Goal: Task Accomplishment & Management: Manage account settings

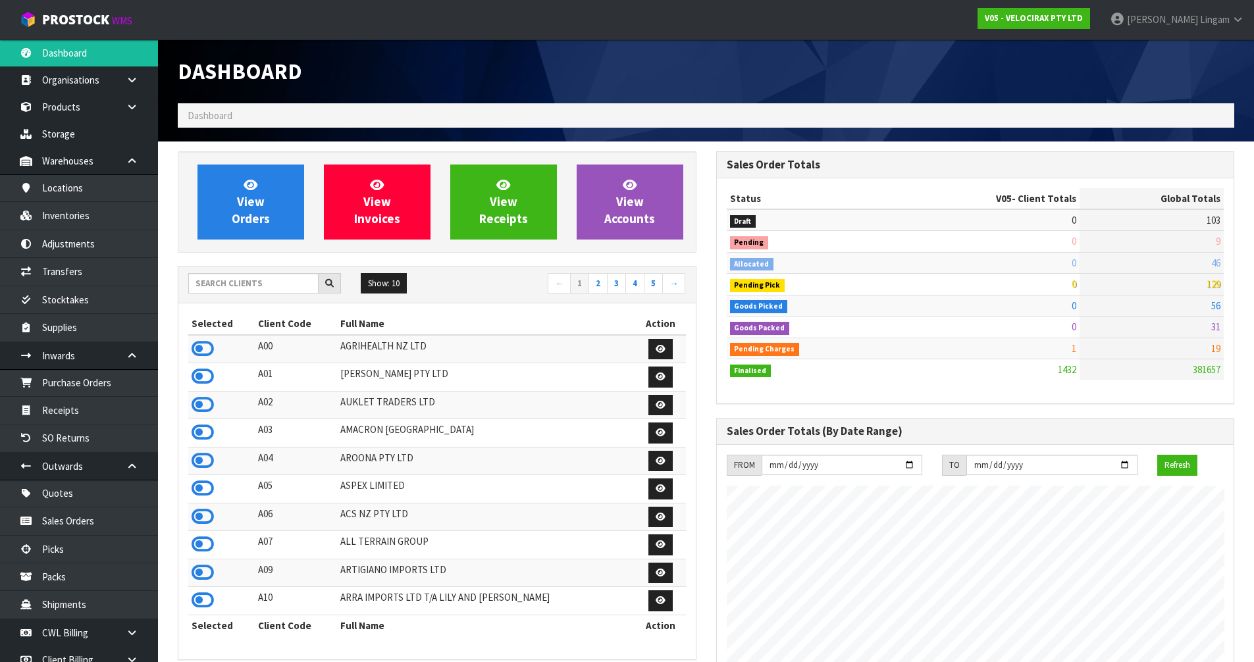
scroll to position [1025, 538]
click at [222, 277] on input "text" at bounding box center [253, 283] width 130 height 20
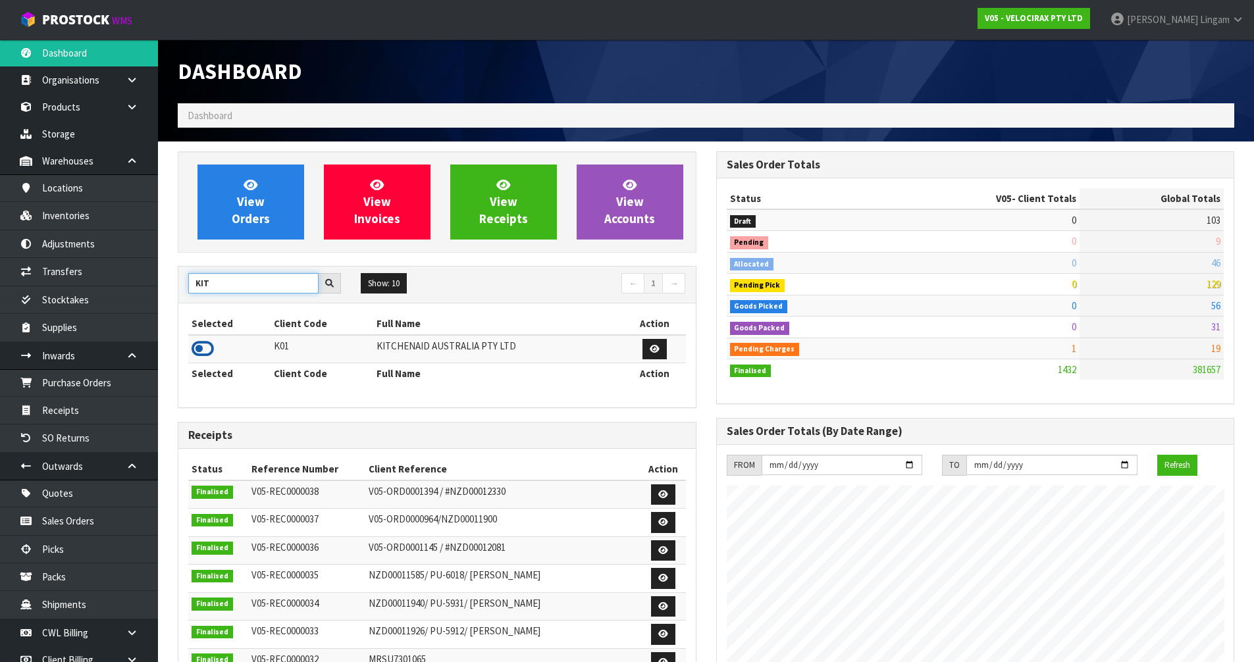
type input "KIT"
click at [199, 344] on icon at bounding box center [203, 349] width 22 height 20
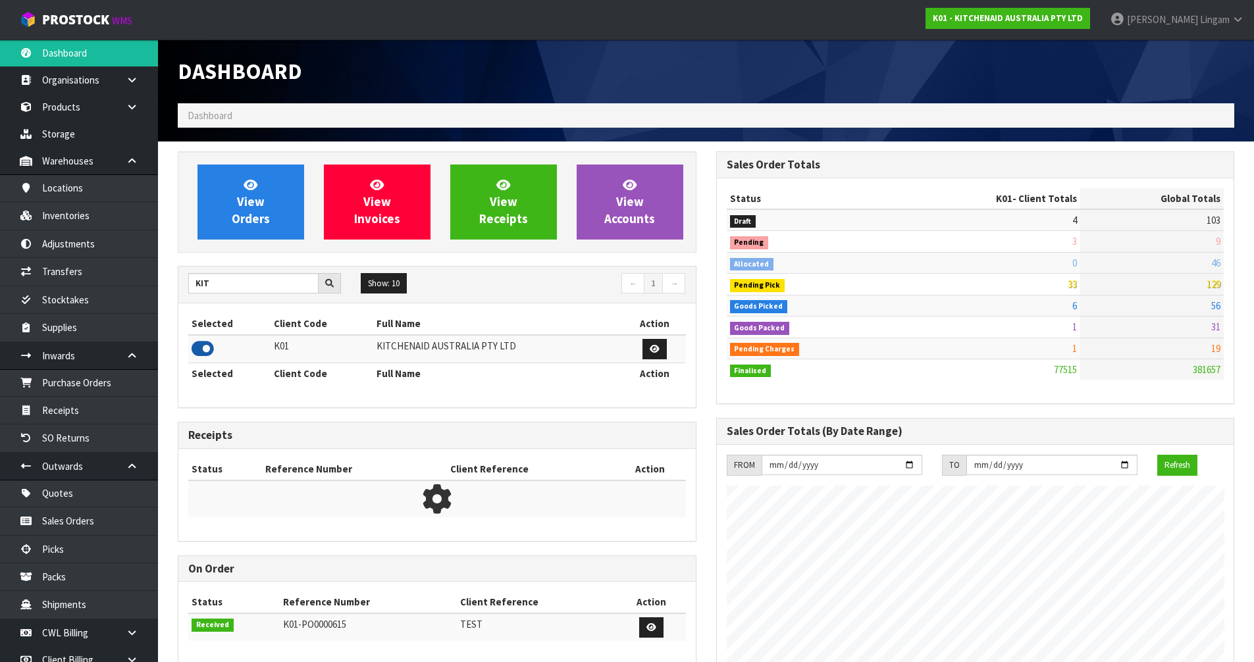
scroll to position [997, 538]
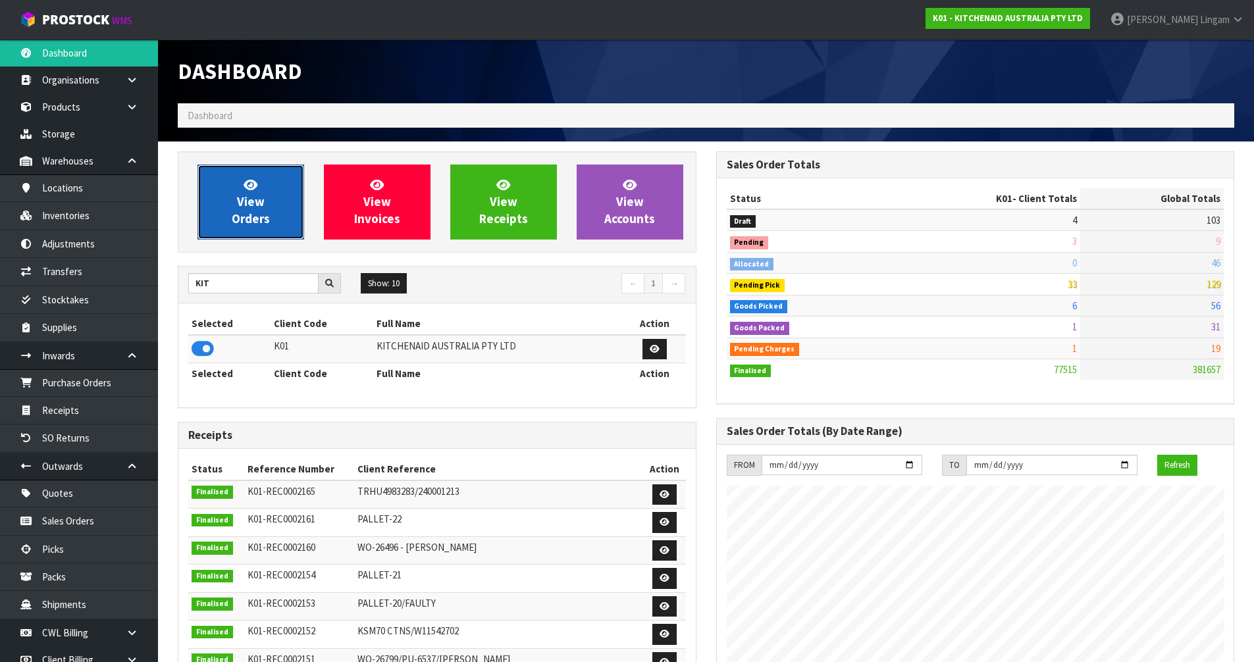
click at [245, 228] on link "View Orders" at bounding box center [250, 202] width 107 height 75
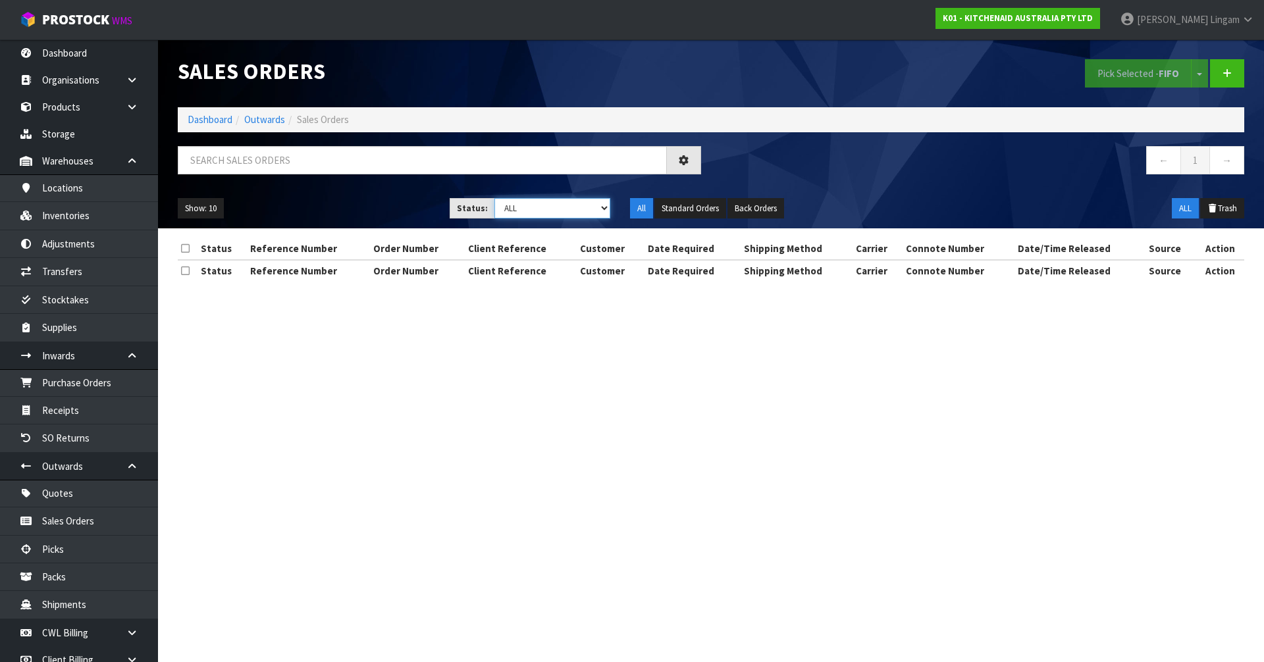
click at [582, 205] on select "Draft Pending Allocated Pending Pick Goods Picked Goods Packed Pending Charges …" at bounding box center [552, 208] width 116 height 20
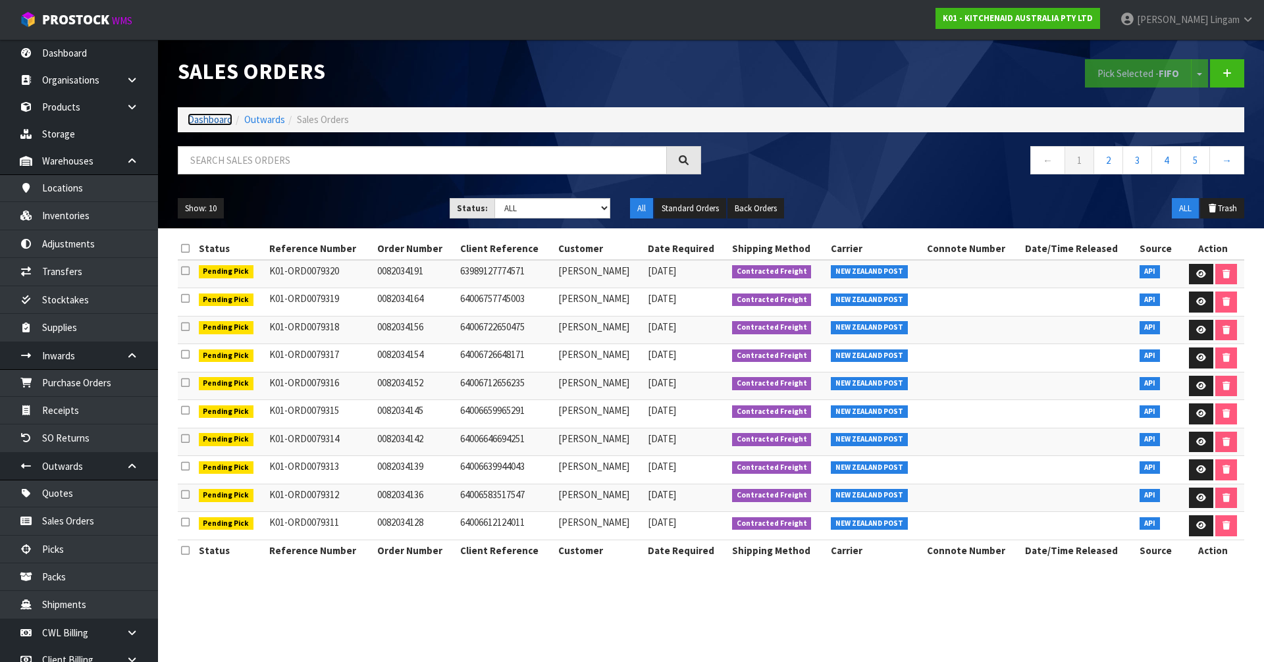
click at [214, 122] on link "Dashboard" at bounding box center [210, 119] width 45 height 13
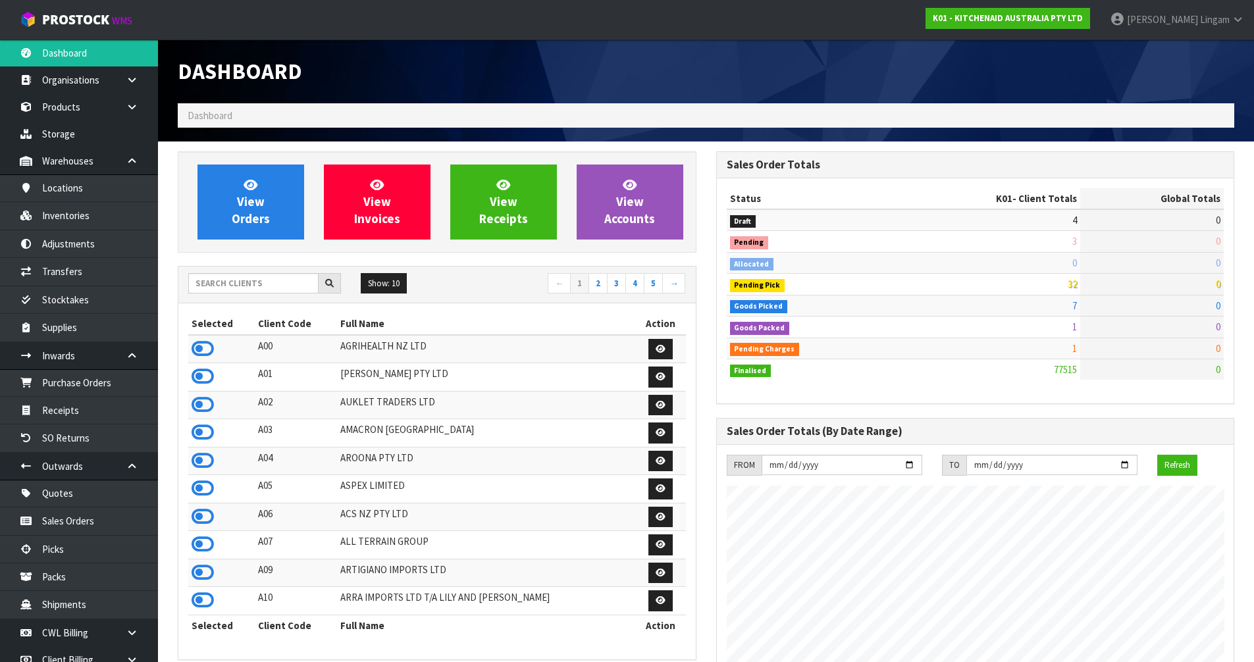
scroll to position [997, 538]
click at [265, 226] on span "View Orders" at bounding box center [251, 201] width 38 height 49
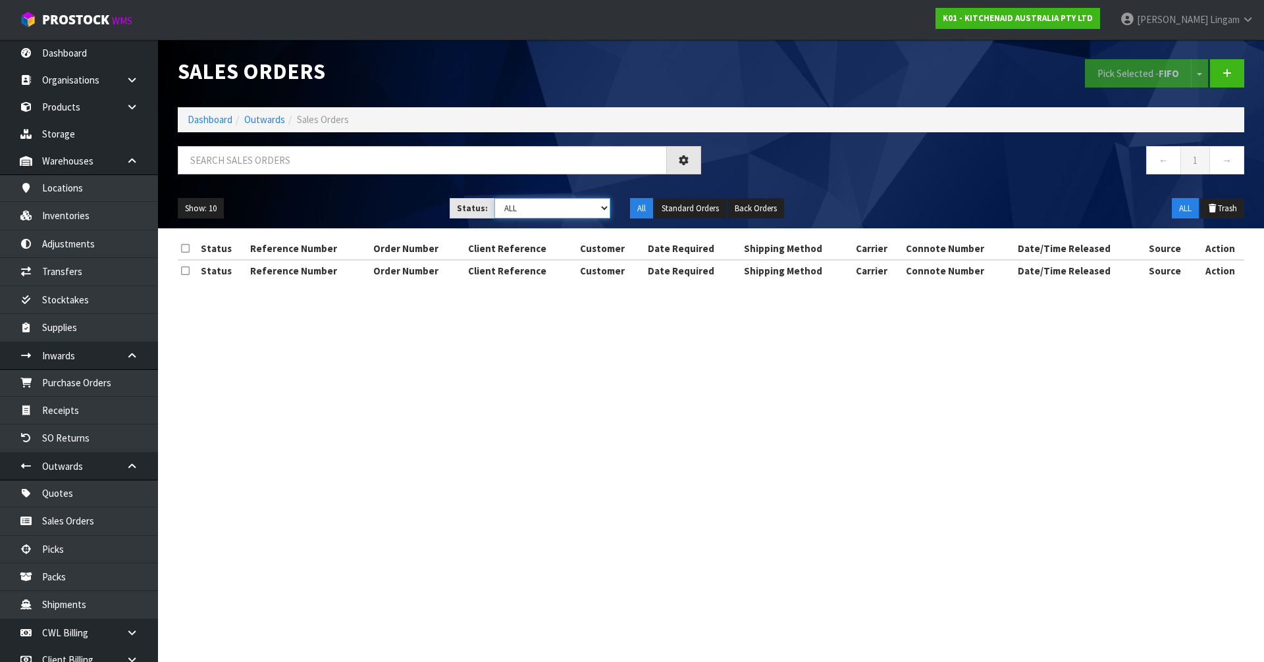
click at [592, 216] on select "Draft Pending Allocated Pending Pick Goods Picked Goods Packed Pending Charges …" at bounding box center [552, 208] width 116 height 20
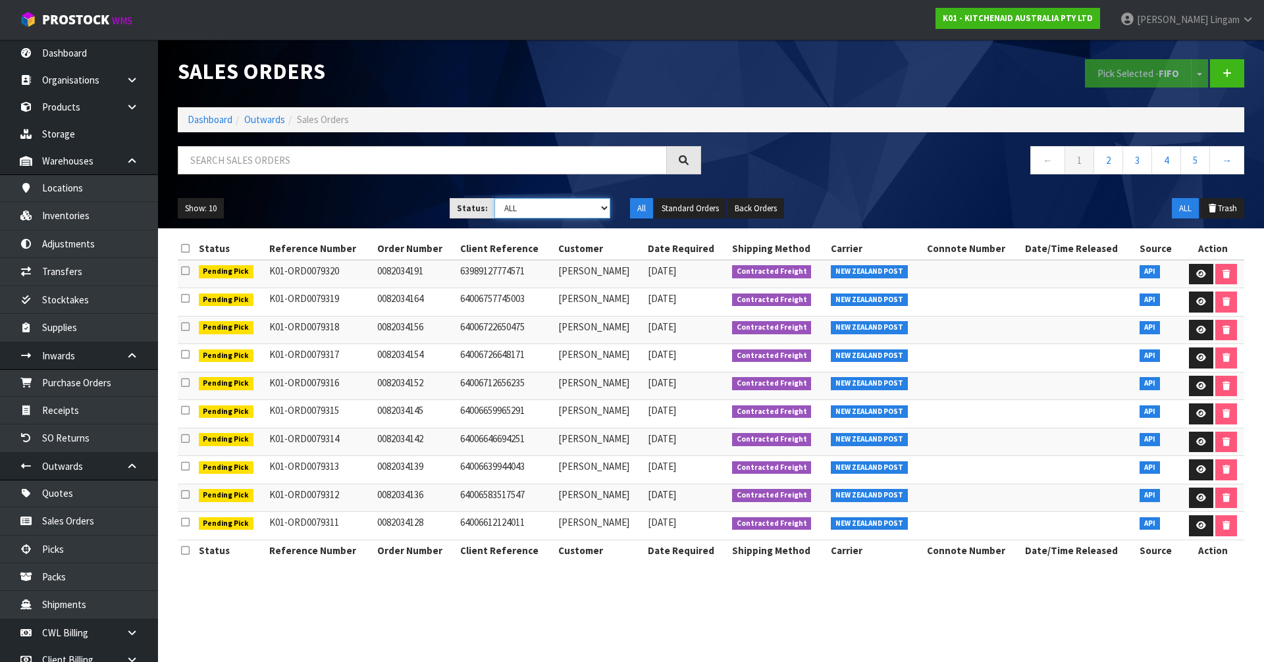
select select "string:6"
click at [494, 198] on select "Draft Pending Allocated Pending Pick Goods Picked Goods Packed Pending Charges …" at bounding box center [552, 208] width 116 height 20
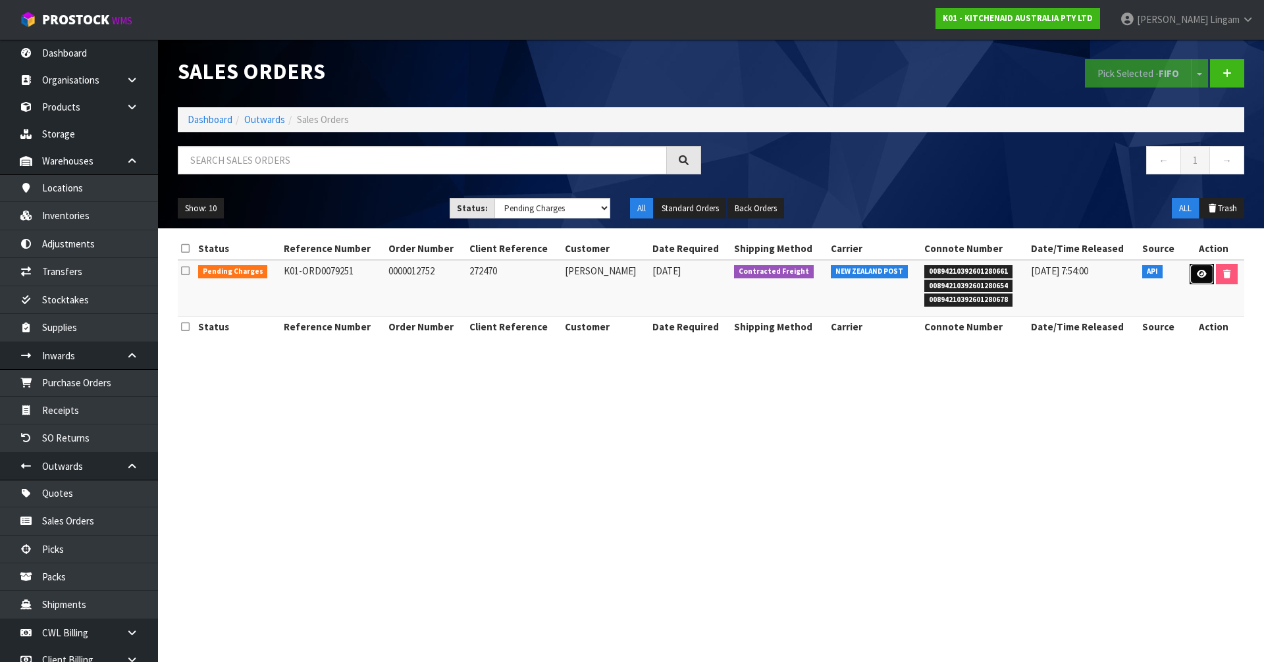
click at [1202, 278] on icon at bounding box center [1201, 274] width 10 height 9
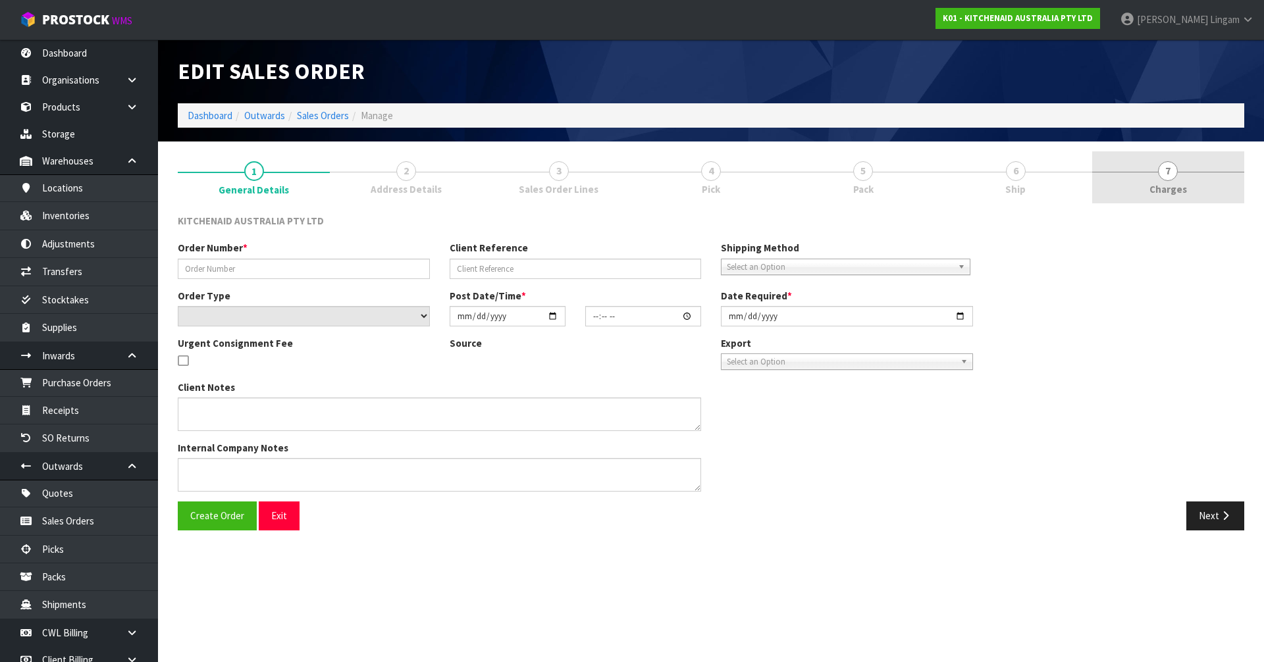
type input "0000012752"
type input "272470"
select select "number:0"
type input "2025-09-16"
type input "13:32:51.000"
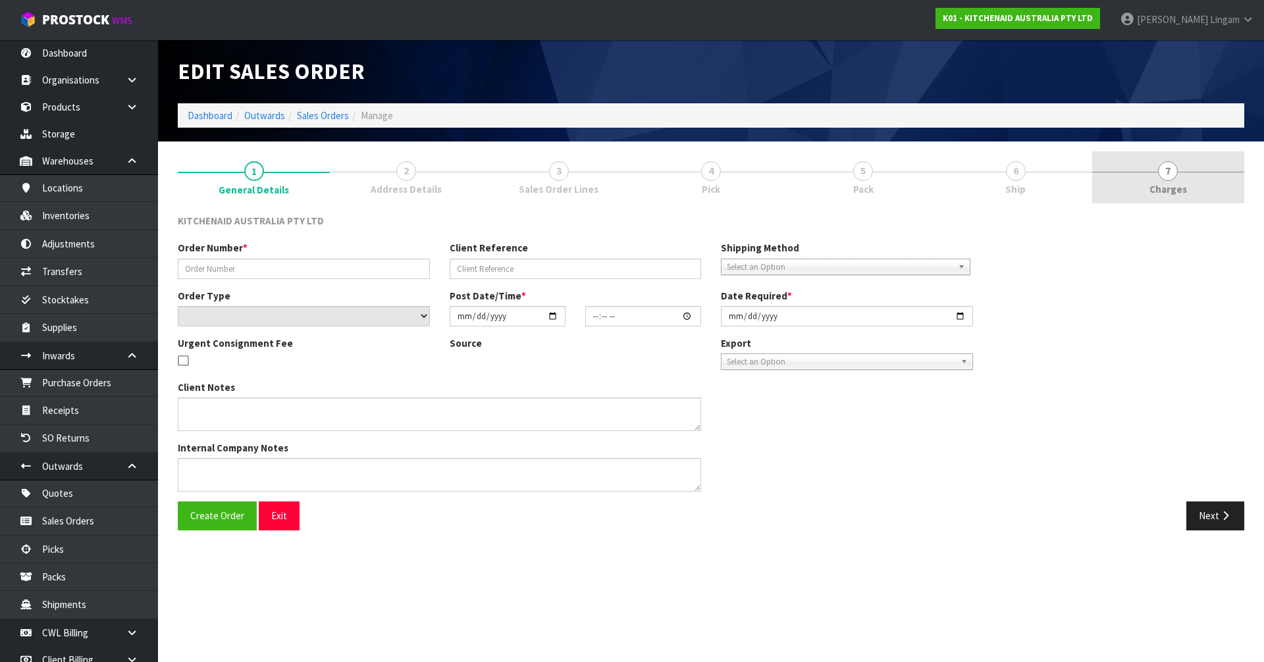
type input "2025-09-16"
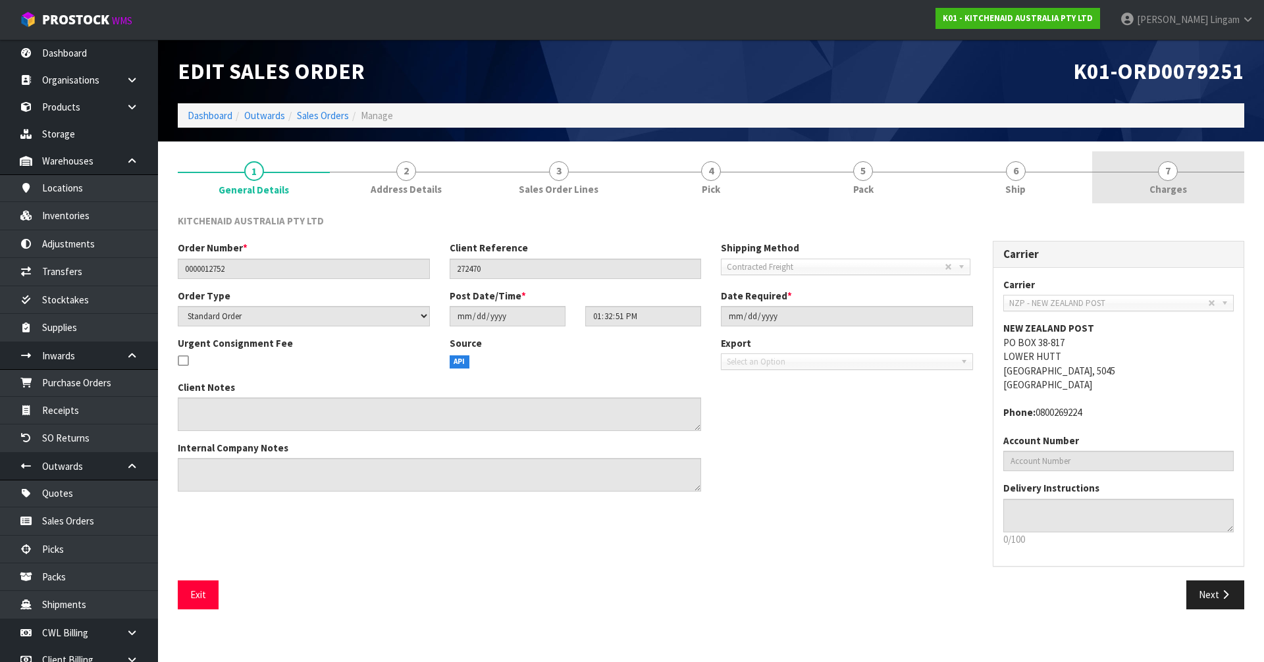
click at [1160, 187] on span "Charges" at bounding box center [1168, 189] width 38 height 14
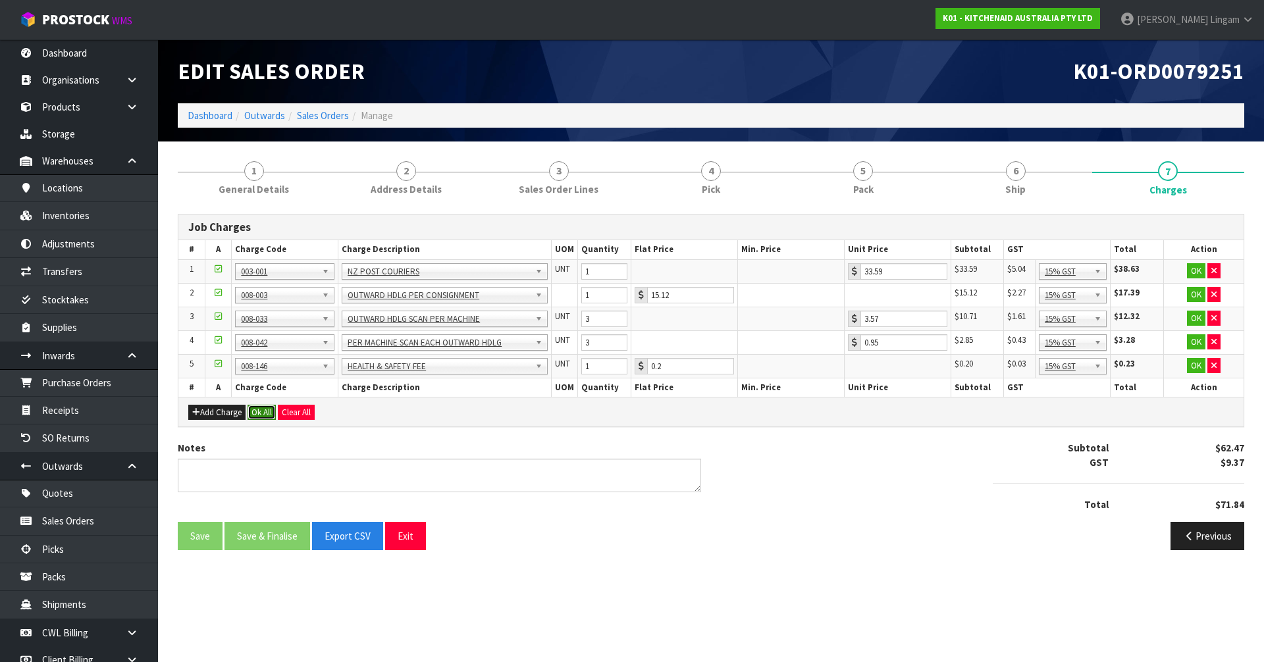
click at [256, 408] on button "Ok All" at bounding box center [261, 413] width 28 height 16
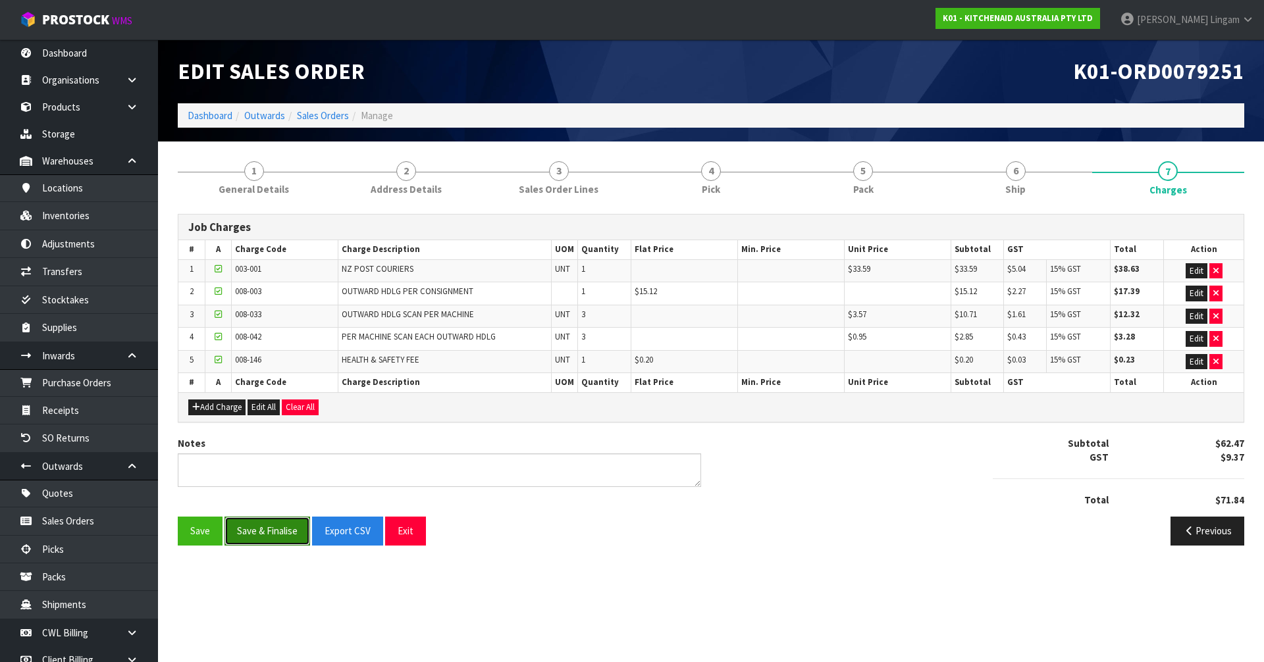
click at [270, 532] on button "Save & Finalise" at bounding box center [267, 531] width 86 height 28
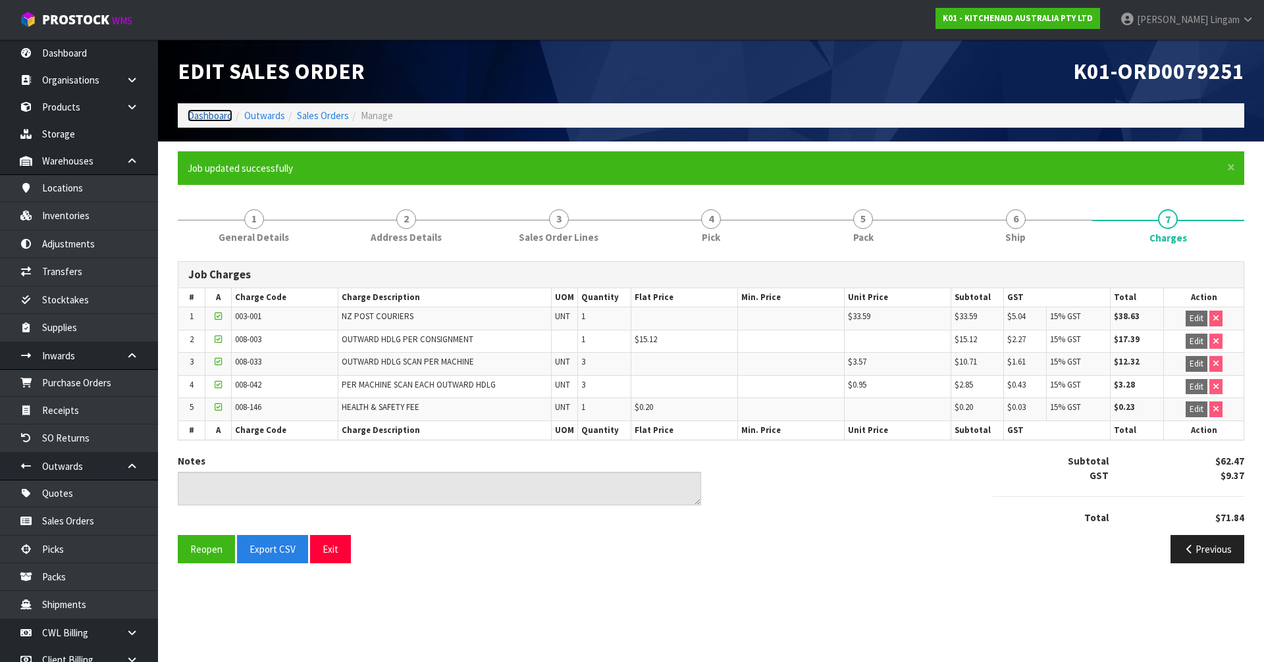
click at [213, 111] on link "Dashboard" at bounding box center [210, 115] width 45 height 13
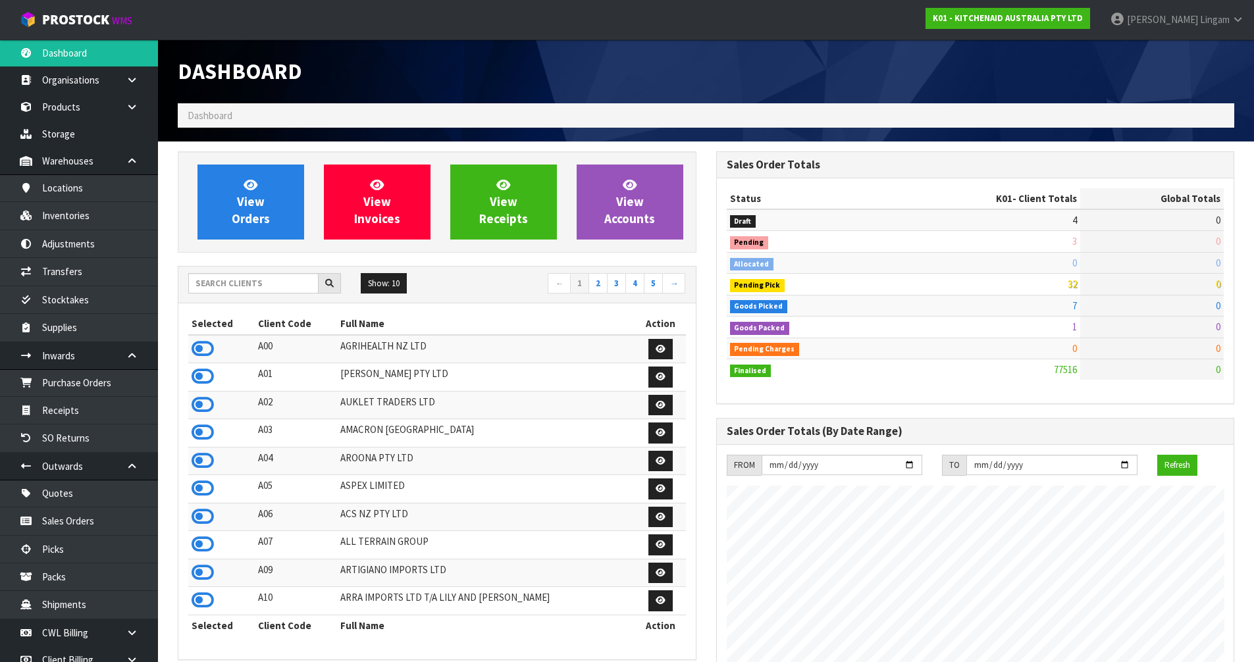
scroll to position [997, 538]
click at [245, 285] on input "text" at bounding box center [253, 283] width 130 height 20
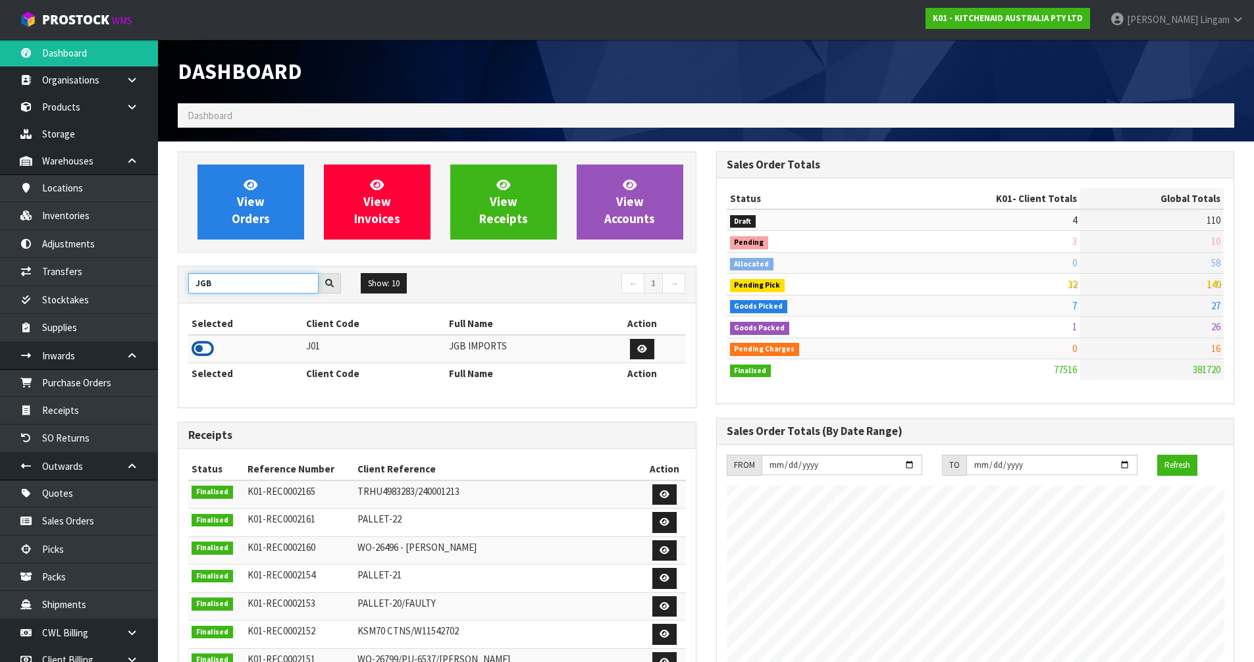
type input "JGB"
click at [194, 350] on icon at bounding box center [203, 349] width 22 height 20
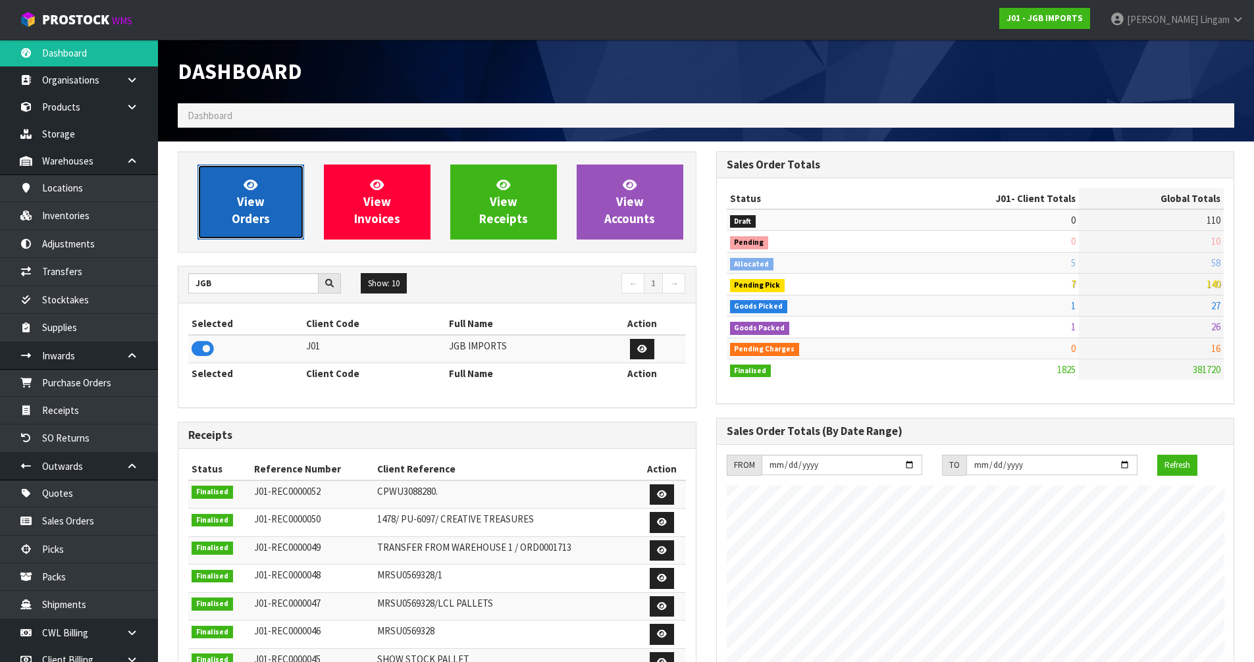
click at [266, 222] on span "View Orders" at bounding box center [251, 201] width 38 height 49
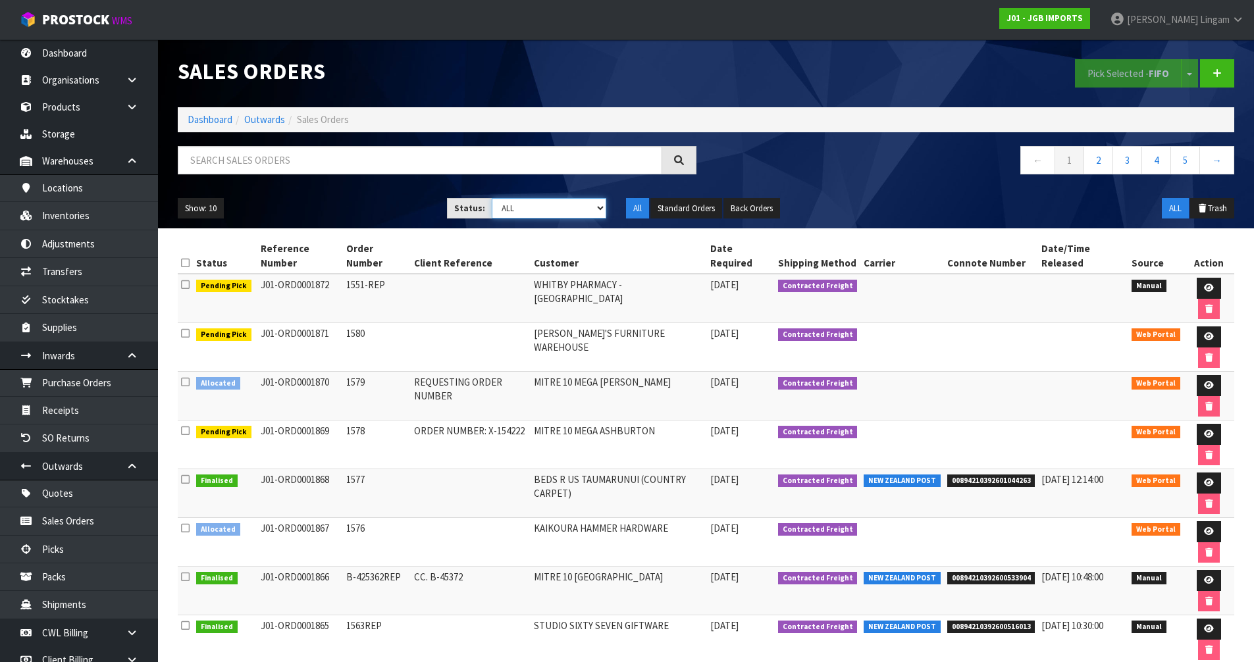
click at [590, 213] on select "Draft Pending Allocated Pending Pick Goods Picked Goods Packed Pending Charges …" at bounding box center [549, 208] width 115 height 20
select select "string:2"
click at [492, 198] on select "Draft Pending Allocated Pending Pick Goods Picked Goods Packed Pending Charges …" at bounding box center [549, 208] width 115 height 20
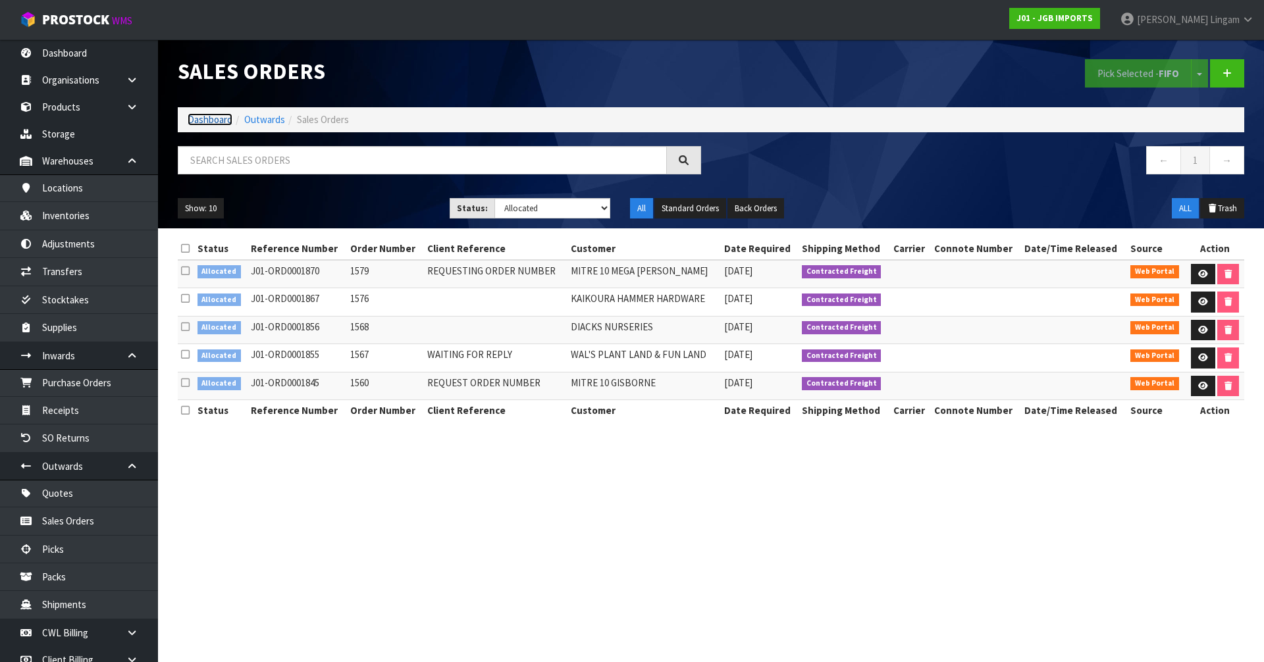
click at [207, 121] on link "Dashboard" at bounding box center [210, 119] width 45 height 13
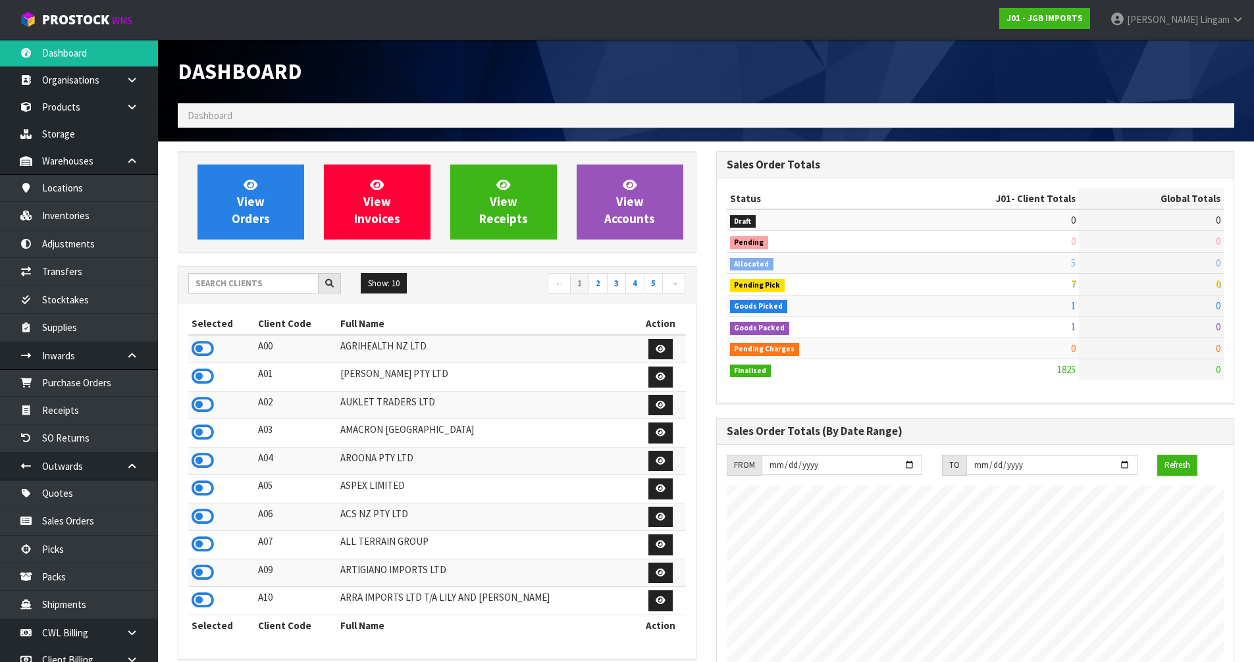
scroll to position [997, 538]
click at [277, 213] on link "View Orders" at bounding box center [250, 202] width 107 height 75
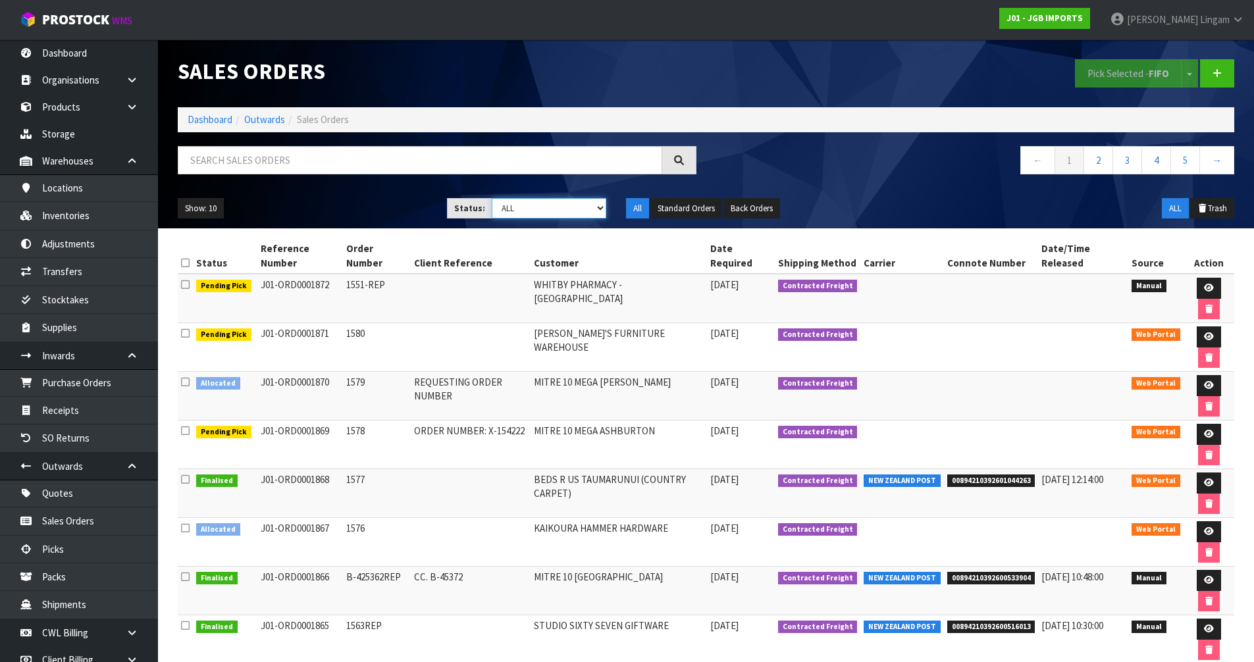
click at [594, 209] on select "Draft Pending Allocated Pending Pick Goods Picked Goods Packed Pending Charges …" at bounding box center [549, 208] width 115 height 20
select select "string:3"
click at [492, 198] on select "Draft Pending Allocated Pending Pick Goods Picked Goods Packed Pending Charges …" at bounding box center [549, 208] width 115 height 20
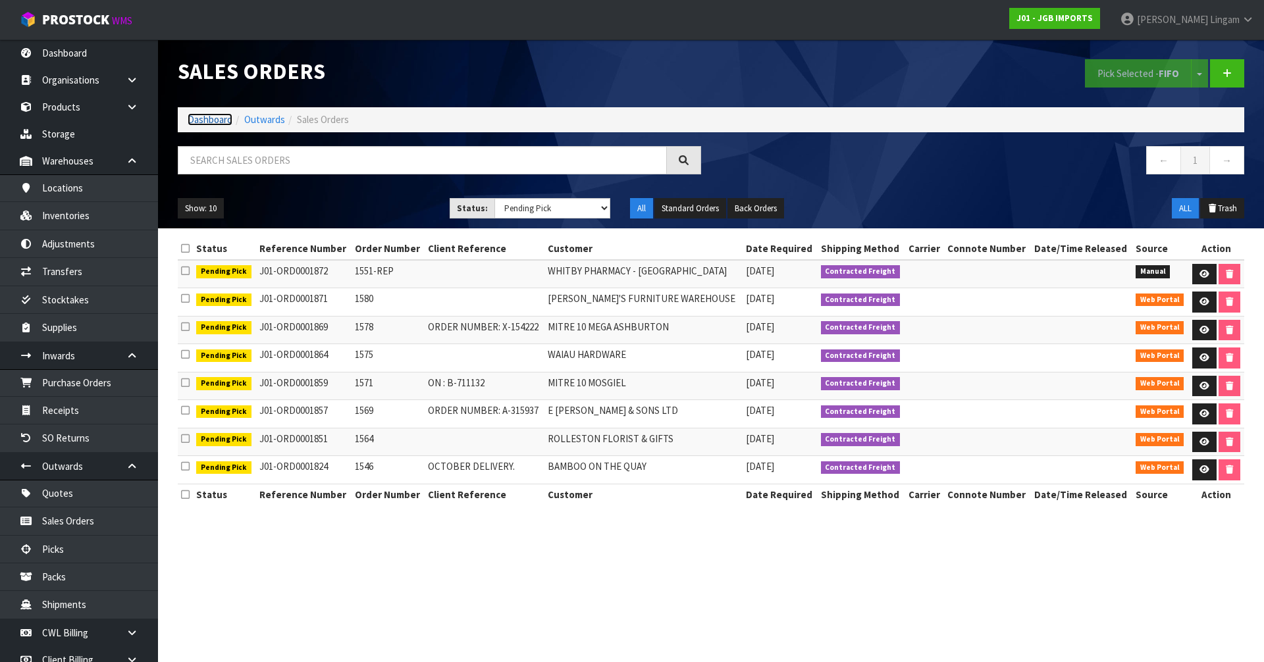
click at [213, 120] on link "Dashboard" at bounding box center [210, 119] width 45 height 13
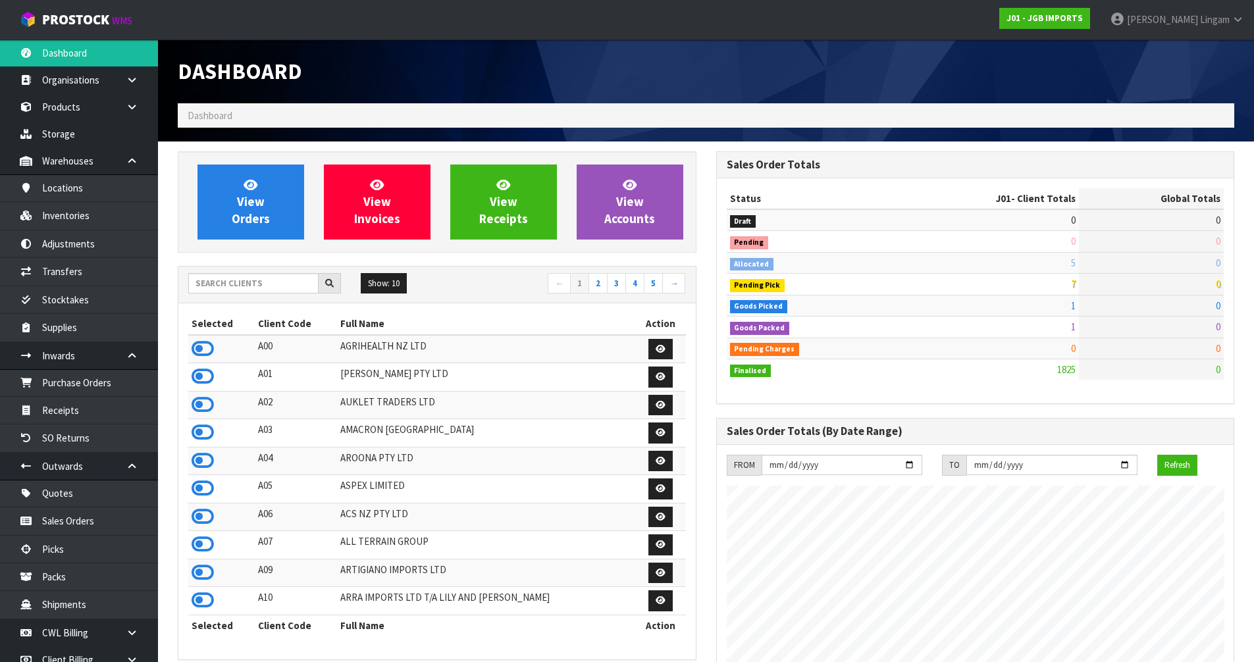
scroll to position [997, 538]
click at [223, 289] on input "text" at bounding box center [253, 283] width 130 height 20
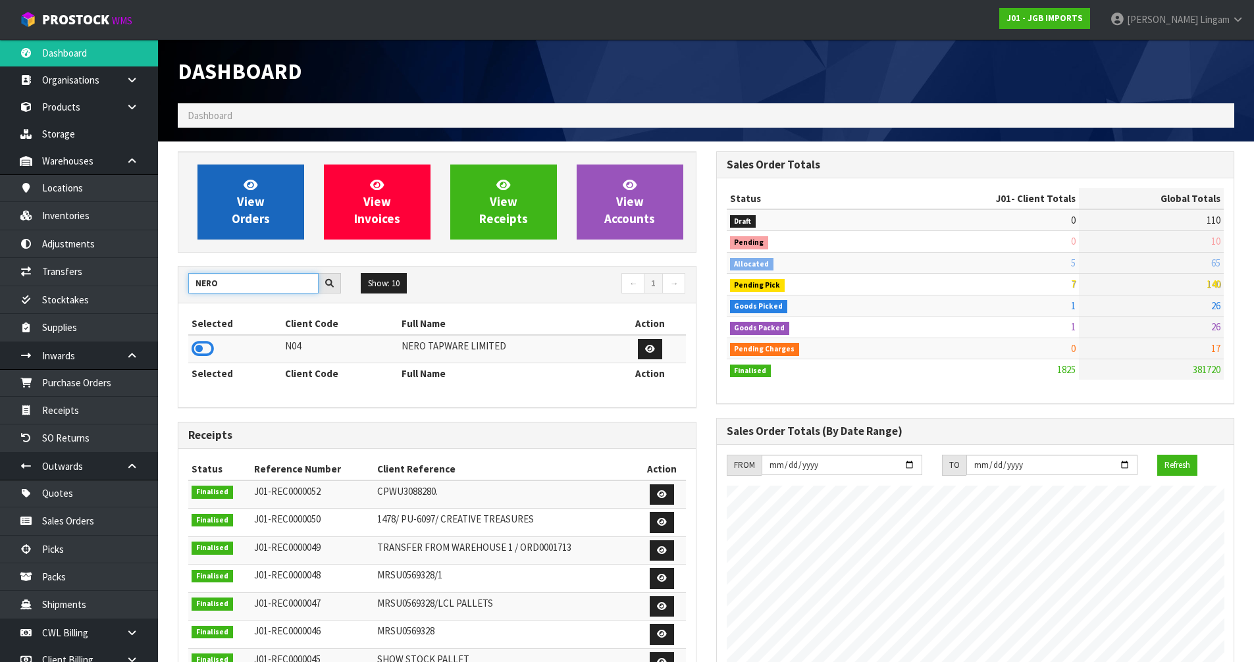
type input "NERO"
click at [249, 207] on span "View Orders" at bounding box center [251, 201] width 38 height 49
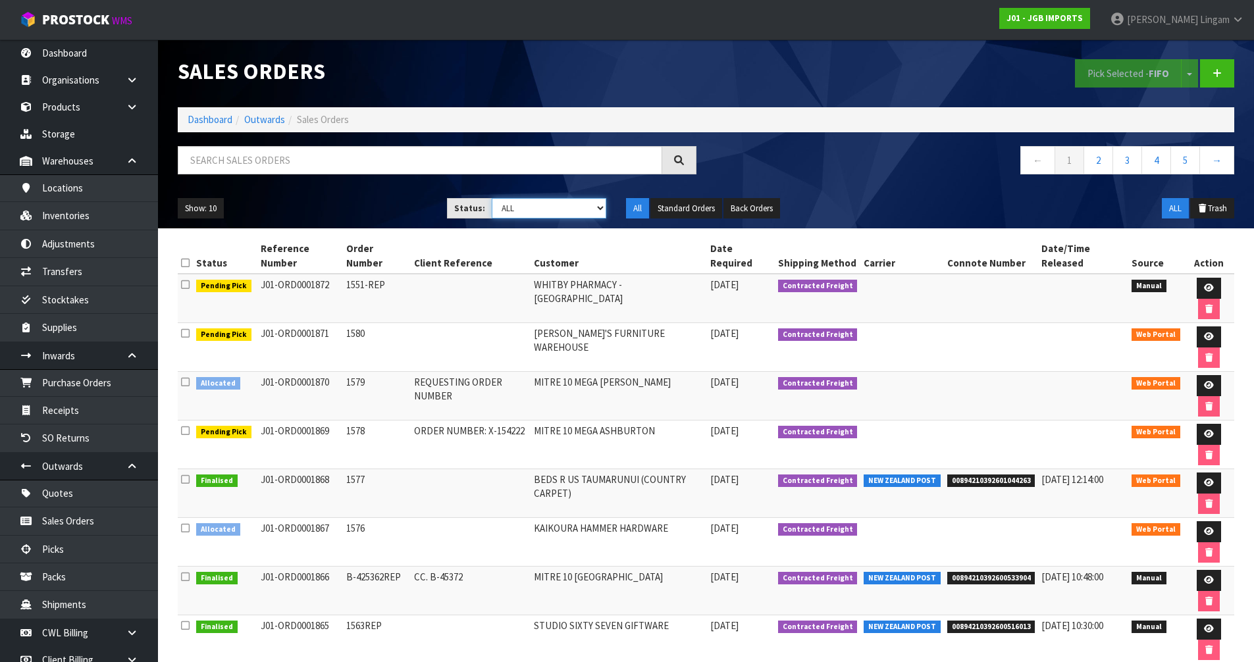
click at [565, 208] on select "Draft Pending Allocated Pending Pick Goods Picked Goods Packed Pending Charges …" at bounding box center [549, 208] width 115 height 20
select select "string:3"
click at [492, 198] on select "Draft Pending Allocated Pending Pick Goods Picked Goods Packed Pending Charges …" at bounding box center [549, 208] width 115 height 20
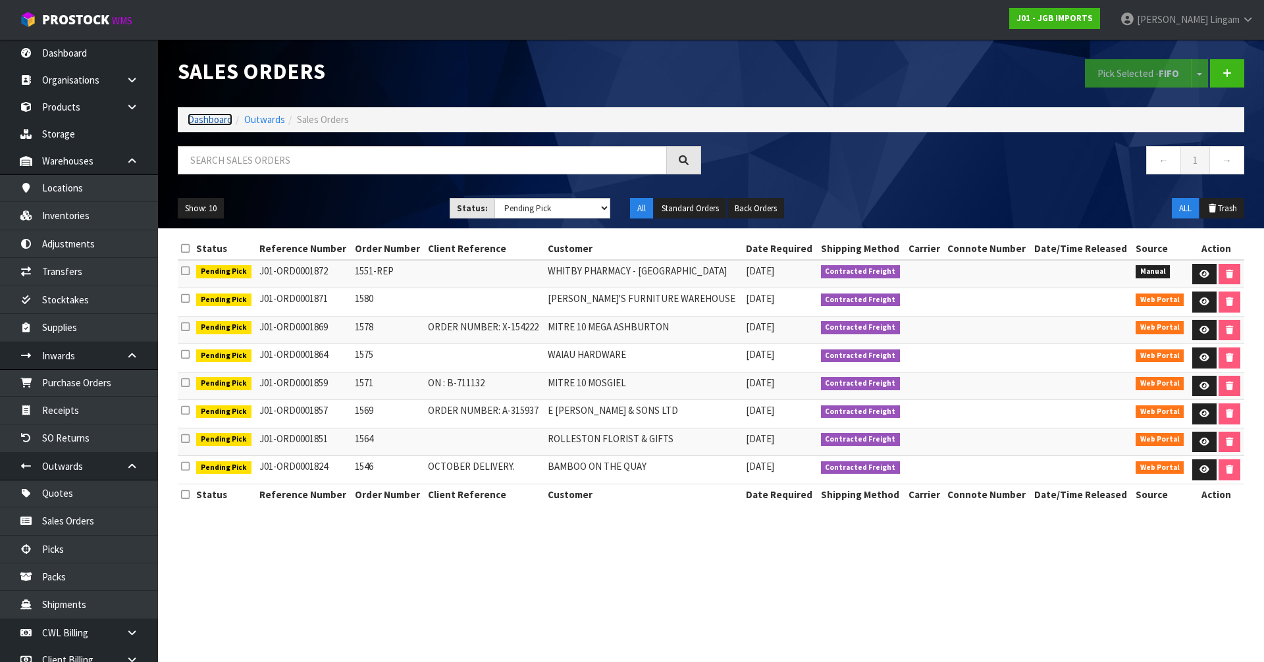
click at [209, 117] on link "Dashboard" at bounding box center [210, 119] width 45 height 13
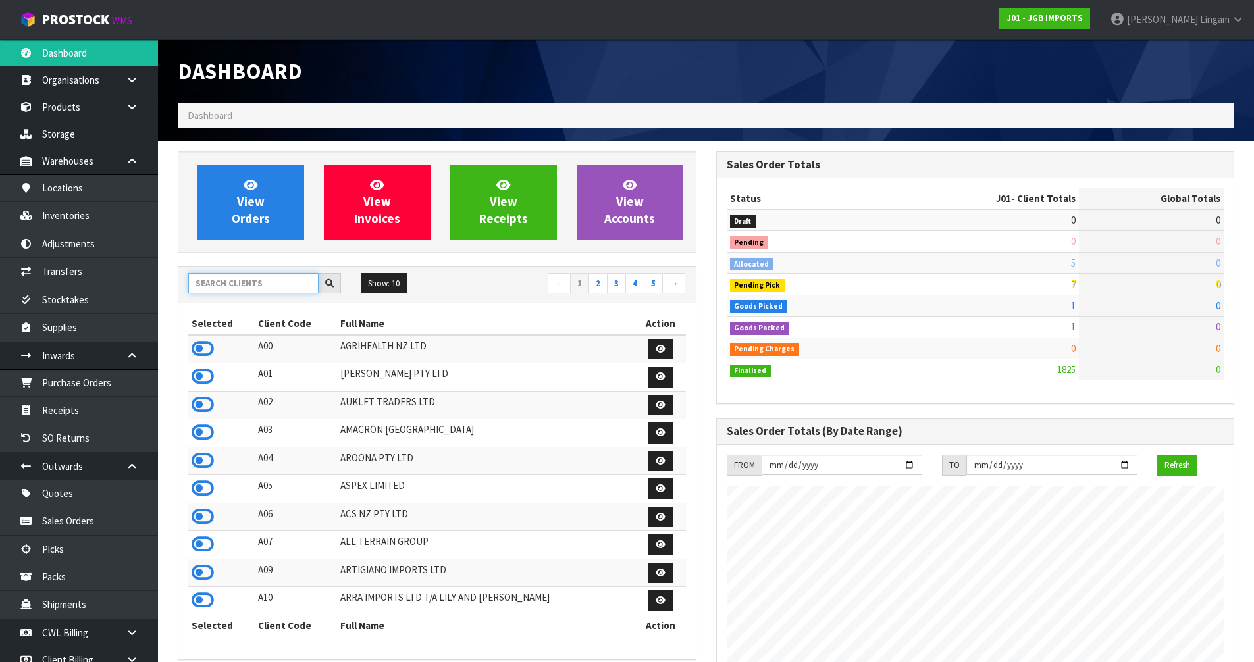
scroll to position [821, 538]
click at [243, 287] on input "text" at bounding box center [253, 283] width 130 height 20
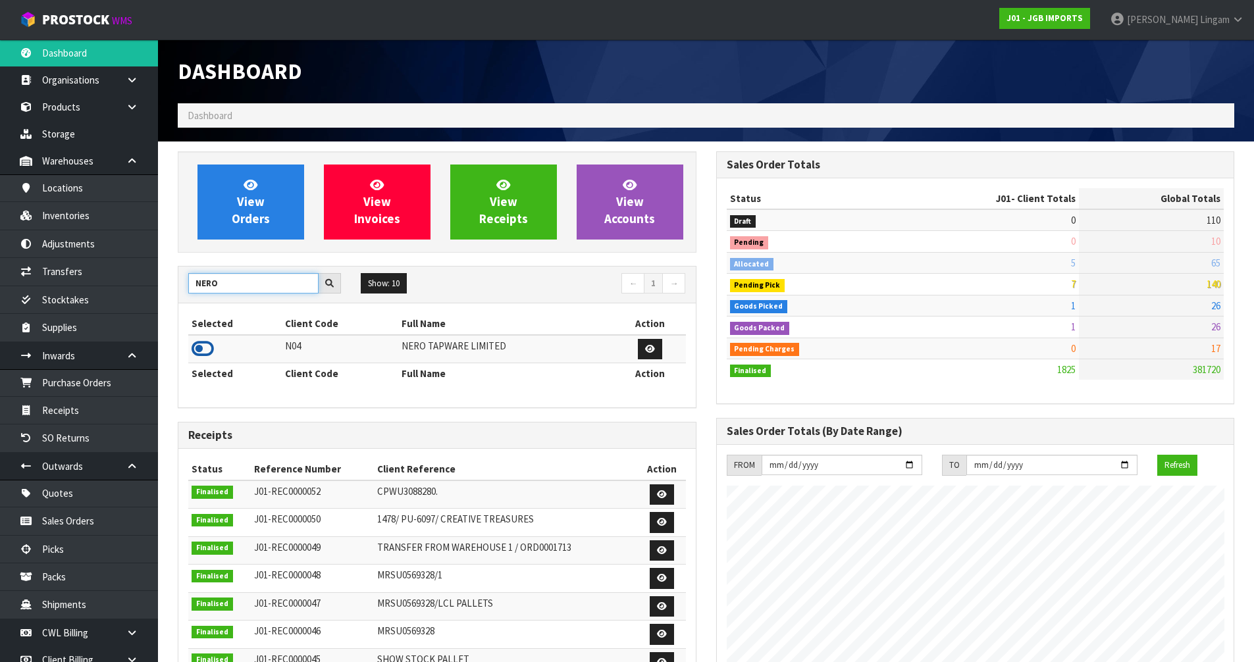
type input "NERO"
click at [205, 347] on icon at bounding box center [203, 349] width 22 height 20
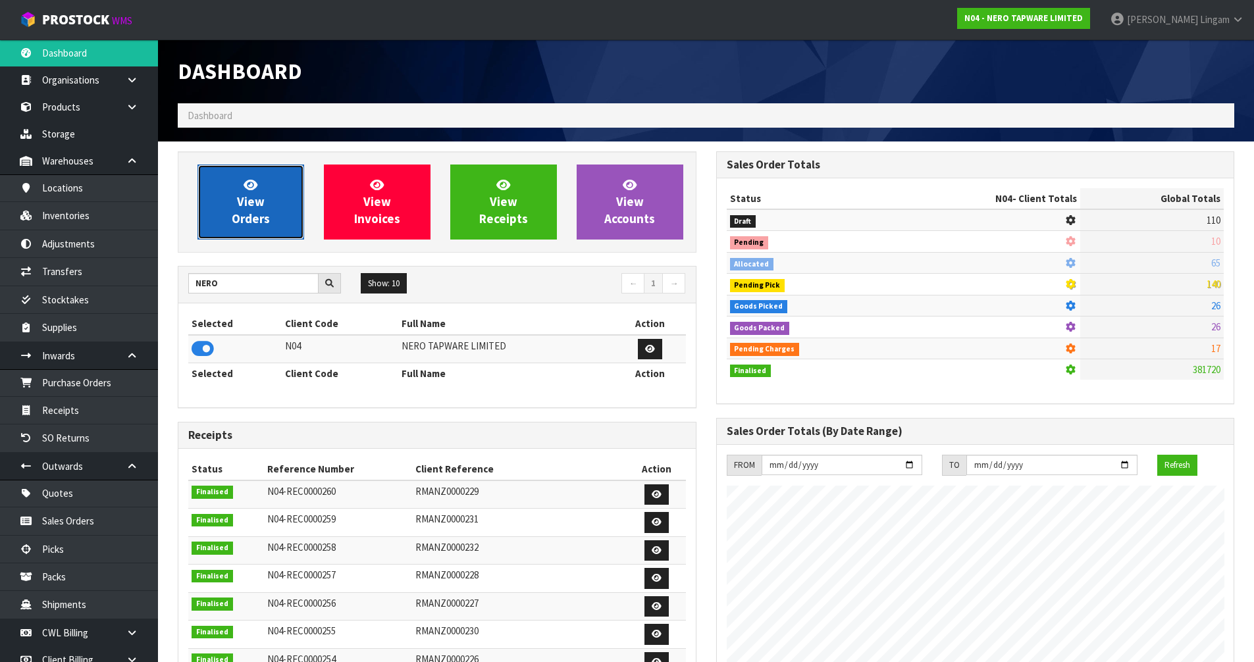
scroll to position [1067, 538]
click at [256, 216] on span "View Orders" at bounding box center [251, 201] width 38 height 49
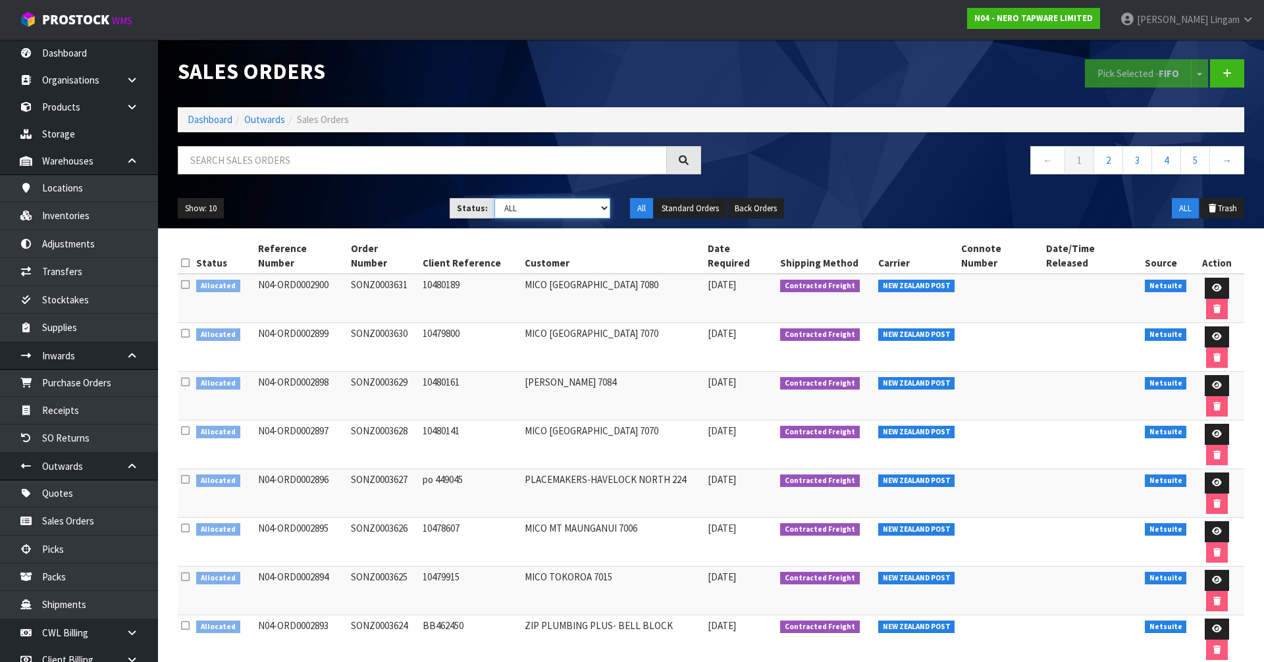
click at [571, 205] on select "Draft Pending Allocated Pending Pick Goods Picked Goods Packed Pending Charges …" at bounding box center [552, 208] width 116 height 20
select select "string:3"
click at [494, 198] on select "Draft Pending Allocated Pending Pick Goods Picked Goods Packed Pending Charges …" at bounding box center [552, 208] width 116 height 20
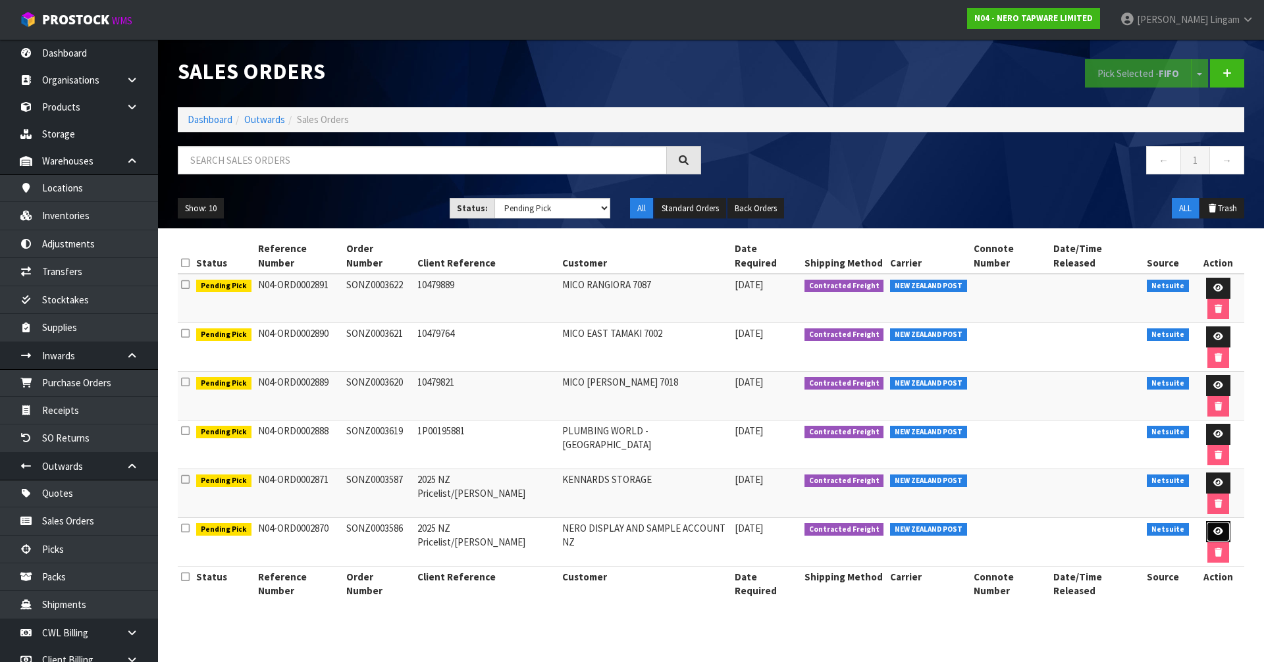
click at [1208, 521] on link at bounding box center [1218, 531] width 24 height 21
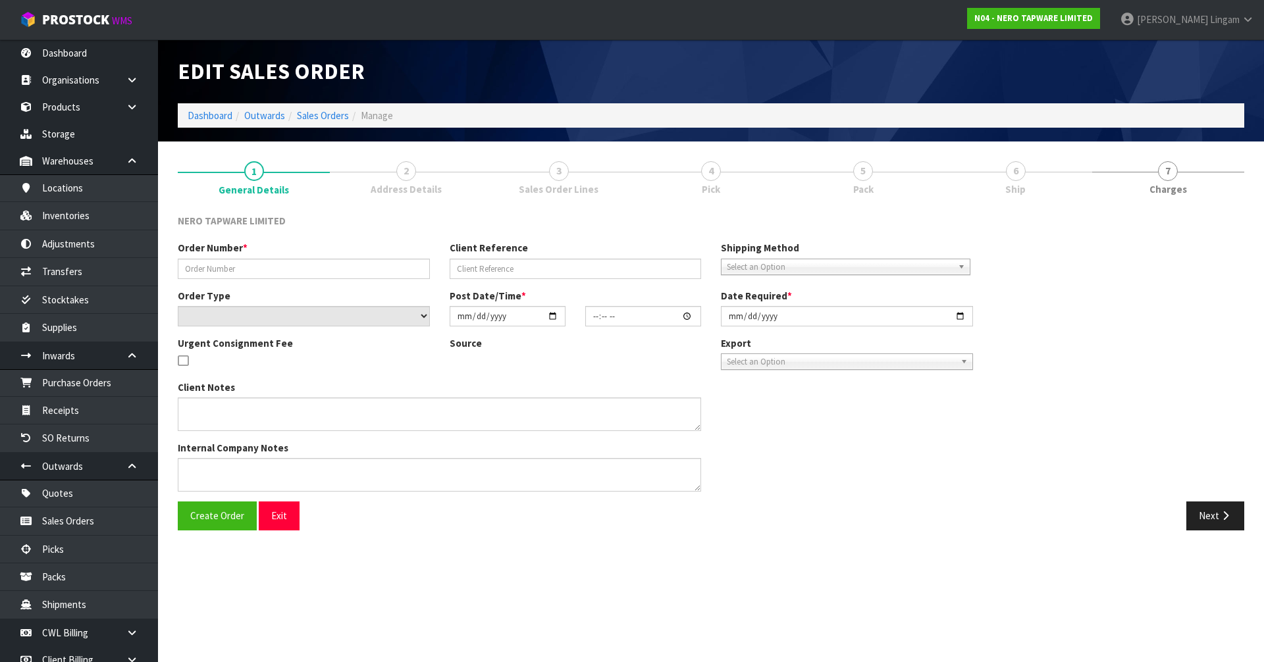
type input "SONZ0003586"
type input "2025 NZ Pricelist/[PERSON_NAME]"
select select "number:0"
type input "2025-09-16"
type input "15:45:07.000"
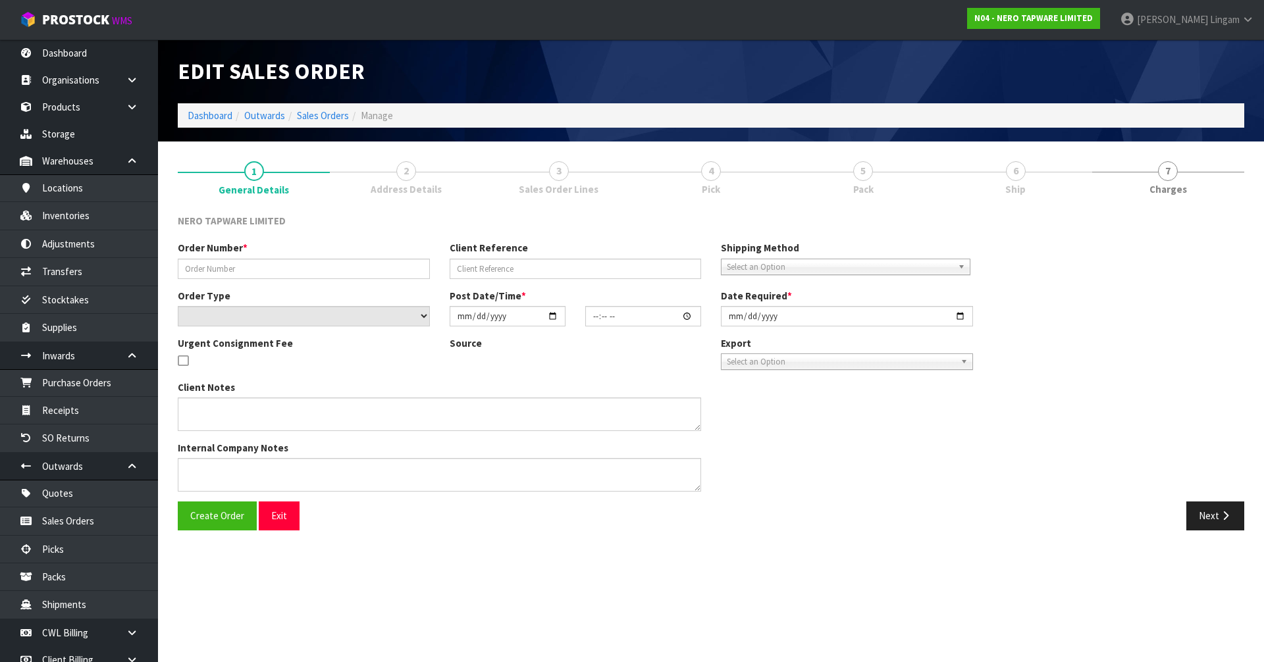
type input "2025-09-18"
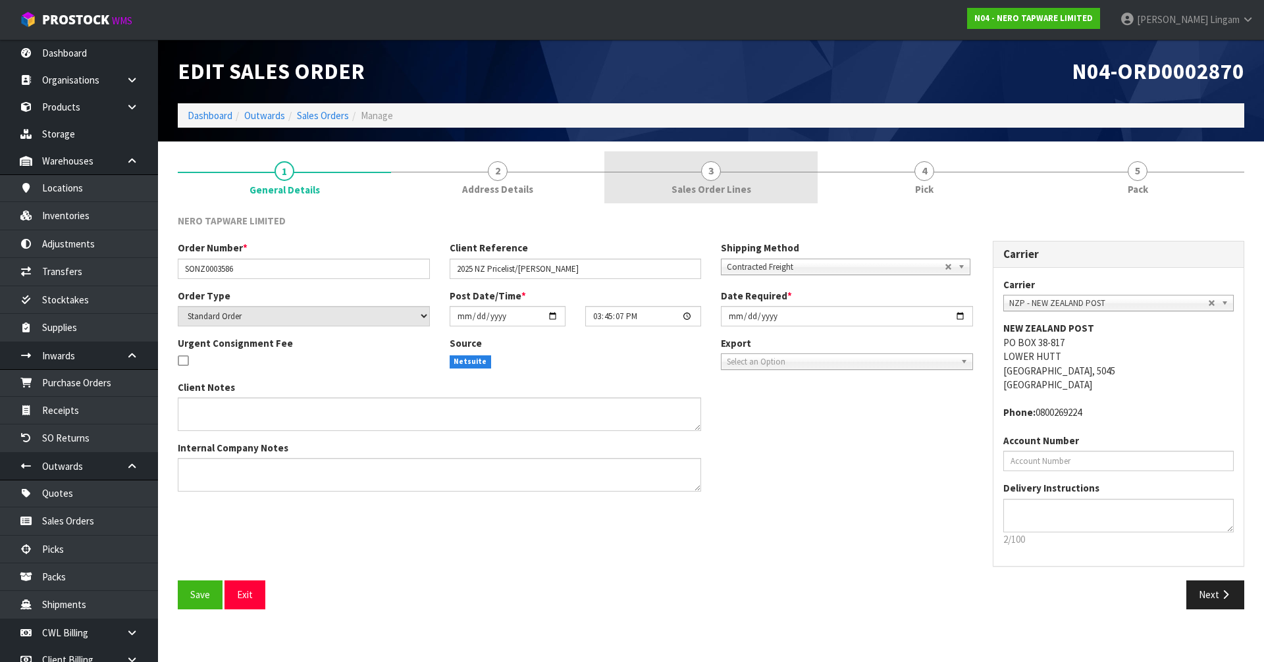
click at [732, 184] on span "Sales Order Lines" at bounding box center [711, 189] width 80 height 14
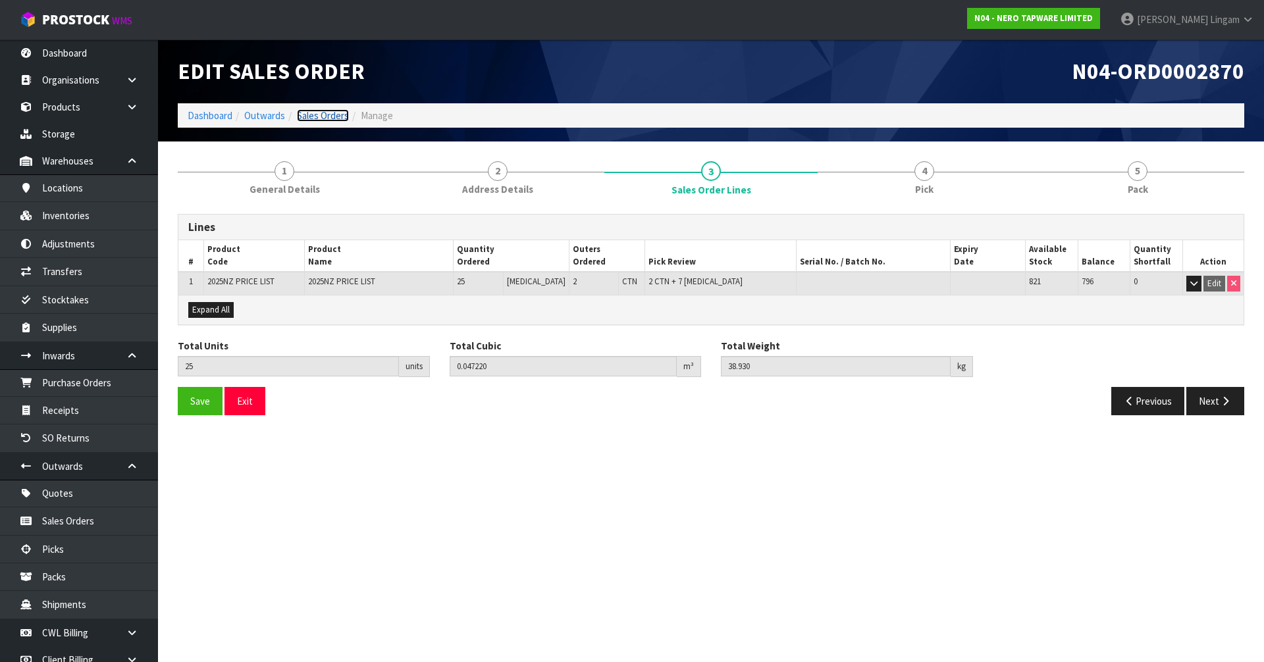
click at [323, 119] on link "Sales Orders" at bounding box center [323, 115] width 52 height 13
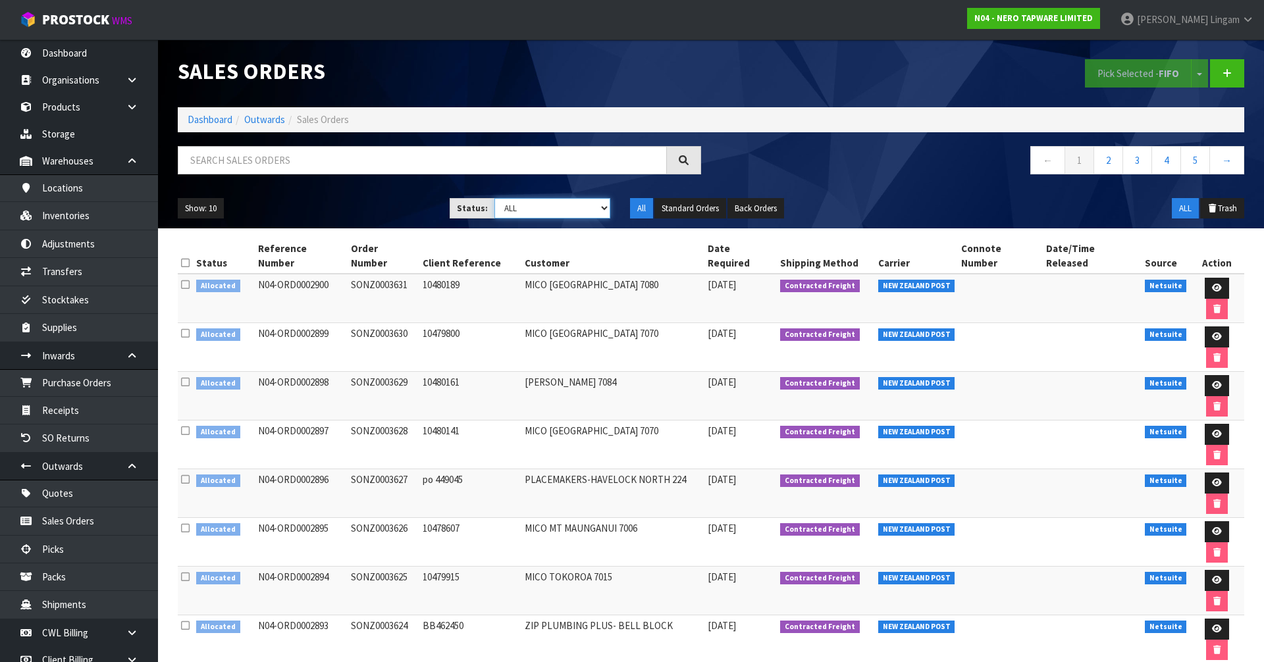
click at [570, 211] on select "Draft Pending Allocated Pending Pick Goods Picked Goods Packed Pending Charges …" at bounding box center [552, 208] width 116 height 20
select select "string:3"
click at [494, 198] on select "Draft Pending Allocated Pending Pick Goods Picked Goods Packed Pending Charges …" at bounding box center [552, 208] width 116 height 20
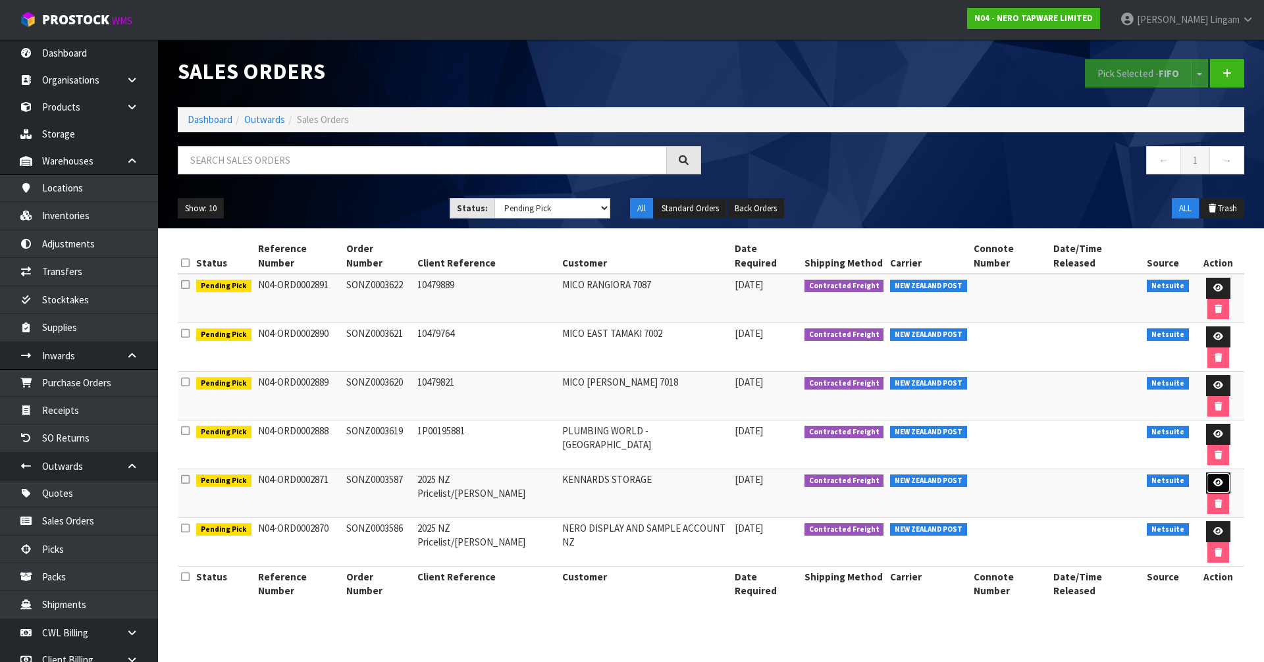
click at [1206, 473] on link at bounding box center [1218, 483] width 24 height 21
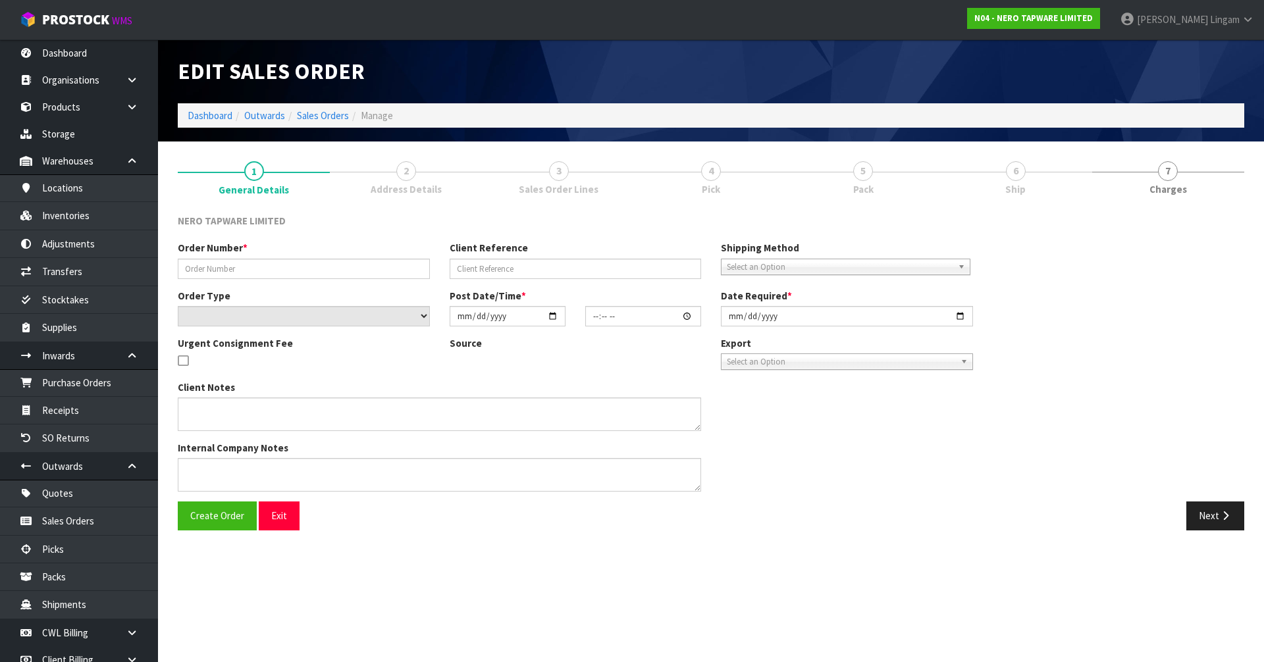
type input "SONZ0003587"
type input "2025 NZ Pricelist/[PERSON_NAME]"
select select "number:0"
type input "2025-09-16"
type input "15:45:08.000"
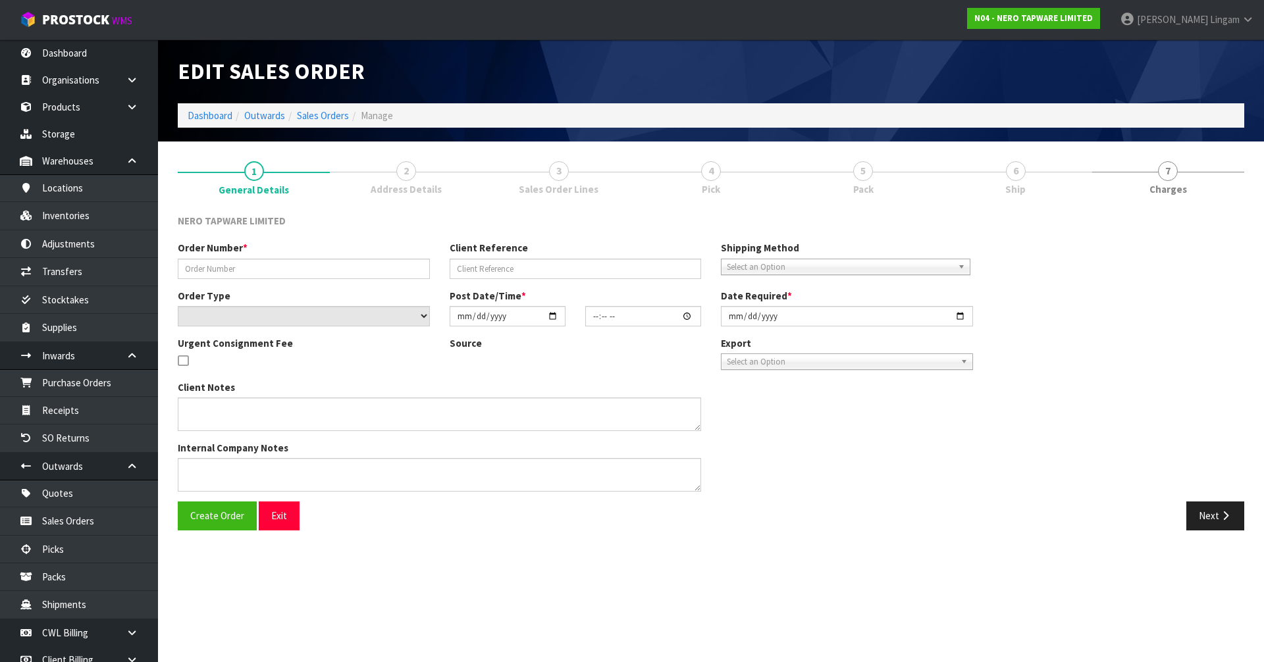
type input "2025-09-18"
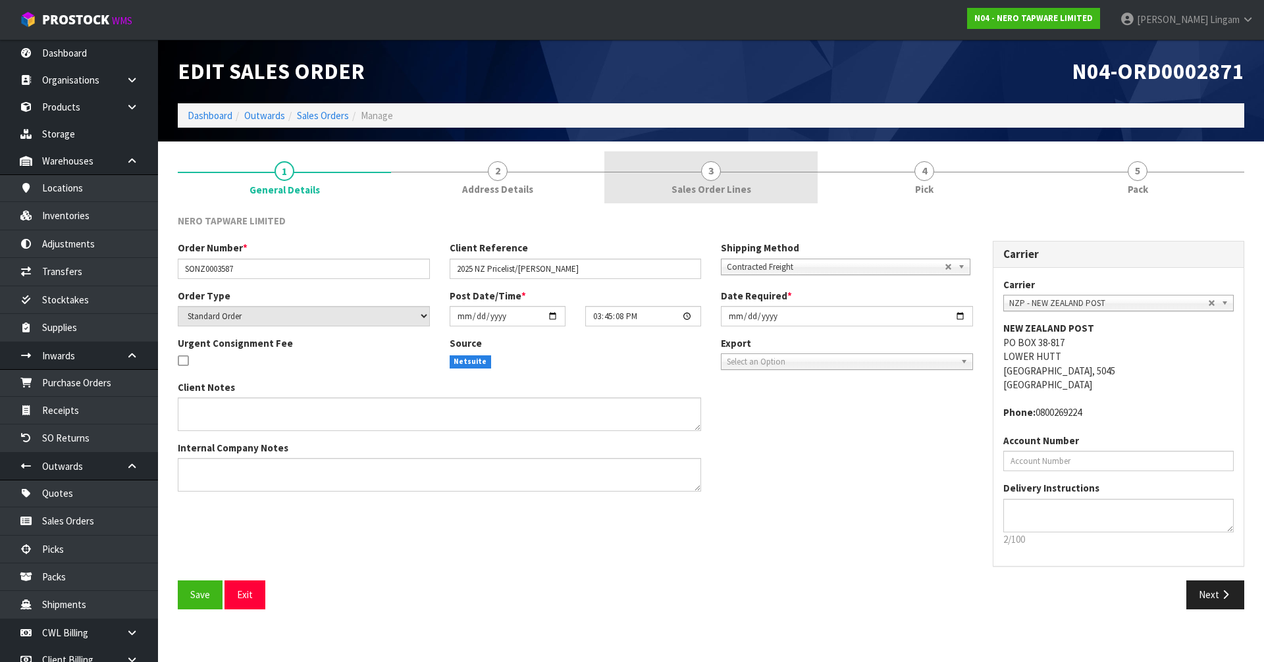
click at [703, 183] on span "Sales Order Lines" at bounding box center [711, 189] width 80 height 14
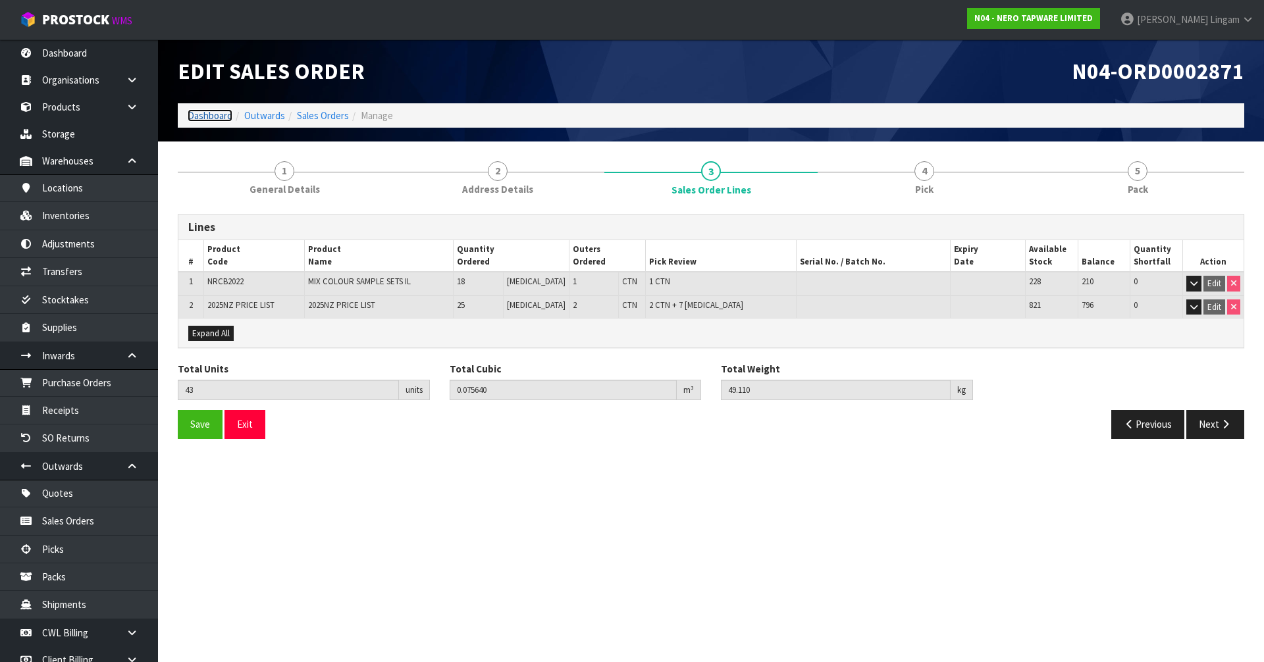
click at [211, 114] on link "Dashboard" at bounding box center [210, 115] width 45 height 13
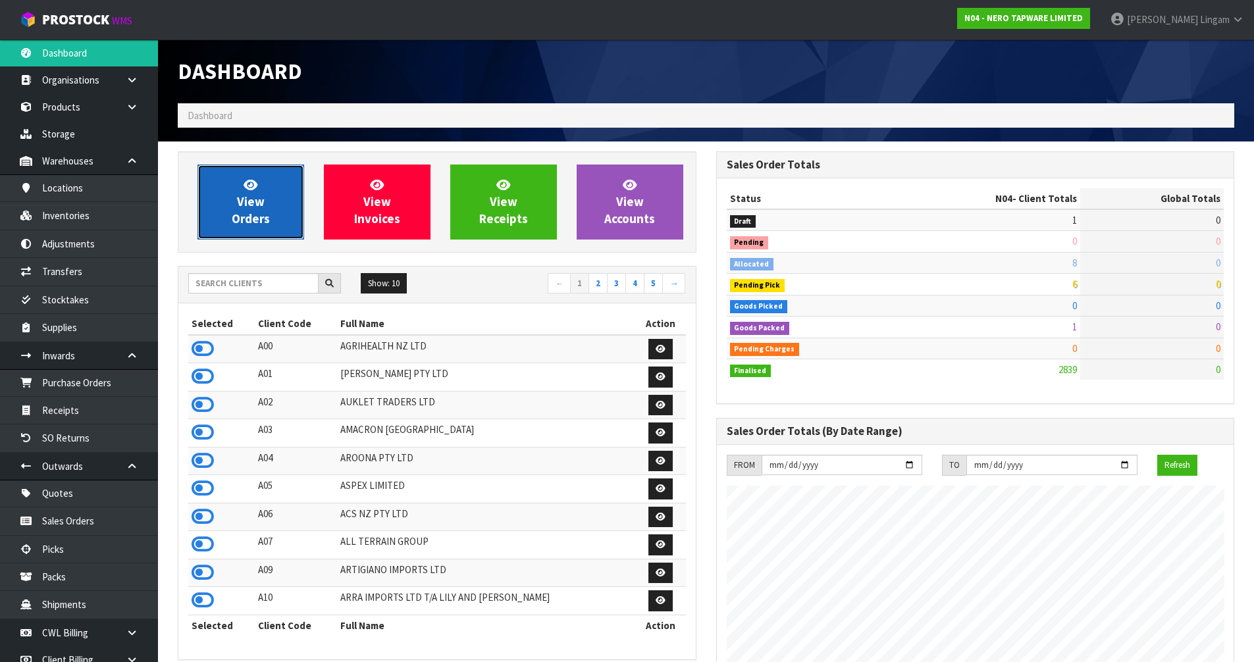
click at [246, 206] on span "View Orders" at bounding box center [251, 201] width 38 height 49
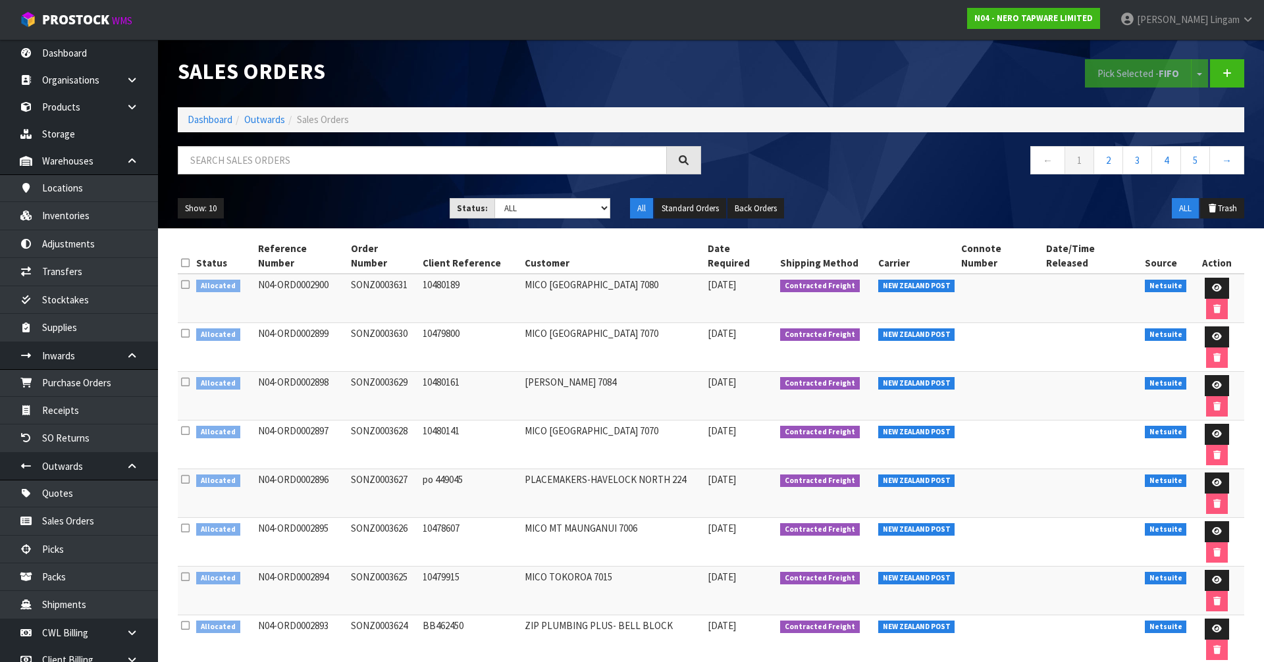
click at [186, 328] on icon at bounding box center [185, 333] width 9 height 10
click at [0, 0] on input "checkbox" at bounding box center [0, 0] width 0 height 0
click at [187, 426] on icon at bounding box center [185, 431] width 9 height 10
click at [0, 0] on input "checkbox" at bounding box center [0, 0] width 0 height 0
click at [1140, 69] on button "Pick Selected - FIFO" at bounding box center [1138, 73] width 107 height 28
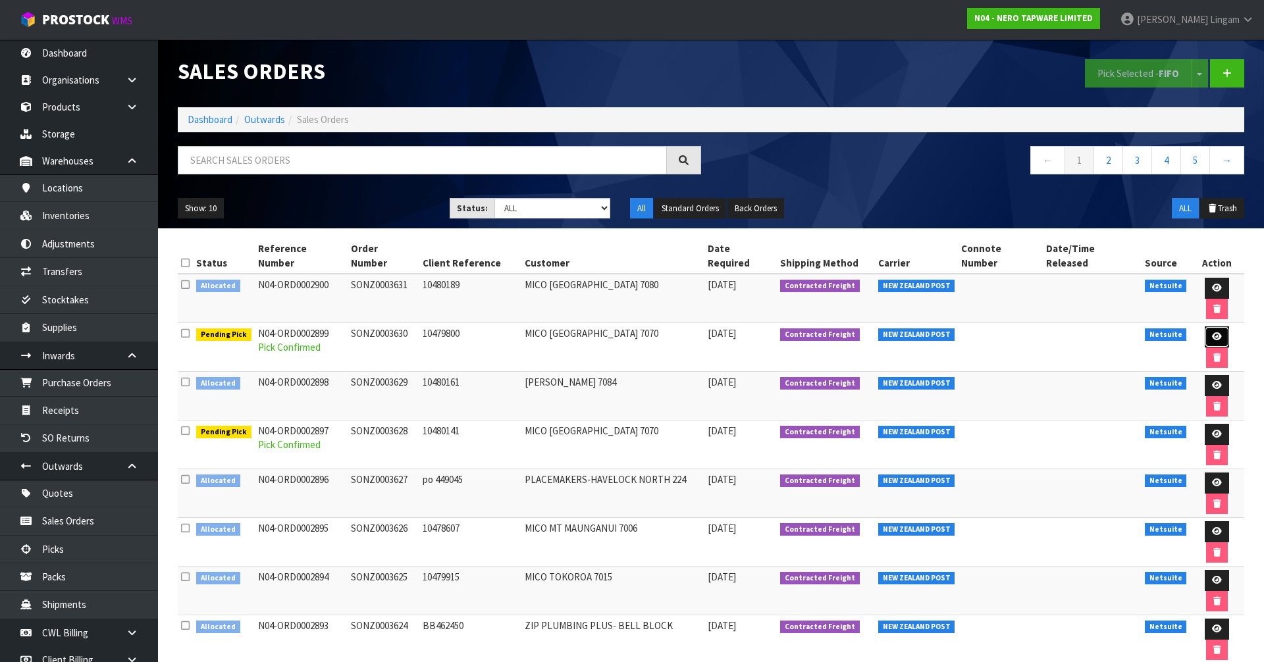
click at [1212, 332] on icon at bounding box center [1217, 336] width 10 height 9
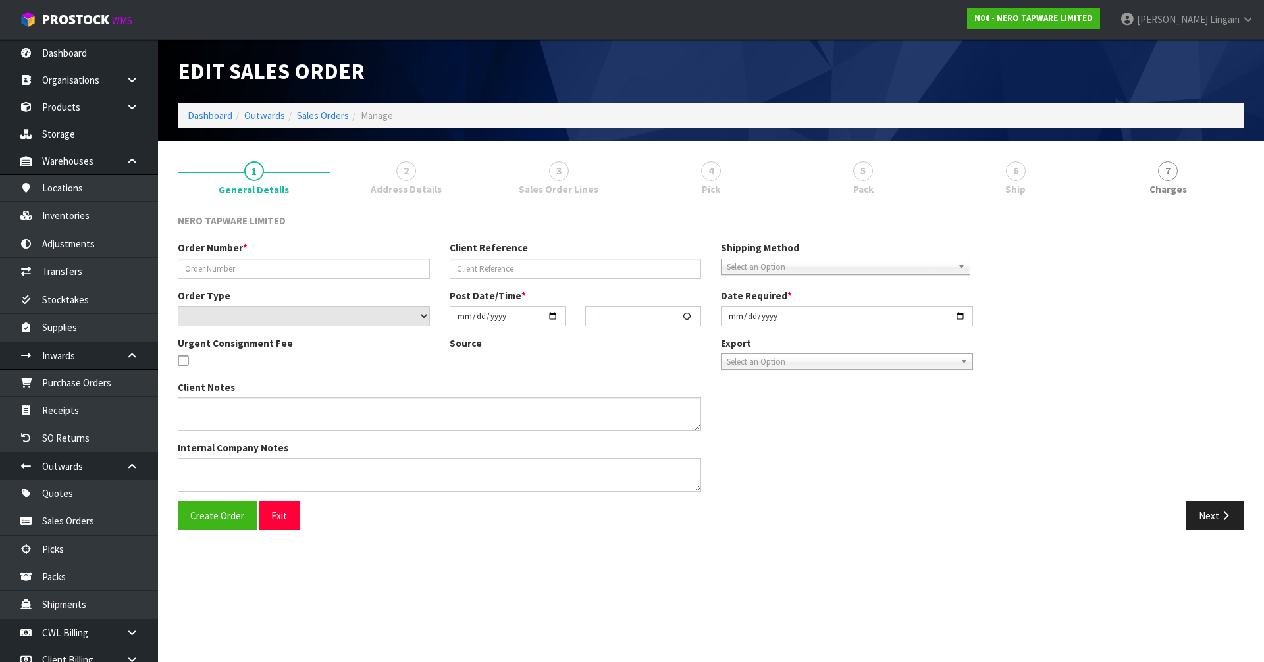
type input "SONZ0003630"
type input "10479800"
select select "number:0"
type input "2025-09-18"
type input "08:15:20.000"
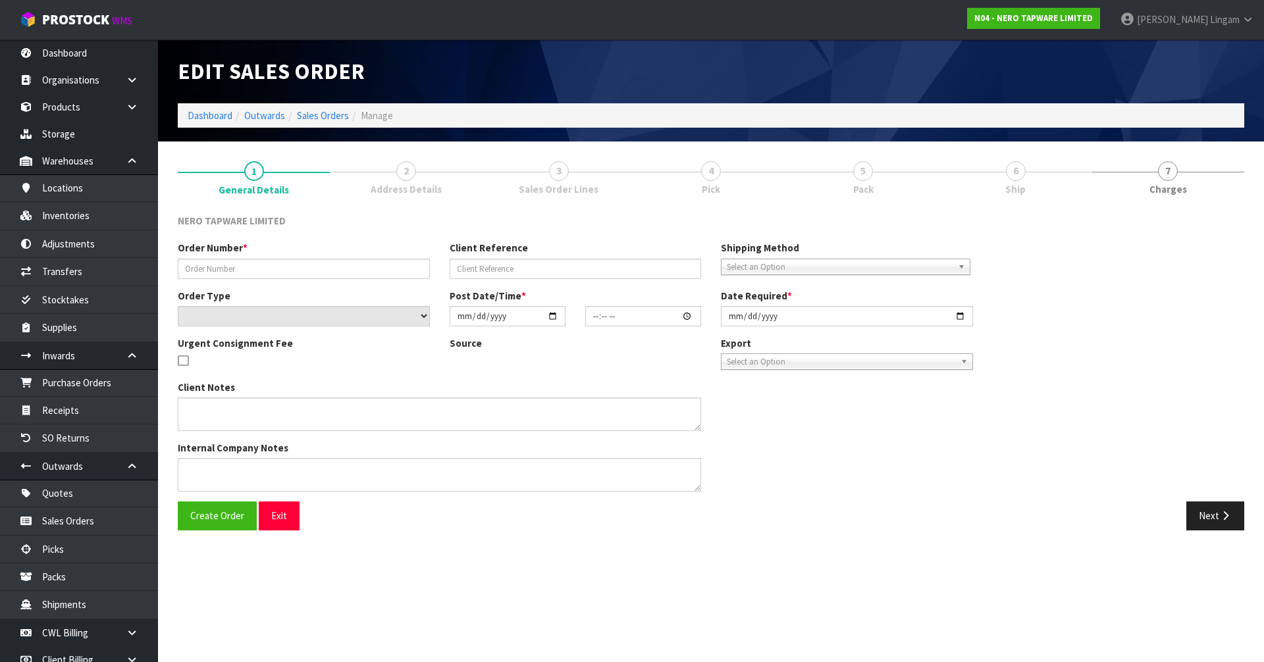
type input "2025-09-18"
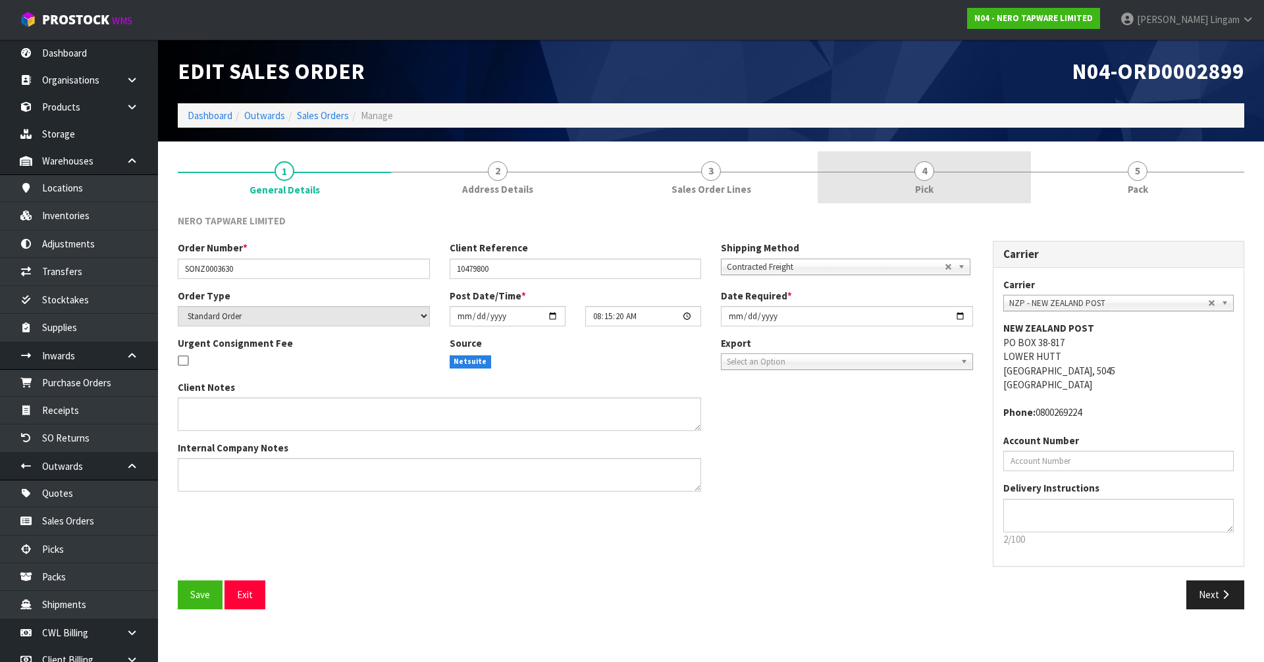
click at [933, 181] on link "4 Pick" at bounding box center [923, 177] width 213 height 52
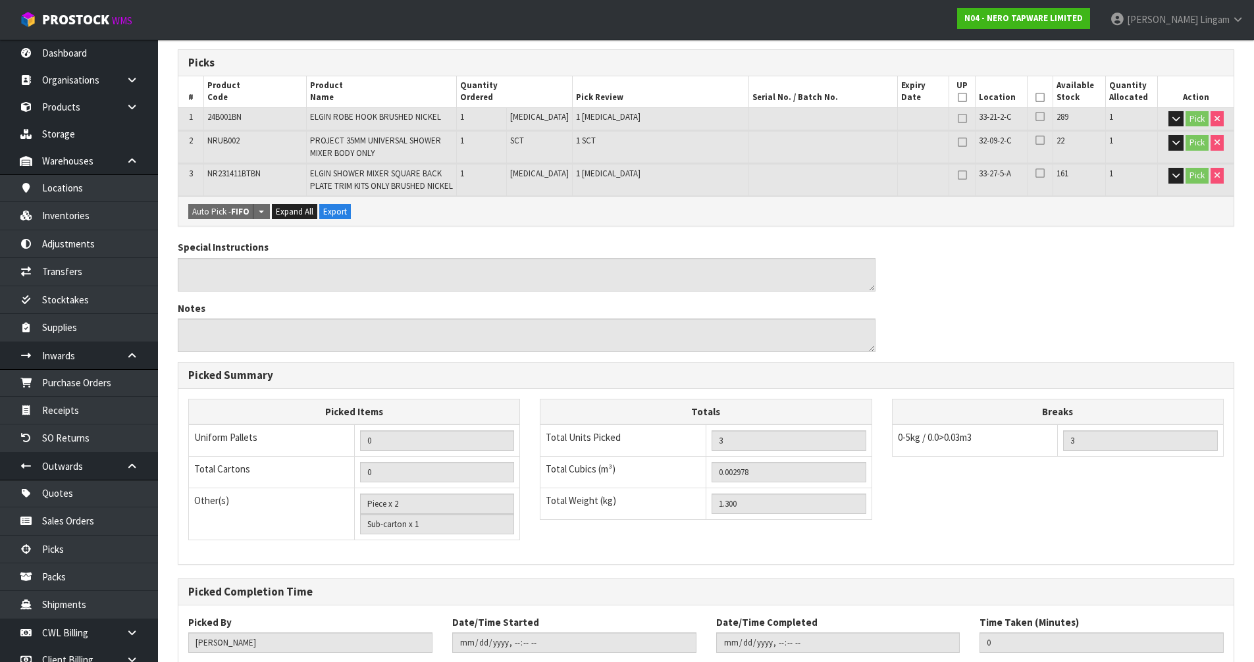
scroll to position [295, 0]
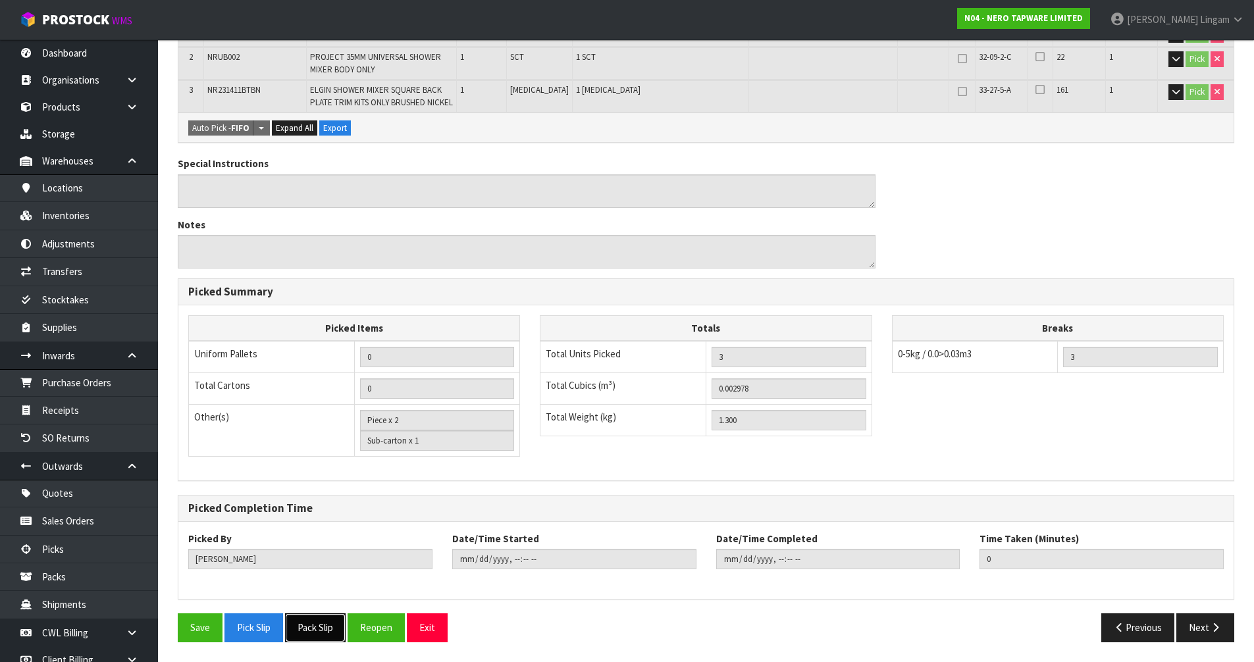
click at [315, 632] on button "Pack Slip" at bounding box center [315, 627] width 61 height 28
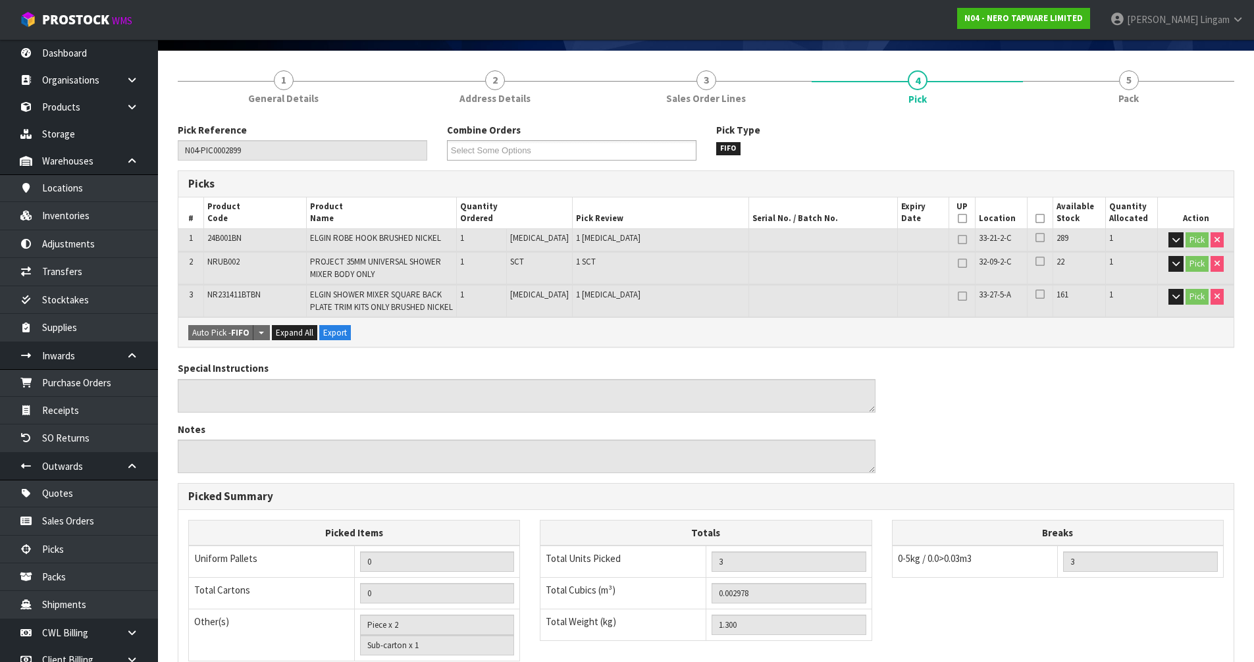
scroll to position [0, 0]
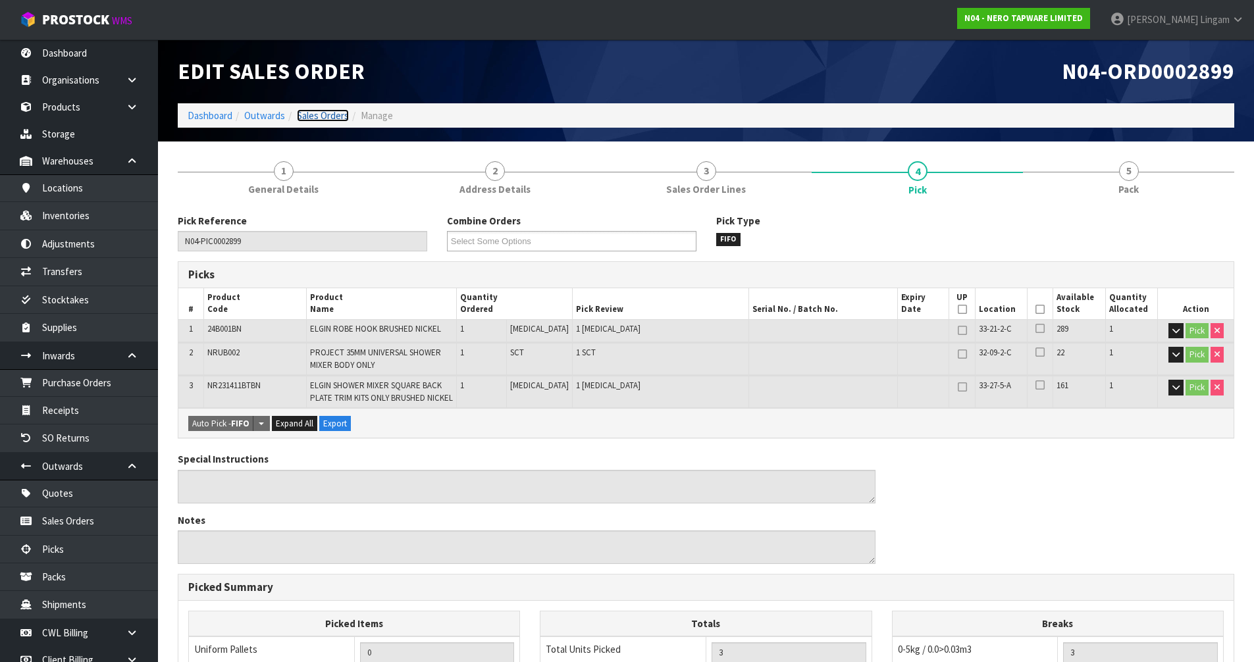
click at [332, 112] on link "Sales Orders" at bounding box center [323, 115] width 52 height 13
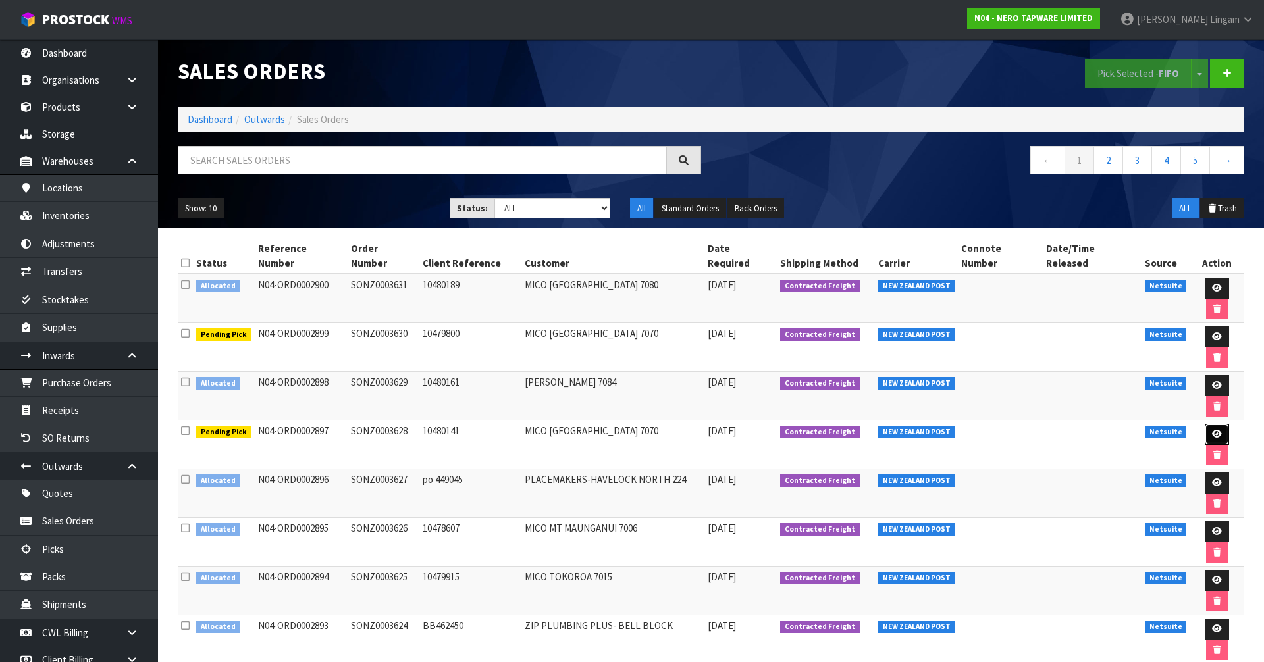
click at [1212, 430] on icon at bounding box center [1217, 434] width 10 height 9
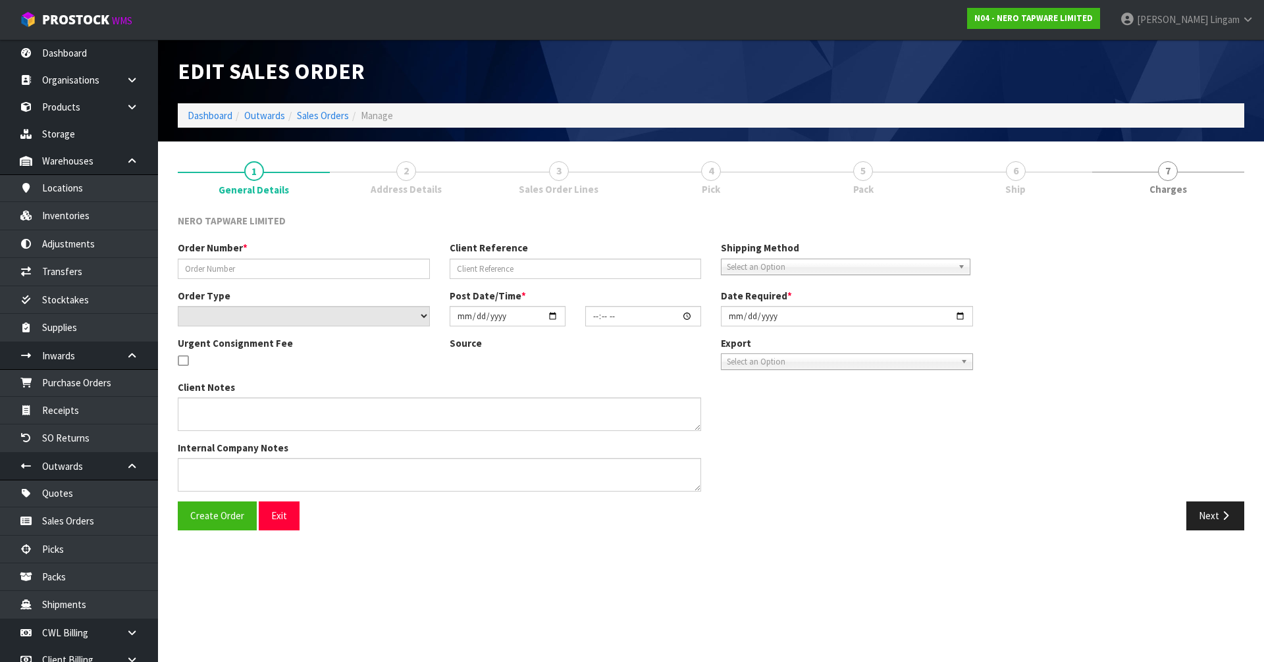
type input "SONZ0003628"
type input "10480141"
select select "number:0"
type input "2025-09-18"
type input "08:15:17.000"
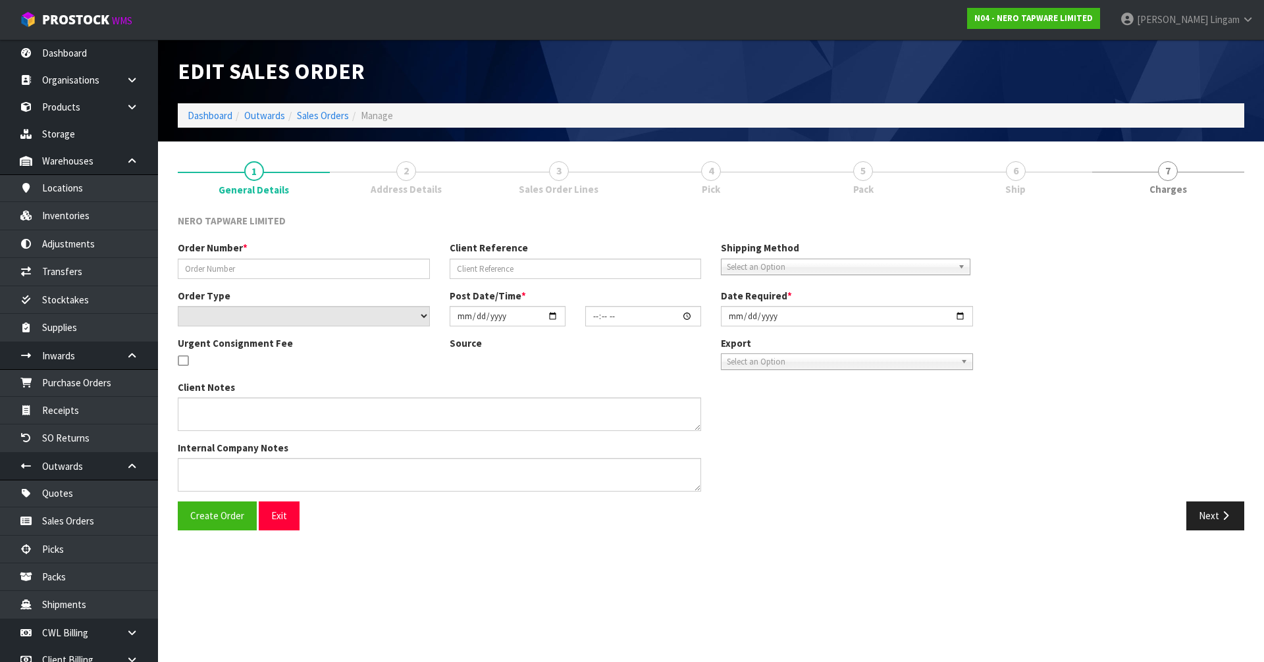
type input "2025-09-18"
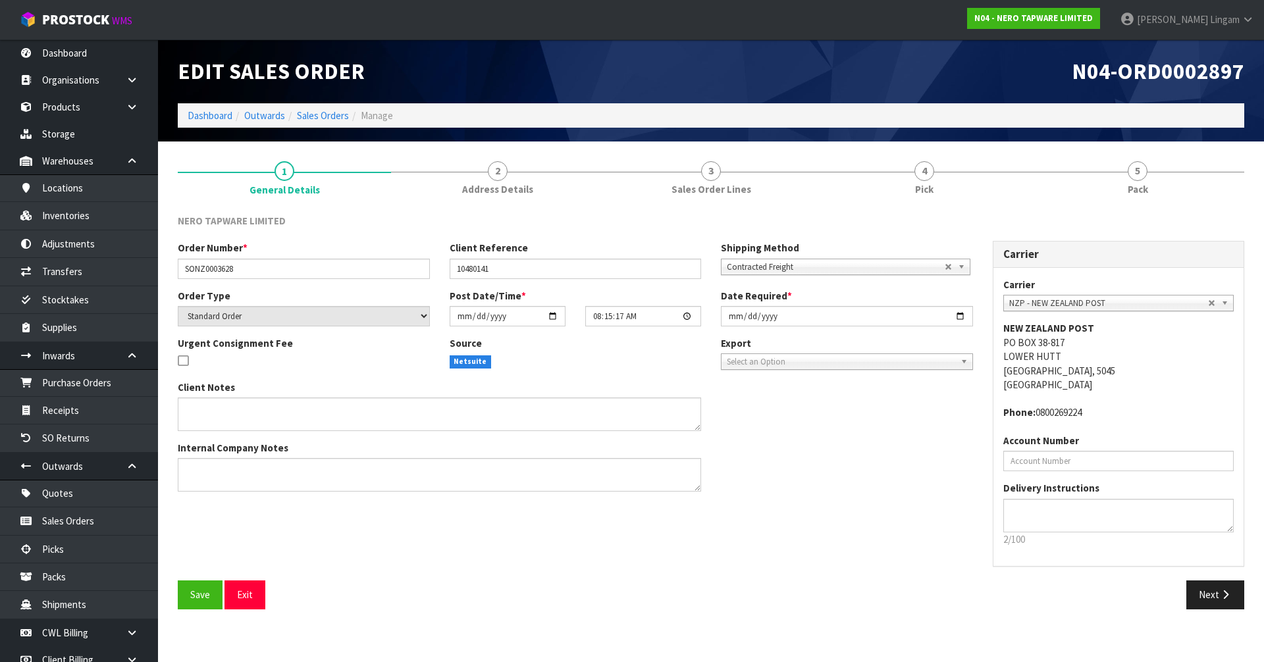
drag, startPoint x: 936, startPoint y: 178, endPoint x: 804, endPoint y: 257, distance: 155.0
click at [936, 178] on link "4 Pick" at bounding box center [923, 177] width 213 height 52
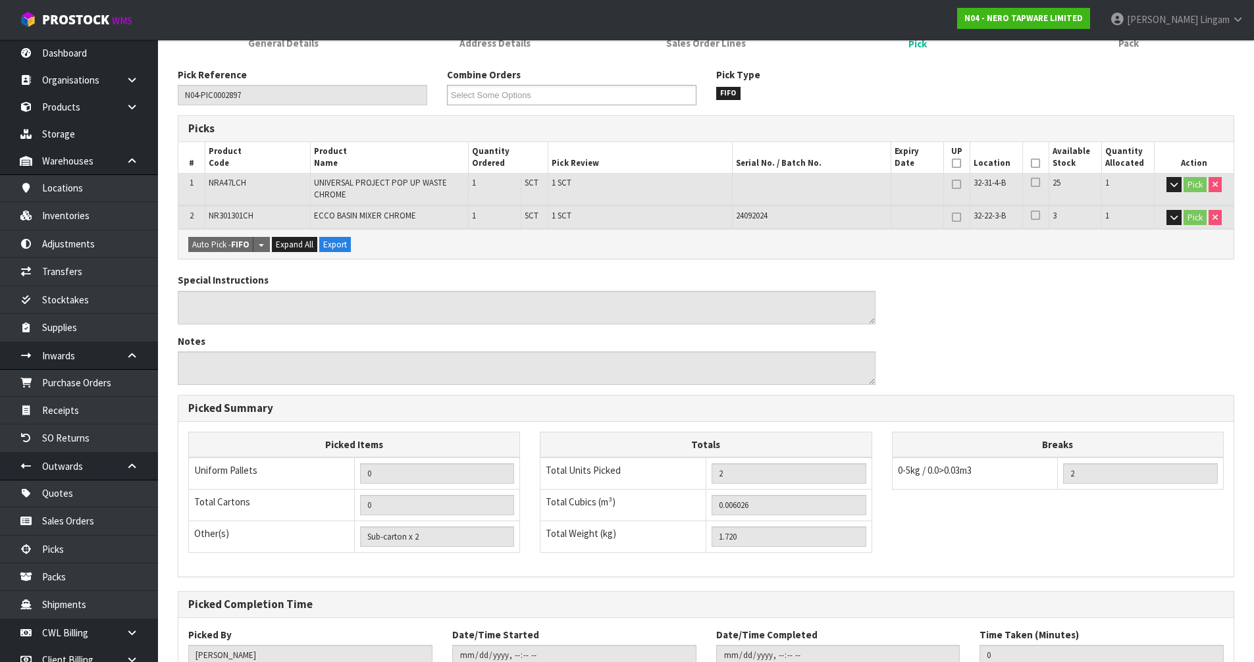
scroll to position [242, 0]
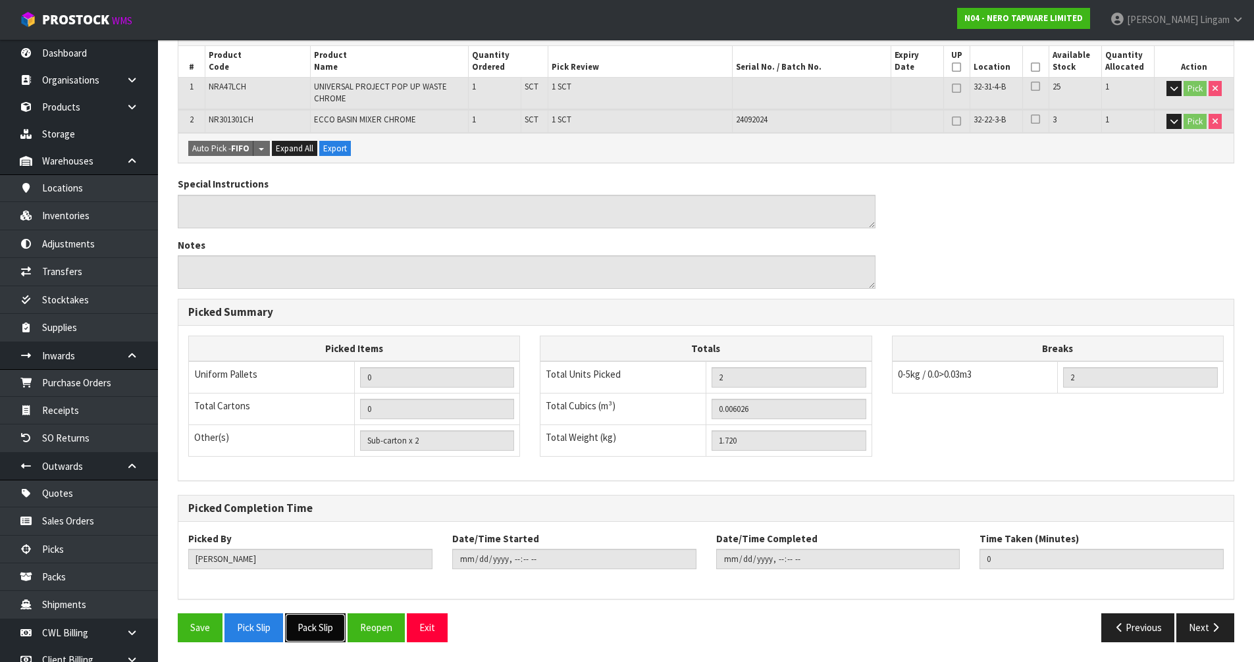
click at [329, 635] on button "Pack Slip" at bounding box center [315, 627] width 61 height 28
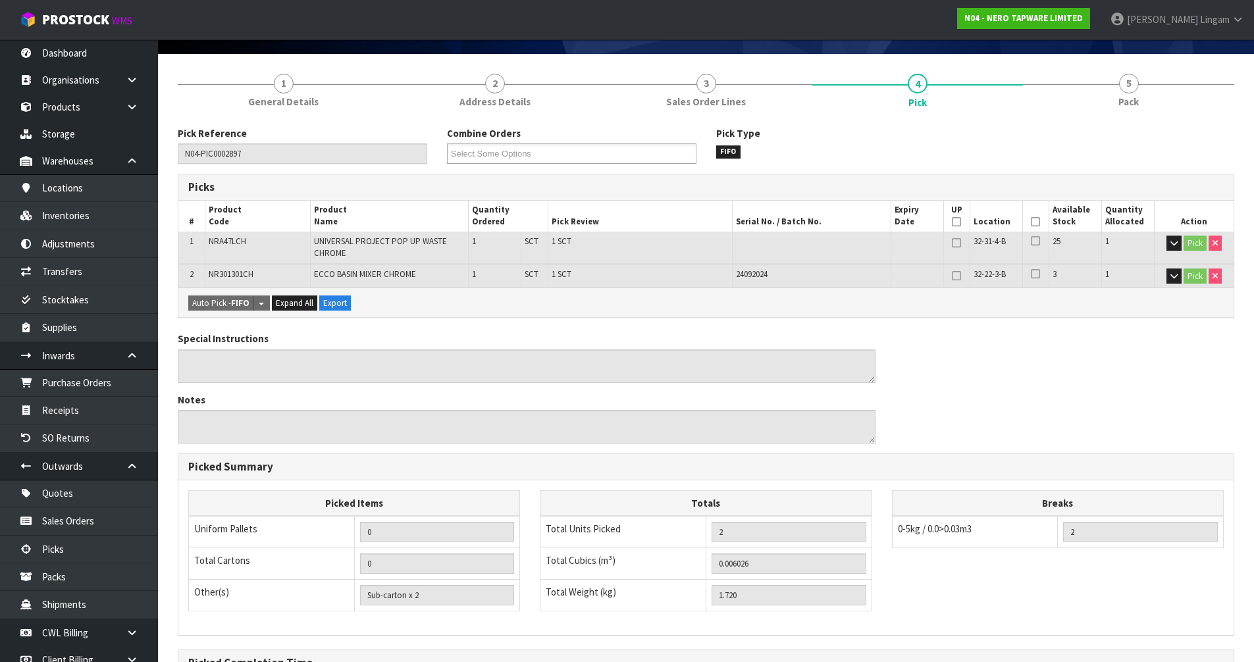
scroll to position [0, 0]
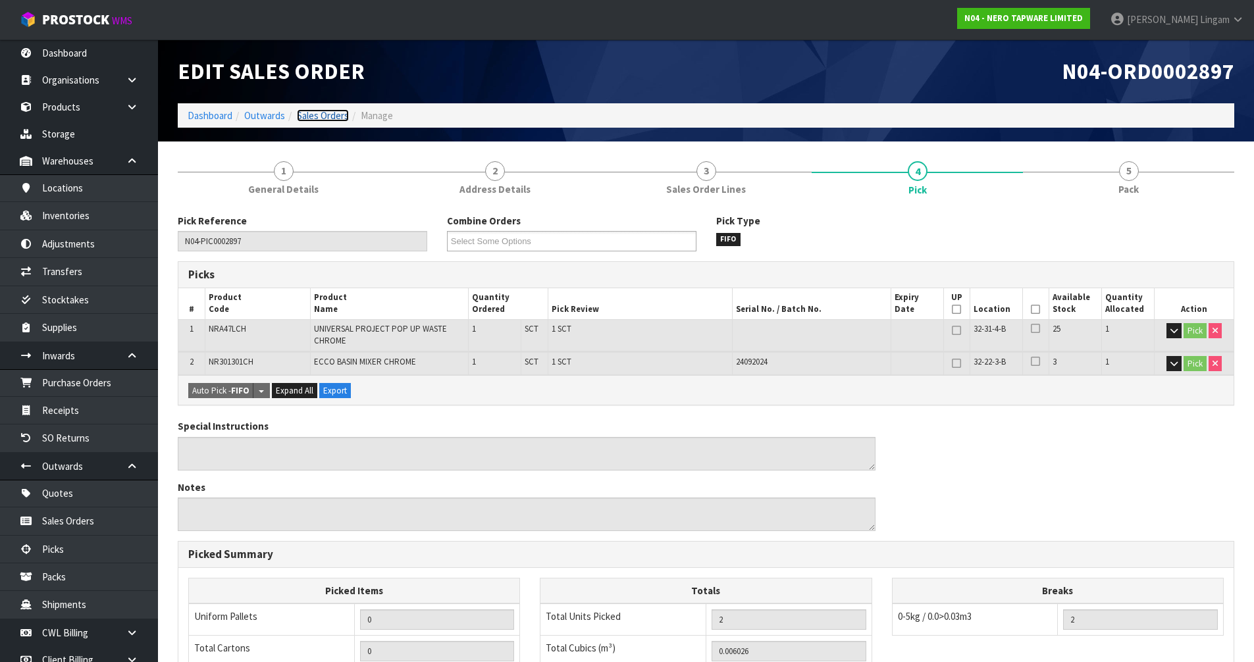
click at [324, 117] on link "Sales Orders" at bounding box center [323, 115] width 52 height 13
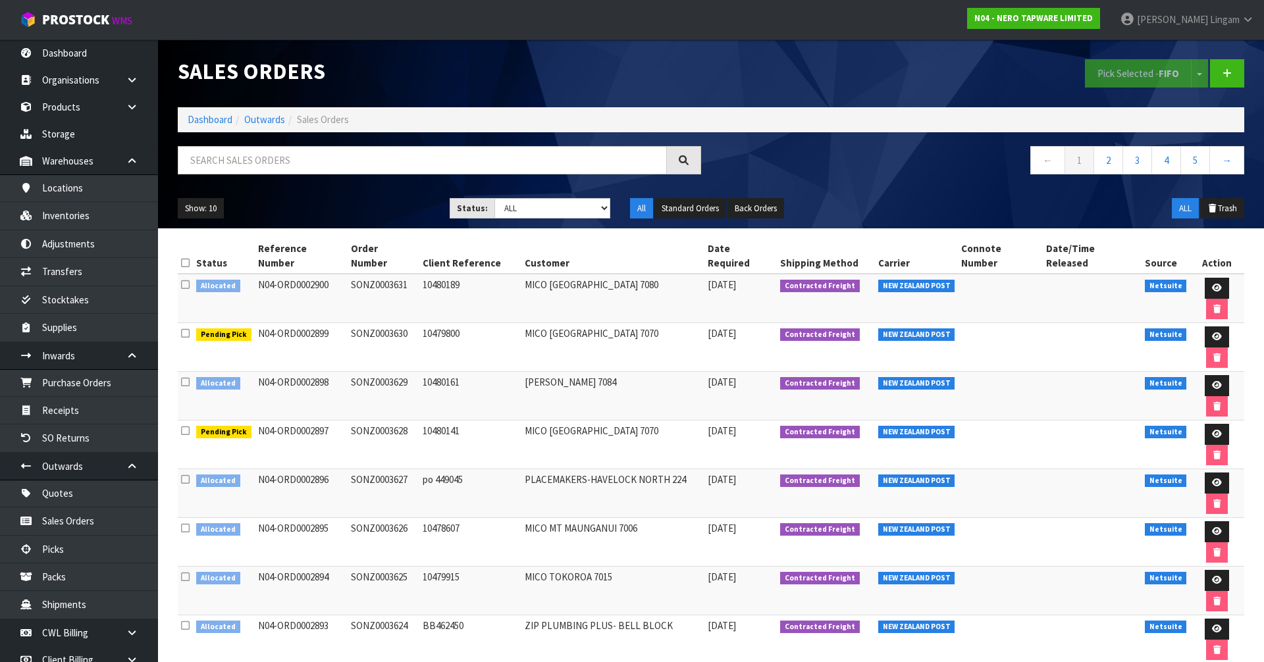
click at [185, 280] on icon at bounding box center [185, 285] width 9 height 10
click at [0, 0] on input "checkbox" at bounding box center [0, 0] width 0 height 0
click at [1133, 70] on button "Pick Selected - FIFO" at bounding box center [1138, 73] width 107 height 28
click at [1212, 284] on icon at bounding box center [1217, 288] width 10 height 9
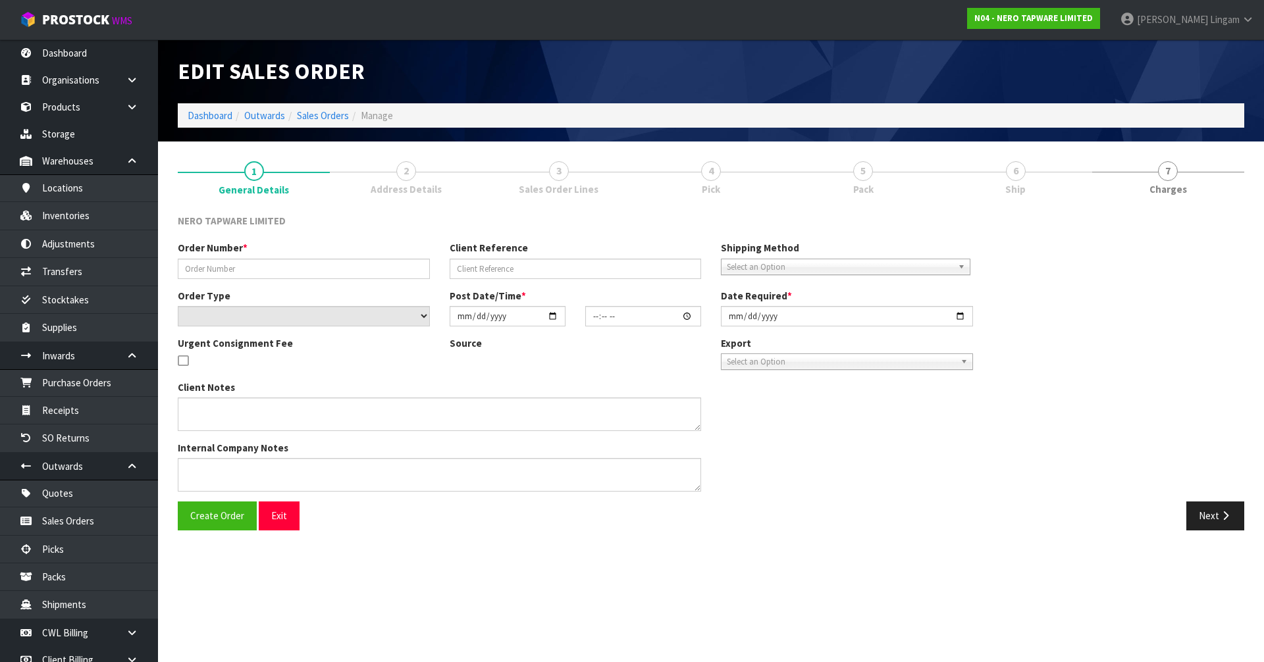
type input "SONZ0003631"
type input "10480189"
select select "number:0"
type input "2025-09-18"
type input "08:15:21.000"
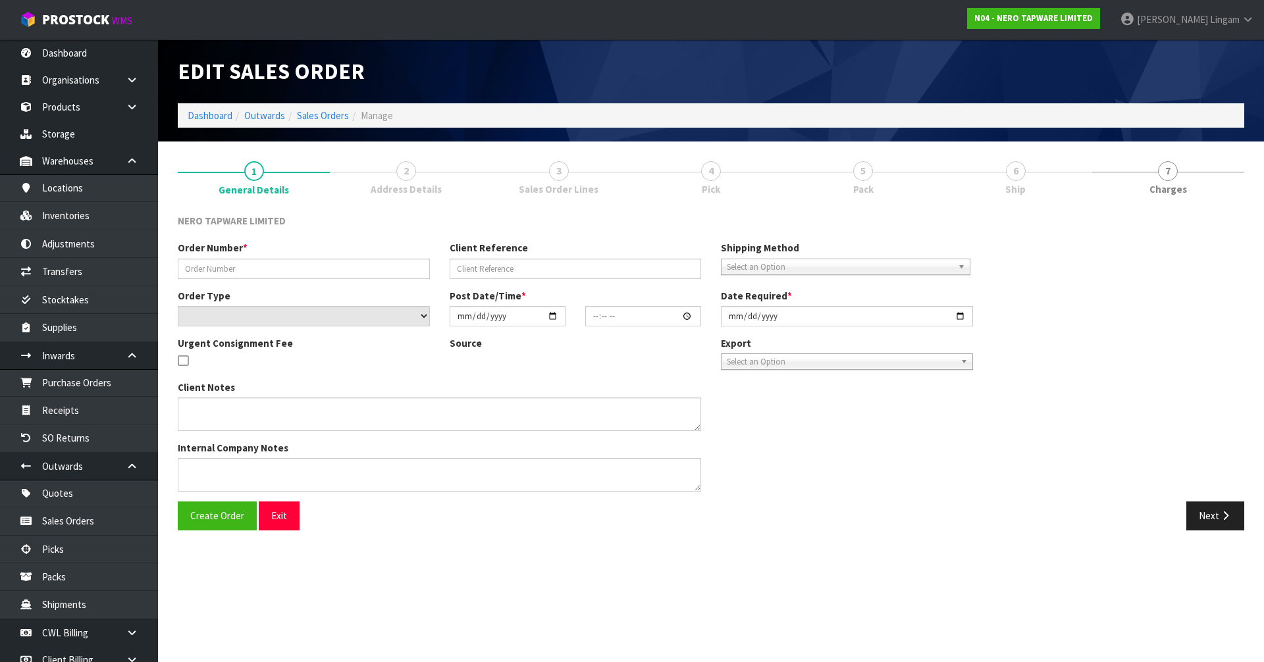
type input "2025-09-18"
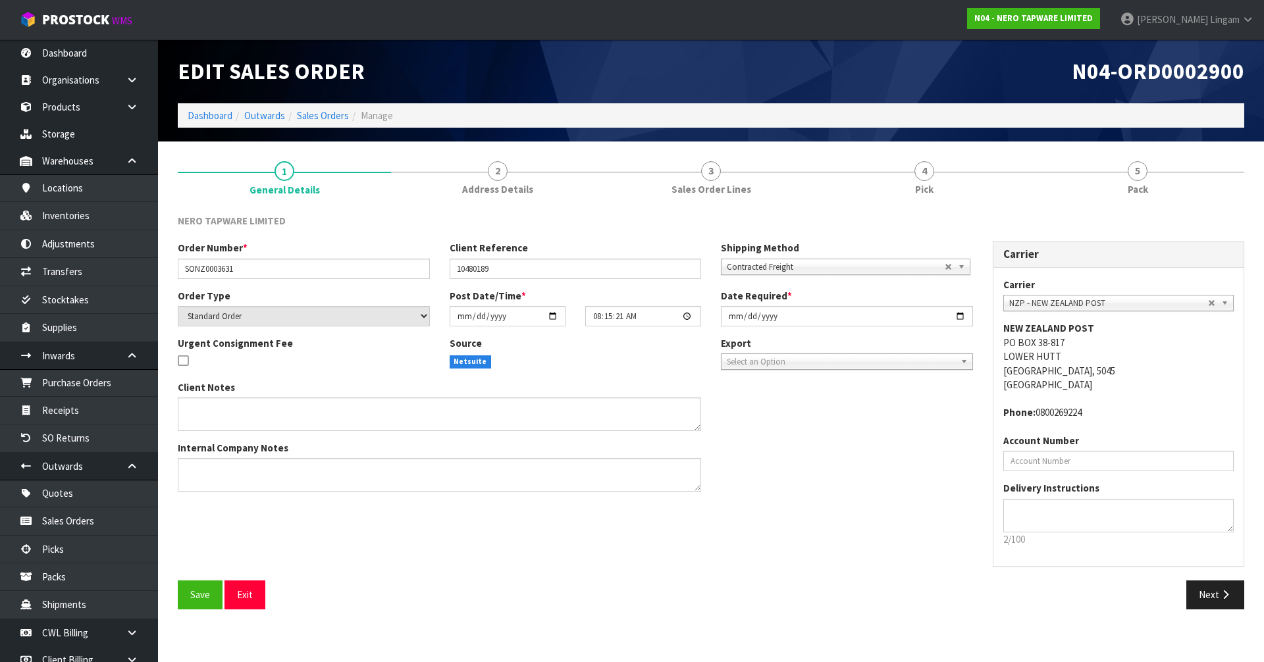
drag, startPoint x: 932, startPoint y: 195, endPoint x: 559, endPoint y: 347, distance: 403.2
click at [932, 195] on span "Pick" at bounding box center [924, 189] width 18 height 14
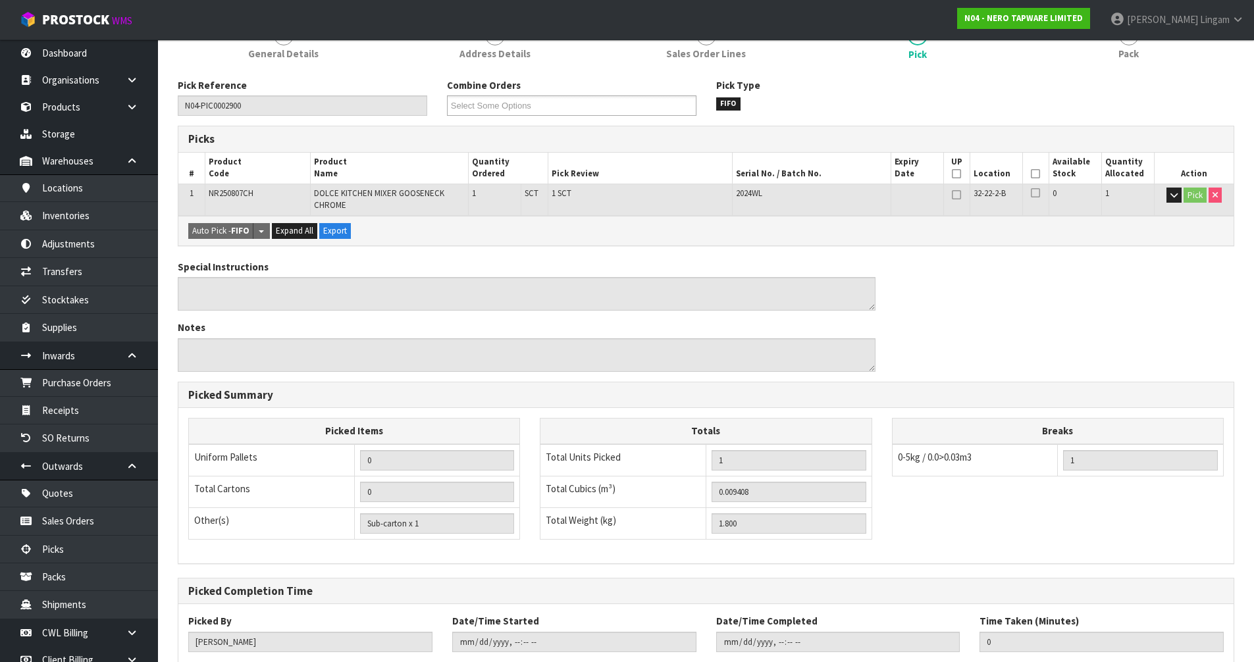
scroll to position [218, 0]
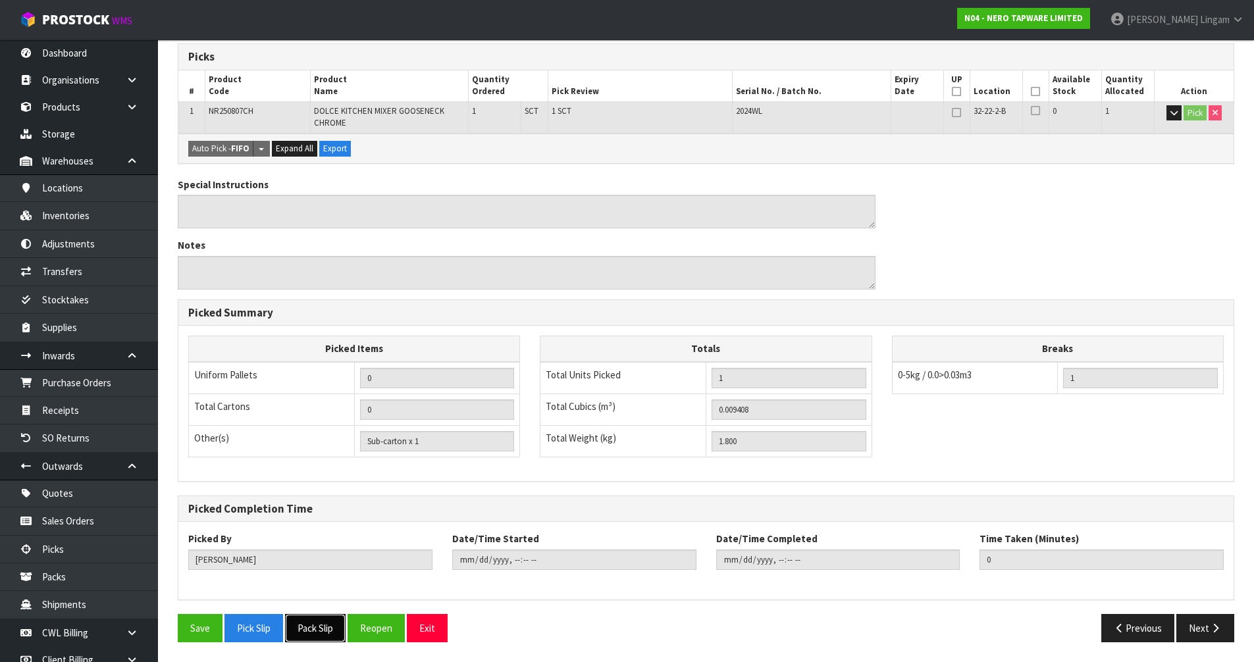
click at [322, 630] on button "Pack Slip" at bounding box center [315, 628] width 61 height 28
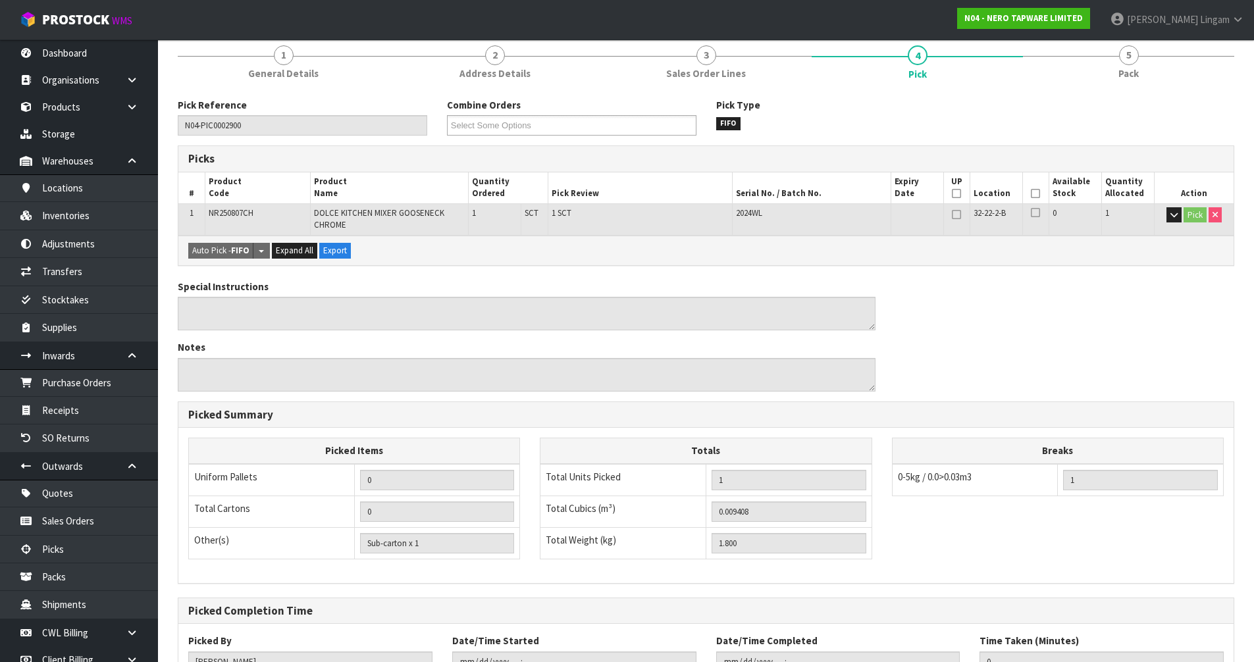
scroll to position [0, 0]
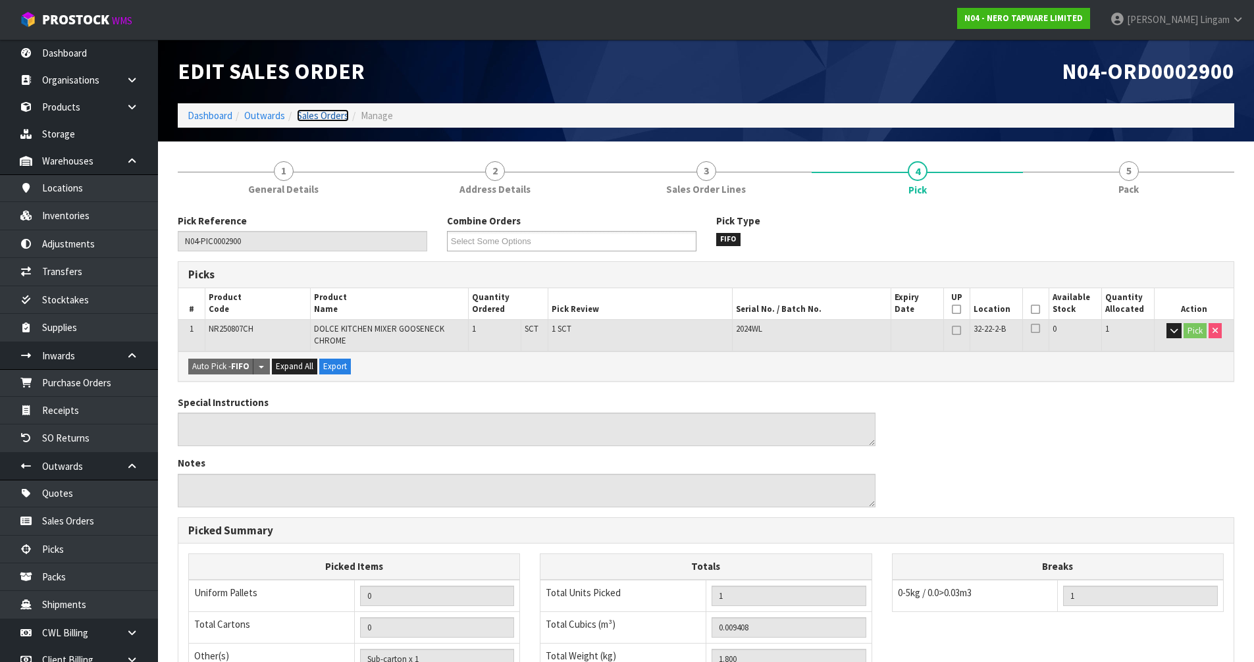
click at [333, 118] on link "Sales Orders" at bounding box center [323, 115] width 52 height 13
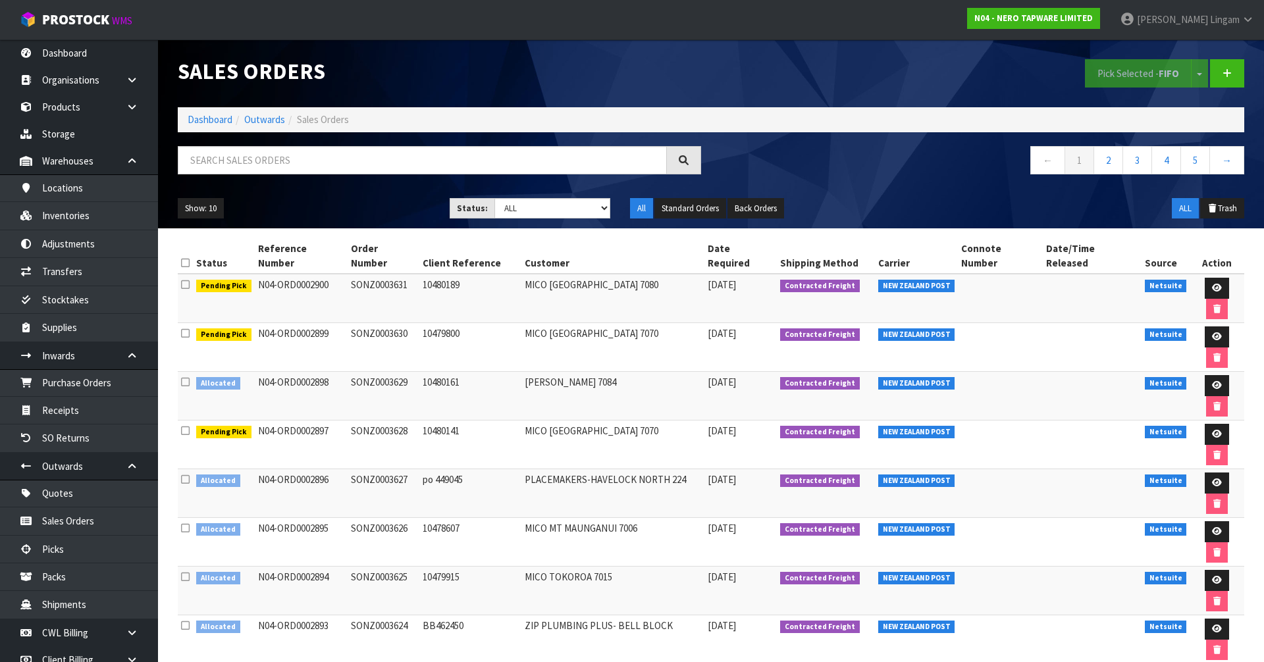
click at [185, 377] on icon at bounding box center [185, 382] width 9 height 10
click at [0, 0] on input "checkbox" at bounding box center [0, 0] width 0 height 0
click at [1121, 79] on button "Pick Selected - FIFO" at bounding box center [1138, 73] width 107 height 28
click at [1204, 375] on link at bounding box center [1216, 385] width 24 height 21
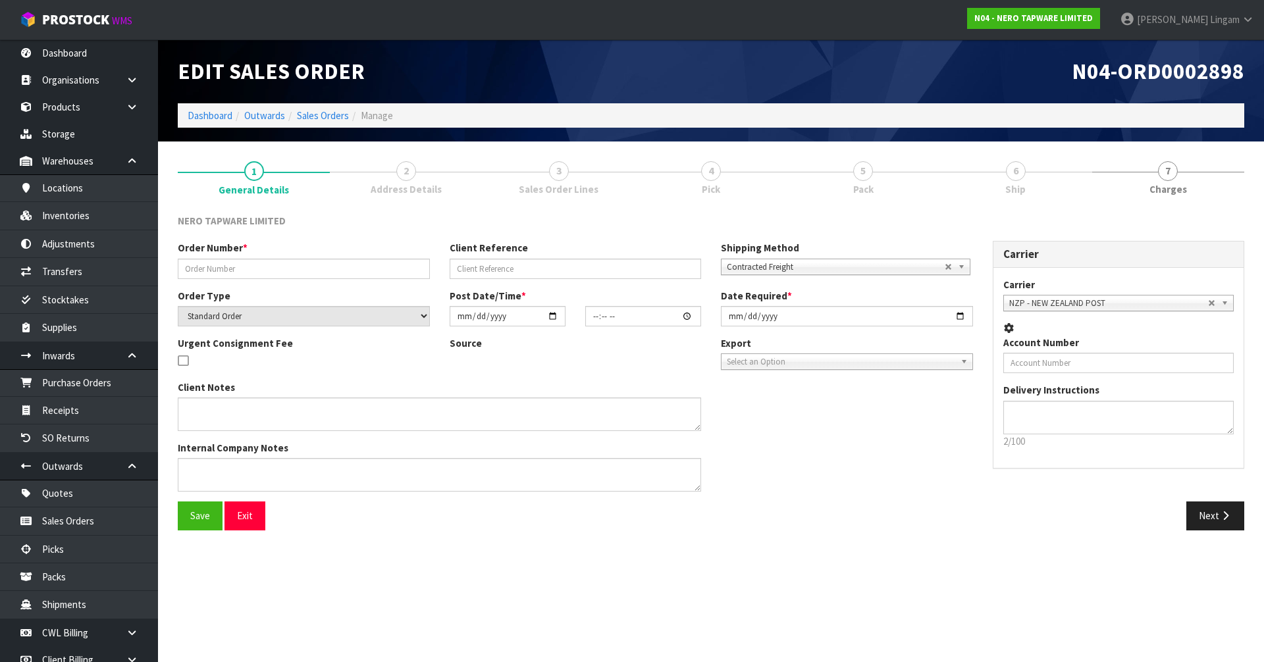
type input "SONZ0003629"
type input "10480161"
select select "number:0"
type input "2025-09-18"
type input "08:15:19.000"
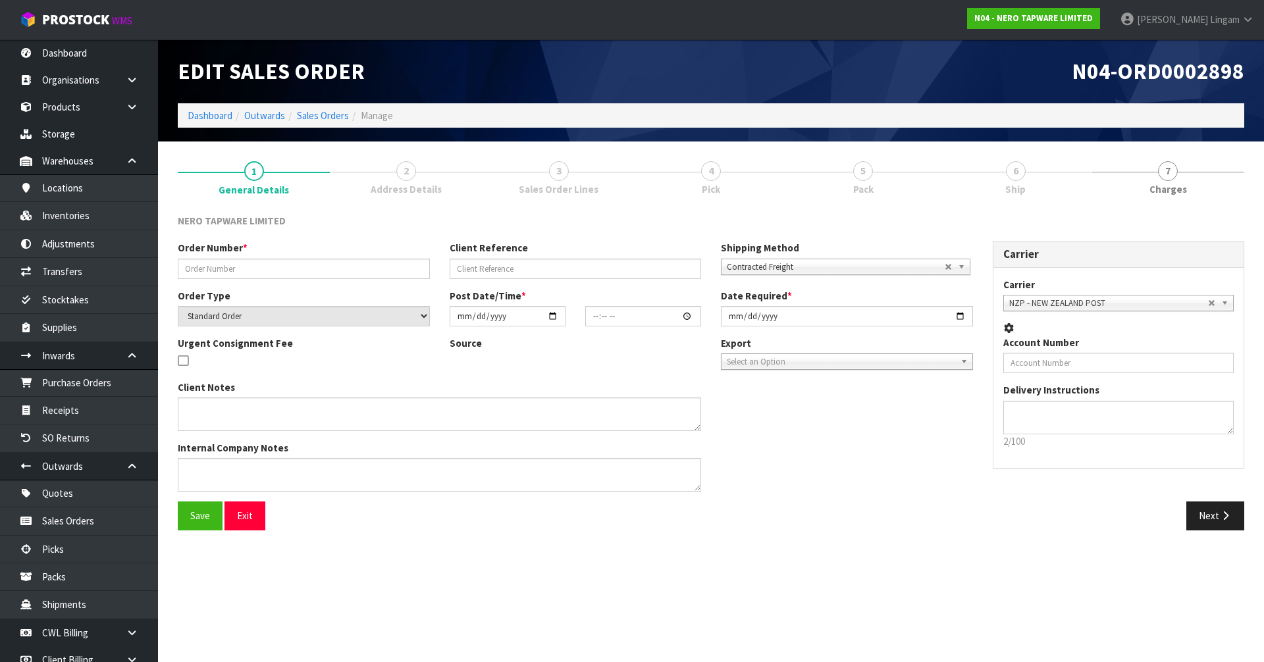
type input "2025-09-18"
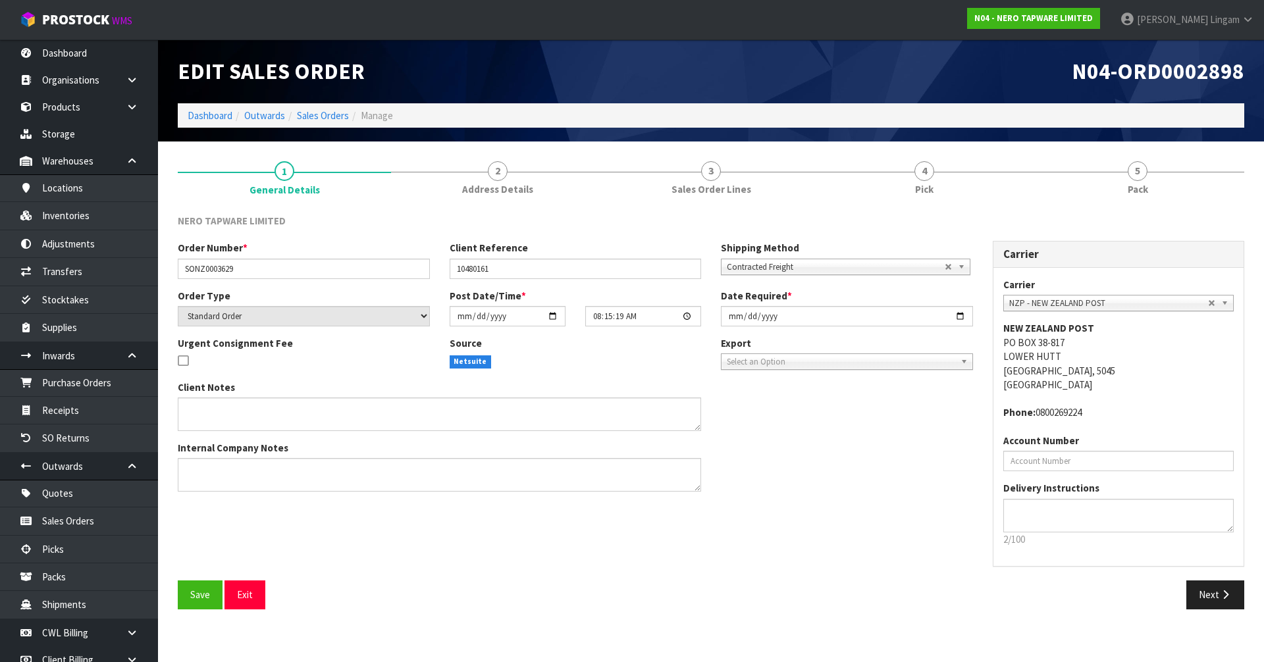
drag, startPoint x: 969, startPoint y: 181, endPoint x: 686, endPoint y: 351, distance: 329.8
click at [969, 181] on link "4 Pick" at bounding box center [923, 177] width 213 height 52
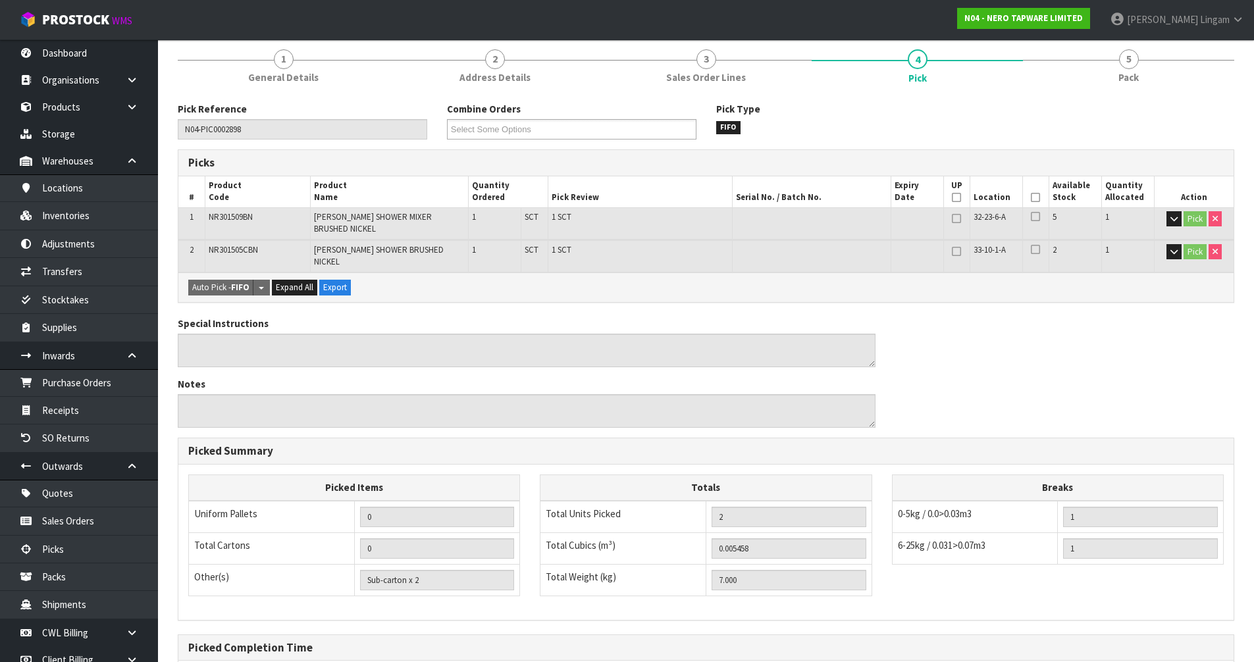
scroll to position [233, 0]
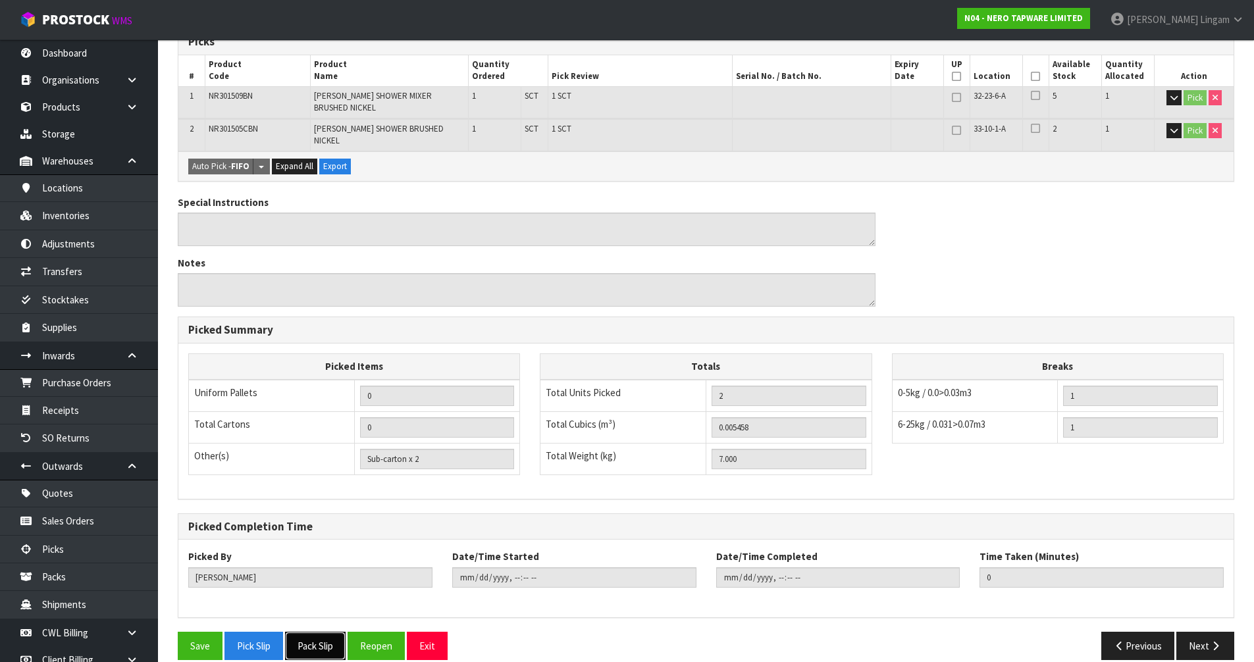
click at [299, 632] on button "Pack Slip" at bounding box center [315, 646] width 61 height 28
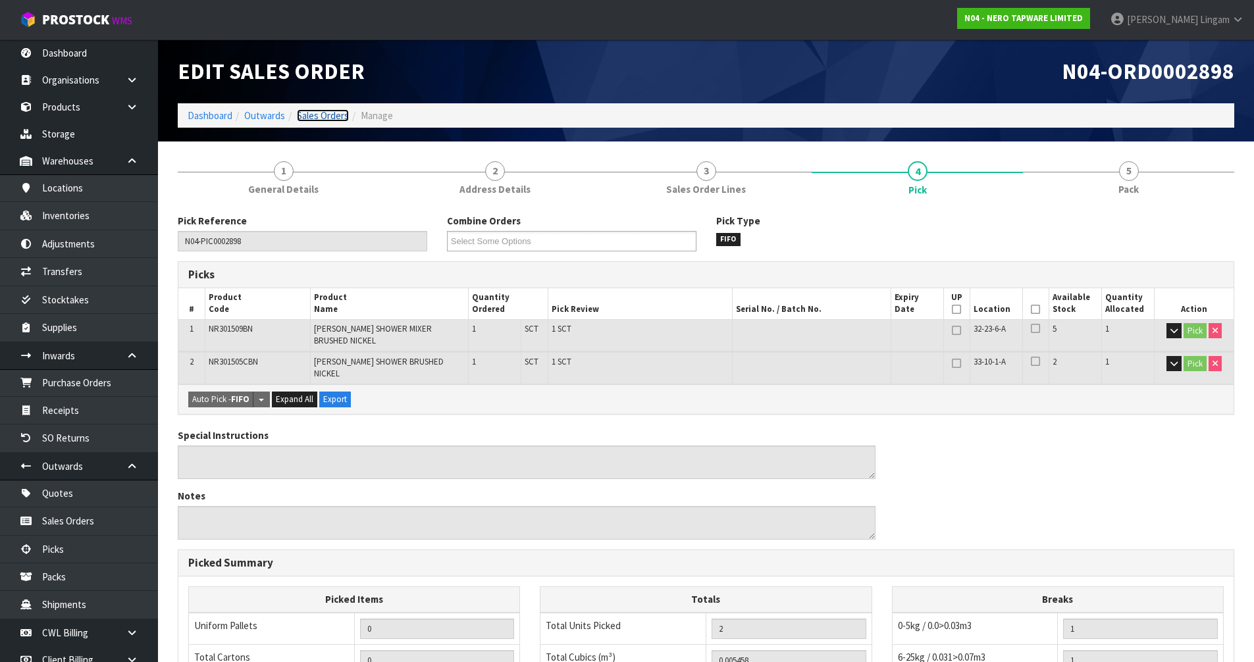
click at [328, 118] on link "Sales Orders" at bounding box center [323, 115] width 52 height 13
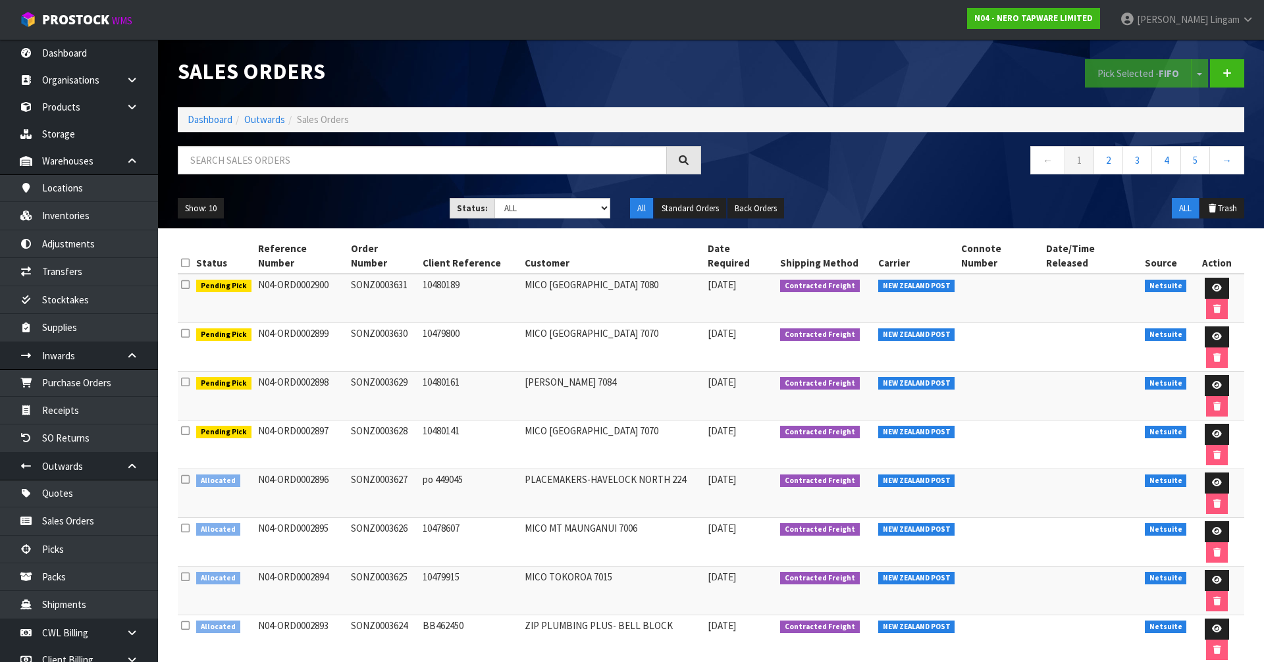
click at [182, 621] on icon at bounding box center [185, 626] width 9 height 10
click at [0, 0] on input "checkbox" at bounding box center [0, 0] width 0 height 0
click at [188, 572] on icon at bounding box center [185, 577] width 9 height 10
click at [0, 0] on input "checkbox" at bounding box center [0, 0] width 0 height 0
click at [187, 523] on icon at bounding box center [185, 528] width 9 height 10
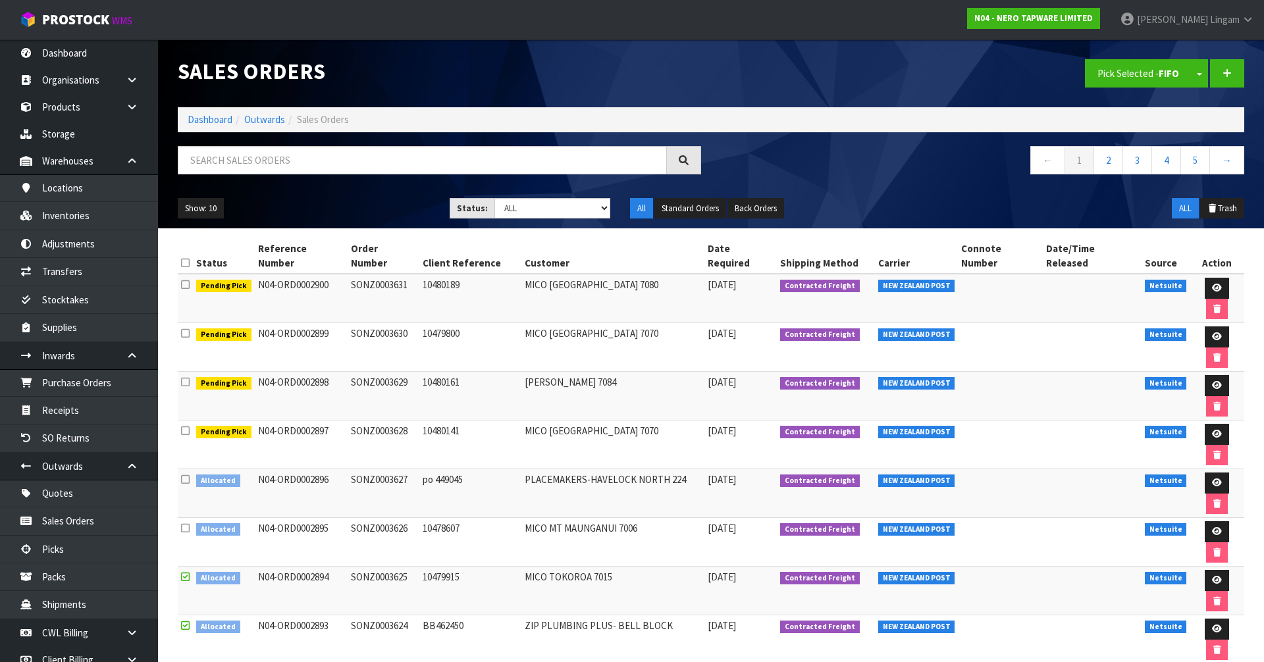
click at [0, 0] on input "checkbox" at bounding box center [0, 0] width 0 height 0
click at [186, 474] on icon at bounding box center [185, 479] width 9 height 10
click at [0, 0] on input "checkbox" at bounding box center [0, 0] width 0 height 0
click at [1105, 78] on button "Pick Selected - FIFO" at bounding box center [1138, 73] width 107 height 28
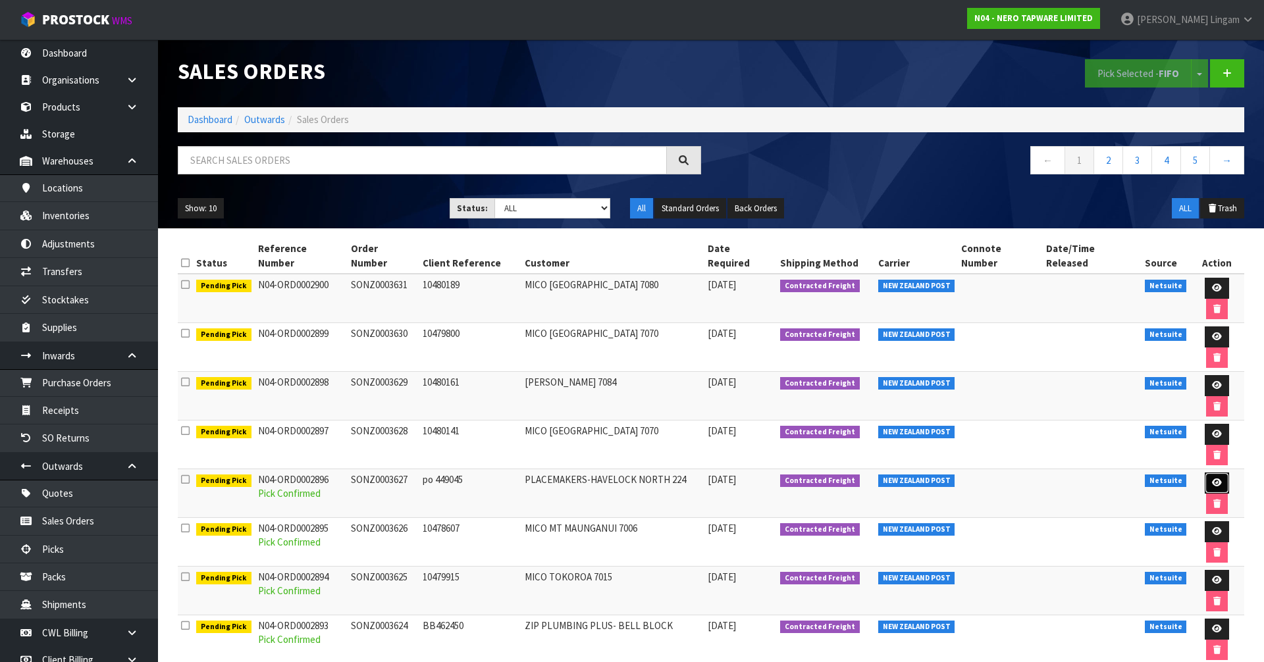
click at [1212, 478] on icon at bounding box center [1217, 482] width 10 height 9
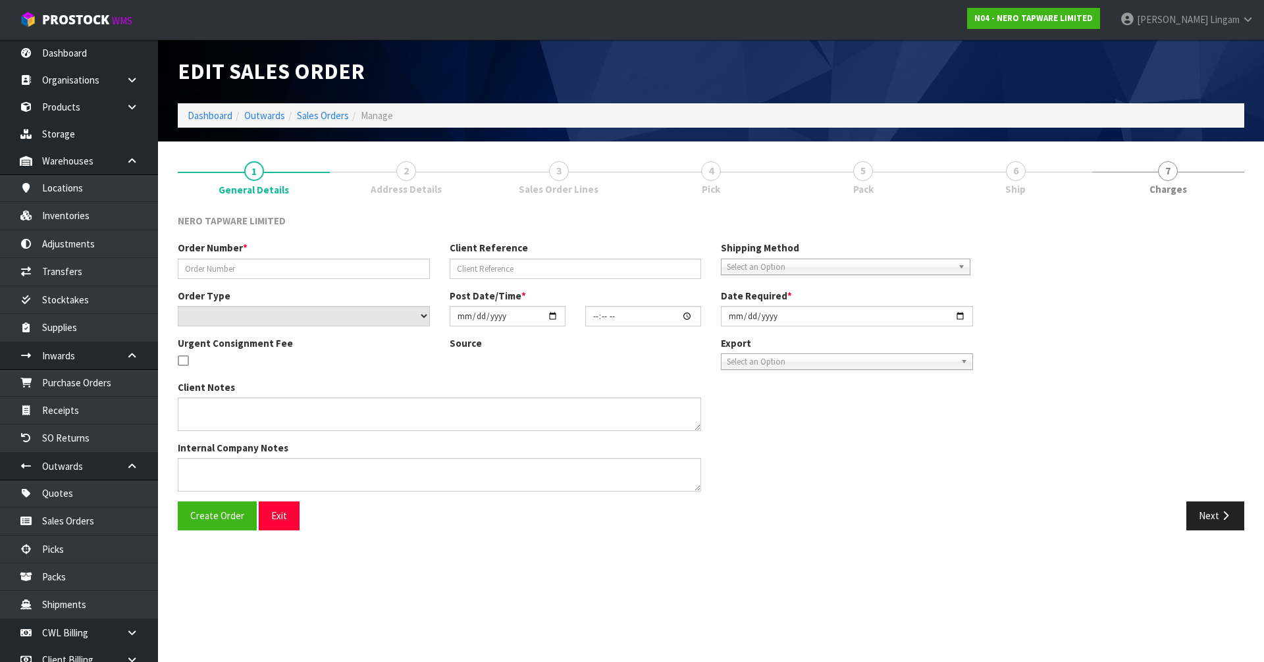
type input "SONZ0003627"
type input "po 449045"
select select "number:0"
type input "2025-09-18"
type input "08:15:16.000"
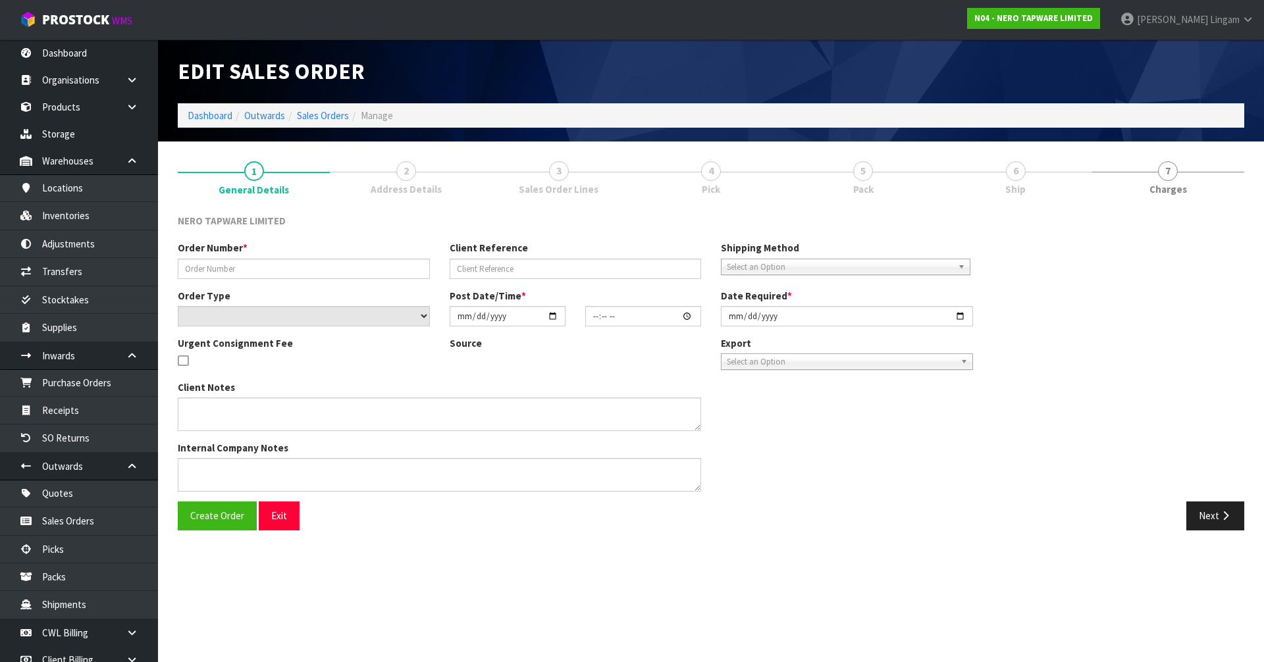
type input "2025-09-18"
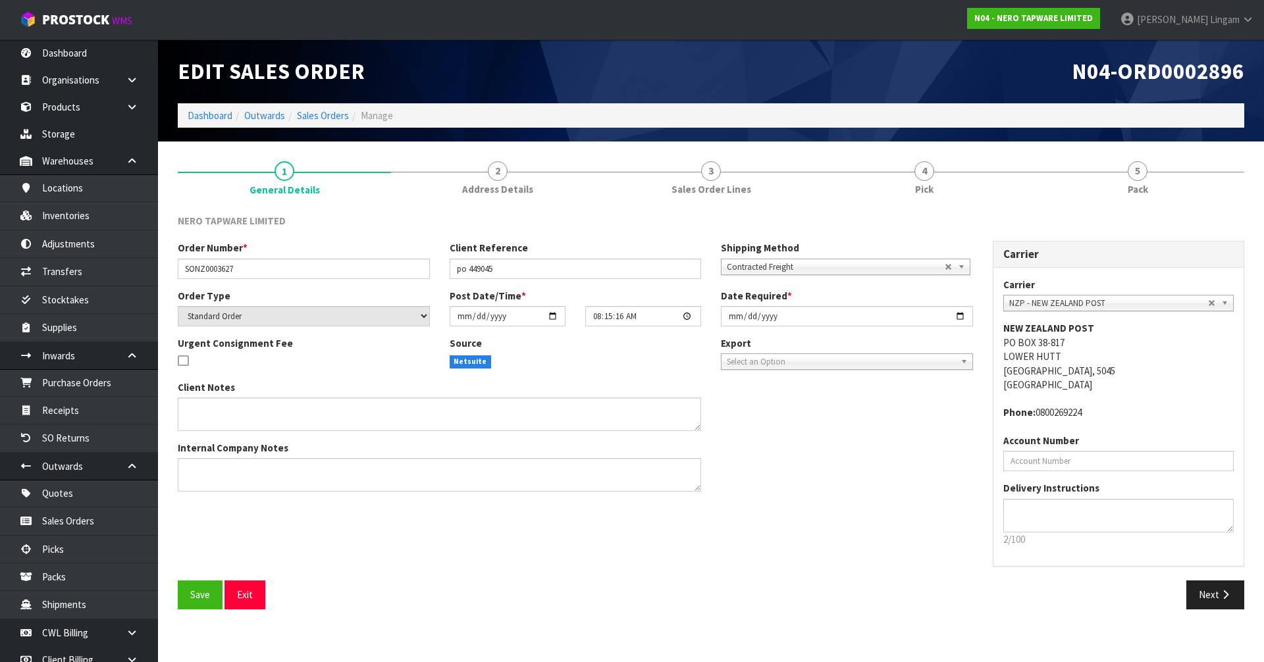
drag, startPoint x: 936, startPoint y: 192, endPoint x: 566, endPoint y: 478, distance: 467.7
click at [936, 192] on link "4 Pick" at bounding box center [923, 177] width 213 height 52
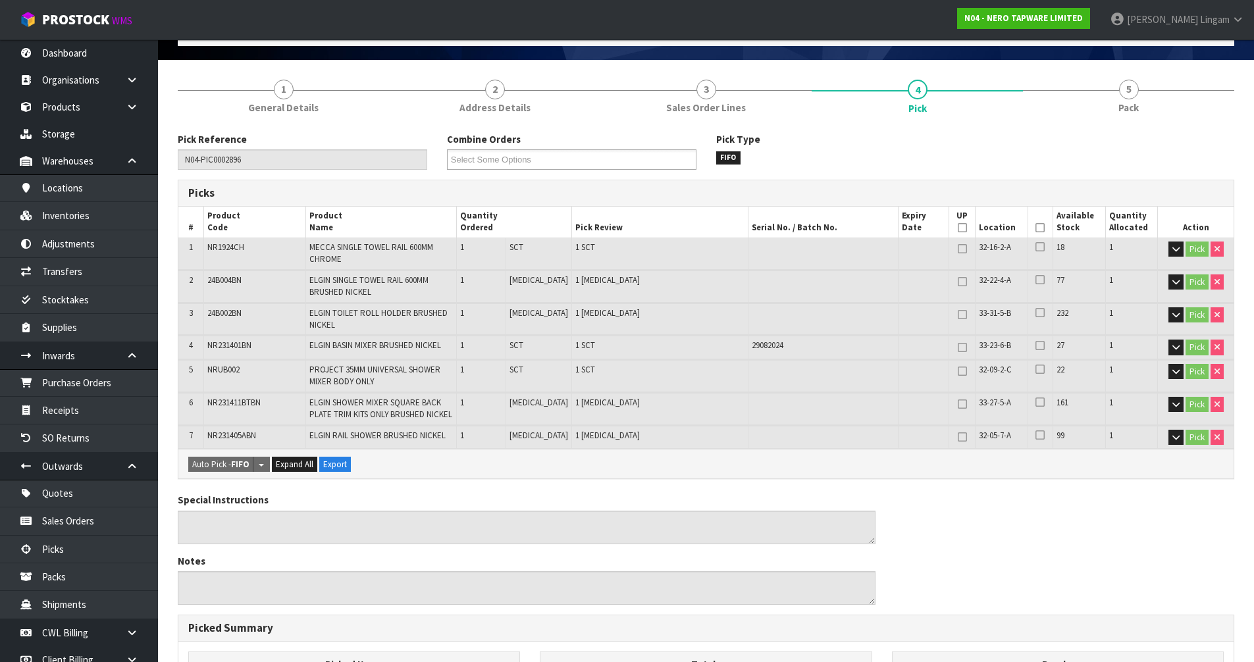
scroll to position [395, 0]
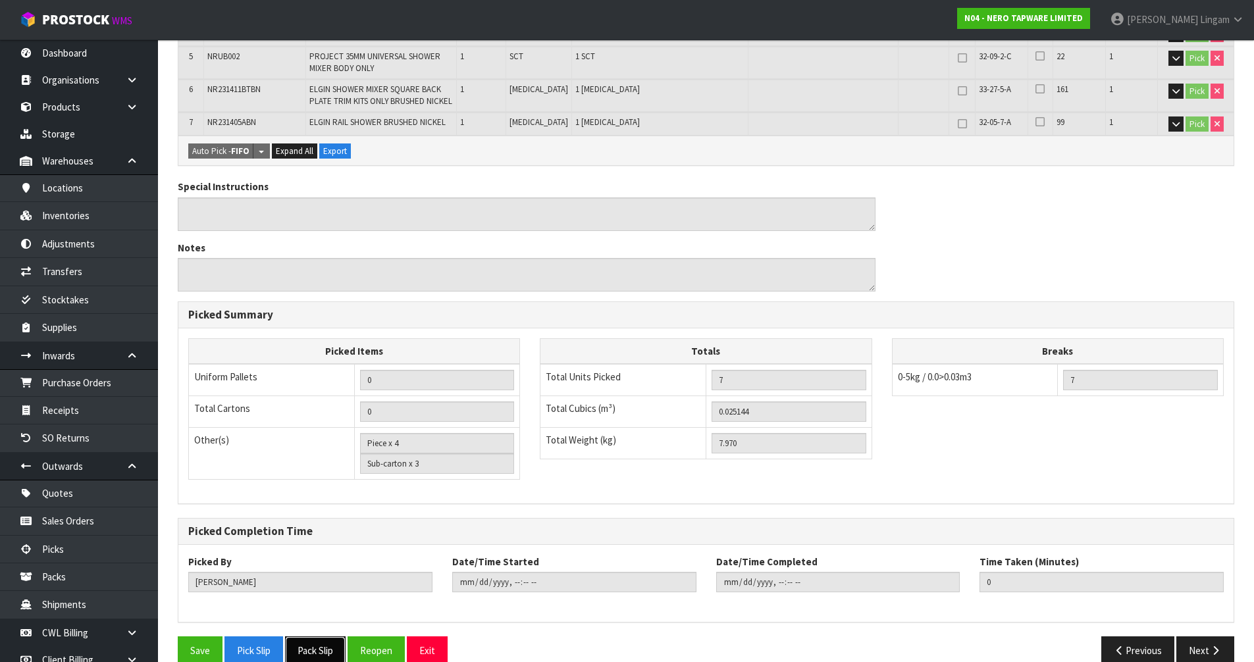
click at [319, 657] on button "Pack Slip" at bounding box center [315, 650] width 61 height 28
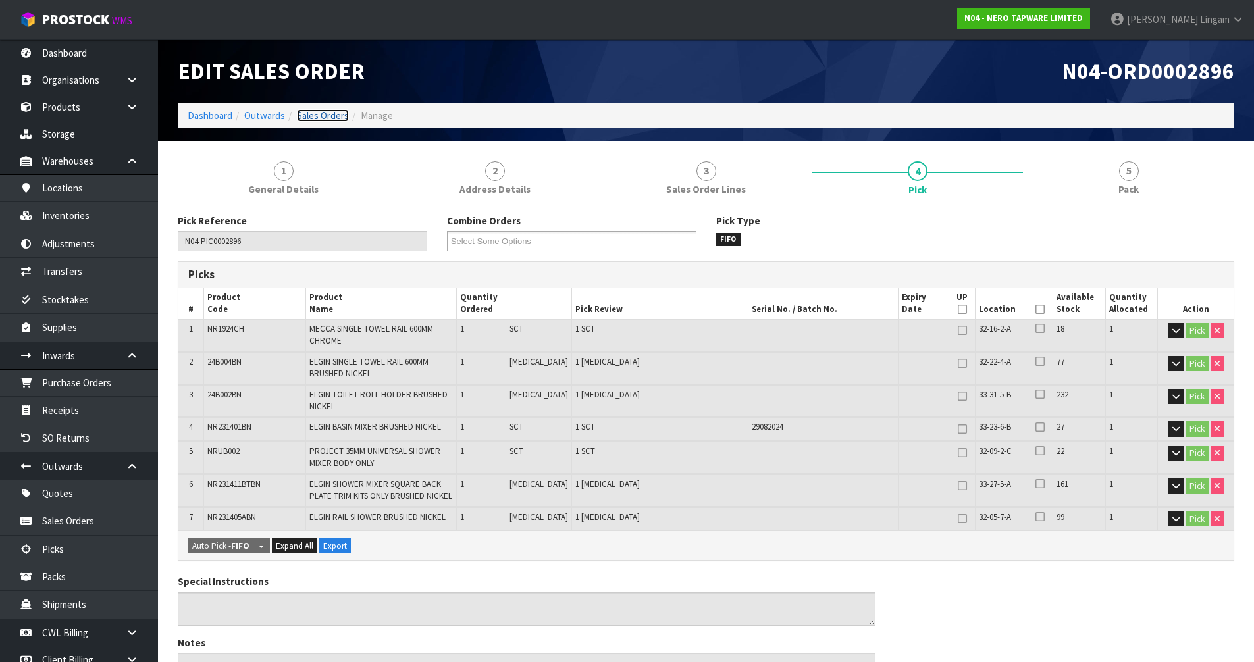
click at [331, 116] on link "Sales Orders" at bounding box center [323, 115] width 52 height 13
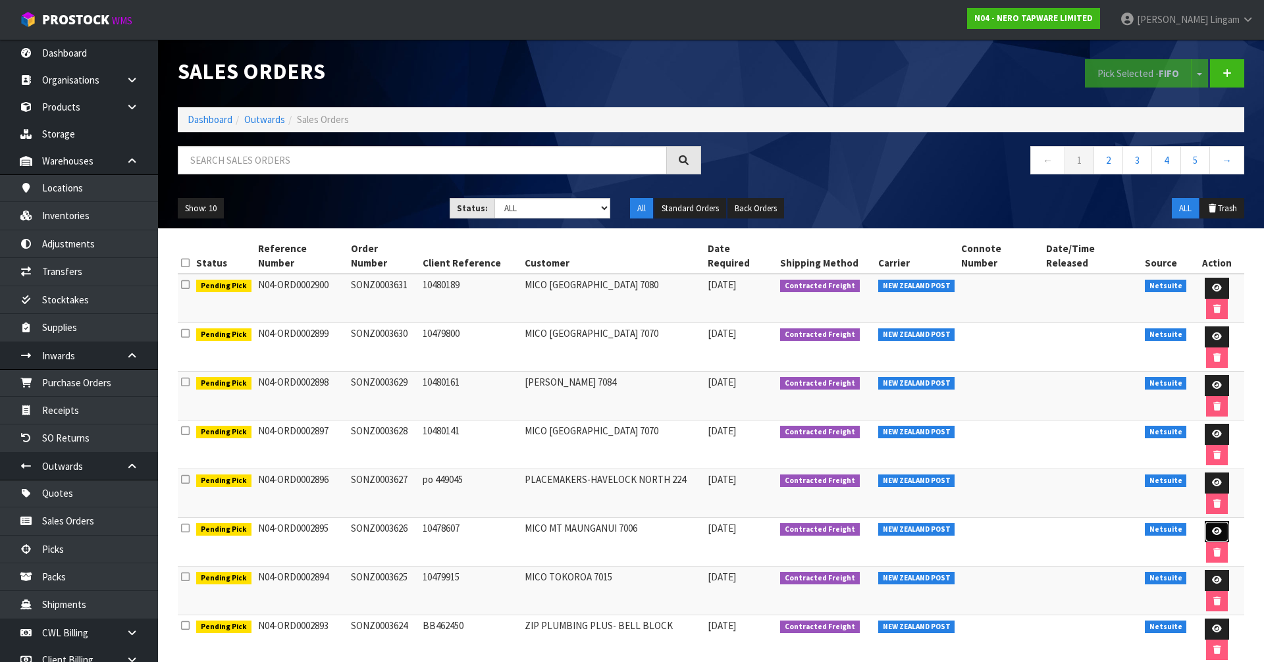
click at [1212, 527] on icon at bounding box center [1217, 531] width 10 height 9
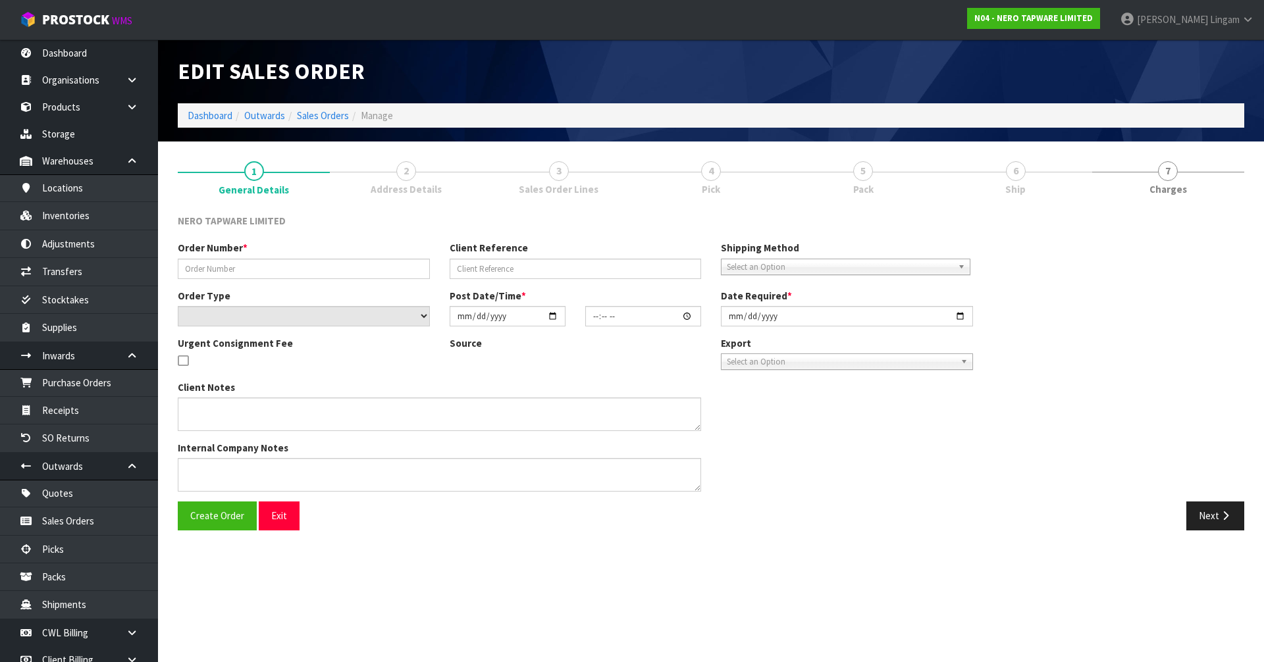
type input "SONZ0003626"
type input "10478607"
select select "number:0"
type input "2025-09-18"
type input "08:15:14.000"
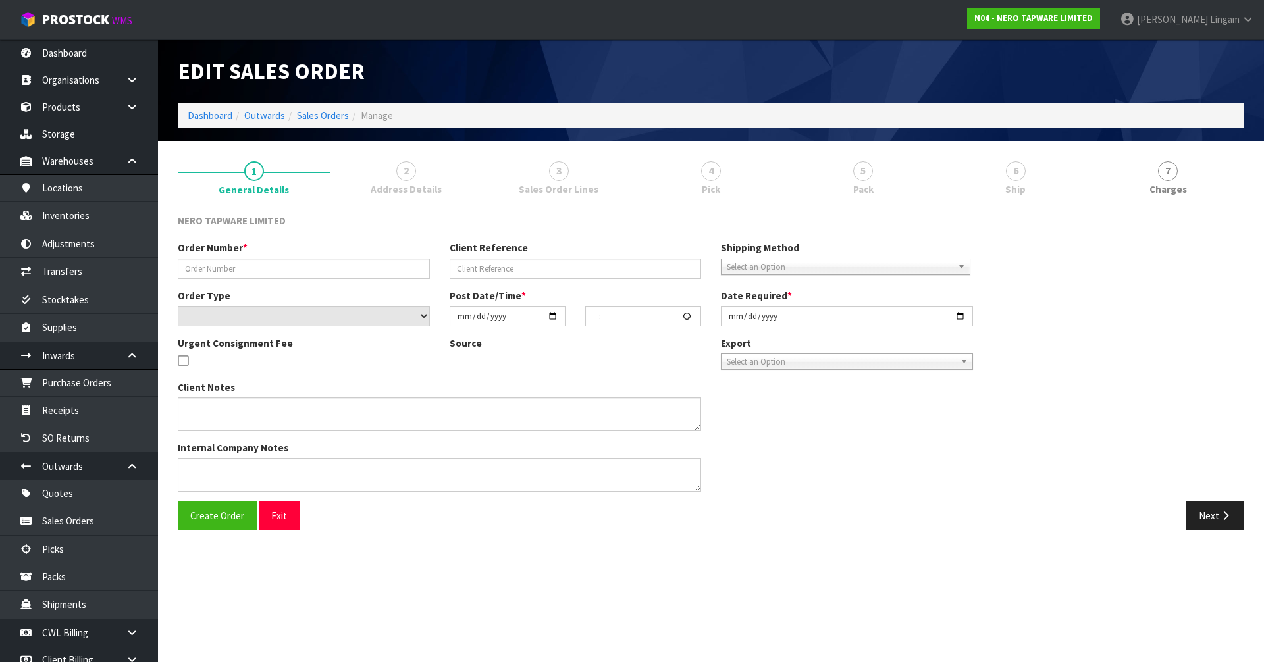
type input "2025-09-18"
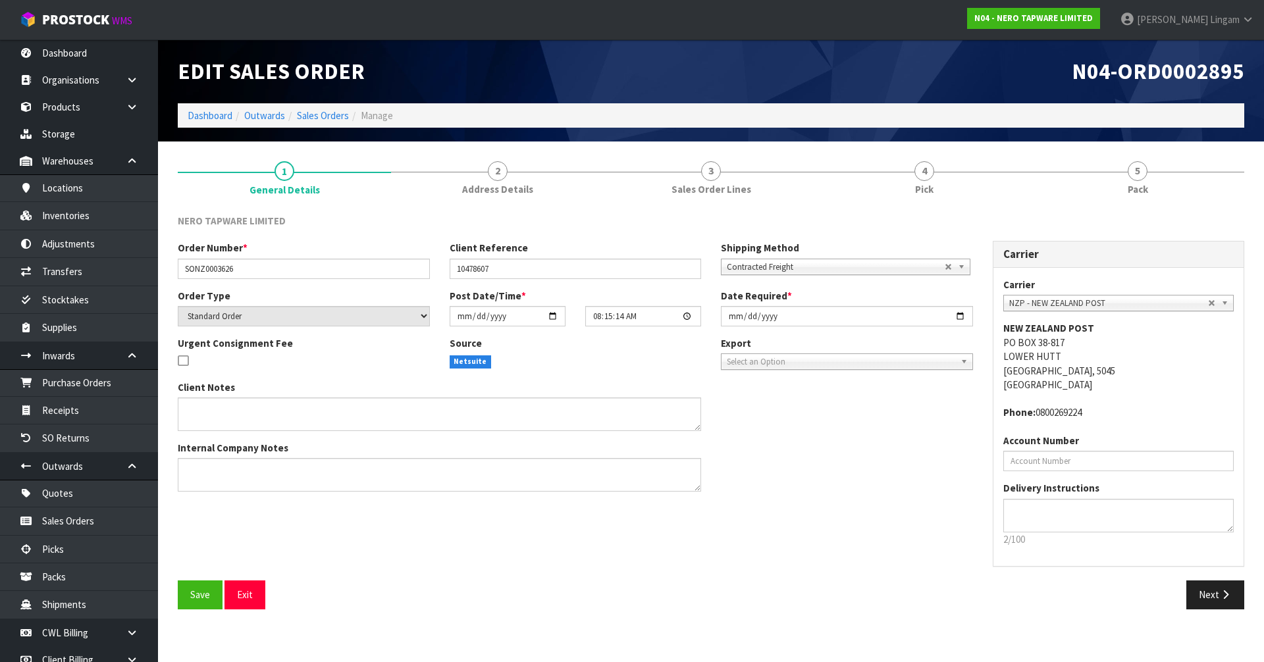
drag, startPoint x: 953, startPoint y: 195, endPoint x: 431, endPoint y: 448, distance: 579.5
click at [953, 195] on link "4 Pick" at bounding box center [923, 177] width 213 height 52
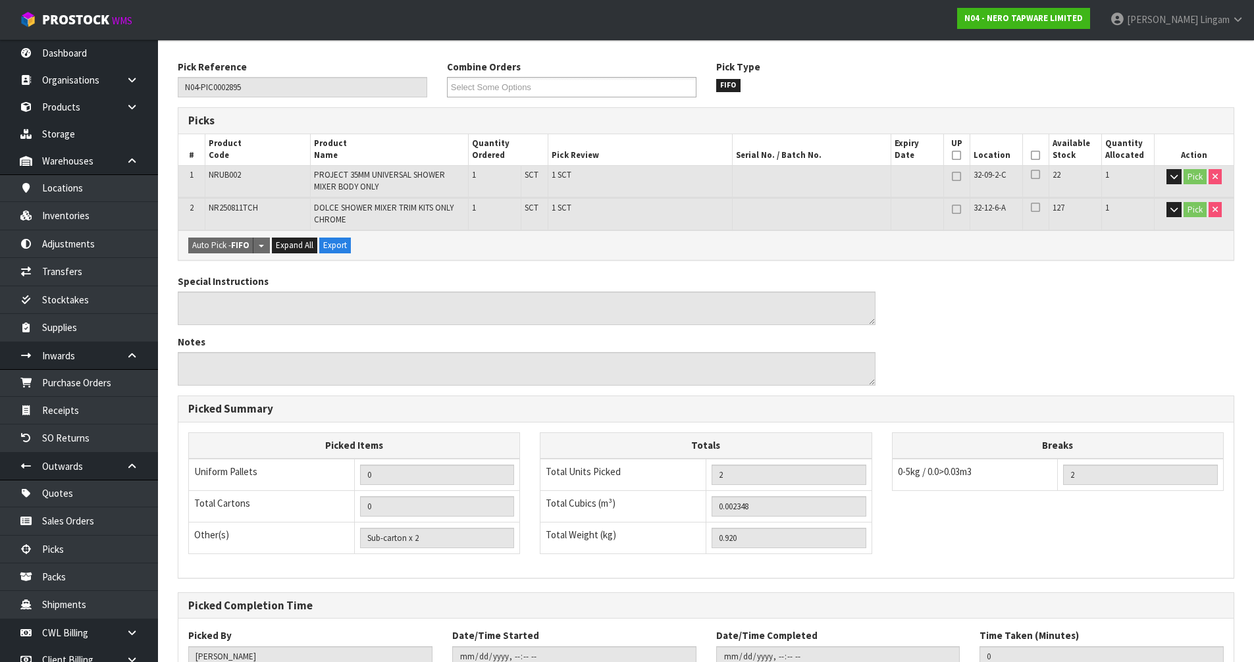
scroll to position [251, 0]
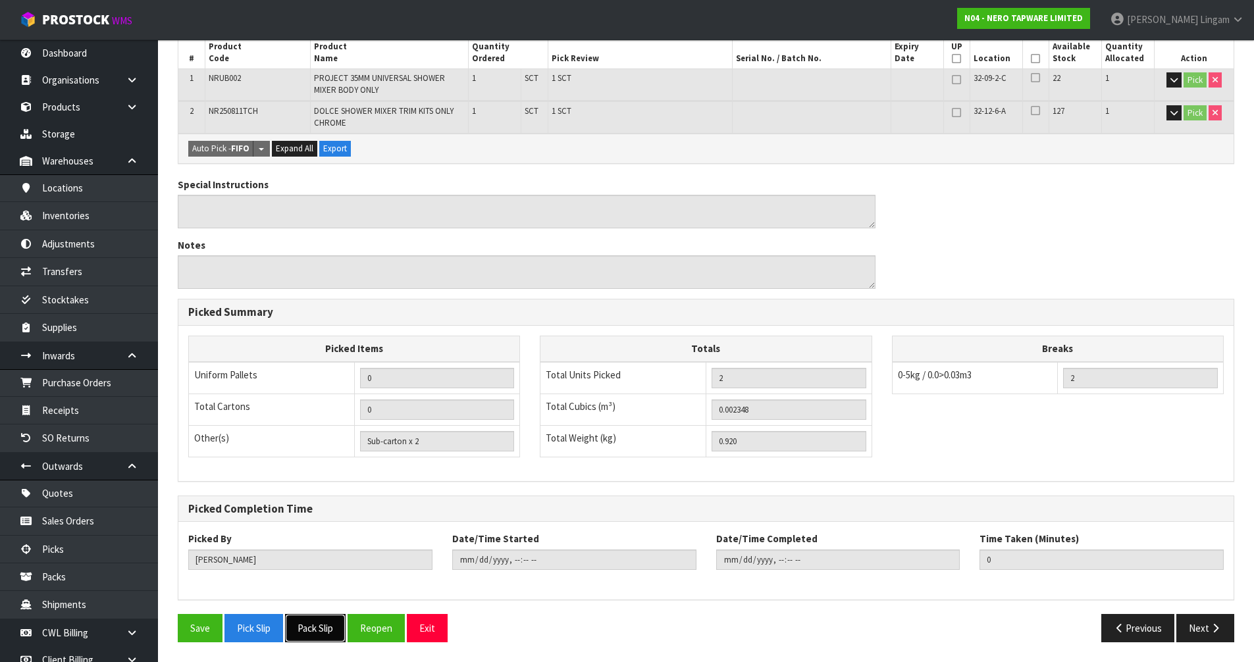
drag, startPoint x: 322, startPoint y: 640, endPoint x: 332, endPoint y: 630, distance: 14.4
click at [322, 640] on button "Pack Slip" at bounding box center [315, 628] width 61 height 28
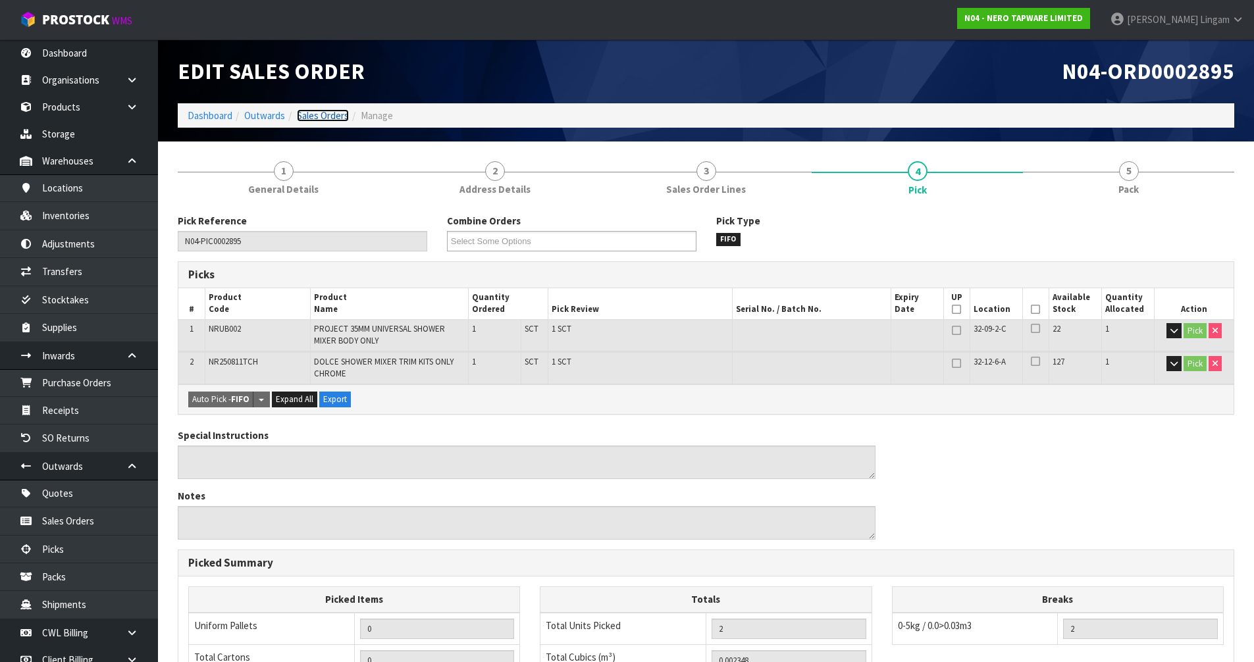
click at [327, 115] on link "Sales Orders" at bounding box center [323, 115] width 52 height 13
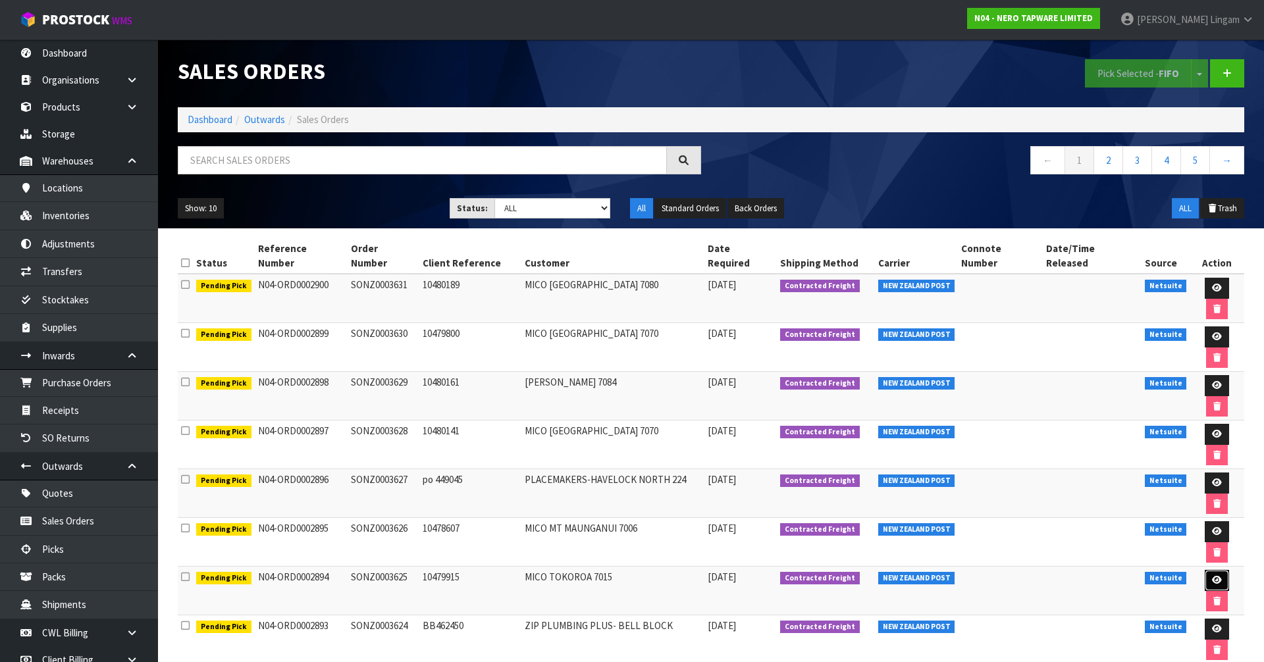
click at [1212, 576] on icon at bounding box center [1217, 580] width 10 height 9
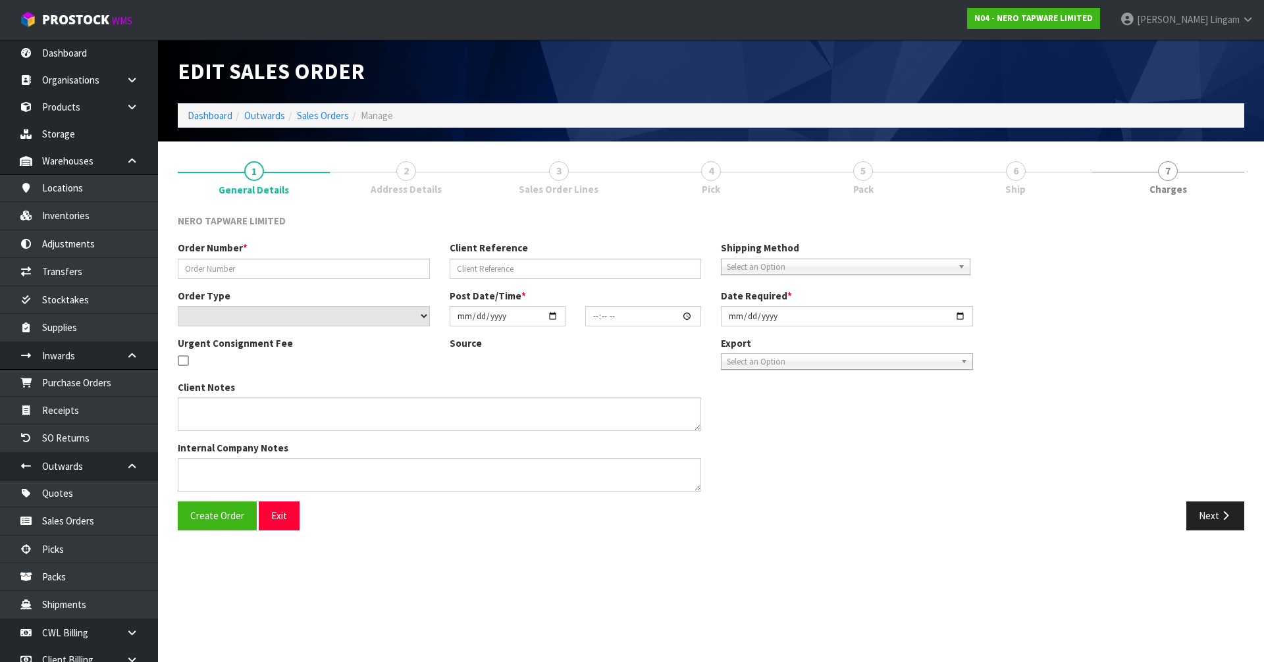
type input "SONZ0003625"
type input "10479915"
select select "number:0"
type input "2025-09-18"
type input "08:15:09.000"
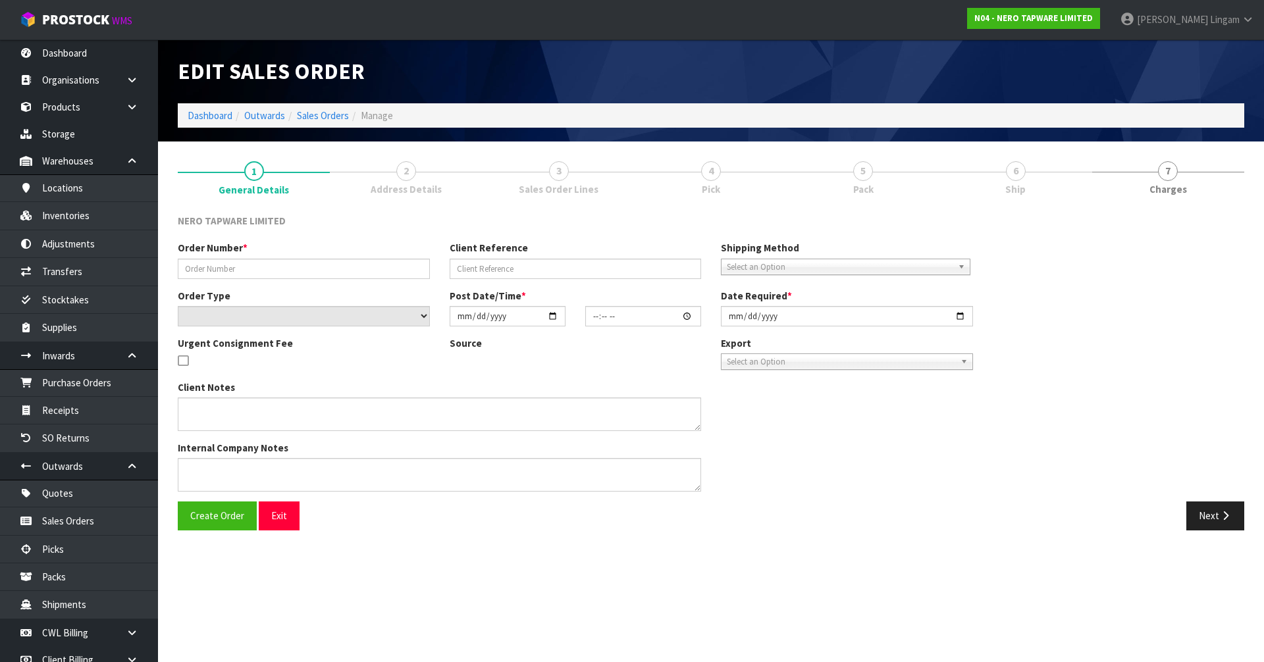
type input "2025-09-18"
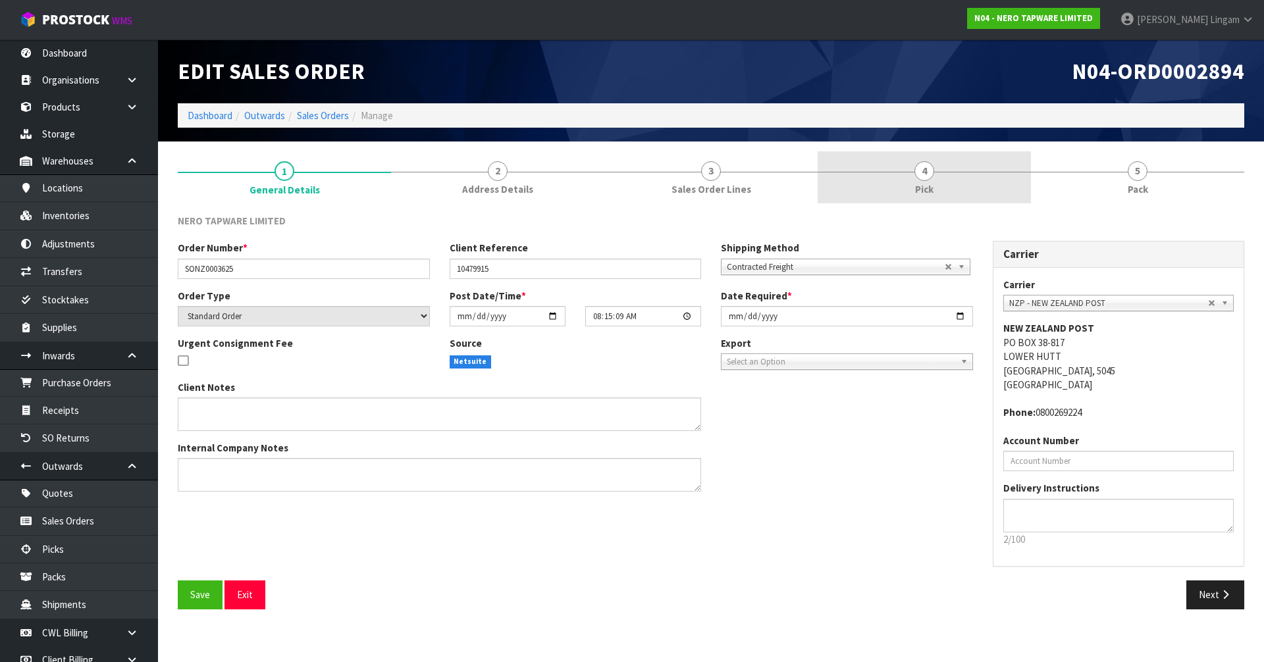
drag, startPoint x: 903, startPoint y: 183, endPoint x: 895, endPoint y: 186, distance: 8.6
click at [903, 183] on link "4 Pick" at bounding box center [923, 177] width 213 height 52
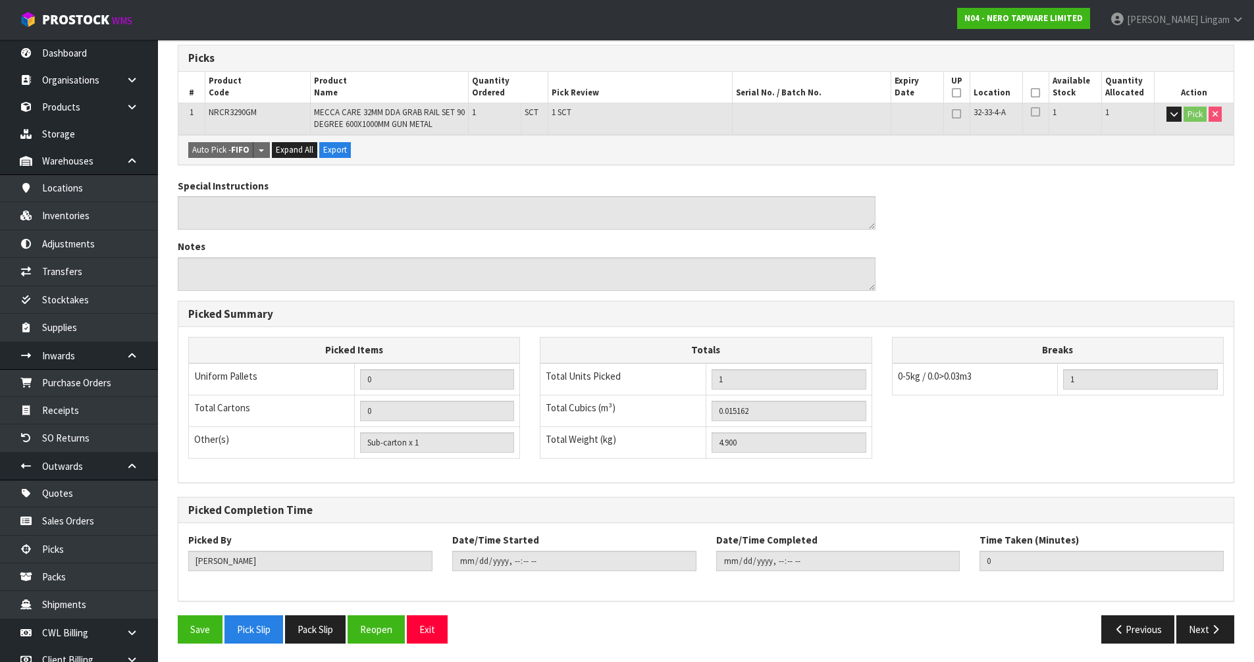
scroll to position [218, 0]
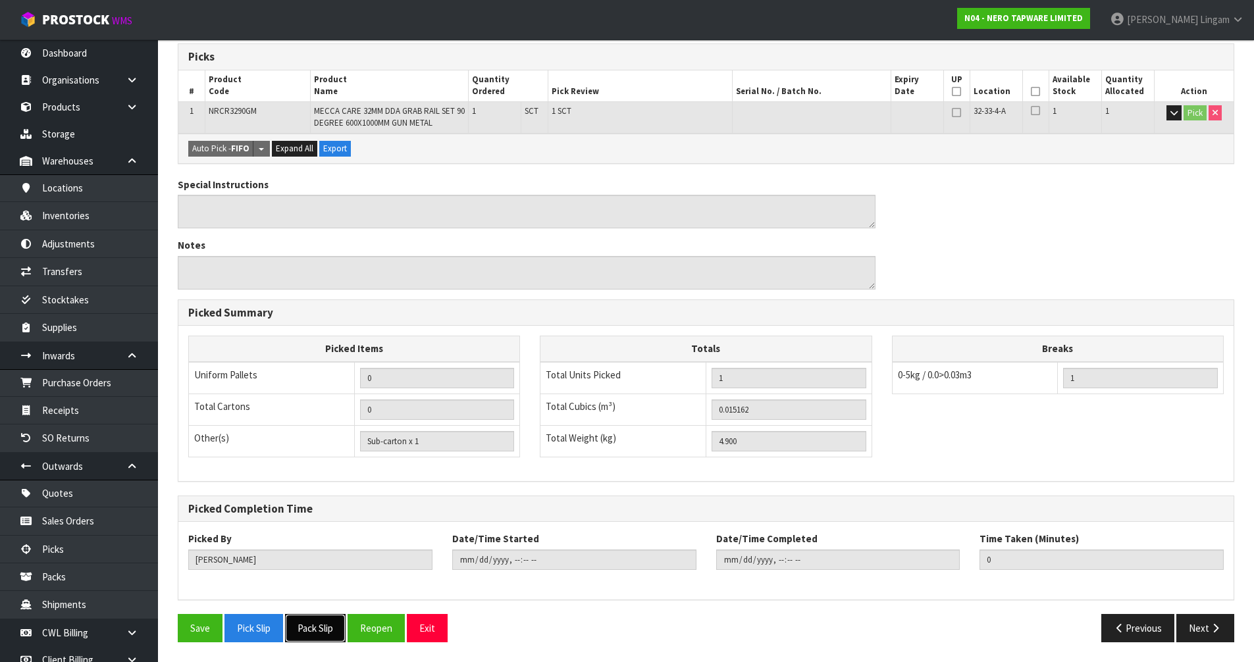
click at [319, 627] on button "Pack Slip" at bounding box center [315, 628] width 61 height 28
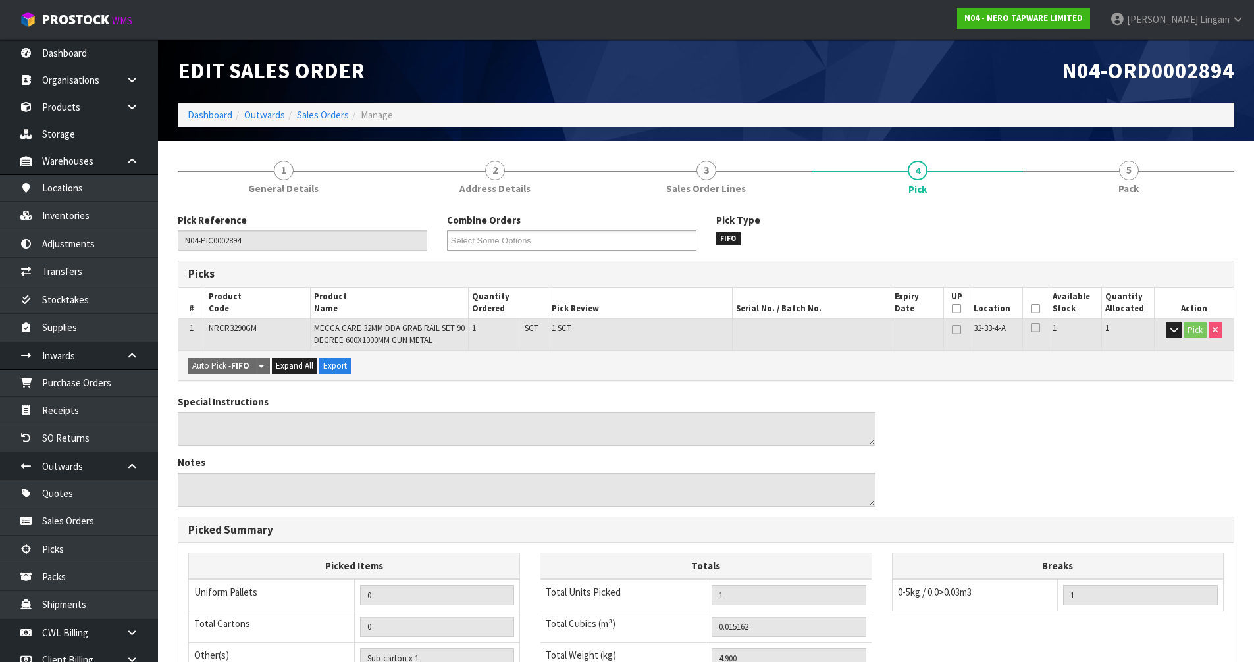
scroll to position [0, 0]
click at [322, 114] on link "Sales Orders" at bounding box center [323, 115] width 52 height 13
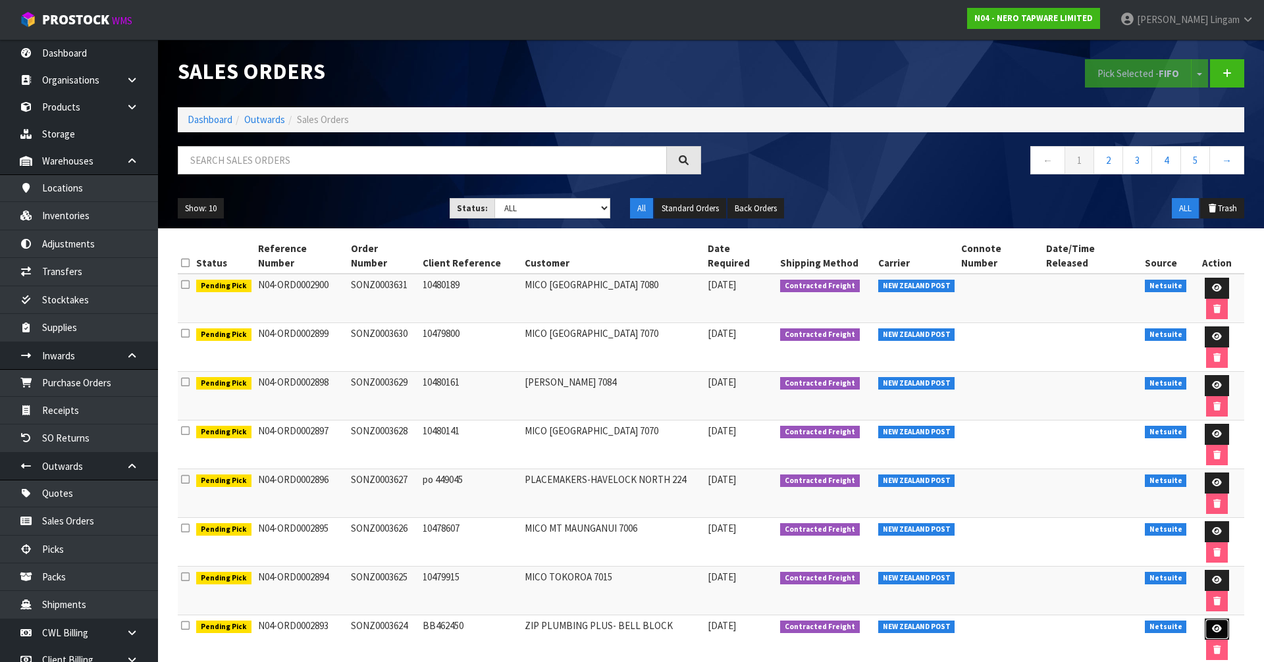
click at [1204, 619] on link at bounding box center [1216, 629] width 24 height 21
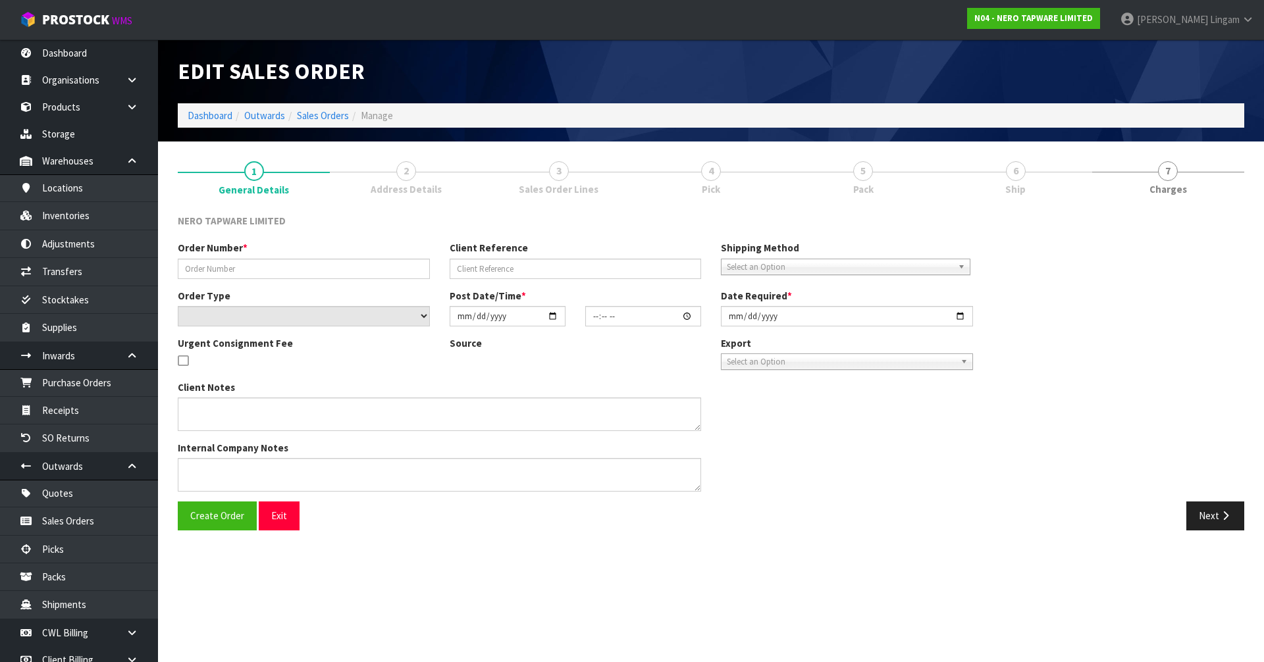
type input "SONZ0003624"
type input "BB462450"
select select "number:0"
type input "2025-09-17"
type input "15:15:05.000"
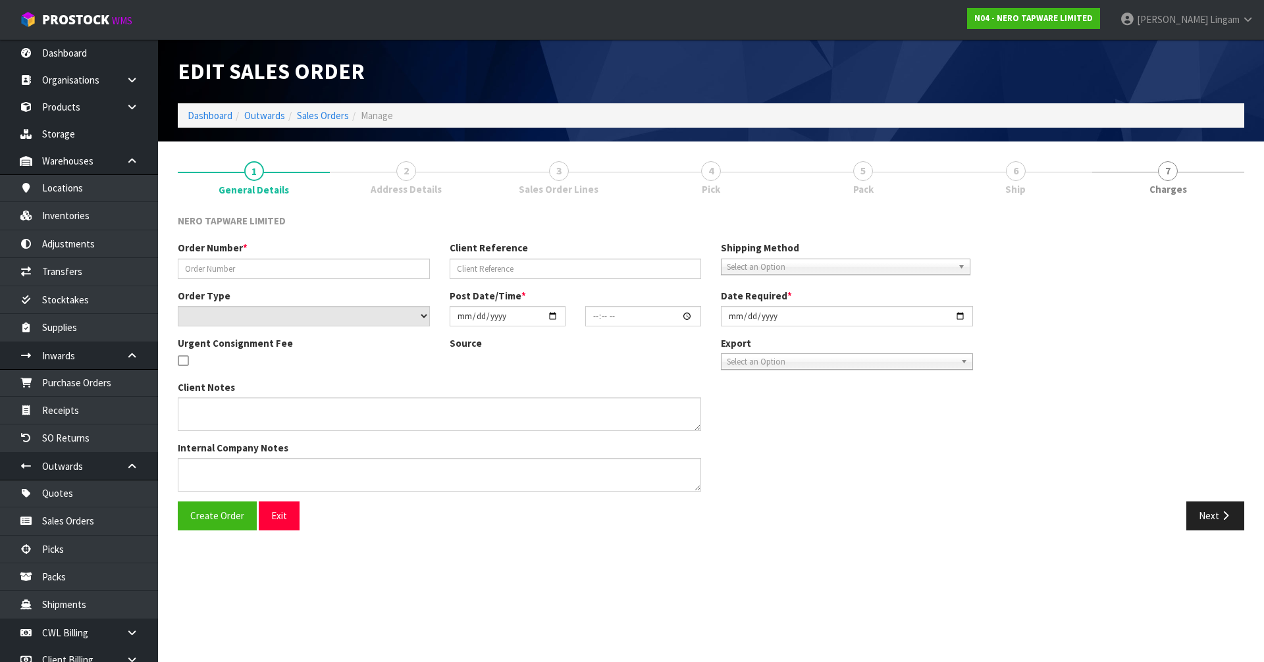
type input "2025-09-17"
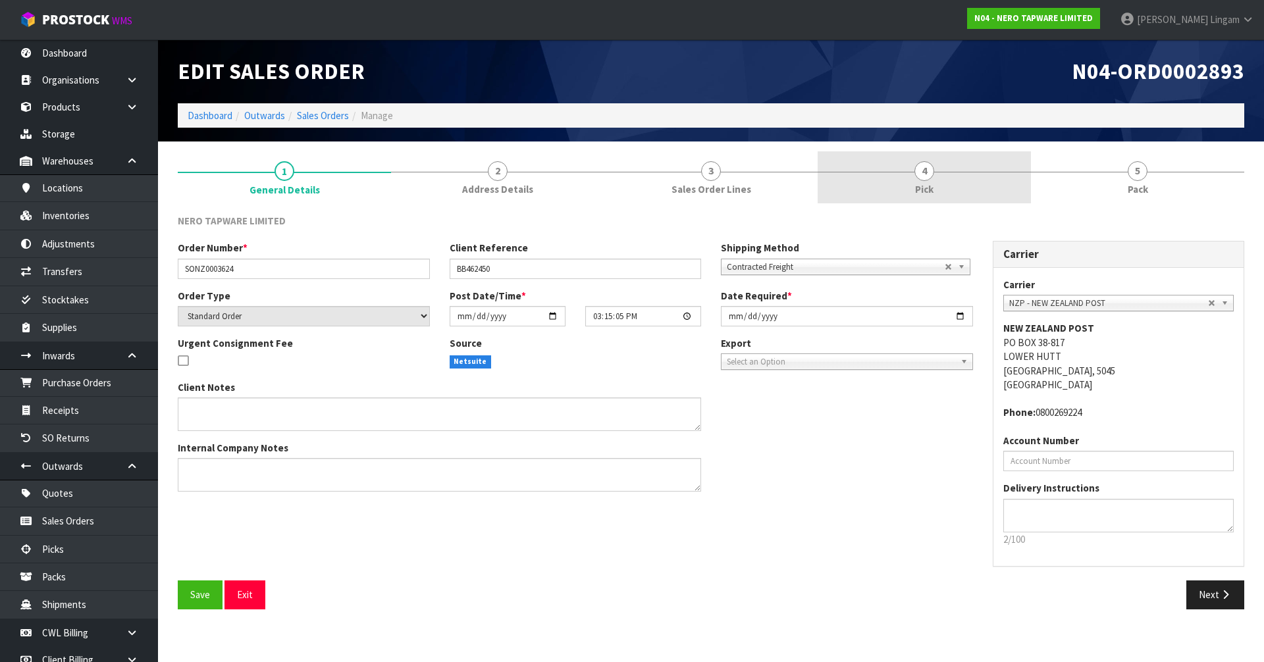
click at [921, 189] on span "Pick" at bounding box center [924, 189] width 18 height 14
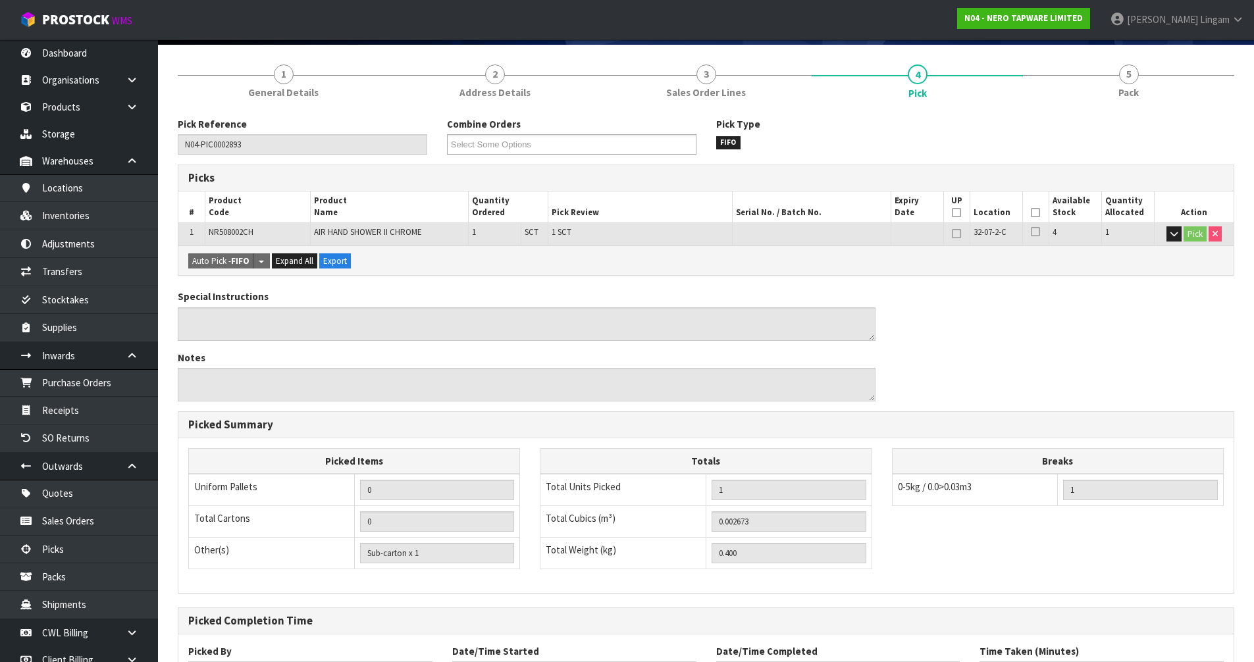
scroll to position [209, 0]
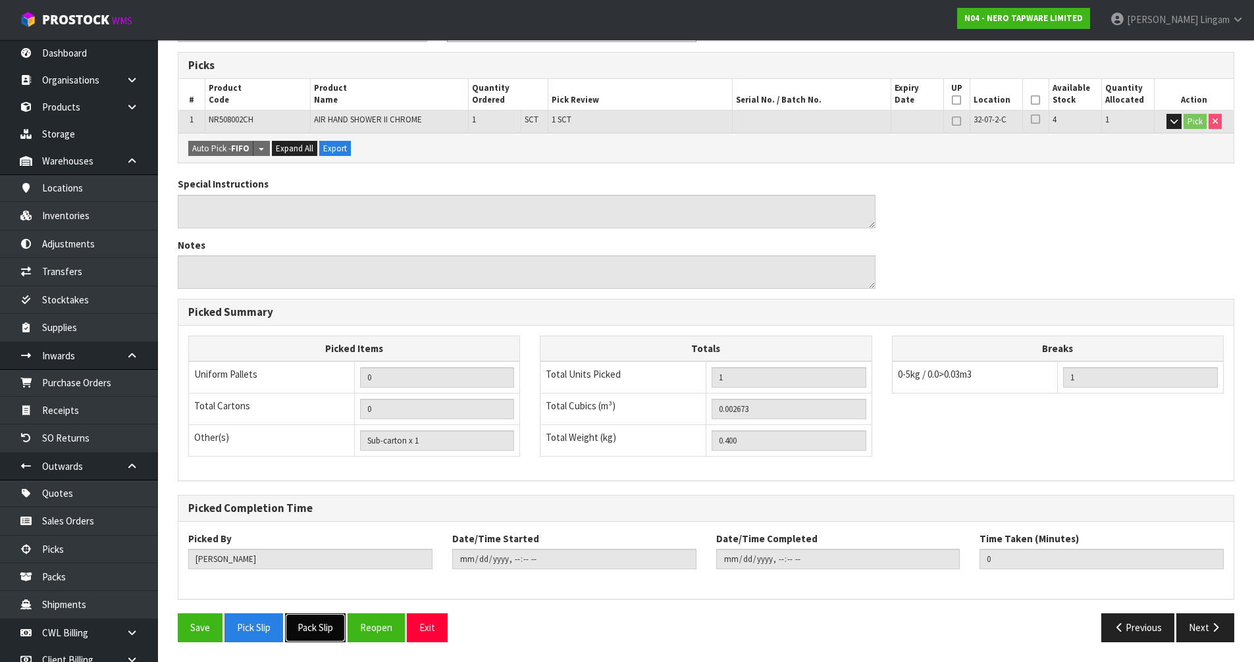
click at [311, 632] on button "Pack Slip" at bounding box center [315, 627] width 61 height 28
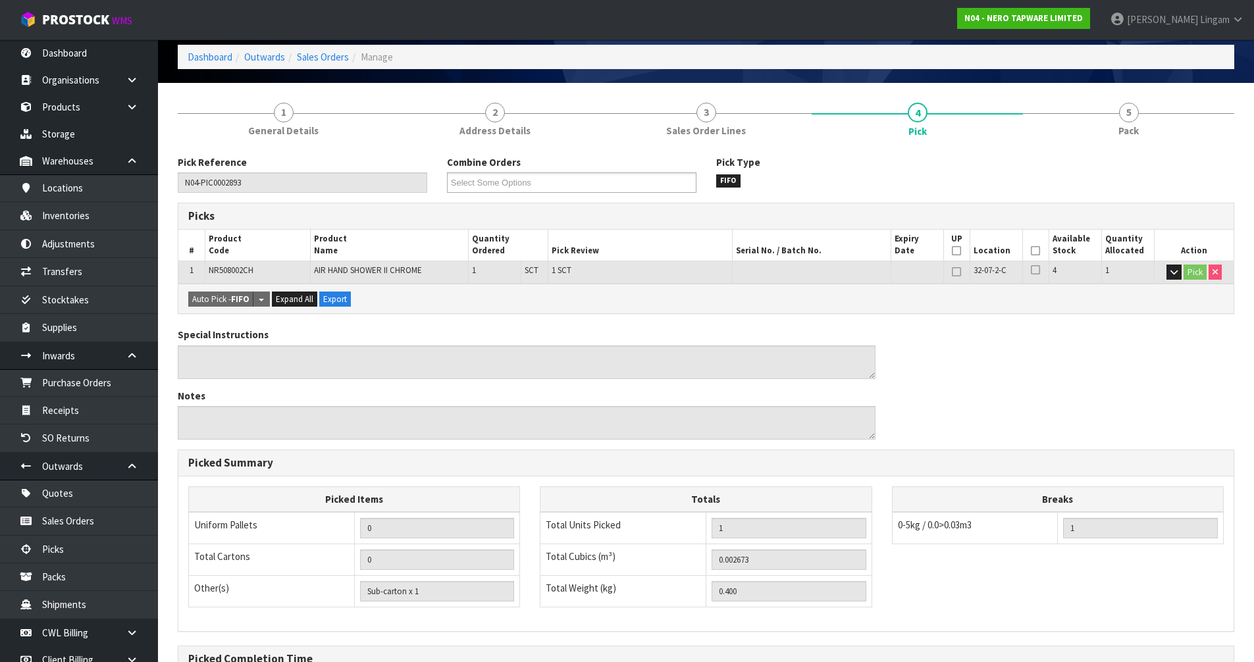
scroll to position [0, 0]
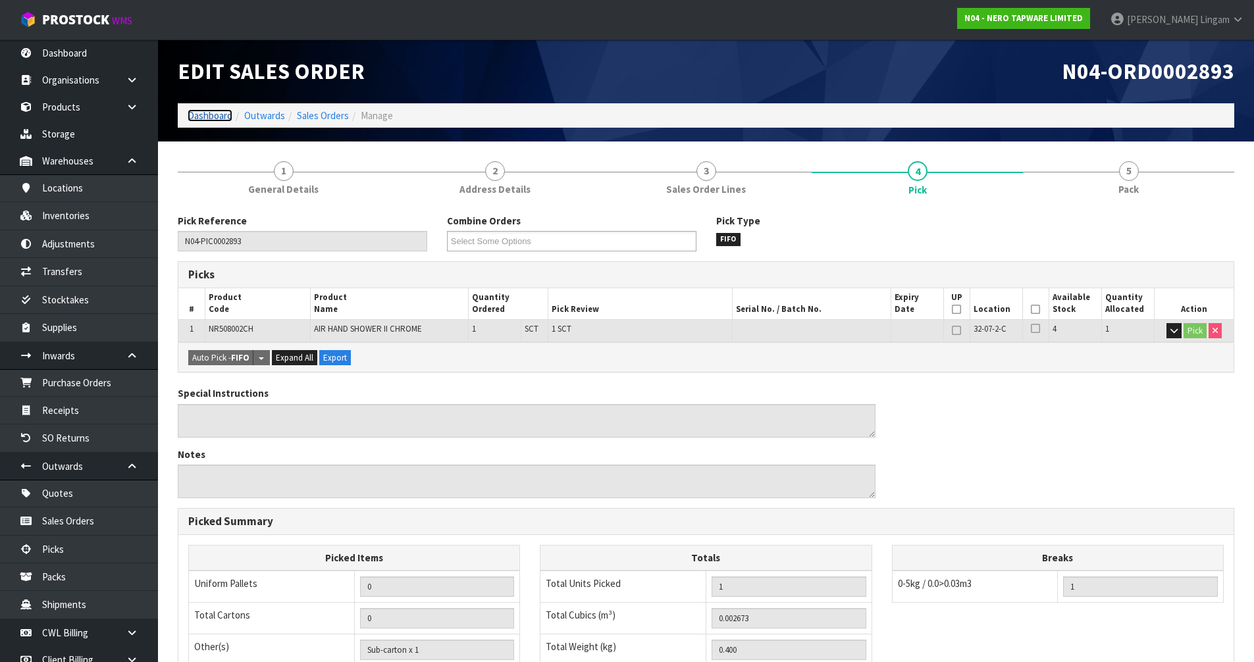
click at [197, 111] on link "Dashboard" at bounding box center [210, 115] width 45 height 13
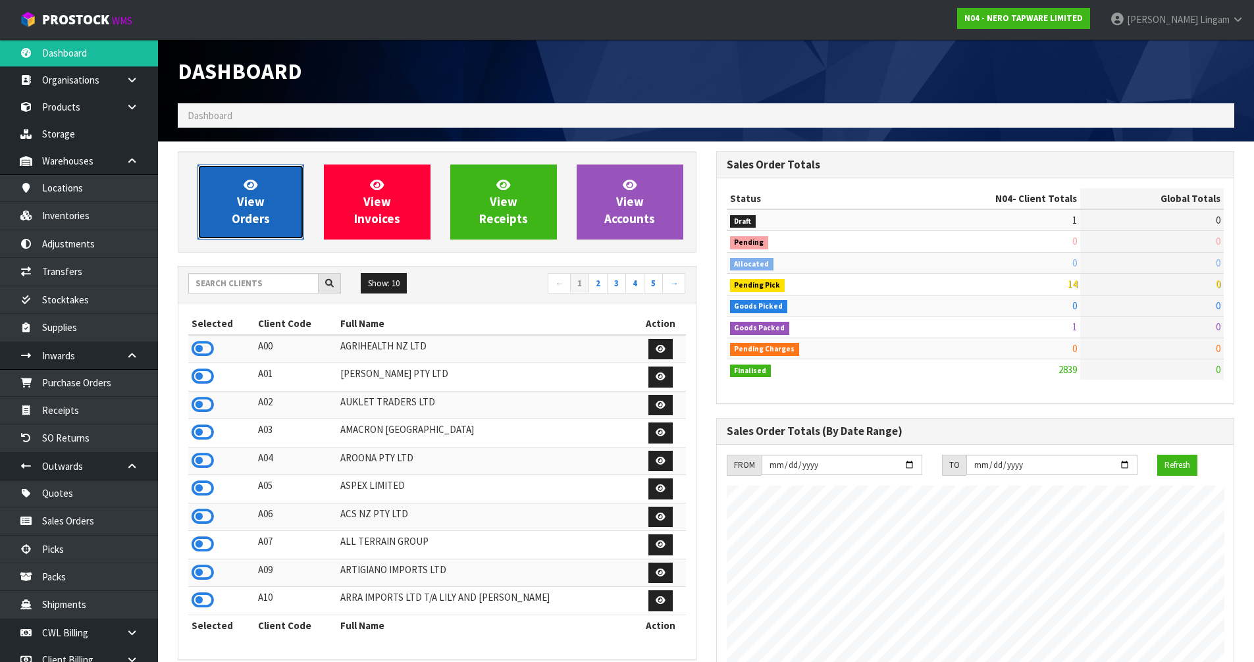
scroll to position [1067, 538]
click at [254, 211] on span "View Orders" at bounding box center [251, 201] width 38 height 49
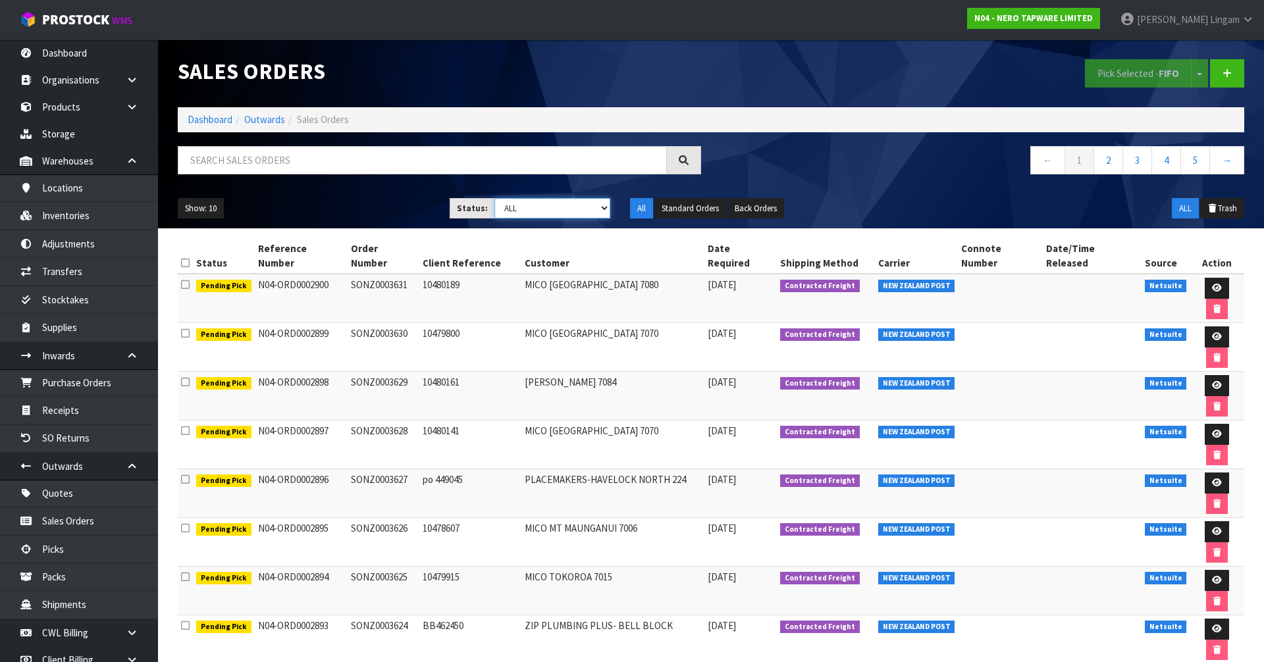
drag, startPoint x: 553, startPoint y: 208, endPoint x: 551, endPoint y: 217, distance: 8.8
click at [553, 208] on select "Draft Pending Allocated Pending Pick Goods Picked Goods Packed Pending Charges …" at bounding box center [552, 208] width 116 height 20
select select "string:0"
click at [494, 198] on select "Draft Pending Allocated Pending Pick Goods Picked Goods Packed Pending Charges …" at bounding box center [552, 208] width 116 height 20
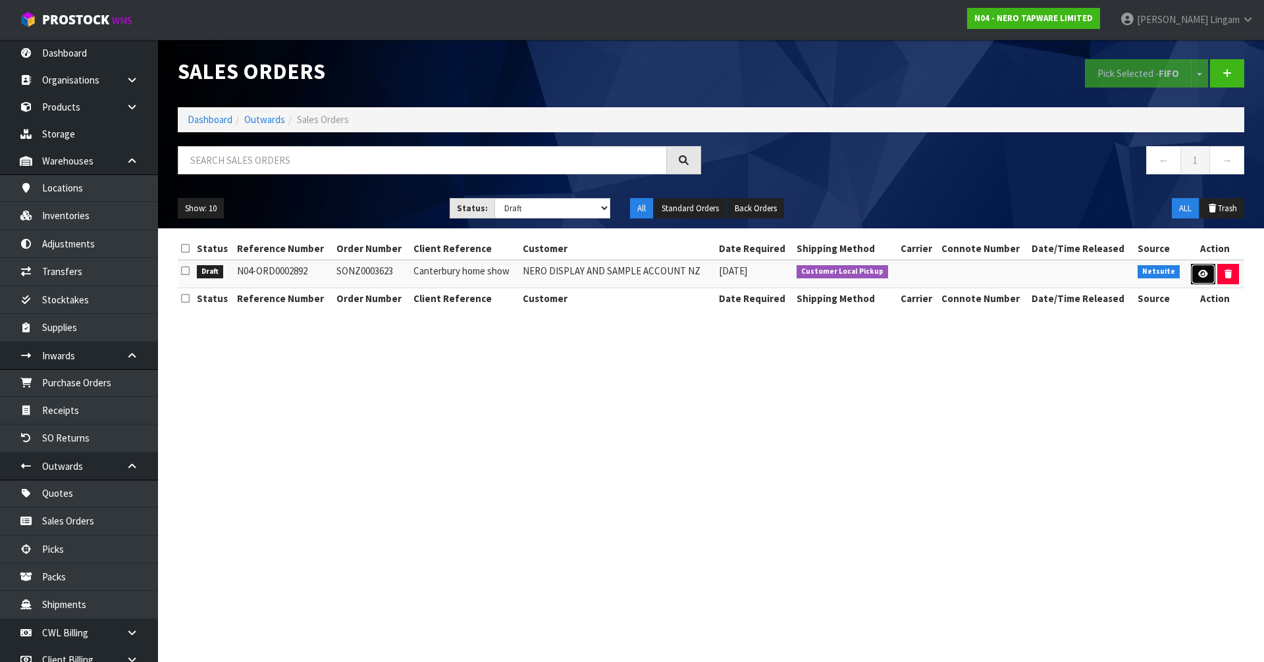
click at [1198, 277] on icon at bounding box center [1203, 274] width 10 height 9
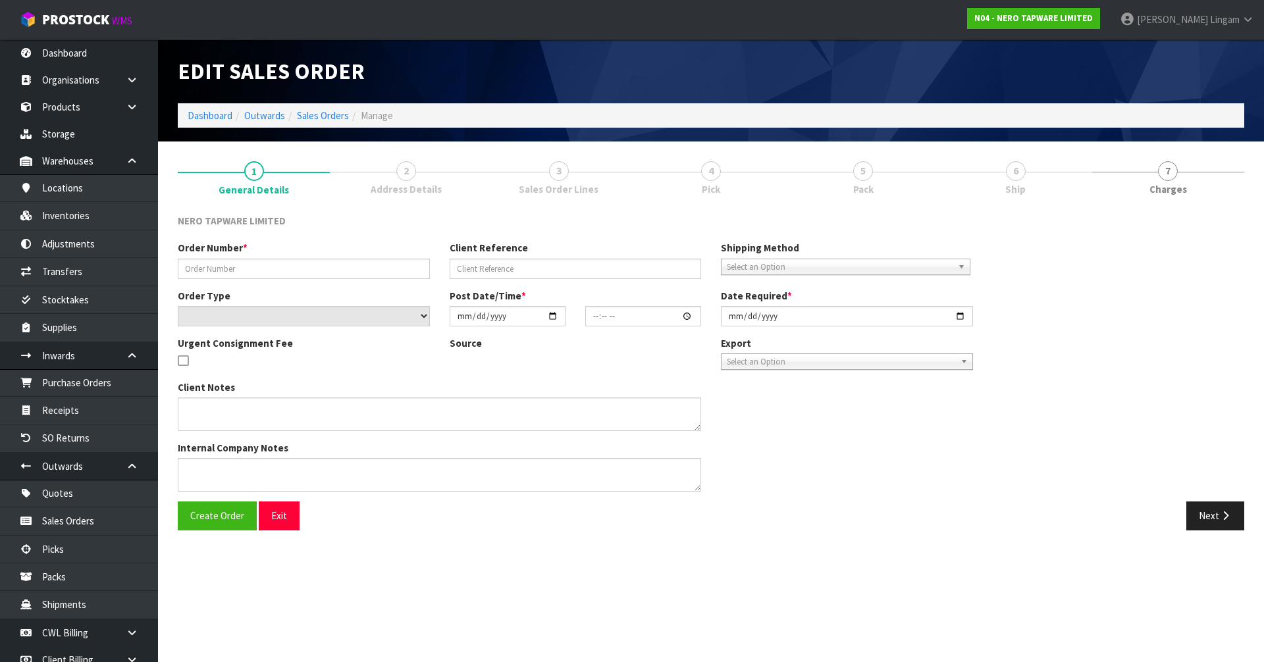
type input "SONZ0003623"
type input "Canterbury home show"
select select "number:0"
type input "2025-09-17"
type input "15:15:04.000"
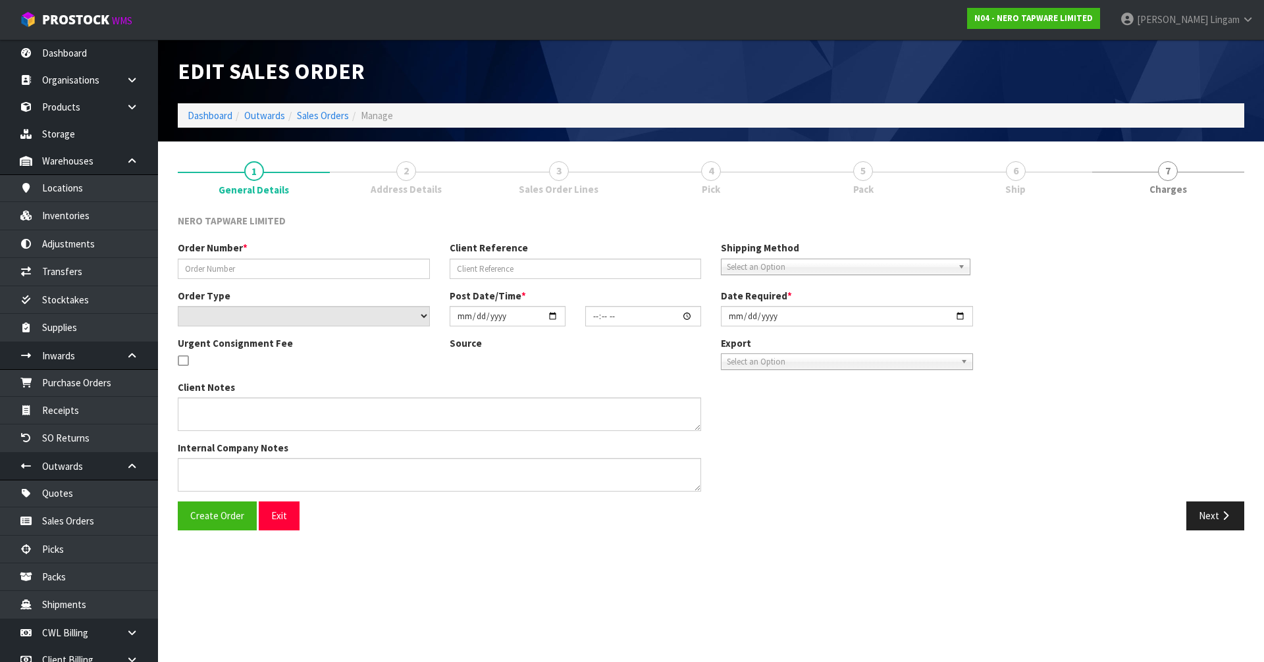
type input "2025-09-17"
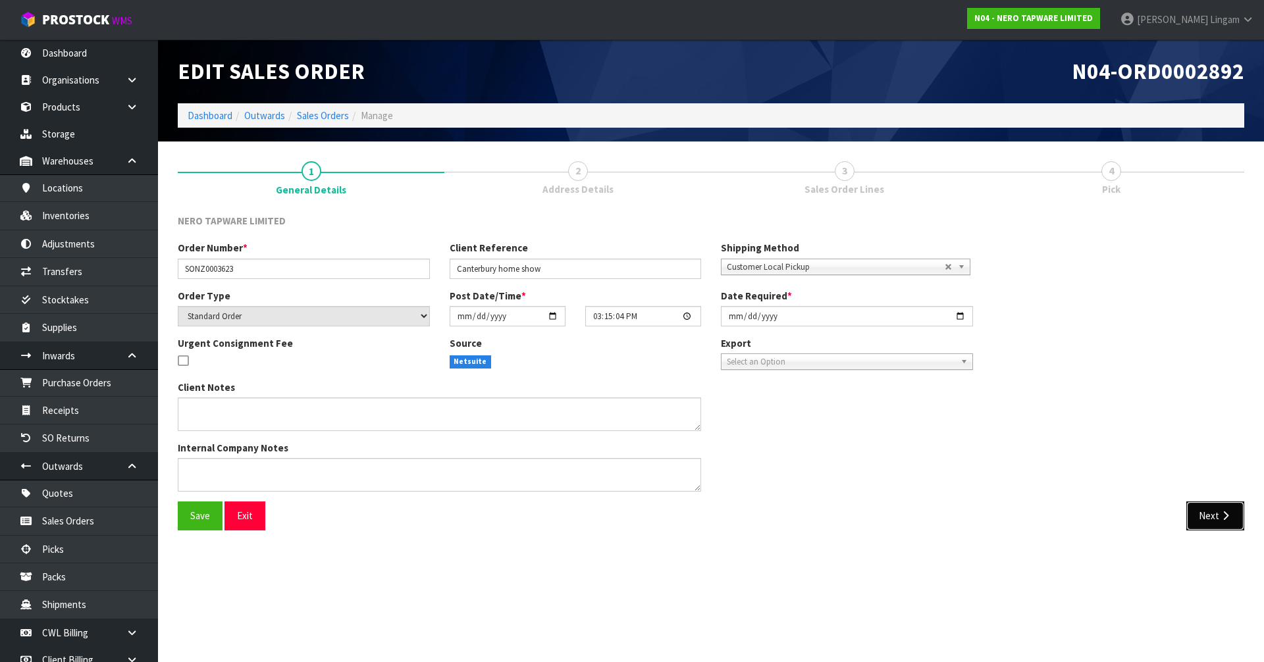
click at [1222, 513] on icon "button" at bounding box center [1225, 516] width 13 height 10
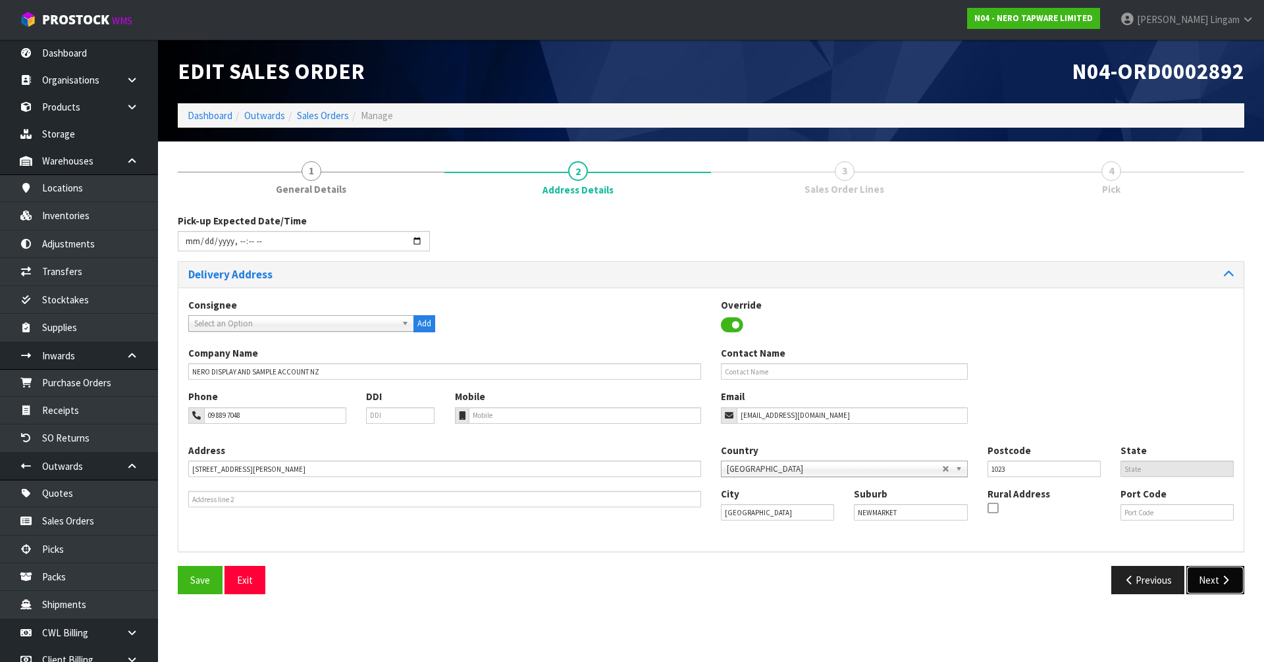
click at [1210, 570] on button "Next" at bounding box center [1215, 580] width 58 height 28
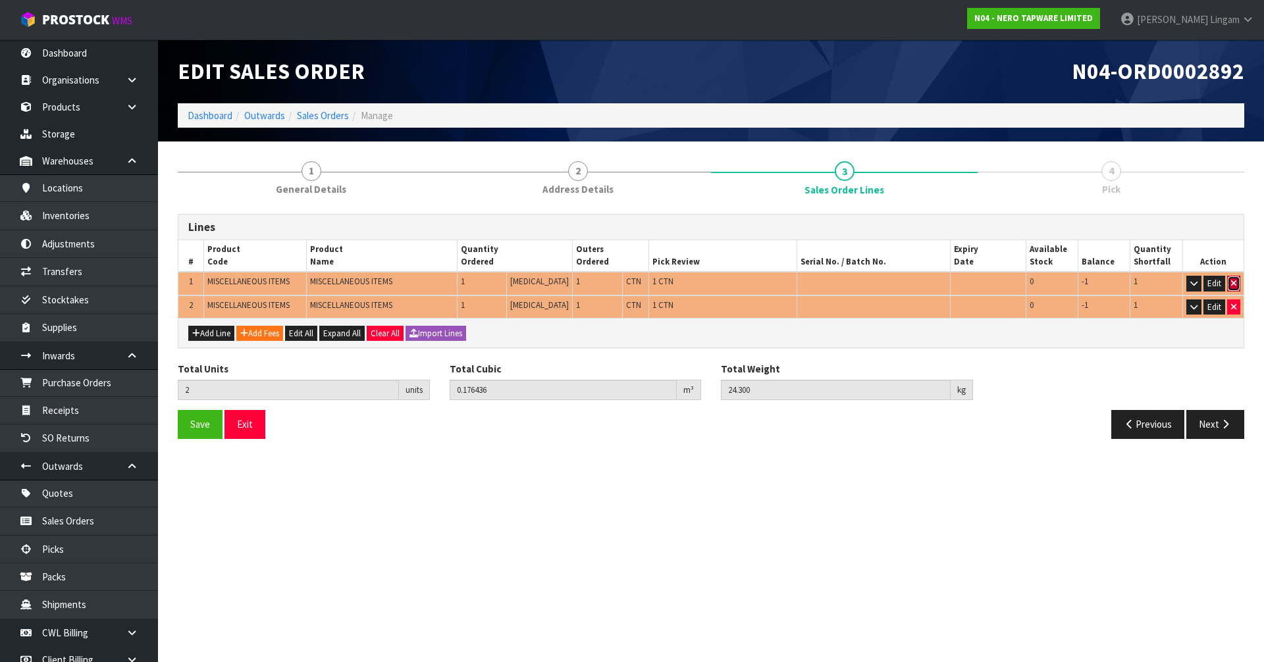
click at [1237, 280] on button "button" at bounding box center [1233, 284] width 13 height 16
type input "1"
type input "0.088218"
type input "12.15"
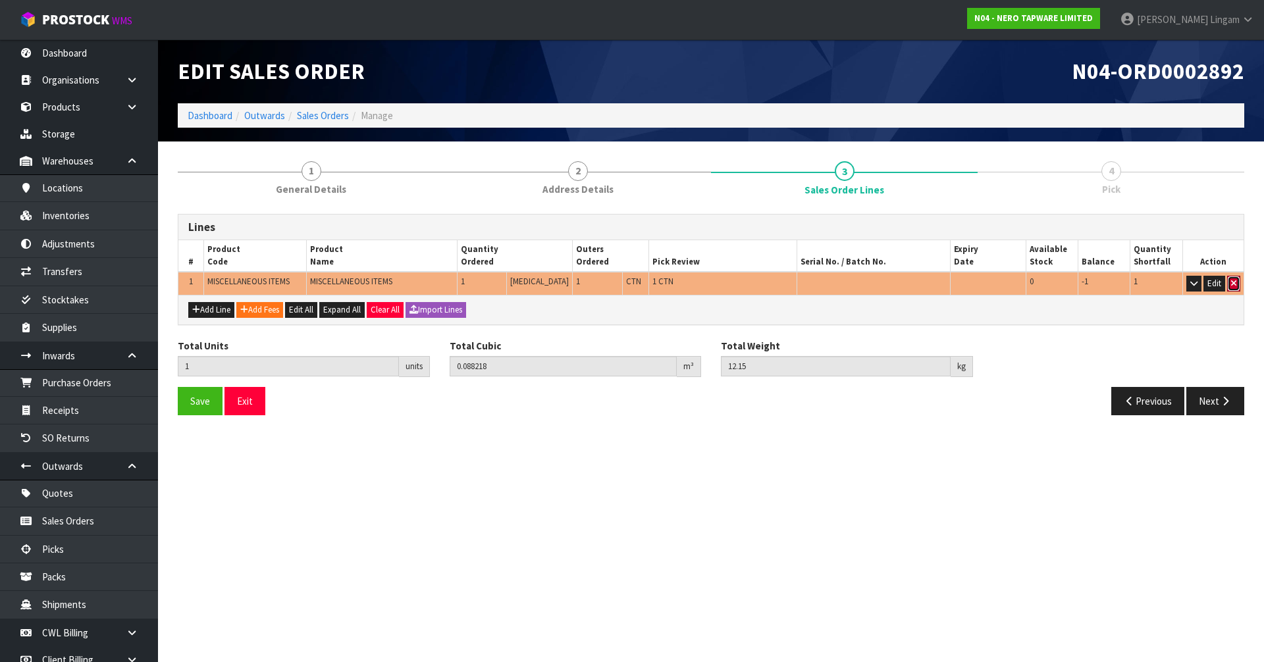
click at [1237, 280] on button "button" at bounding box center [1233, 284] width 13 height 16
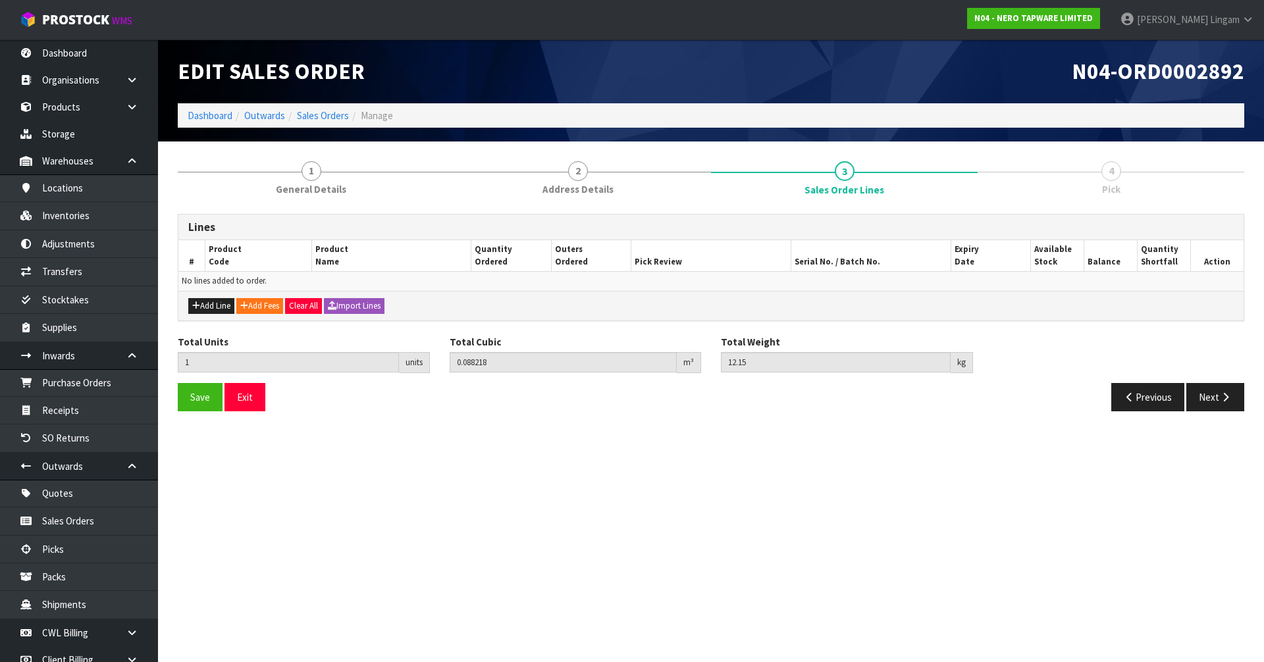
type input "0"
click at [226, 305] on button "Add Line" at bounding box center [211, 306] width 46 height 16
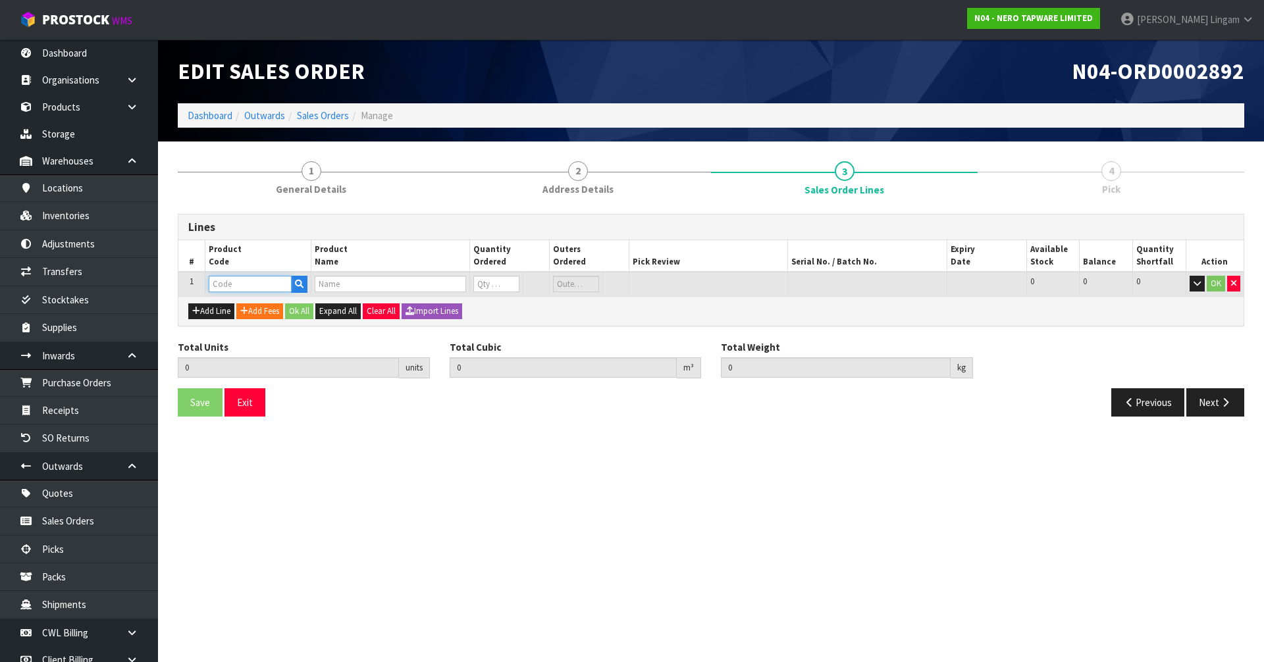
click at [231, 284] on input "text" at bounding box center [250, 284] width 83 height 16
type input "PULL"
click at [235, 315] on link "PULL -APART PALLET" at bounding box center [266, 306] width 115 height 18
type input "PULL-APART PALLET"
type input "0.000000"
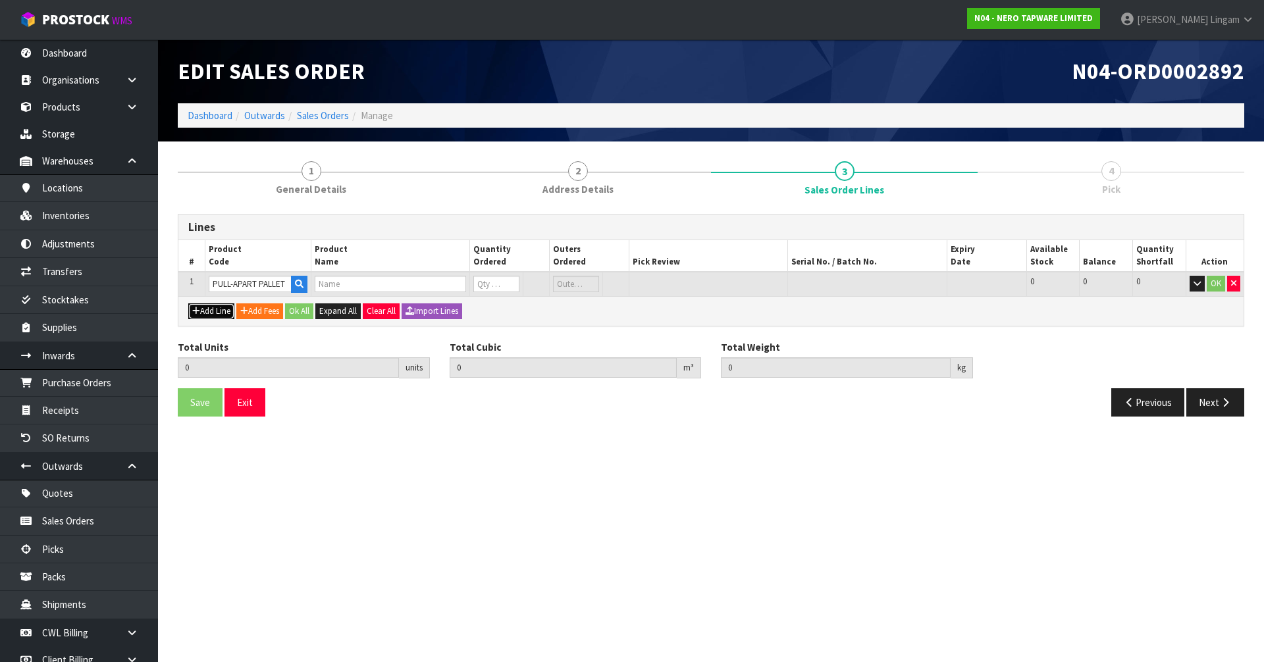
type input "0.000"
type input "PULL-APART PALLET"
type input "0"
click at [215, 309] on button "Add Line" at bounding box center [211, 311] width 46 height 16
type input "0"
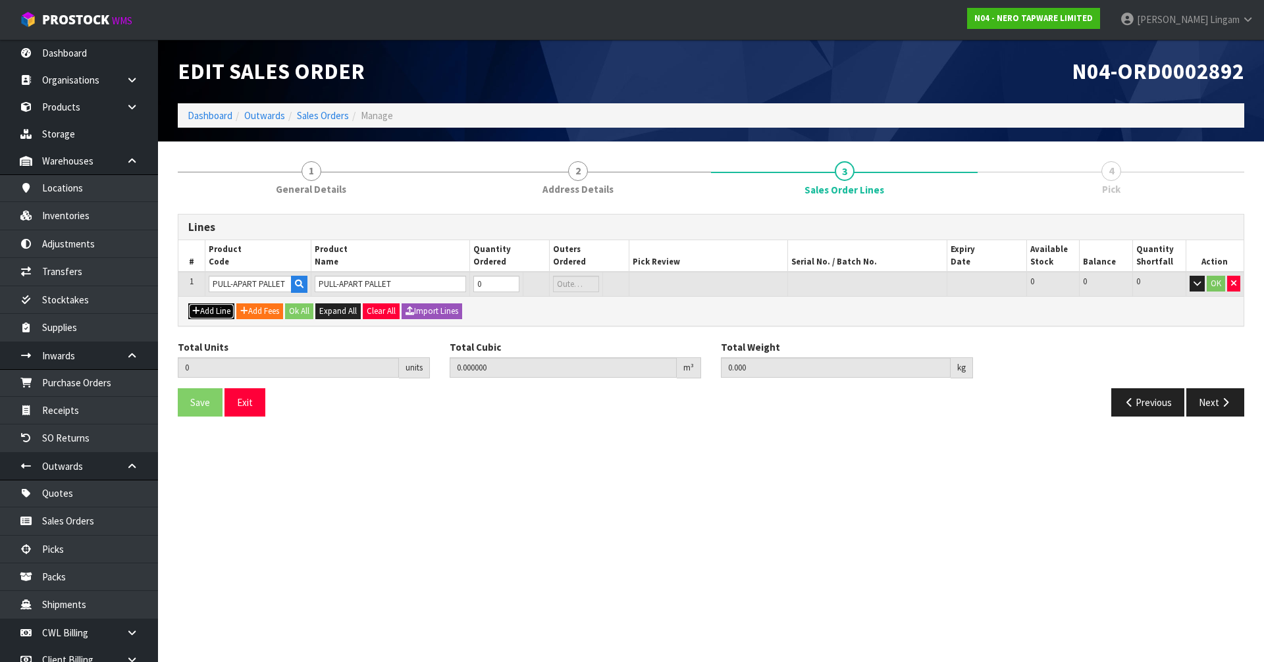
type input "0"
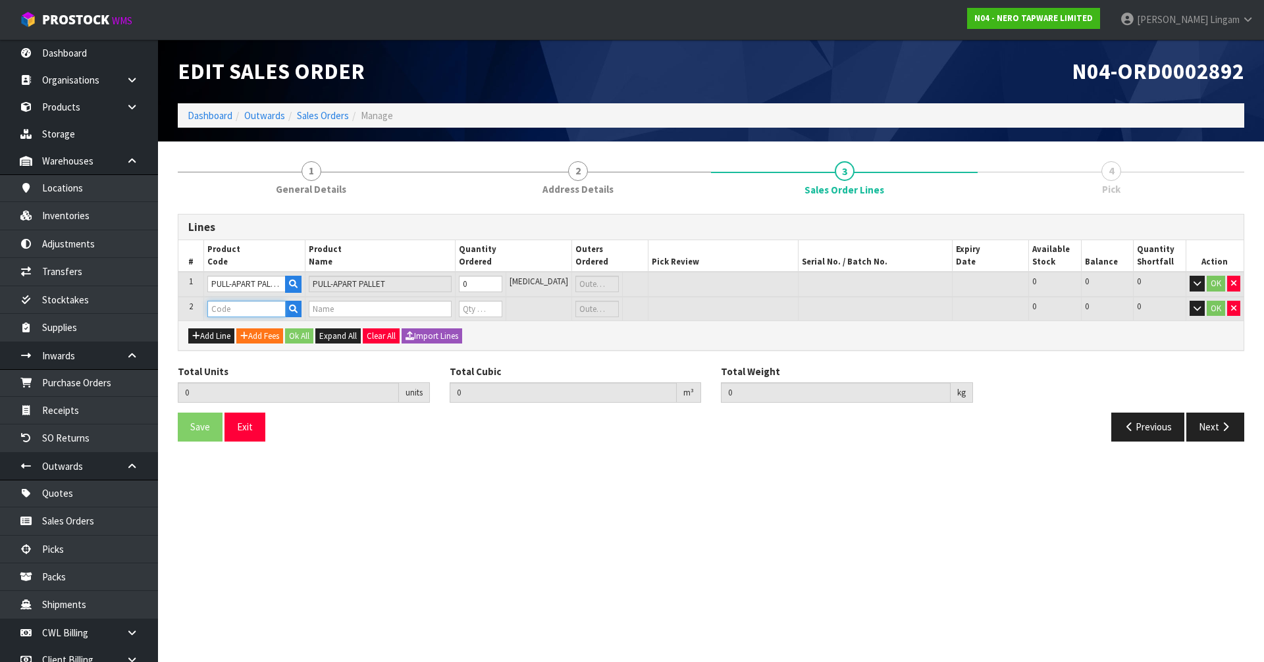
click at [216, 309] on input "text" at bounding box center [246, 309] width 78 height 16
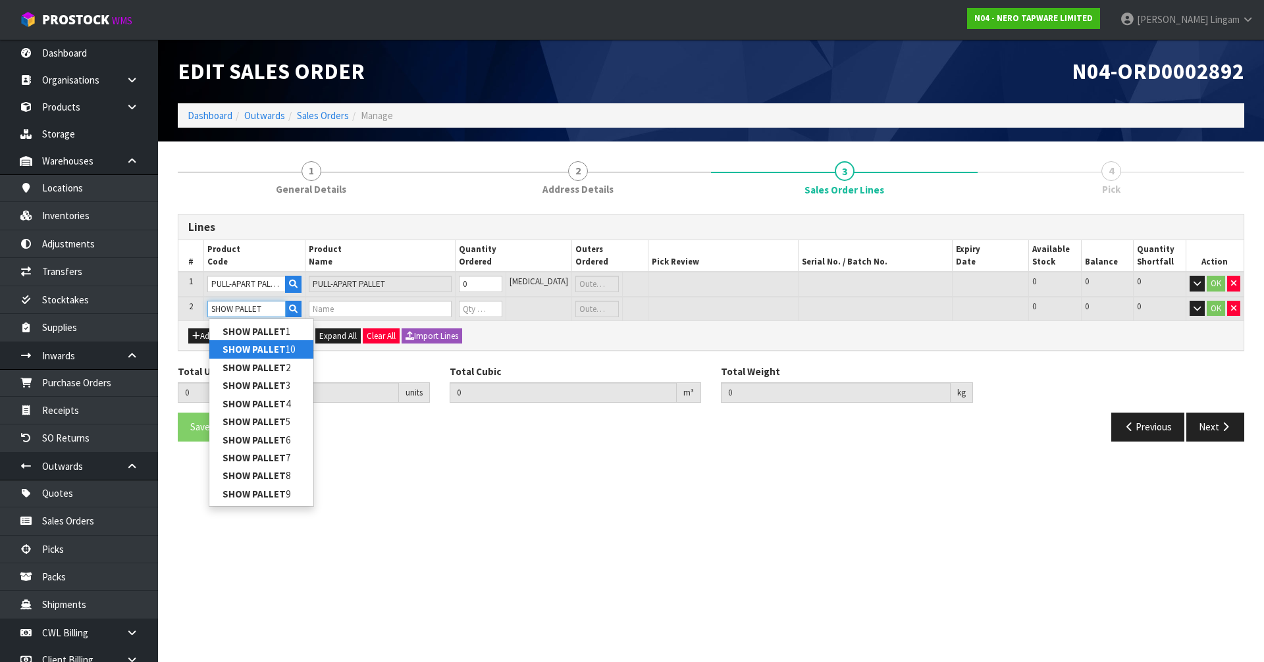
type input "SHOW PALLET"
click at [258, 350] on strong "SHOW PALLET" at bounding box center [253, 349] width 63 height 13
type input "SHOW PALLET 10"
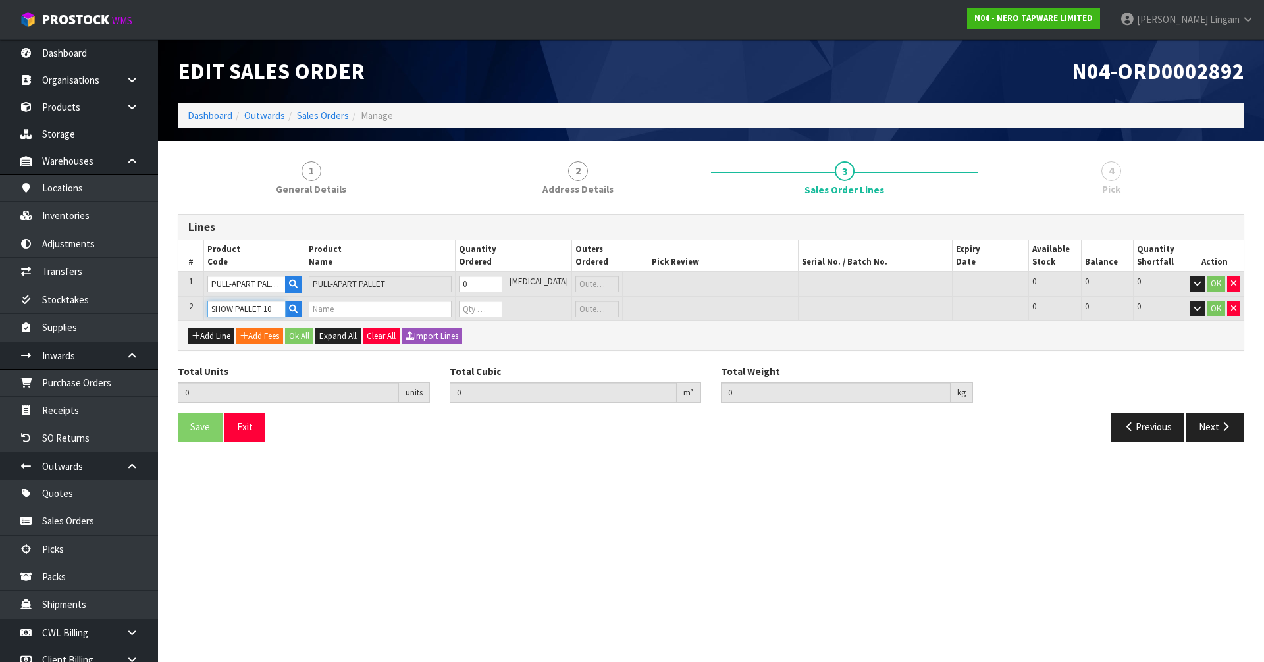
type input "0.000000"
type input "0.000"
type input "ASSEMBLED HOME SHOW PALLET 10"
type input "0"
click at [432, 284] on tr "1 PULL-APART PALLET PULL-APART PALLET 0 PCE 0 0 0 OK" at bounding box center [710, 284] width 1065 height 25
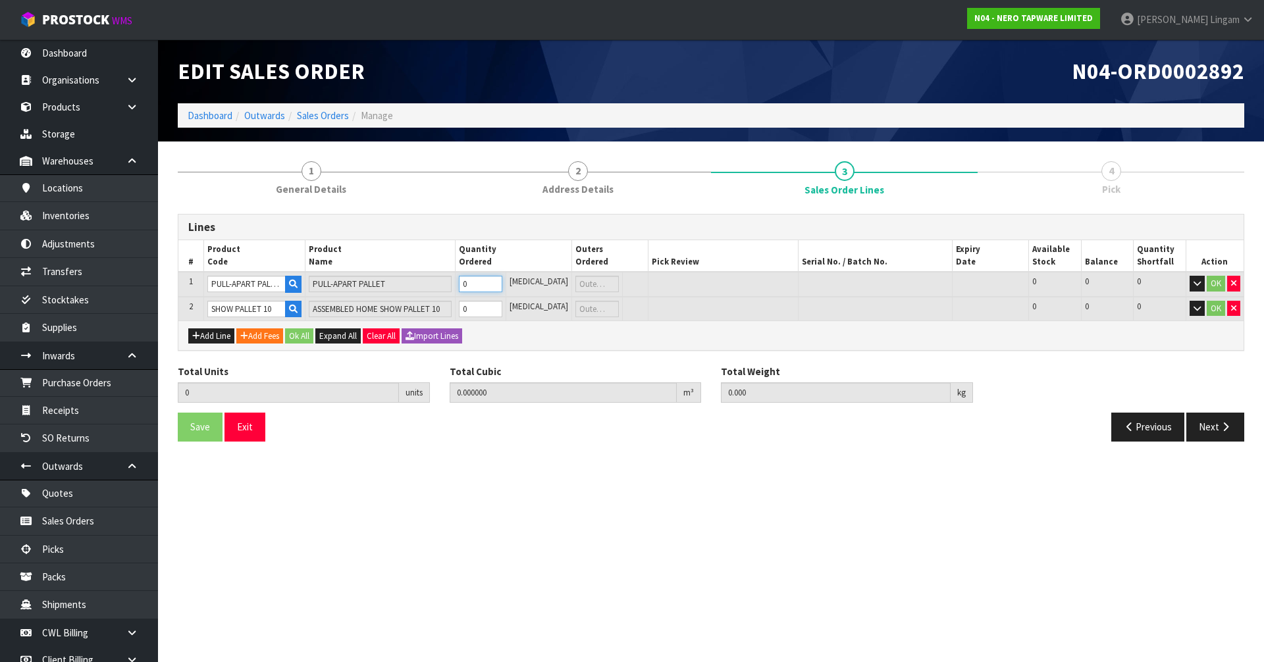
type input "1"
type input "5.233788"
type input "659"
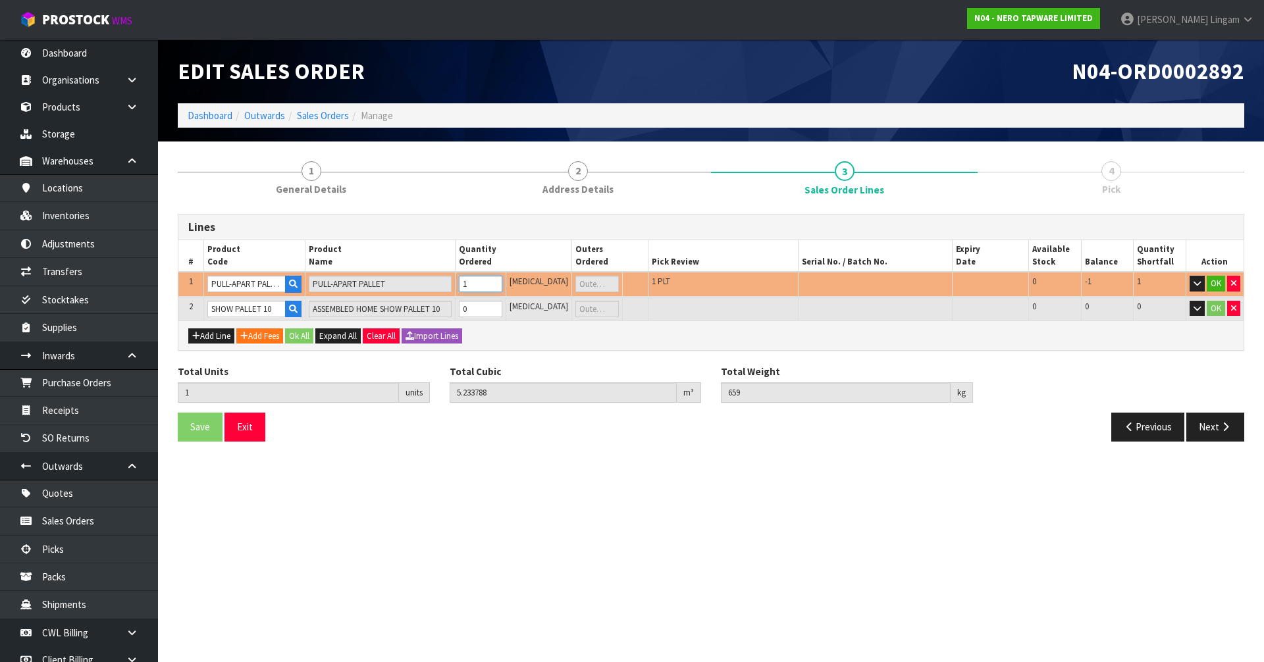
type input "1"
click at [463, 313] on tr "2 SHOW PALLET 10 ASSEMBLED HOME SHOW PALLET 10 0 PCE 0 0 0 OK" at bounding box center [710, 309] width 1065 height 24
type input "2"
type input "8.013708"
type input "821"
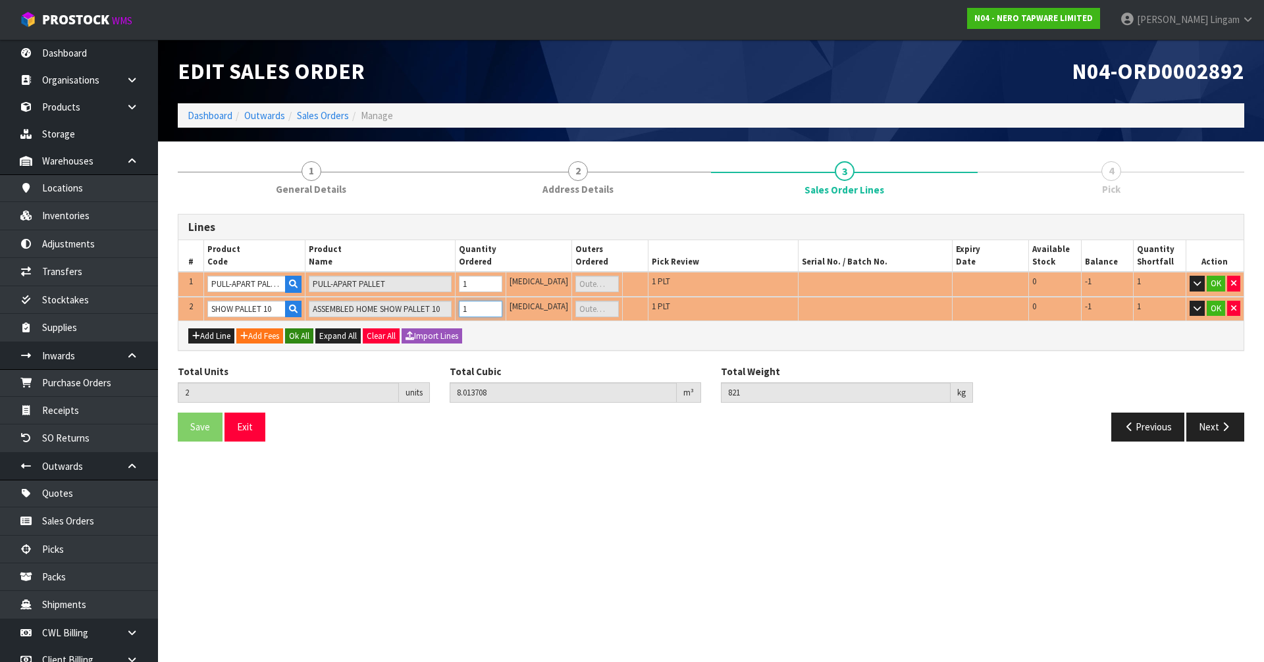
type input "1"
click at [307, 340] on button "Ok All" at bounding box center [299, 336] width 28 height 16
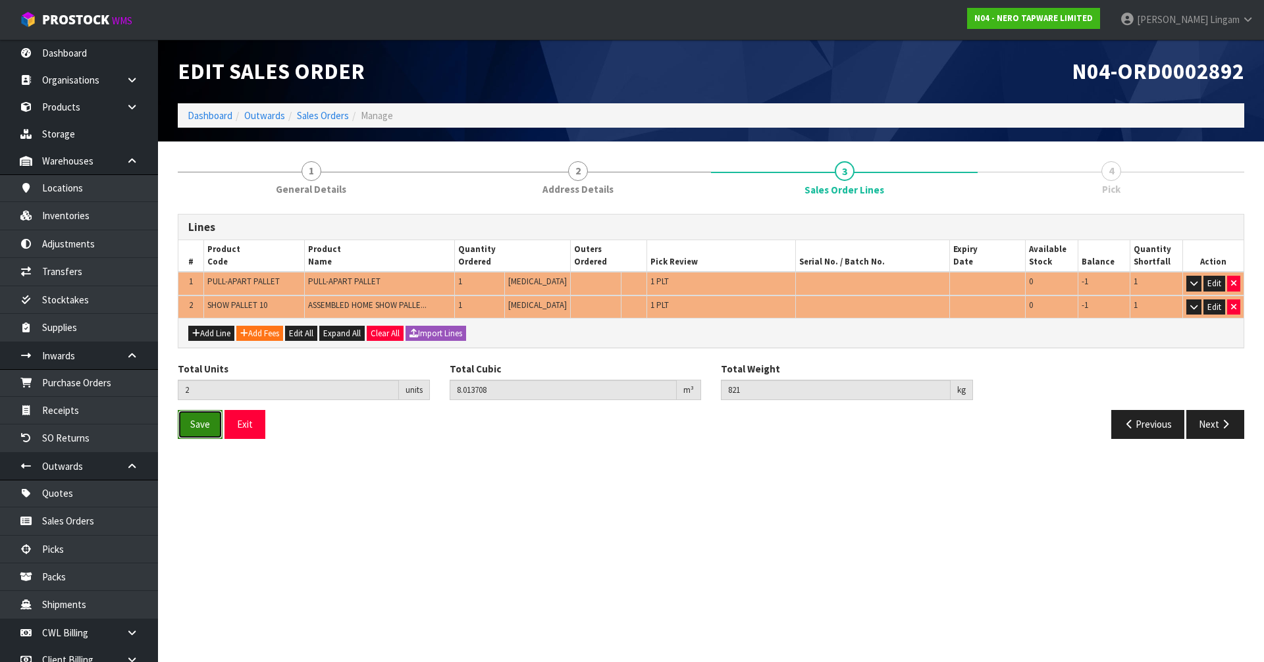
click at [205, 430] on span "Save" at bounding box center [200, 424] width 20 height 13
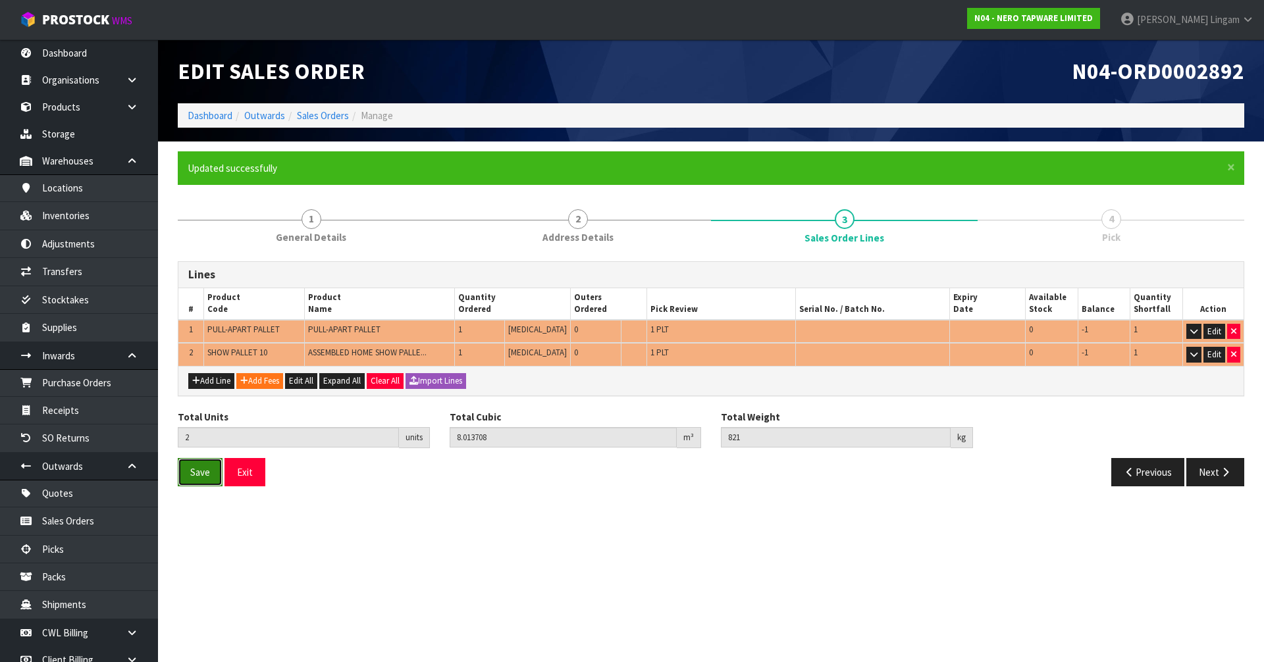
click at [208, 476] on span "Save" at bounding box center [200, 472] width 20 height 13
click at [1214, 480] on button "Next" at bounding box center [1215, 472] width 58 height 28
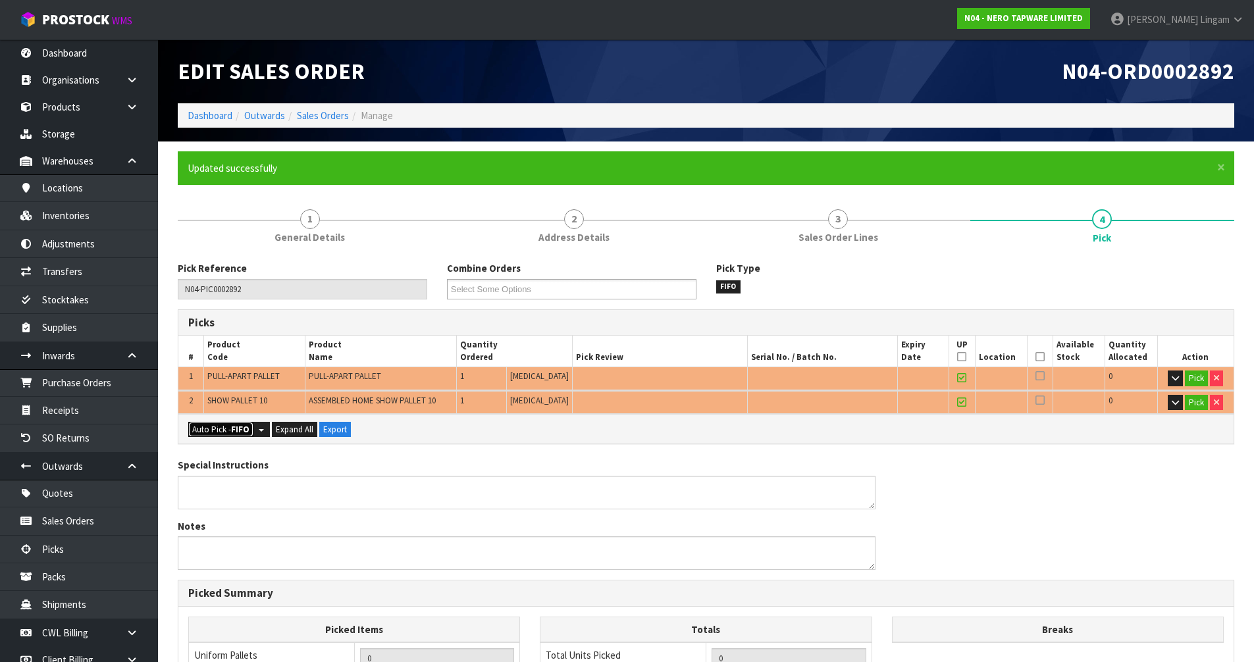
click at [224, 433] on button "Auto Pick - FIFO" at bounding box center [220, 430] width 65 height 16
type input "2"
type input "8.013708"
type input "821.000"
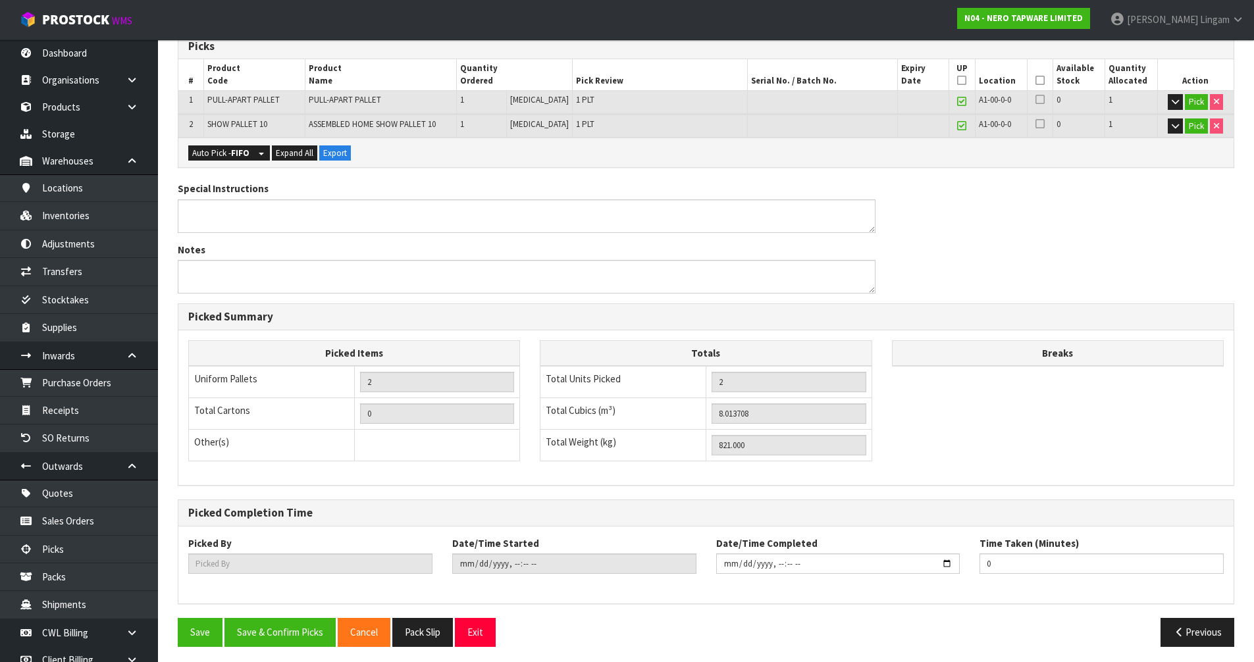
scroll to position [281, 0]
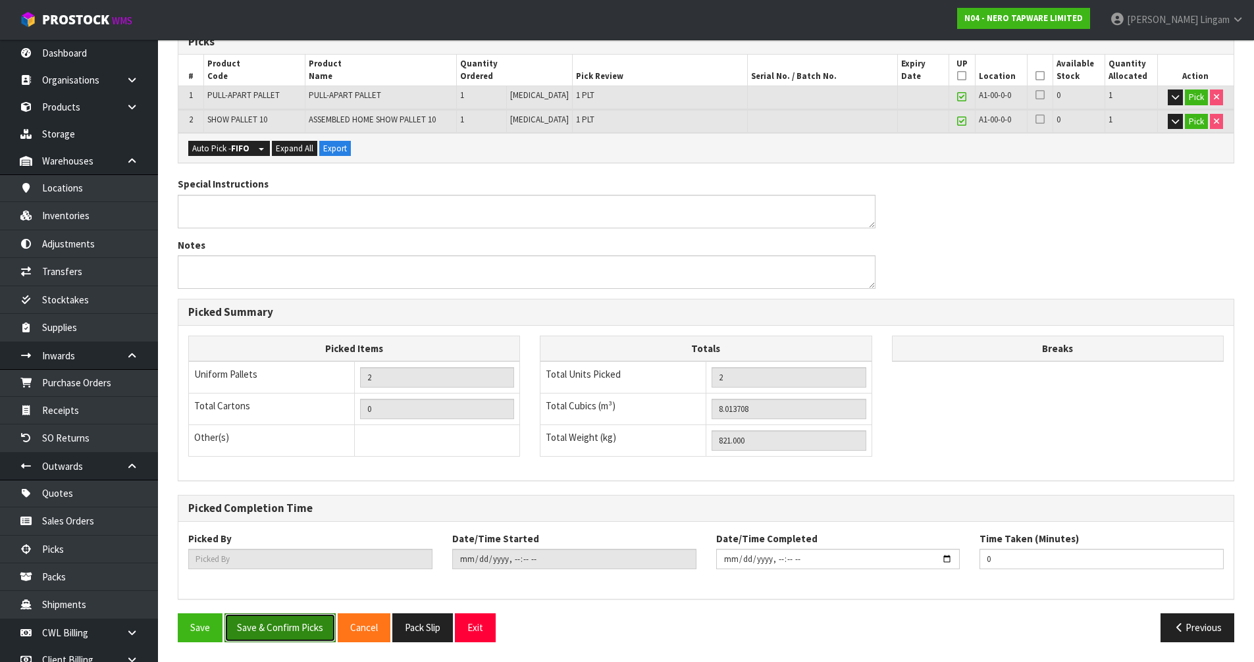
click at [274, 632] on button "Save & Confirm Picks" at bounding box center [279, 627] width 111 height 28
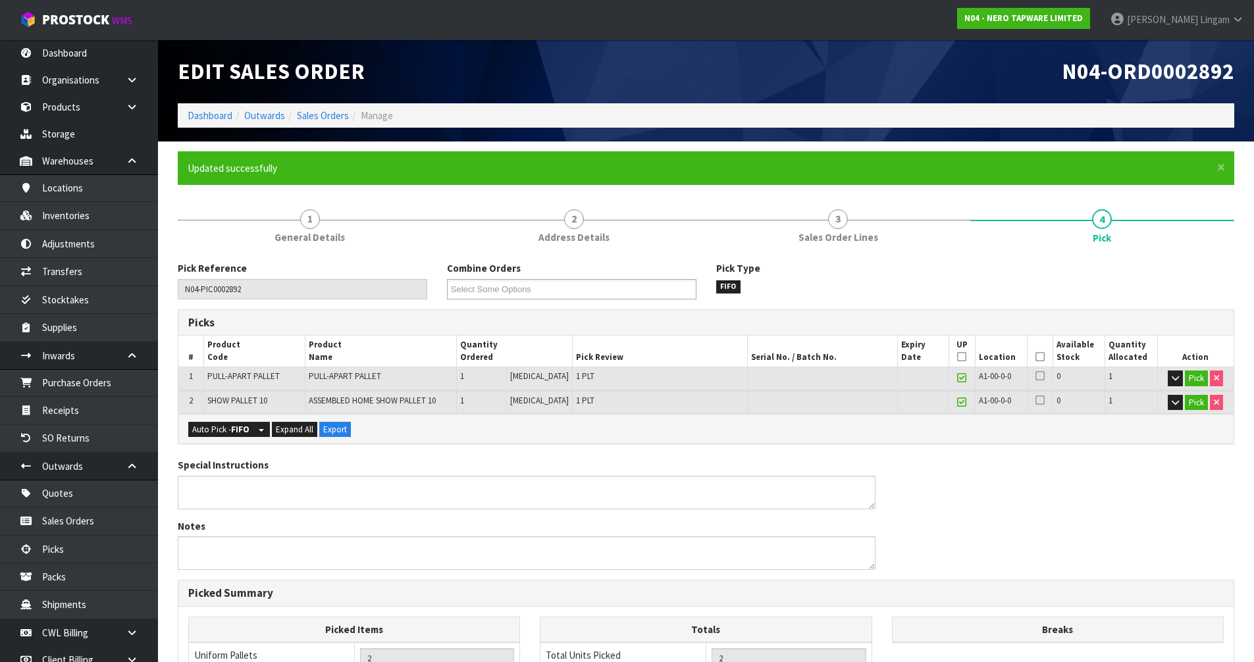
type input "Vineeta Lingam"
type input "2025-09-18T08:24:08"
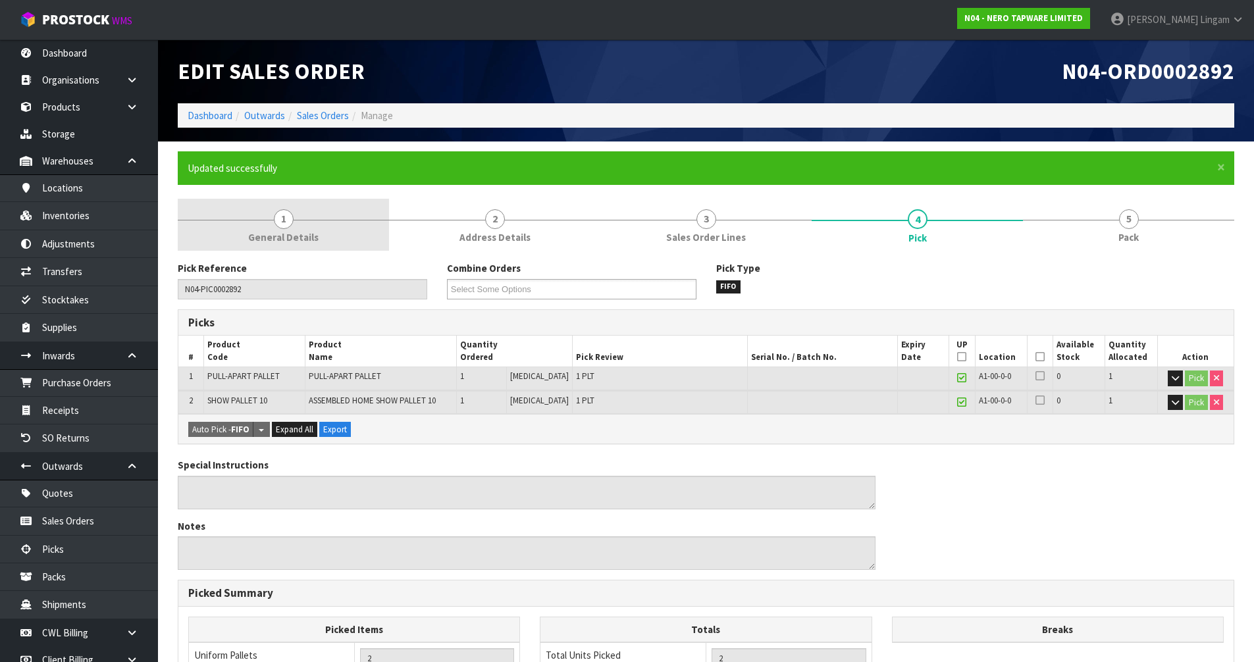
click at [341, 238] on link "1 General Details" at bounding box center [283, 225] width 211 height 52
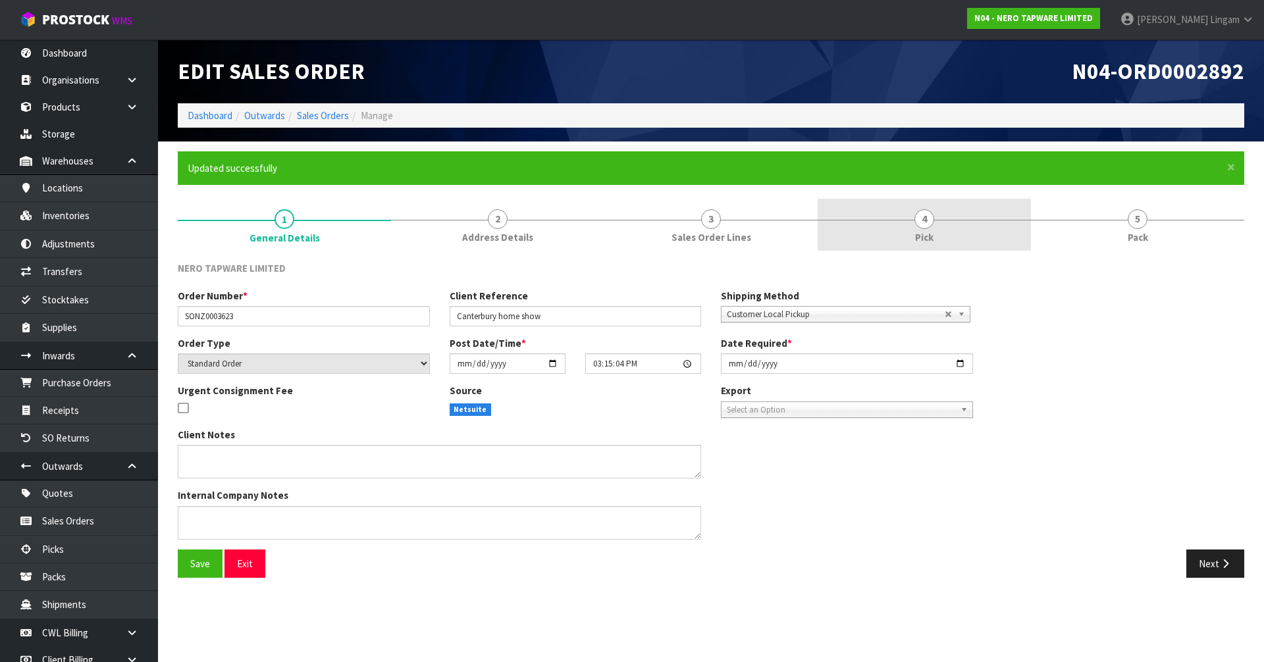
click at [947, 236] on link "4 Pick" at bounding box center [923, 225] width 213 height 52
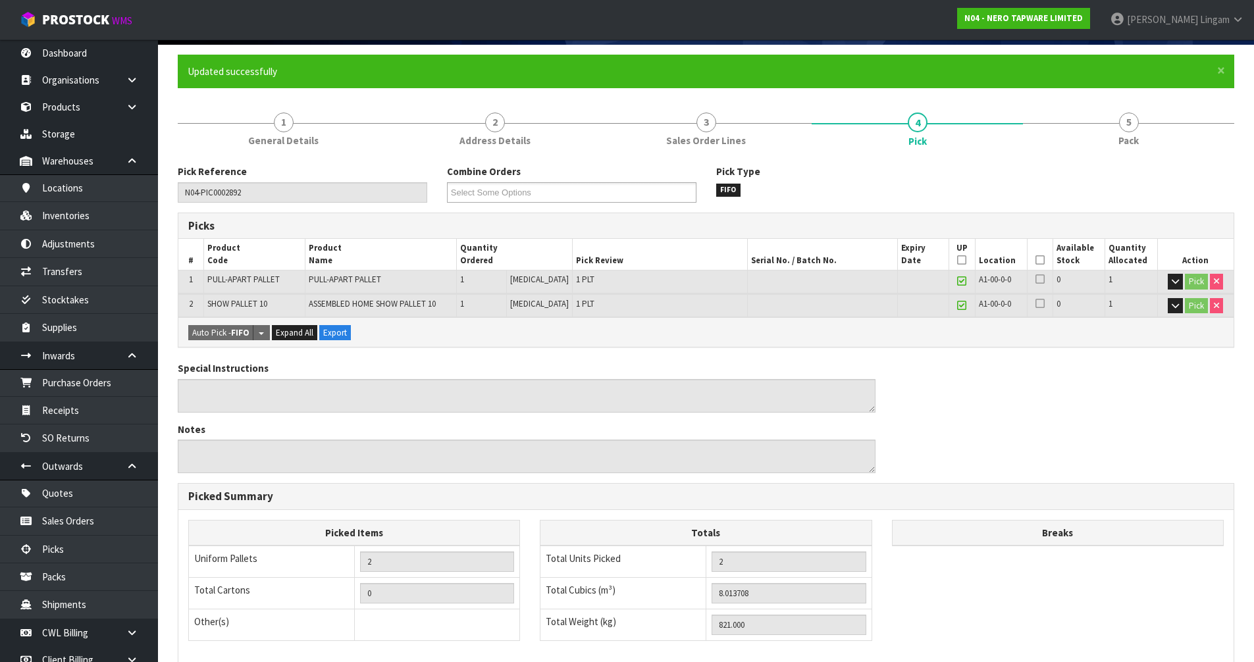
scroll to position [281, 0]
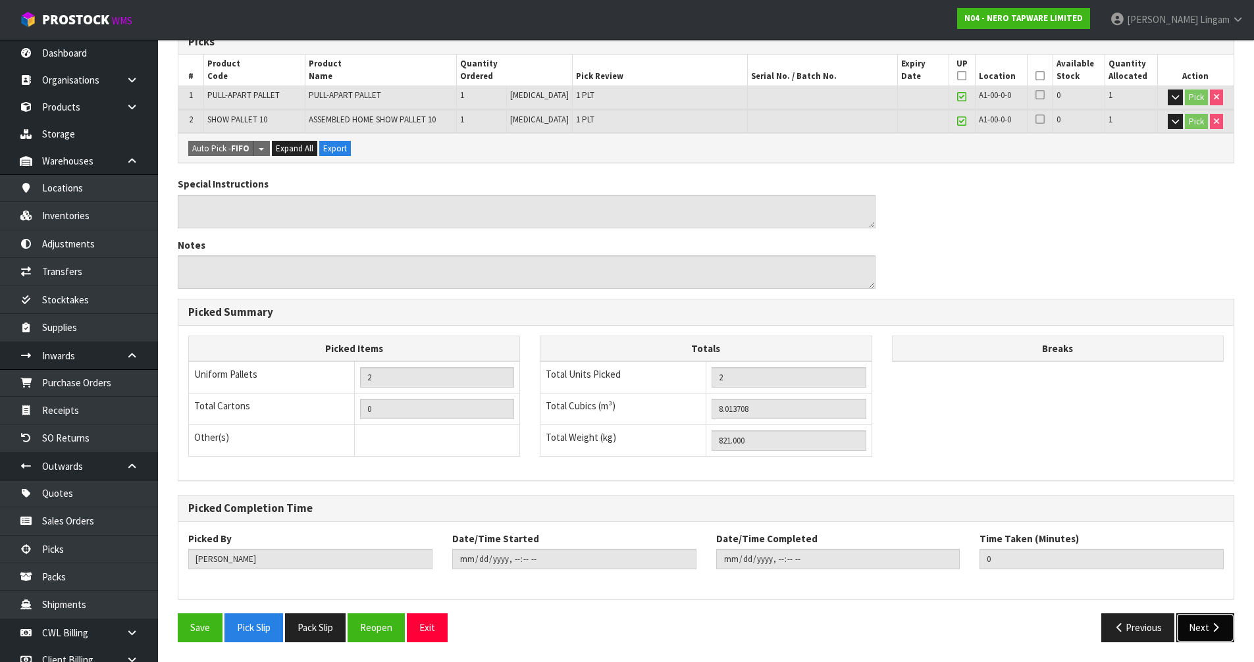
click at [1207, 630] on button "Next" at bounding box center [1205, 627] width 58 height 28
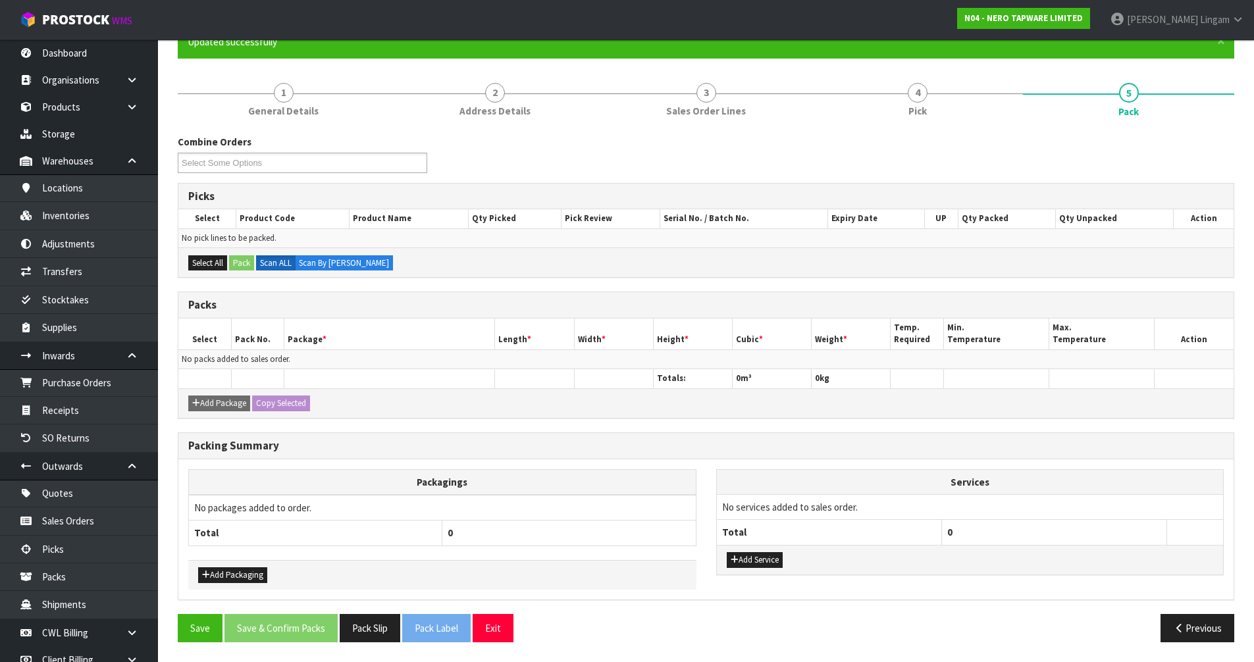
scroll to position [0, 0]
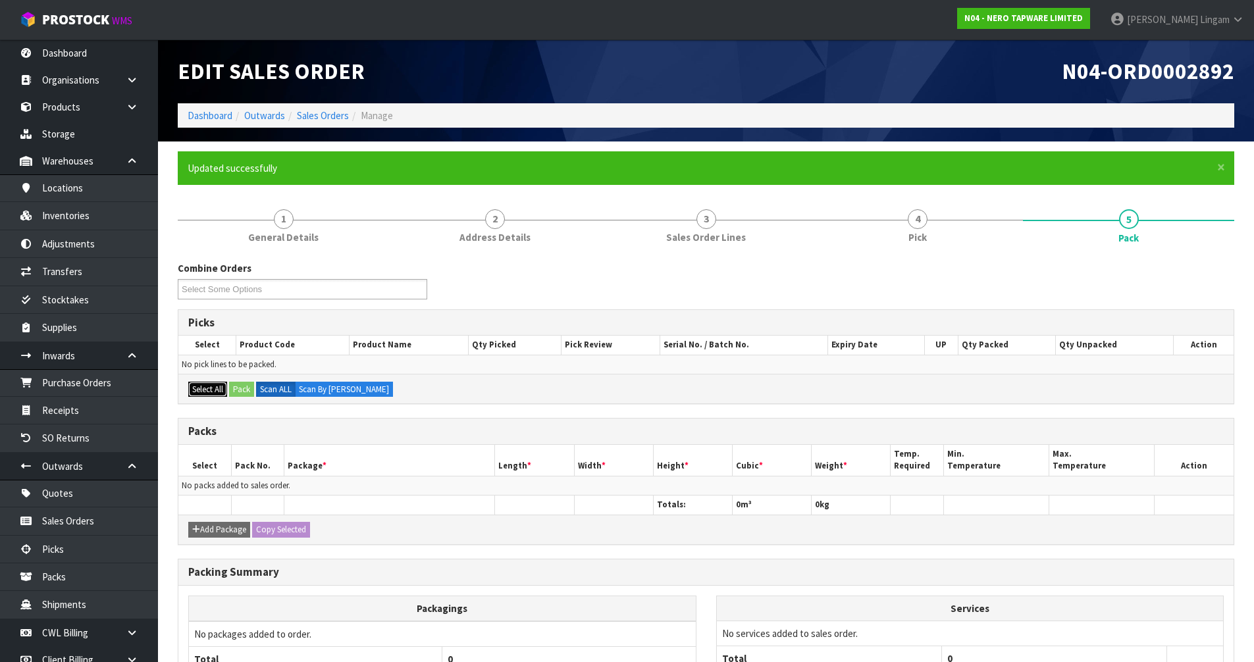
click at [219, 389] on button "Select All" at bounding box center [207, 390] width 39 height 16
click at [925, 229] on link "4 Pick" at bounding box center [916, 225] width 211 height 52
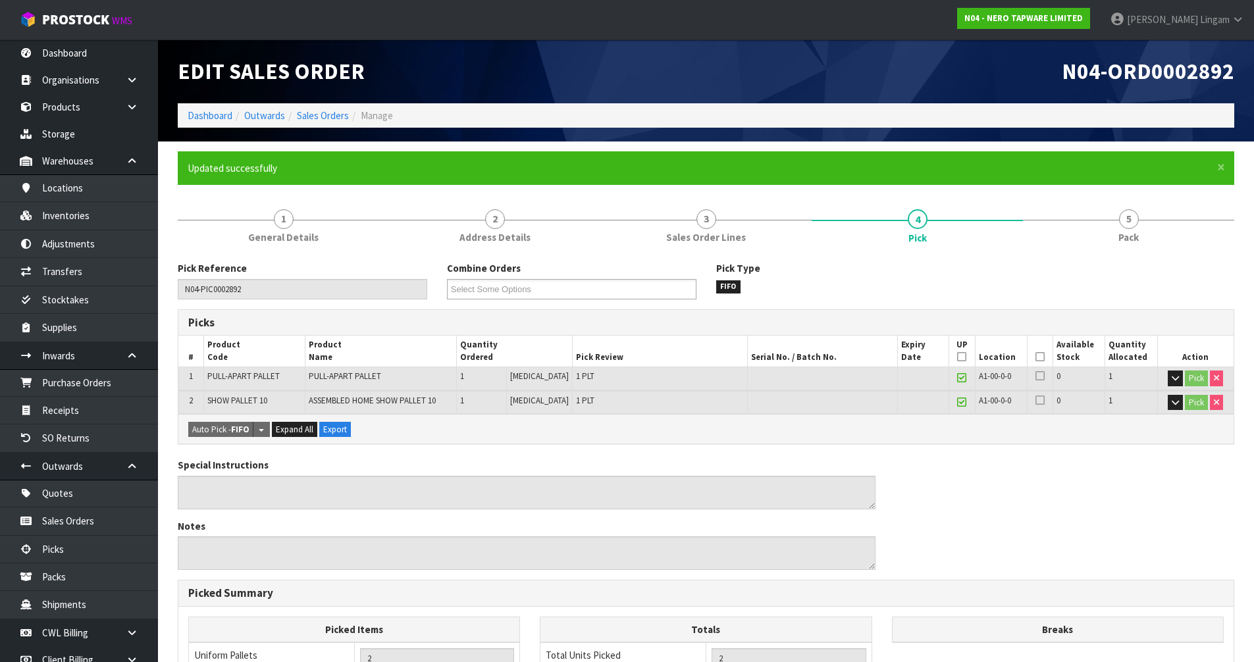
click at [1036, 357] on icon at bounding box center [1039, 357] width 9 height 1
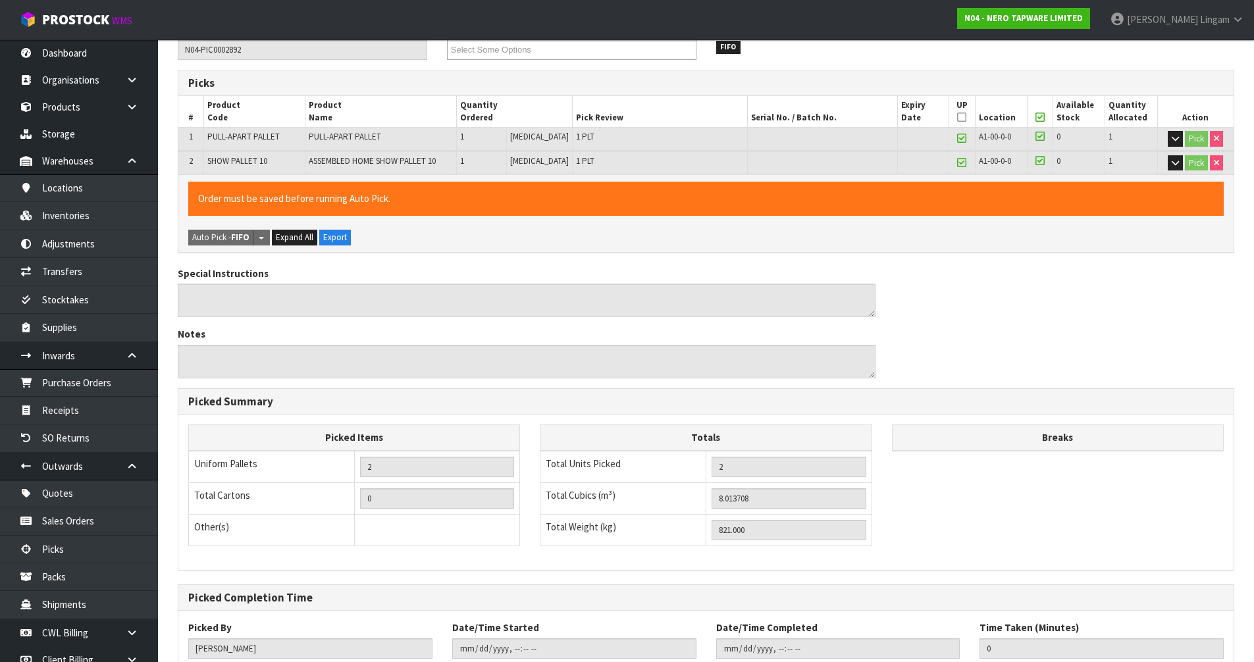
scroll to position [328, 0]
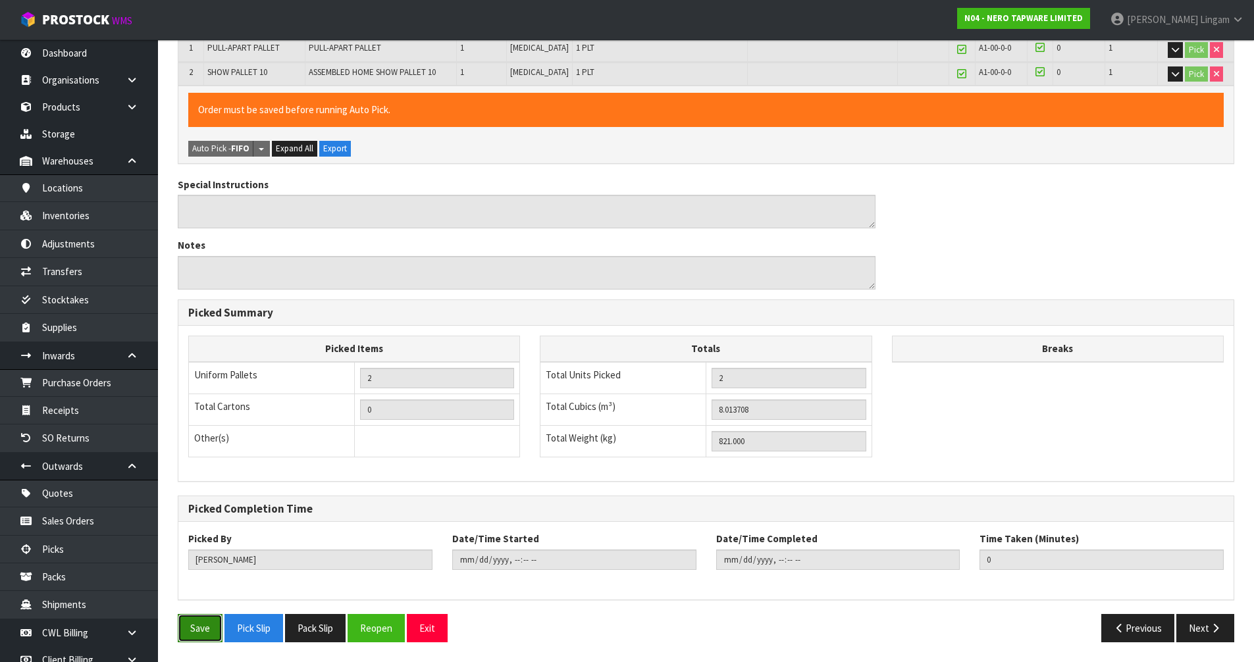
drag, startPoint x: 188, startPoint y: 632, endPoint x: 675, endPoint y: 616, distance: 487.3
click at [189, 632] on button "Save" at bounding box center [200, 628] width 45 height 28
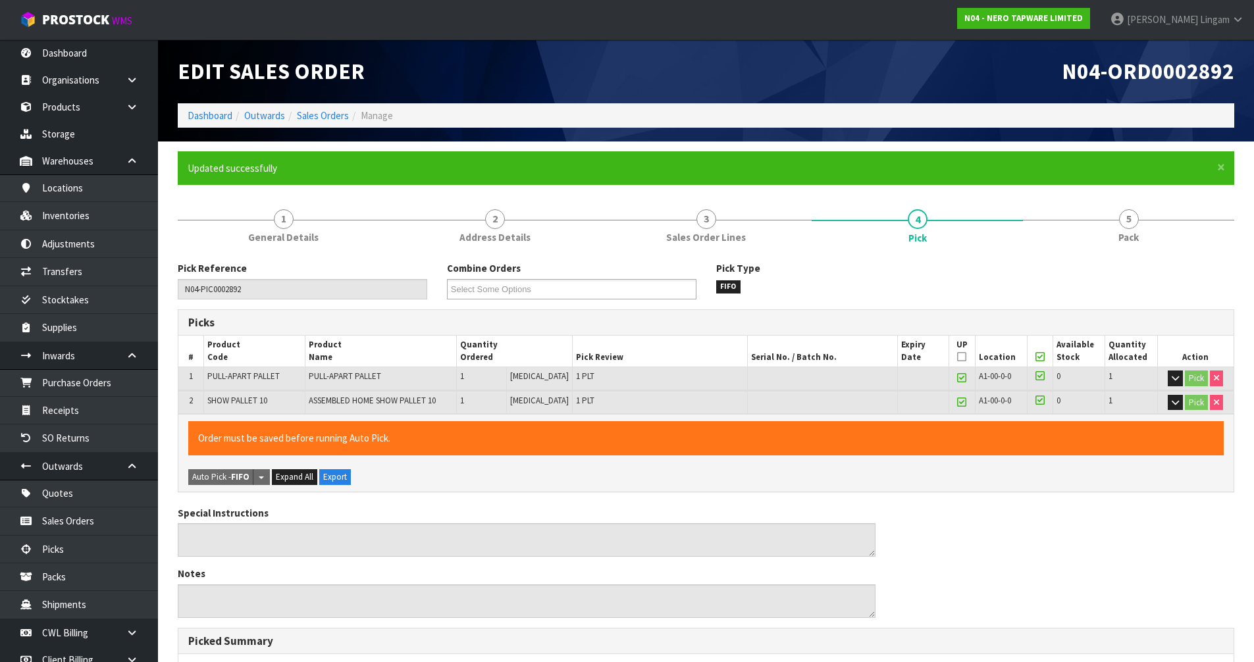
type input "2025-09-18T08:27:12"
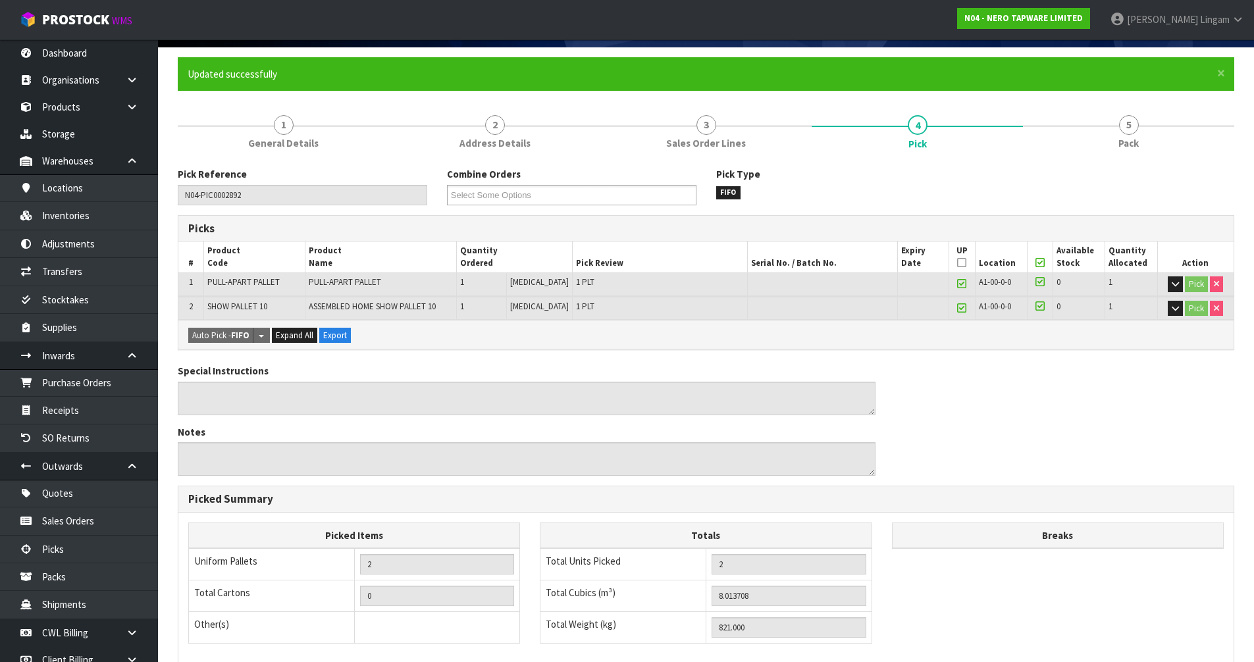
scroll to position [281, 0]
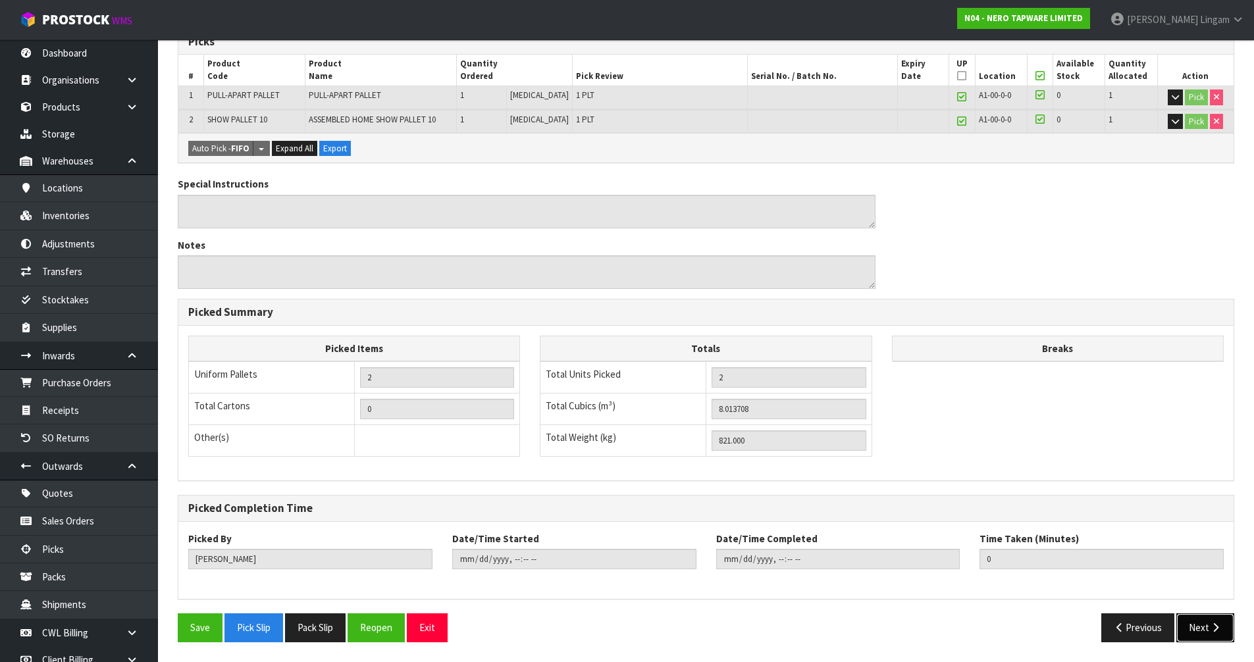
click at [1210, 634] on button "Next" at bounding box center [1205, 627] width 58 height 28
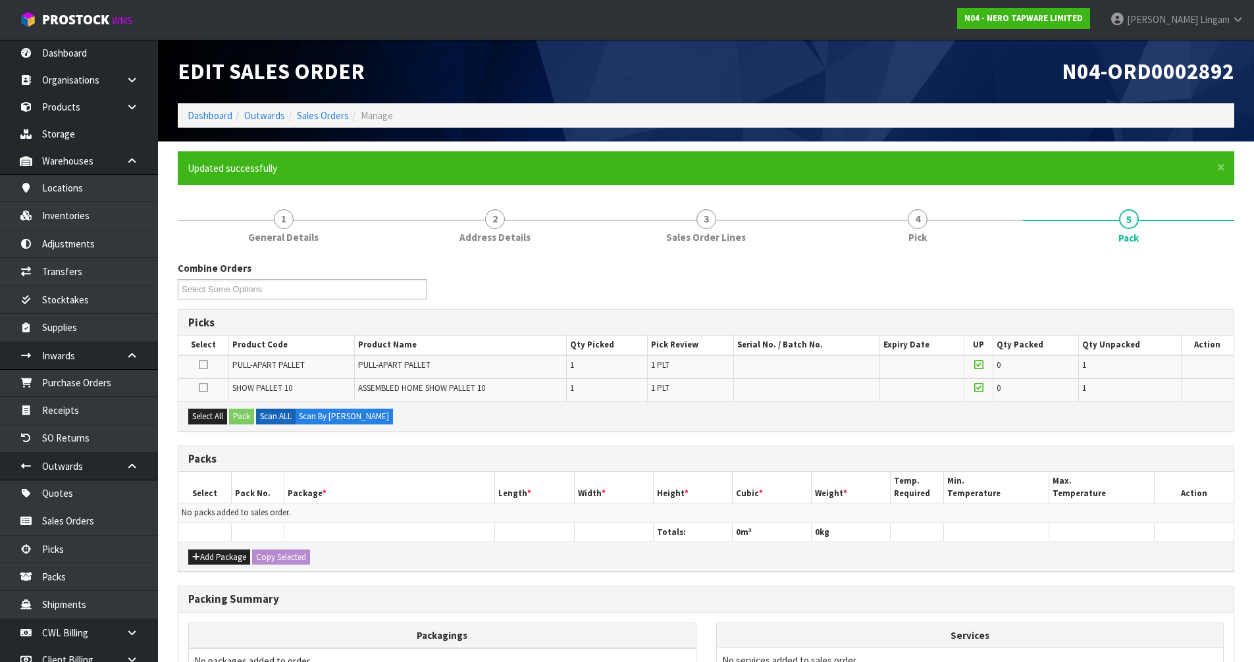
click at [202, 365] on icon at bounding box center [203, 365] width 9 height 1
click at [0, 0] on input "checkbox" at bounding box center [0, 0] width 0 height 0
click at [243, 421] on button "Pack" at bounding box center [241, 417] width 25 height 16
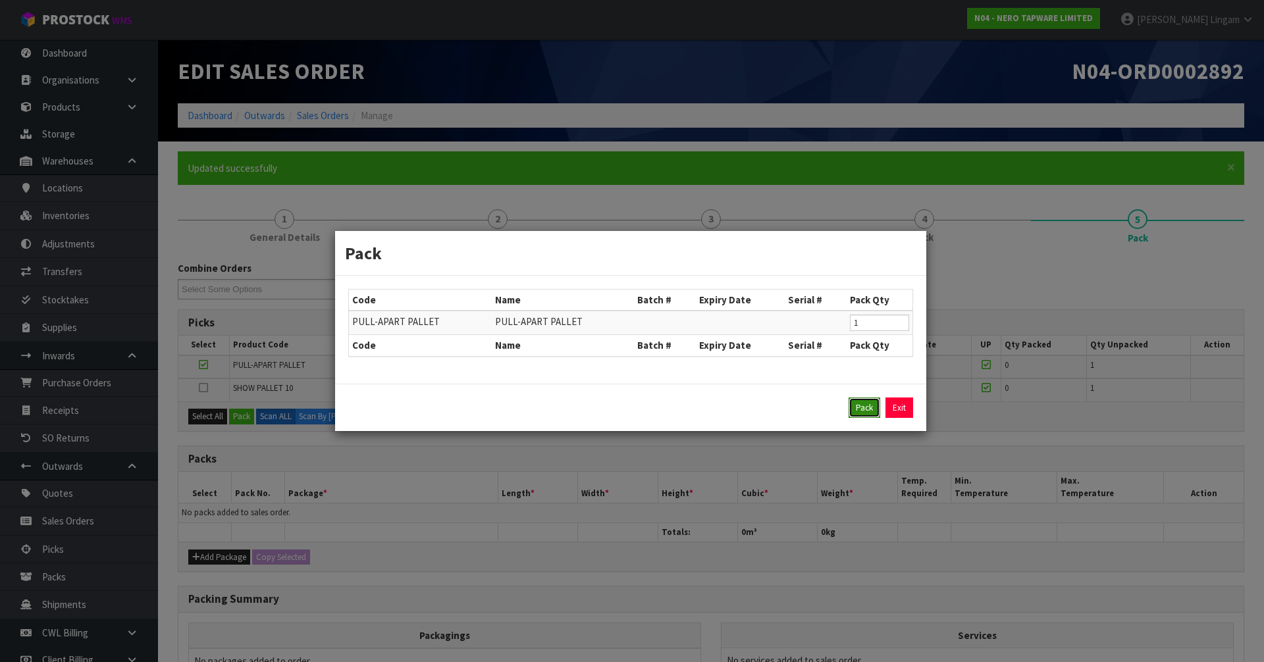
click at [855, 405] on button "Pack" at bounding box center [864, 407] width 32 height 21
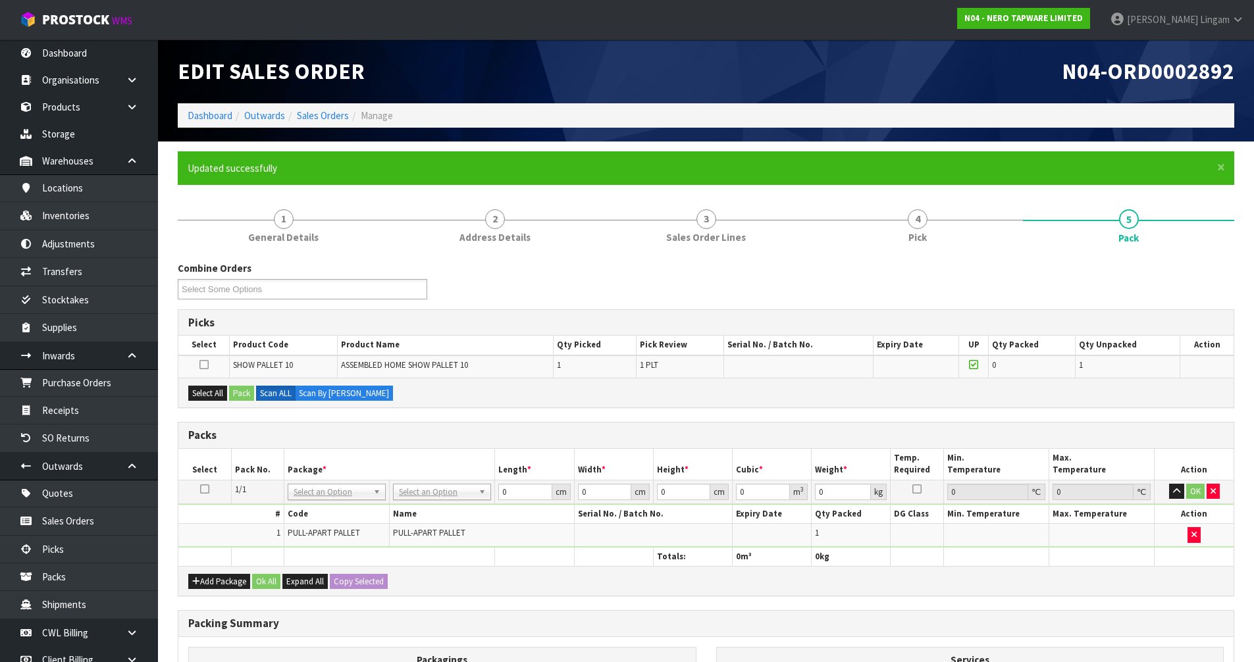
click at [203, 365] on icon at bounding box center [203, 365] width 9 height 1
click at [0, 0] on input "checkbox" at bounding box center [0, 0] width 0 height 0
click at [235, 394] on button "Pack" at bounding box center [241, 394] width 25 height 16
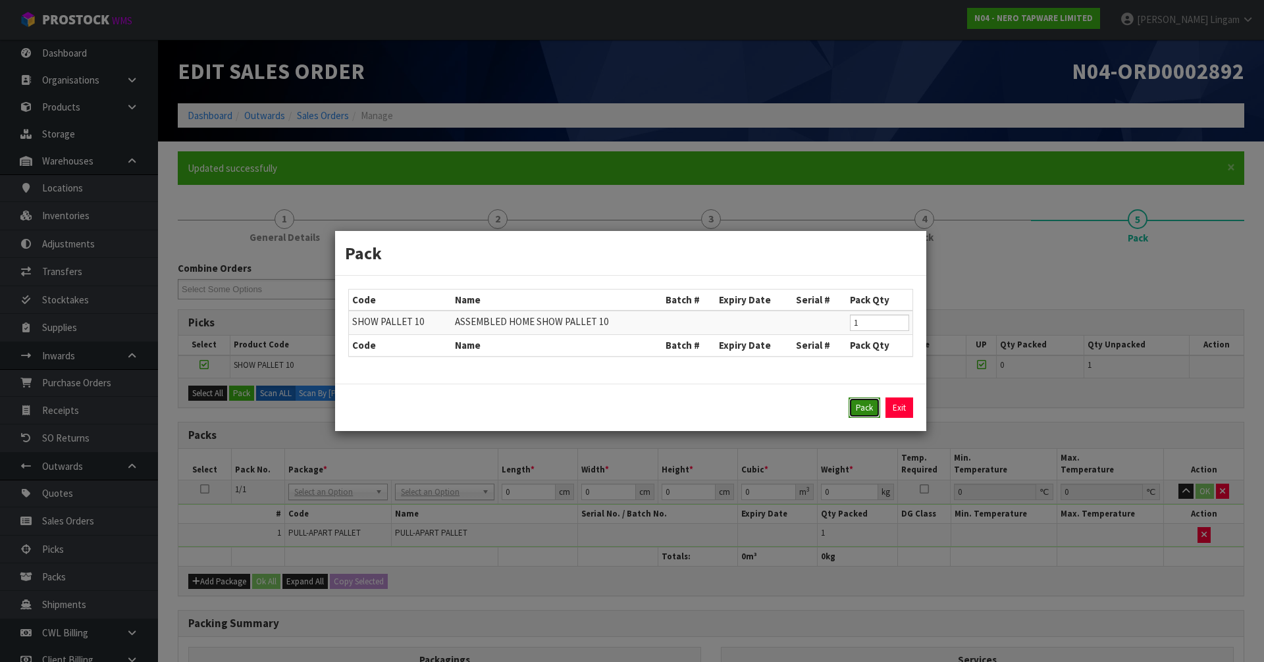
click at [871, 410] on button "Pack" at bounding box center [864, 407] width 32 height 21
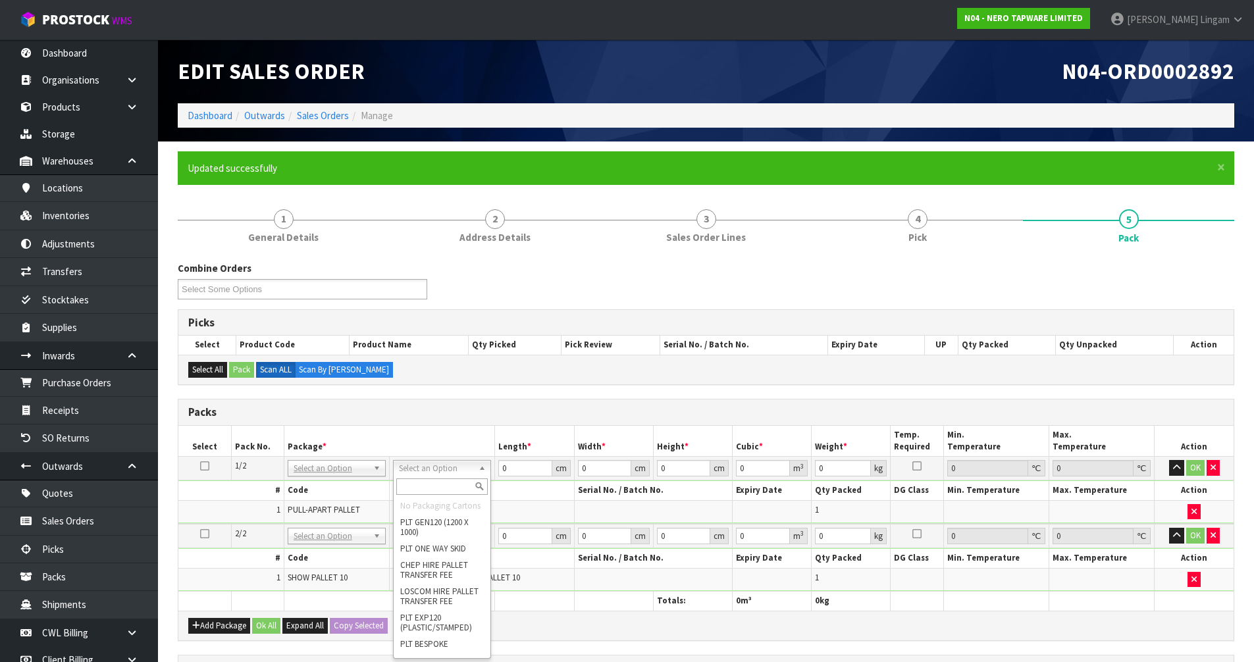
click at [426, 482] on input "text" at bounding box center [441, 486] width 91 height 16
type input "unif"
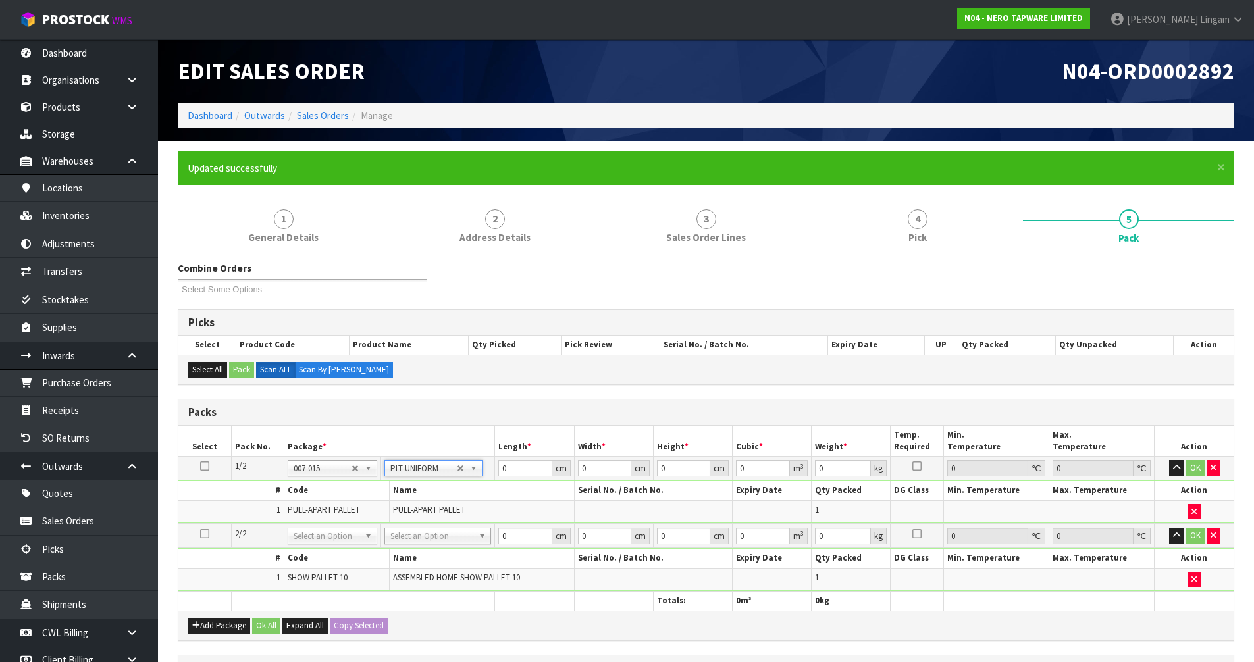
type input "659"
click at [415, 559] on input "text" at bounding box center [438, 554] width 100 height 16
type input "unif"
type input "2"
type input "162"
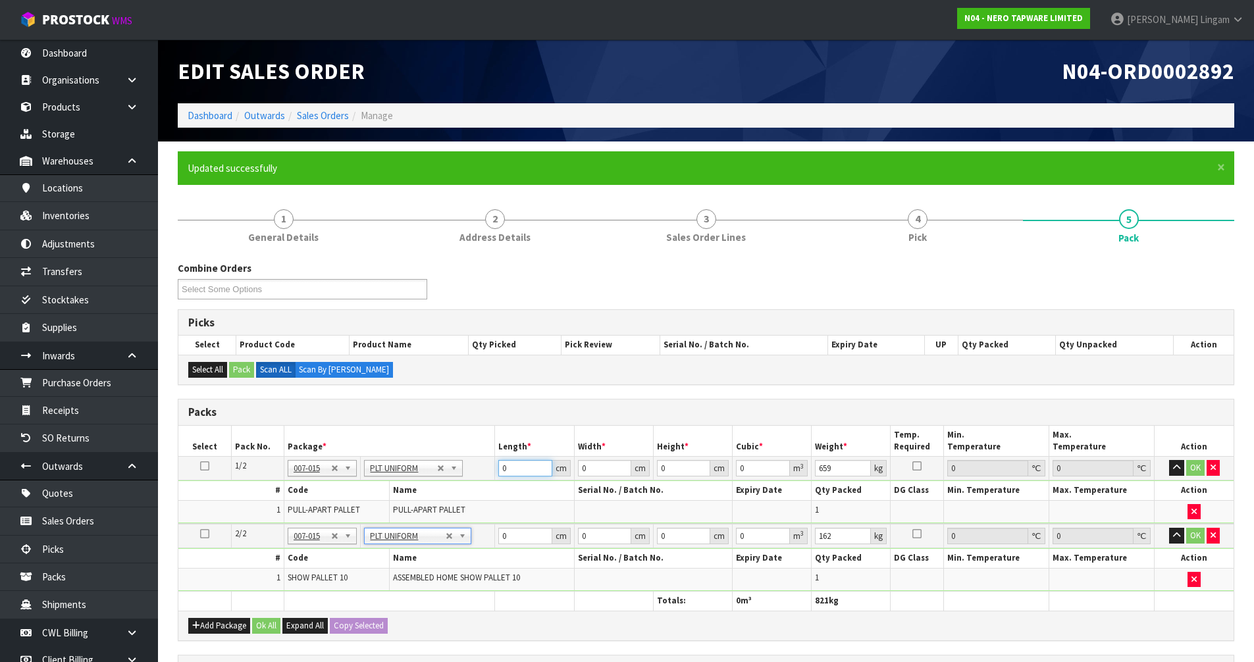
drag, startPoint x: 519, startPoint y: 471, endPoint x: 457, endPoint y: 473, distance: 61.9
click at [457, 473] on tr "1/2 NONE 007-001 007-002 007-004 007-009 007-013 007-014 007-015 007-017 007-01…" at bounding box center [705, 469] width 1055 height 24
type input "258"
drag, startPoint x: 601, startPoint y: 470, endPoint x: 563, endPoint y: 471, distance: 38.2
click at [563, 471] on tr "1/2 NONE 007-001 007-002 007-004 007-009 007-013 007-014 007-015 007-017 007-01…" at bounding box center [705, 469] width 1055 height 24
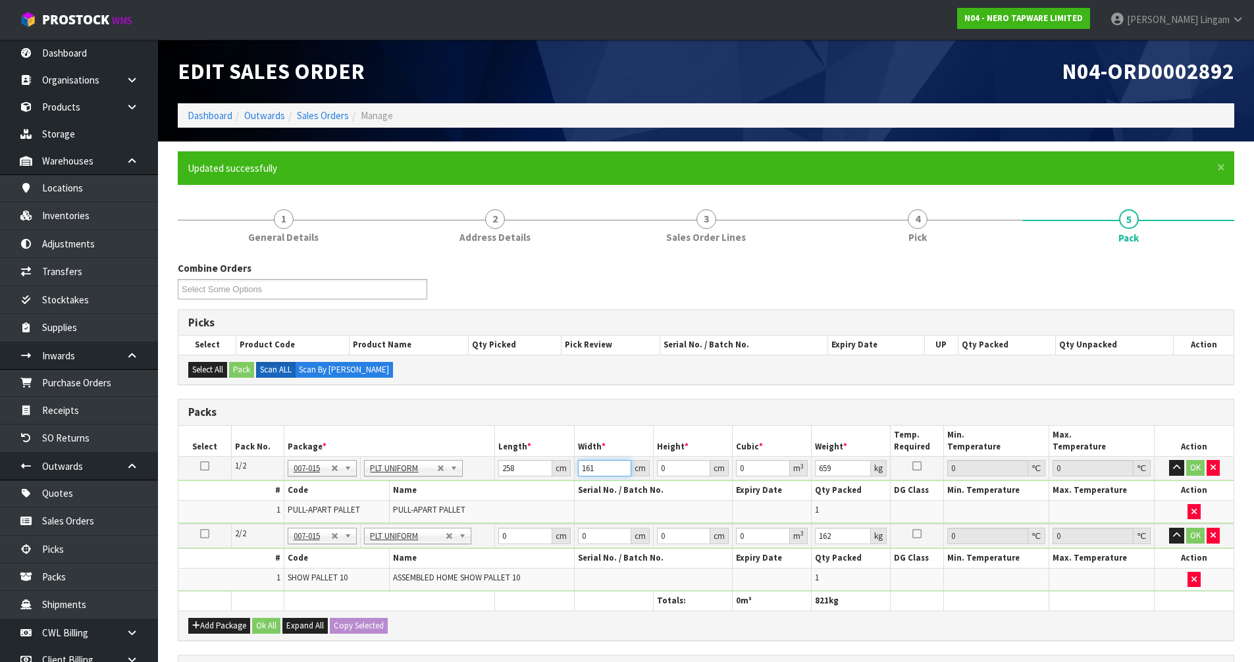
type input "161"
drag, startPoint x: 680, startPoint y: 465, endPoint x: 649, endPoint y: 465, distance: 30.9
click at [649, 465] on tr "1/2 NONE 007-001 007-002 007-004 007-009 007-013 007-014 007-015 007-017 007-01…" at bounding box center [705, 469] width 1055 height 24
type input "1"
type input "0.041538"
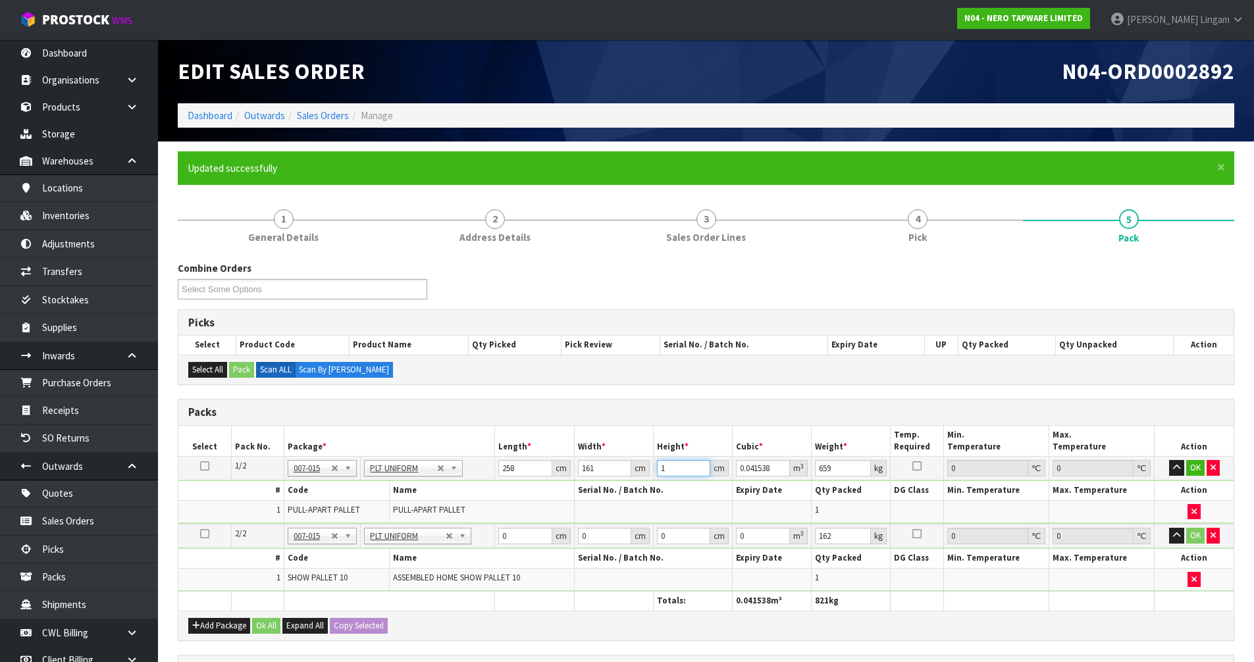
type input "12"
type input "0.498456"
type input "126"
type input "5.233788"
type input "126"
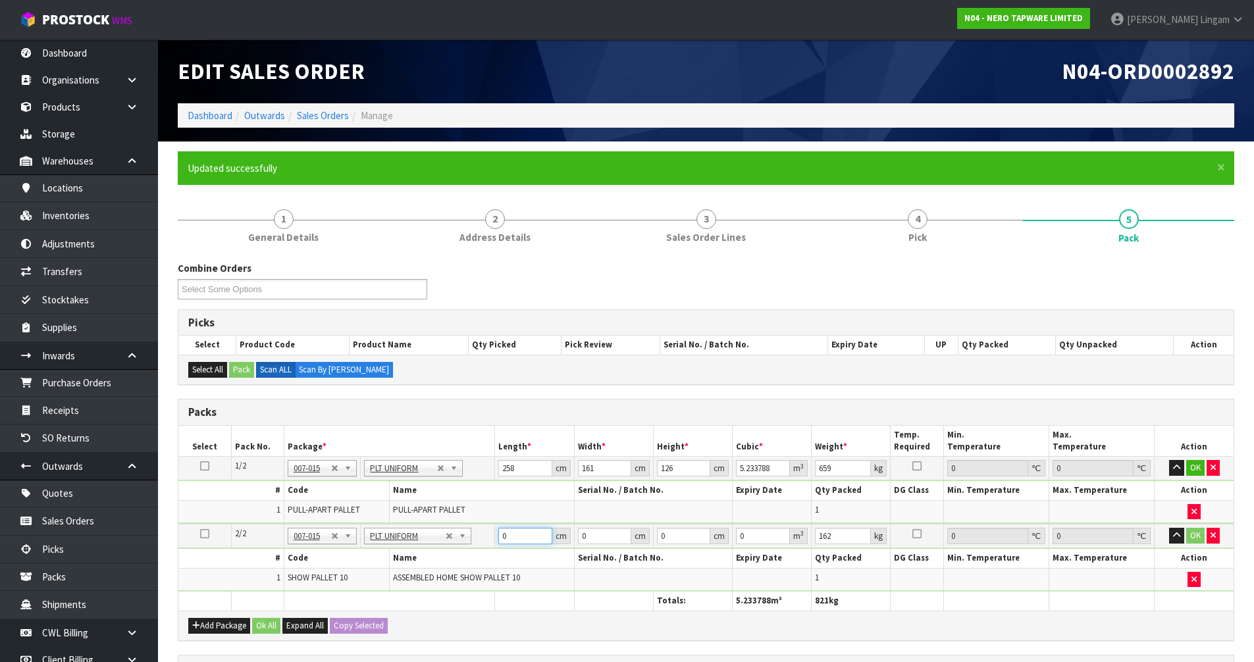
drag, startPoint x: 521, startPoint y: 534, endPoint x: 490, endPoint y: 537, distance: 31.1
click at [490, 537] on tr "2/2 NONE 007-001 007-002 007-004 007-009 007-013 007-014 007-015 007-017 007-01…" at bounding box center [705, 536] width 1055 height 24
type input "216"
click at [553, 541] on tr "2/2 NONE 007-001 007-002 007-004 007-009 007-013 007-014 007-015 007-017 007-01…" at bounding box center [705, 536] width 1055 height 24
type input "234"
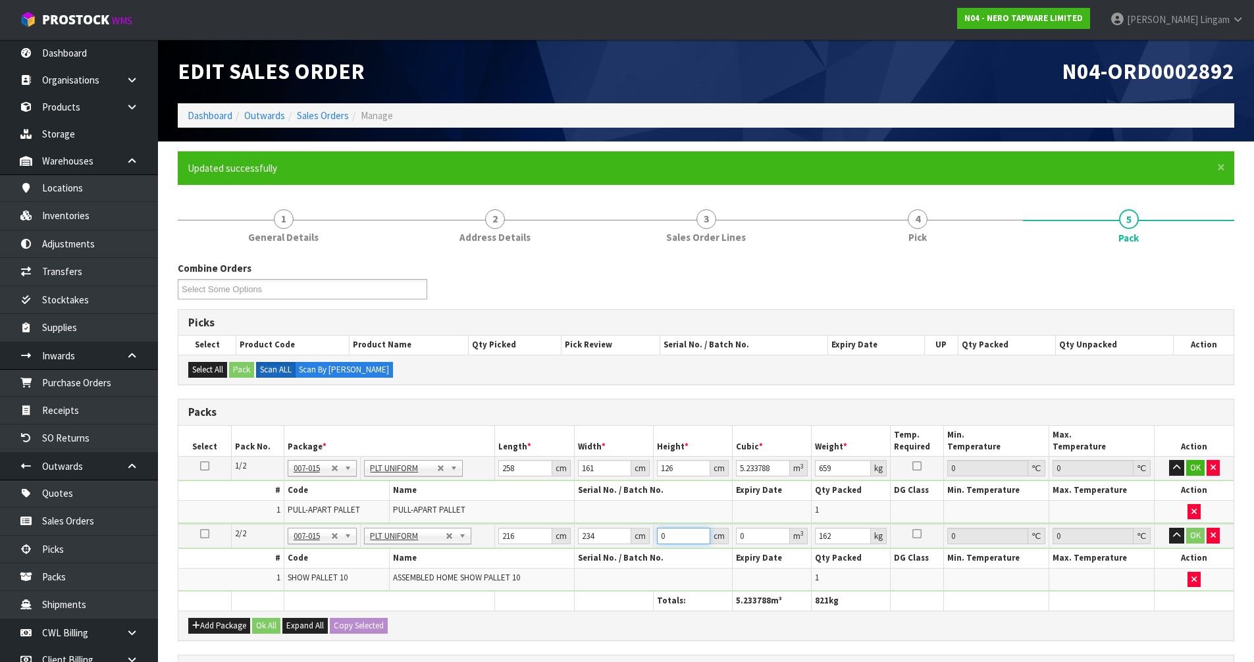
click at [630, 540] on tr "2/2 NONE 007-001 007-002 007-004 007-009 007-013 007-014 007-015 007-017 007-01…" at bounding box center [705, 536] width 1055 height 24
type input "5"
type input "0.25272"
type input "55"
type input "2.77992"
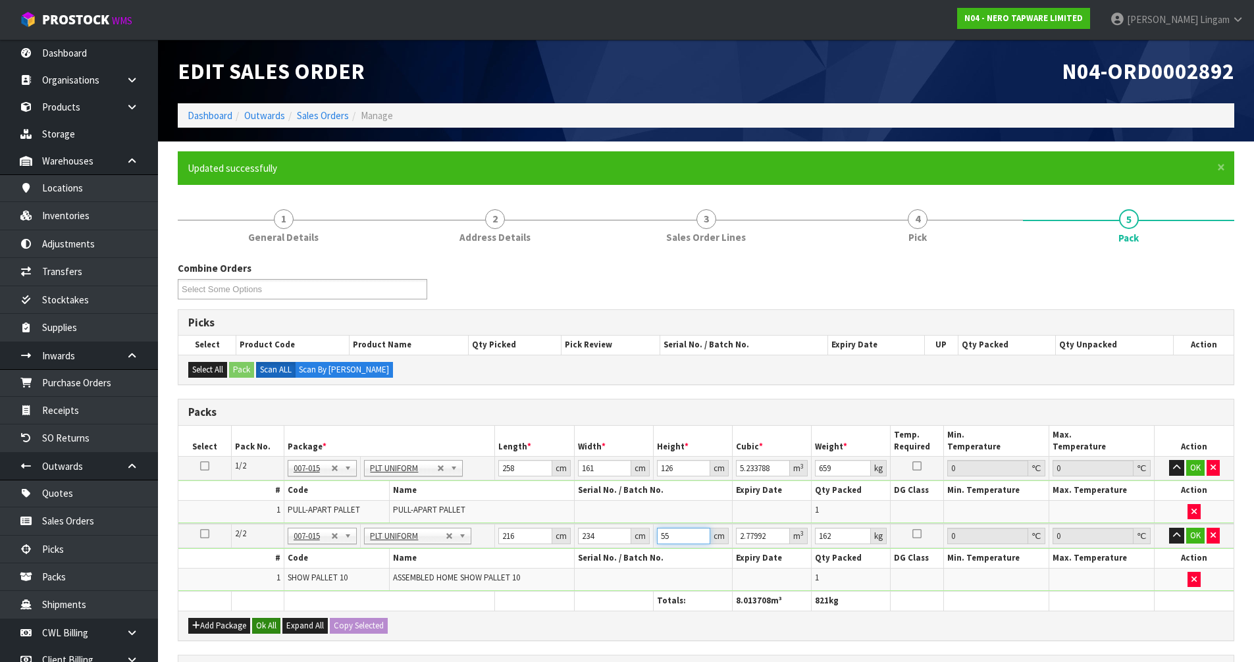
type input "55"
click at [265, 625] on button "Ok All" at bounding box center [266, 626] width 28 height 16
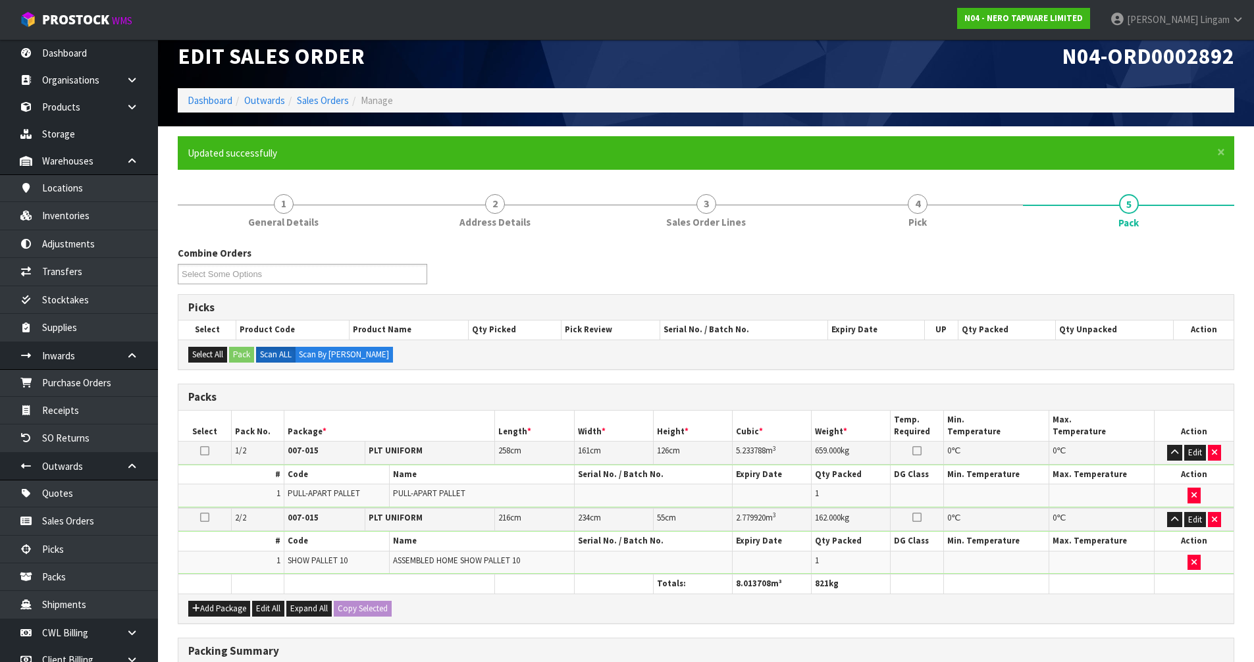
scroll to position [227, 0]
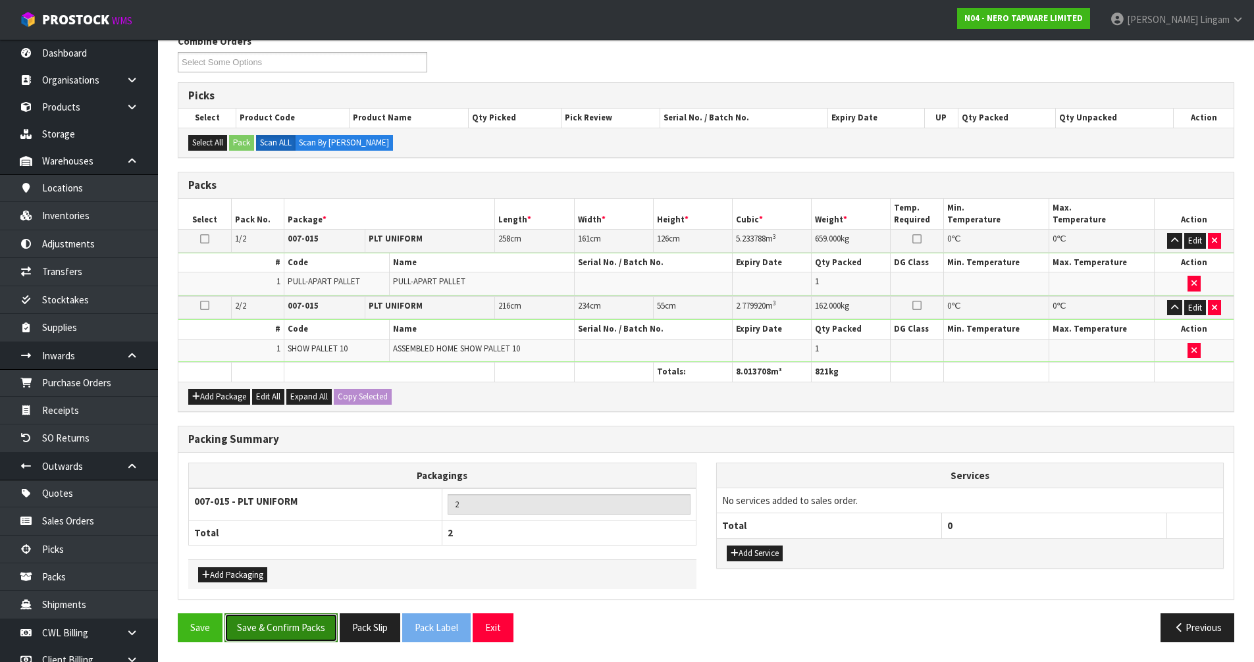
click at [272, 629] on button "Save & Confirm Packs" at bounding box center [280, 627] width 113 height 28
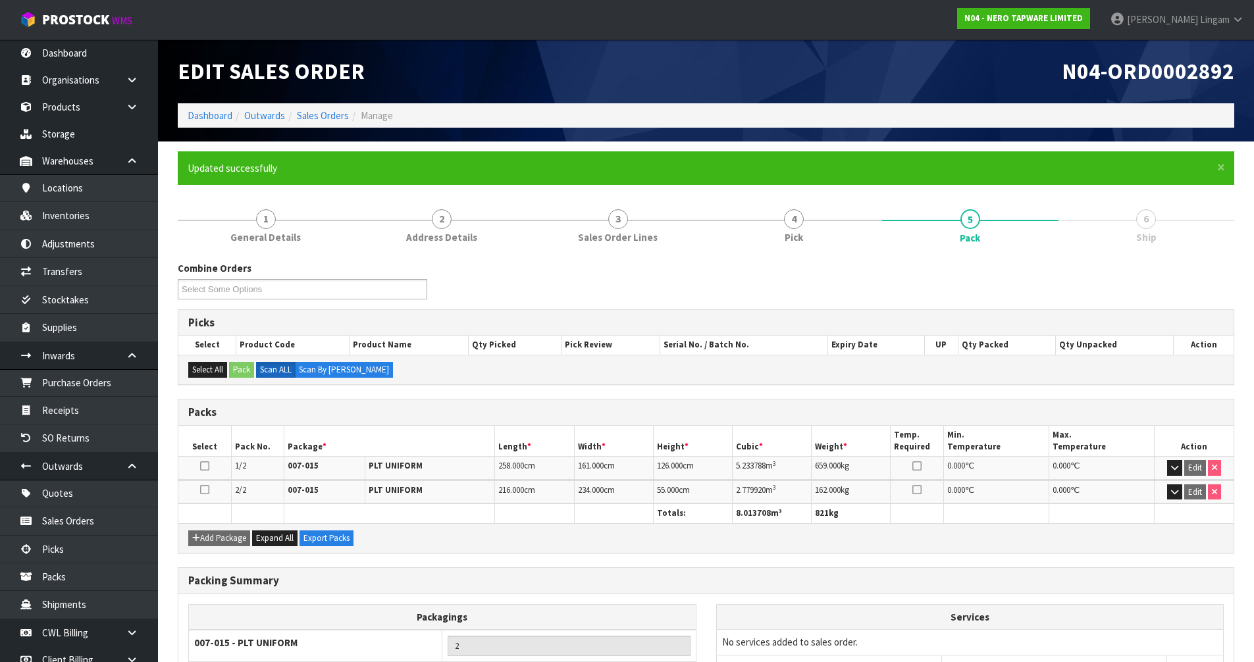
scroll to position [112, 0]
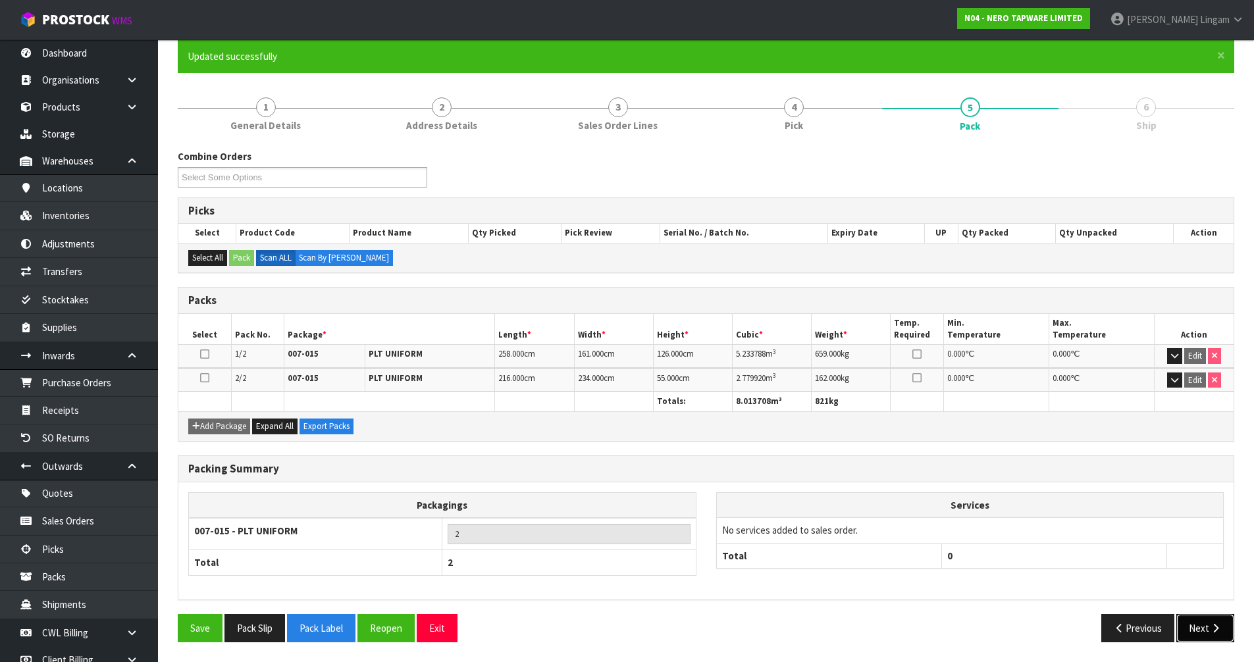
click at [1193, 632] on button "Next" at bounding box center [1205, 628] width 58 height 28
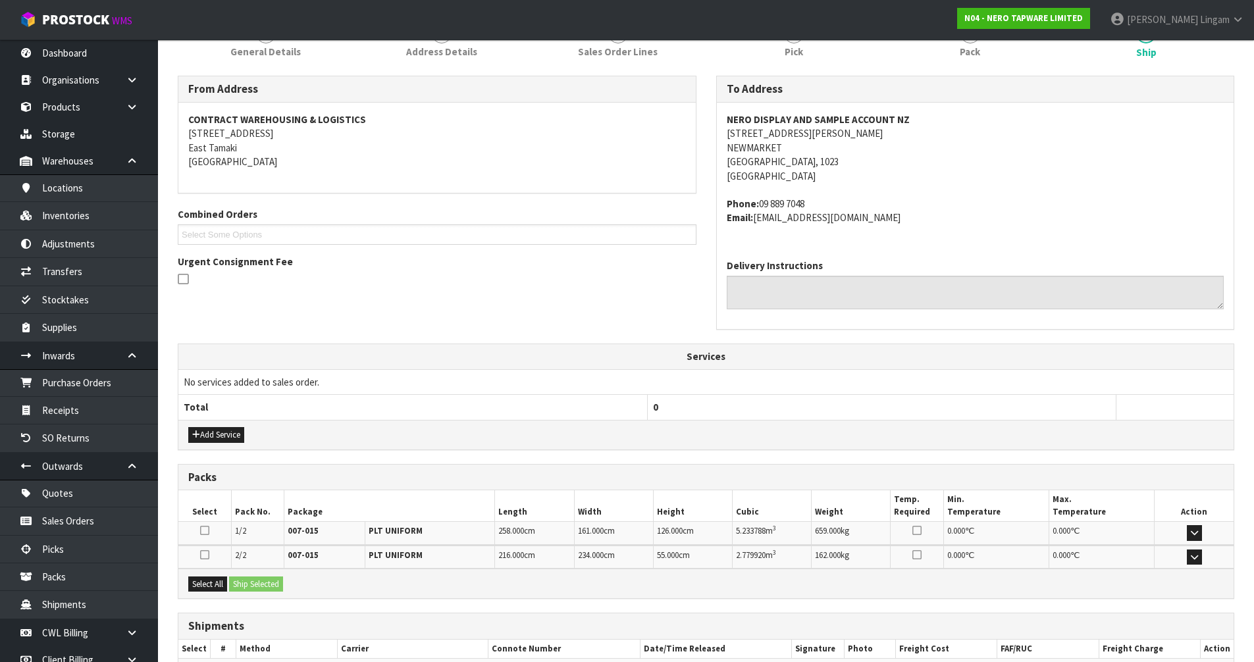
scroll to position [264, 0]
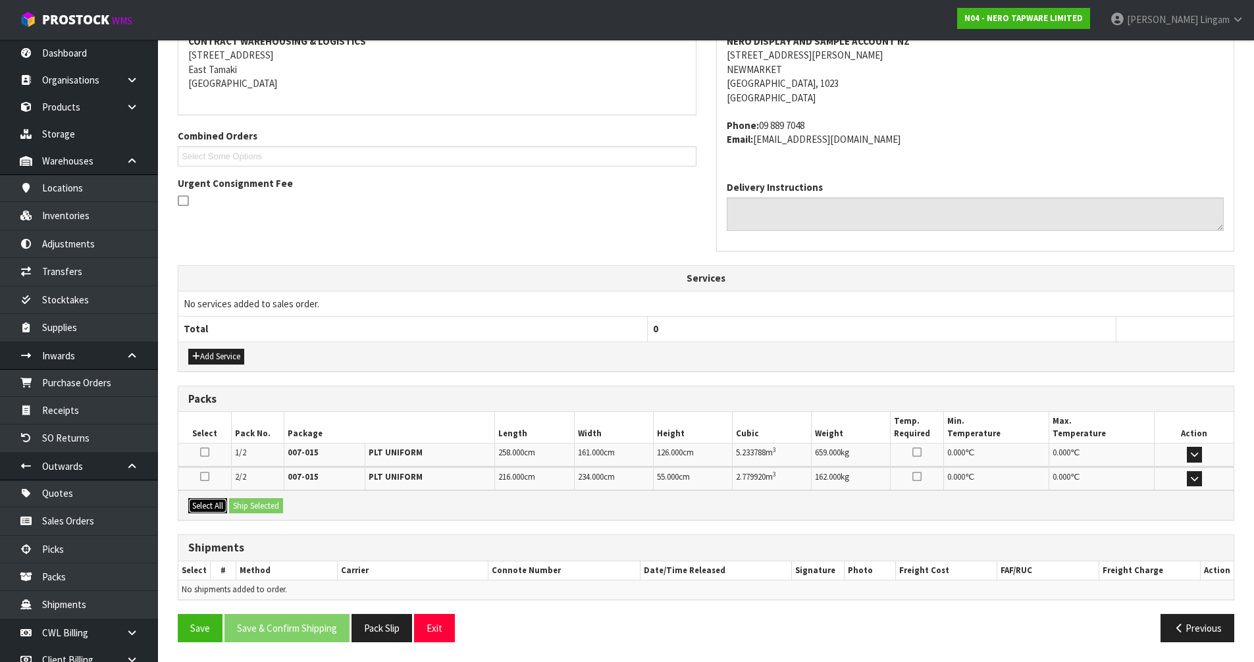
click at [209, 509] on button "Select All" at bounding box center [207, 506] width 39 height 16
click at [247, 507] on button "Ship Selected" at bounding box center [256, 506] width 54 height 16
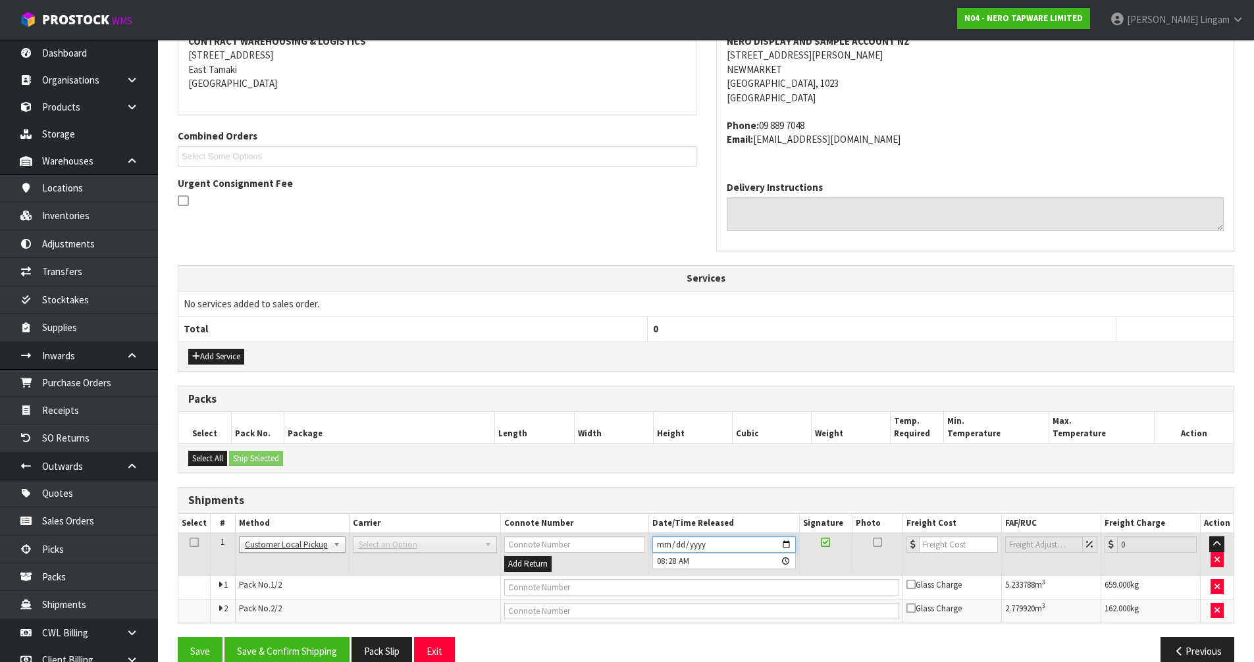
click at [657, 545] on input "2025-09-18" at bounding box center [723, 544] width 143 height 16
type input "2025-09-17"
click at [532, 590] on input "text" at bounding box center [701, 587] width 395 height 16
type input "FREIGHT COLLECTED"
click at [286, 647] on button "Save & Confirm Shipping" at bounding box center [286, 651] width 125 height 28
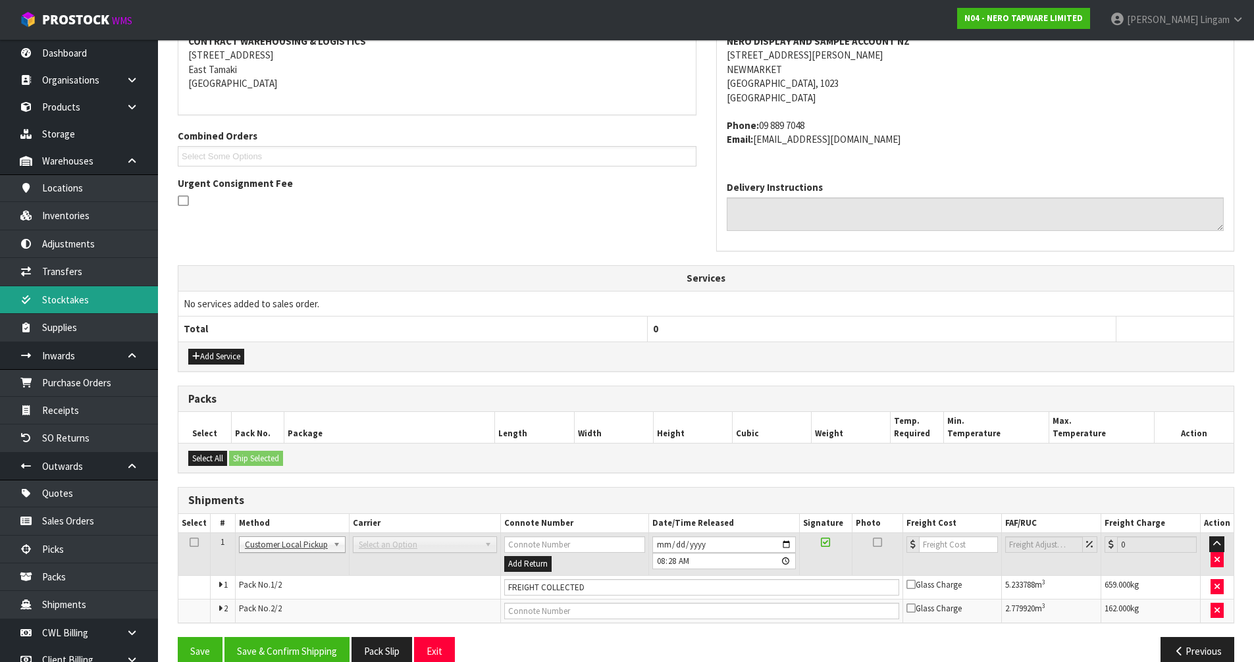
scroll to position [0, 0]
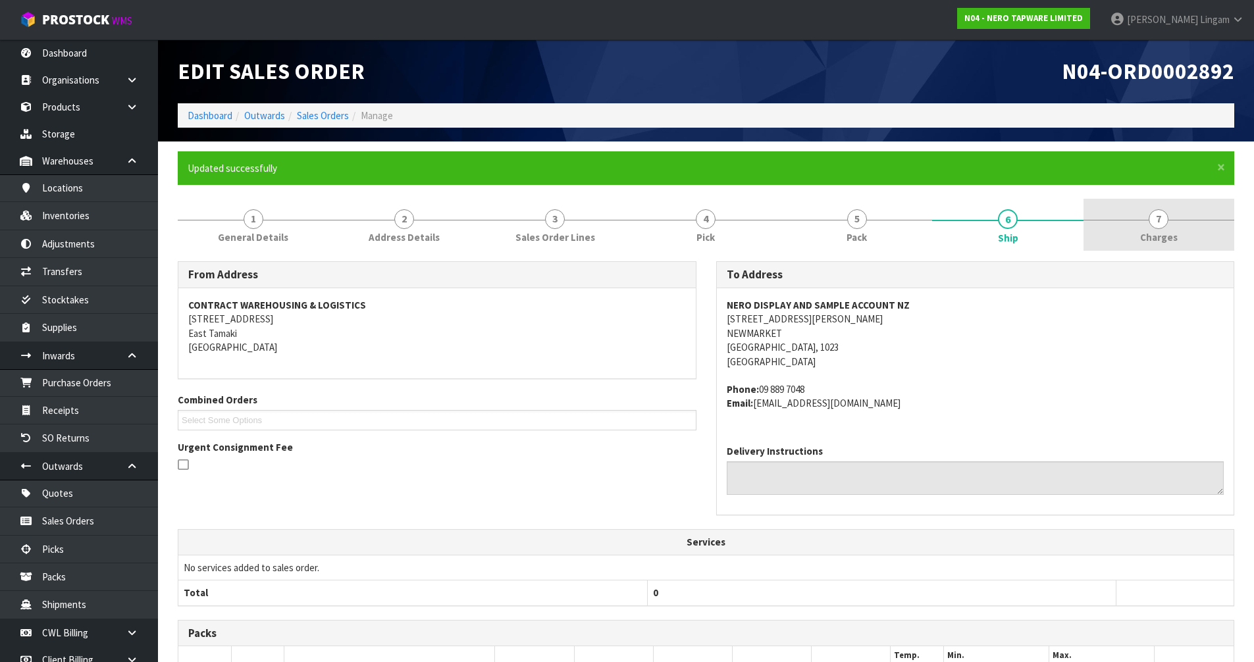
click at [1171, 242] on span "Charges" at bounding box center [1159, 237] width 38 height 14
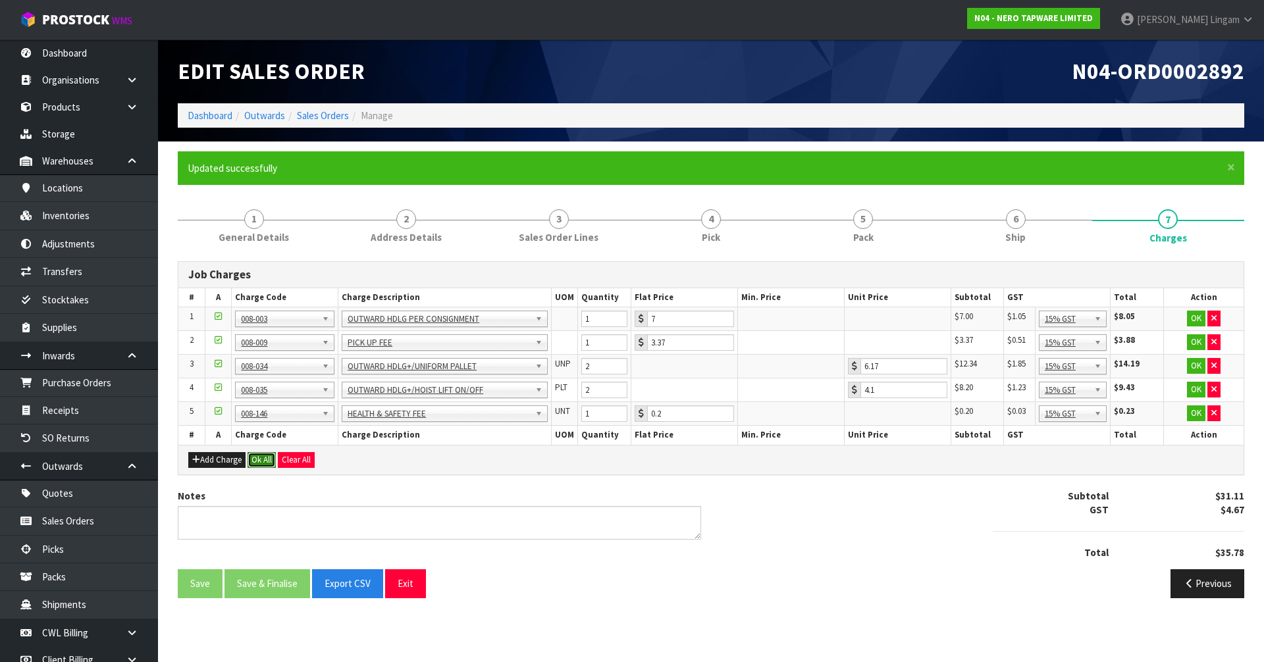
click at [255, 461] on button "Ok All" at bounding box center [261, 460] width 28 height 16
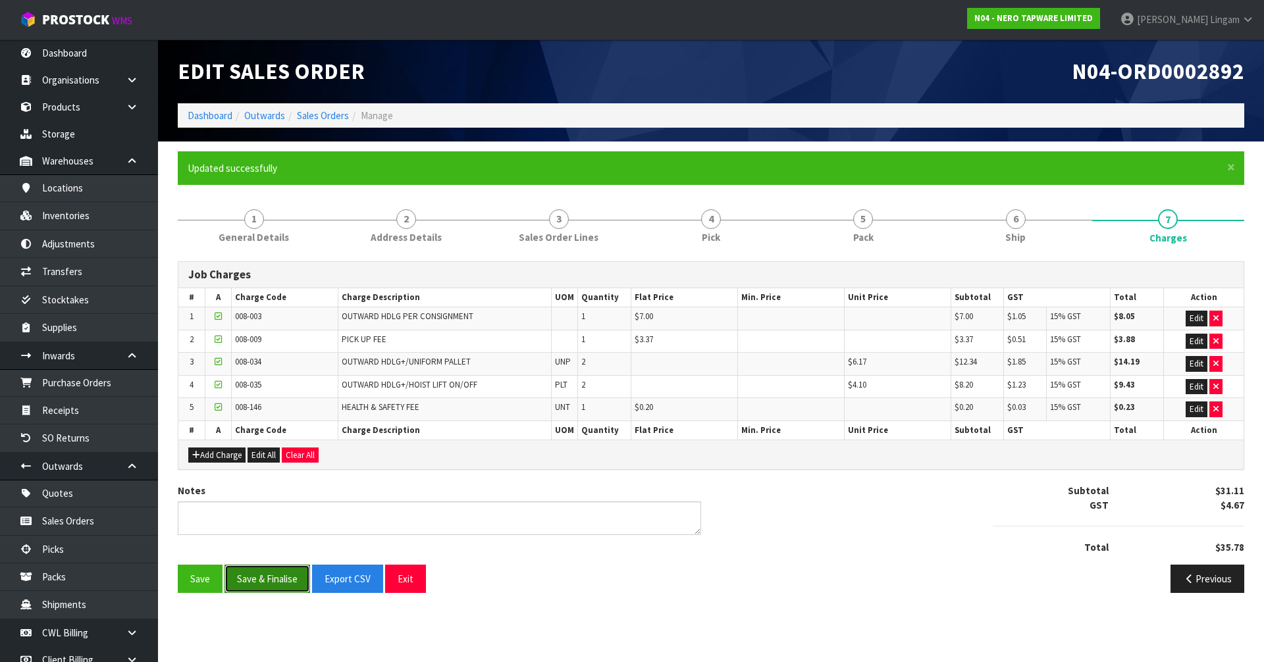
click at [258, 580] on button "Save & Finalise" at bounding box center [267, 579] width 86 height 28
click at [318, 113] on link "Sales Orders" at bounding box center [323, 115] width 52 height 13
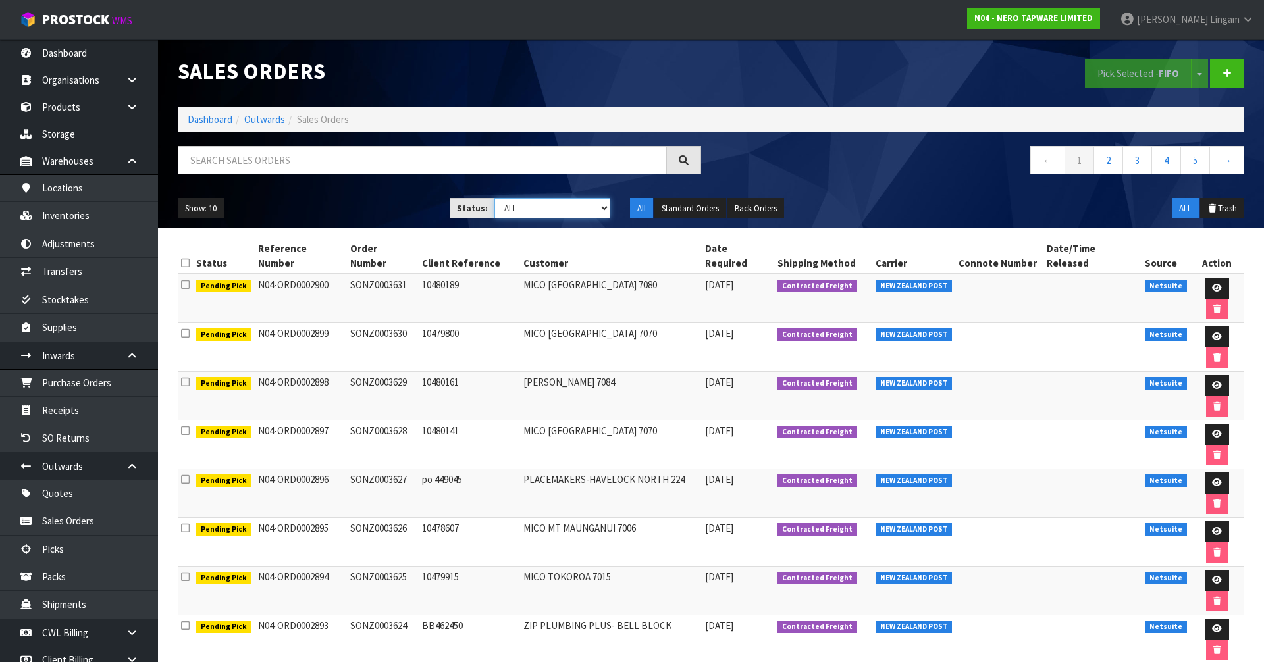
click at [594, 202] on select "Draft Pending Allocated Pending Pick Goods Picked Goods Packed Pending Charges …" at bounding box center [552, 208] width 116 height 20
click at [476, 156] on input "text" at bounding box center [422, 160] width 489 height 28
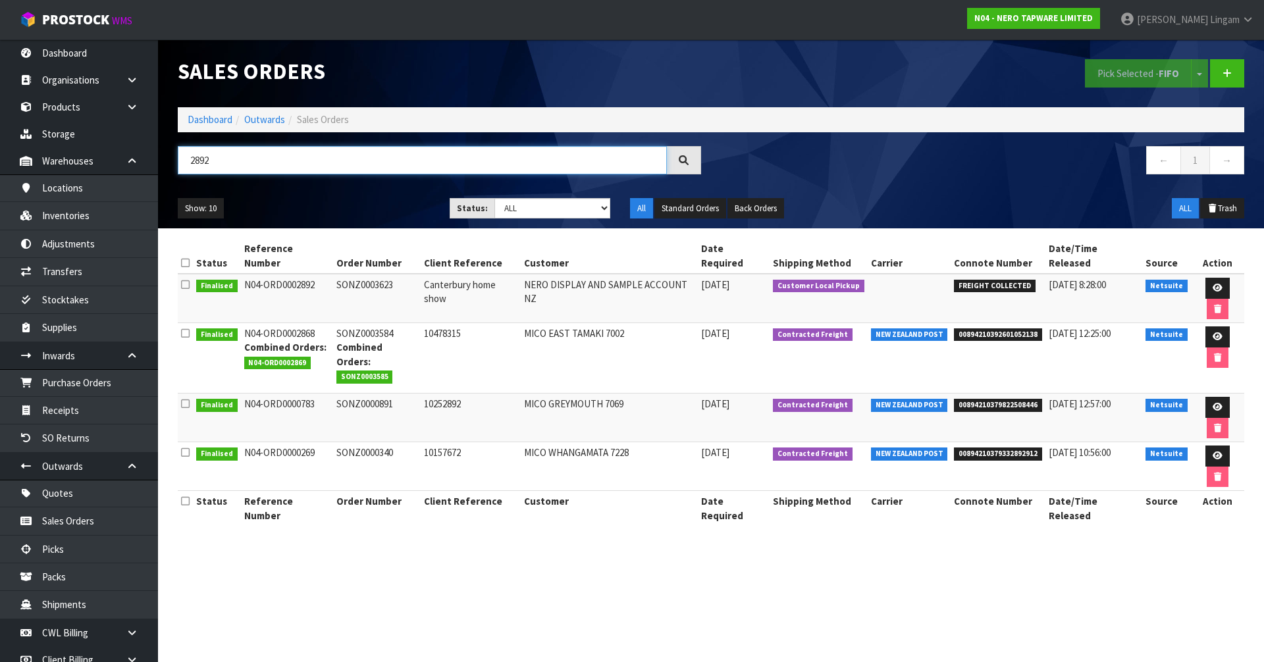
type input "2892"
click at [544, 206] on select "Draft Pending Allocated Pending Pick Goods Picked Goods Packed Pending Charges …" at bounding box center [552, 208] width 116 height 20
select select "string:0"
click at [494, 198] on select "Draft Pending Allocated Pending Pick Goods Picked Goods Packed Pending Charges …" at bounding box center [552, 208] width 116 height 20
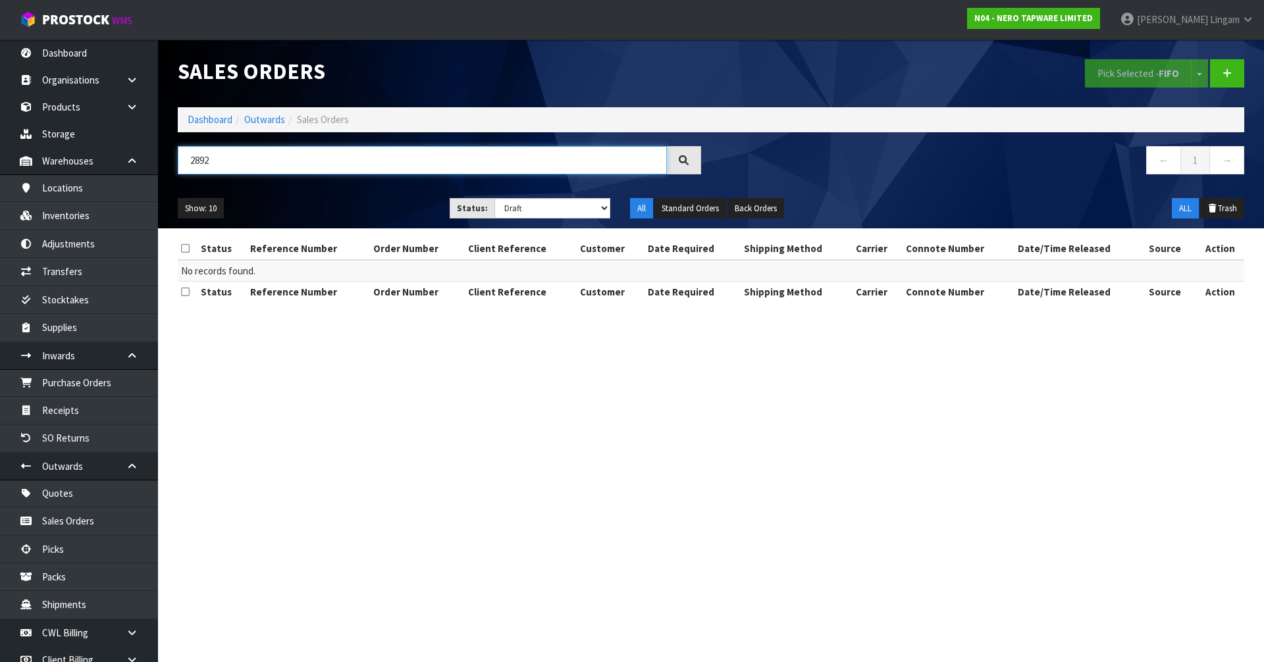
click at [225, 161] on input "2892" at bounding box center [422, 160] width 489 height 28
type input "2"
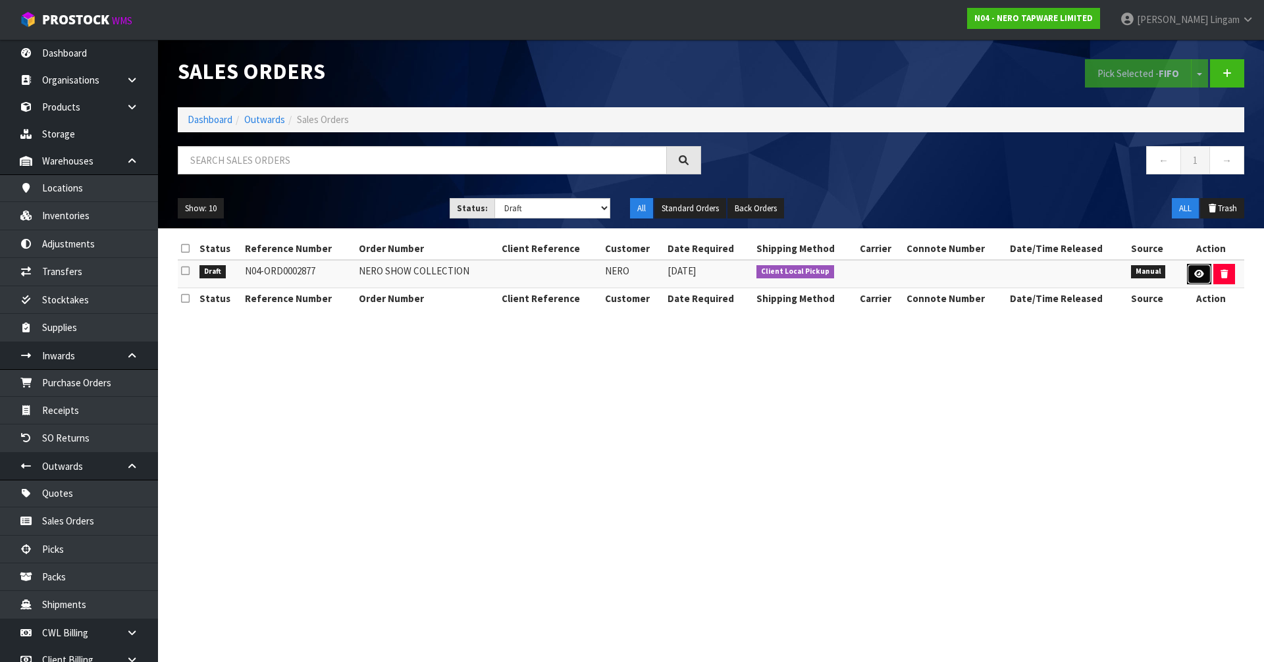
click at [1194, 275] on icon at bounding box center [1199, 274] width 10 height 9
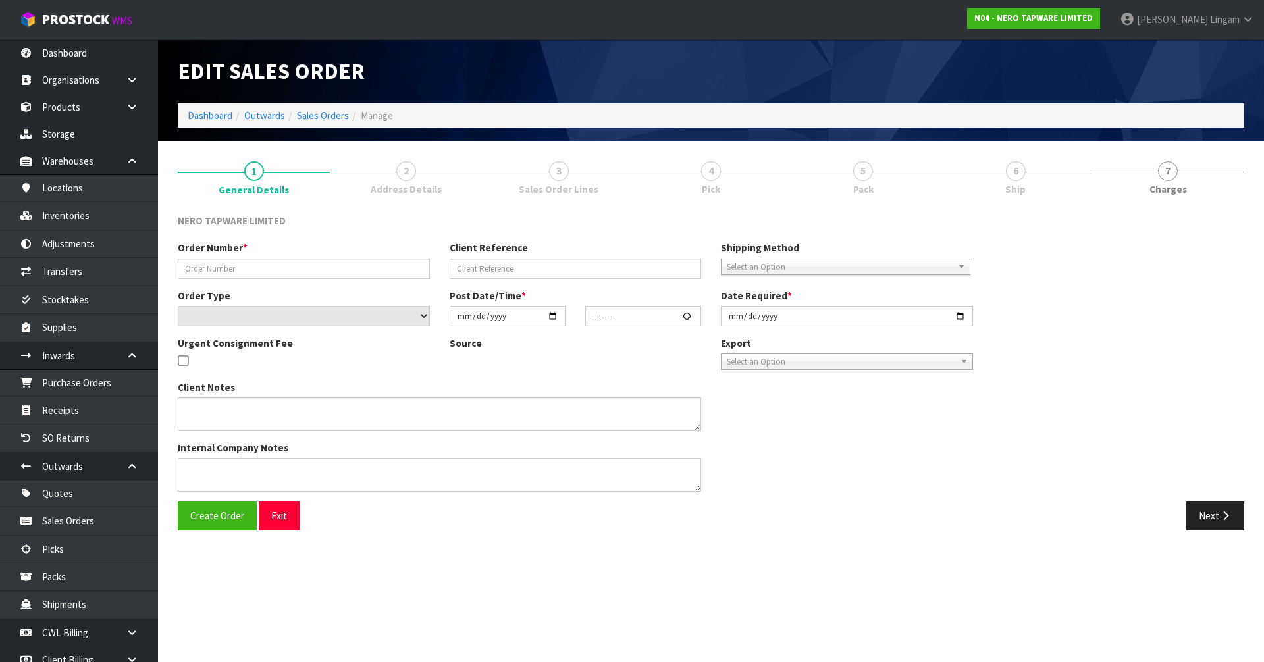
type input "NERO SHOW COLLECTION"
select select "number:0"
type input "2025-09-17"
type input "09:56:00.000"
type input "2025-09-17"
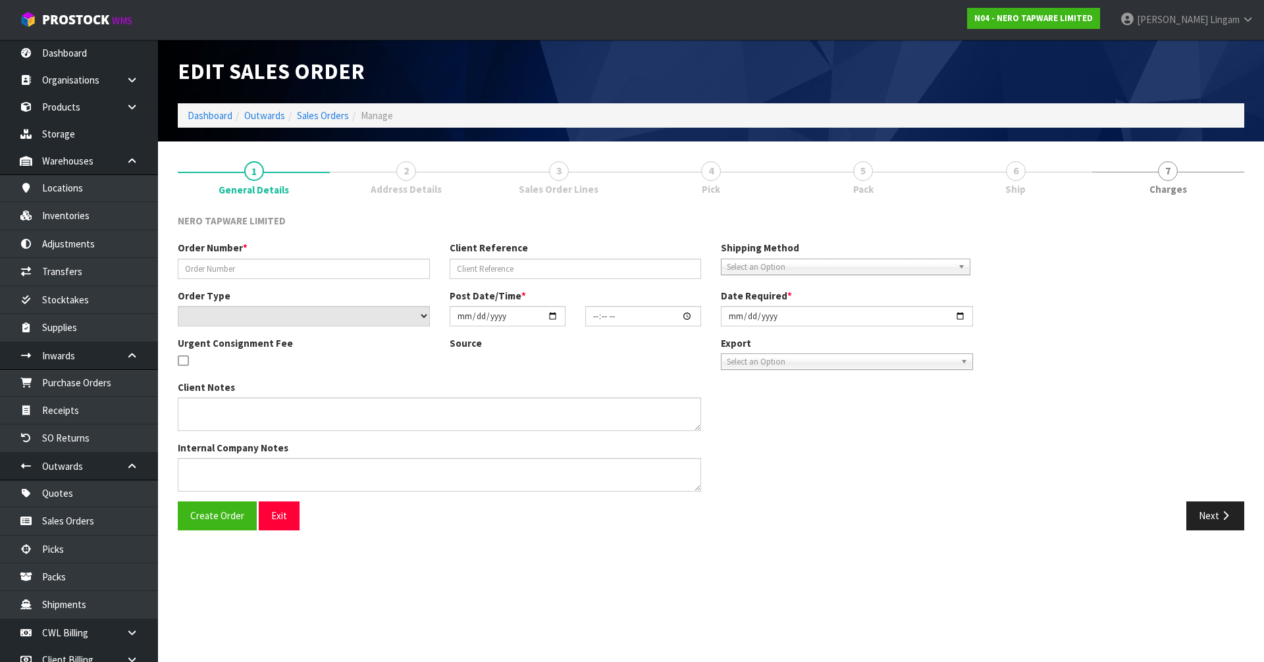
type textarea "STOCK IN WAREHOUSE 3, PLEASE CALL 0220334410 TO ADVISE WHEN THEY CAN COLLECT."
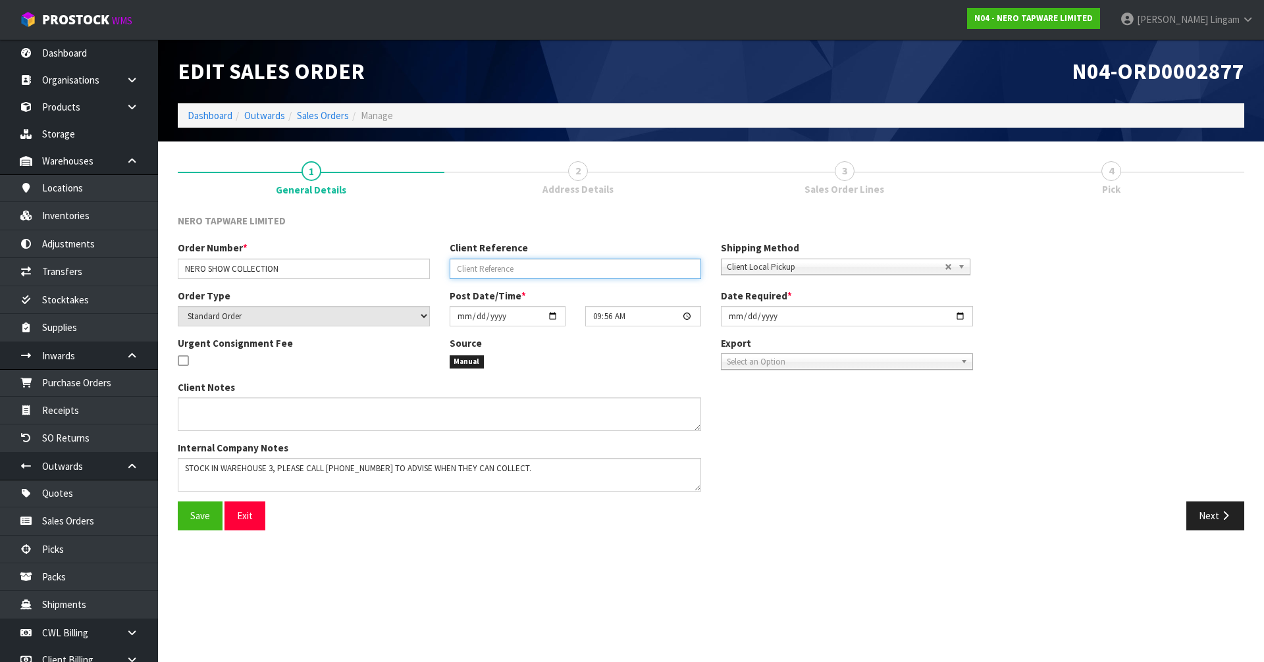
click at [490, 269] on input "text" at bounding box center [575, 269] width 252 height 20
type input "CANCELING AS FILFILLED IN JOB 2892"
click at [186, 522] on button "Save" at bounding box center [200, 515] width 45 height 28
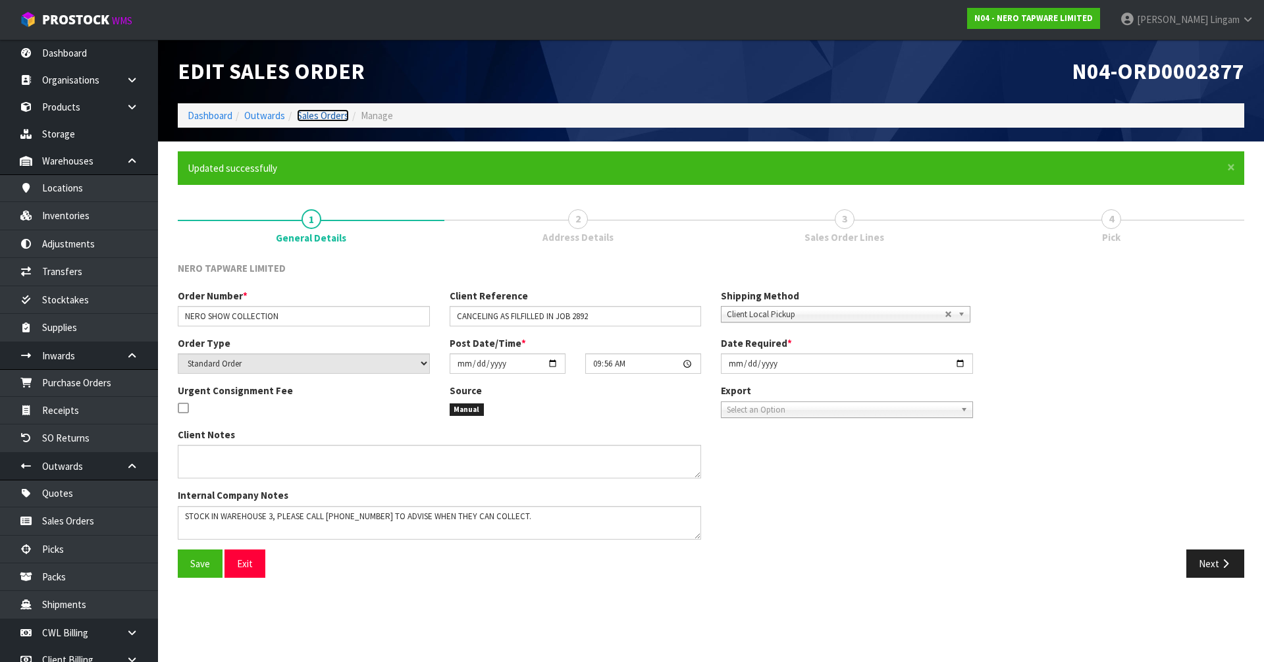
click at [329, 119] on link "Sales Orders" at bounding box center [323, 115] width 52 height 13
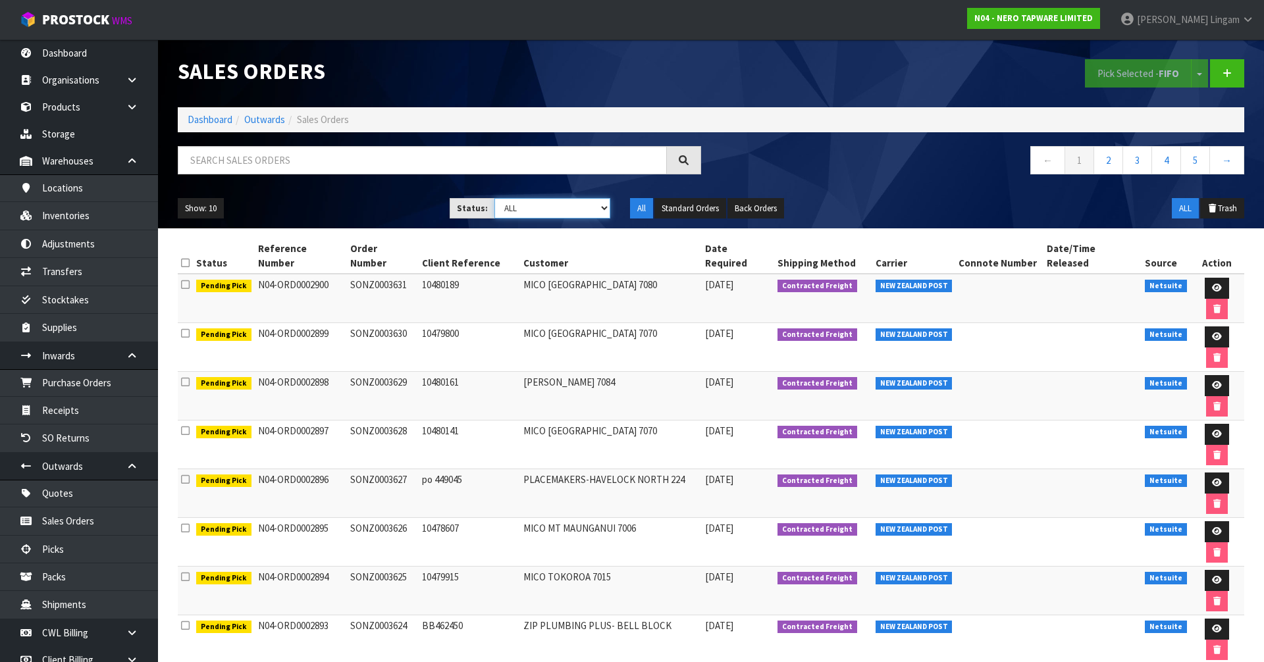
drag, startPoint x: 540, startPoint y: 204, endPoint x: 535, endPoint y: 209, distance: 7.0
click at [540, 204] on select "Draft Pending Allocated Pending Pick Goods Picked Goods Packed Pending Charges …" at bounding box center [552, 208] width 116 height 20
select select "string:0"
click at [494, 198] on select "Draft Pending Allocated Pending Pick Goods Picked Goods Packed Pending Charges …" at bounding box center [552, 208] width 116 height 20
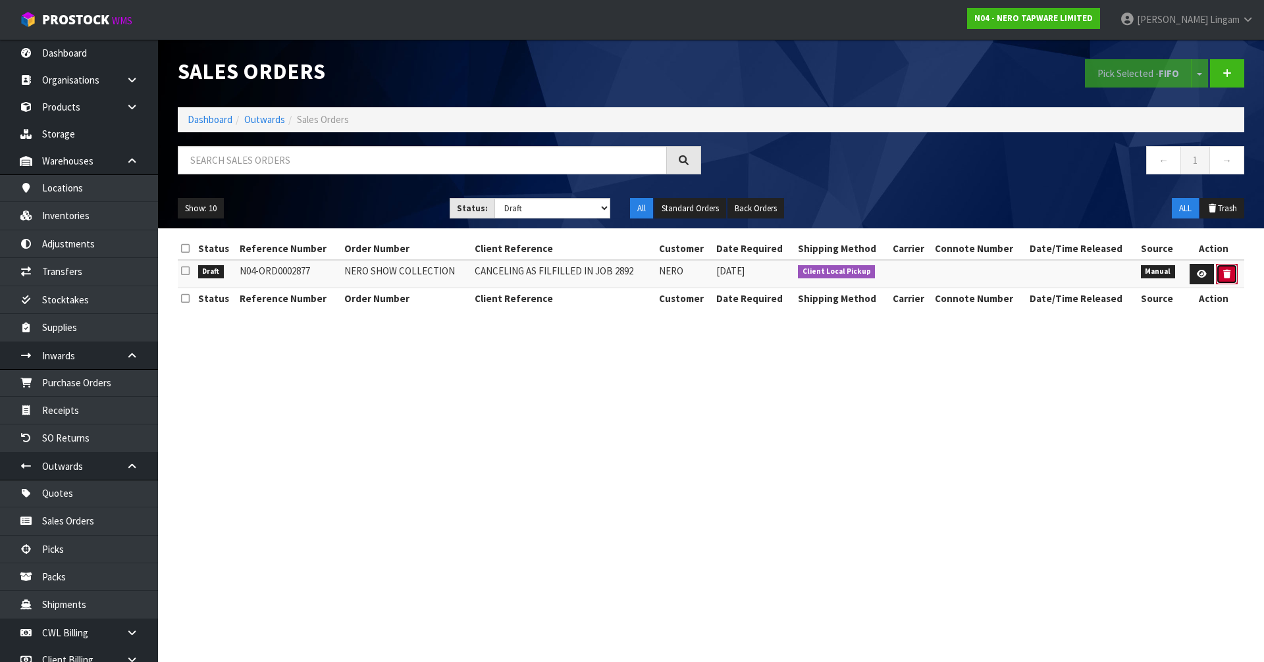
click at [1223, 274] on icon "button" at bounding box center [1226, 274] width 7 height 9
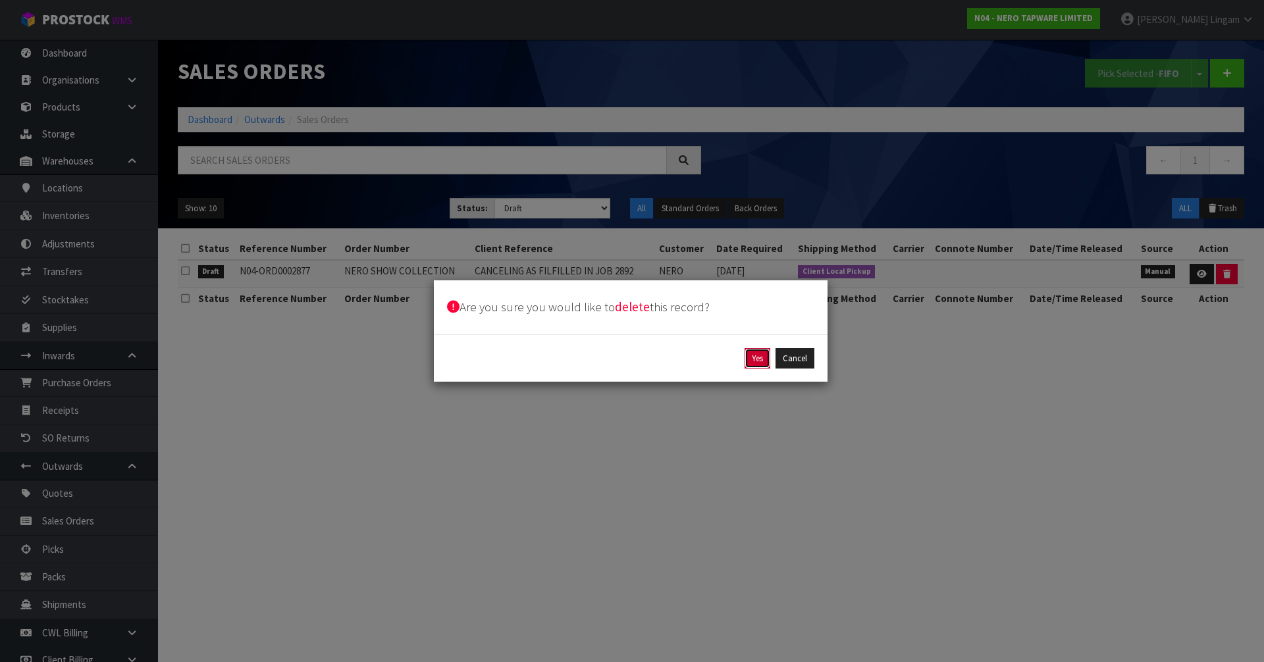
click at [762, 364] on button "Yes" at bounding box center [757, 358] width 26 height 21
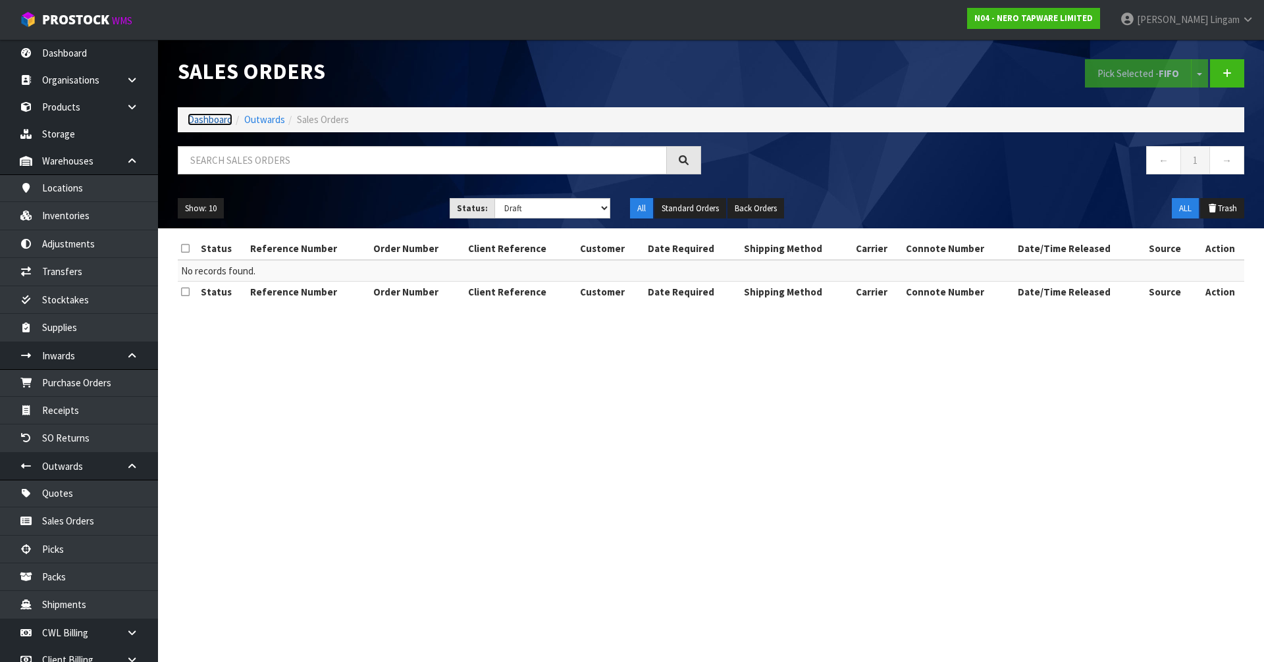
click at [211, 116] on link "Dashboard" at bounding box center [210, 119] width 45 height 13
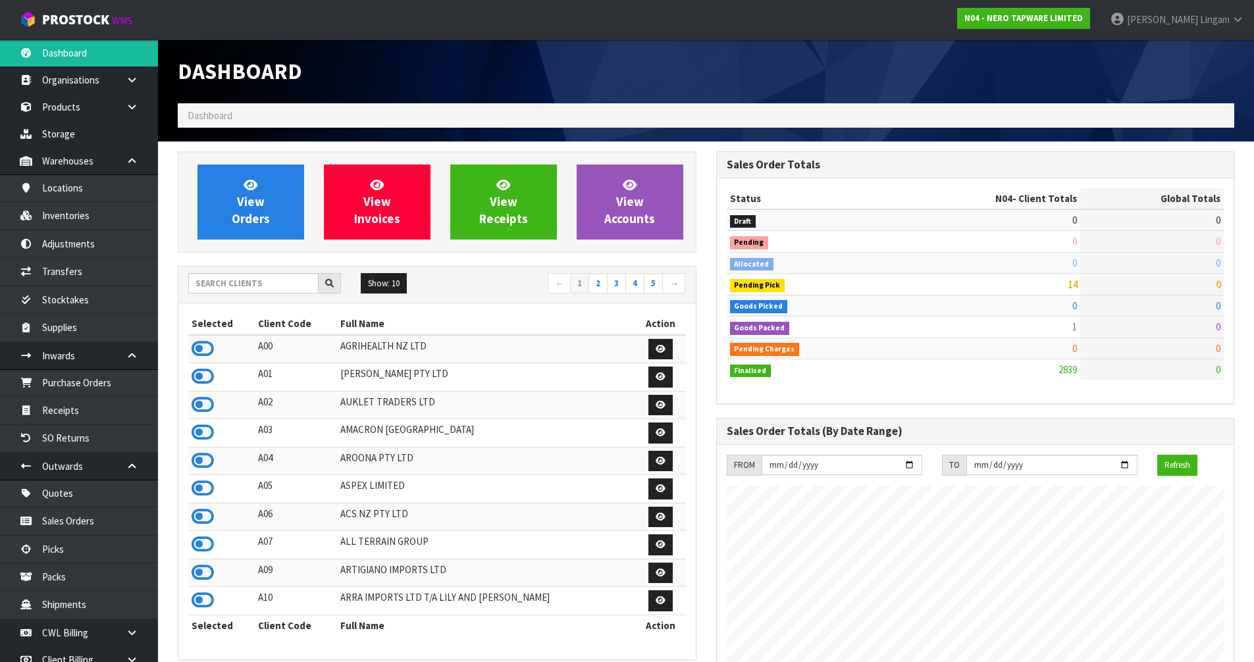
scroll to position [1067, 538]
click at [287, 289] on input "text" at bounding box center [253, 283] width 130 height 20
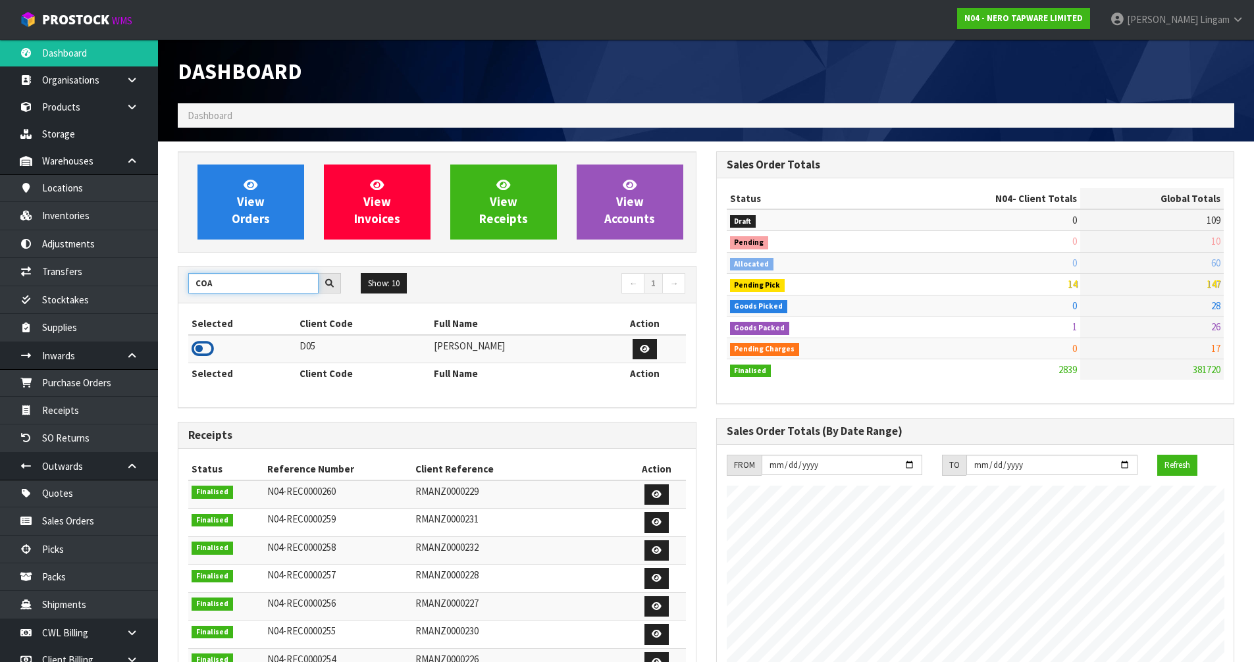
type input "COA"
click at [203, 351] on icon at bounding box center [203, 349] width 22 height 20
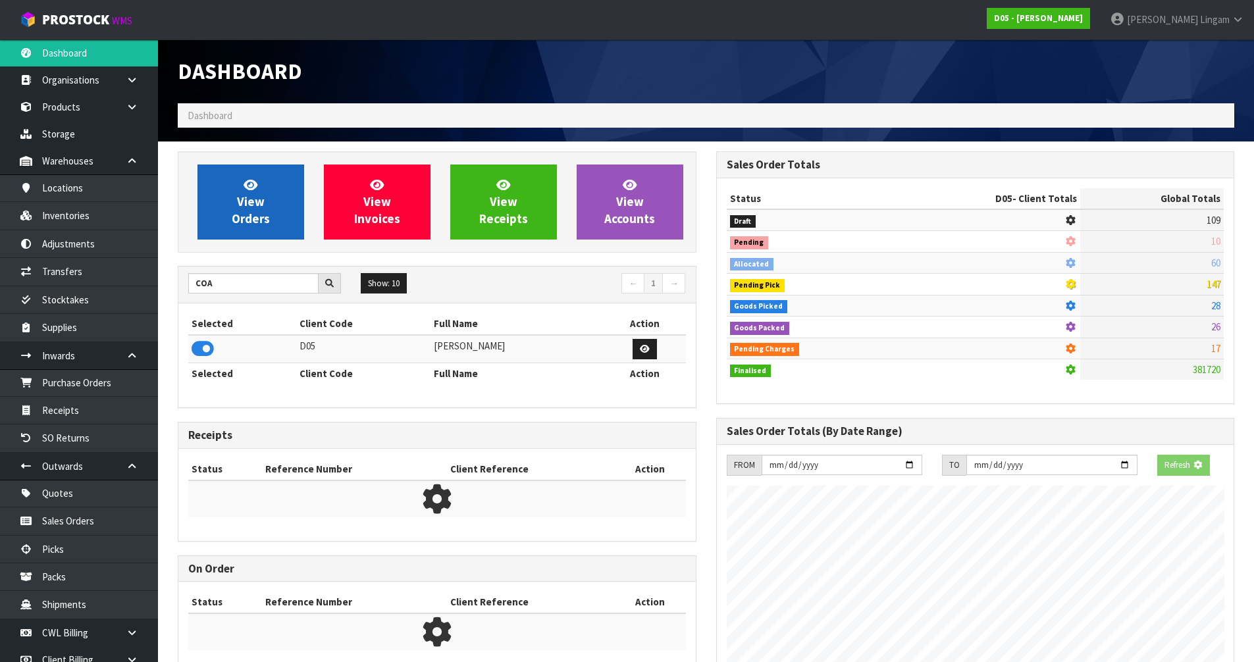
scroll to position [821, 538]
click at [217, 229] on link "View Orders" at bounding box center [250, 202] width 107 height 75
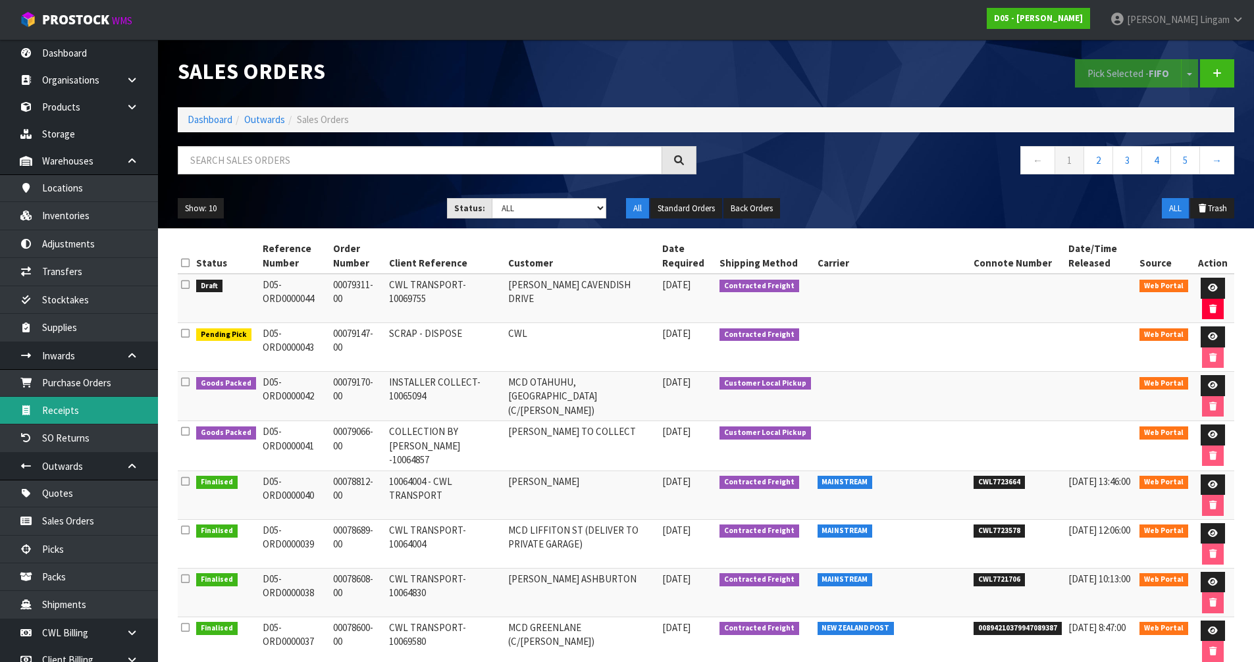
click at [70, 405] on link "Receipts" at bounding box center [79, 410] width 158 height 27
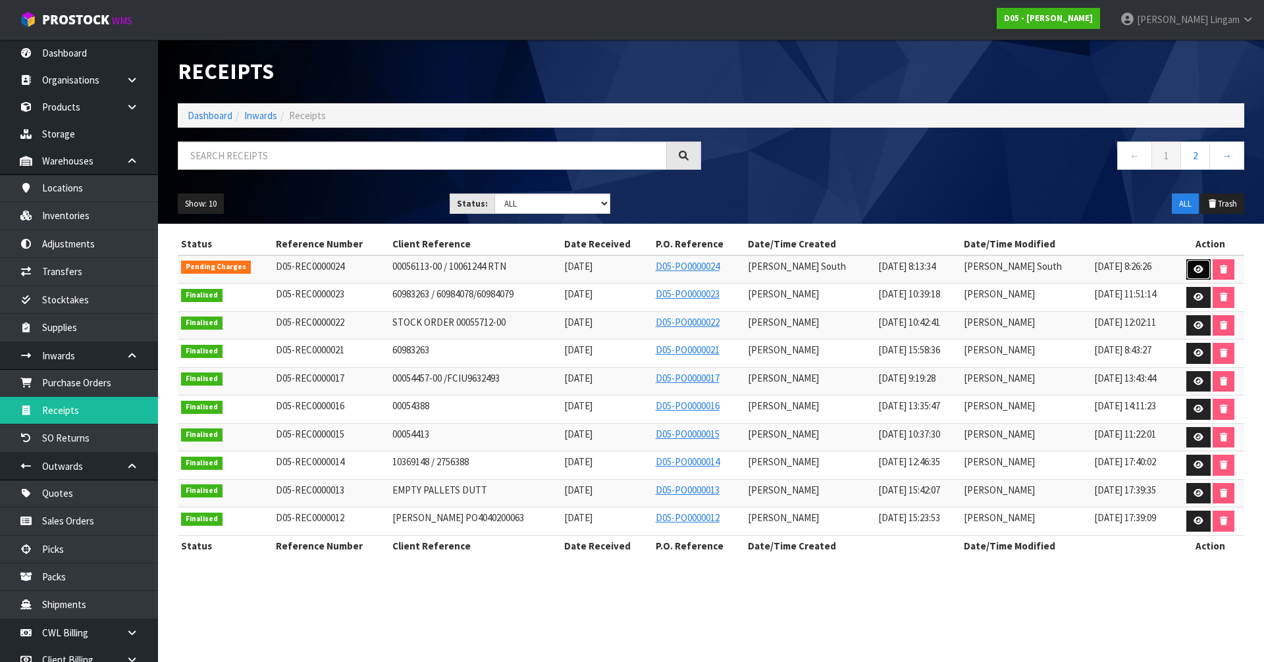
click at [1196, 269] on icon at bounding box center [1198, 269] width 10 height 9
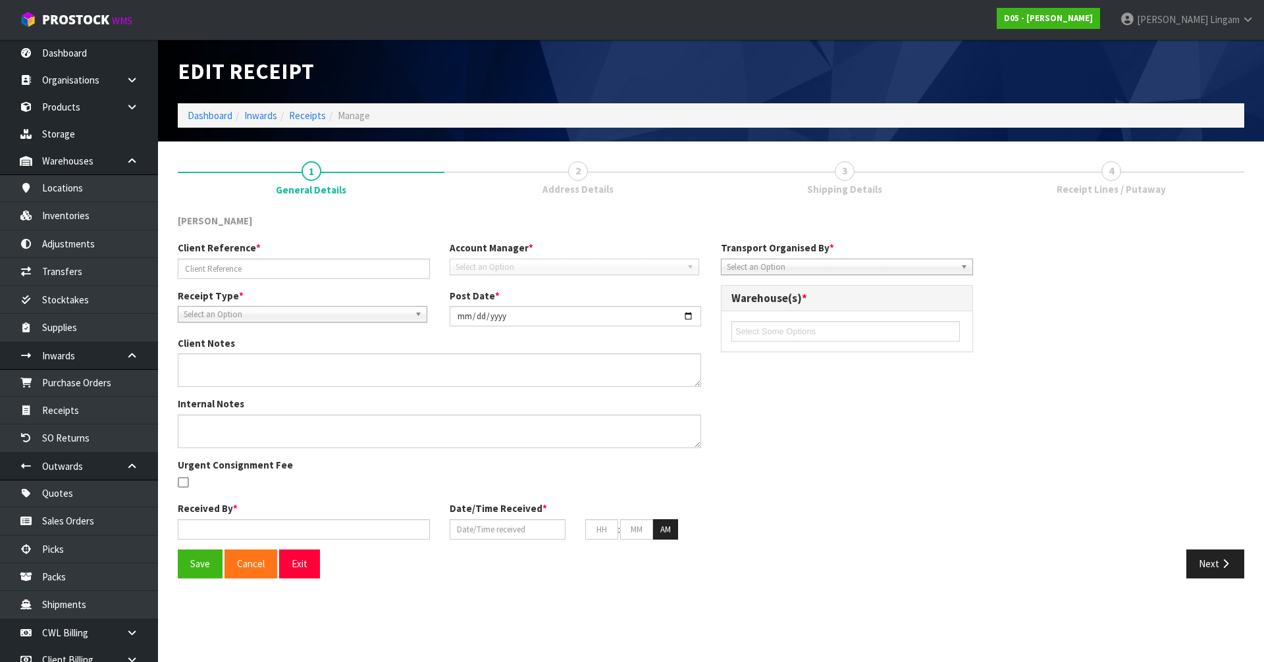
type input "00056113-00 / 10061244 RTN"
type input "2025-09-18"
type textarea "NOTICED"
type input "Michael"
type input "[DATE]"
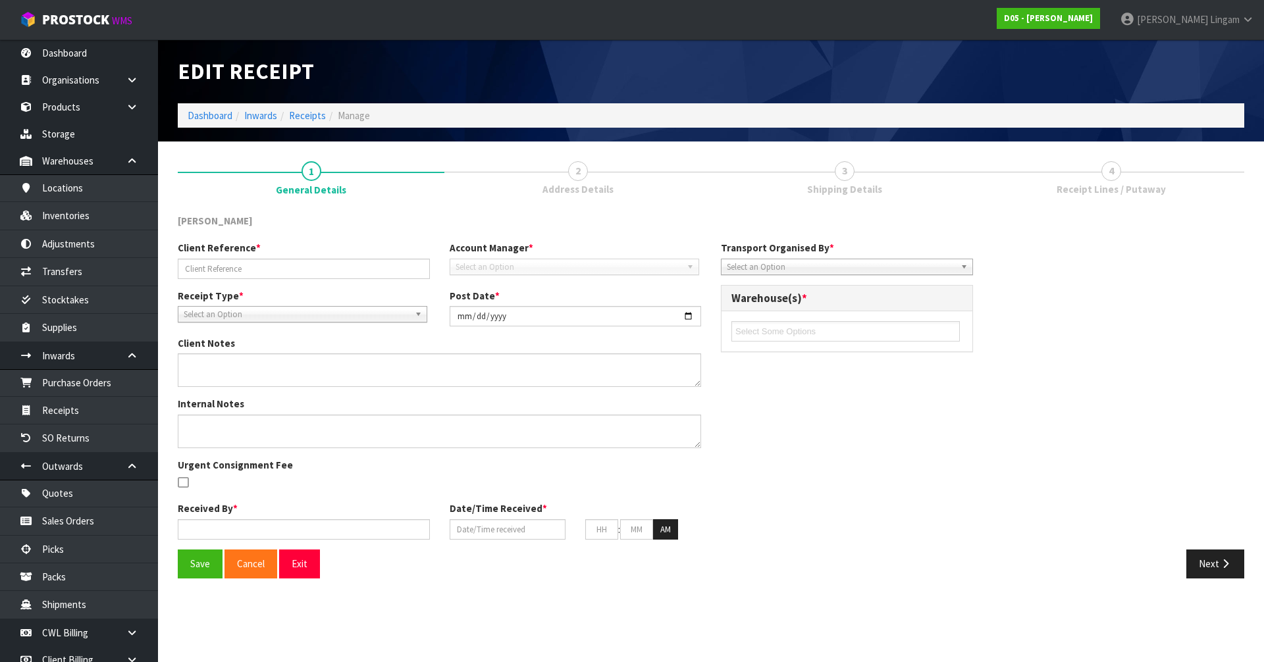
type input "12"
type input "00"
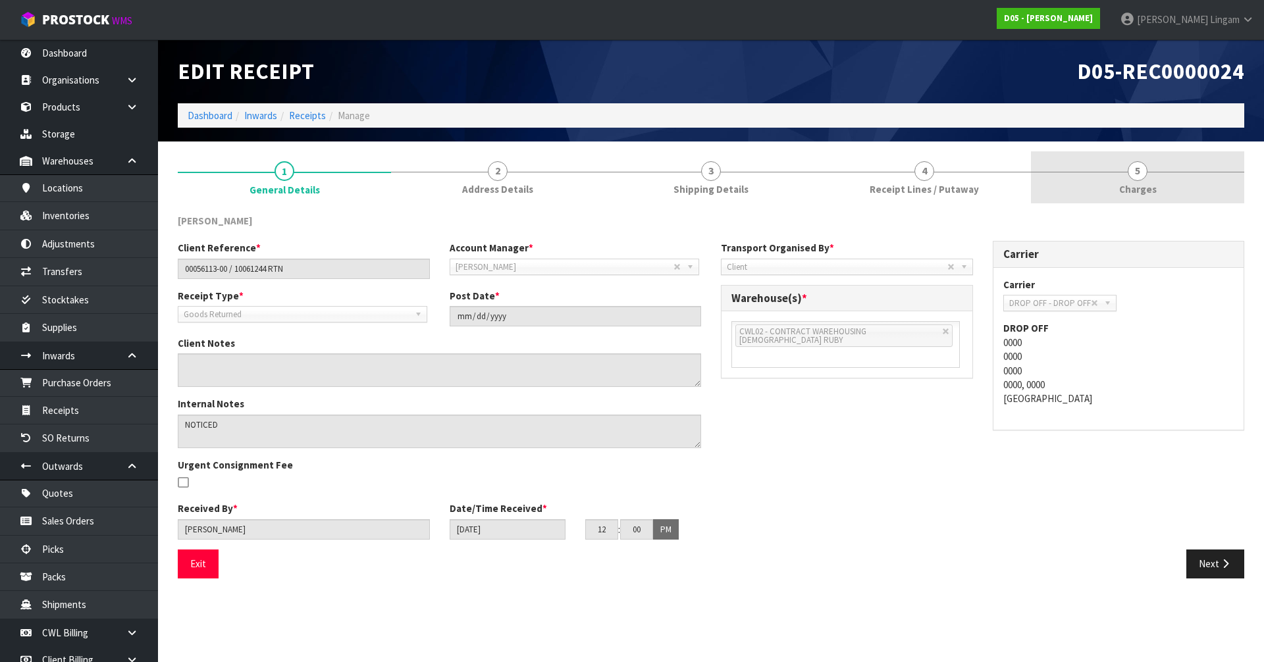
click at [1142, 183] on span "Charges" at bounding box center [1138, 189] width 38 height 14
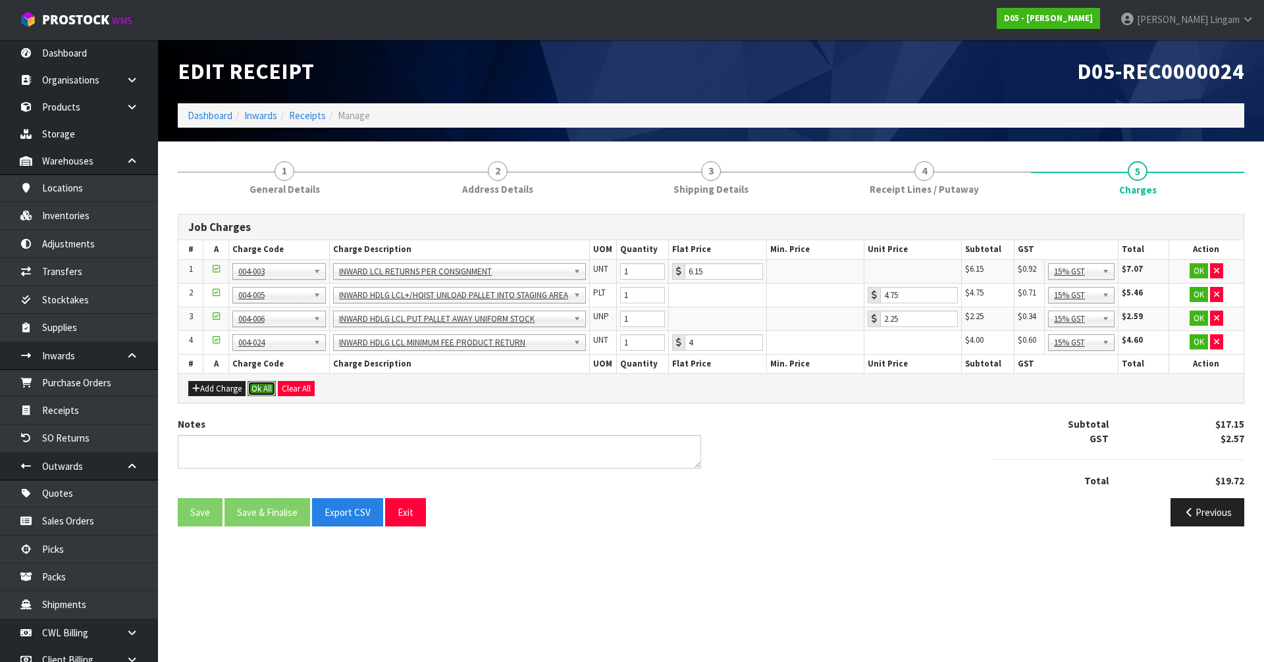
click at [259, 388] on button "Ok All" at bounding box center [261, 389] width 28 height 16
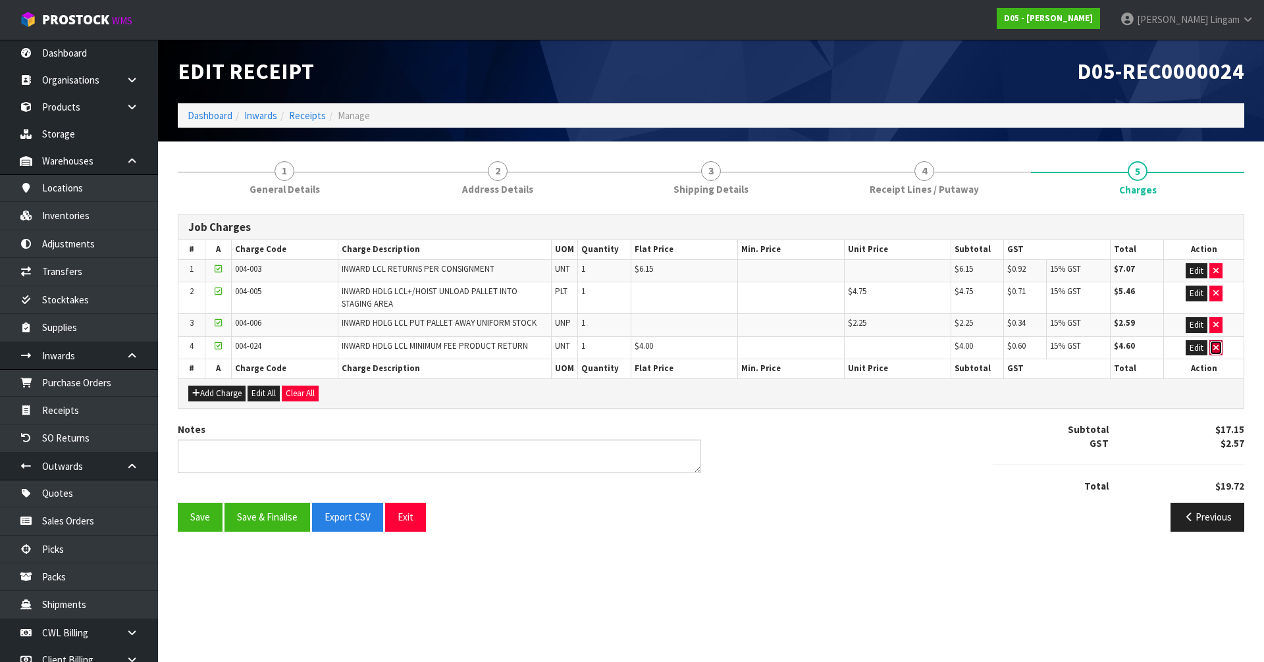
click at [1221, 350] on button "button" at bounding box center [1215, 348] width 13 height 16
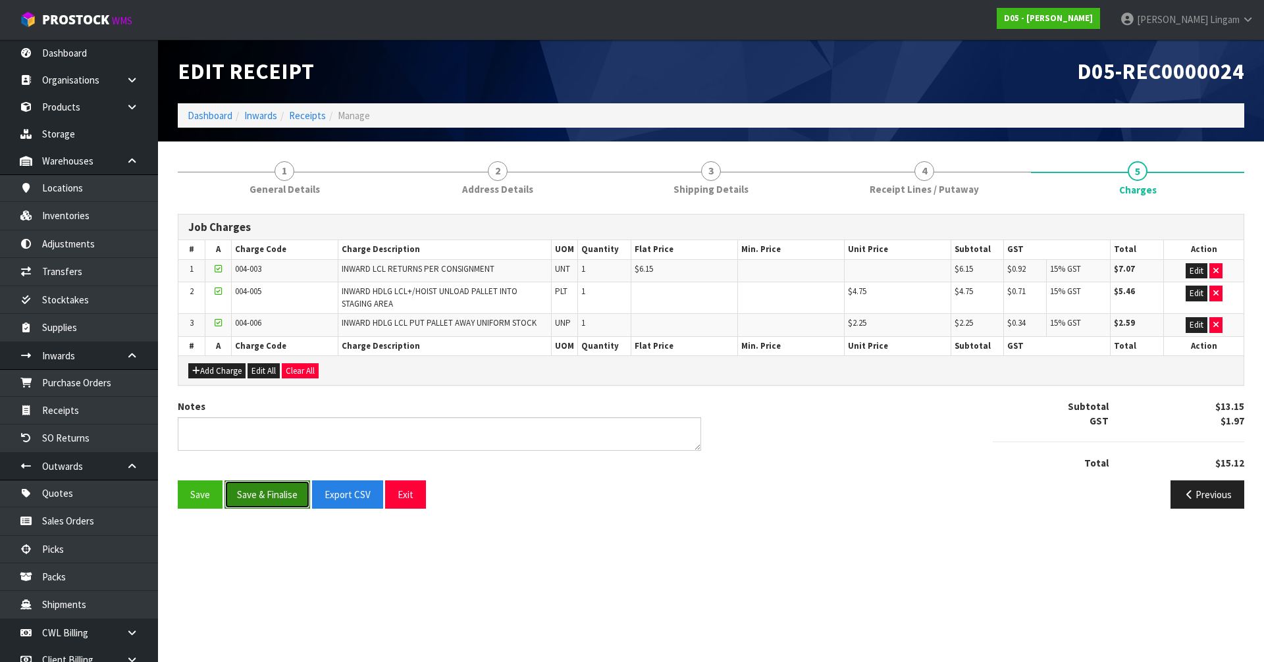
click at [290, 492] on button "Save & Finalise" at bounding box center [267, 494] width 86 height 28
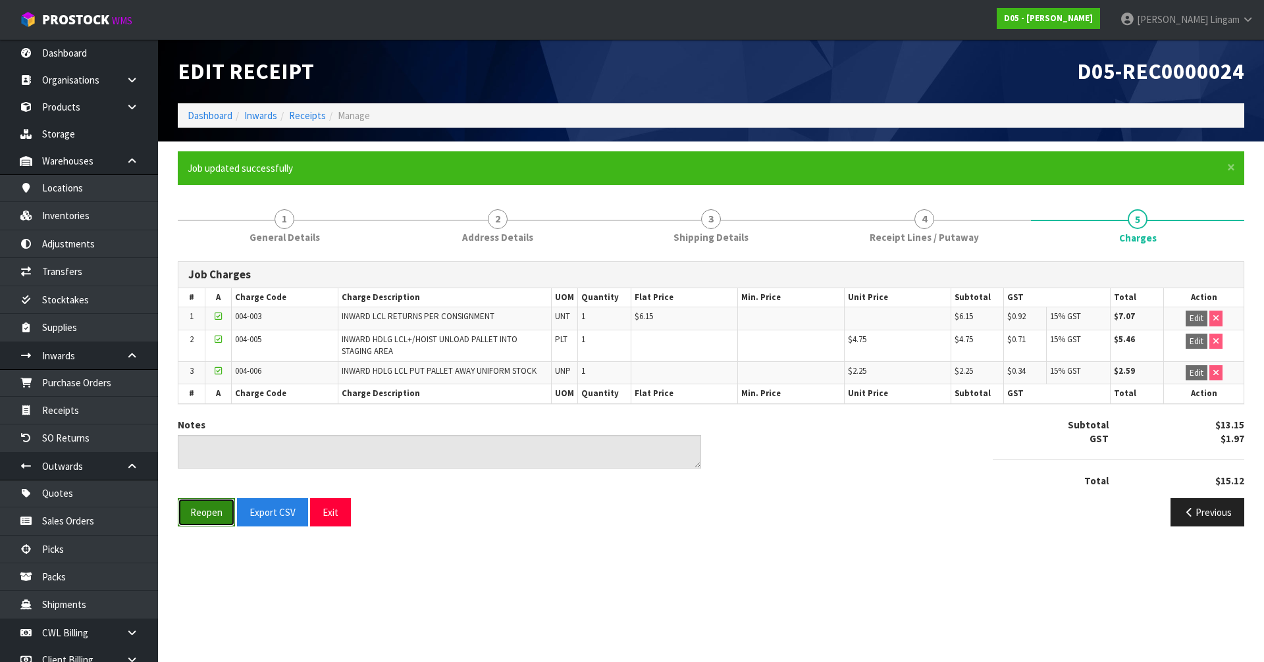
click at [217, 516] on button "Reopen" at bounding box center [206, 512] width 57 height 28
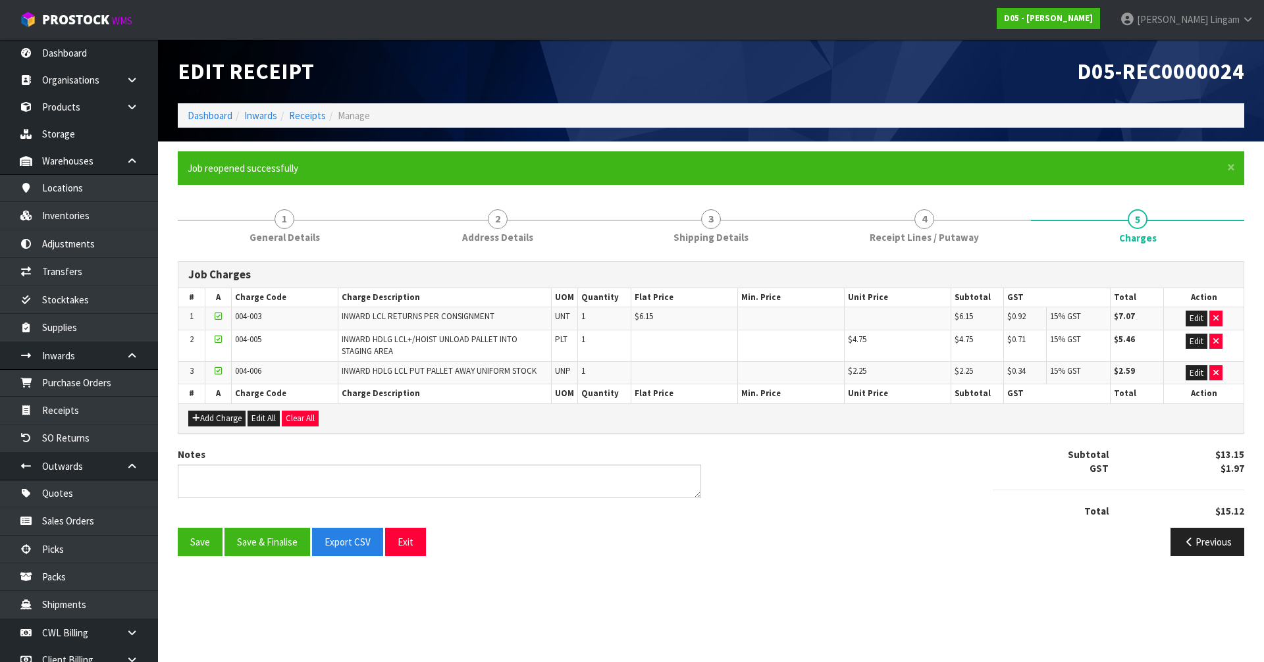
click at [202, 517] on div "Notes Subtotal $13.15 GST $1.97 Total $15.12" at bounding box center [711, 488] width 1086 height 80
click at [302, 422] on button "Clear All" at bounding box center [300, 419] width 37 height 16
click at [302, 422] on span "Confirm" at bounding box center [300, 418] width 29 height 11
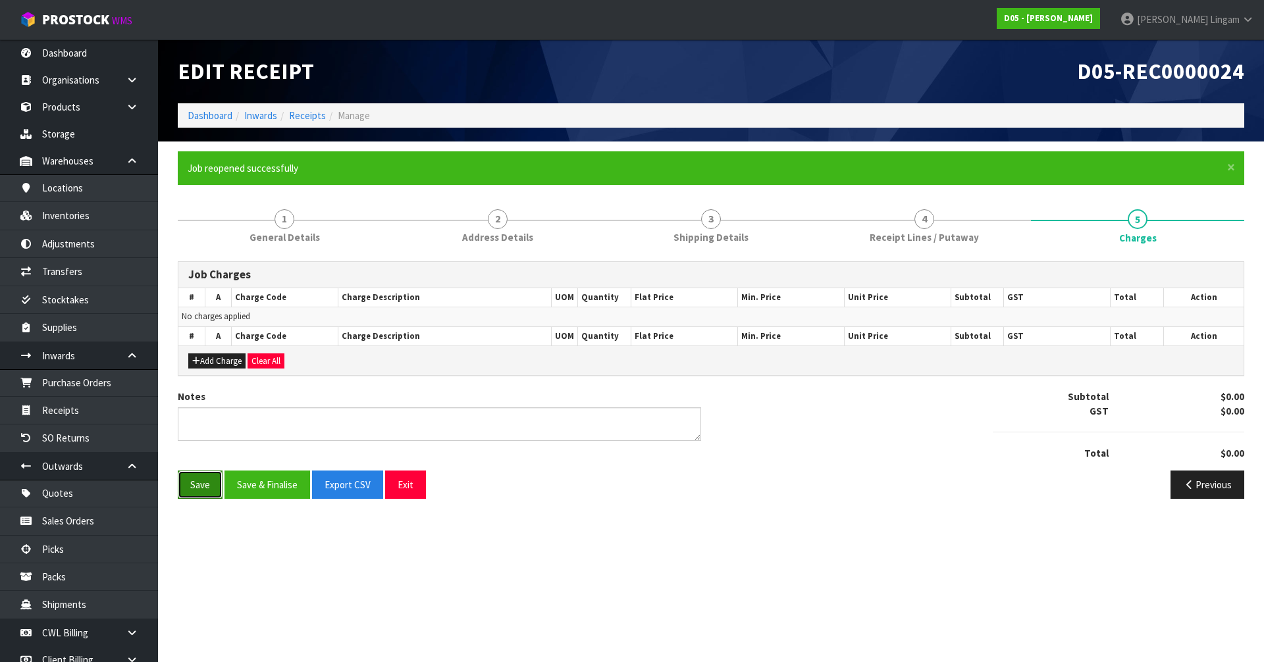
click at [211, 490] on button "Save" at bounding box center [200, 485] width 45 height 28
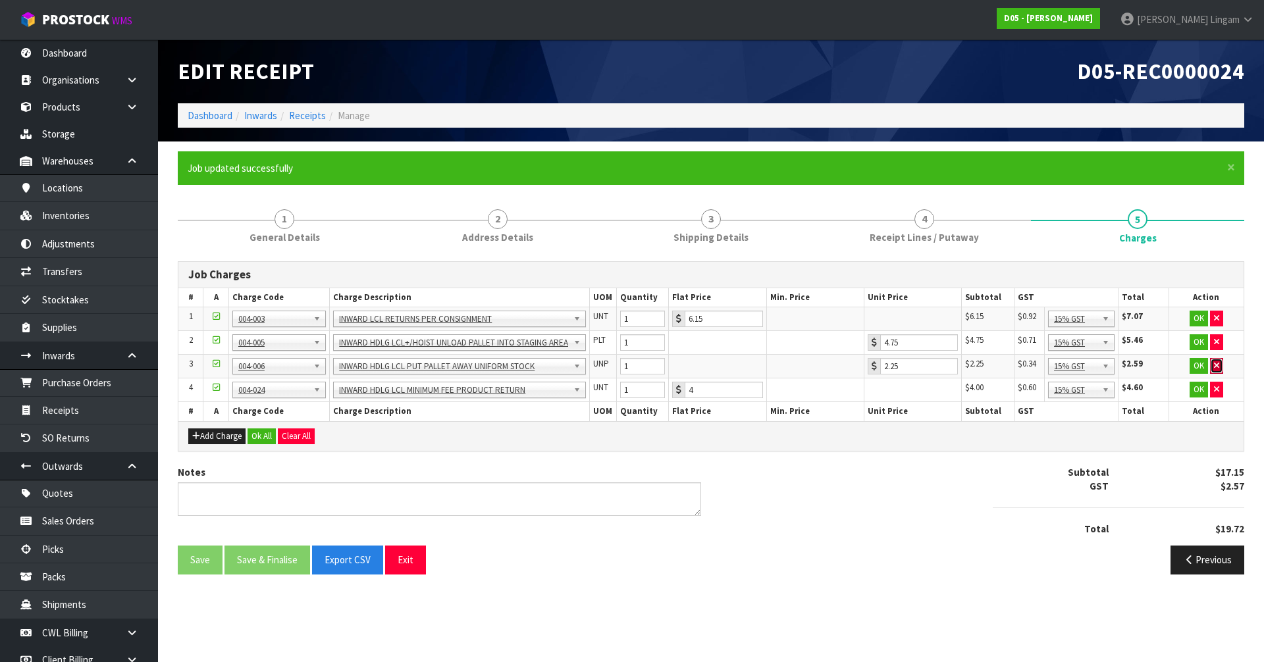
click at [1217, 361] on icon "button" at bounding box center [1216, 365] width 5 height 9
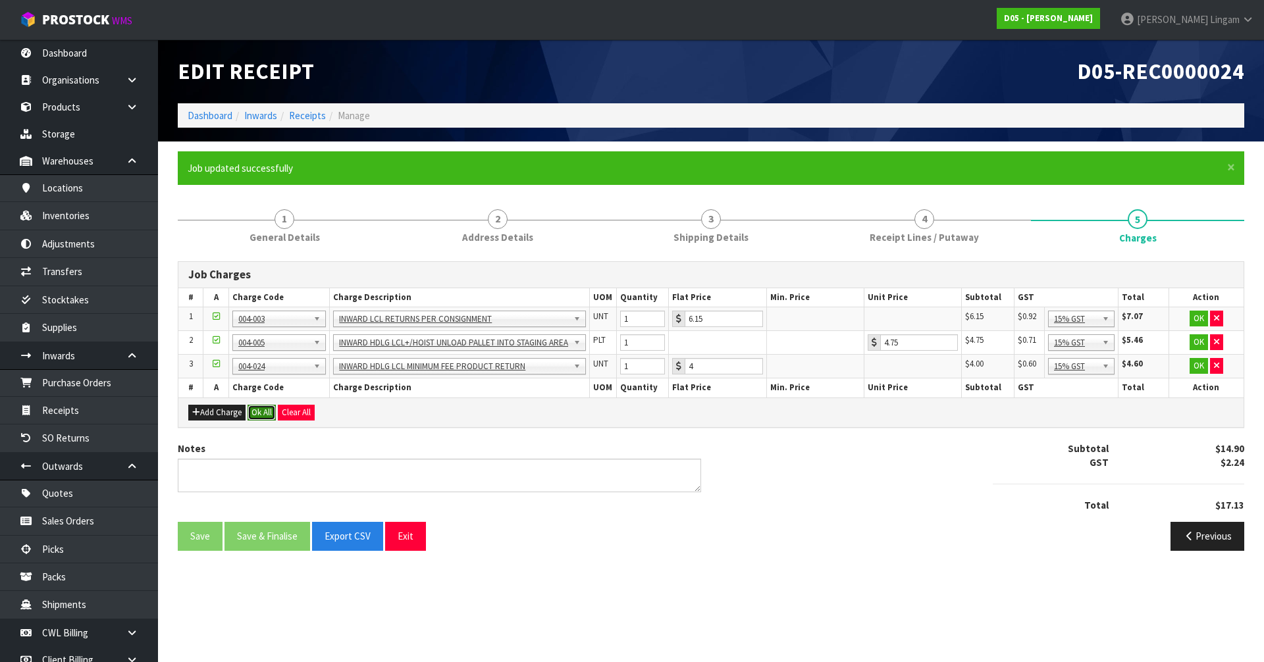
click at [259, 410] on button "Ok All" at bounding box center [261, 413] width 28 height 16
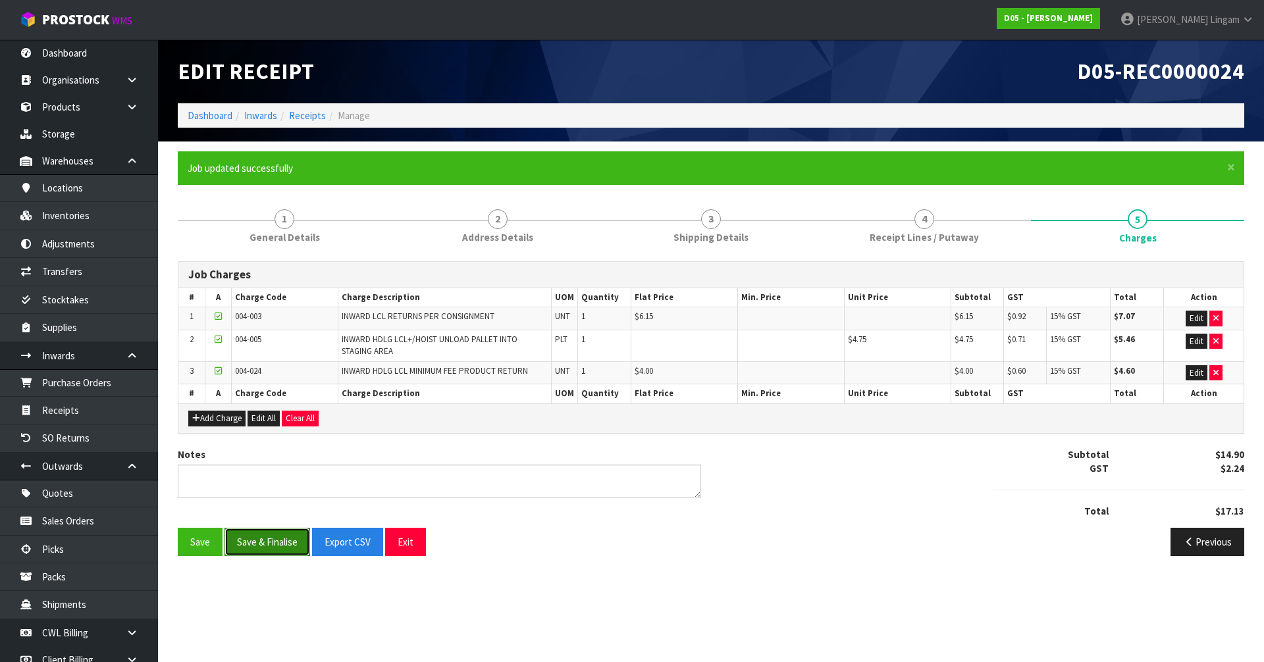
click at [272, 546] on button "Save & Finalise" at bounding box center [267, 542] width 86 height 28
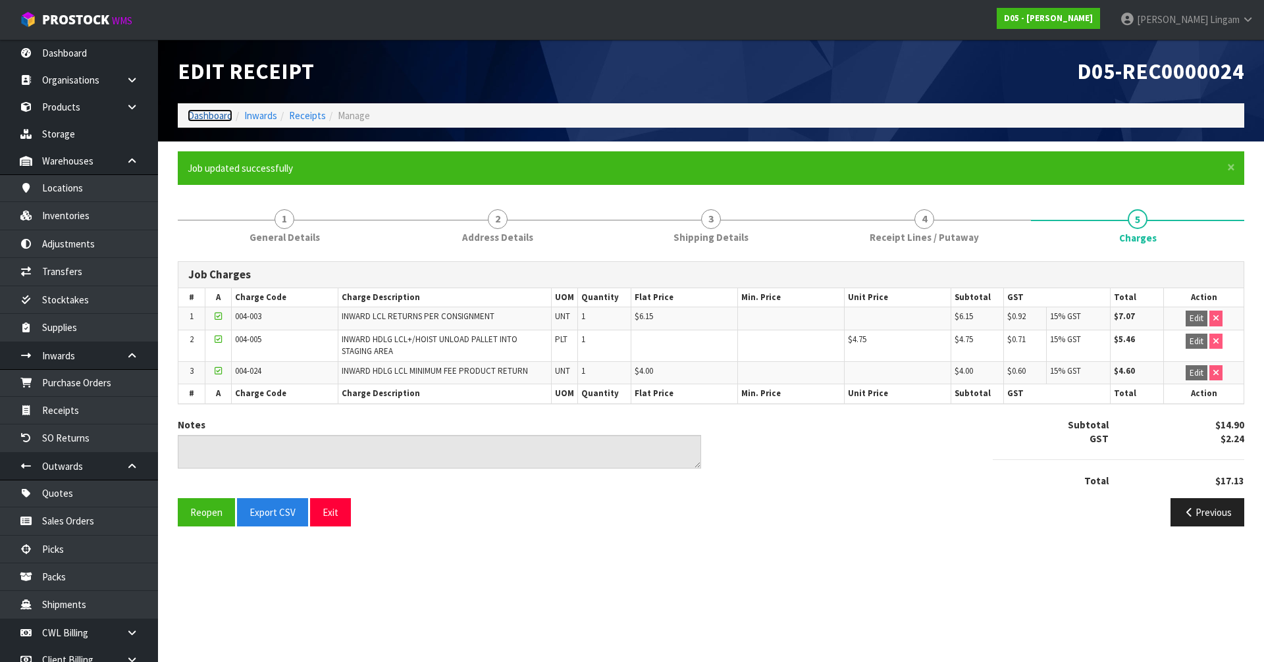
click at [206, 117] on link "Dashboard" at bounding box center [210, 115] width 45 height 13
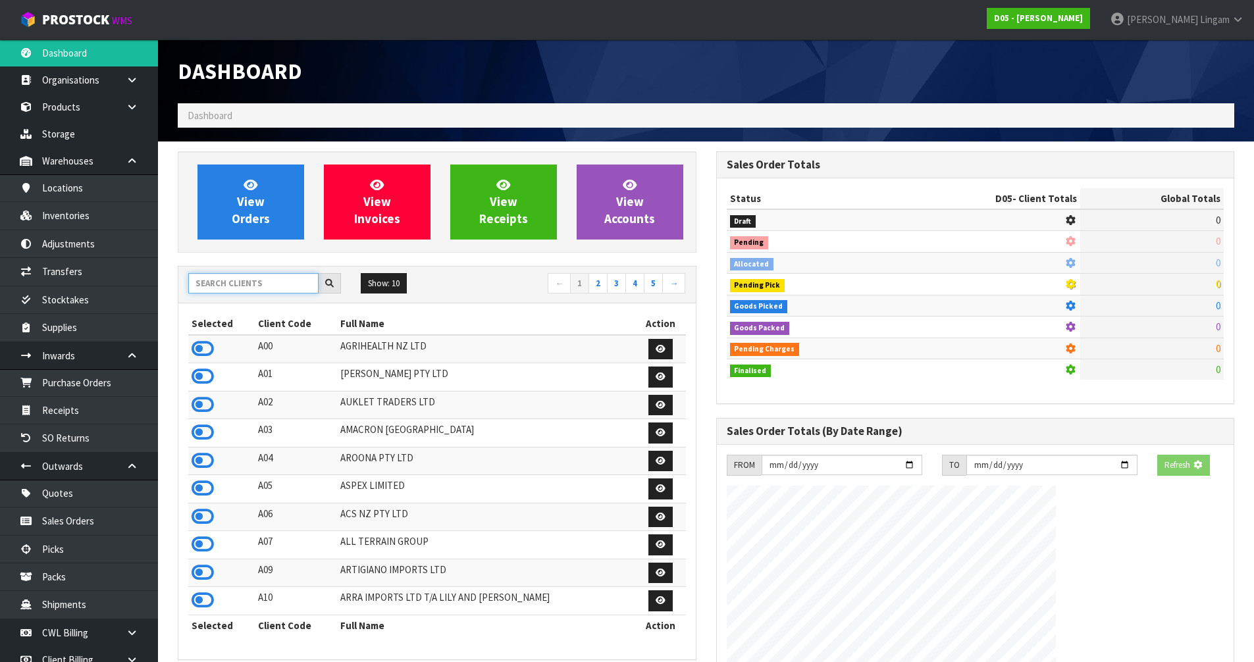
click at [236, 288] on input "text" at bounding box center [253, 283] width 130 height 20
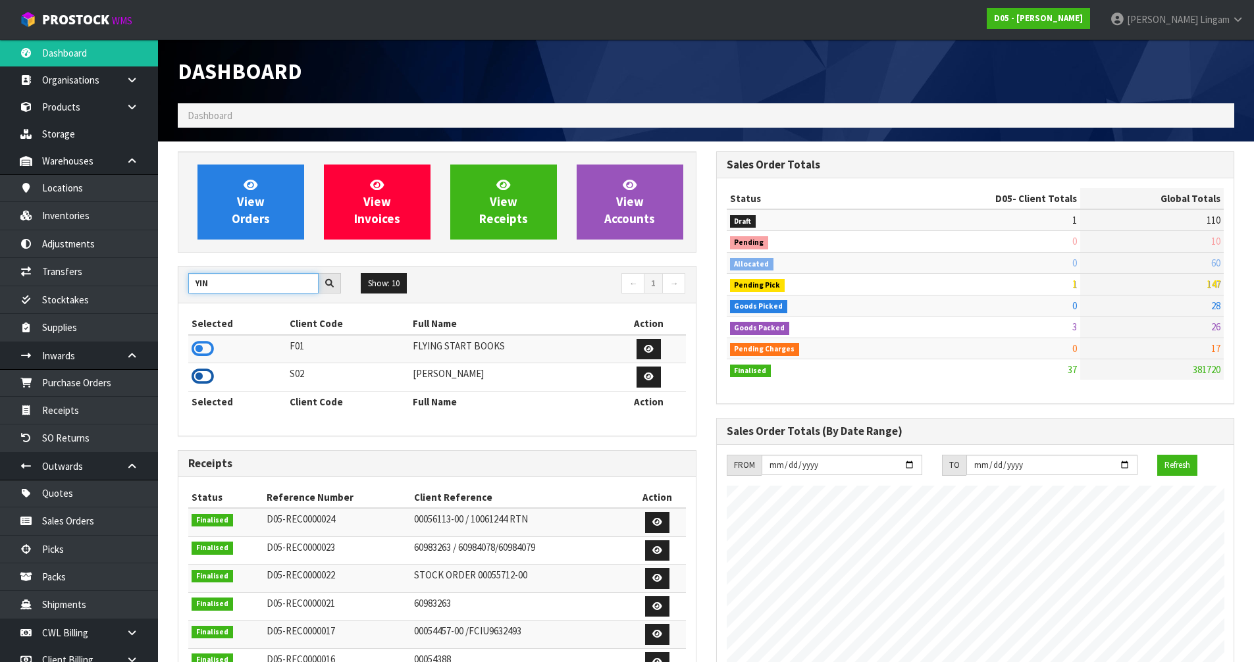
type input "YIN"
click at [197, 373] on icon at bounding box center [203, 377] width 22 height 20
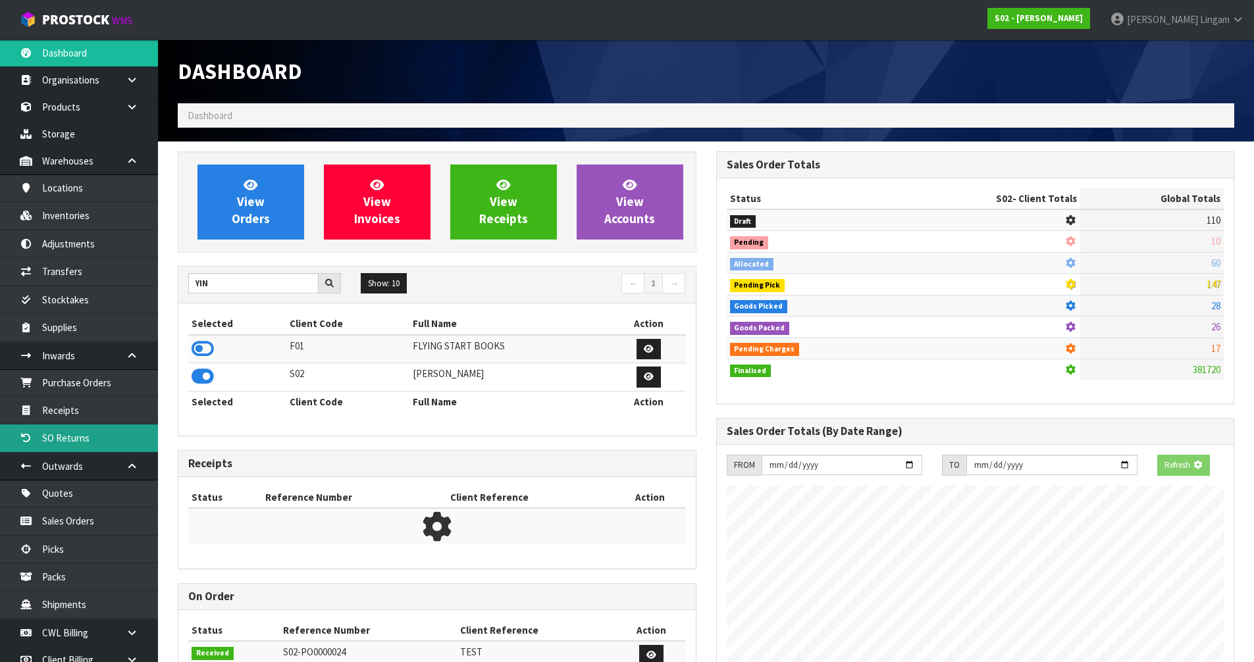
scroll to position [975, 538]
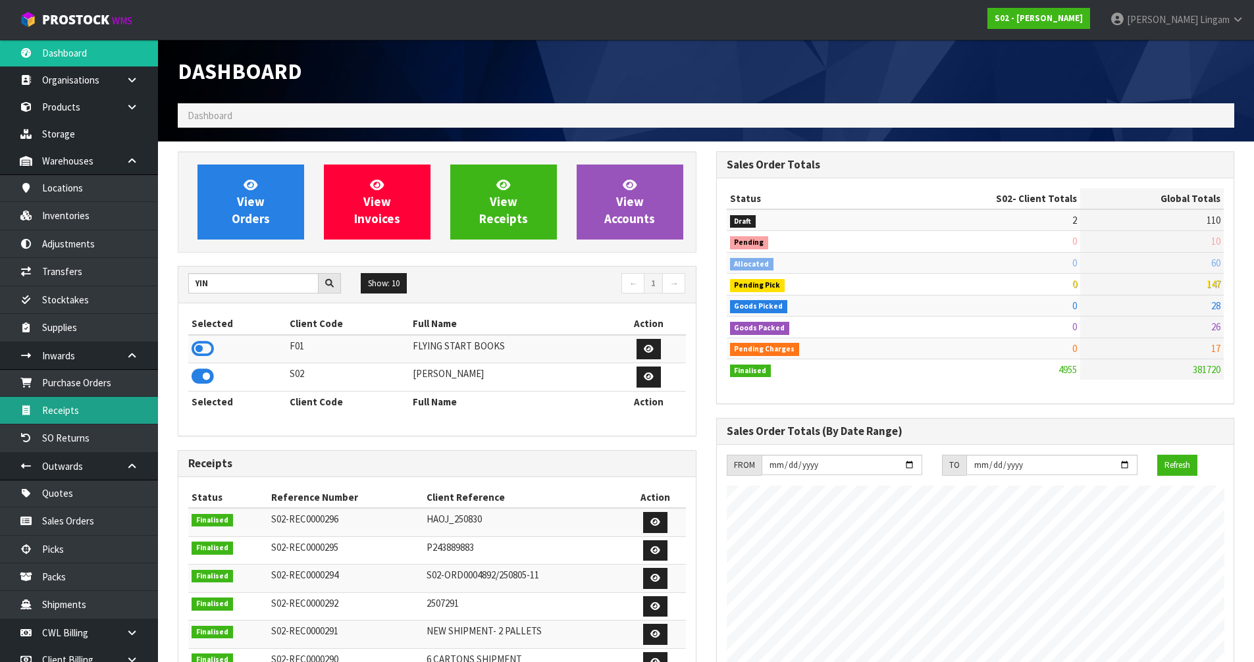
click at [89, 417] on link "Receipts" at bounding box center [79, 410] width 158 height 27
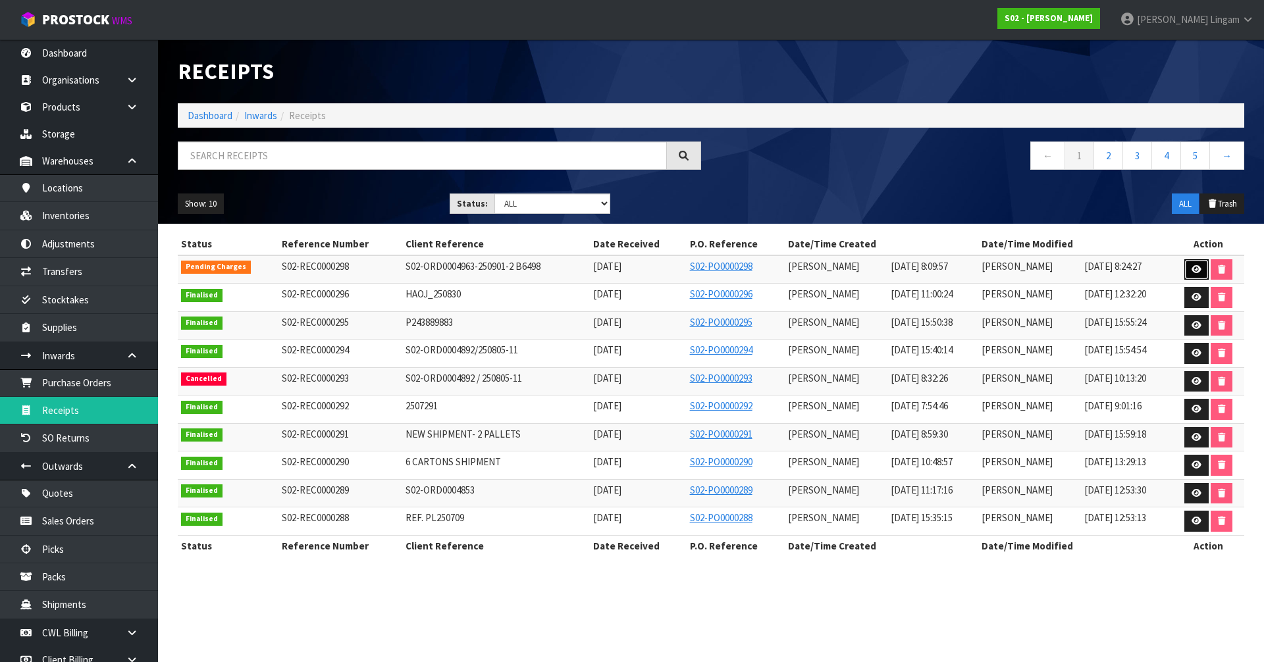
click at [1193, 270] on icon at bounding box center [1196, 269] width 10 height 9
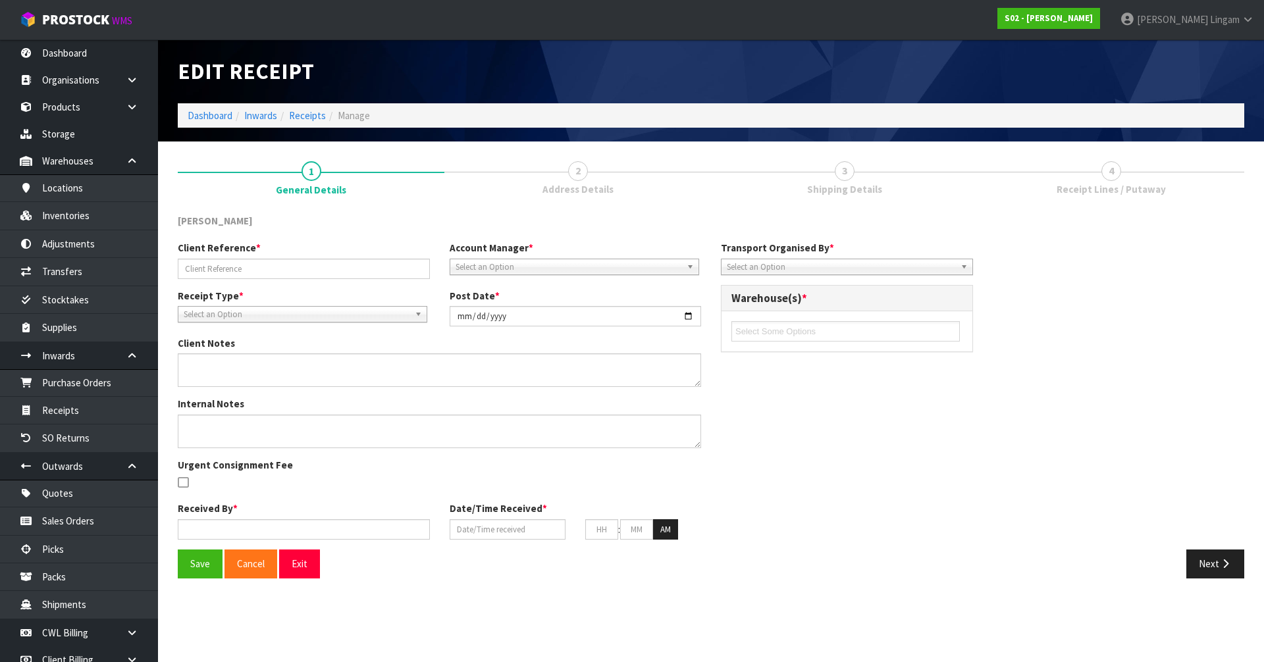
type input "S02-ORD0004963-250901-2 B6498"
type input "2025-09-11"
type textarea "00894210379944802415"
type input "Lalisha Mishra"
type input "[DATE]"
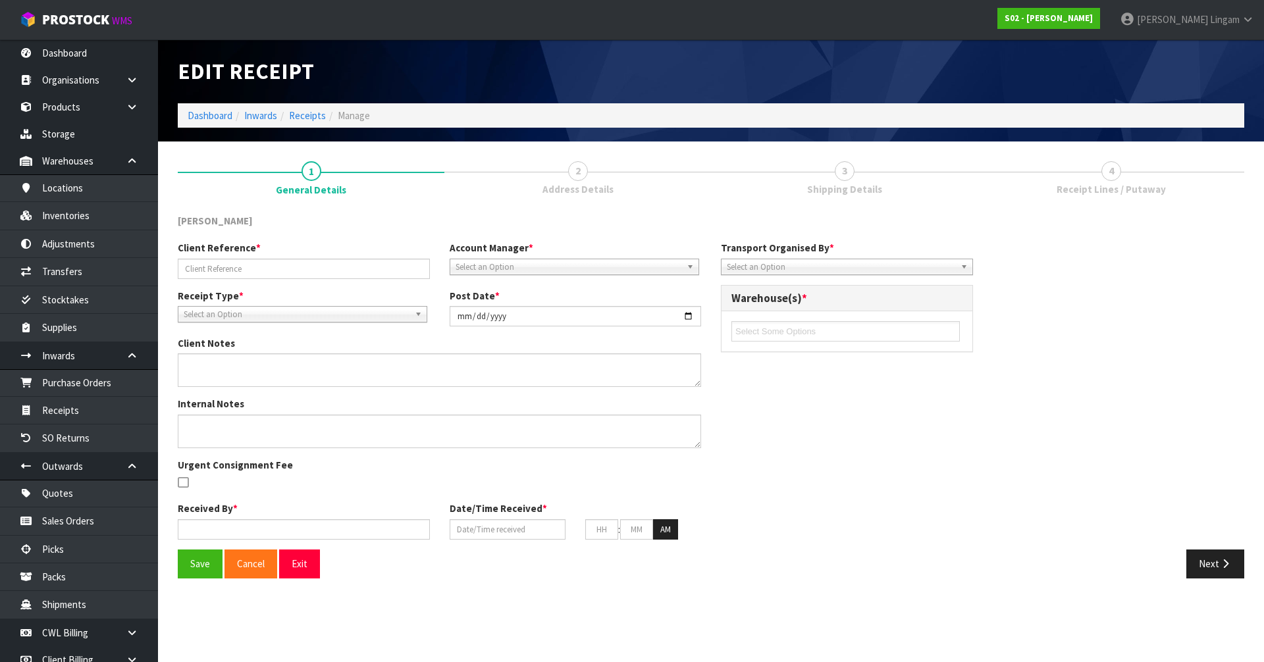
type input "08"
type input "09"
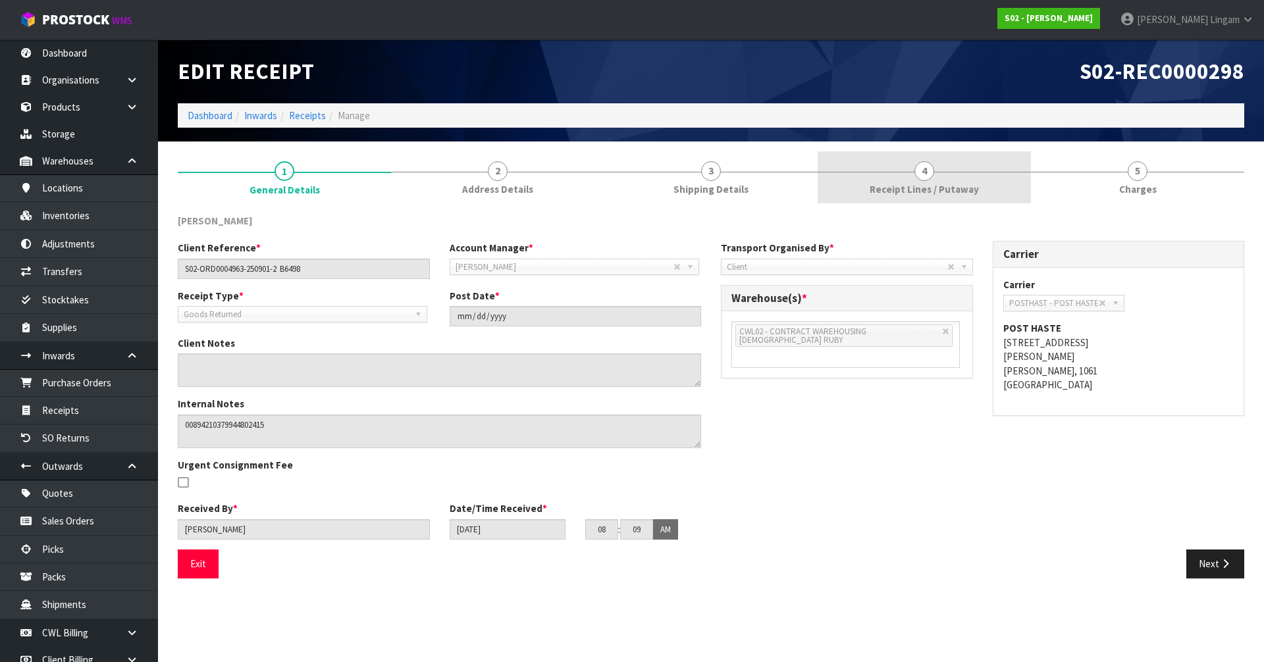
click at [903, 195] on span "Receipt Lines / Putaway" at bounding box center [923, 189] width 109 height 14
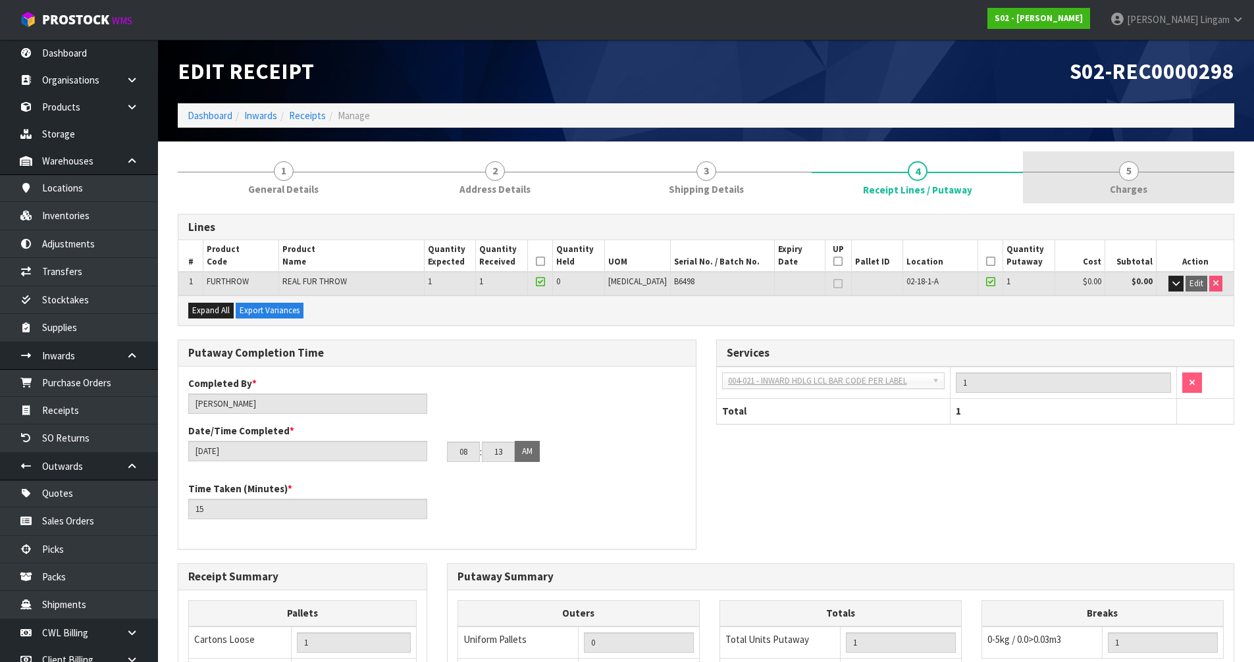
click at [1141, 180] on link "5 Charges" at bounding box center [1128, 177] width 211 height 52
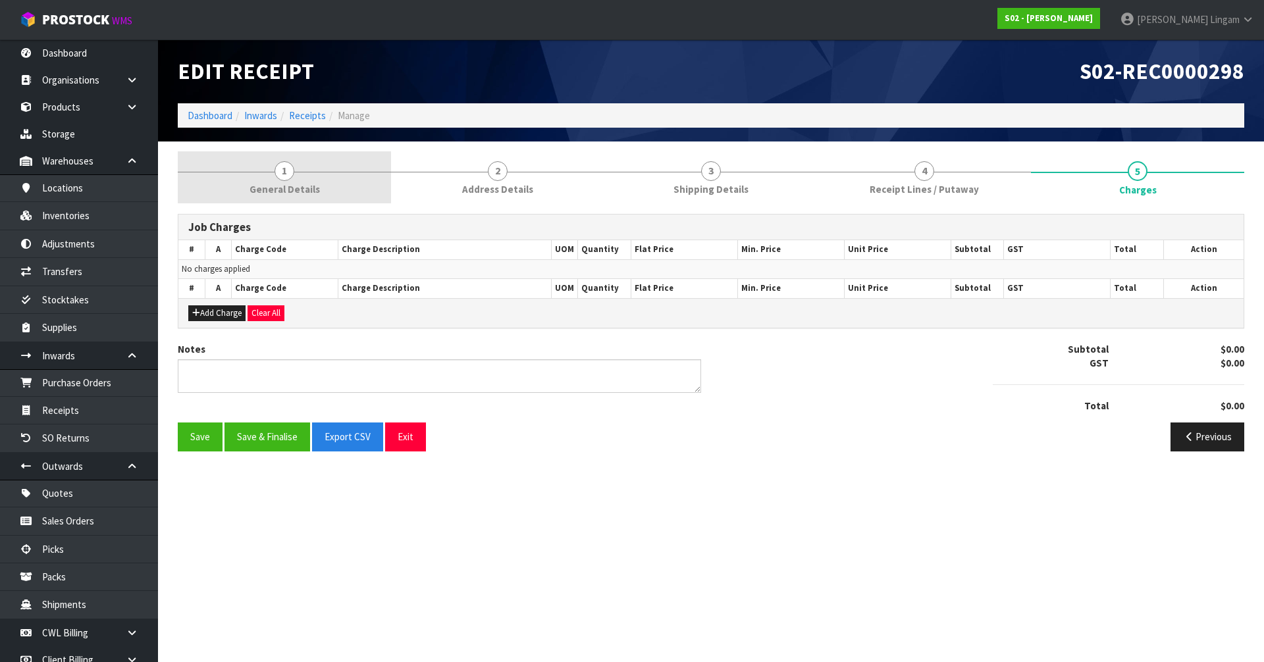
click at [314, 191] on span "General Details" at bounding box center [284, 189] width 70 height 14
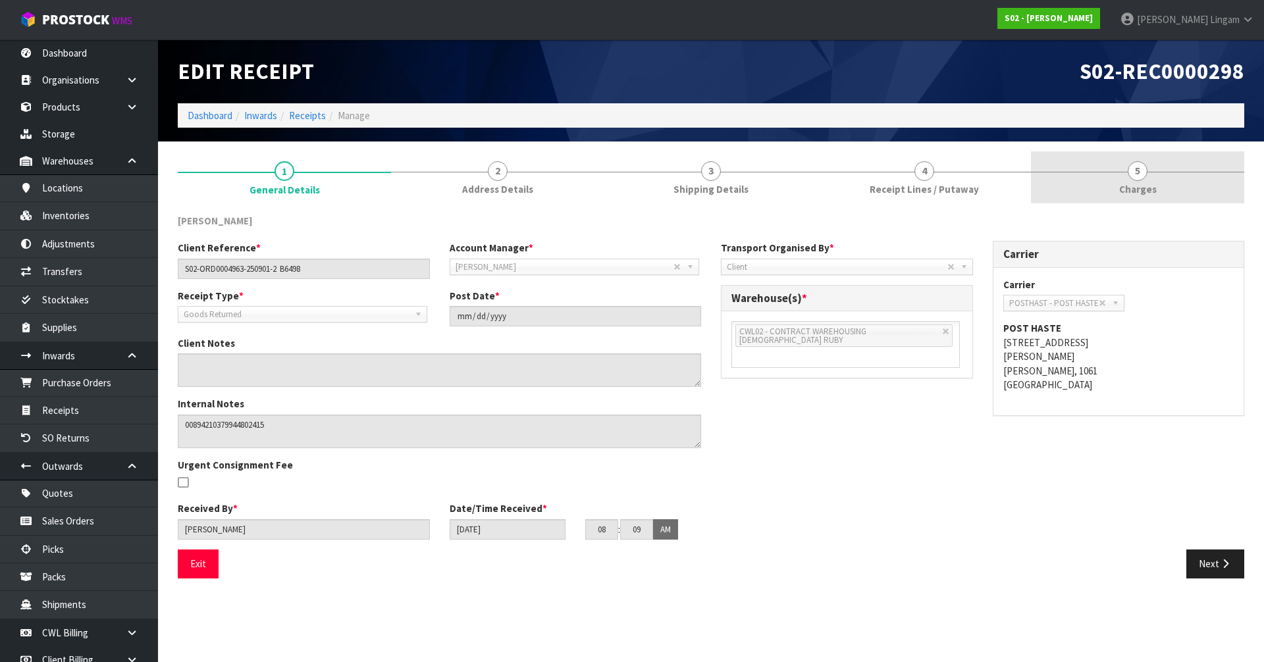
click at [1138, 172] on span "5" at bounding box center [1137, 171] width 20 height 20
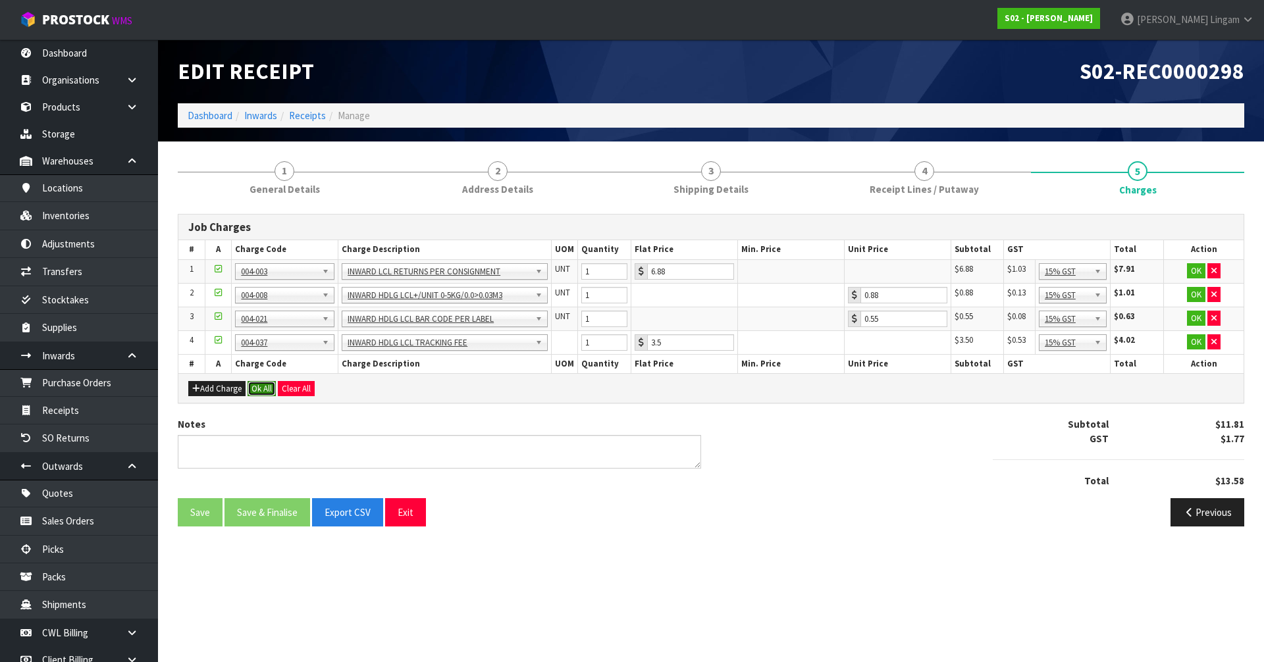
click at [258, 388] on button "Ok All" at bounding box center [261, 389] width 28 height 16
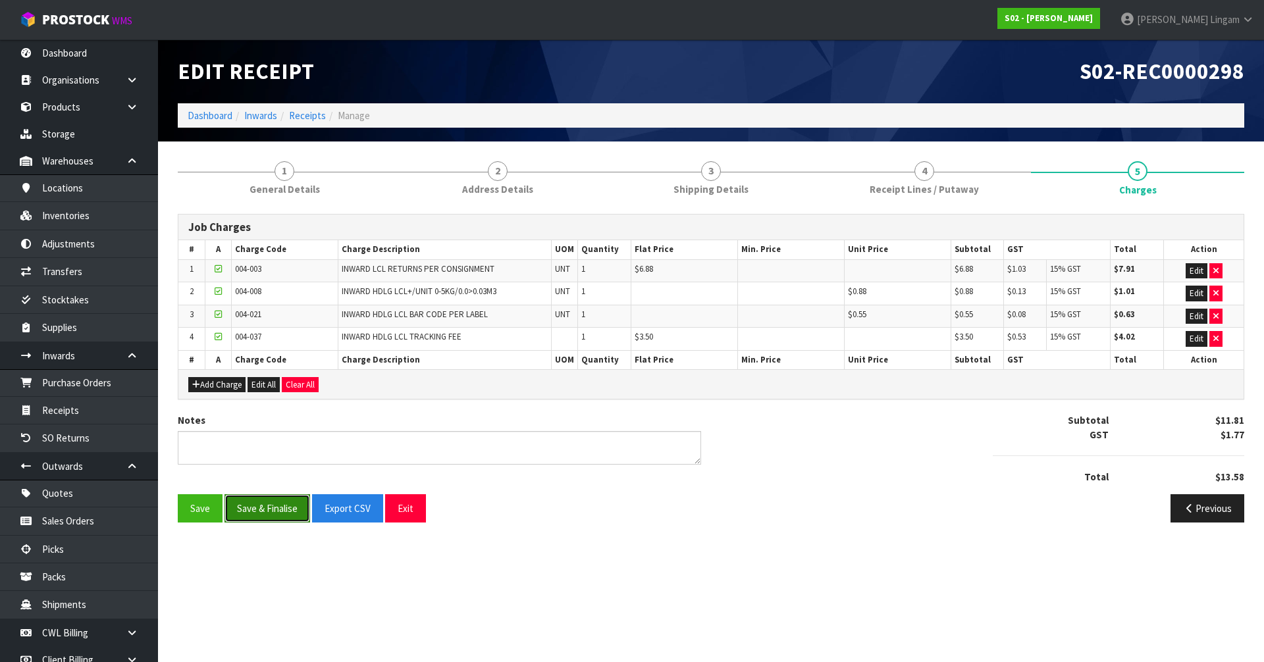
click at [276, 511] on button "Save & Finalise" at bounding box center [267, 508] width 86 height 28
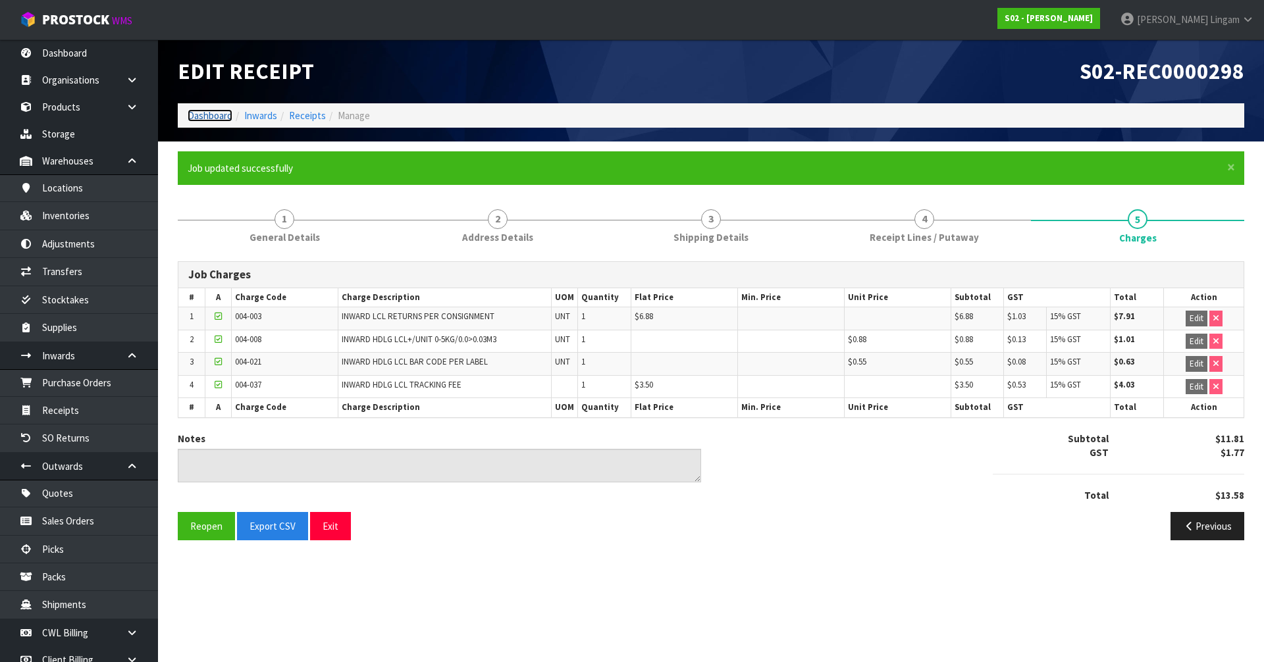
click at [204, 120] on link "Dashboard" at bounding box center [210, 115] width 45 height 13
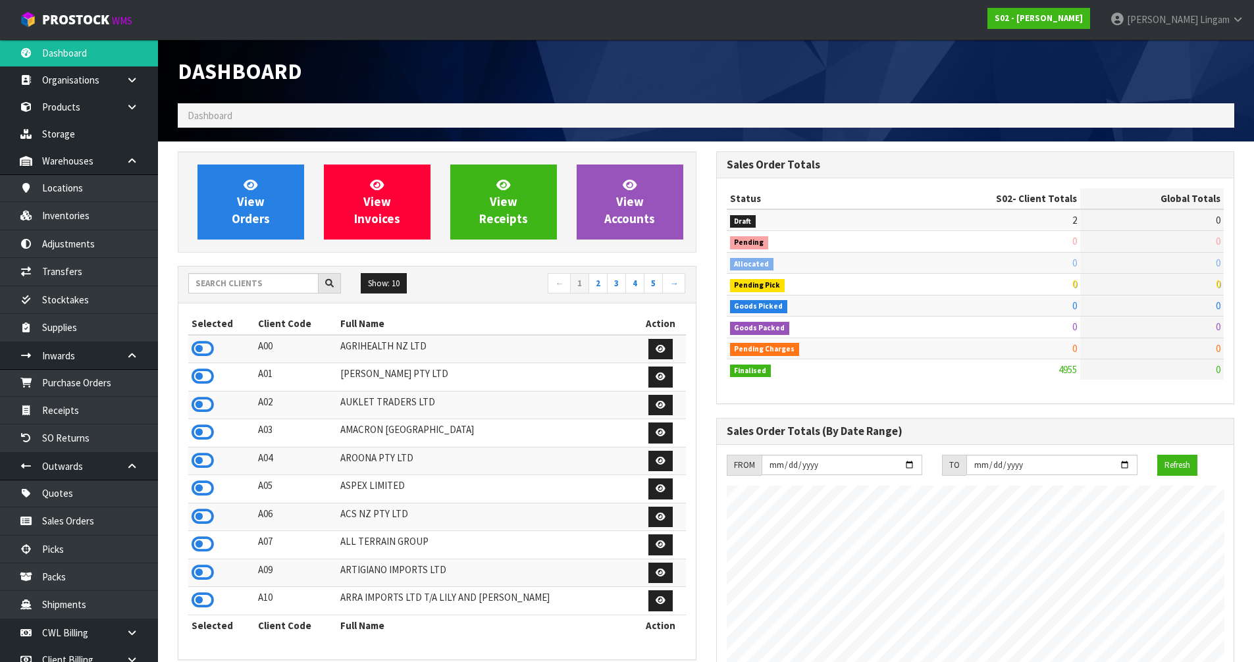
scroll to position [975, 538]
click at [251, 282] on input "text" at bounding box center [253, 283] width 130 height 20
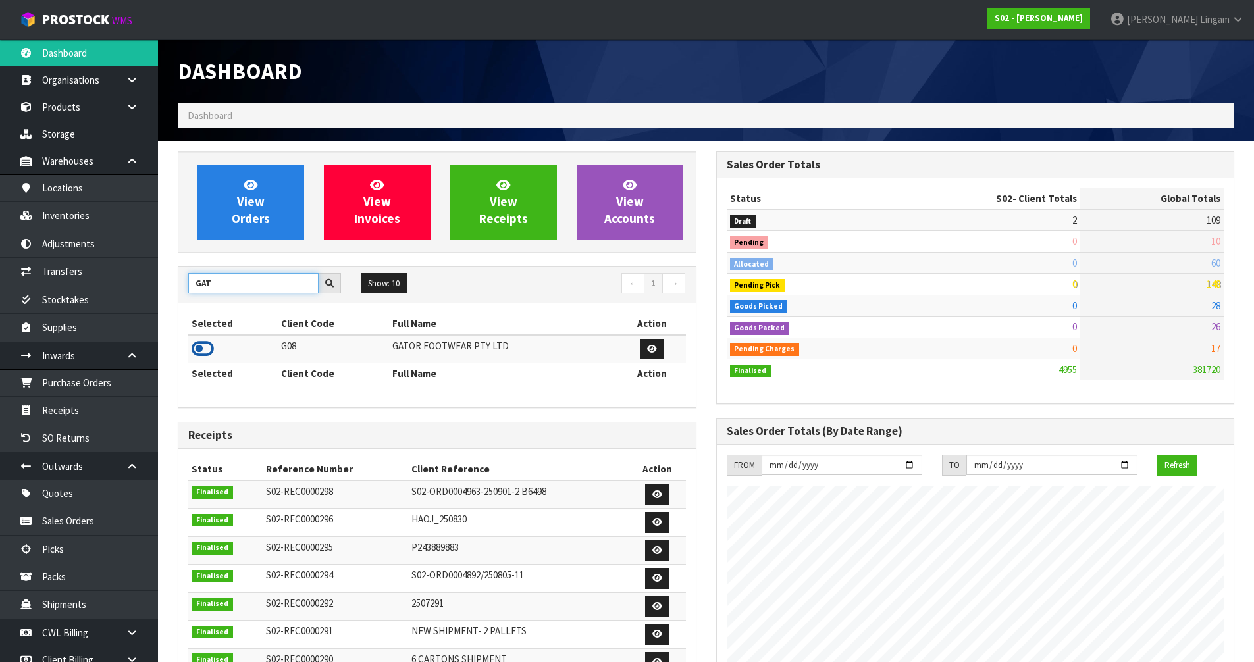
type input "GAT"
click at [207, 352] on icon at bounding box center [203, 349] width 22 height 20
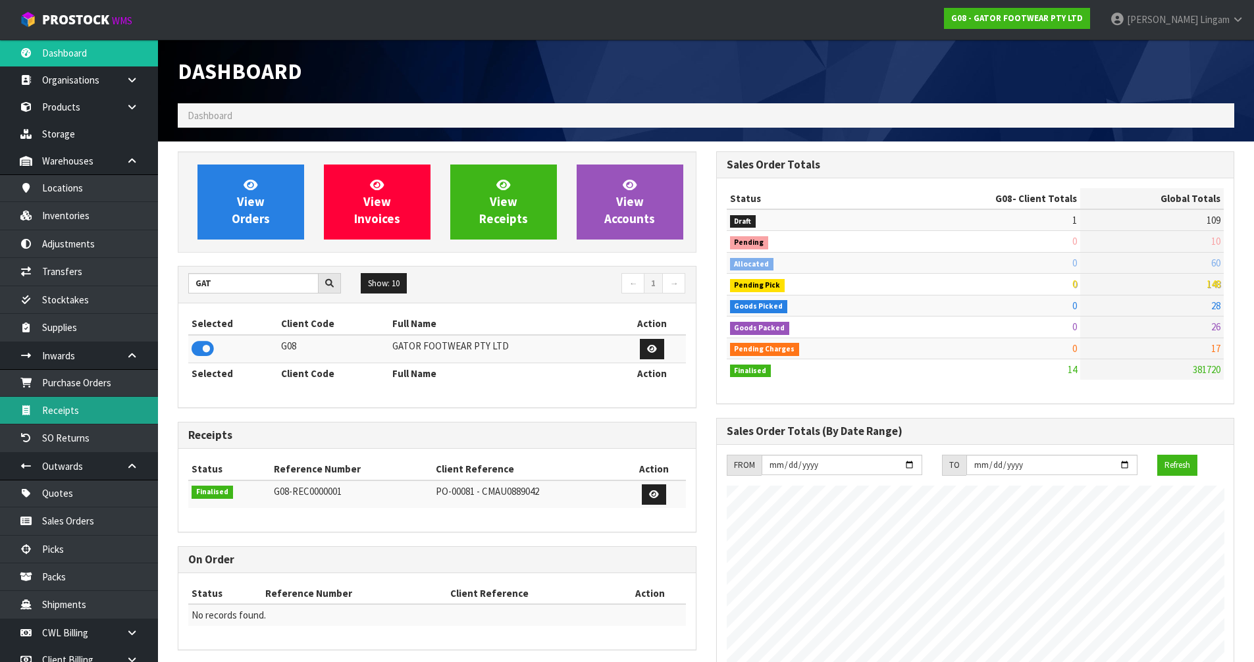
scroll to position [898, 538]
click at [73, 411] on link "Receipts" at bounding box center [79, 410] width 158 height 27
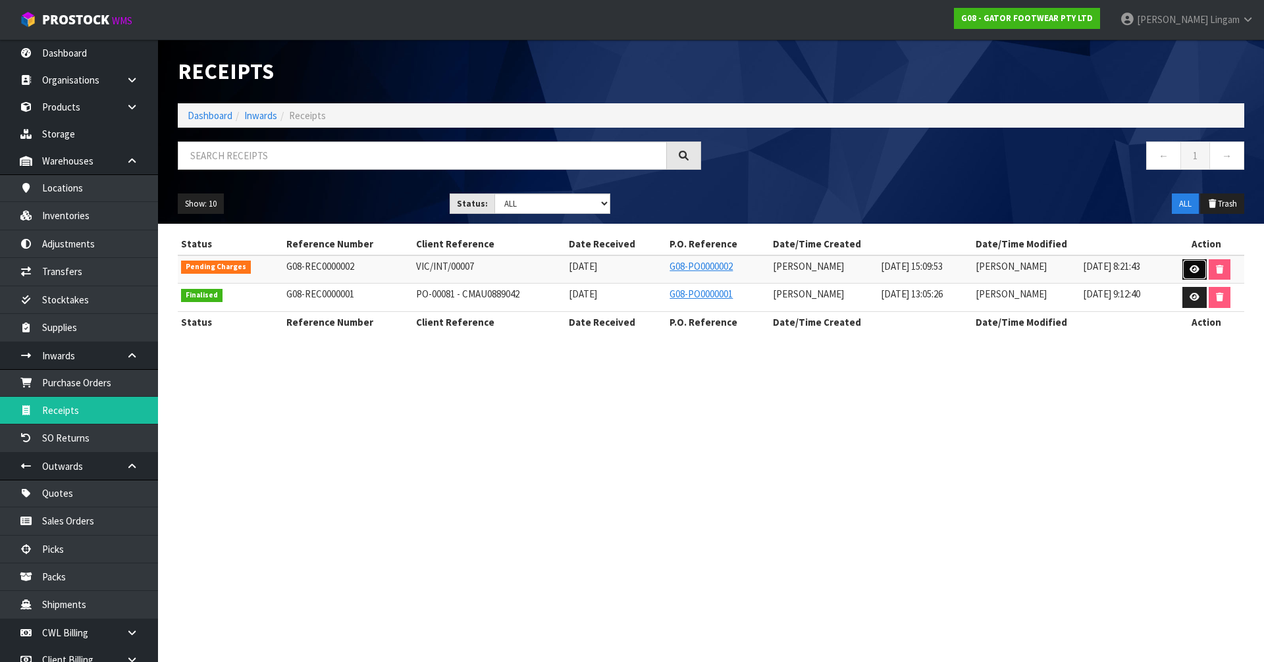
click at [1190, 272] on icon at bounding box center [1194, 269] width 10 height 9
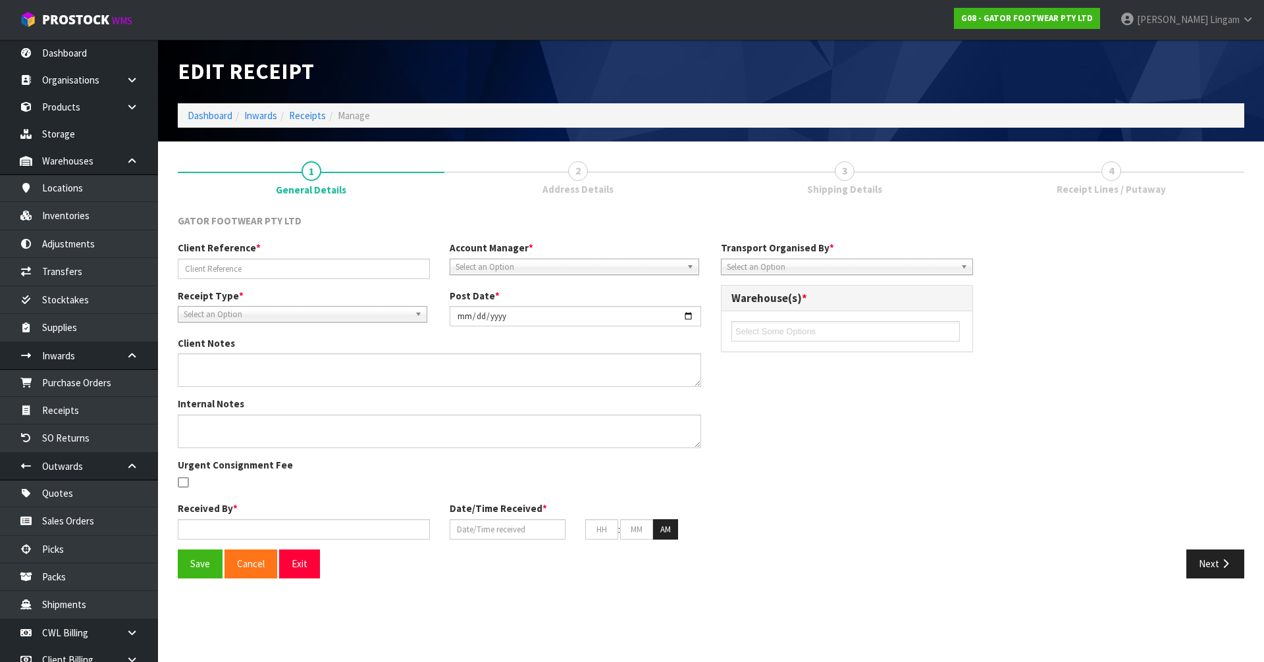
type input "VIC/INT/00007"
type input "2025-09-12"
type input "Michael Drugan"
type input "[DATE]"
type input "03"
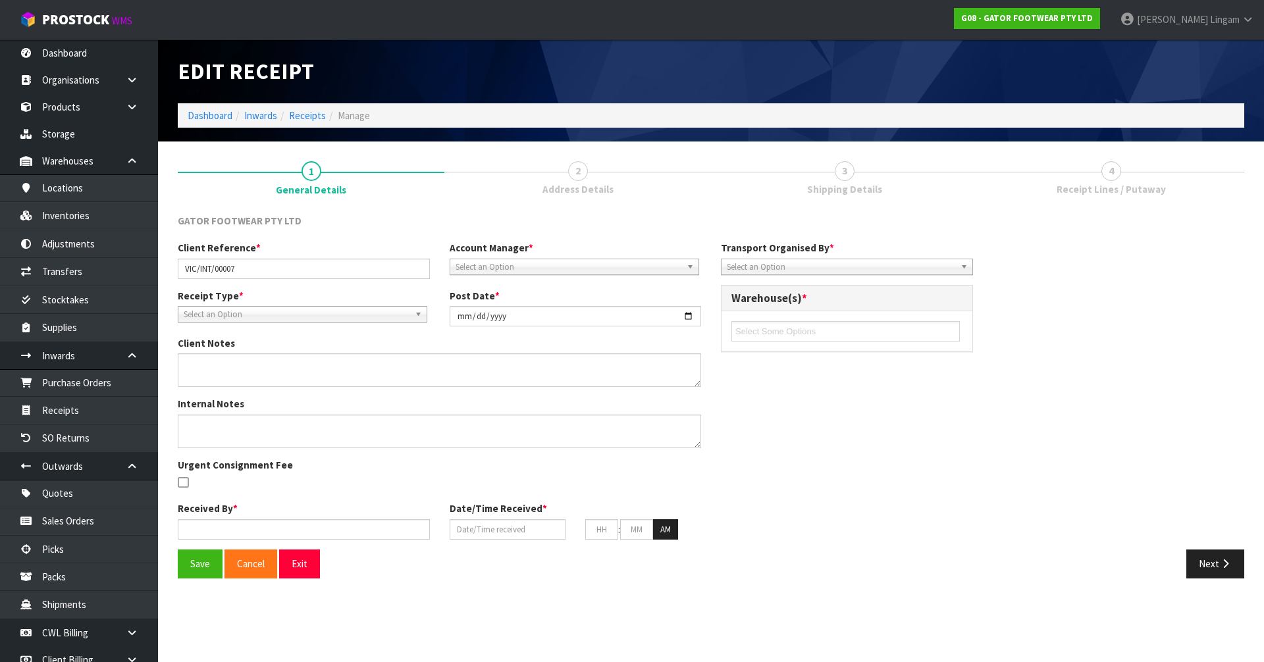
type input "00"
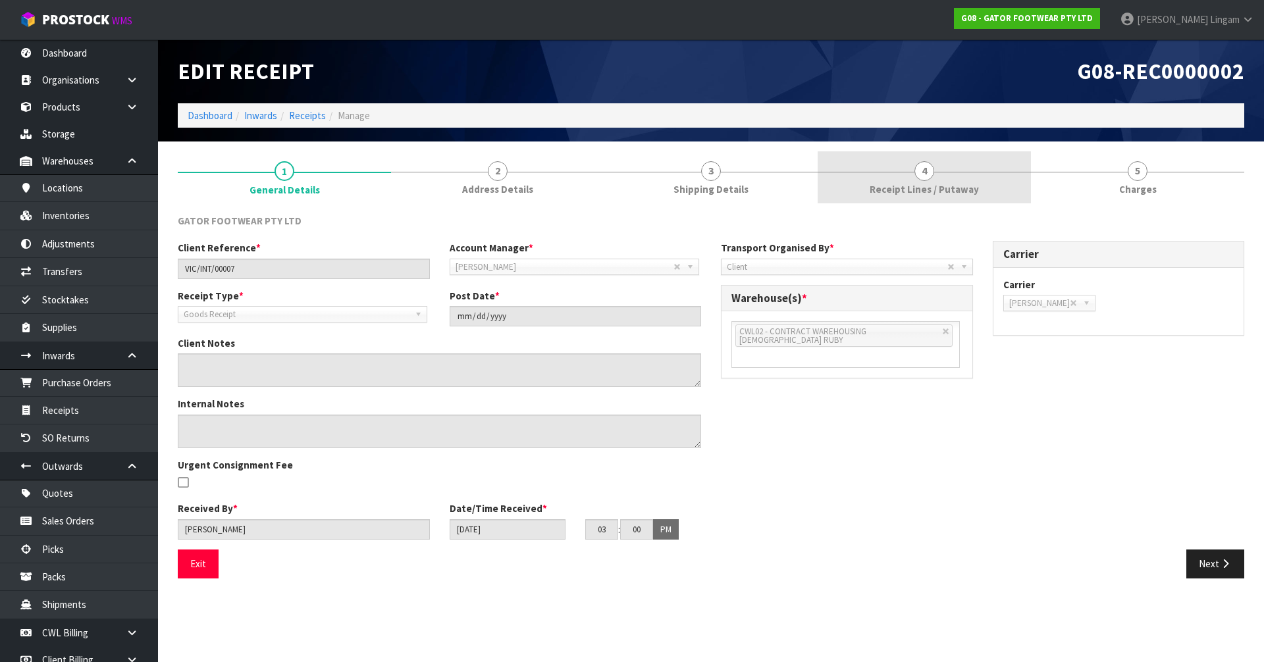
click at [883, 182] on link "4 Receipt Lines / Putaway" at bounding box center [923, 177] width 213 height 52
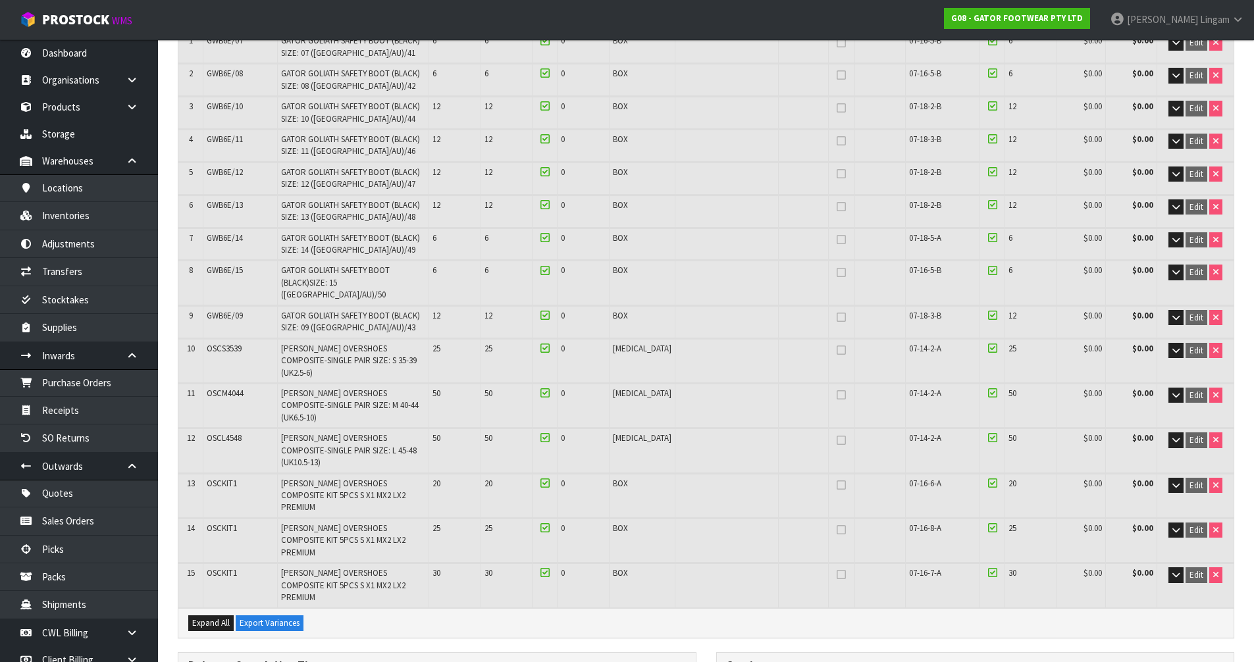
scroll to position [213, 0]
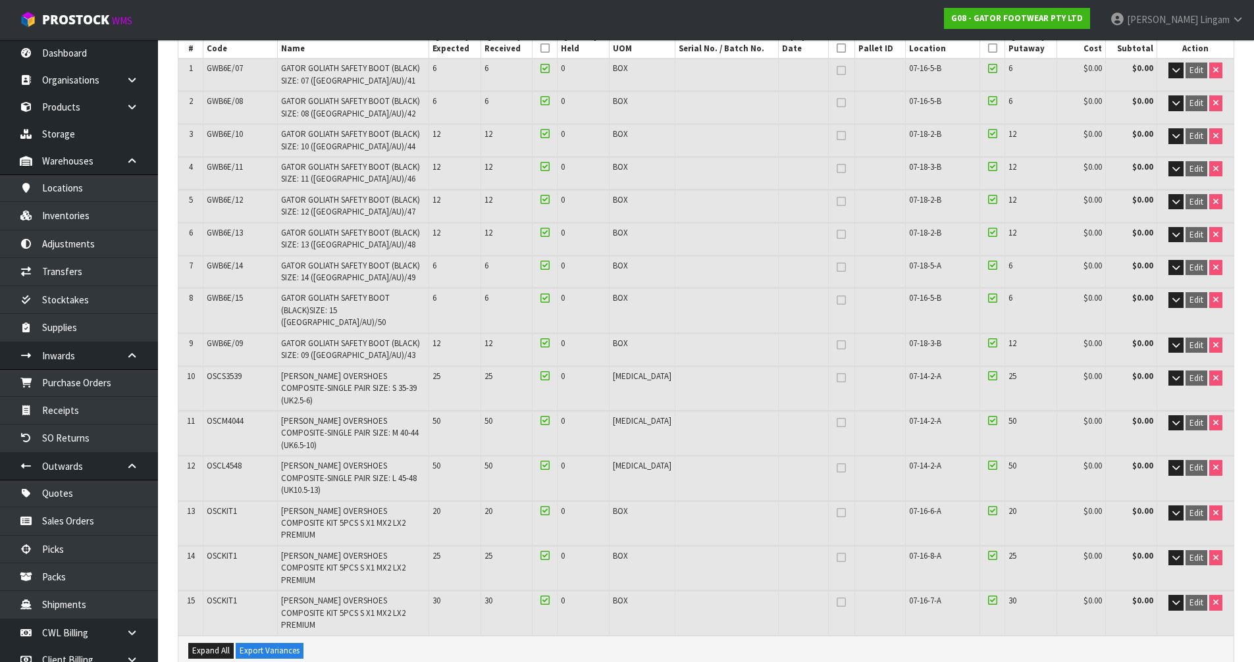
click at [226, 415] on span "OSCM4044" at bounding box center [225, 420] width 37 height 11
copy span "OSCM4044"
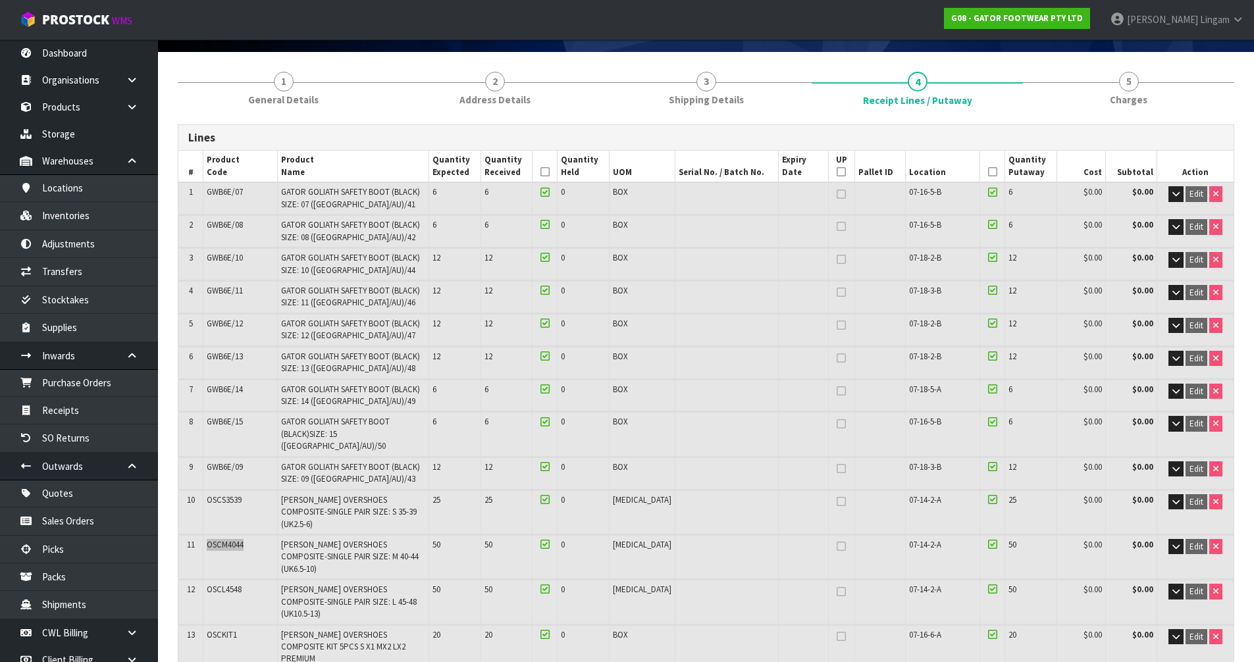
scroll to position [0, 0]
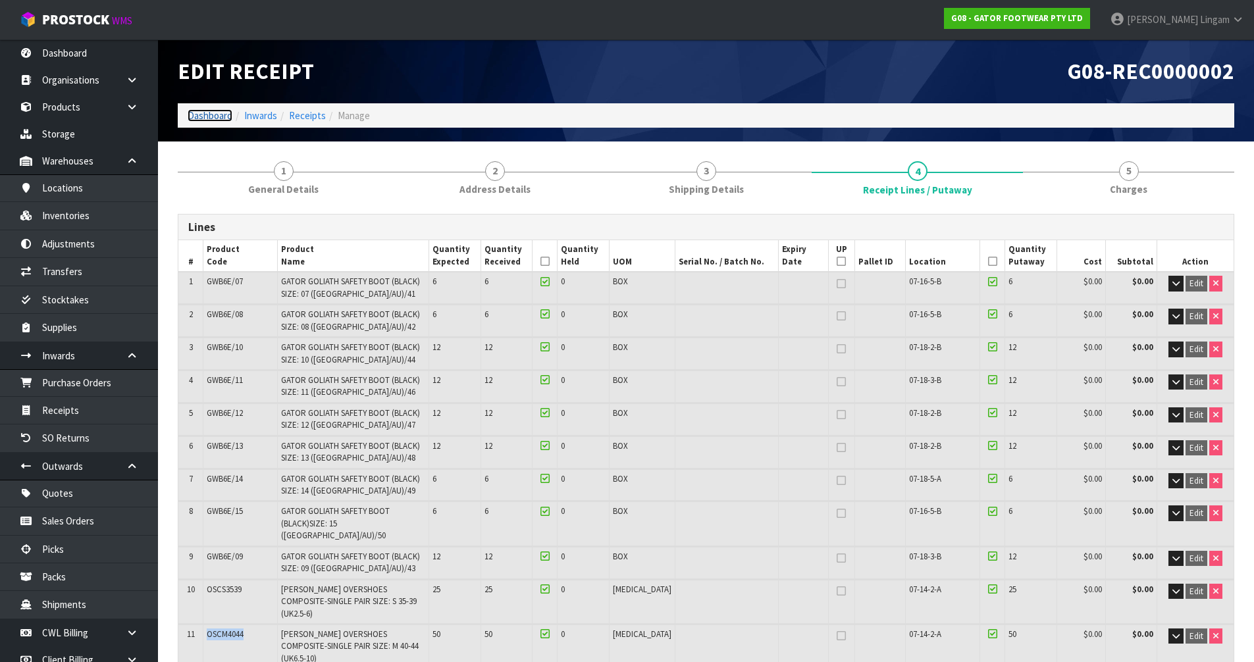
click at [213, 121] on link "Dashboard" at bounding box center [210, 115] width 45 height 13
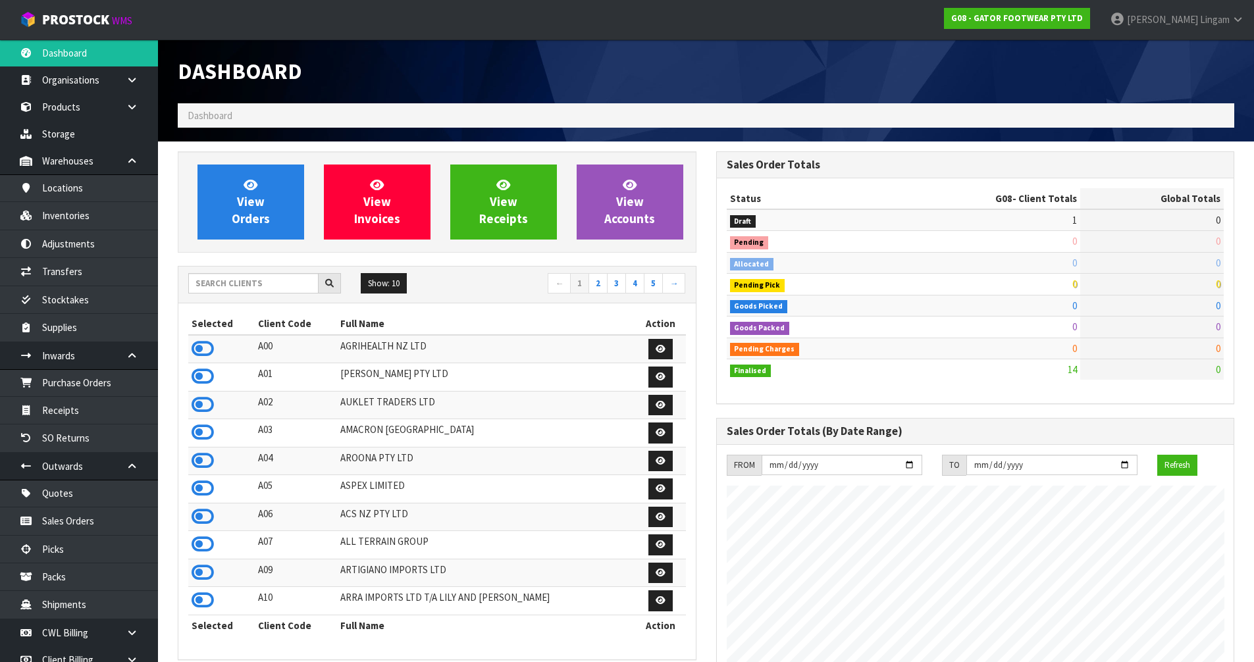
scroll to position [898, 538]
click at [82, 417] on link "Receipts" at bounding box center [79, 410] width 158 height 27
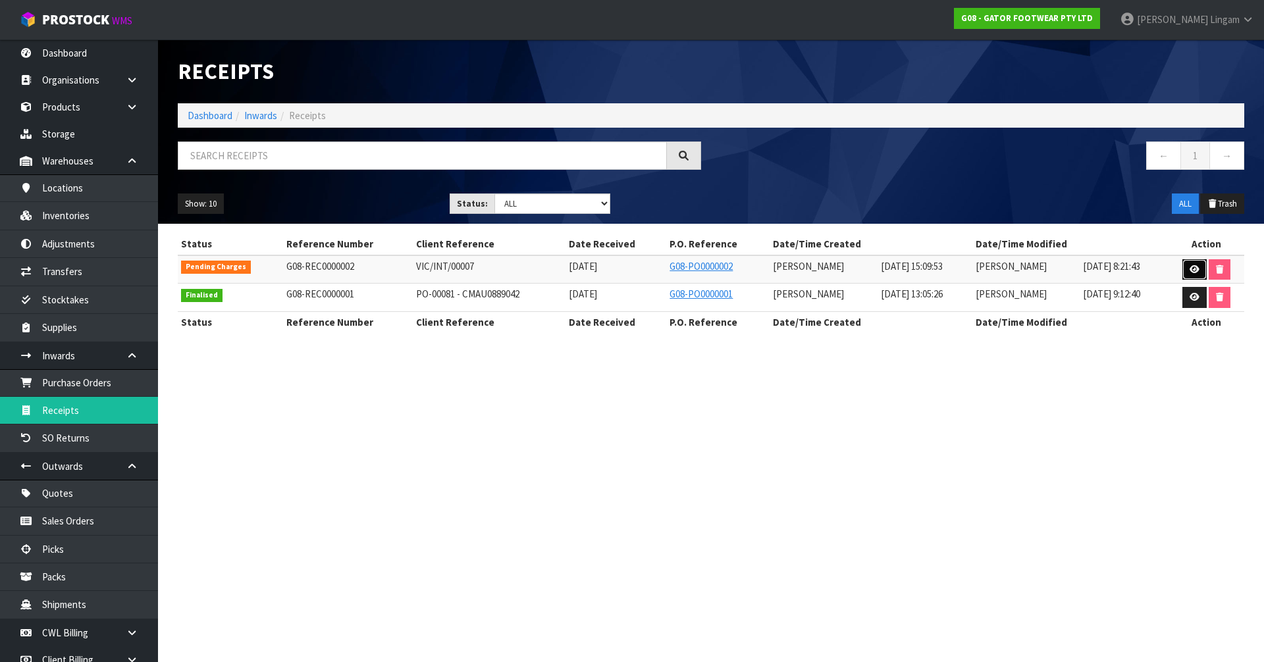
click at [1194, 270] on icon at bounding box center [1194, 269] width 10 height 9
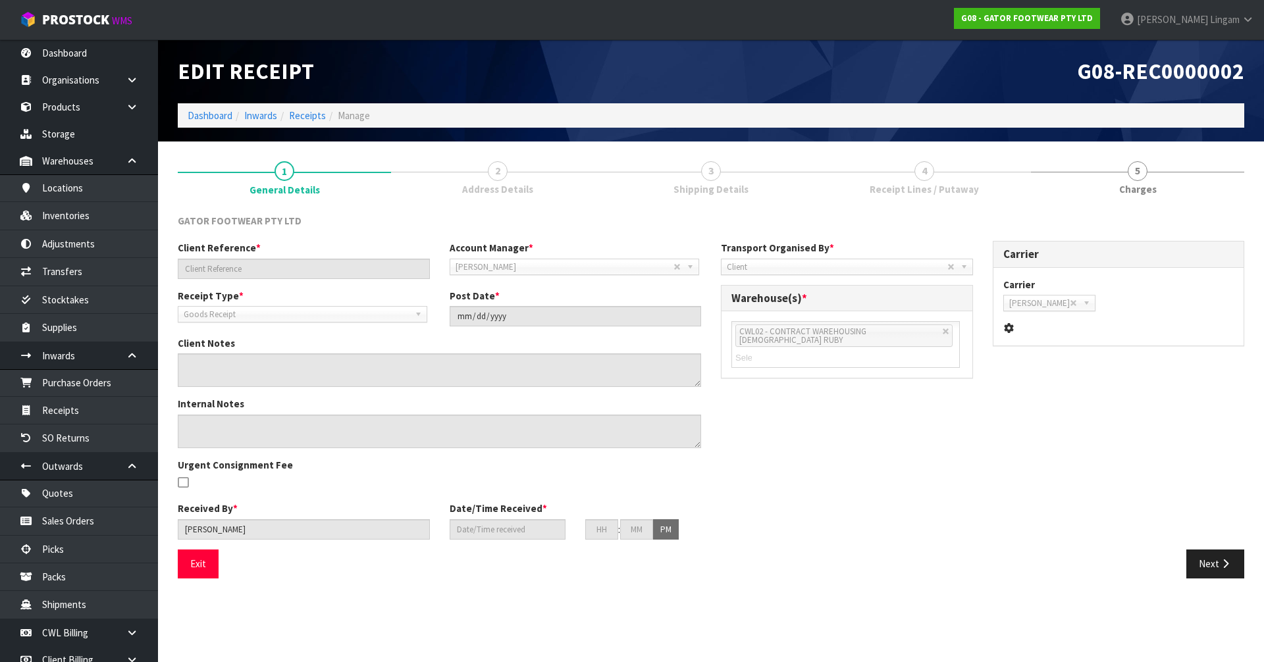
type input "VIC/INT/00007"
type input "2025-09-12"
type input "Michael Drugan"
type input "[DATE]"
type input "03"
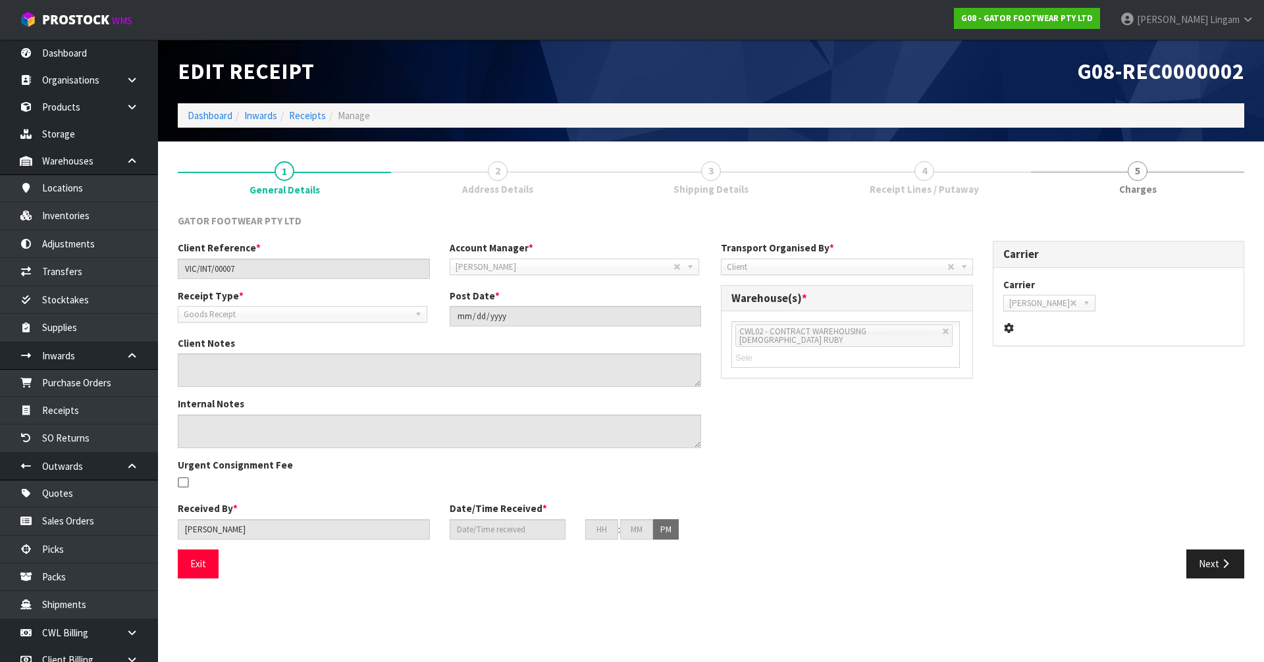
type input "00"
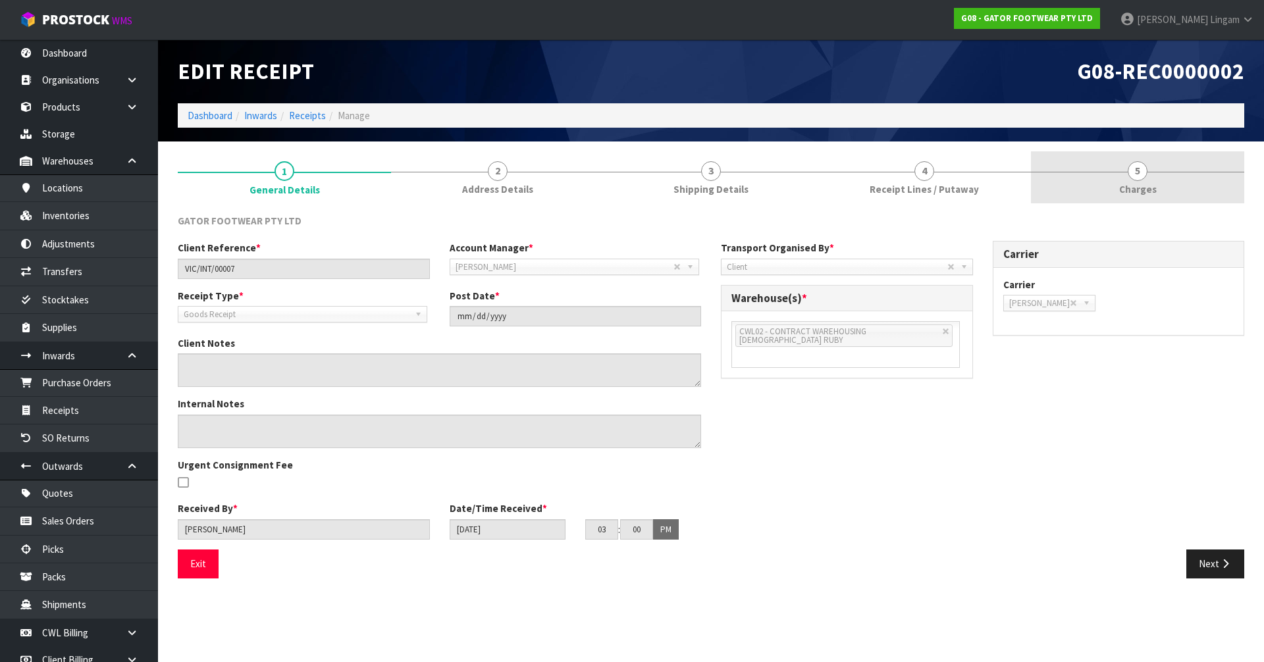
click at [1187, 199] on link "5 Charges" at bounding box center [1137, 177] width 213 height 52
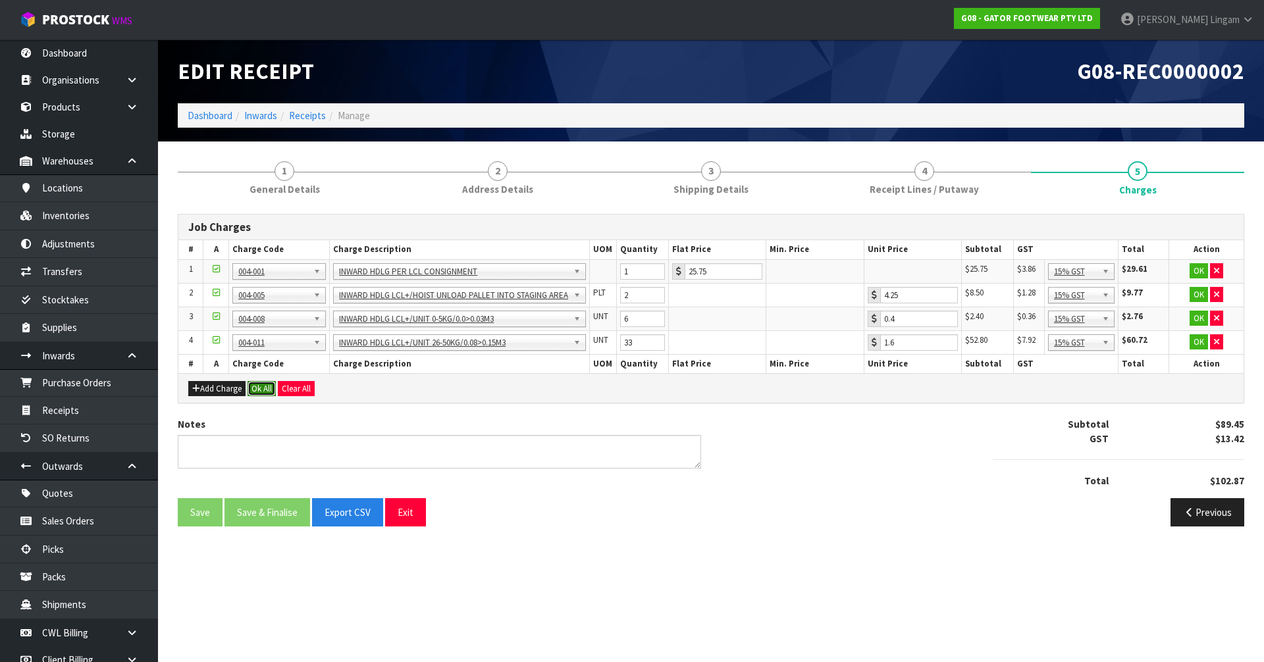
click at [263, 390] on button "Ok All" at bounding box center [261, 389] width 28 height 16
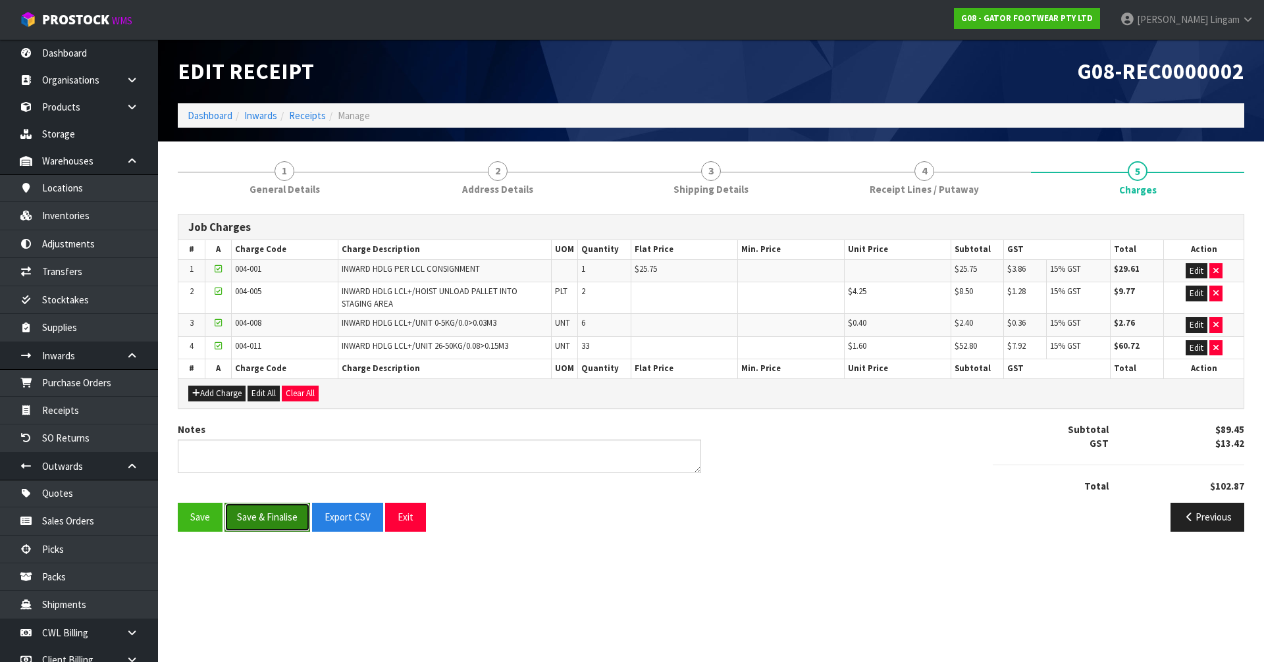
click at [261, 516] on button "Save & Finalise" at bounding box center [267, 517] width 86 height 28
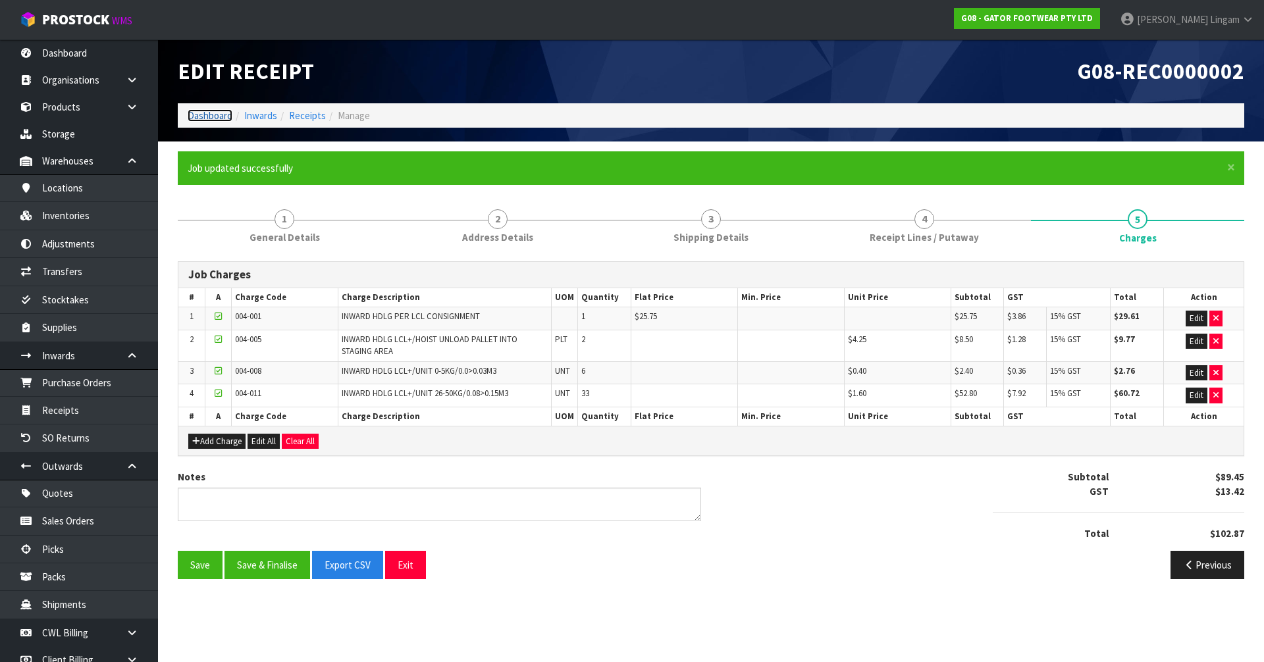
click at [217, 116] on link "Dashboard" at bounding box center [210, 115] width 45 height 13
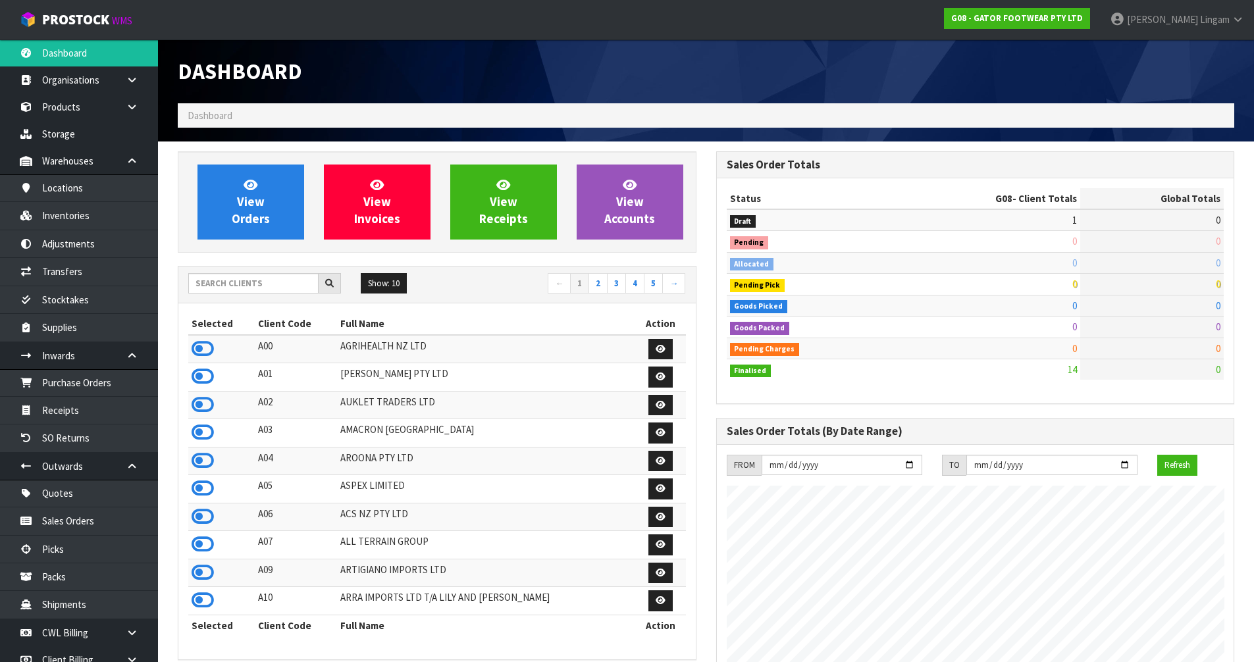
scroll to position [898, 538]
click at [298, 290] on input "text" at bounding box center [253, 283] width 130 height 20
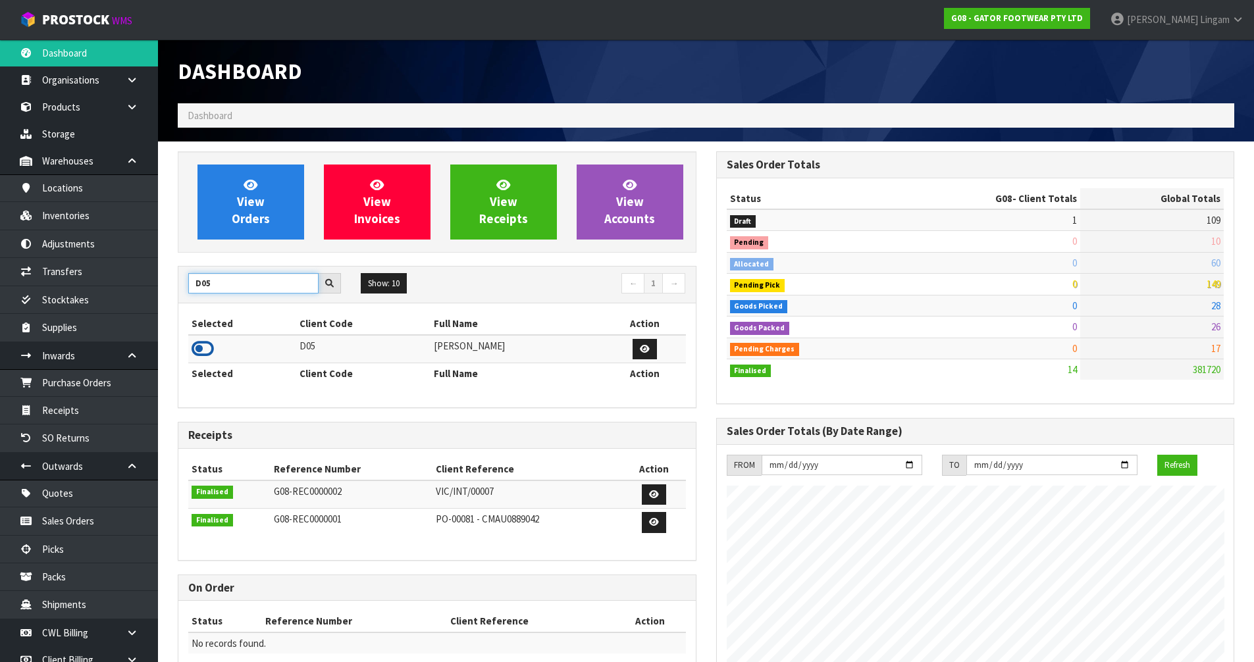
type input "D05"
click at [201, 348] on icon at bounding box center [203, 349] width 22 height 20
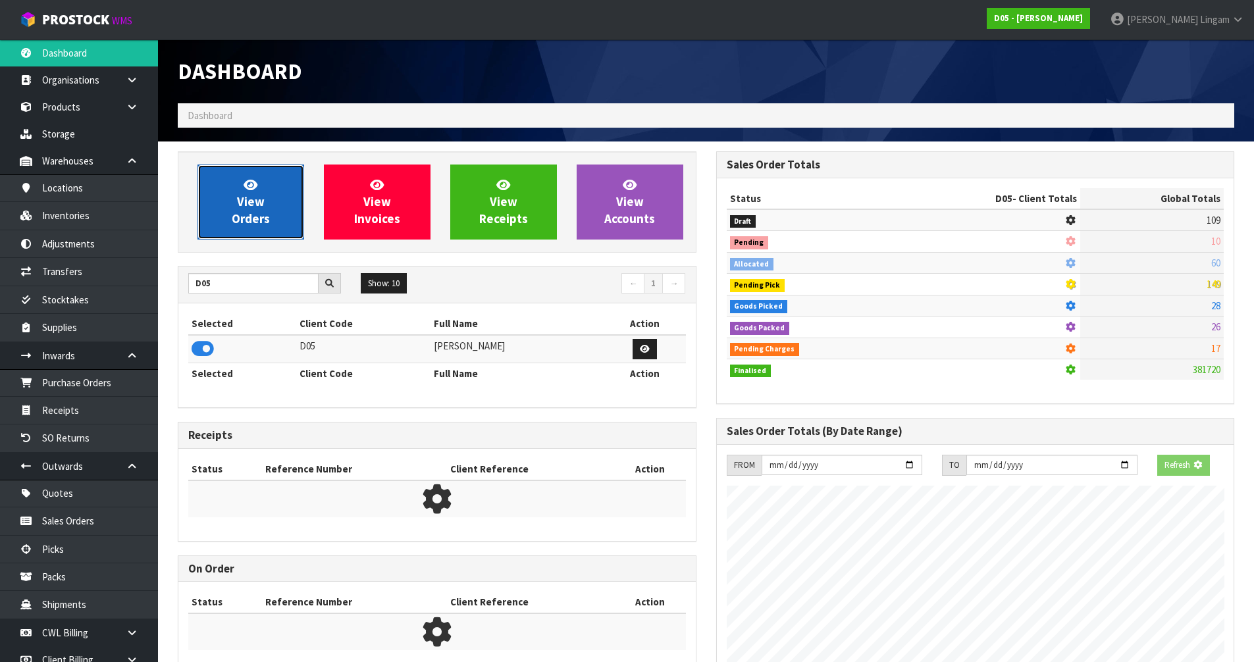
scroll to position [954, 538]
click at [242, 215] on span "View Orders" at bounding box center [251, 201] width 38 height 49
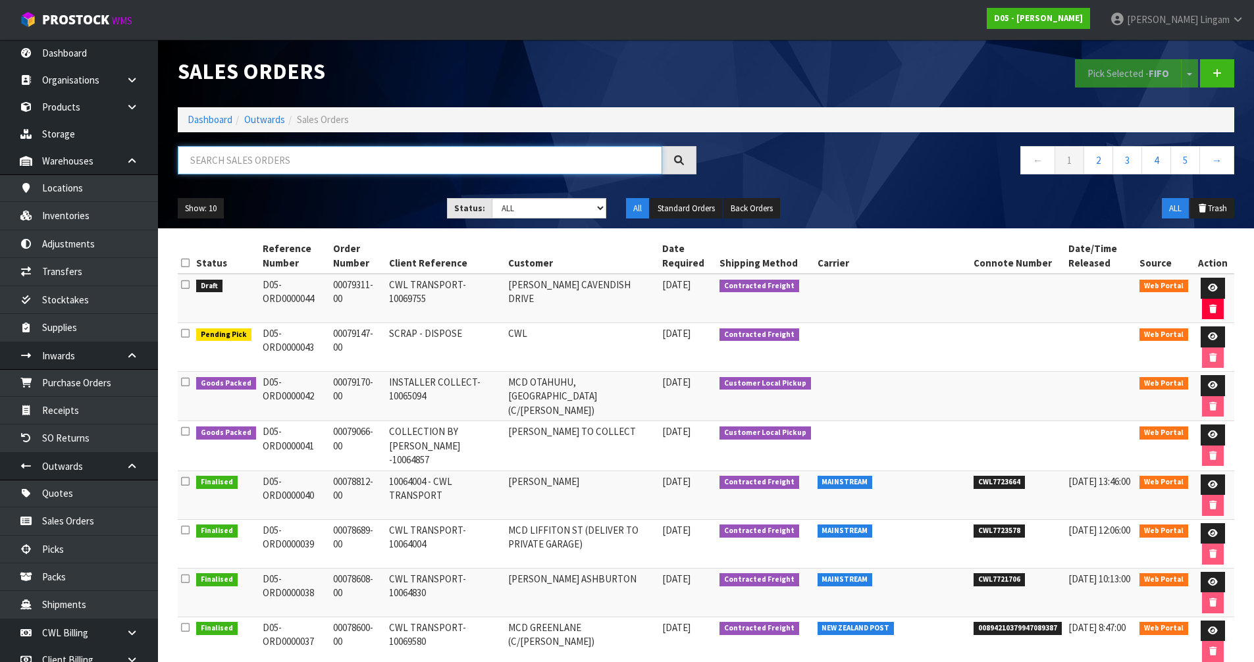
click at [269, 168] on input "text" at bounding box center [420, 160] width 484 height 28
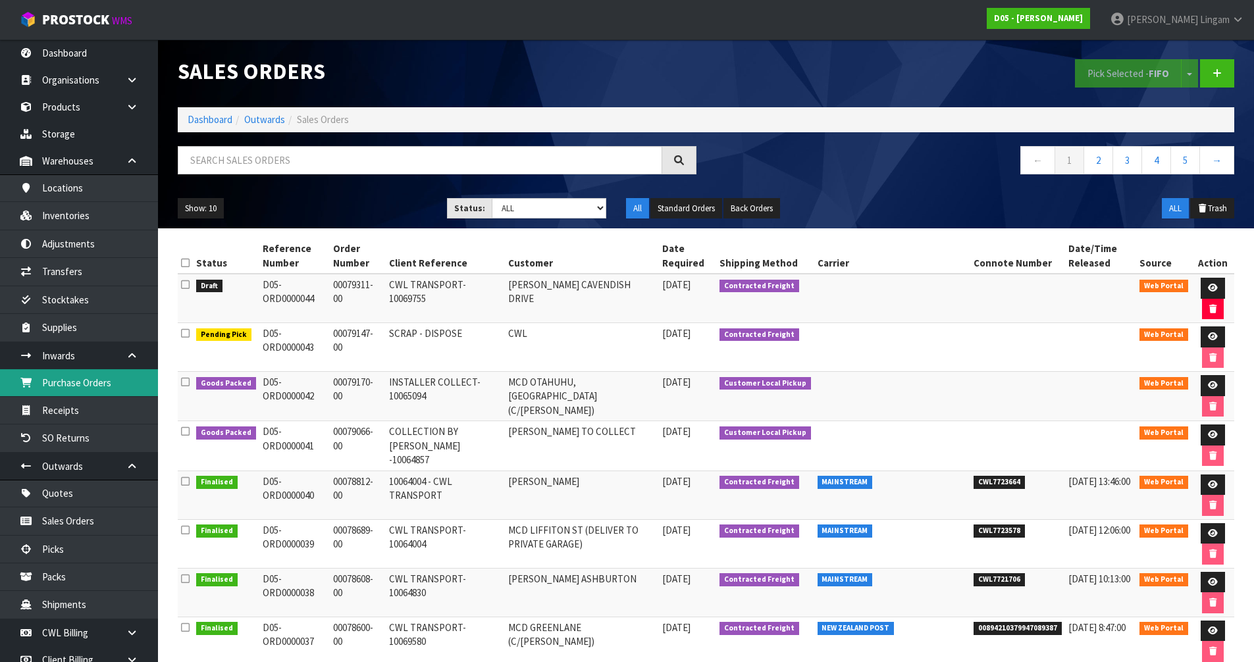
click at [78, 386] on link "Purchase Orders" at bounding box center [79, 382] width 158 height 27
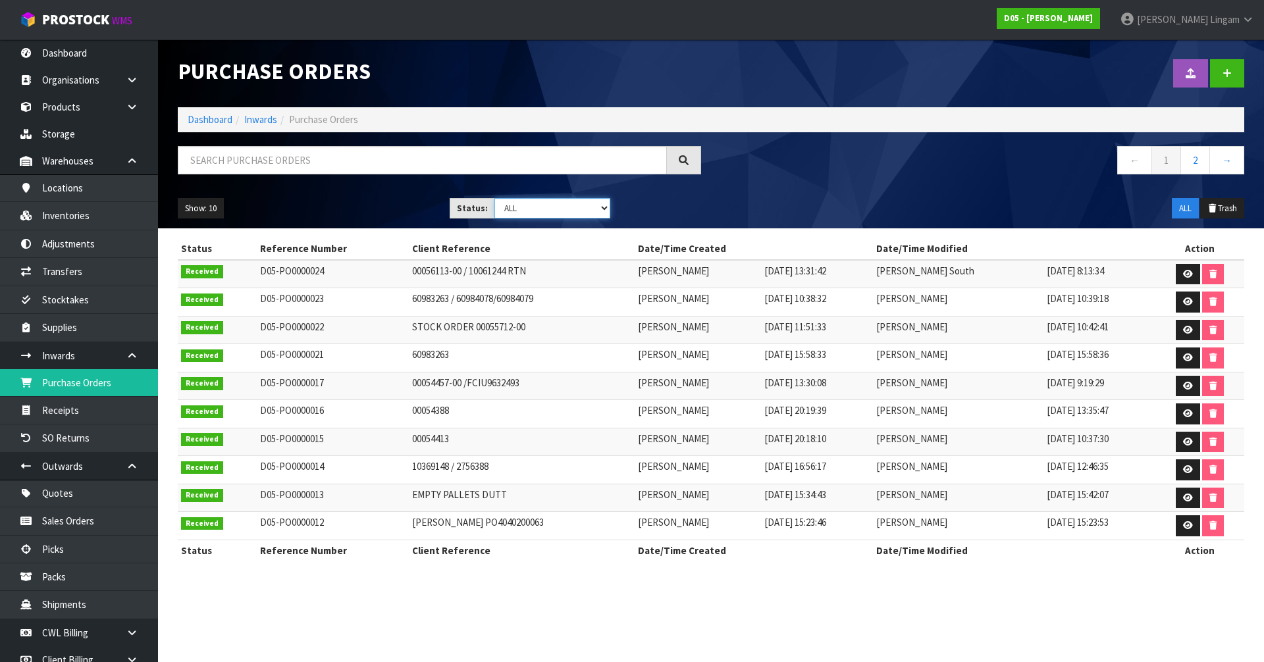
click at [551, 213] on select "Draft Pending Received Cancelled ALL" at bounding box center [552, 208] width 116 height 20
select select "string:0"
click at [494, 198] on select "Draft Pending Received Cancelled ALL" at bounding box center [552, 208] width 116 height 20
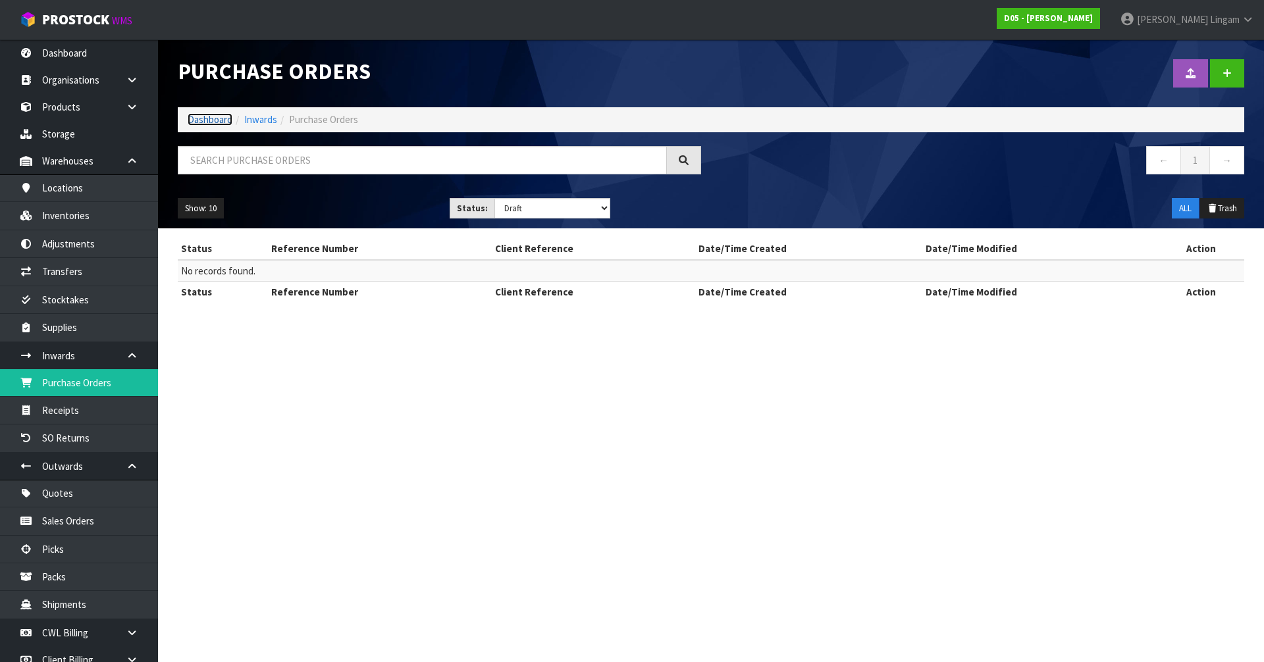
click at [198, 120] on link "Dashboard" at bounding box center [210, 119] width 45 height 13
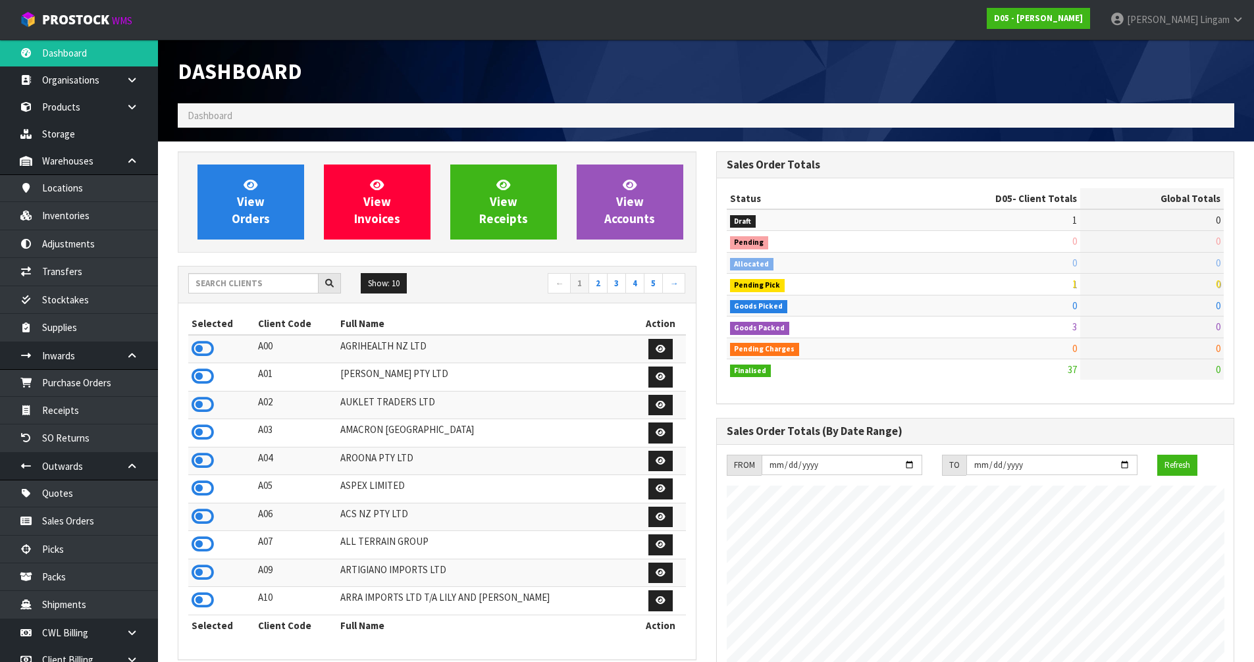
scroll to position [954, 538]
click at [246, 286] on input "text" at bounding box center [253, 283] width 130 height 20
click at [241, 286] on input "text" at bounding box center [253, 283] width 130 height 20
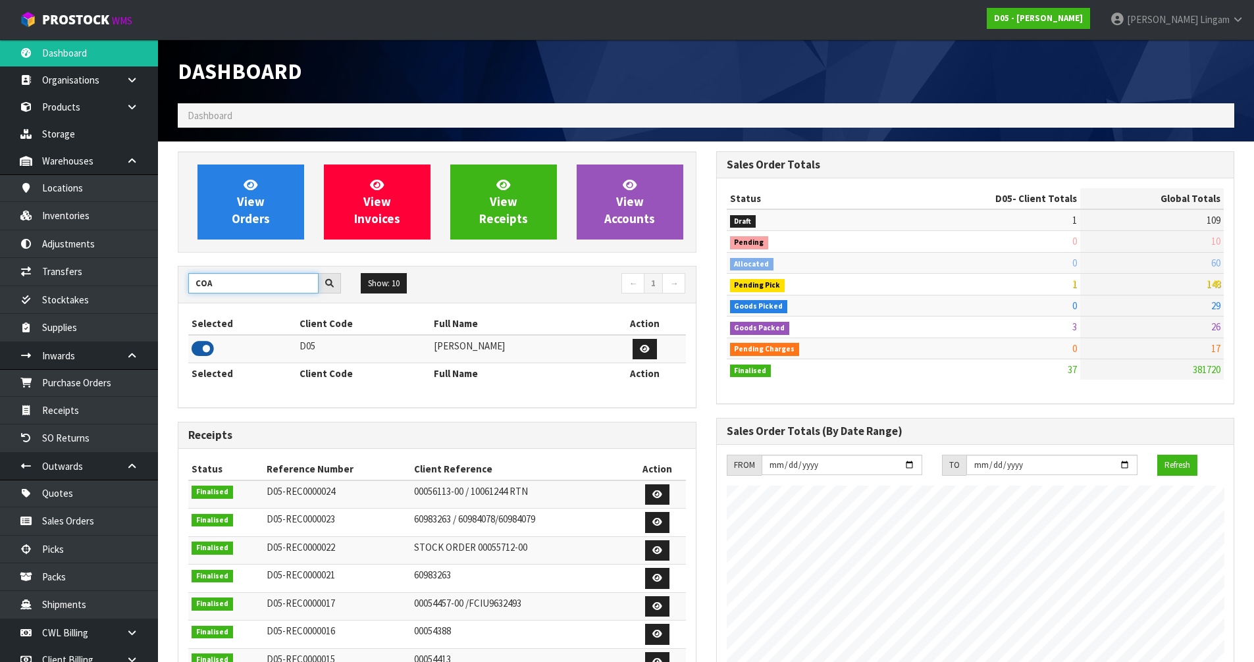
type input "COA"
click at [200, 347] on icon at bounding box center [203, 349] width 22 height 20
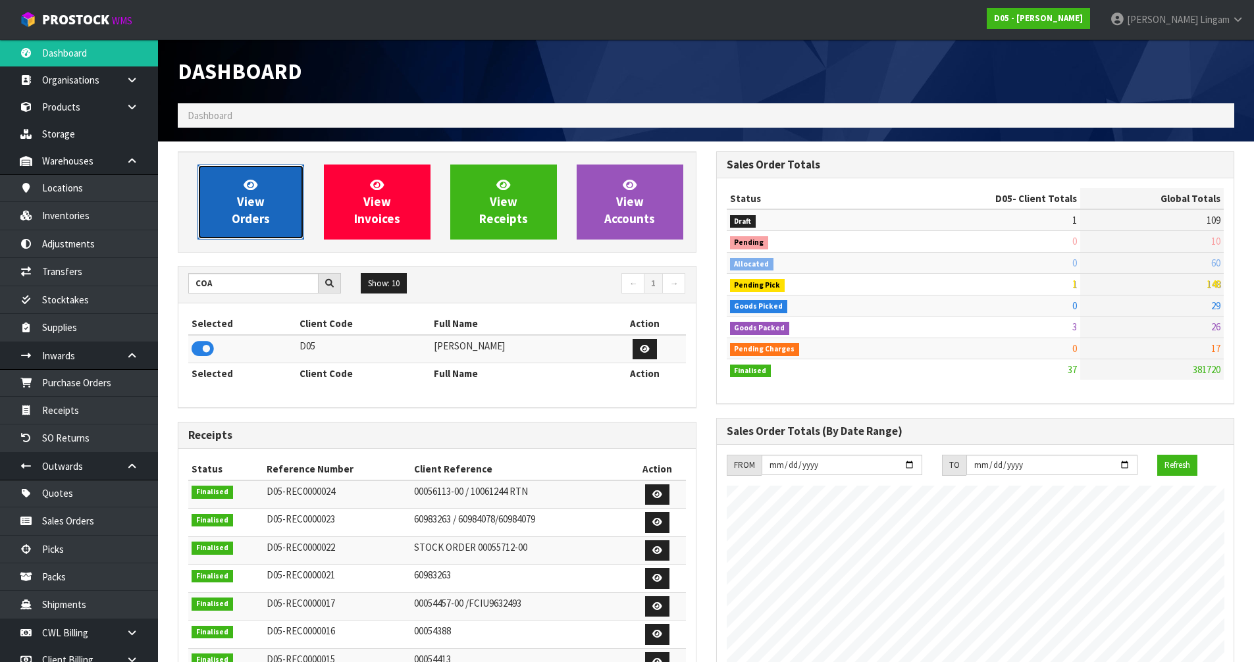
click at [238, 222] on span "View Orders" at bounding box center [251, 201] width 38 height 49
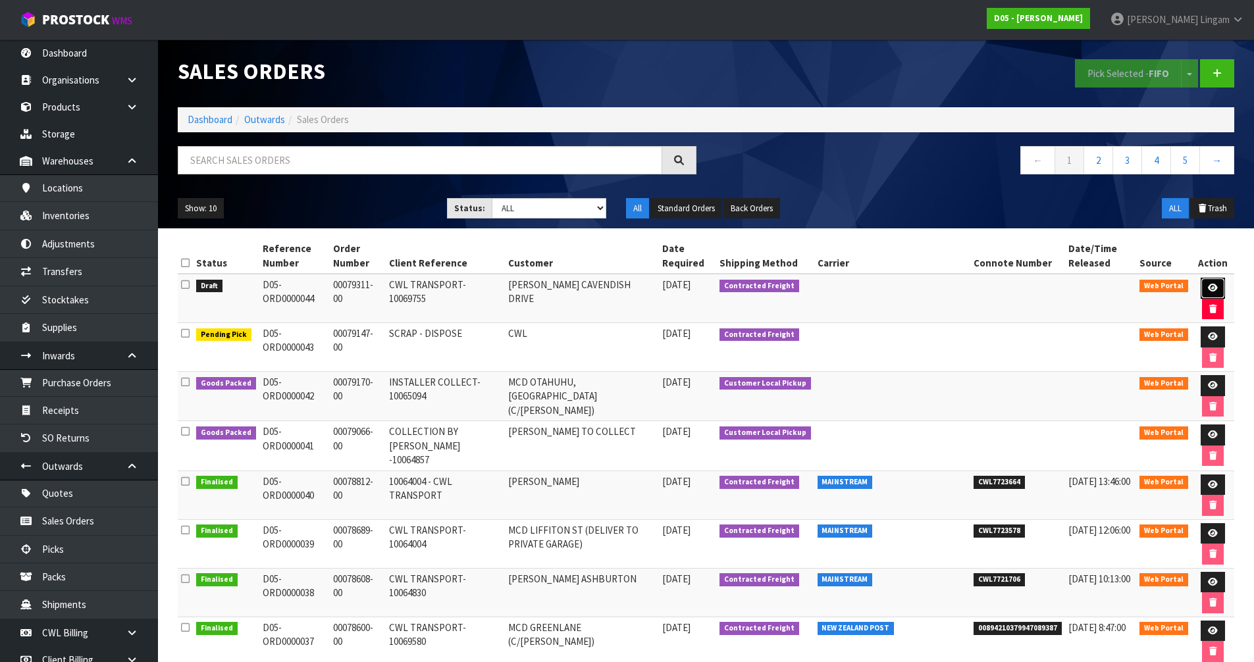
click at [1210, 288] on icon at bounding box center [1213, 288] width 10 height 9
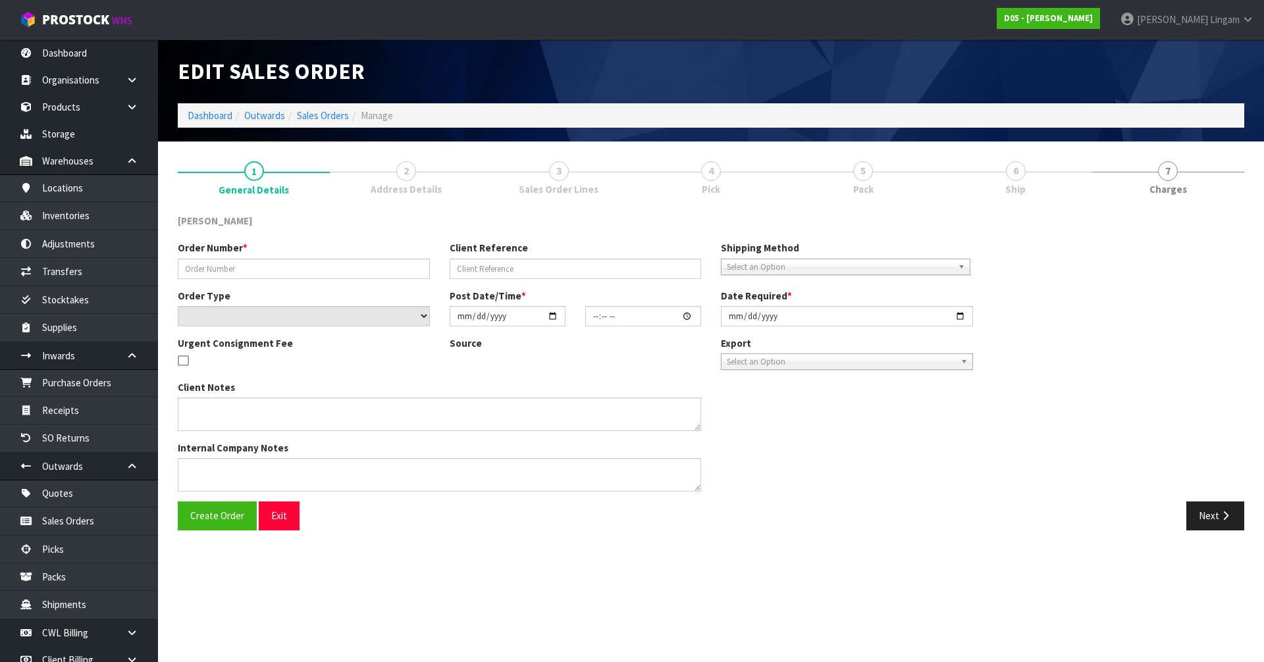
type input "00079311-00"
type input "CWL TRANSPORT-10069755"
select select "number:0"
type input "2025-09-18"
type input "08:07:00.000"
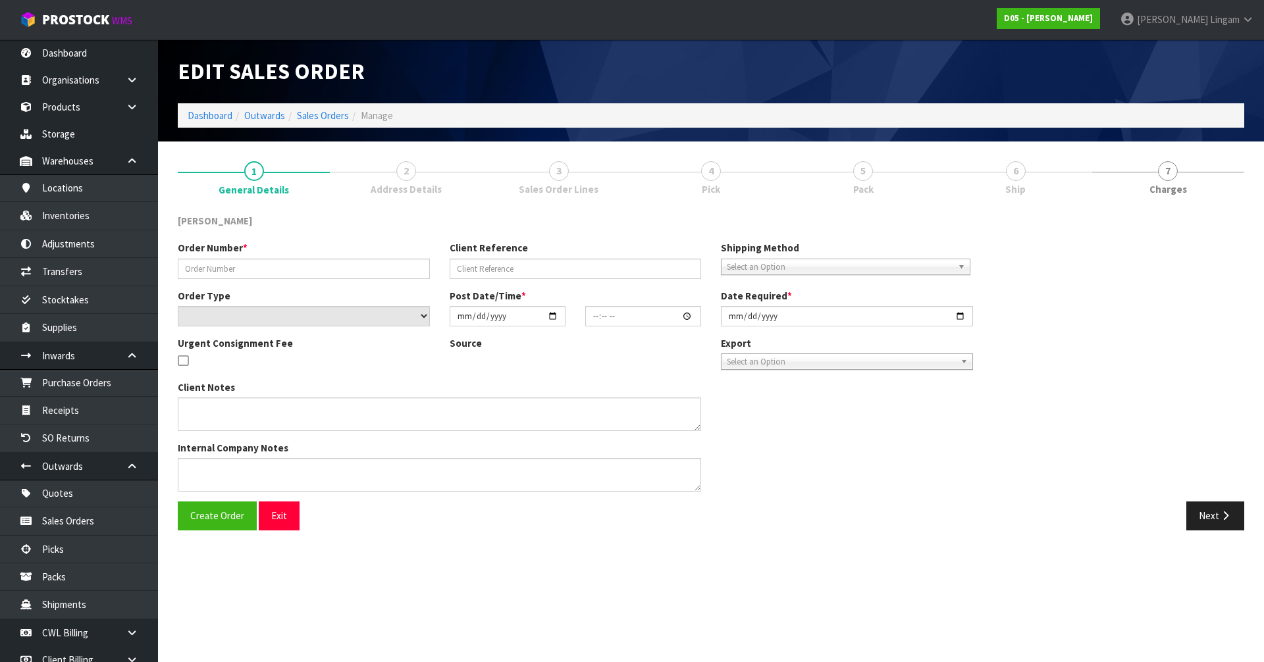
type input "2025-09-18"
type textarea "PLEASE DELIVER BY DDD 19/9"
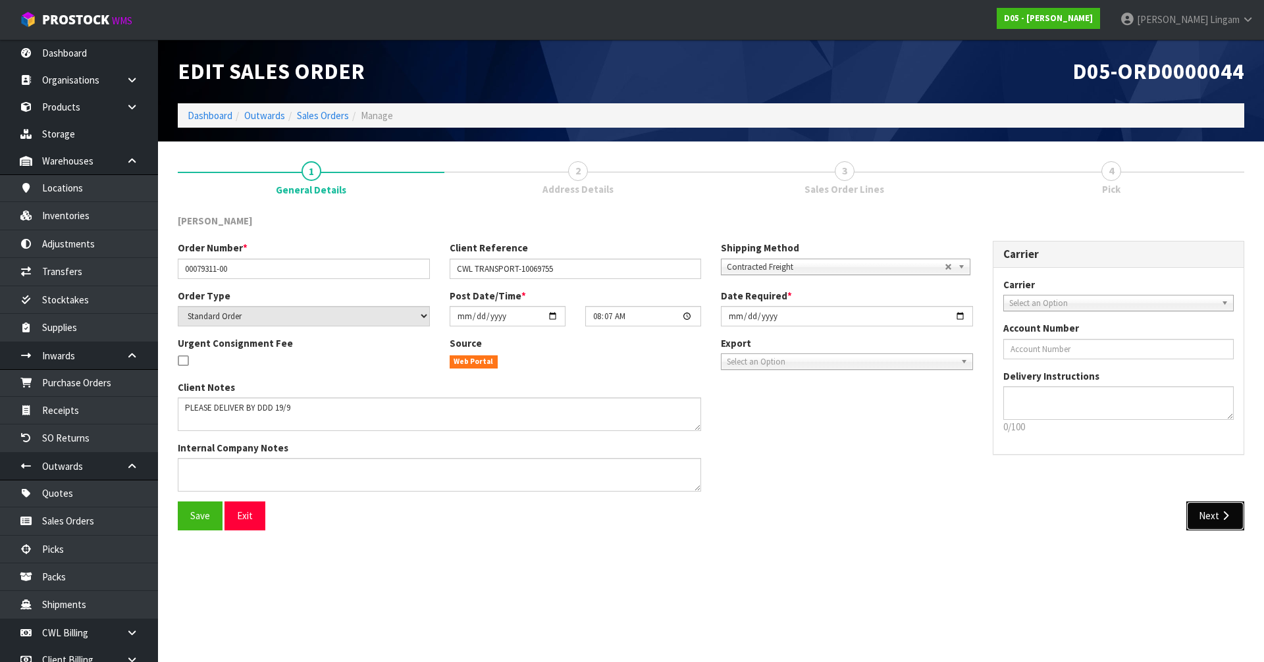
click at [1198, 517] on button "Next" at bounding box center [1215, 515] width 58 height 28
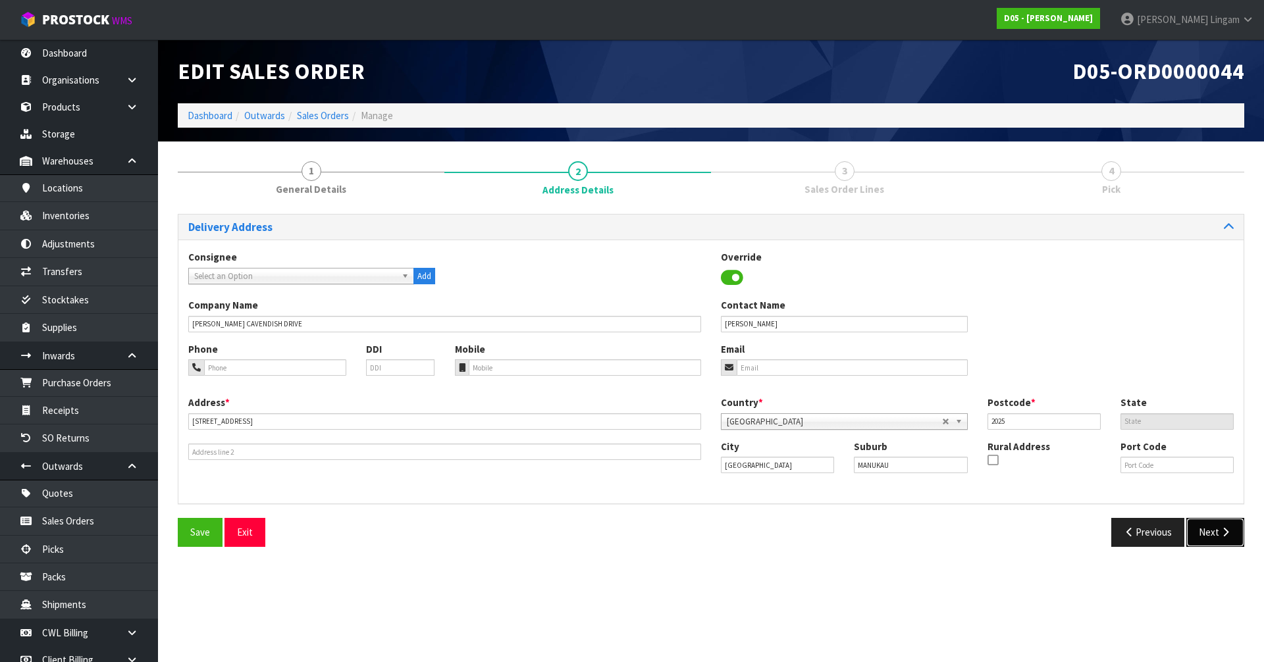
click at [1206, 536] on button "Next" at bounding box center [1215, 532] width 58 height 28
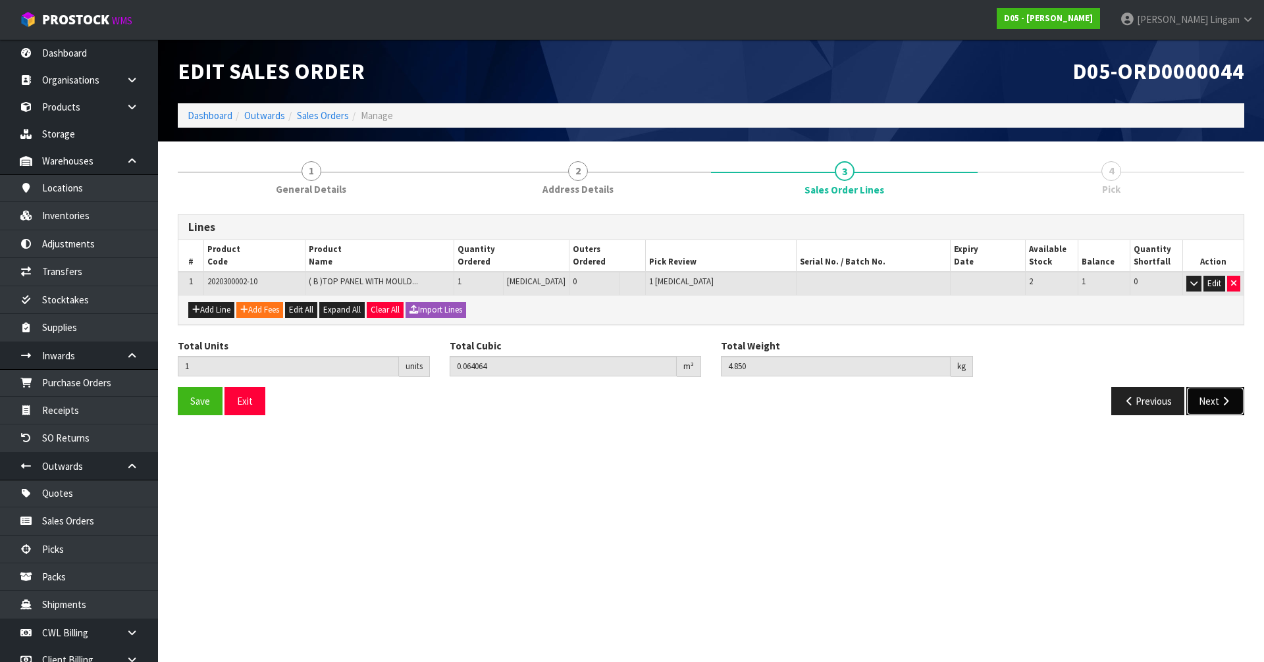
click at [1200, 402] on button "Next" at bounding box center [1215, 401] width 58 height 28
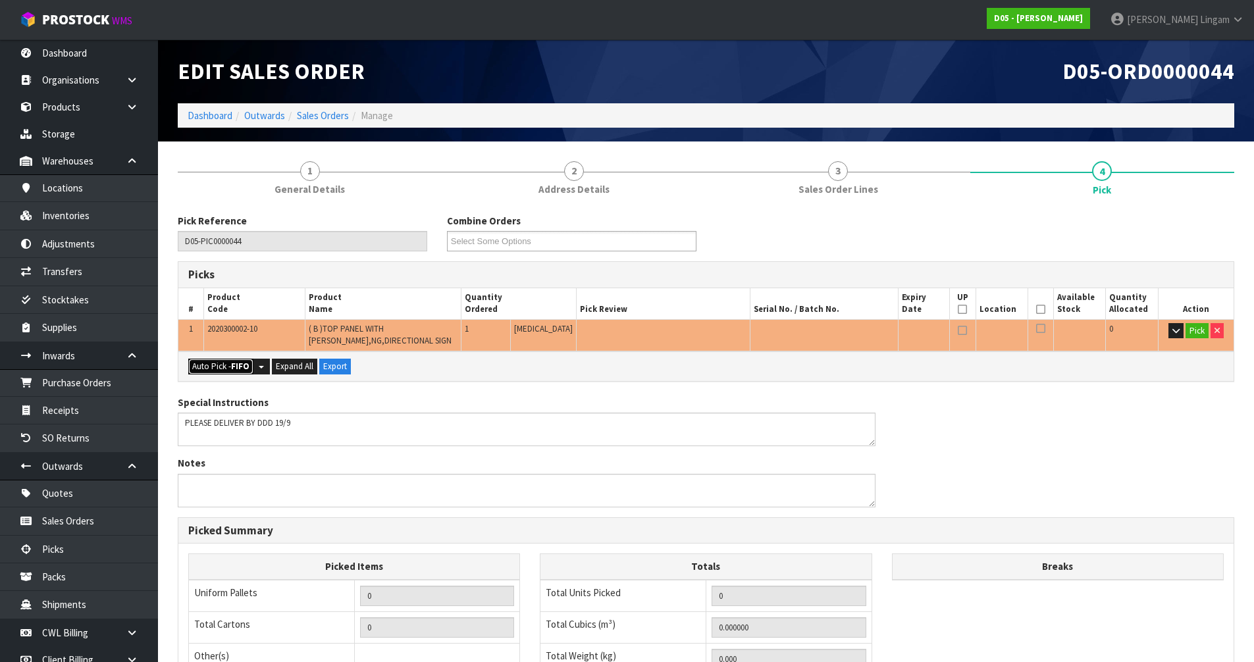
click at [230, 367] on button "Auto Pick - FIFO" at bounding box center [220, 367] width 65 height 16
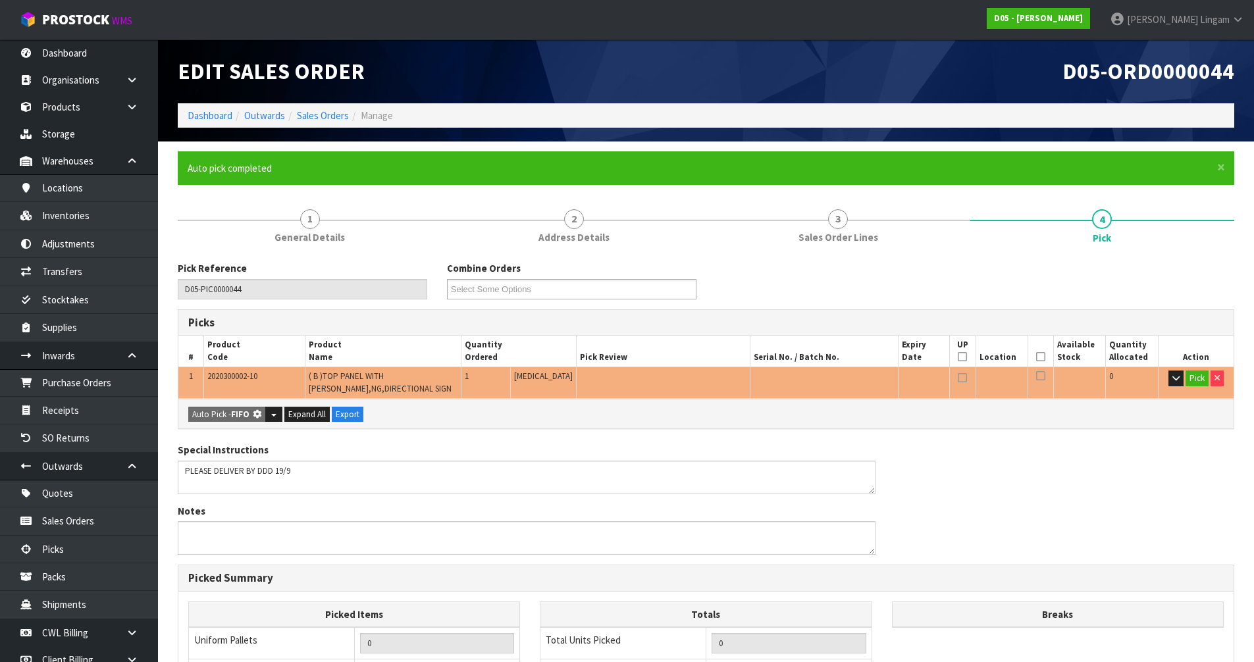
type input "Piece x 1"
type input "1"
type input "0.064064"
type input "4.850"
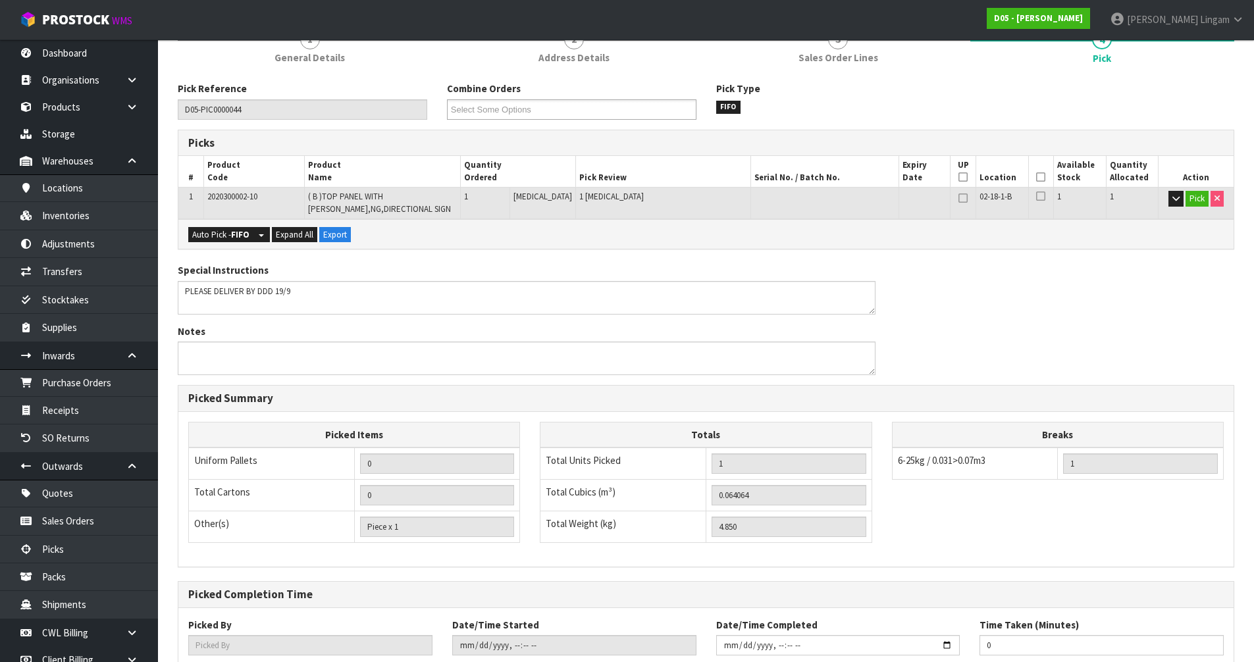
scroll to position [266, 0]
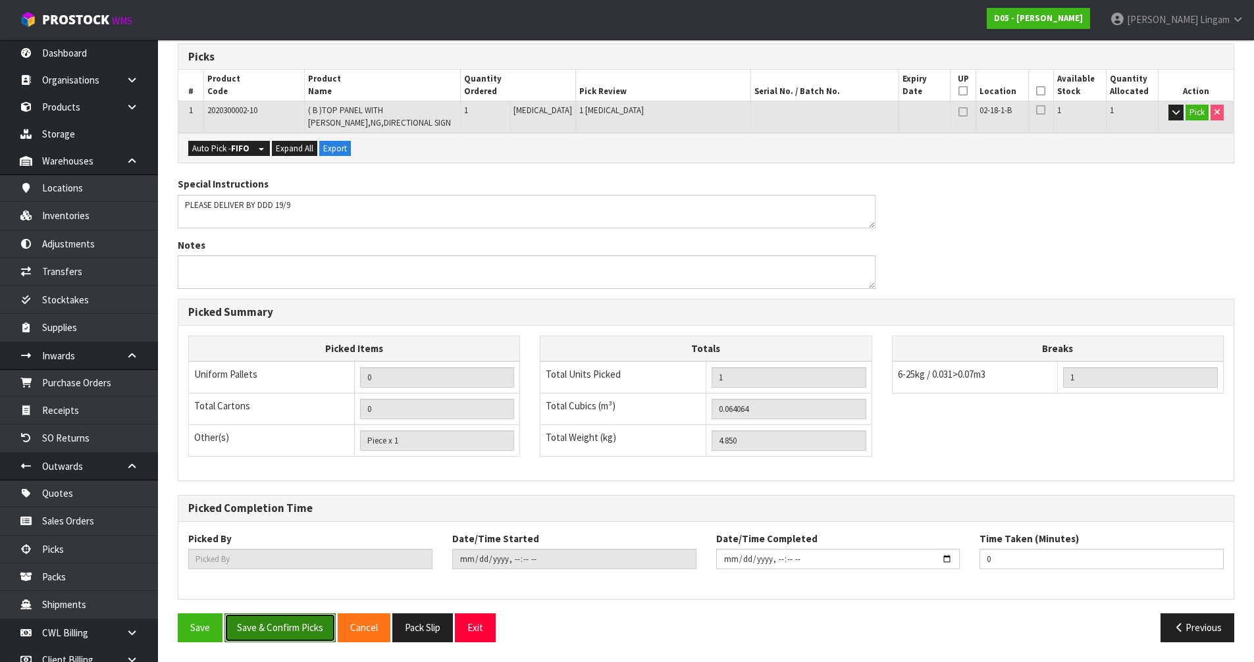
click at [296, 630] on button "Save & Confirm Picks" at bounding box center [279, 627] width 111 height 28
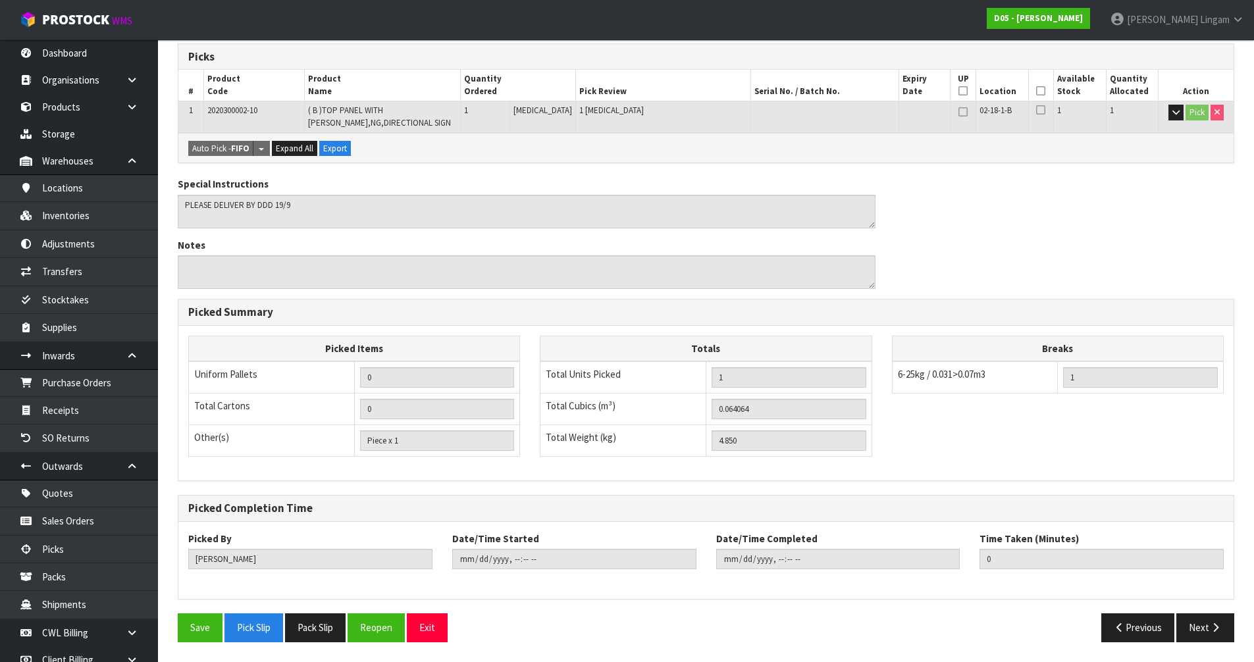
drag, startPoint x: 329, startPoint y: 631, endPoint x: 496, endPoint y: 602, distance: 169.6
click at [329, 631] on button "Pack Slip" at bounding box center [315, 627] width 61 height 28
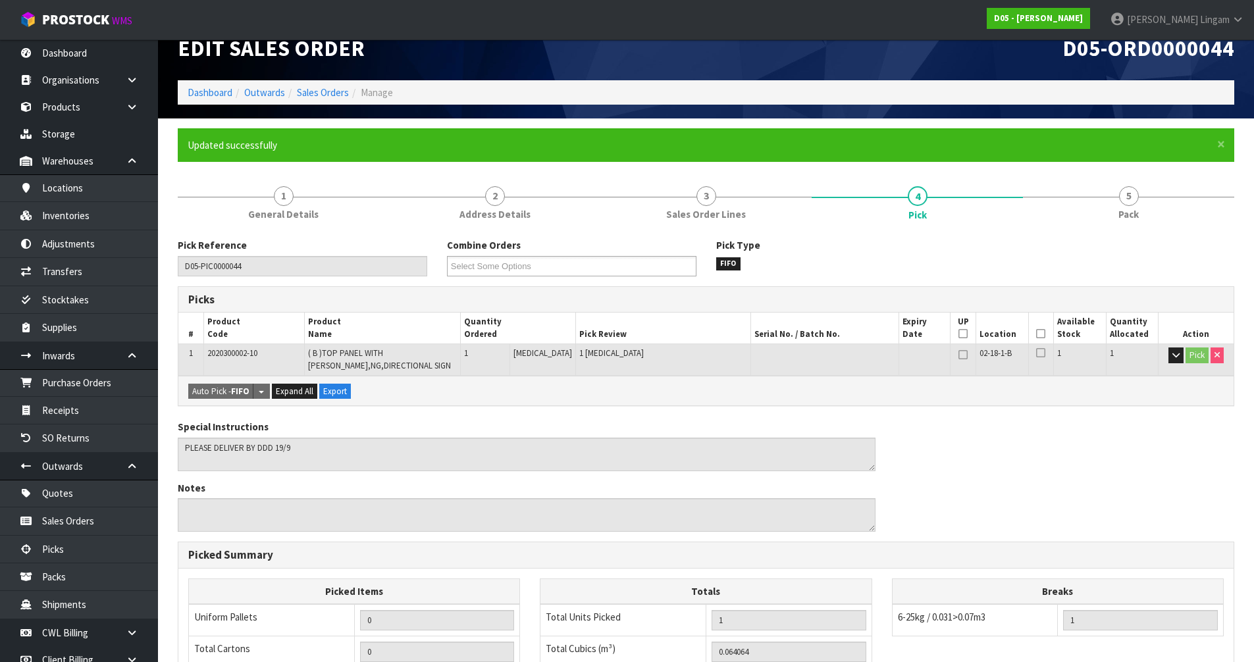
scroll to position [0, 0]
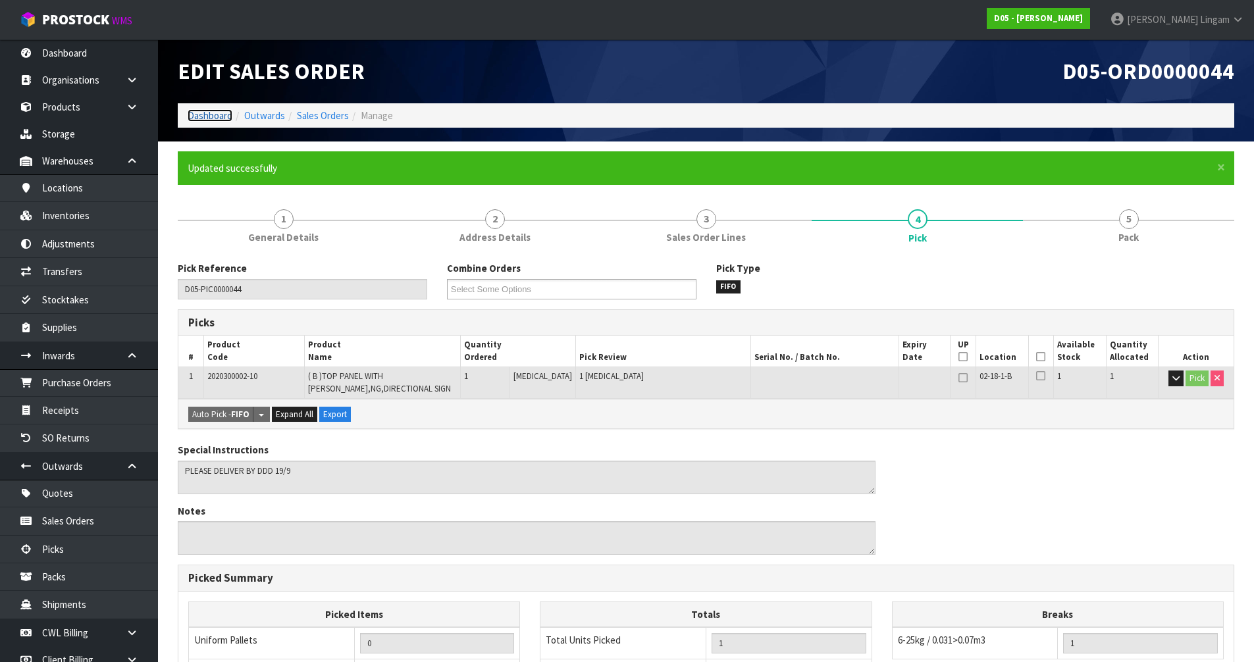
click at [216, 118] on link "Dashboard" at bounding box center [210, 115] width 45 height 13
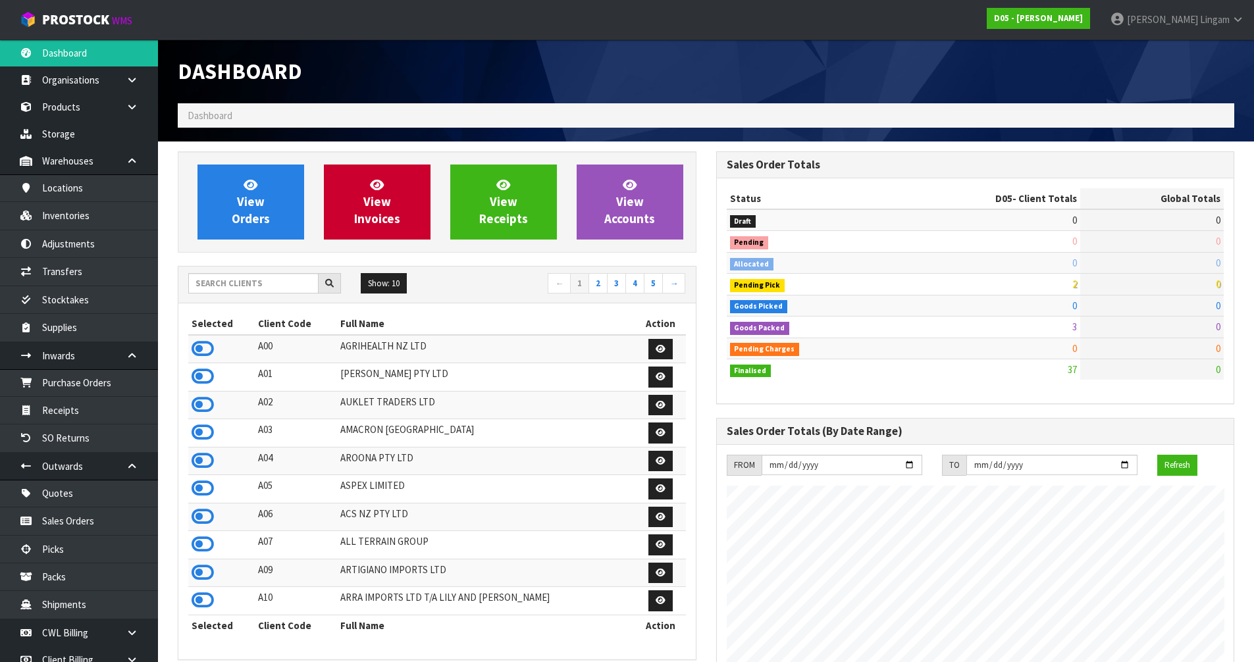
scroll to position [954, 538]
click at [274, 294] on div "Show: 10 5 10 25 50 ← 1 2 3 4 5 →" at bounding box center [436, 284] width 517 height 23
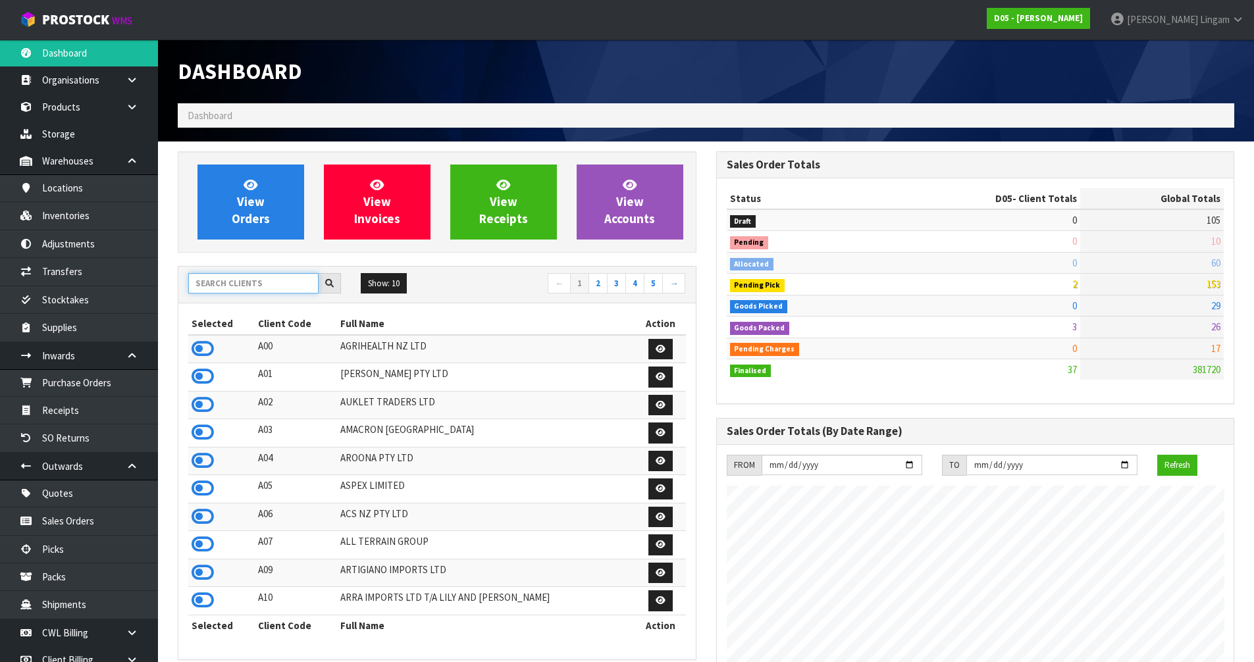
click at [275, 291] on input "text" at bounding box center [253, 283] width 130 height 20
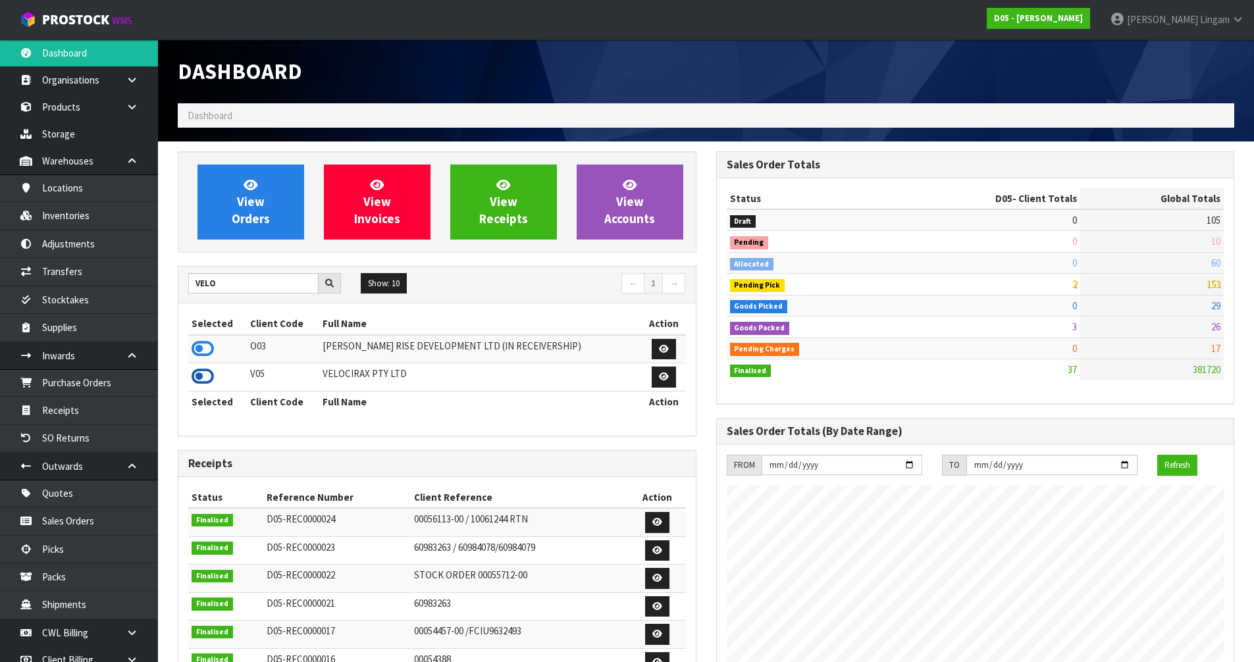
click at [203, 377] on icon at bounding box center [203, 377] width 22 height 20
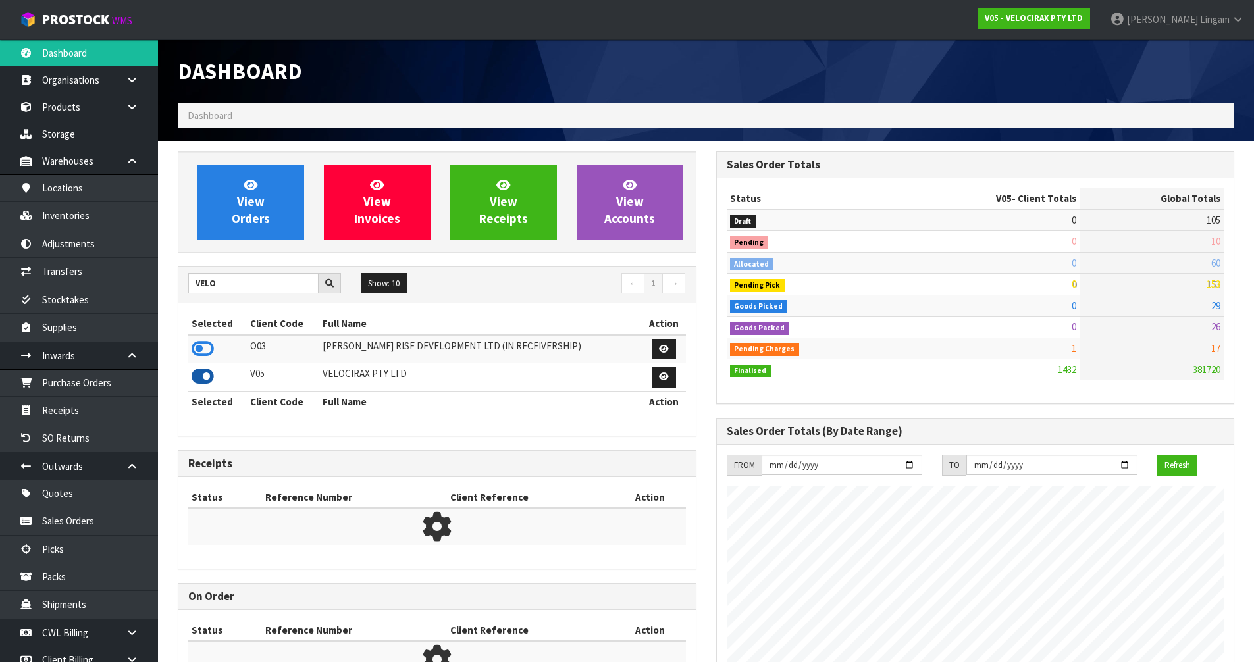
scroll to position [1025, 538]
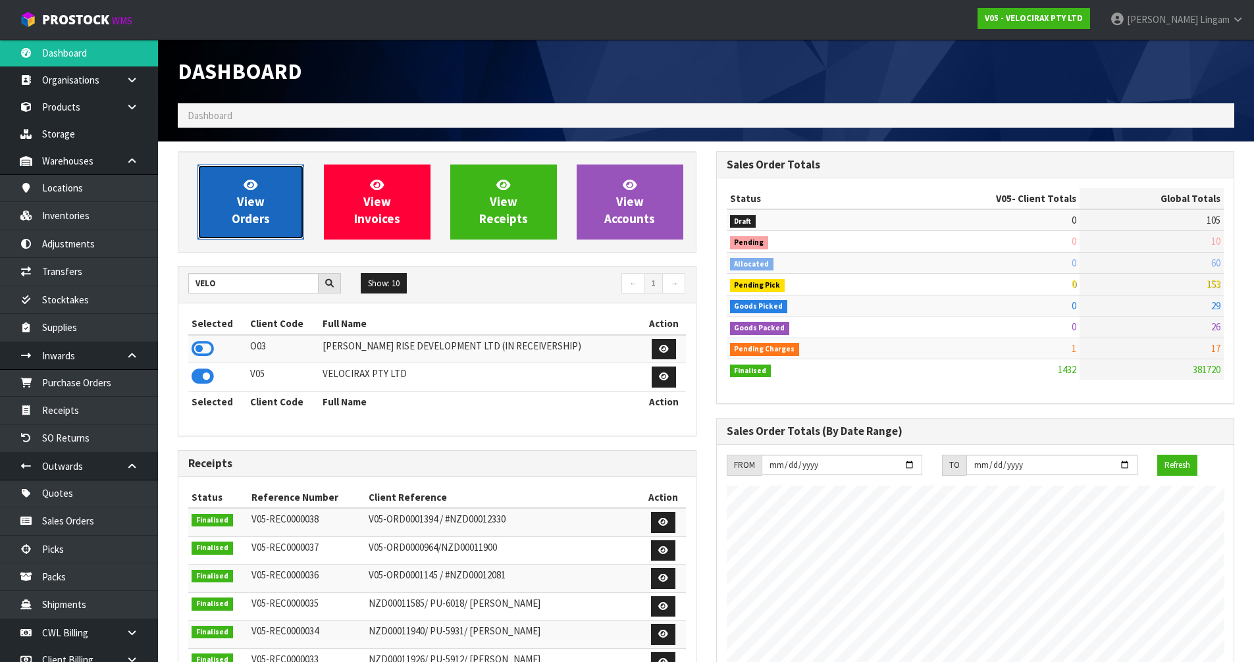
click at [254, 224] on span "View Orders" at bounding box center [251, 201] width 38 height 49
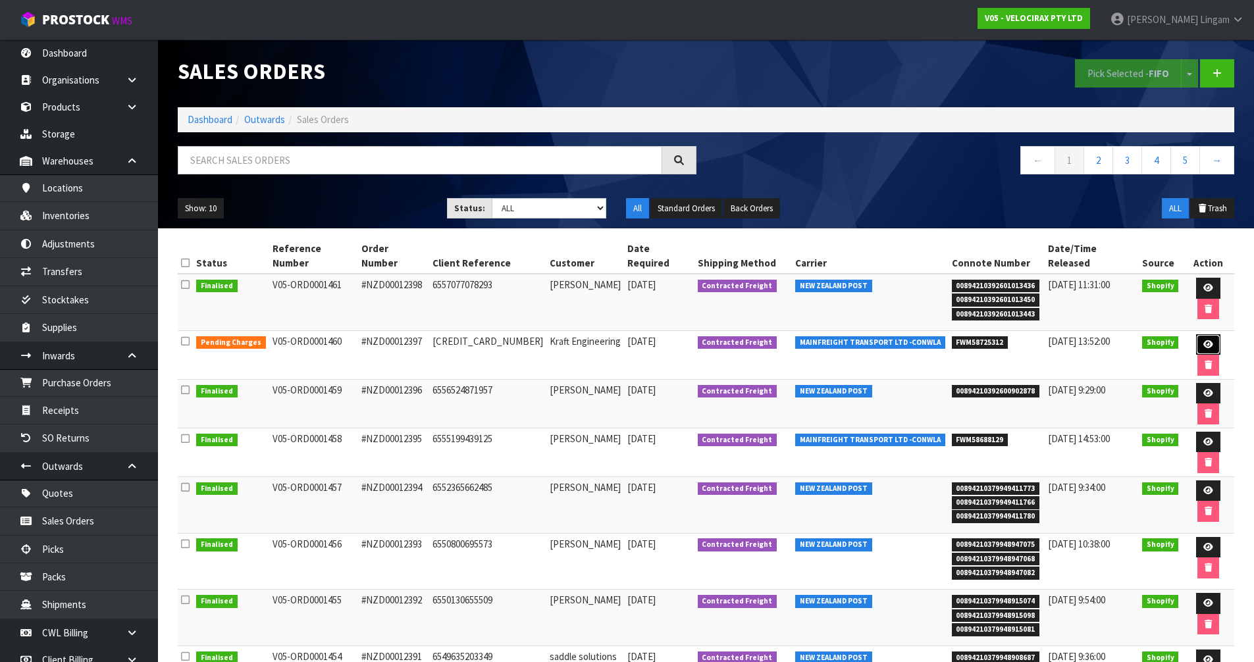
click at [1203, 340] on icon at bounding box center [1208, 344] width 10 height 9
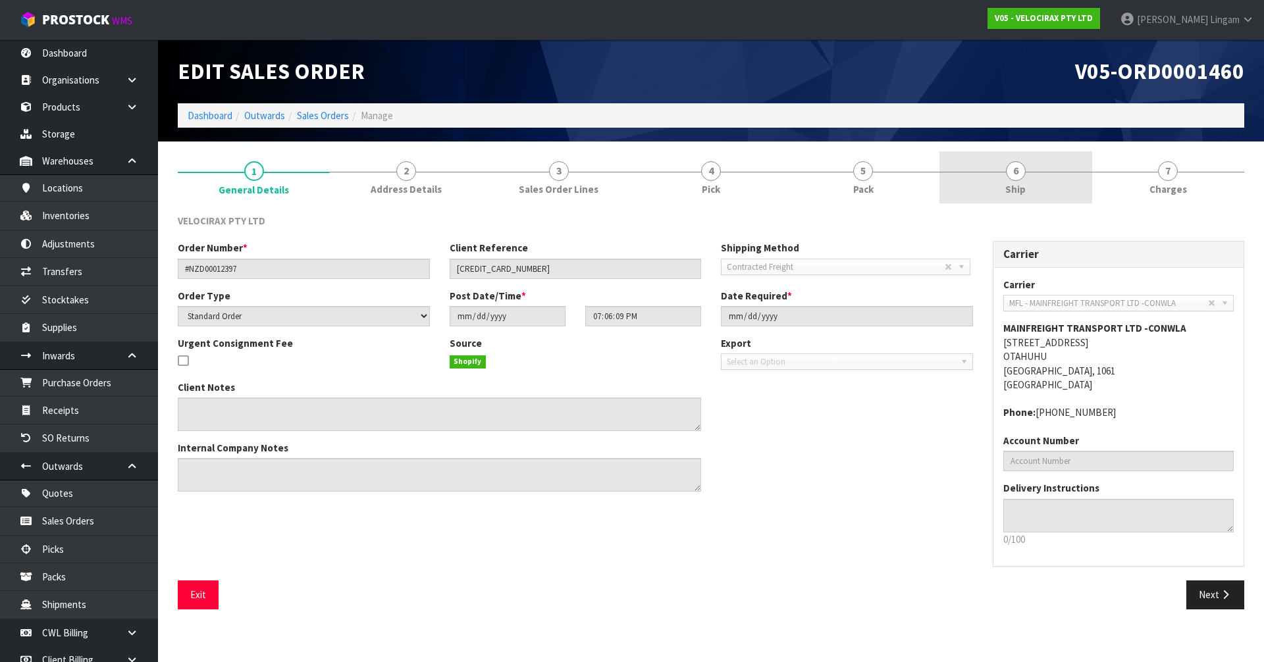
click at [1058, 177] on link "6 Ship" at bounding box center [1015, 177] width 152 height 52
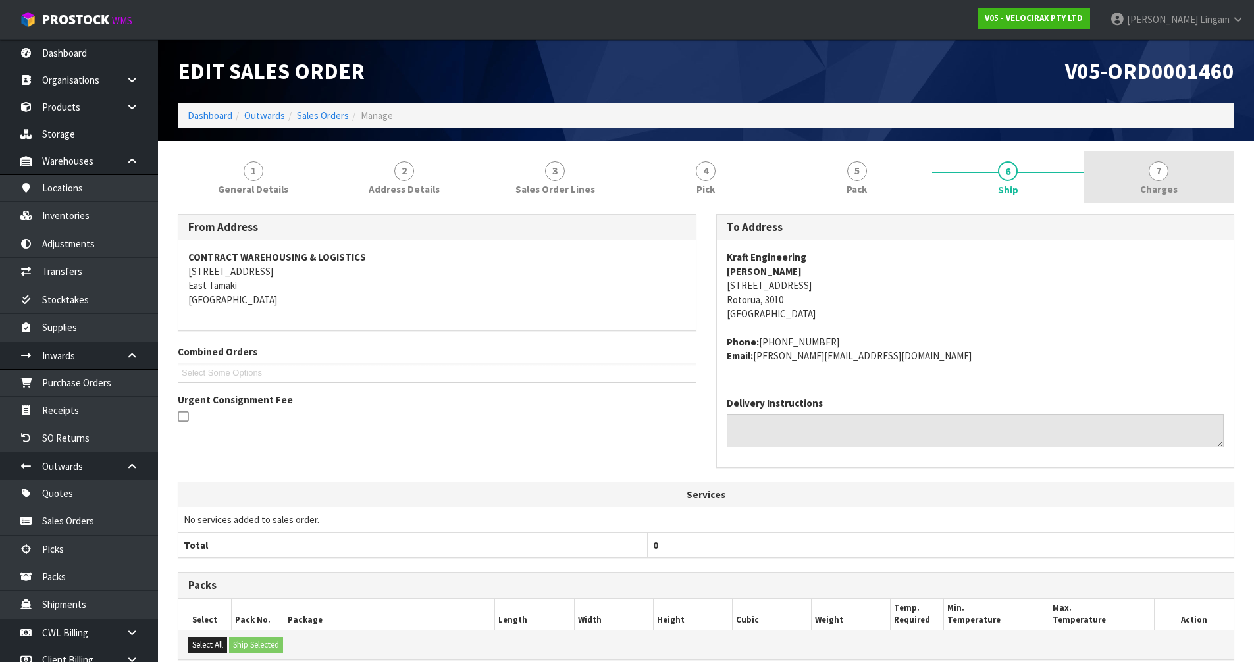
click at [1158, 188] on span "Charges" at bounding box center [1159, 189] width 38 height 14
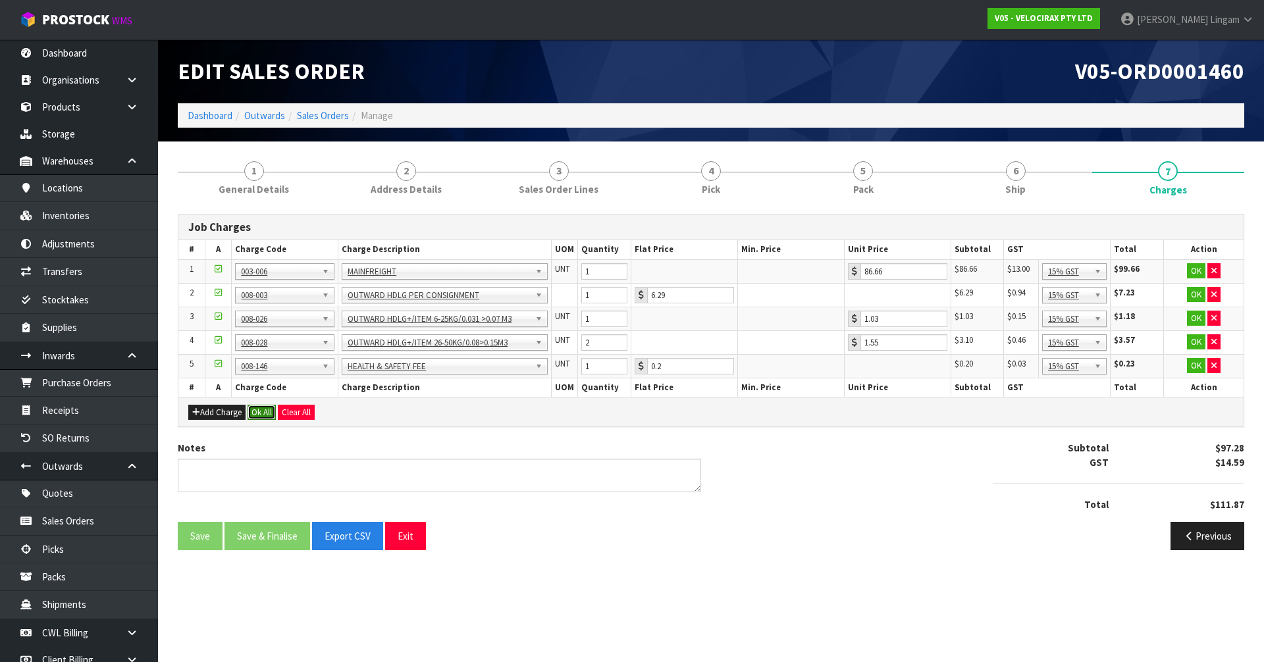
click at [273, 411] on button "Ok All" at bounding box center [261, 413] width 28 height 16
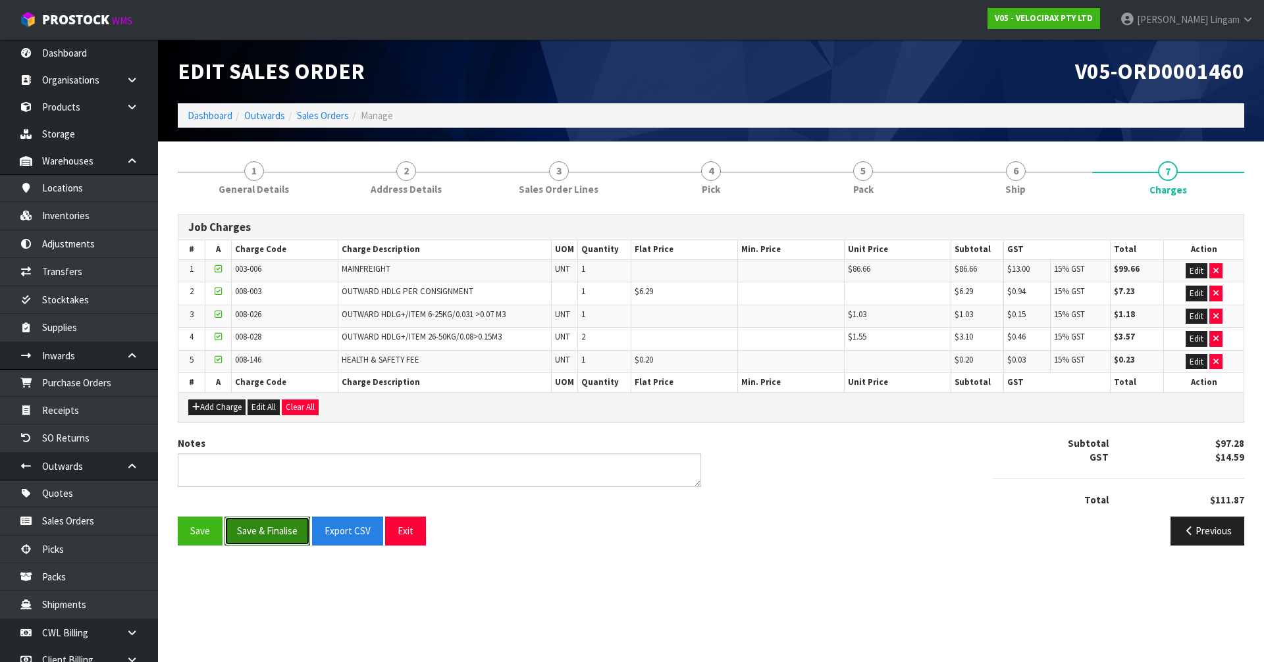
click at [269, 531] on button "Save & Finalise" at bounding box center [267, 531] width 86 height 28
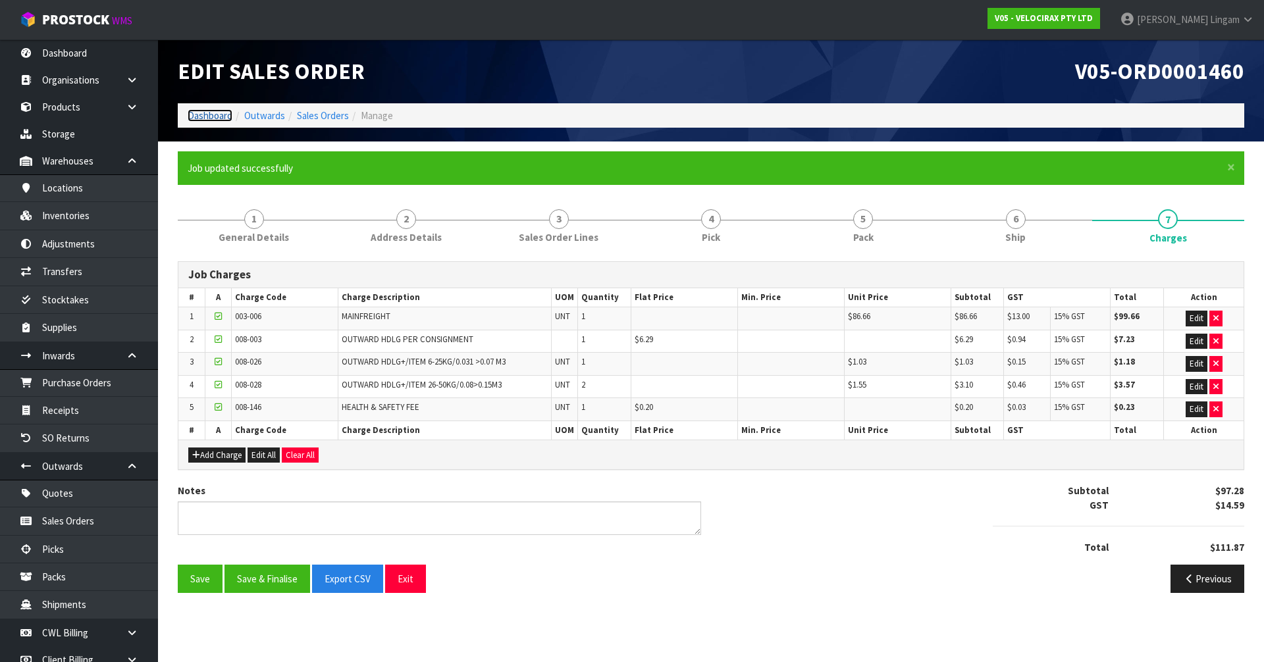
click at [199, 113] on link "Dashboard" at bounding box center [210, 115] width 45 height 13
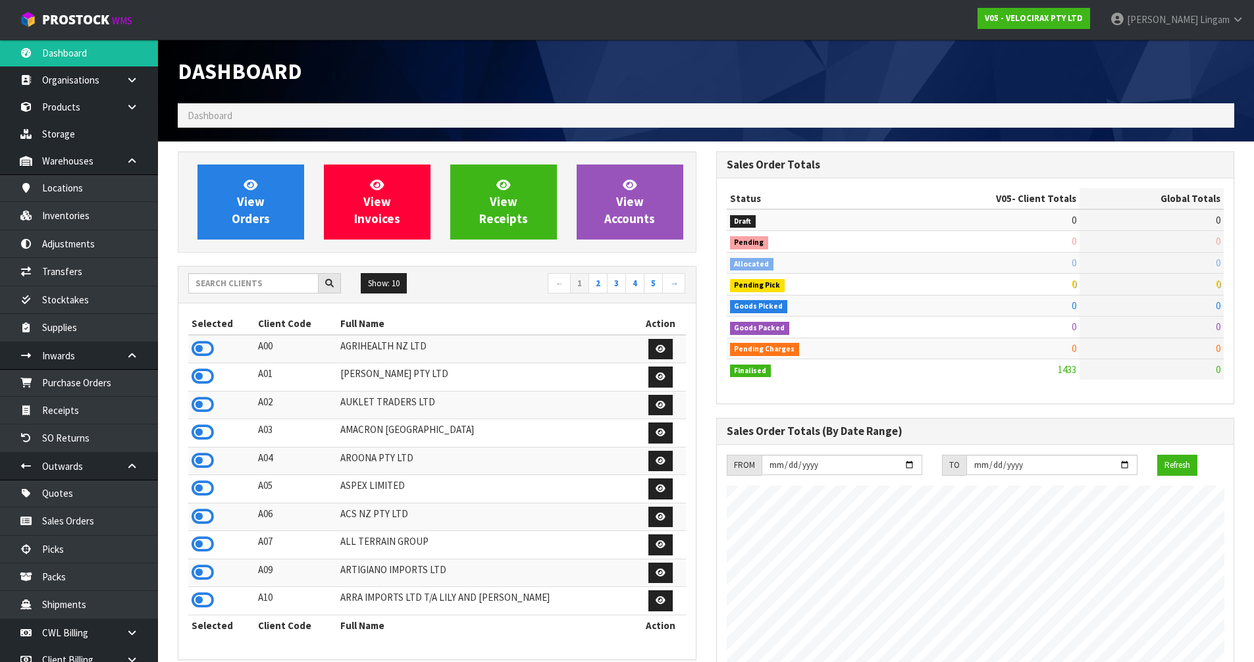
scroll to position [1025, 538]
click at [259, 282] on input "text" at bounding box center [253, 283] width 130 height 20
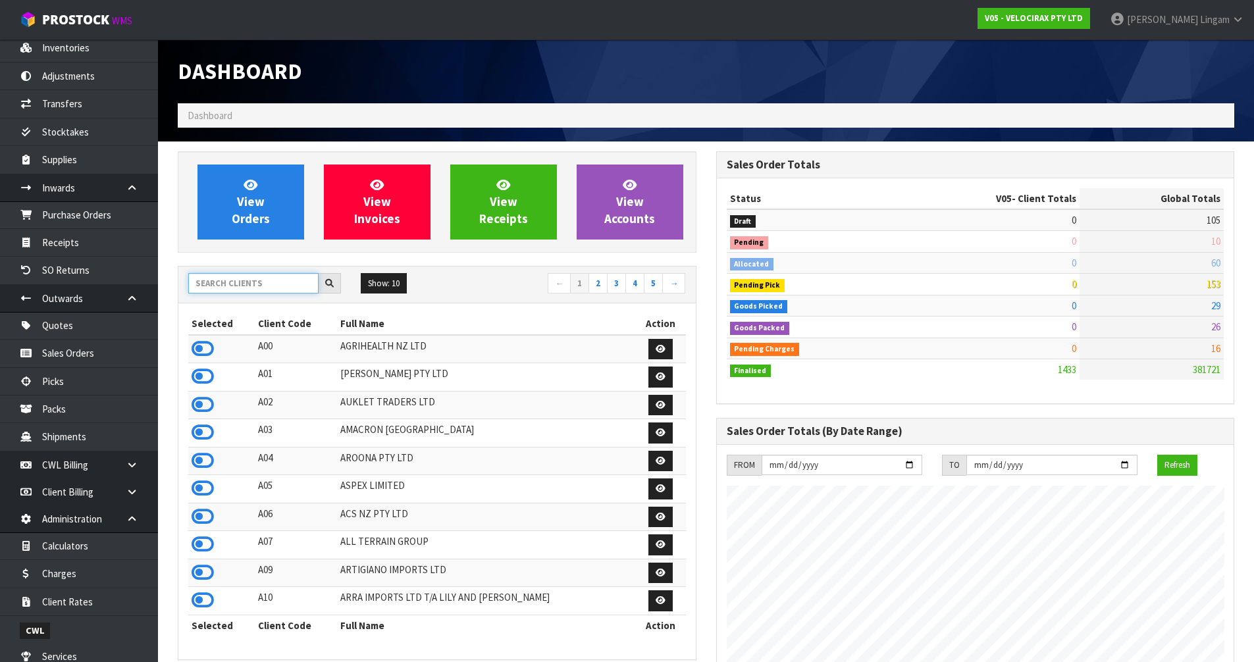
scroll to position [368, 0]
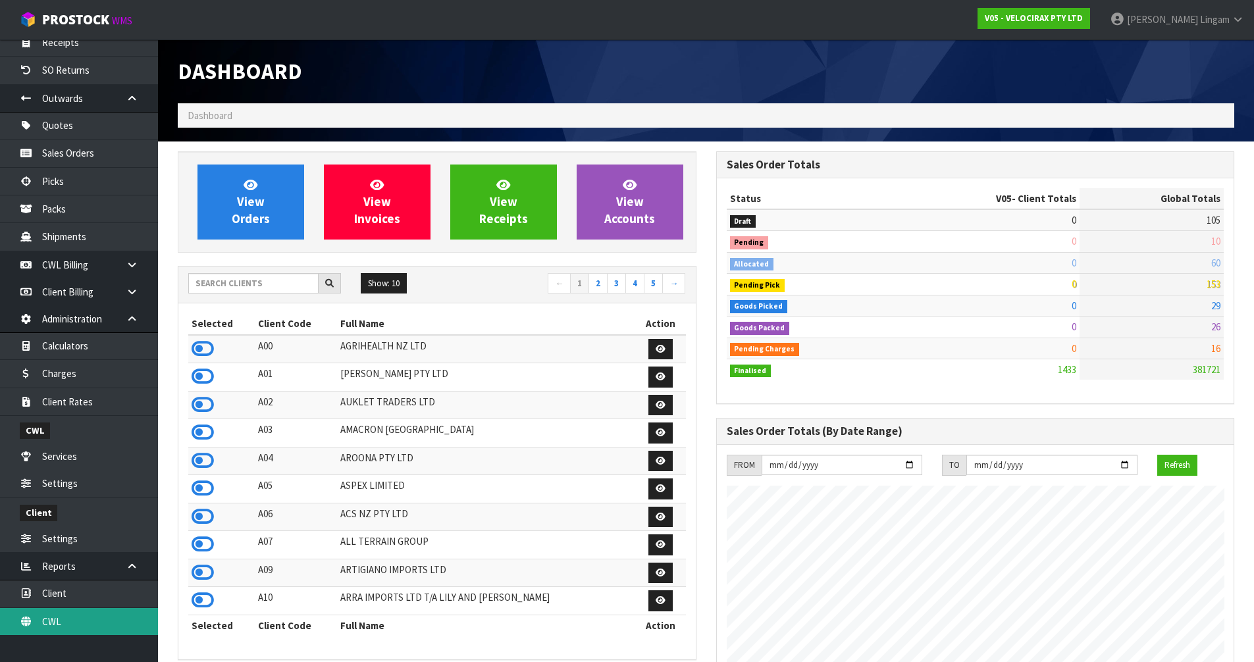
click at [93, 627] on link "CWL" at bounding box center [79, 621] width 158 height 27
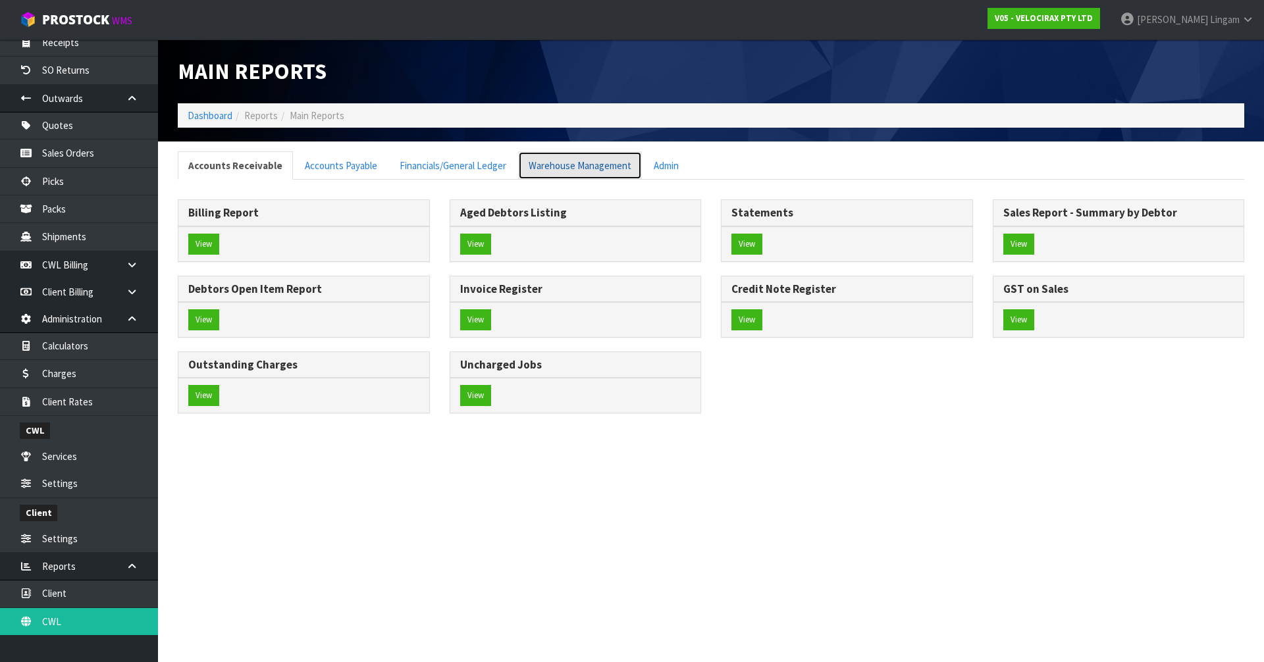
click at [579, 167] on link "Warehouse Management" at bounding box center [580, 165] width 124 height 28
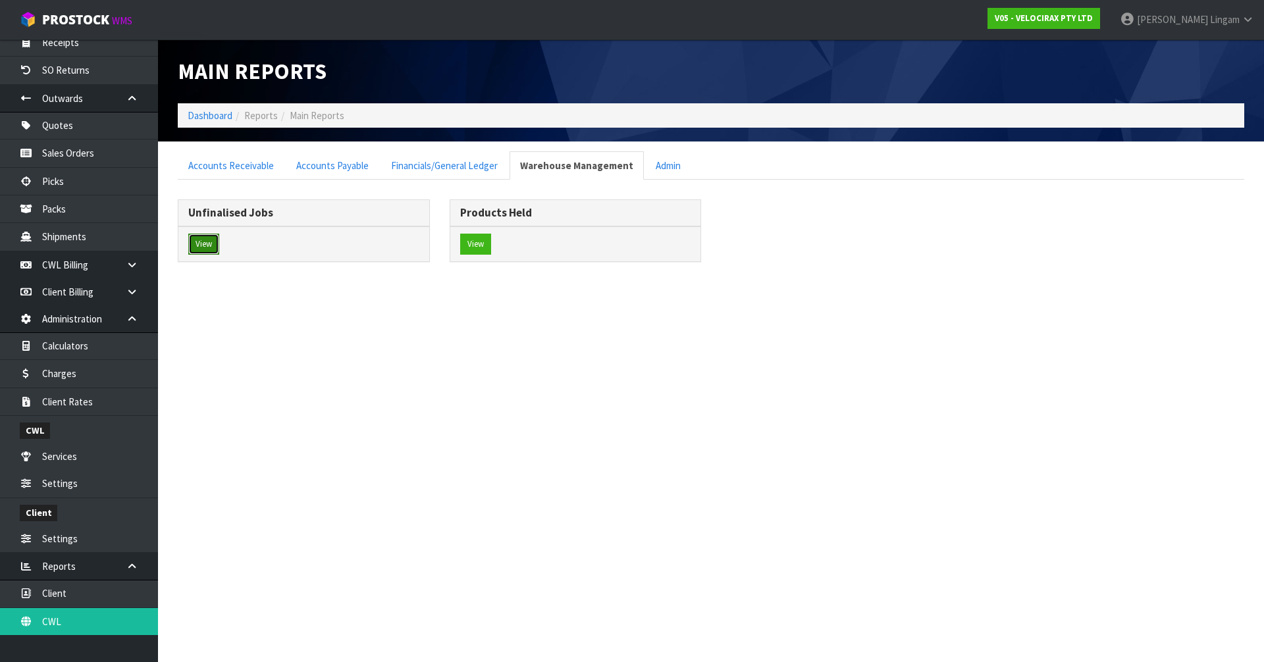
click at [199, 249] on button "View" at bounding box center [203, 244] width 31 height 21
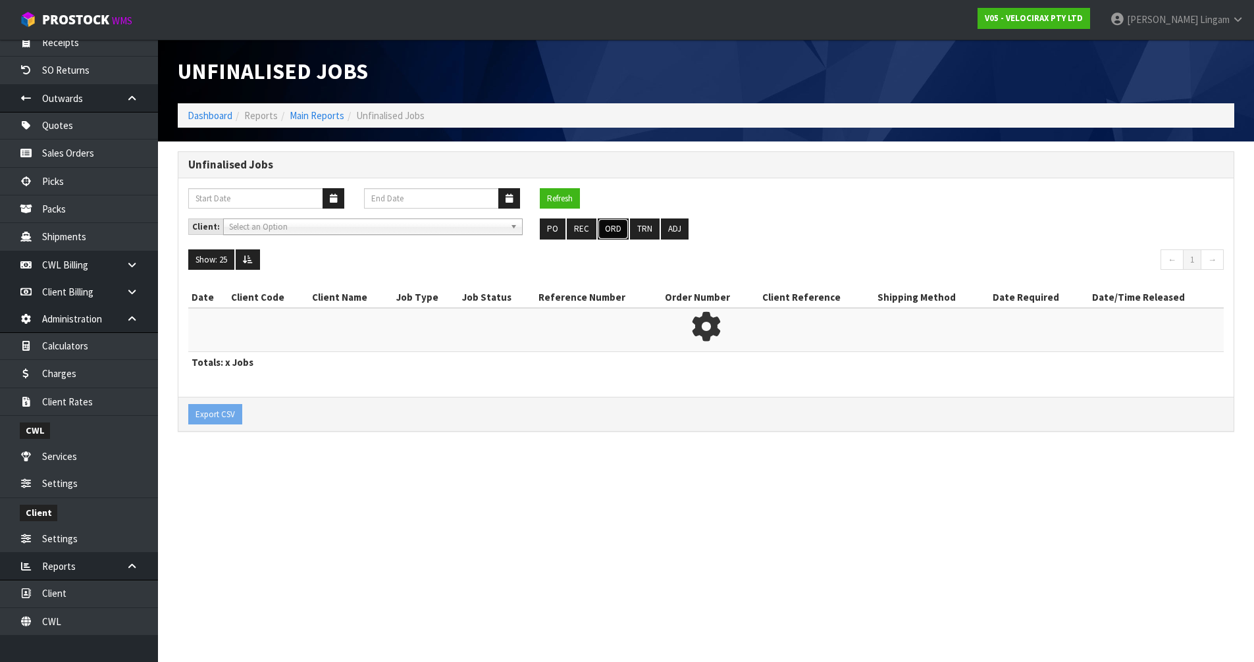
click at [609, 228] on button "ORD" at bounding box center [613, 228] width 31 height 21
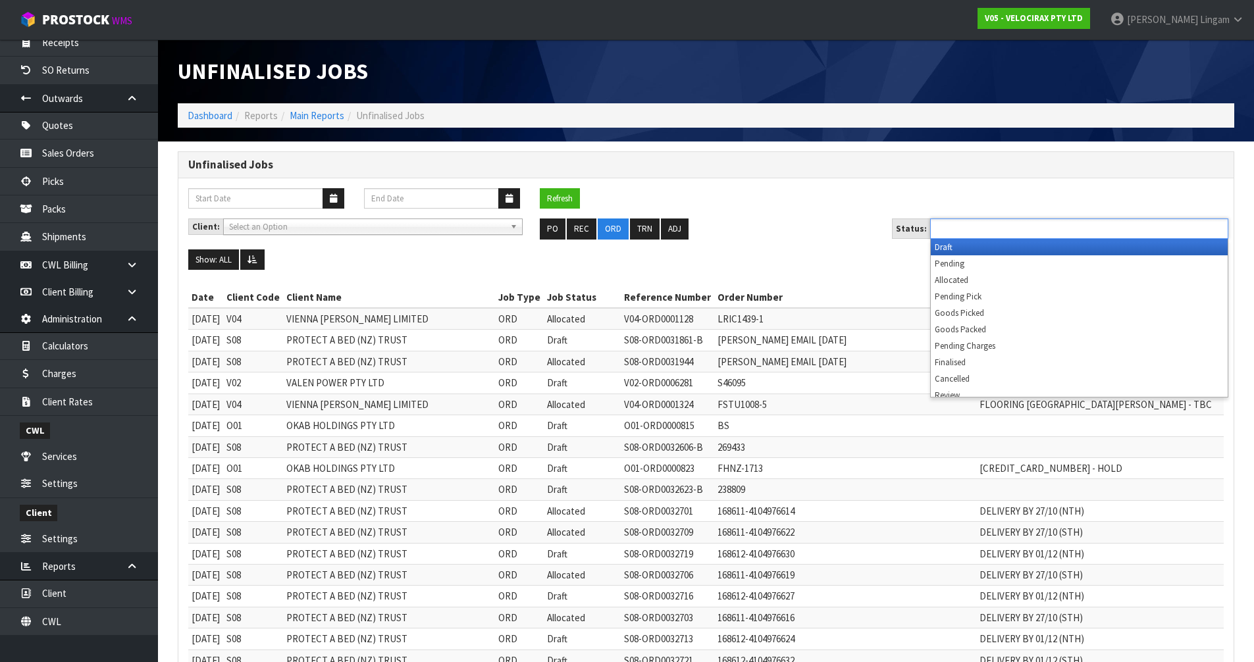
click at [1008, 220] on input "text" at bounding box center [982, 228] width 97 height 16
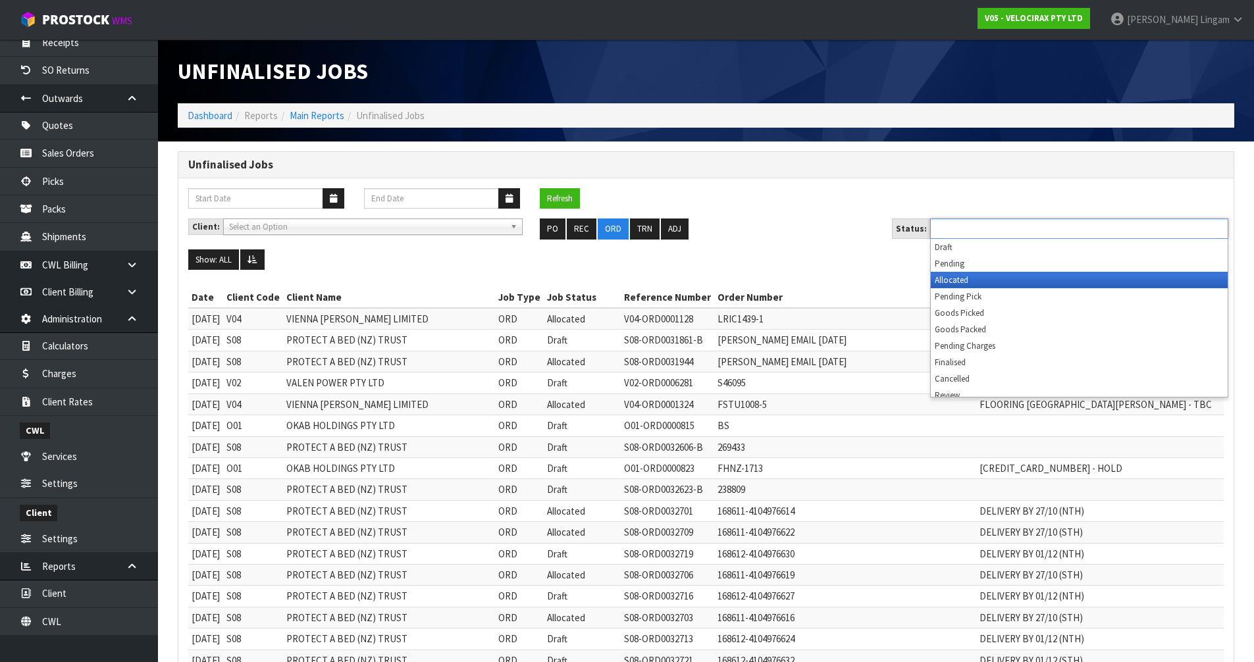
click at [980, 280] on li "Allocated" at bounding box center [1079, 280] width 297 height 16
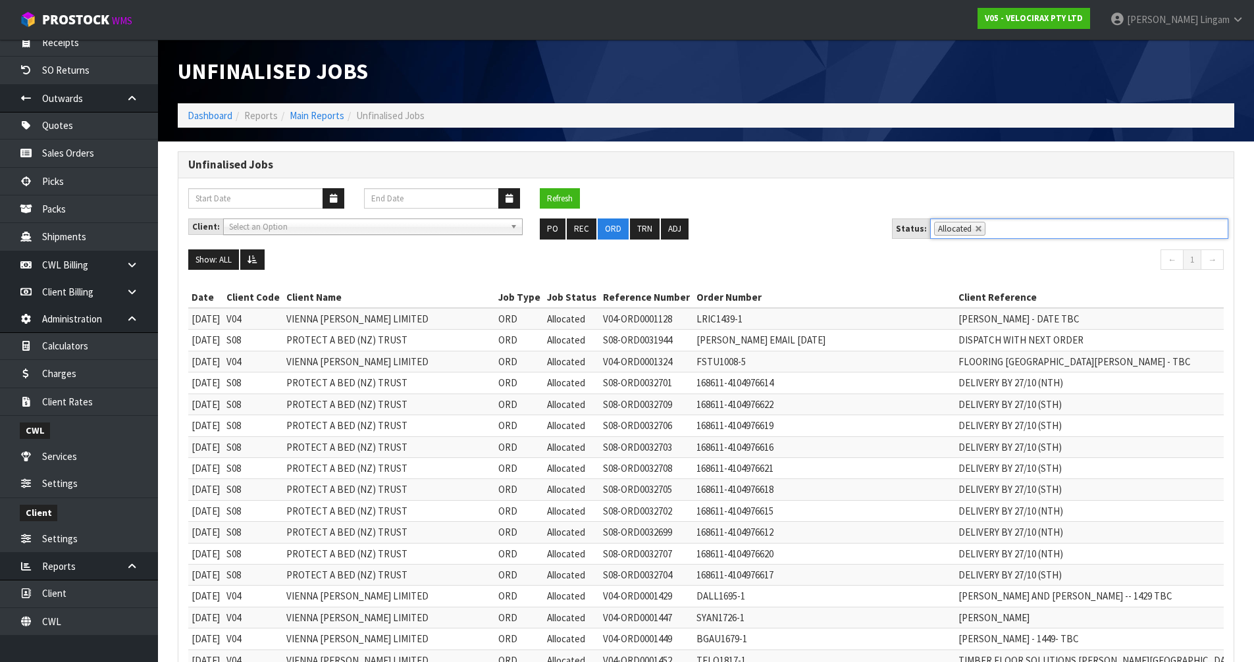
click at [212, 109] on li "Dashboard" at bounding box center [210, 116] width 45 height 14
click at [214, 115] on link "Dashboard" at bounding box center [210, 115] width 45 height 13
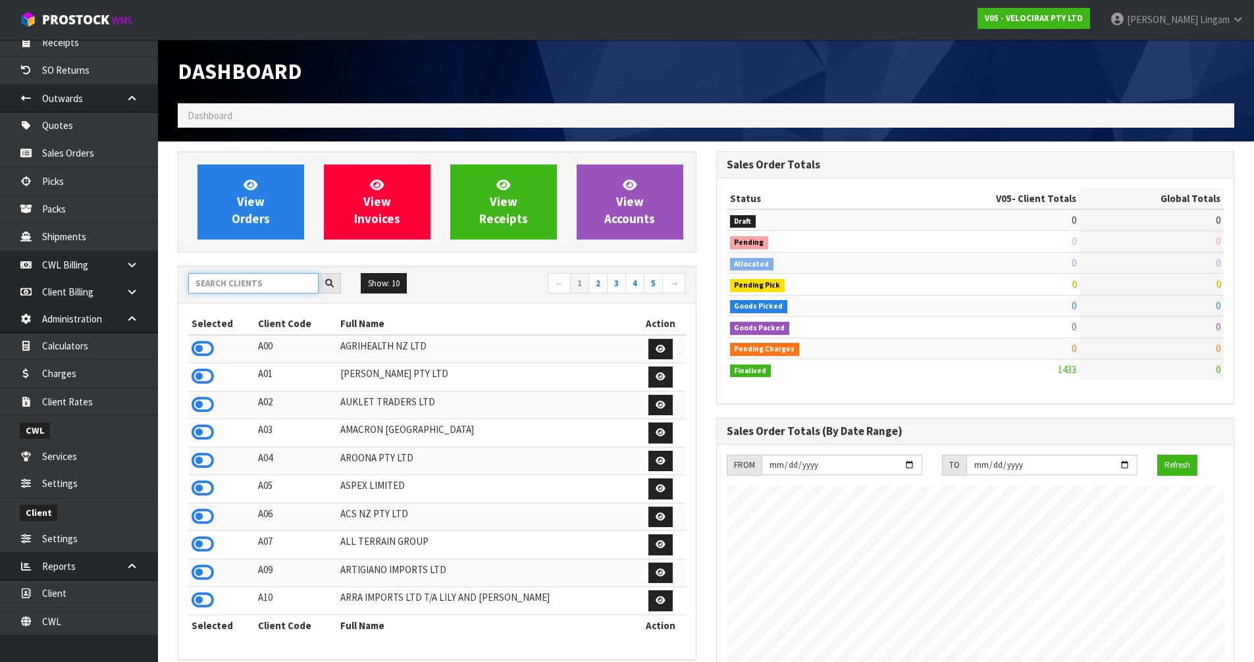
click at [238, 282] on input "text" at bounding box center [253, 283] width 130 height 20
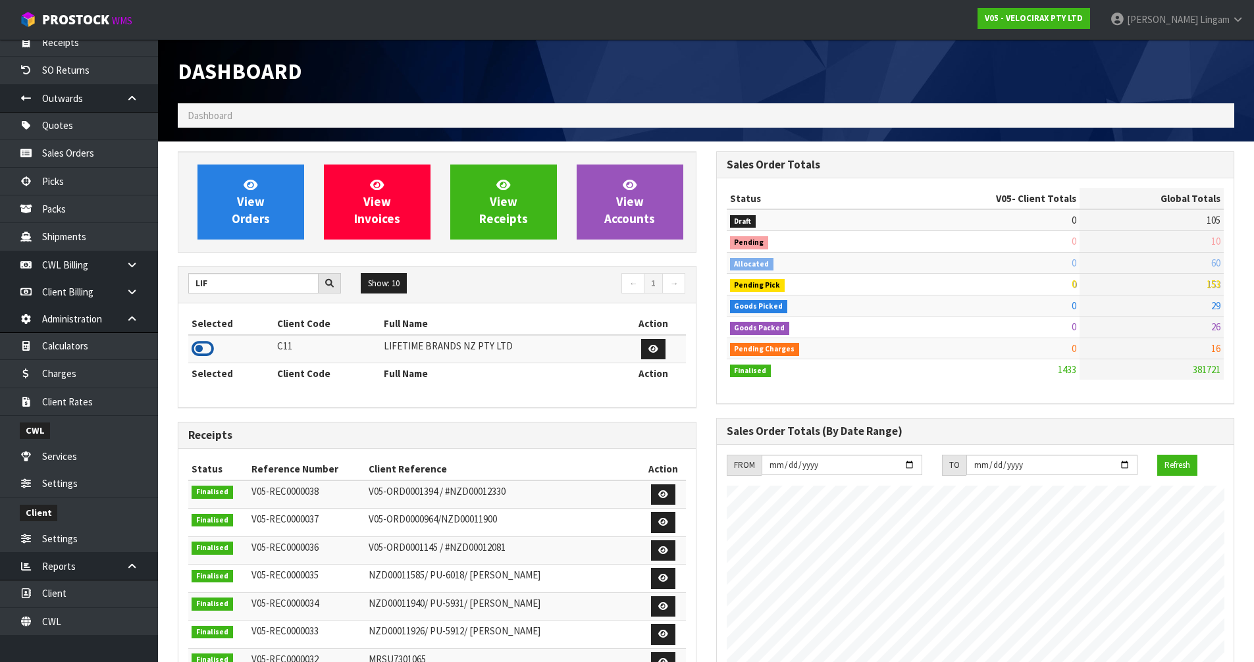
click at [205, 349] on icon at bounding box center [203, 349] width 22 height 20
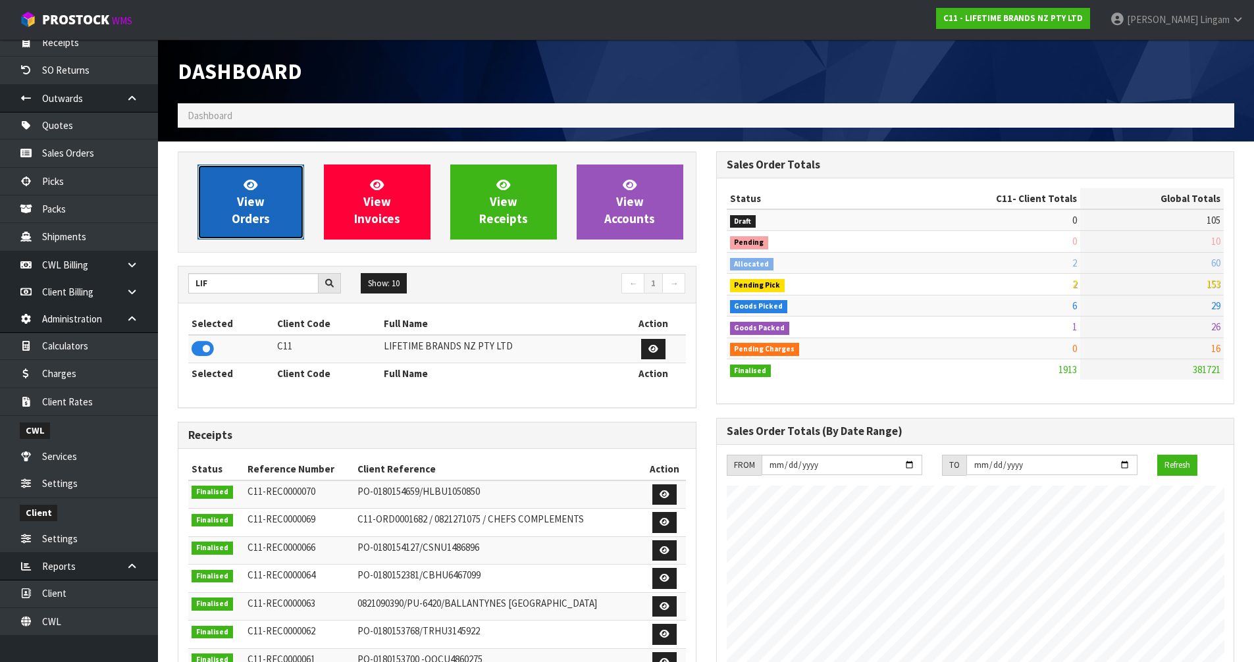
scroll to position [997, 538]
click at [252, 214] on span "View Orders" at bounding box center [251, 201] width 38 height 49
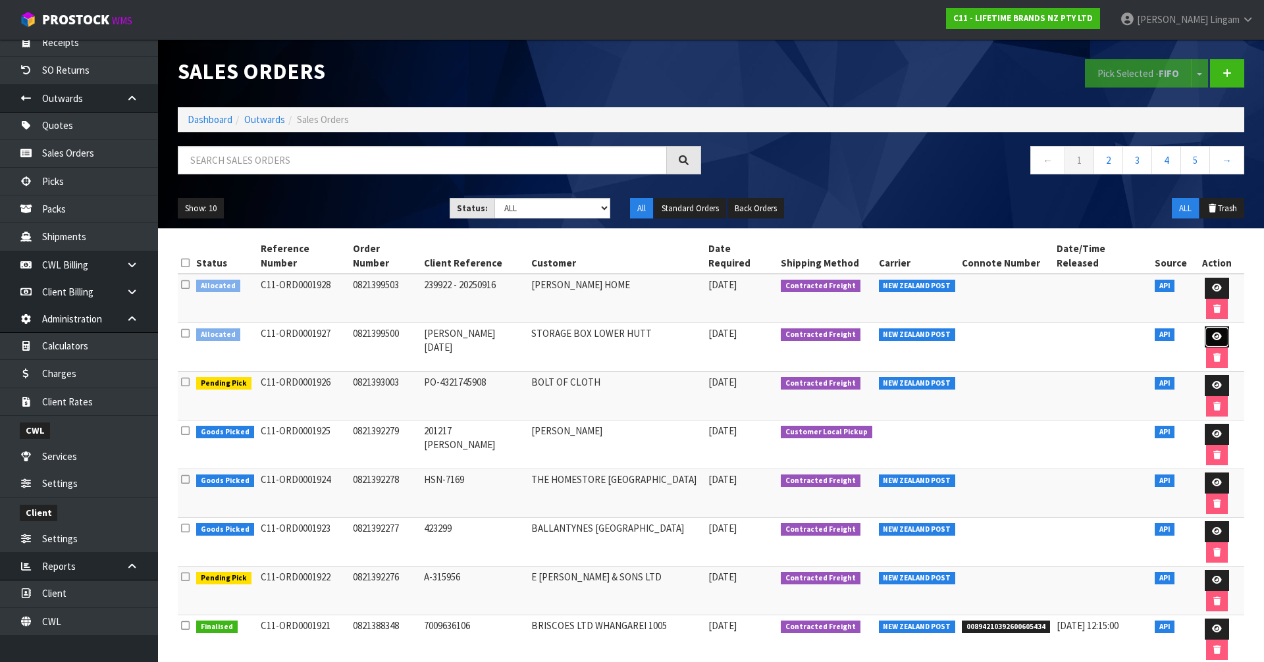
click at [1212, 332] on icon at bounding box center [1217, 336] width 10 height 9
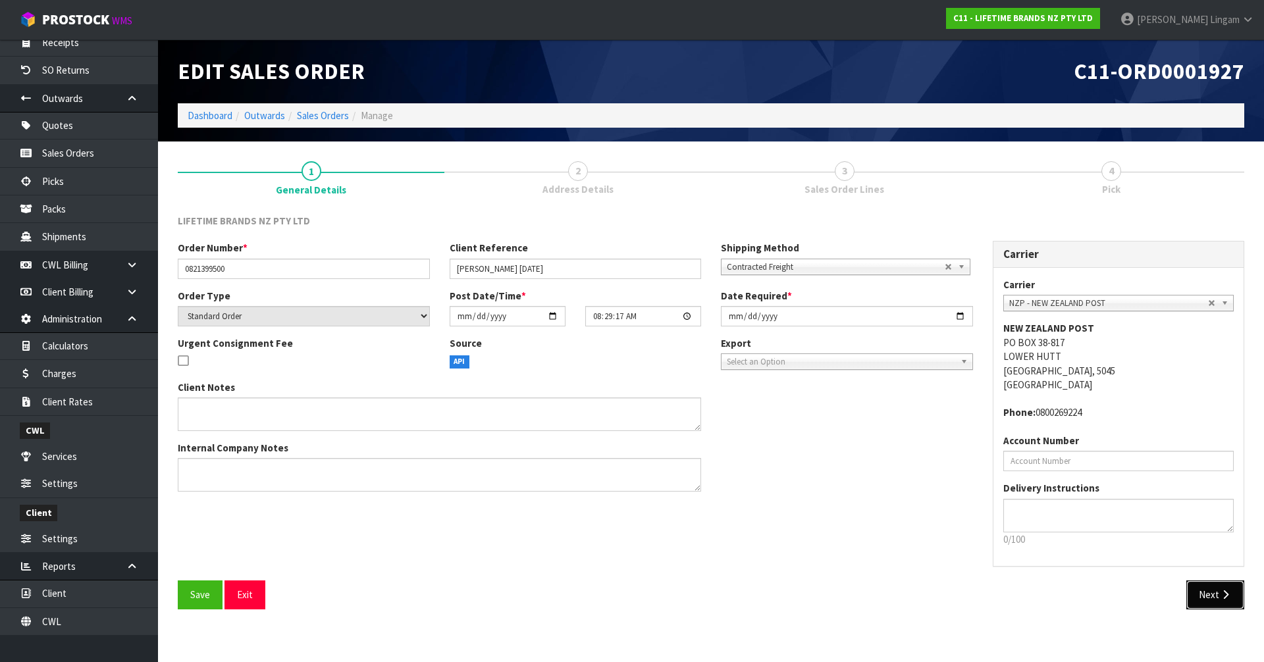
click at [1206, 592] on button "Next" at bounding box center [1215, 594] width 58 height 28
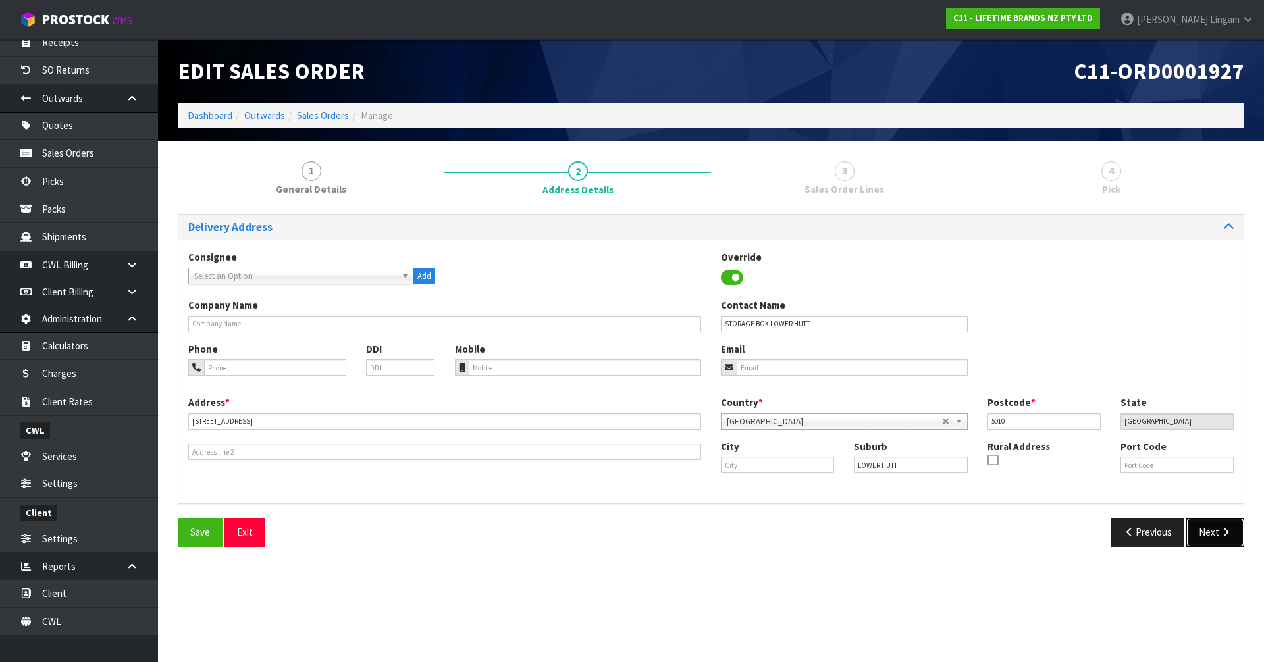
click at [1198, 532] on button "Next" at bounding box center [1215, 532] width 58 height 28
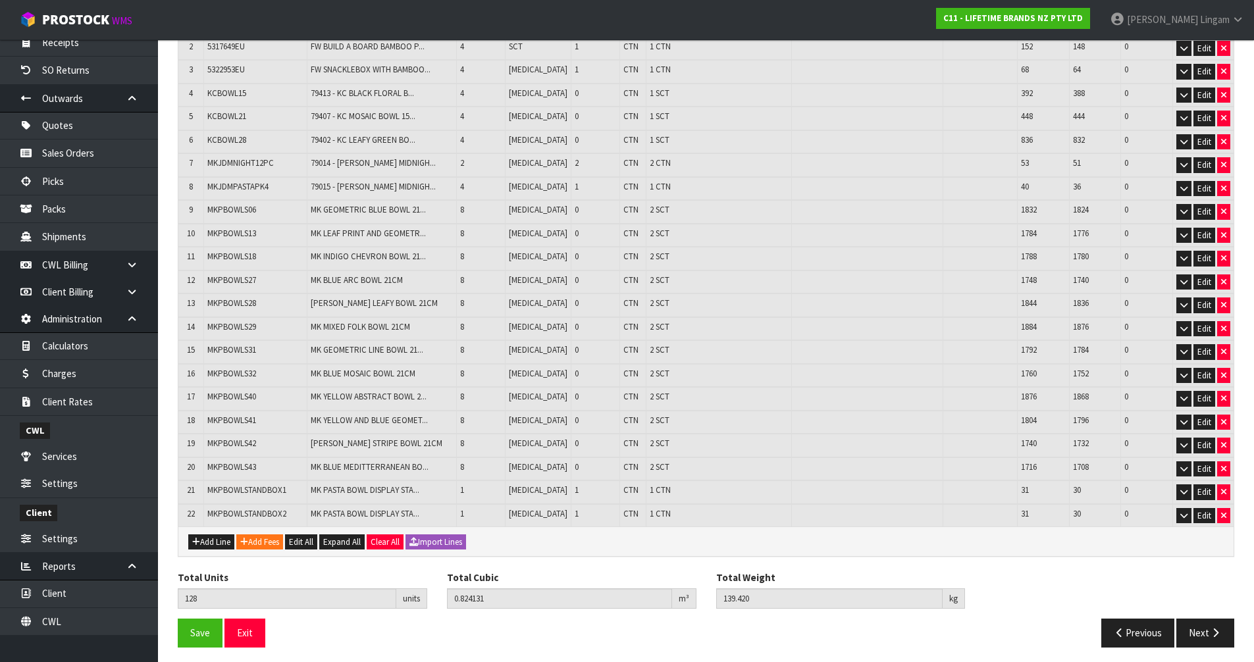
scroll to position [264, 0]
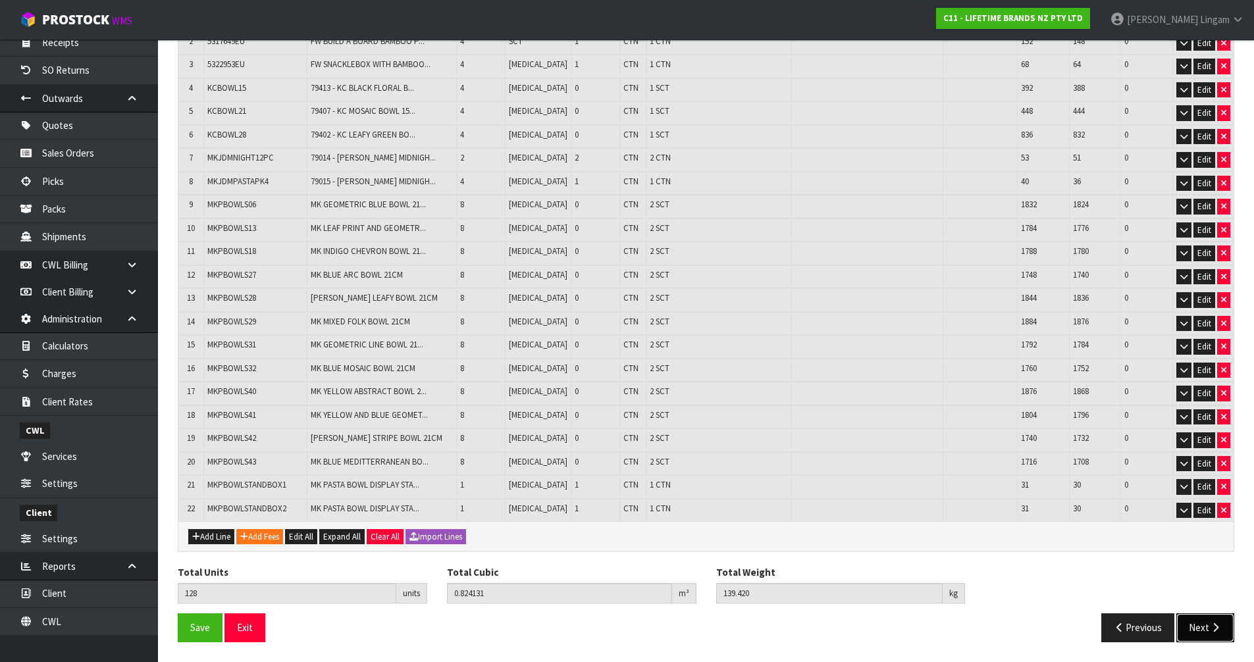
click at [1200, 627] on button "Next" at bounding box center [1205, 627] width 58 height 28
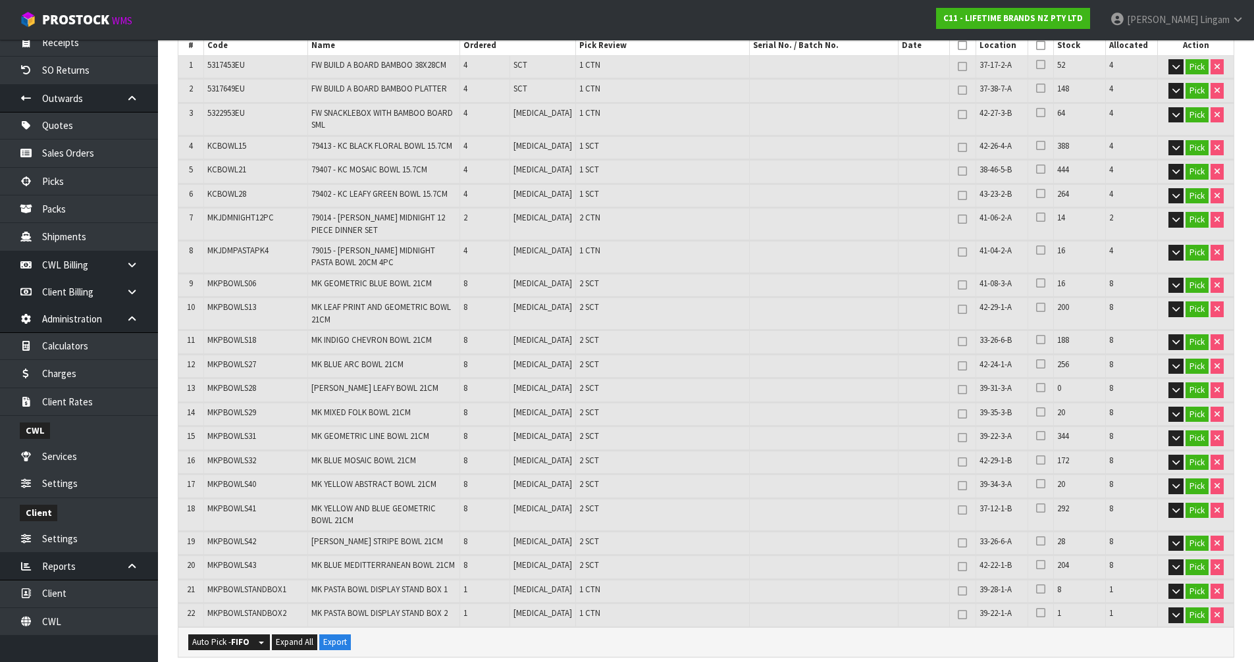
scroll to position [0, 0]
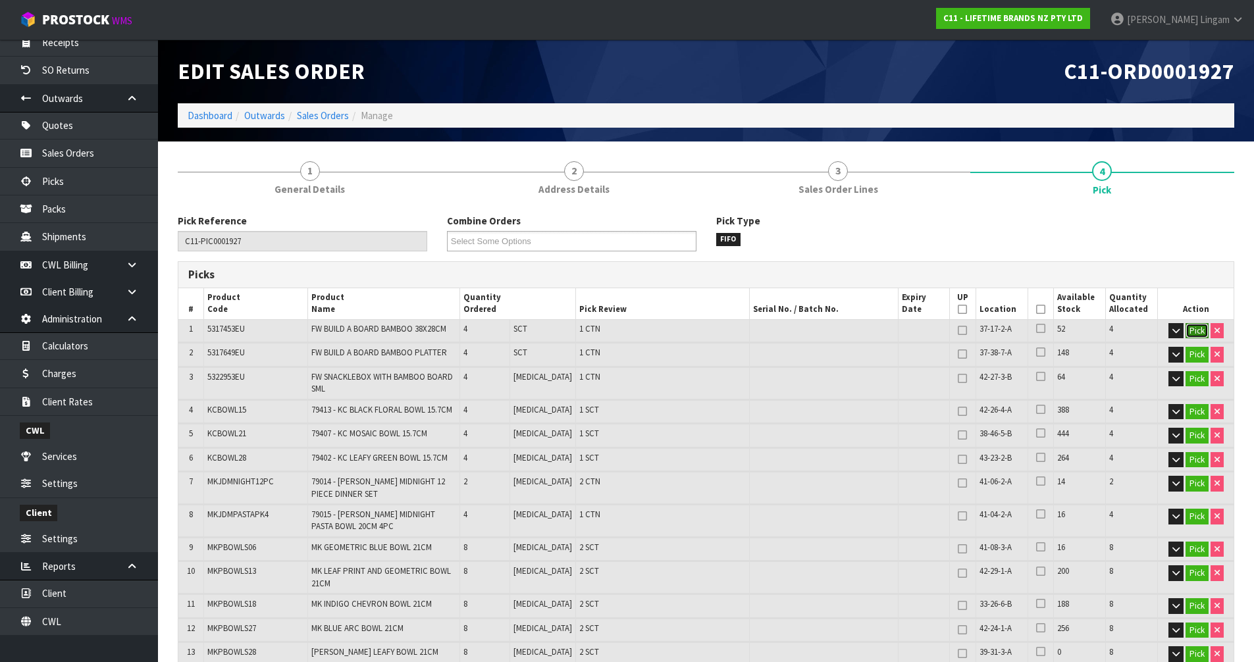
click at [1190, 327] on button "Pick" at bounding box center [1196, 331] width 23 height 16
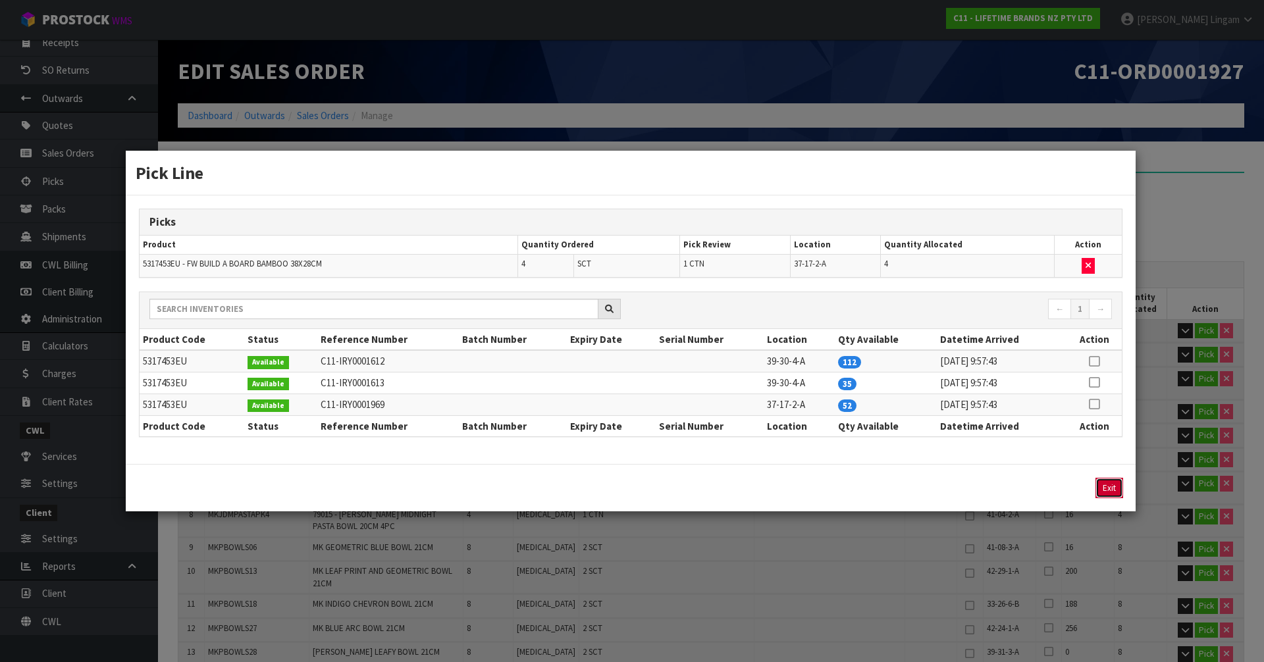
click at [1108, 484] on button "Exit" at bounding box center [1109, 488] width 28 height 20
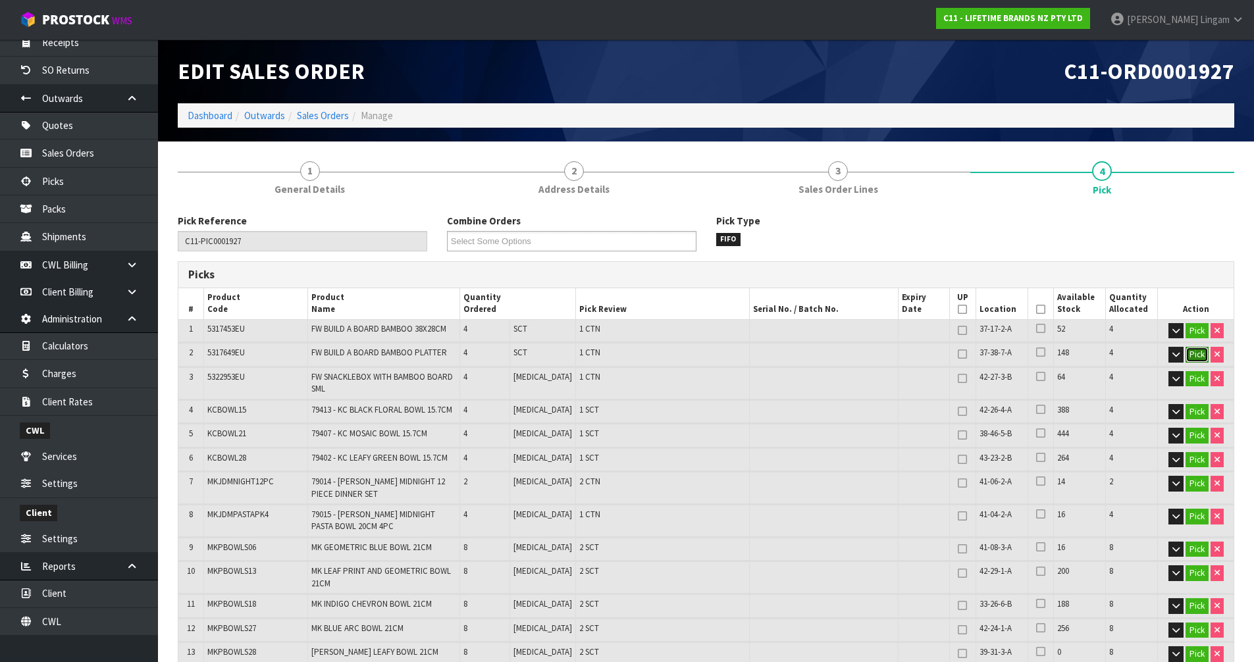
click at [1191, 353] on button "Pick" at bounding box center [1196, 355] width 23 height 16
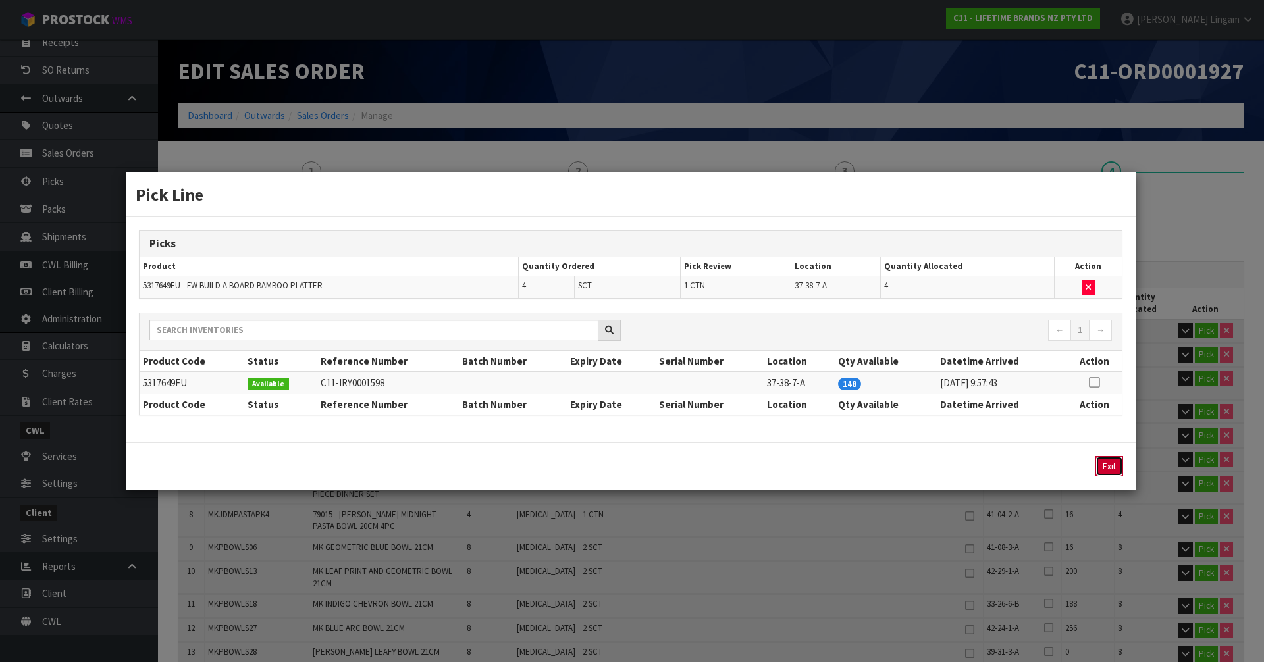
click at [1111, 471] on button "Exit" at bounding box center [1109, 466] width 28 height 20
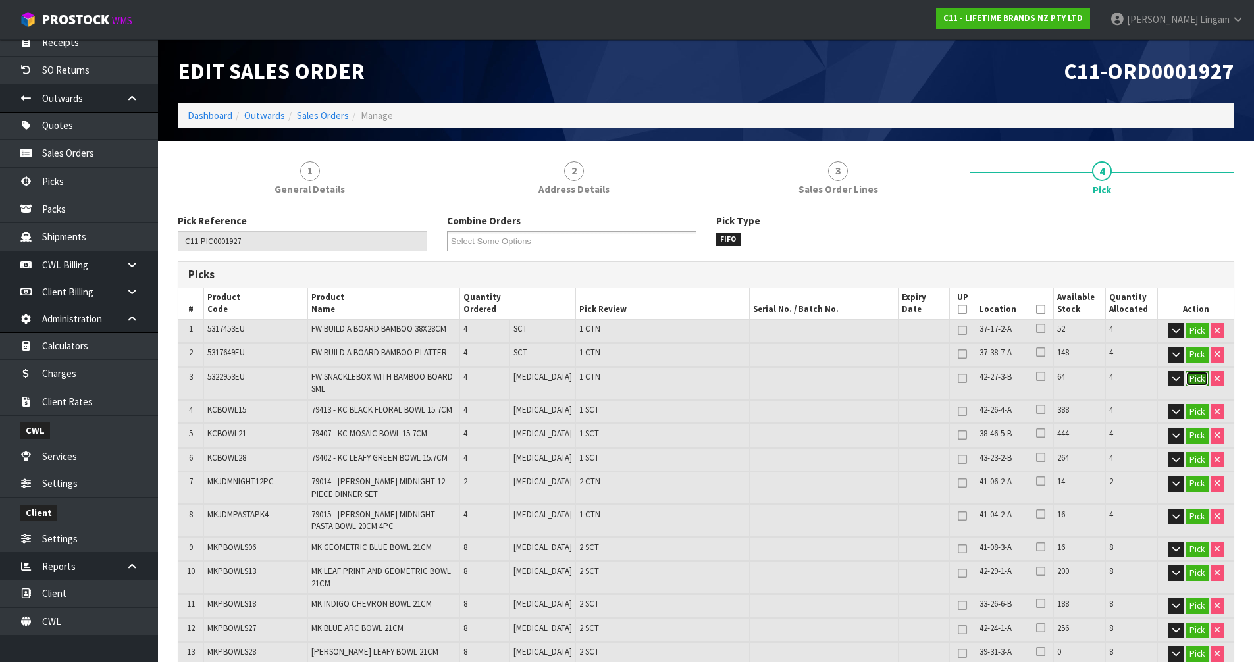
click at [1198, 382] on button "Pick" at bounding box center [1196, 379] width 23 height 16
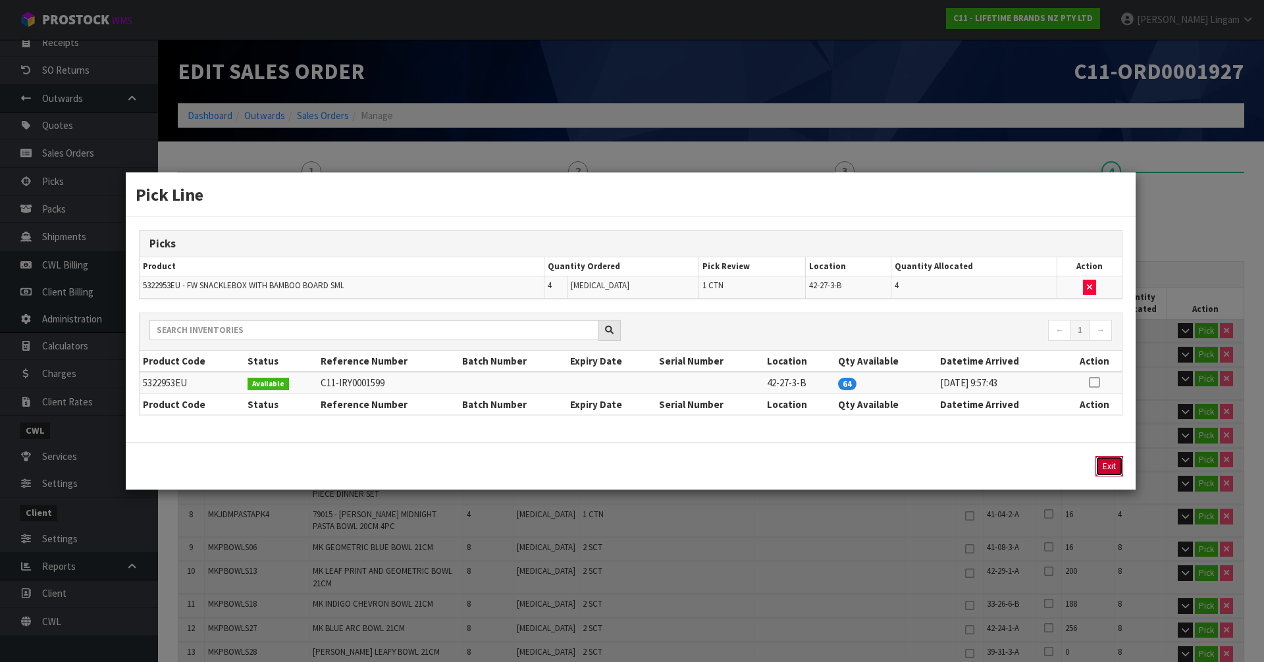
click at [1112, 464] on button "Exit" at bounding box center [1109, 466] width 28 height 20
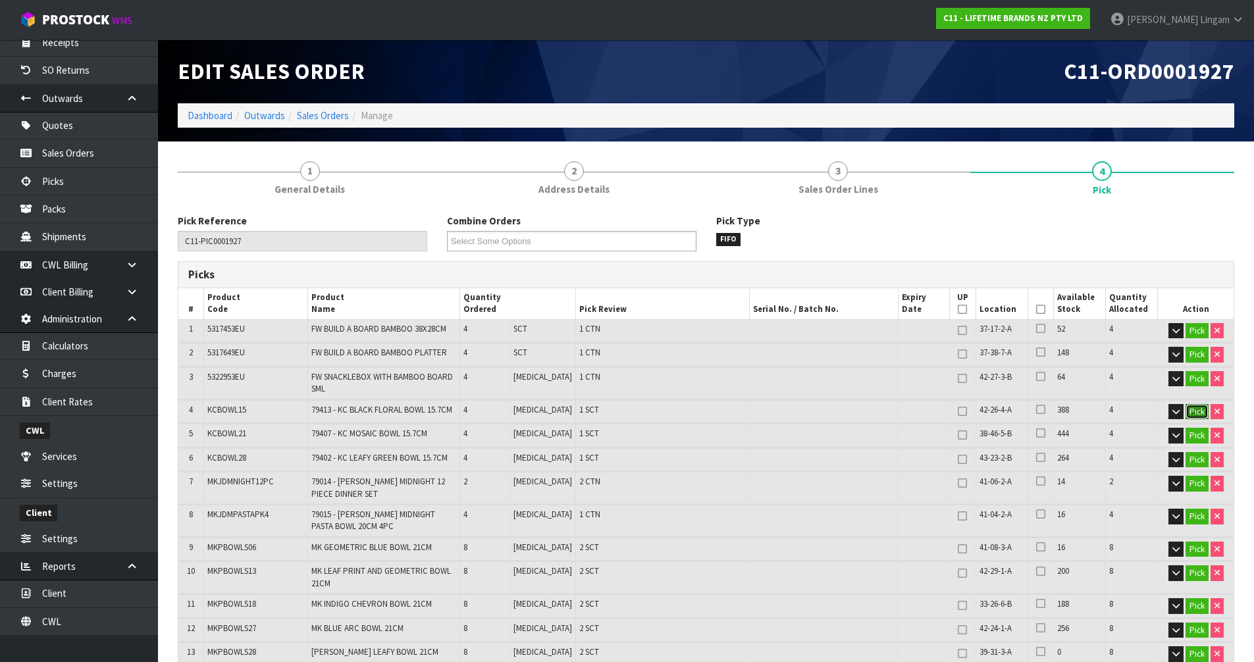
click at [1185, 413] on button "Pick" at bounding box center [1196, 412] width 23 height 16
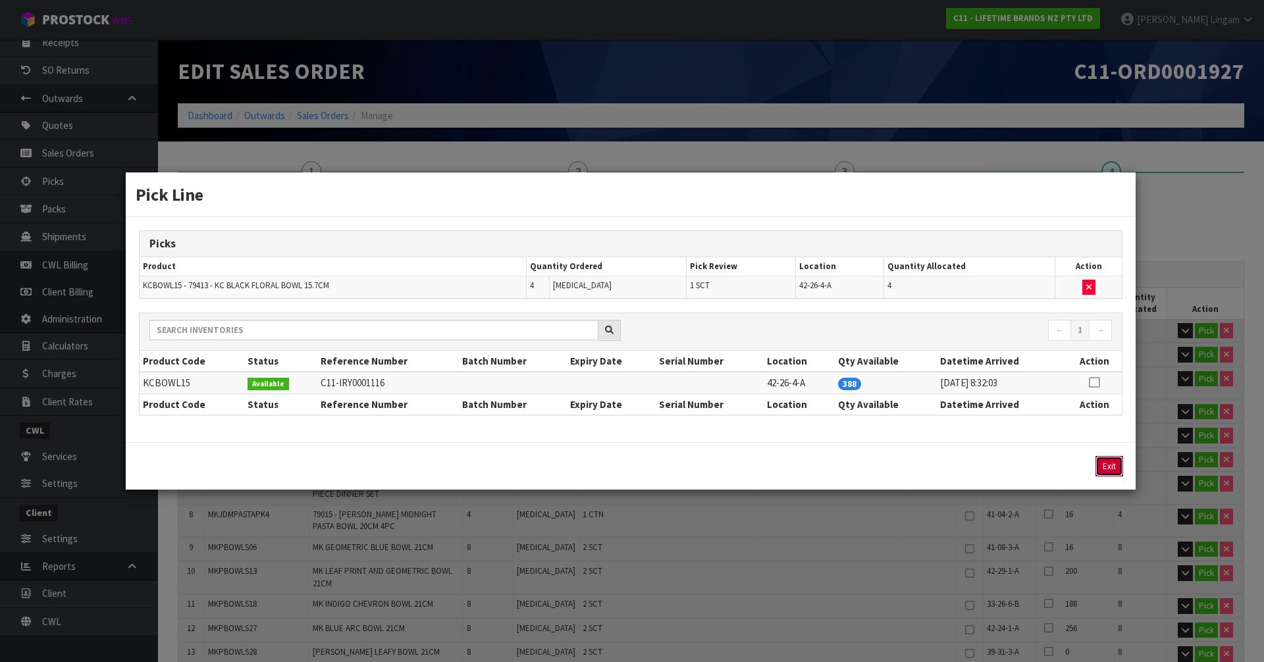
click at [1115, 464] on button "Exit" at bounding box center [1109, 466] width 28 height 20
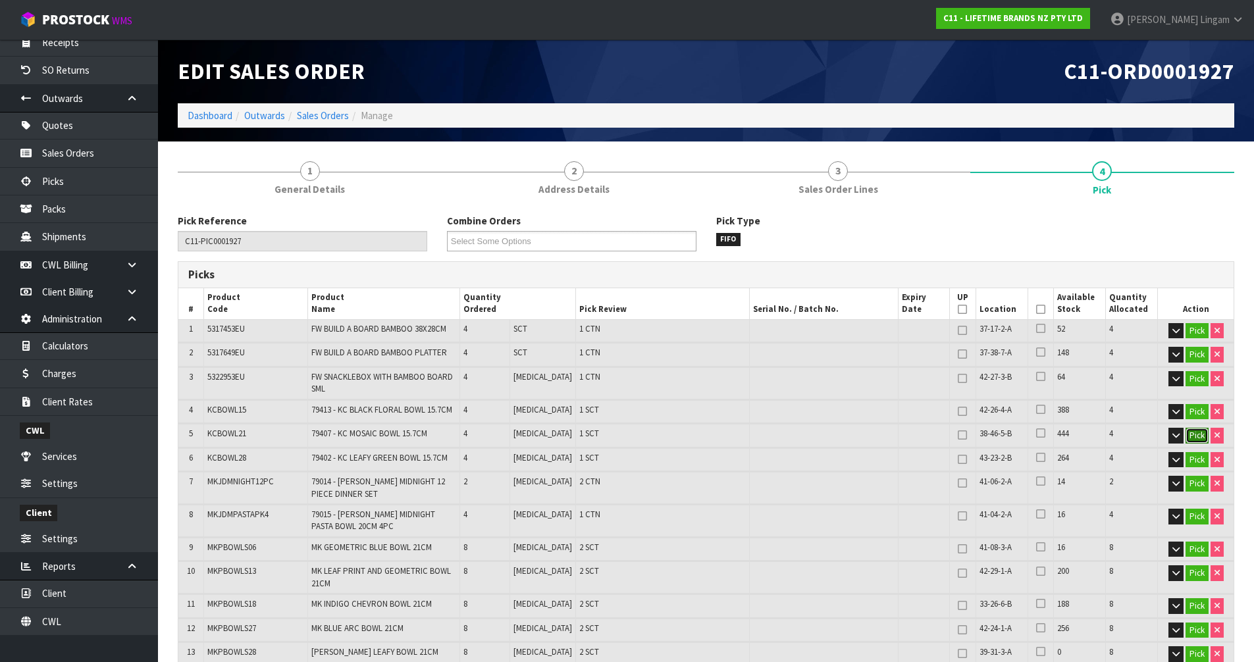
click at [1187, 436] on button "Pick" at bounding box center [1196, 436] width 23 height 16
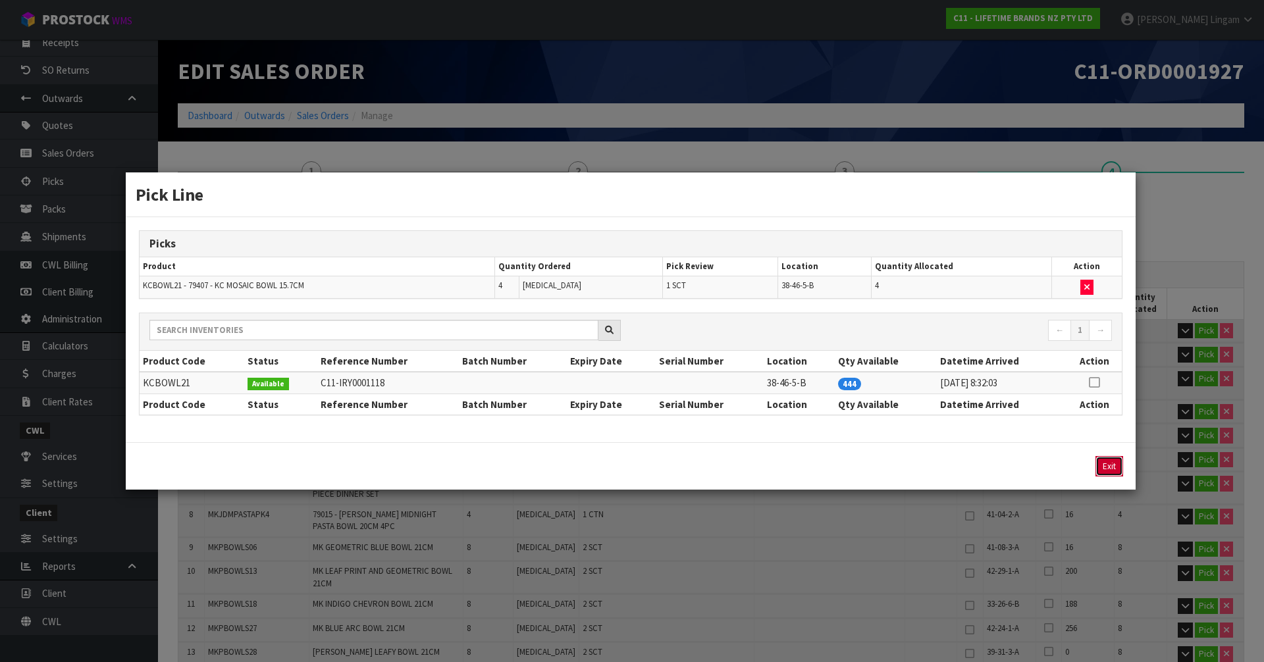
click at [1111, 469] on button "Exit" at bounding box center [1109, 466] width 28 height 20
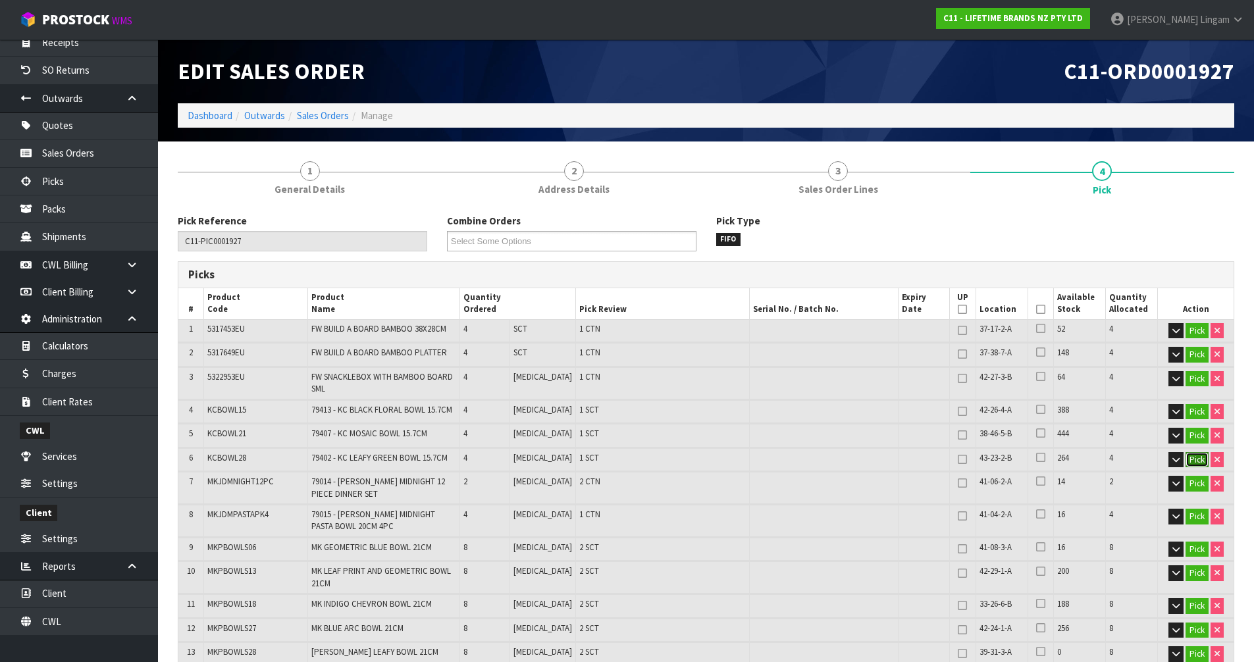
click at [1200, 461] on button "Pick" at bounding box center [1196, 460] width 23 height 16
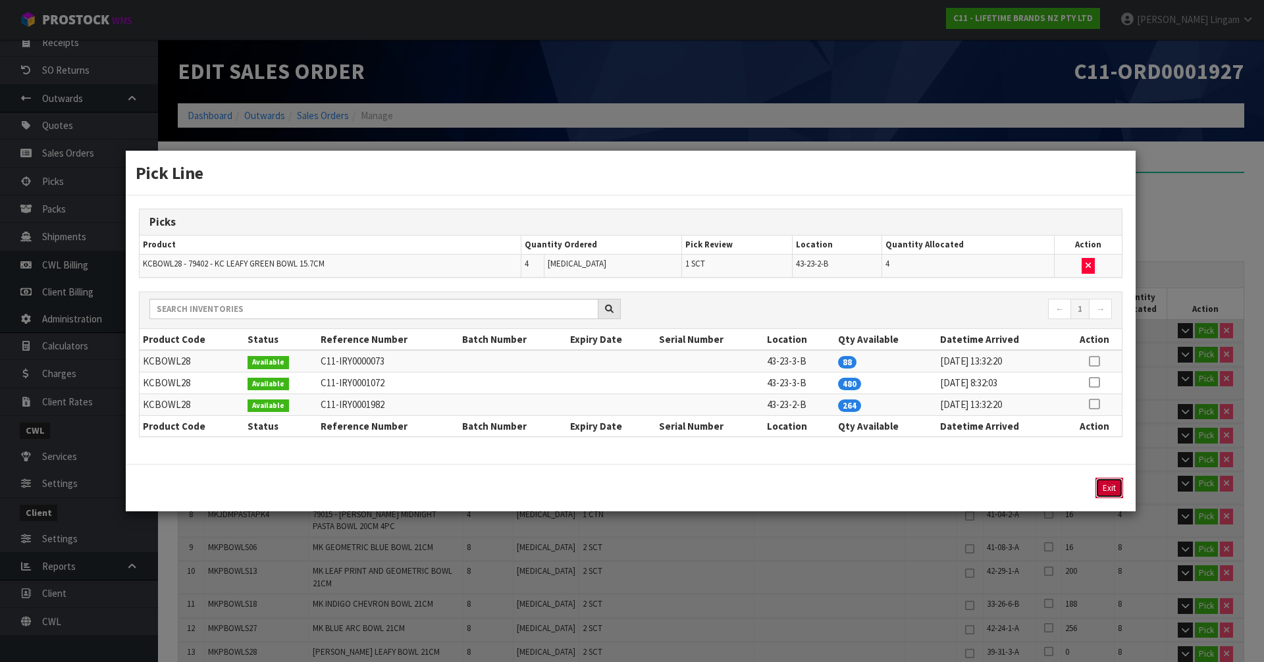
click at [1109, 488] on button "Exit" at bounding box center [1109, 488] width 28 height 20
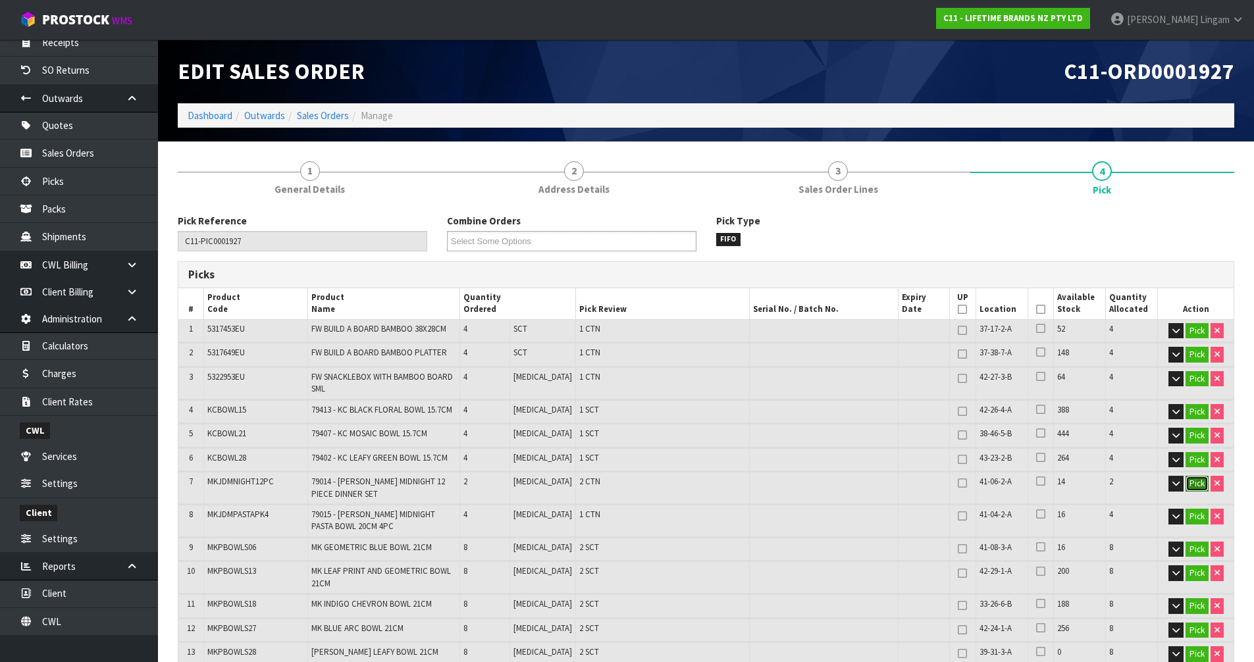
click at [1189, 479] on button "Pick" at bounding box center [1196, 484] width 23 height 16
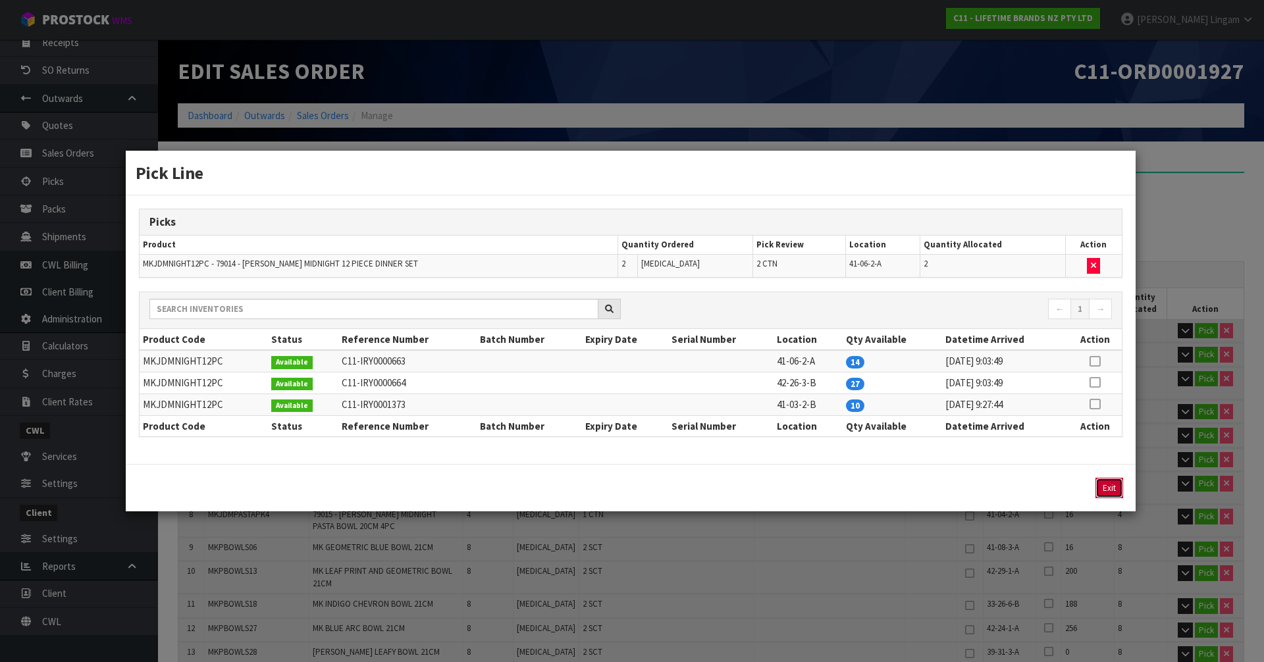
click at [1113, 493] on button "Exit" at bounding box center [1109, 488] width 28 height 20
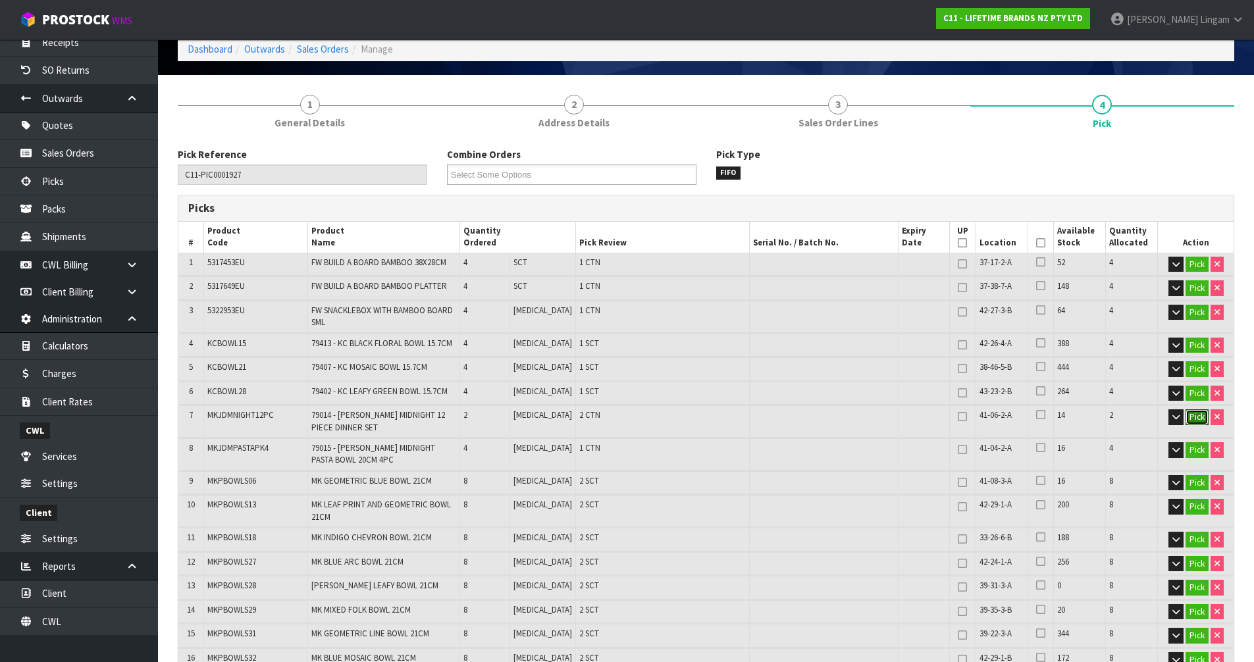
scroll to position [132, 0]
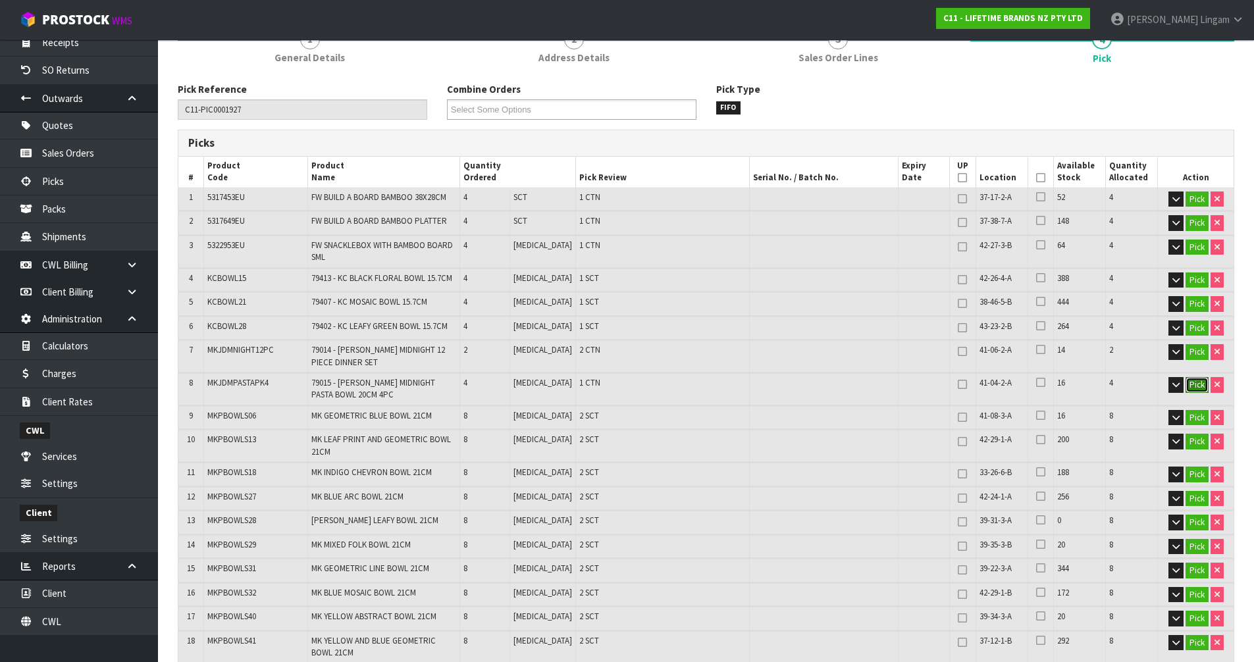
click at [1190, 381] on button "Pick" at bounding box center [1196, 385] width 23 height 16
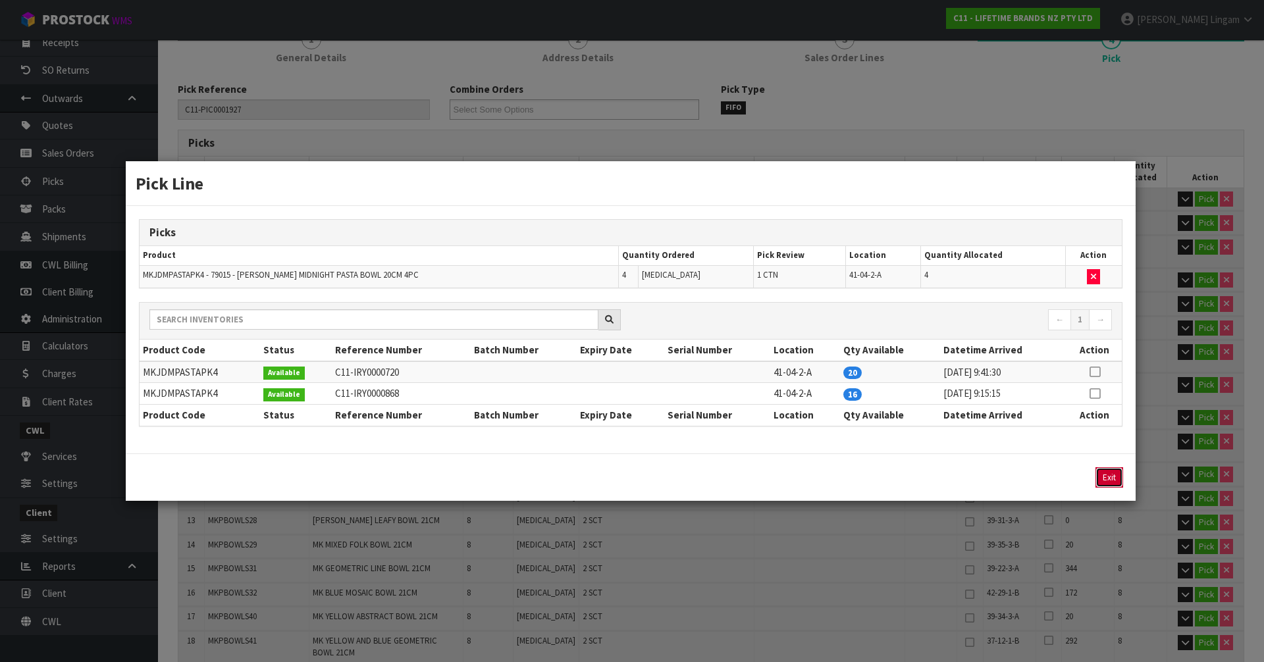
click at [1116, 480] on button "Exit" at bounding box center [1109, 477] width 28 height 20
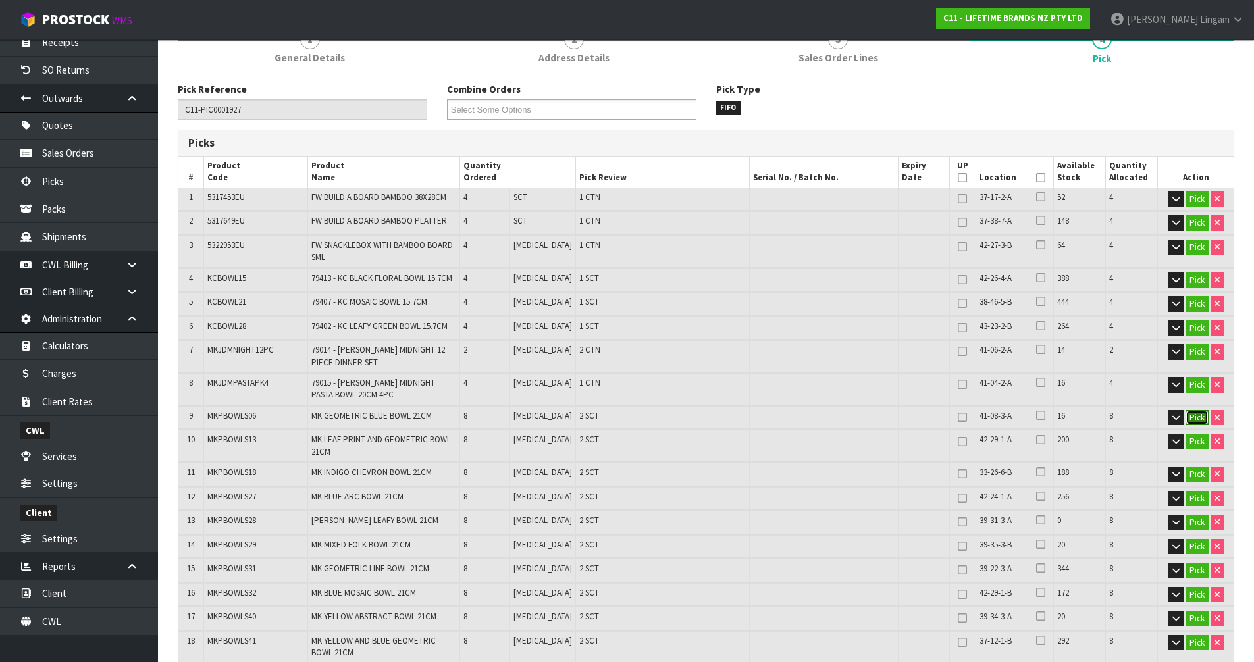
click at [1199, 418] on button "Pick" at bounding box center [1196, 418] width 23 height 16
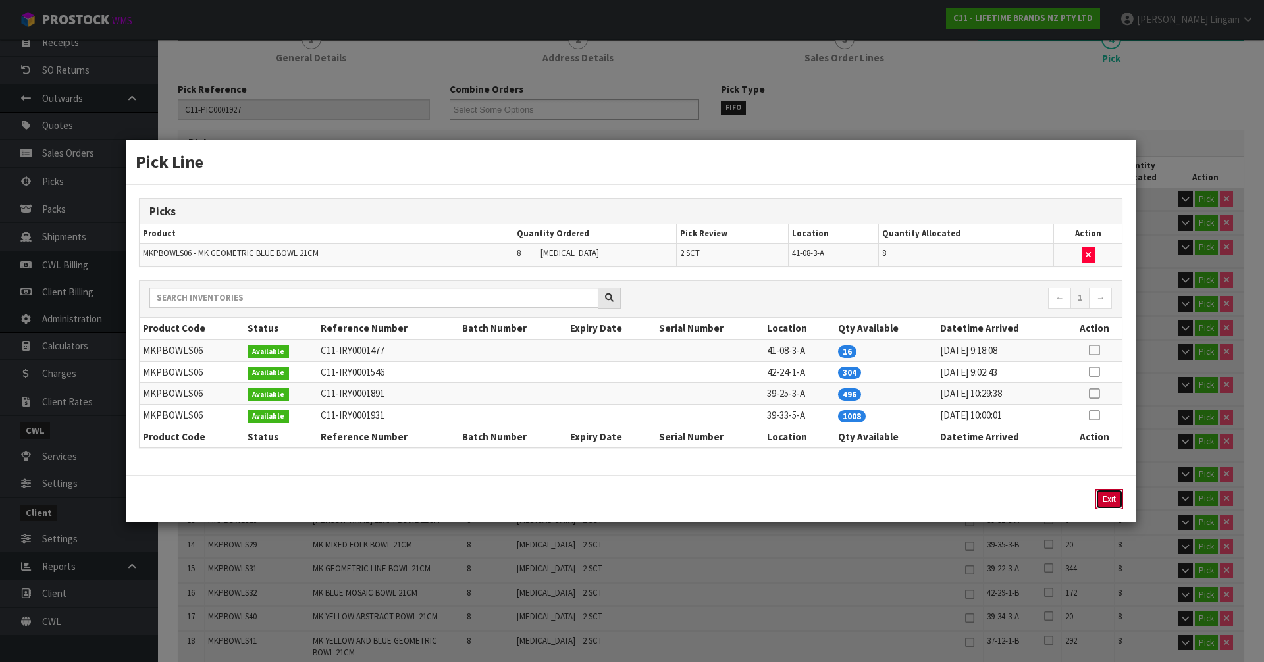
click at [1111, 499] on button "Exit" at bounding box center [1109, 499] width 28 height 20
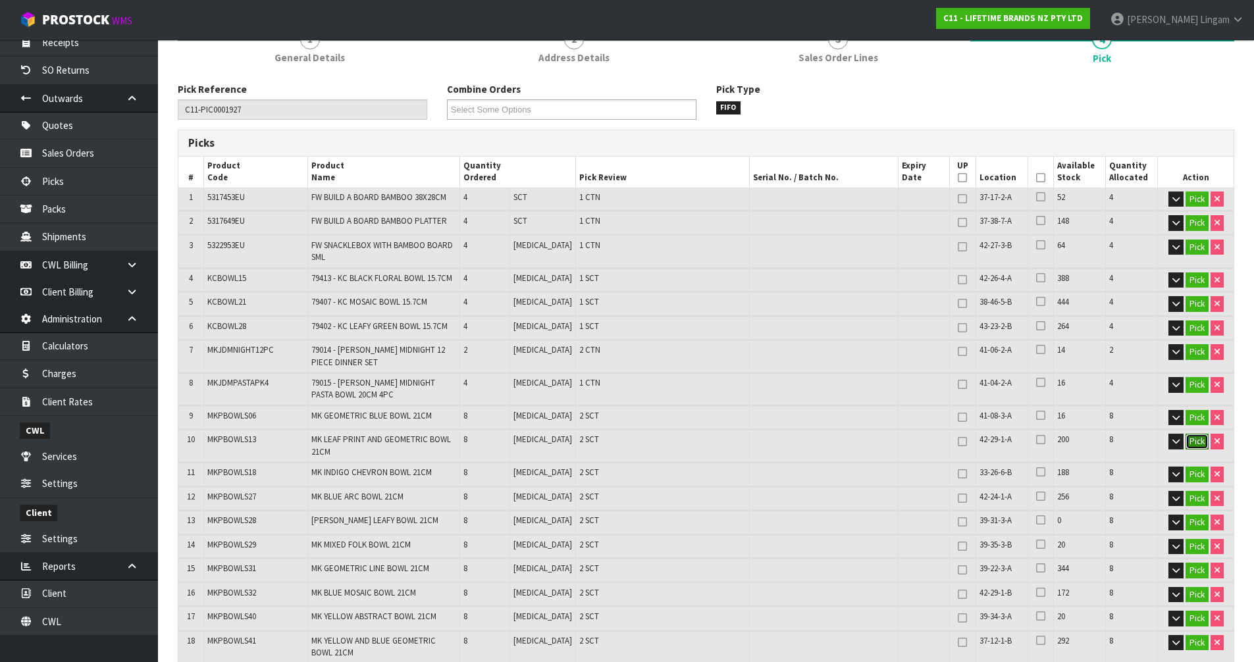
click at [1195, 444] on button "Pick" at bounding box center [1196, 442] width 23 height 16
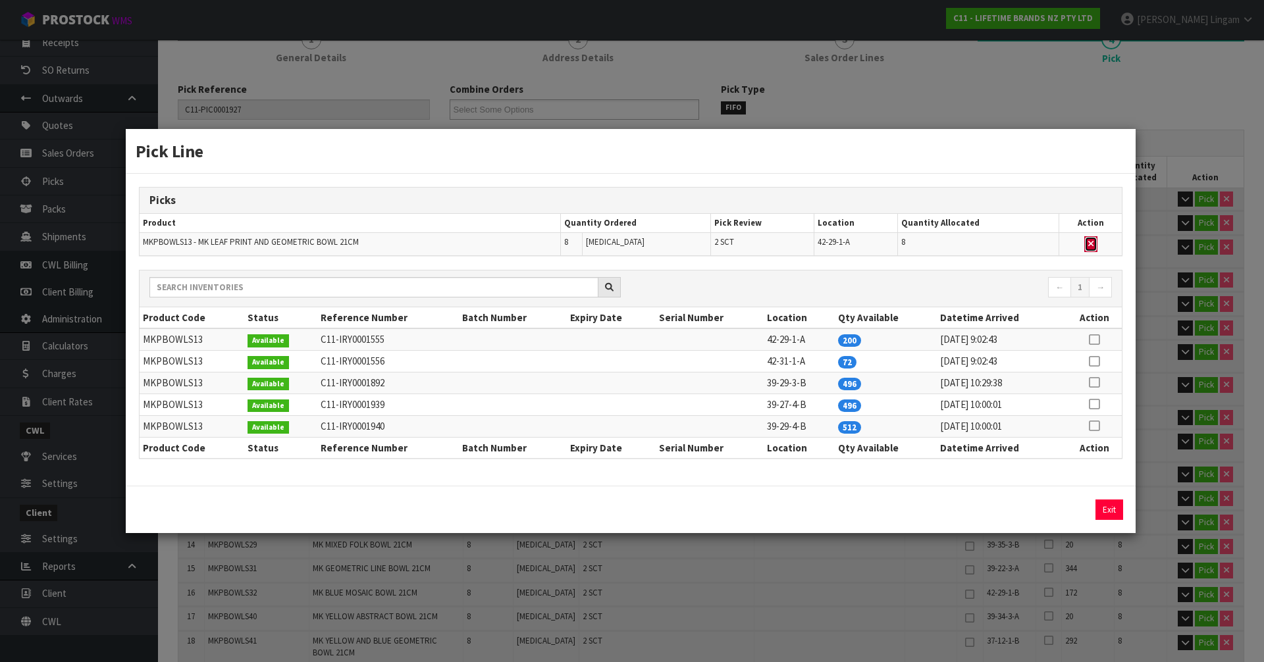
click at [1090, 245] on icon "button" at bounding box center [1090, 244] width 5 height 9
click at [1096, 362] on icon at bounding box center [1093, 361] width 11 height 1
click at [1071, 509] on button "Assign Pick" at bounding box center [1064, 509] width 54 height 20
click at [1100, 505] on button "Exit" at bounding box center [1109, 509] width 28 height 20
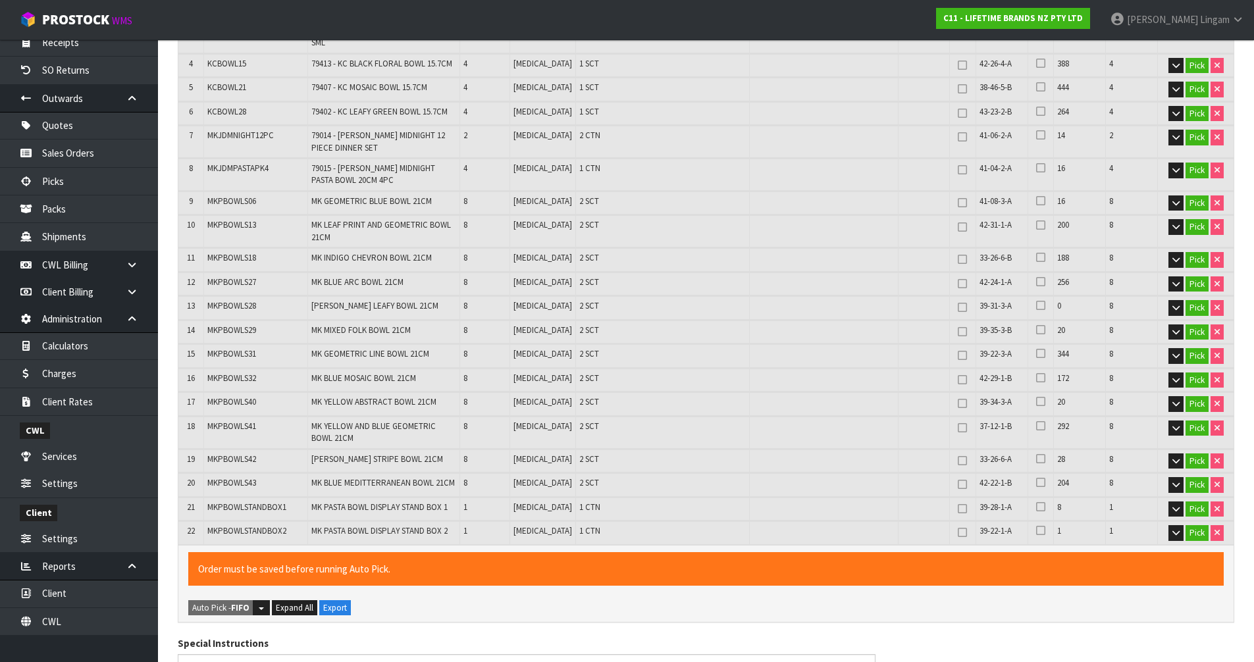
scroll to position [329, 0]
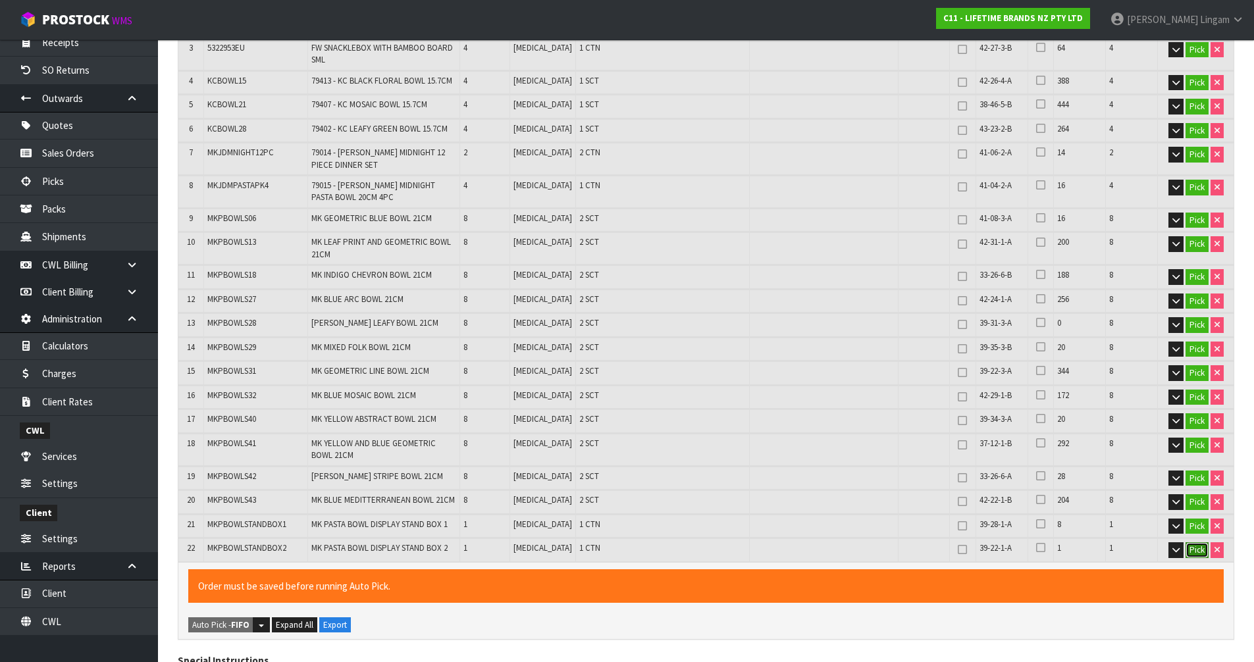
click at [1195, 553] on button "Pick" at bounding box center [1196, 550] width 23 height 16
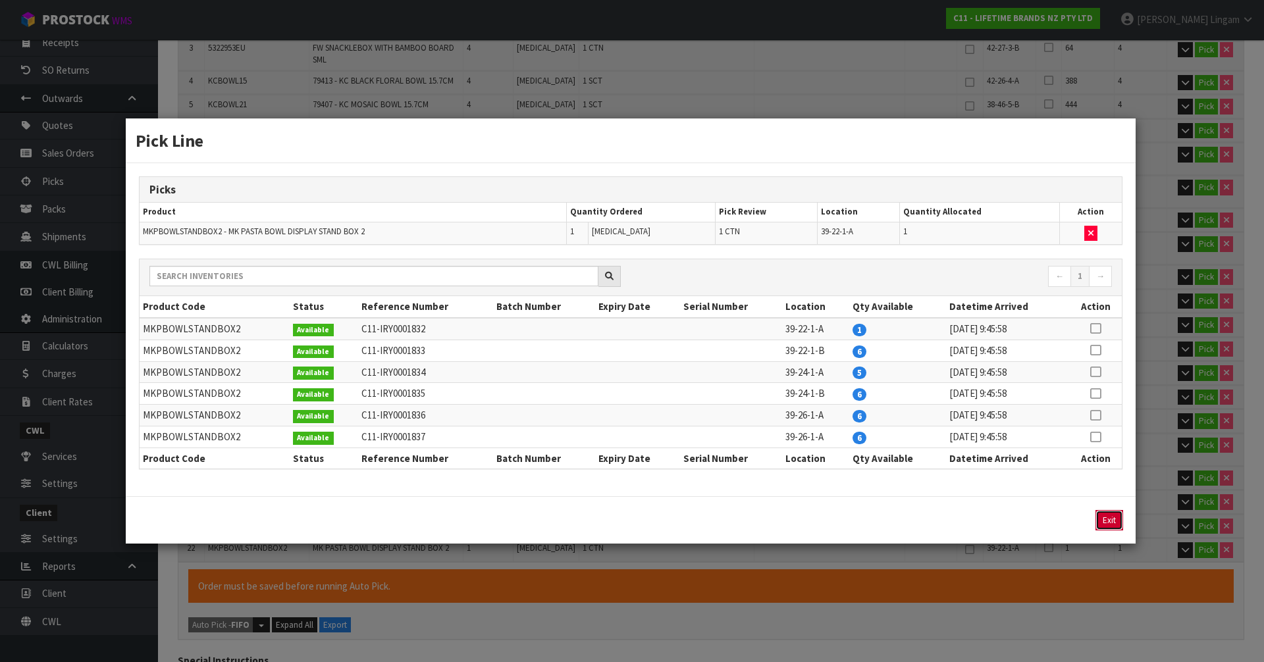
click at [1106, 524] on button "Exit" at bounding box center [1109, 520] width 28 height 20
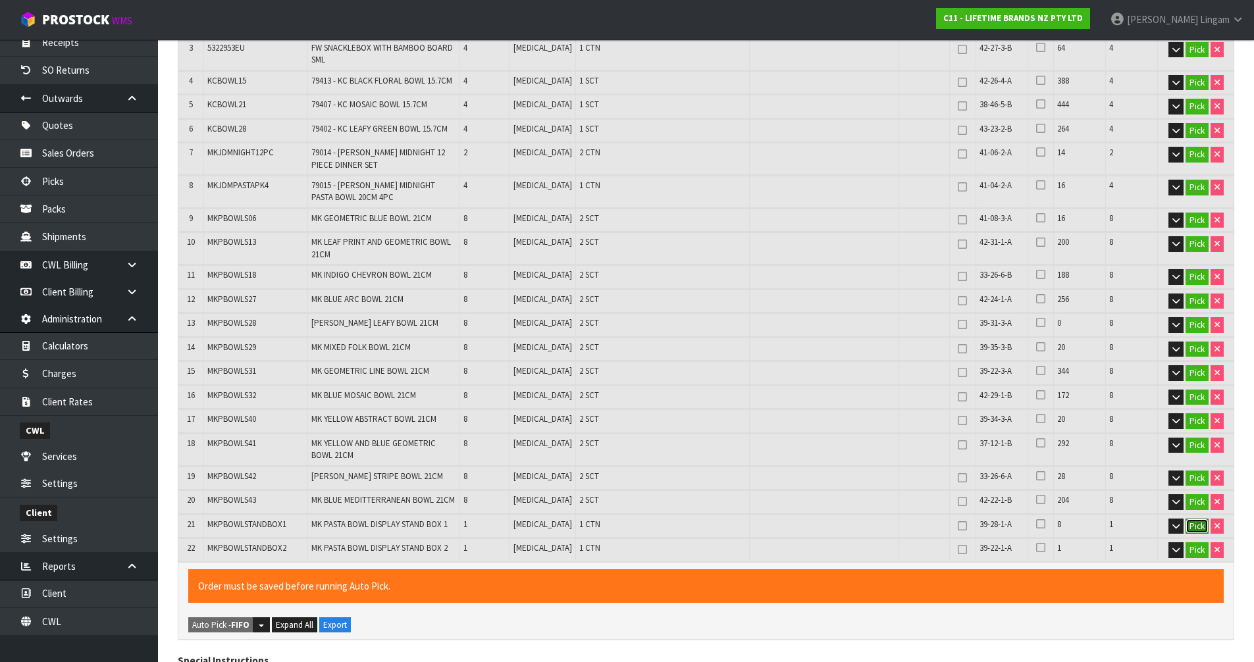
click at [1199, 523] on button "Pick" at bounding box center [1196, 527] width 23 height 16
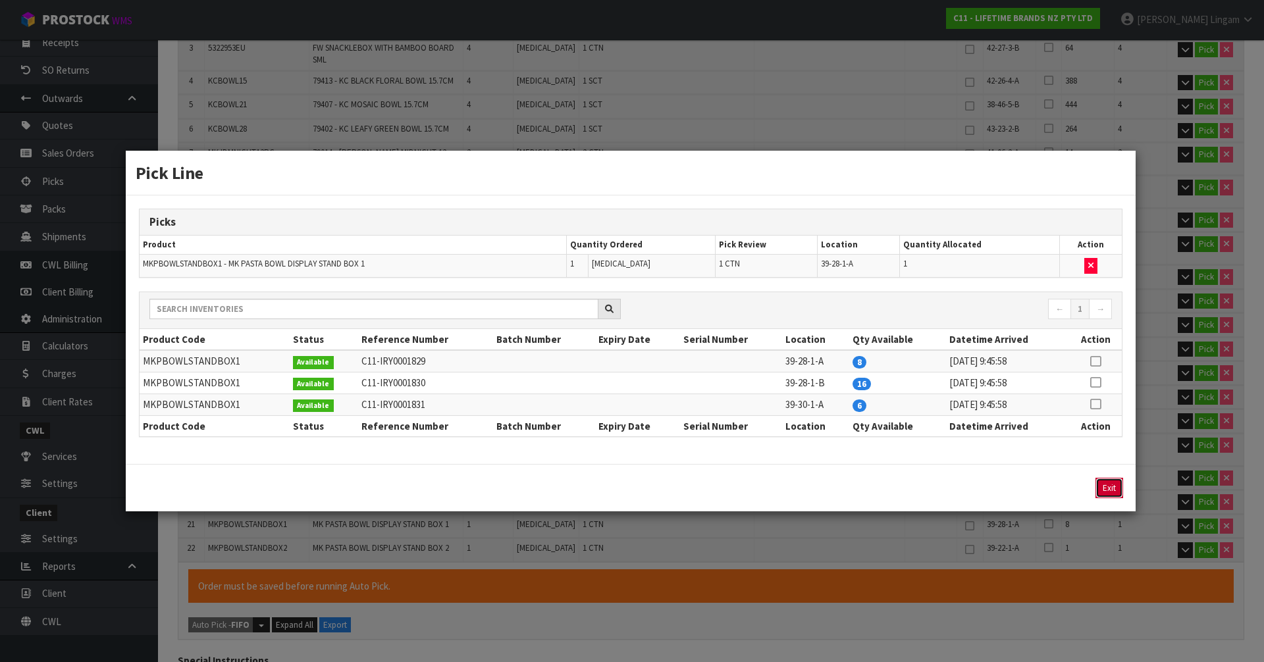
click at [1110, 491] on button "Exit" at bounding box center [1109, 488] width 28 height 20
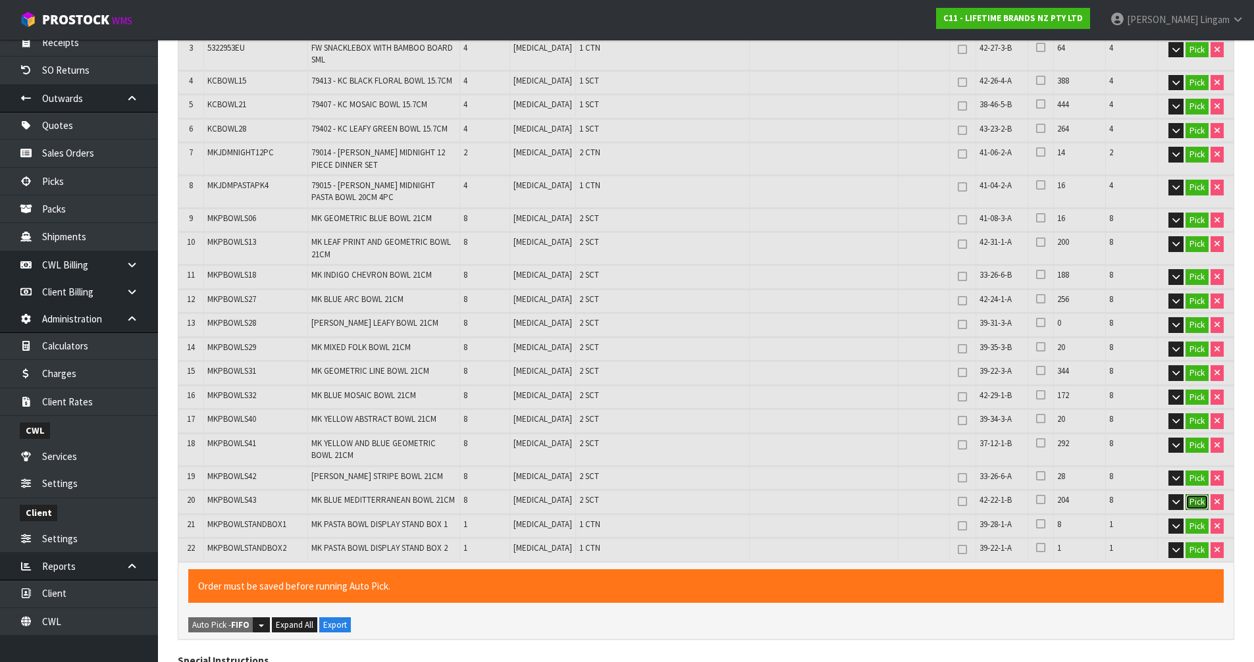
click at [1194, 503] on button "Pick" at bounding box center [1196, 502] width 23 height 16
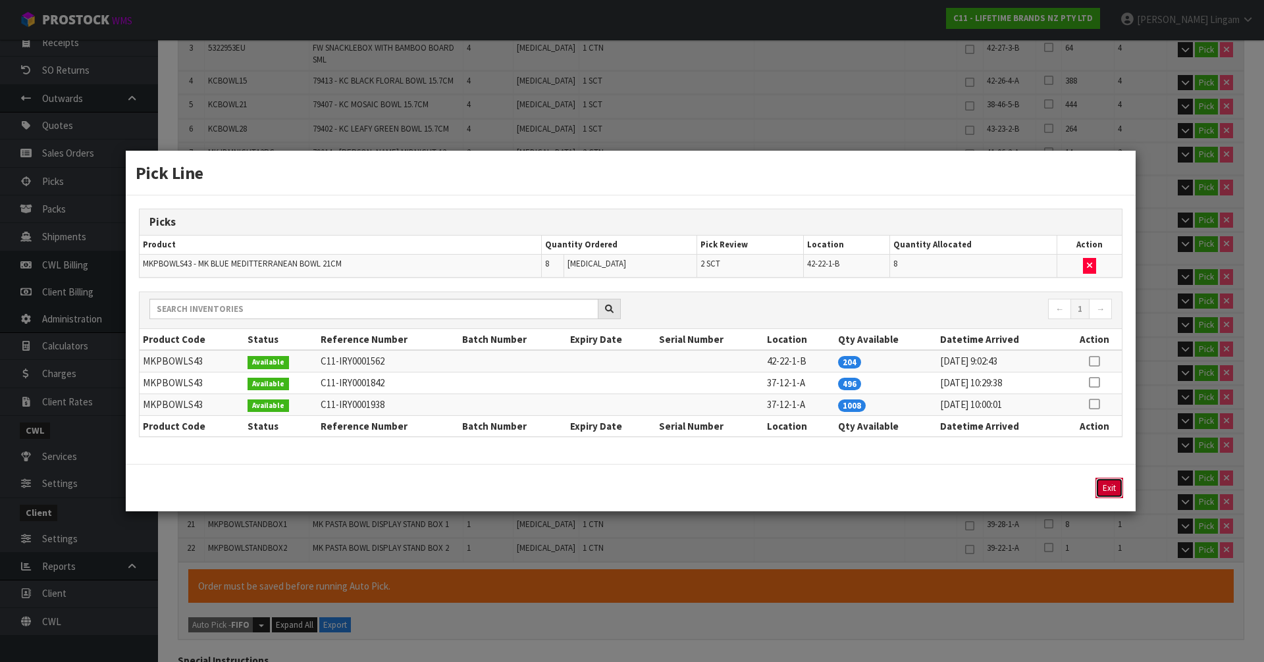
click at [1104, 491] on button "Exit" at bounding box center [1109, 488] width 28 height 20
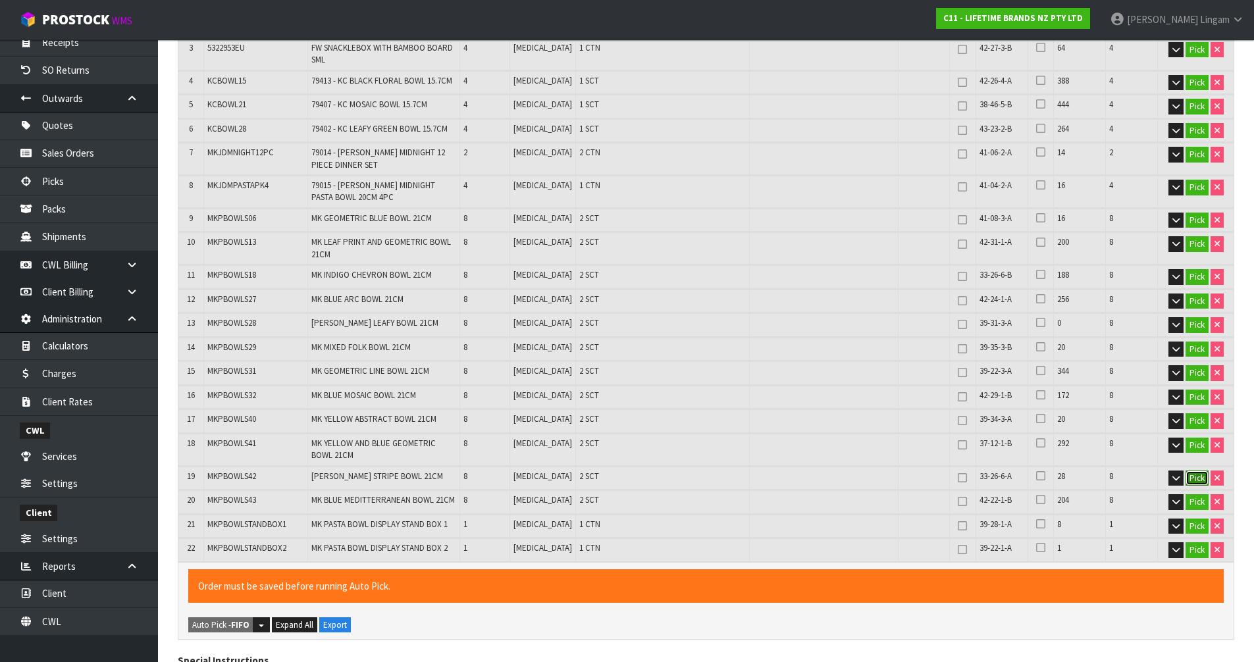
click at [1202, 478] on button "Pick" at bounding box center [1196, 479] width 23 height 16
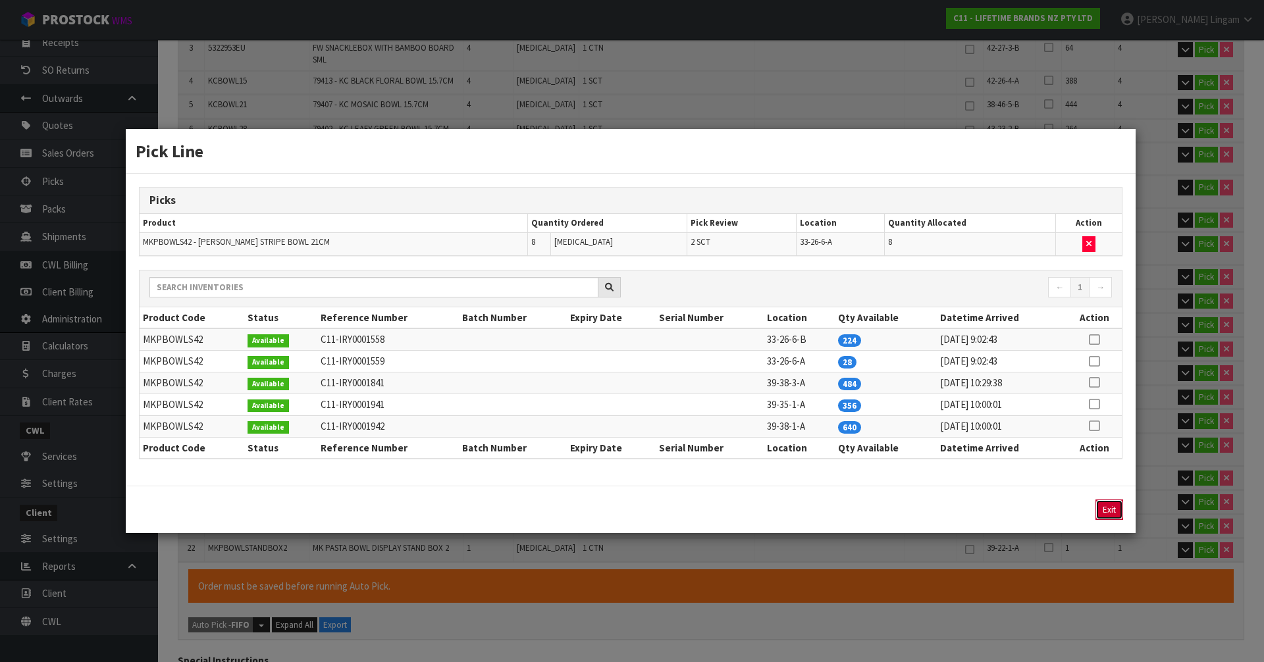
click at [1112, 503] on button "Exit" at bounding box center [1109, 509] width 28 height 20
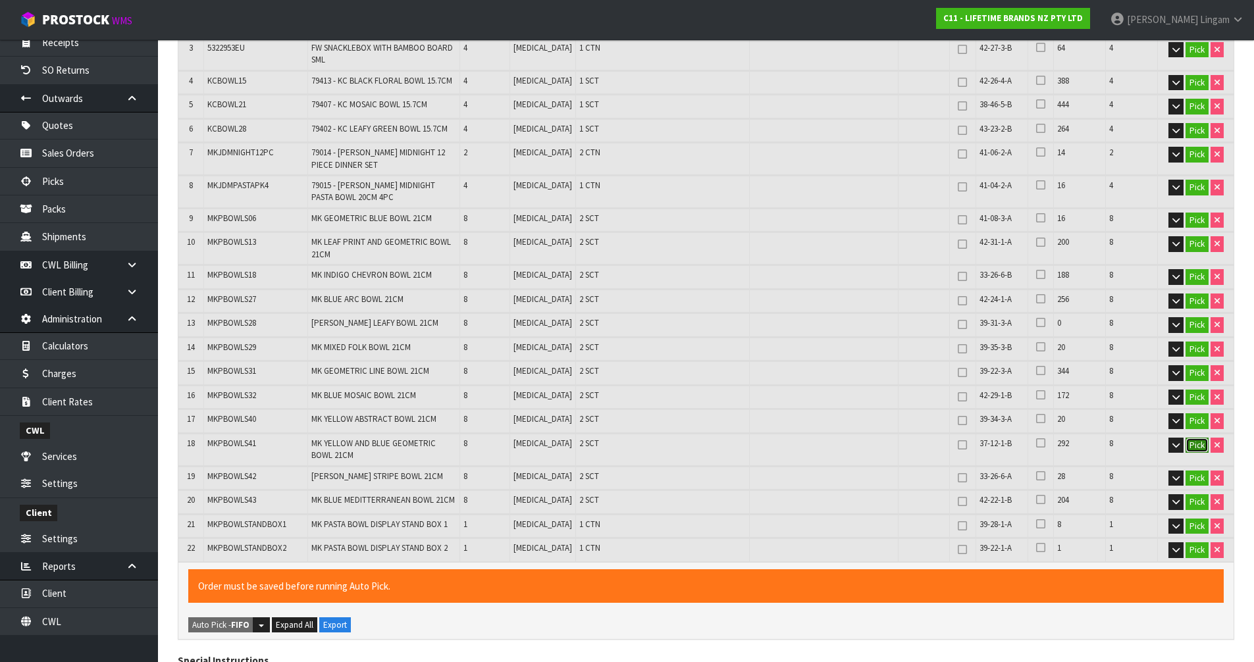
click at [1196, 443] on button "Pick" at bounding box center [1196, 446] width 23 height 16
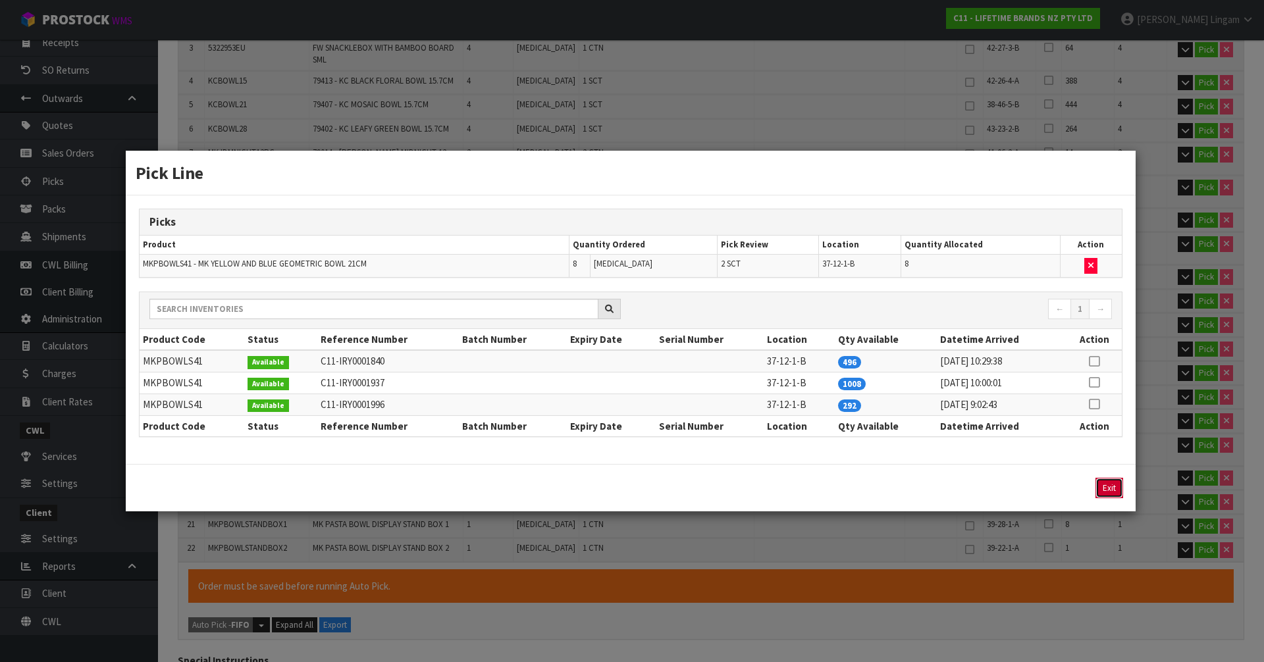
click at [1107, 482] on button "Exit" at bounding box center [1109, 488] width 28 height 20
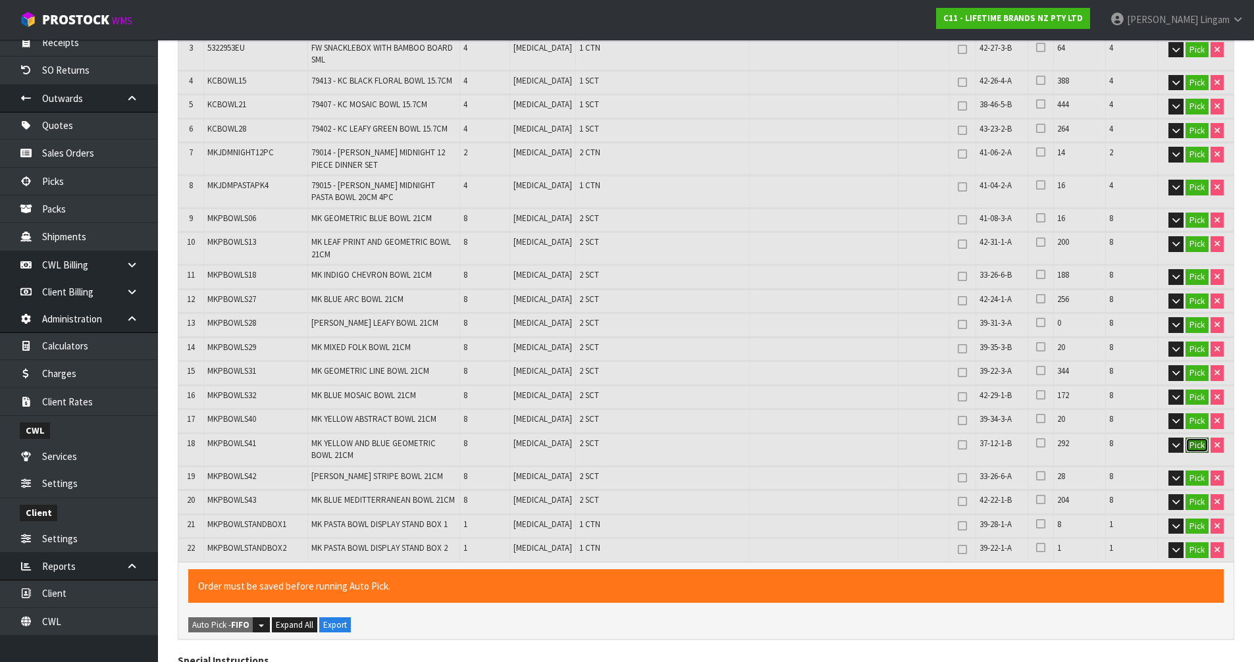
scroll to position [837, 0]
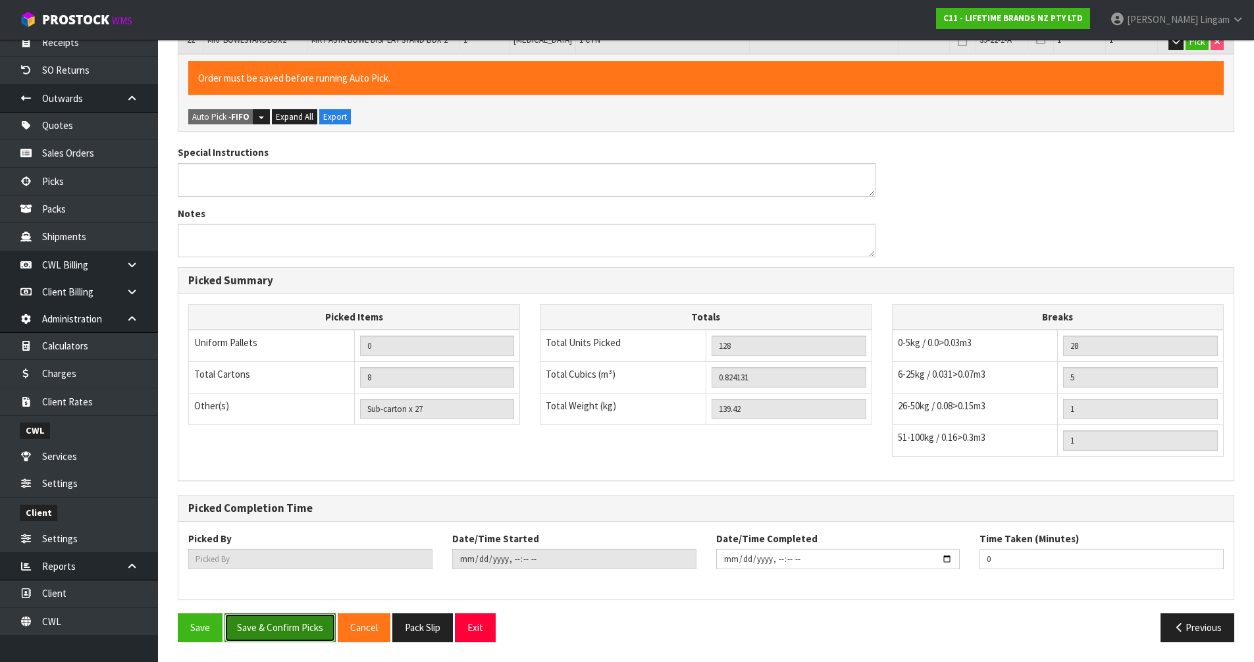
click at [286, 627] on button "Save & Confirm Picks" at bounding box center [279, 627] width 111 height 28
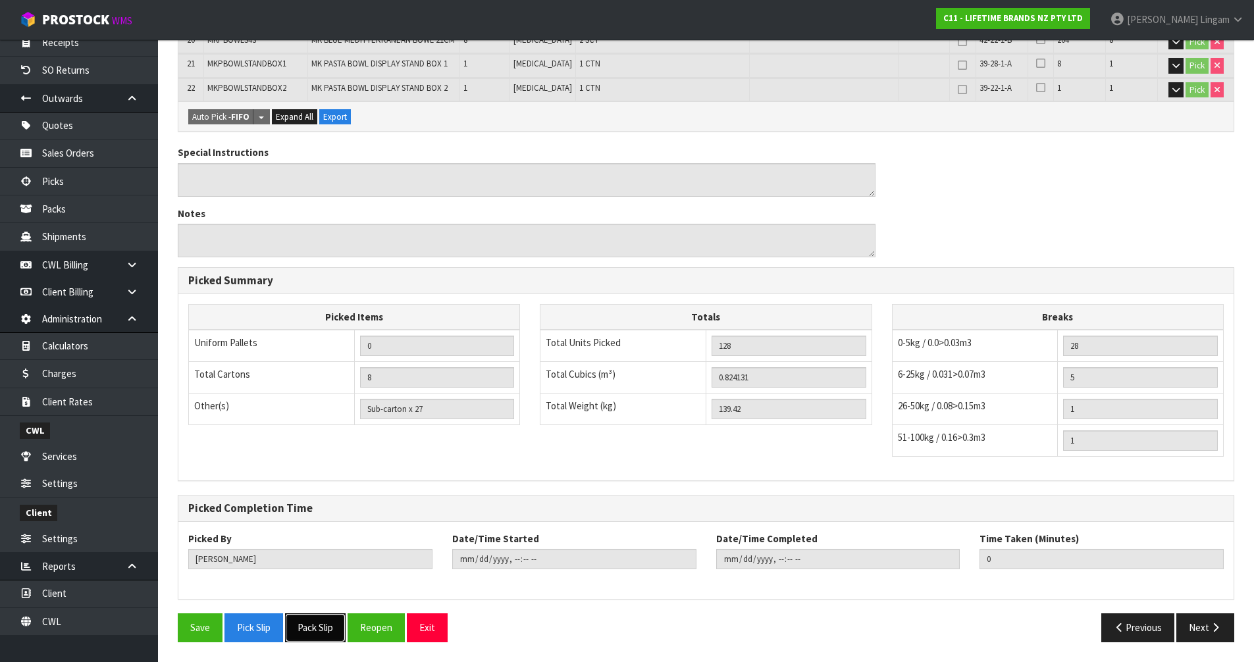
click at [312, 625] on button "Pack Slip" at bounding box center [315, 627] width 61 height 28
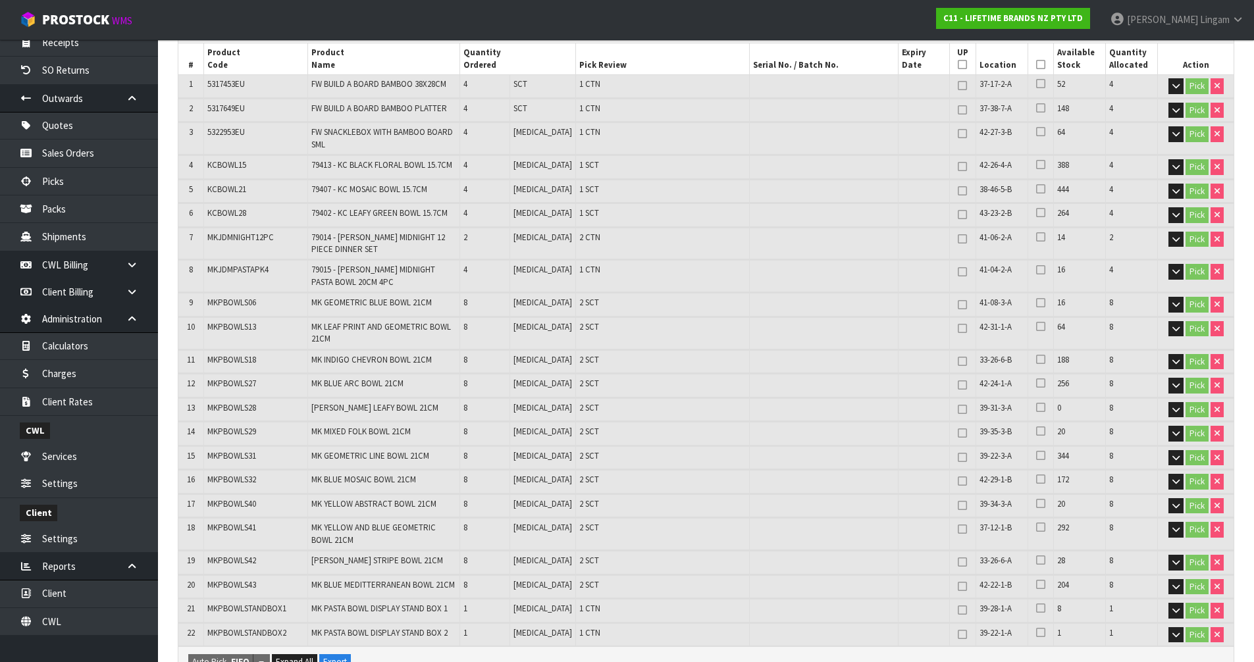
scroll to position [0, 0]
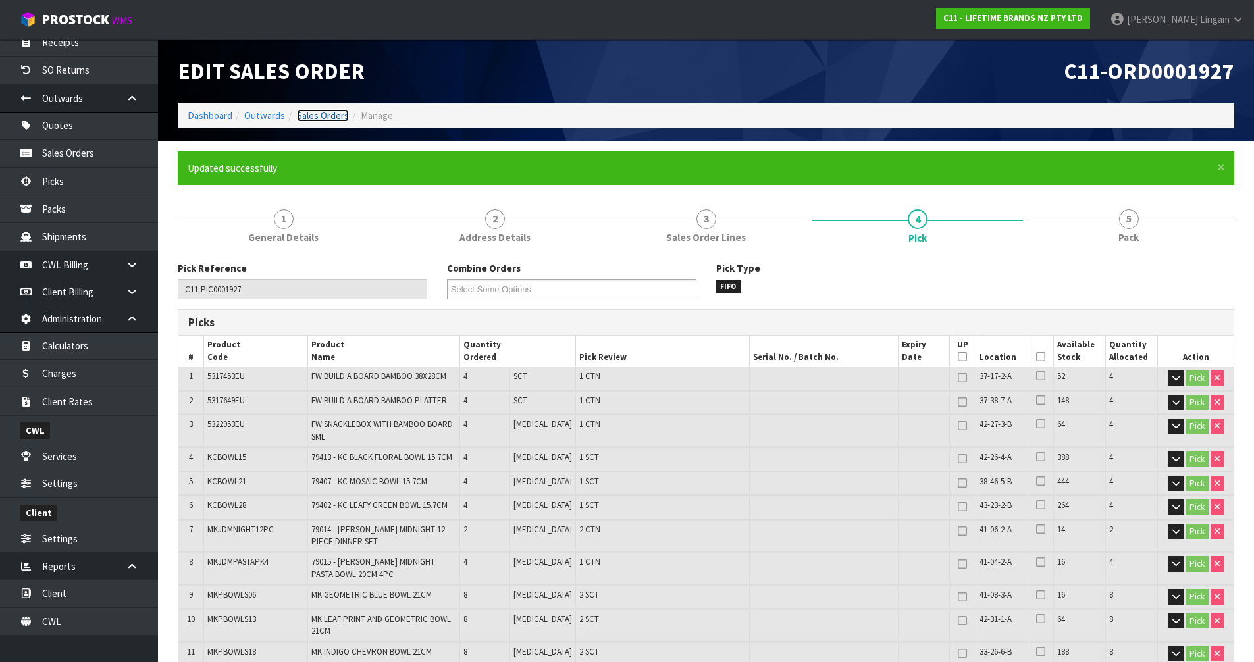
click at [321, 113] on link "Sales Orders" at bounding box center [323, 115] width 52 height 13
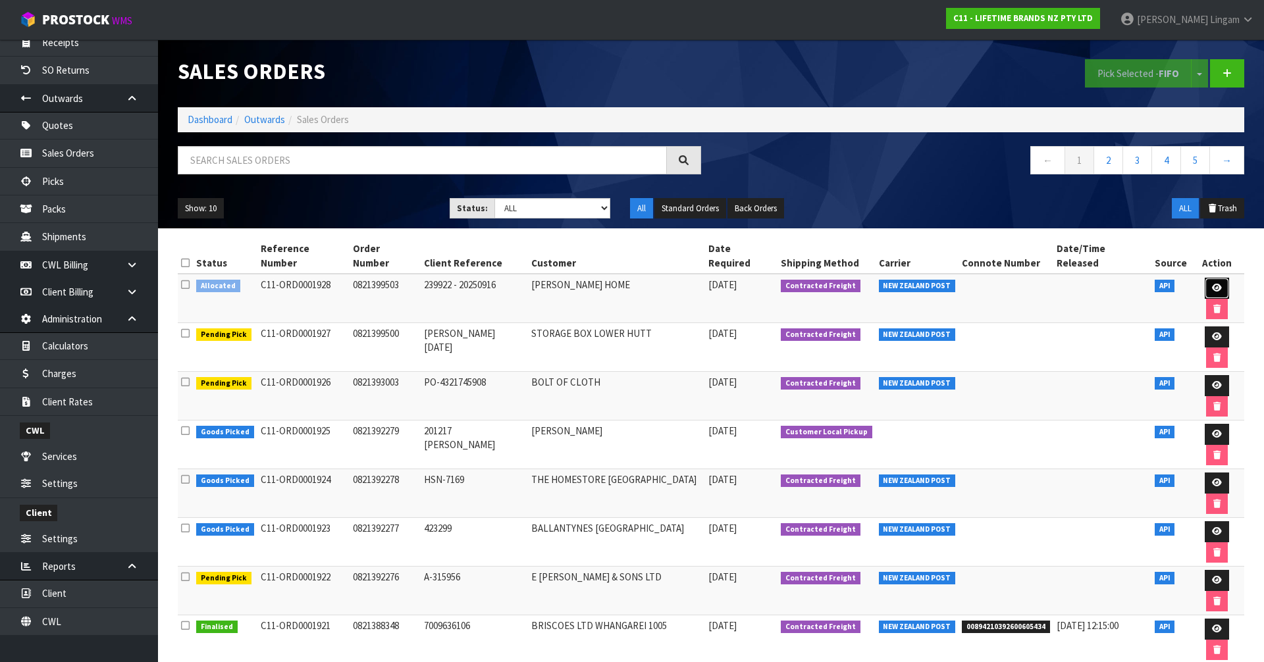
click at [1212, 284] on icon at bounding box center [1217, 288] width 10 height 9
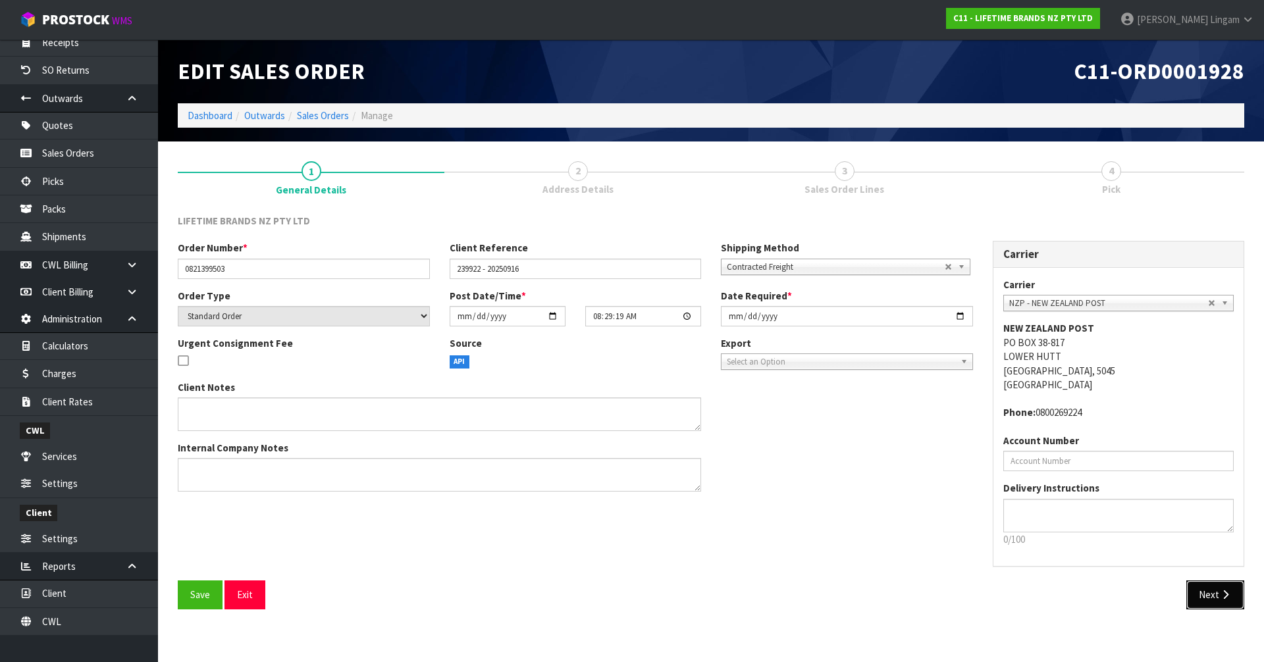
click at [1219, 596] on icon "button" at bounding box center [1225, 595] width 13 height 10
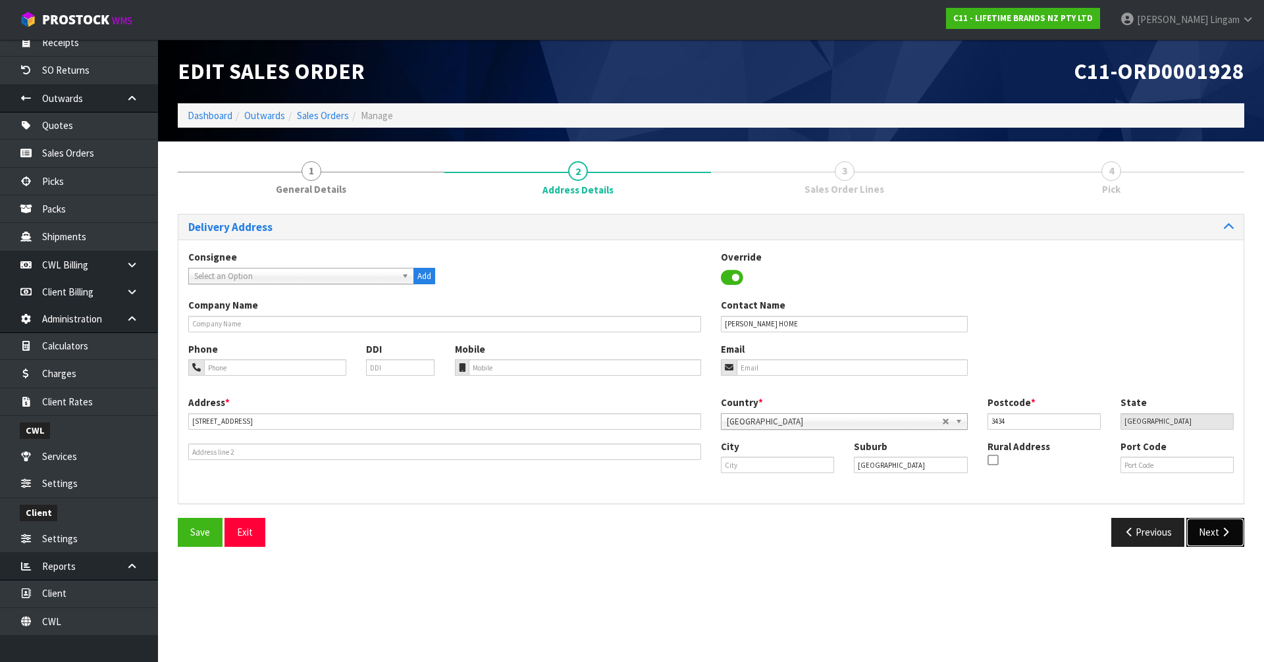
click at [1208, 536] on button "Next" at bounding box center [1215, 532] width 58 height 28
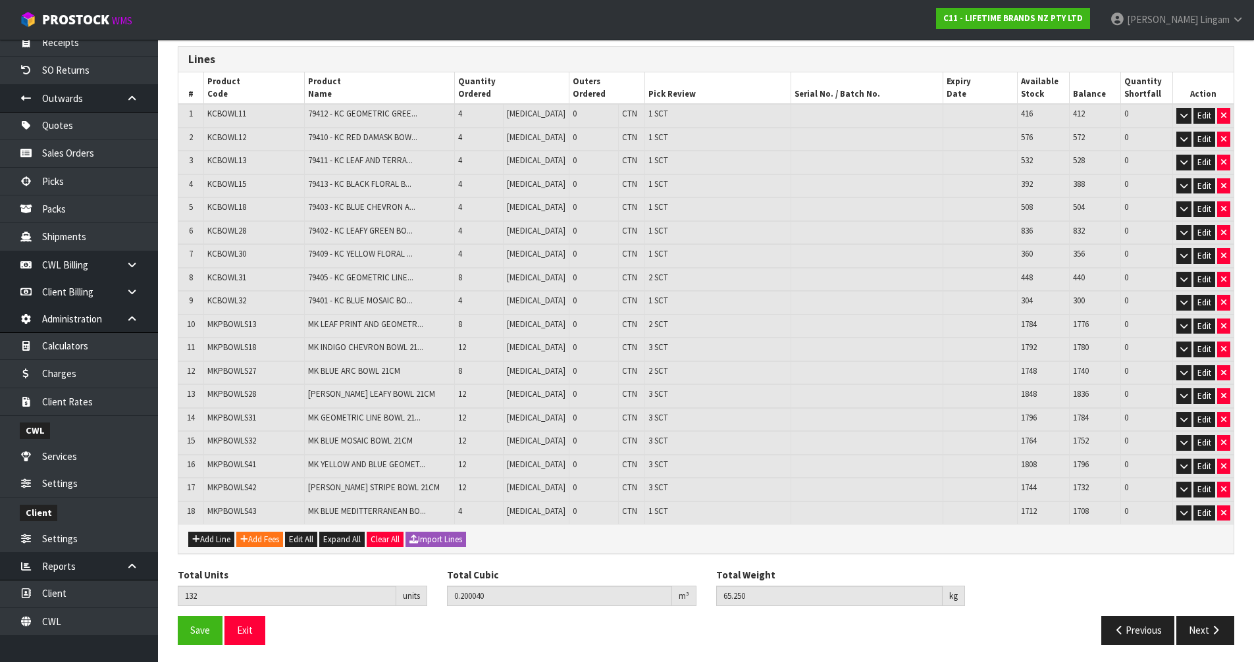
scroll to position [170, 0]
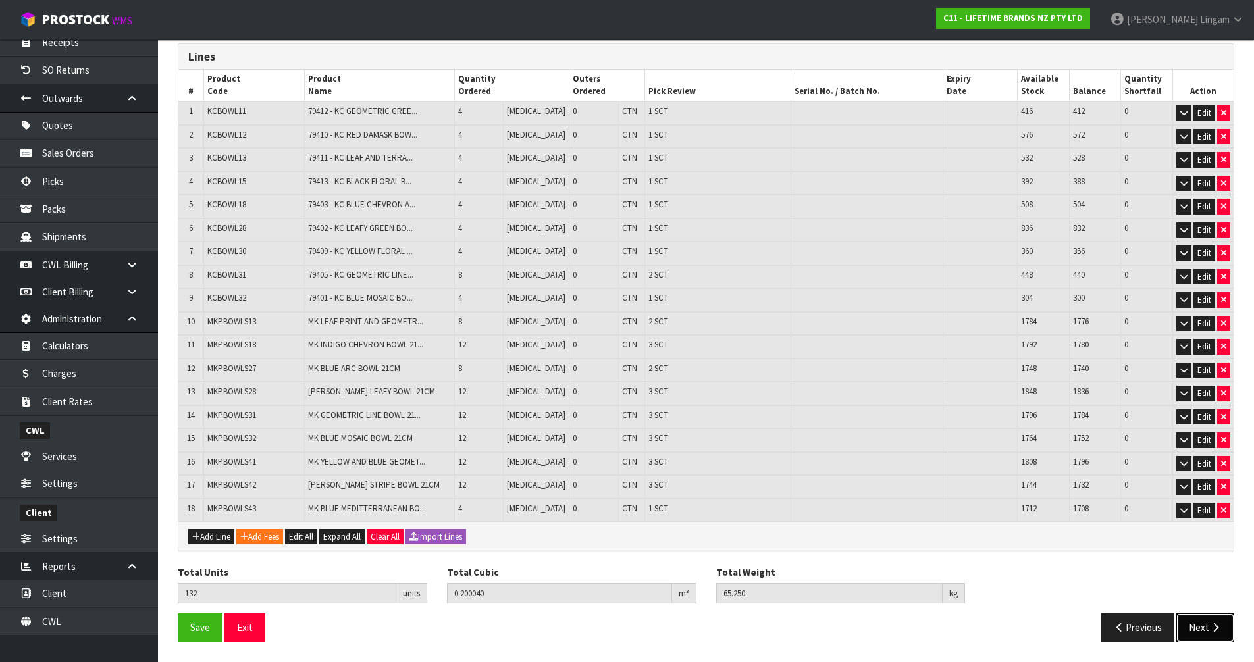
click at [1201, 635] on button "Next" at bounding box center [1205, 627] width 58 height 28
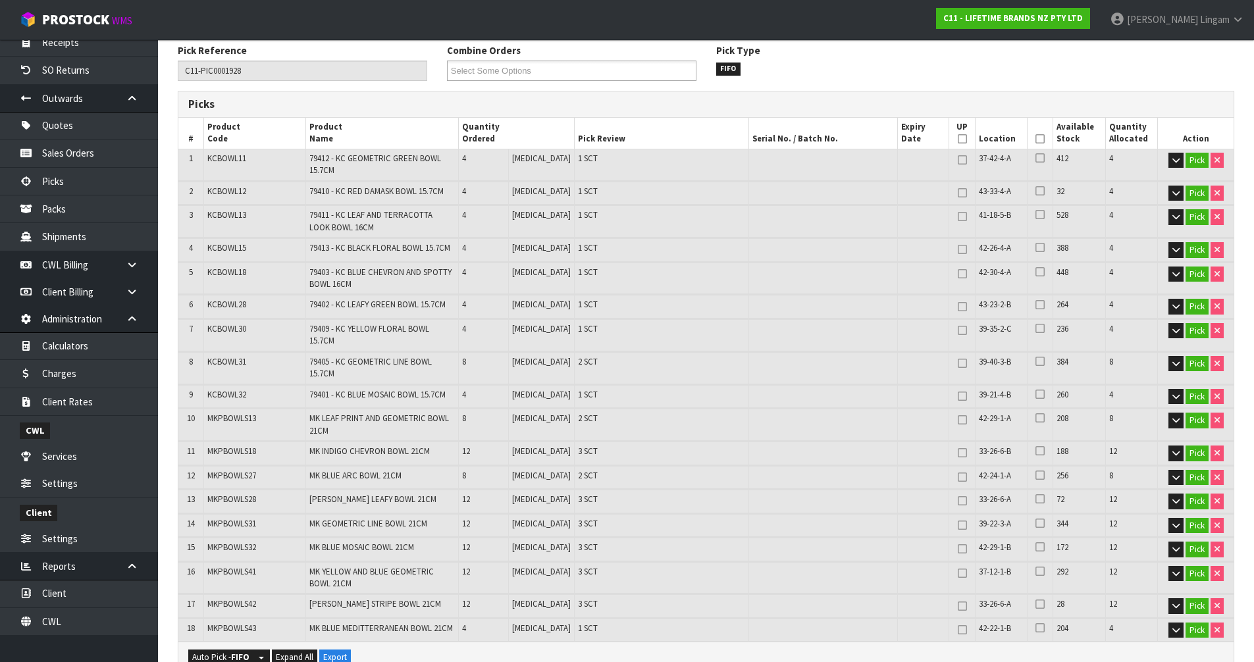
scroll to position [661, 0]
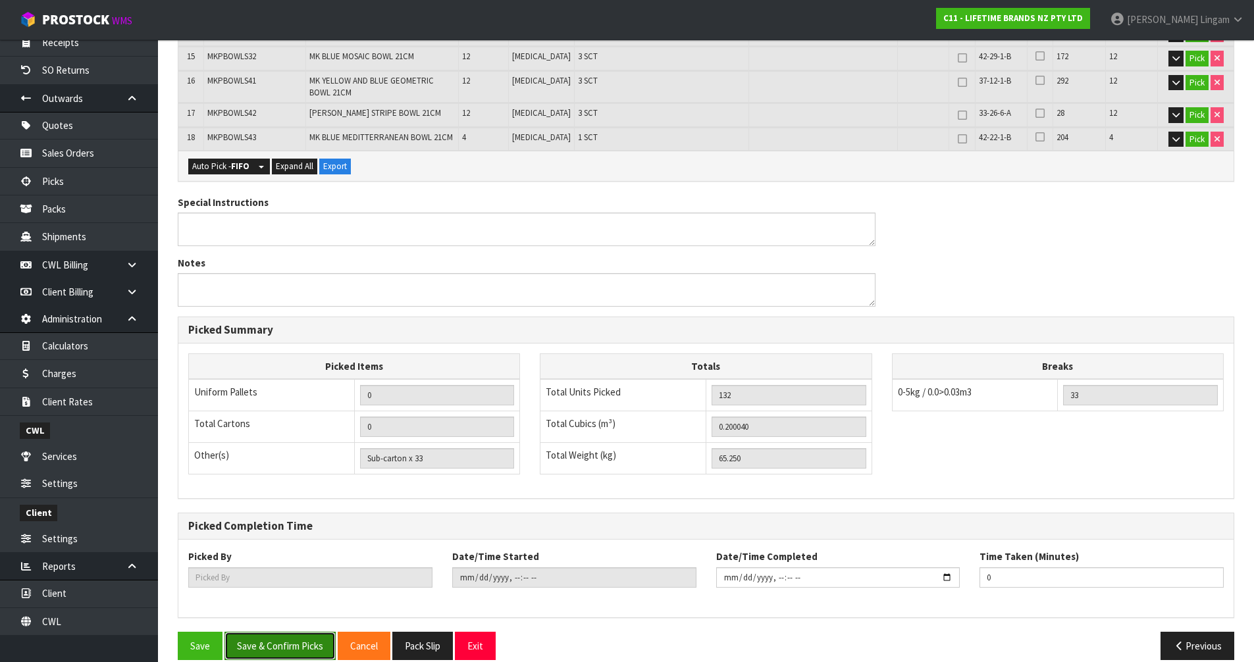
click at [299, 632] on button "Save & Confirm Picks" at bounding box center [279, 646] width 111 height 28
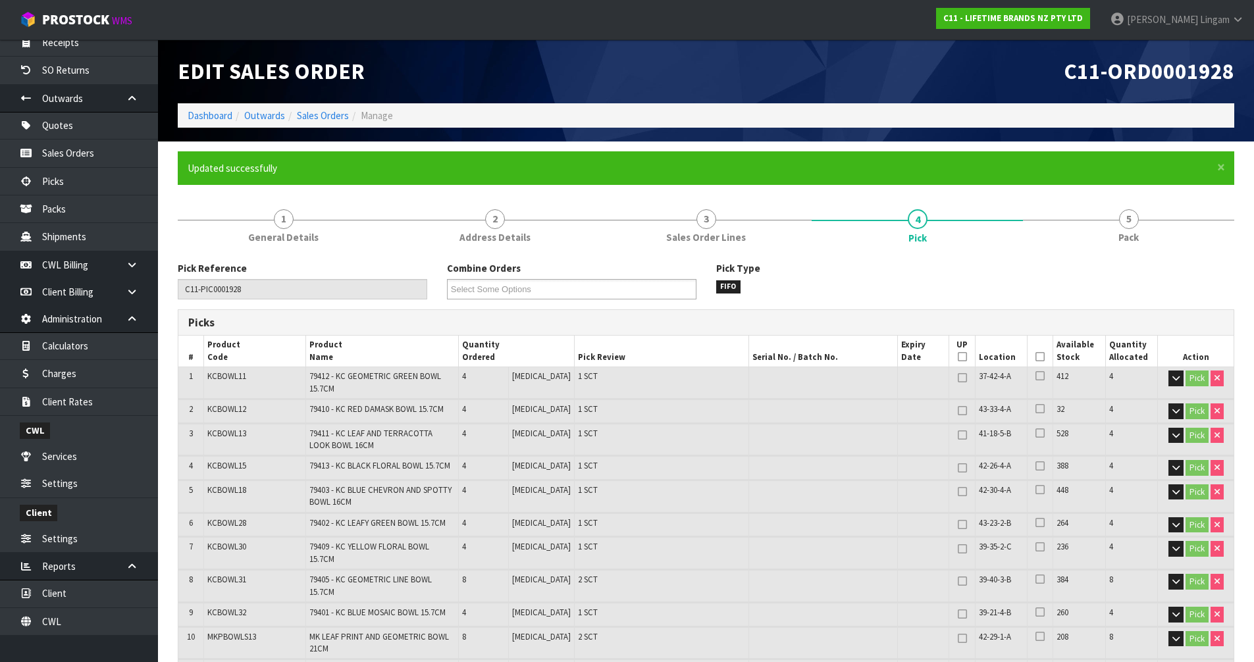
scroll to position [709, 0]
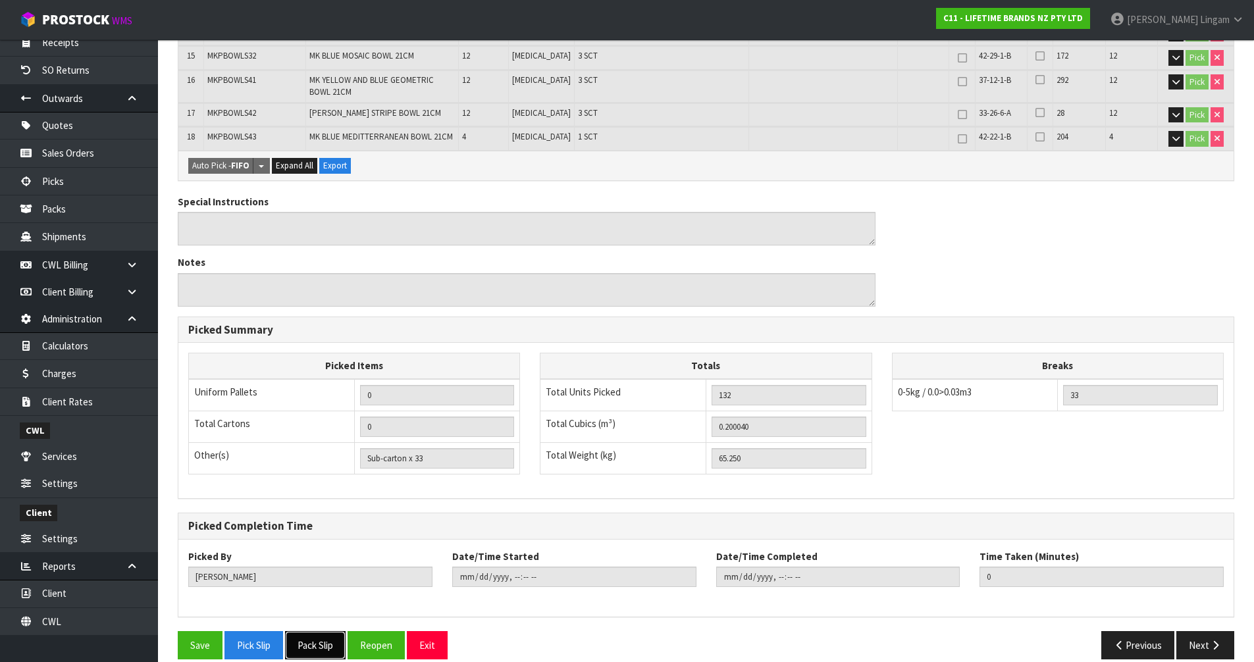
click at [308, 631] on button "Pack Slip" at bounding box center [315, 645] width 61 height 28
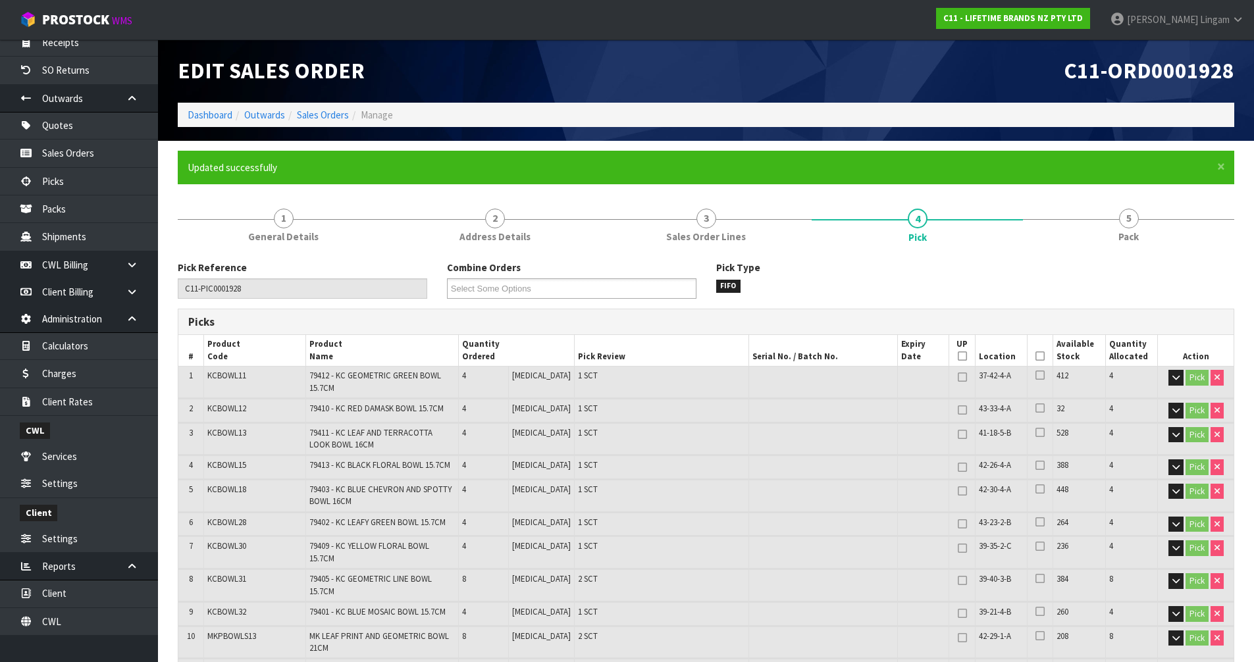
scroll to position [0, 0]
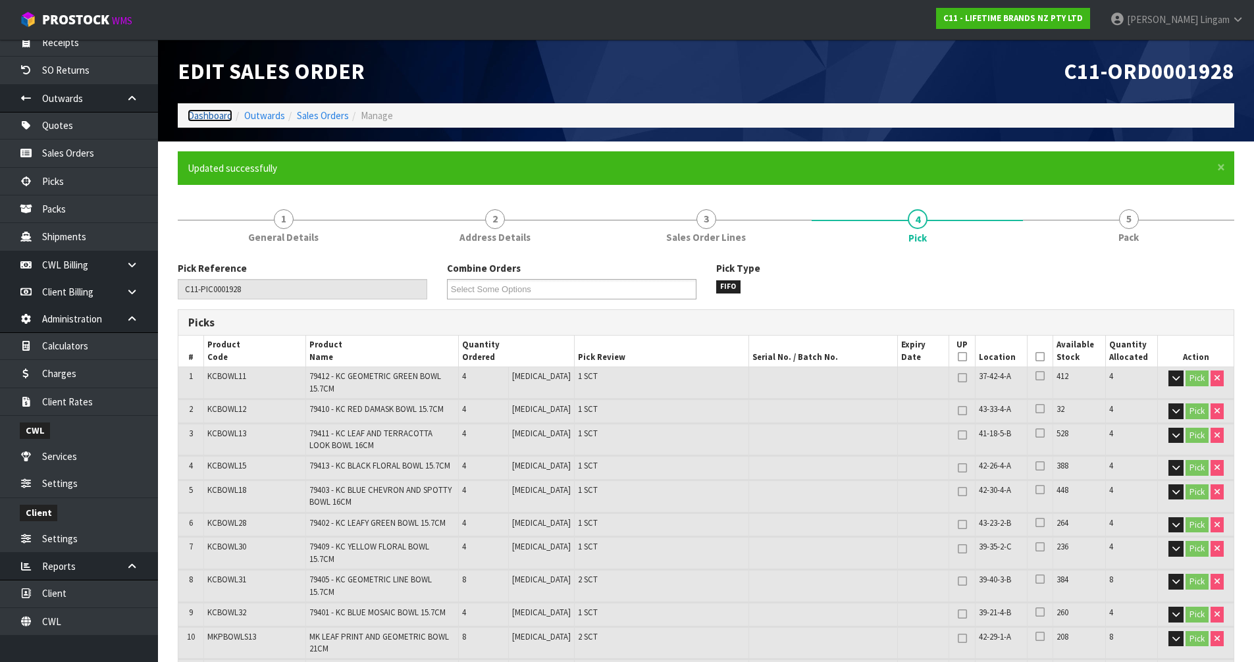
click at [201, 118] on link "Dashboard" at bounding box center [210, 115] width 45 height 13
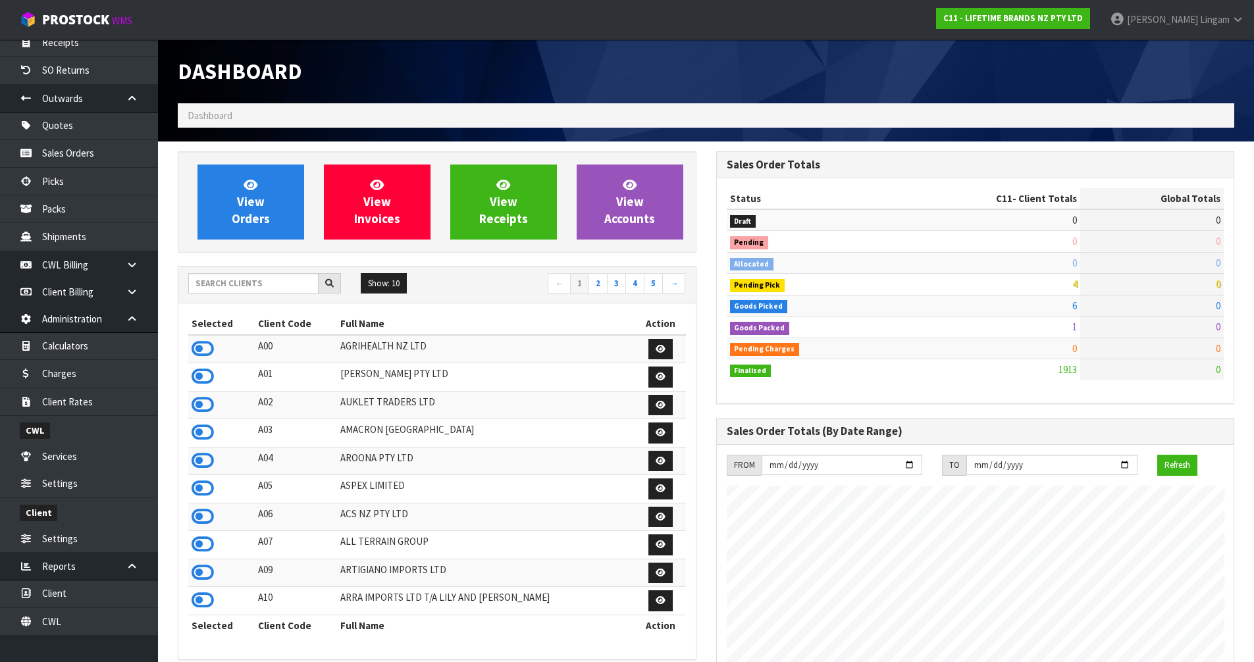
scroll to position [997, 538]
click at [278, 295] on div "Show: 10 5 10 25 50 ← 1 2 3 4 5 →" at bounding box center [436, 284] width 517 height 23
click at [267, 277] on input "text" at bounding box center [253, 283] width 130 height 20
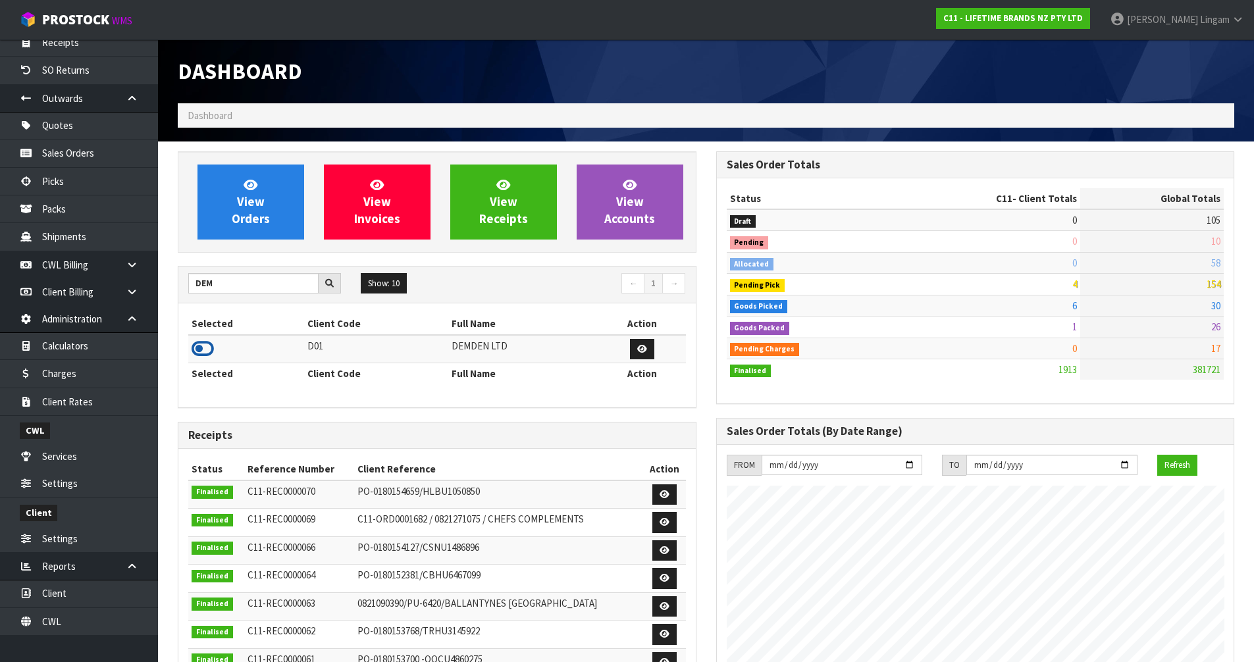
click at [203, 349] on icon at bounding box center [203, 349] width 22 height 20
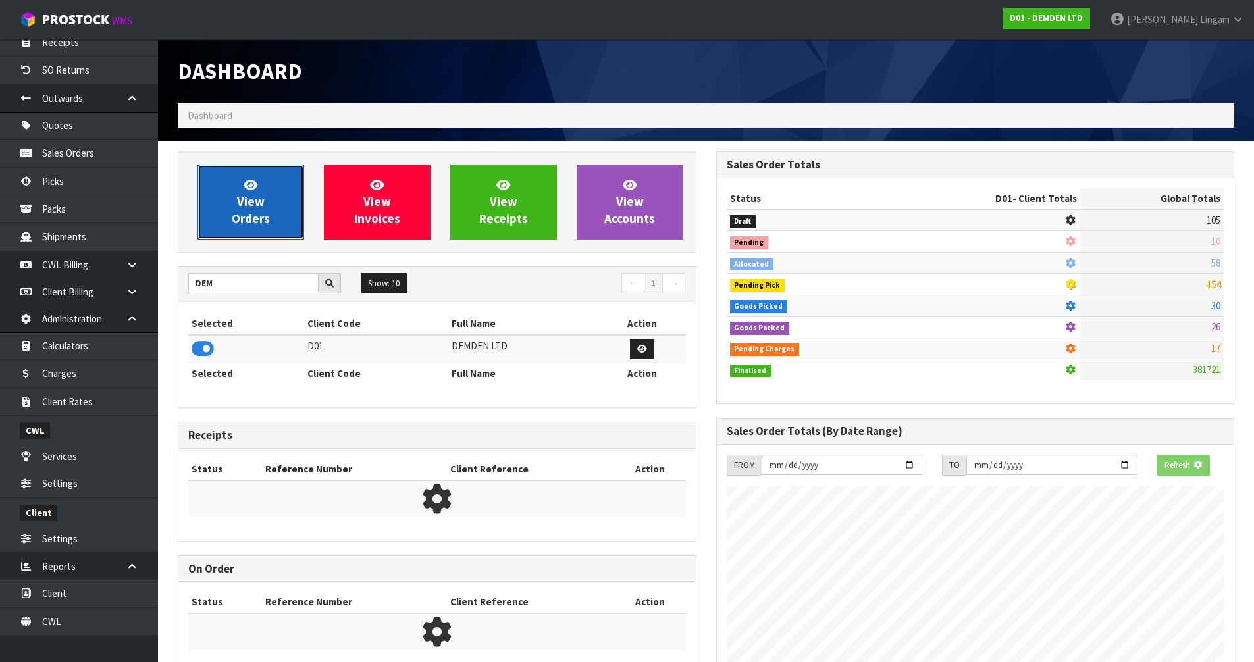
click at [232, 219] on span "View Orders" at bounding box center [251, 201] width 38 height 49
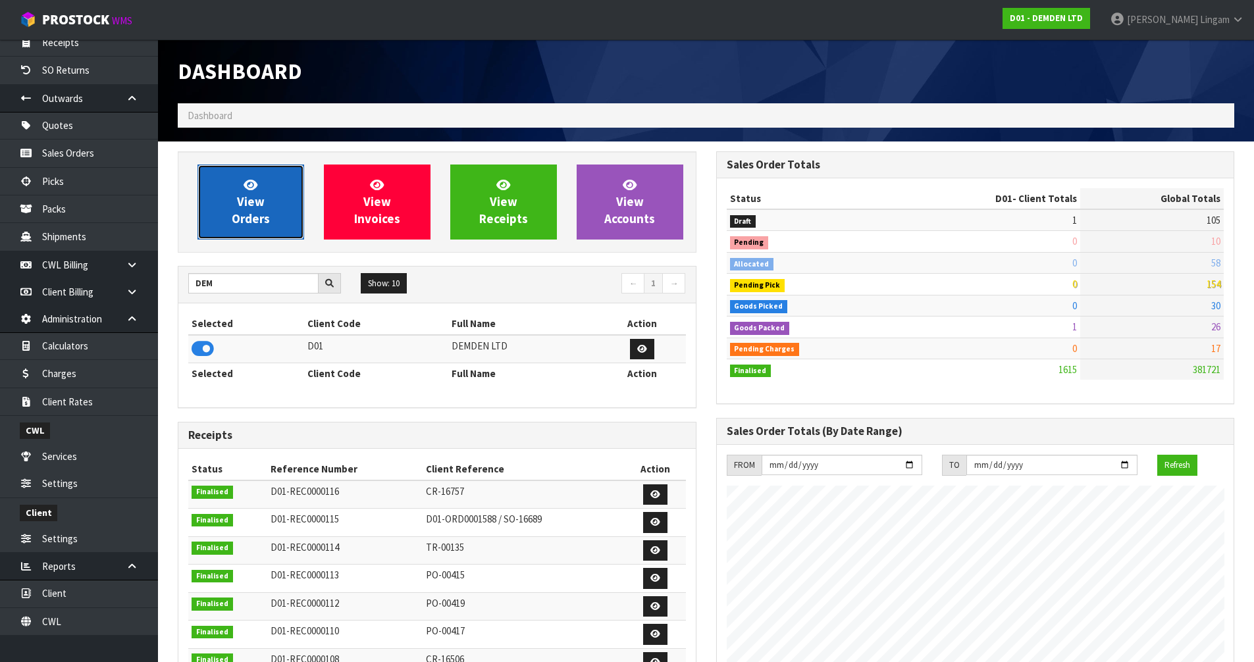
scroll to position [848, 538]
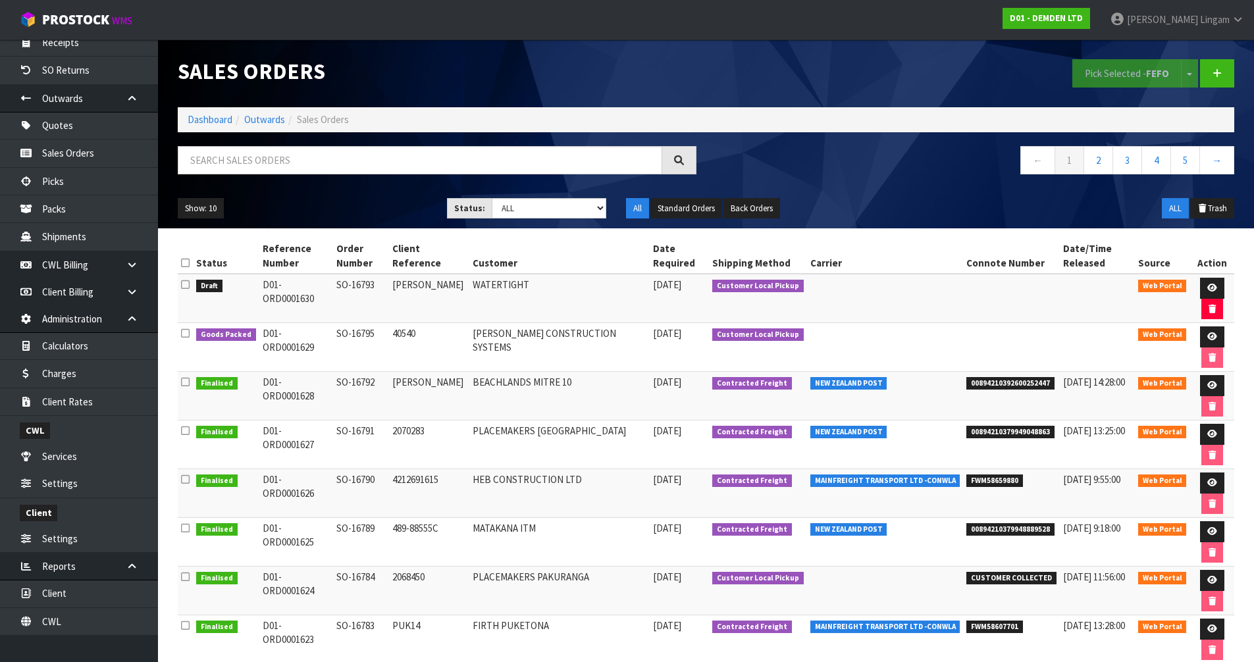
click at [186, 284] on icon at bounding box center [185, 285] width 9 height 10
click at [0, 0] on input "checkbox" at bounding box center [0, 0] width 0 height 0
click at [1115, 82] on button "Pick Selected - FEFO" at bounding box center [1126, 73] width 109 height 28
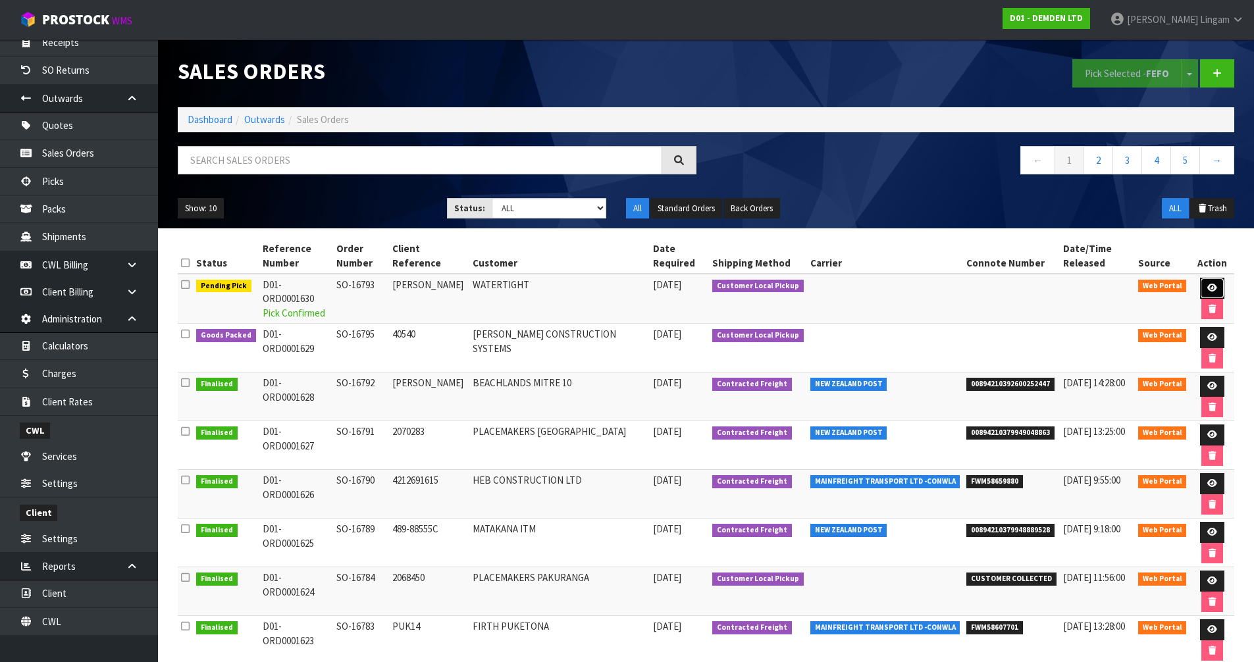
click at [1207, 288] on icon at bounding box center [1212, 288] width 10 height 9
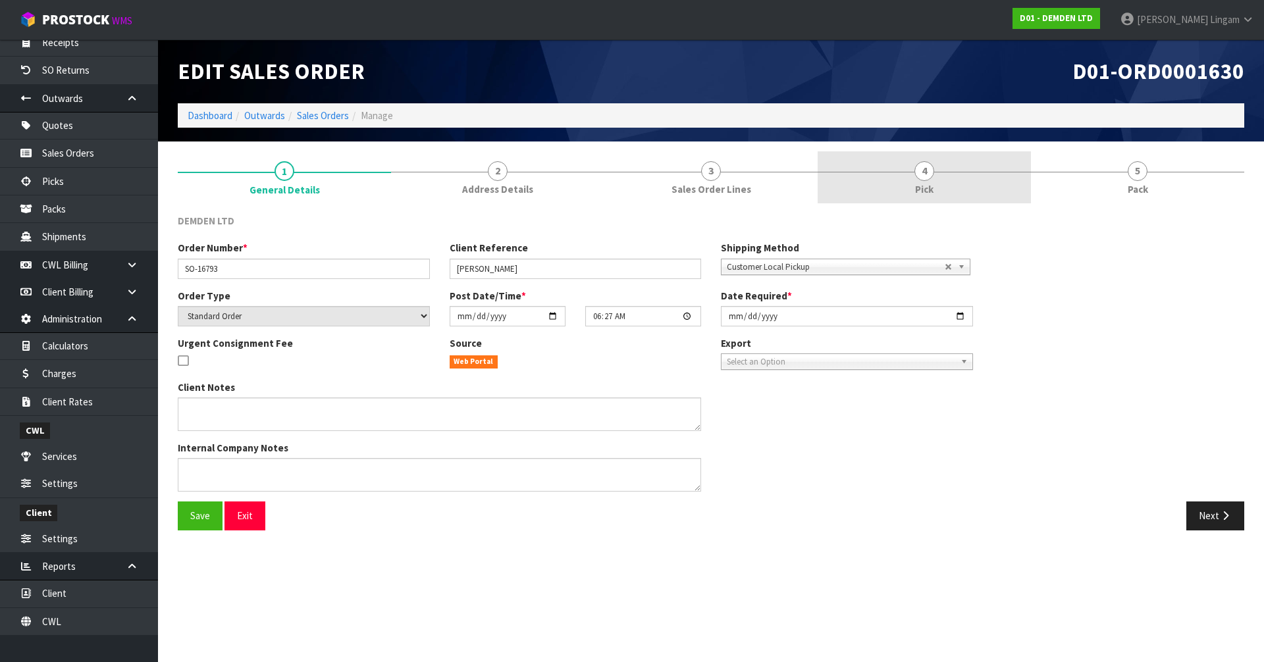
click at [911, 182] on link "4 Pick" at bounding box center [923, 177] width 213 height 52
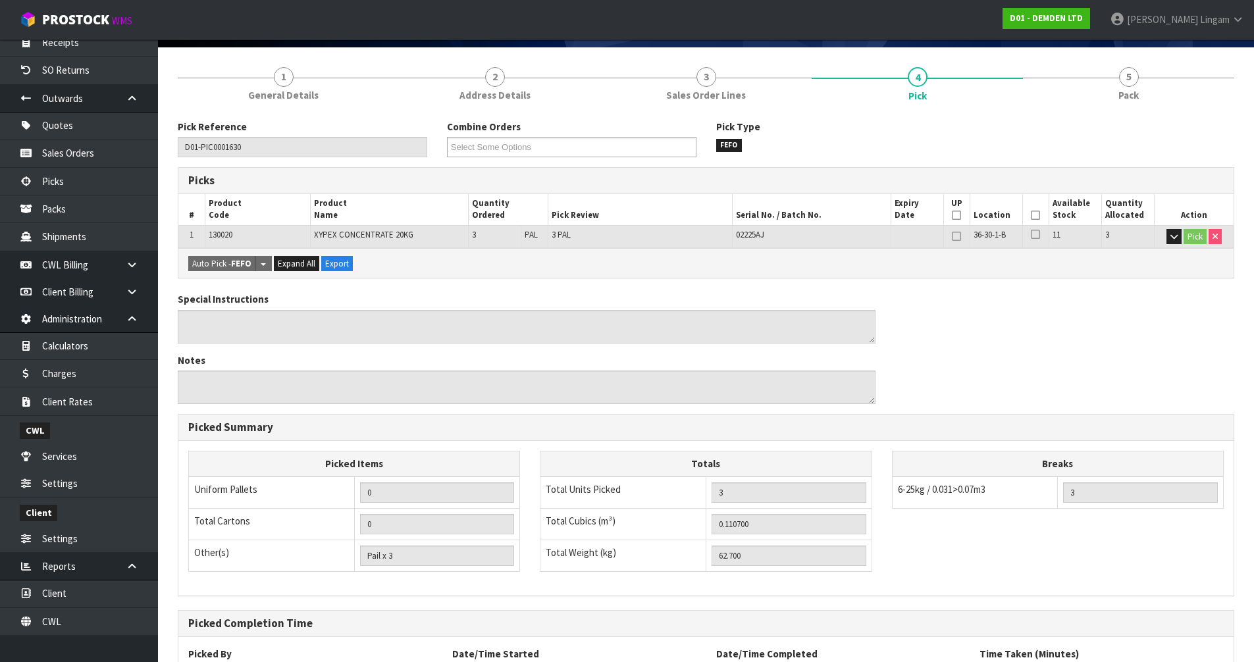
scroll to position [209, 0]
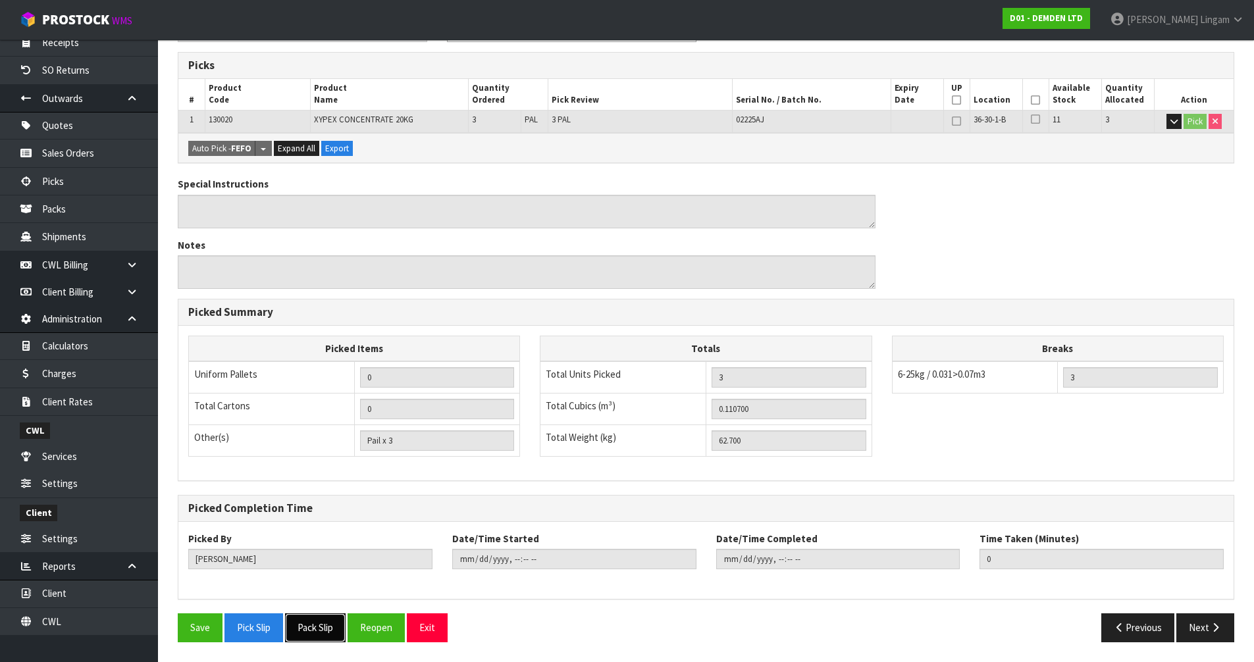
click at [320, 630] on button "Pack Slip" at bounding box center [315, 627] width 61 height 28
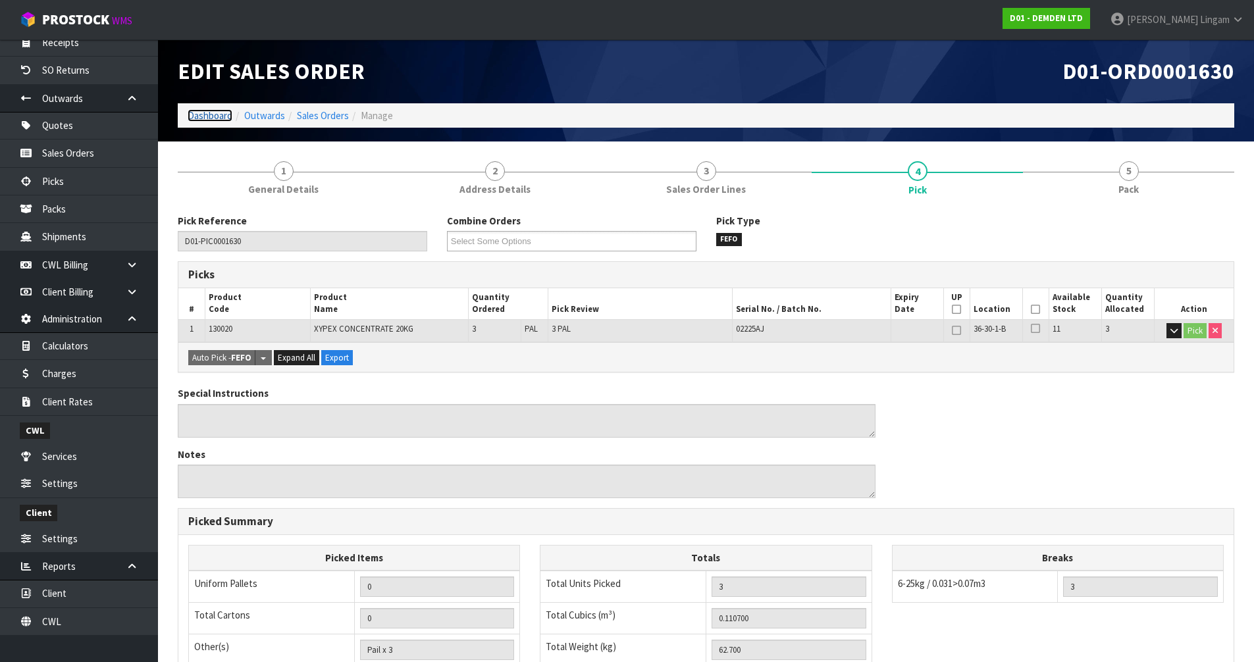
click at [213, 116] on link "Dashboard" at bounding box center [210, 115] width 45 height 13
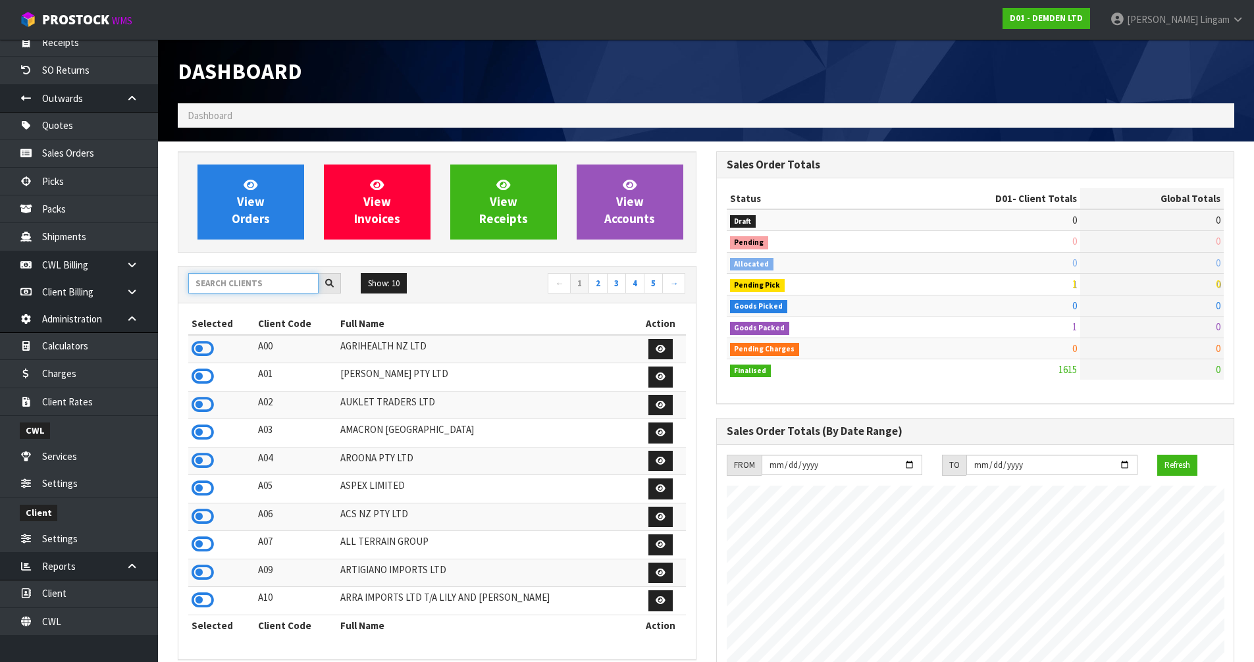
click at [249, 281] on input "text" at bounding box center [253, 283] width 130 height 20
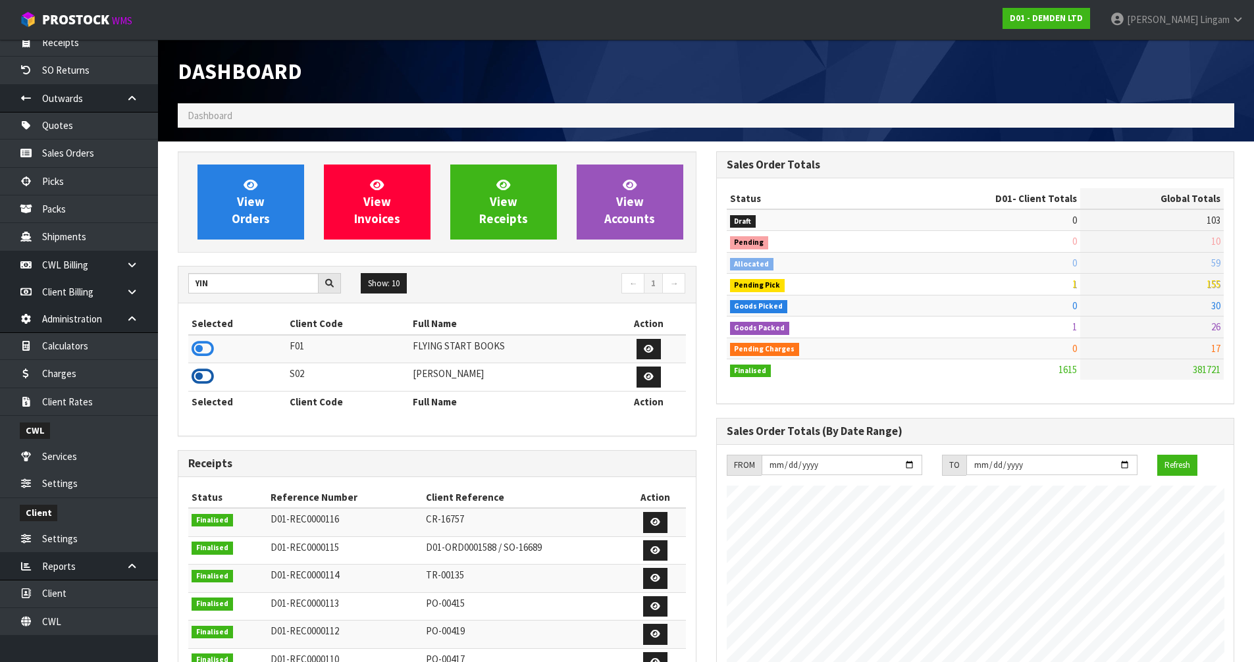
click at [203, 371] on icon at bounding box center [203, 377] width 22 height 20
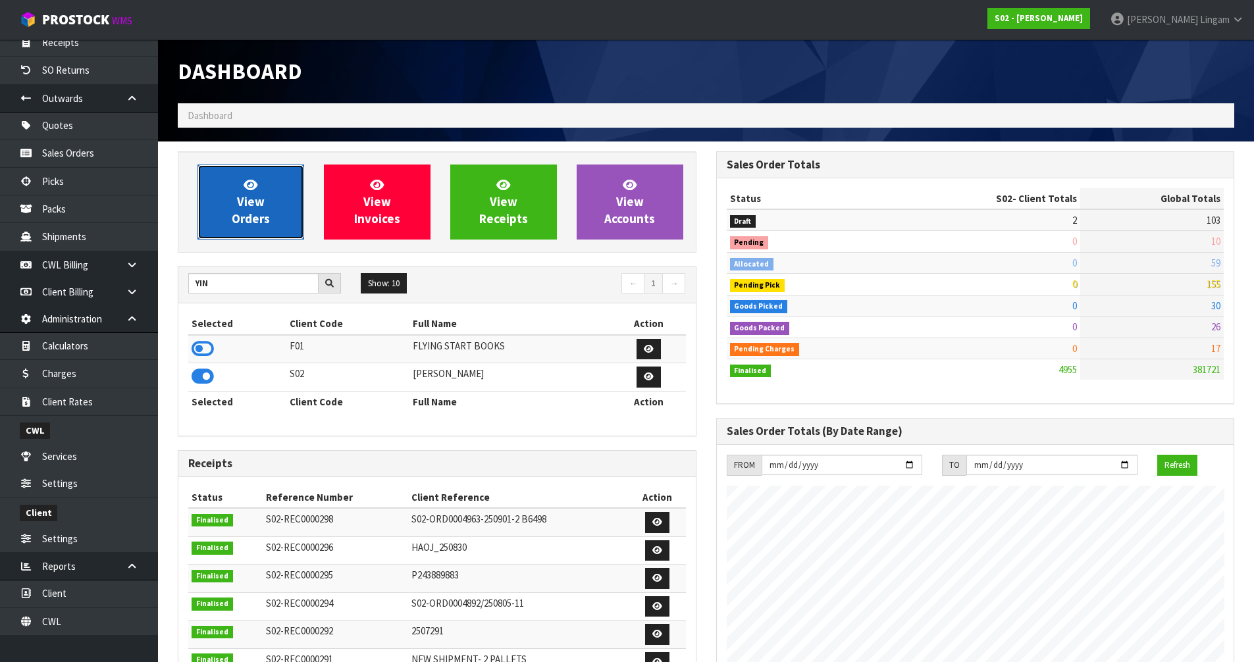
click at [260, 216] on span "View Orders" at bounding box center [251, 201] width 38 height 49
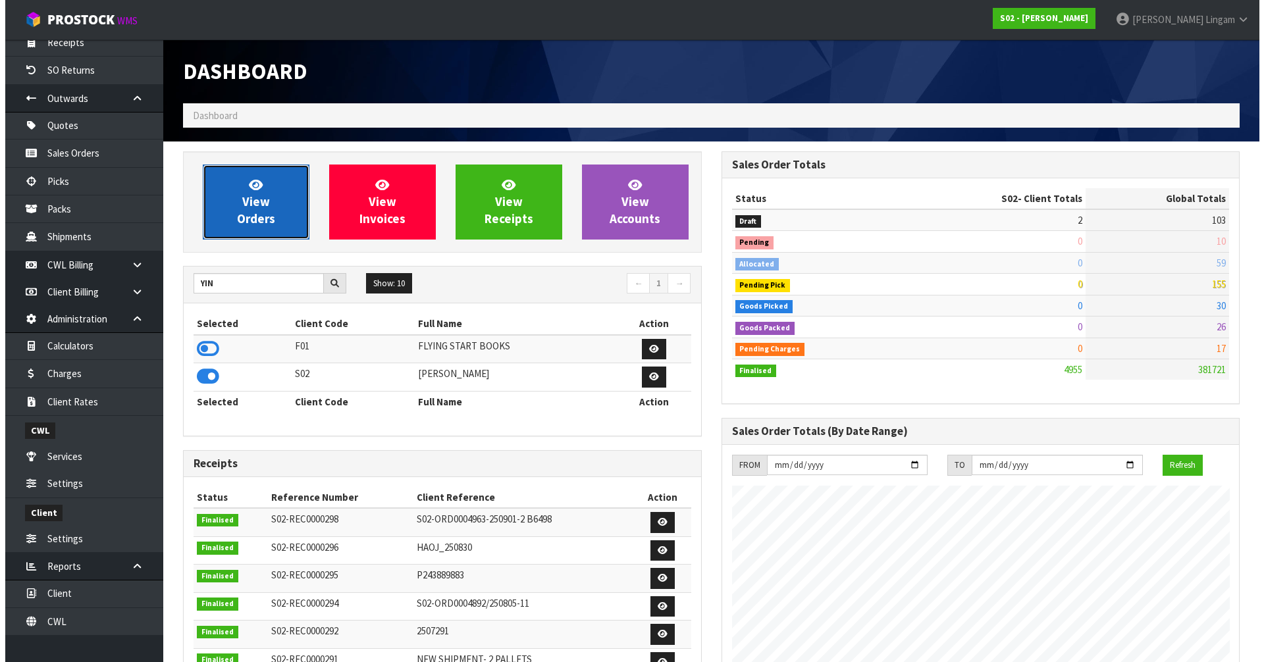
scroll to position [975, 538]
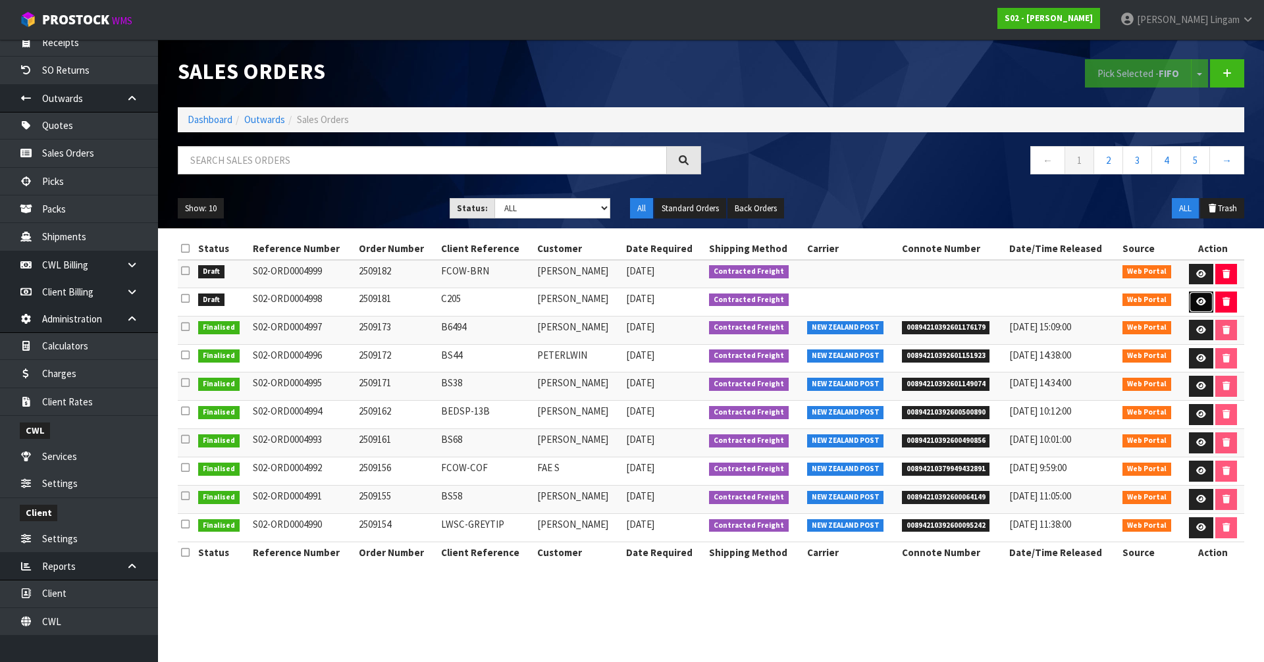
click at [1200, 297] on icon at bounding box center [1201, 301] width 10 height 9
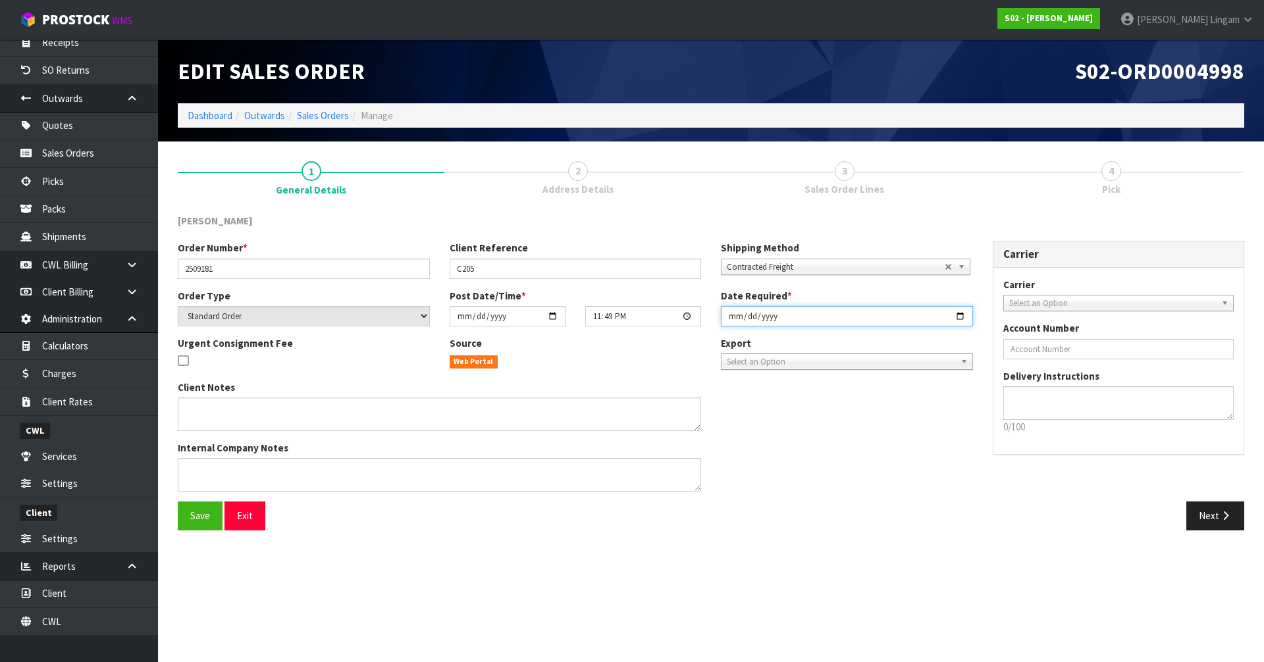
click at [729, 320] on input "2025-09-17" at bounding box center [847, 316] width 252 height 20
click at [195, 526] on button "Save" at bounding box center [200, 515] width 45 height 28
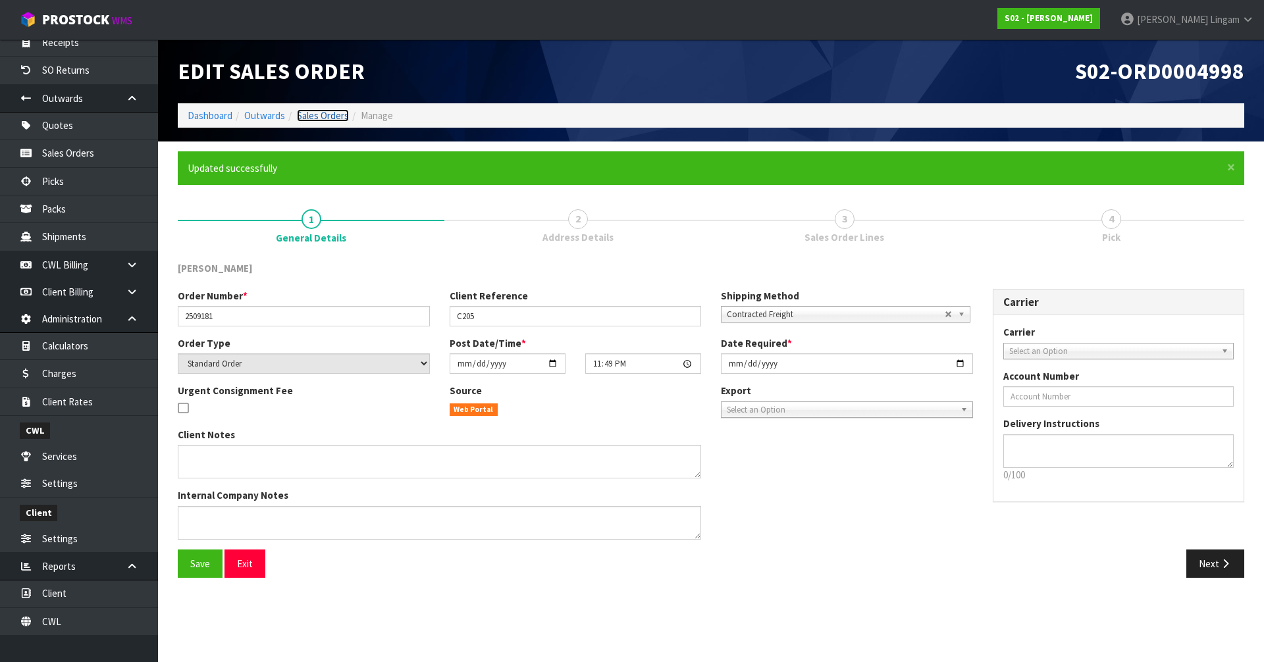
click at [330, 114] on link "Sales Orders" at bounding box center [323, 115] width 52 height 13
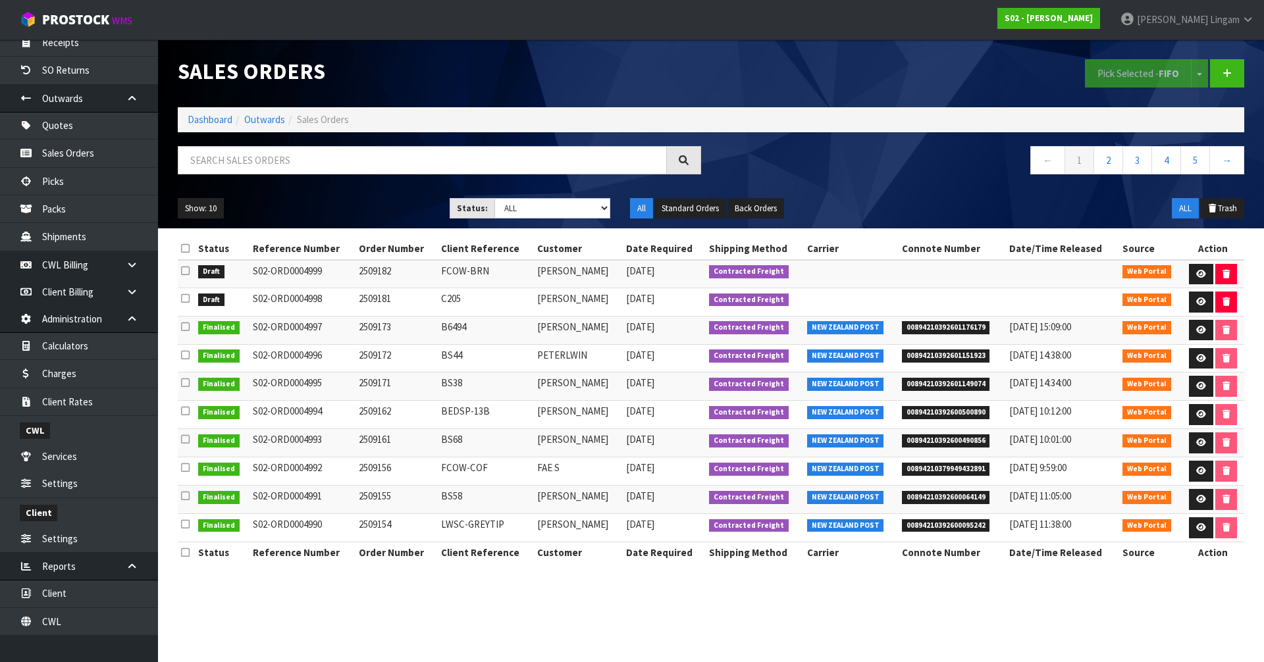
click at [186, 248] on icon at bounding box center [185, 248] width 9 height 10
click at [1117, 78] on button "Pick Selected - FIFO" at bounding box center [1138, 73] width 107 height 28
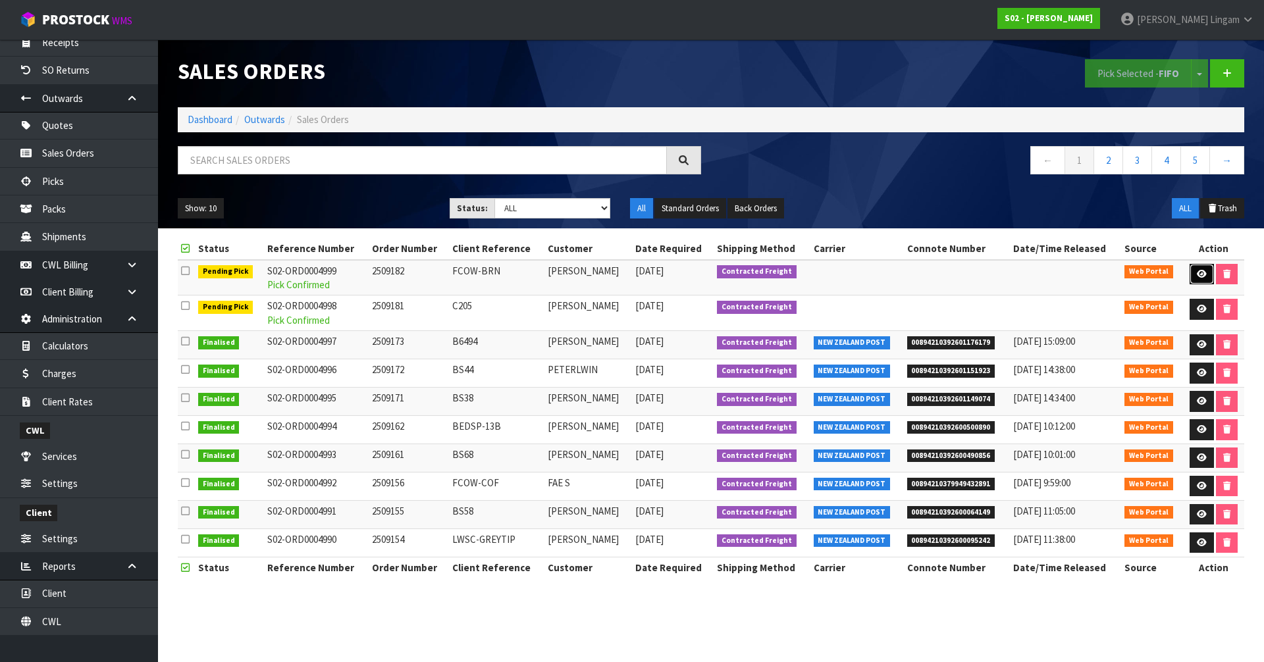
click at [1202, 275] on icon at bounding box center [1201, 274] width 10 height 9
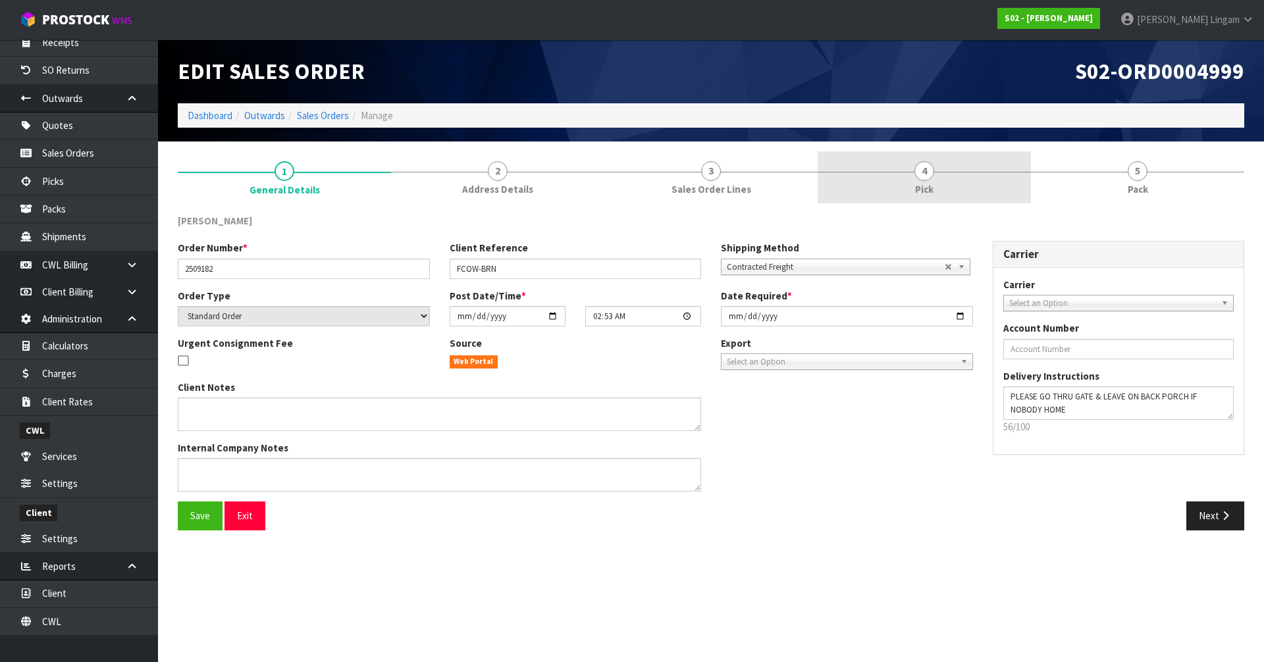
click at [967, 193] on link "4 Pick" at bounding box center [923, 177] width 213 height 52
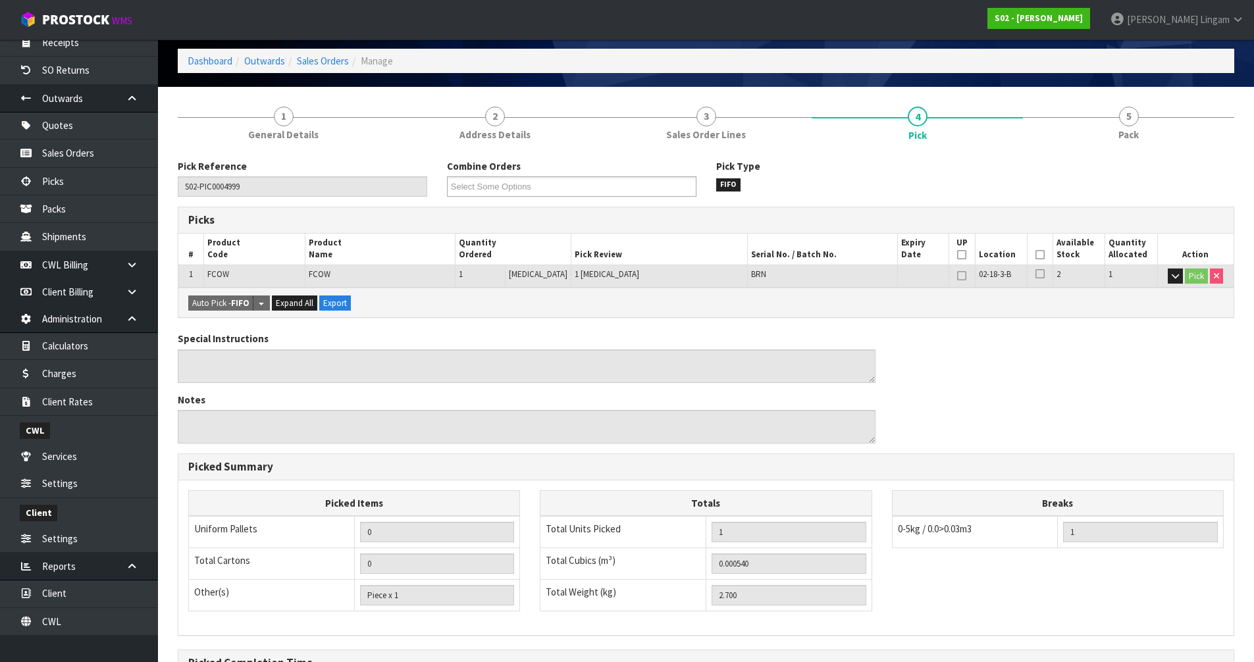
scroll to position [209, 0]
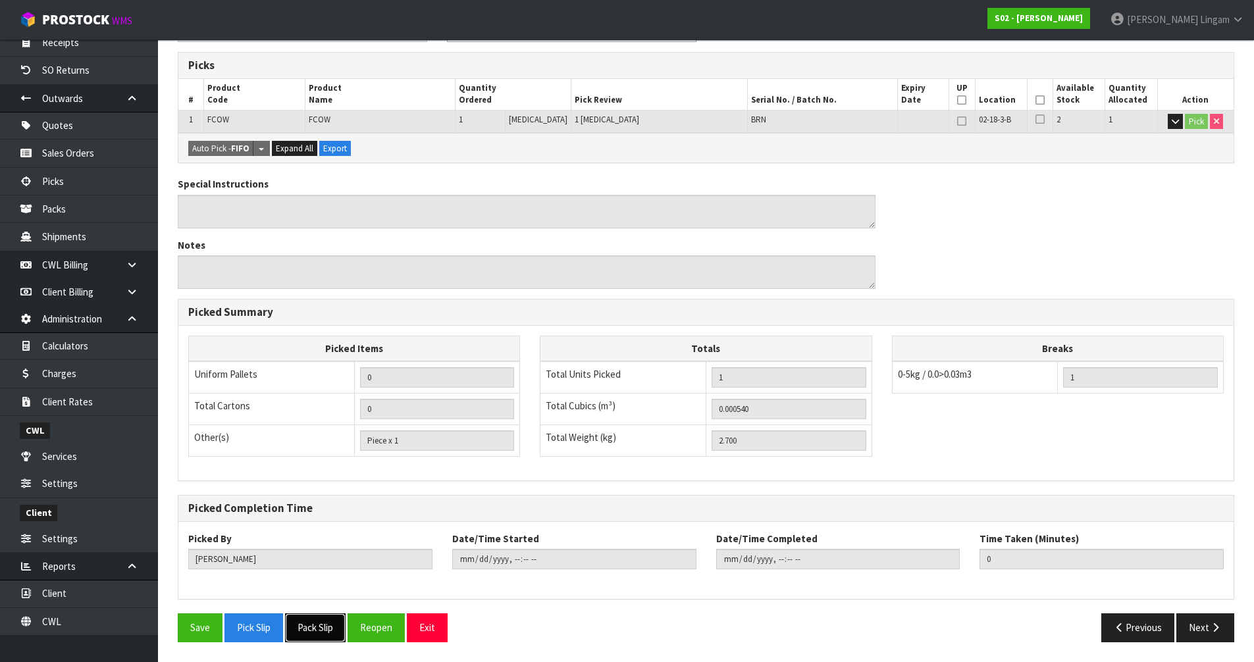
drag, startPoint x: 324, startPoint y: 626, endPoint x: 649, endPoint y: 457, distance: 366.2
click at [324, 626] on button "Pack Slip" at bounding box center [315, 627] width 61 height 28
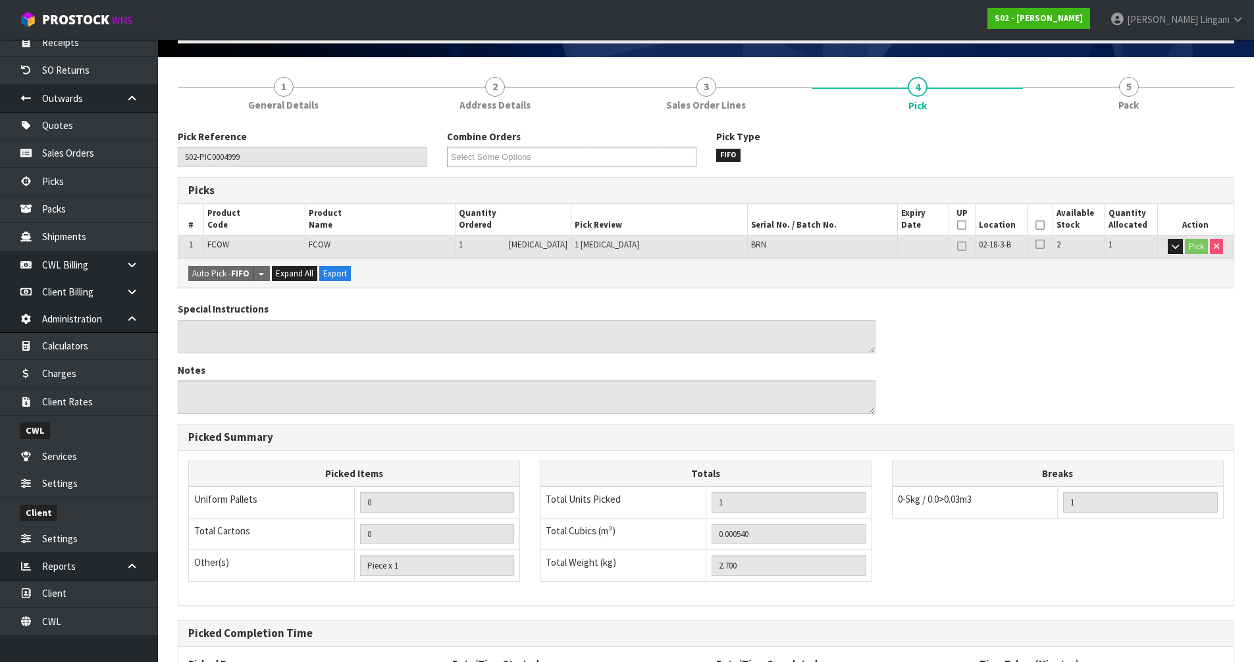
scroll to position [0, 0]
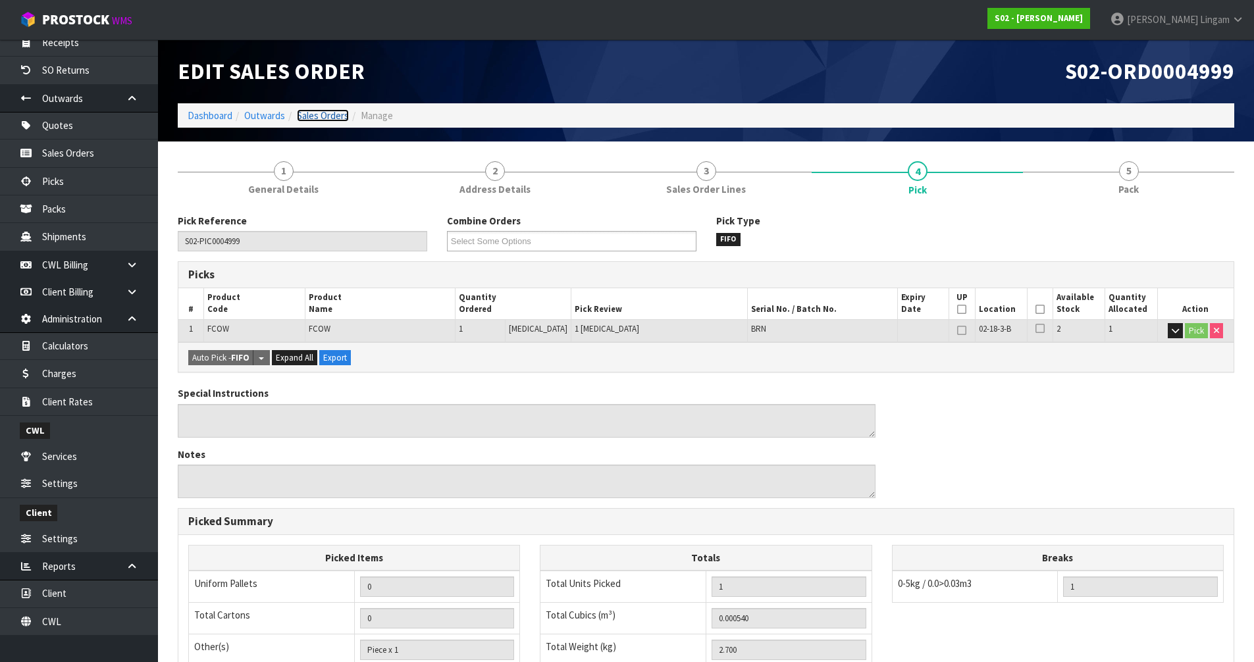
click at [335, 120] on link "Sales Orders" at bounding box center [323, 115] width 52 height 13
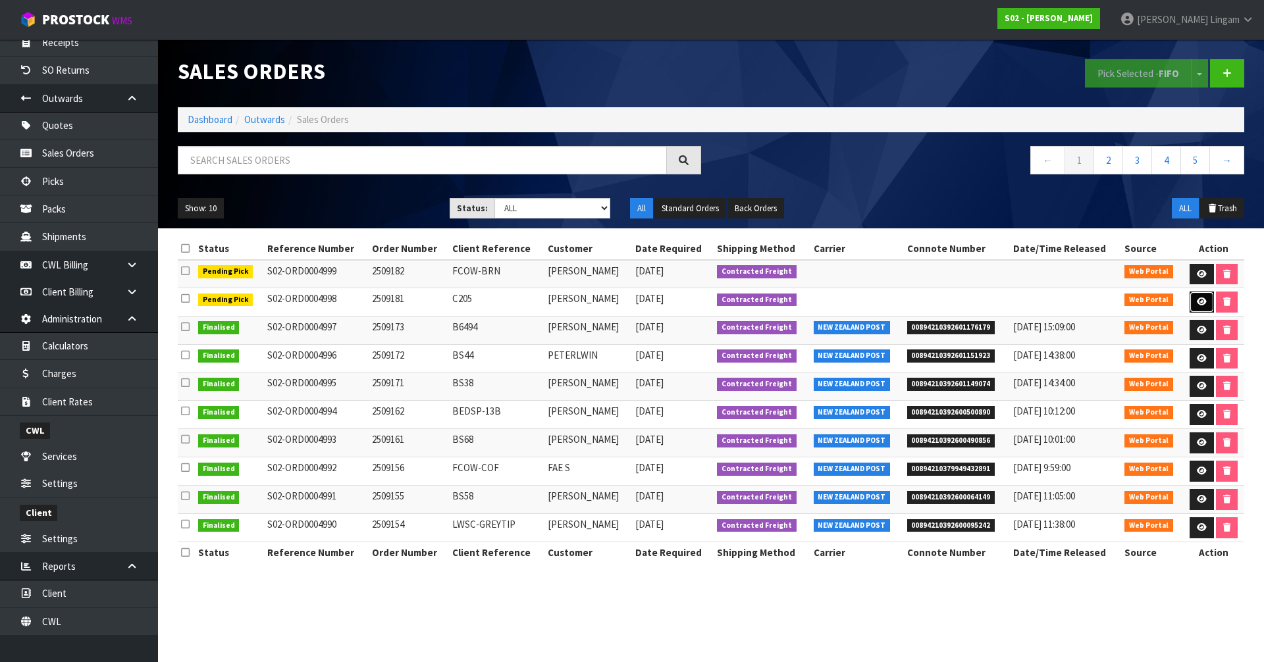
click at [1196, 298] on icon at bounding box center [1201, 301] width 10 height 9
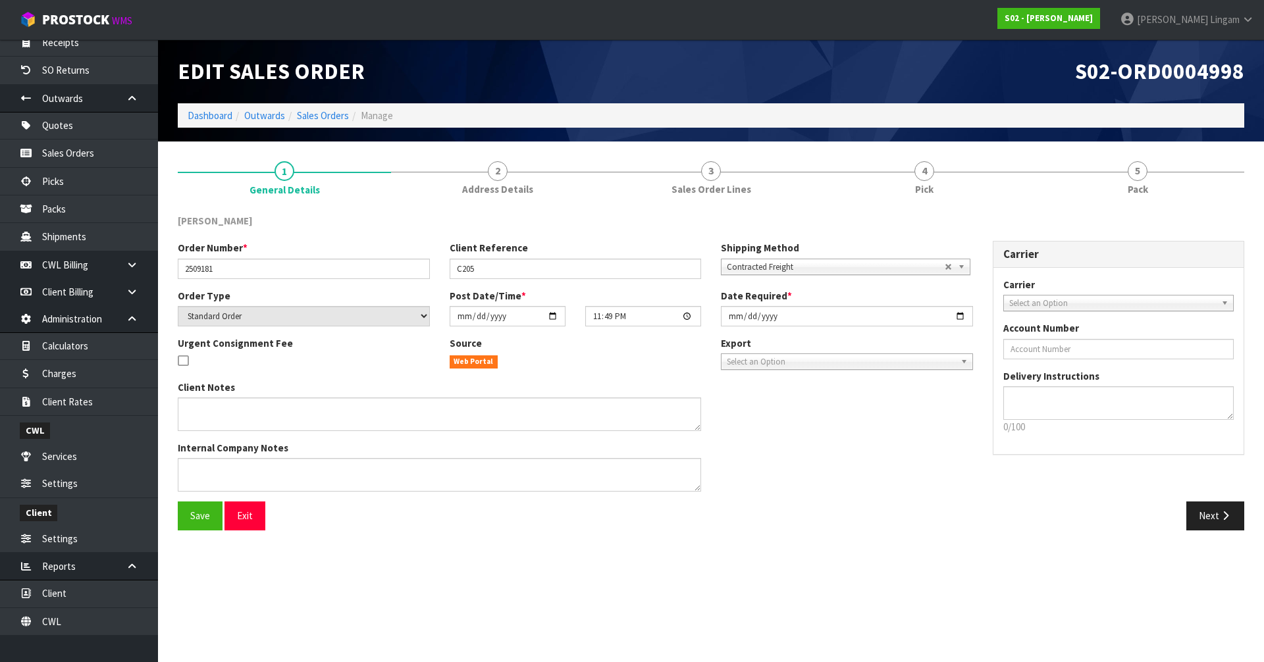
drag, startPoint x: 922, startPoint y: 182, endPoint x: 882, endPoint y: 222, distance: 56.3
click at [922, 182] on span "Pick" at bounding box center [924, 189] width 18 height 14
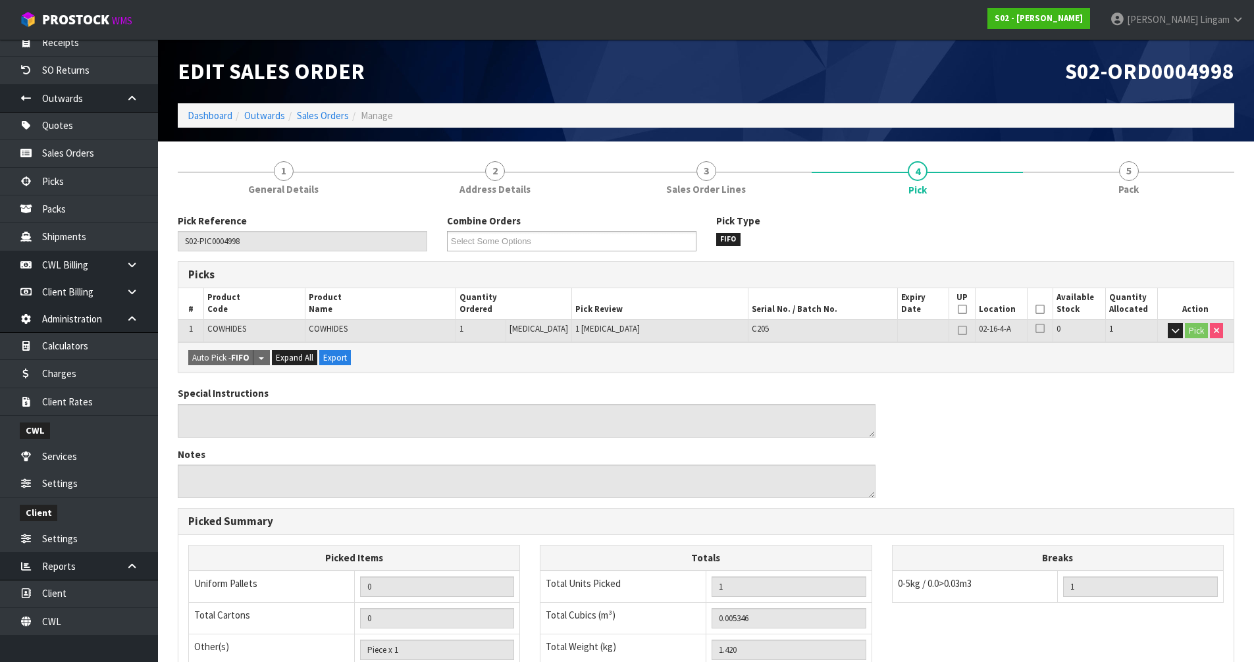
scroll to position [209, 0]
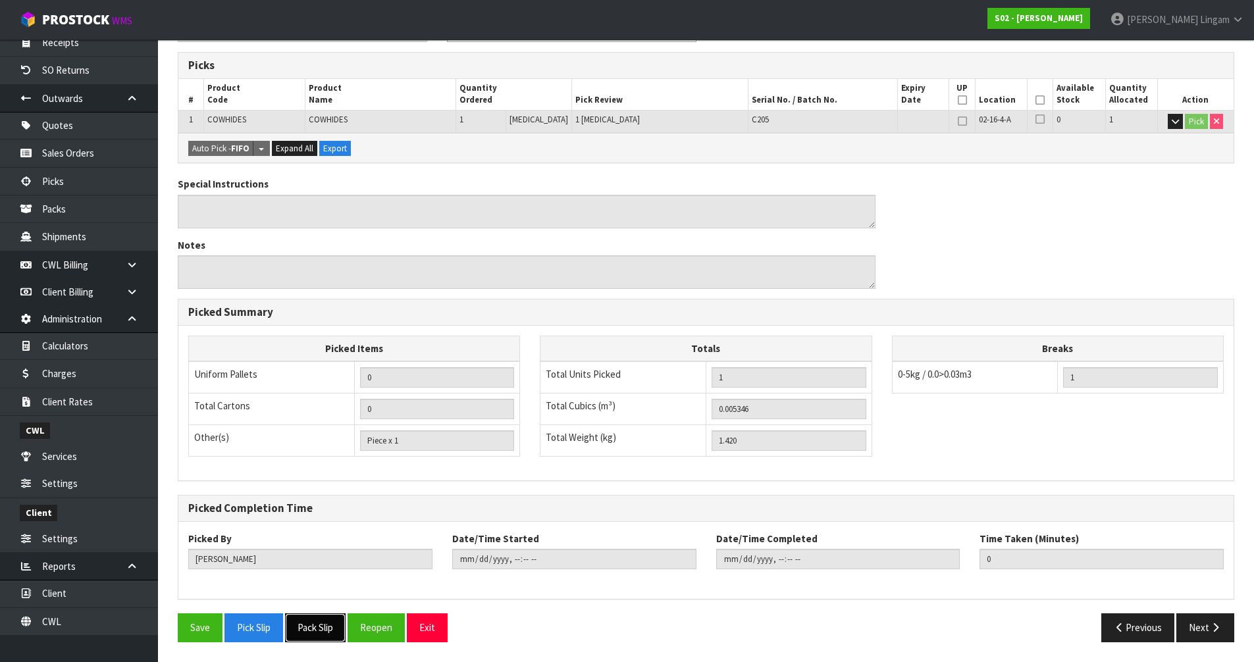
click at [331, 632] on button "Pack Slip" at bounding box center [315, 627] width 61 height 28
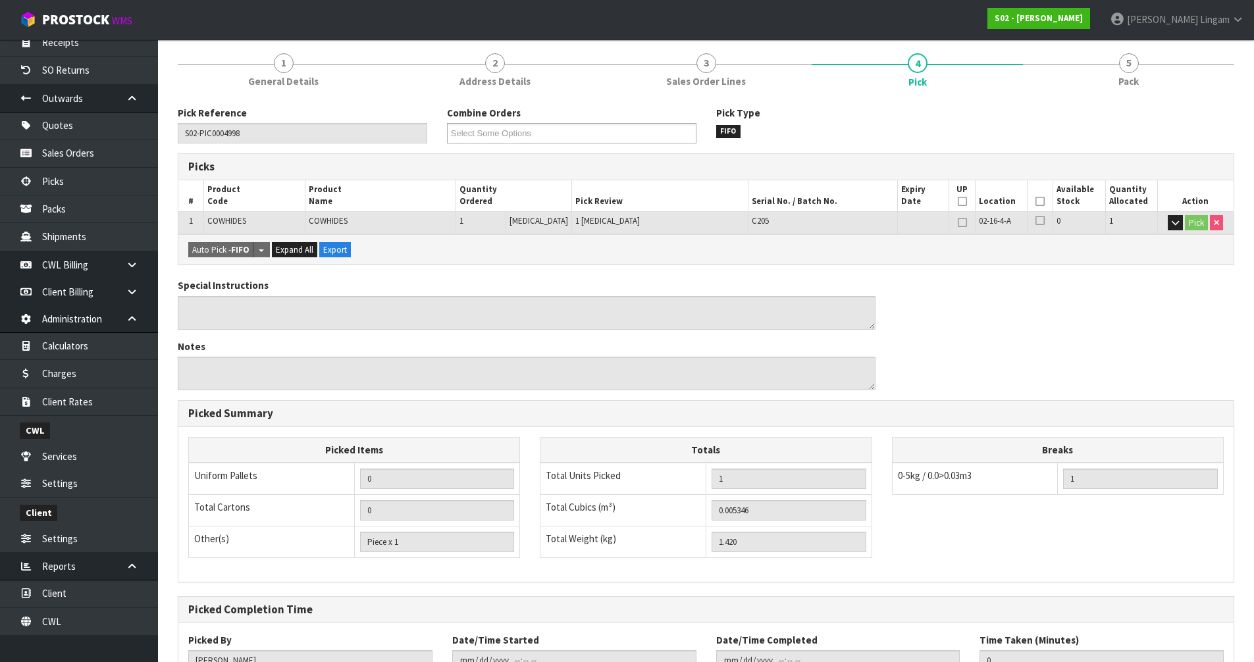
scroll to position [0, 0]
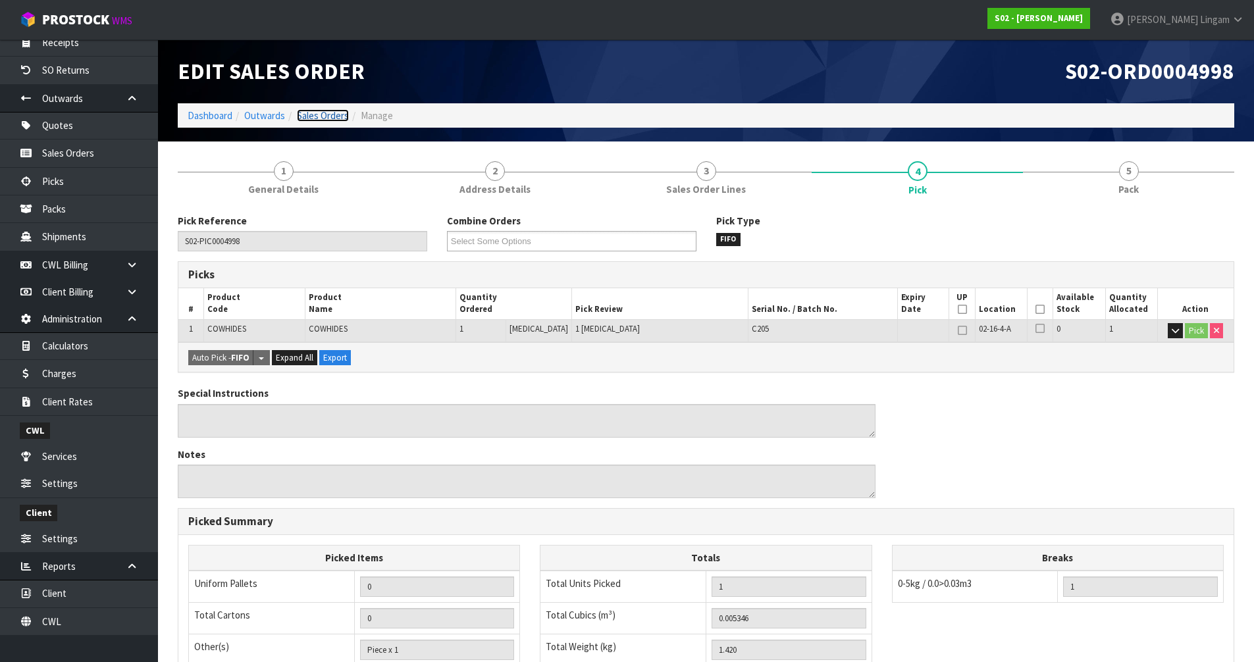
click at [340, 113] on link "Sales Orders" at bounding box center [323, 115] width 52 height 13
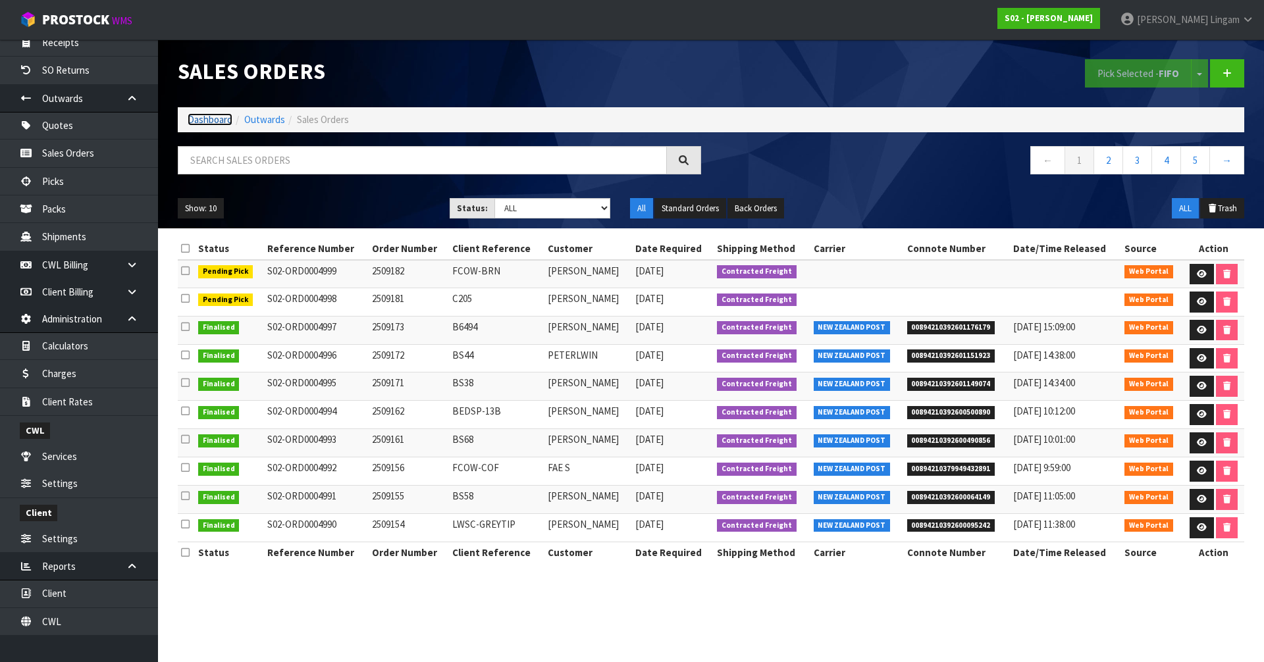
click at [205, 120] on link "Dashboard" at bounding box center [210, 119] width 45 height 13
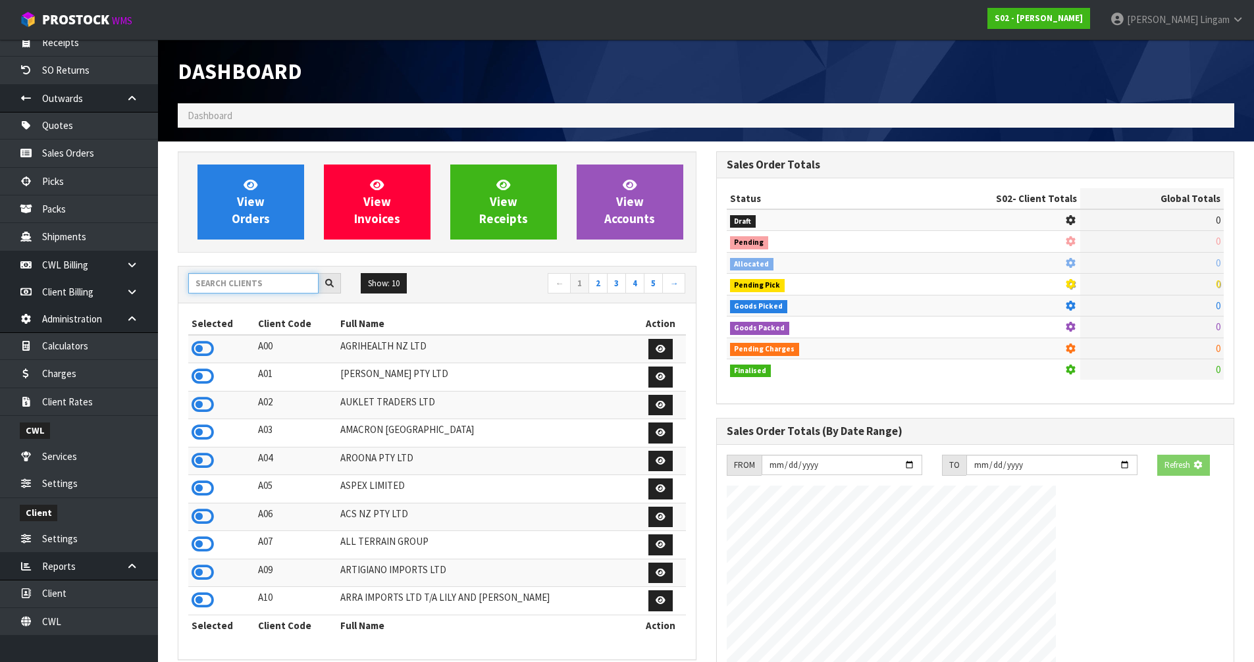
click at [226, 280] on input "text" at bounding box center [253, 283] width 130 height 20
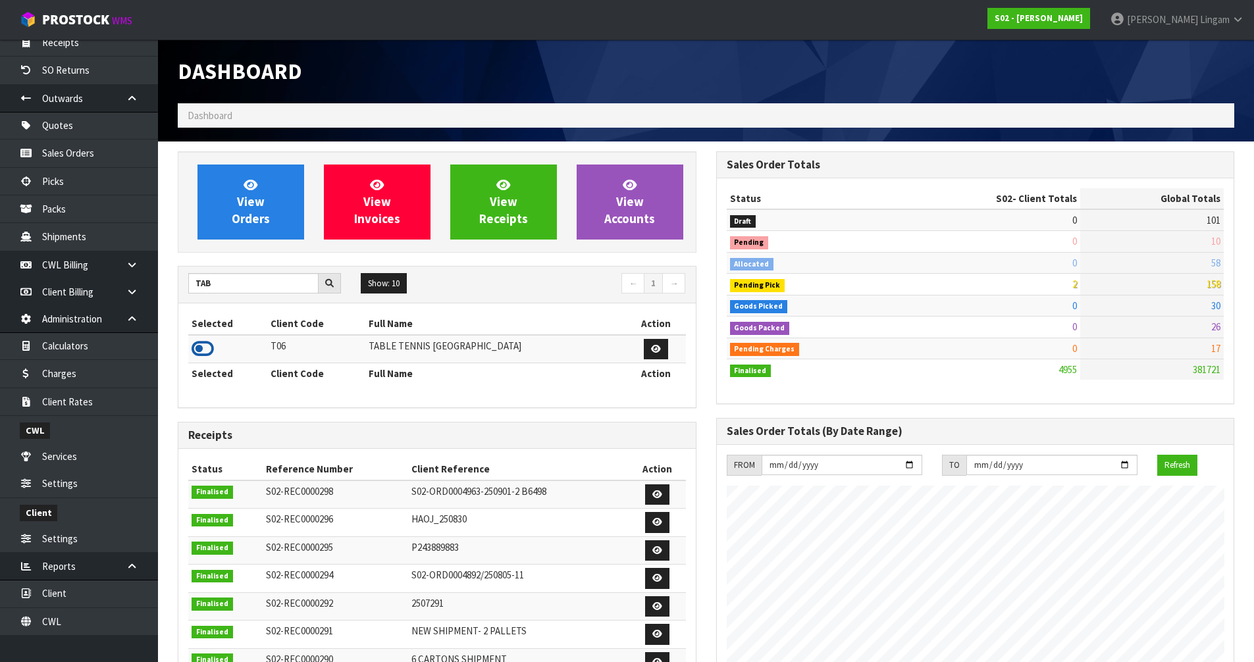
click at [207, 346] on icon at bounding box center [203, 349] width 22 height 20
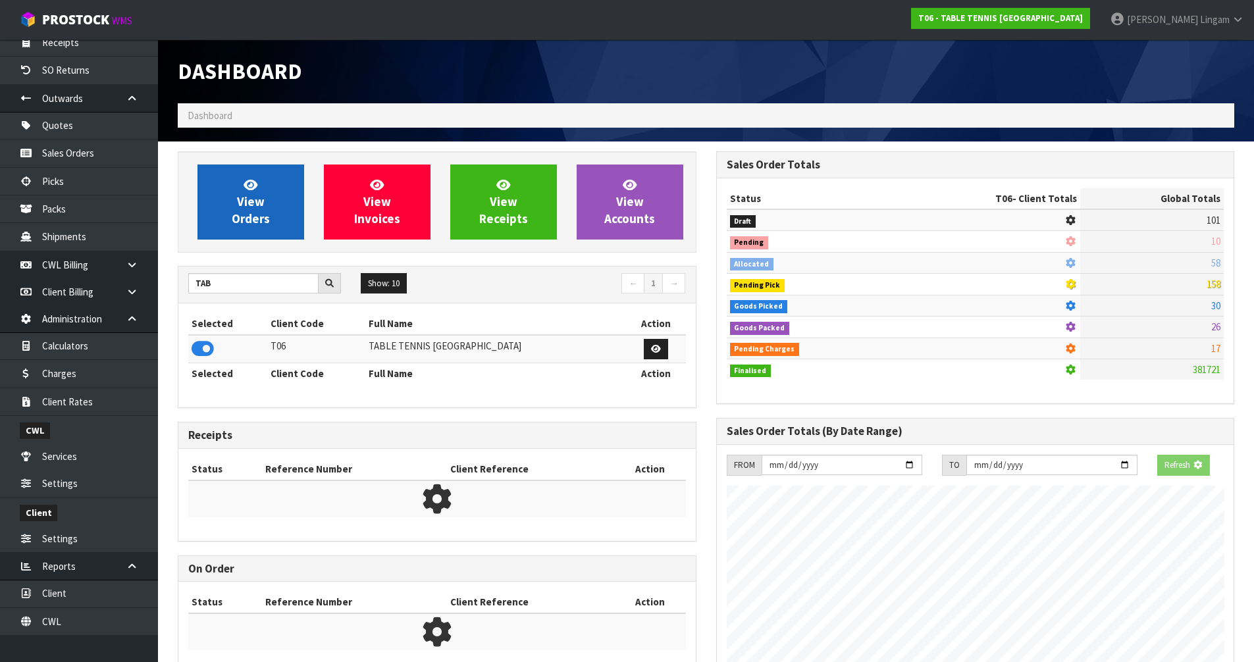
scroll to position [821, 538]
click at [255, 195] on span "View Orders" at bounding box center [251, 201] width 38 height 49
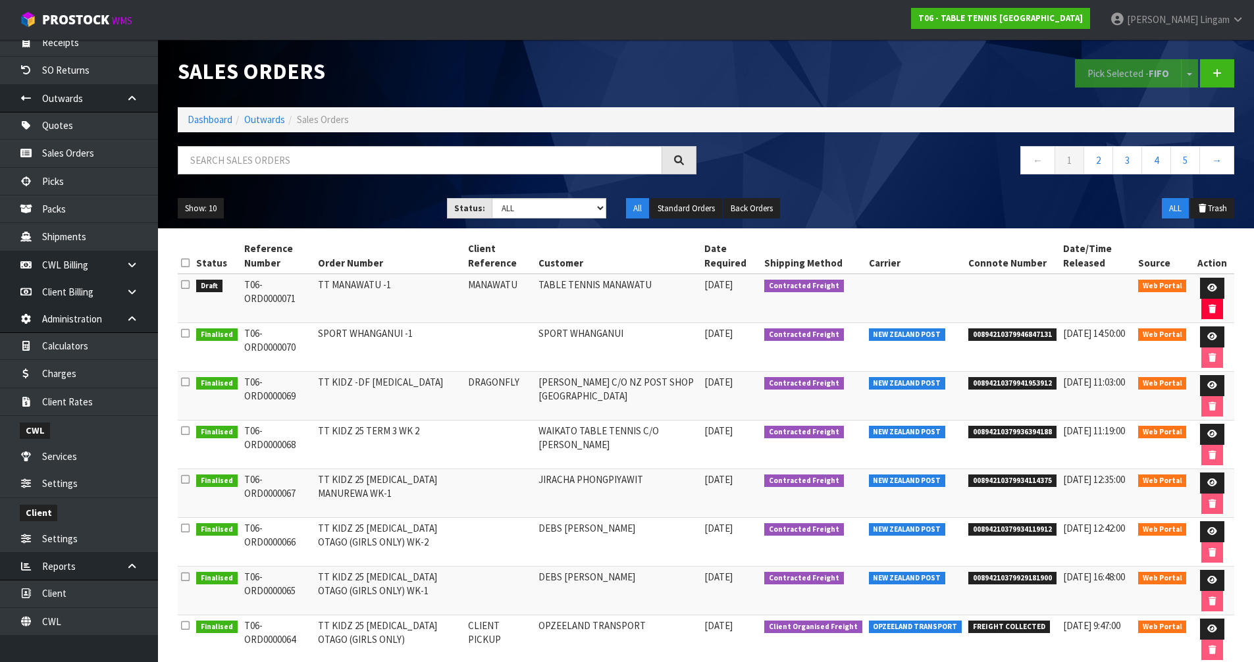
click at [188, 284] on icon at bounding box center [185, 285] width 9 height 10
click at [0, 0] on input "checkbox" at bounding box center [0, 0] width 0 height 0
click at [1112, 78] on button "Pick Selected - FIFO" at bounding box center [1128, 73] width 107 height 28
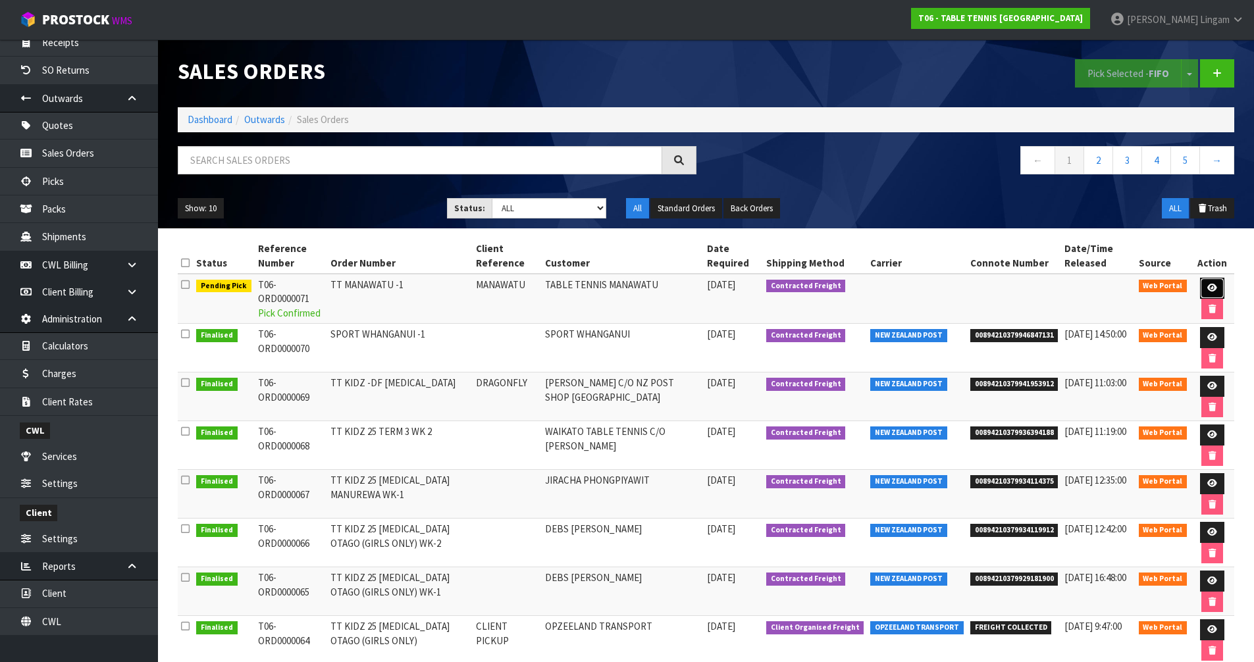
click at [1202, 286] on link at bounding box center [1212, 288] width 24 height 21
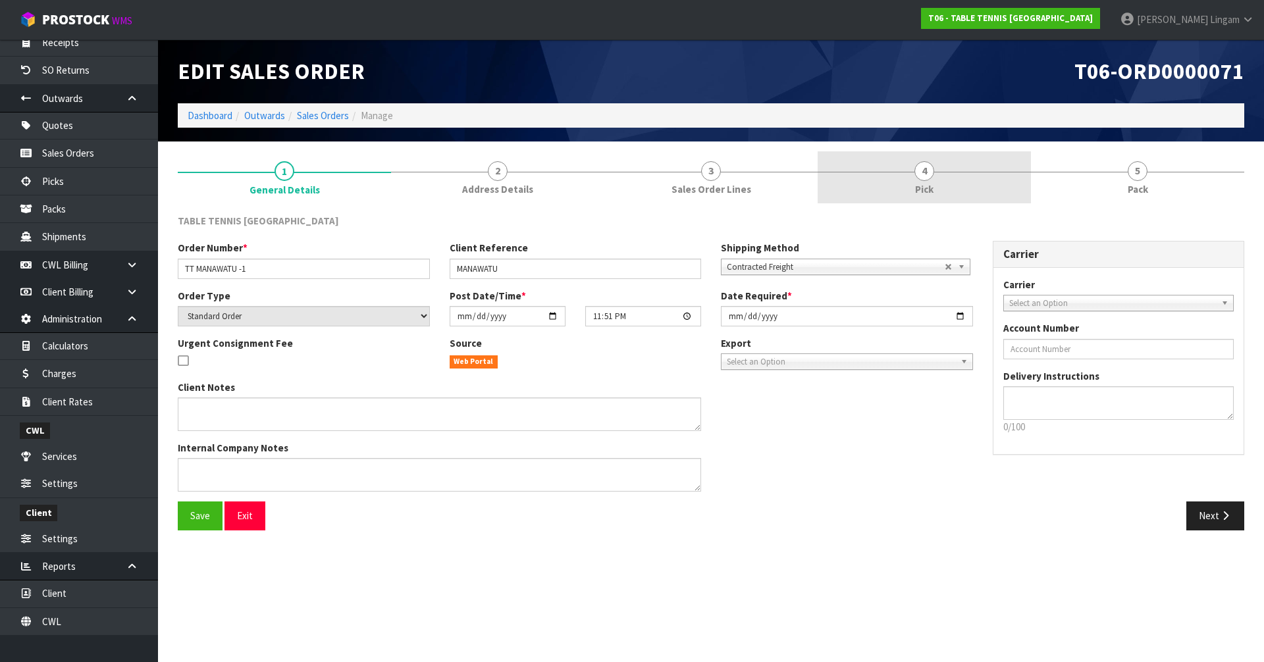
click at [956, 180] on link "4 Pick" at bounding box center [923, 177] width 213 height 52
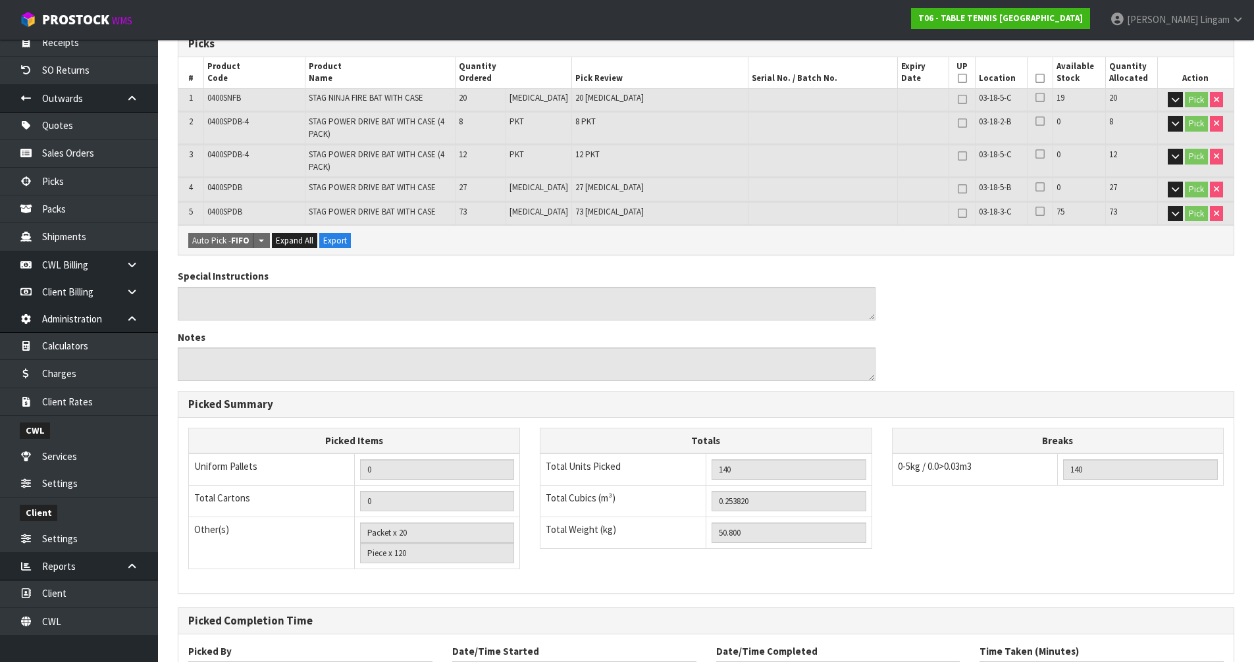
scroll to position [344, 0]
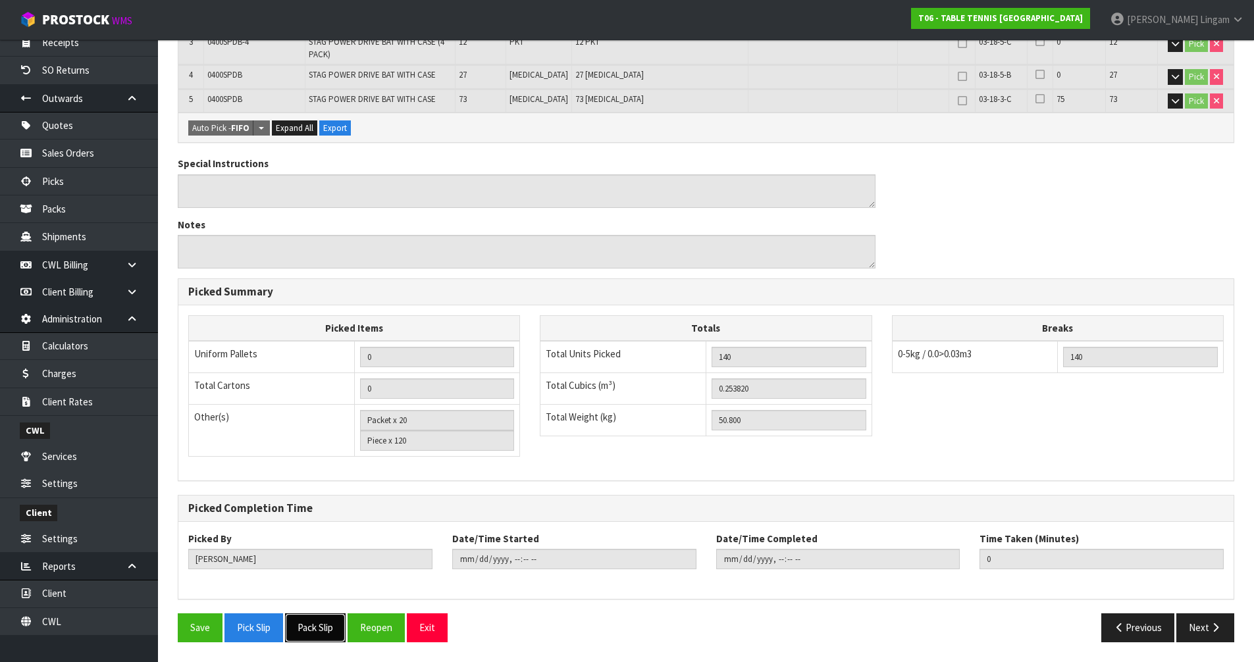
drag, startPoint x: 319, startPoint y: 633, endPoint x: 407, endPoint y: 610, distance: 90.5
click at [319, 632] on button "Pack Slip" at bounding box center [315, 627] width 61 height 28
click at [371, 631] on button "Reopen" at bounding box center [375, 627] width 57 height 28
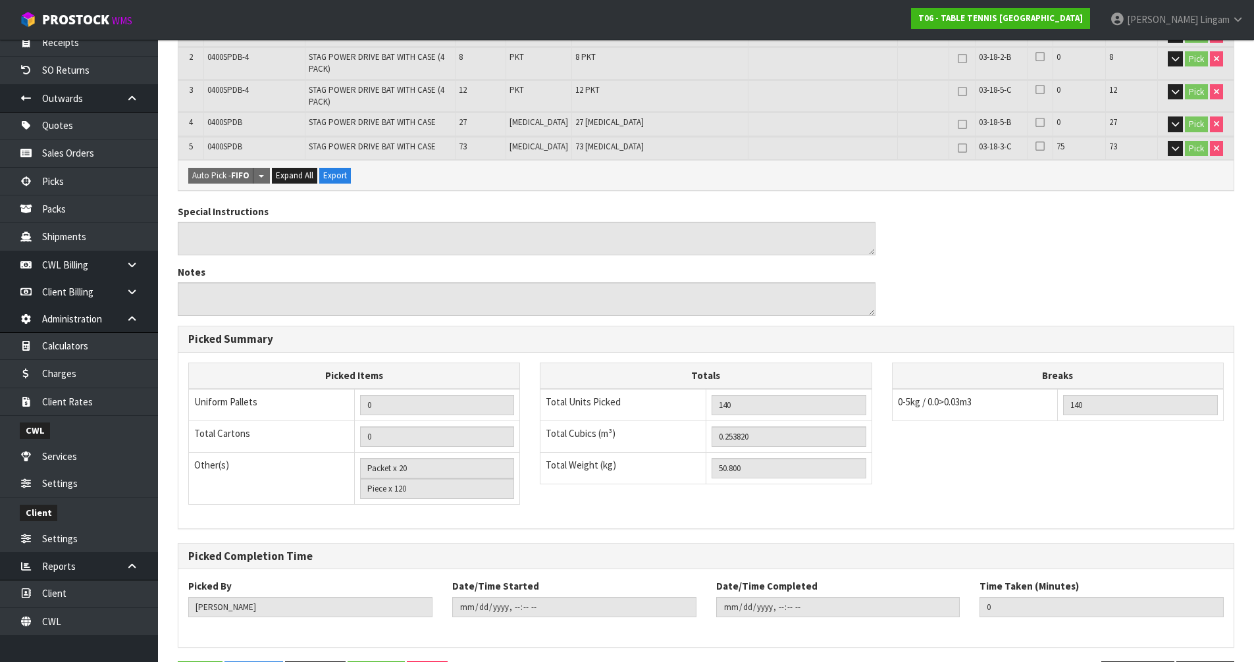
scroll to position [0, 0]
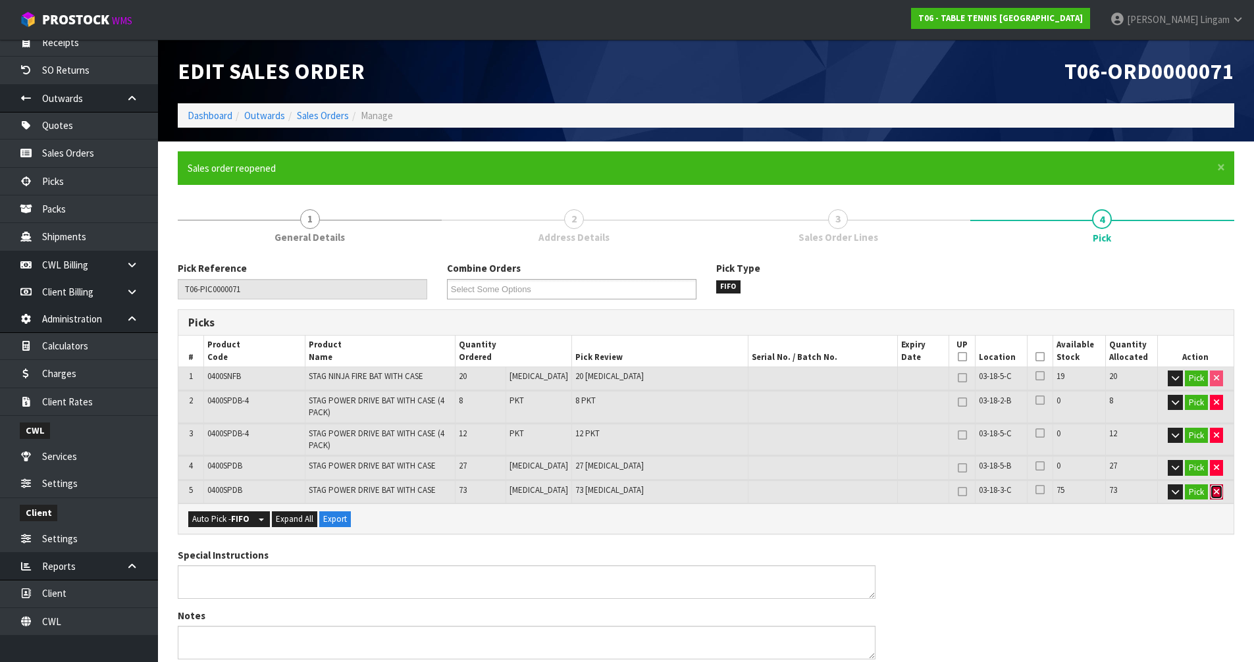
click at [1217, 494] on button "button" at bounding box center [1216, 492] width 13 height 16
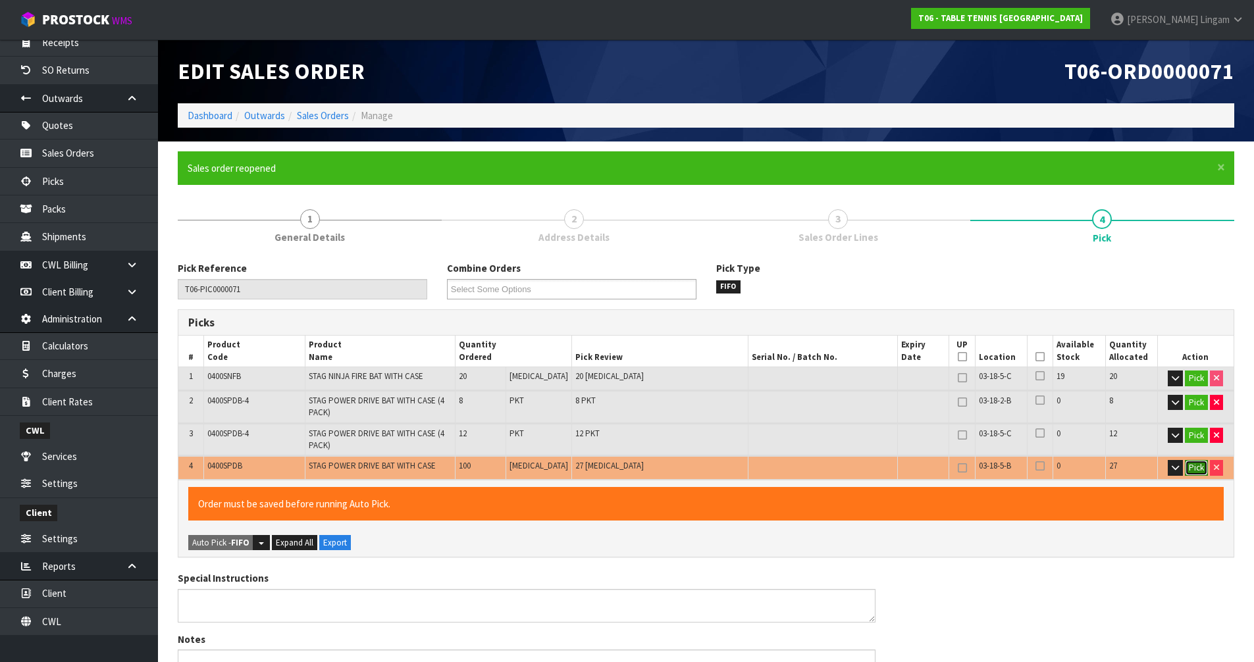
click at [1198, 471] on button "Pick" at bounding box center [1196, 468] width 23 height 16
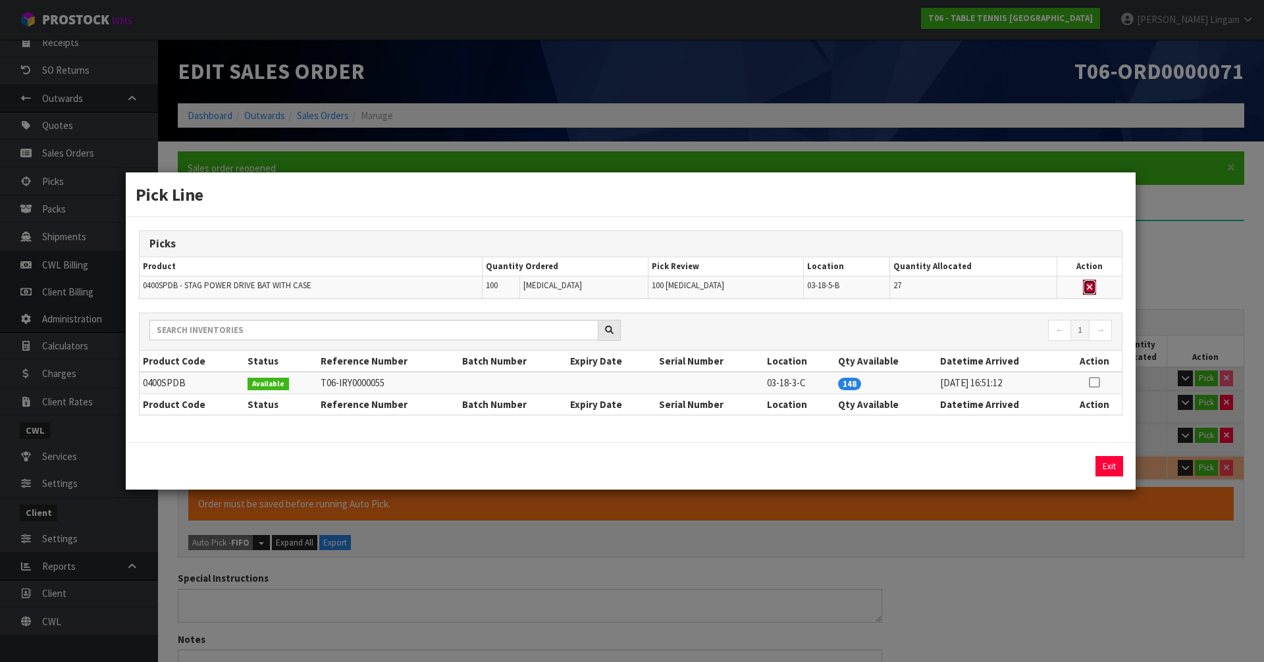
click at [1092, 288] on button "button" at bounding box center [1089, 288] width 13 height 16
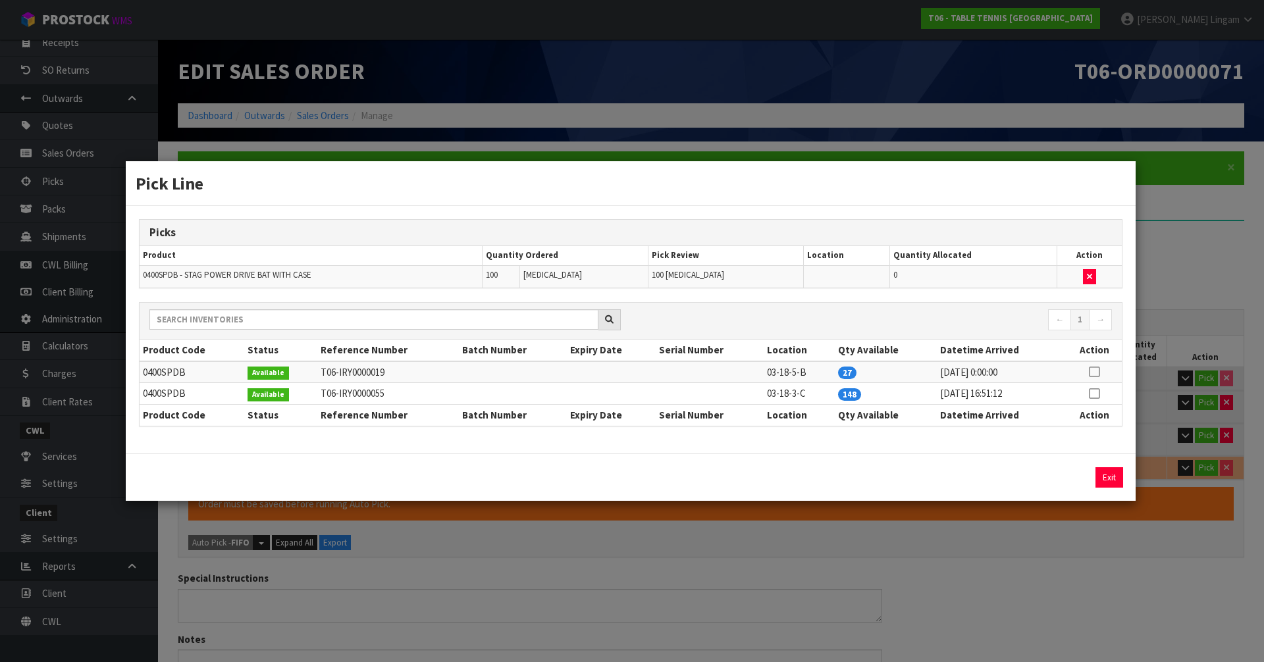
click at [1092, 394] on icon at bounding box center [1093, 394] width 11 height 1
click at [1065, 470] on button "Assign Pick" at bounding box center [1064, 477] width 54 height 20
click at [1107, 480] on button "Exit" at bounding box center [1109, 477] width 28 height 20
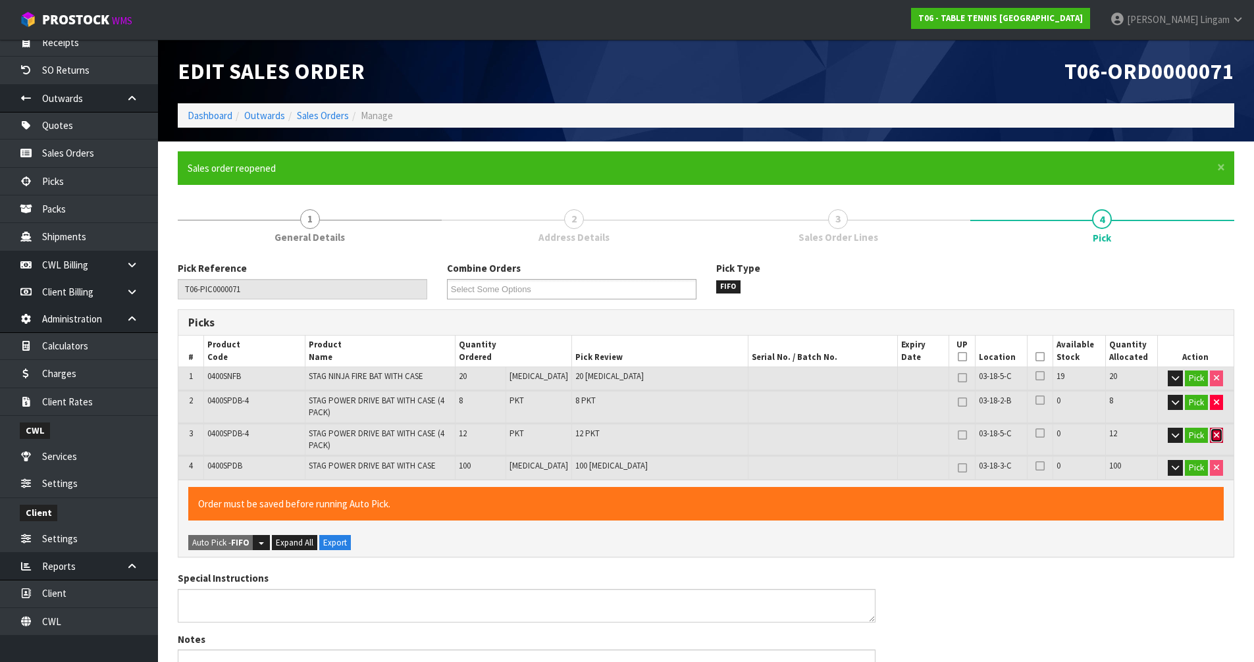
click at [1214, 437] on icon "button" at bounding box center [1216, 435] width 5 height 9
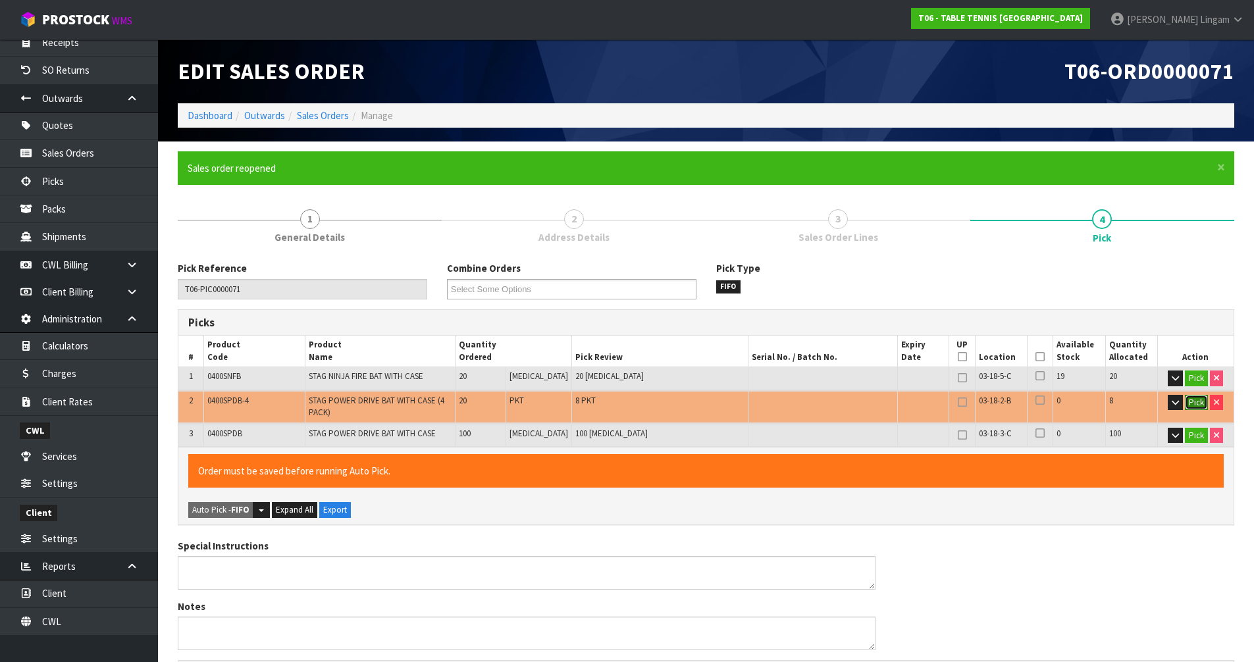
click at [1191, 405] on button "Pick" at bounding box center [1196, 403] width 23 height 16
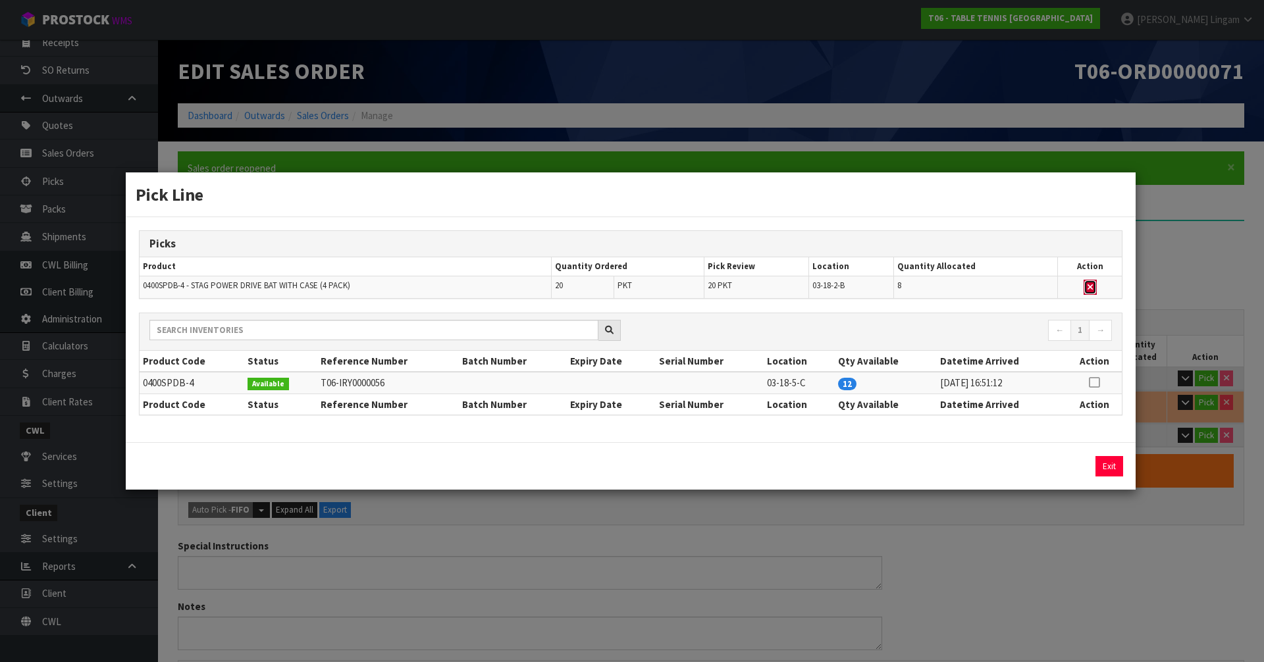
click at [1094, 284] on button "button" at bounding box center [1089, 288] width 13 height 16
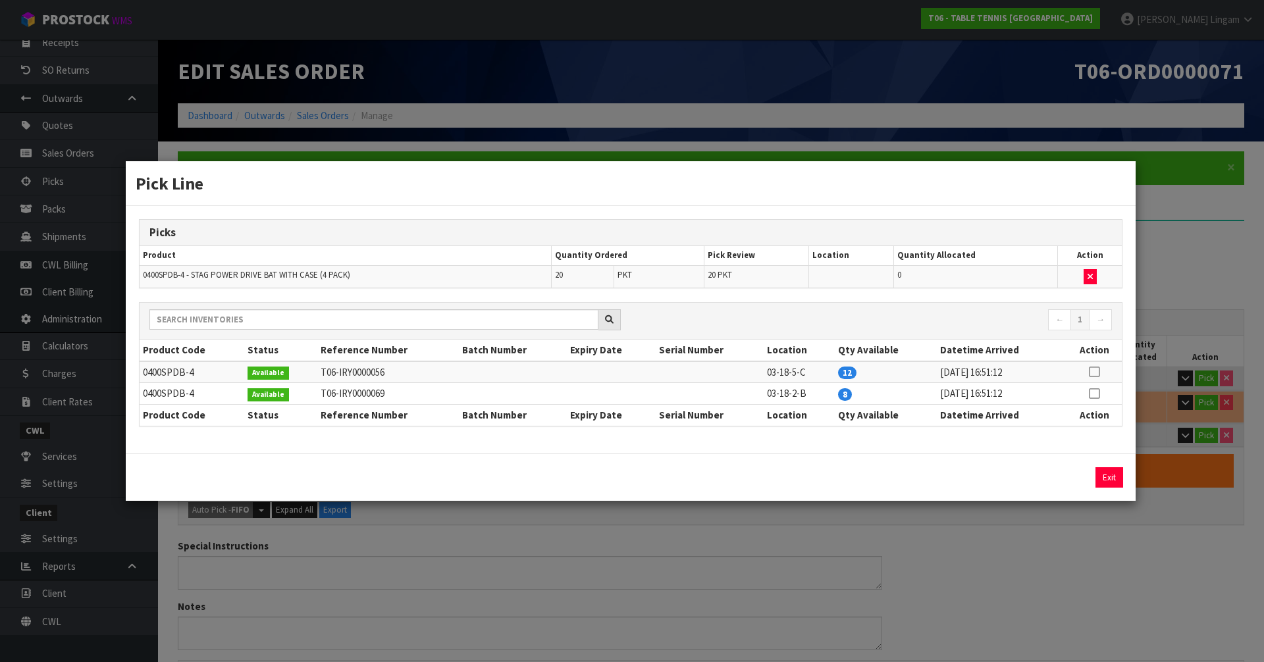
click at [1092, 372] on icon at bounding box center [1093, 372] width 11 height 1
click at [1071, 478] on button "Assign Pick" at bounding box center [1064, 477] width 54 height 20
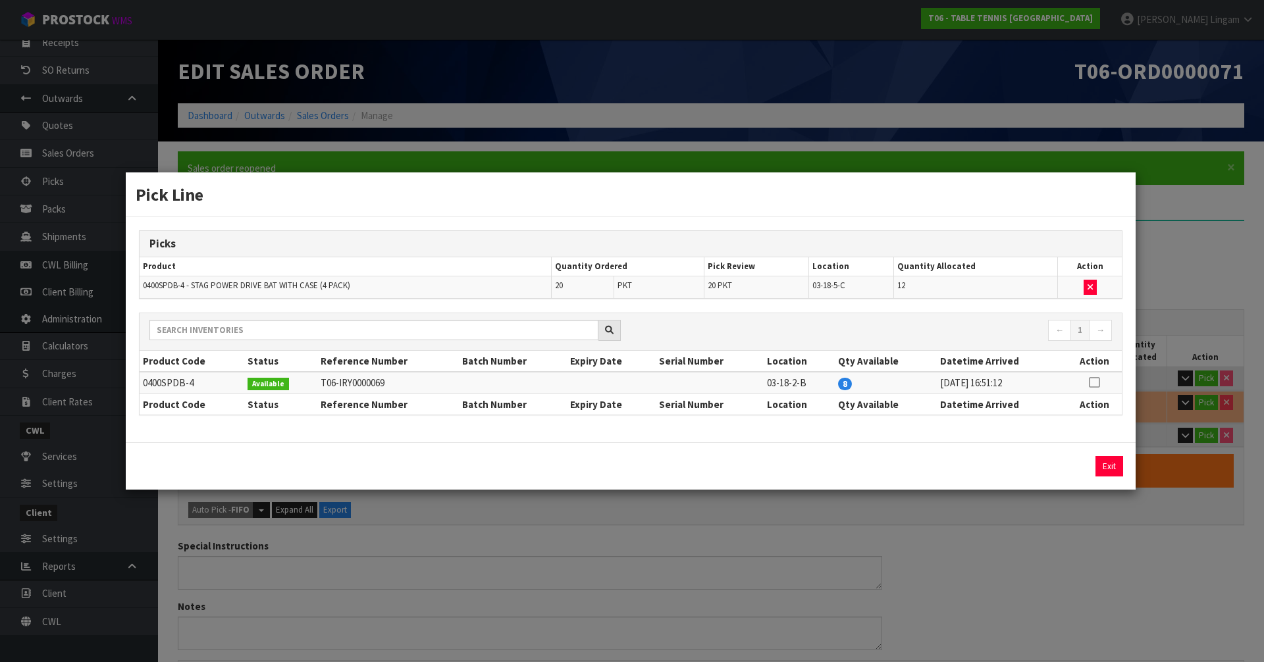
click at [1091, 383] on icon at bounding box center [1093, 382] width 11 height 1
click at [1074, 463] on button "Assign Pick" at bounding box center [1064, 466] width 54 height 20
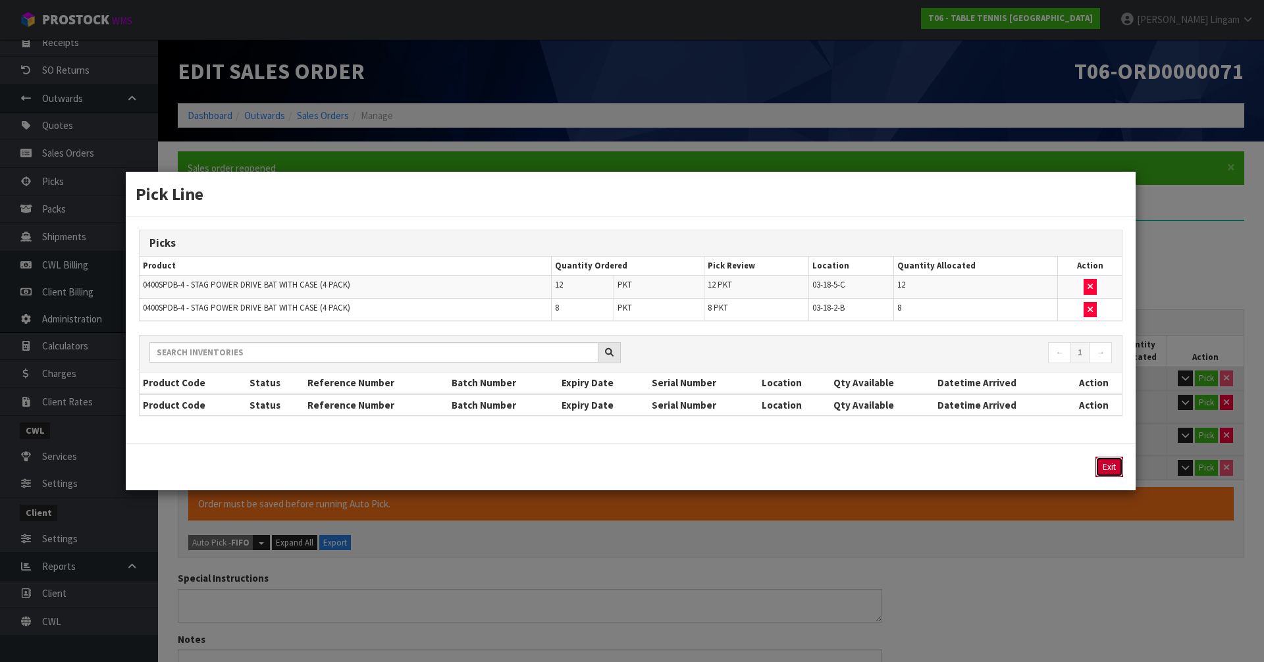
click at [1108, 466] on button "Exit" at bounding box center [1109, 467] width 28 height 20
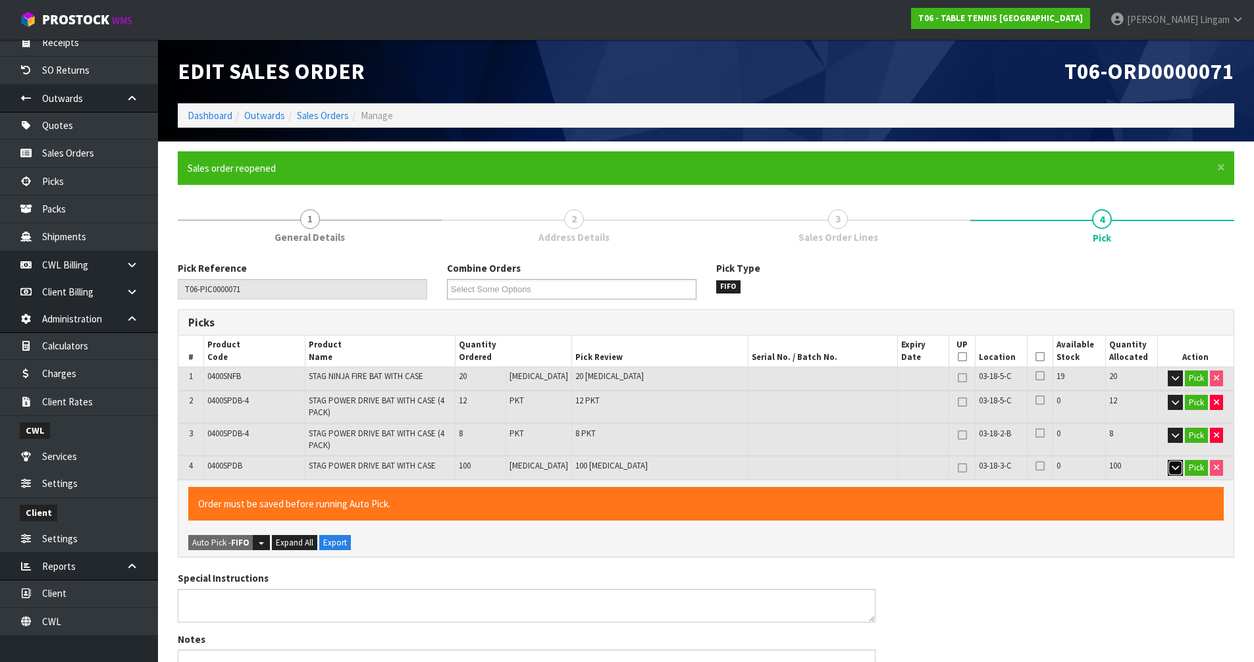
click at [1169, 467] on button "button" at bounding box center [1174, 468] width 15 height 16
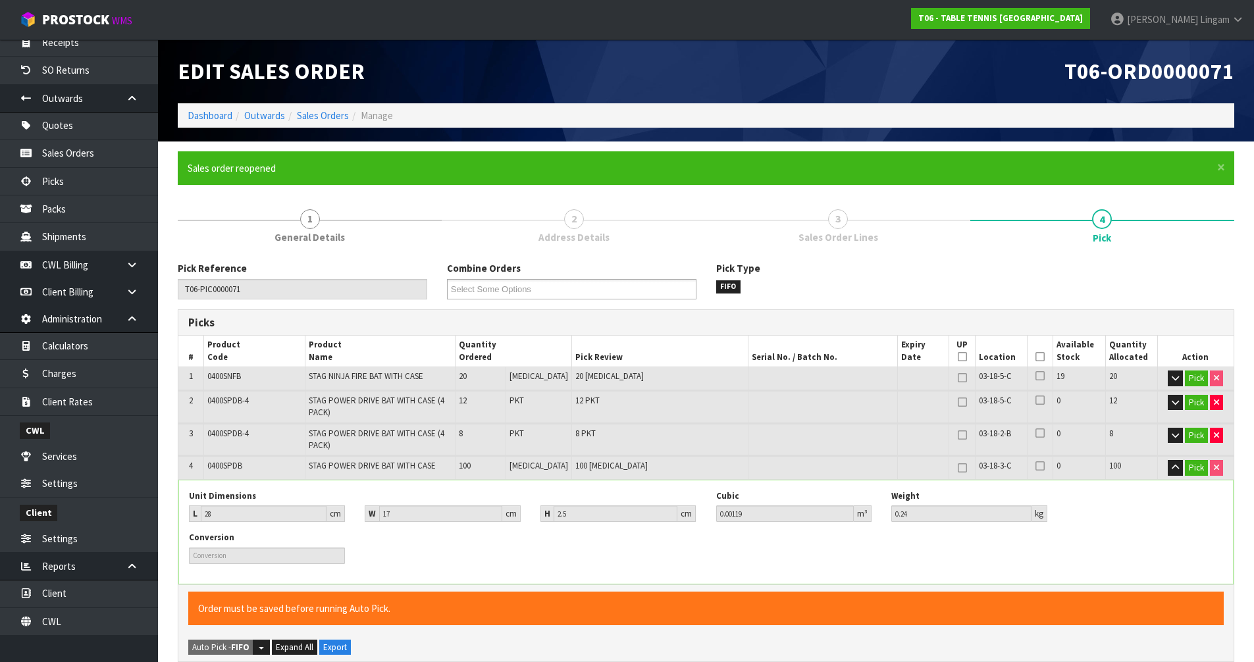
click at [227, 467] on span "0400SPDB" at bounding box center [224, 465] width 35 height 11
copy span "0400SPDB"
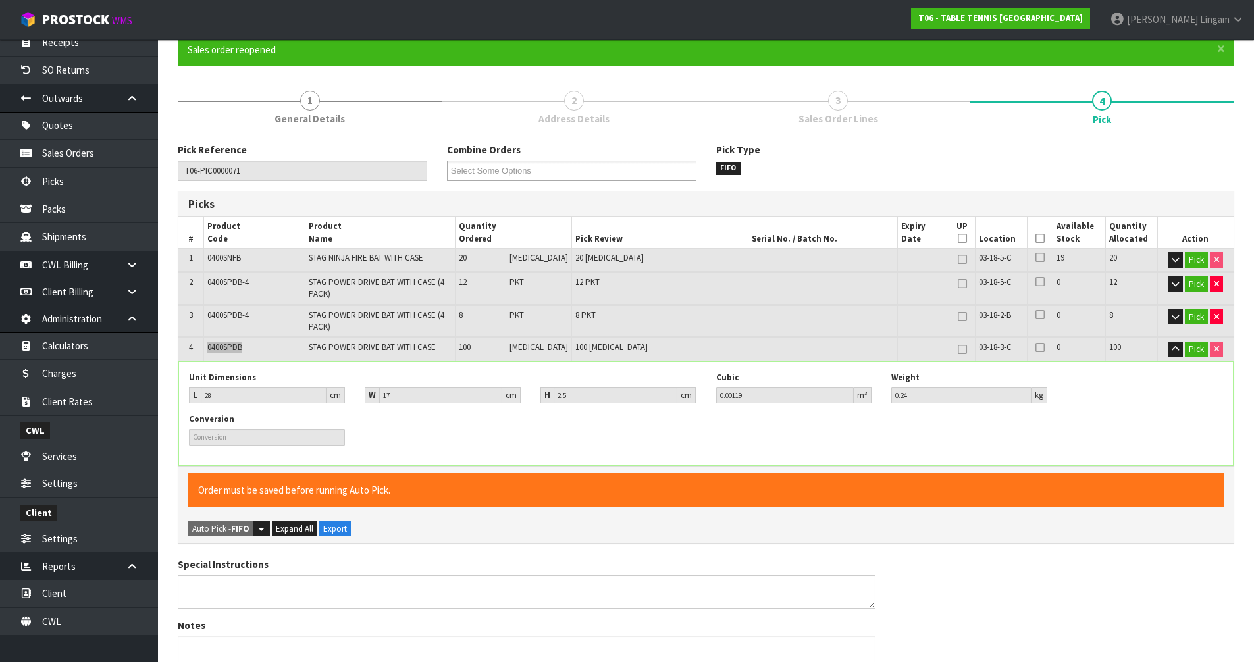
scroll to position [519, 0]
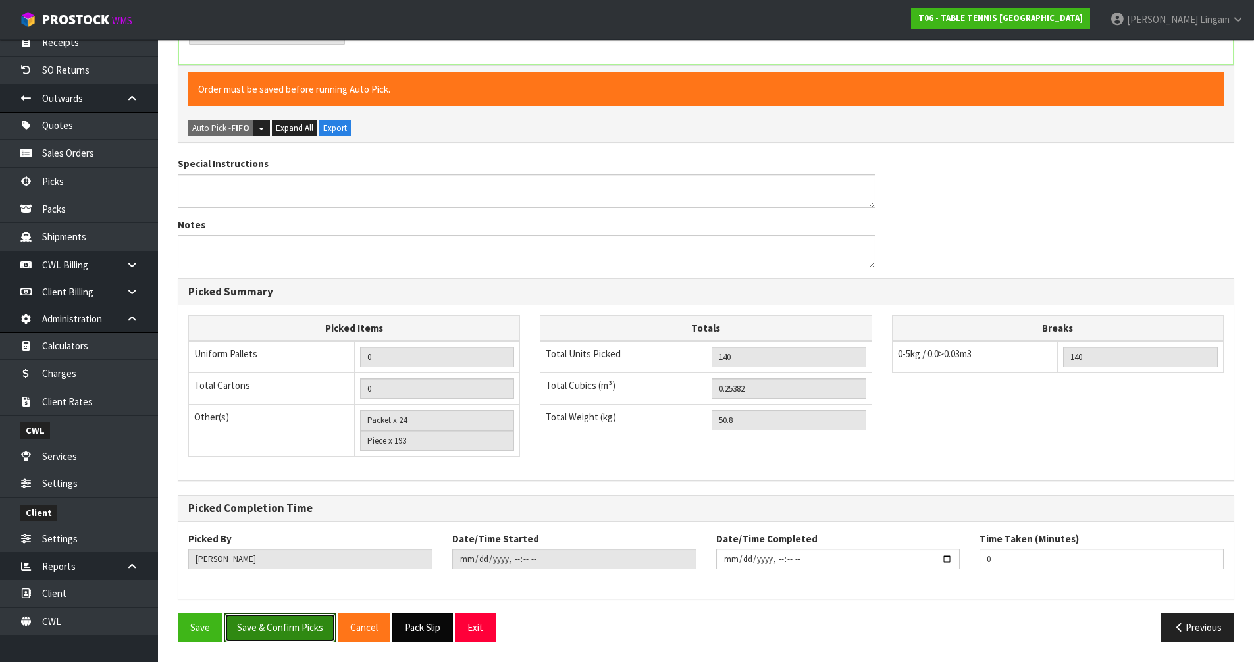
drag, startPoint x: 297, startPoint y: 635, endPoint x: 432, endPoint y: 614, distance: 135.9
click at [297, 635] on button "Save & Confirm Picks" at bounding box center [279, 627] width 111 height 28
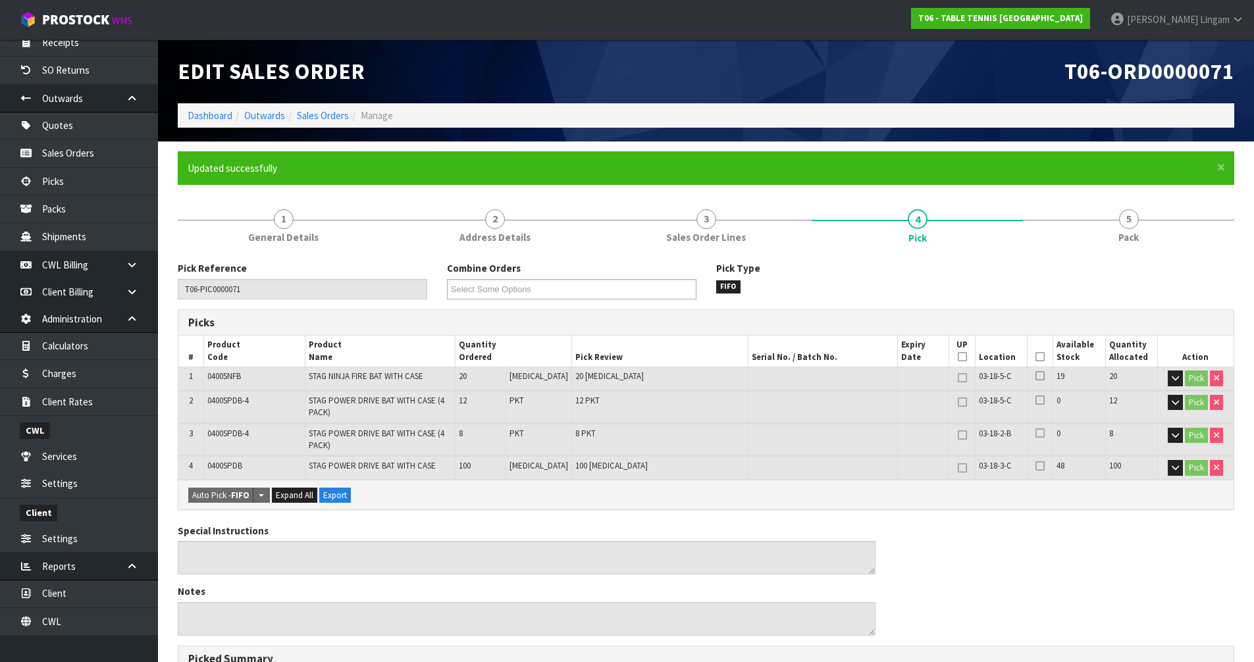
scroll to position [367, 0]
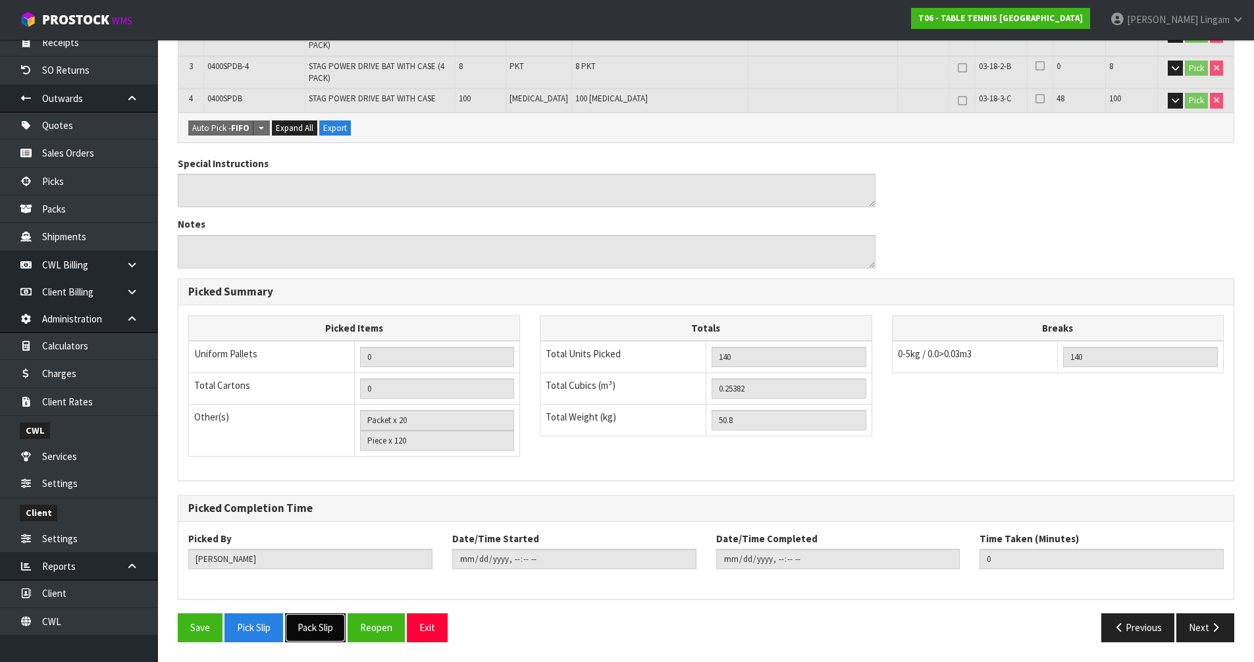
drag, startPoint x: 316, startPoint y: 624, endPoint x: 347, endPoint y: 610, distance: 34.5
click at [316, 624] on button "Pack Slip" at bounding box center [315, 627] width 61 height 28
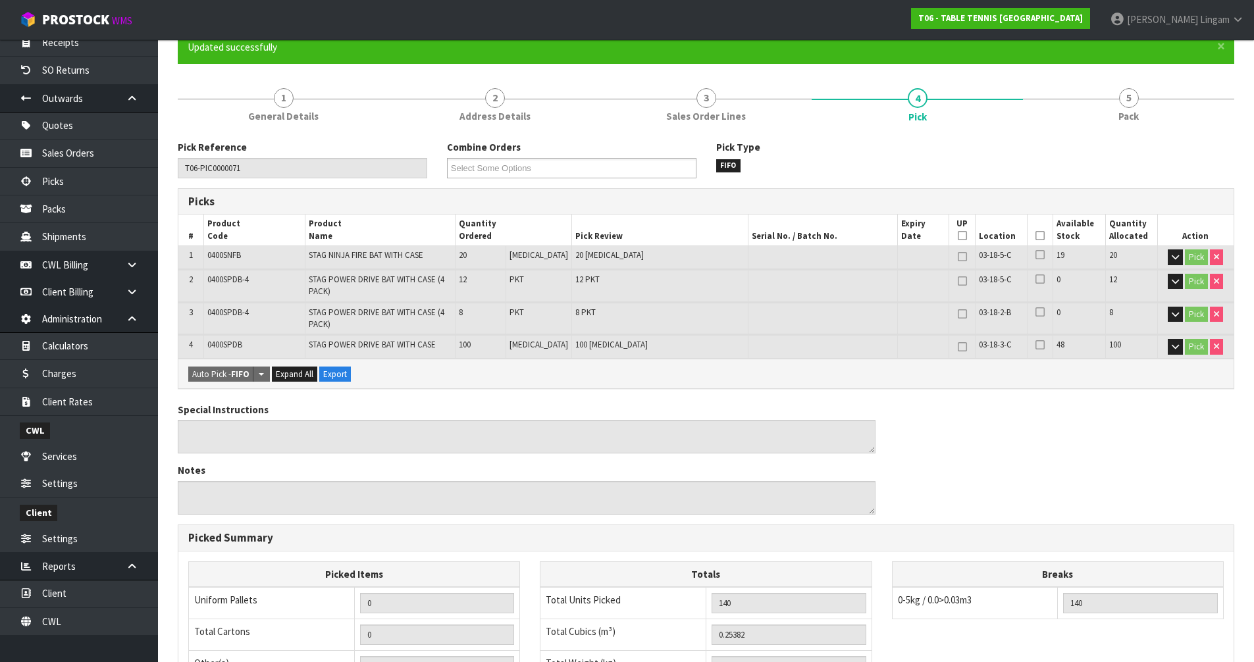
scroll to position [0, 0]
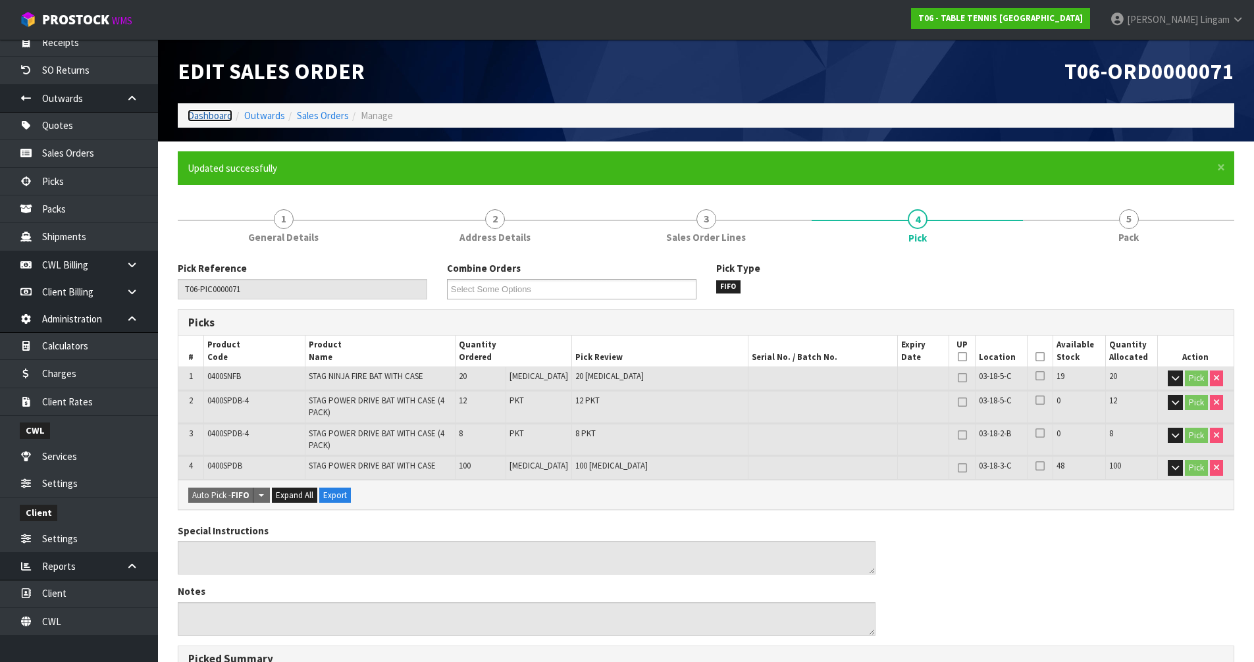
click at [206, 115] on link "Dashboard" at bounding box center [210, 115] width 45 height 13
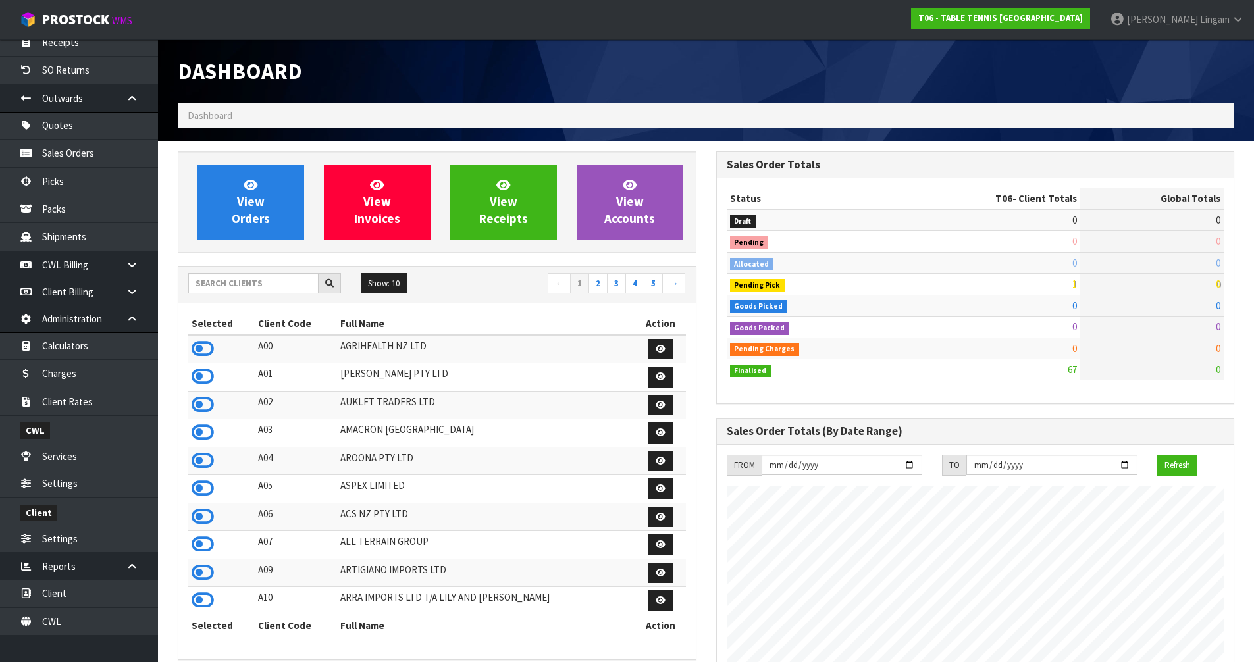
scroll to position [848, 538]
click at [282, 286] on input "text" at bounding box center [253, 283] width 130 height 20
click at [283, 285] on input "text" at bounding box center [253, 283] width 130 height 20
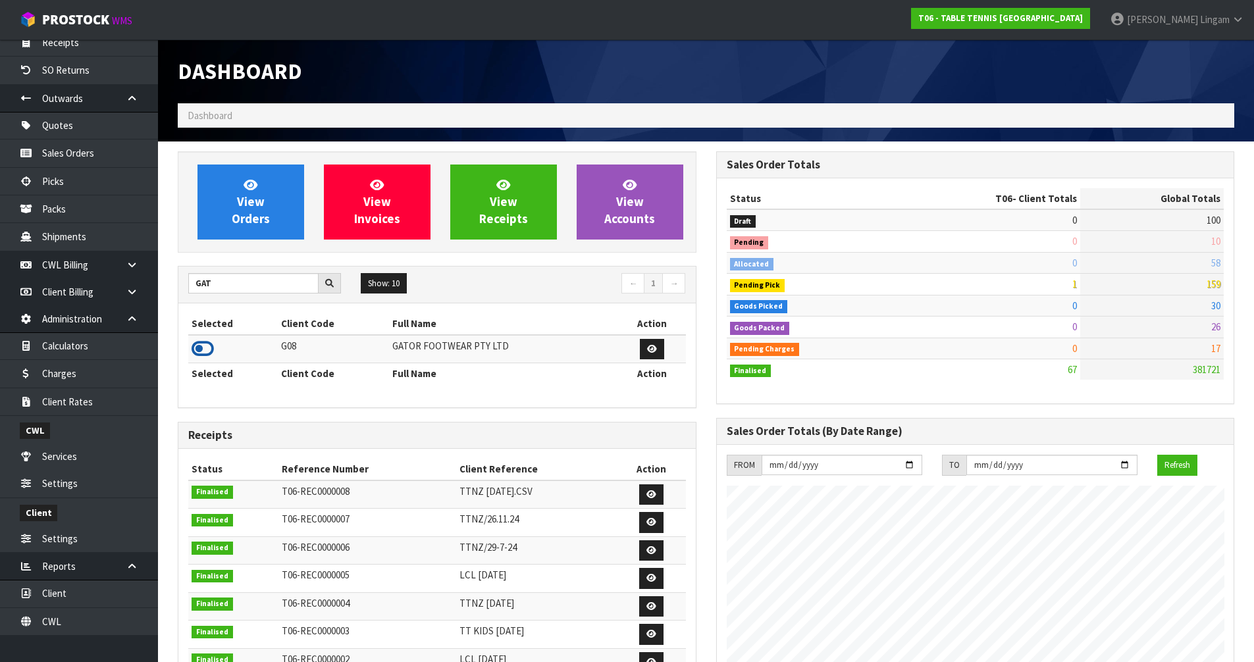
click at [206, 353] on icon at bounding box center [203, 349] width 22 height 20
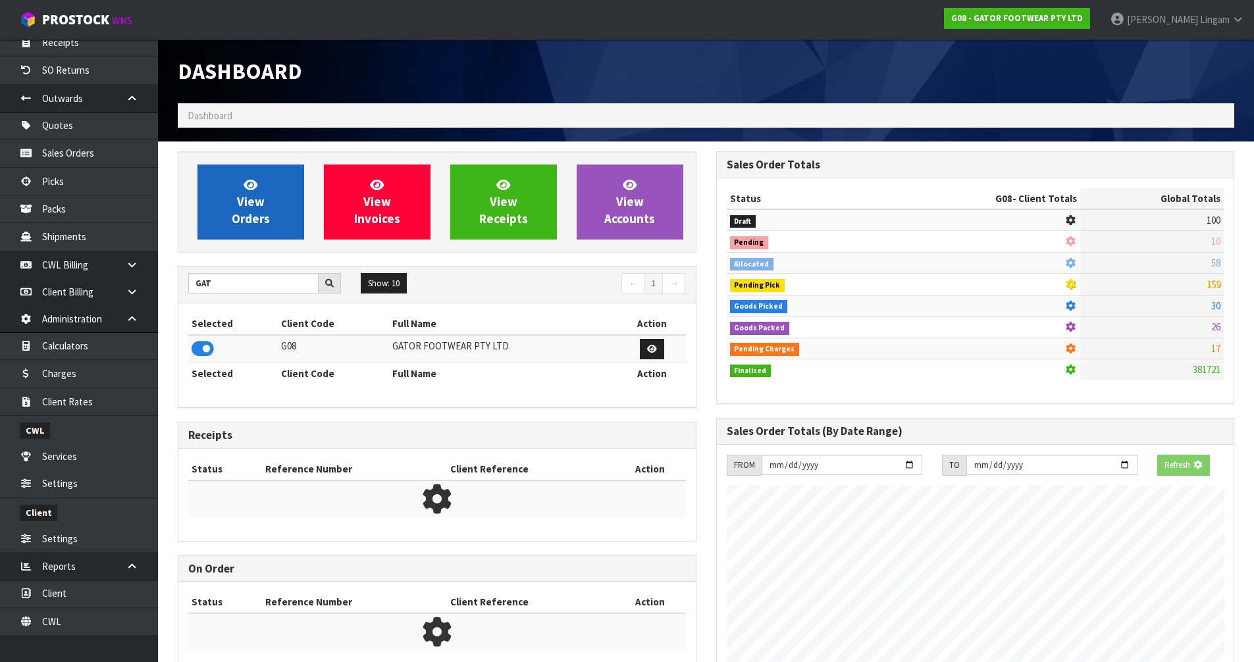
scroll to position [821, 538]
click at [236, 222] on span "View Orders" at bounding box center [251, 201] width 38 height 49
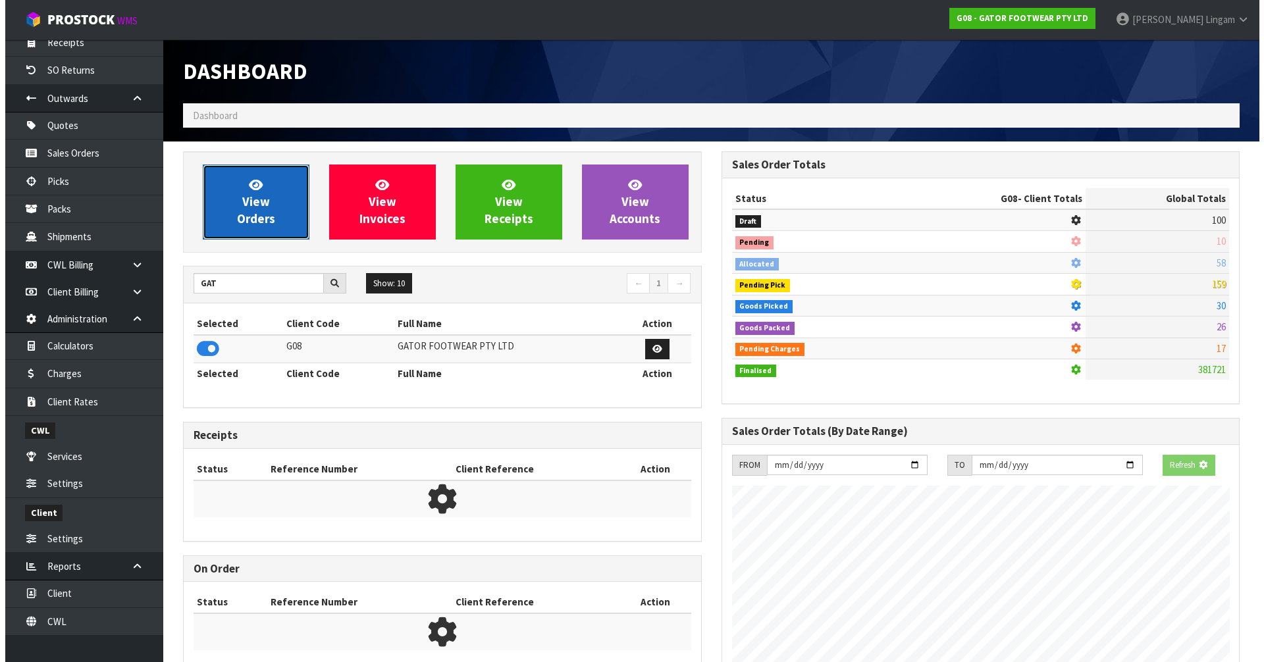
scroll to position [898, 538]
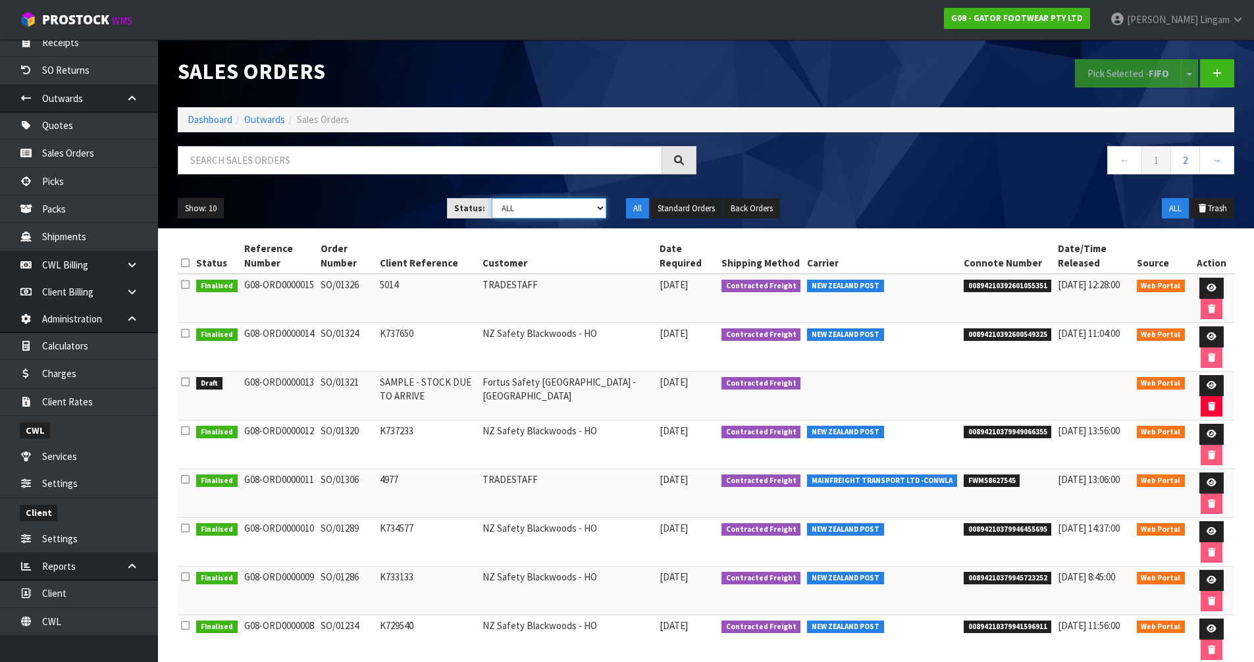
click at [576, 207] on select "Draft Pending Allocated Pending Pick Goods Picked Goods Packed Pending Charges …" at bounding box center [549, 208] width 115 height 20
click at [885, 382] on td at bounding box center [882, 396] width 157 height 49
click at [1206, 384] on icon at bounding box center [1211, 385] width 10 height 9
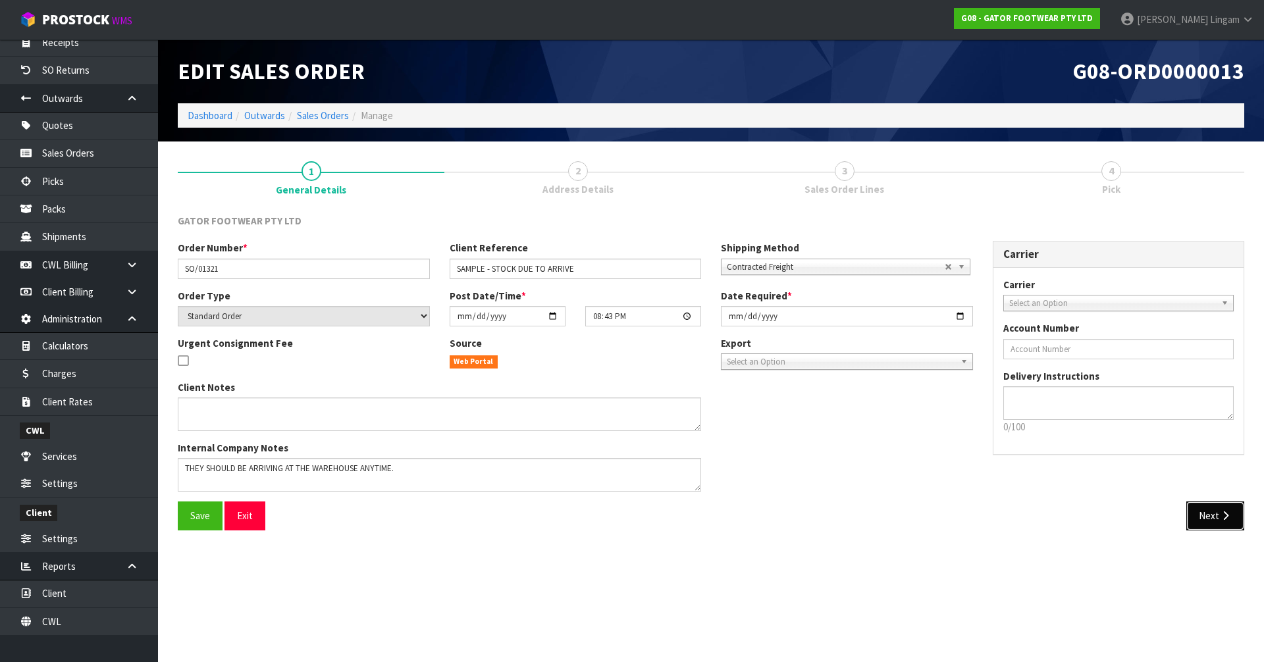
drag, startPoint x: 1221, startPoint y: 517, endPoint x: 1075, endPoint y: 592, distance: 164.8
click at [1075, 592] on section "Edit Sales Order G08-ORD0000013 Dashboard Outwards Sales Orders Manage 1 Genera…" at bounding box center [632, 331] width 1264 height 662
click at [731, 316] on input "2025-09-15" at bounding box center [847, 316] width 252 height 20
click at [184, 519] on button "Save" at bounding box center [200, 515] width 45 height 28
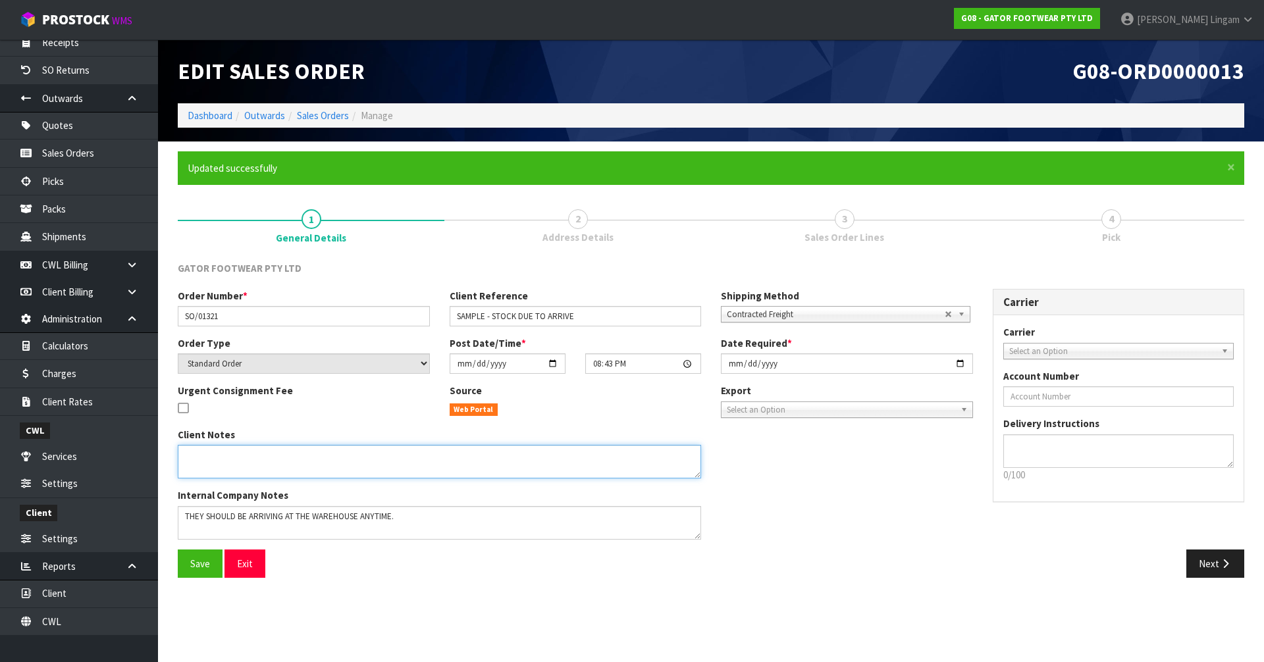
click at [426, 477] on textarea at bounding box center [439, 462] width 523 height 34
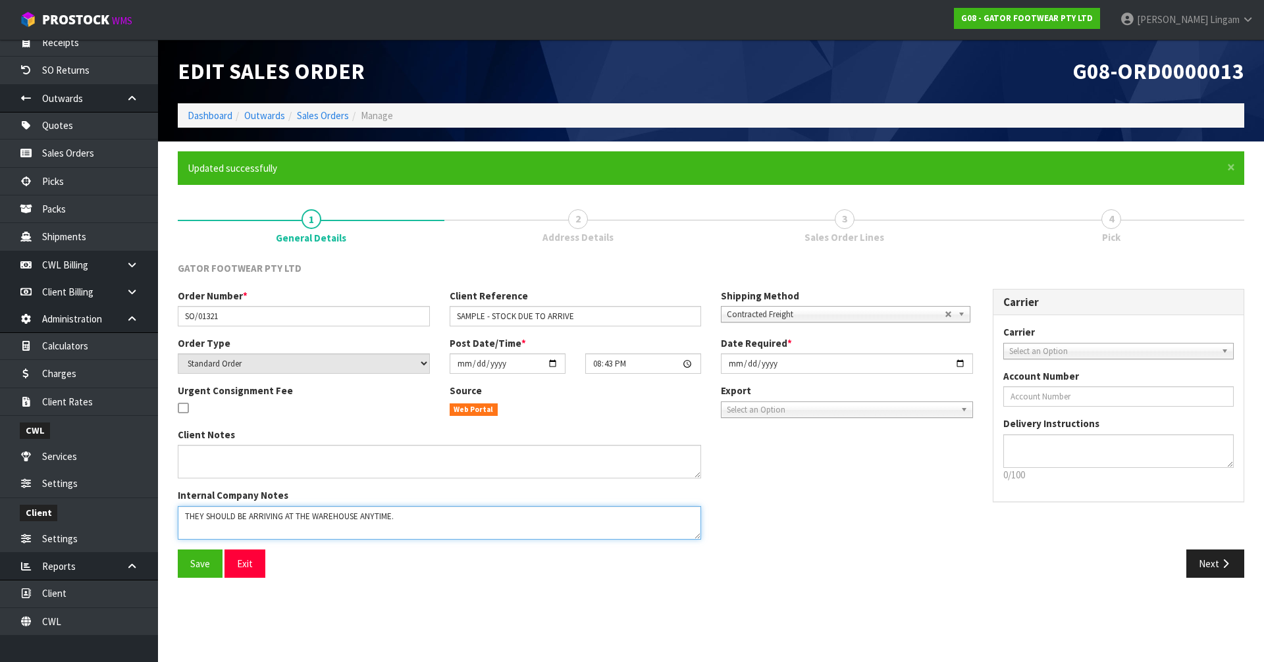
scroll to position [13, 0]
drag, startPoint x: 424, startPoint y: 519, endPoint x: 151, endPoint y: 528, distance: 272.6
click at [151, 528] on body "Toggle navigation ProStock WMS G08 - GATOR FOOTWEAR PTY LTD Vineeta Lingam Logo…" at bounding box center [632, 331] width 1264 height 662
drag, startPoint x: 185, startPoint y: 518, endPoint x: 538, endPoint y: 553, distance: 354.5
click at [538, 553] on div "GATOR FOOTWEAR PTY LTD Order Number * SO/01321 Client Reference SAMPLE - STOCK …" at bounding box center [711, 424] width 1066 height 326
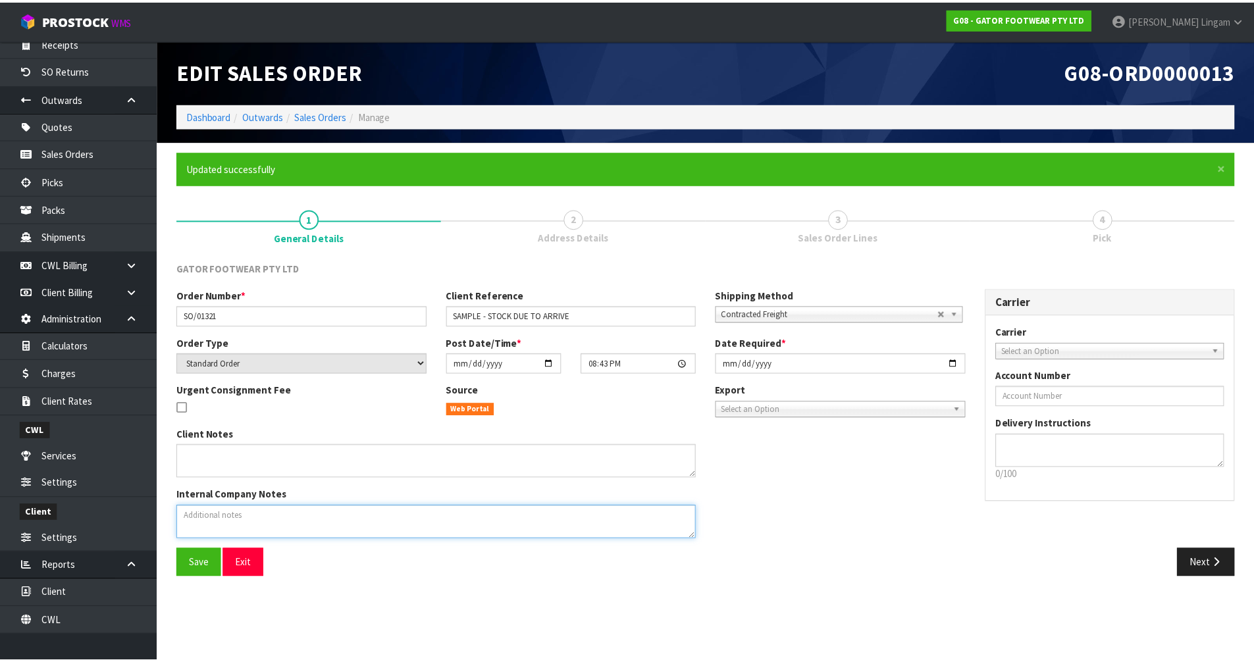
scroll to position [0, 0]
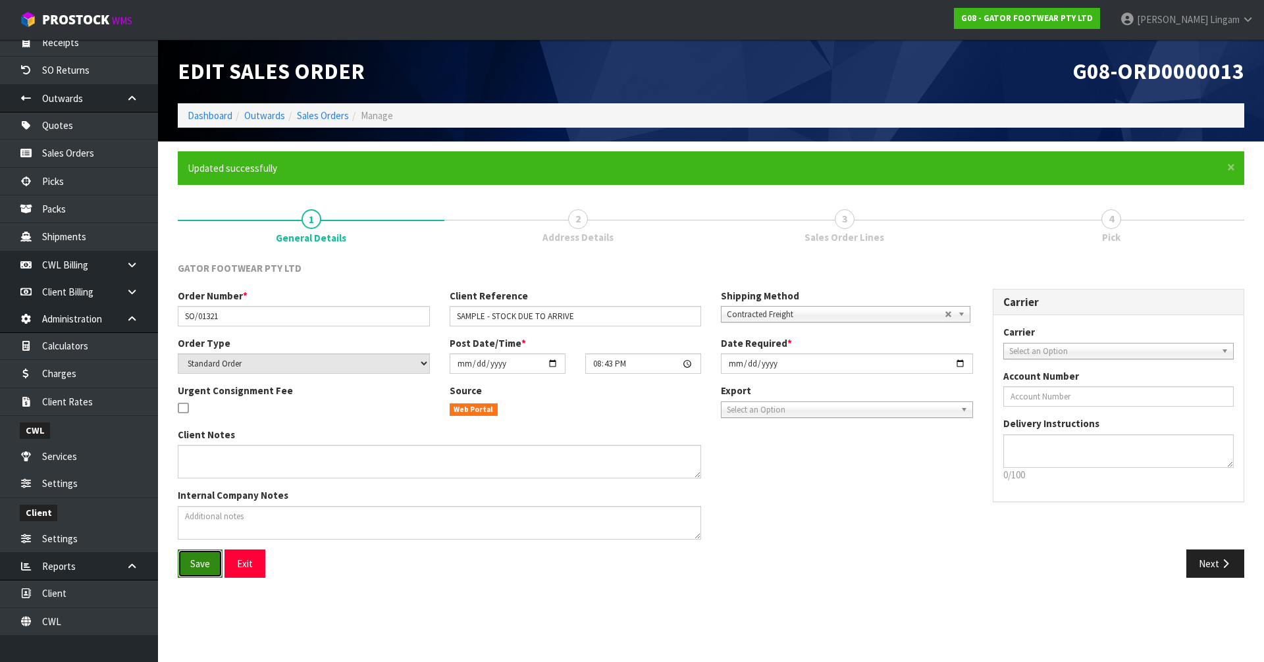
click at [192, 567] on span "Save" at bounding box center [200, 563] width 20 height 13
click at [1208, 565] on button "Next" at bounding box center [1215, 564] width 58 height 28
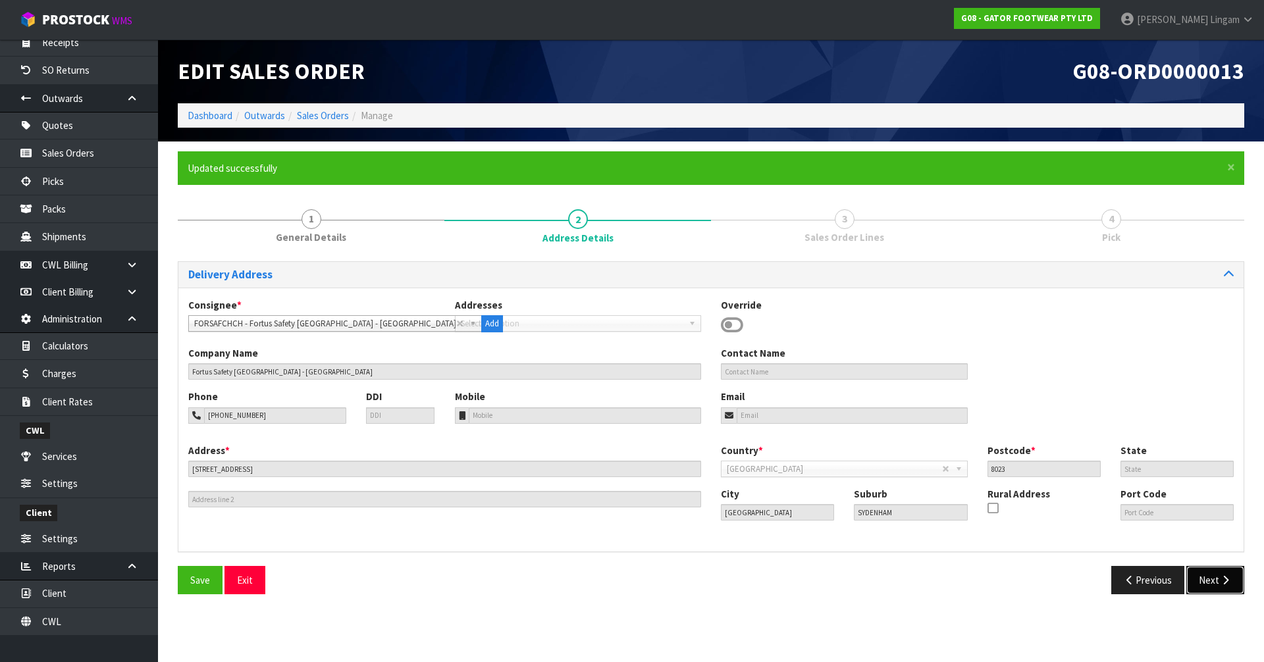
click at [1214, 575] on button "Next" at bounding box center [1215, 580] width 58 height 28
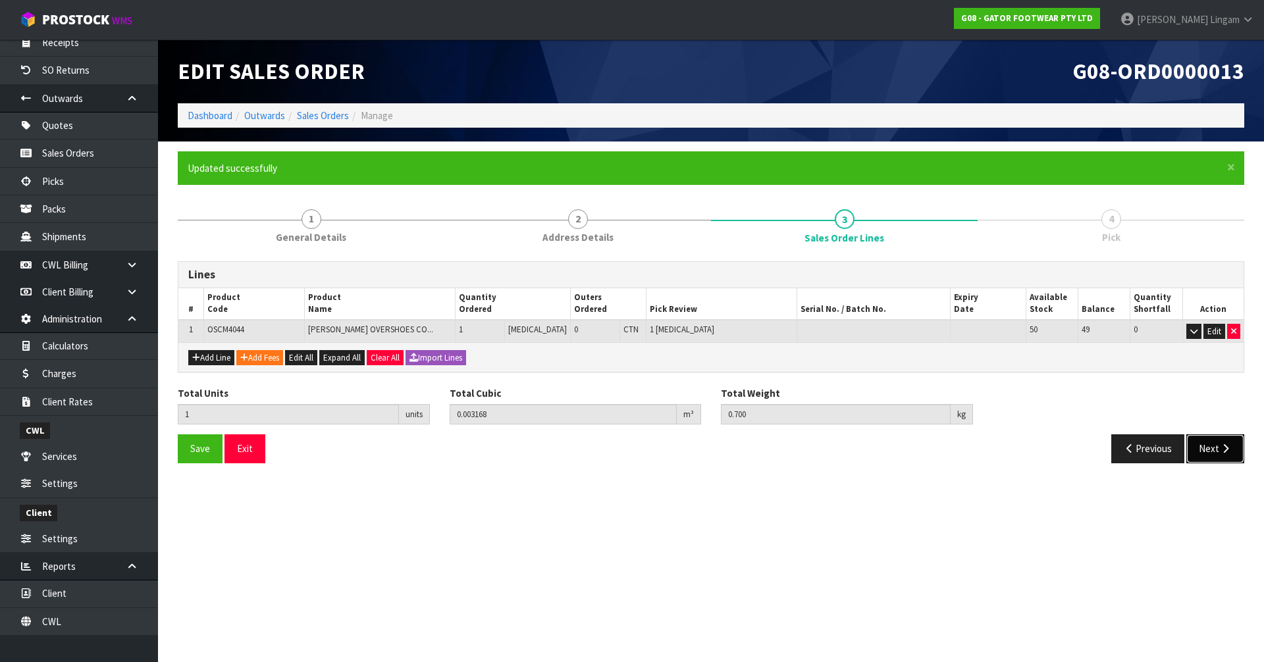
click at [1214, 444] on button "Next" at bounding box center [1215, 448] width 58 height 28
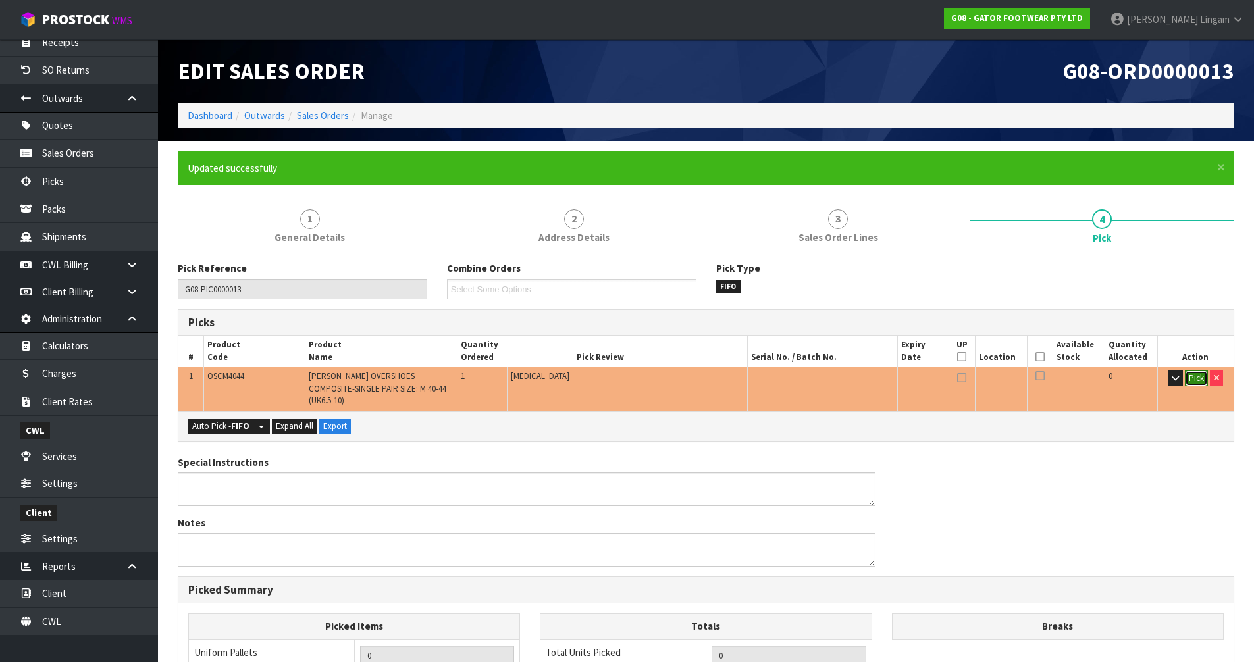
click at [1187, 380] on button "Pick" at bounding box center [1196, 379] width 23 height 16
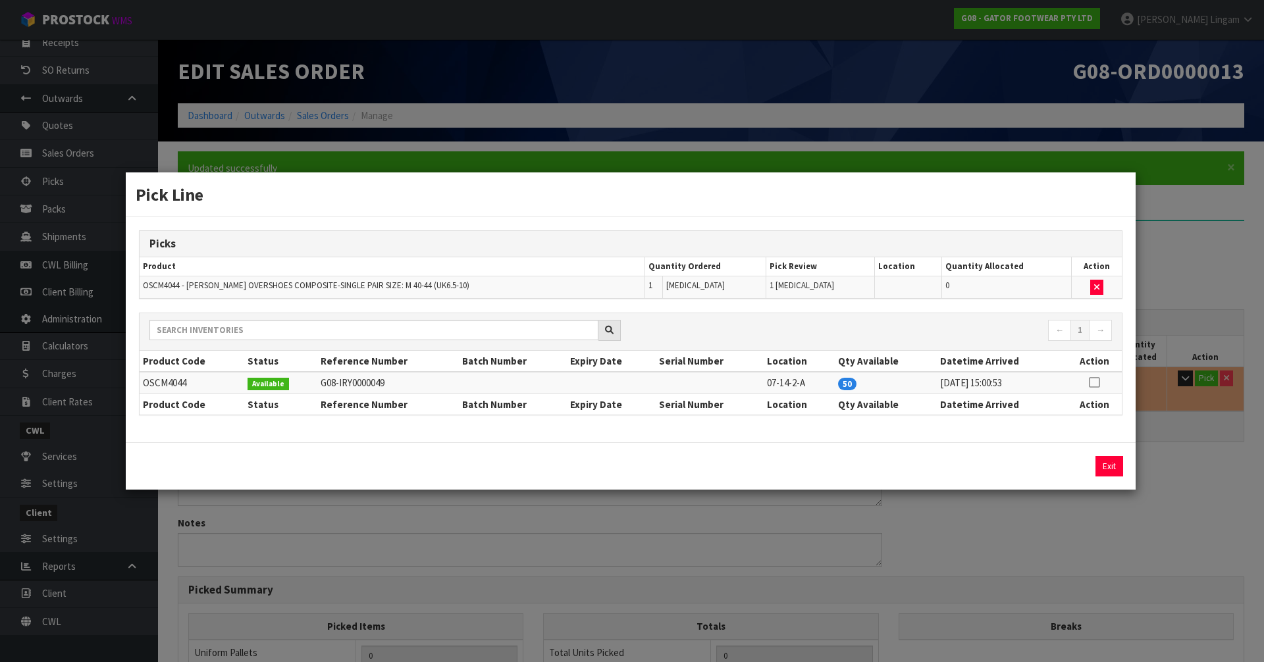
click at [1094, 382] on icon at bounding box center [1093, 382] width 11 height 1
click at [1053, 462] on button "Assign Pick" at bounding box center [1064, 466] width 54 height 20
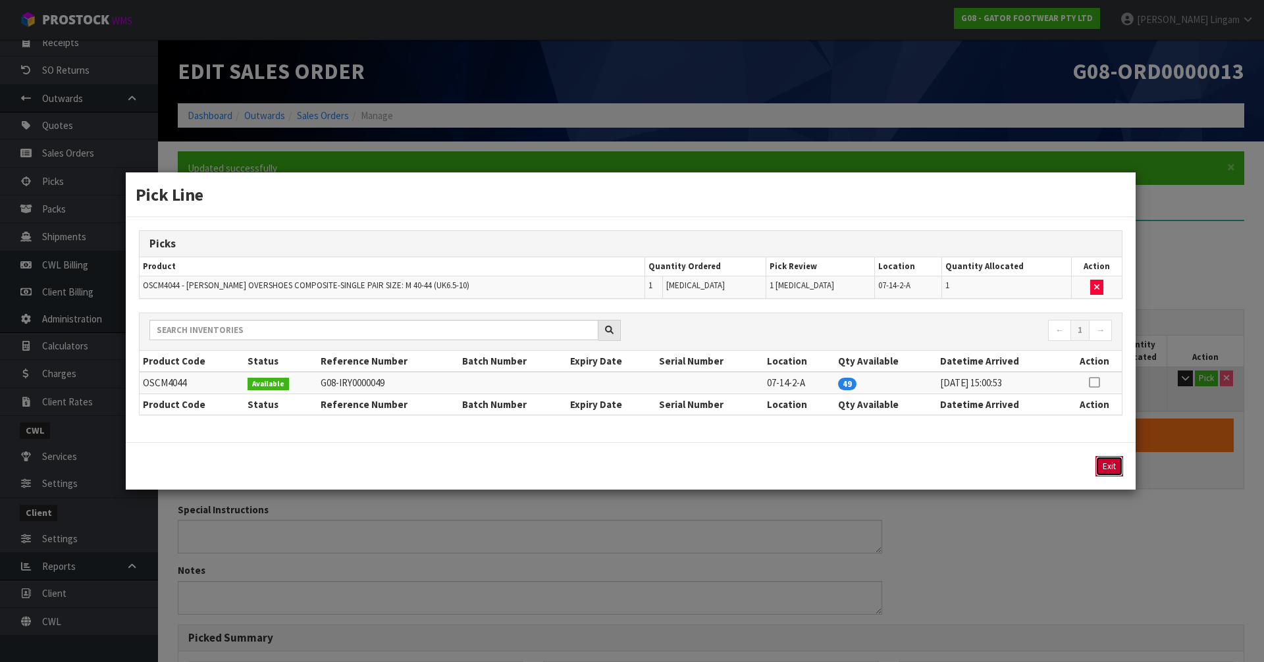
click at [1104, 468] on button "Exit" at bounding box center [1109, 466] width 28 height 20
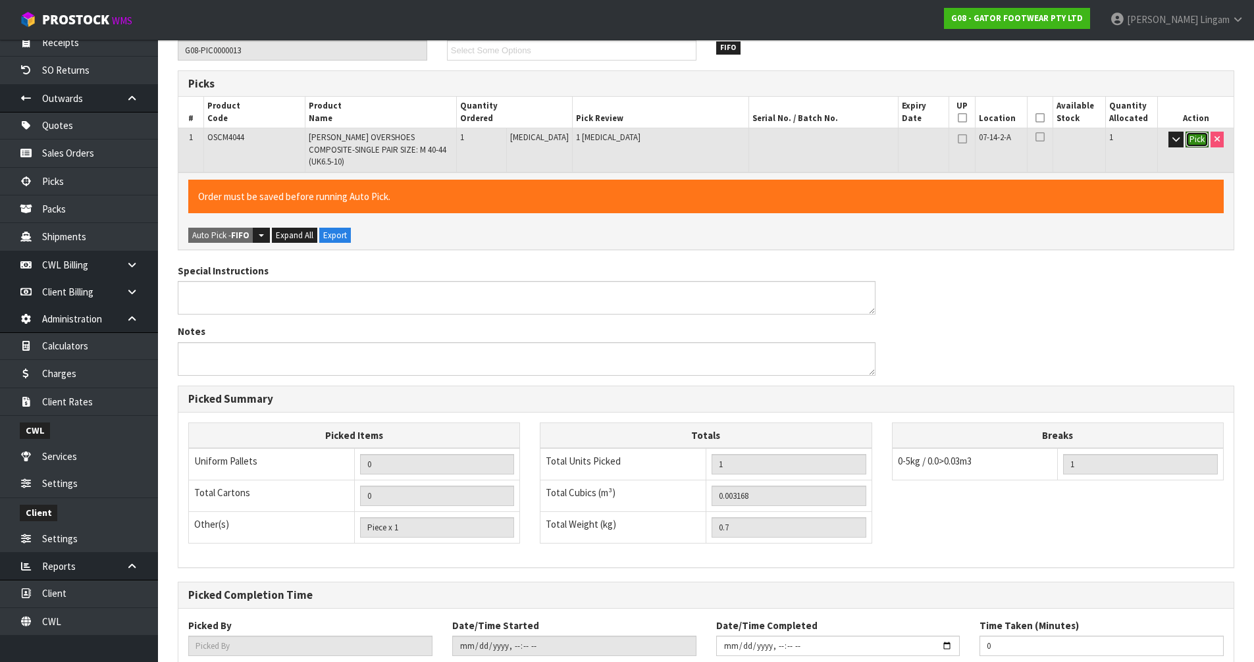
scroll to position [313, 0]
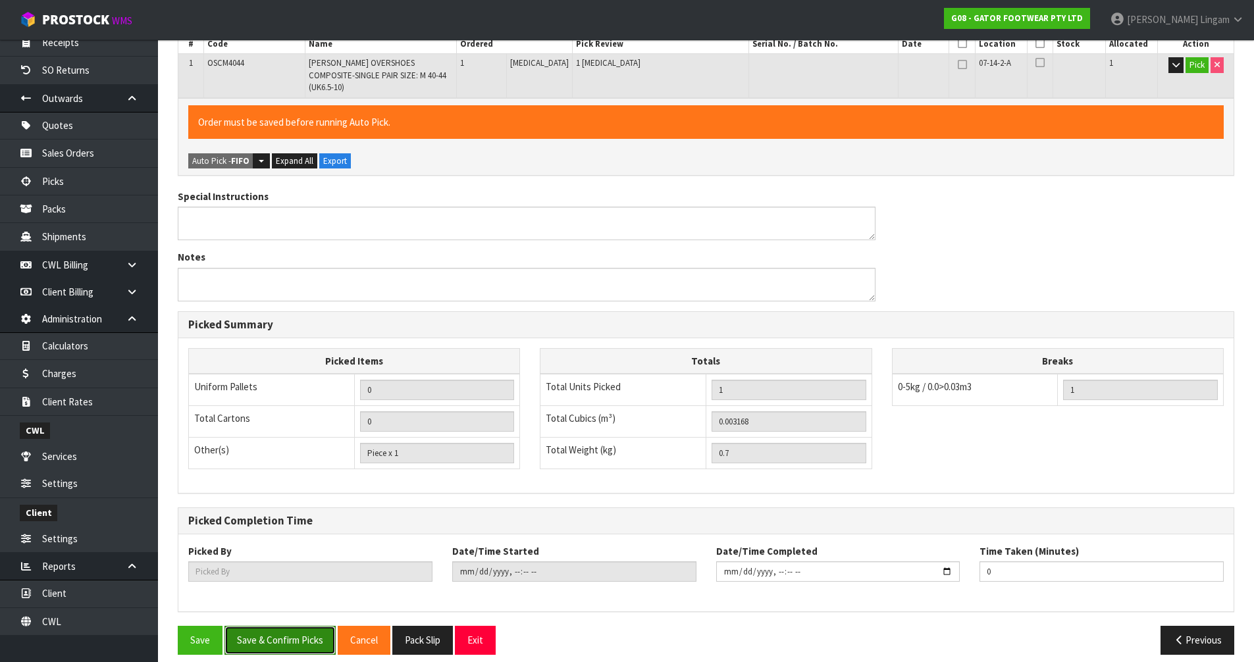
click at [306, 631] on button "Save & Confirm Picks" at bounding box center [279, 640] width 111 height 28
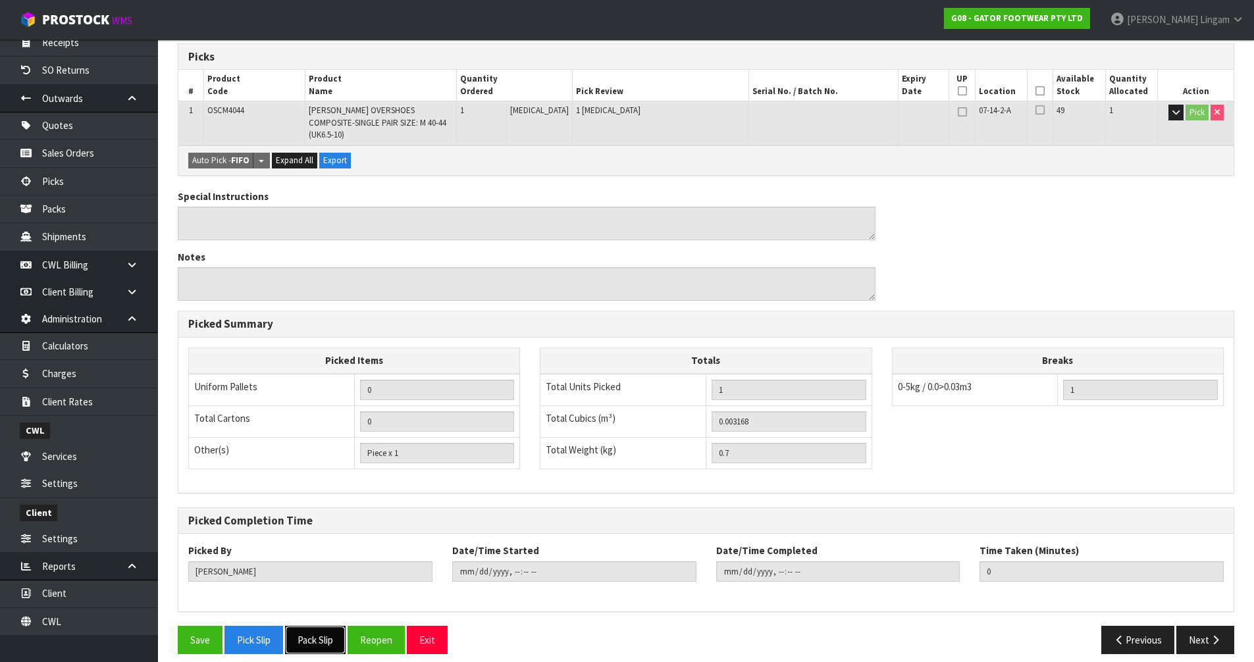
click at [316, 628] on button "Pack Slip" at bounding box center [315, 640] width 61 height 28
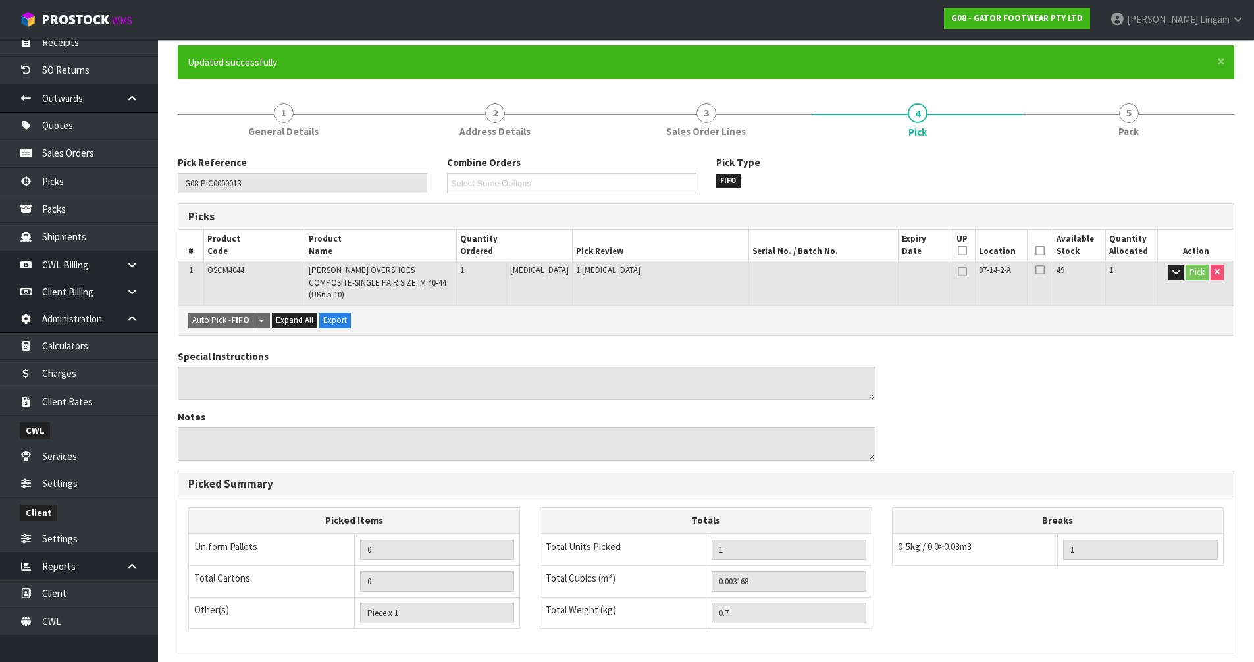
scroll to position [0, 0]
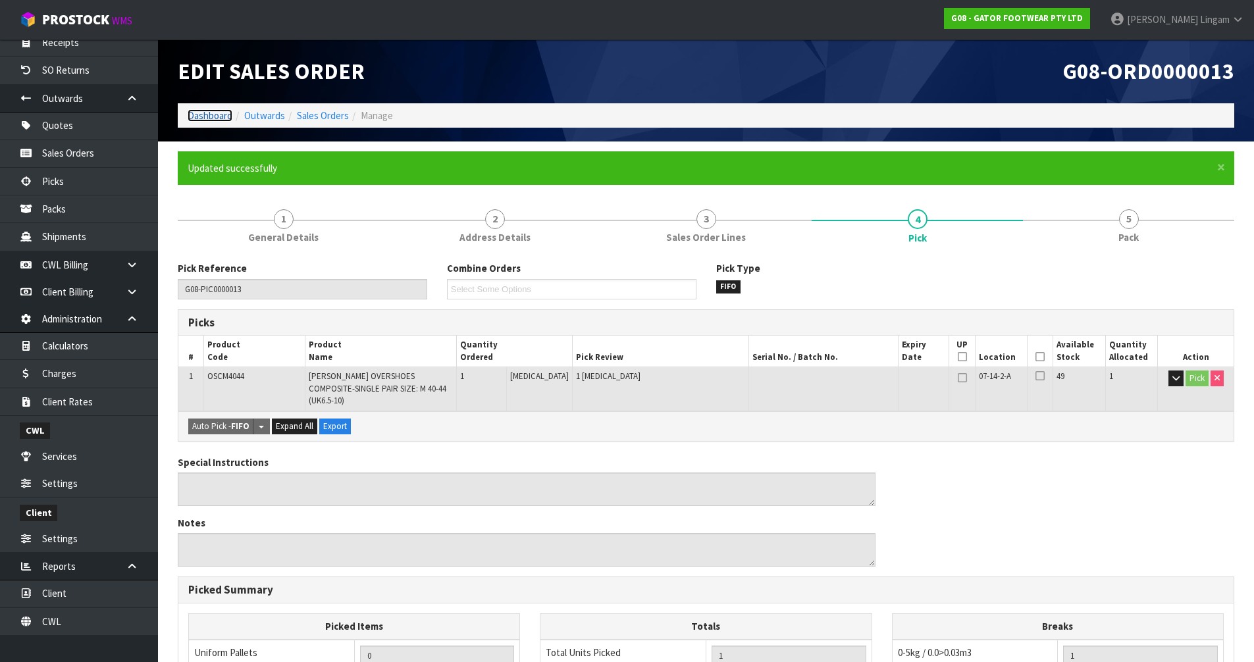
click at [204, 117] on link "Dashboard" at bounding box center [210, 115] width 45 height 13
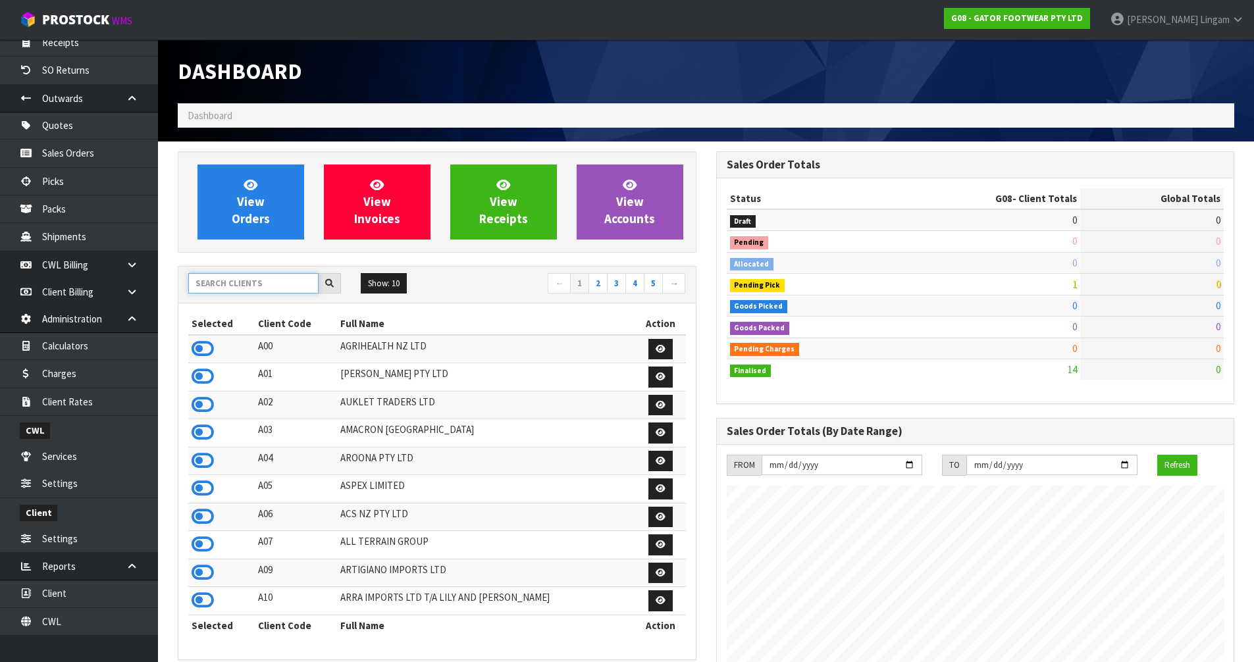
click at [257, 283] on input "text" at bounding box center [253, 283] width 130 height 20
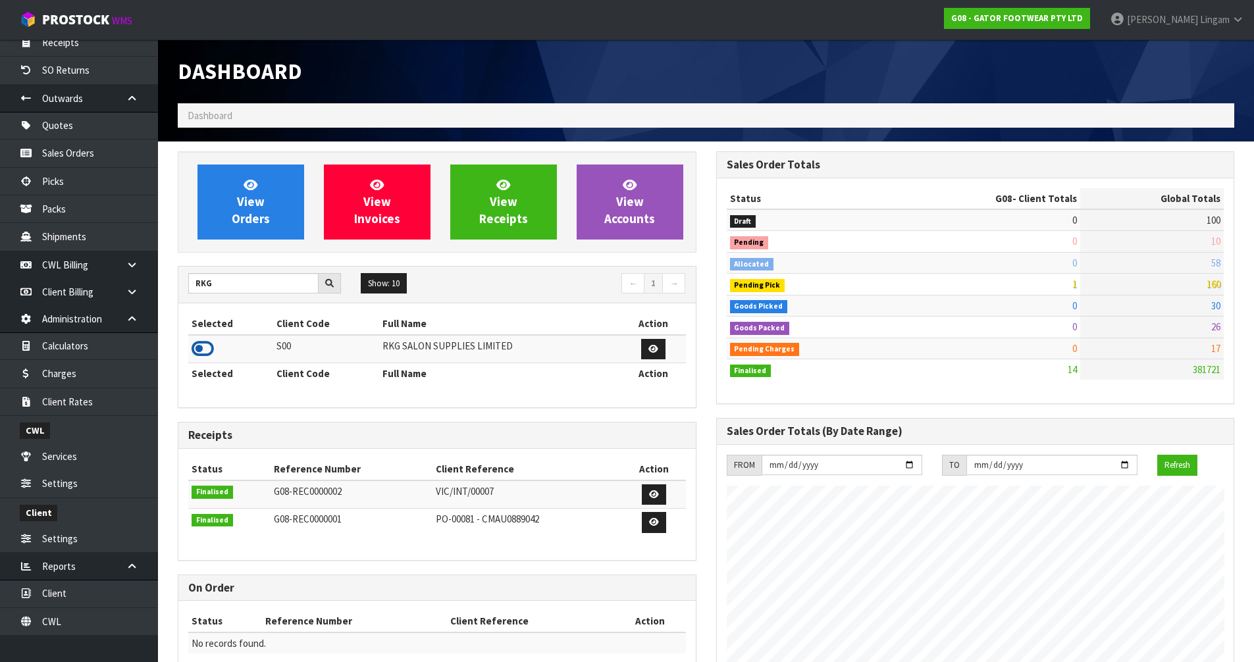
click at [200, 349] on icon at bounding box center [203, 349] width 22 height 20
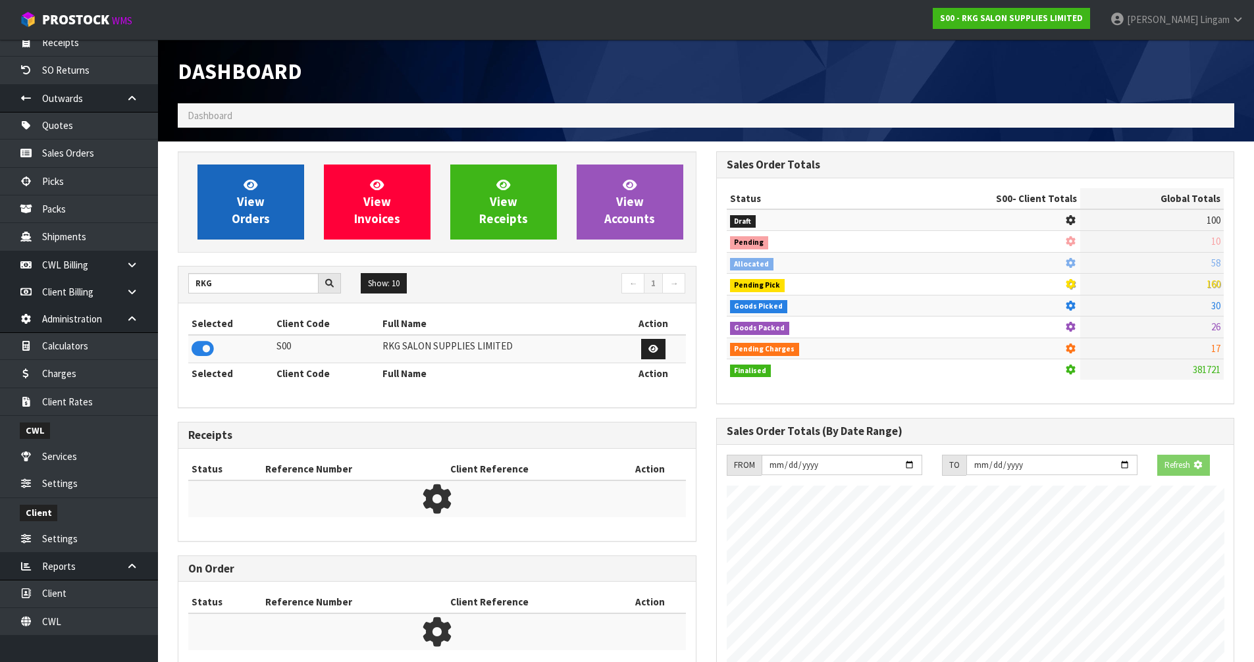
scroll to position [997, 538]
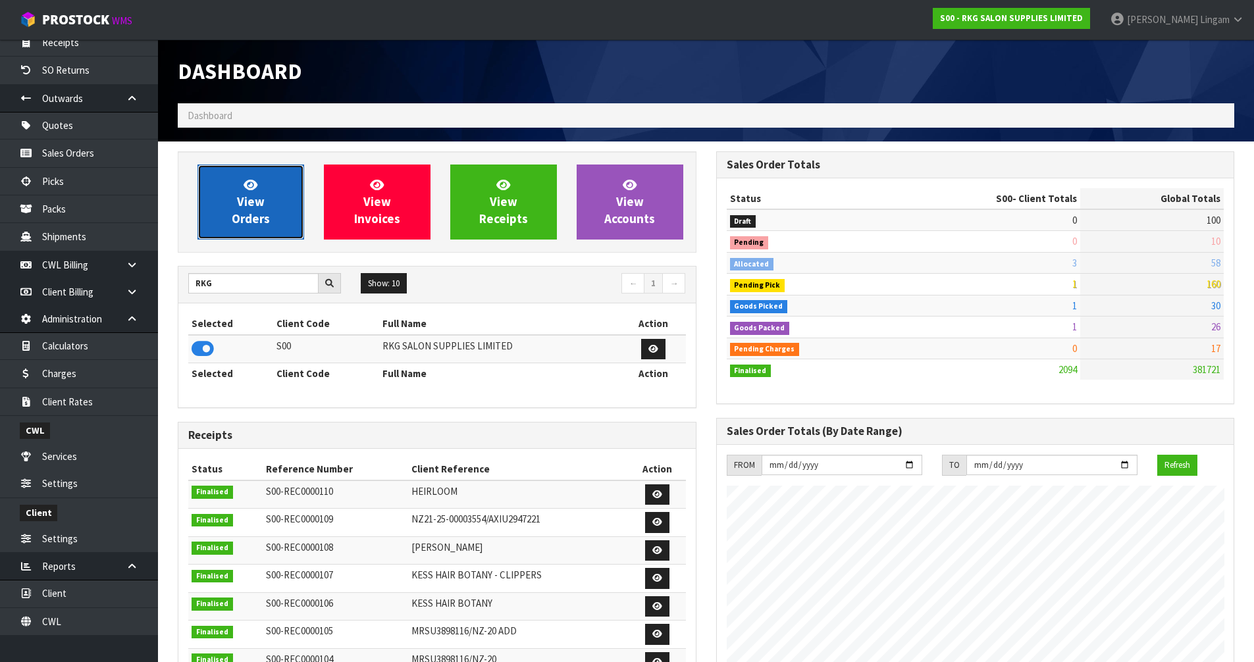
click at [236, 217] on span "View Orders" at bounding box center [251, 201] width 38 height 49
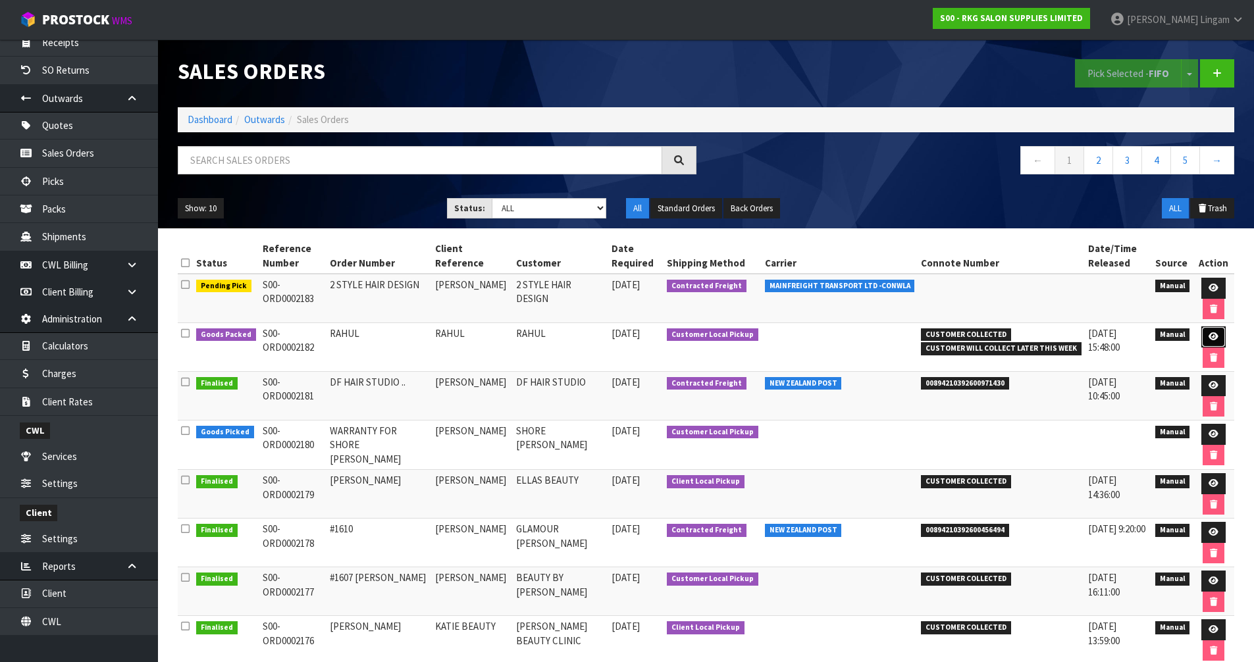
click at [1216, 340] on link at bounding box center [1213, 336] width 24 height 21
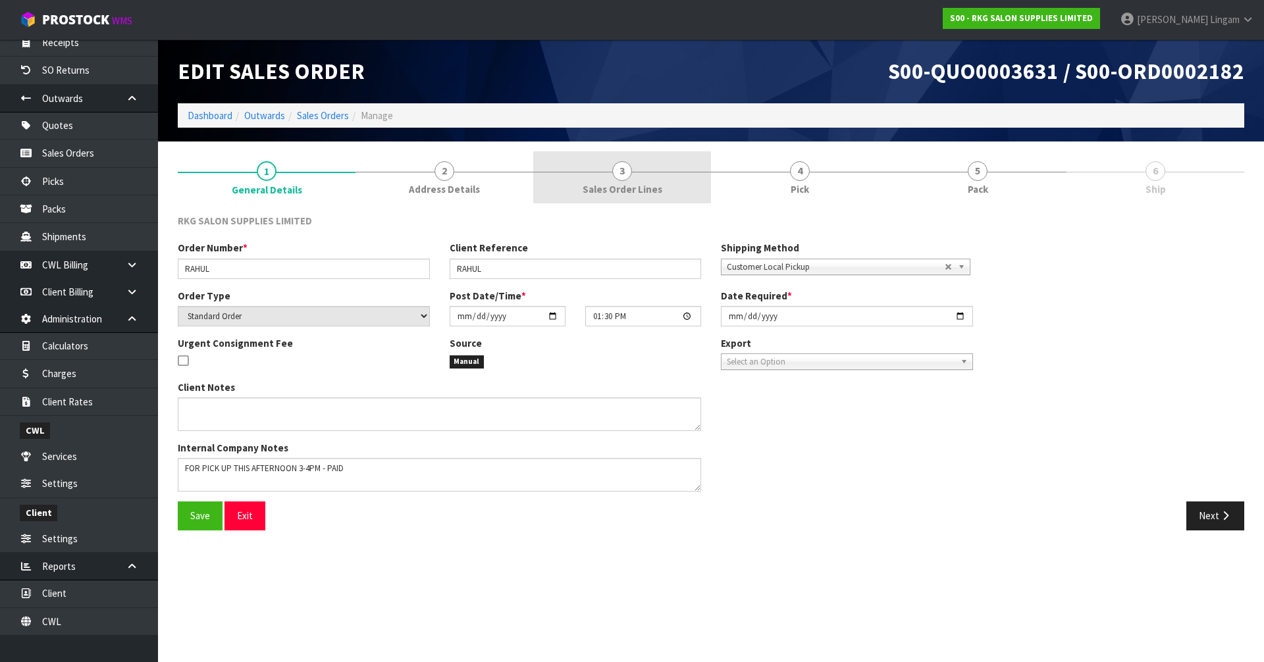
click at [663, 188] on link "3 Sales Order Lines" at bounding box center [622, 177] width 178 height 52
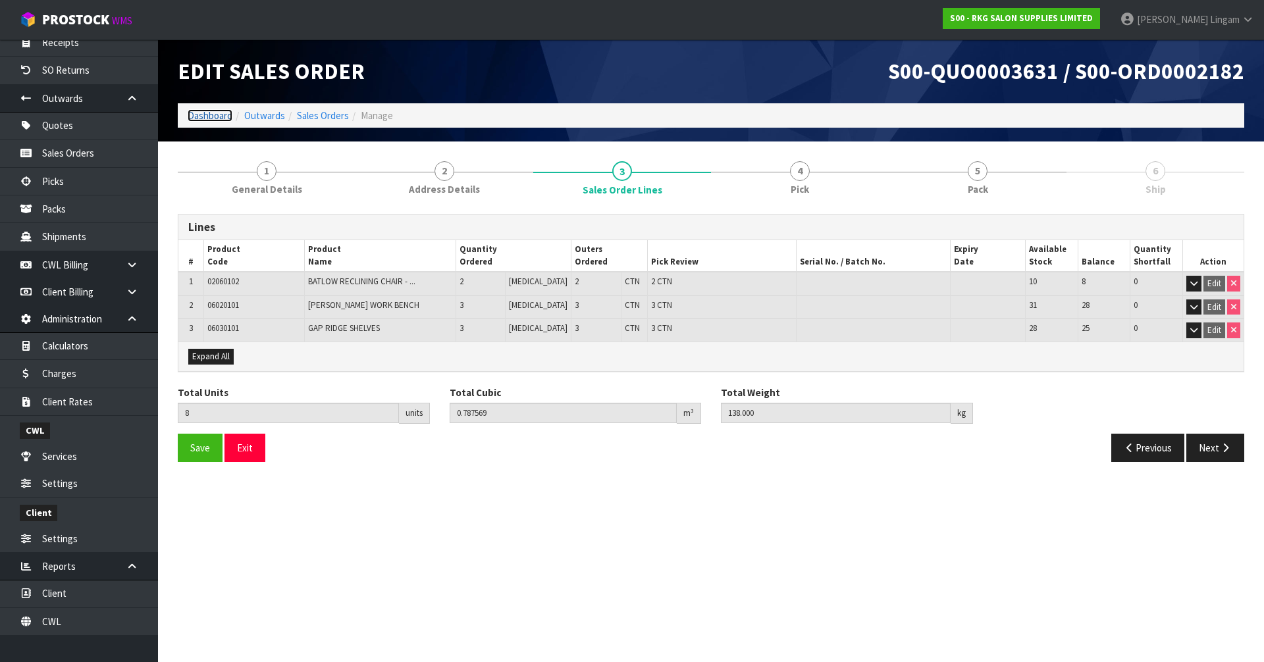
click at [206, 119] on link "Dashboard" at bounding box center [210, 115] width 45 height 13
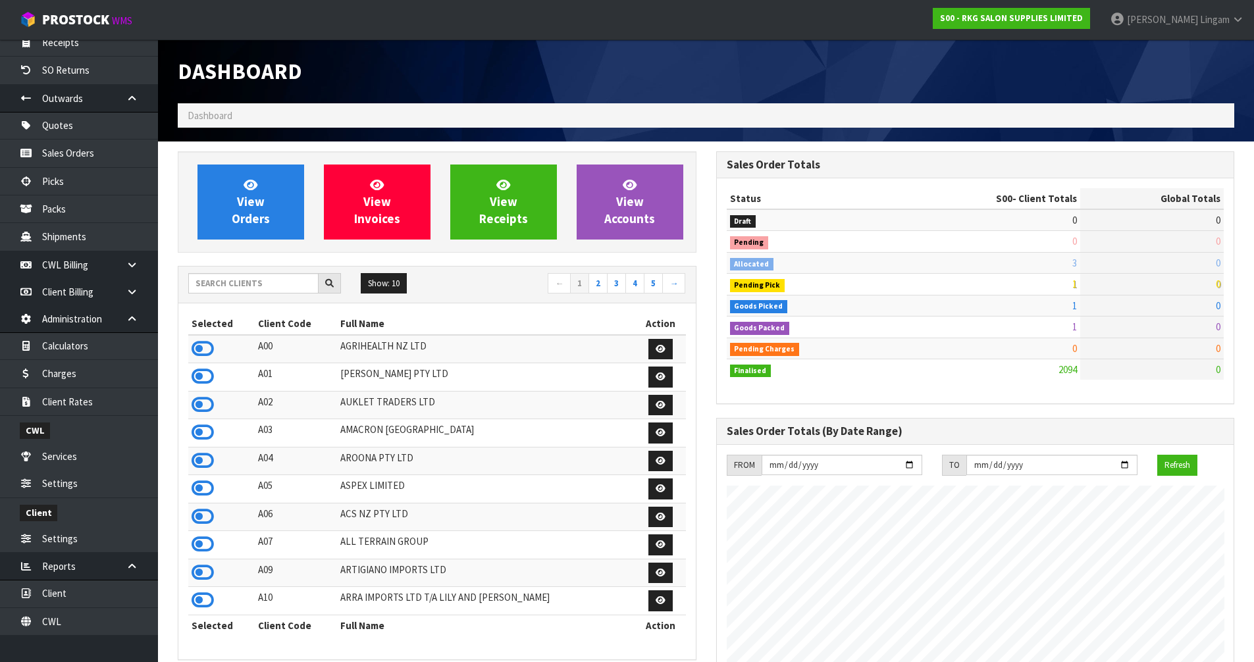
scroll to position [997, 538]
click at [245, 287] on input "text" at bounding box center [253, 283] width 130 height 20
click at [262, 288] on input "text" at bounding box center [253, 283] width 130 height 20
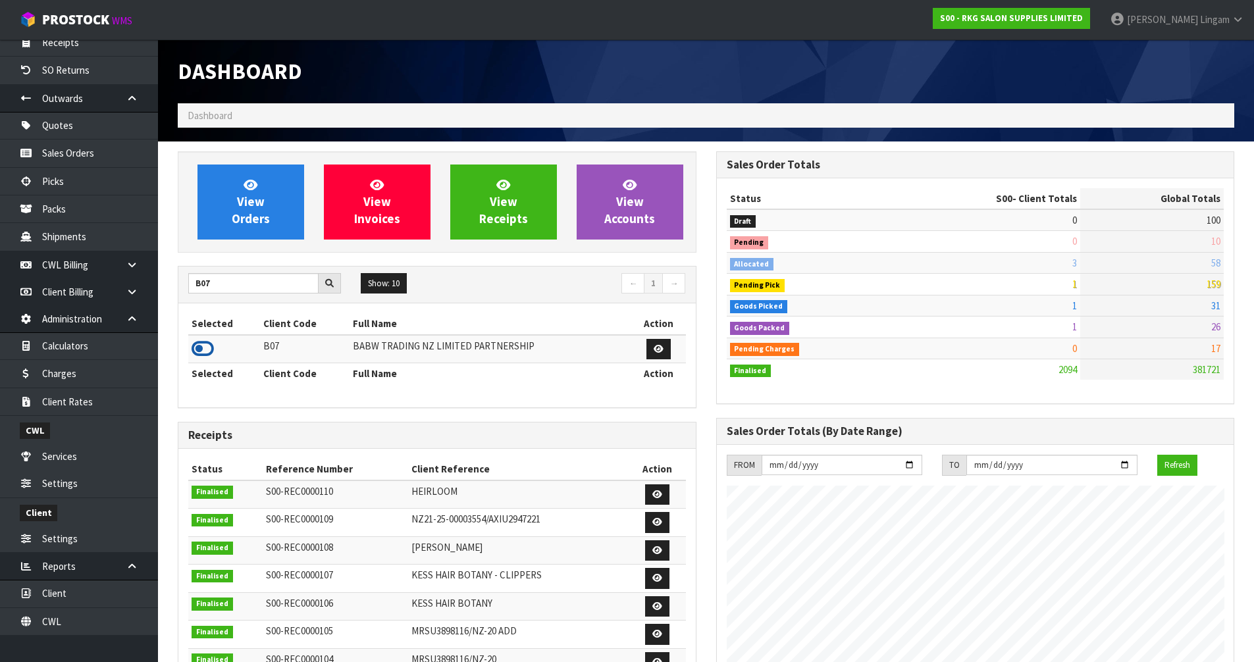
click at [201, 344] on icon at bounding box center [203, 349] width 22 height 20
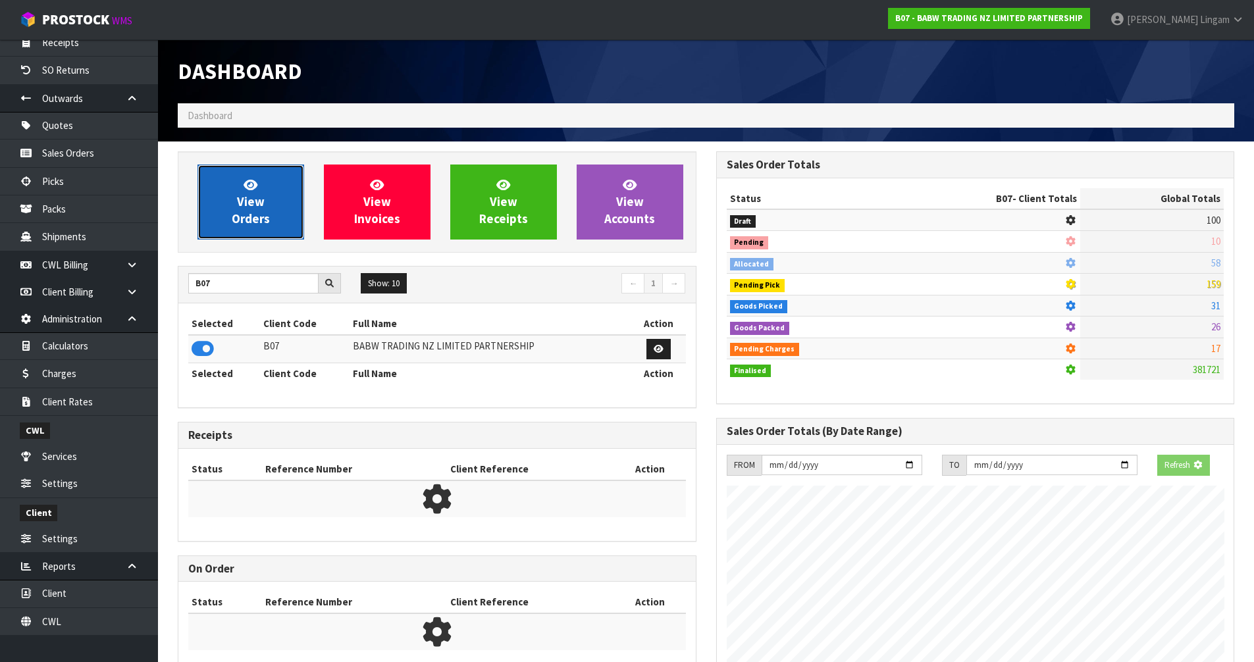
click at [274, 220] on link "View Orders" at bounding box center [250, 202] width 107 height 75
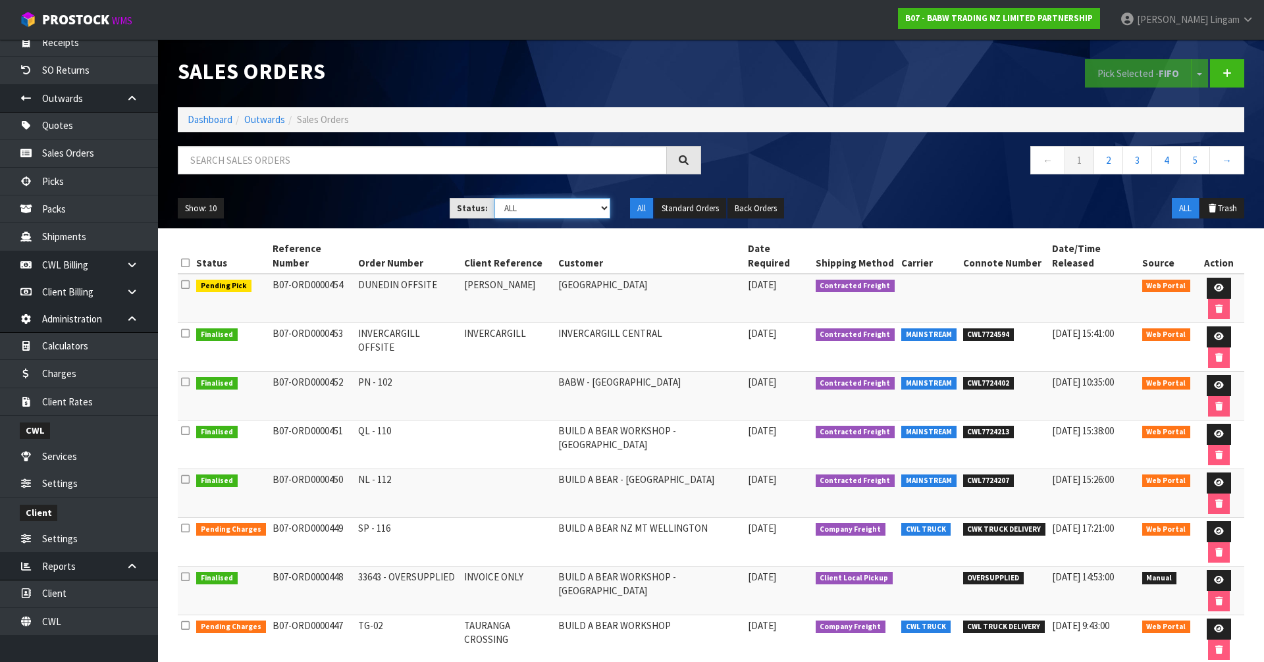
click at [571, 201] on select "Draft Pending Allocated Pending Pick Goods Picked Goods Packed Pending Charges …" at bounding box center [552, 208] width 116 height 20
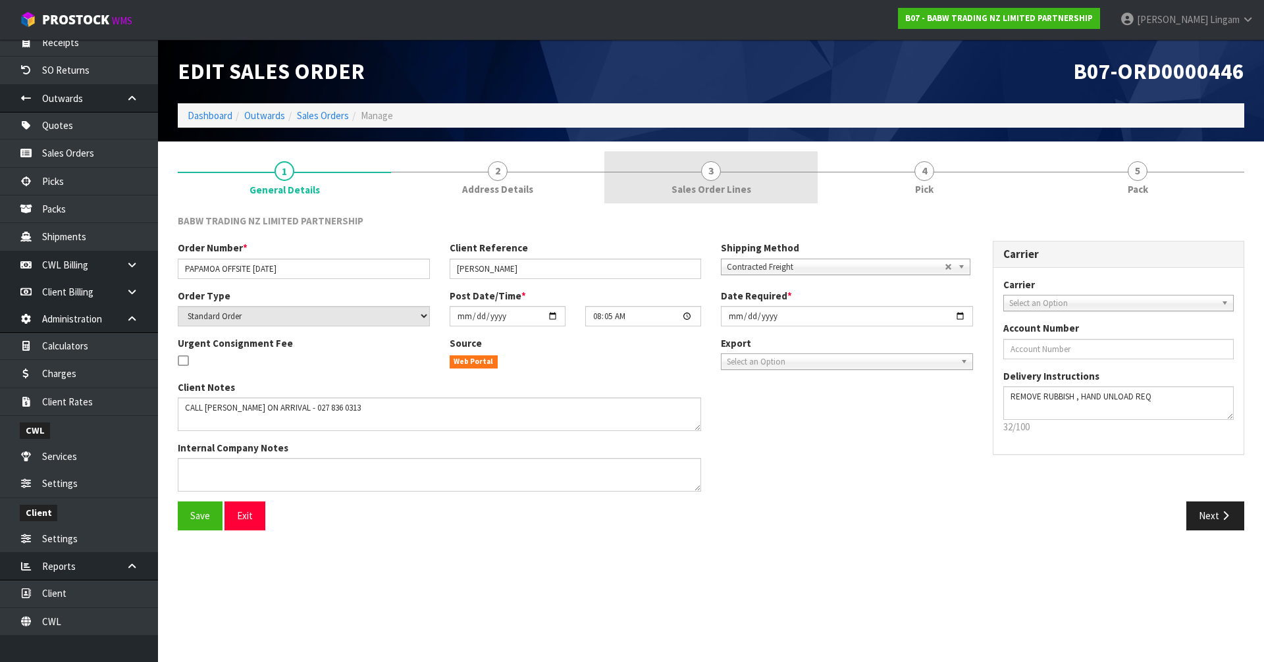
click at [735, 189] on span "Sales Order Lines" at bounding box center [711, 189] width 80 height 14
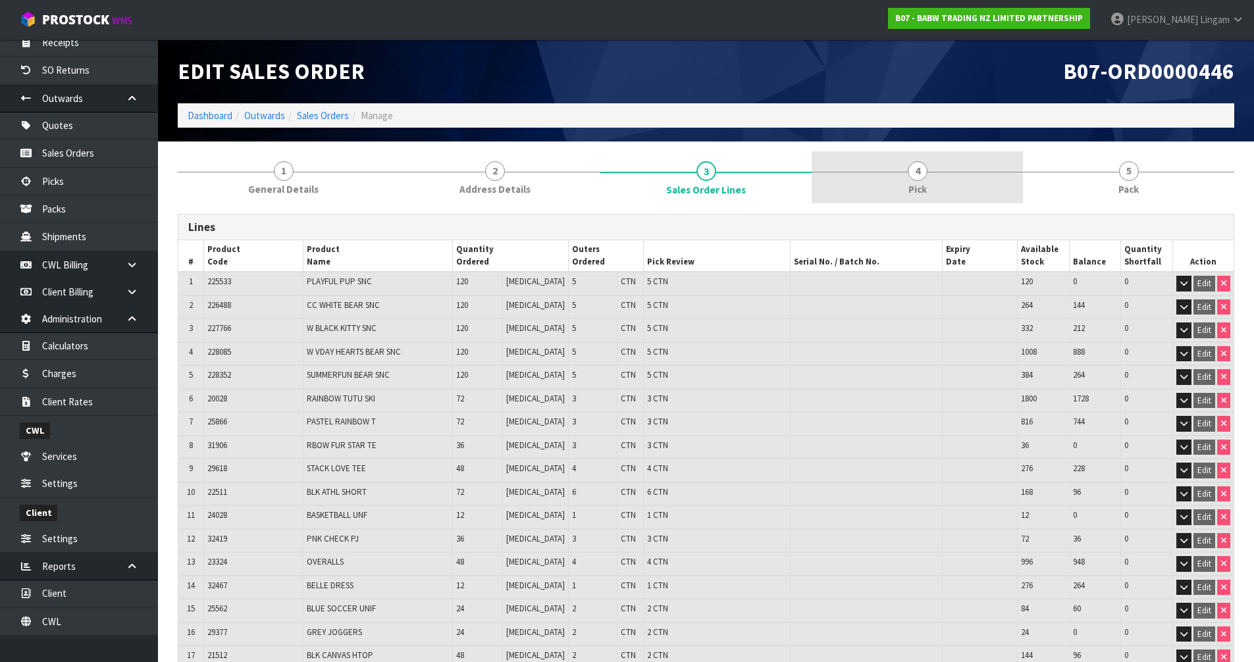
click at [893, 175] on link "4 Pick" at bounding box center [916, 177] width 211 height 52
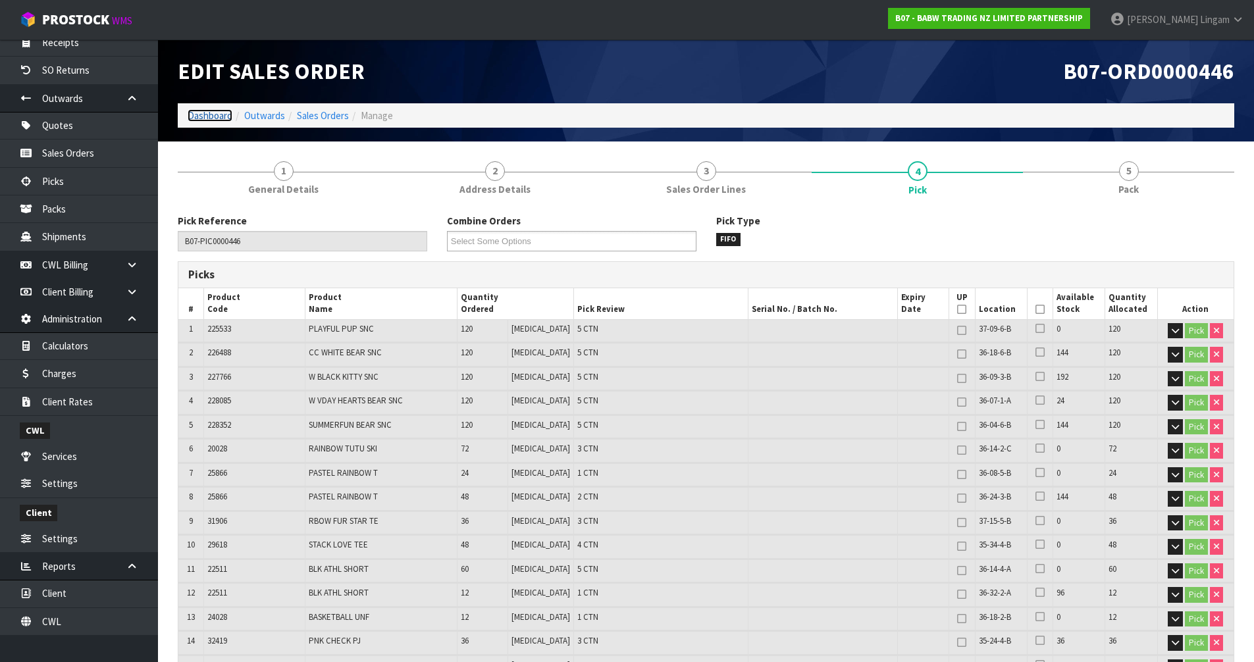
click at [206, 116] on link "Dashboard" at bounding box center [210, 115] width 45 height 13
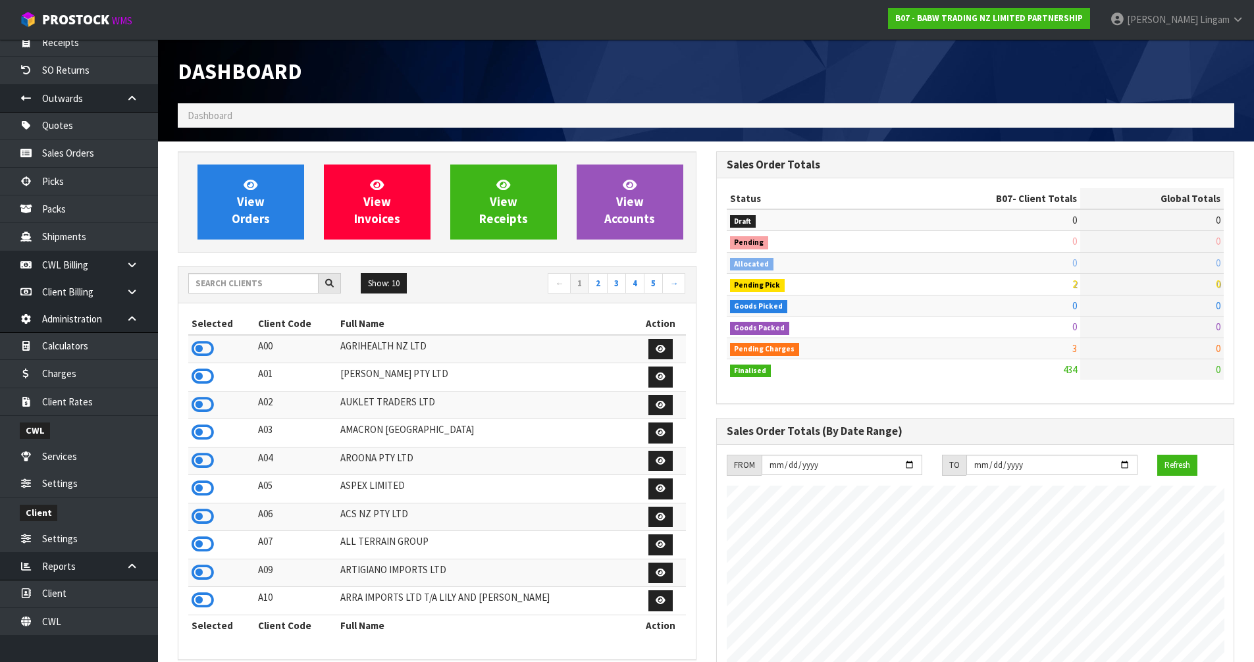
scroll to position [997, 538]
click at [283, 283] on input "text" at bounding box center [253, 283] width 130 height 20
click at [255, 220] on span "View Orders" at bounding box center [251, 201] width 38 height 49
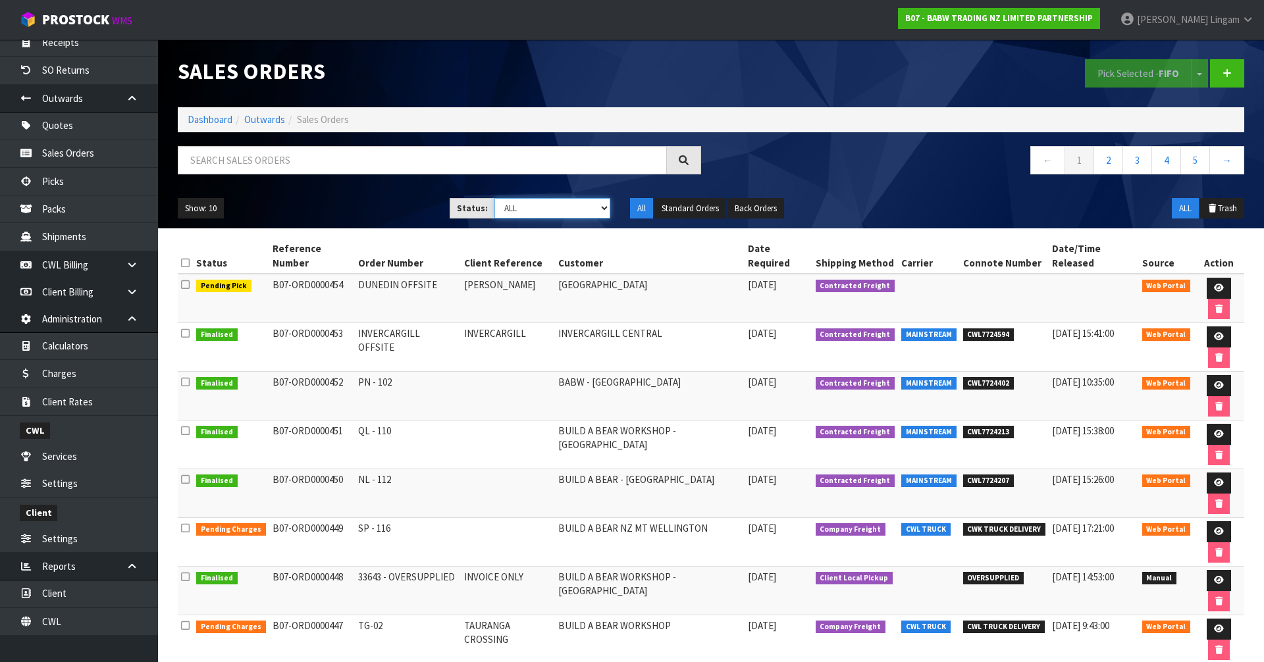
click at [596, 209] on select "Draft Pending Allocated Pending Pick Goods Picked Goods Packed Pending Charges …" at bounding box center [552, 208] width 116 height 20
click at [494, 198] on select "Draft Pending Allocated Pending Pick Goods Picked Goods Packed Pending Charges …" at bounding box center [552, 208] width 116 height 20
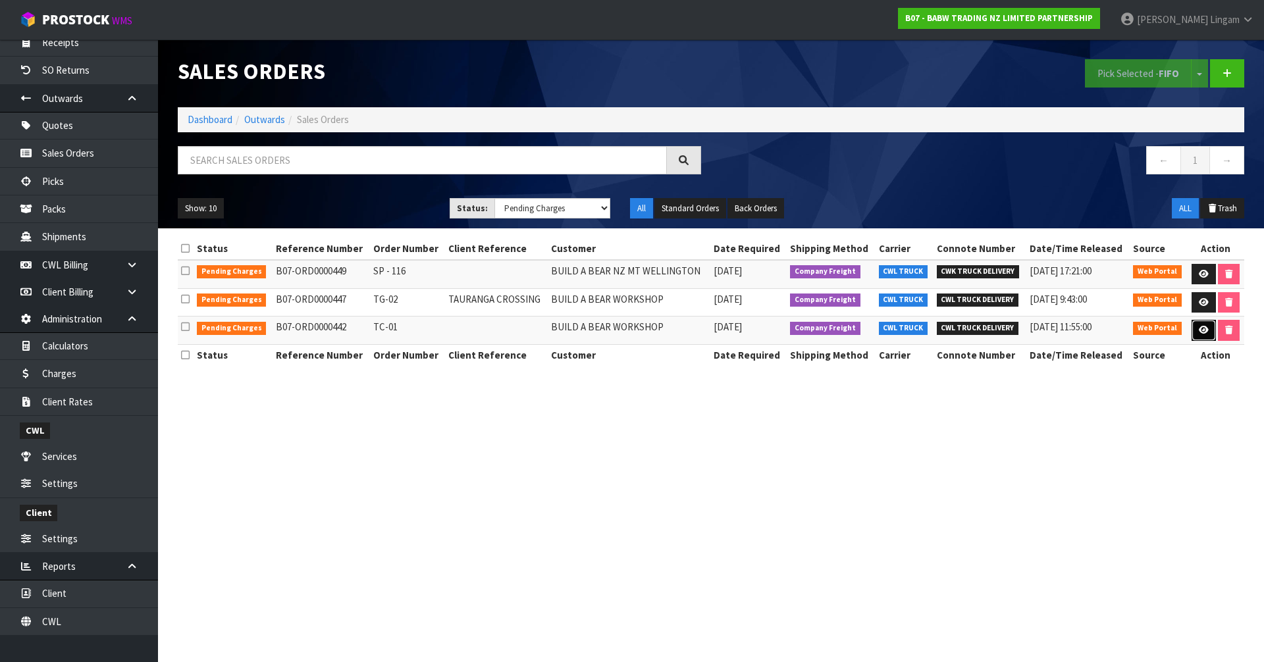
click at [1200, 334] on icon at bounding box center [1203, 330] width 10 height 9
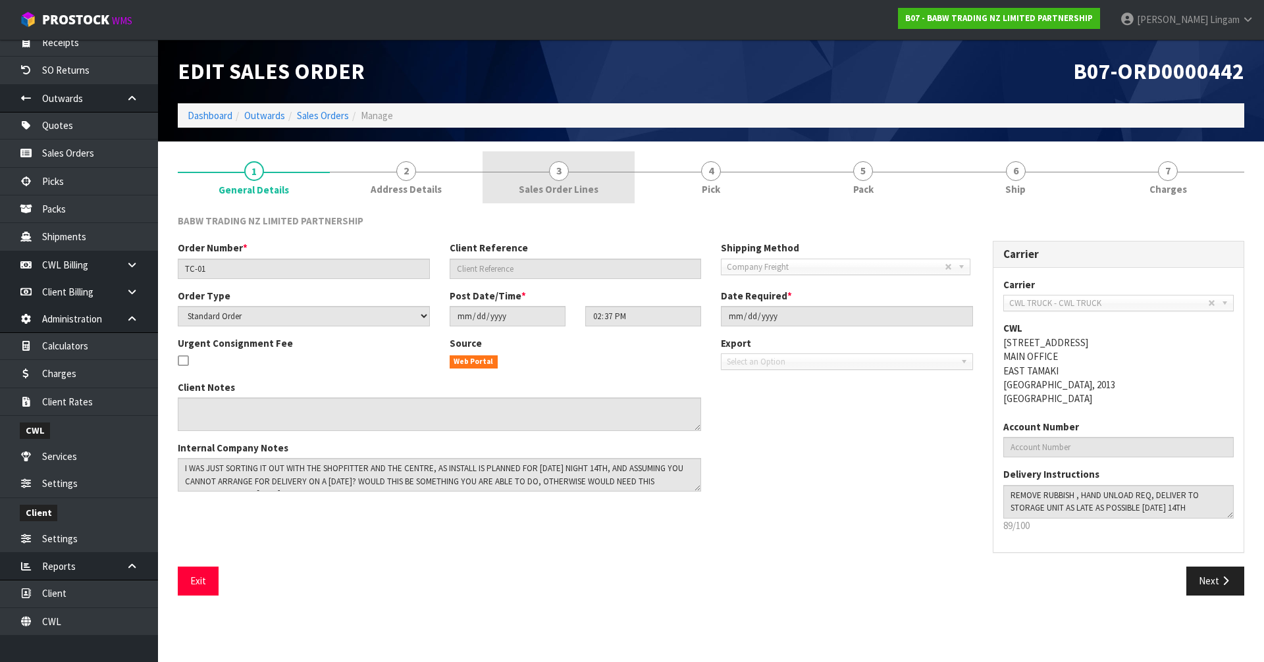
click at [575, 177] on link "3 Sales Order Lines" at bounding box center [558, 177] width 152 height 52
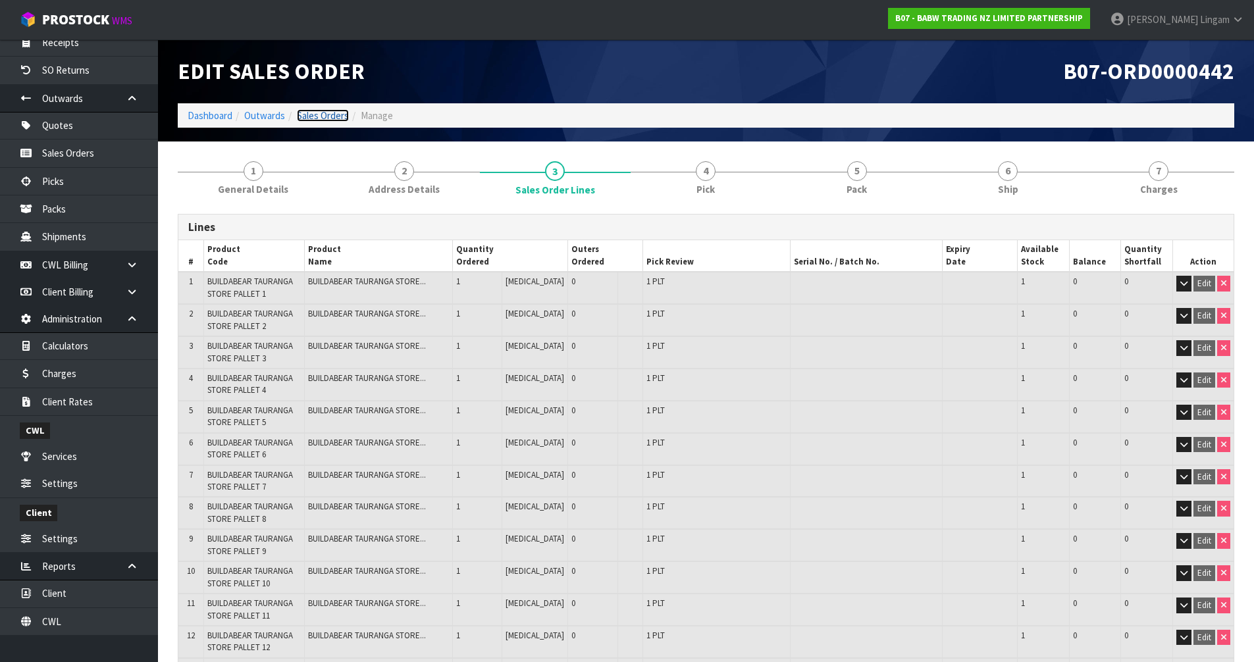
click at [328, 115] on link "Sales Orders" at bounding box center [323, 115] width 52 height 13
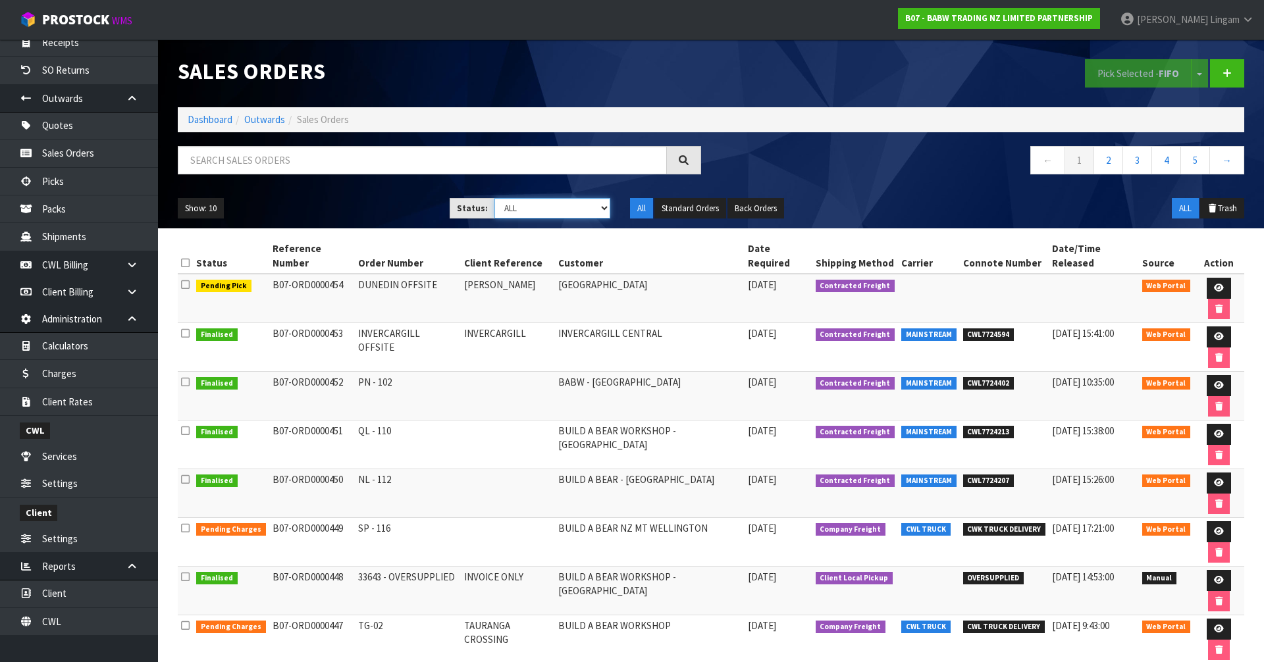
click at [548, 213] on select "Draft Pending Allocated Pending Pick Goods Picked Goods Packed Pending Charges …" at bounding box center [552, 208] width 116 height 20
click at [494, 198] on select "Draft Pending Allocated Pending Pick Goods Picked Goods Packed Pending Charges …" at bounding box center [552, 208] width 116 height 20
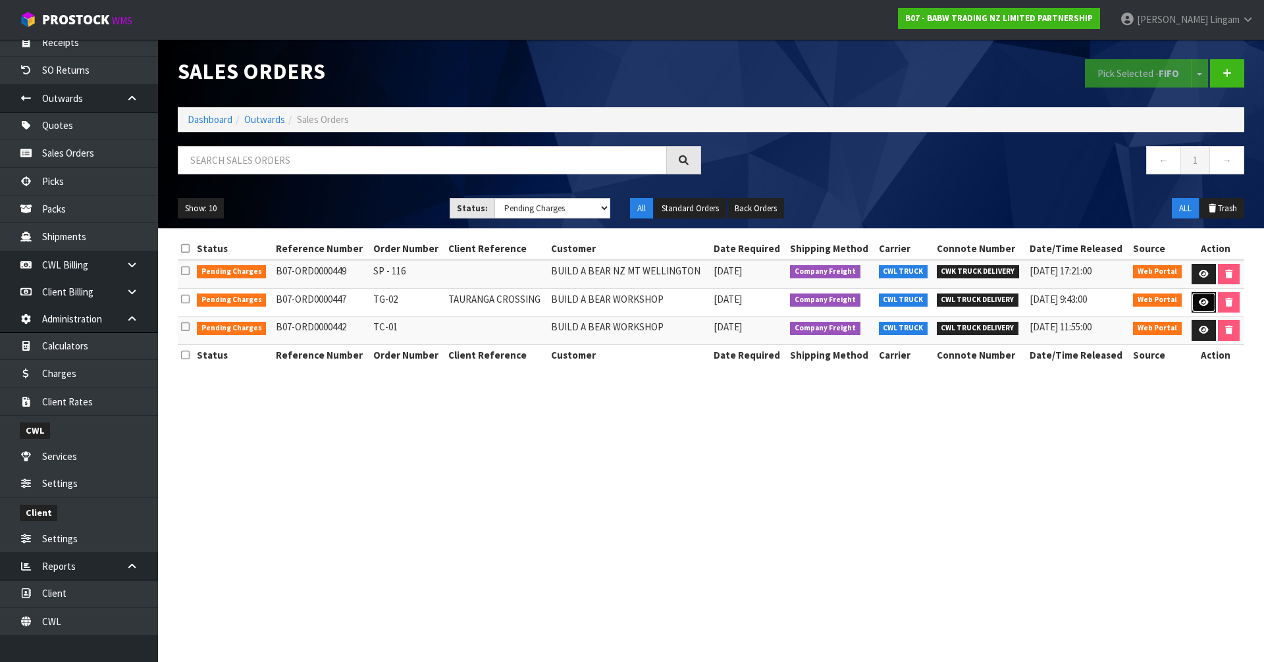
click at [1202, 304] on icon at bounding box center [1203, 302] width 10 height 9
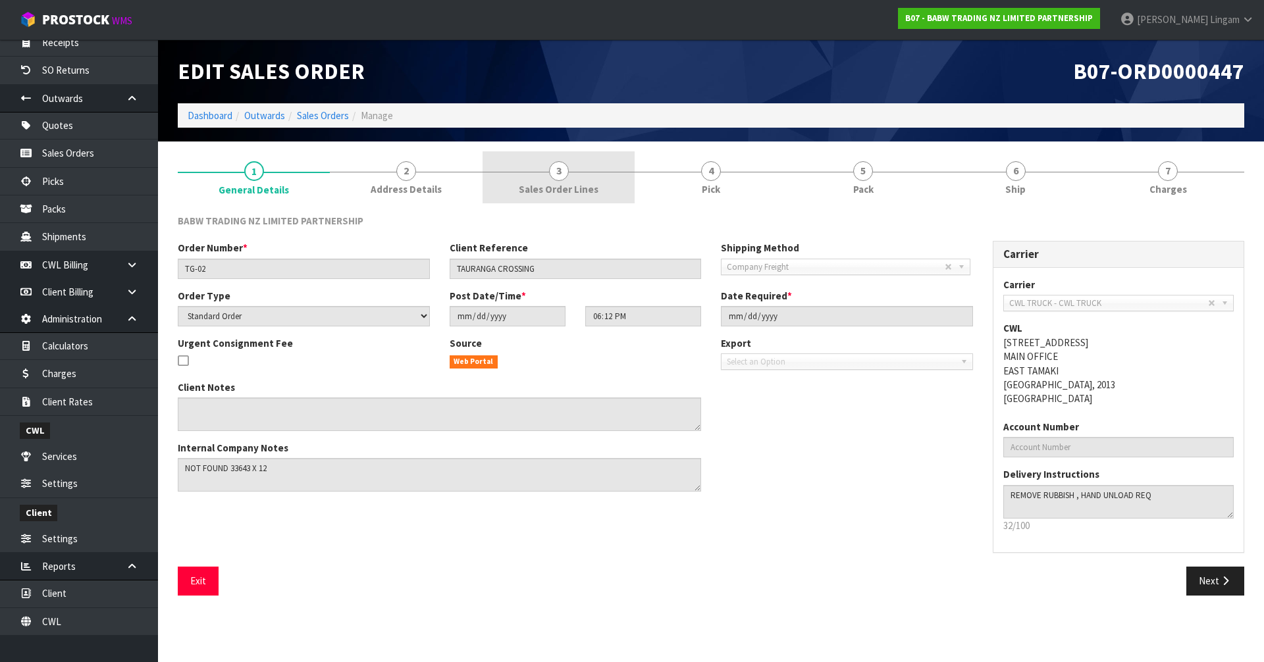
click at [612, 174] on link "3 Sales Order Lines" at bounding box center [558, 177] width 152 height 52
click at [578, 195] on span "Sales Order Lines" at bounding box center [559, 189] width 80 height 14
click at [713, 68] on div "B07-ORD0000447" at bounding box center [982, 71] width 543 height 64
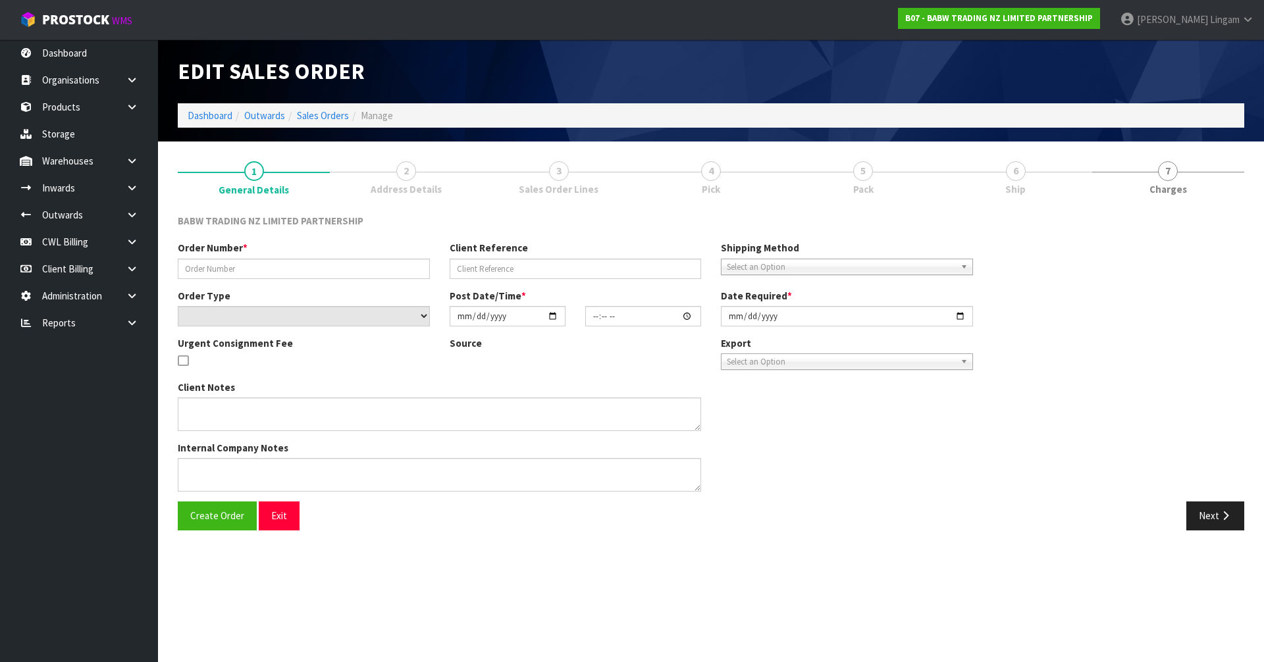
type input "TG-02"
type input "TAURANGA CROSSING"
select select "number:0"
type input "[DATE]"
type input "18:12:00.000"
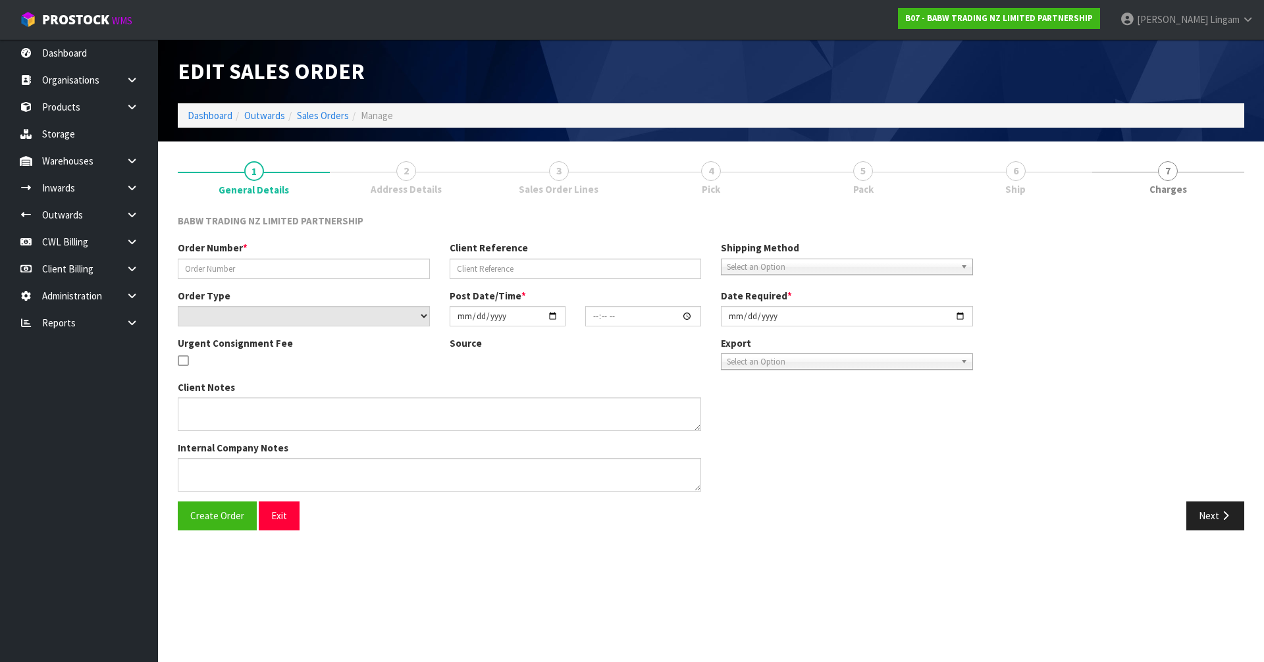
type input "[DATE]"
type textarea "NOT FOUND 33643 X 12"
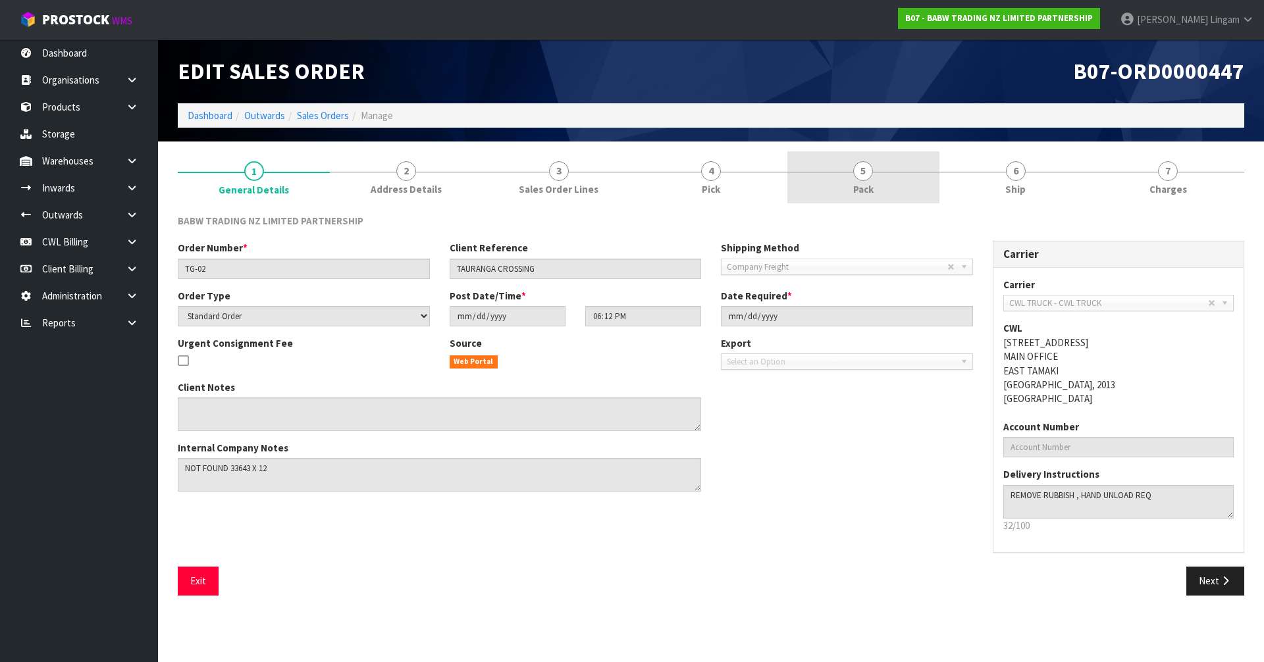
click at [858, 197] on link "5 Pack" at bounding box center [863, 177] width 152 height 52
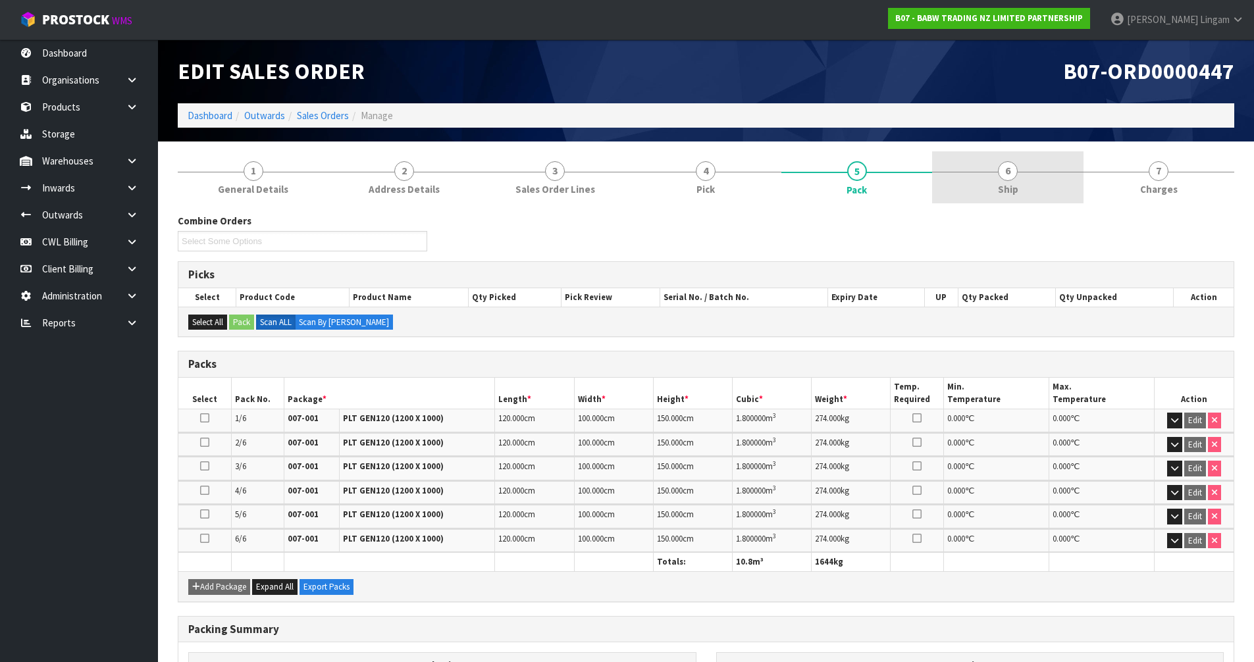
click at [1044, 187] on link "6 Ship" at bounding box center [1007, 177] width 151 height 52
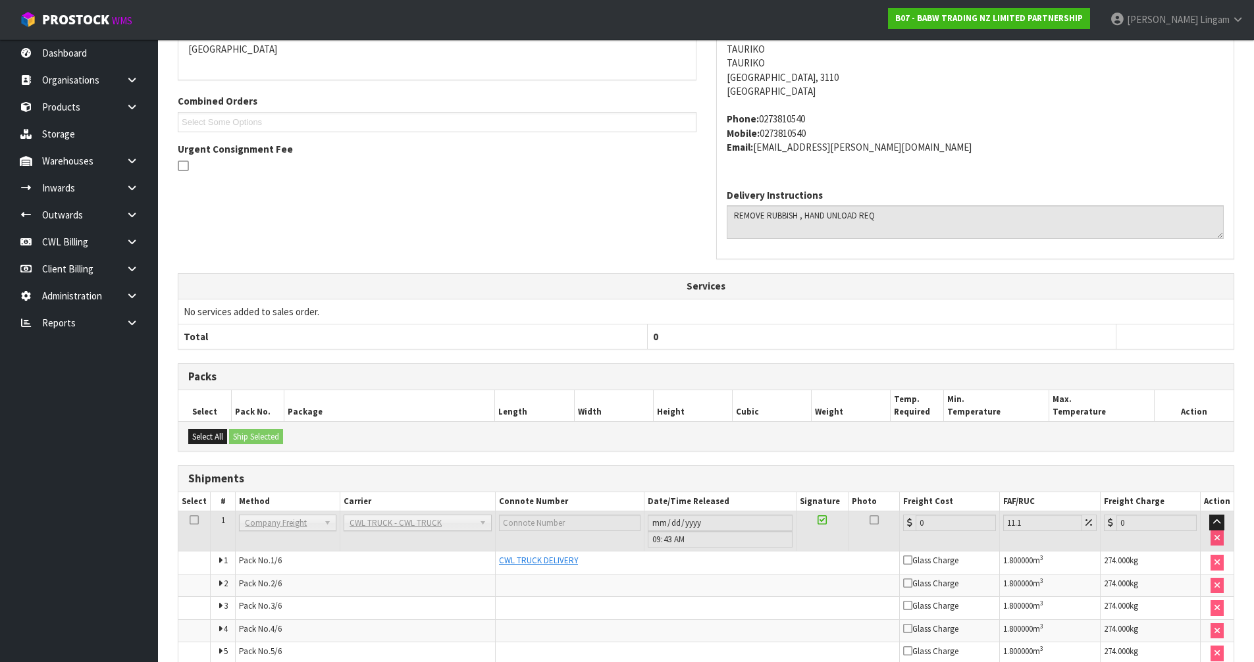
scroll to position [339, 0]
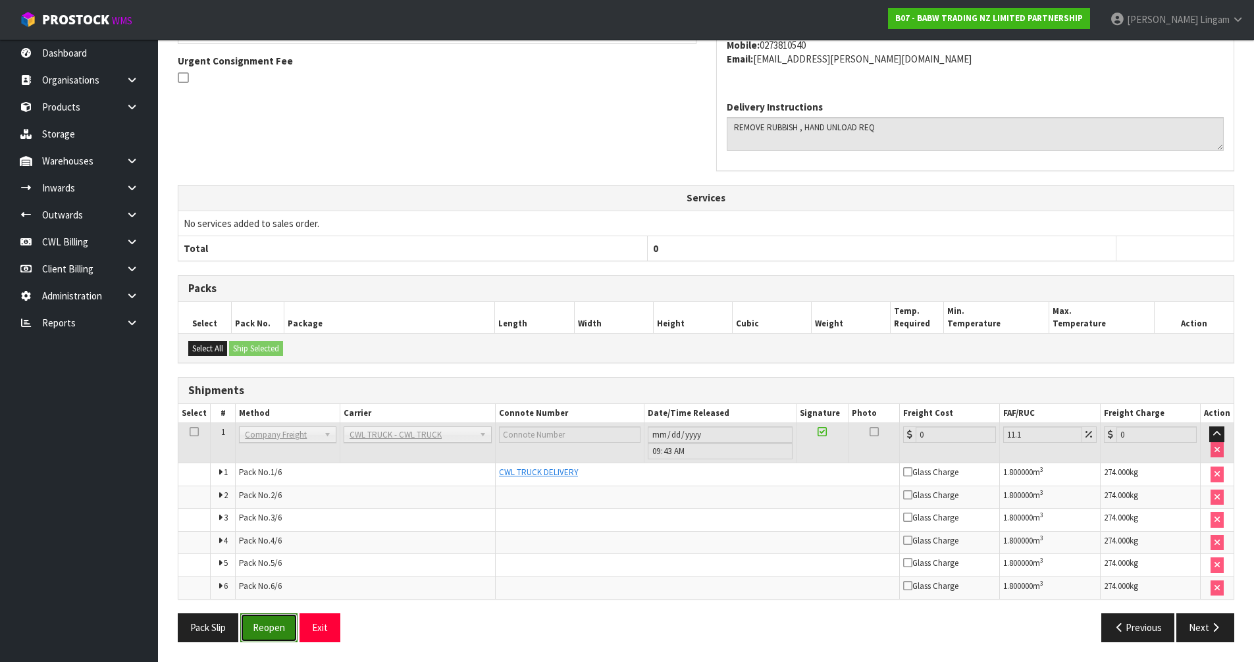
click at [274, 625] on button "Reopen" at bounding box center [268, 627] width 57 height 28
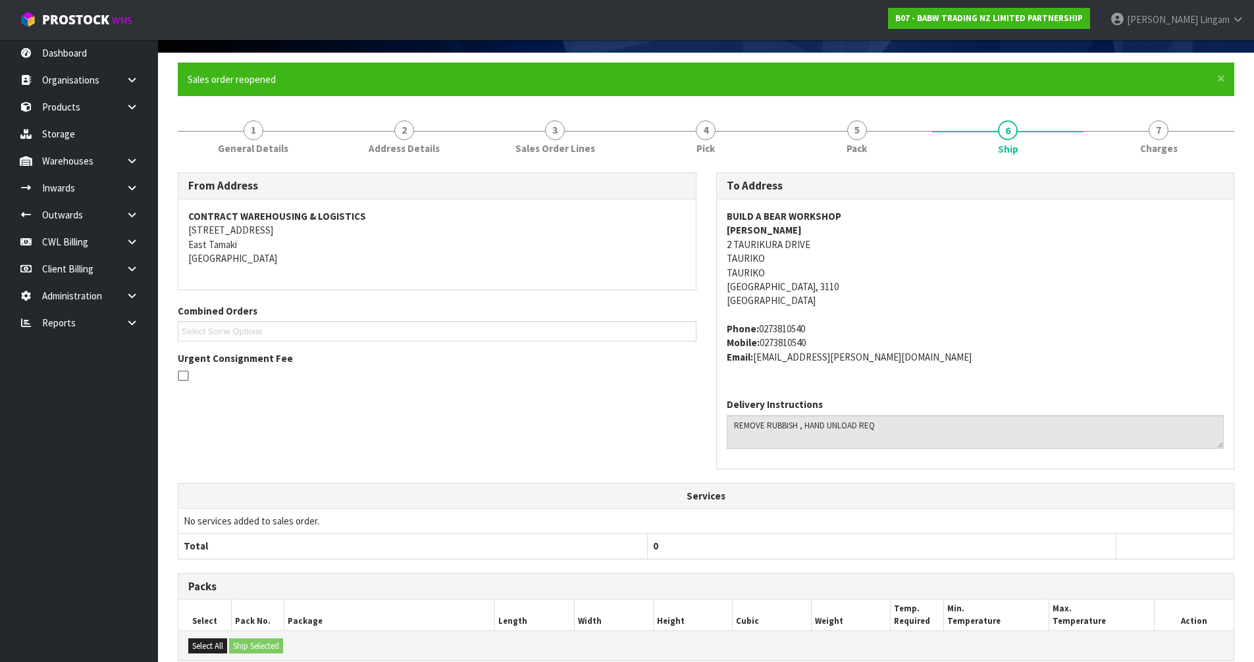
scroll to position [386, 0]
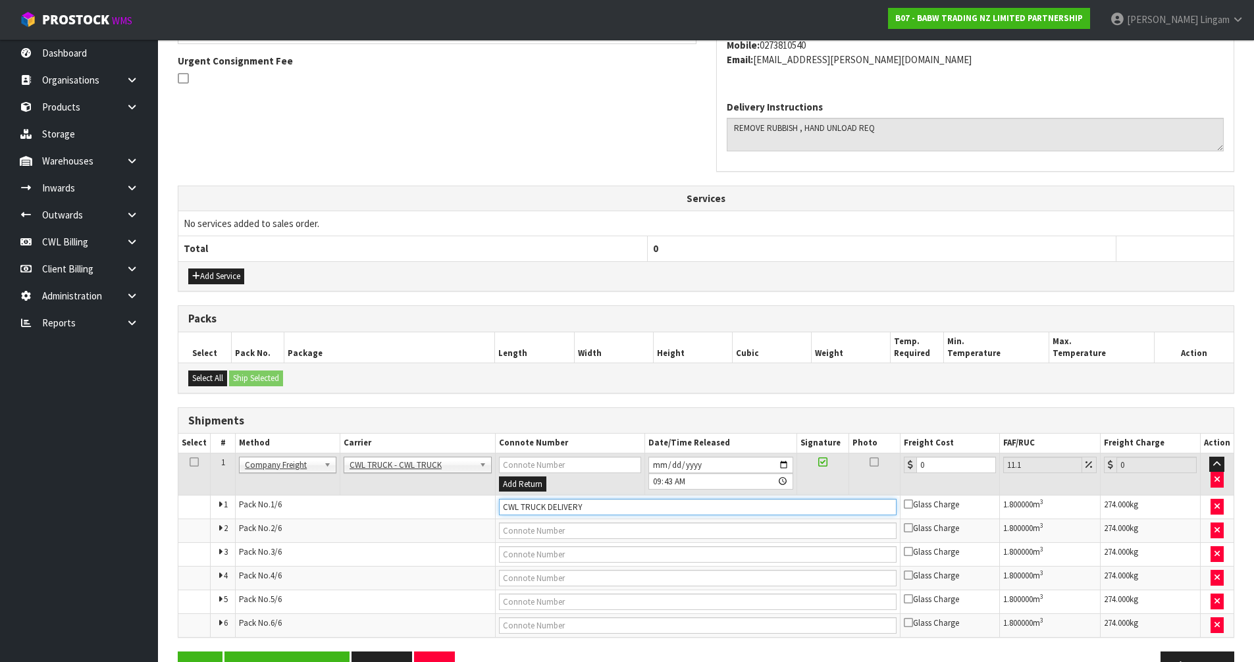
click at [583, 505] on input "CWL TRUCK DELIVERY" at bounding box center [697, 507] width 397 height 16
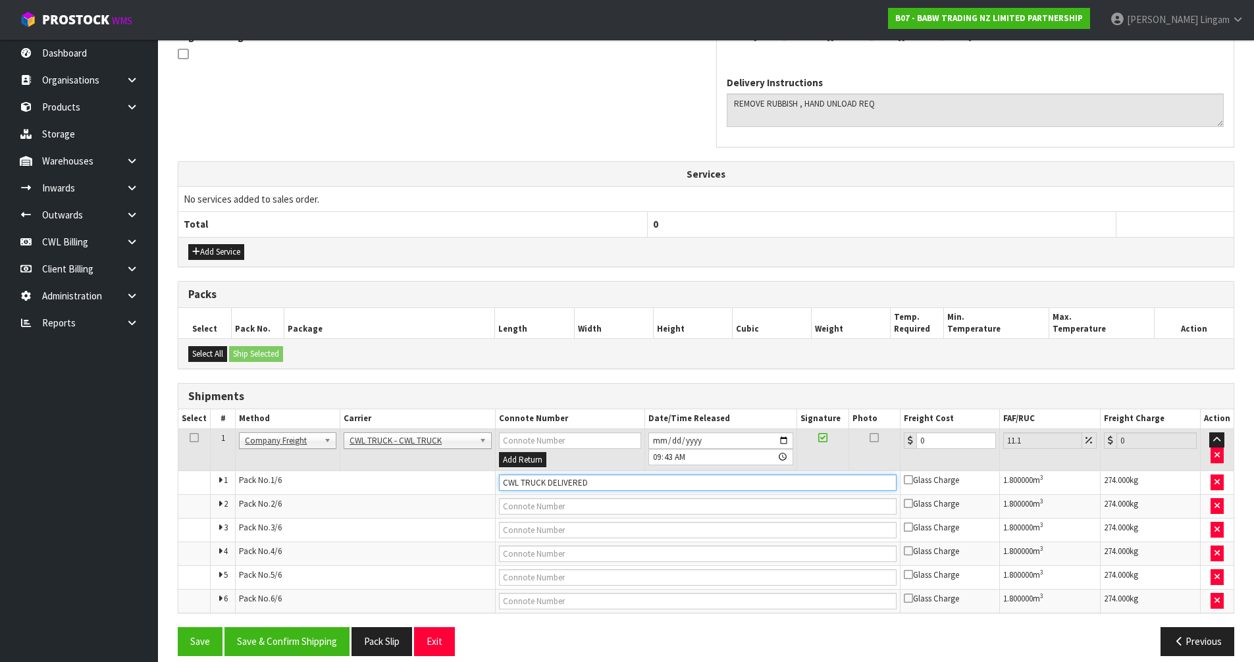
scroll to position [424, 0]
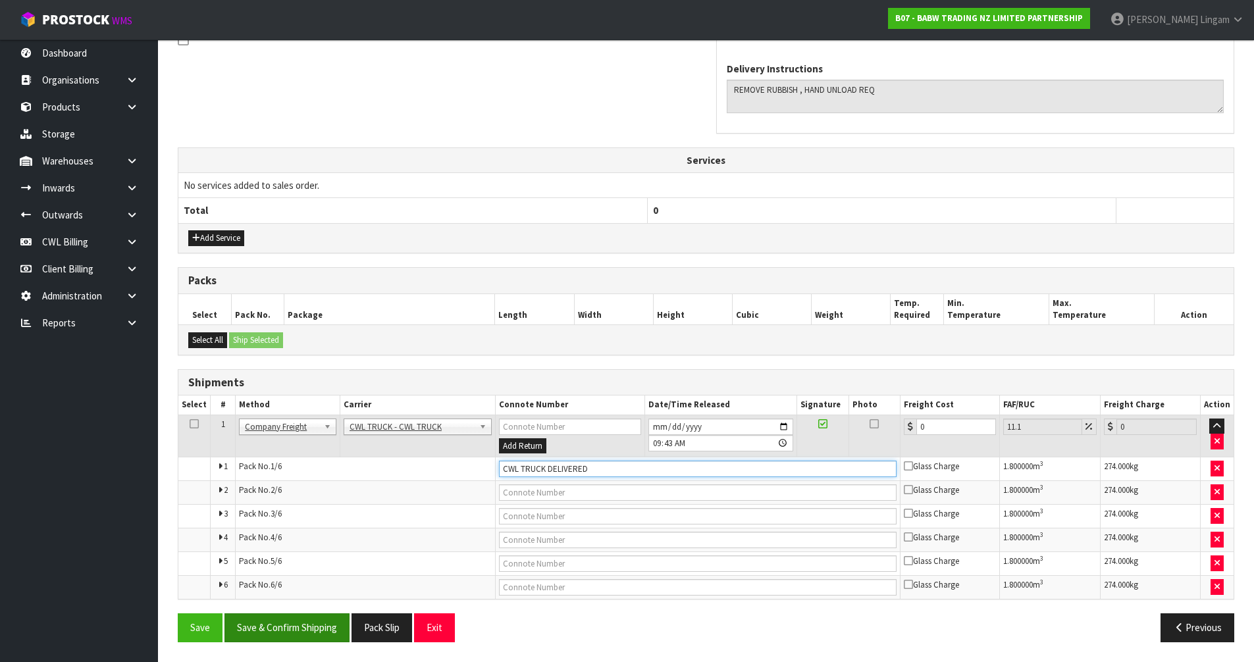
type input "CWL TRUCK DELIVERED"
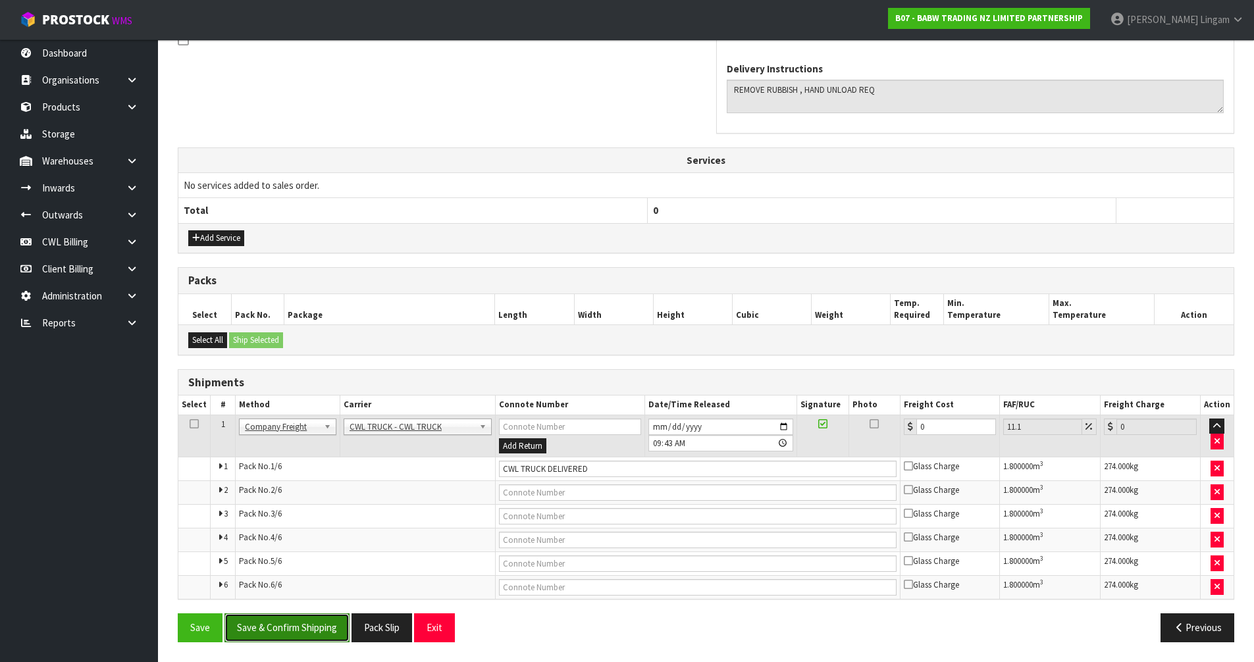
click at [290, 630] on button "Save & Confirm Shipping" at bounding box center [286, 627] width 125 height 28
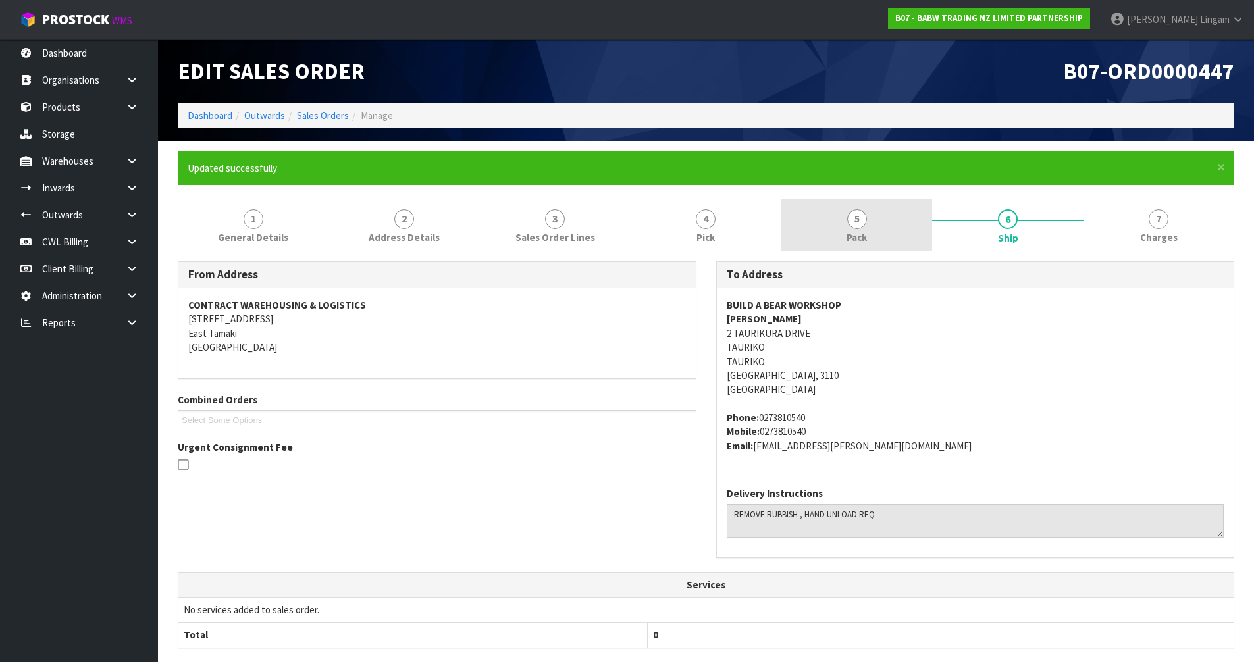
click at [872, 245] on link "5 Pack" at bounding box center [856, 225] width 151 height 52
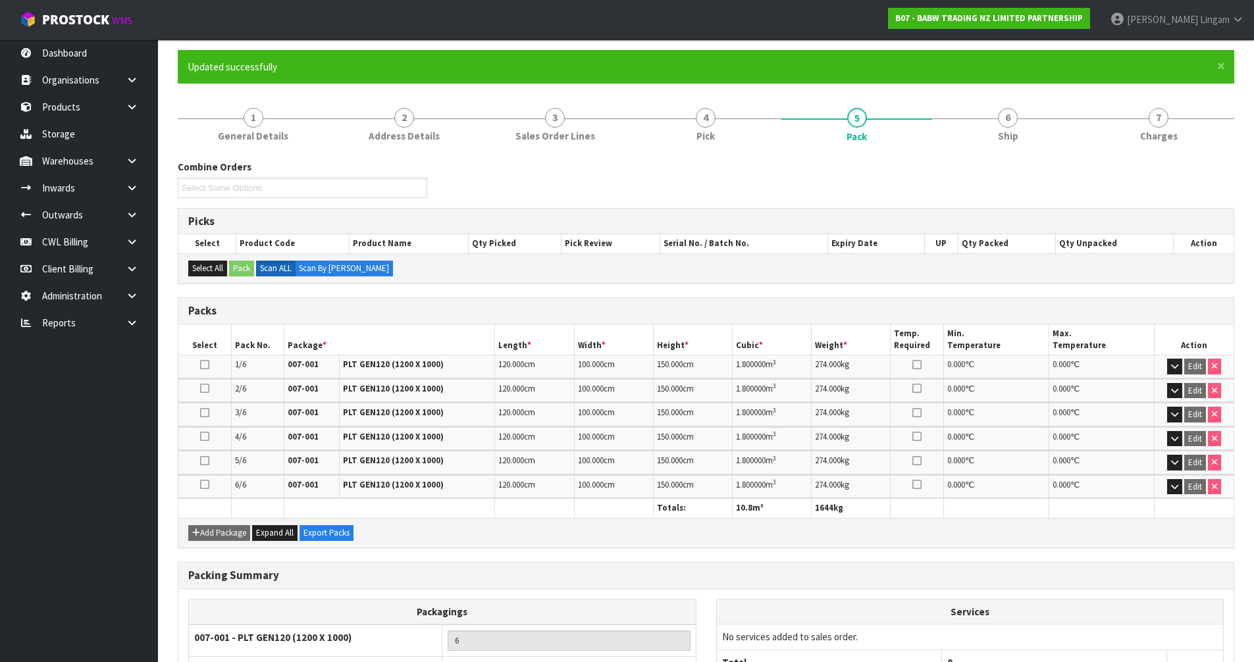
scroll to position [208, 0]
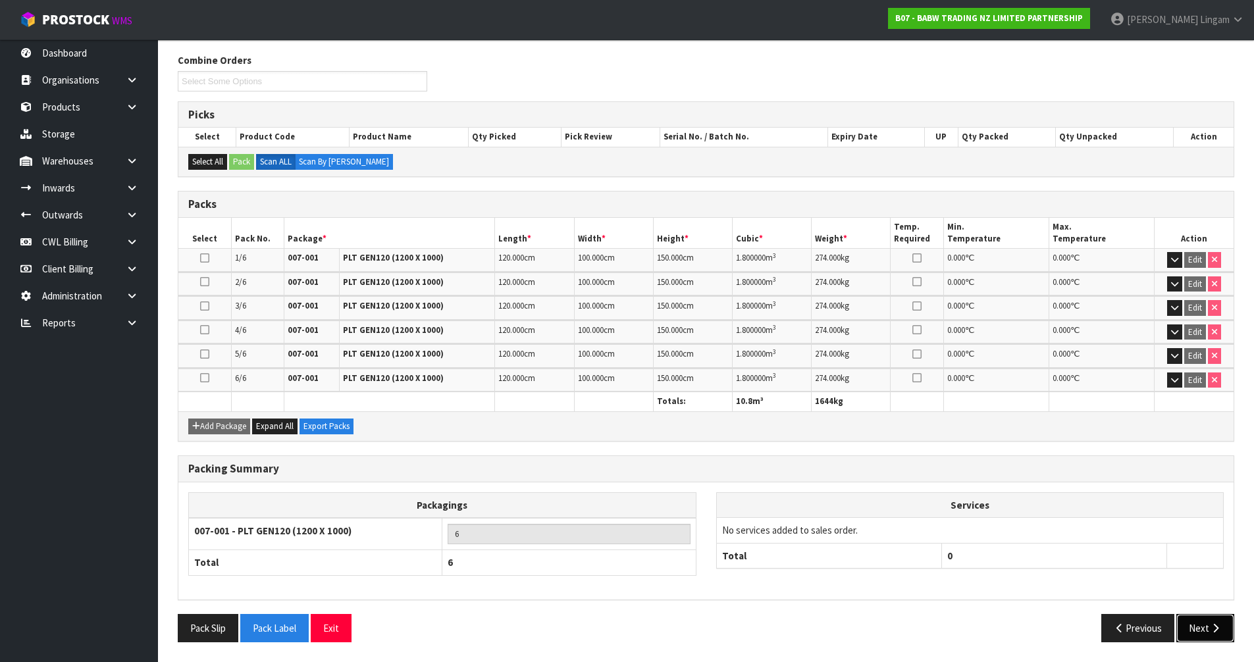
click at [1196, 627] on button "Next" at bounding box center [1205, 628] width 58 height 28
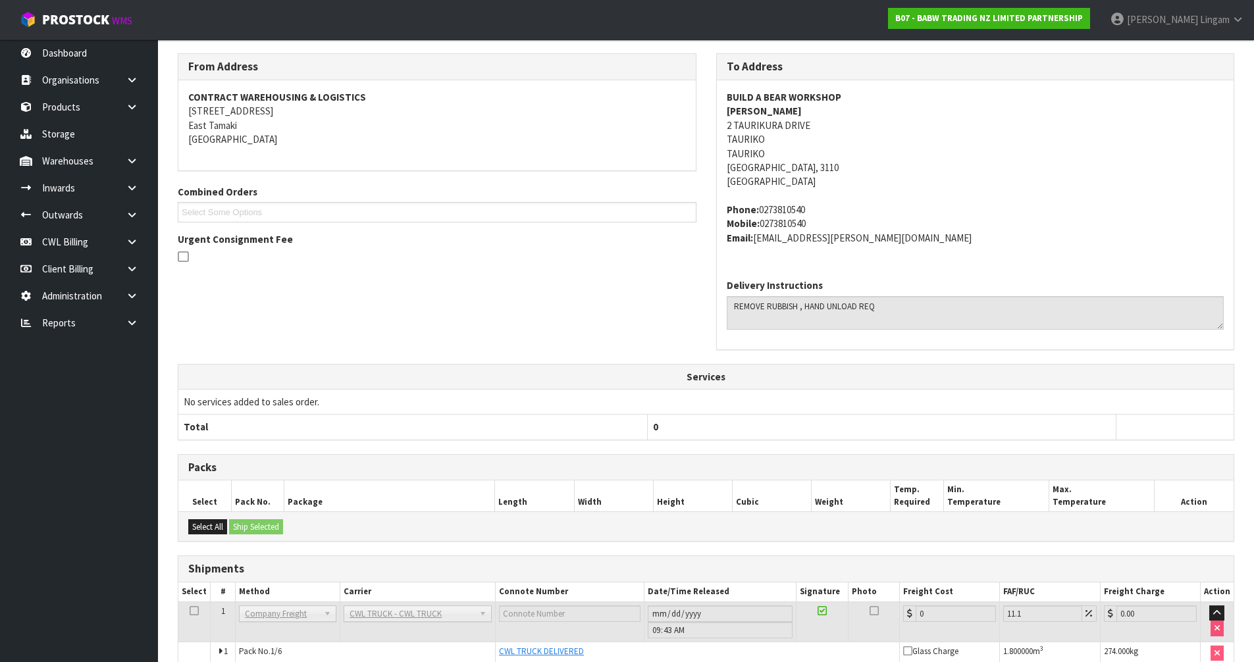
scroll to position [386, 0]
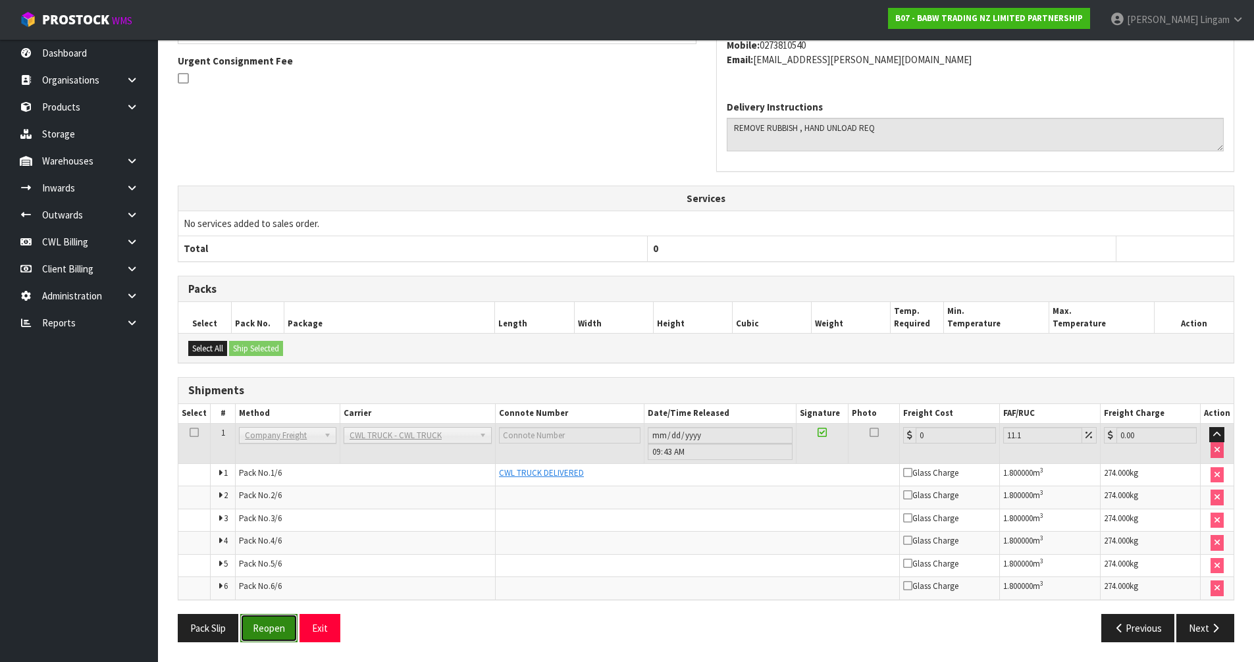
click at [284, 624] on button "Reopen" at bounding box center [268, 628] width 57 height 28
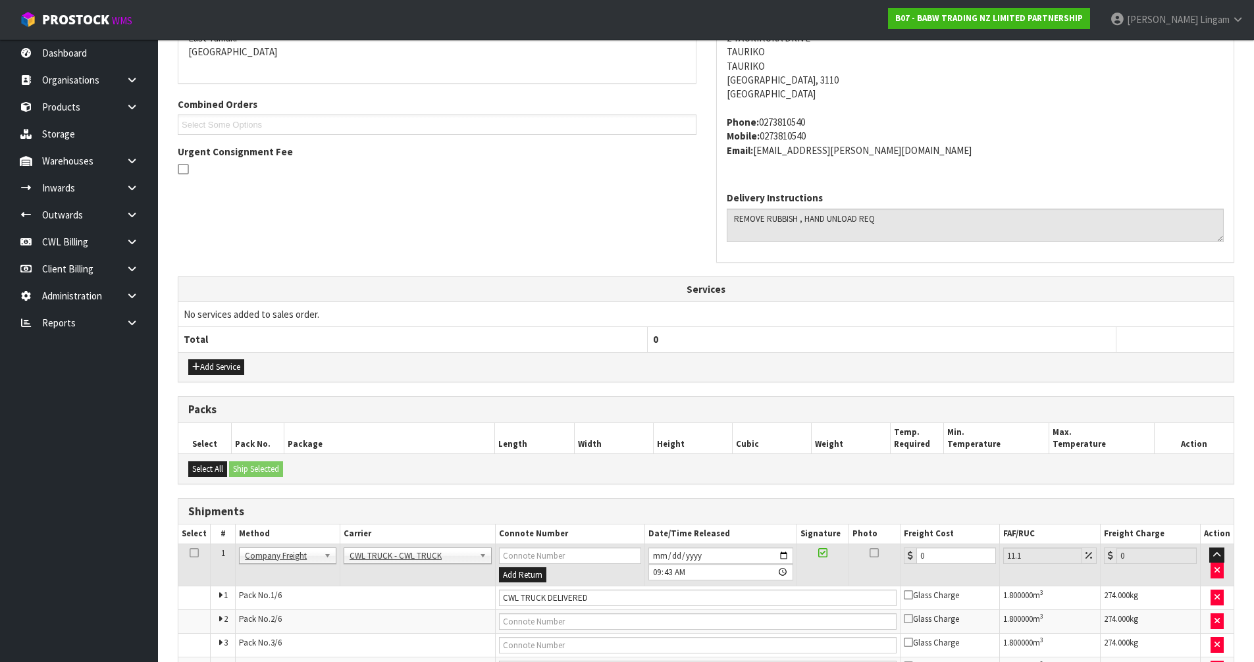
scroll to position [424, 0]
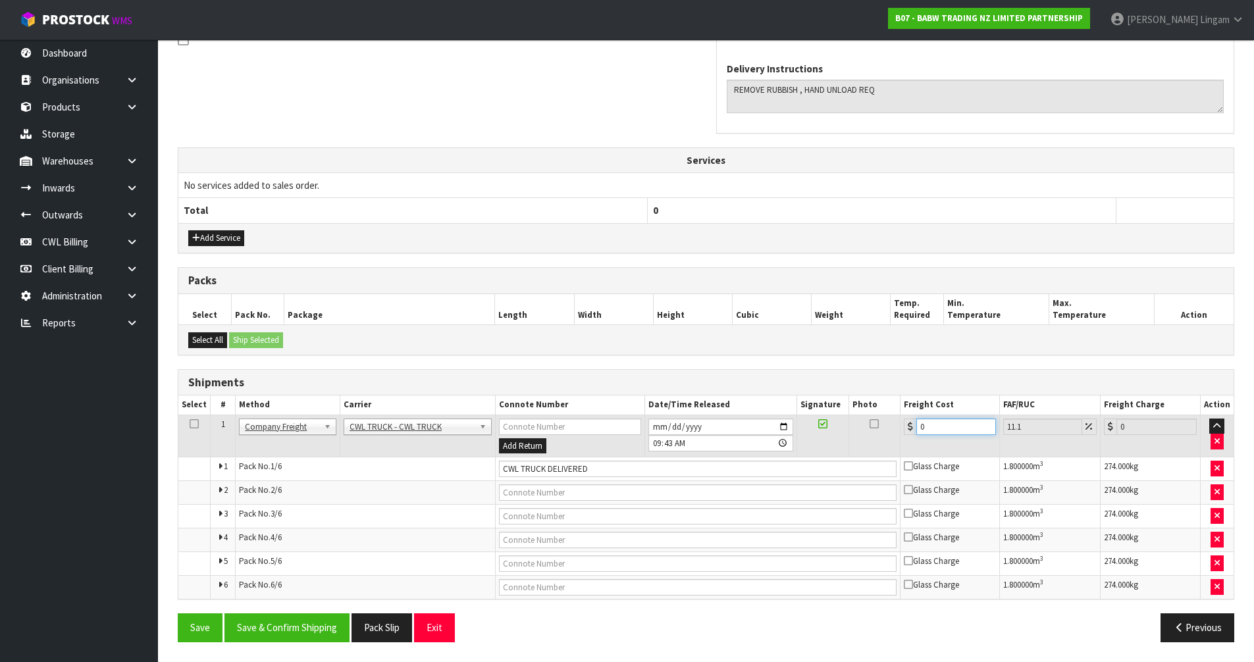
drag, startPoint x: 929, startPoint y: 422, endPoint x: 909, endPoint y: 424, distance: 19.2
click at [909, 424] on div "0" at bounding box center [950, 427] width 92 height 16
type input "6"
type input "6.67"
type input "65"
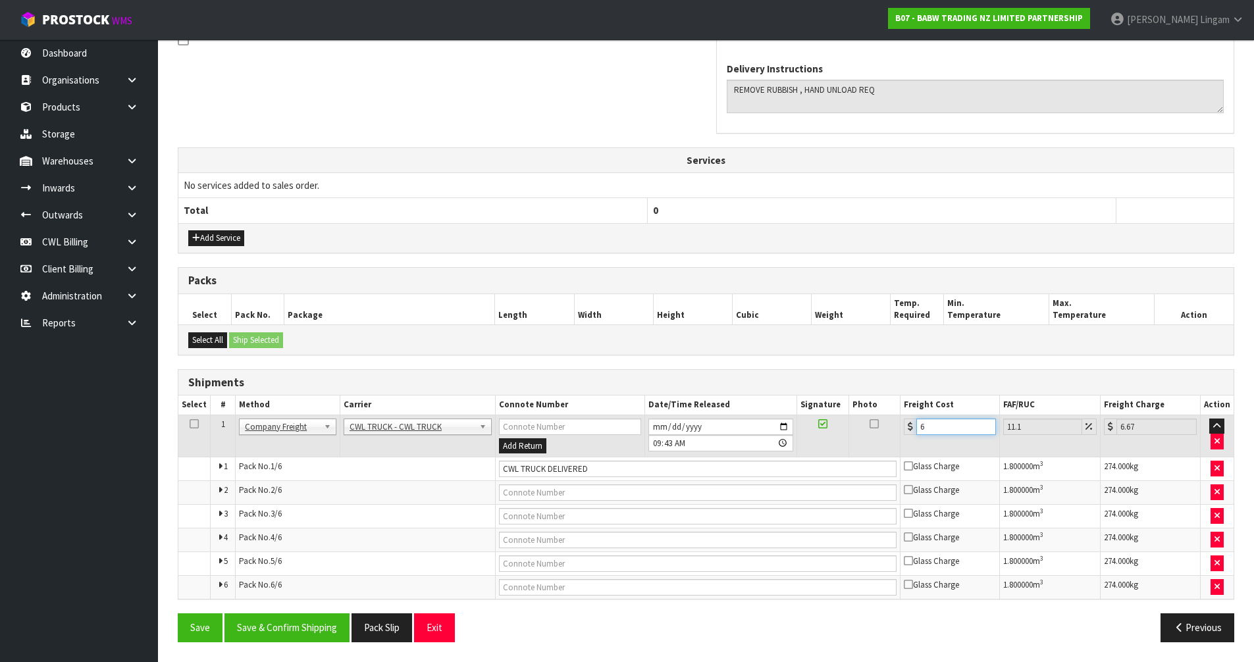
type input "72.22"
type input "651"
type input "723.26"
type input "651.2"
type input "723.48"
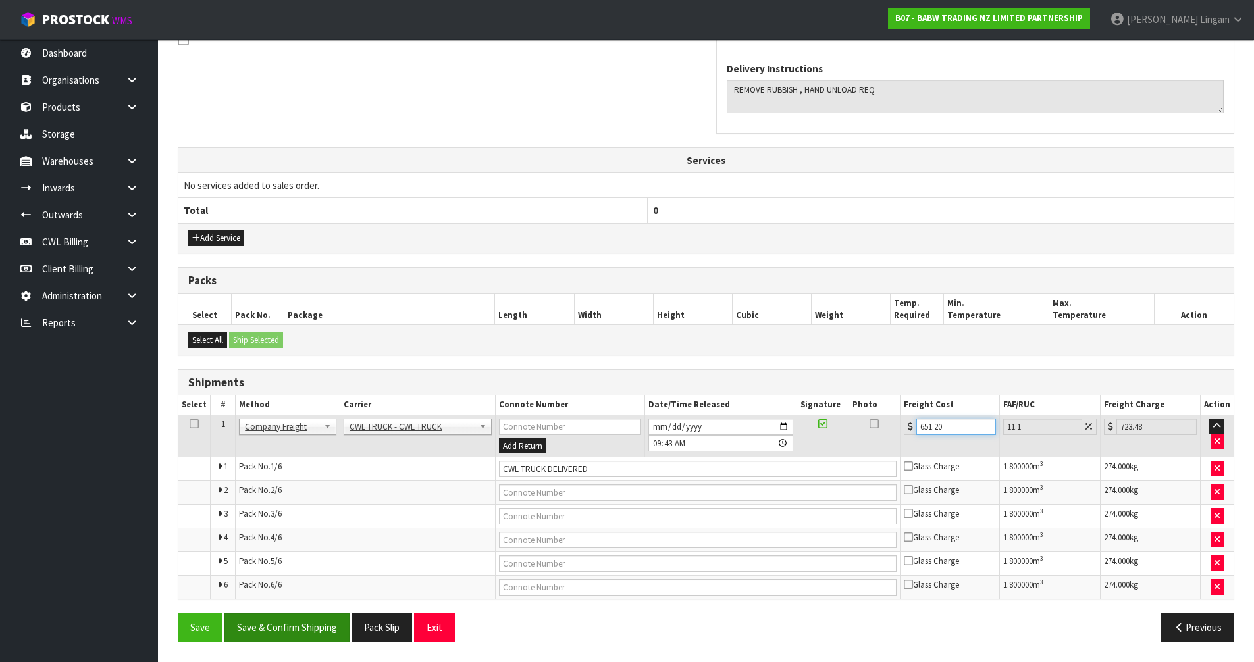
type input "651.20"
click at [324, 632] on button "Save & Confirm Shipping" at bounding box center [286, 627] width 125 height 28
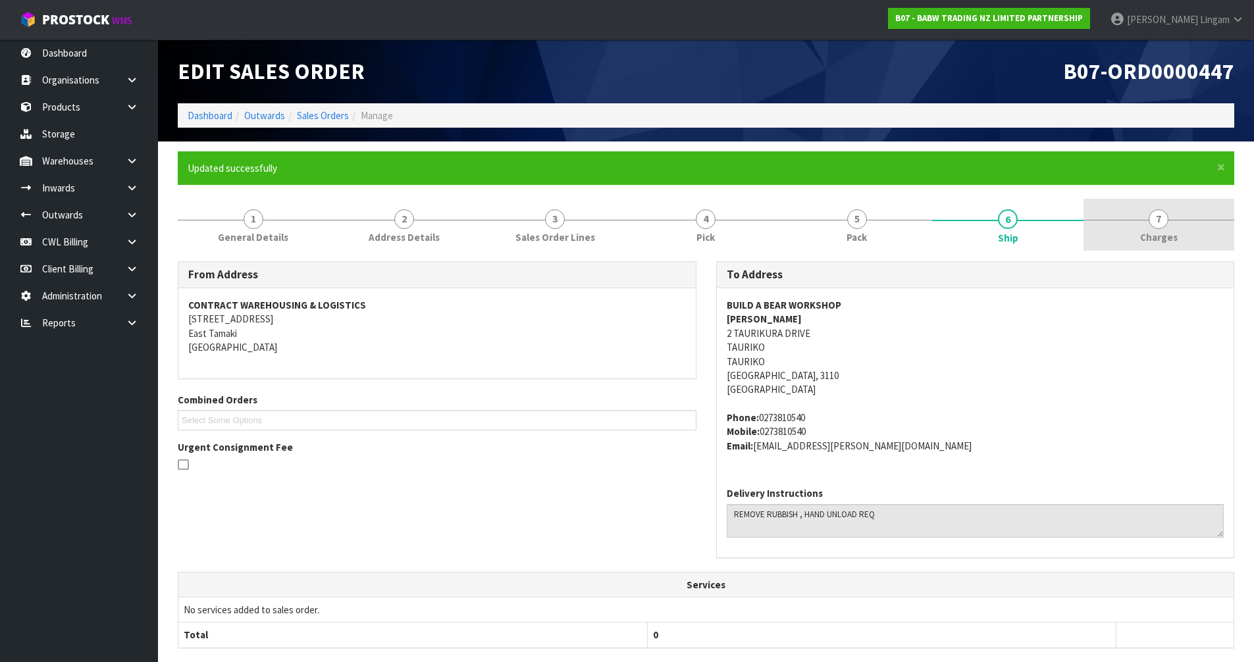
click at [1183, 242] on link "7 Charges" at bounding box center [1158, 225] width 151 height 52
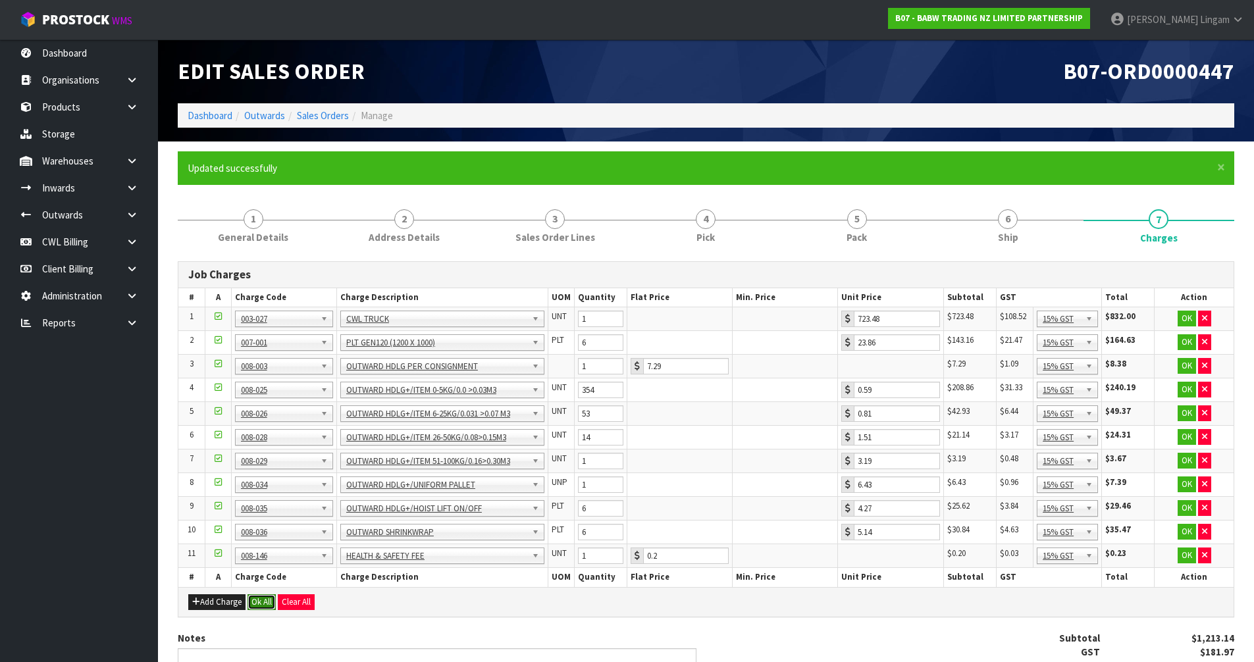
click at [268, 603] on button "Ok All" at bounding box center [261, 602] width 28 height 16
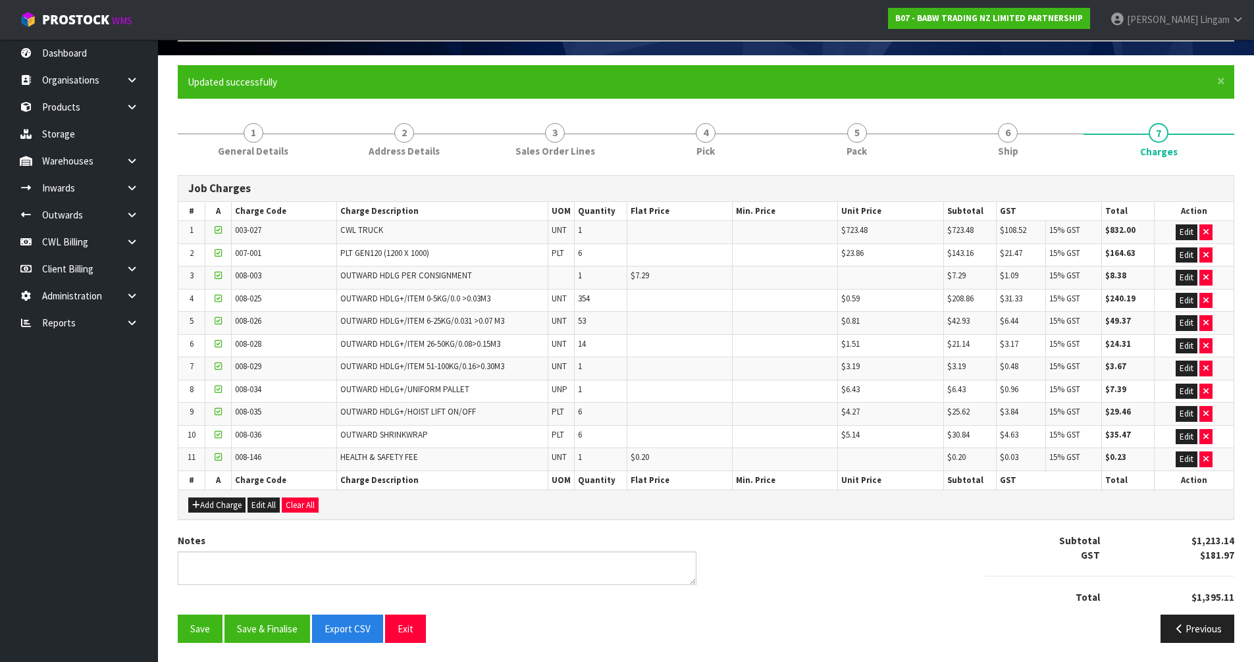
scroll to position [87, 0]
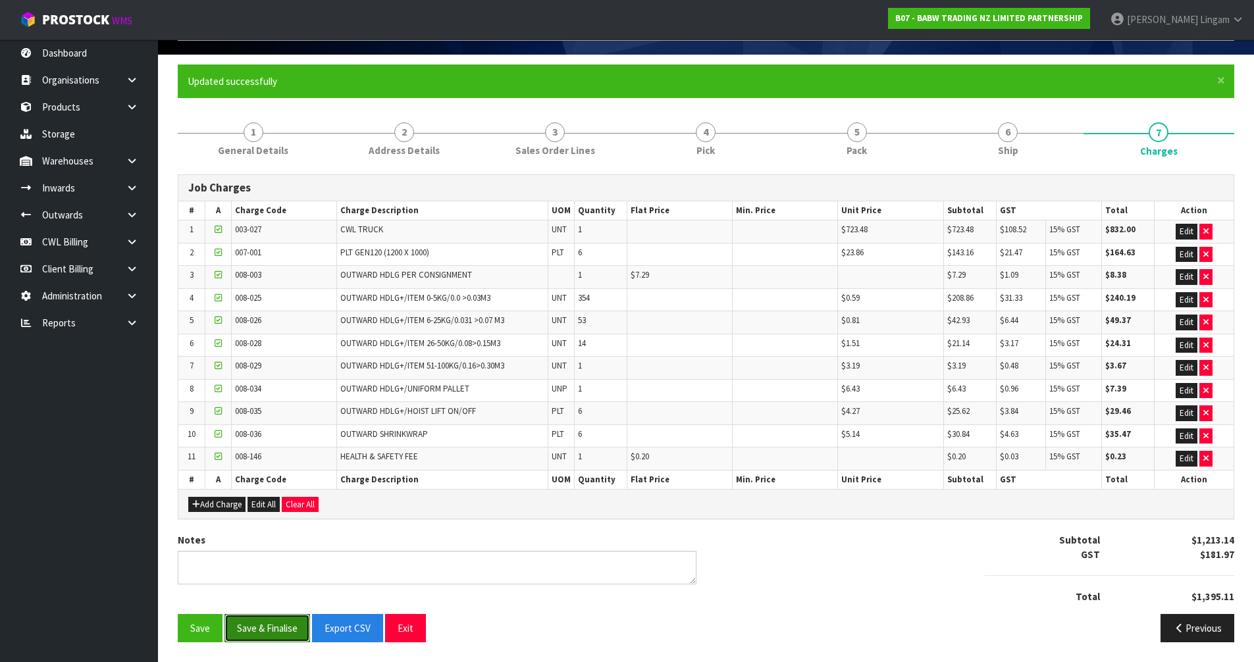
click at [282, 635] on button "Save & Finalise" at bounding box center [267, 628] width 86 height 28
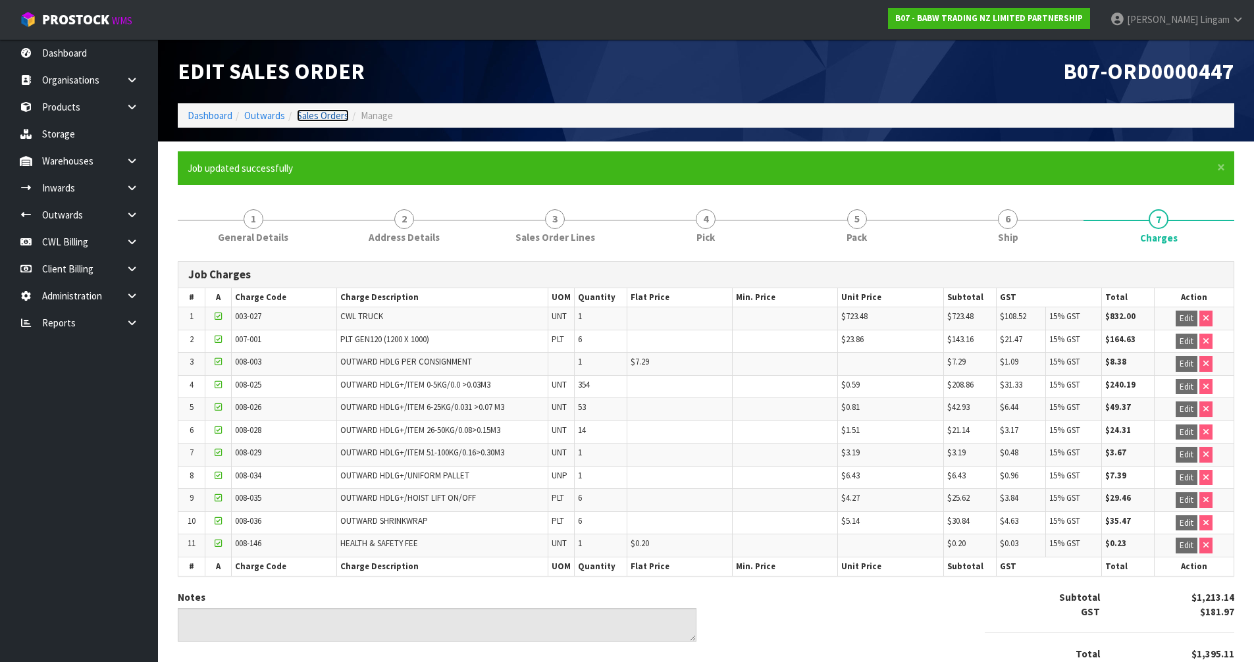
click at [334, 120] on link "Sales Orders" at bounding box center [323, 115] width 52 height 13
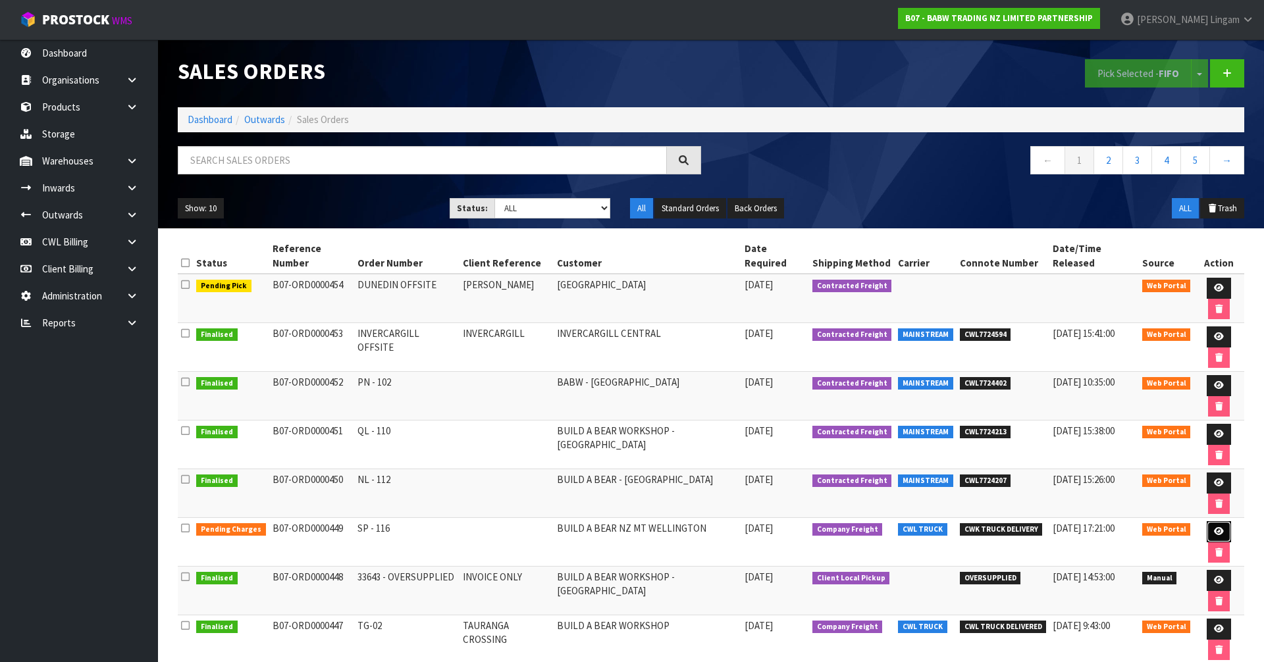
click at [1210, 521] on link at bounding box center [1218, 531] width 24 height 21
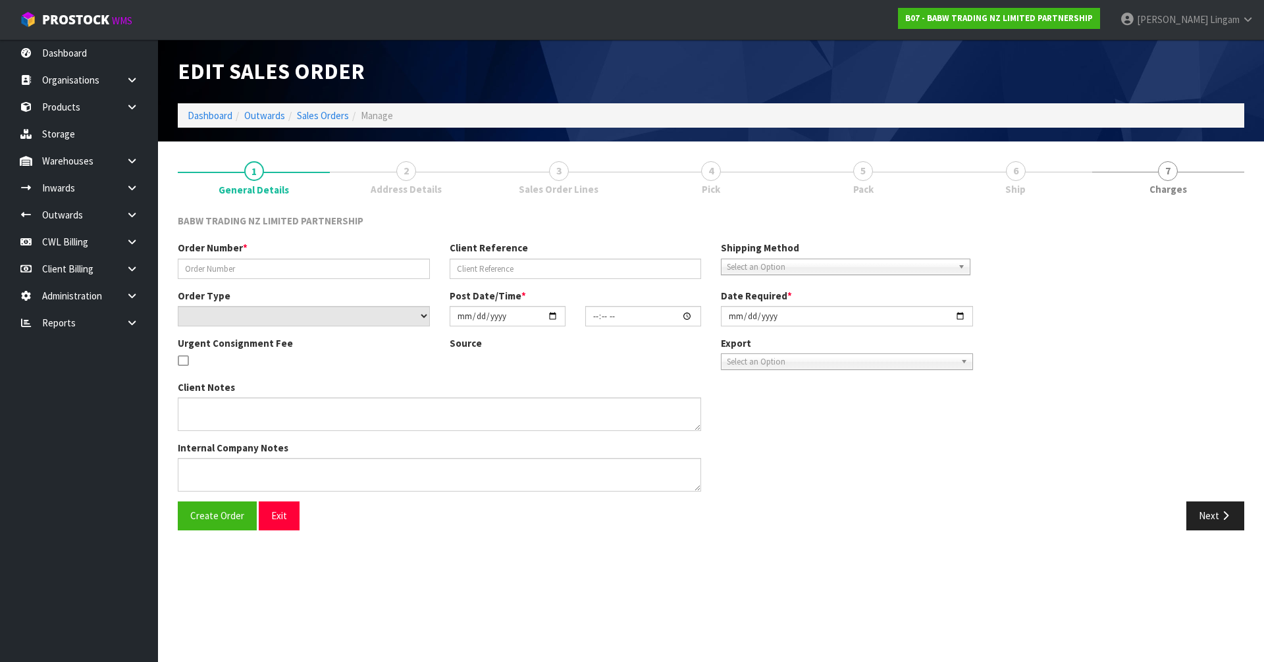
type input "SP - 116"
select select "number:0"
type input "2025-09-15"
type input "12:03:00.000"
type input "2025-09-15"
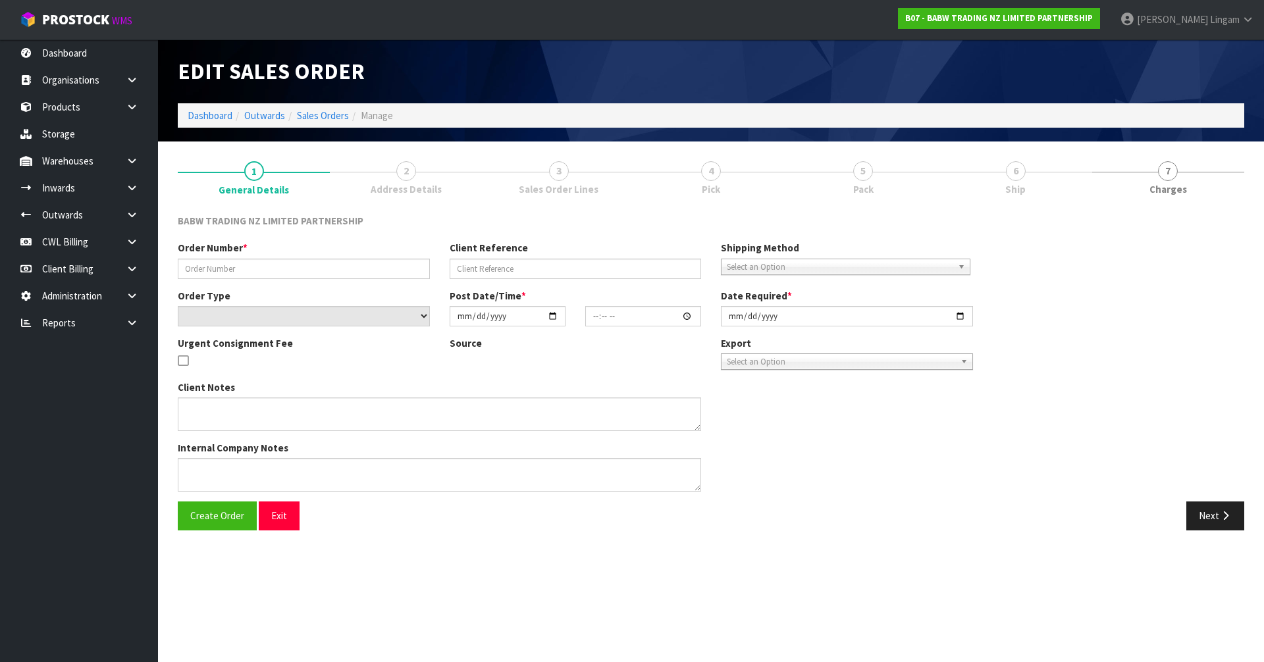
type textarea "CALL/MESSGAE AFTERNOON PRIOR TO MORNING DELIVERY - FRANKI 0273810540, TO MAKE S…"
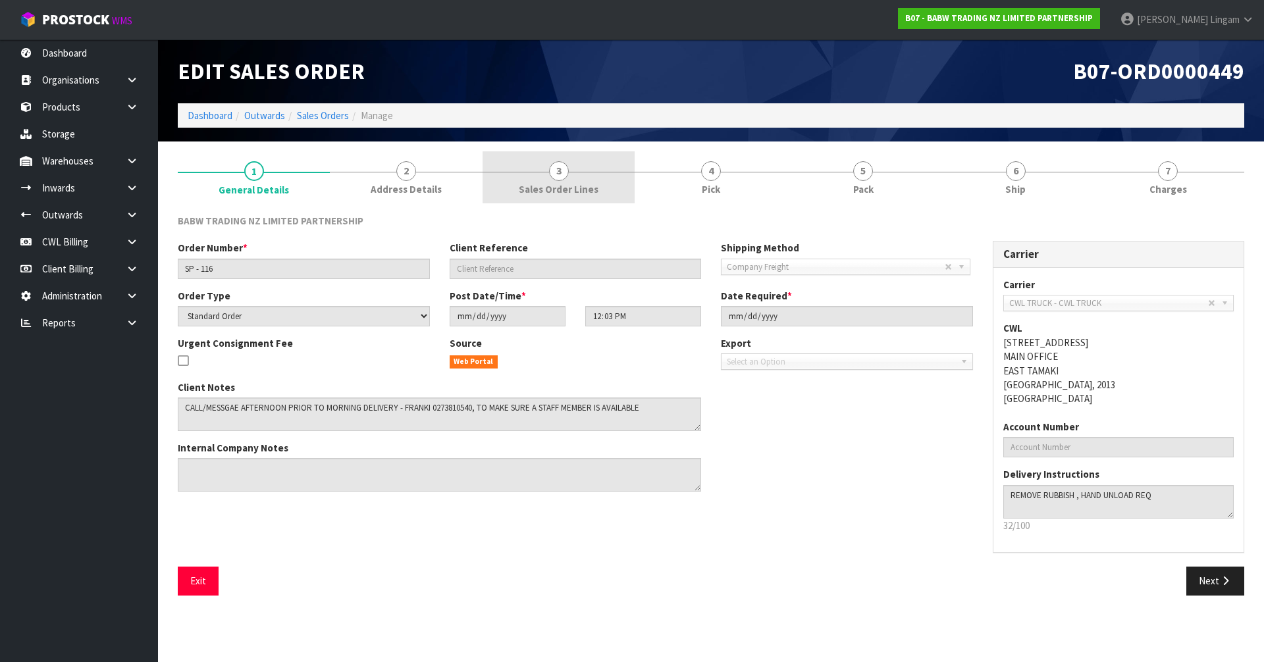
click at [587, 189] on span "Sales Order Lines" at bounding box center [559, 189] width 80 height 14
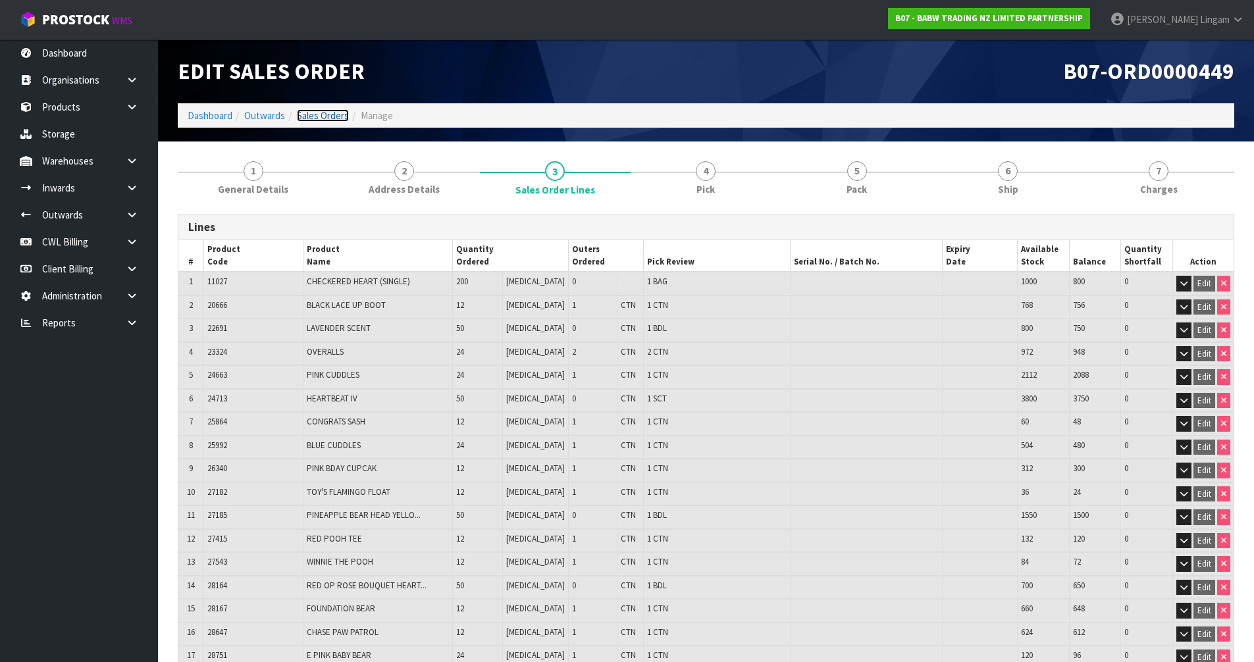
click at [313, 115] on link "Sales Orders" at bounding box center [323, 115] width 52 height 13
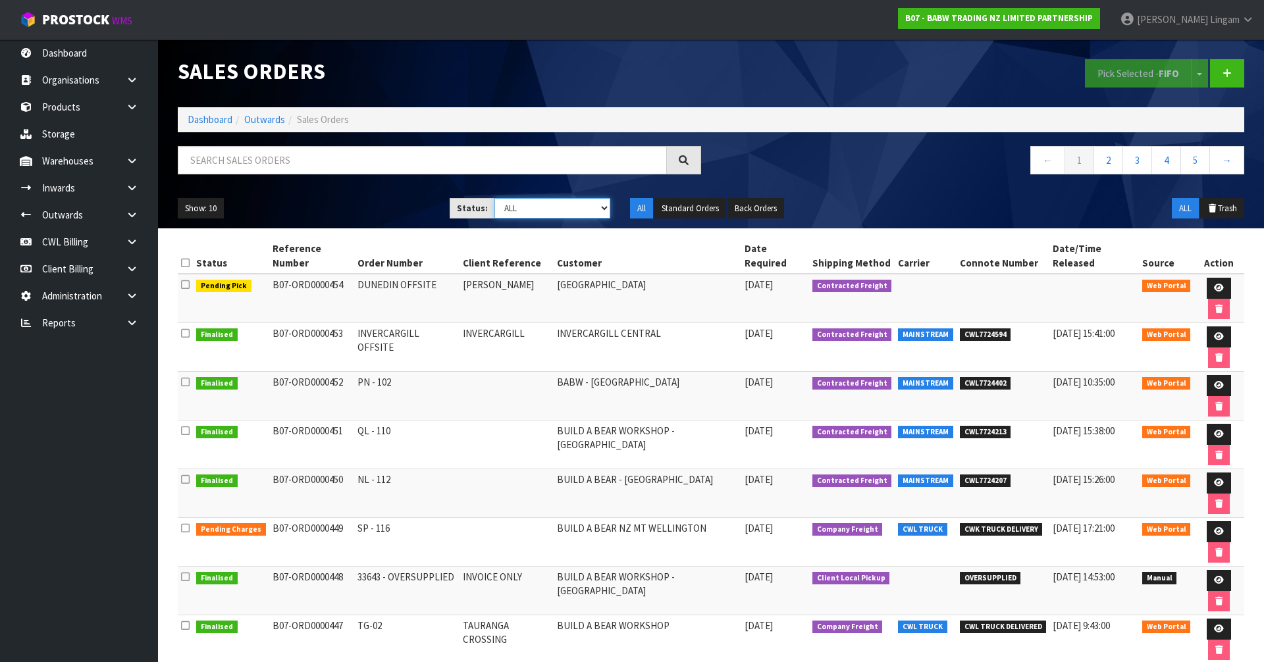
click at [579, 214] on select "Draft Pending Allocated Pending Pick Goods Picked Goods Packed Pending Charges …" at bounding box center [552, 208] width 116 height 20
select select "string:6"
click at [494, 198] on select "Draft Pending Allocated Pending Pick Goods Picked Goods Packed Pending Charges …" at bounding box center [552, 208] width 116 height 20
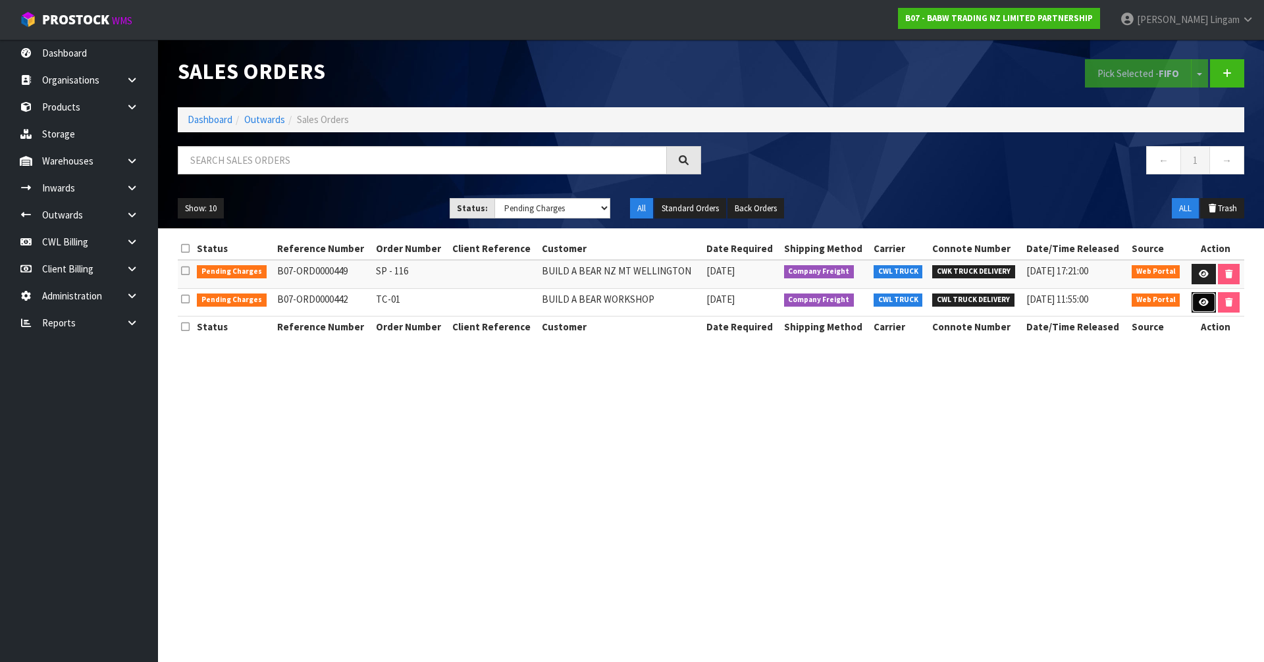
click at [1202, 303] on icon at bounding box center [1203, 302] width 10 height 9
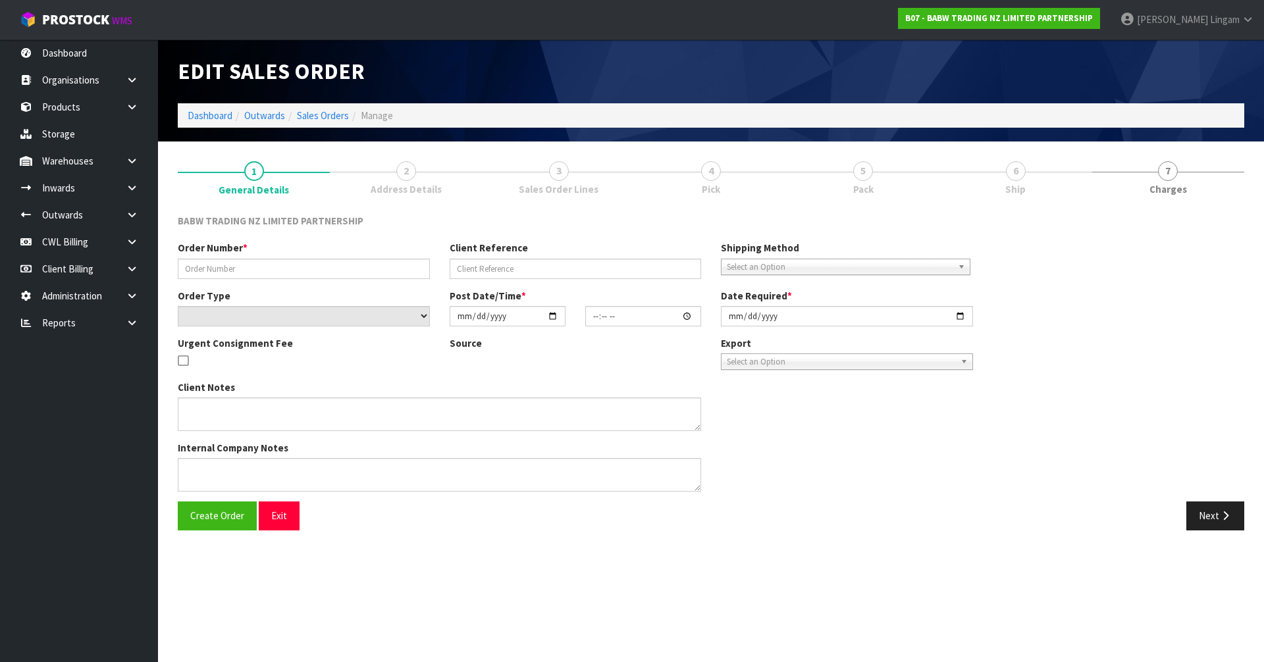
type input "TC-01"
select select "number:0"
type input "2025-09-02"
type input "14:37:00.000"
type input "2025-09-08"
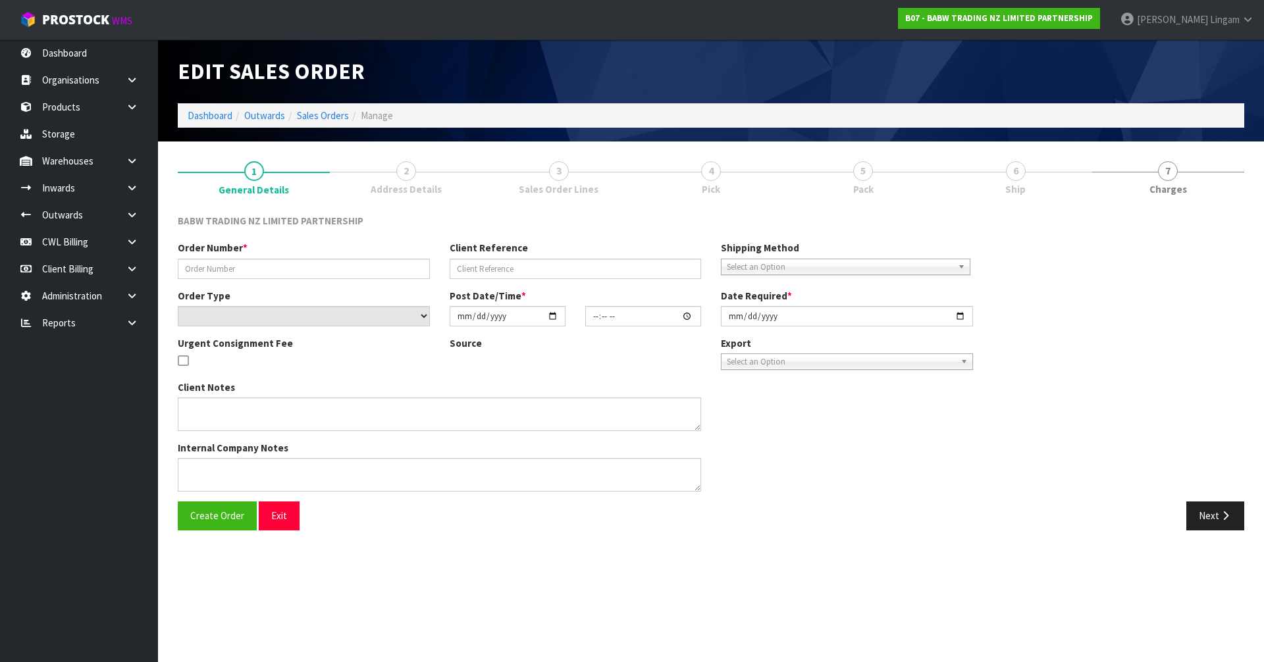
type textarea "I WAS JUST SORTING IT OUT WITH THE SHOPFITTER AND THE CENTRE, AS INSTALL IS PLA…"
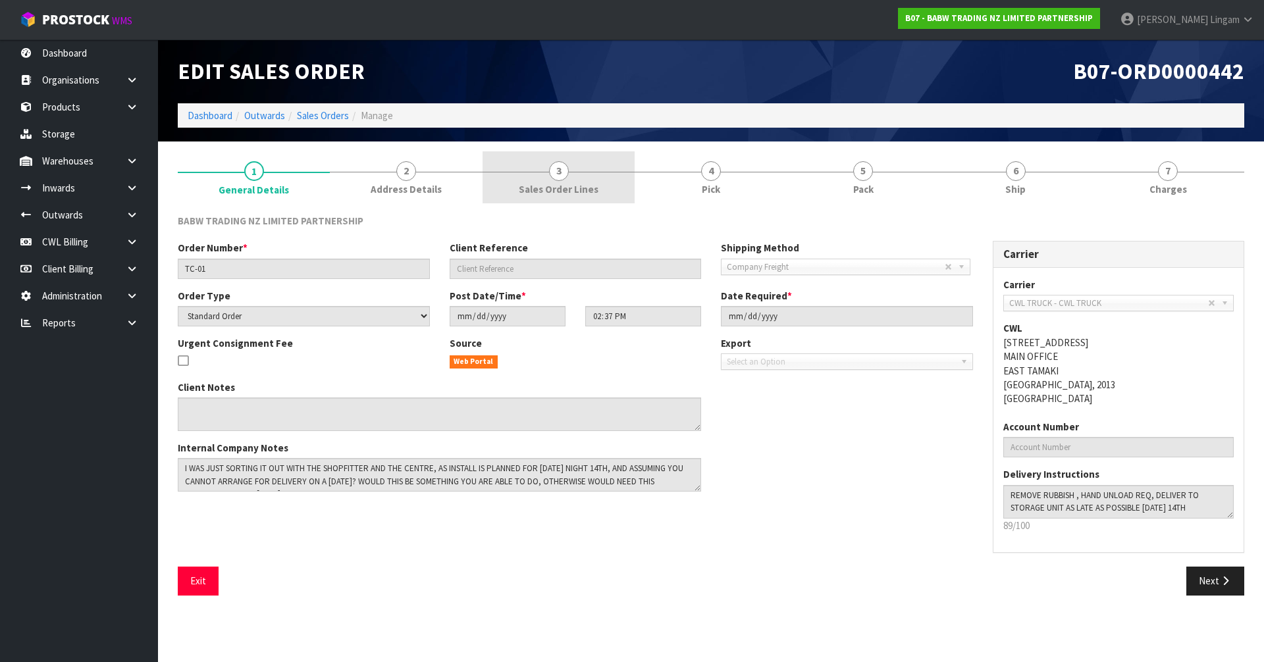
click at [586, 188] on span "Sales Order Lines" at bounding box center [559, 189] width 80 height 14
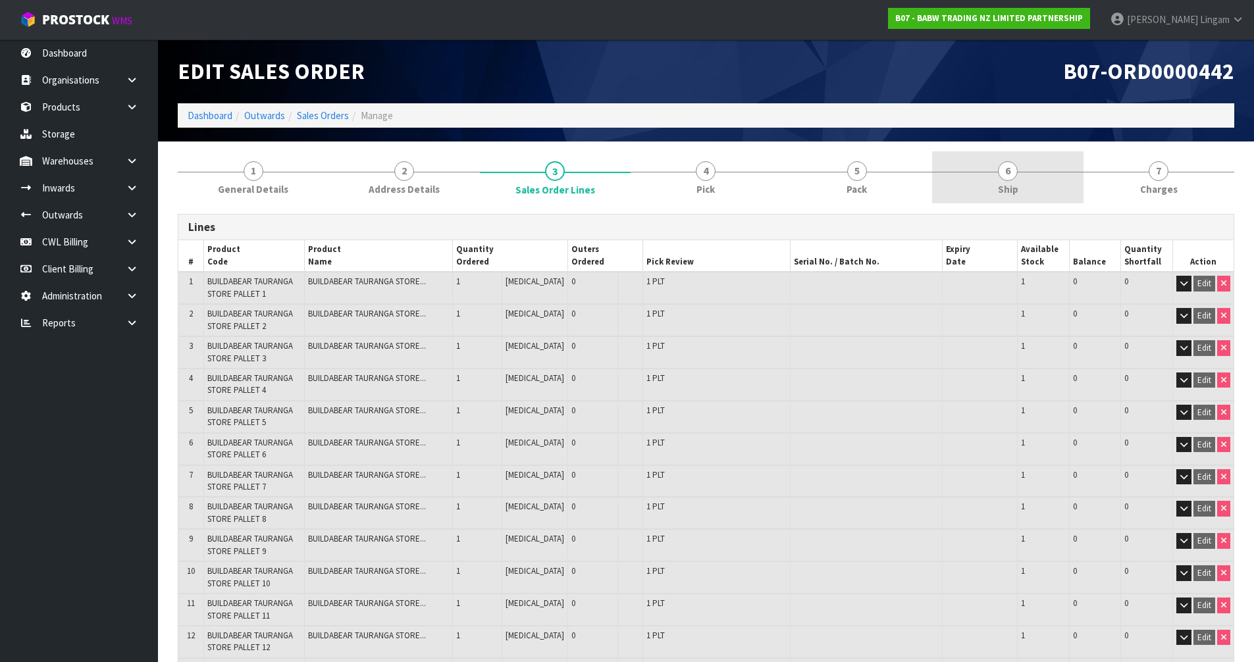
click at [1008, 182] on link "6 Ship" at bounding box center [1007, 177] width 151 height 52
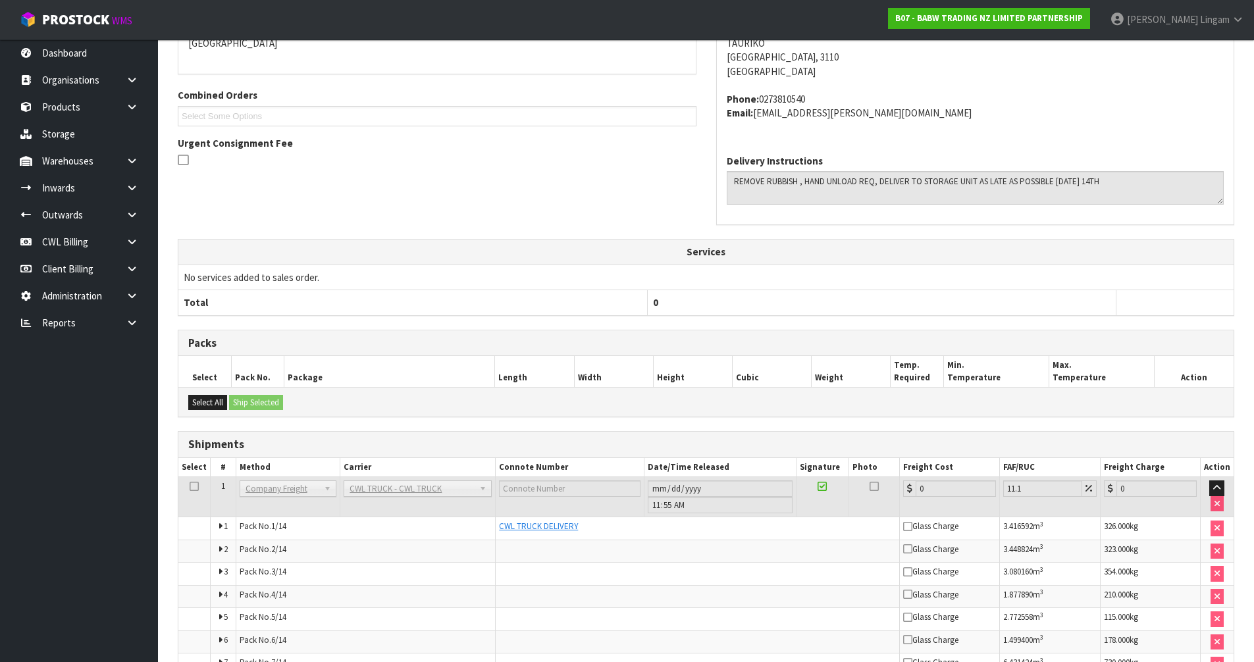
scroll to position [492, 0]
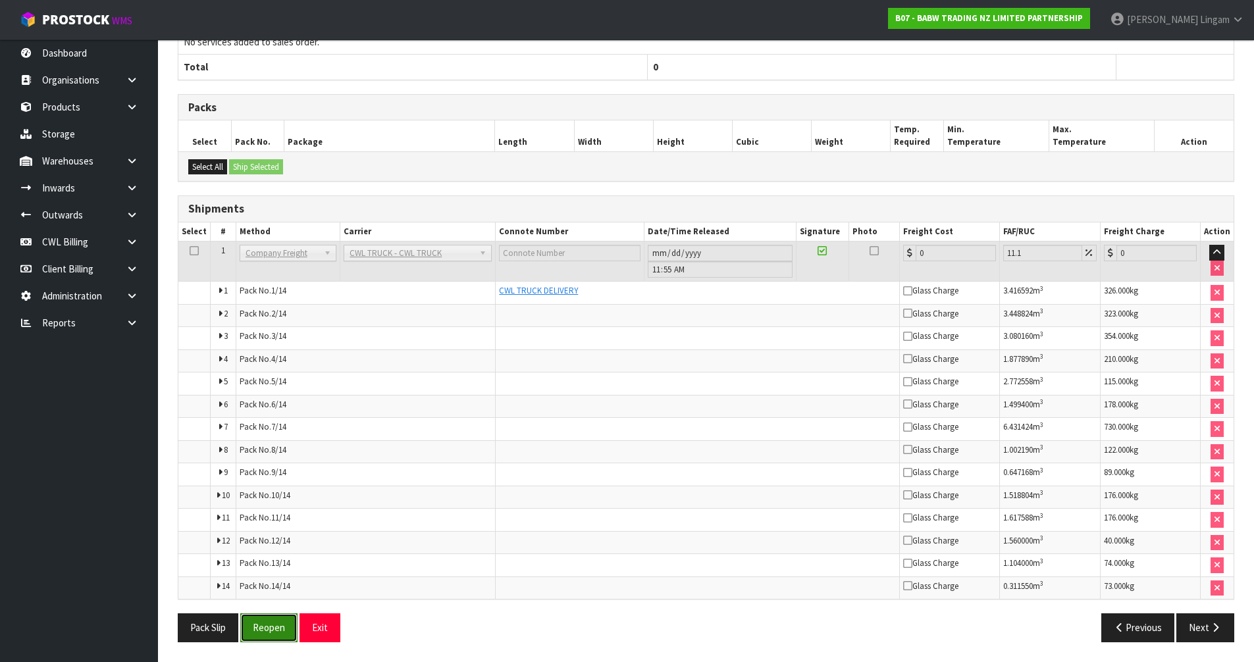
click at [279, 629] on button "Reopen" at bounding box center [268, 627] width 57 height 28
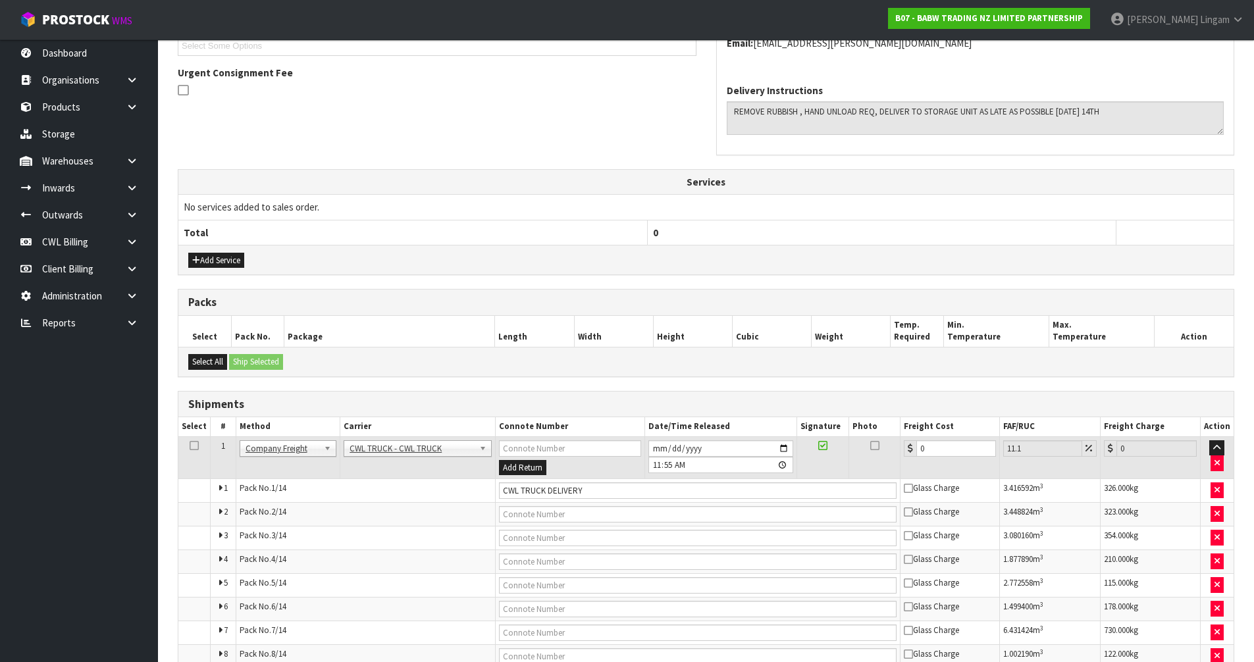
scroll to position [526, 0]
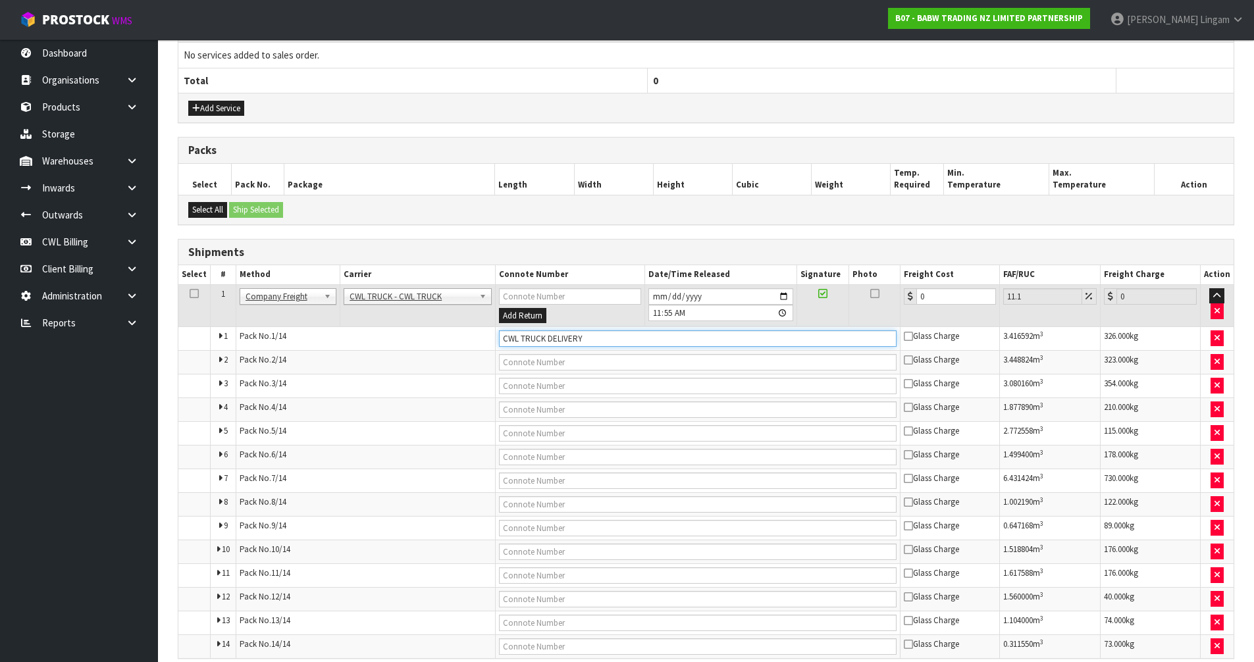
click at [590, 340] on input "CWL TRUCK DELIVERY" at bounding box center [697, 338] width 397 height 16
type input "CWL TRUCK DELIVERED"
drag, startPoint x: 936, startPoint y: 297, endPoint x: 915, endPoint y: 299, distance: 21.2
click at [915, 299] on div "0" at bounding box center [950, 296] width 92 height 16
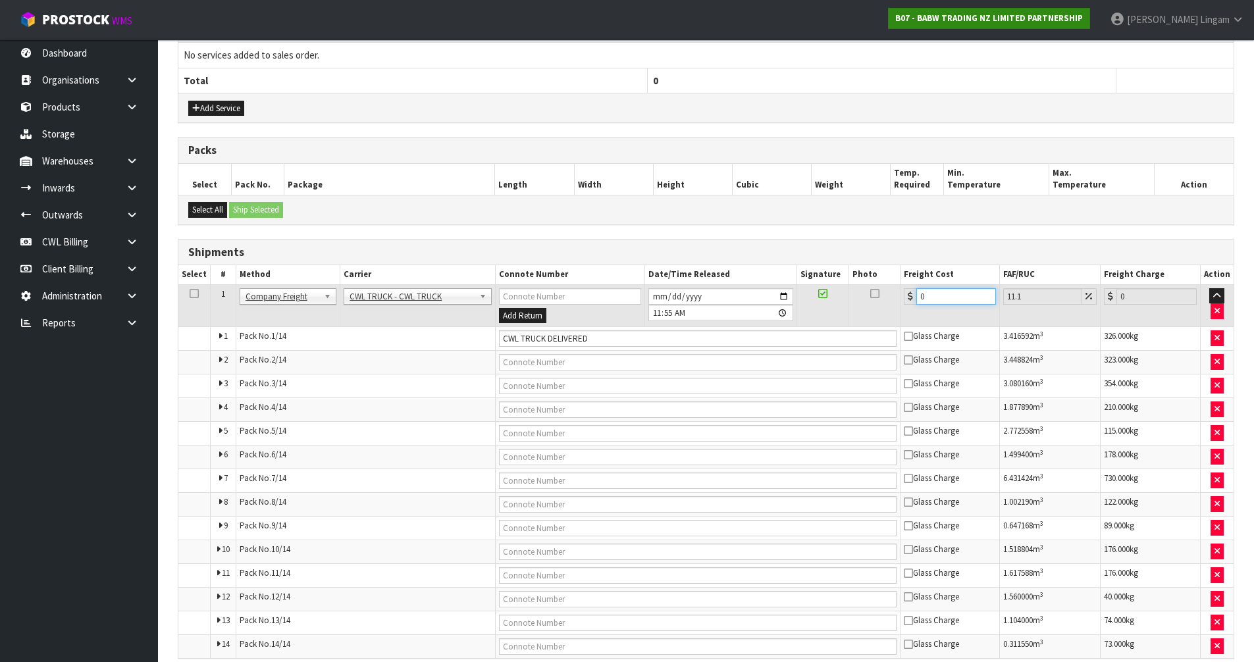
type input "4"
type input "4.44"
type input "43"
type input "47.77"
type input "436"
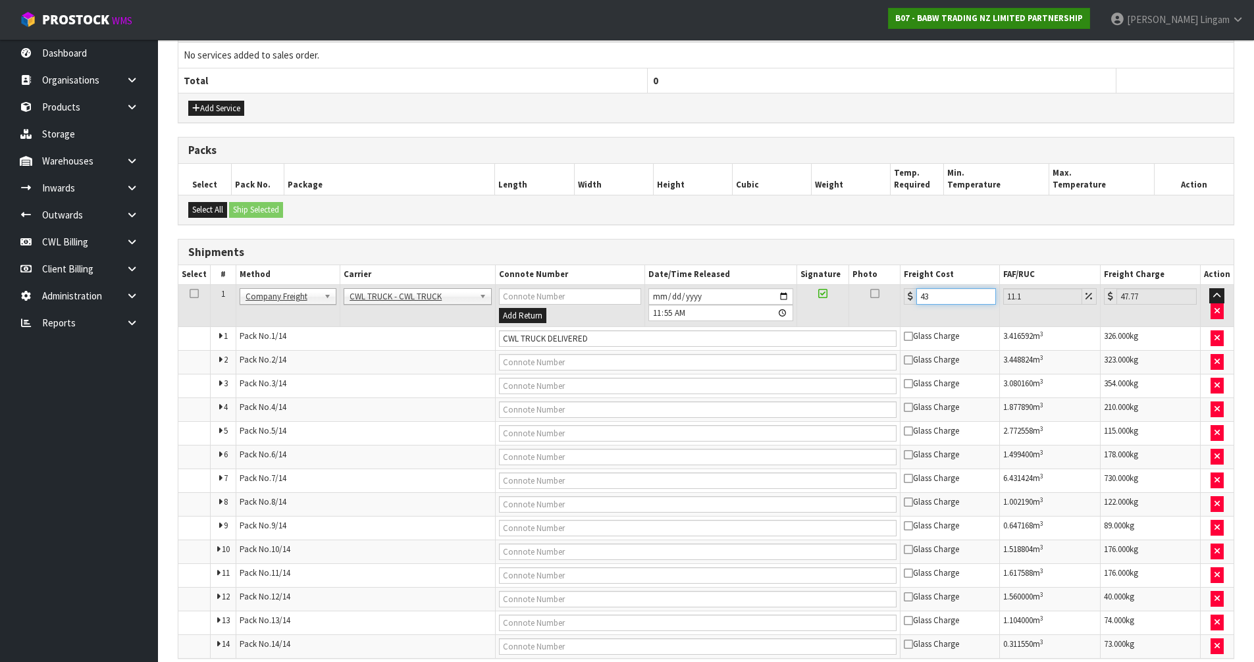
type input "484.4"
type input "4364"
type input "4848.4"
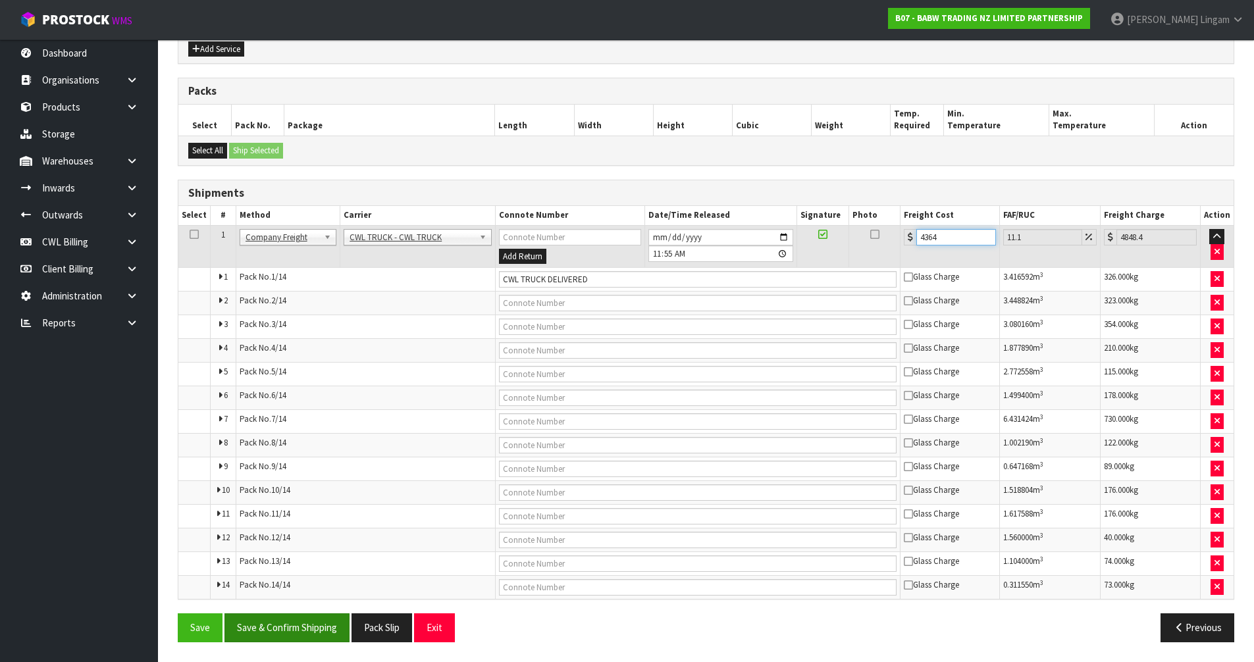
type input "4364"
click at [316, 624] on button "Save & Confirm Shipping" at bounding box center [286, 627] width 125 height 28
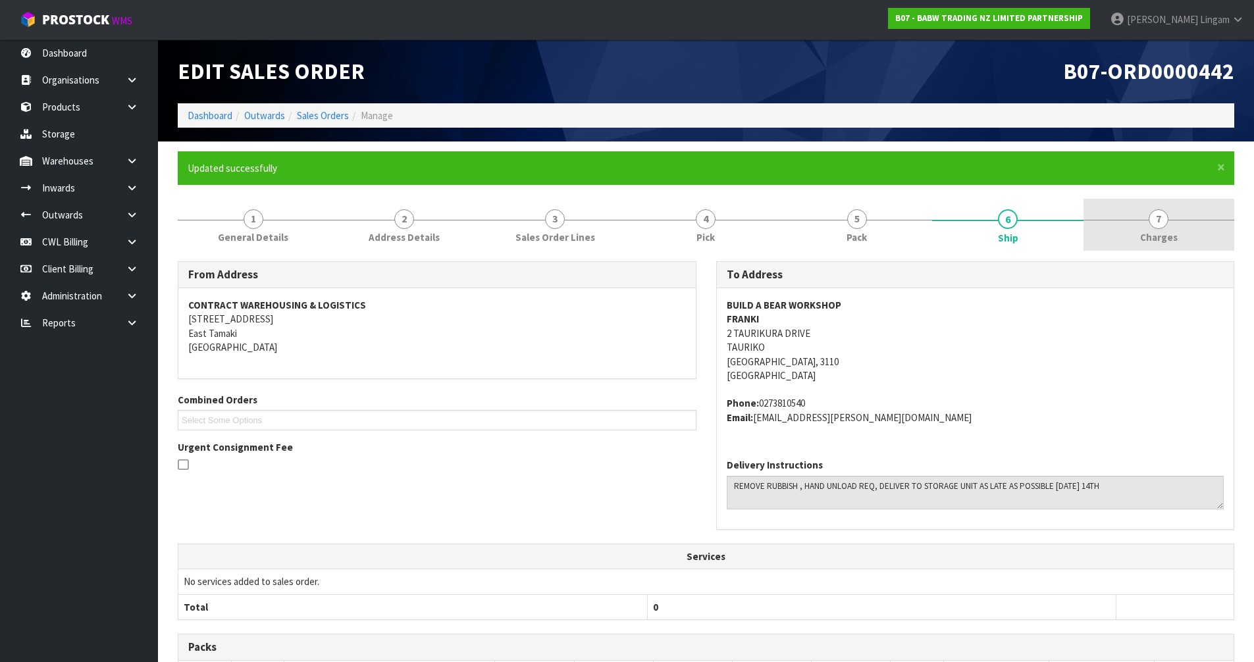
click at [1168, 242] on span "Charges" at bounding box center [1159, 237] width 38 height 14
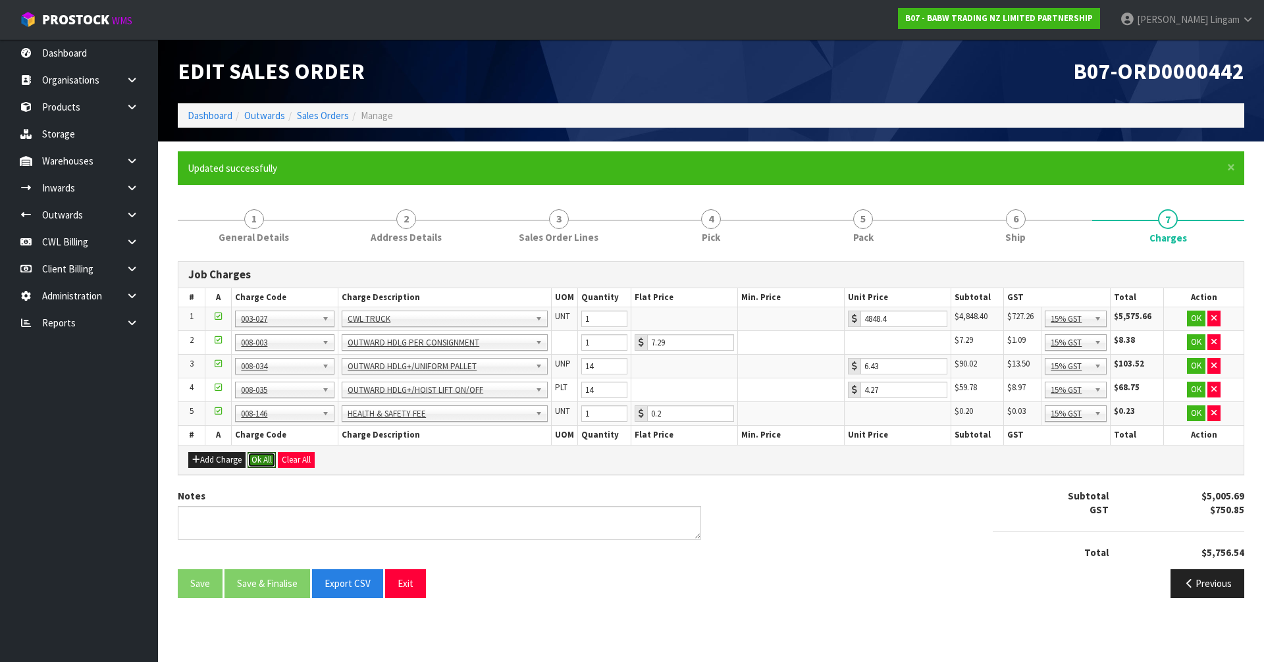
drag, startPoint x: 261, startPoint y: 462, endPoint x: 266, endPoint y: 474, distance: 13.0
click at [266, 474] on div "Add Charge Ok All Clear All" at bounding box center [710, 460] width 1065 height 30
click at [217, 528] on textarea at bounding box center [439, 523] width 523 height 34
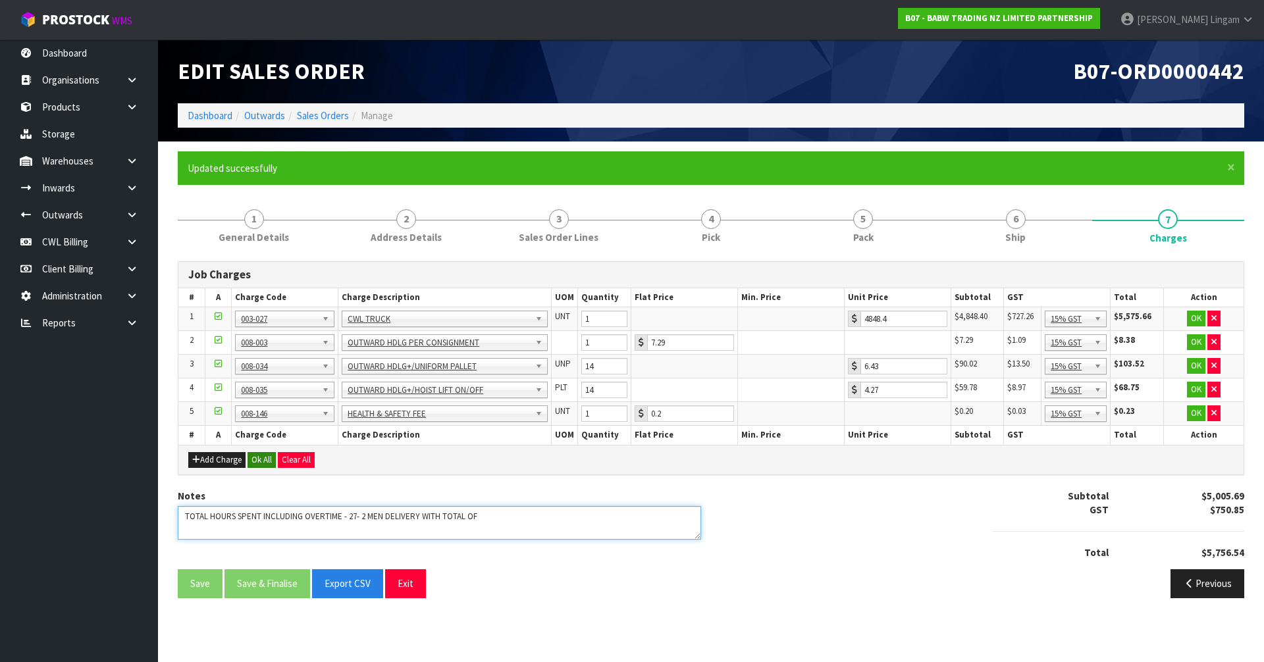
type textarea "TOTAL HOURS SPENT INCLUDING OVERTIME - 27- 2 MEN DELIVERY WITH TOTAL OF"
click at [261, 459] on button "Ok All" at bounding box center [261, 460] width 28 height 16
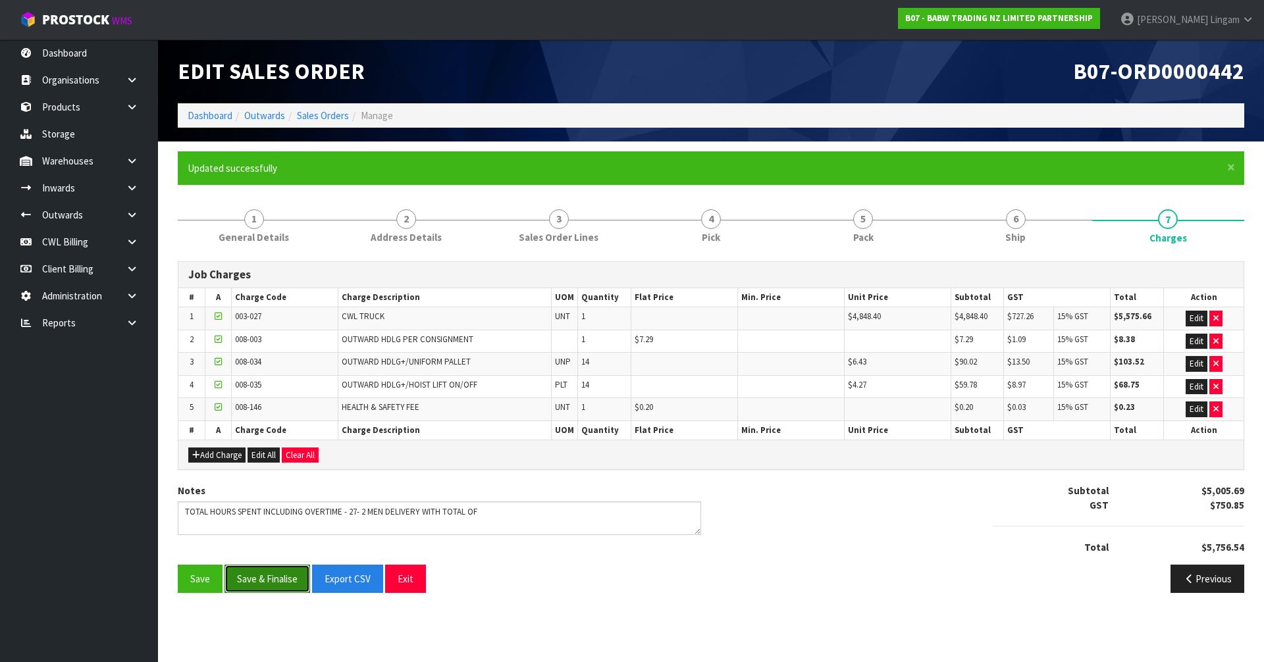
click at [271, 577] on button "Save & Finalise" at bounding box center [267, 579] width 86 height 28
click at [339, 117] on link "Sales Orders" at bounding box center [323, 115] width 52 height 13
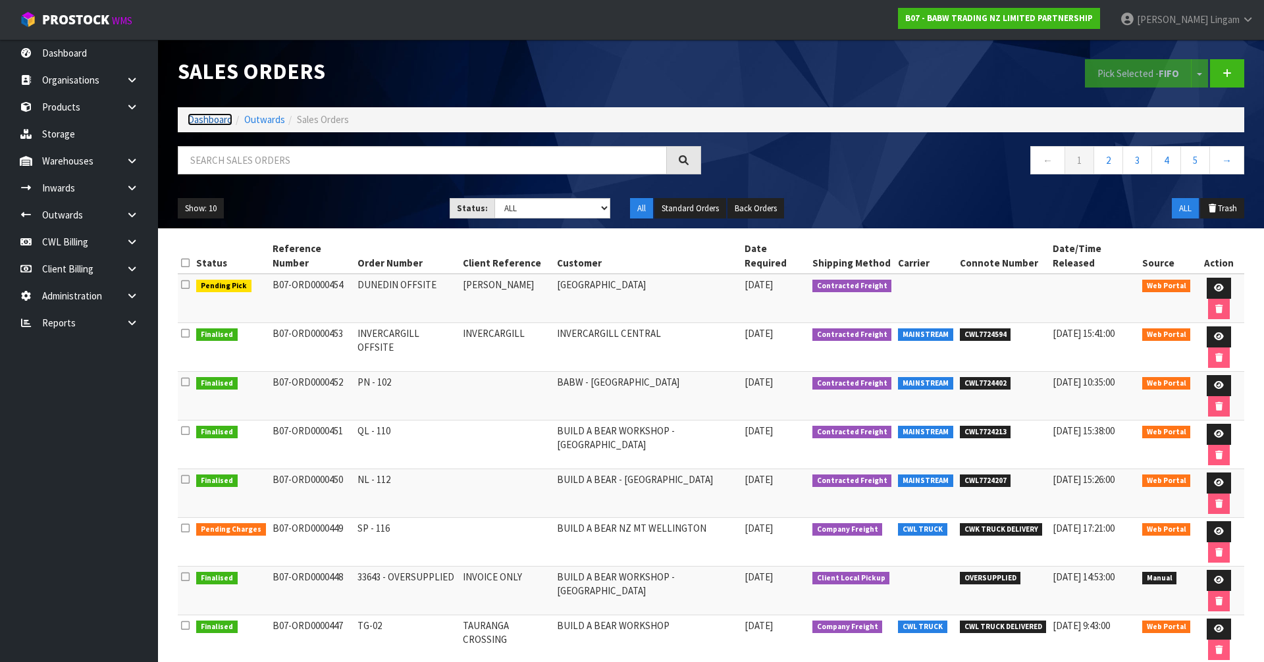
click at [205, 125] on link "Dashboard" at bounding box center [210, 119] width 45 height 13
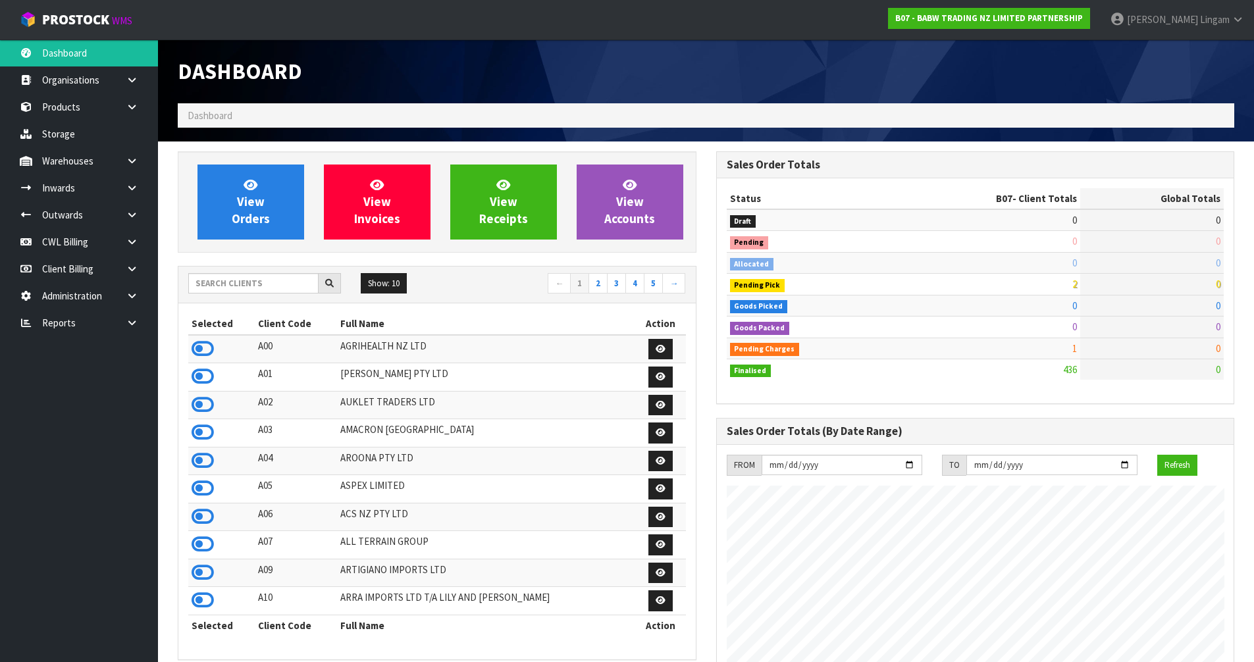
scroll to position [997, 538]
click at [263, 280] on input "text" at bounding box center [253, 283] width 130 height 20
click at [281, 286] on input "text" at bounding box center [253, 283] width 130 height 20
click at [284, 288] on input "text" at bounding box center [253, 283] width 130 height 20
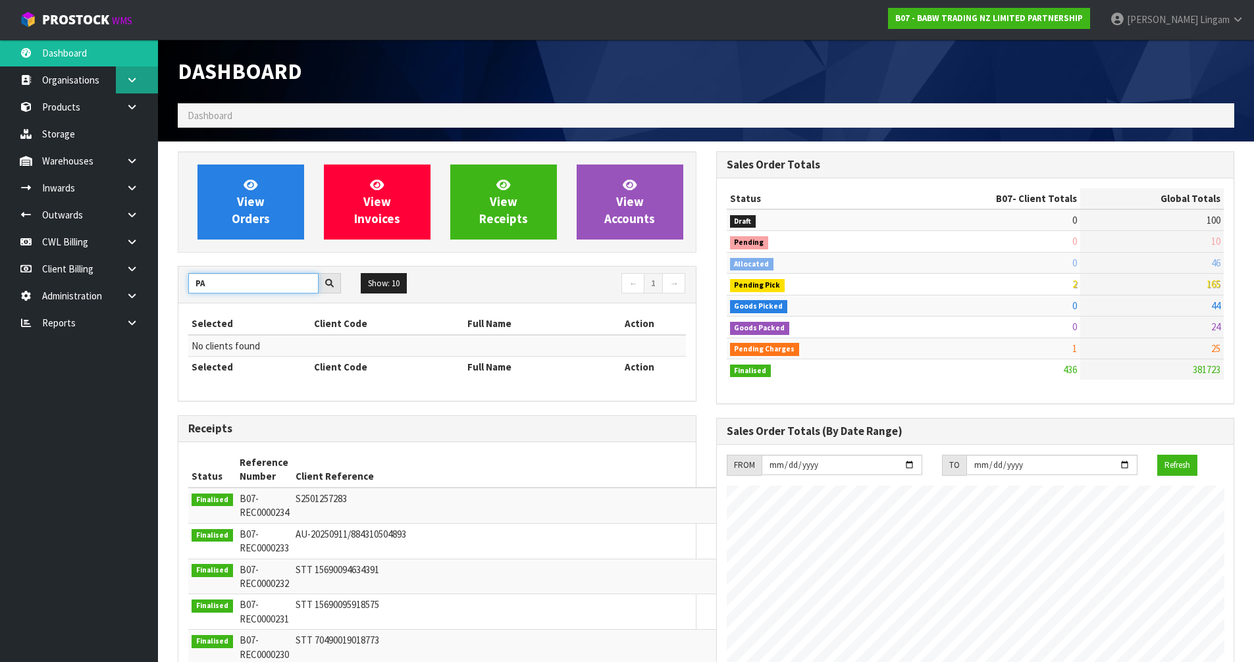
type input "P"
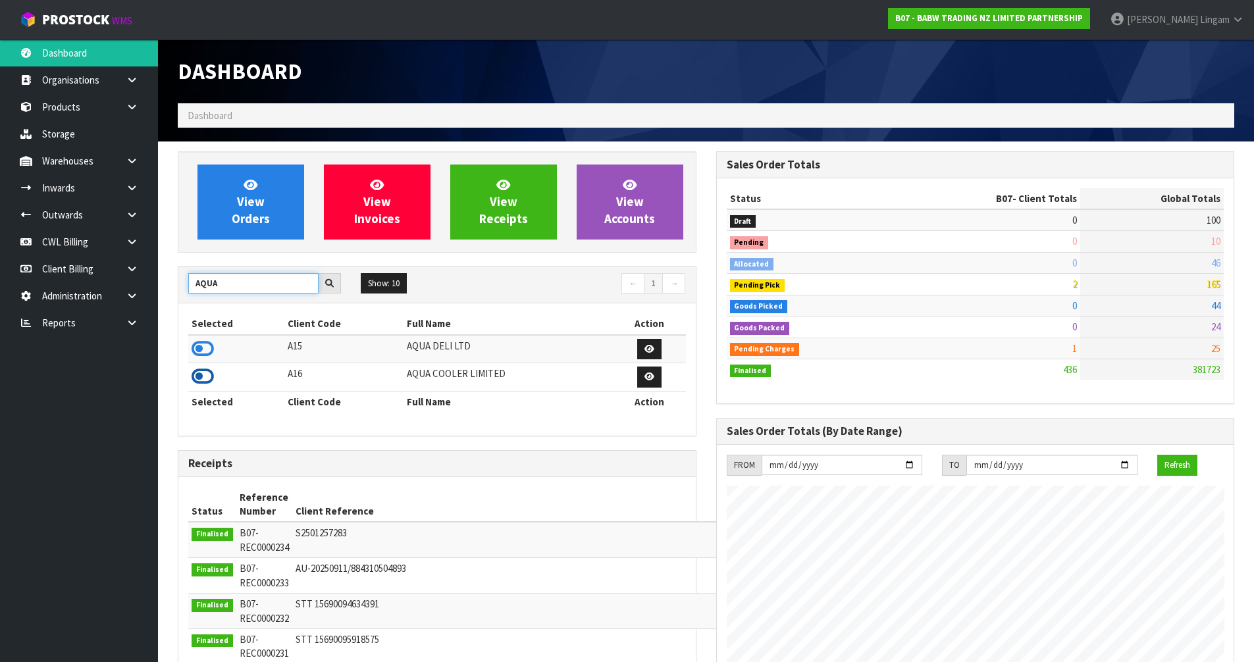
type input "AQUA"
click at [201, 378] on icon at bounding box center [203, 377] width 22 height 20
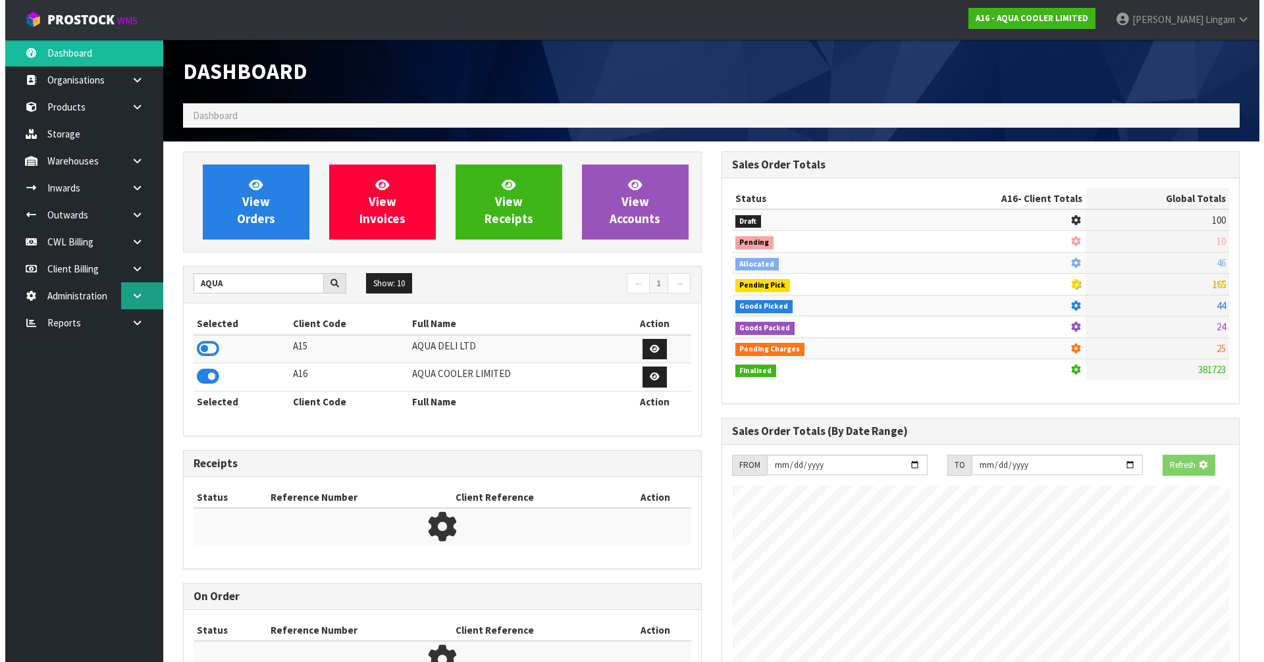
scroll to position [1081, 538]
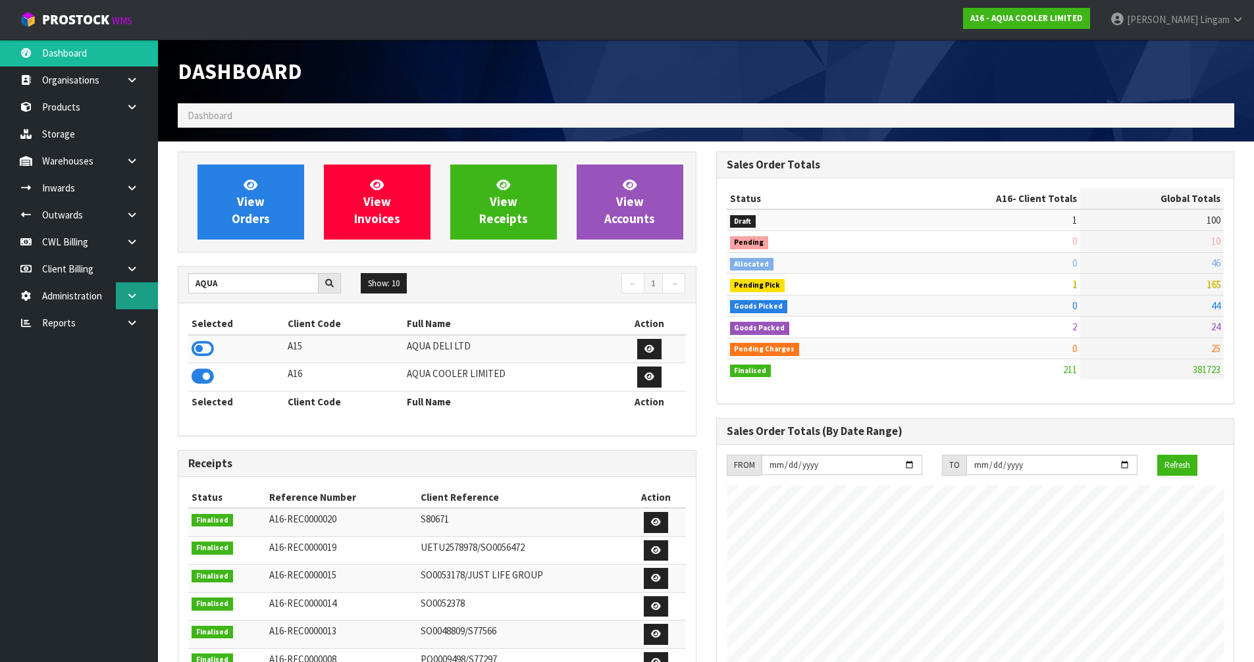
click at [136, 299] on icon at bounding box center [132, 296] width 13 height 10
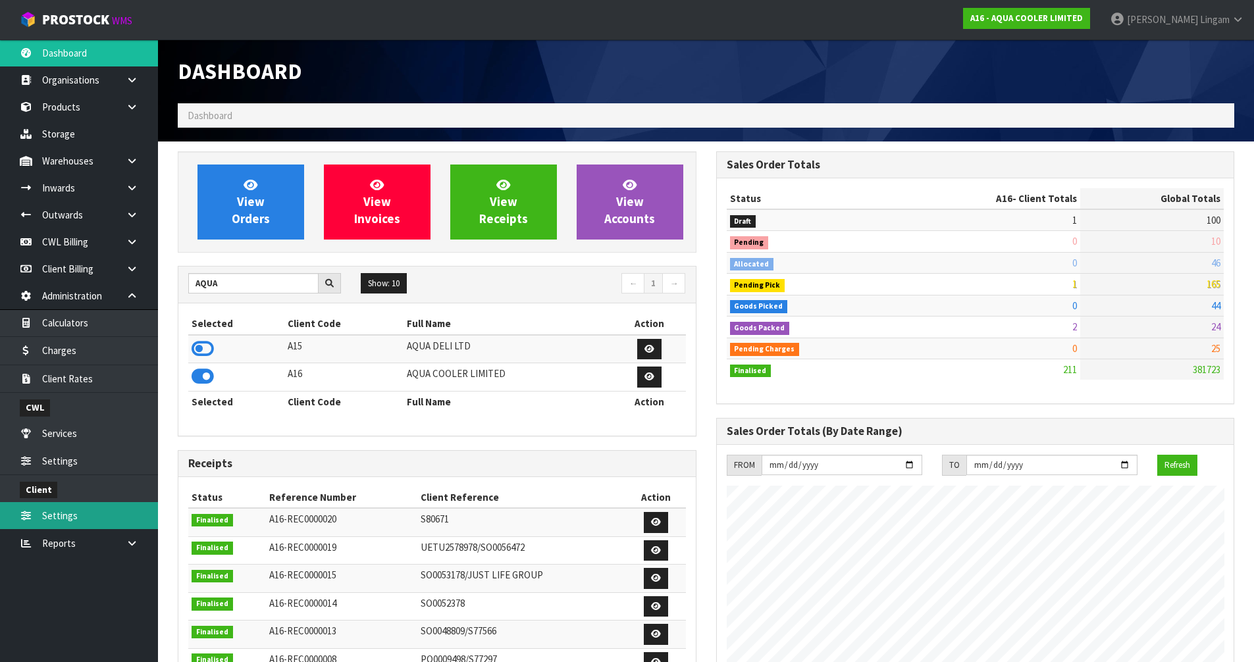
click at [82, 516] on link "Settings" at bounding box center [79, 515] width 158 height 27
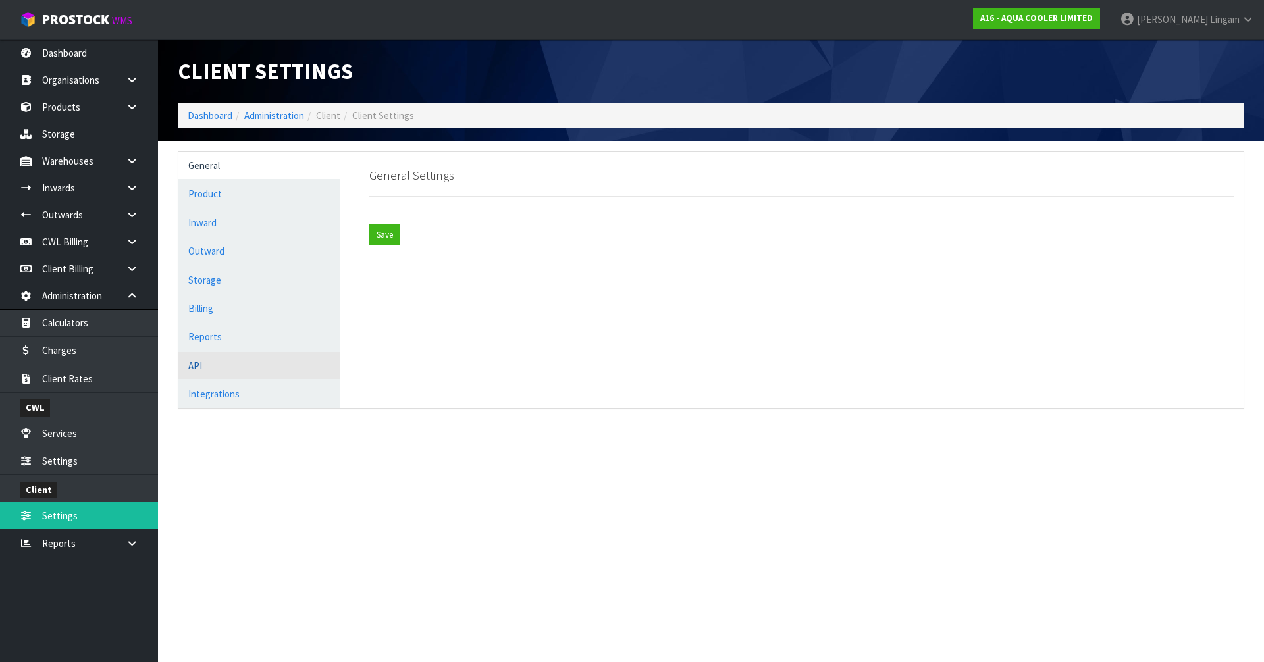
click at [247, 371] on link "API" at bounding box center [258, 365] width 161 height 27
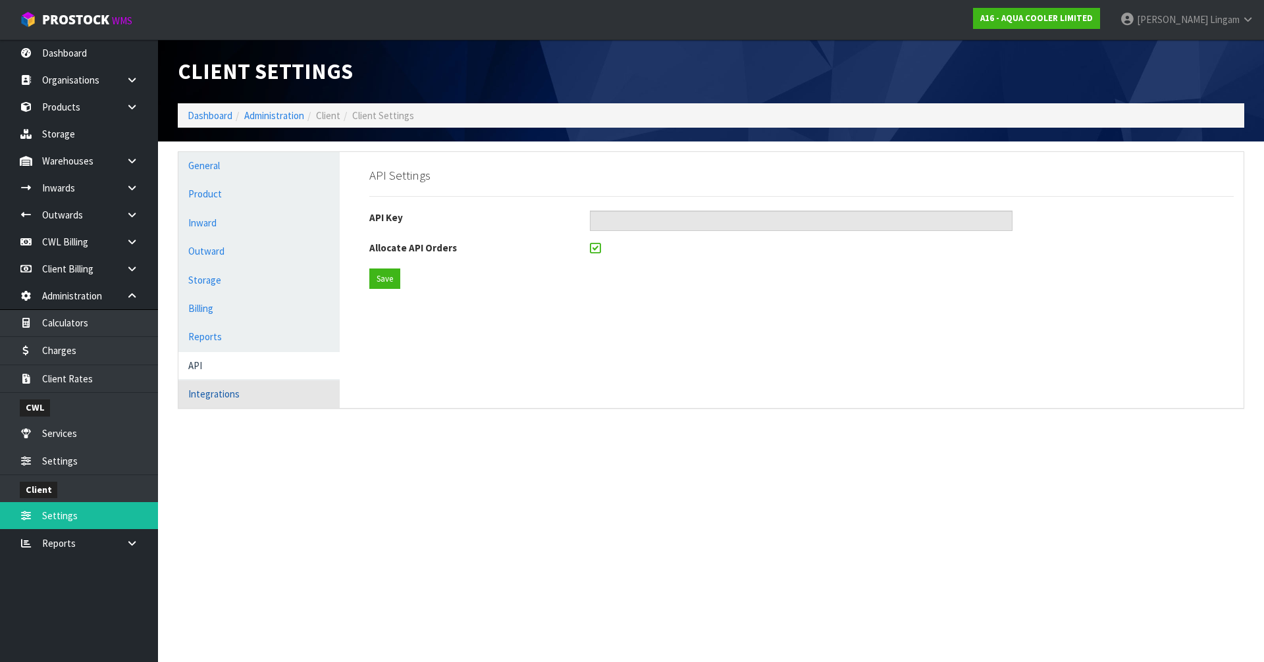
click at [257, 387] on link "Integrations" at bounding box center [258, 393] width 161 height 27
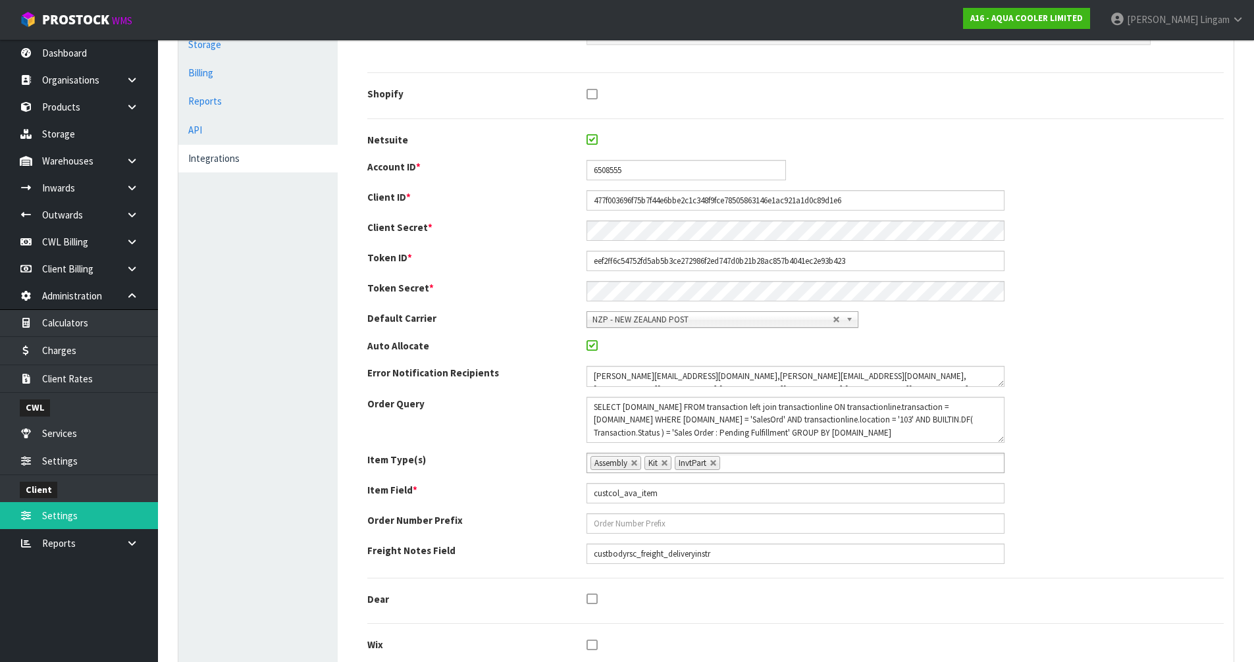
scroll to position [263, 0]
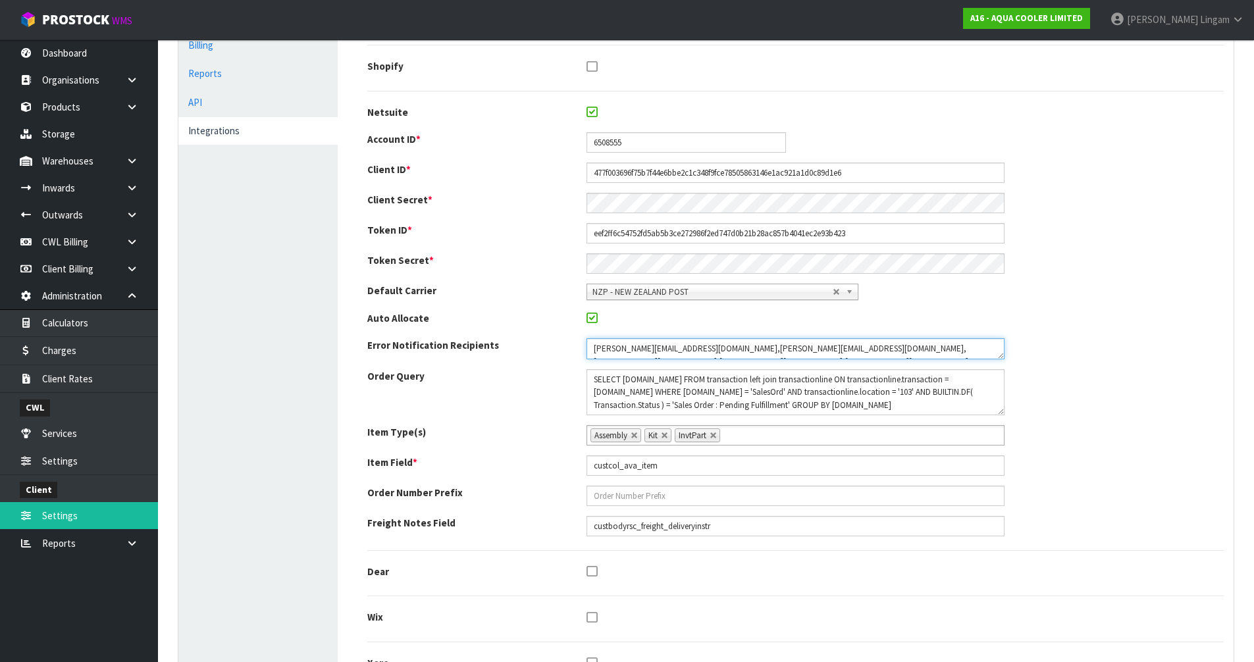
click at [984, 347] on textarea at bounding box center [795, 348] width 418 height 21
click at [981, 348] on textarea at bounding box center [795, 348] width 418 height 21
paste textarea "qbrennan@aquacooler.com"
type textarea "maji@cwl.co.nz,vineeta@cwl.co.nz,bcarlton@imgsol.com,akolone@imgsol.com,emardon…"
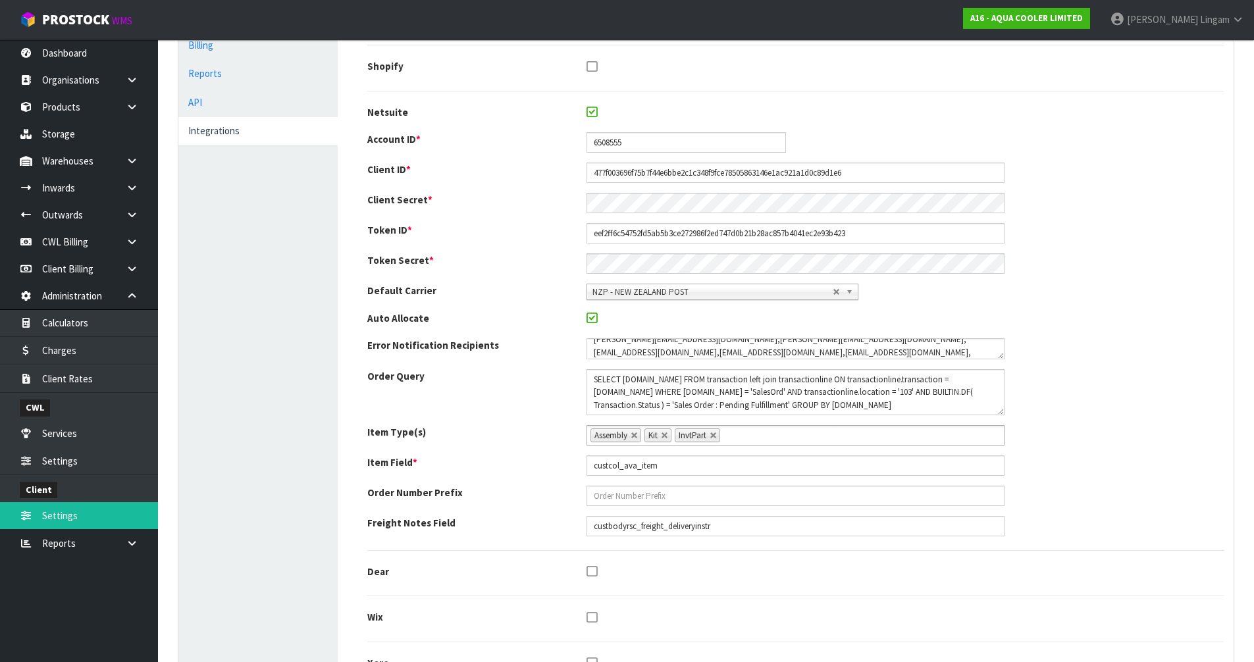
click at [1167, 451] on div "Account ID * 6508555 Client ID * 477f003696f75b7f44e6bbe2c1c348f9fce78505863146…" at bounding box center [795, 334] width 856 height 404
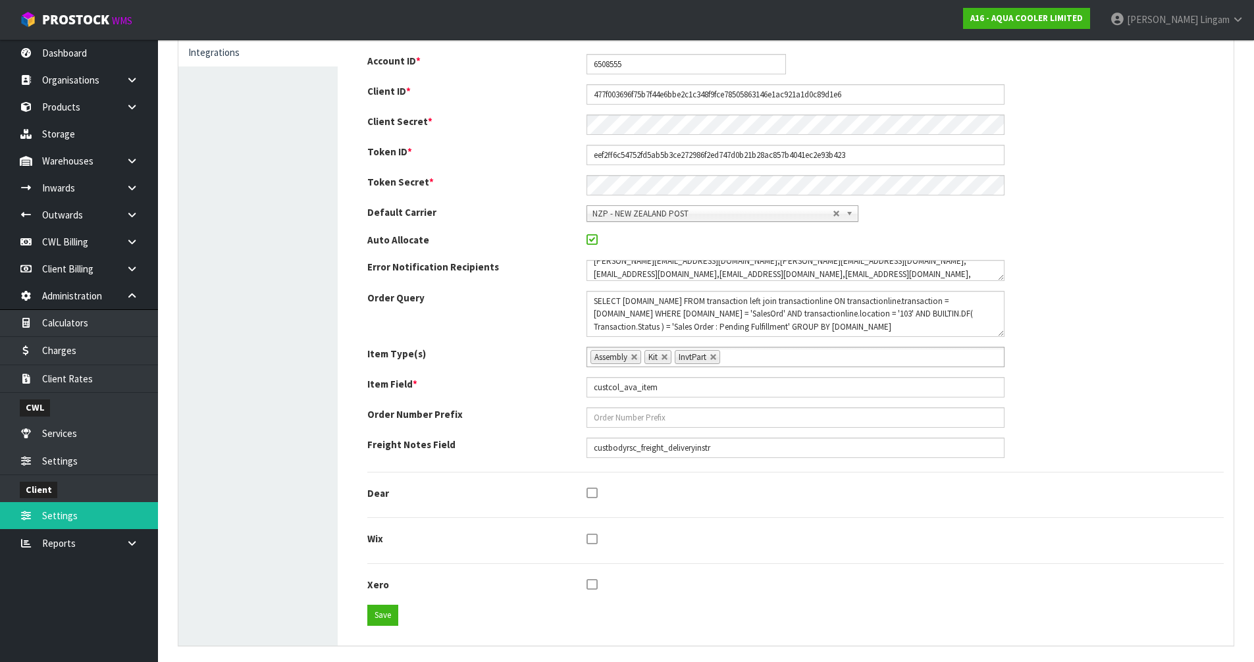
scroll to position [349, 0]
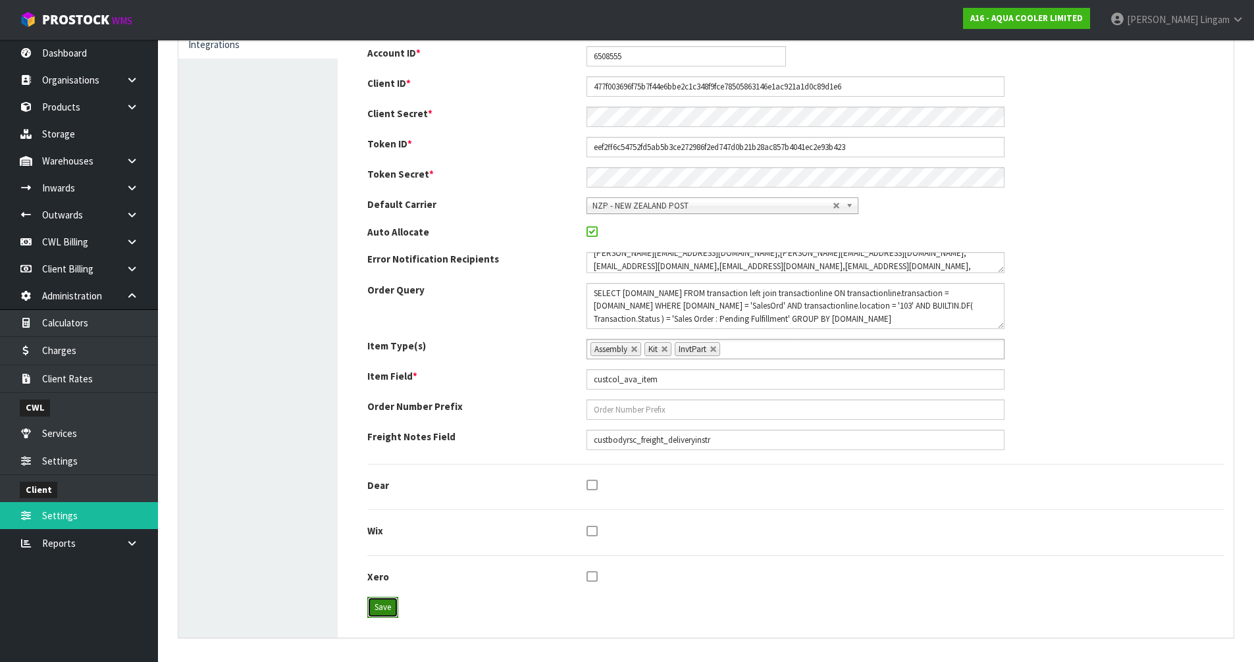
click at [389, 611] on button "Save" at bounding box center [382, 607] width 31 height 21
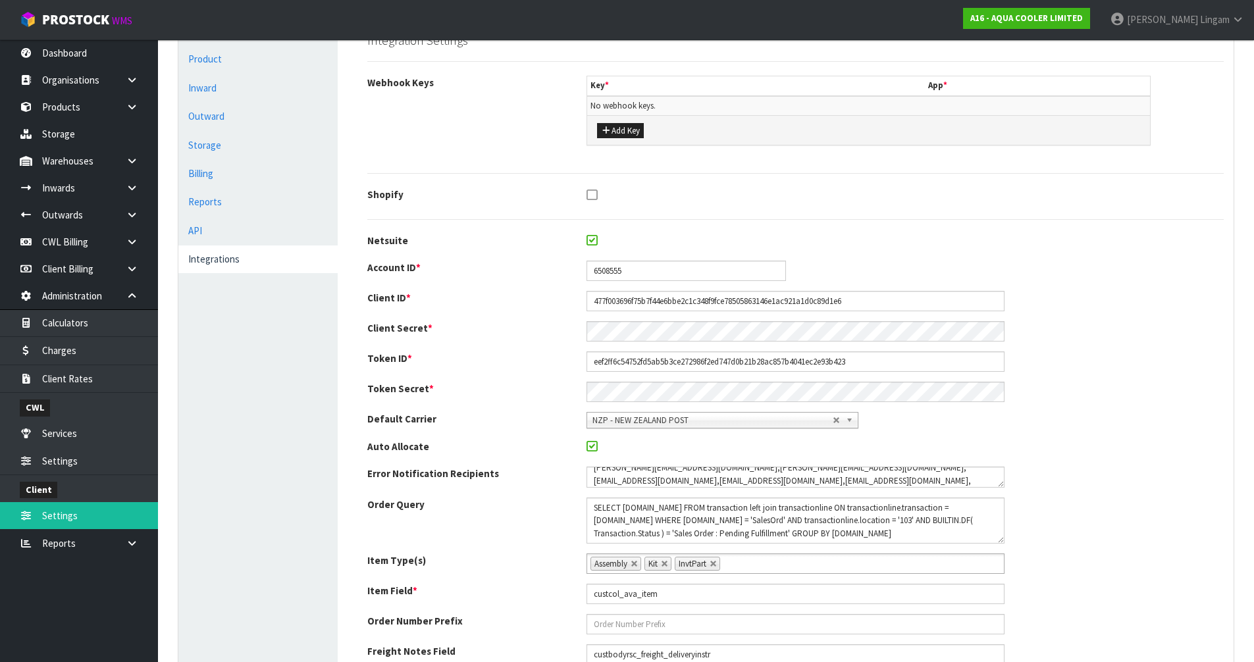
scroll to position [0, 0]
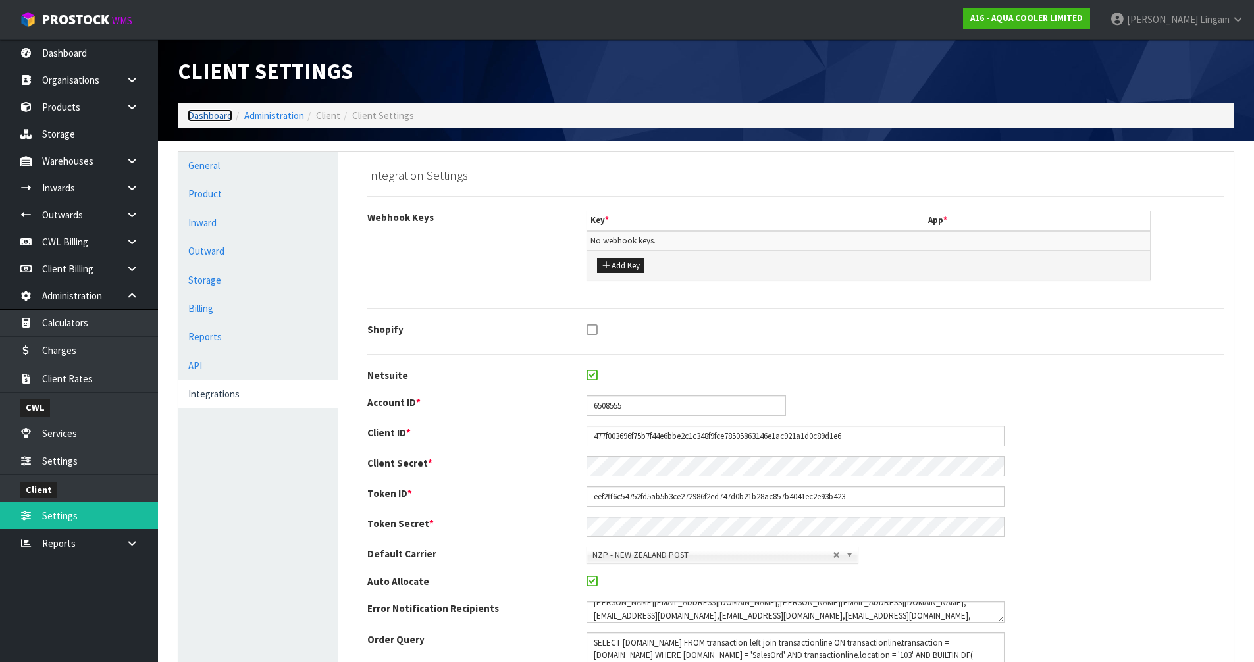
click at [209, 116] on link "Dashboard" at bounding box center [210, 115] width 45 height 13
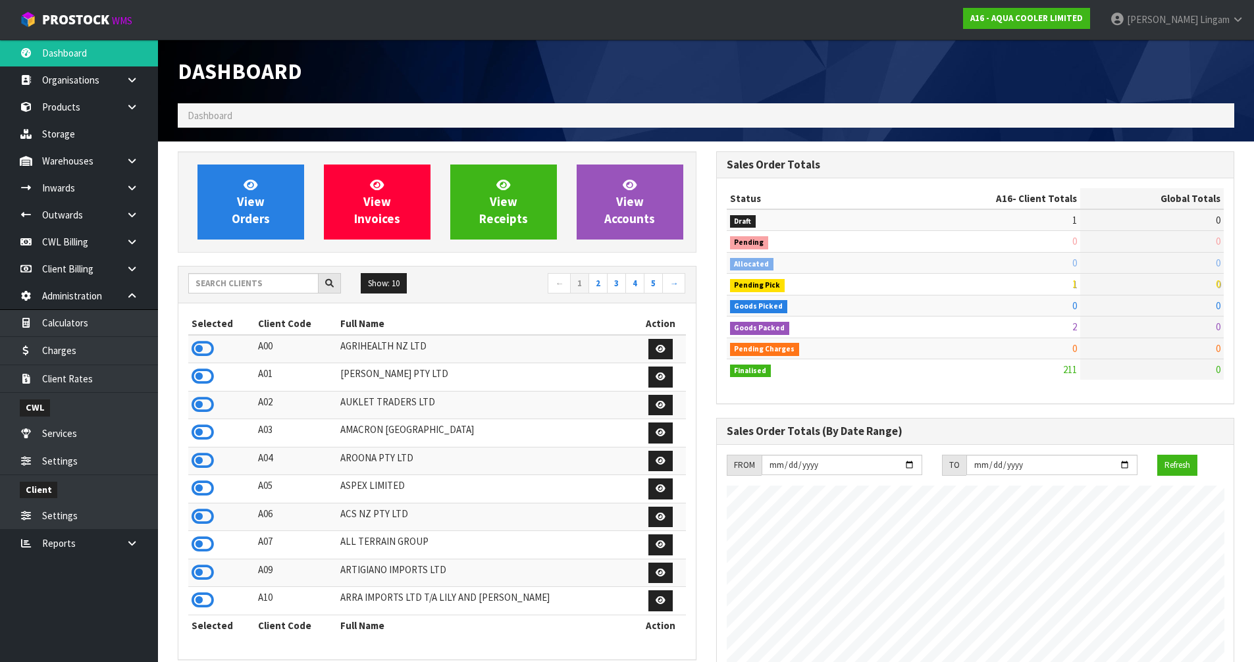
scroll to position [1081, 538]
click at [213, 287] on input "text" at bounding box center [253, 283] width 130 height 20
click at [259, 292] on input "text" at bounding box center [253, 283] width 130 height 20
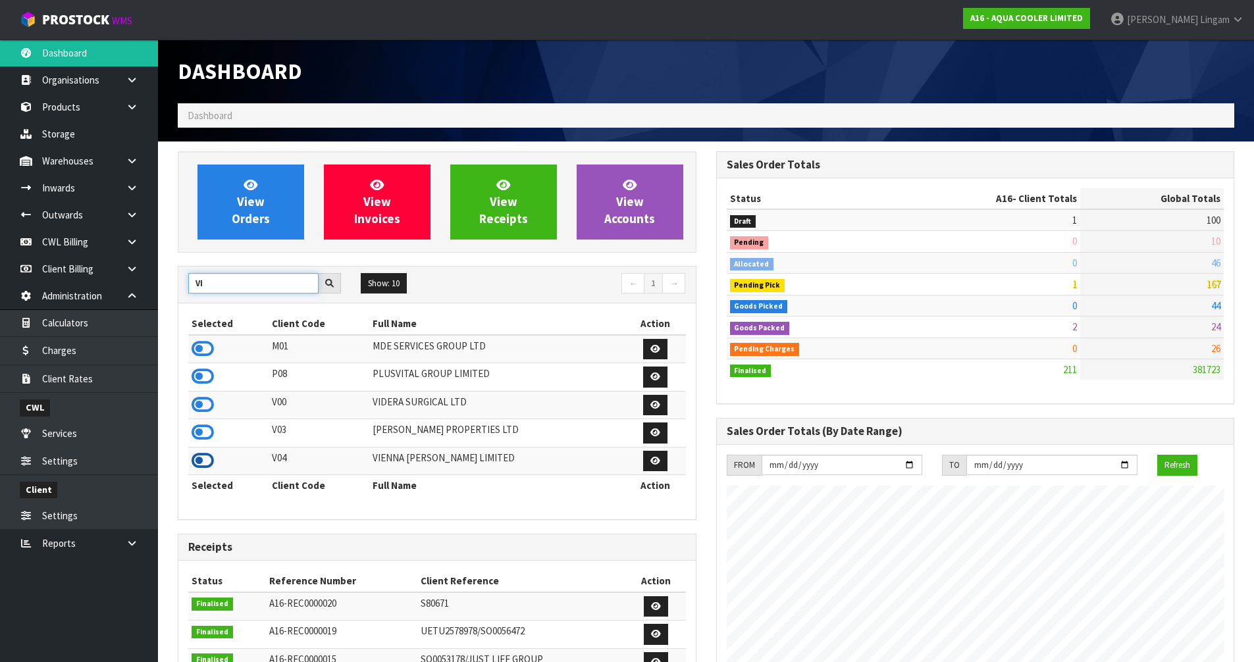
type input "VI"
click at [201, 462] on icon at bounding box center [203, 461] width 22 height 20
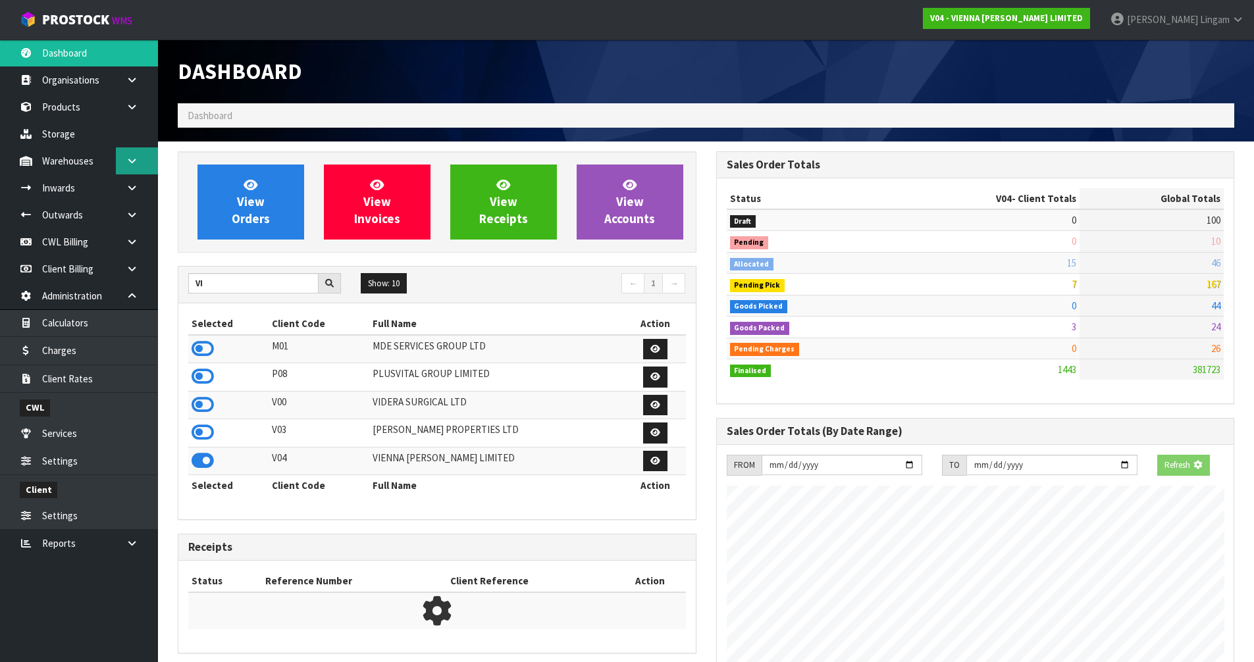
scroll to position [997, 538]
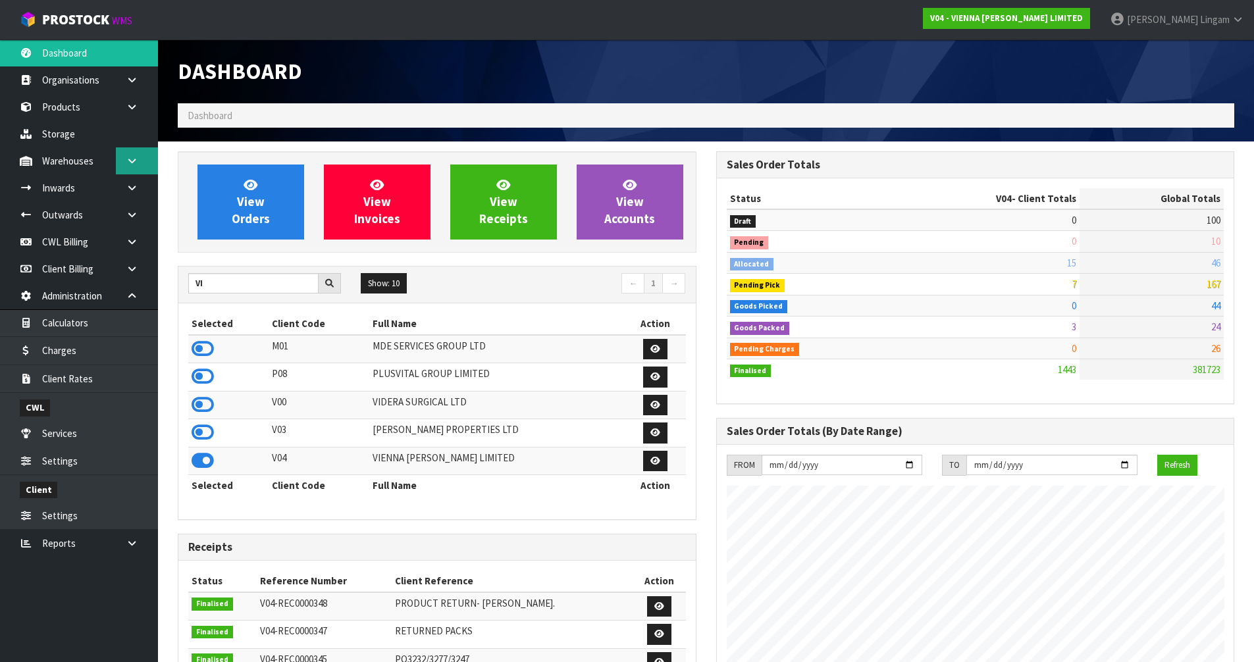
click at [130, 161] on icon at bounding box center [132, 161] width 13 height 10
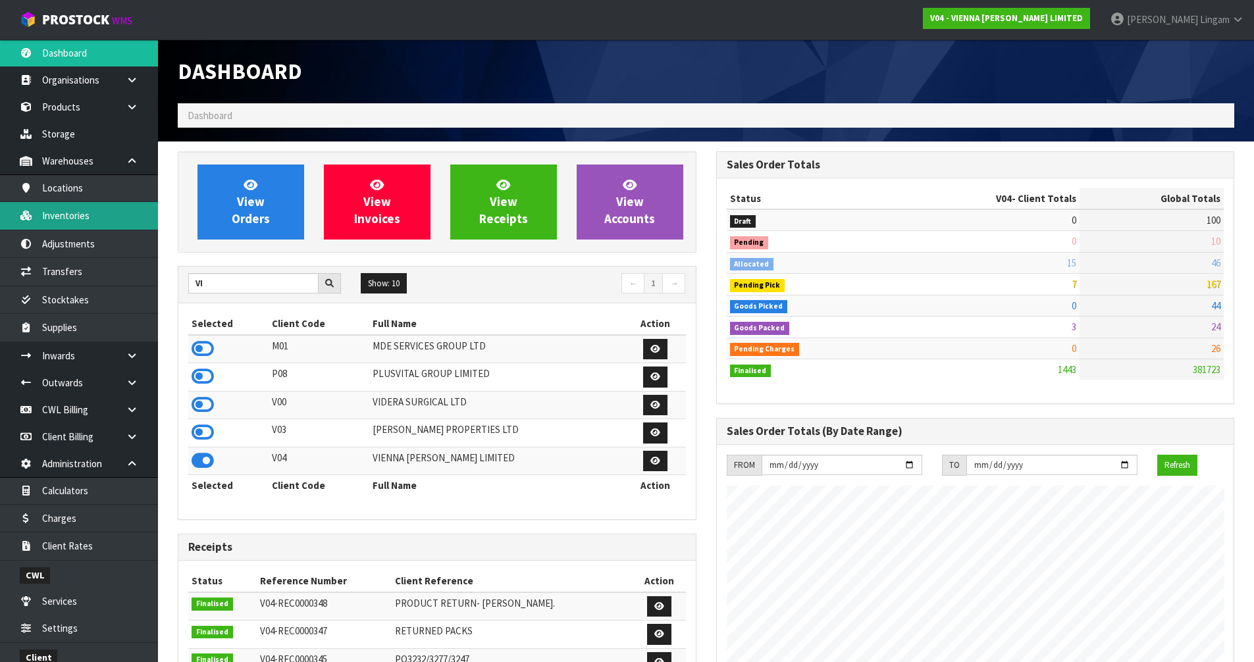
click at [88, 218] on link "Inventories" at bounding box center [79, 215] width 158 height 27
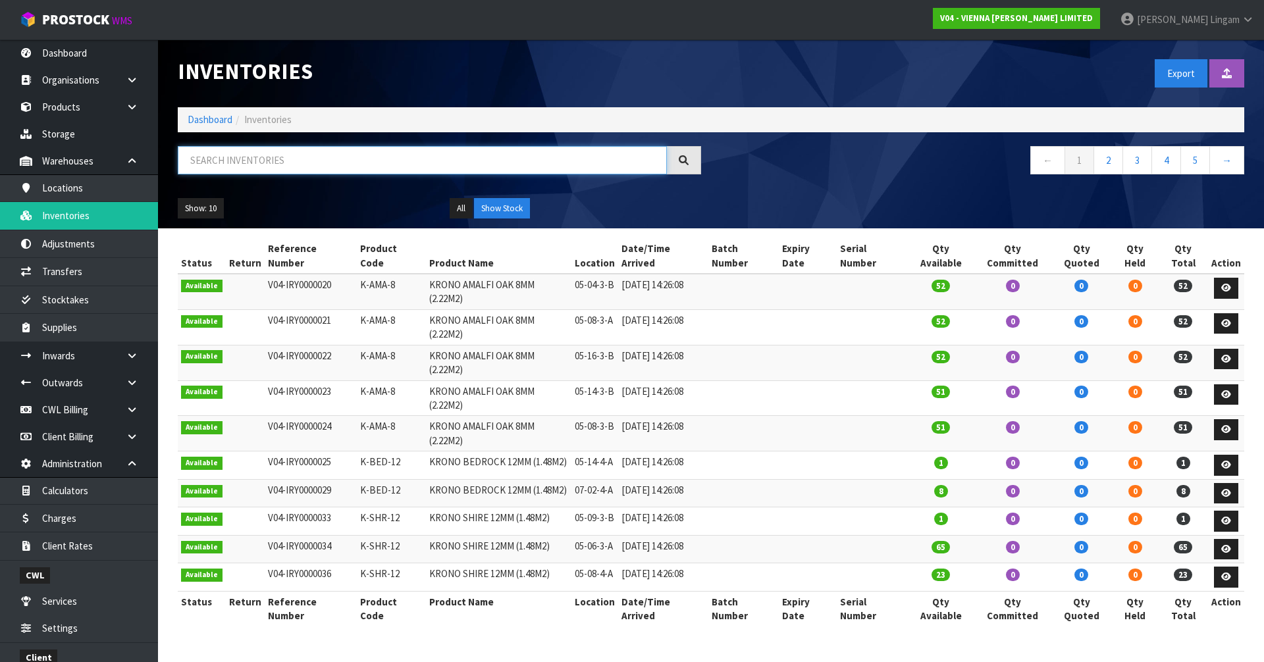
click at [326, 163] on input "text" at bounding box center [422, 160] width 489 height 28
paste input "AE-LP-2400"
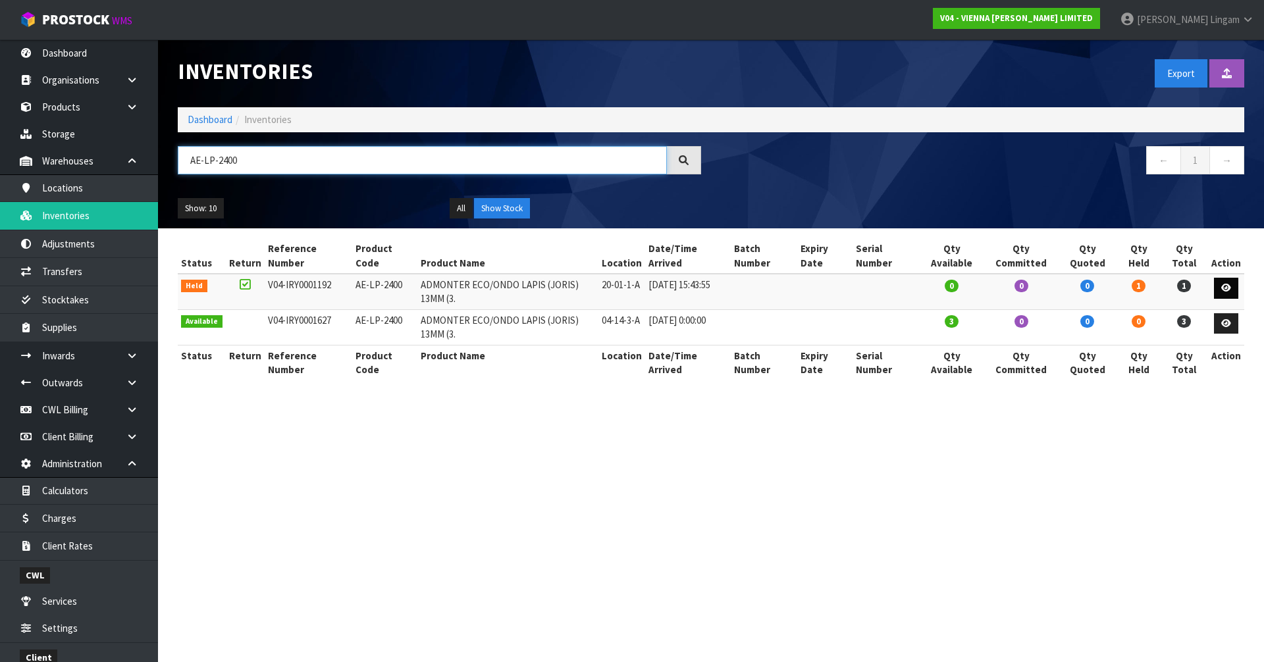
type input "AE-LP-2400"
click at [1219, 290] on link at bounding box center [1226, 288] width 24 height 21
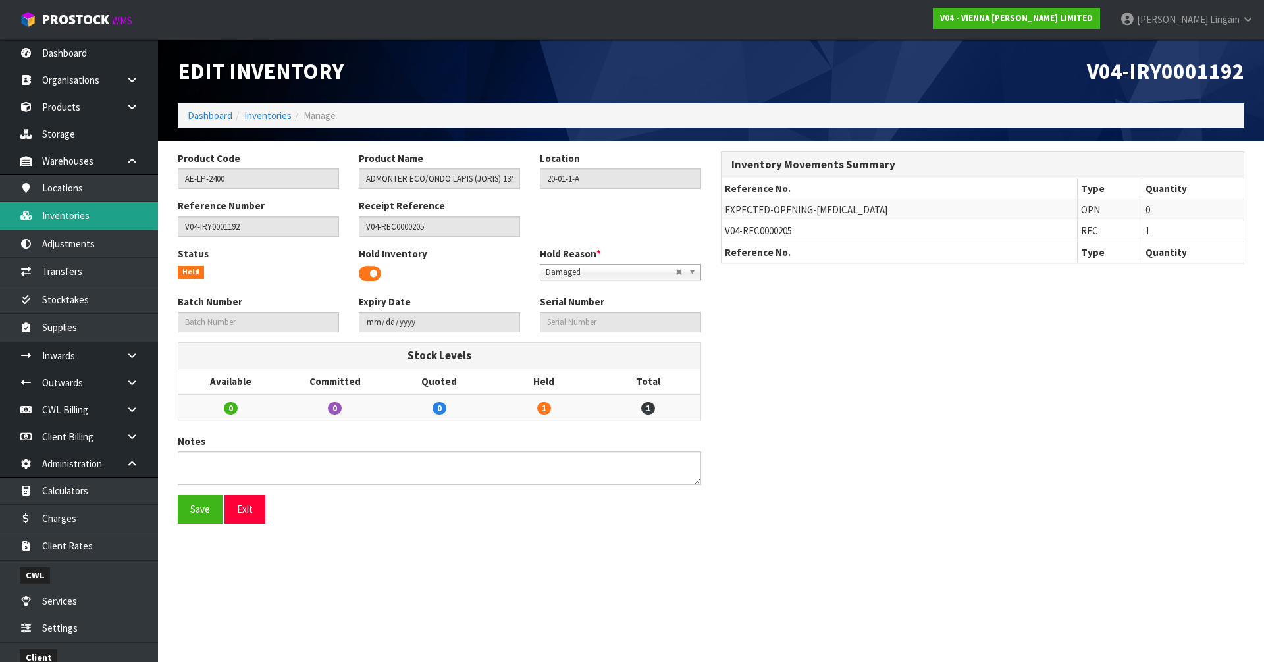
click at [98, 222] on link "Inventories" at bounding box center [79, 215] width 158 height 27
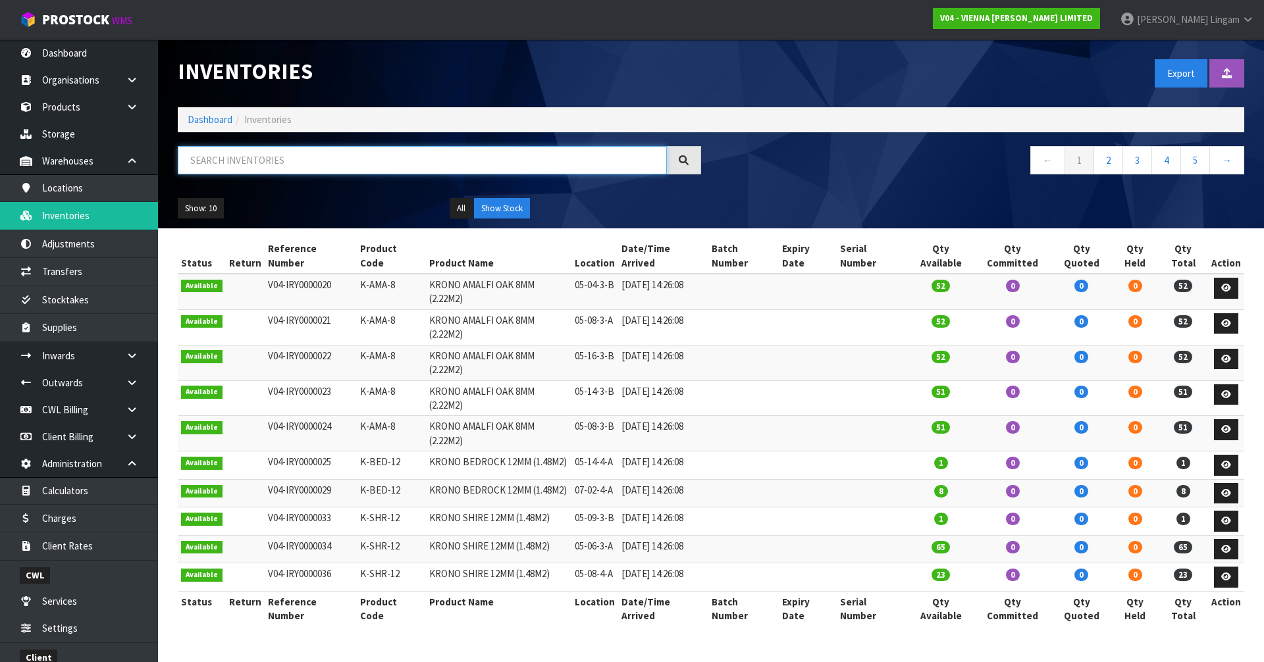
click at [303, 159] on input "text" at bounding box center [422, 160] width 489 height 28
paste input "AE-LP-2400"
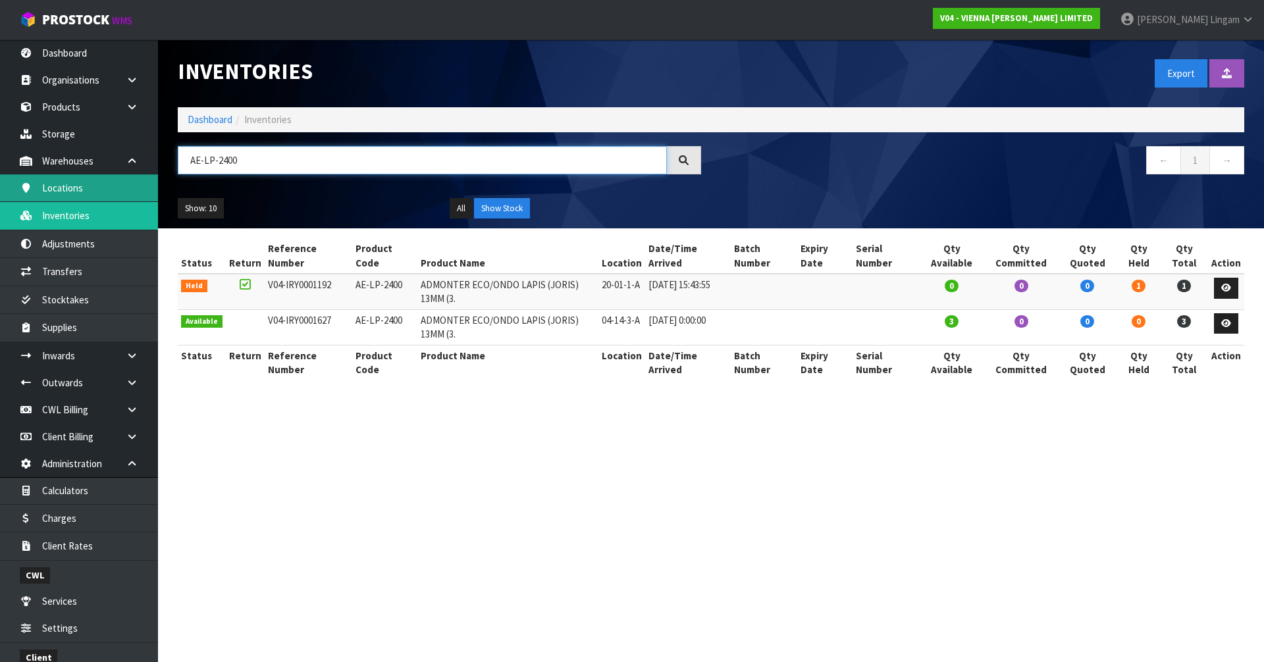
type input "AE-LP-2400"
click at [203, 120] on link "Dashboard" at bounding box center [210, 119] width 45 height 13
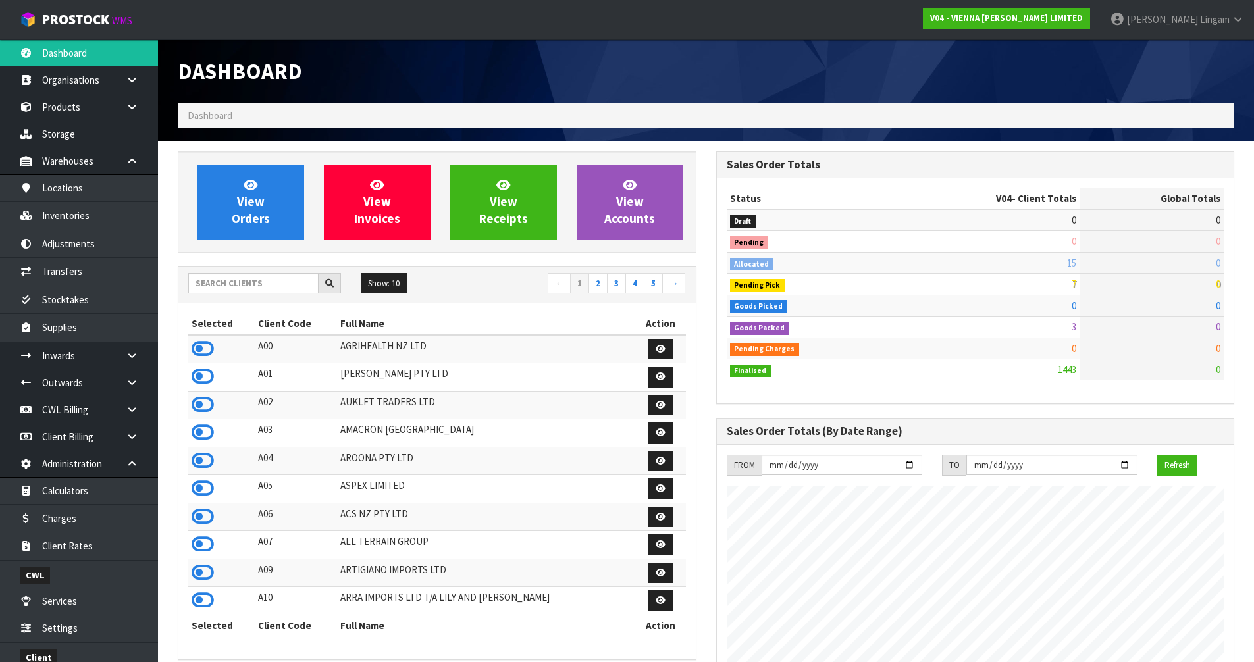
scroll to position [997, 538]
click at [251, 285] on input "text" at bounding box center [253, 283] width 130 height 20
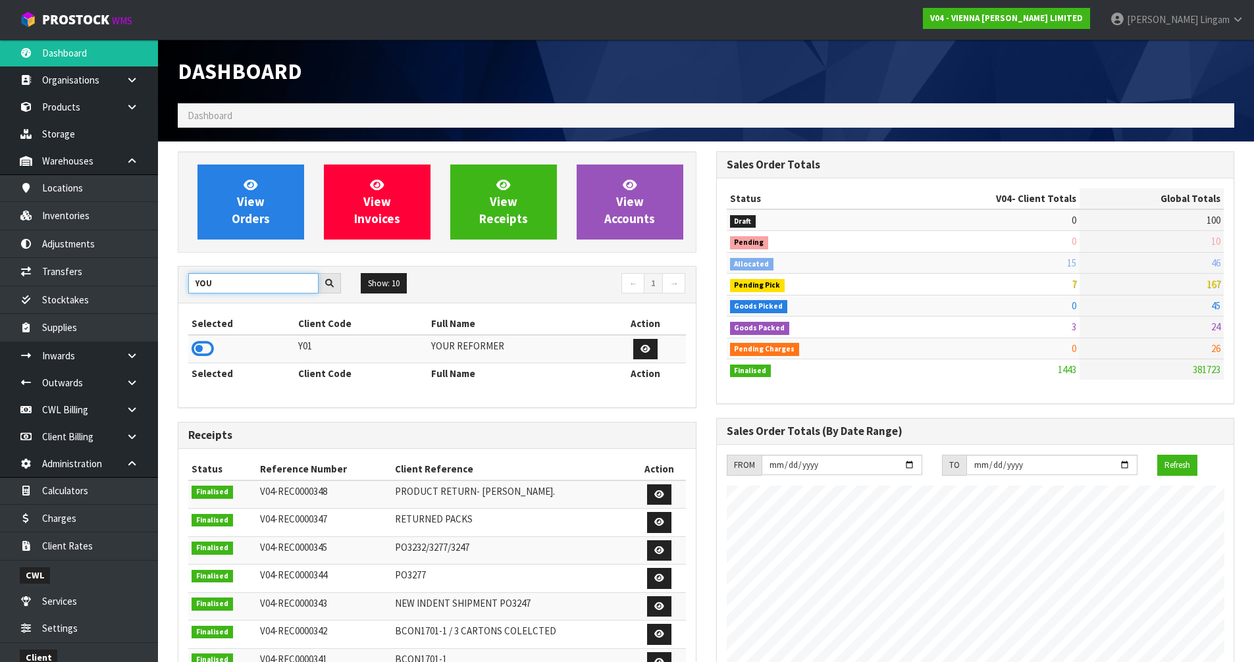
type input "YOU"
click at [191, 343] on td at bounding box center [241, 349] width 107 height 28
click at [202, 346] on icon at bounding box center [203, 349] width 22 height 20
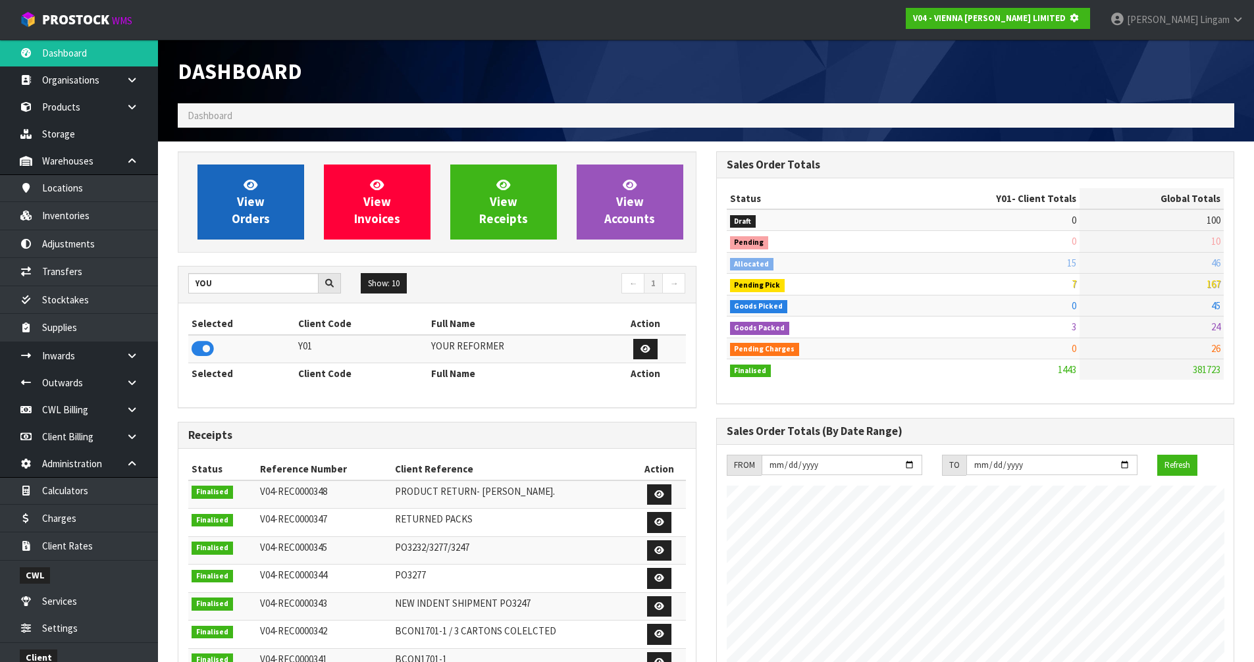
scroll to position [821, 538]
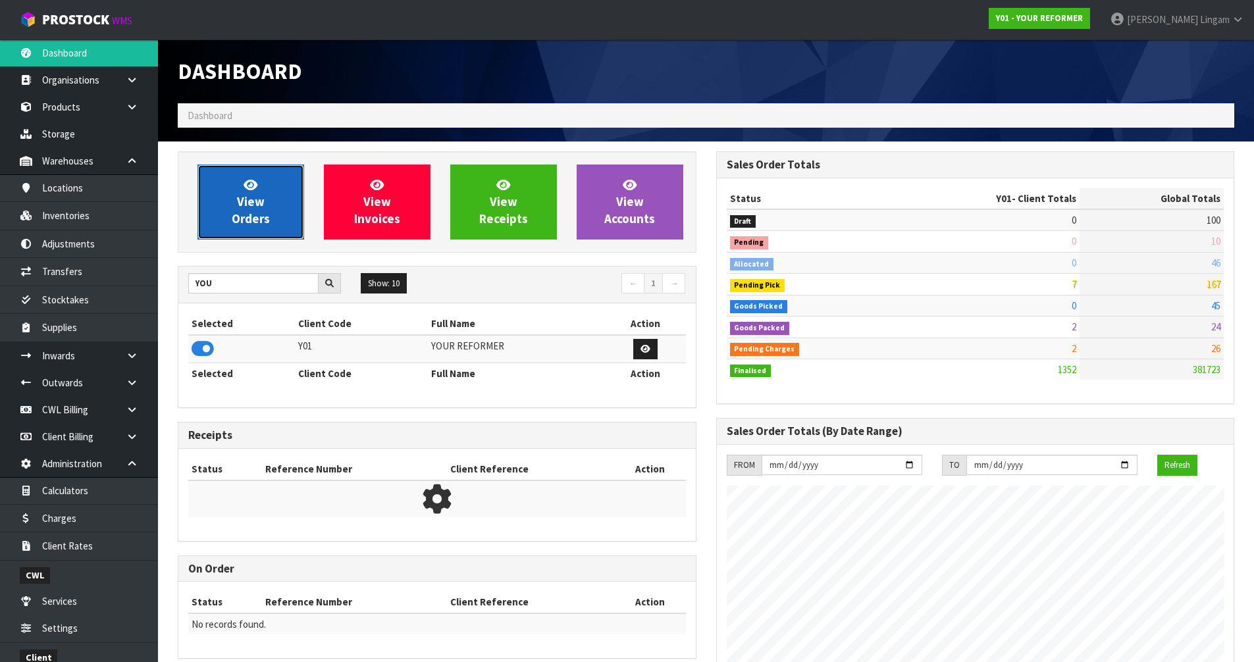
click at [273, 210] on link "View Orders" at bounding box center [250, 202] width 107 height 75
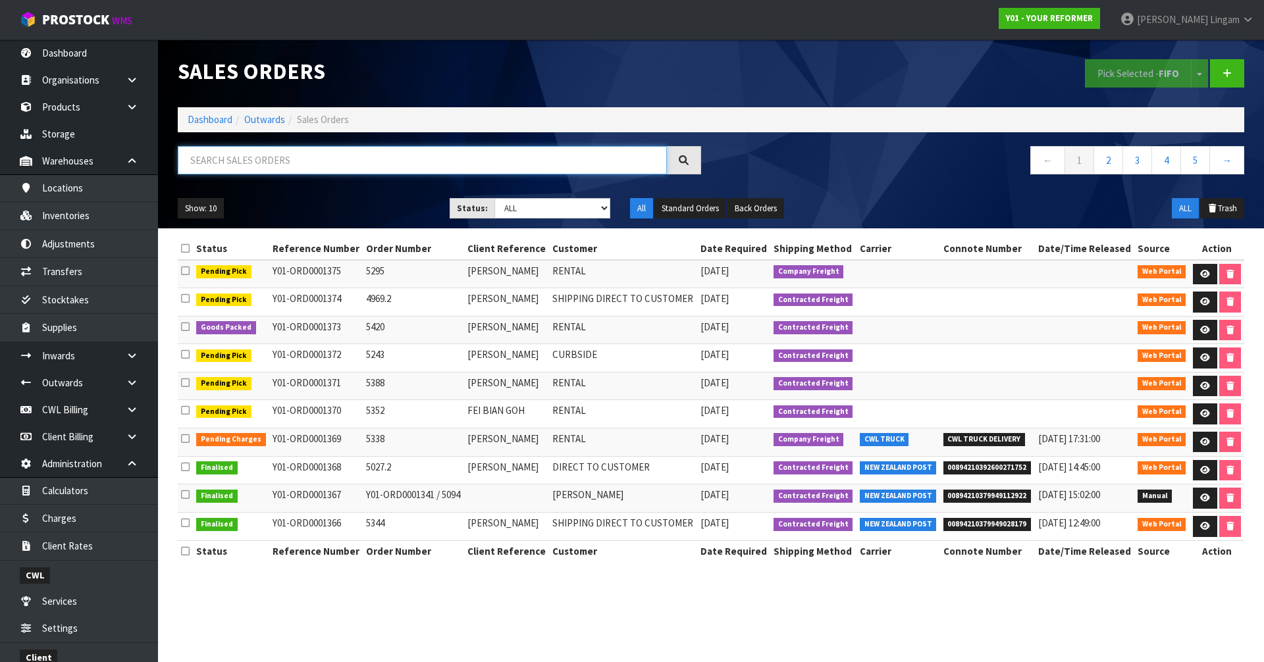
click at [538, 167] on input "text" at bounding box center [422, 160] width 489 height 28
paste input "CWL7725013"
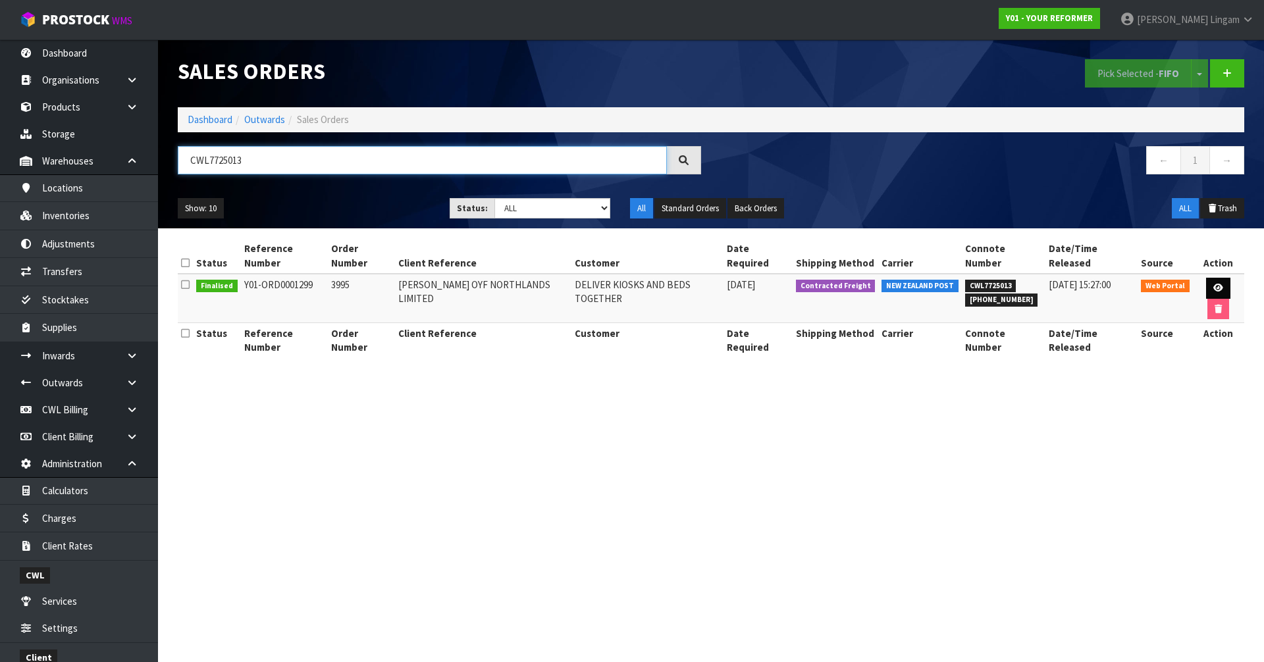
type input "CWL7725013"
click at [1215, 288] on icon at bounding box center [1218, 288] width 10 height 9
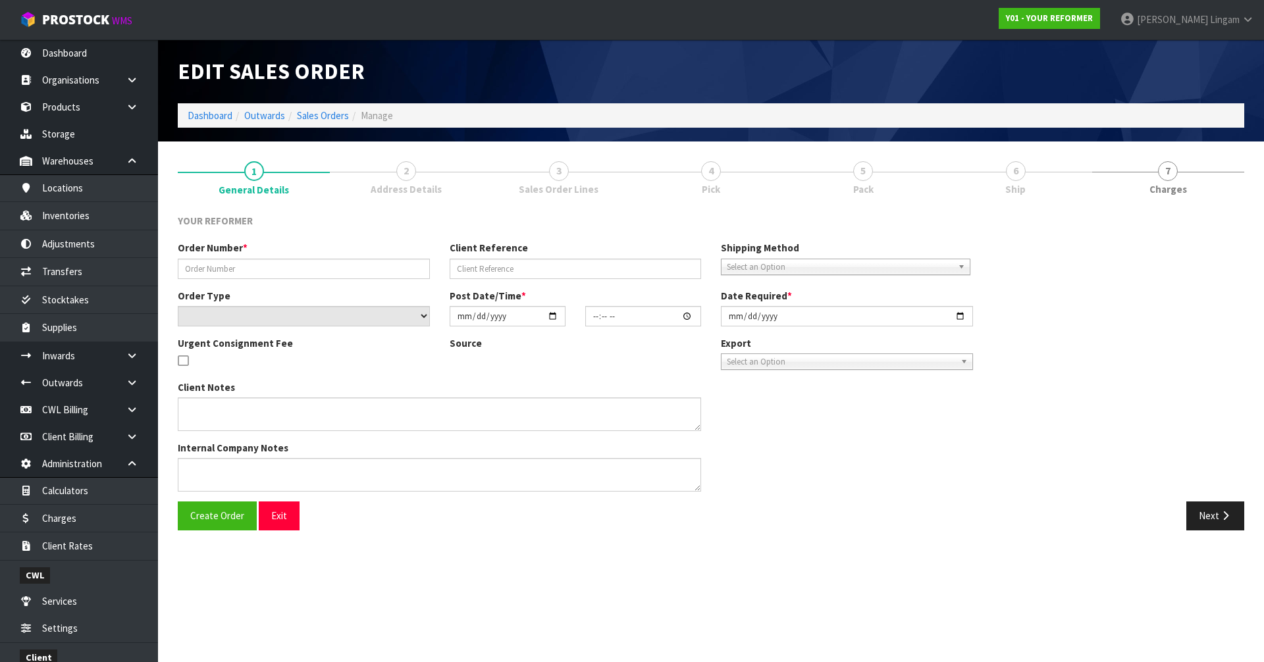
type input "3995"
type input "WILLIAM COLE OYF NORTHLANDS LIMITED"
select select "number:0"
type input "2025-08-13"
type input "21:36:00.000"
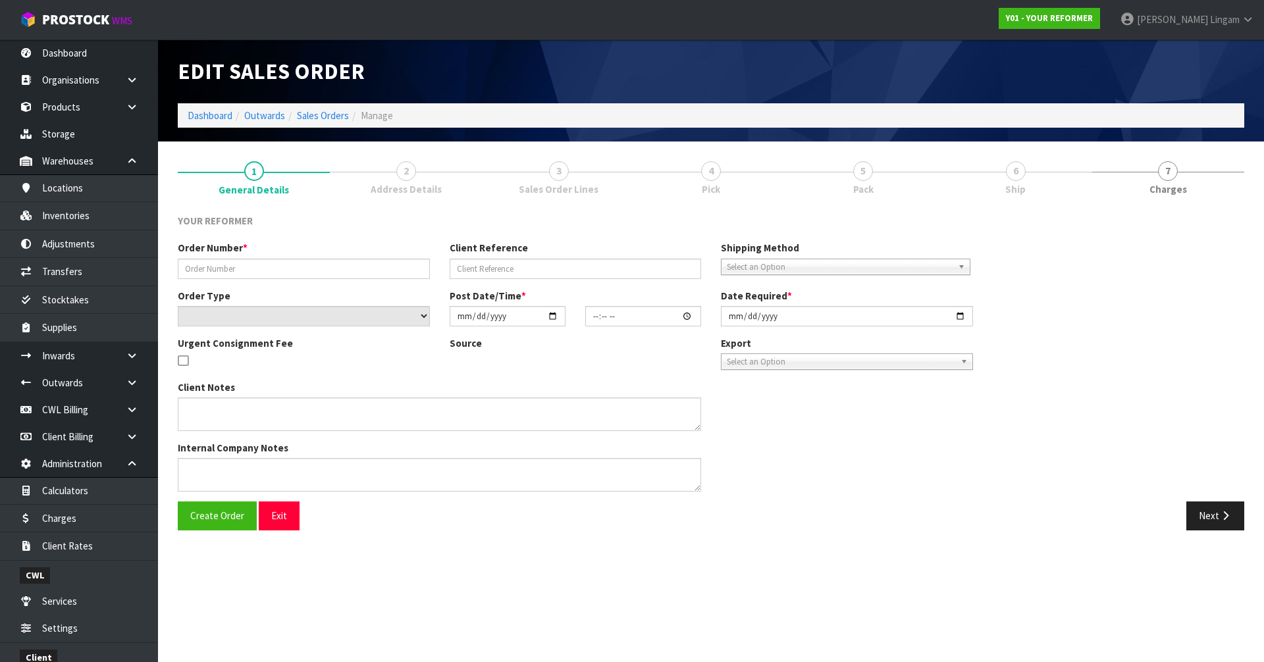
type input "2025-09-17"
type textarea "REFORMERS TO ARRIVE TO NZ 7/SEP BEFORE 8AM OR AFTER 6PM (THURS, FRI AND SAT IS …"
type textarea "FREIGHT QUOTE WILL BE AS FOLLOWS. AKL / CHH FREIGHT CHARGE: $1083.72 + HIAB CHA…"
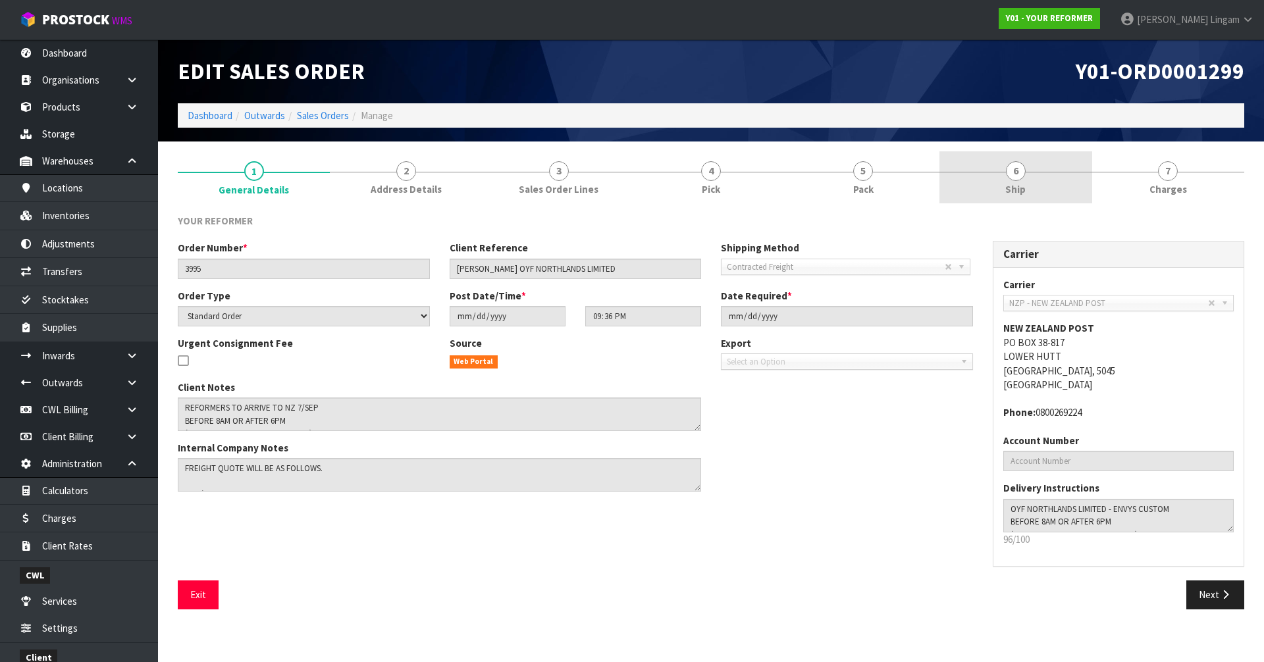
click at [1019, 184] on span "Ship" at bounding box center [1015, 189] width 20 height 14
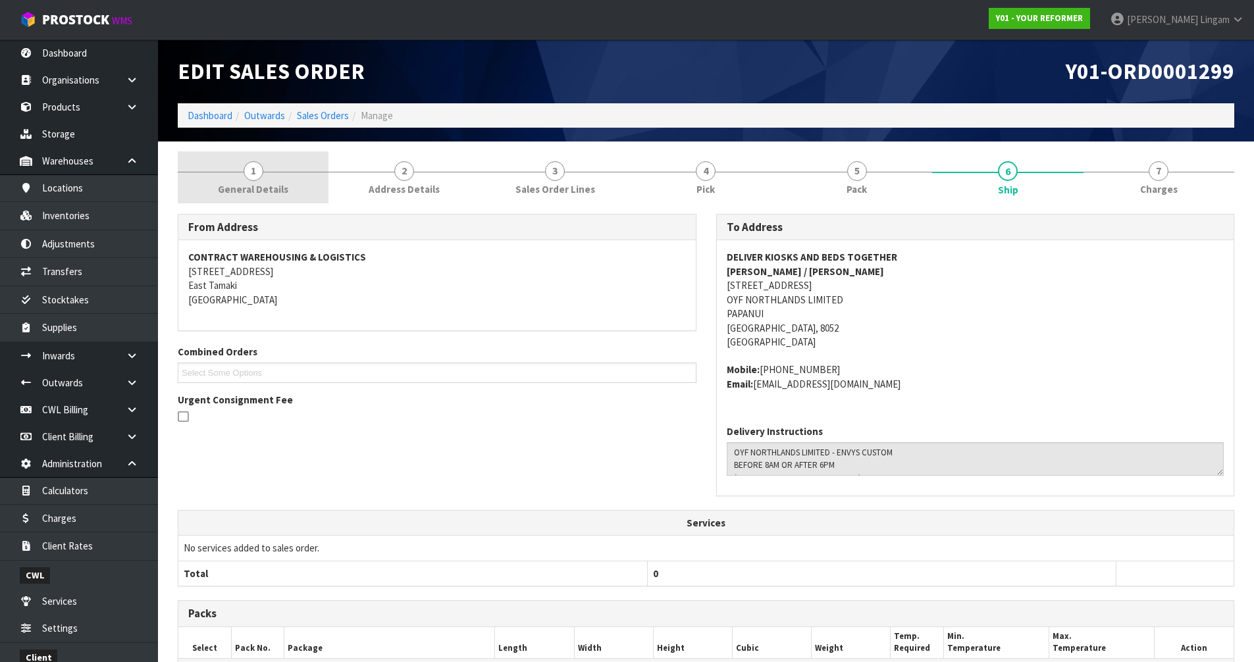
click at [284, 184] on span "General Details" at bounding box center [253, 189] width 70 height 14
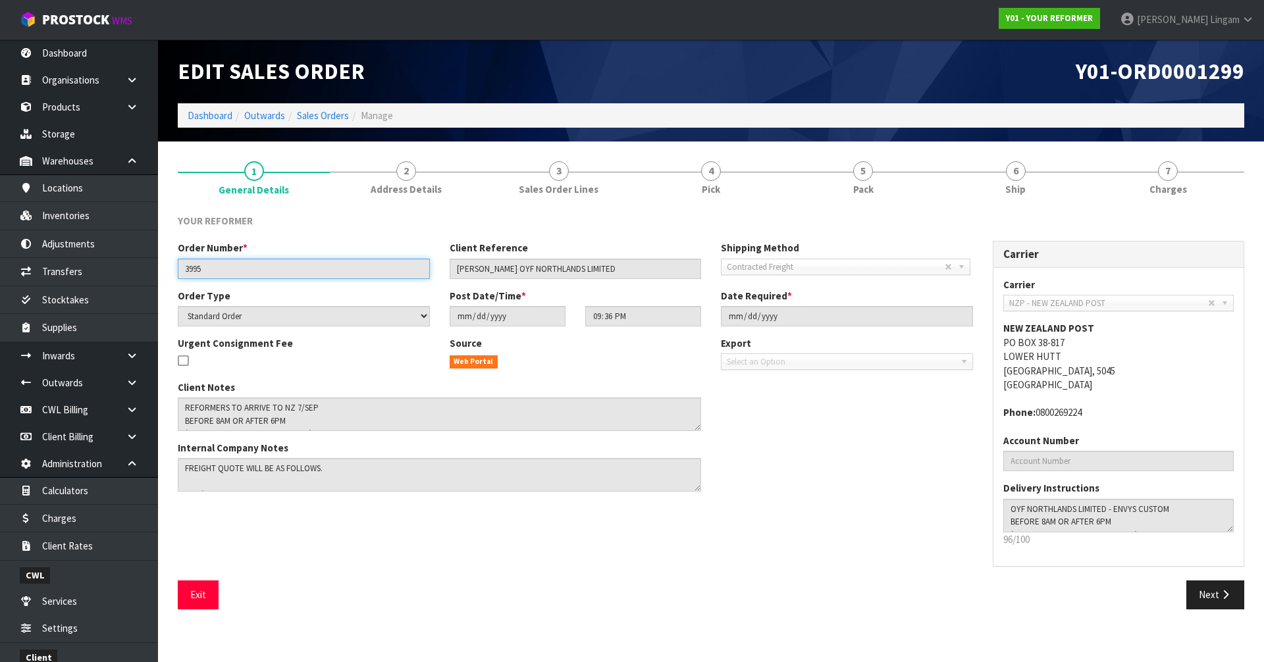
click at [197, 273] on input "3995" at bounding box center [304, 269] width 252 height 20
drag, startPoint x: 700, startPoint y: 492, endPoint x: 700, endPoint y: 505, distance: 13.8
click at [700, 505] on div "Order Number * 3995 Client Reference WILLIAM COLE OYF NORTHLANDS LIMITED Shippi…" at bounding box center [711, 411] width 1086 height 340
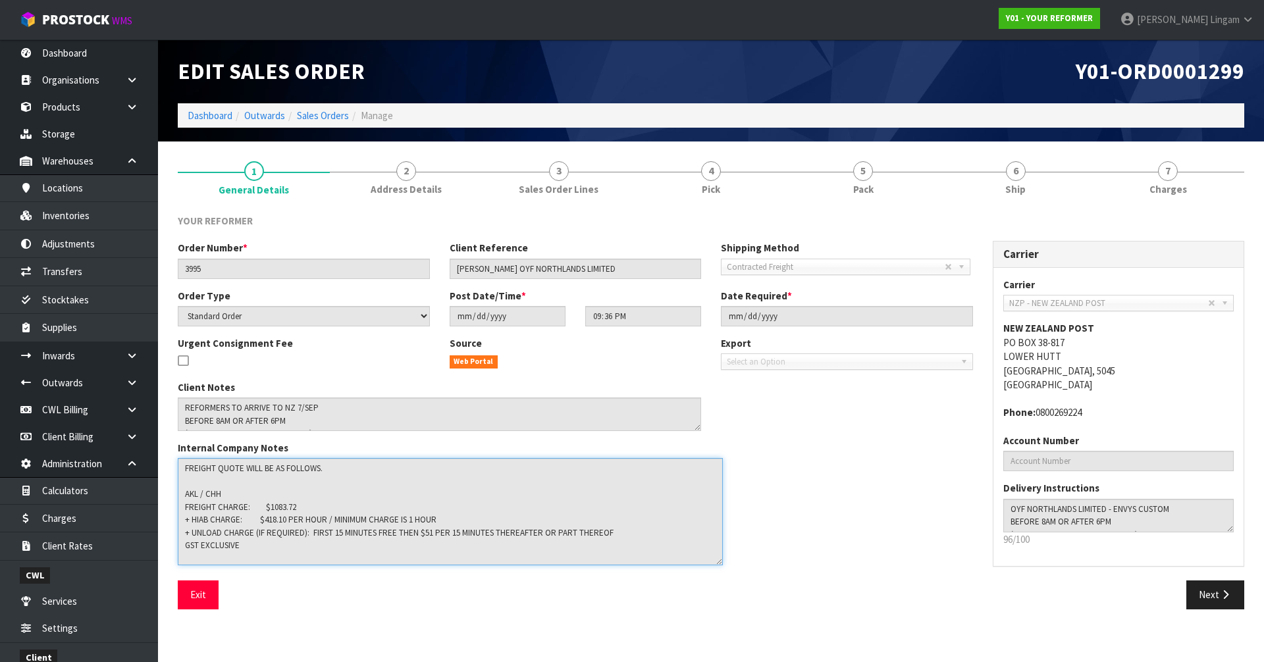
drag, startPoint x: 698, startPoint y: 490, endPoint x: 719, endPoint y: 564, distance: 76.8
click at [719, 564] on textarea at bounding box center [450, 511] width 545 height 107
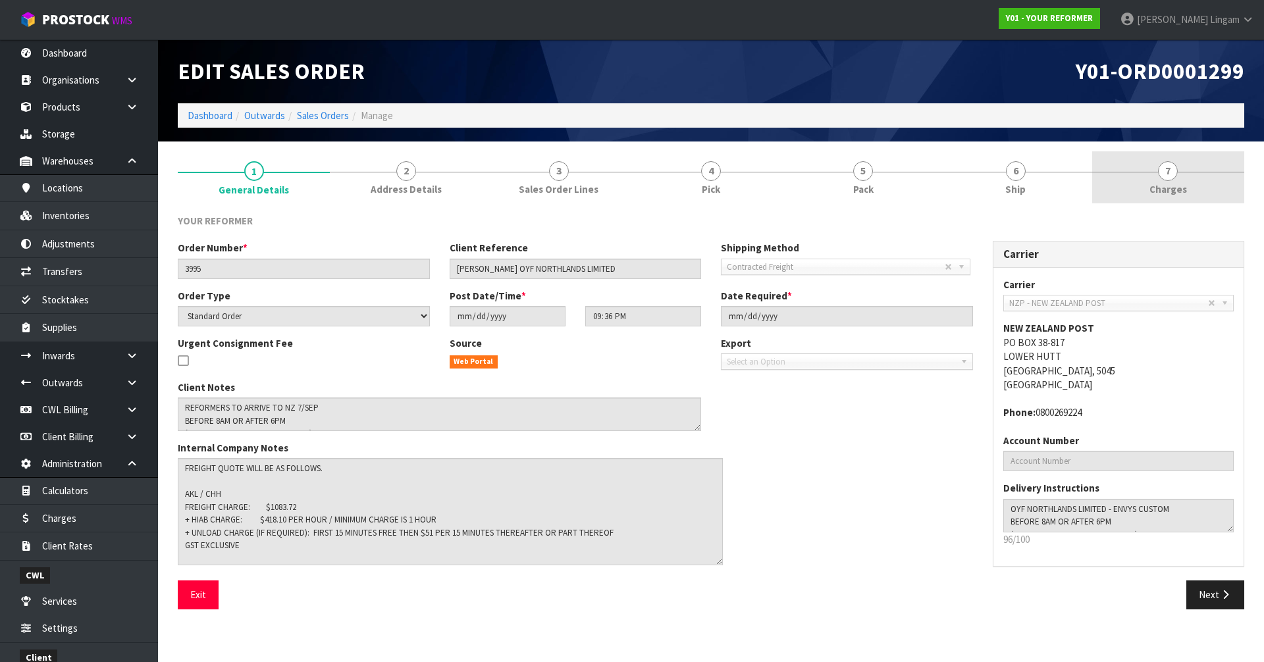
click at [1212, 180] on link "7 Charges" at bounding box center [1168, 177] width 152 height 52
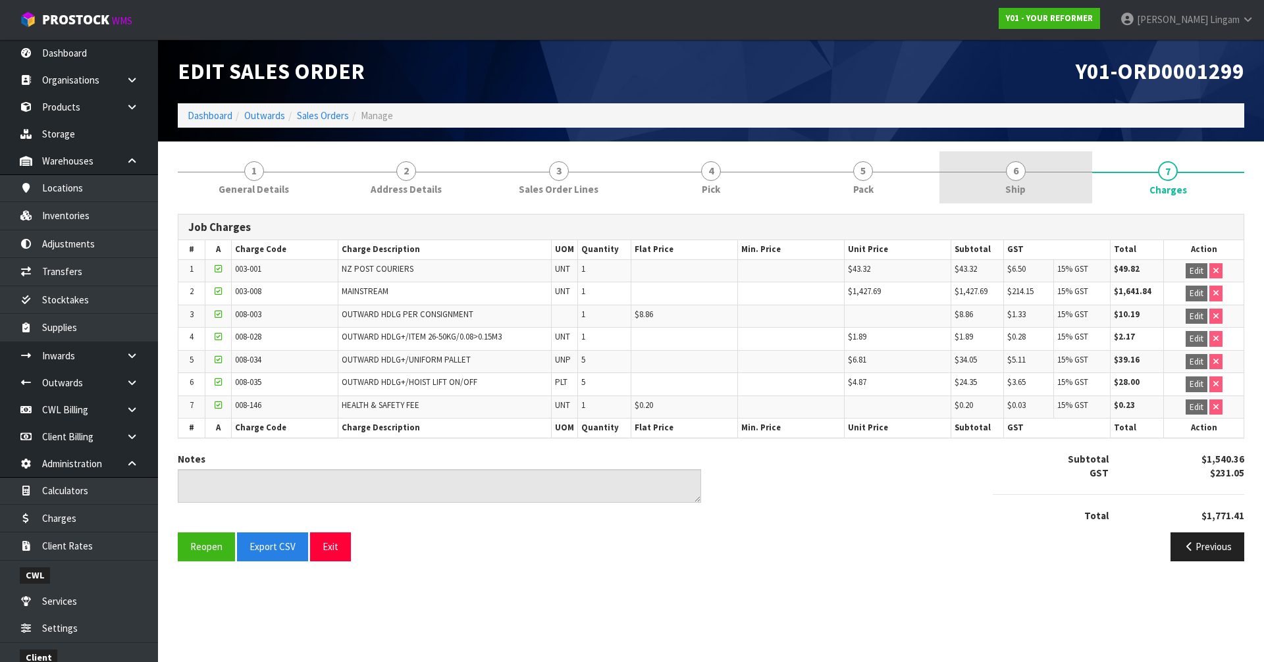
click at [1044, 188] on link "6 Ship" at bounding box center [1015, 177] width 152 height 52
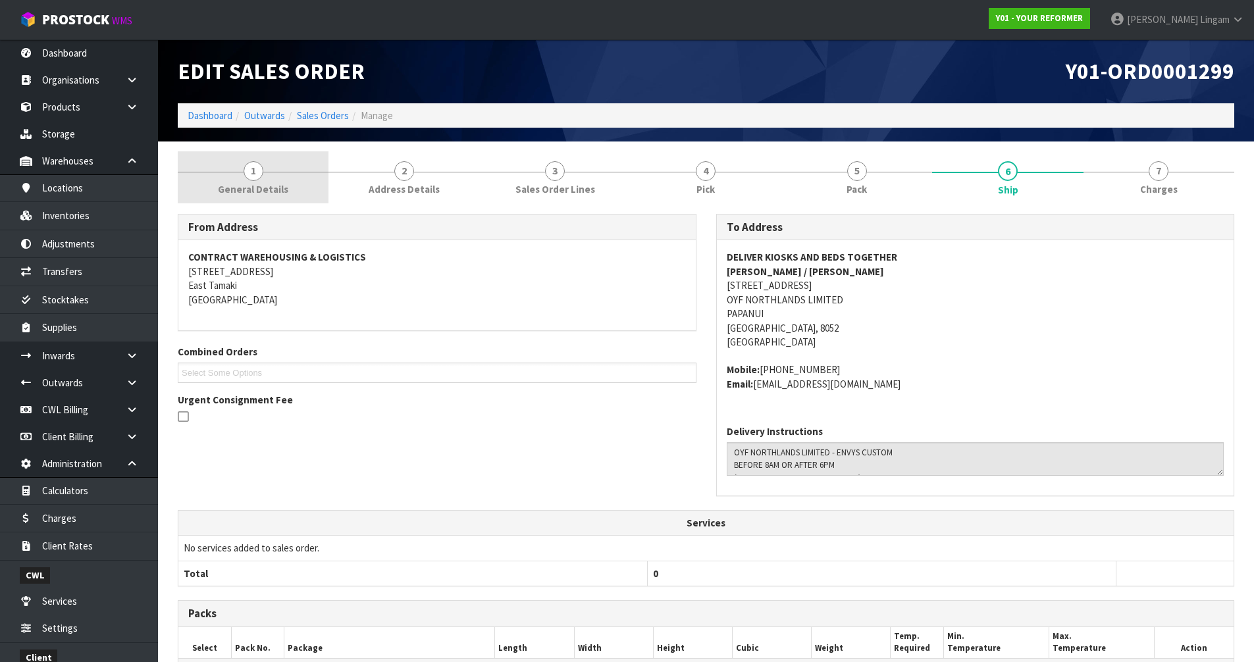
click at [303, 169] on link "1 General Details" at bounding box center [253, 177] width 151 height 52
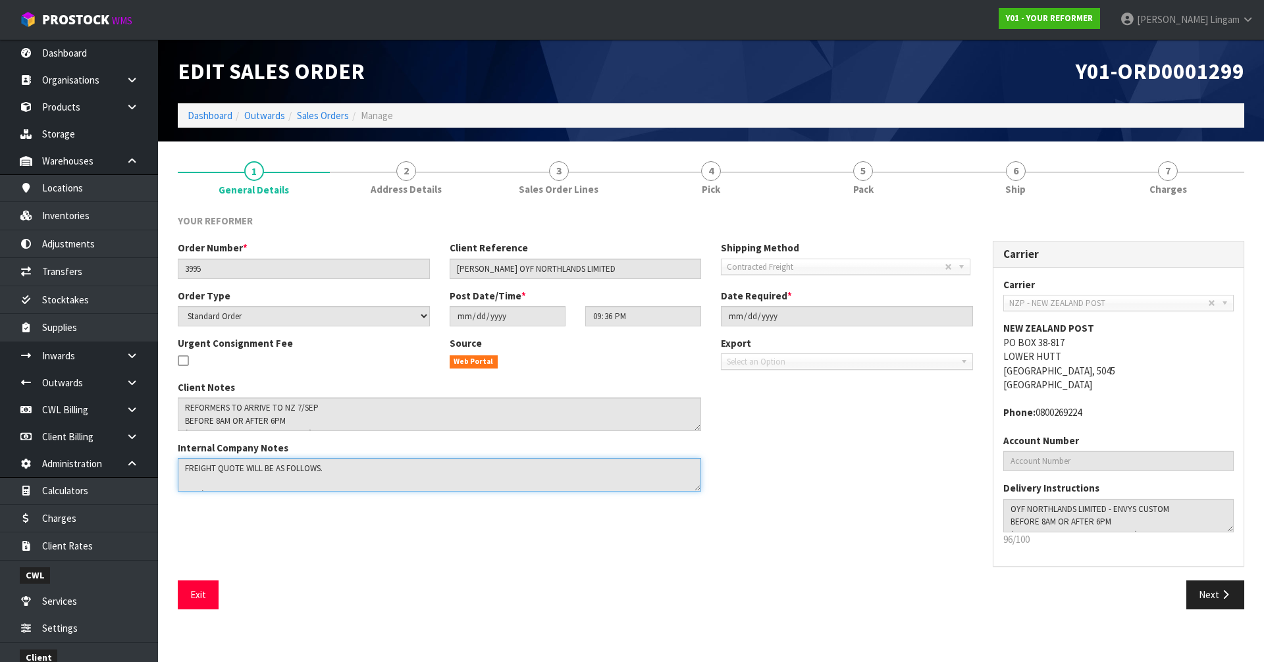
click at [700, 489] on textarea at bounding box center [439, 475] width 523 height 34
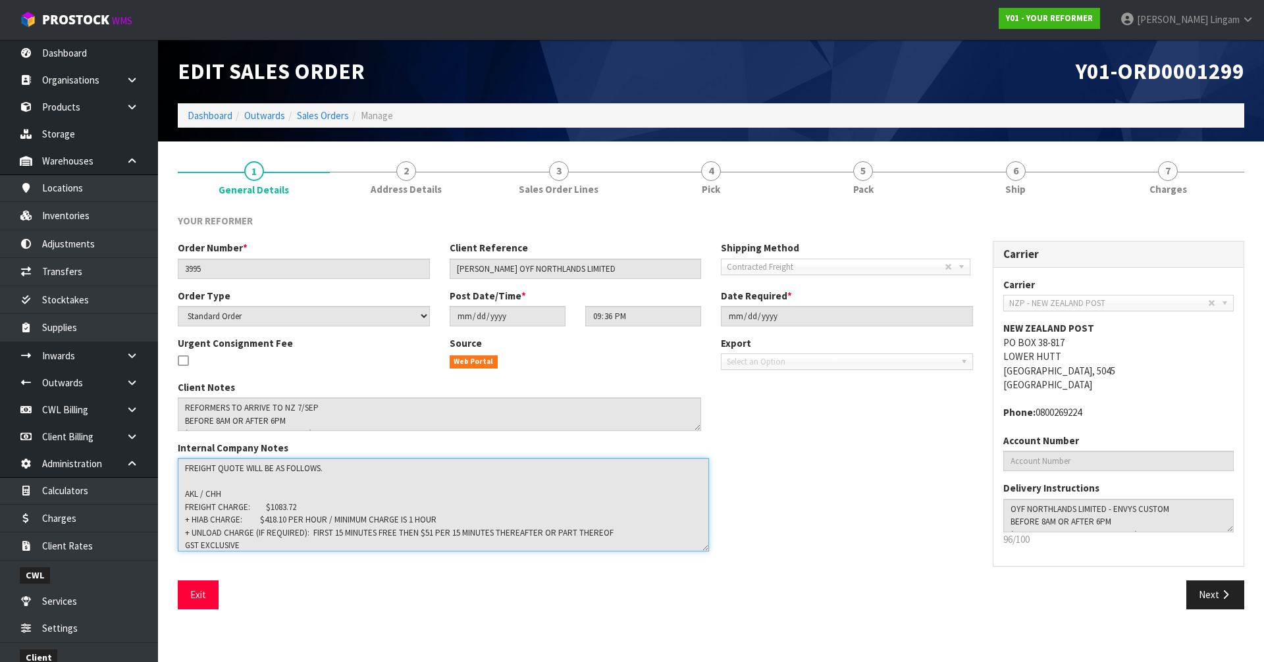
drag, startPoint x: 698, startPoint y: 490, endPoint x: 706, endPoint y: 550, distance: 60.4
click at [706, 550] on textarea at bounding box center [443, 504] width 531 height 93
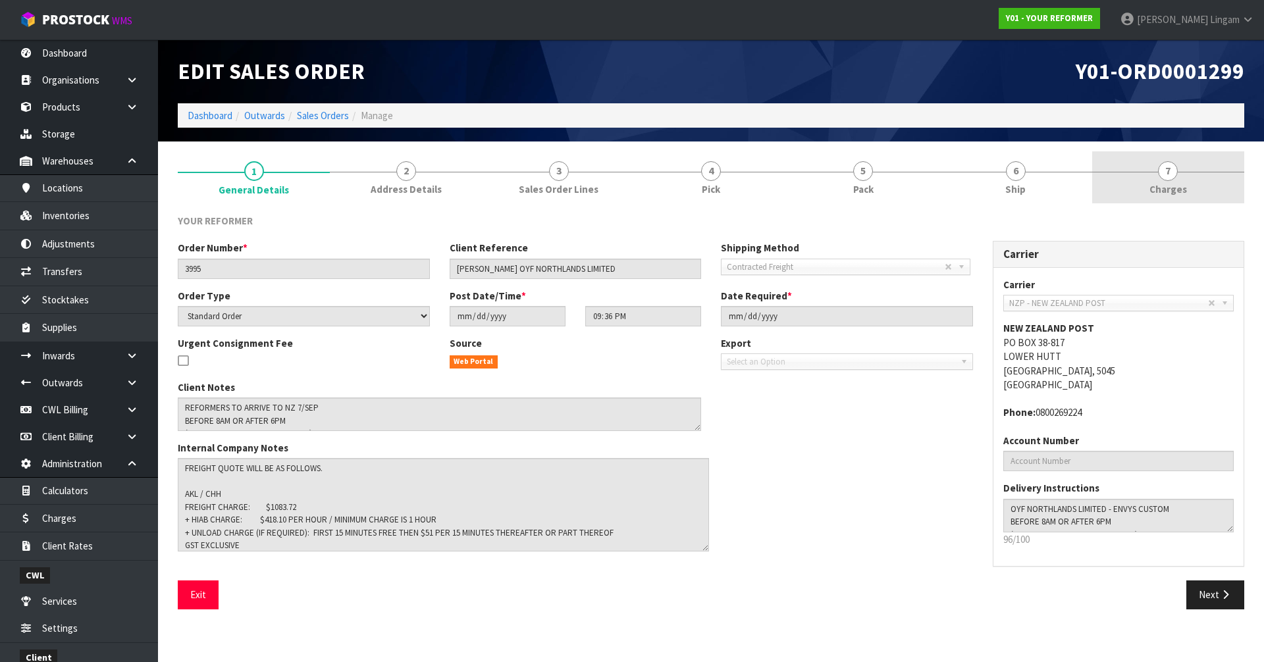
click at [1185, 192] on span "Charges" at bounding box center [1168, 189] width 38 height 14
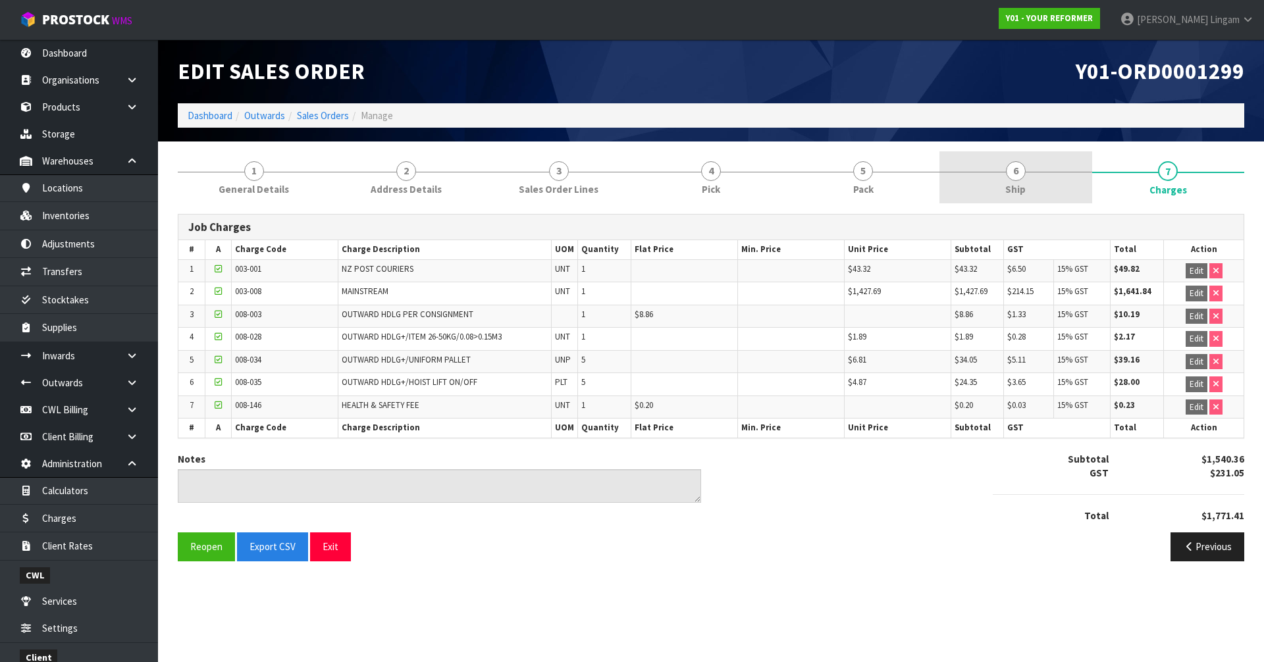
click at [1052, 182] on link "6 Ship" at bounding box center [1015, 177] width 152 height 52
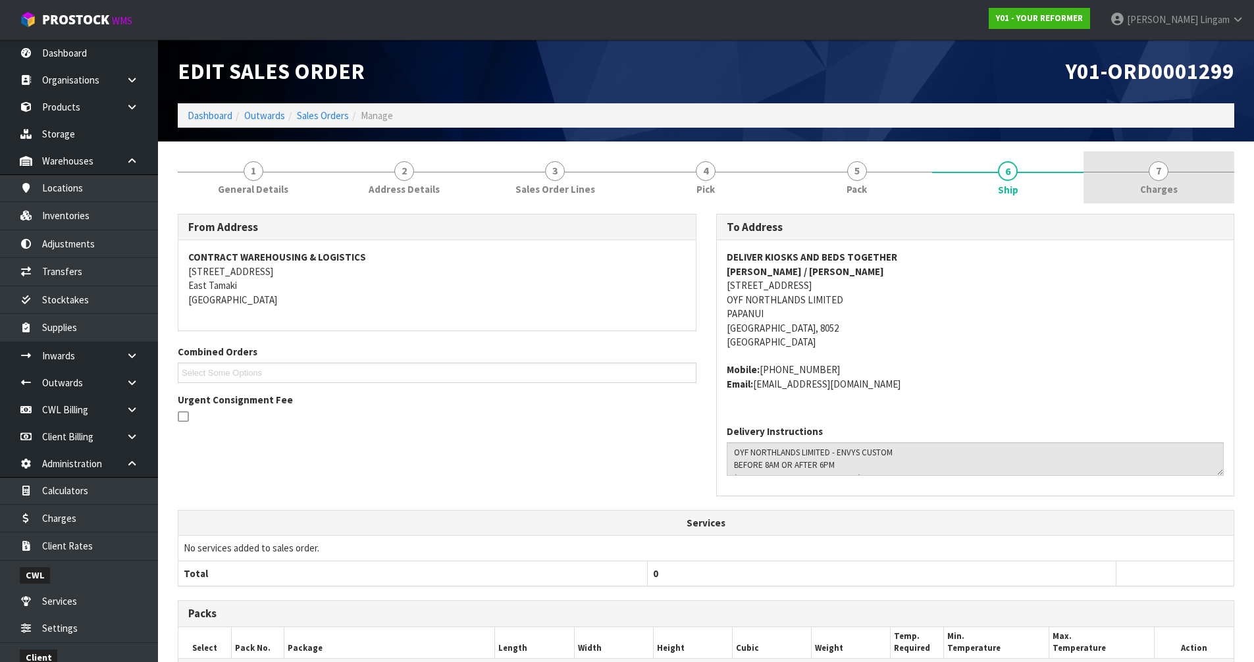
click at [1185, 176] on link "7 Charges" at bounding box center [1158, 177] width 151 height 52
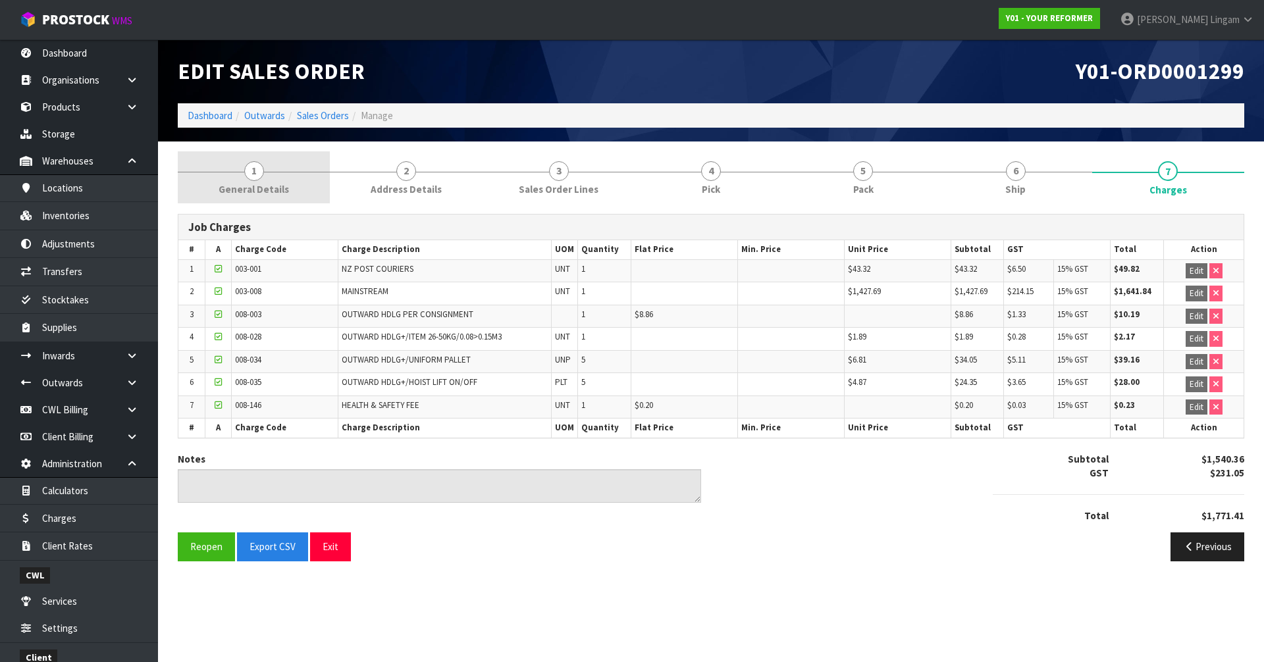
click at [277, 176] on link "1 General Details" at bounding box center [254, 177] width 152 height 52
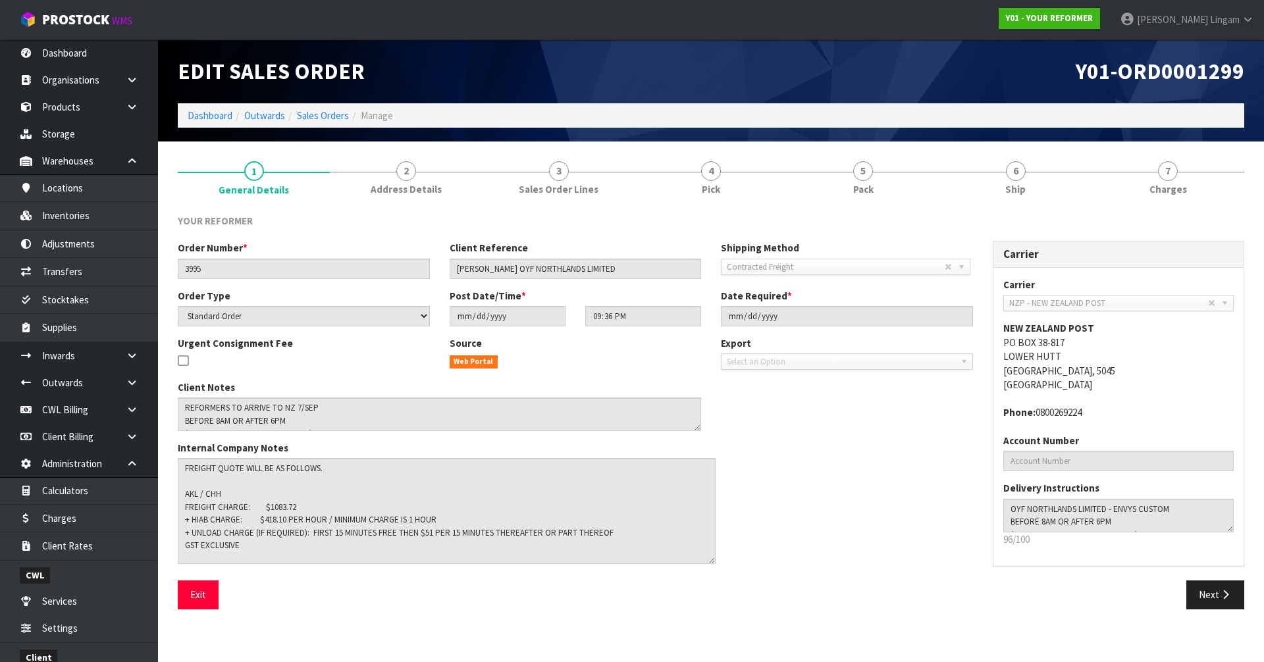
drag, startPoint x: 693, startPoint y: 489, endPoint x: 707, endPoint y: 561, distance: 73.8
click at [707, 561] on textarea at bounding box center [447, 511] width 538 height 106
click at [1190, 184] on link "7 Charges" at bounding box center [1168, 177] width 152 height 52
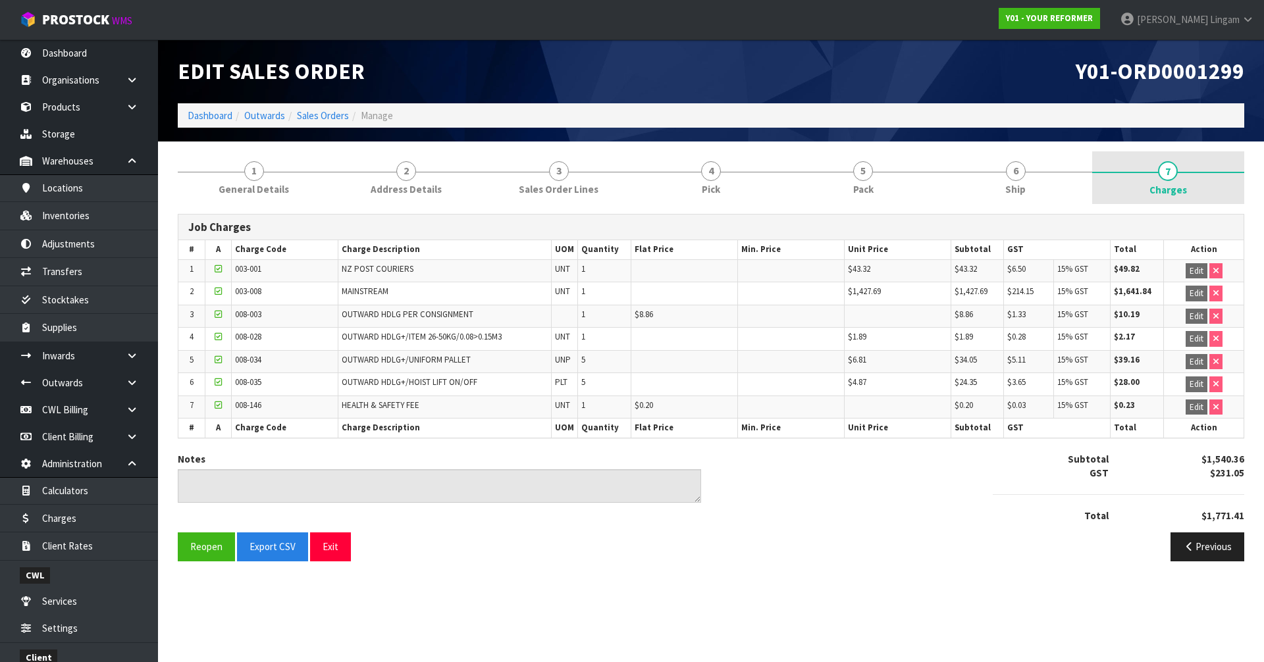
click at [1171, 184] on span "Charges" at bounding box center [1168, 190] width 38 height 14
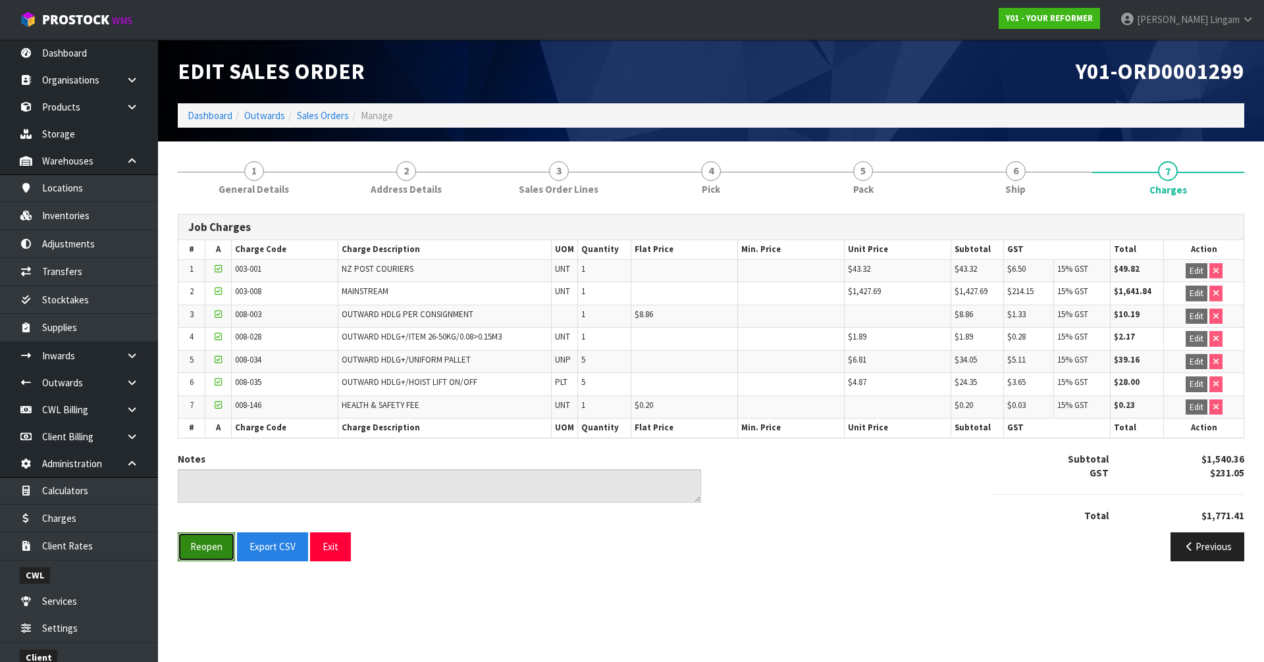
click at [213, 554] on button "Reopen" at bounding box center [206, 546] width 57 height 28
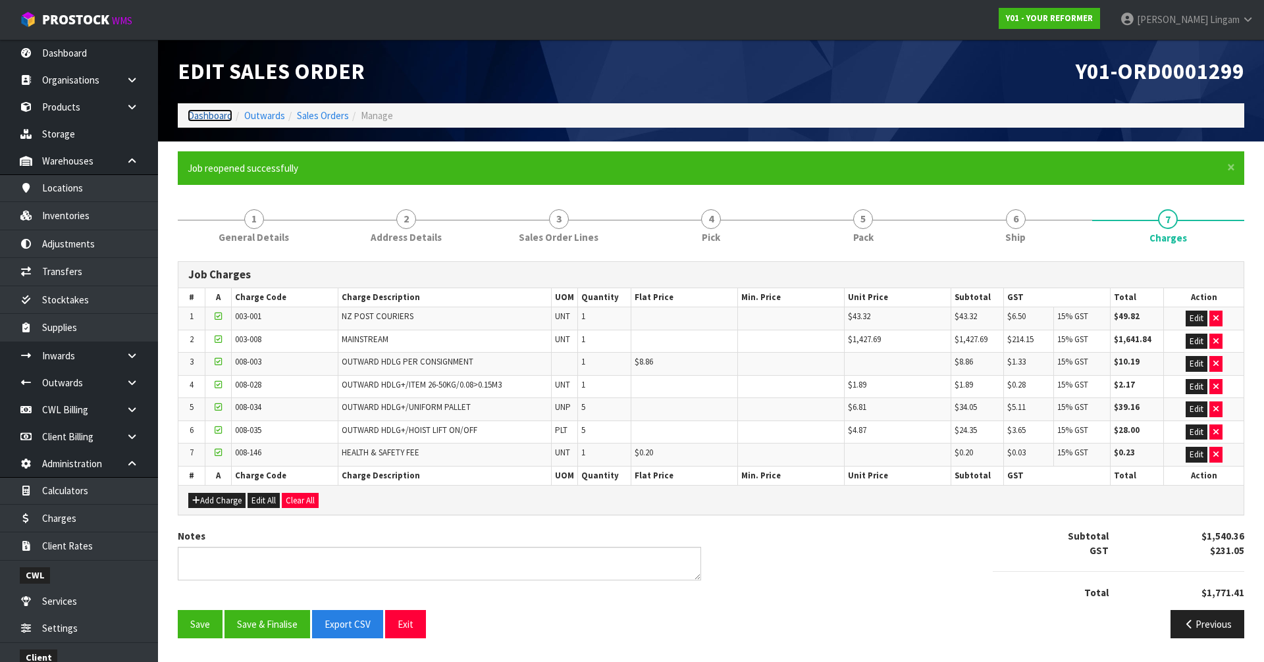
click at [212, 113] on link "Dashboard" at bounding box center [210, 115] width 45 height 13
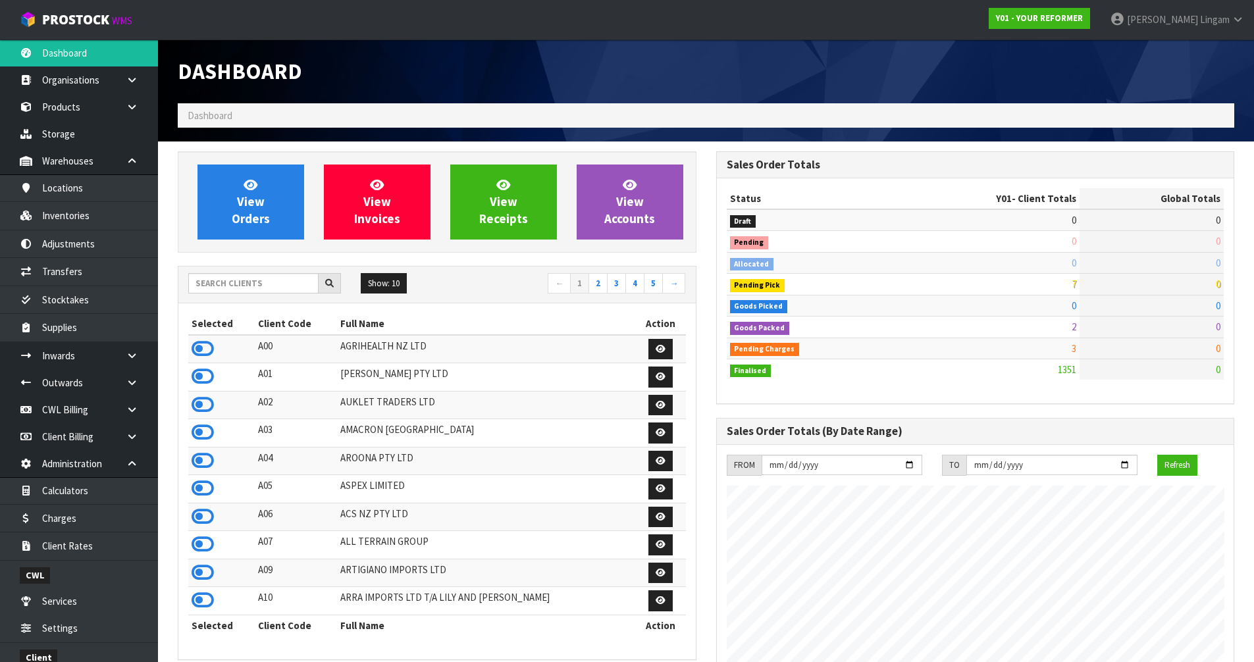
scroll to position [997, 538]
click at [263, 230] on link "View Orders" at bounding box center [250, 202] width 107 height 75
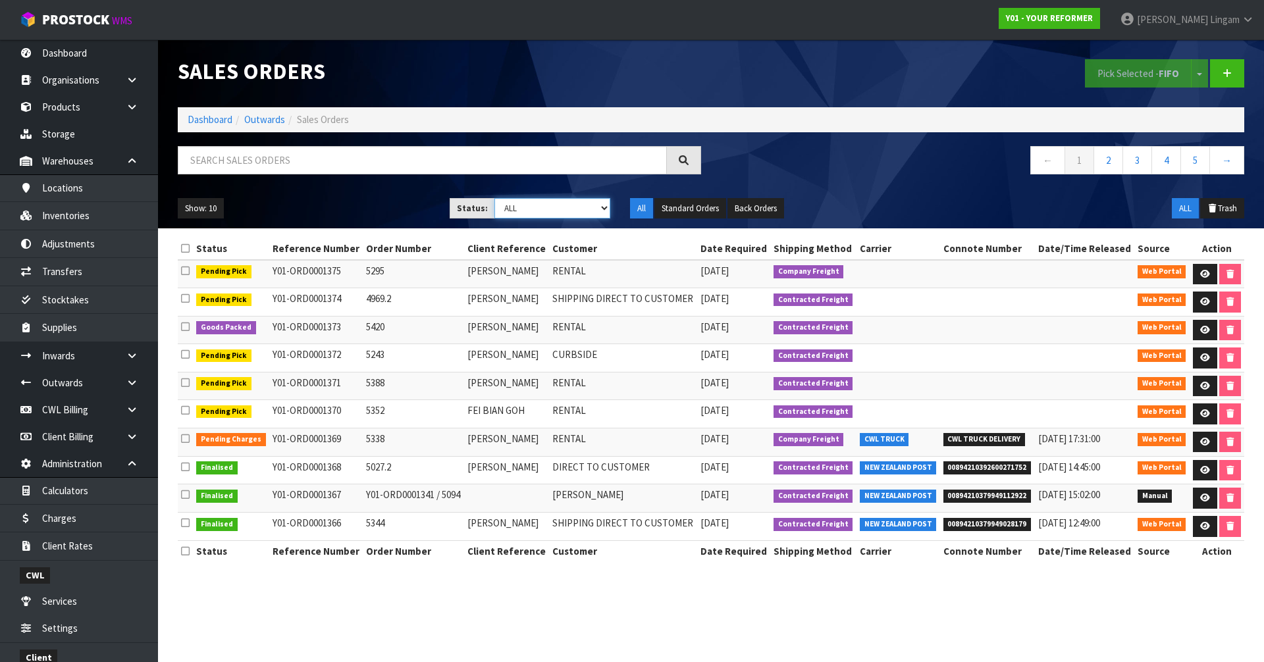
click at [595, 206] on select "Draft Pending Allocated Pending Pick Goods Picked Goods Packed Pending Charges …" at bounding box center [552, 208] width 116 height 20
select select "string:6"
click at [494, 198] on select "Draft Pending Allocated Pending Pick Goods Picked Goods Packed Pending Charges …" at bounding box center [552, 208] width 116 height 20
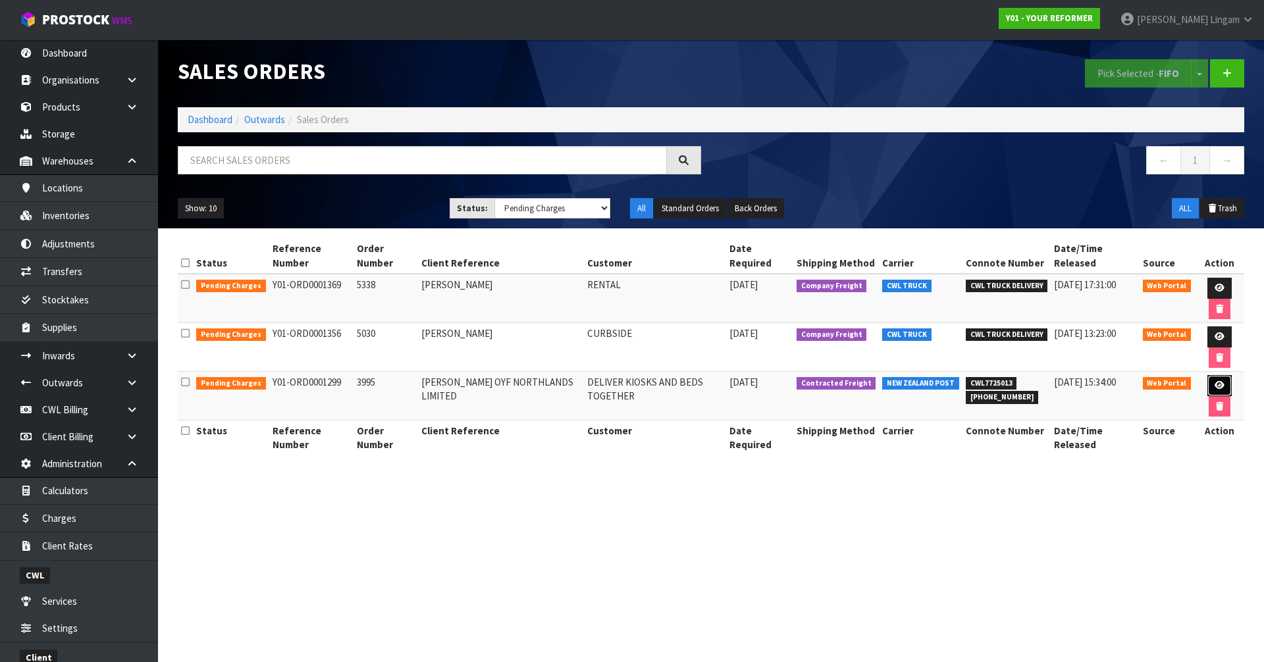
click at [1215, 383] on icon at bounding box center [1219, 385] width 10 height 9
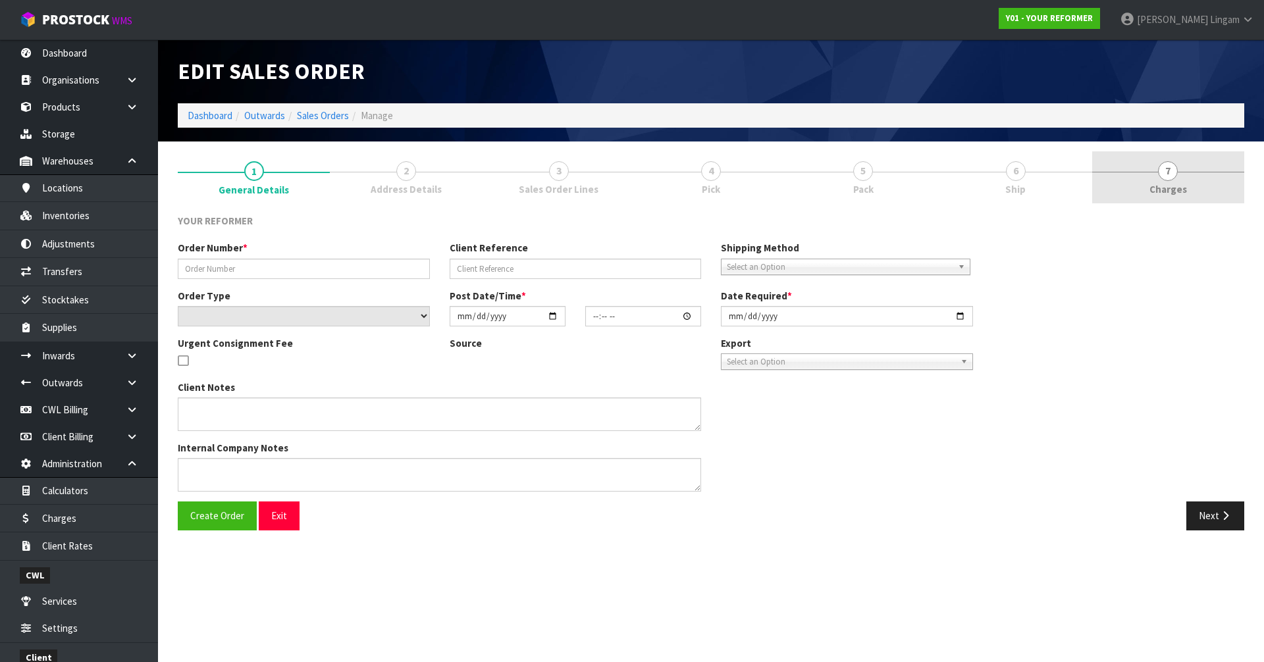
type input "3995"
type input "WILLIAM COLE OYF NORTHLANDS LIMITED"
select select "number:0"
type input "2025-08-13"
type input "21:36:00.000"
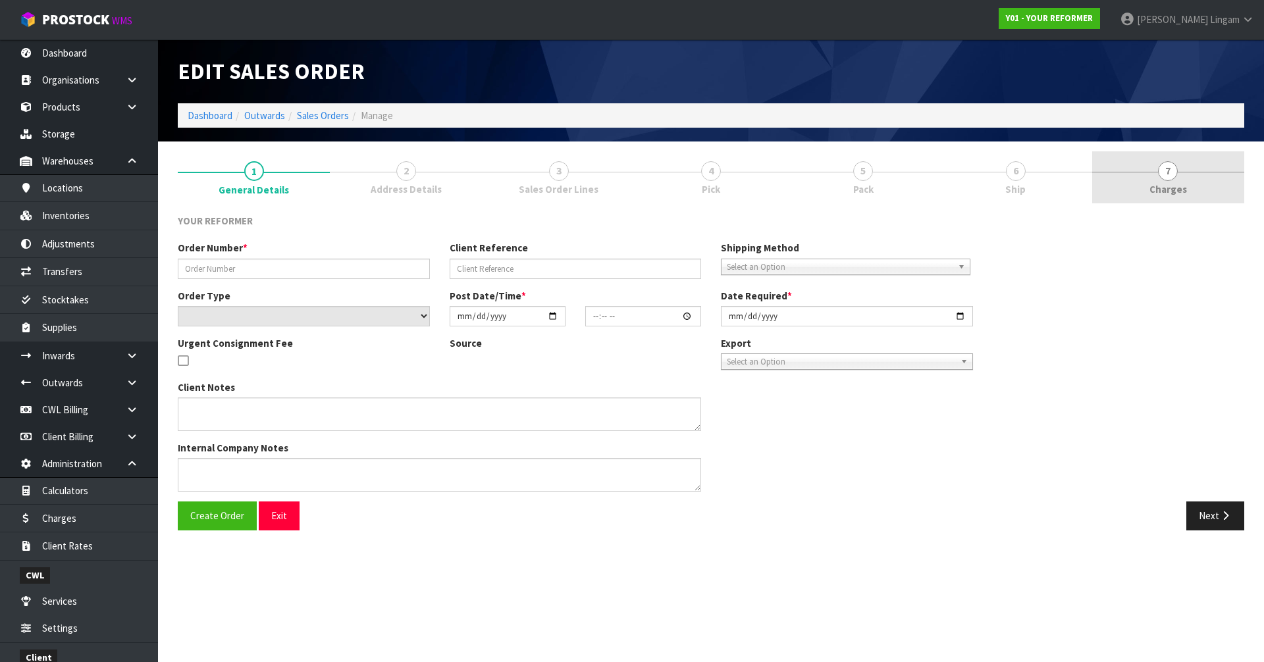
type input "2025-09-17"
type textarea "REFORMERS TO ARRIVE TO NZ 7/SEP BEFORE 8AM OR AFTER 6PM (THURS, FRI AND SAT IS …"
type textarea "FREIGHT QUOTE WILL BE AS FOLLOWS. AKL / CHH FREIGHT CHARGE: $1083.72 + HIAB CHA…"
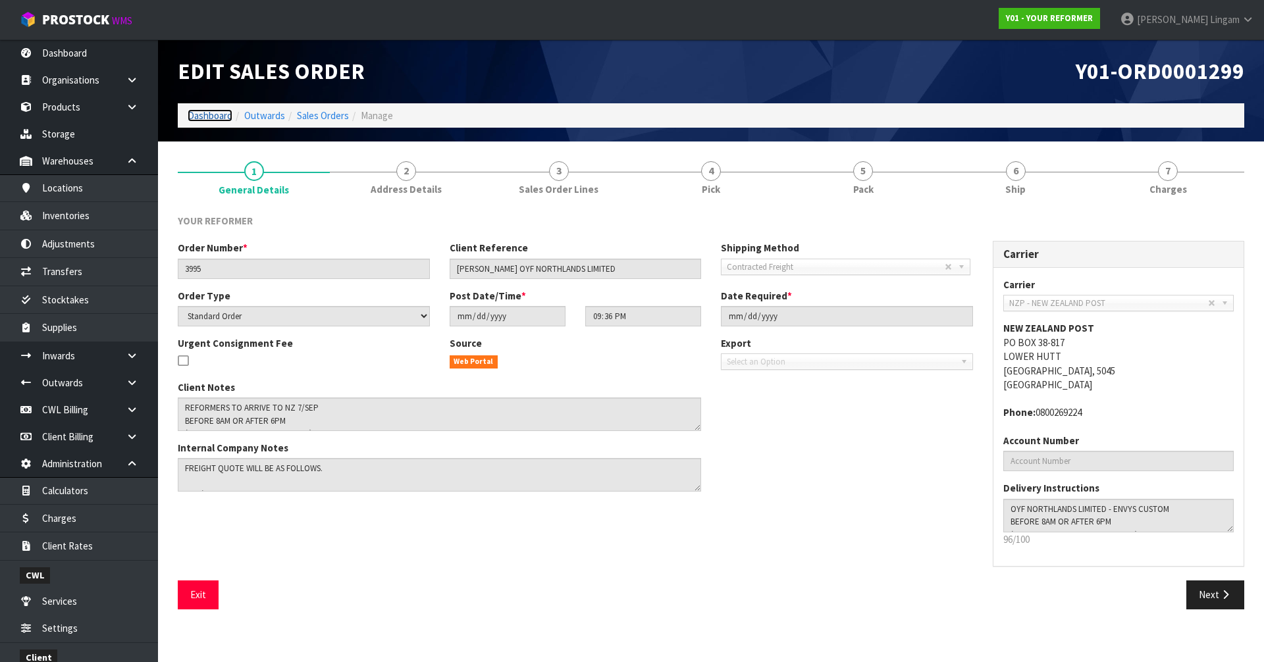
click at [204, 113] on link "Dashboard" at bounding box center [210, 115] width 45 height 13
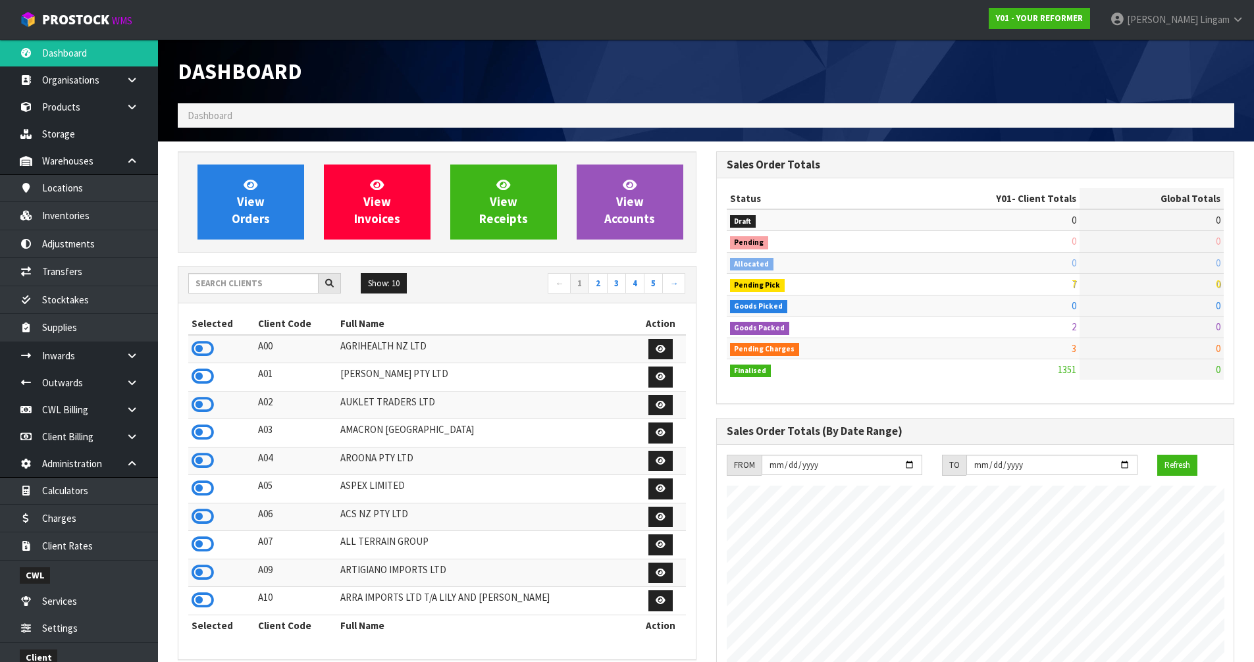
scroll to position [997, 538]
click at [228, 284] on input "text" at bounding box center [253, 283] width 130 height 20
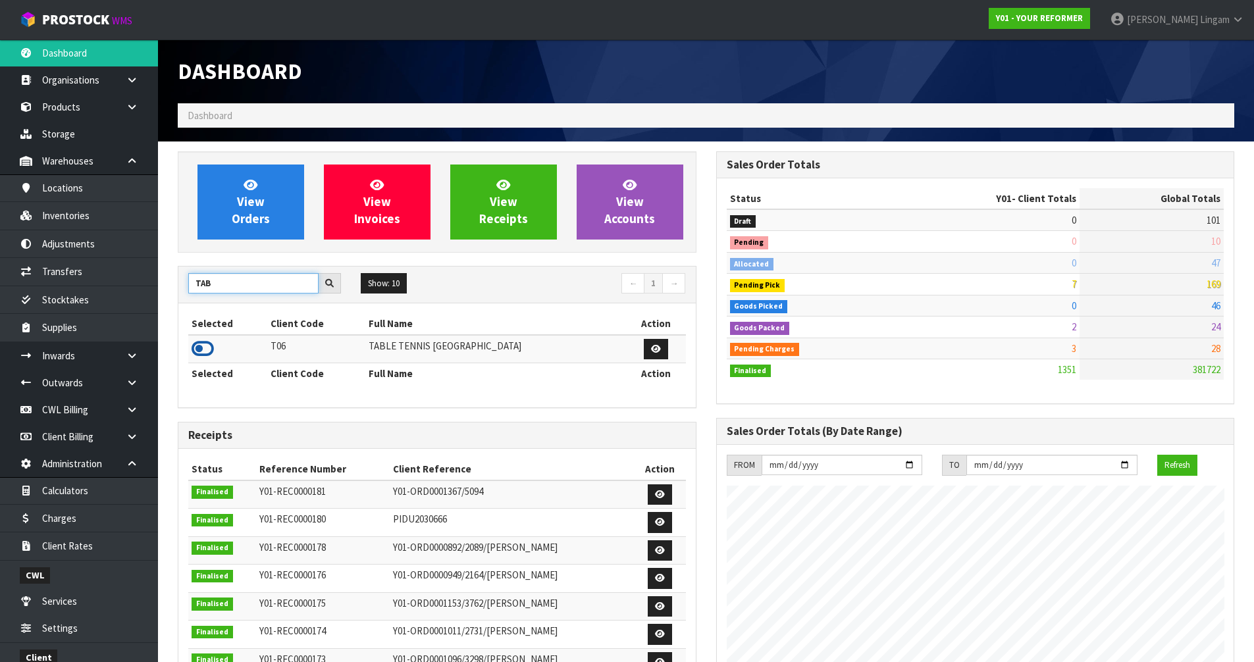
type input "TAB"
click at [205, 350] on icon at bounding box center [203, 349] width 22 height 20
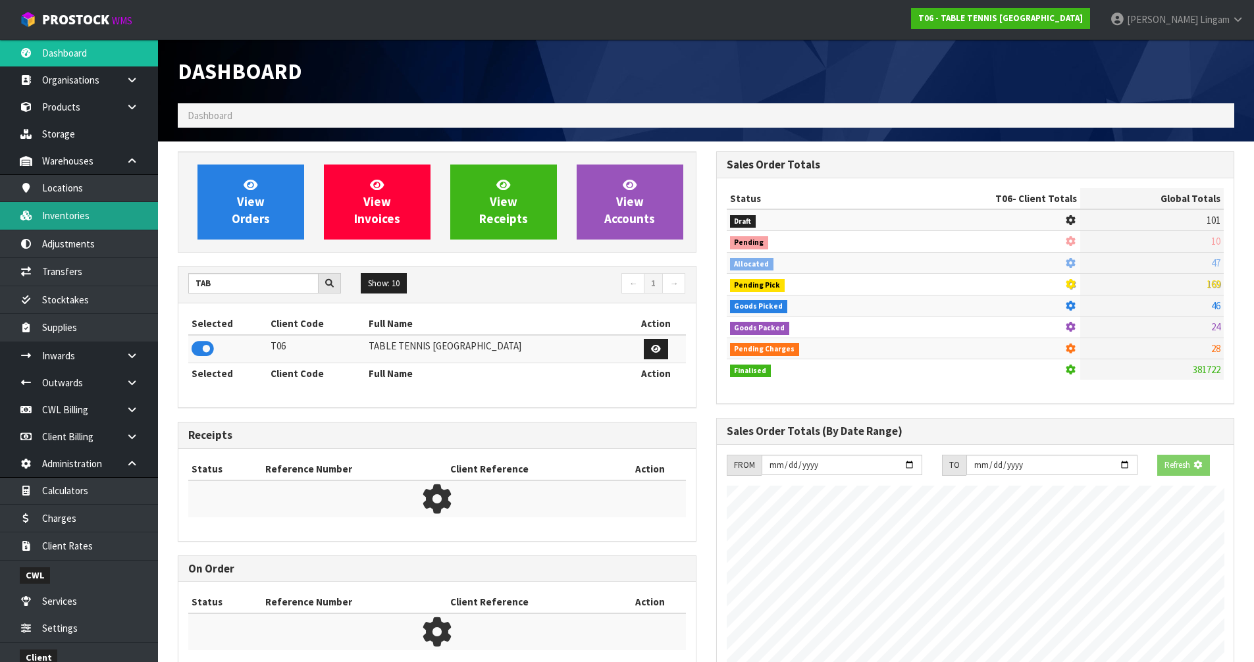
scroll to position [848, 538]
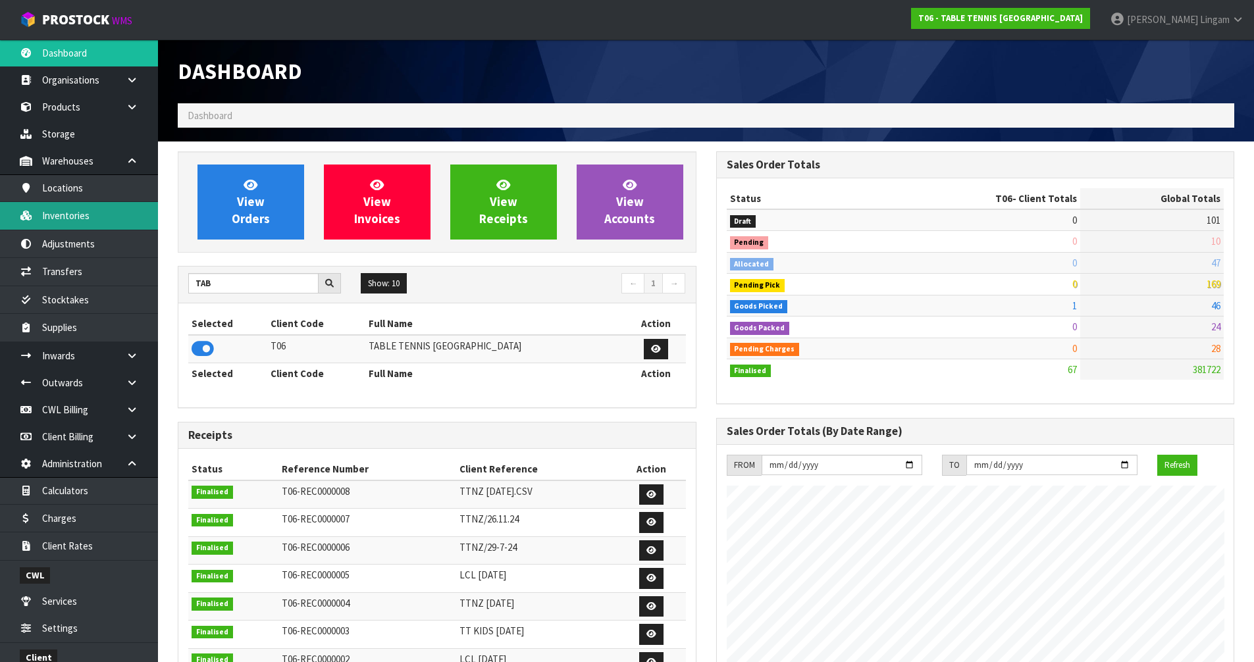
click at [75, 222] on link "Inventories" at bounding box center [79, 215] width 158 height 27
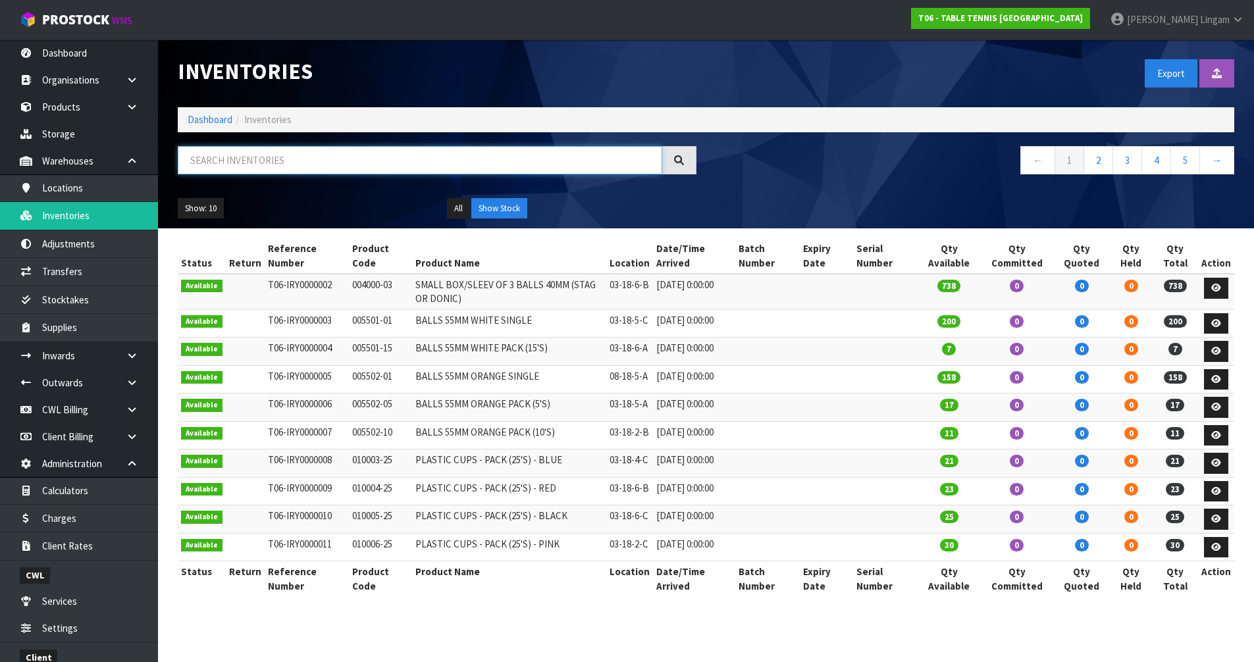
click at [340, 165] on input "text" at bounding box center [420, 160] width 484 height 28
paste input "0400SPDB"
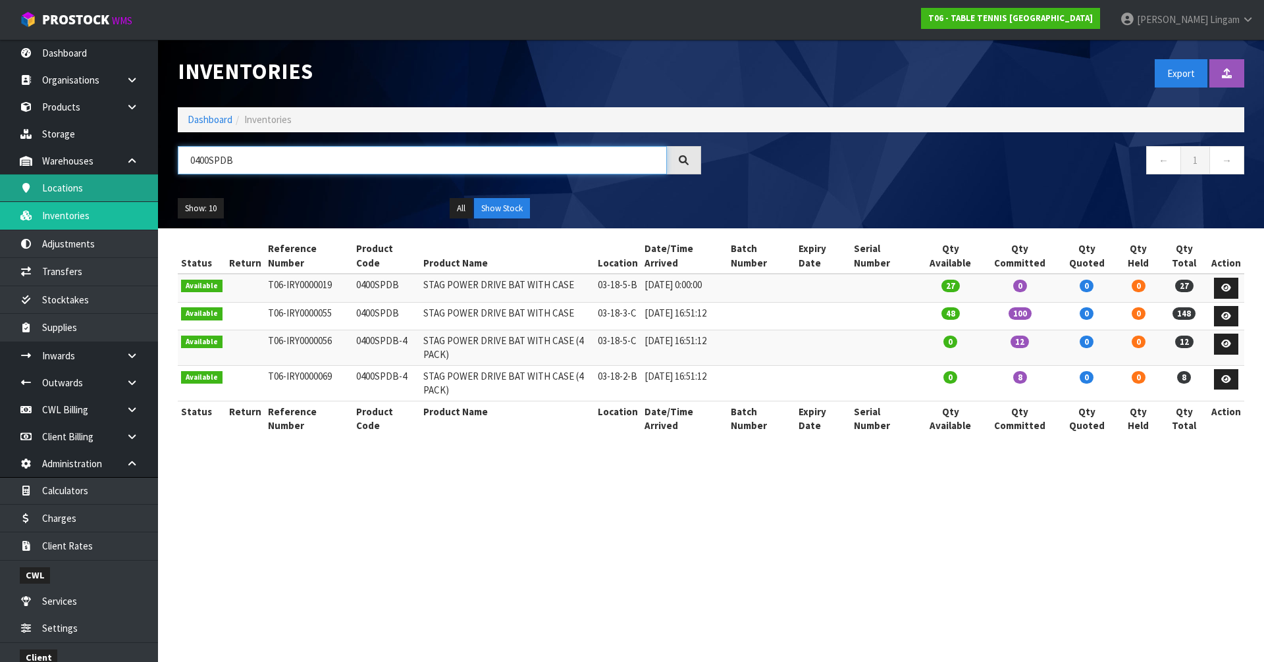
type input "0400SPDB"
click at [211, 118] on link "Dashboard" at bounding box center [210, 119] width 45 height 13
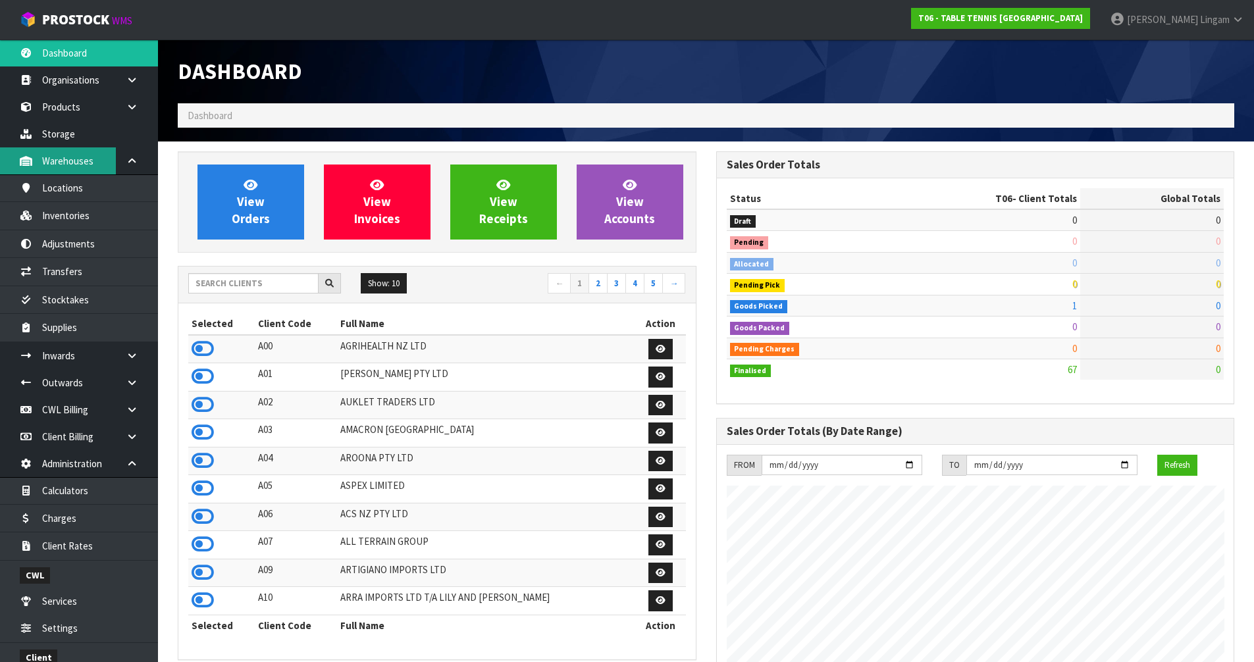
scroll to position [848, 538]
click at [284, 293] on input "text" at bounding box center [253, 283] width 130 height 20
click at [280, 282] on input "text" at bounding box center [253, 283] width 130 height 20
click at [259, 286] on input "text" at bounding box center [253, 283] width 130 height 20
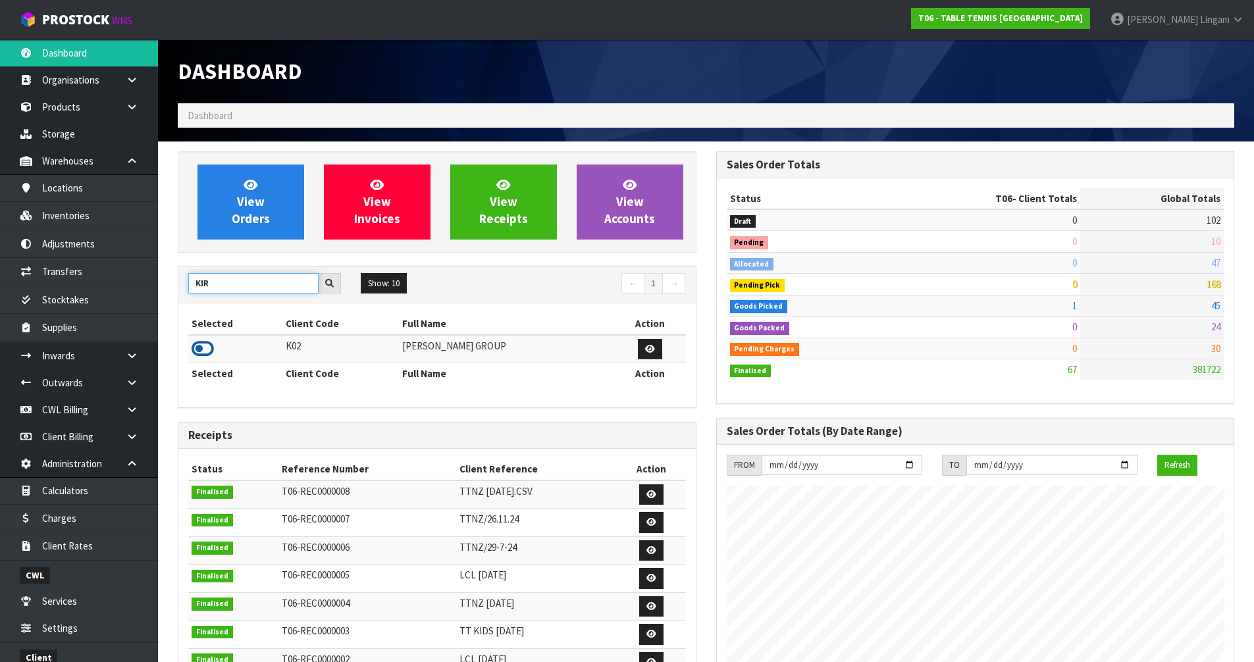
type input "KIR"
click at [204, 347] on icon at bounding box center [203, 349] width 22 height 20
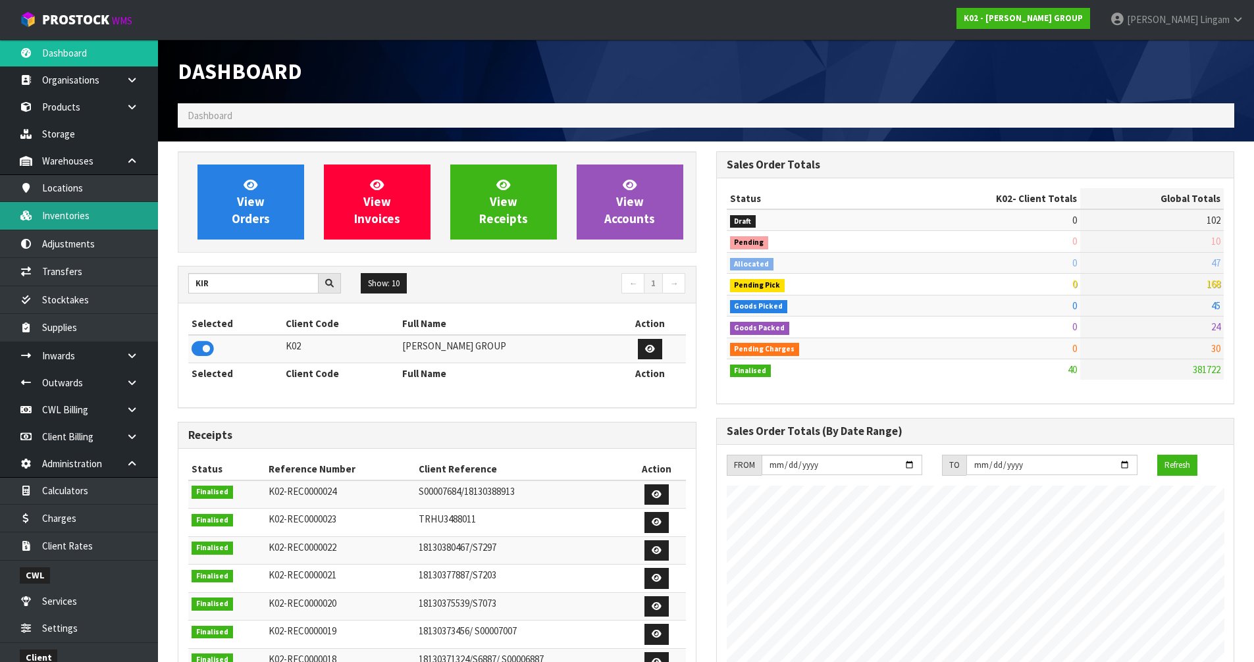
scroll to position [826, 538]
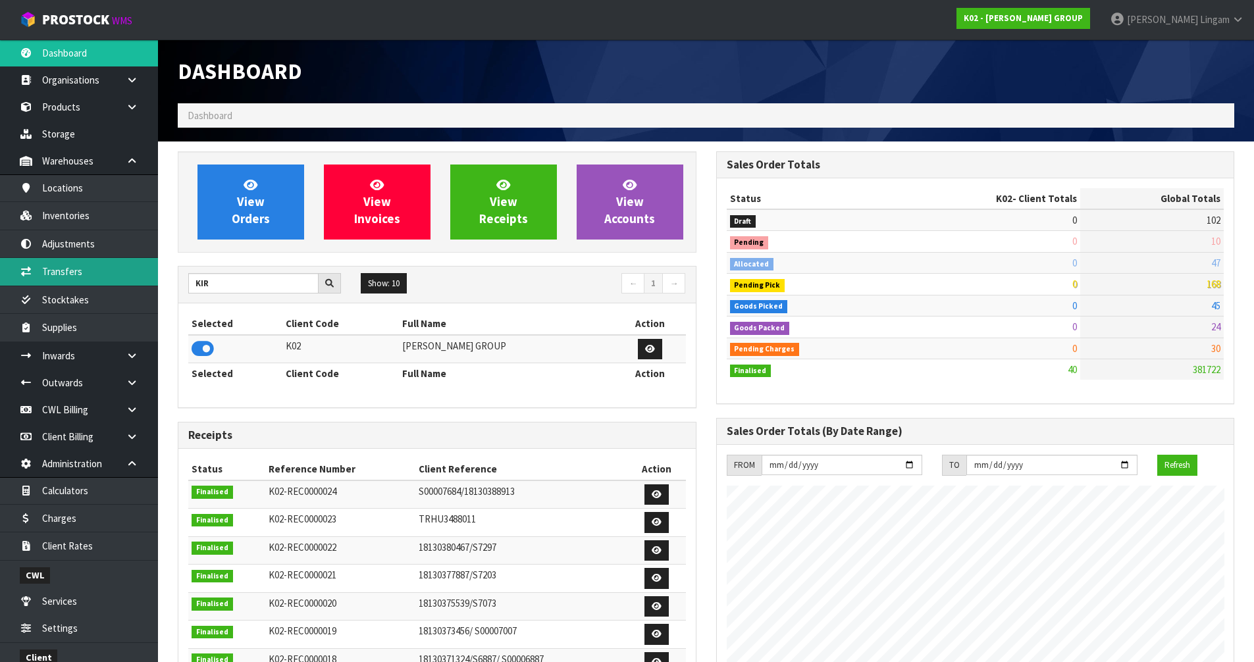
click at [78, 274] on link "Transfers" at bounding box center [79, 271] width 158 height 27
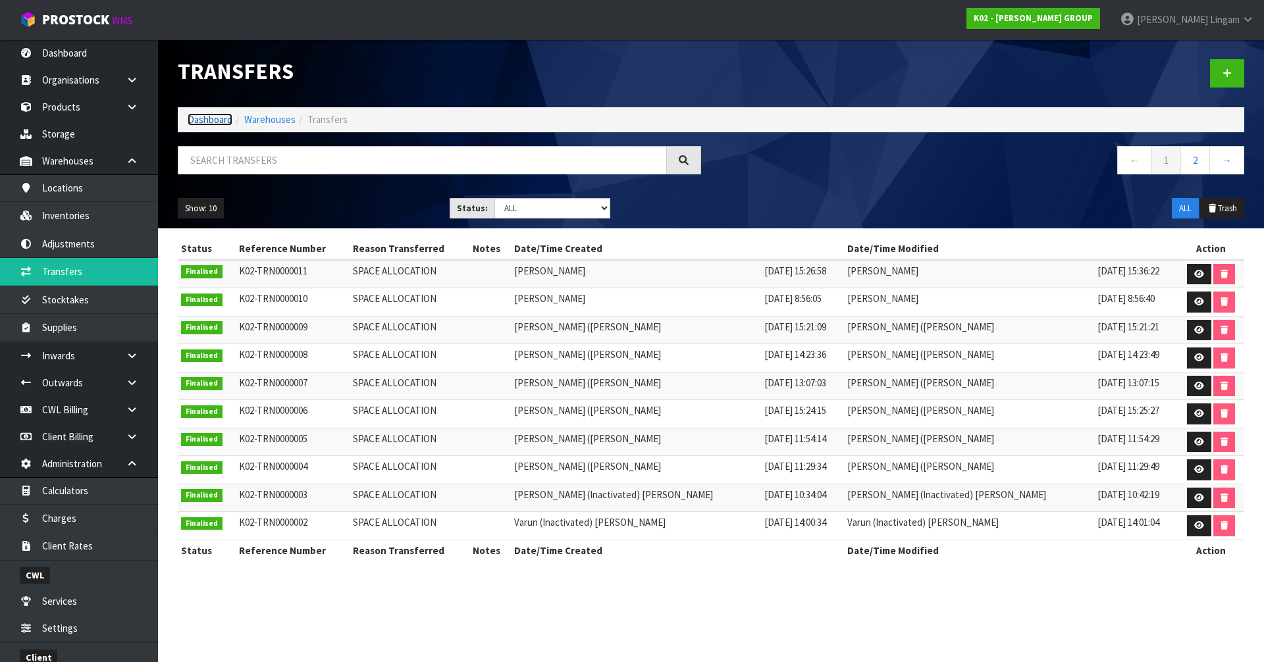
click at [192, 118] on link "Dashboard" at bounding box center [210, 119] width 45 height 13
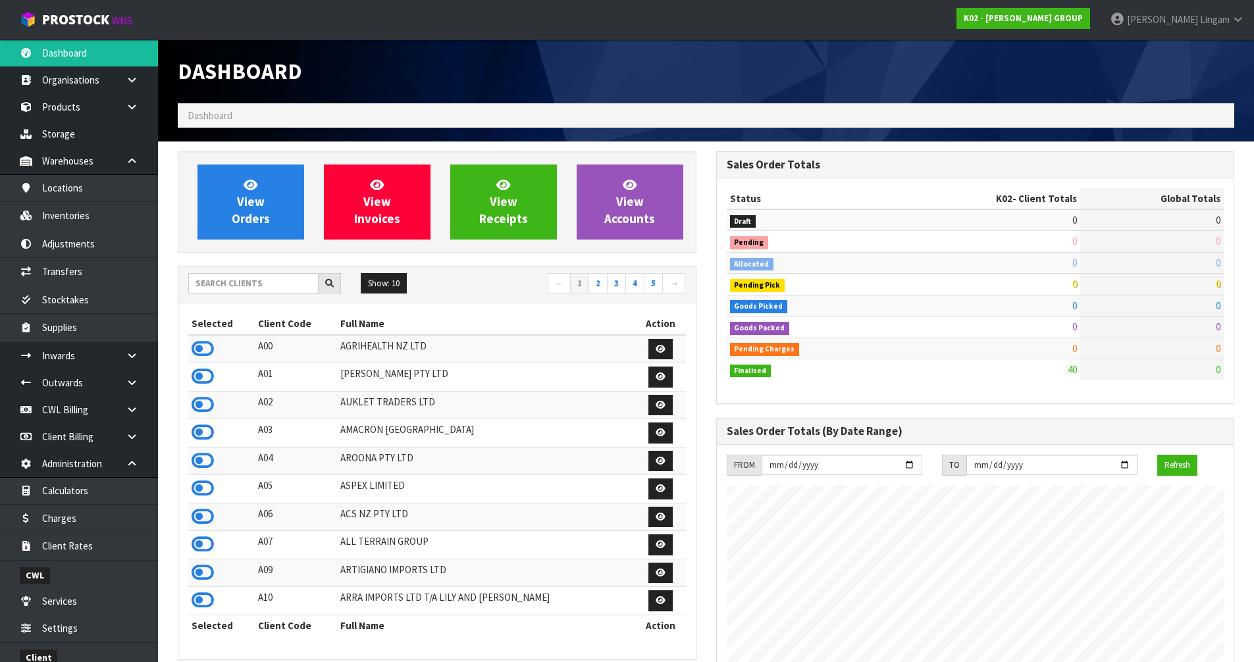
scroll to position [826, 538]
click at [194, 349] on icon at bounding box center [203, 349] width 22 height 20
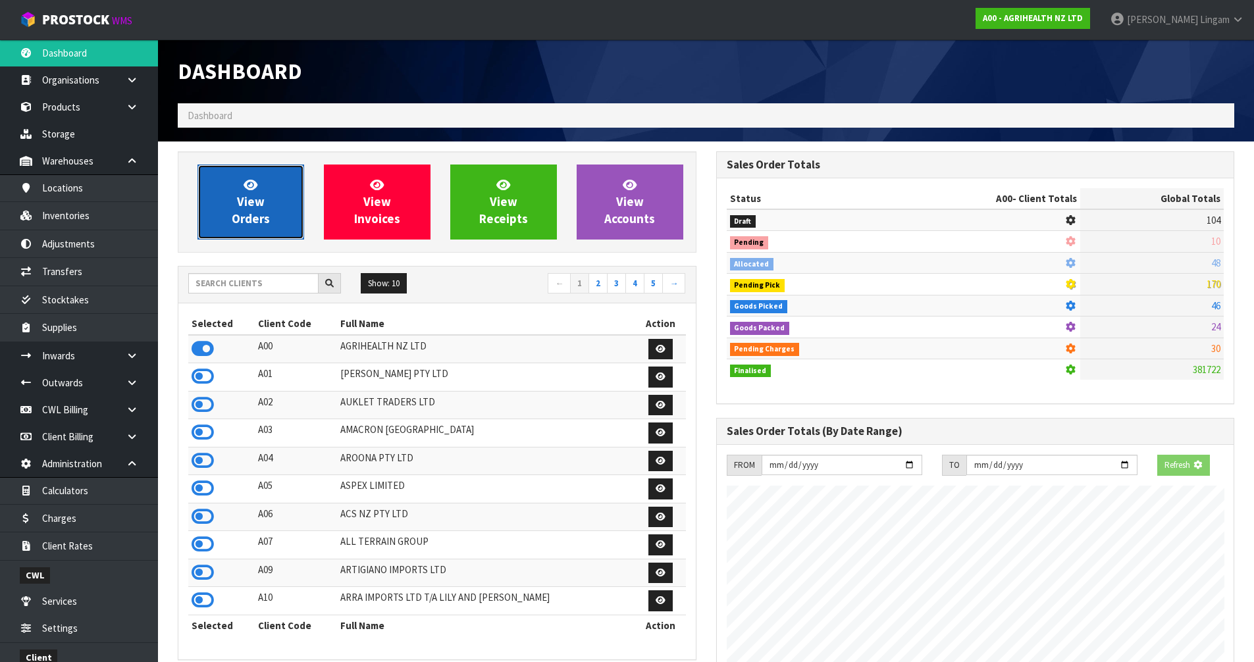
click at [236, 215] on span "View Orders" at bounding box center [251, 201] width 38 height 49
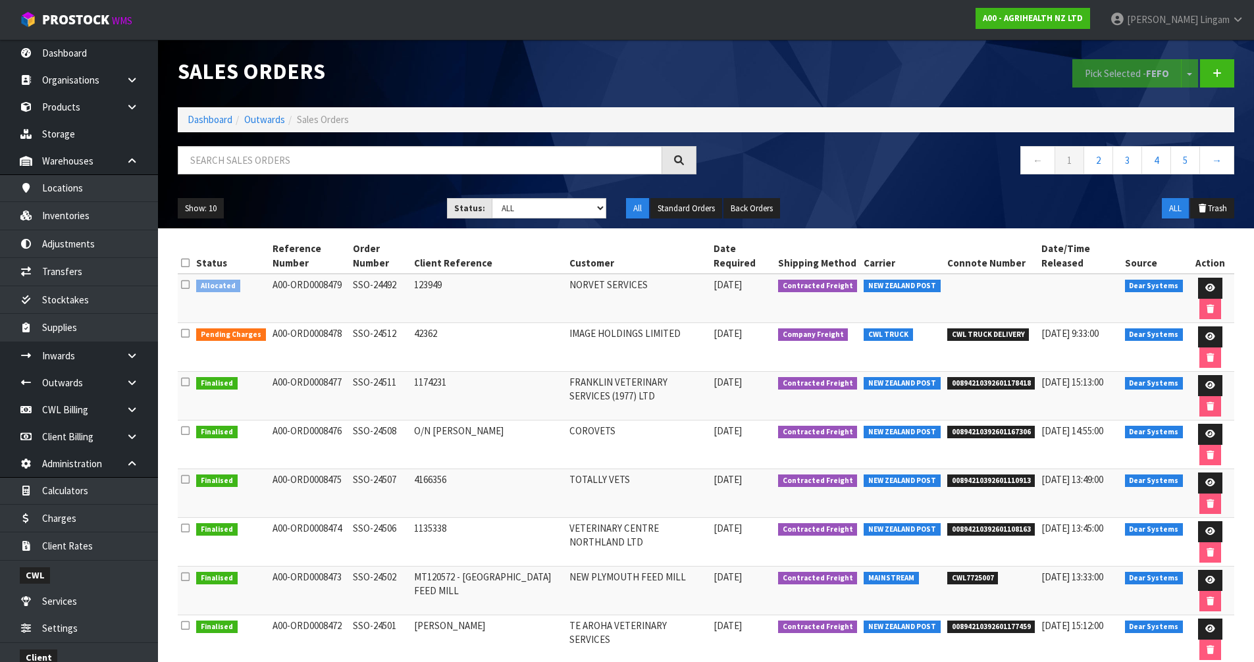
click at [186, 288] on icon at bounding box center [185, 285] width 9 height 10
click at [0, 0] on input "checkbox" at bounding box center [0, 0] width 0 height 0
click at [1124, 72] on button "Pick Selected - FEFO" at bounding box center [1126, 73] width 109 height 28
click at [215, 121] on link "Dashboard" at bounding box center [210, 119] width 45 height 13
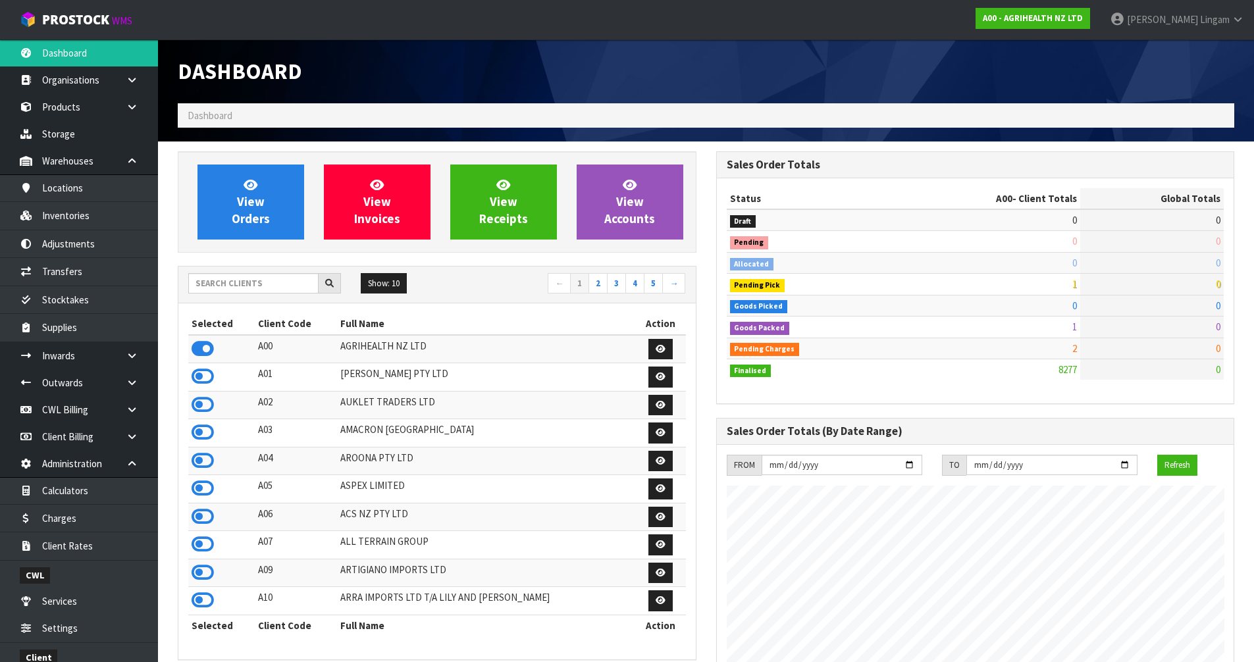
scroll to position [997, 538]
click at [251, 222] on span "View Orders" at bounding box center [251, 201] width 38 height 49
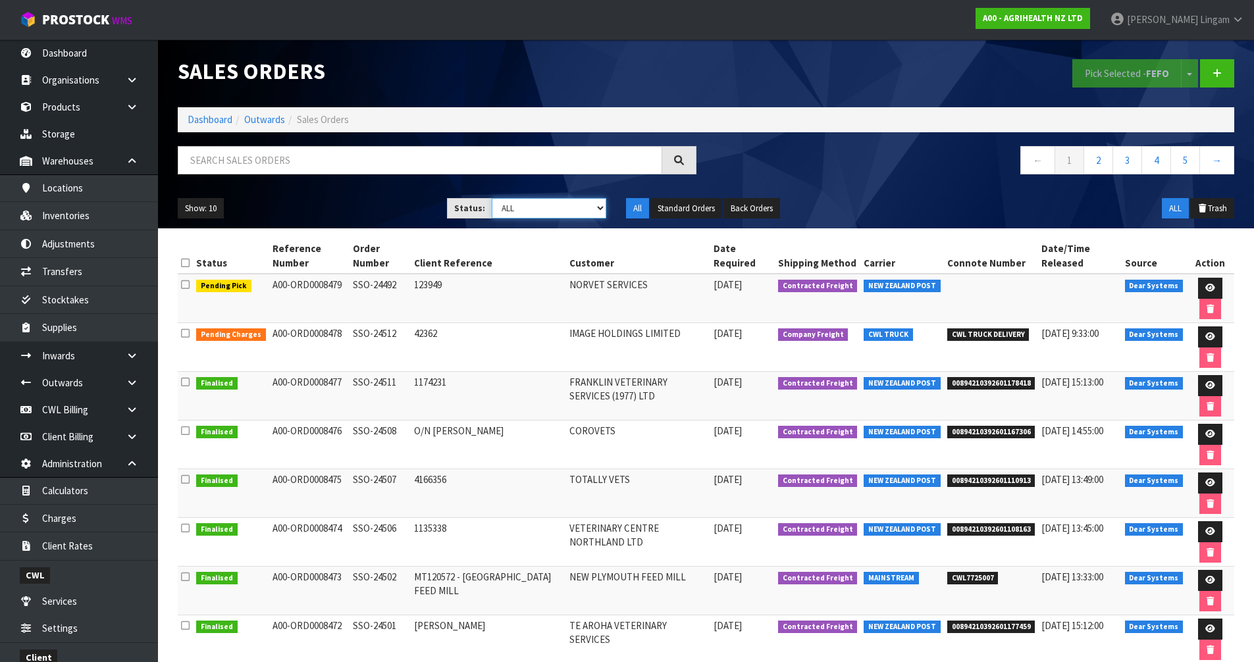
click at [592, 214] on select "Draft Pending Allocated Pending Pick Goods Picked Goods Packed Pending Charges …" at bounding box center [549, 208] width 115 height 20
select select "string:6"
click at [492, 198] on select "Draft Pending Allocated Pending Pick Goods Picked Goods Packed Pending Charges …" at bounding box center [549, 208] width 115 height 20
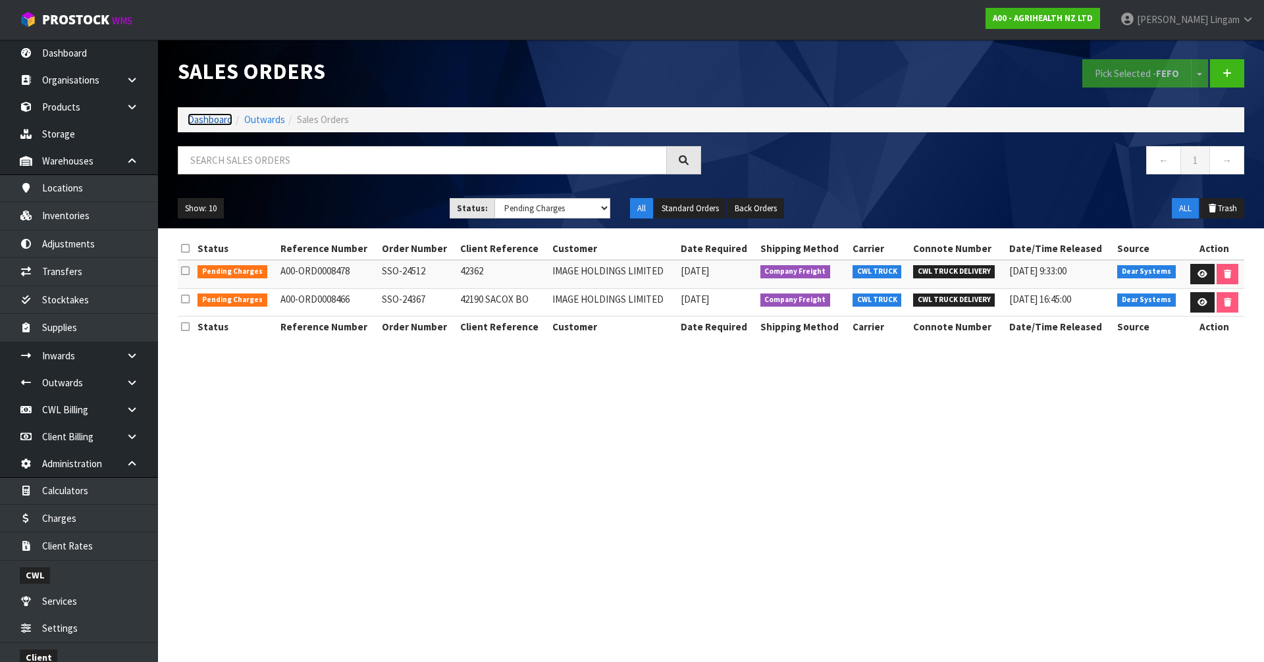
click at [211, 121] on link "Dashboard" at bounding box center [210, 119] width 45 height 13
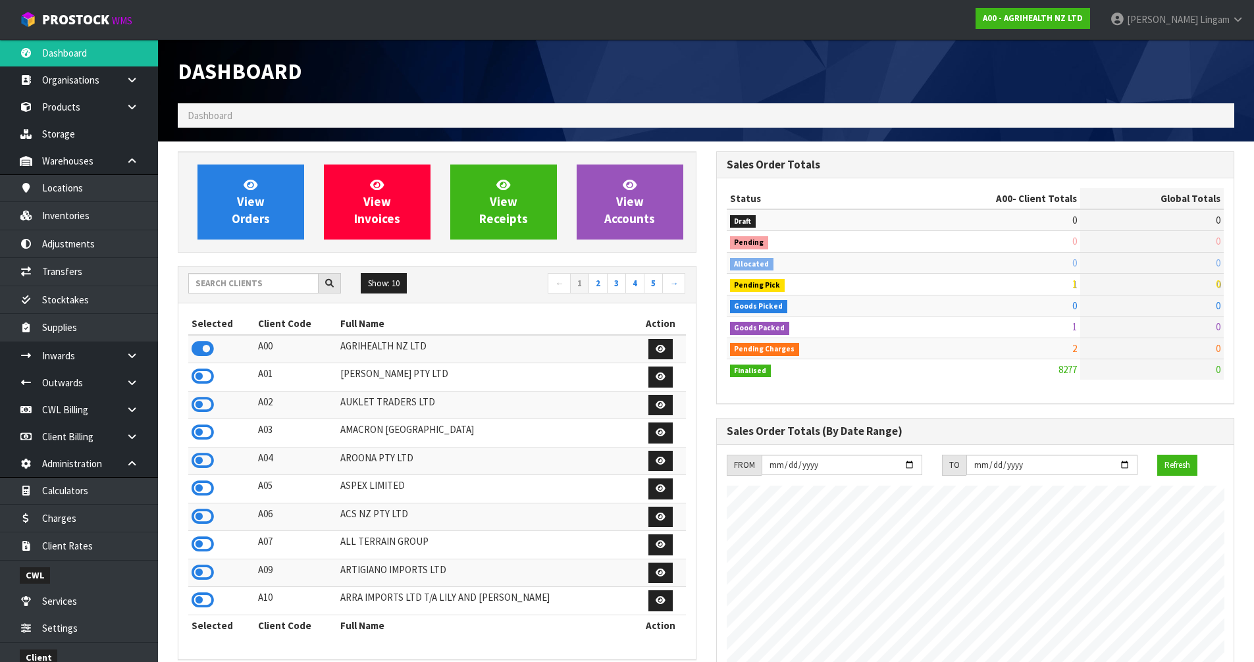
scroll to position [997, 538]
click at [236, 294] on div at bounding box center [264, 283] width 153 height 21
click at [231, 287] on input "text" at bounding box center [253, 283] width 130 height 20
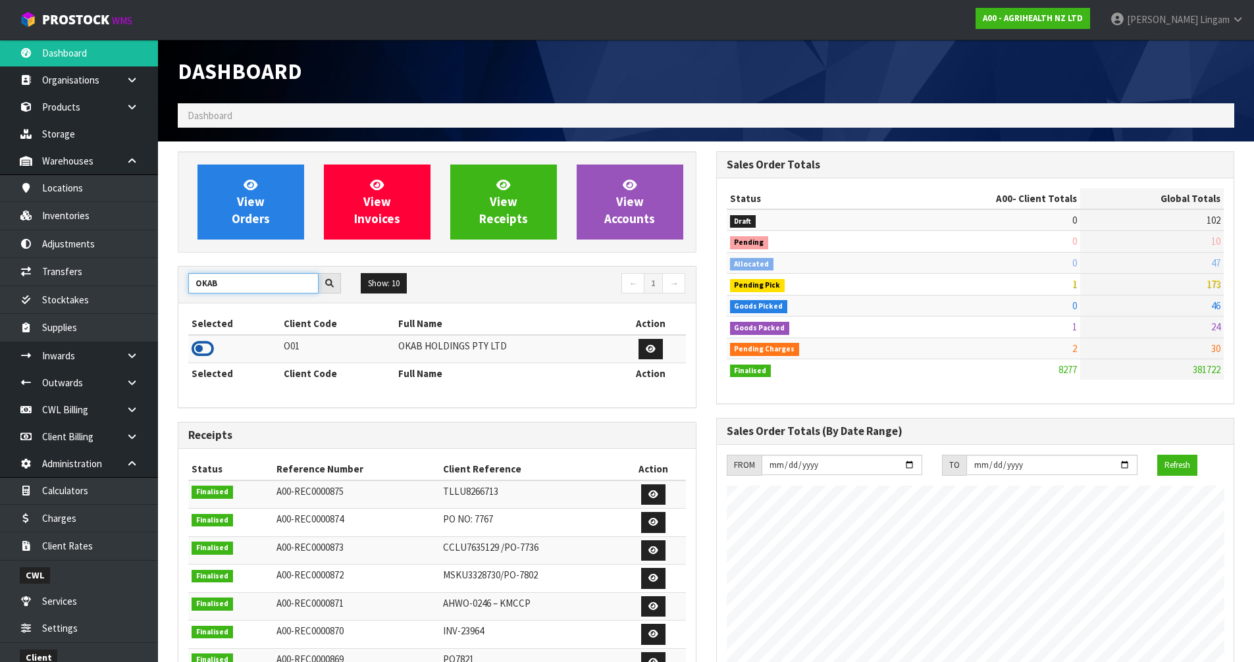
type input "OKAB"
click at [194, 348] on icon at bounding box center [203, 349] width 22 height 20
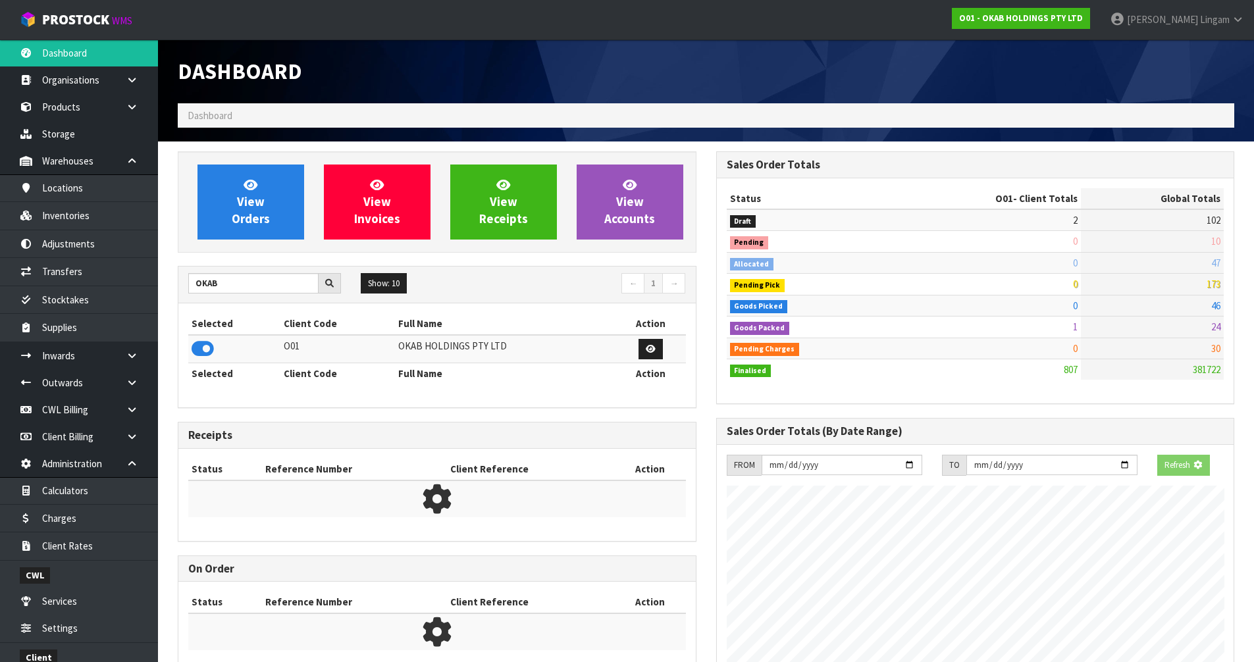
scroll to position [975, 538]
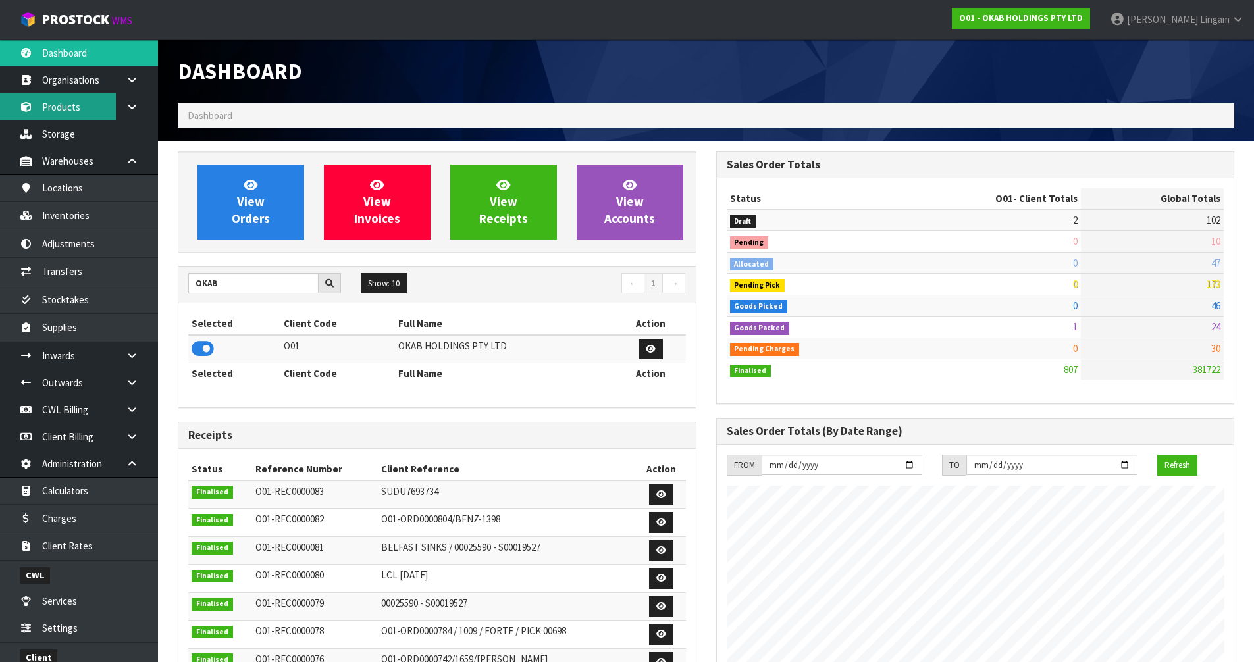
click at [64, 115] on link "Products" at bounding box center [79, 106] width 158 height 27
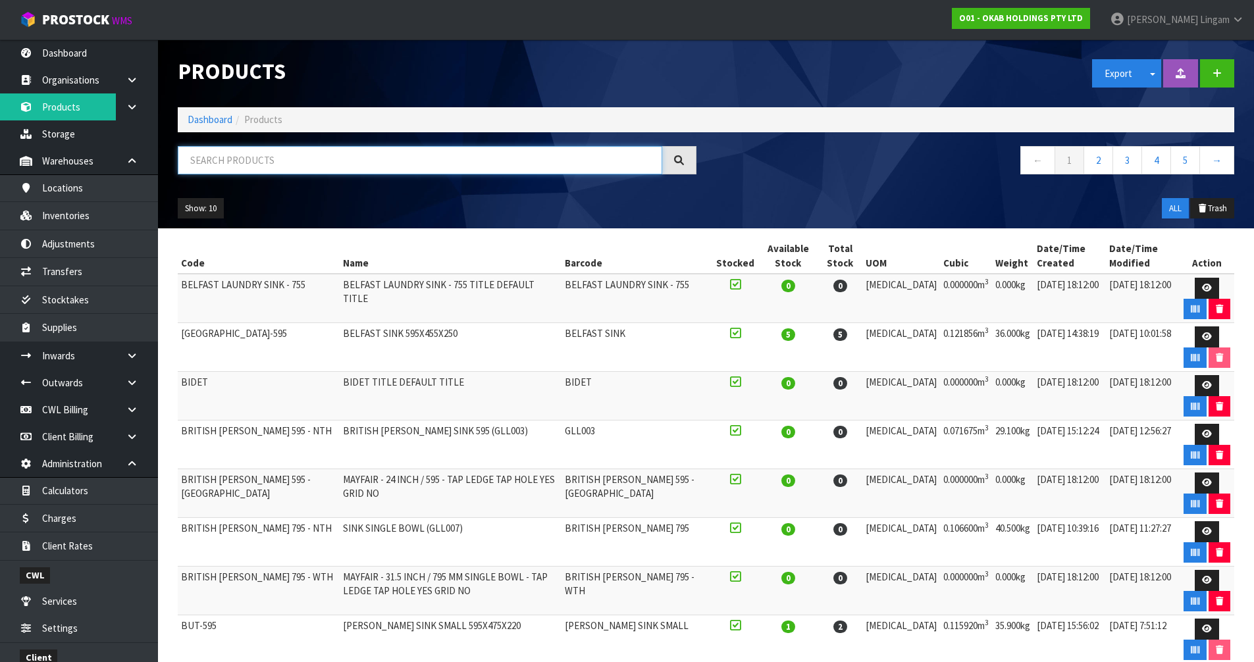
click at [286, 163] on input "text" at bounding box center [420, 160] width 484 height 28
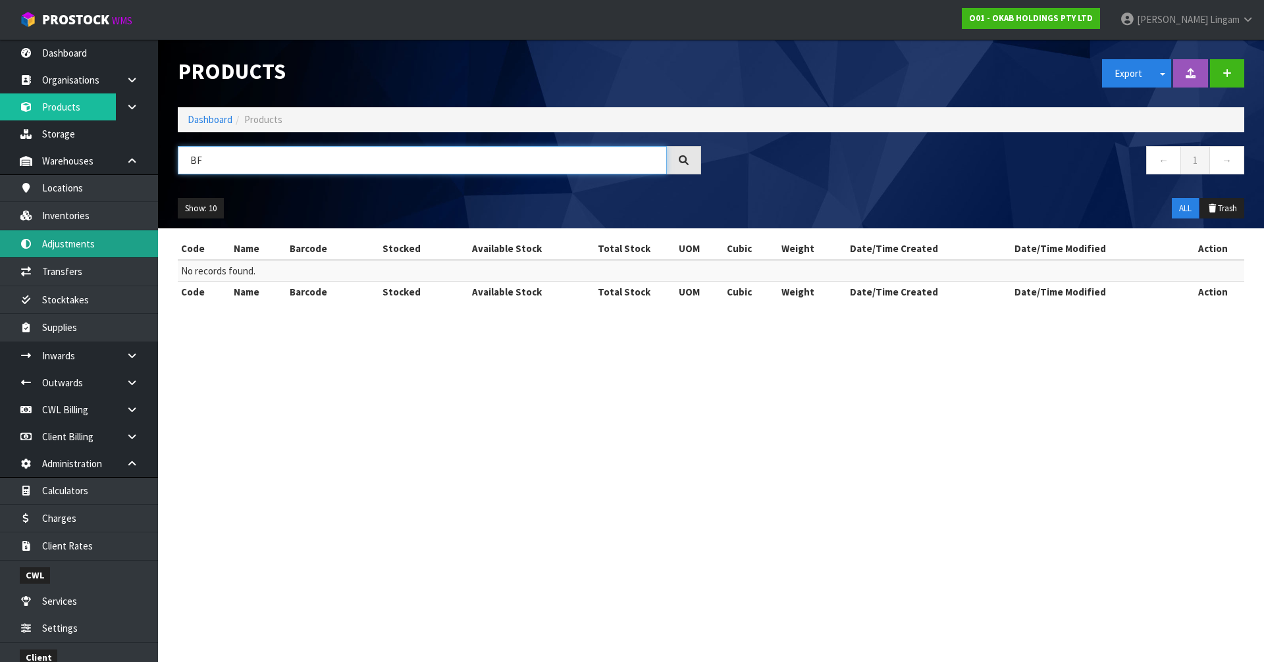
type input "BF"
drag, startPoint x: 417, startPoint y: 426, endPoint x: 405, endPoint y: 276, distance: 149.8
click at [417, 426] on section "Products Export Split button! SOH Summary Measurements Dangerous Goods Import P…" at bounding box center [632, 331] width 1264 height 662
click at [190, 122] on link "Dashboard" at bounding box center [210, 119] width 45 height 13
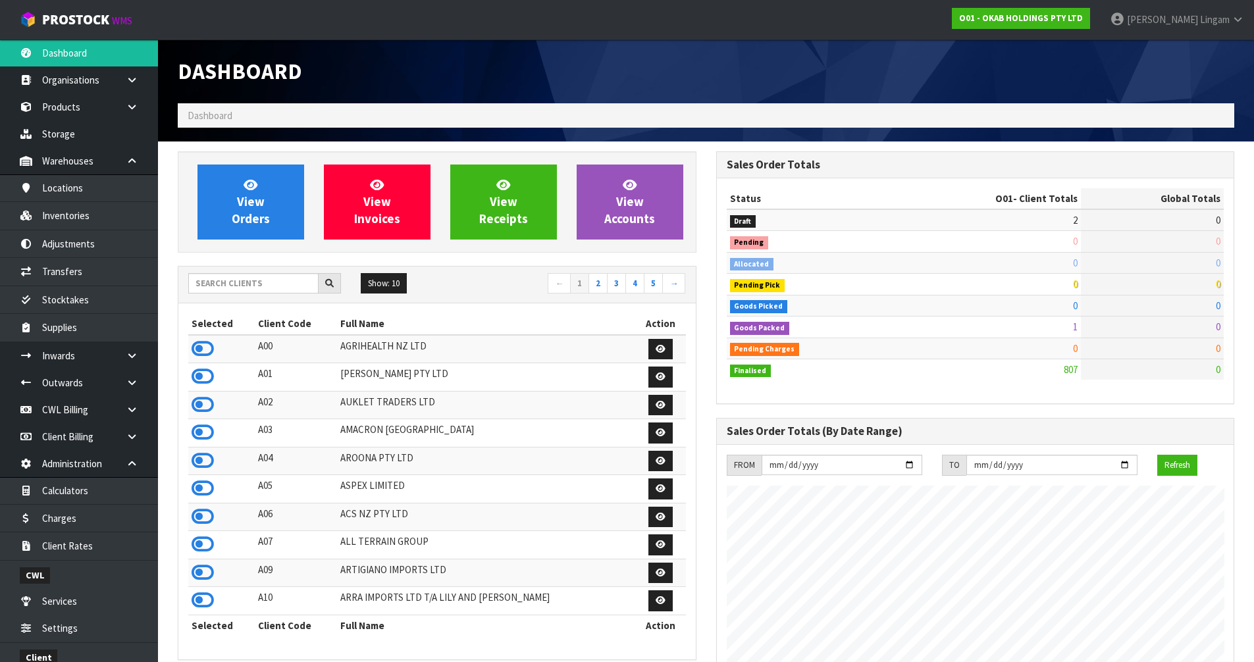
scroll to position [975, 538]
click at [271, 288] on input "text" at bounding box center [253, 283] width 130 height 20
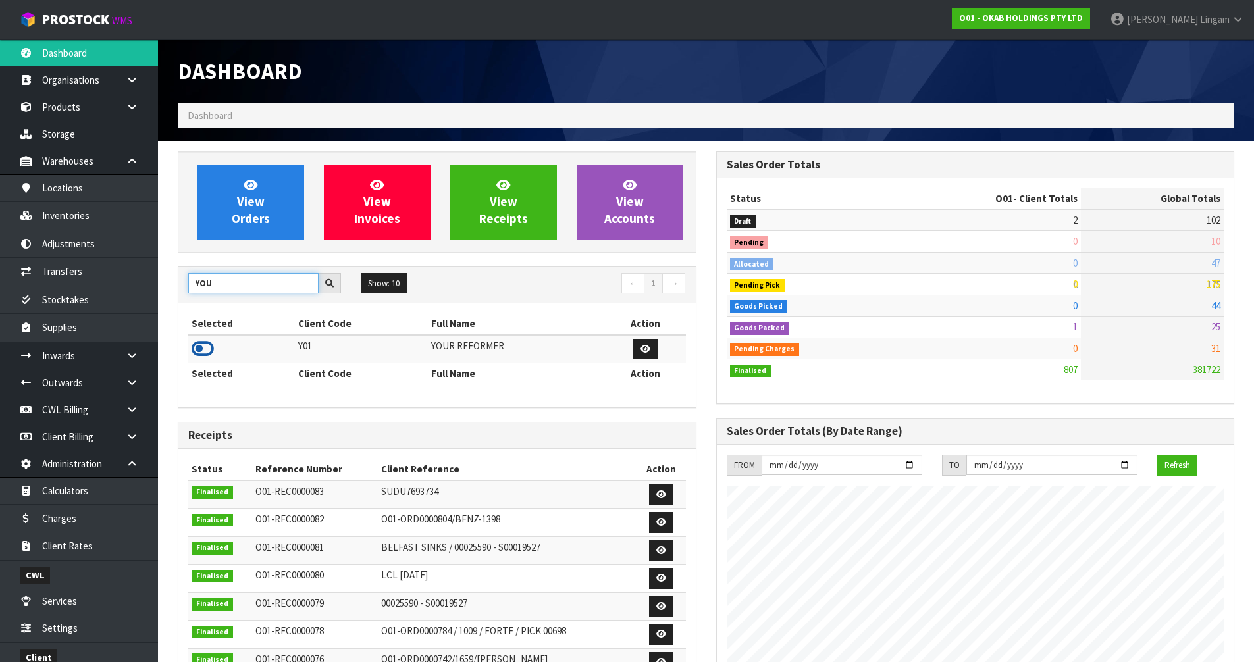
type input "YOU"
click at [198, 349] on icon at bounding box center [203, 349] width 22 height 20
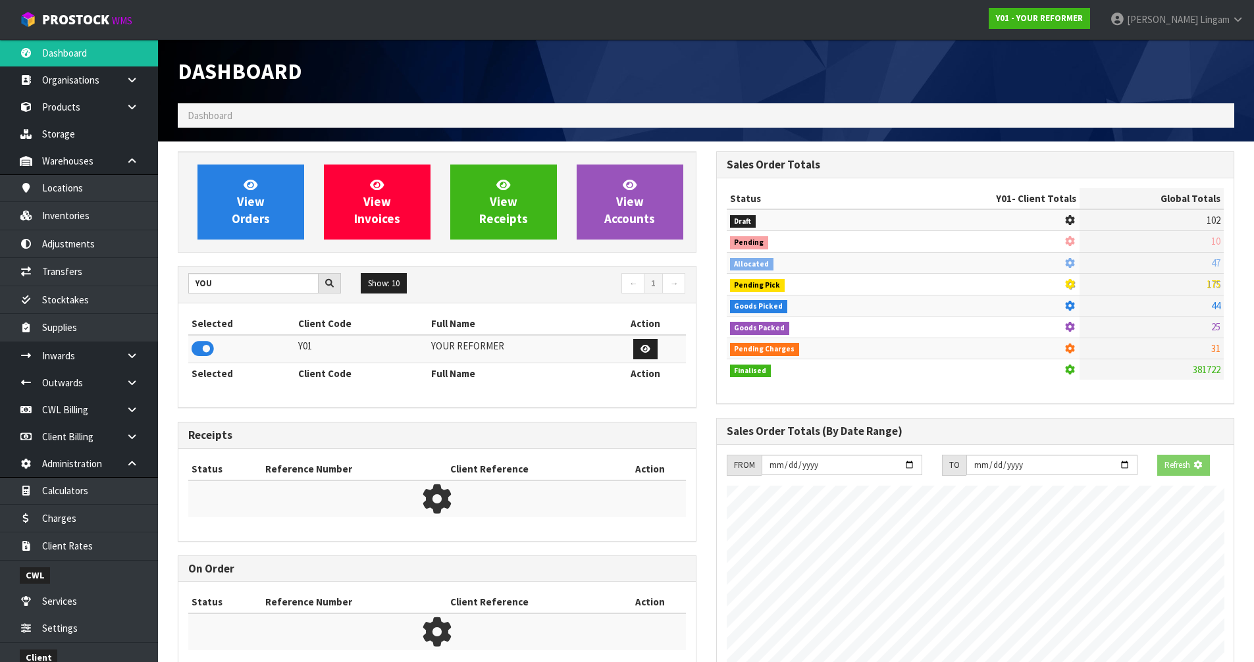
scroll to position [821, 538]
click at [272, 203] on link "View Orders" at bounding box center [250, 202] width 107 height 75
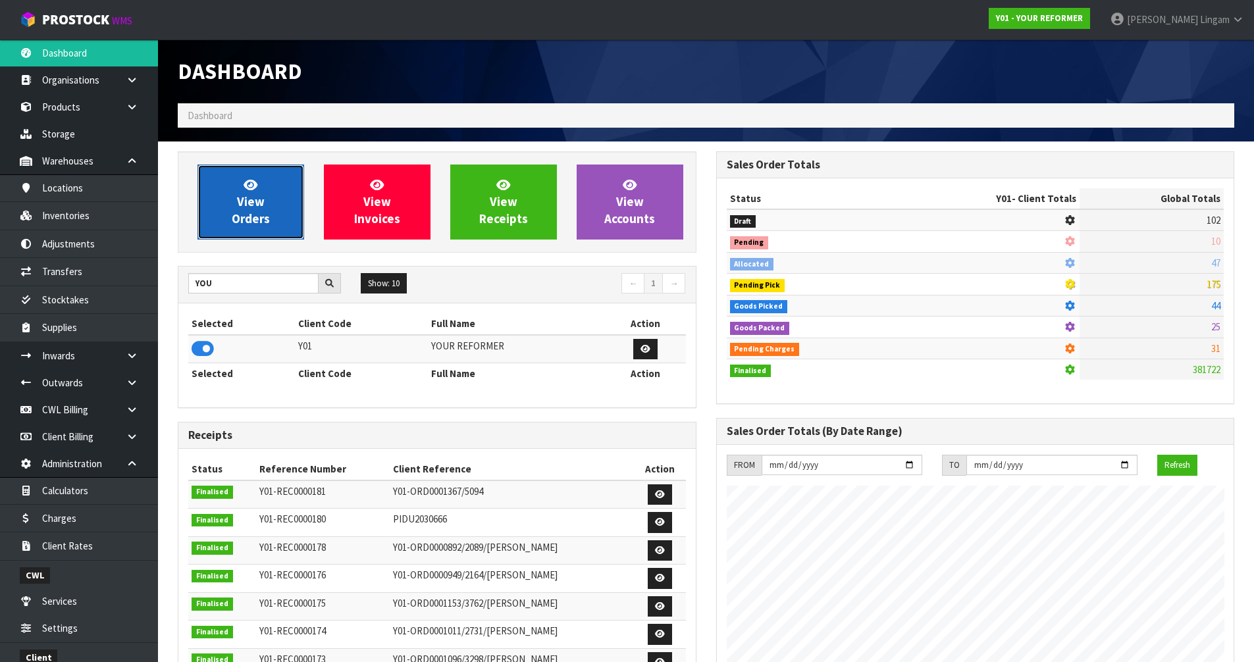
scroll to position [997, 538]
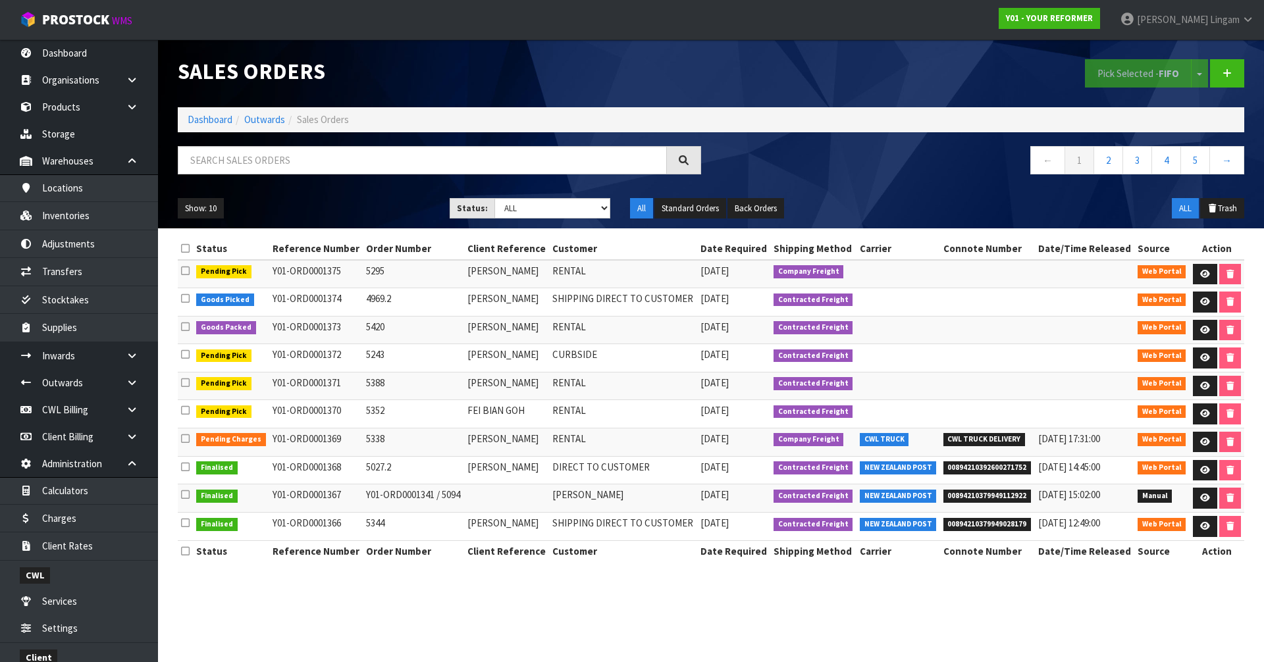
click at [597, 218] on div "Status: Draft Pending Allocated Pending Pick Goods Picked Goods Packed Pending …" at bounding box center [529, 208] width 161 height 21
click at [588, 201] on select "Draft Pending Allocated Pending Pick Goods Picked Goods Packed Pending Charges …" at bounding box center [552, 208] width 116 height 20
select select "string:6"
click at [494, 198] on select "Draft Pending Allocated Pending Pick Goods Picked Goods Packed Pending Charges …" at bounding box center [552, 208] width 116 height 20
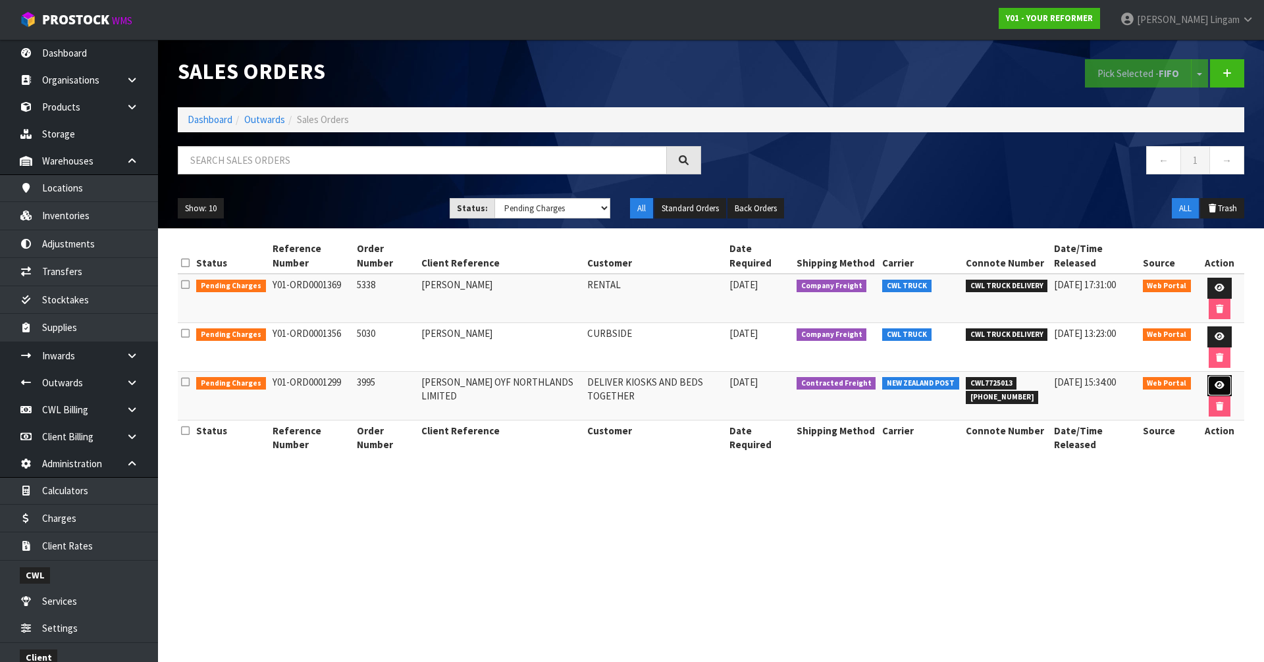
click at [1221, 385] on icon at bounding box center [1219, 385] width 10 height 9
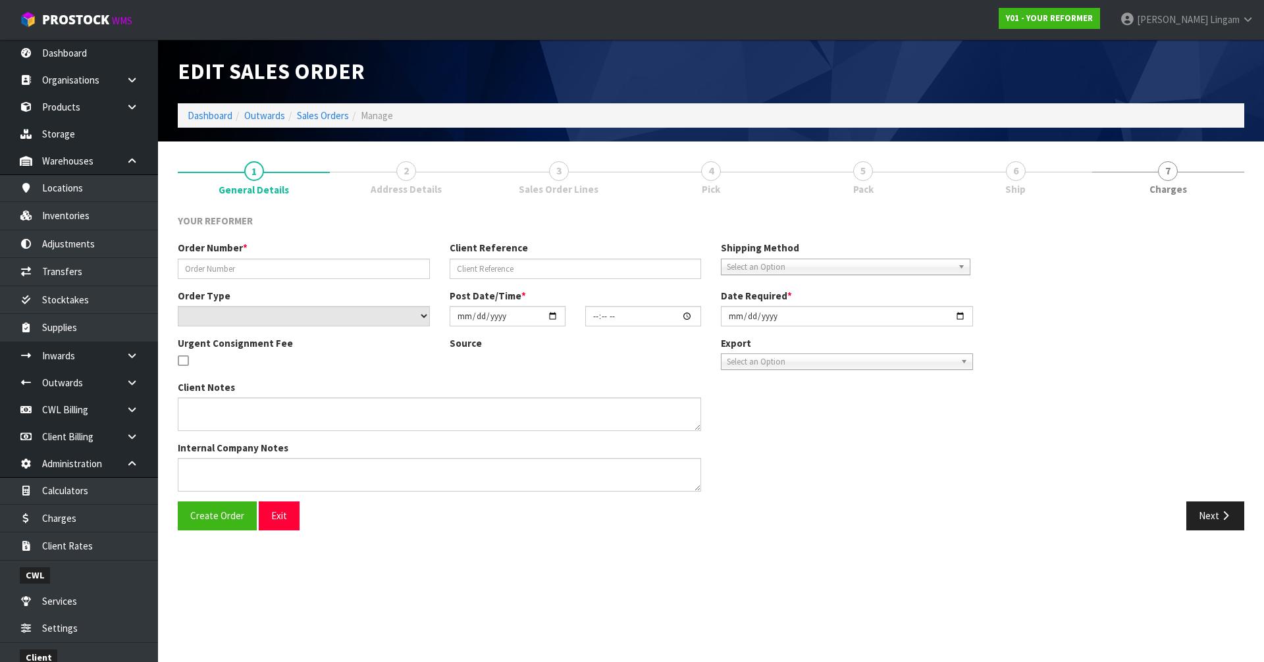
type input "3995"
type input "WILLIAM COLE OYF NORTHLANDS LIMITED"
select select "number:0"
type input "2025-08-13"
type input "21:36:00.000"
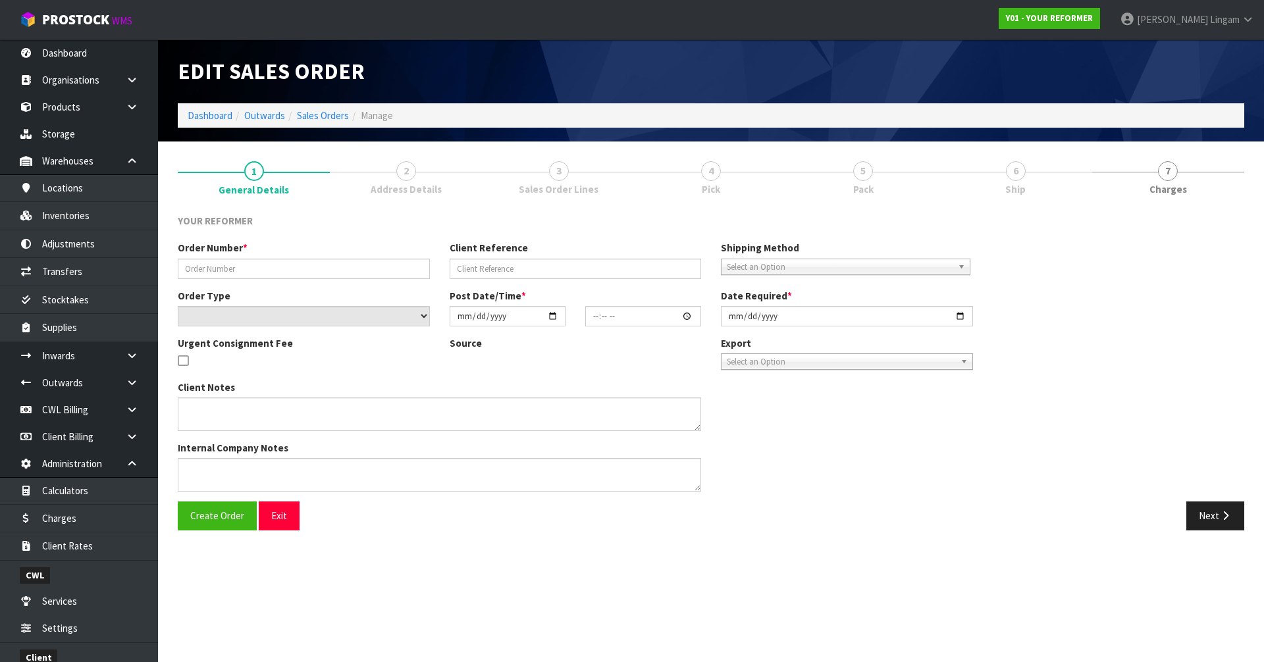
type input "2025-09-17"
type textarea "REFORMERS TO ARRIVE TO NZ 7/SEP BEFORE 8AM OR AFTER 6PM (THURS, FRI AND SAT IS …"
type textarea "FREIGHT QUOTE WILL BE AS FOLLOWS. AKL / CHH FREIGHT CHARGE: $1083.72 + HIAB CHA…"
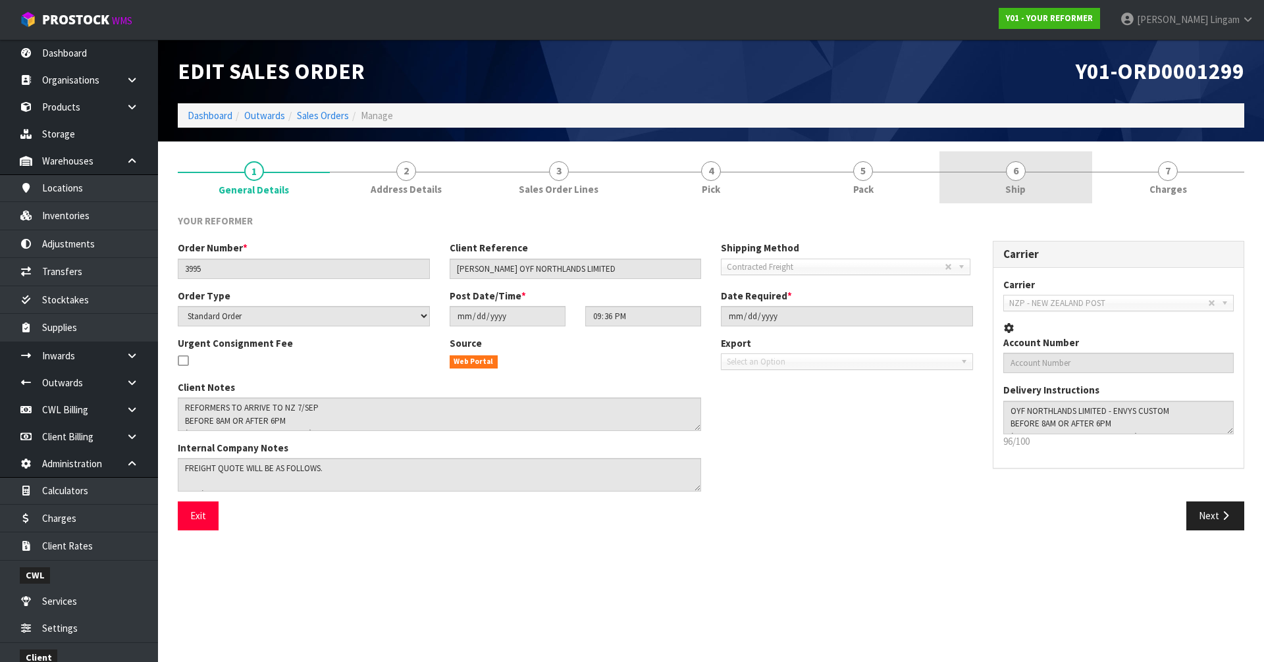
click at [1022, 187] on span "Ship" at bounding box center [1015, 189] width 20 height 14
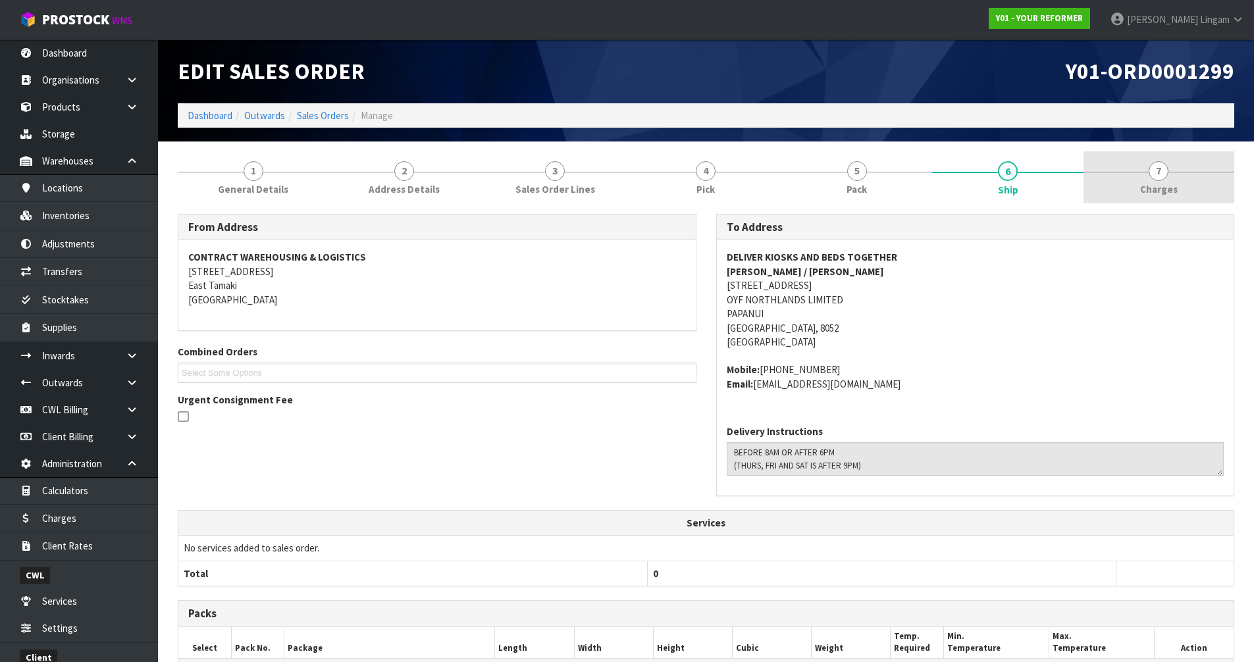
click at [1157, 190] on span "Charges" at bounding box center [1159, 189] width 38 height 14
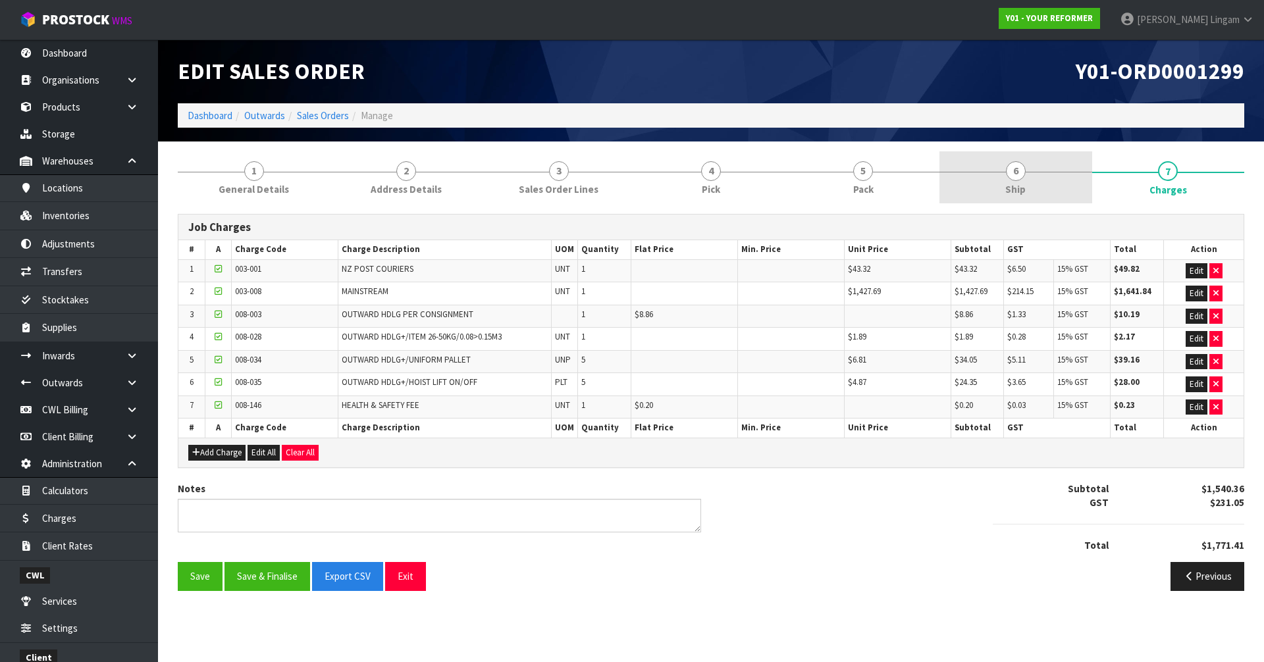
click at [1037, 186] on link "6 Ship" at bounding box center [1015, 177] width 152 height 52
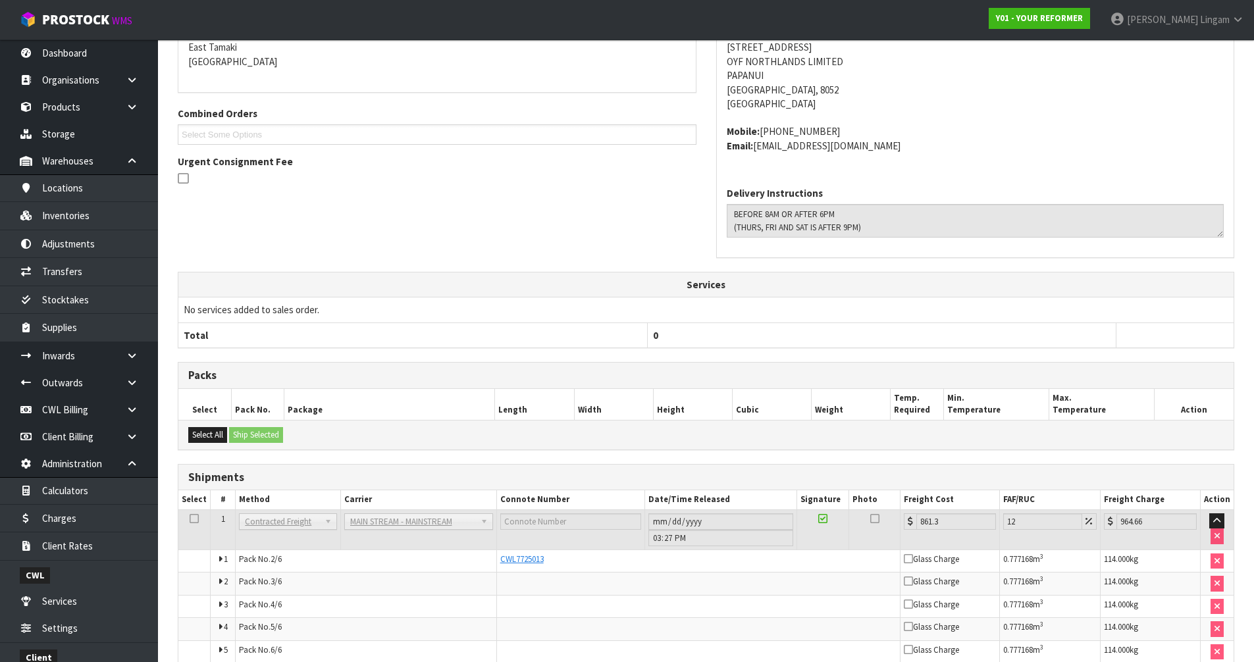
scroll to position [365, 0]
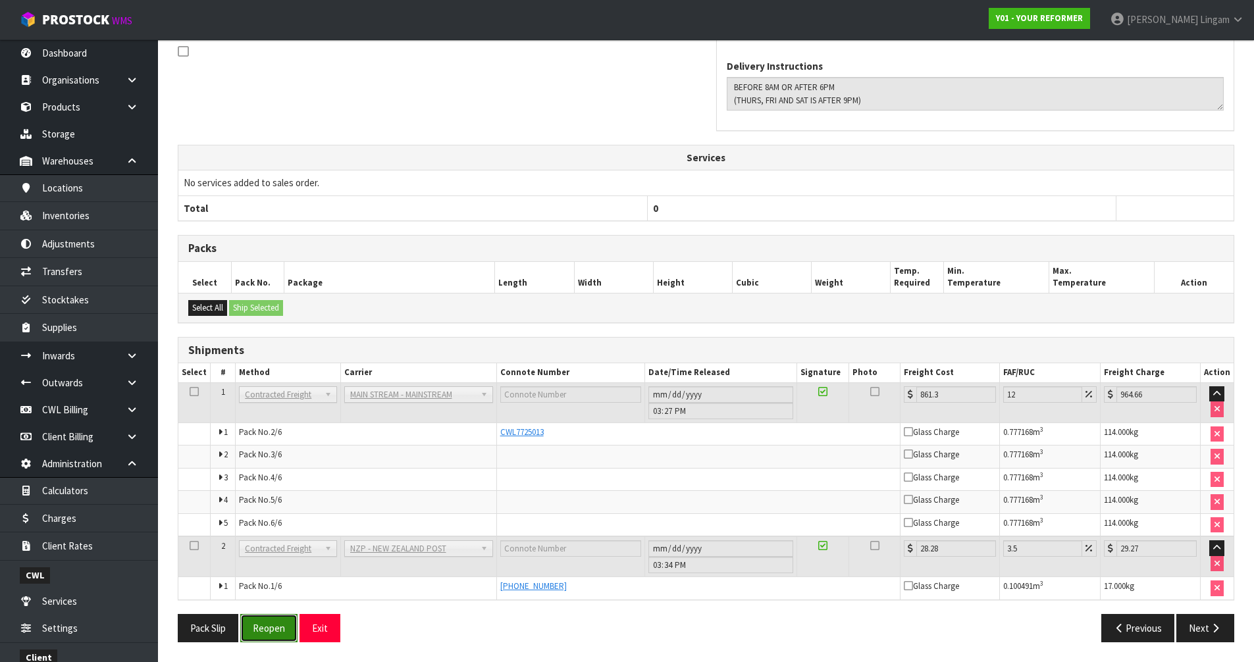
click at [267, 629] on button "Reopen" at bounding box center [268, 628] width 57 height 28
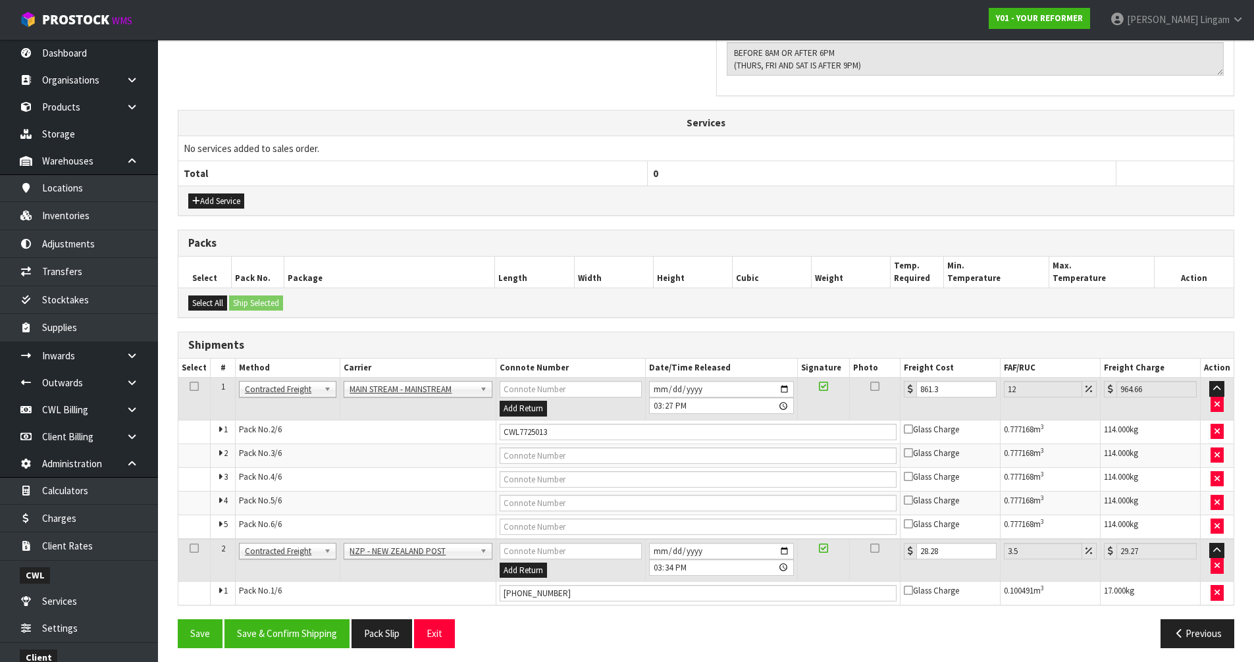
scroll to position [453, 0]
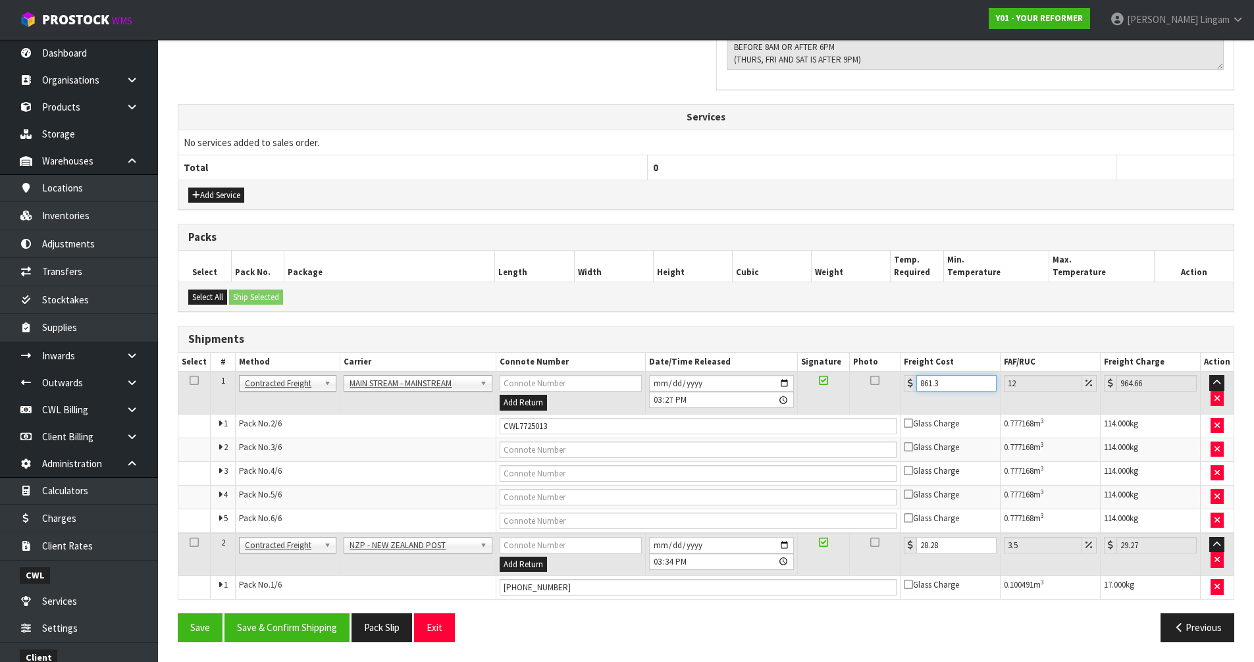
drag, startPoint x: 954, startPoint y: 380, endPoint x: 887, endPoint y: 386, distance: 67.4
click at [887, 386] on tr "1 Client Local Pickup Customer Local Pickup Company Freight Contracted Freight …" at bounding box center [705, 393] width 1055 height 43
type input "1"
type input "1.12"
type input "10"
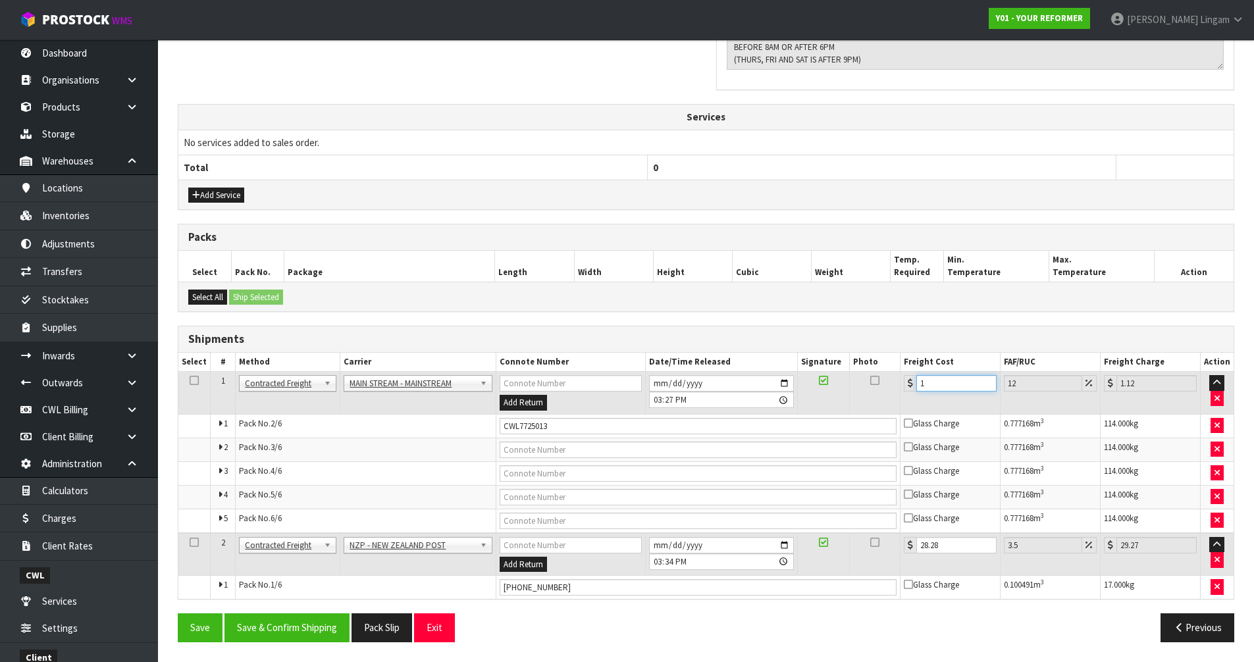
type input "11.2"
type input "107"
type input "119.84"
type input "1074"
type input "1202.88"
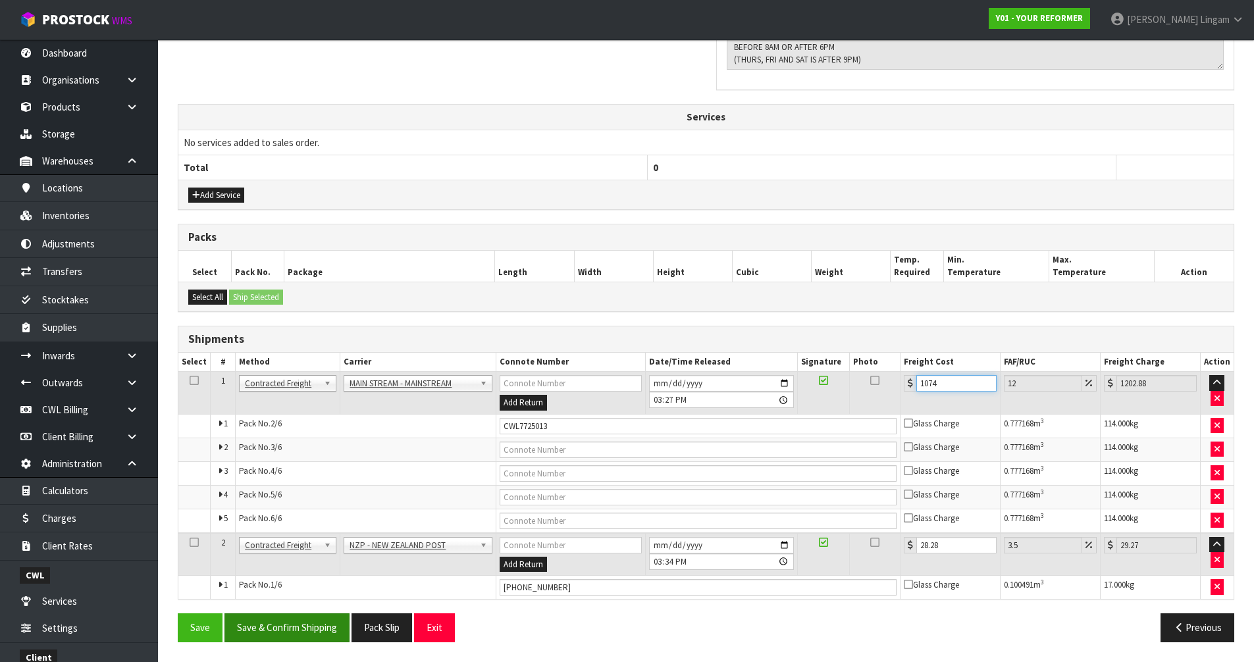
type input "1074"
click at [267, 630] on button "Save & Confirm Shipping" at bounding box center [286, 627] width 125 height 28
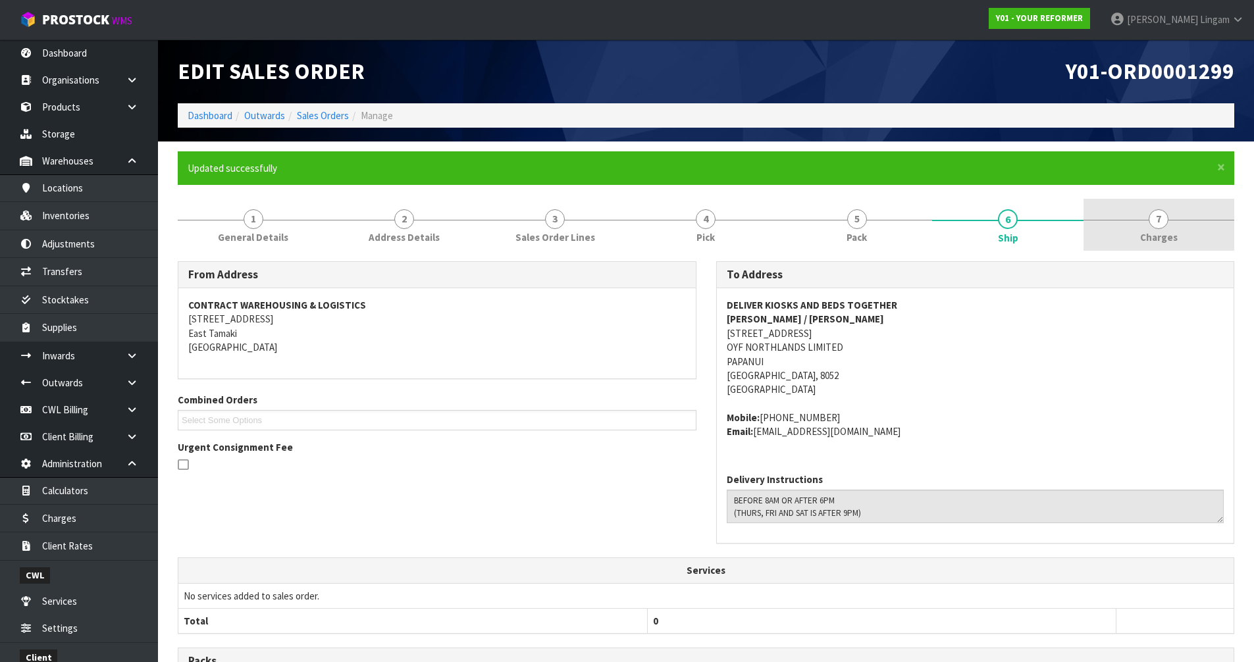
click at [1206, 241] on link "7 Charges" at bounding box center [1158, 225] width 151 height 52
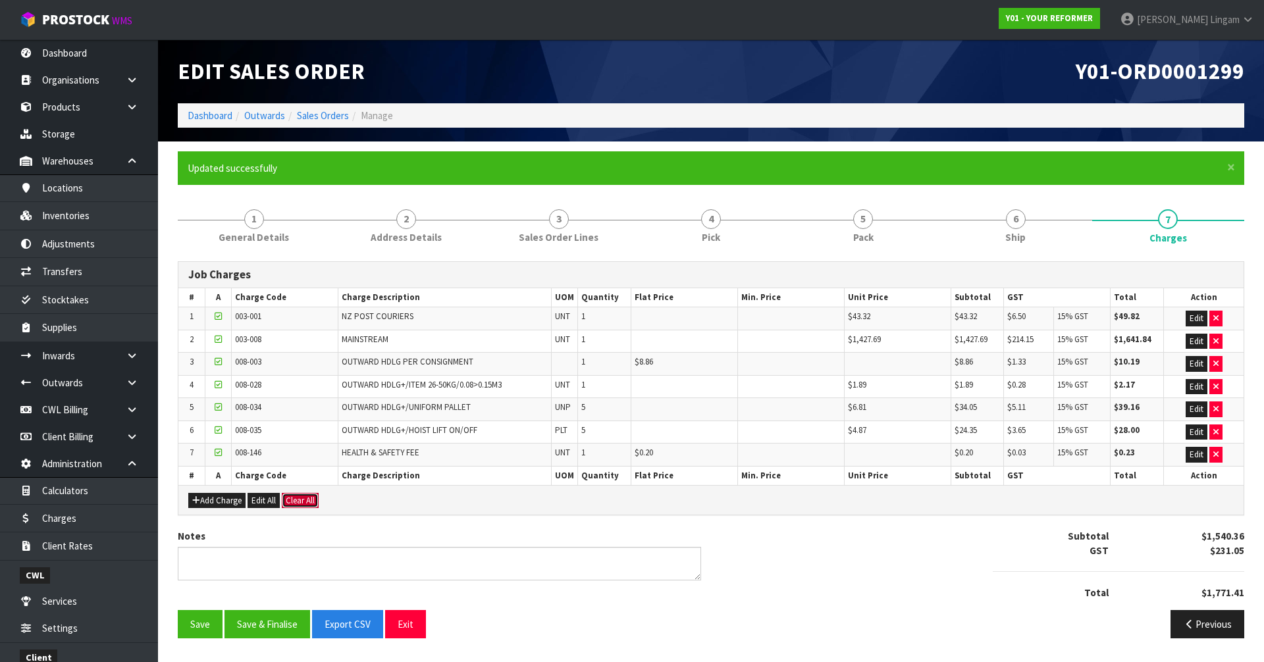
click at [302, 499] on button "Clear All" at bounding box center [300, 501] width 37 height 16
click at [301, 499] on span "Confirm" at bounding box center [300, 500] width 29 height 11
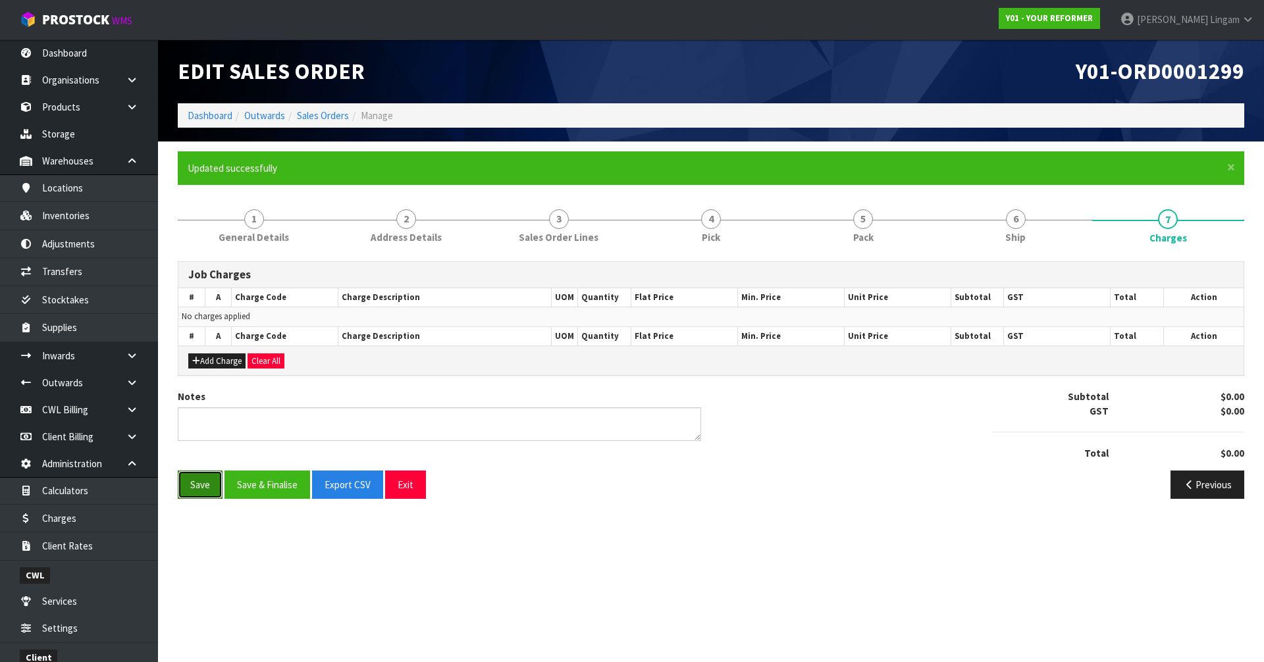
click at [181, 490] on button "Save" at bounding box center [200, 485] width 45 height 28
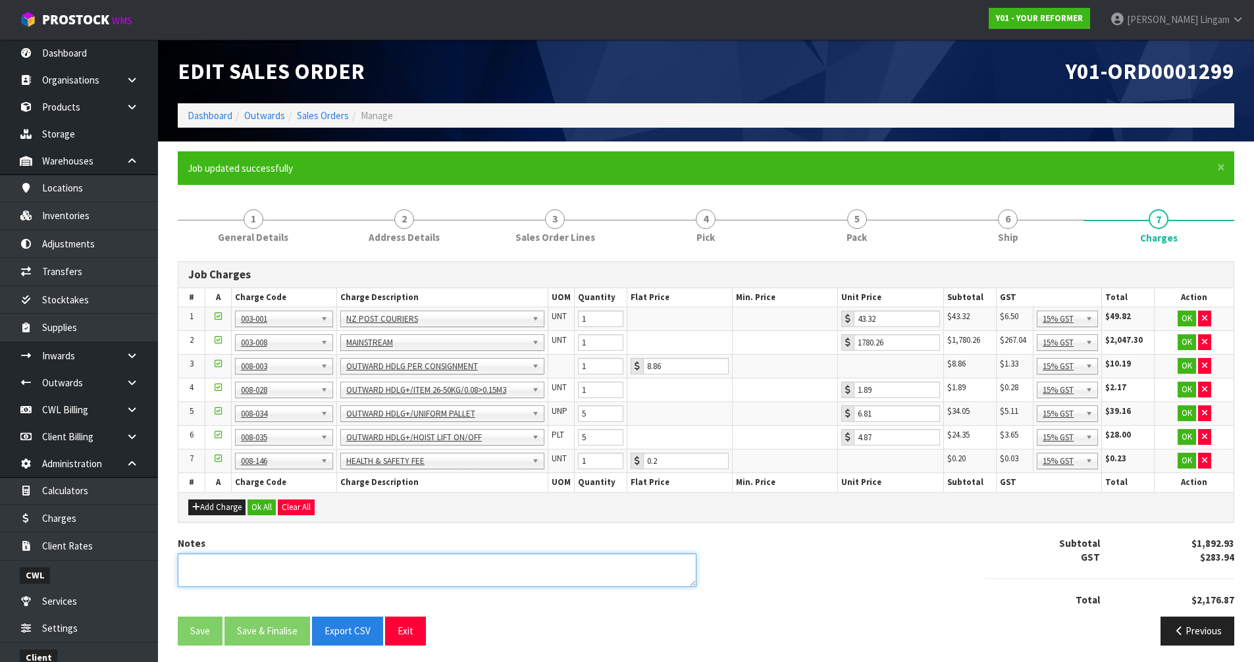
click at [280, 571] on textarea at bounding box center [437, 570] width 519 height 34
click at [205, 571] on textarea at bounding box center [437, 570] width 519 height 34
click at [249, 579] on textarea at bounding box center [437, 570] width 519 height 34
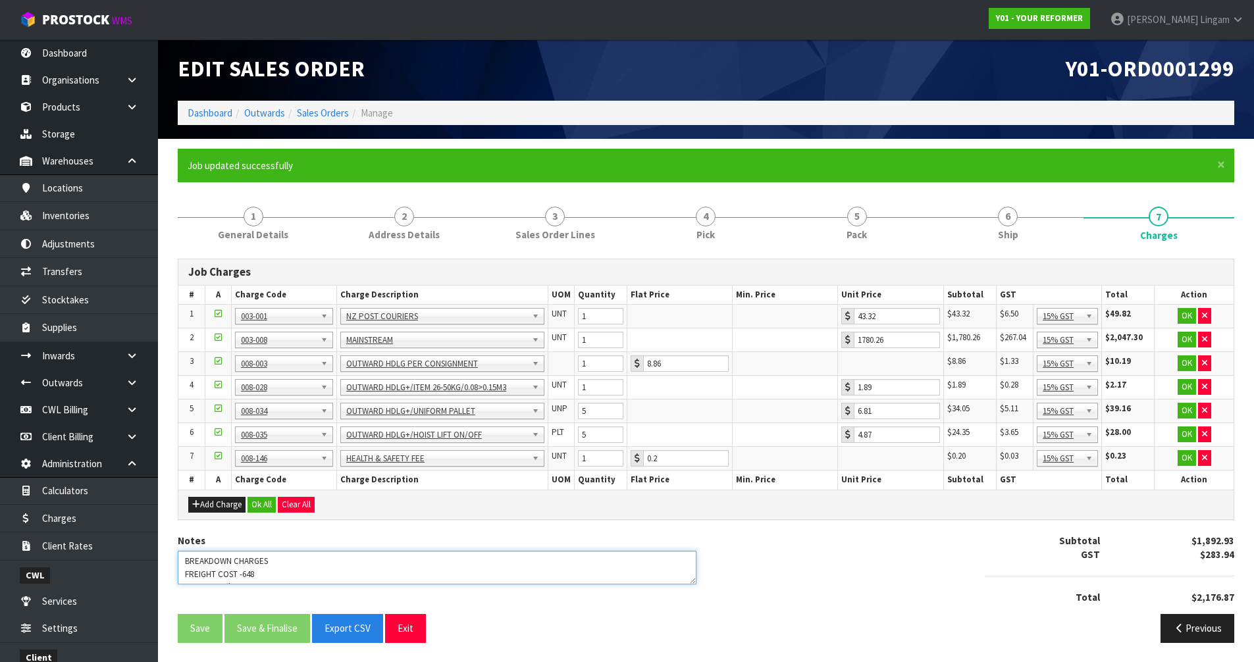
scroll to position [3, 0]
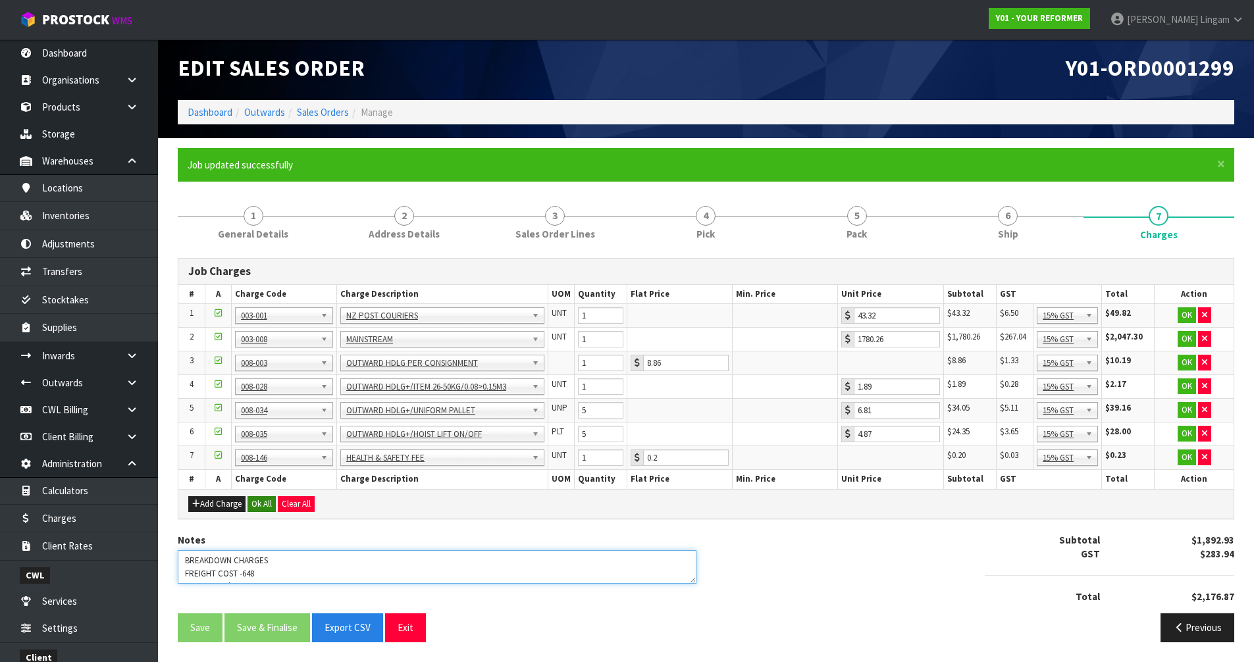
type textarea "BREAKDOWN CHARGES FREIGHT COST -648 HIAB COST- $375 $30 LABOUR AT COST"
click at [269, 505] on button "Ok All" at bounding box center [261, 504] width 28 height 16
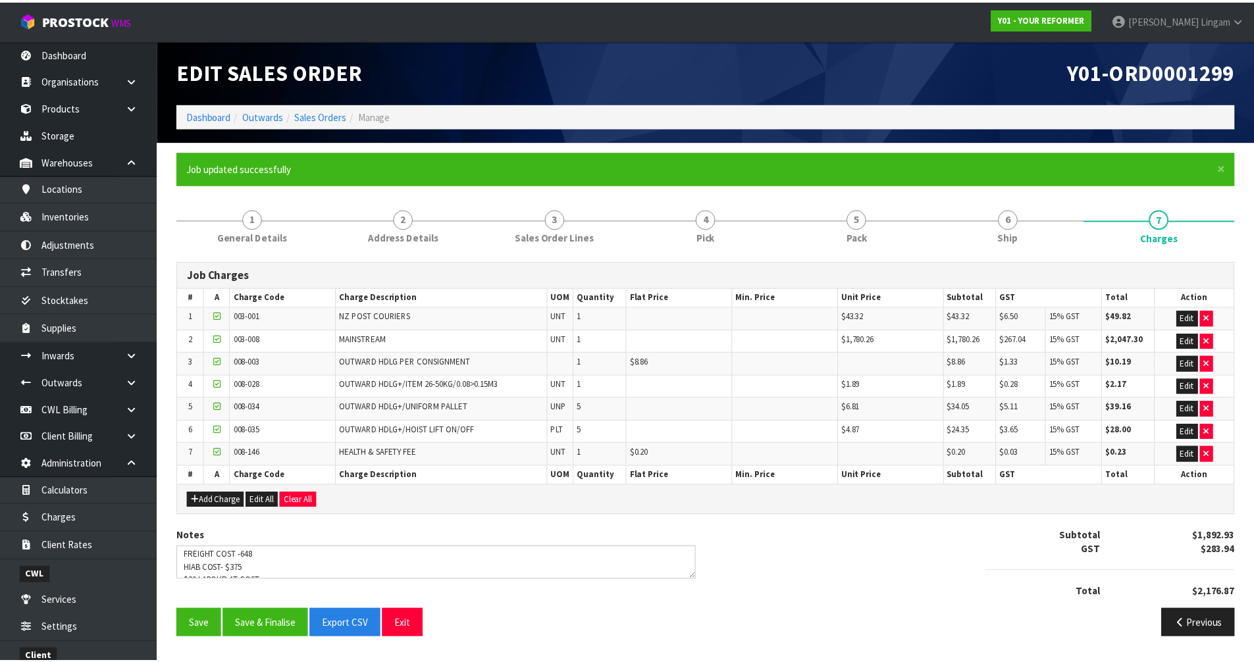
scroll to position [26, 0]
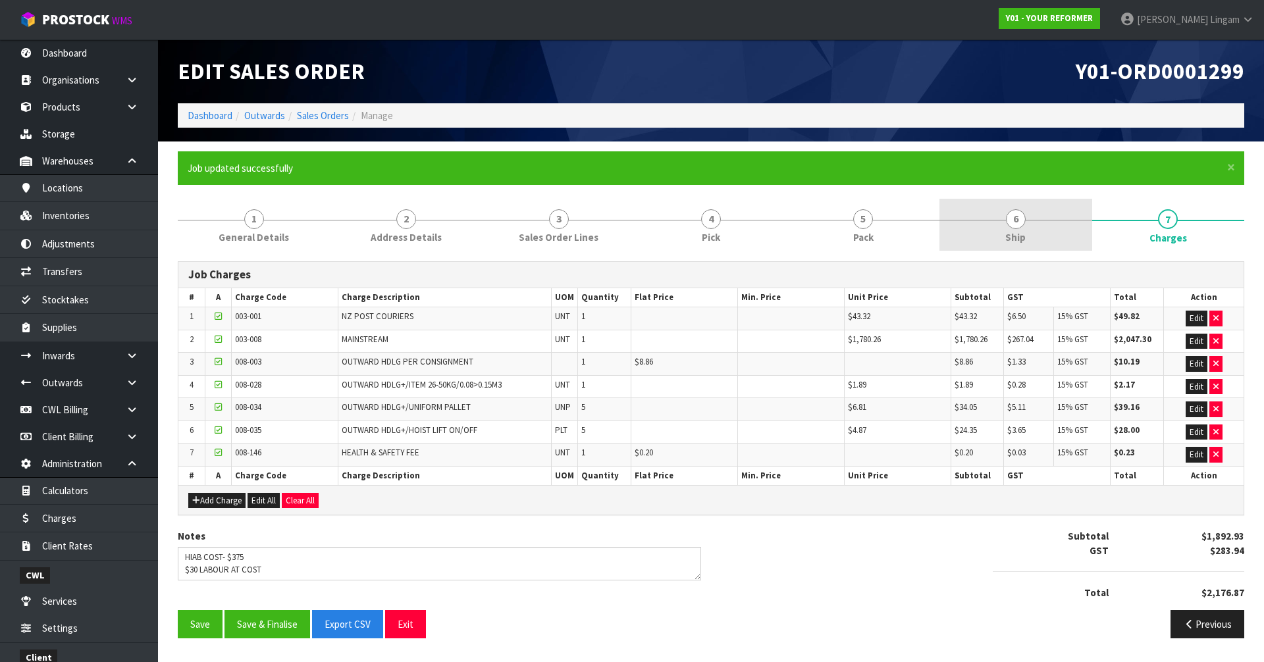
click at [1054, 236] on link "6 Ship" at bounding box center [1015, 225] width 152 height 52
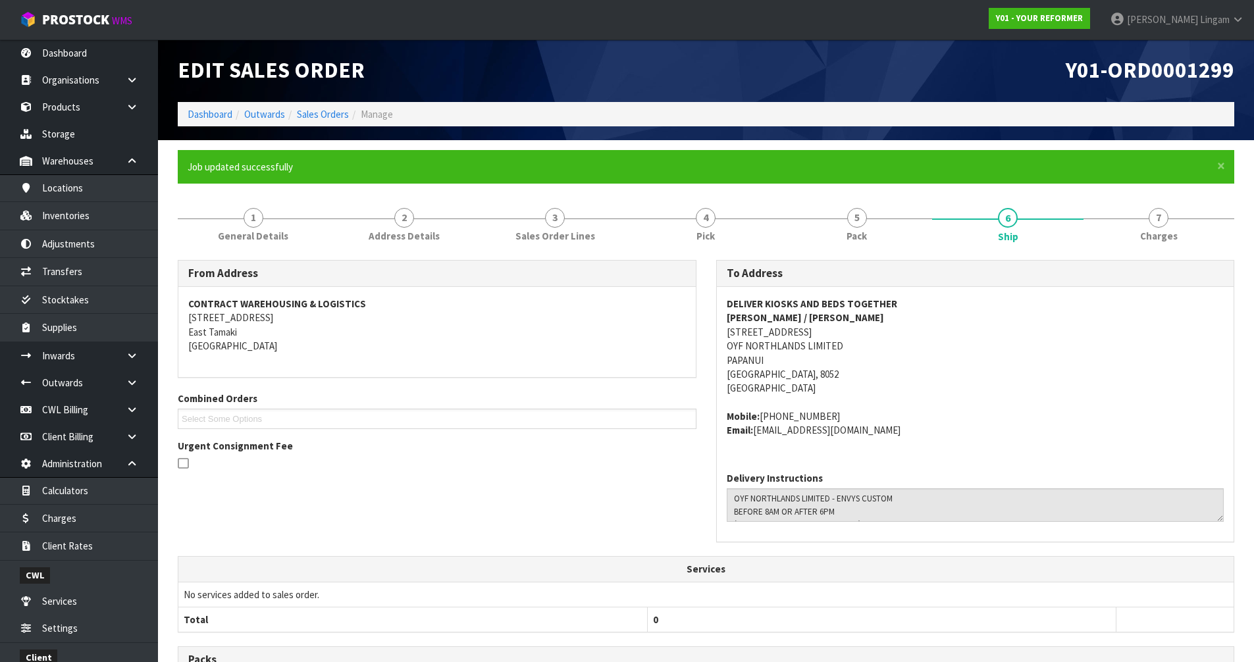
scroll to position [0, 0]
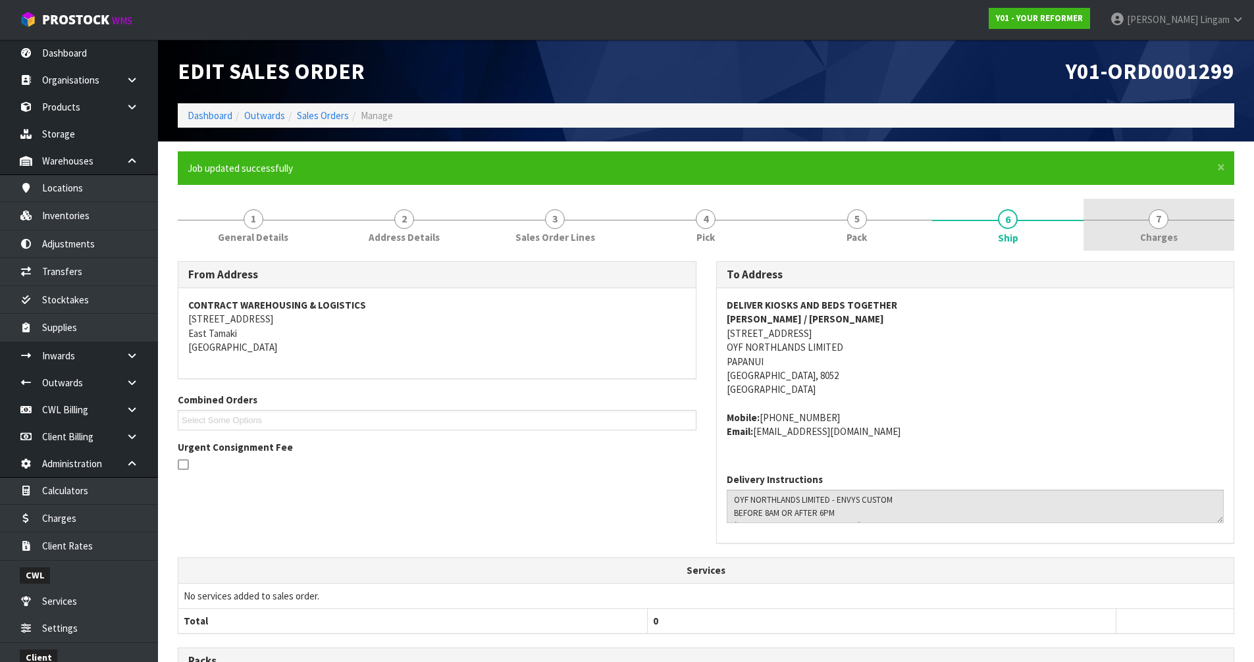
click at [1160, 234] on span "Charges" at bounding box center [1159, 237] width 38 height 14
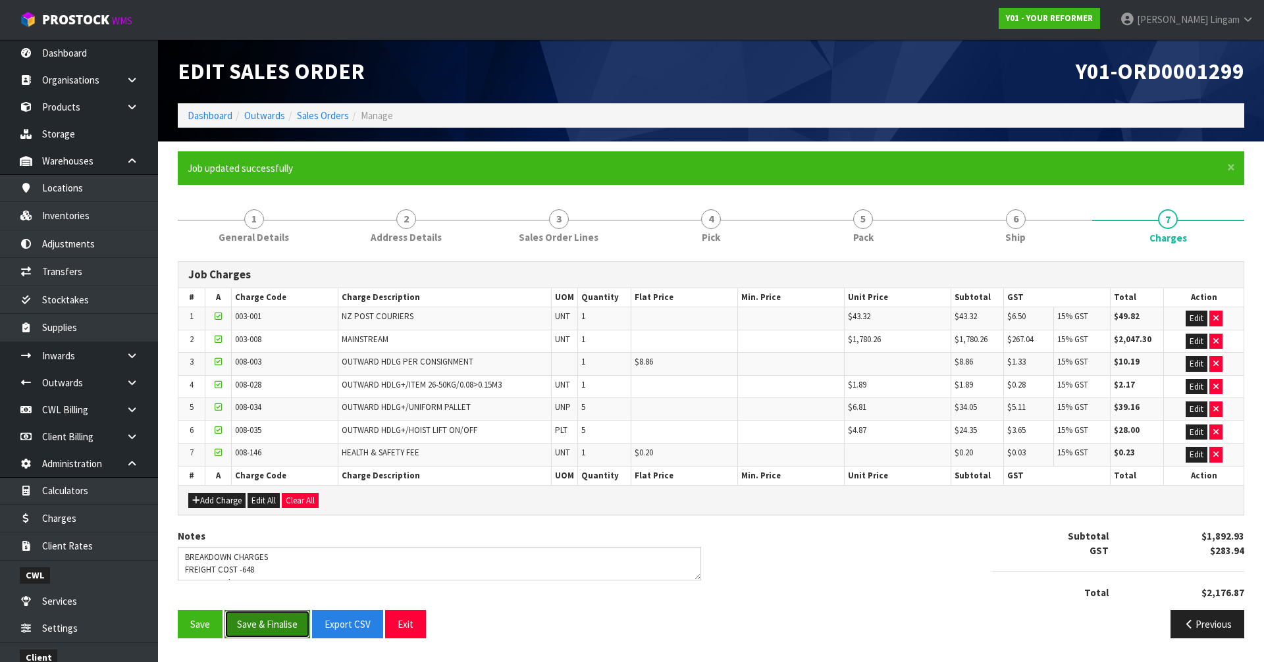
click at [288, 627] on button "Save & Finalise" at bounding box center [267, 624] width 86 height 28
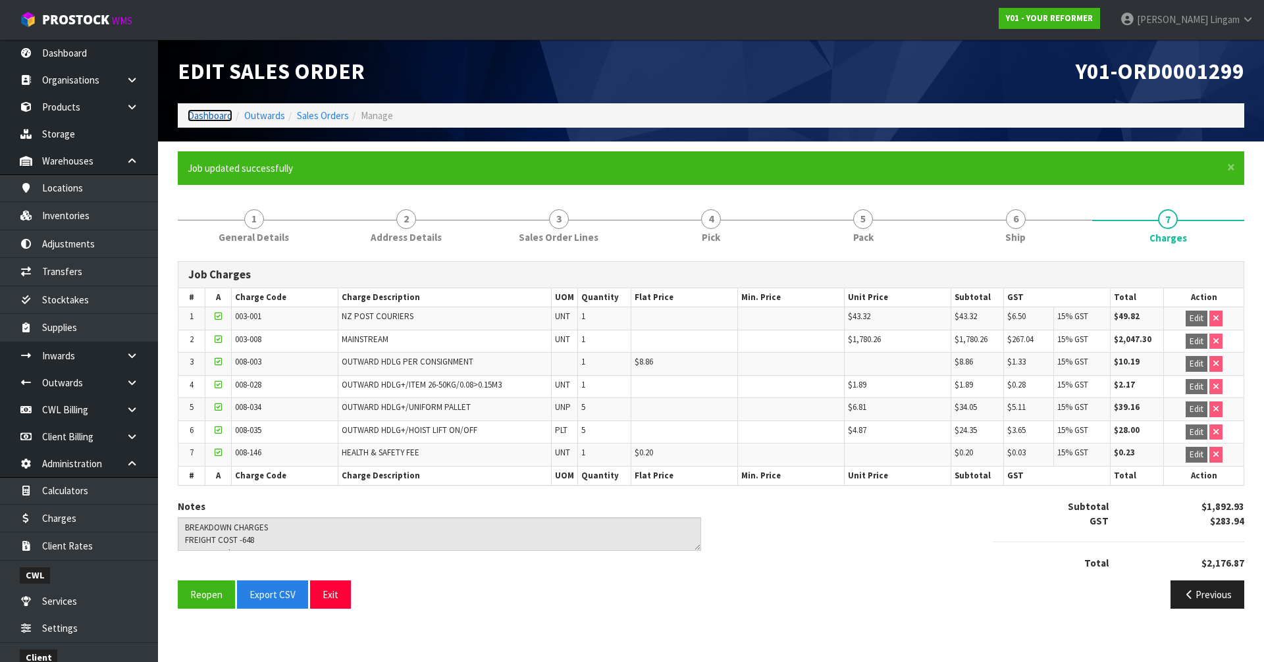
click at [200, 114] on link "Dashboard" at bounding box center [210, 115] width 45 height 13
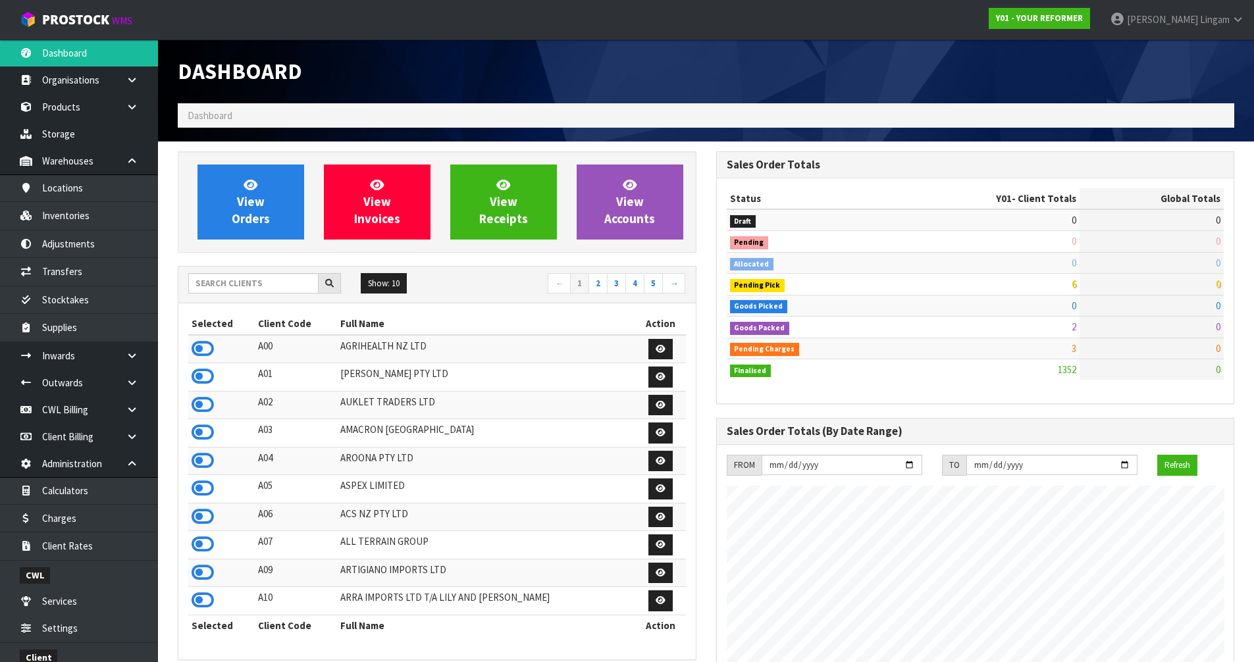
scroll to position [997, 538]
click at [263, 282] on input "text" at bounding box center [253, 283] width 130 height 20
click at [264, 220] on span "View Orders" at bounding box center [251, 201] width 38 height 49
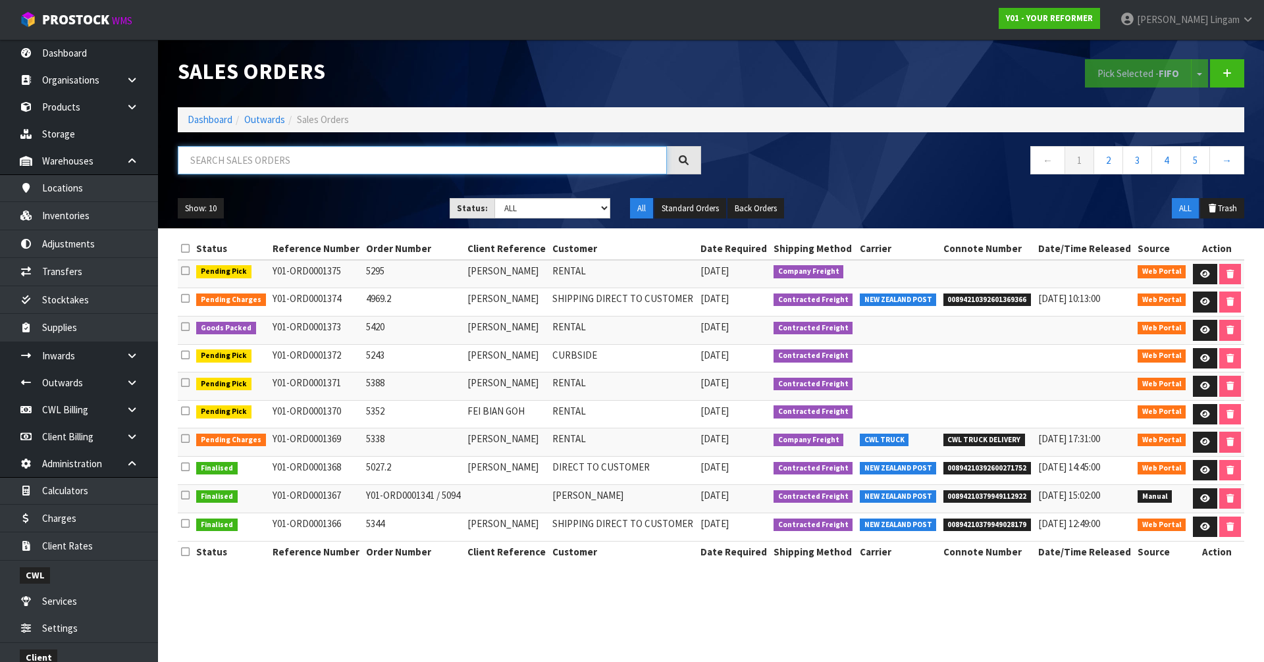
click at [471, 157] on input "text" at bounding box center [422, 160] width 489 height 28
paste input "CWL7725013"
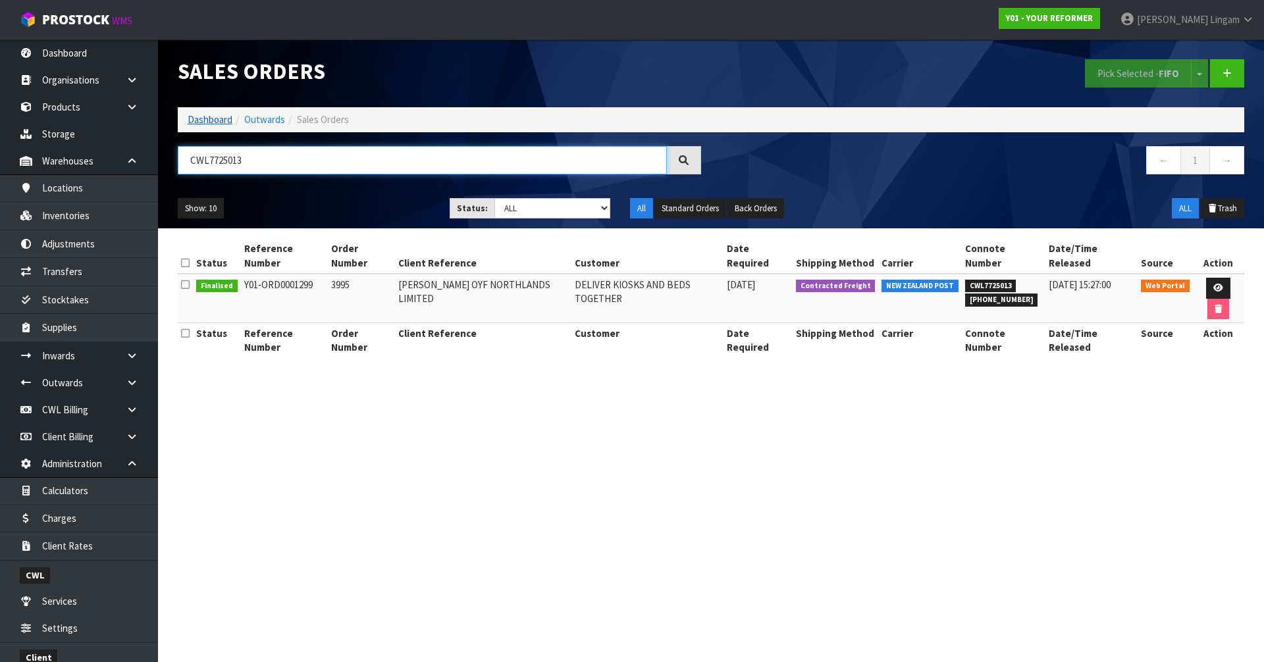
type input "CWL7725013"
click at [209, 120] on link "Dashboard" at bounding box center [210, 119] width 45 height 13
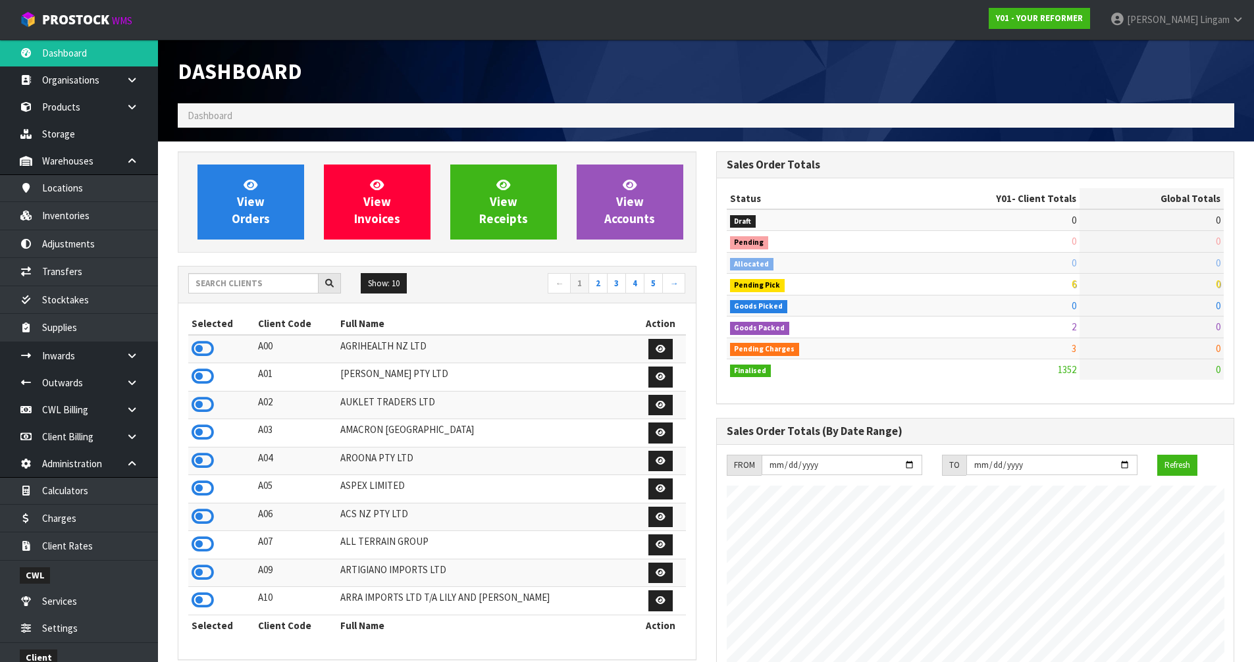
scroll to position [997, 538]
click at [255, 284] on input "text" at bounding box center [253, 283] width 130 height 20
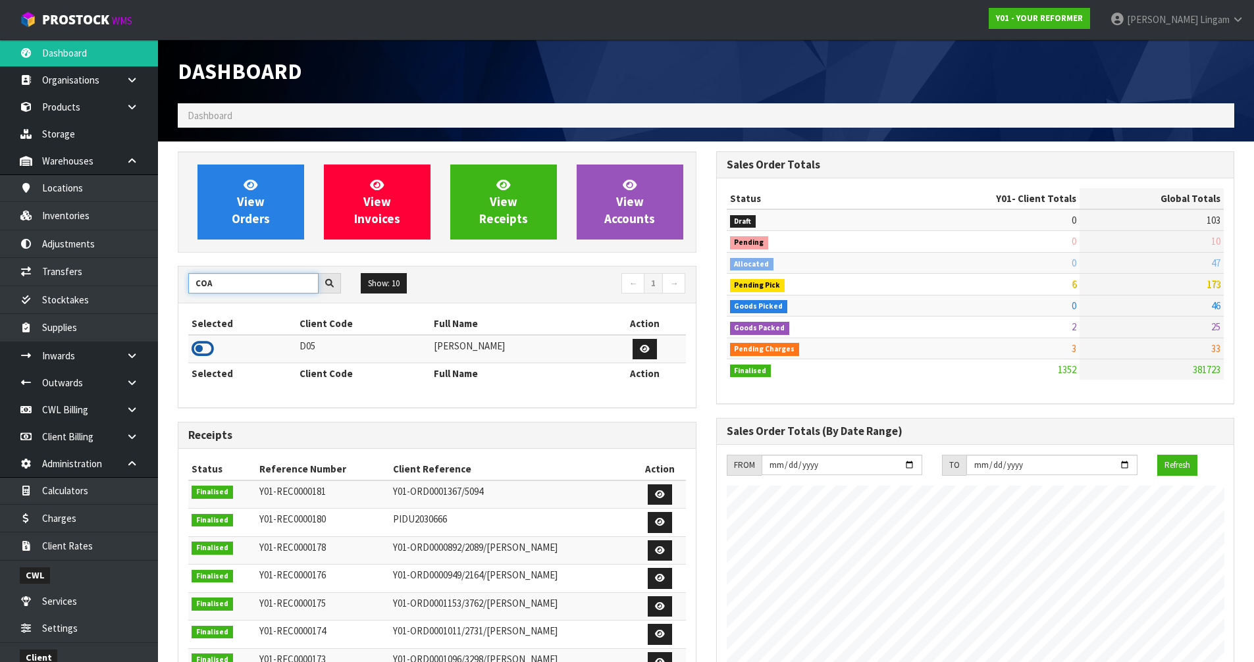
type input "COA"
click at [207, 349] on icon at bounding box center [203, 349] width 22 height 20
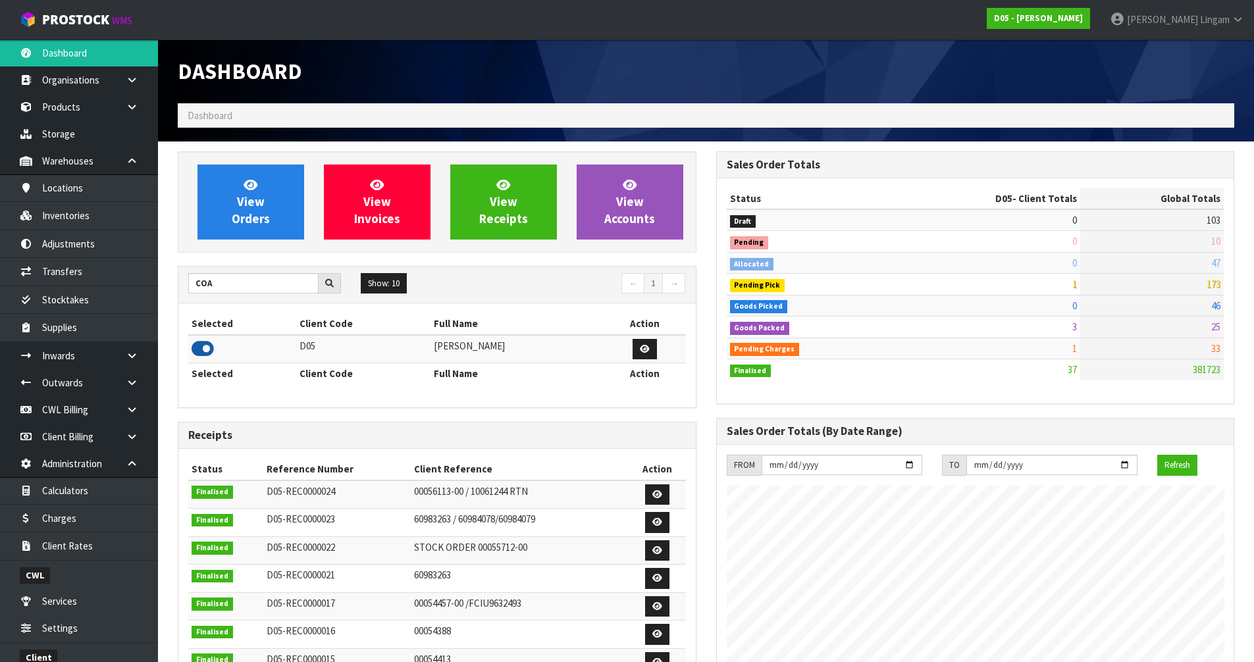
scroll to position [954, 538]
click at [266, 223] on span "View Orders" at bounding box center [251, 201] width 38 height 49
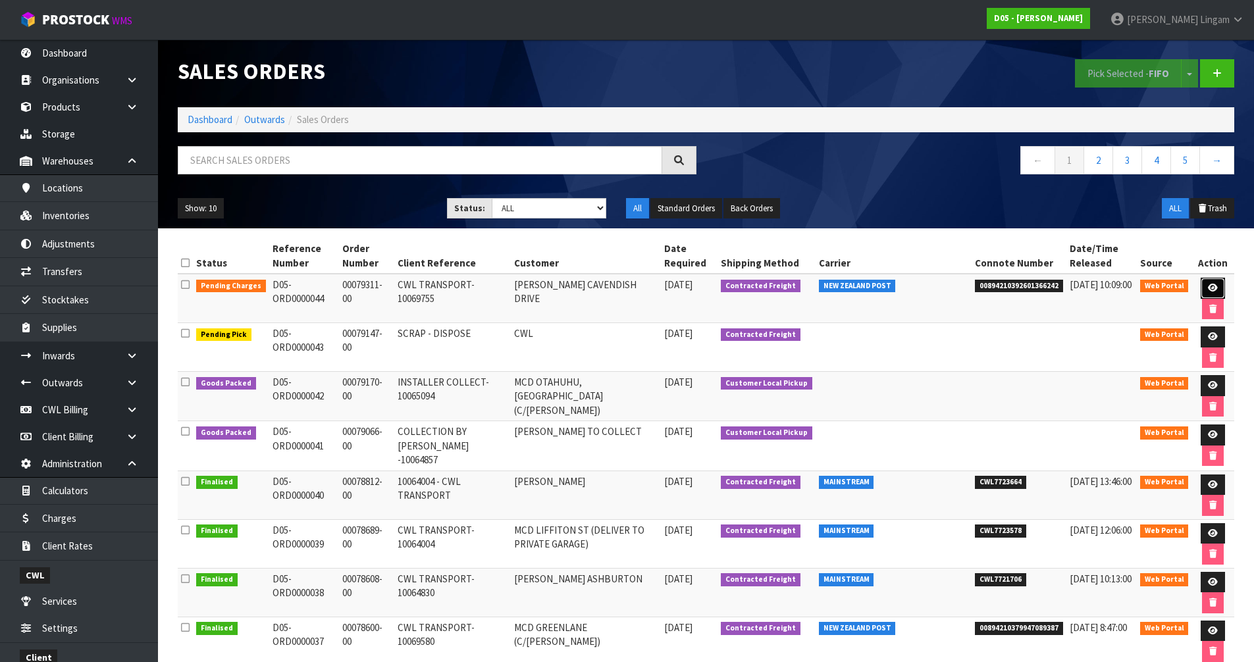
click at [1212, 287] on icon at bounding box center [1213, 288] width 10 height 9
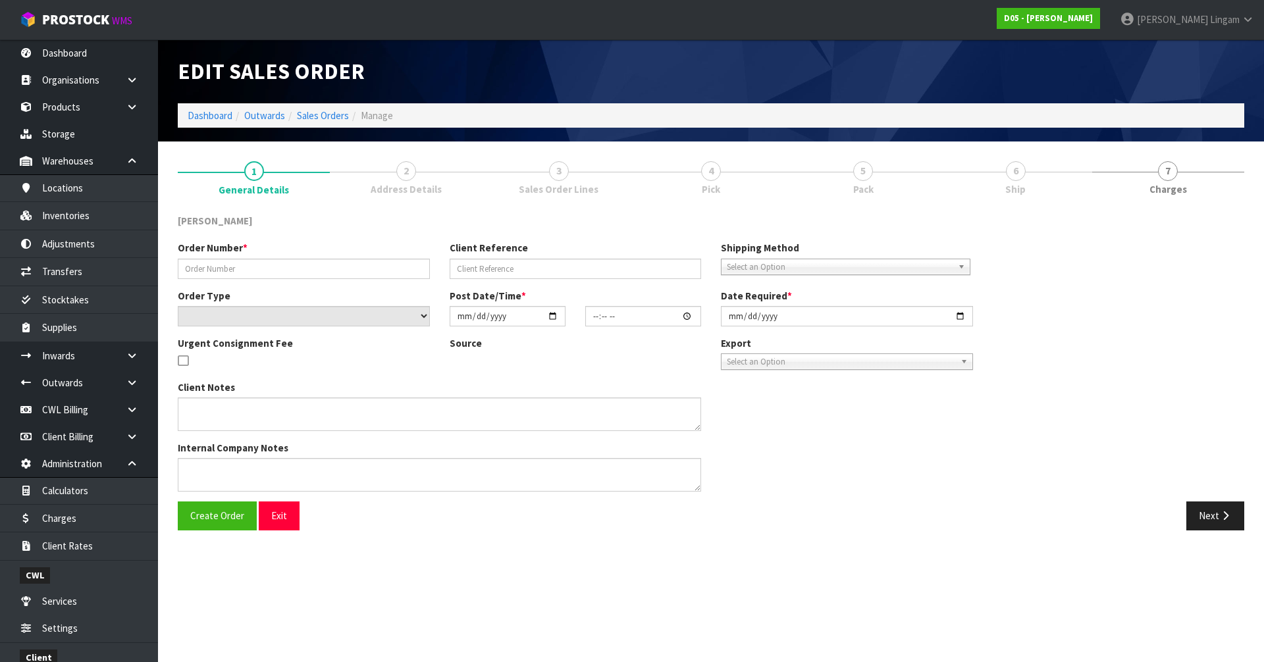
type input "00079311-00"
type input "CWL TRANSPORT-10069755"
select select "number:0"
type input "2025-09-18"
type input "08:07:00.000"
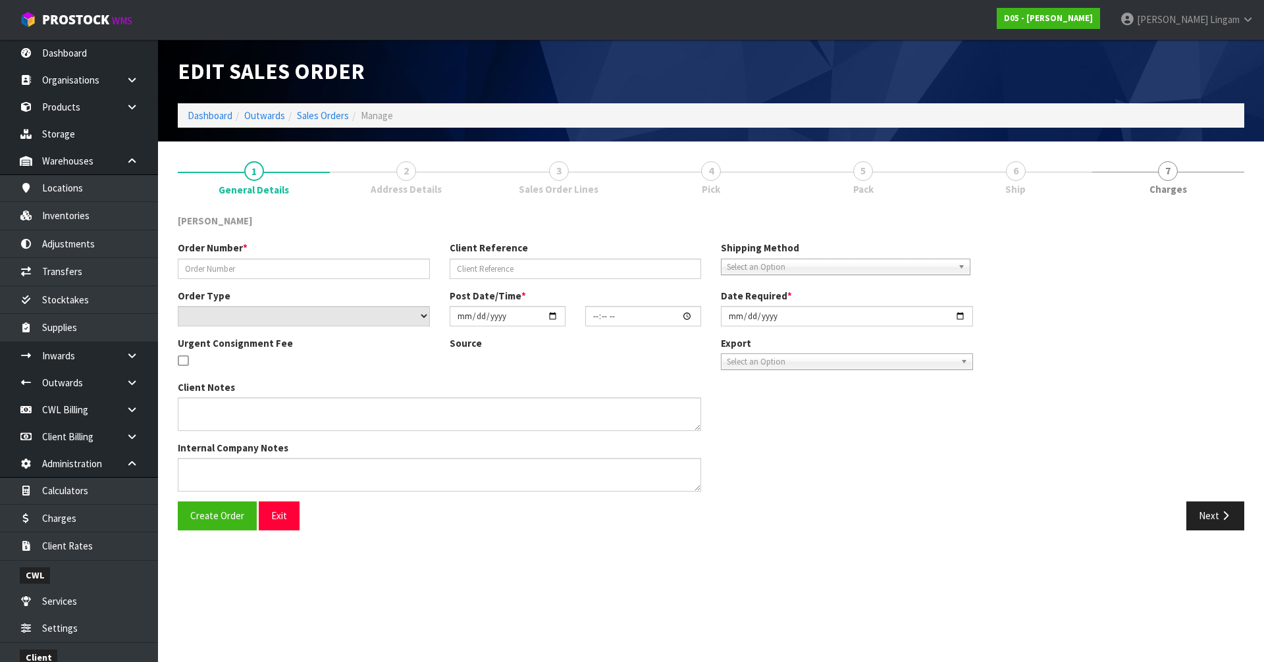
type input "2025-09-18"
type textarea "PLEASE DELIVER BY DDD 19/9"
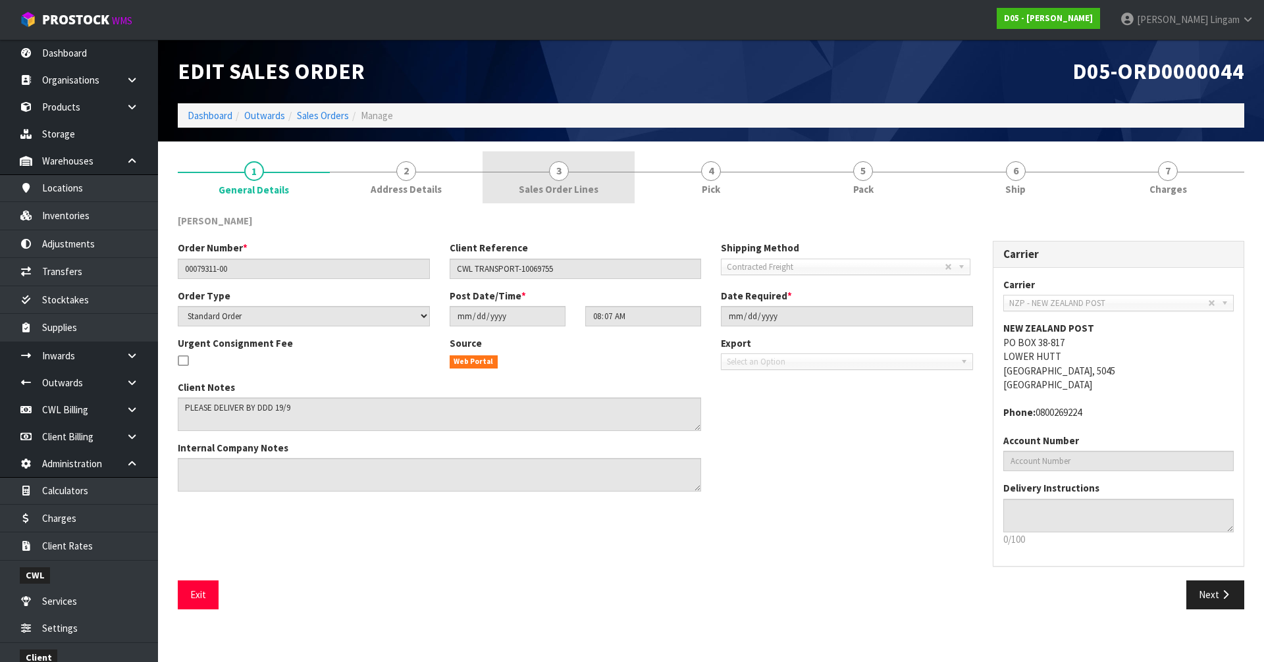
click at [564, 181] on link "3 Sales Order Lines" at bounding box center [558, 177] width 152 height 52
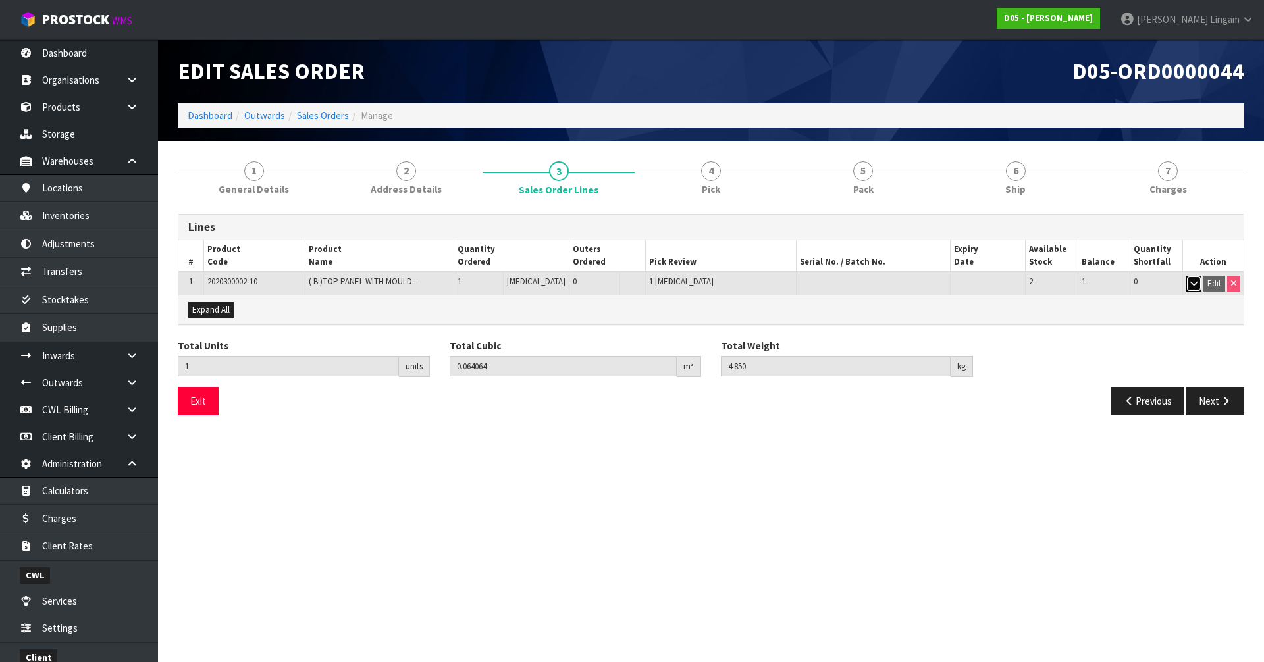
click at [1197, 285] on icon "button" at bounding box center [1193, 283] width 7 height 9
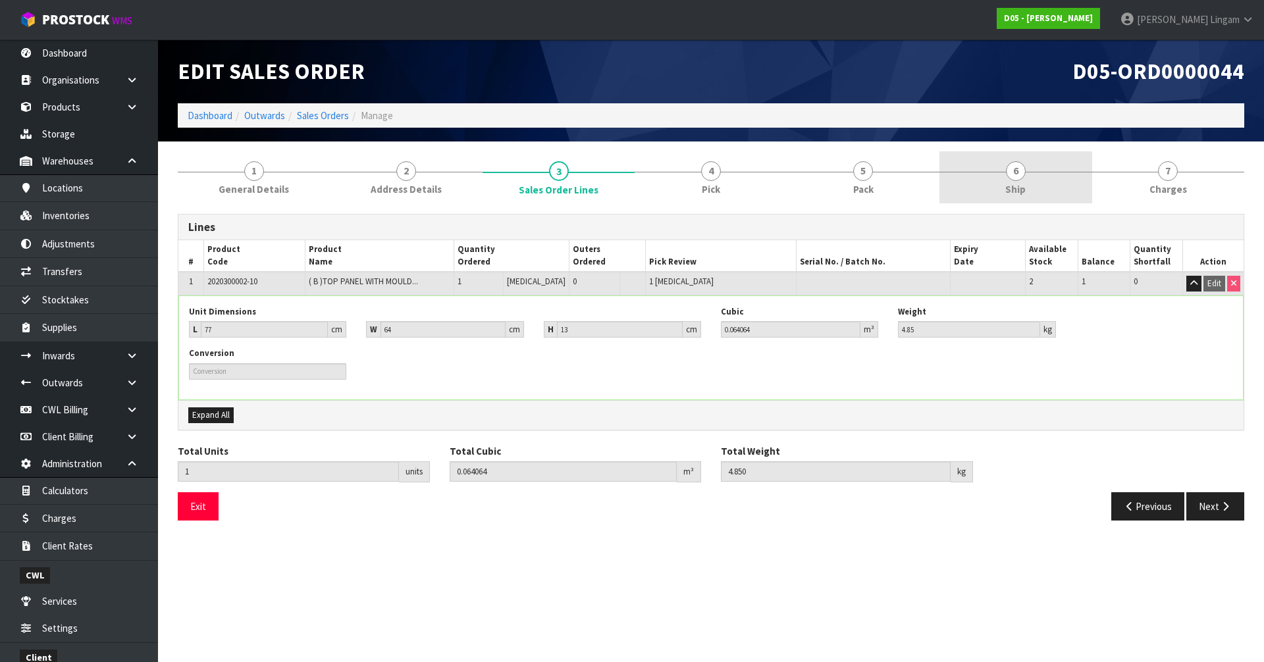
click at [1055, 191] on link "6 Ship" at bounding box center [1015, 177] width 152 height 52
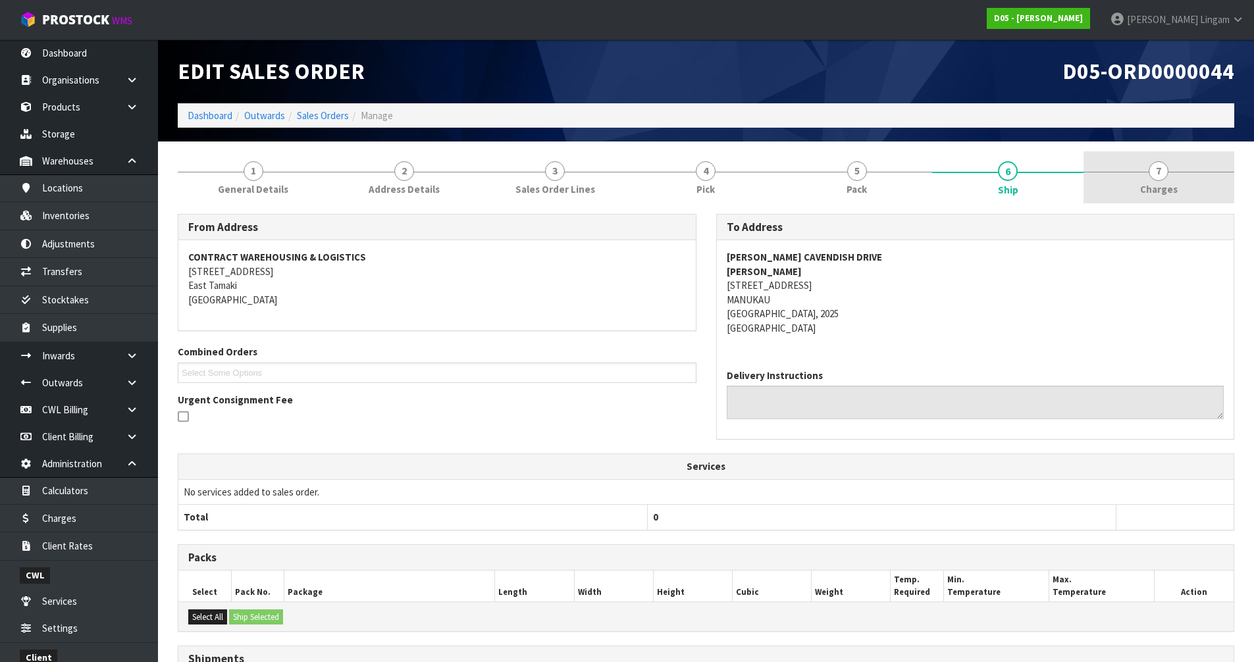
click at [1158, 183] on span "Charges" at bounding box center [1159, 189] width 38 height 14
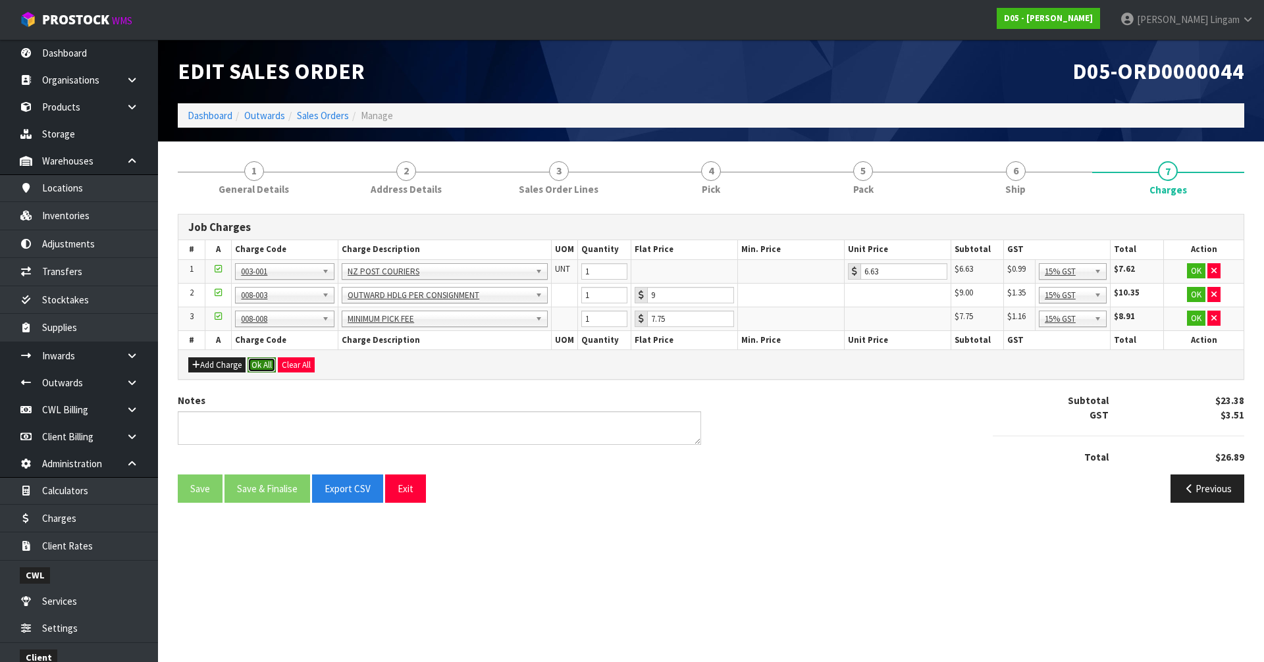
click at [261, 365] on button "Ok All" at bounding box center [261, 365] width 28 height 16
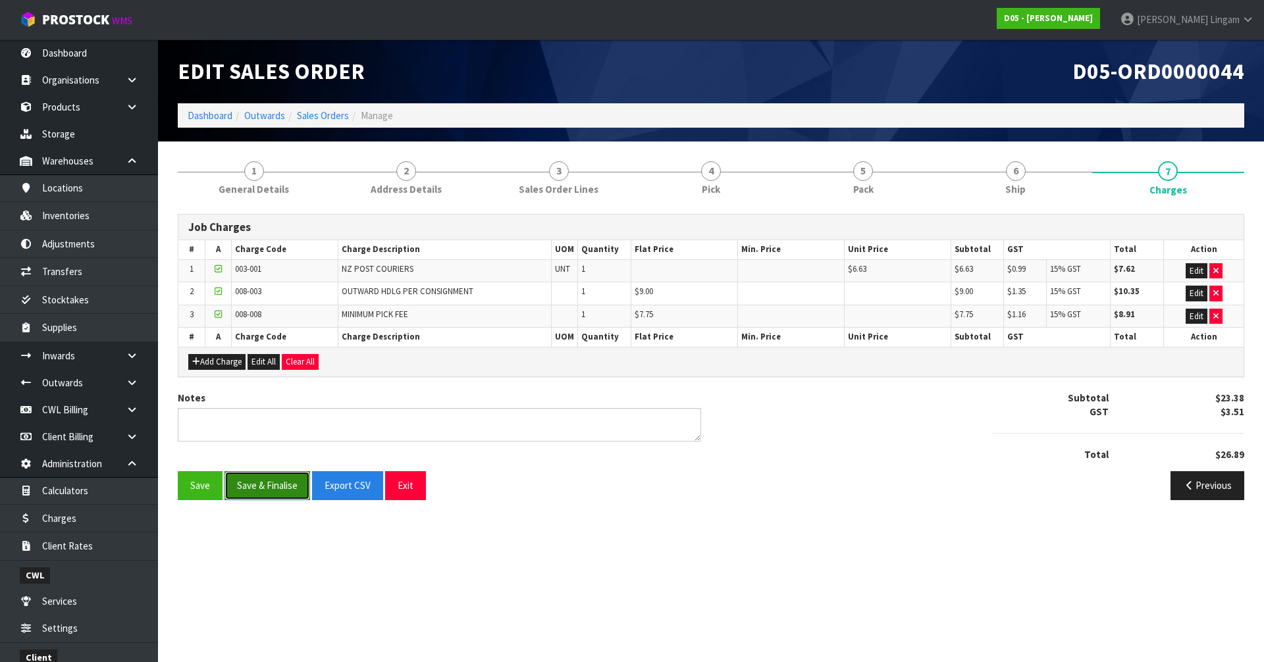
click at [274, 488] on button "Save & Finalise" at bounding box center [267, 485] width 86 height 28
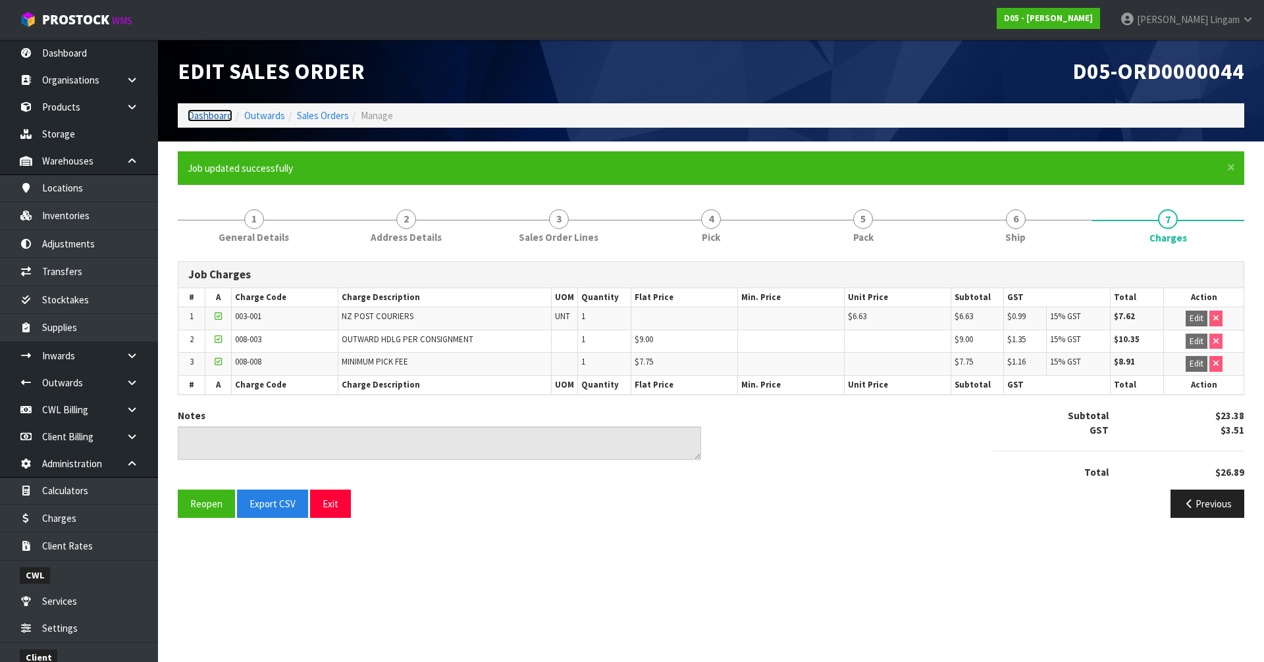
click at [212, 116] on link "Dashboard" at bounding box center [210, 115] width 45 height 13
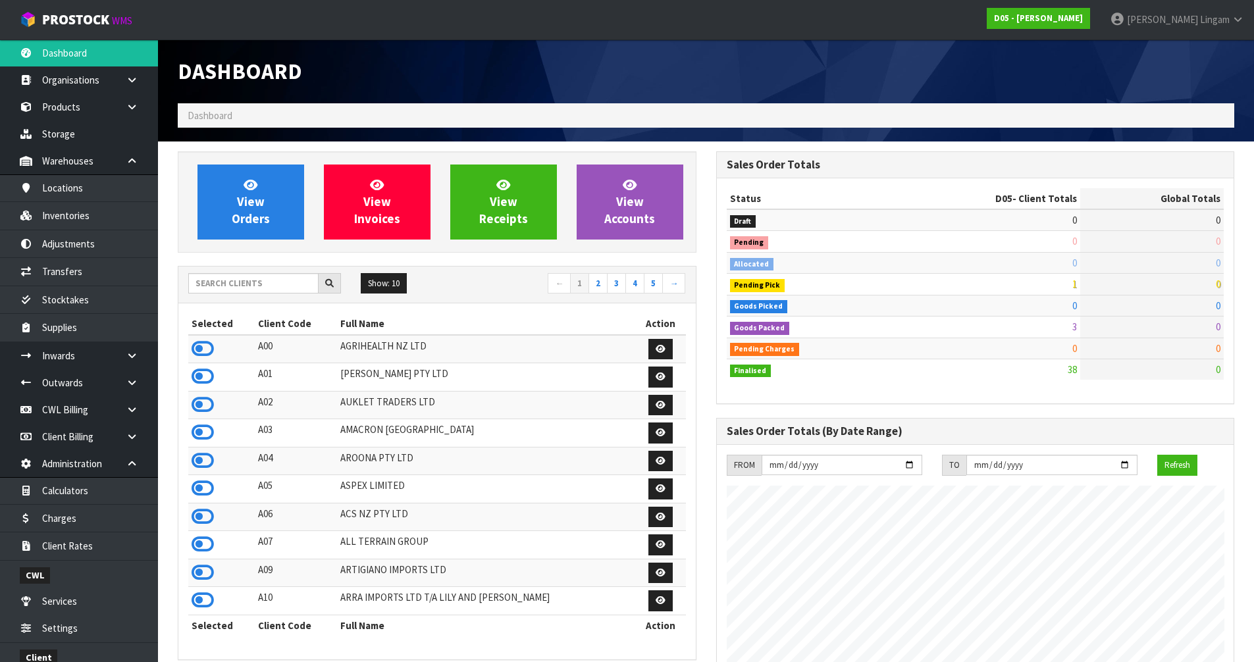
scroll to position [954, 538]
click at [296, 288] on input "text" at bounding box center [253, 283] width 130 height 20
click at [230, 288] on input "text" at bounding box center [253, 283] width 130 height 20
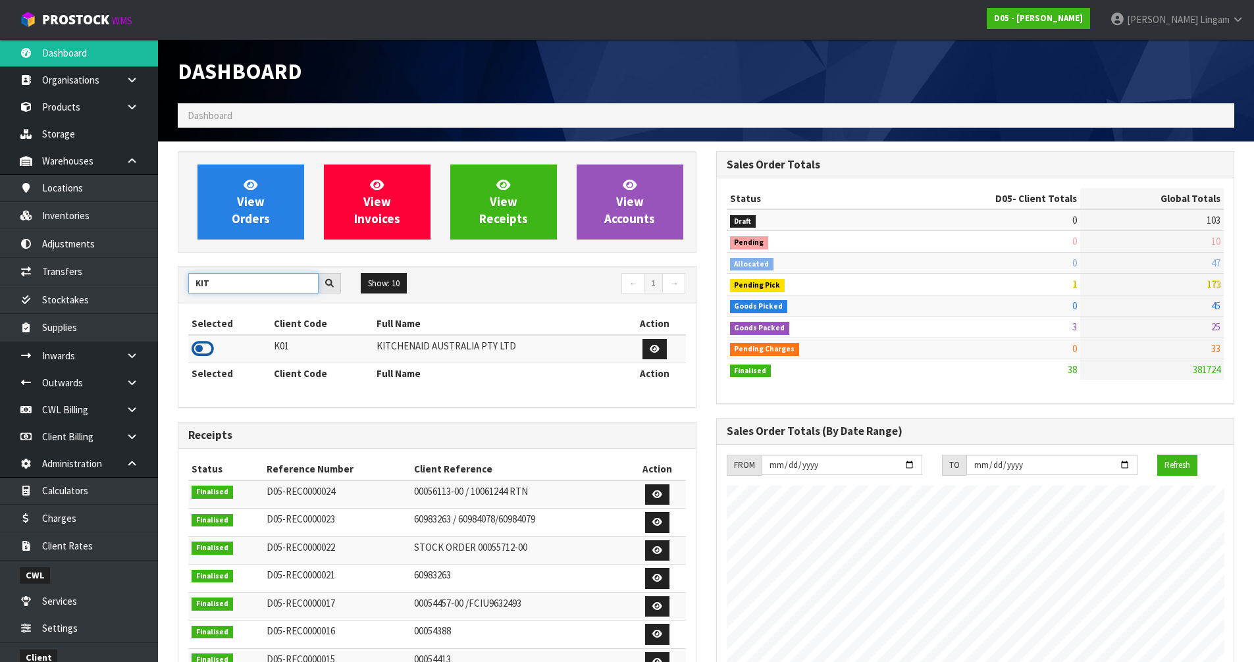
type input "KIT"
click at [199, 351] on icon at bounding box center [203, 349] width 22 height 20
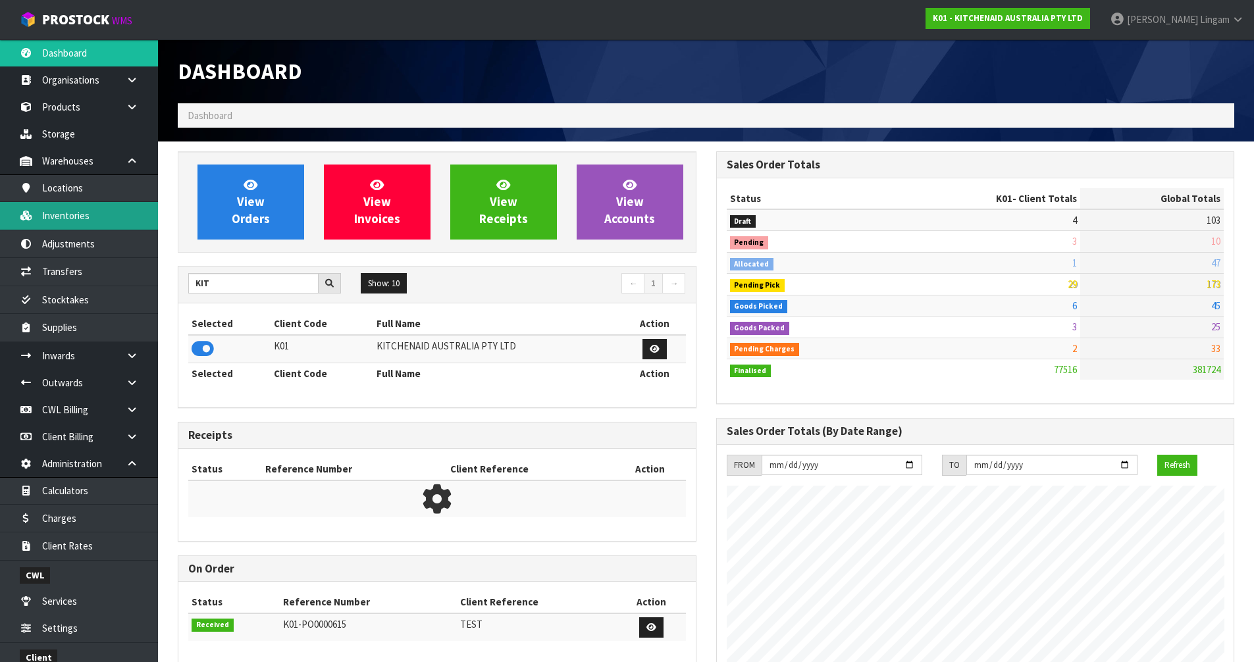
scroll to position [997, 538]
click at [86, 218] on link "Inventories" at bounding box center [79, 215] width 158 height 27
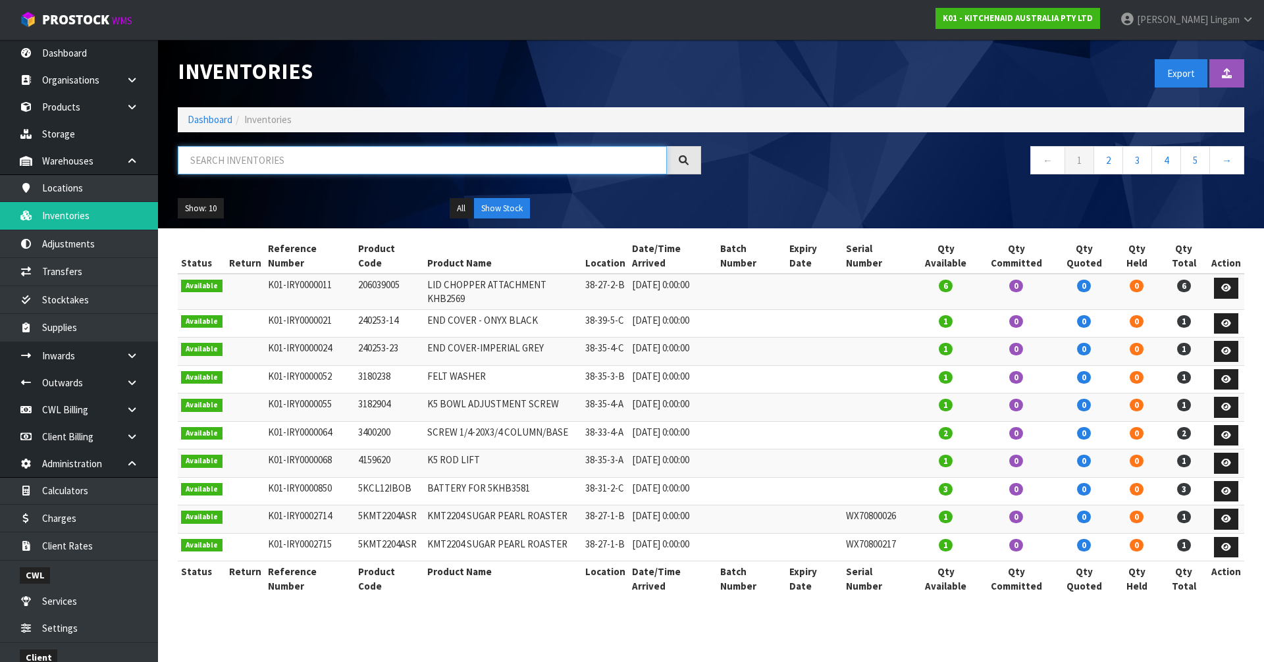
click at [527, 166] on input "text" at bounding box center [422, 160] width 489 height 28
paste input "WD2295454"
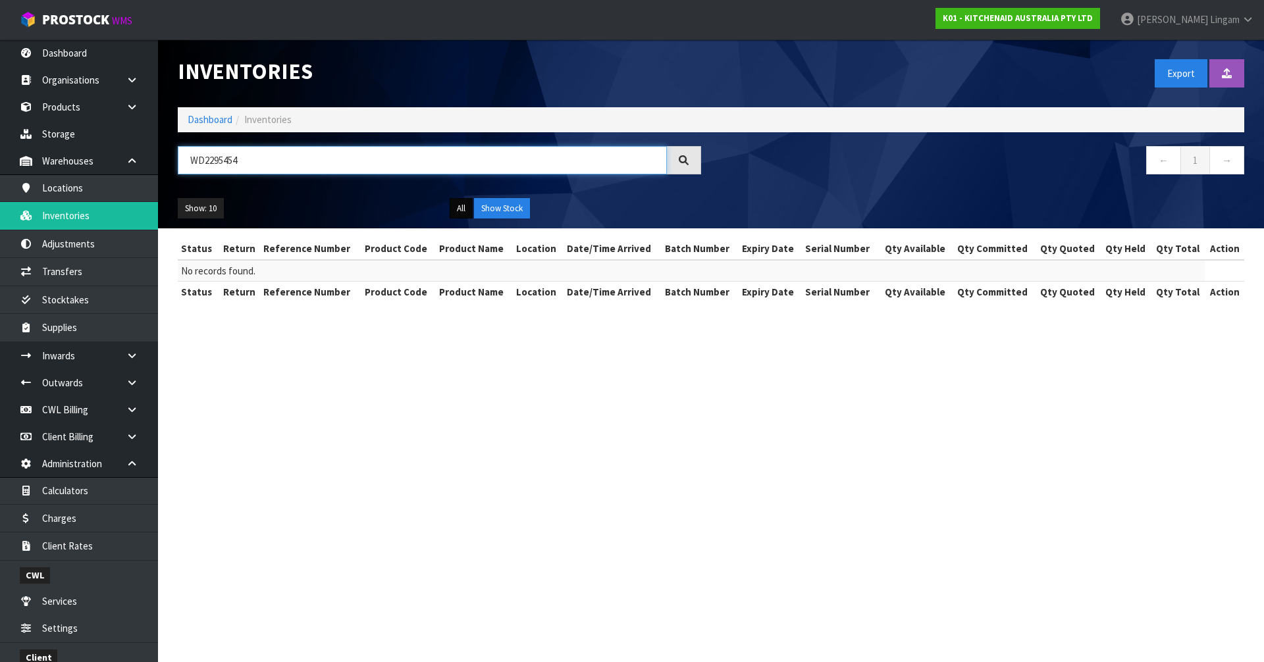
type input "WD2295454"
click at [459, 211] on button "All" at bounding box center [460, 208] width 23 height 21
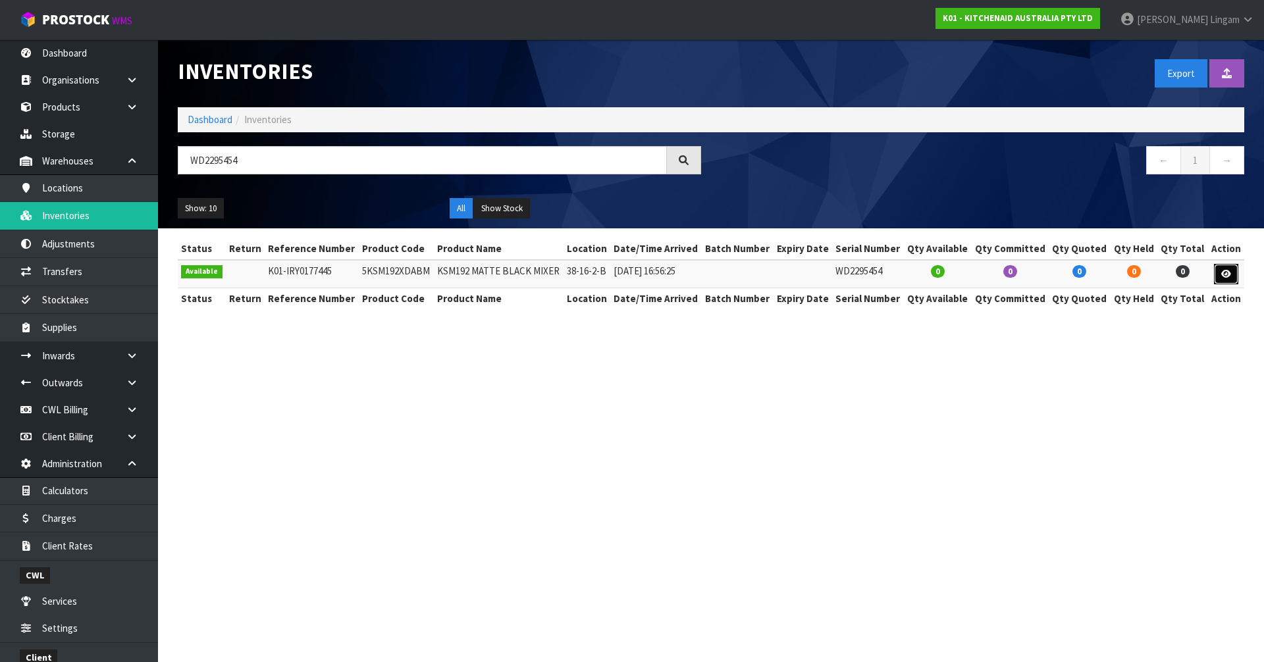
click at [1229, 277] on icon at bounding box center [1226, 274] width 10 height 9
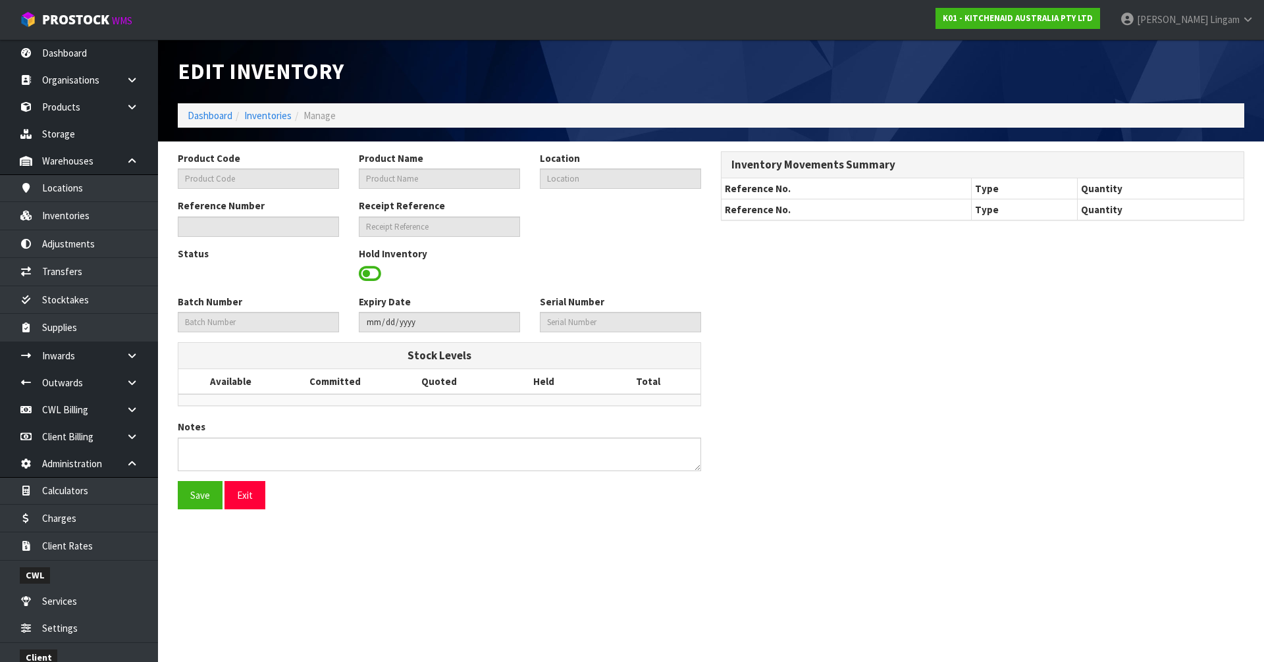
type input "5KSM192XDABM"
type input "KSM192 MATTE BLACK MIXER"
type input "38-16-2-B"
type input "K01-IRY0177445"
type input "K01-REC0002123"
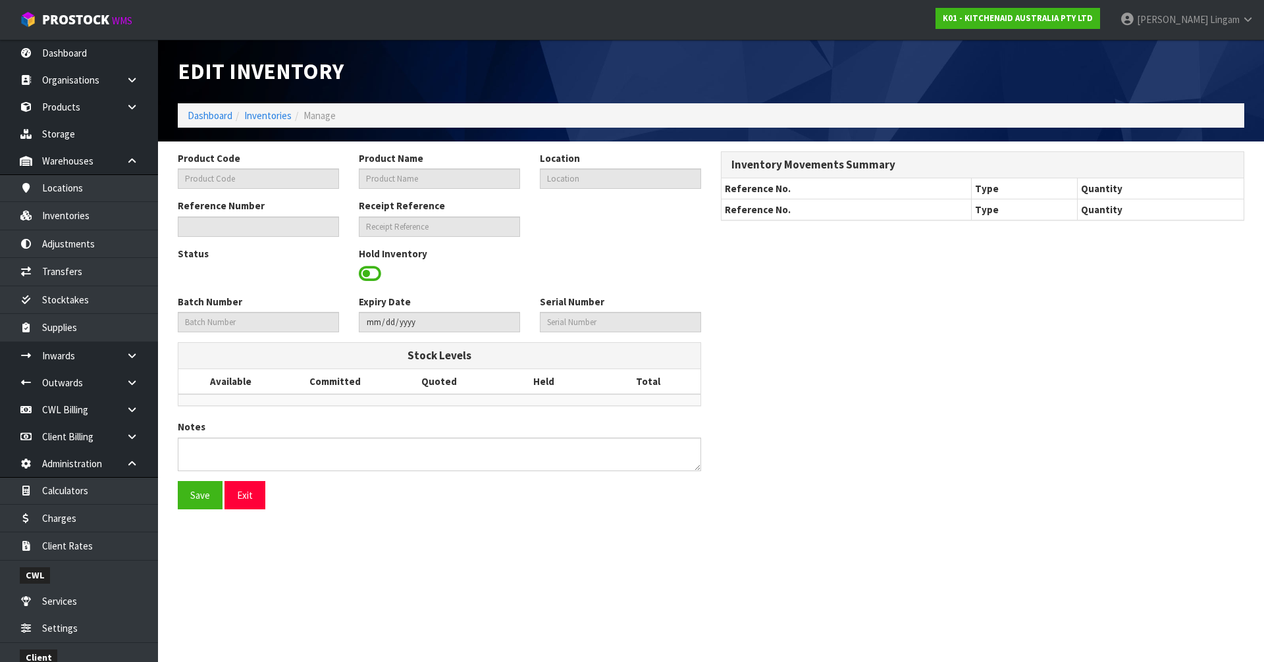
type input "WD2295454"
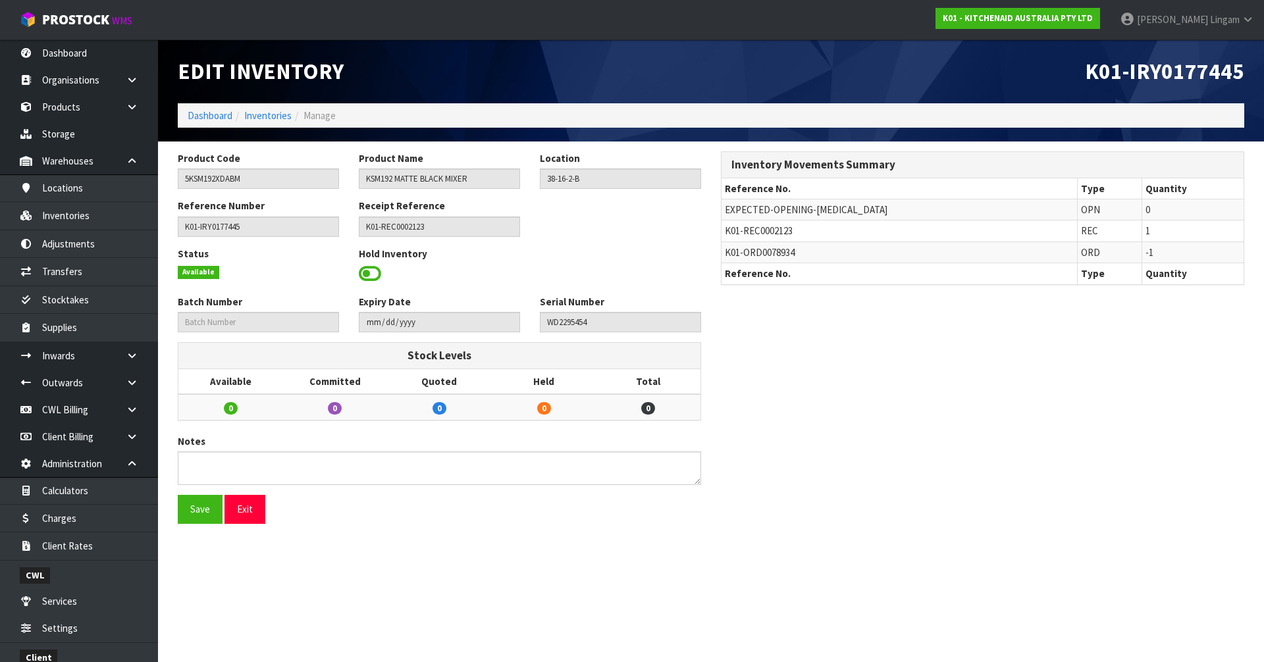
click at [784, 251] on span "K01-ORD0078934" at bounding box center [760, 252] width 70 height 13
copy span "ORD0078934"
click at [197, 115] on link "Dashboard" at bounding box center [210, 115] width 45 height 13
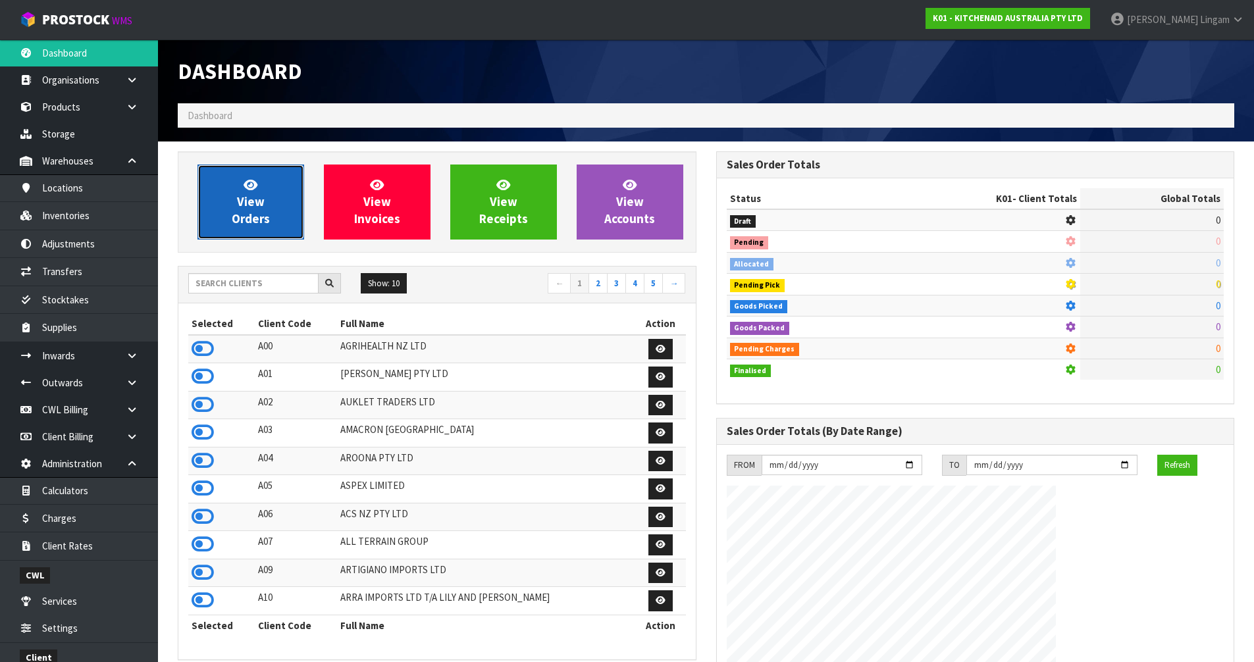
click at [243, 195] on span "View Orders" at bounding box center [251, 201] width 38 height 49
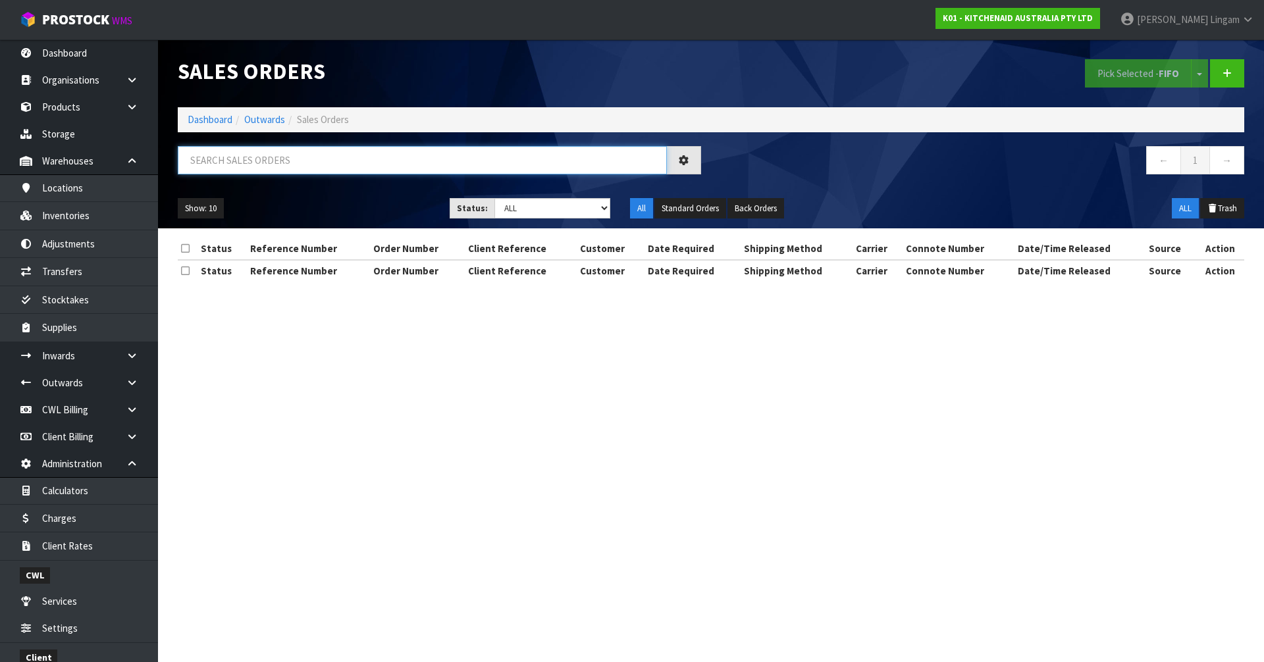
click at [338, 163] on input "text" at bounding box center [422, 160] width 489 height 28
paste input "ORD0078934"
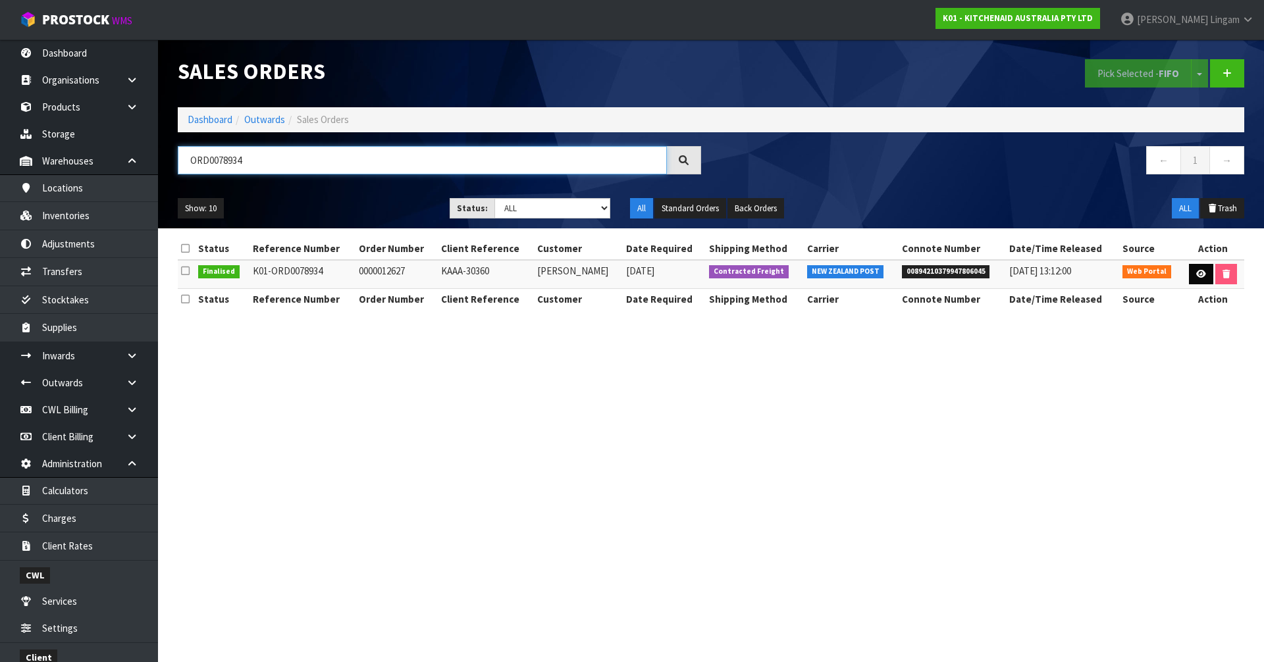
type input "ORD0078934"
click at [1196, 275] on icon at bounding box center [1201, 274] width 10 height 9
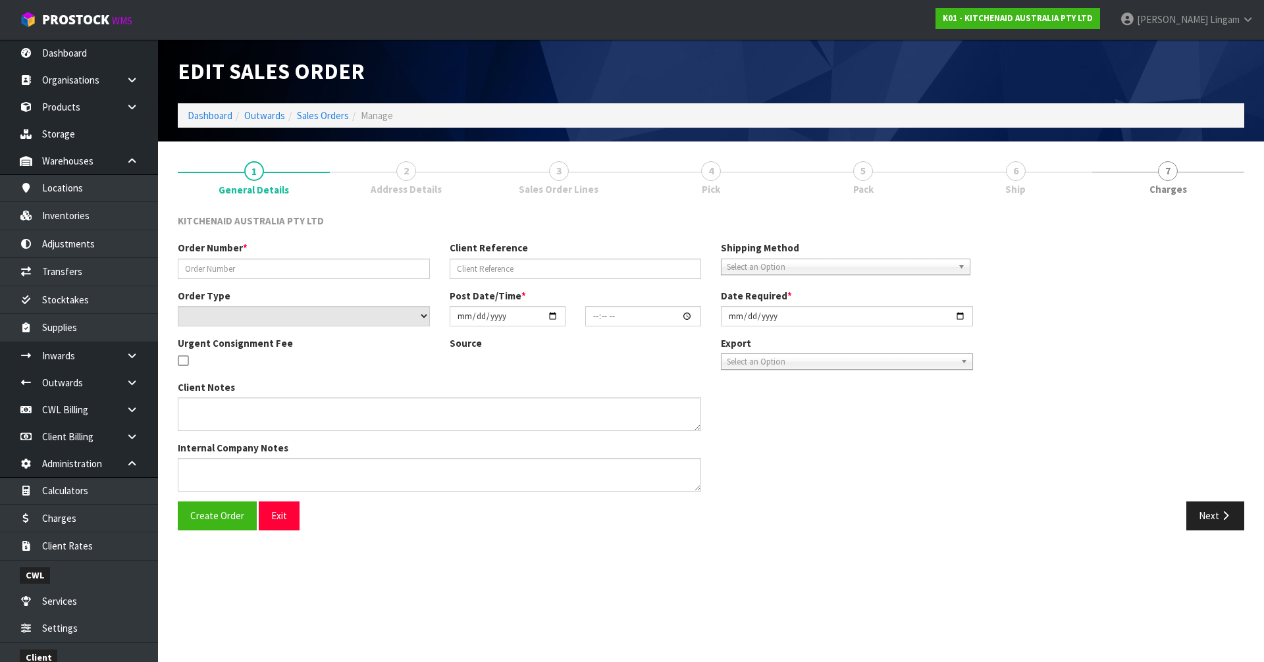
type input "0000012627"
type input "KAAA-30360"
select select "number:0"
type input "2025-09-08"
type input "13:40:00.000"
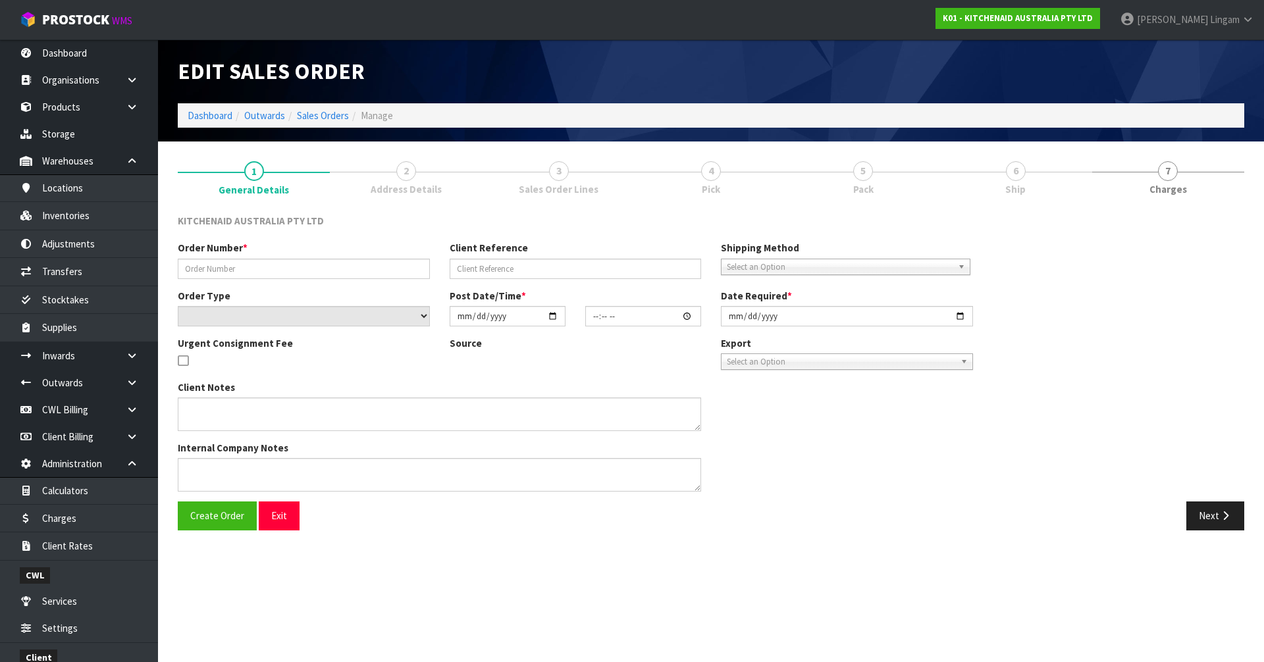
type input "2025-09-08"
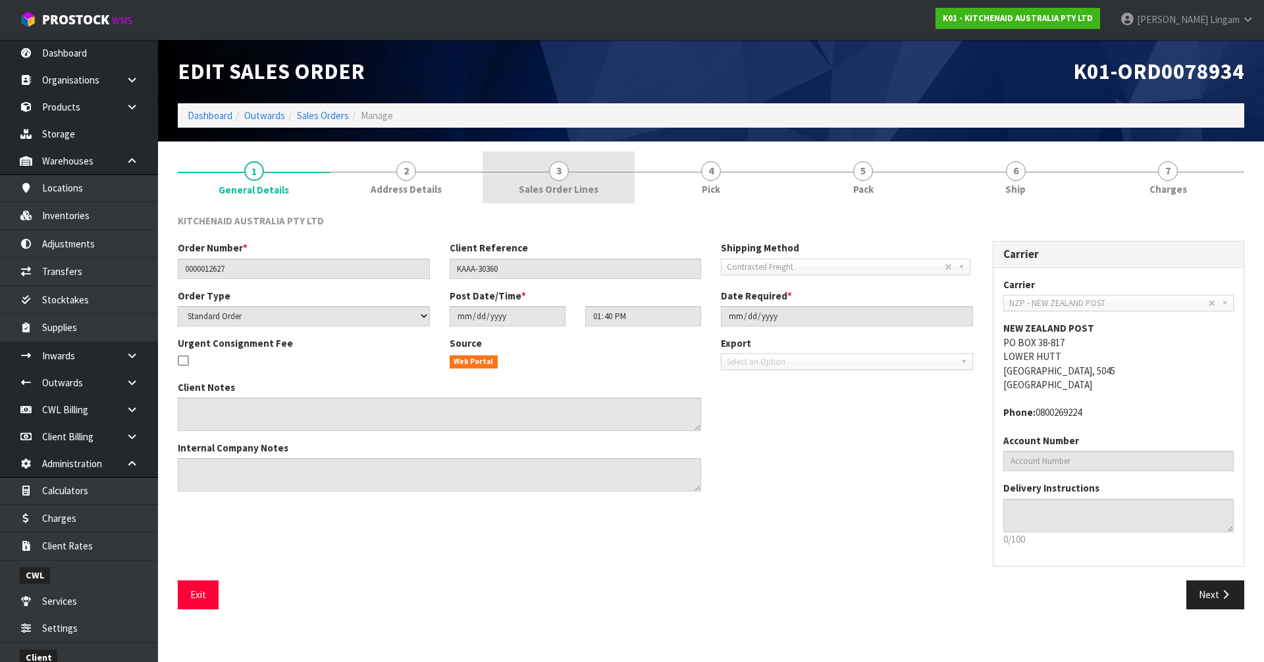
click at [583, 192] on span "Sales Order Lines" at bounding box center [559, 189] width 80 height 14
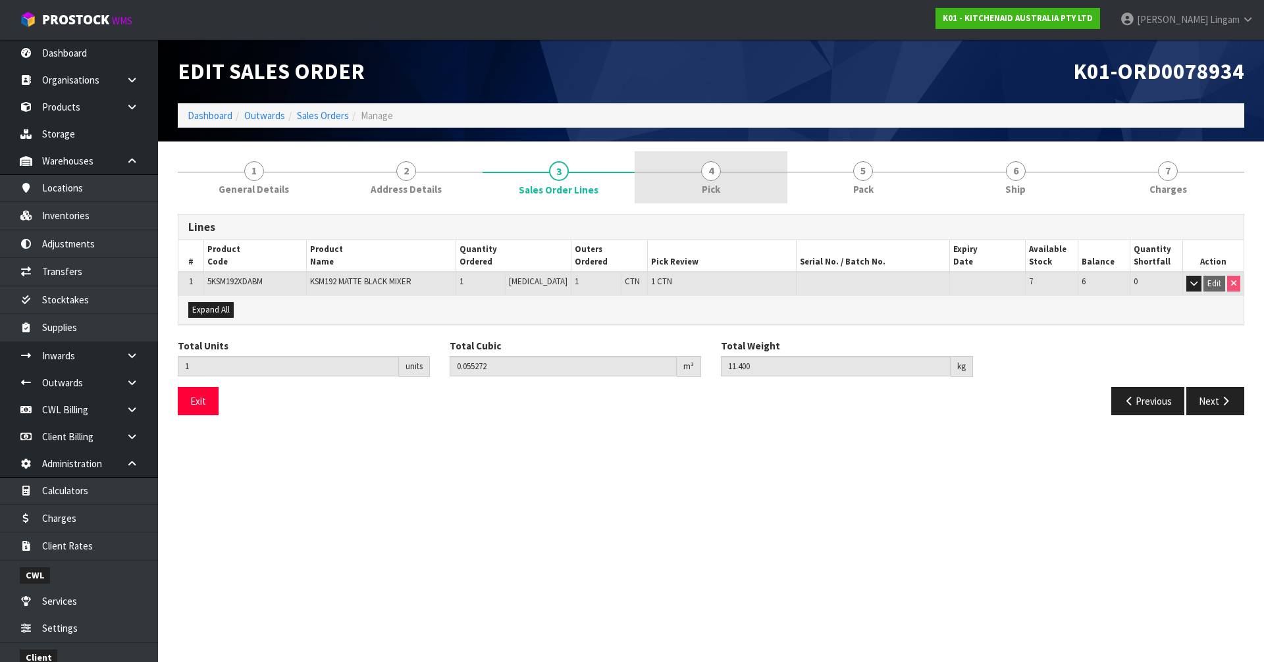
click at [727, 178] on link "4 Pick" at bounding box center [710, 177] width 152 height 52
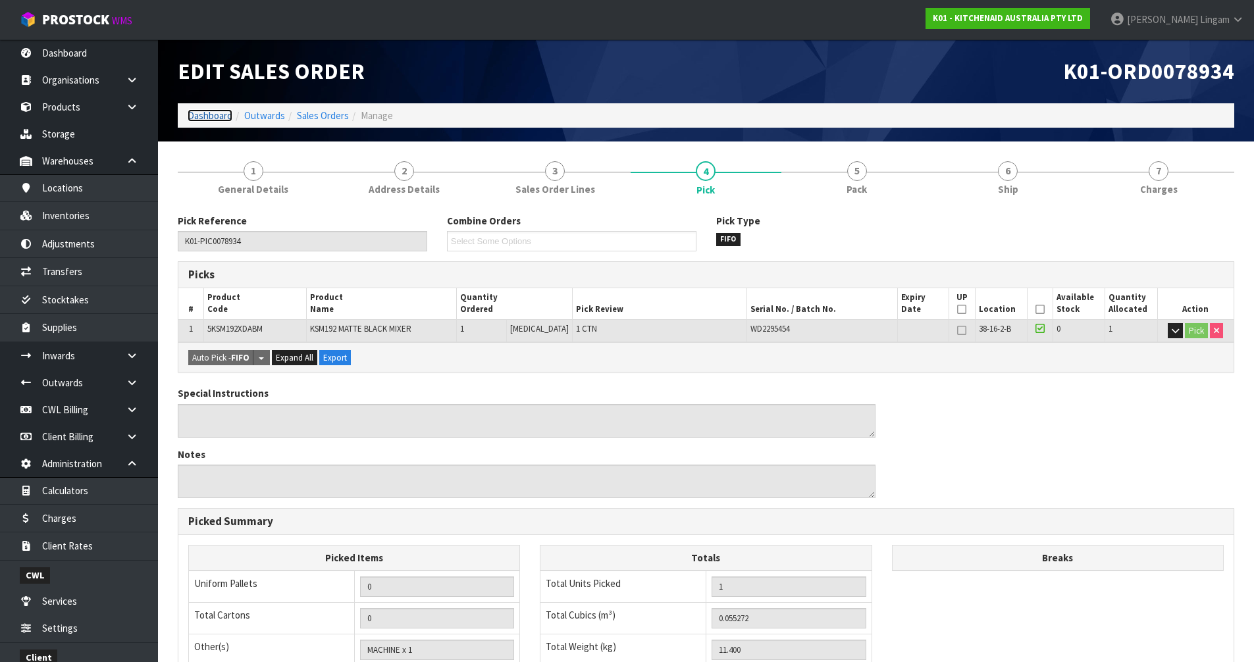
click at [224, 115] on link "Dashboard" at bounding box center [210, 115] width 45 height 13
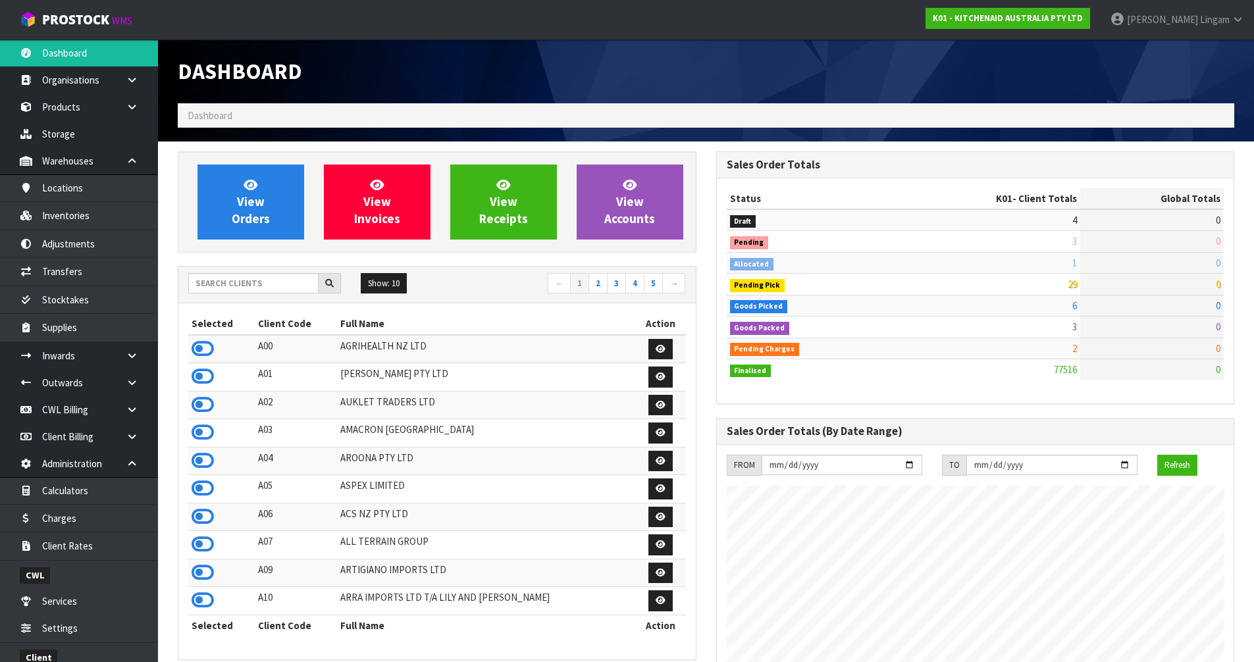
scroll to position [997, 538]
click at [249, 186] on icon at bounding box center [250, 184] width 14 height 13
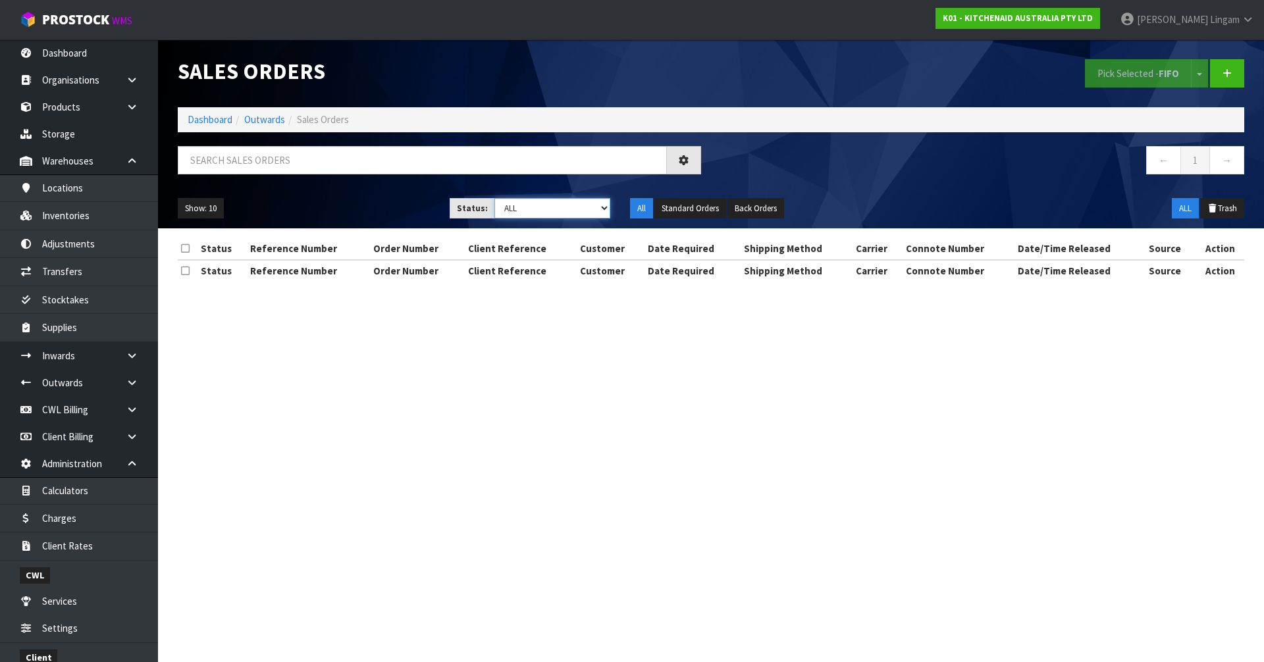
click at [581, 209] on select "Draft Pending Allocated Pending Pick Goods Picked Goods Packed Pending Charges …" at bounding box center [552, 208] width 116 height 20
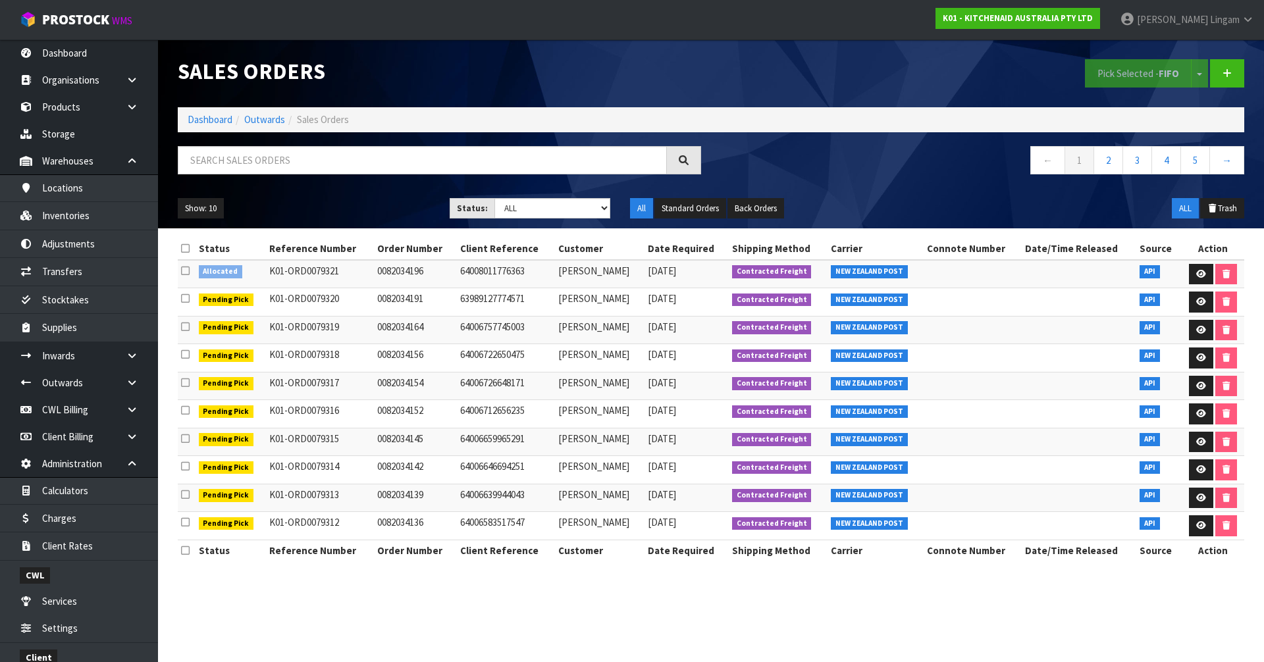
click at [796, 153] on nav "← 1 2 3 4 5 →" at bounding box center [982, 162] width 523 height 32
click at [186, 271] on icon at bounding box center [185, 271] width 9 height 10
click at [0, 0] on input "checkbox" at bounding box center [0, 0] width 0 height 0
click at [1122, 80] on button "Pick Selected - FIFO" at bounding box center [1138, 73] width 107 height 28
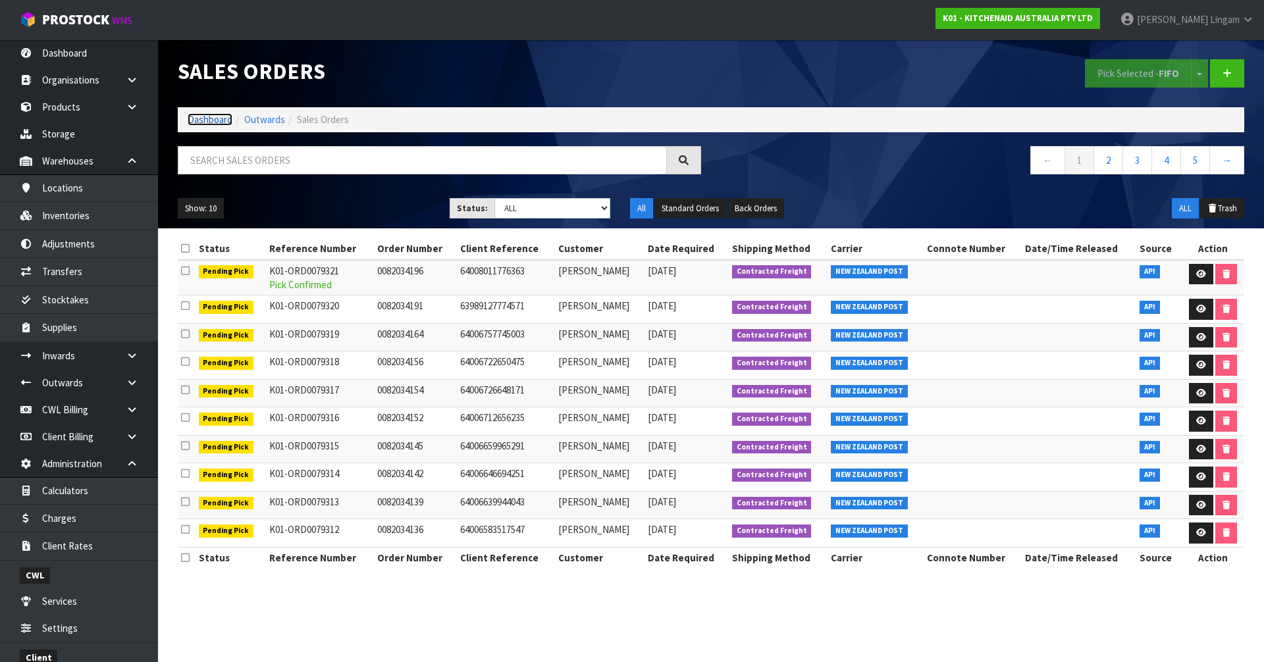
click at [216, 116] on link "Dashboard" at bounding box center [210, 119] width 45 height 13
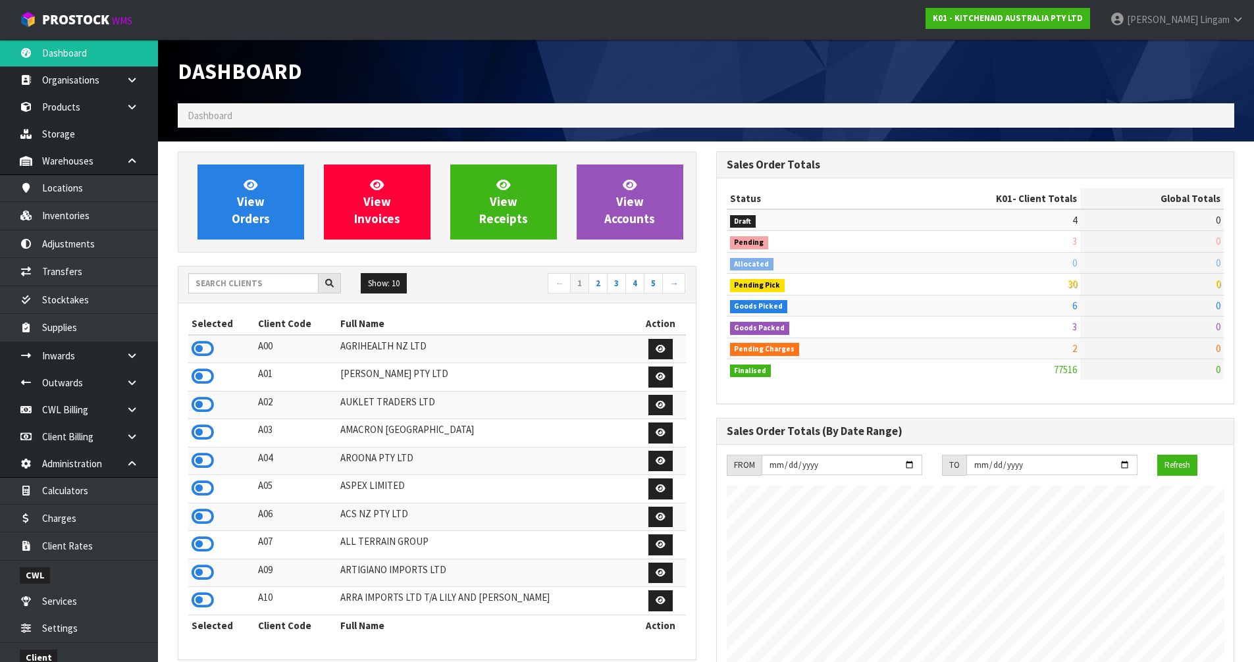
scroll to position [997, 538]
click at [243, 205] on span "View Orders" at bounding box center [251, 201] width 38 height 49
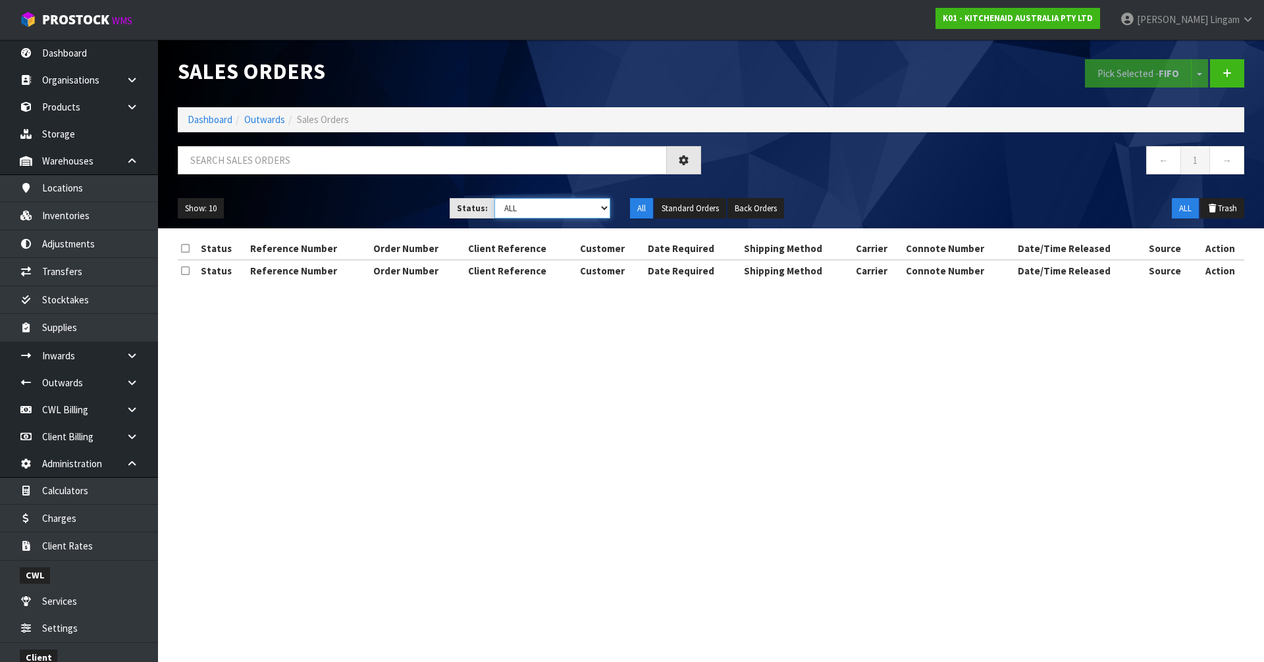
click at [591, 207] on select "Draft Pending Allocated Pending Pick Goods Picked Goods Packed Pending Charges …" at bounding box center [552, 208] width 116 height 20
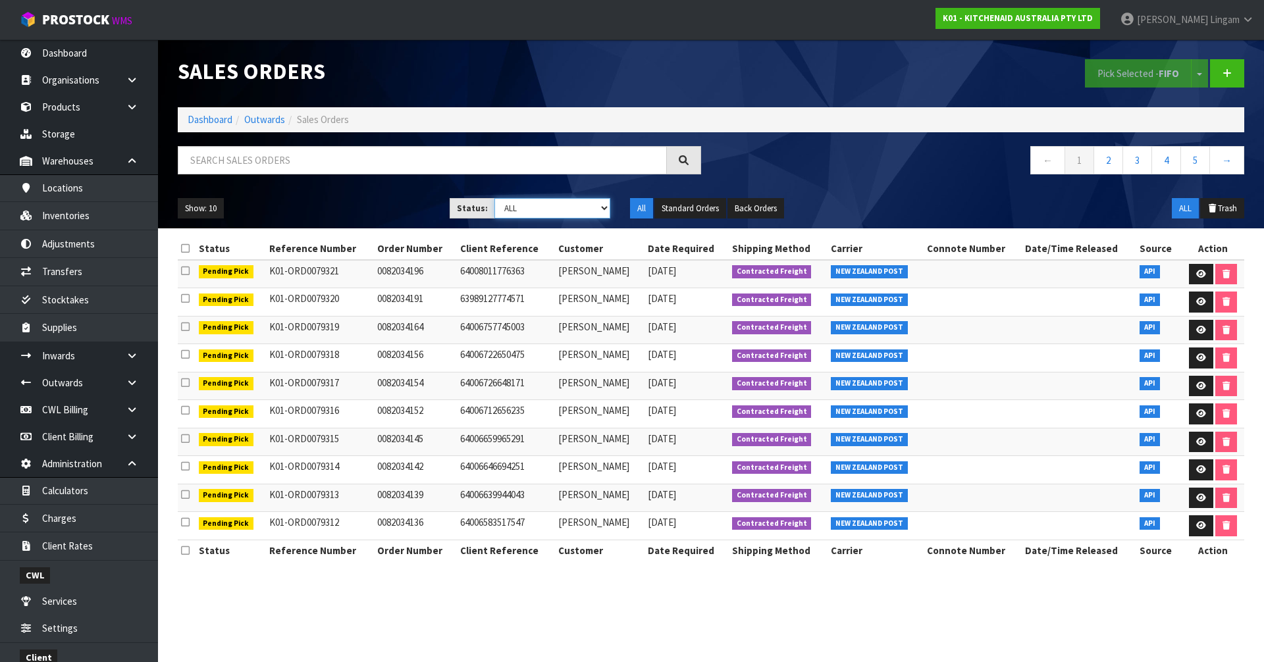
select select "string:6"
click at [494, 198] on select "Draft Pending Allocated Pending Pick Goods Picked Goods Packed Pending Charges …" at bounding box center [552, 208] width 116 height 20
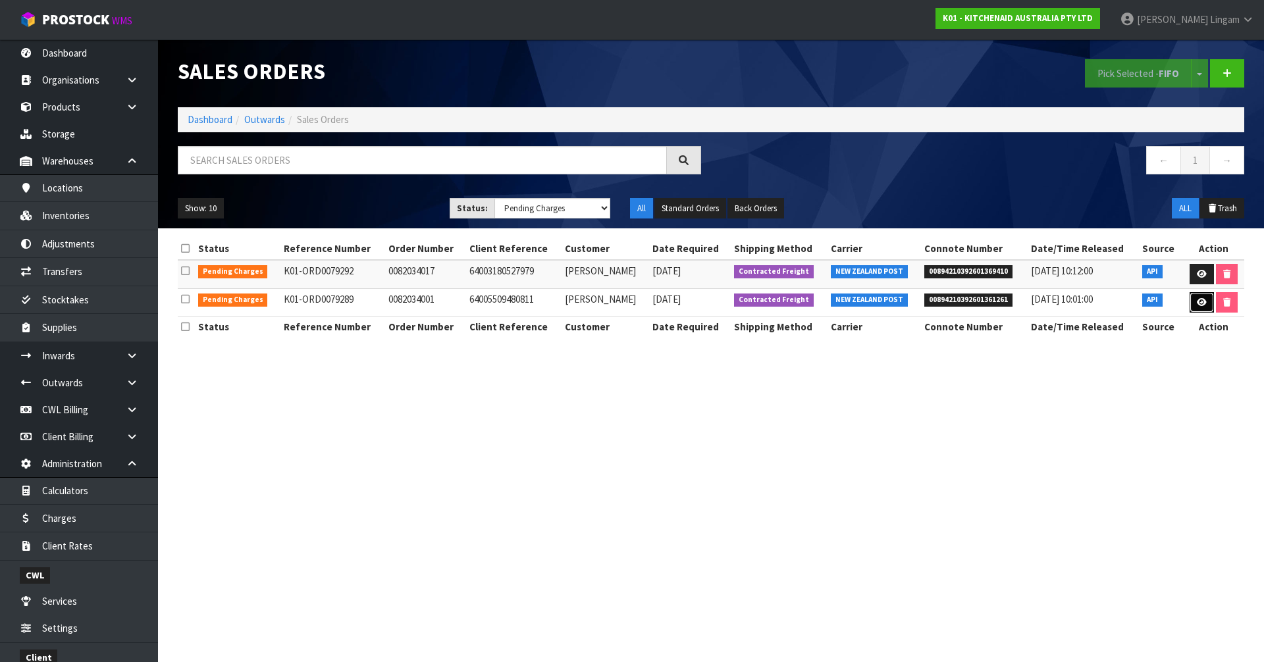
click at [1200, 303] on icon at bounding box center [1201, 302] width 10 height 9
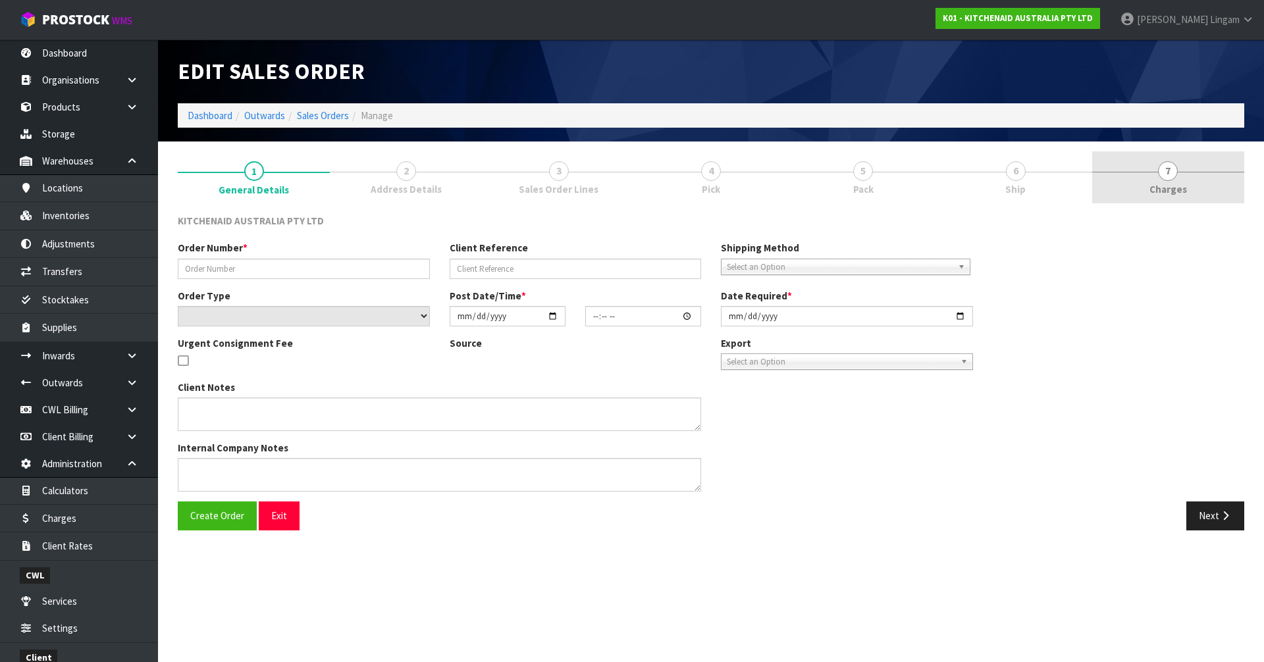
type input "0082034001"
type input "64005509480811"
select select "number:0"
type input "2025-09-17"
type input "11:38:46.000"
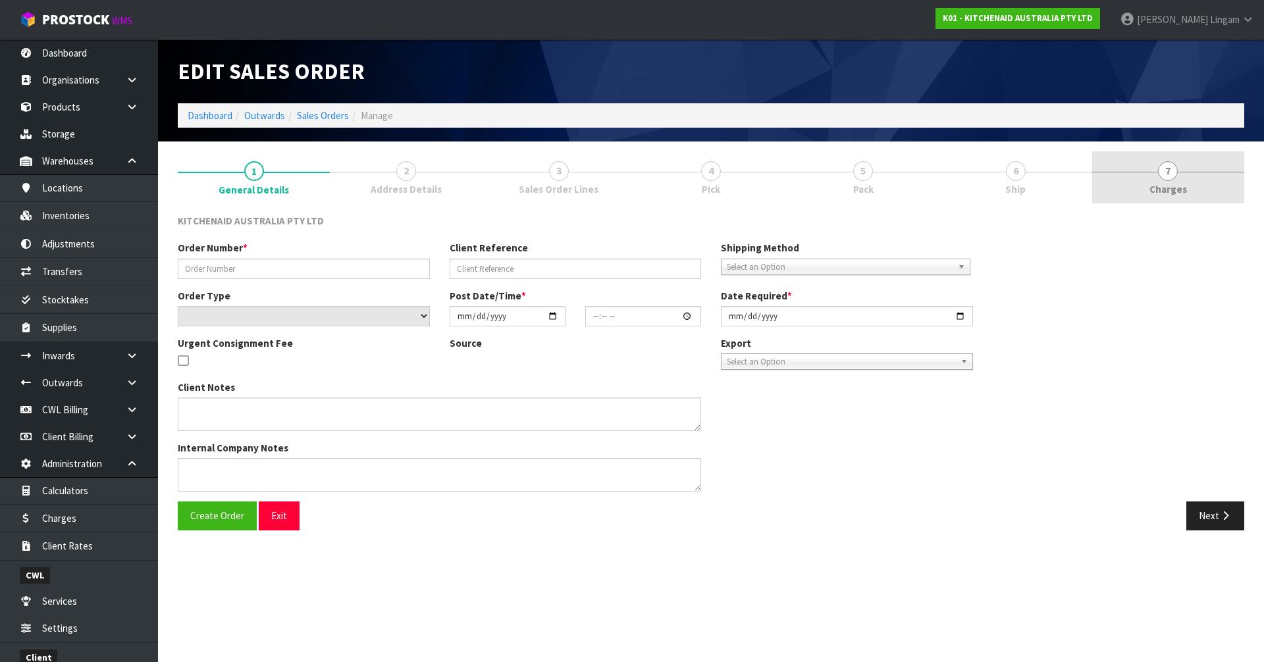
type input "2025-09-17"
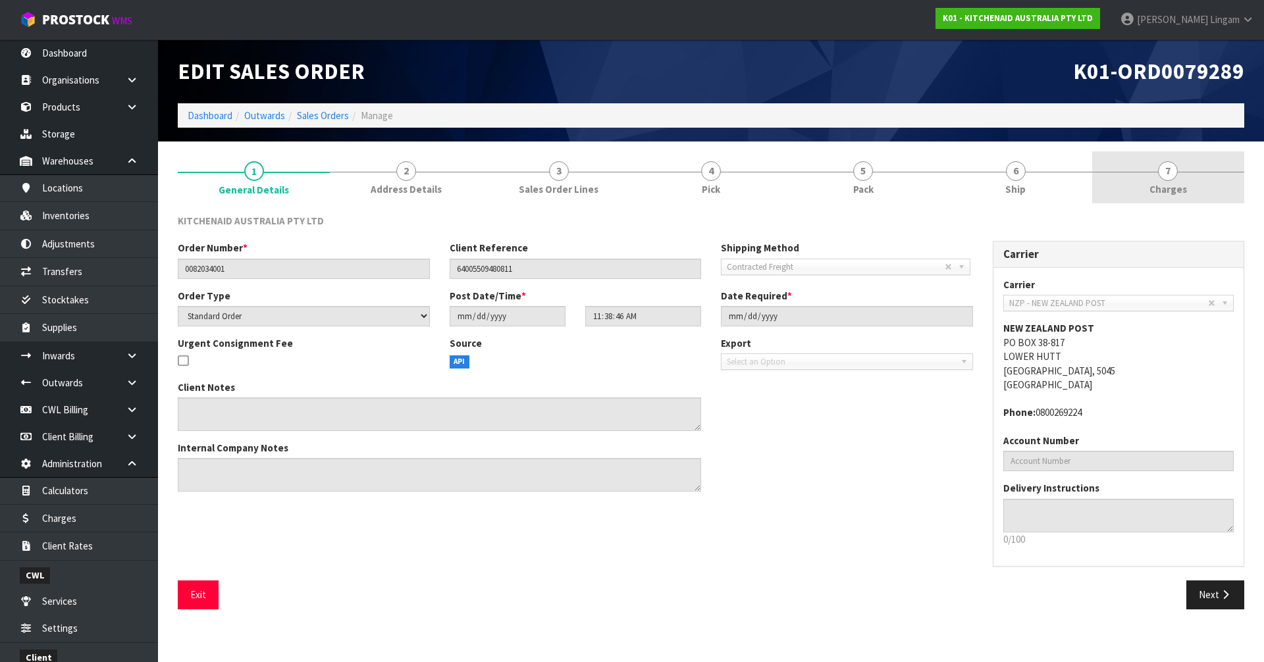
click at [1189, 187] on link "7 Charges" at bounding box center [1168, 177] width 152 height 52
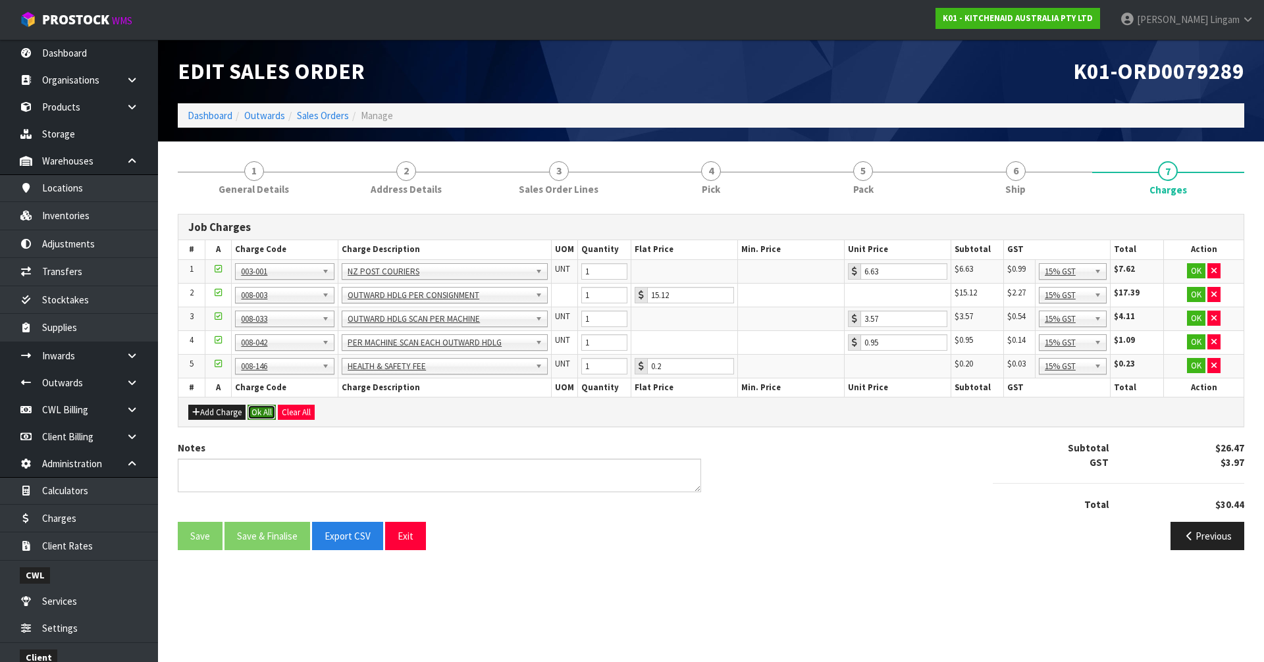
click at [265, 417] on button "Ok All" at bounding box center [261, 413] width 28 height 16
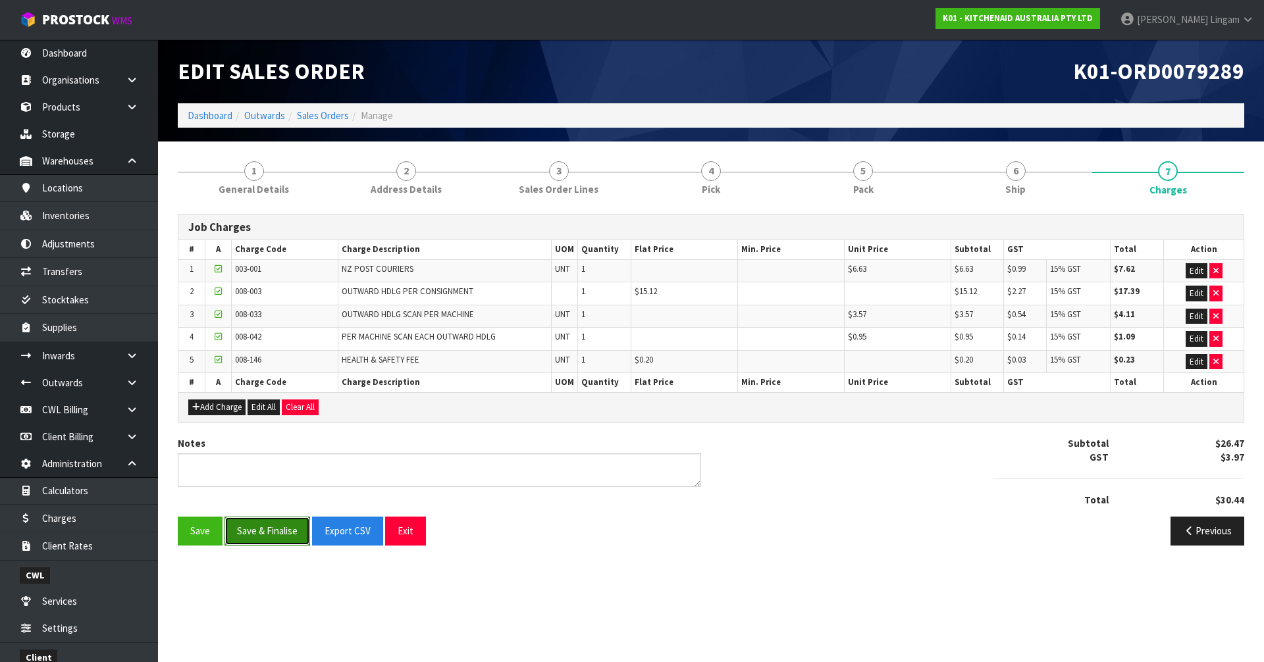
click at [274, 540] on button "Save & Finalise" at bounding box center [267, 531] width 86 height 28
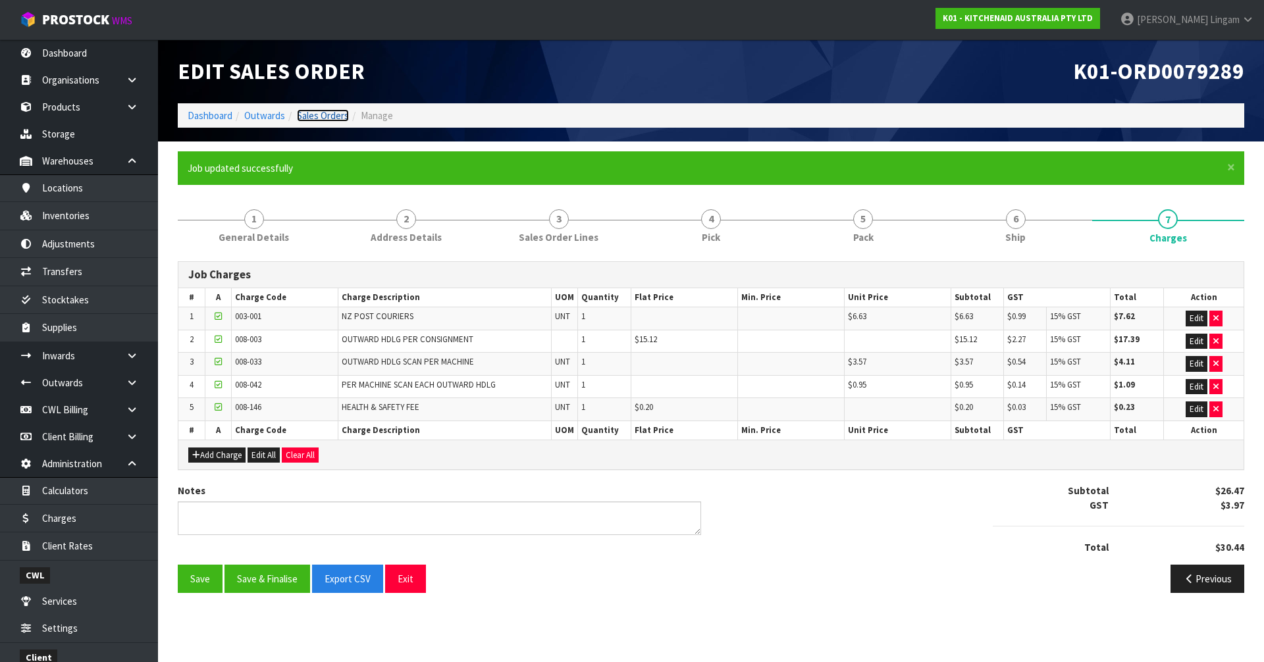
click at [338, 113] on link "Sales Orders" at bounding box center [323, 115] width 52 height 13
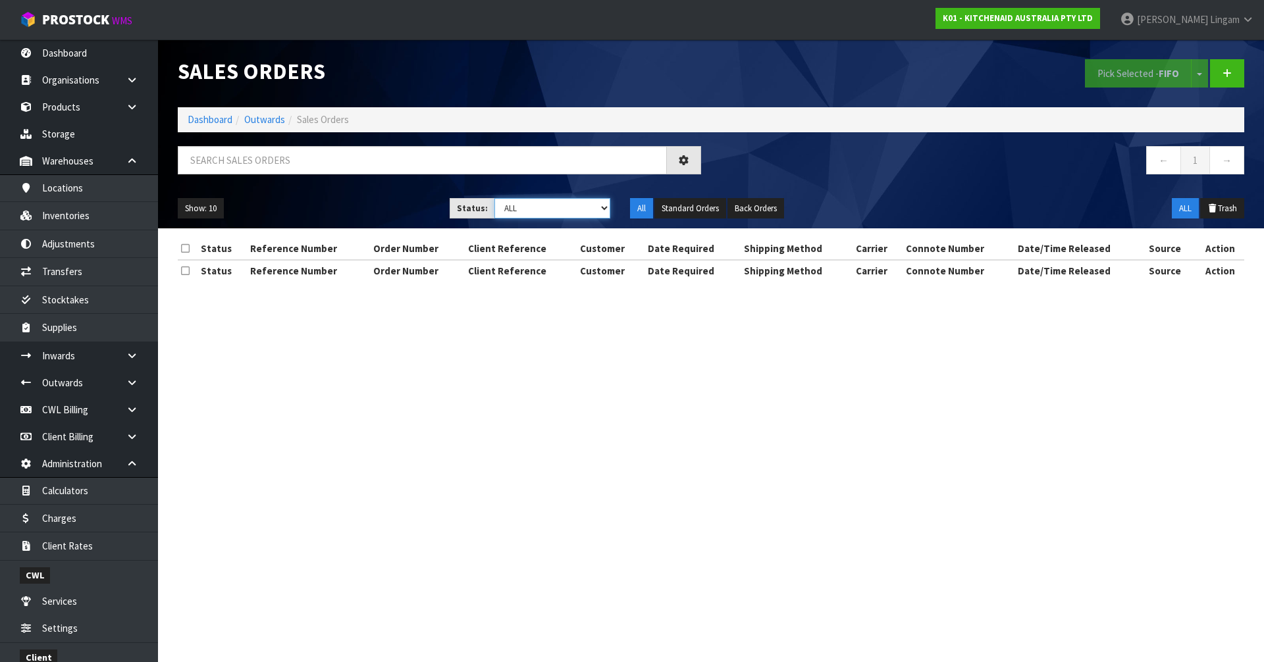
click at [568, 217] on select "Draft Pending Allocated Pending Pick Goods Picked Goods Packed Pending Charges …" at bounding box center [552, 208] width 116 height 20
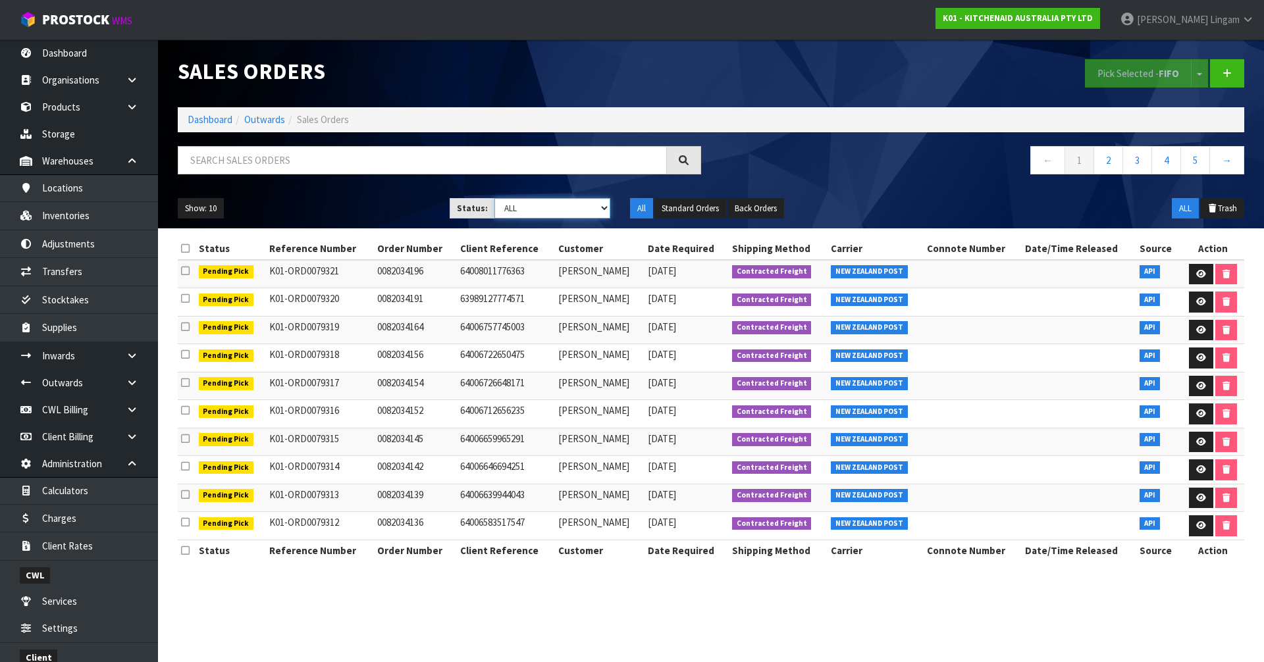
select select "string:6"
click at [494, 198] on select "Draft Pending Allocated Pending Pick Goods Picked Goods Packed Pending Charges …" at bounding box center [552, 208] width 116 height 20
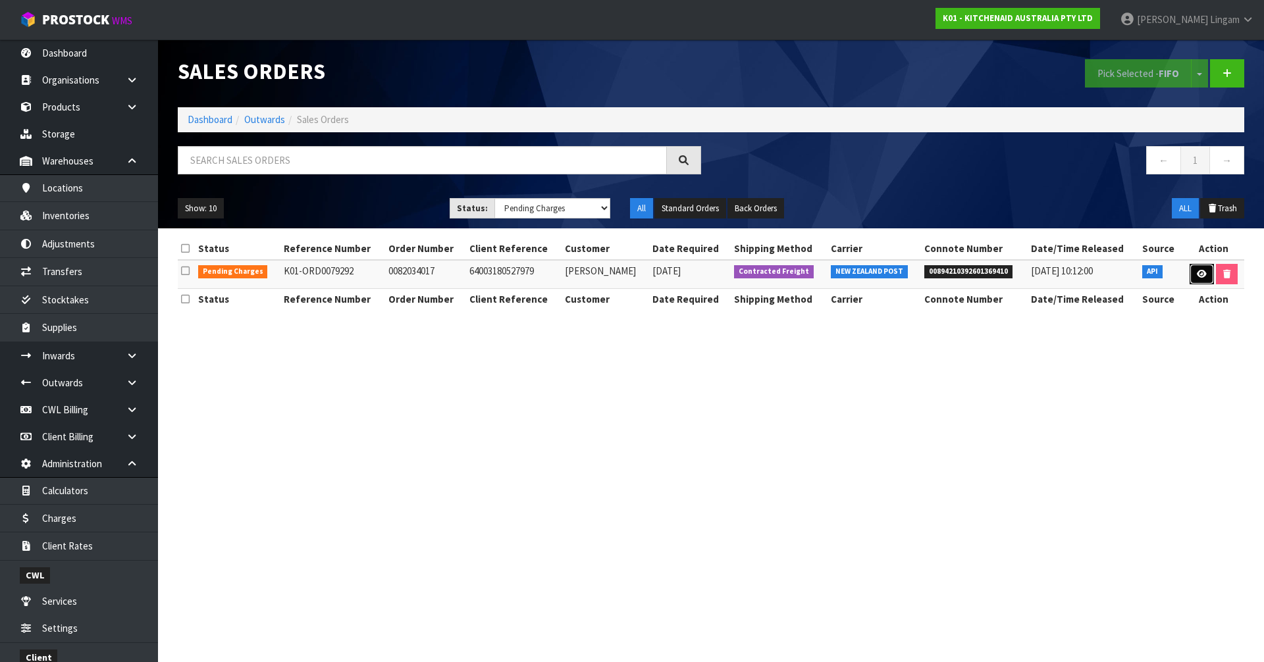
click at [1196, 275] on icon at bounding box center [1201, 274] width 10 height 9
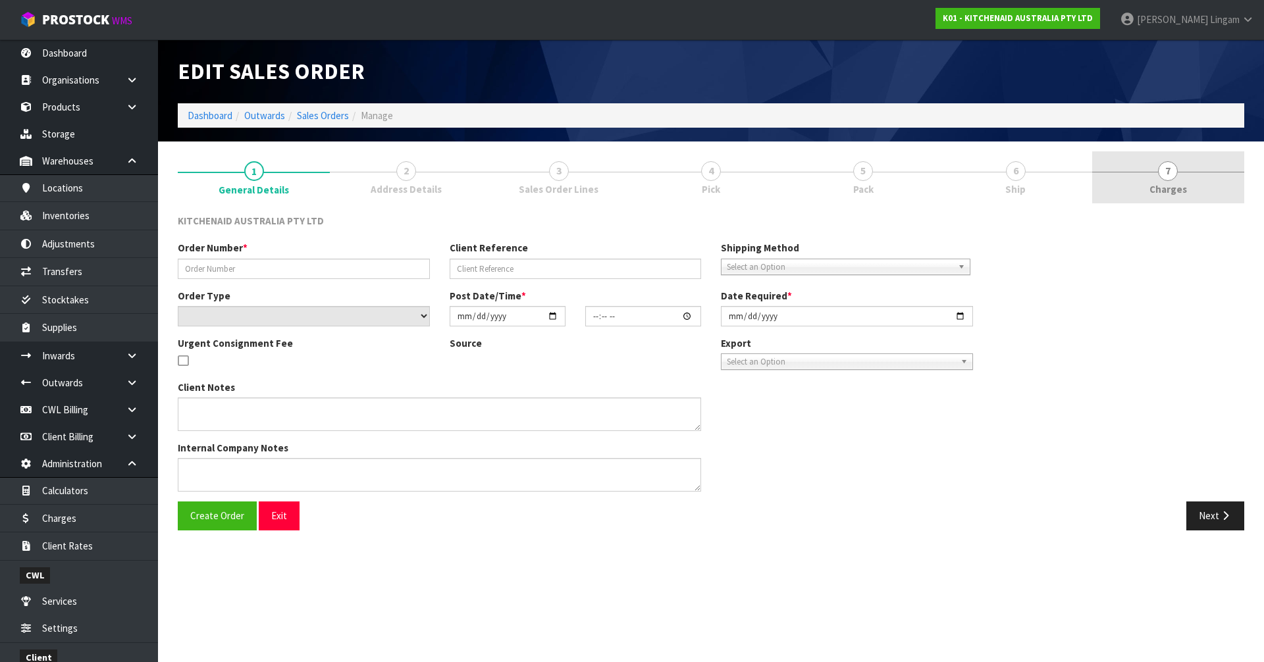
type input "0082034017"
type input "64003180527979"
select select "number:0"
type input "2025-09-17"
type input "11:38:51.000"
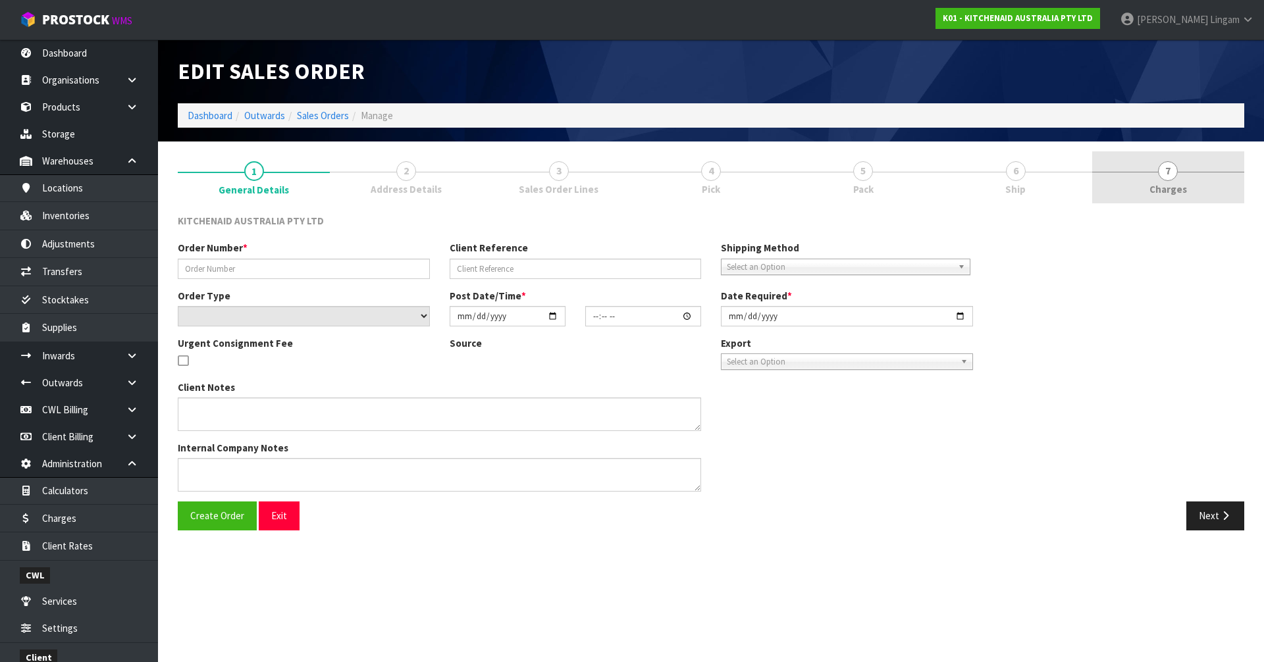
type input "2025-09-17"
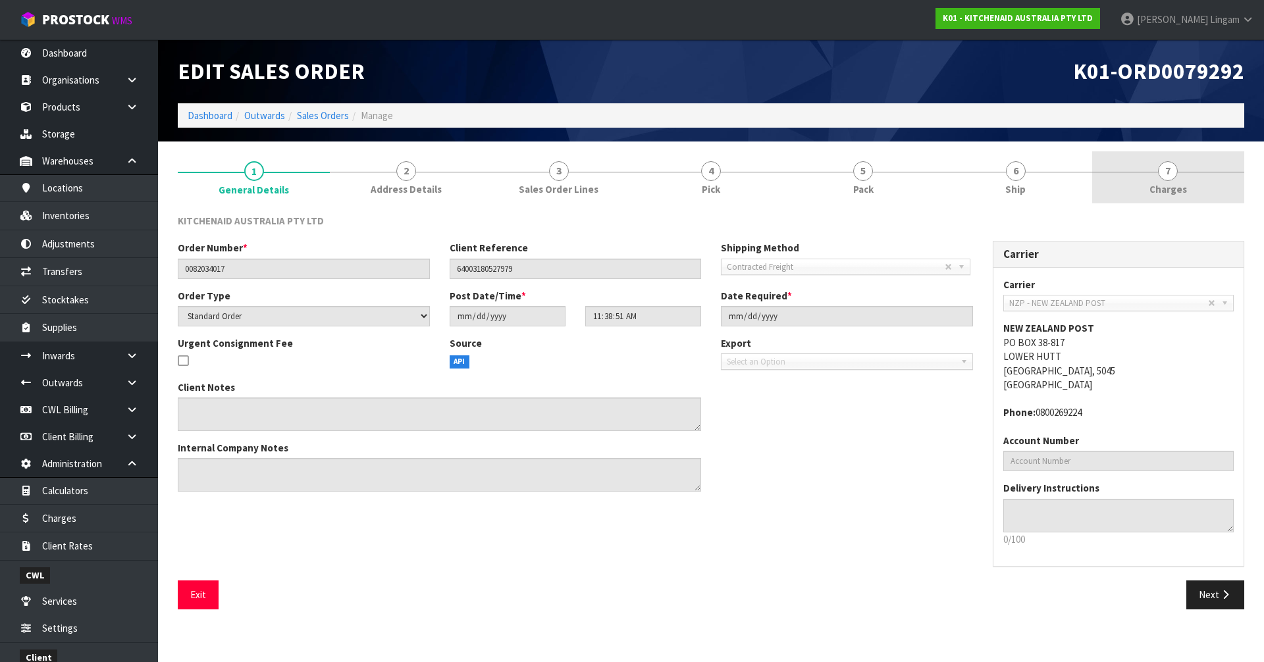
click at [1206, 186] on link "7 Charges" at bounding box center [1168, 177] width 152 height 52
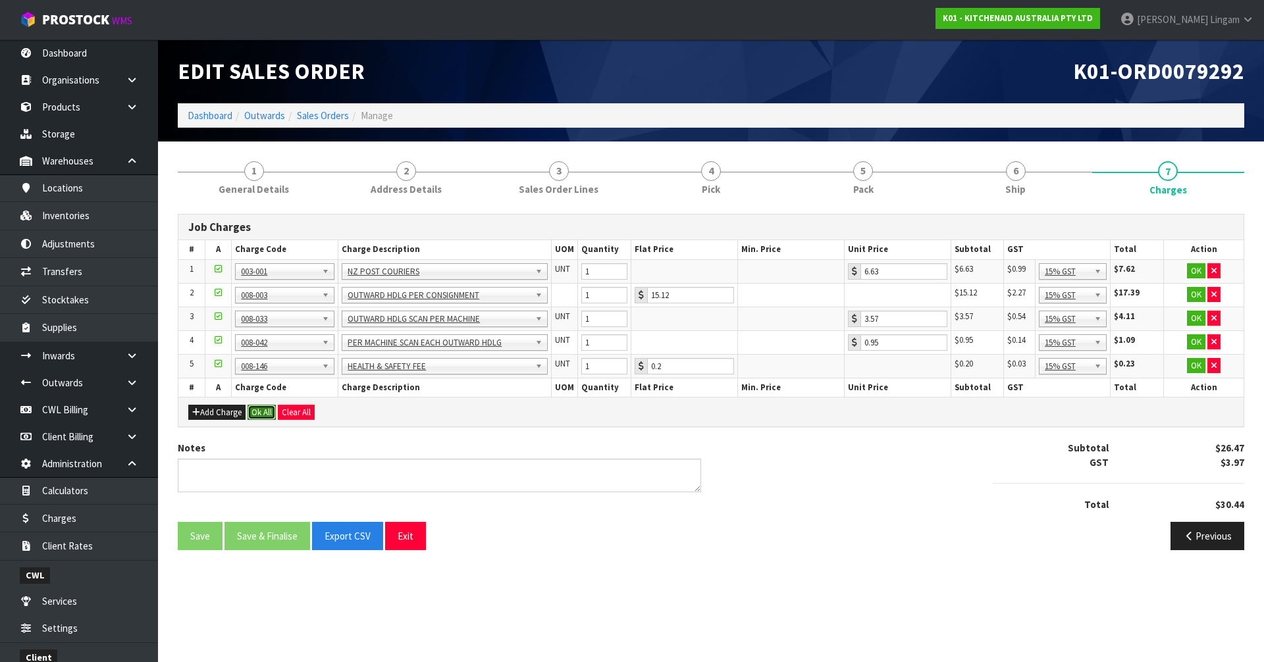
click at [261, 412] on button "Ok All" at bounding box center [261, 413] width 28 height 16
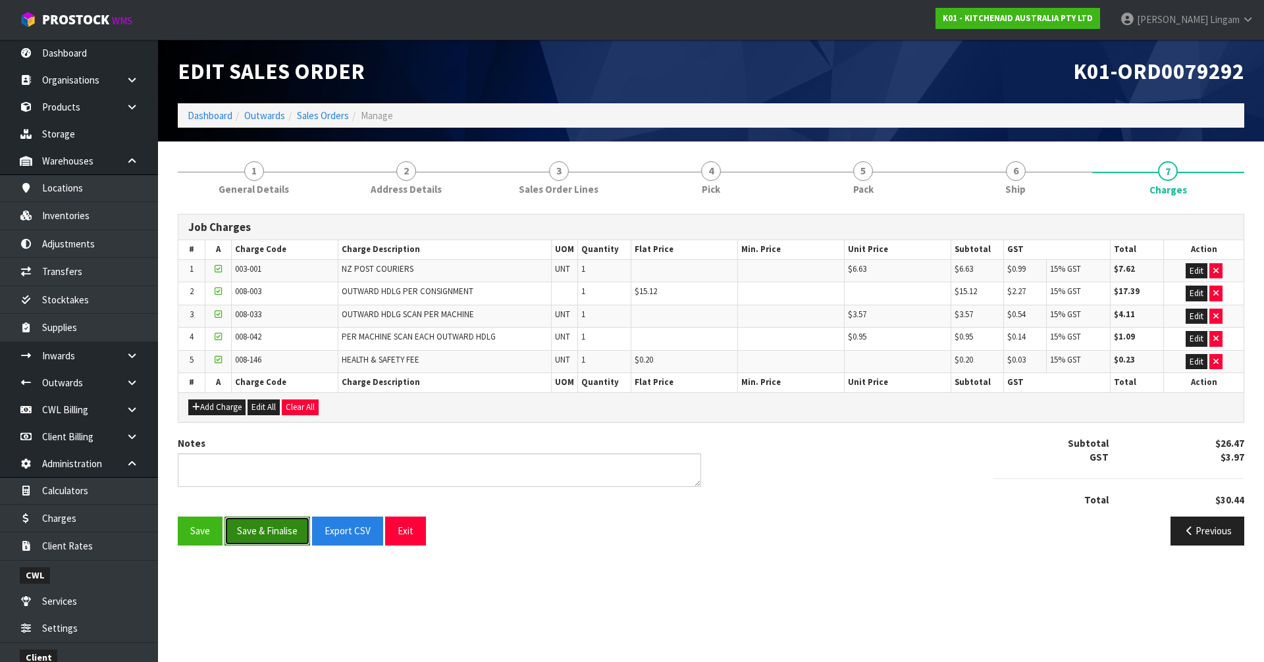
click at [275, 538] on button "Save & Finalise" at bounding box center [267, 531] width 86 height 28
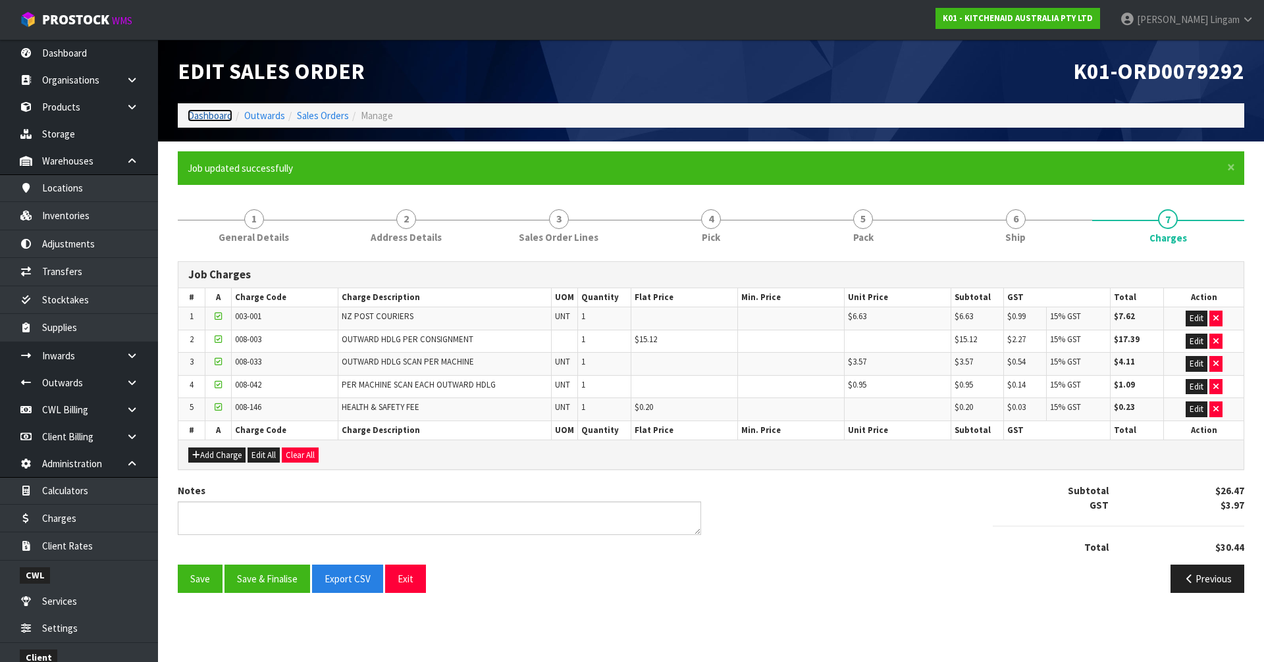
click at [199, 115] on link "Dashboard" at bounding box center [210, 115] width 45 height 13
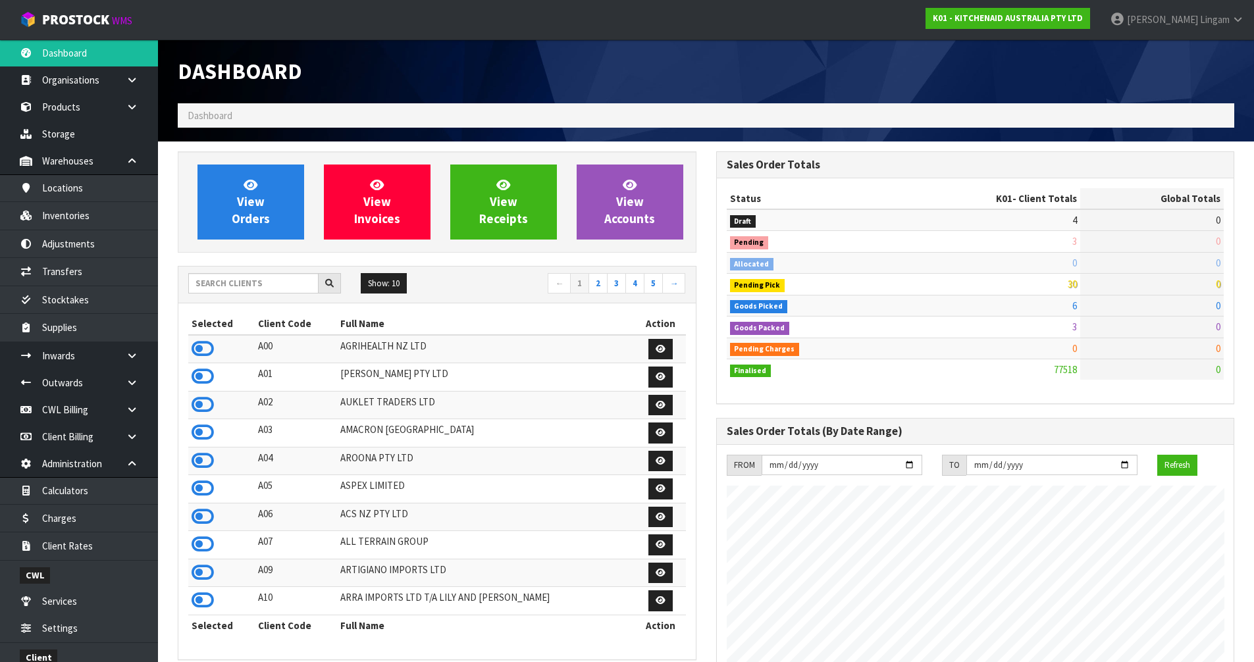
scroll to position [997, 538]
click at [257, 285] on input "text" at bounding box center [253, 283] width 130 height 20
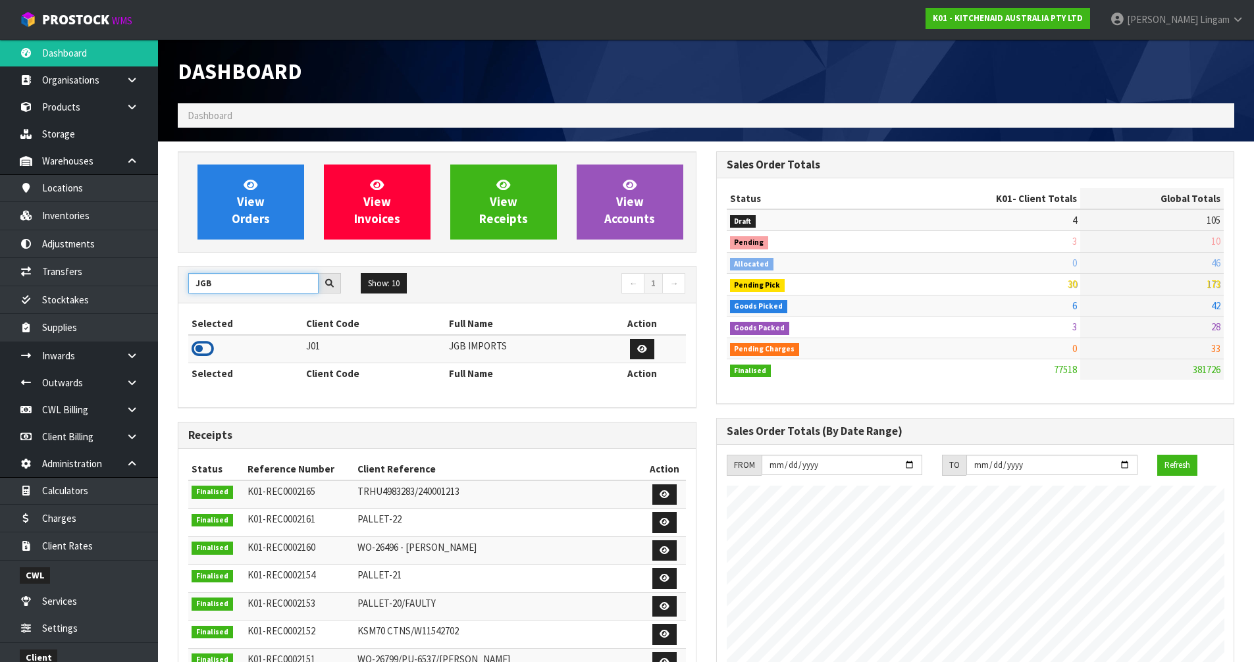
type input "JGB"
drag, startPoint x: 204, startPoint y: 346, endPoint x: 211, endPoint y: 330, distance: 17.1
click at [204, 344] on icon at bounding box center [203, 349] width 22 height 20
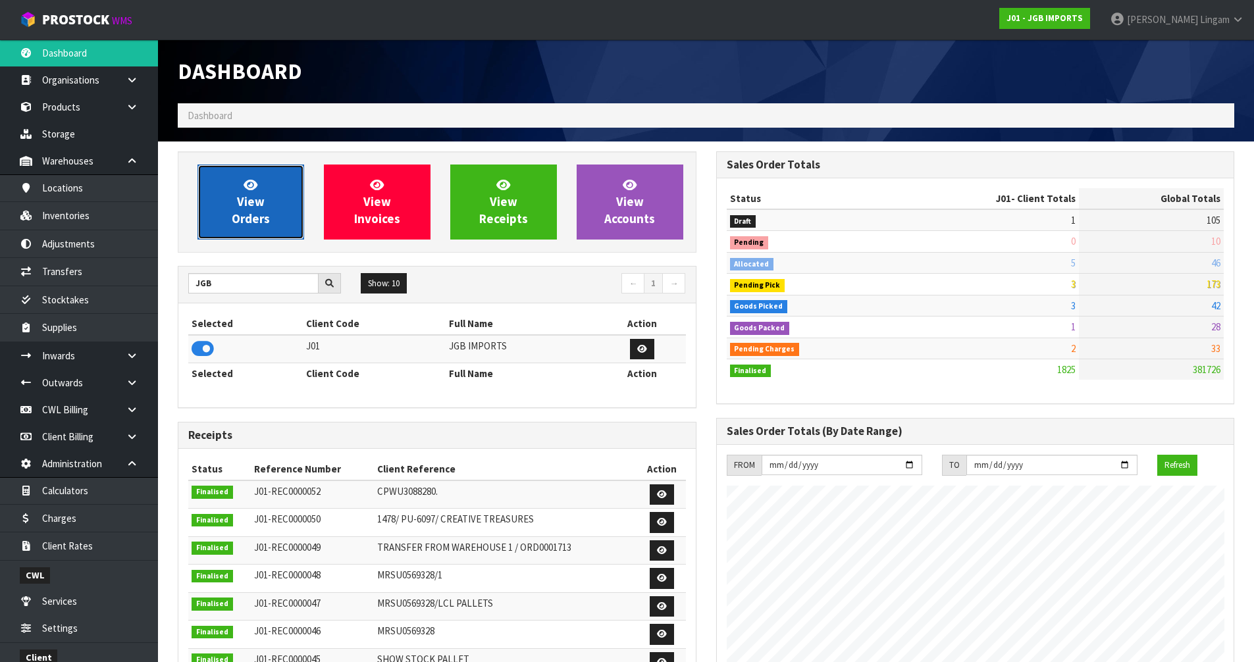
click at [234, 236] on link "View Orders" at bounding box center [250, 202] width 107 height 75
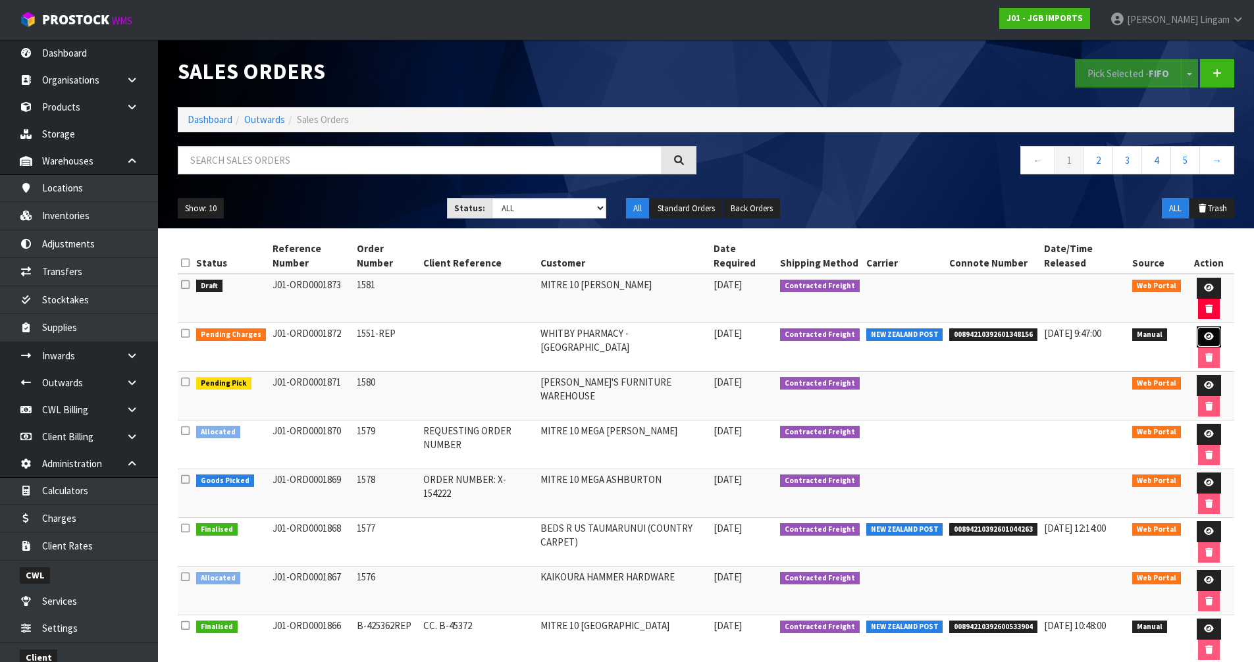
click at [1208, 338] on icon at bounding box center [1209, 336] width 10 height 9
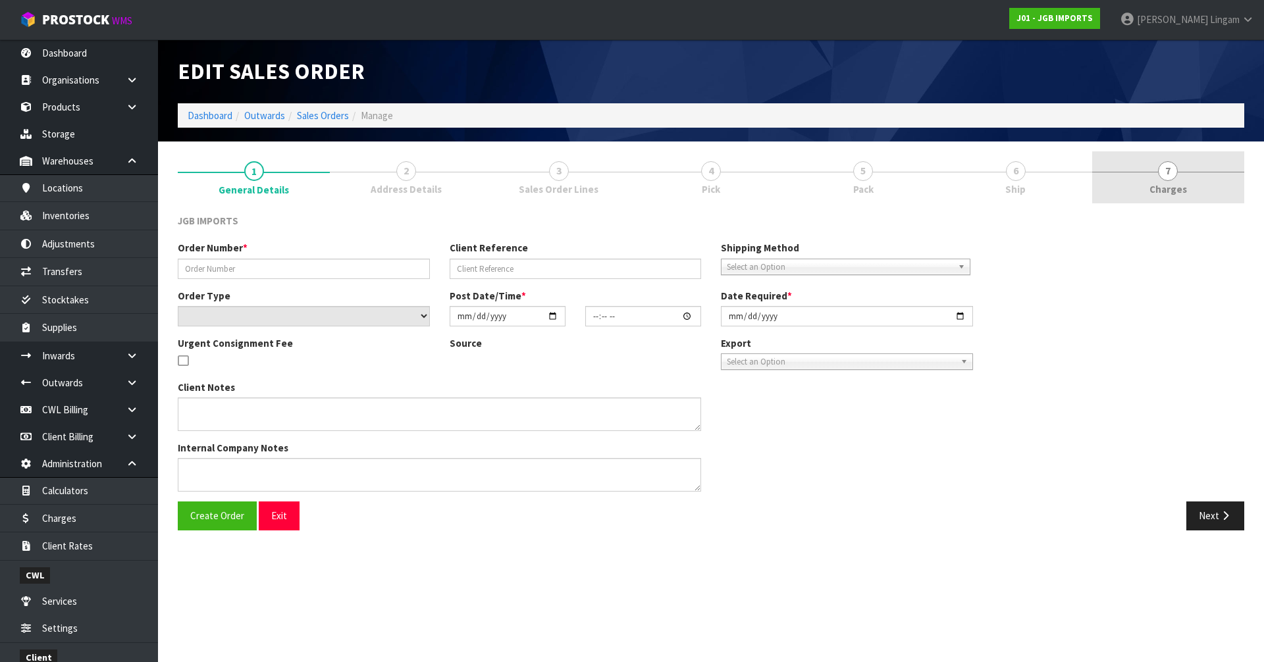
type input "1551-REP"
select select "number:0"
type input "2025-09-17"
type input "16:01:00.000"
type input "2025-09-18"
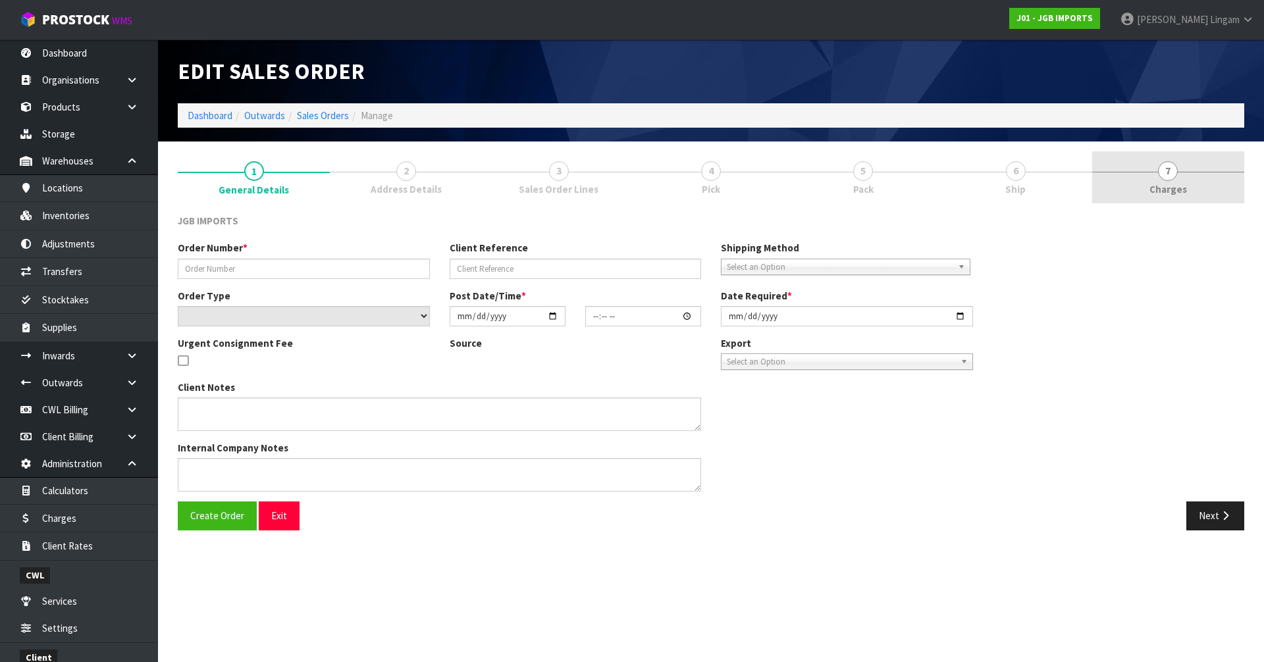
type textarea "THE ITEM THAT ARRIVED BROKEN IS 4318, SQUARE PLANTER PLEASE REPLACE ITEM FREE…F…"
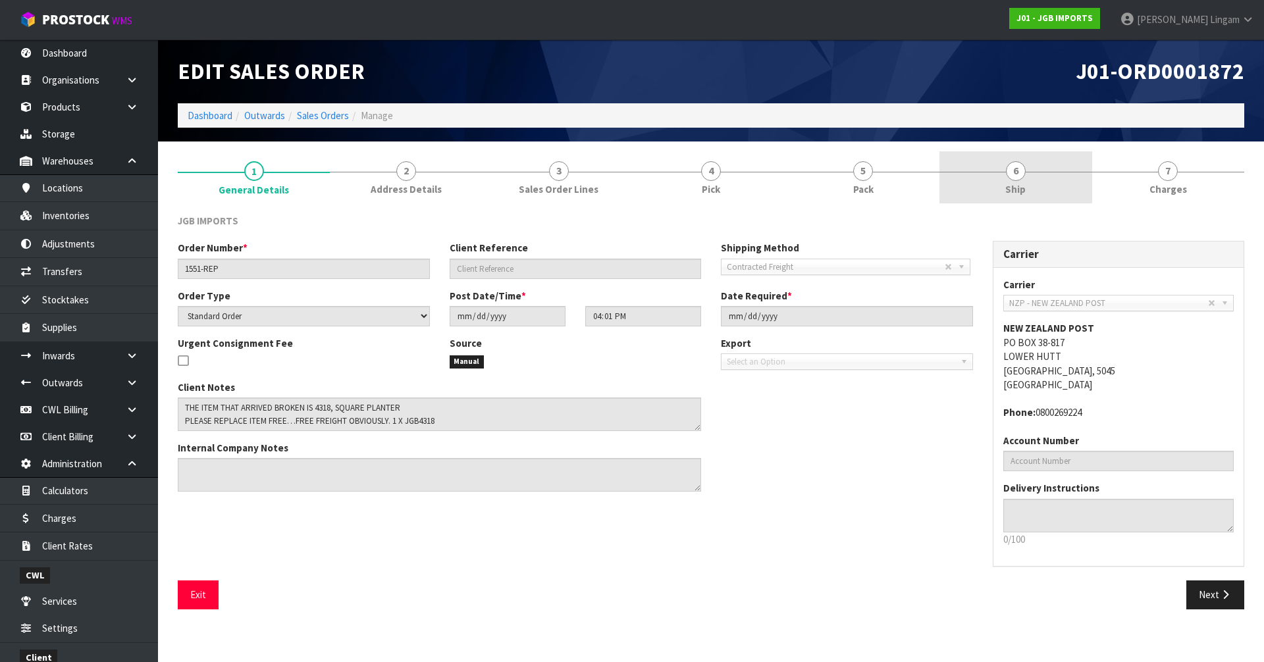
click at [1043, 184] on link "6 Ship" at bounding box center [1015, 177] width 152 height 52
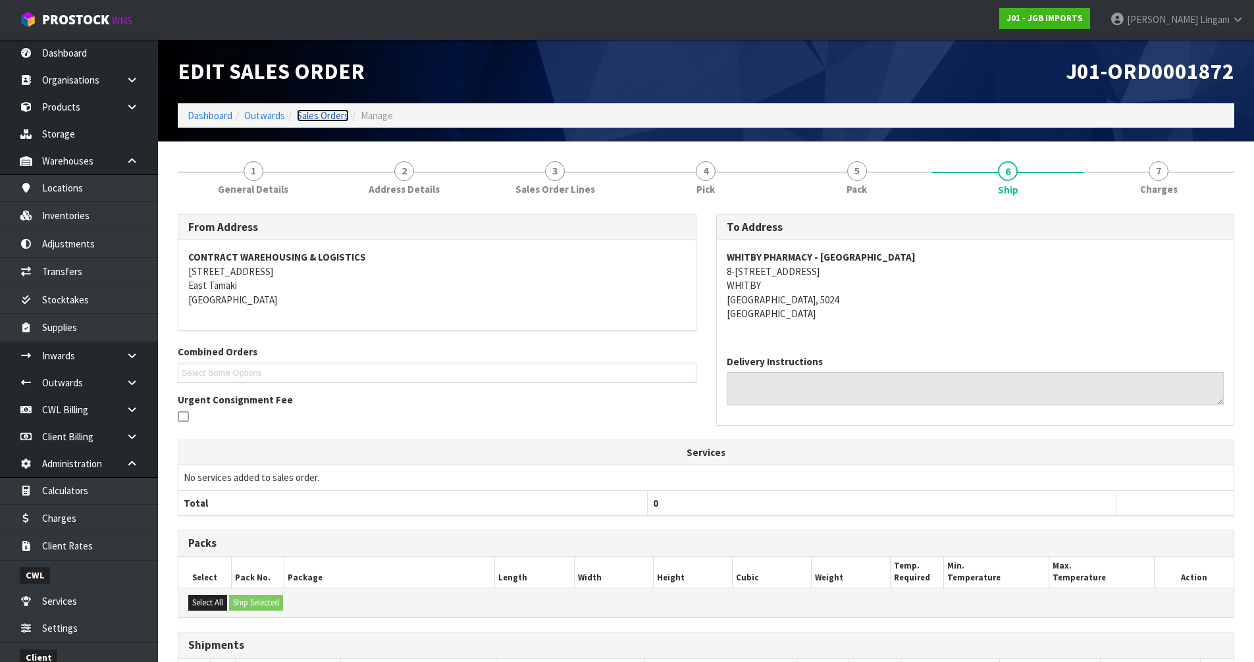
click at [324, 111] on link "Sales Orders" at bounding box center [323, 115] width 52 height 13
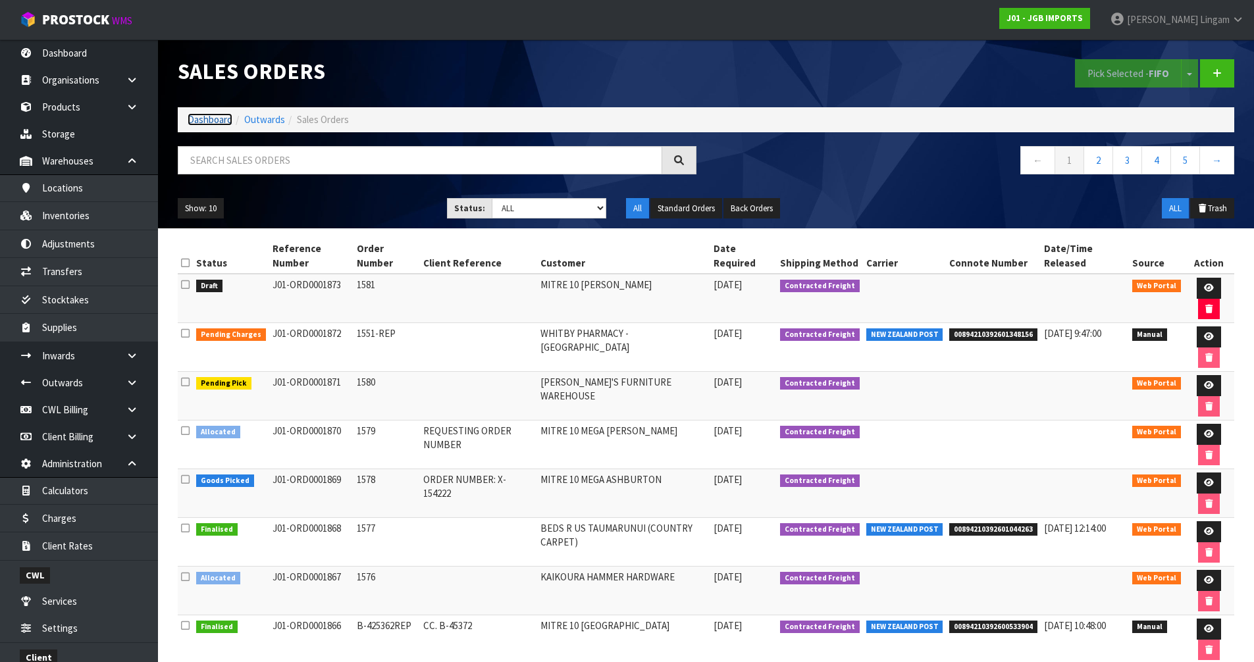
click at [197, 118] on link "Dashboard" at bounding box center [210, 119] width 45 height 13
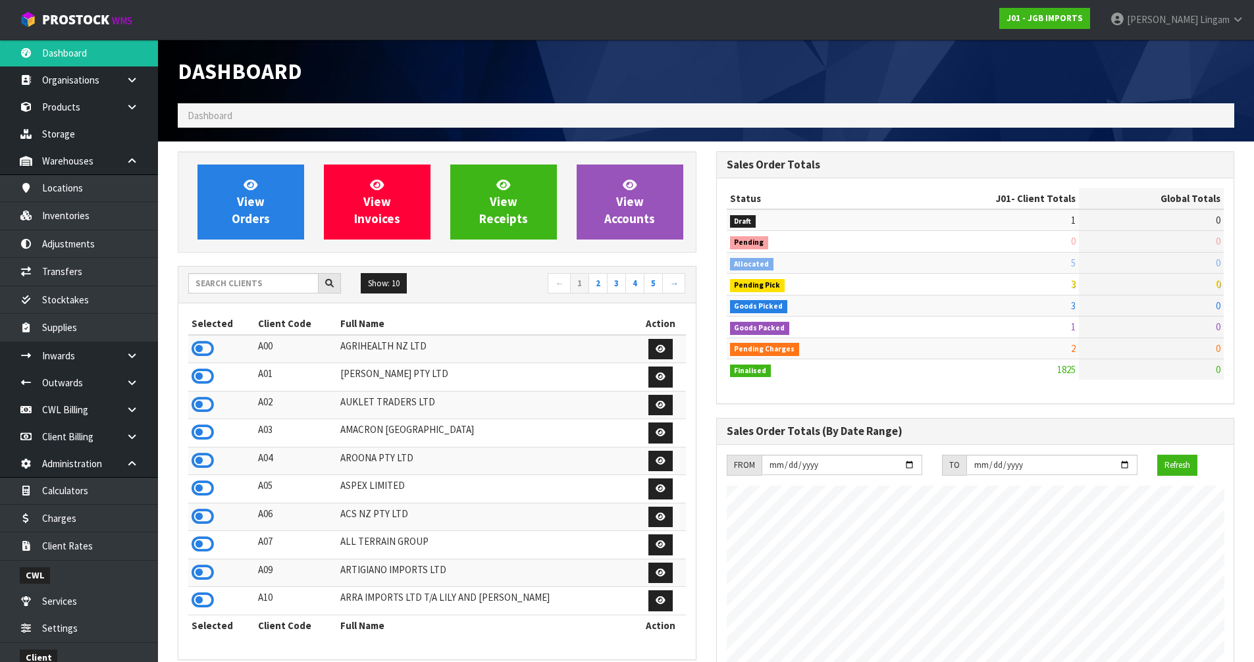
scroll to position [997, 538]
click at [249, 284] on input "text" at bounding box center [253, 283] width 130 height 20
click at [265, 288] on input "text" at bounding box center [253, 283] width 130 height 20
click at [217, 282] on input "text" at bounding box center [253, 283] width 130 height 20
click at [275, 274] on input "text" at bounding box center [253, 283] width 130 height 20
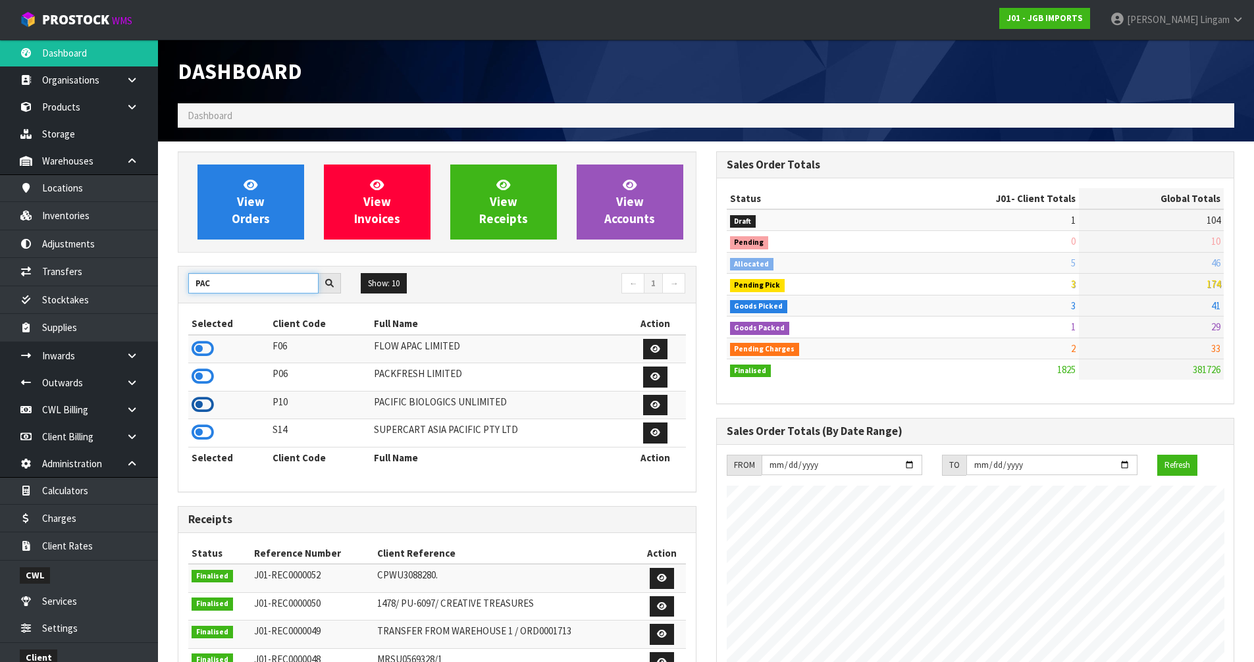
type input "PAC"
click at [207, 403] on icon at bounding box center [203, 405] width 22 height 20
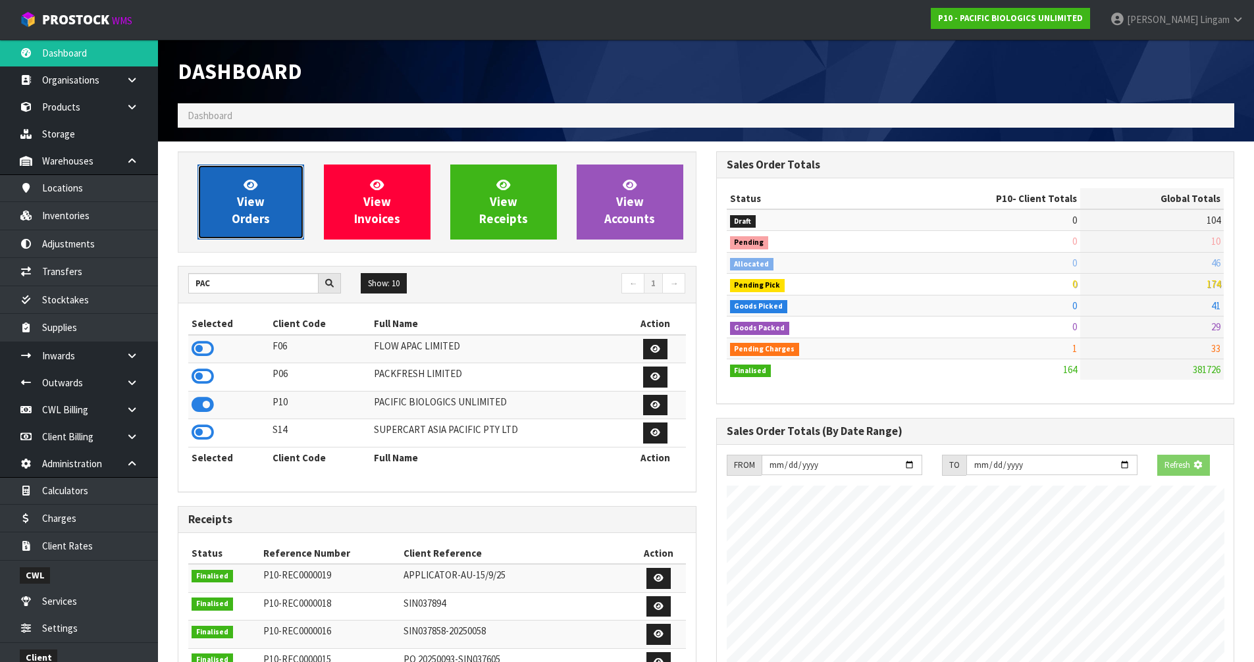
scroll to position [975, 538]
click at [259, 228] on link "View Orders" at bounding box center [250, 202] width 107 height 75
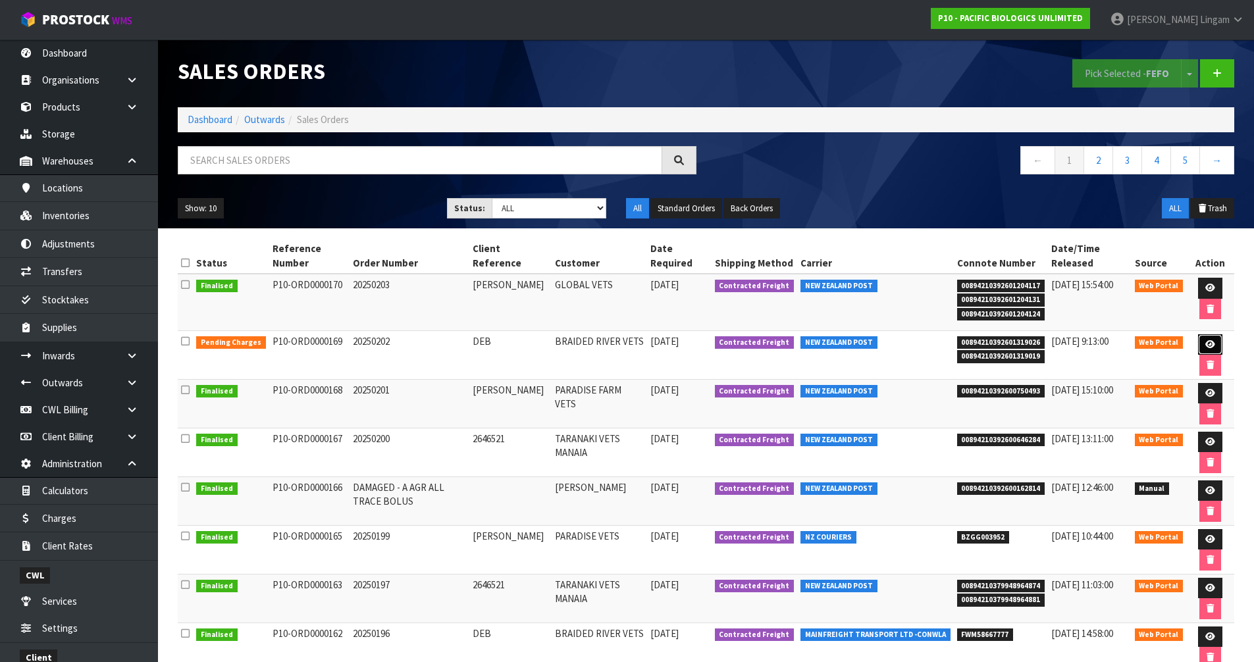
click at [1206, 341] on icon at bounding box center [1210, 344] width 10 height 9
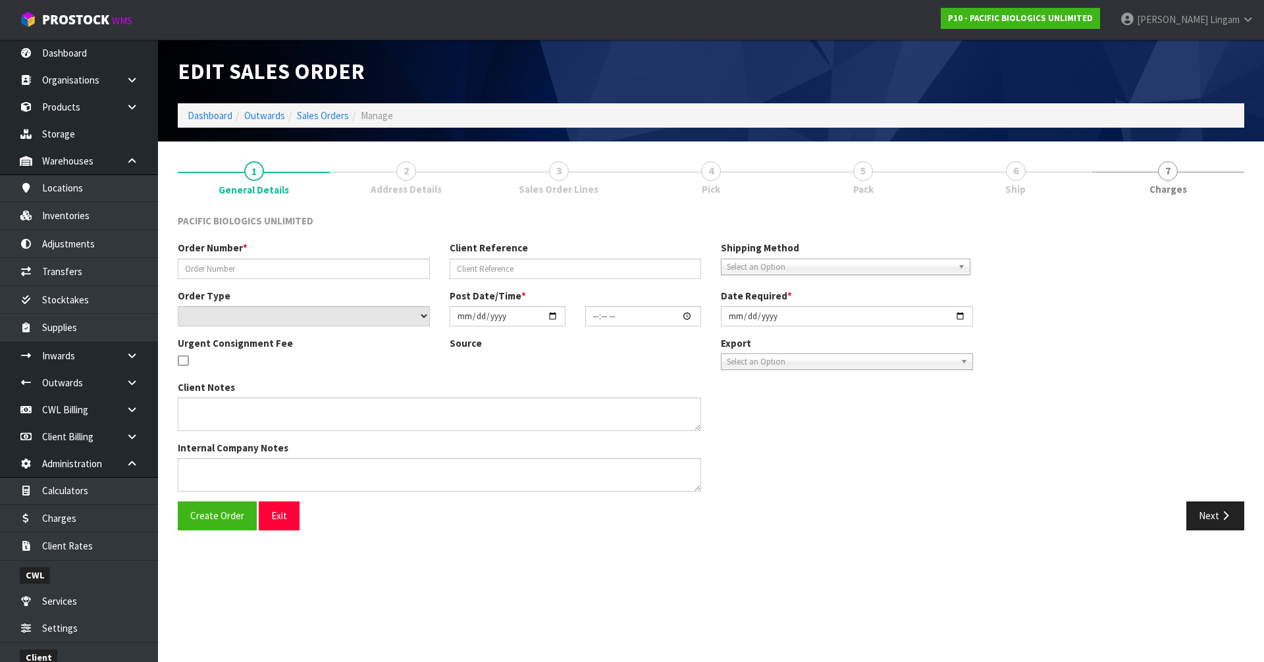
type input "20250202"
type input "DEB"
select select "number:0"
type input "2025-09-17"
type input "10:50:00.000"
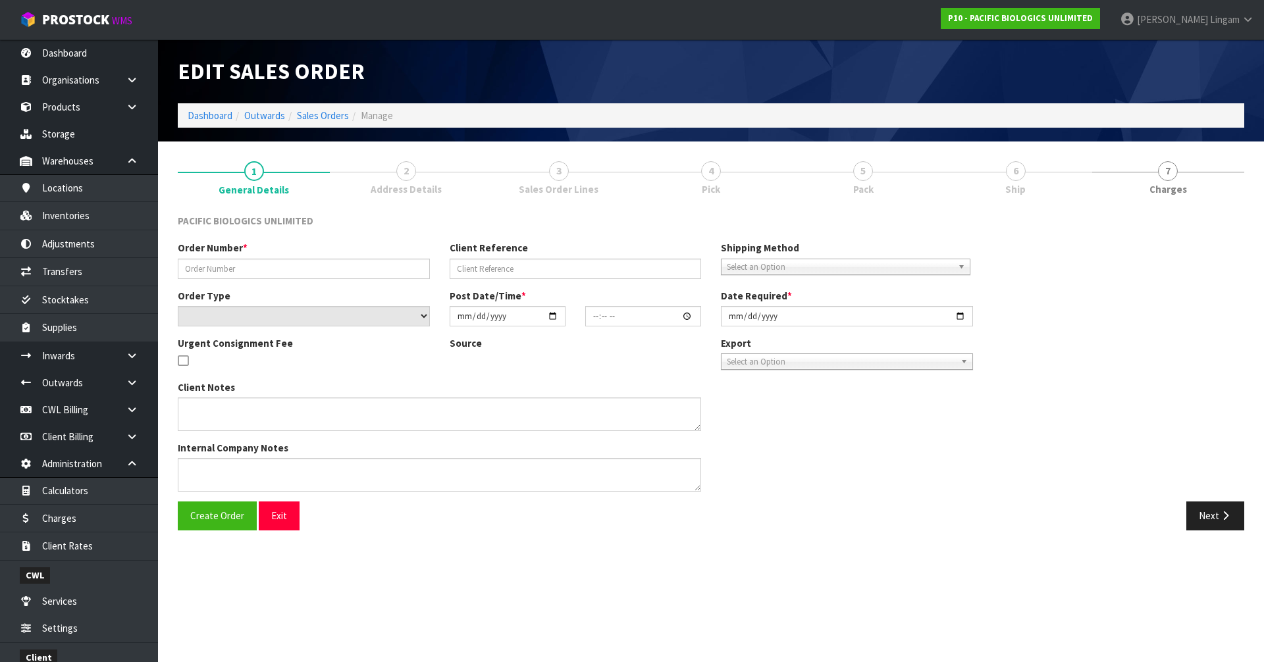
type input "2025-09-17"
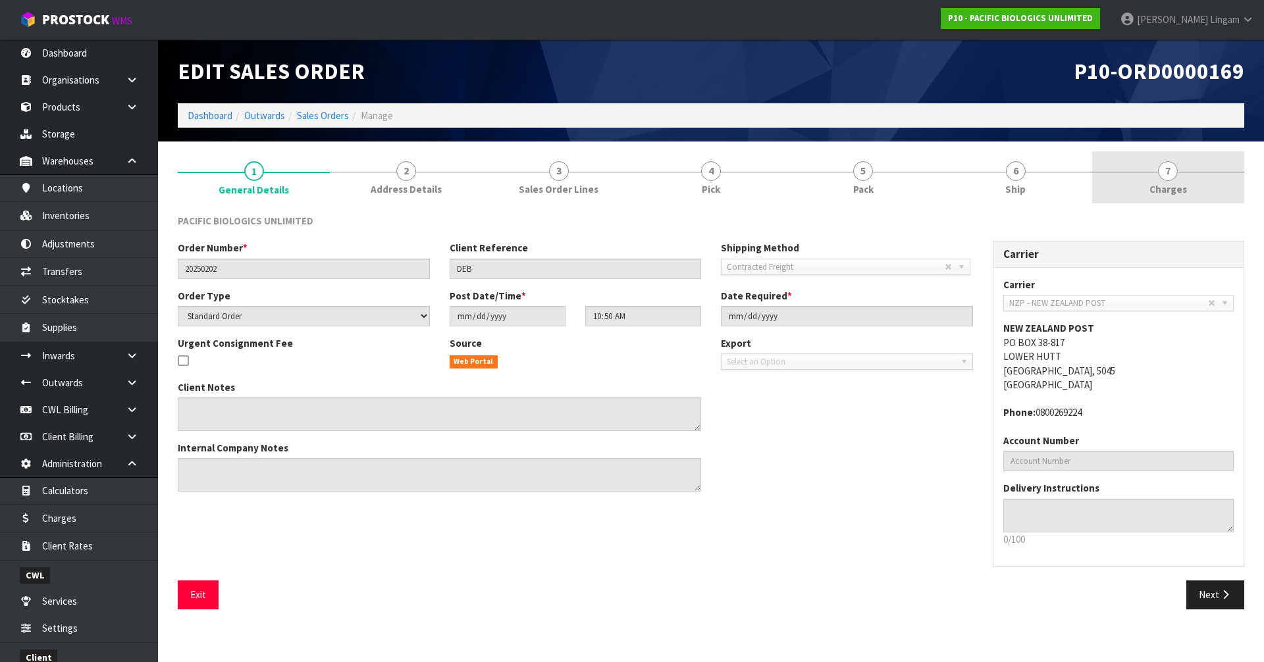
click at [1192, 183] on link "7 Charges" at bounding box center [1168, 177] width 152 height 52
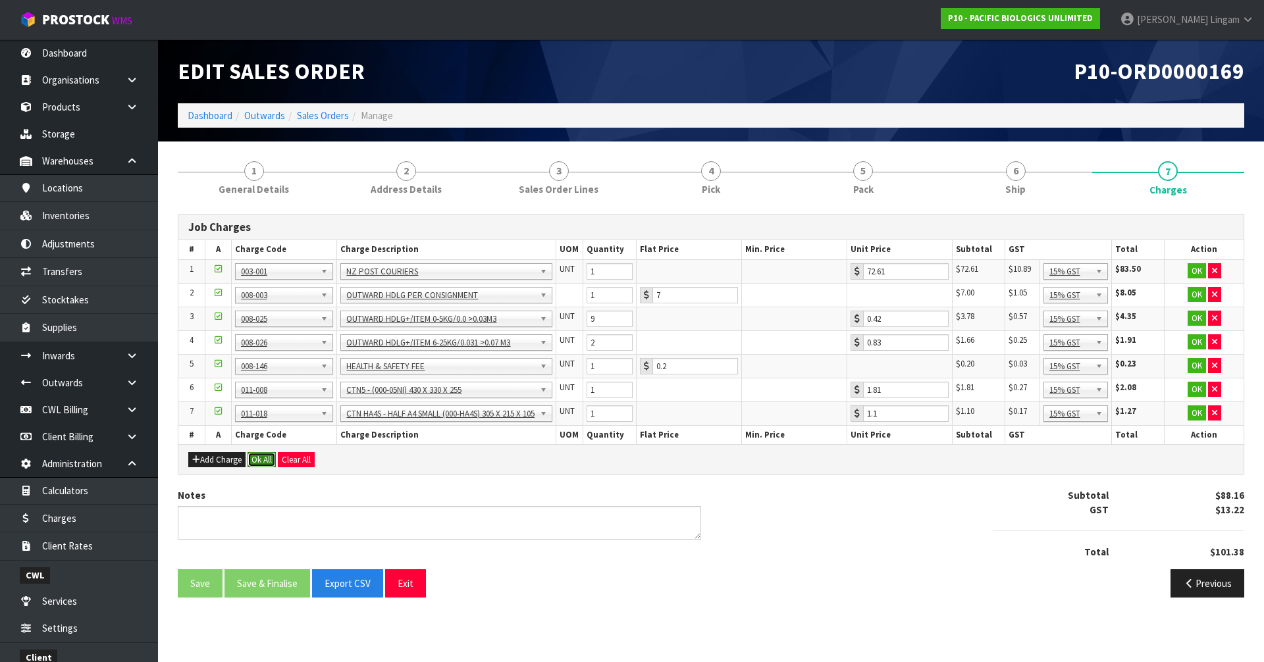
click at [270, 457] on button "Ok All" at bounding box center [261, 460] width 28 height 16
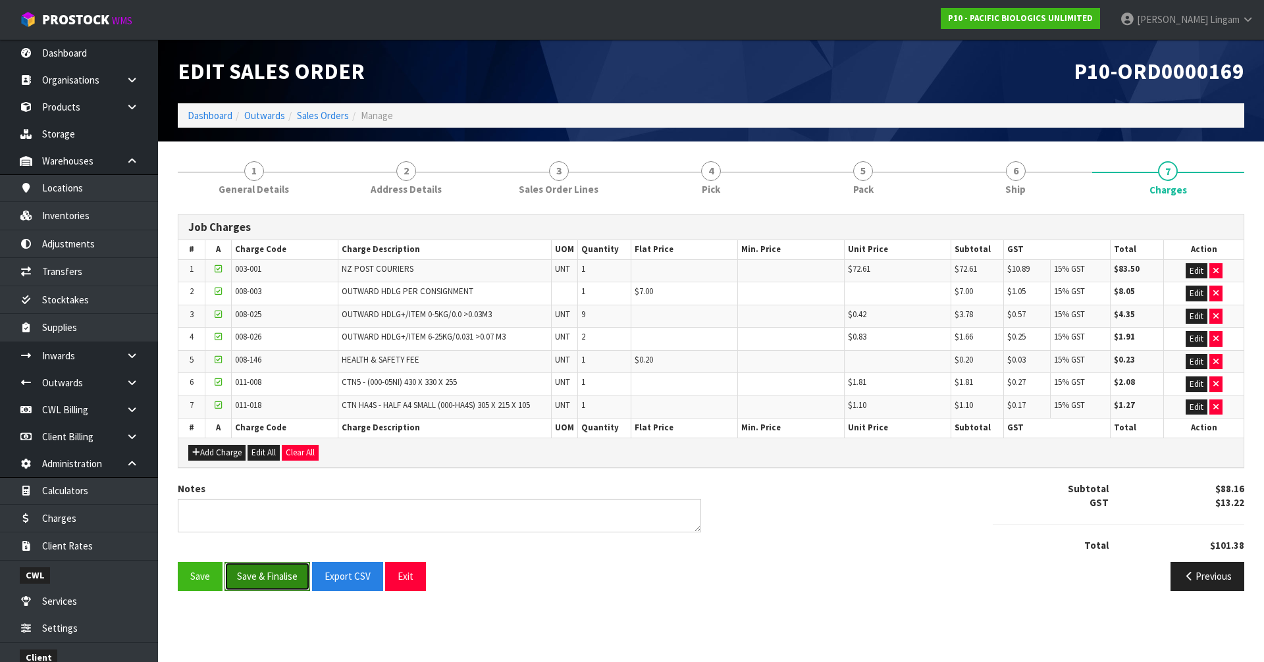
click at [277, 576] on button "Save & Finalise" at bounding box center [267, 576] width 86 height 28
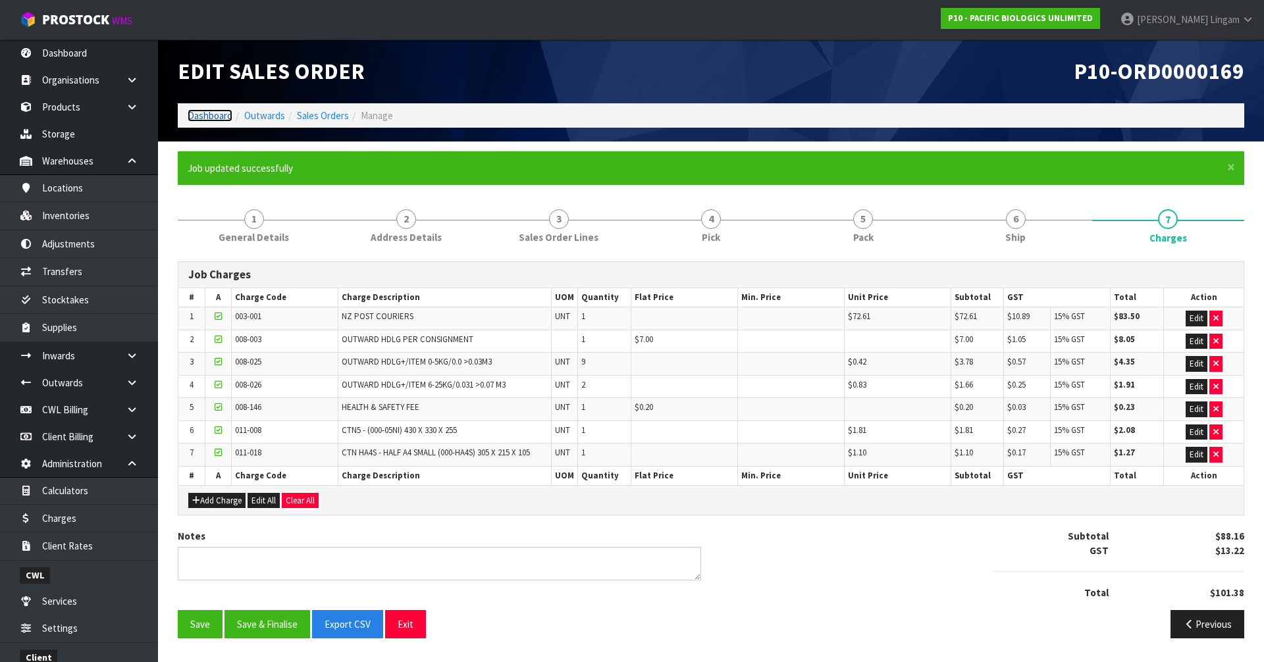
click at [211, 116] on link "Dashboard" at bounding box center [210, 115] width 45 height 13
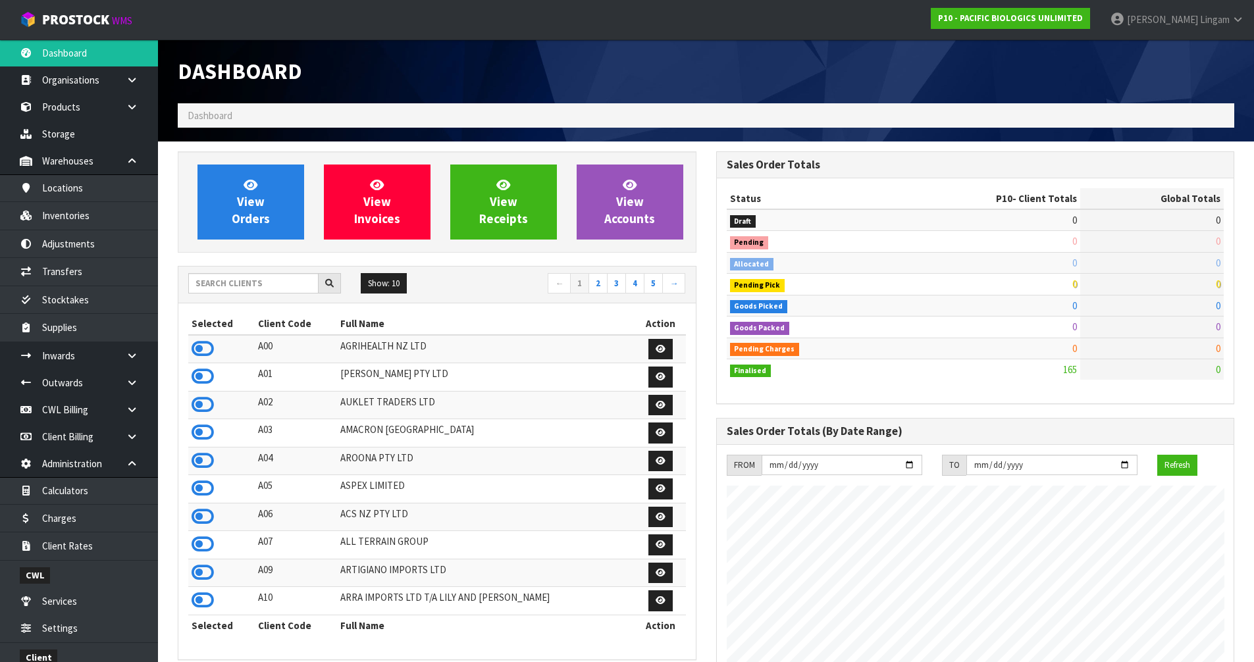
scroll to position [975, 538]
click at [243, 286] on input "text" at bounding box center [253, 283] width 130 height 20
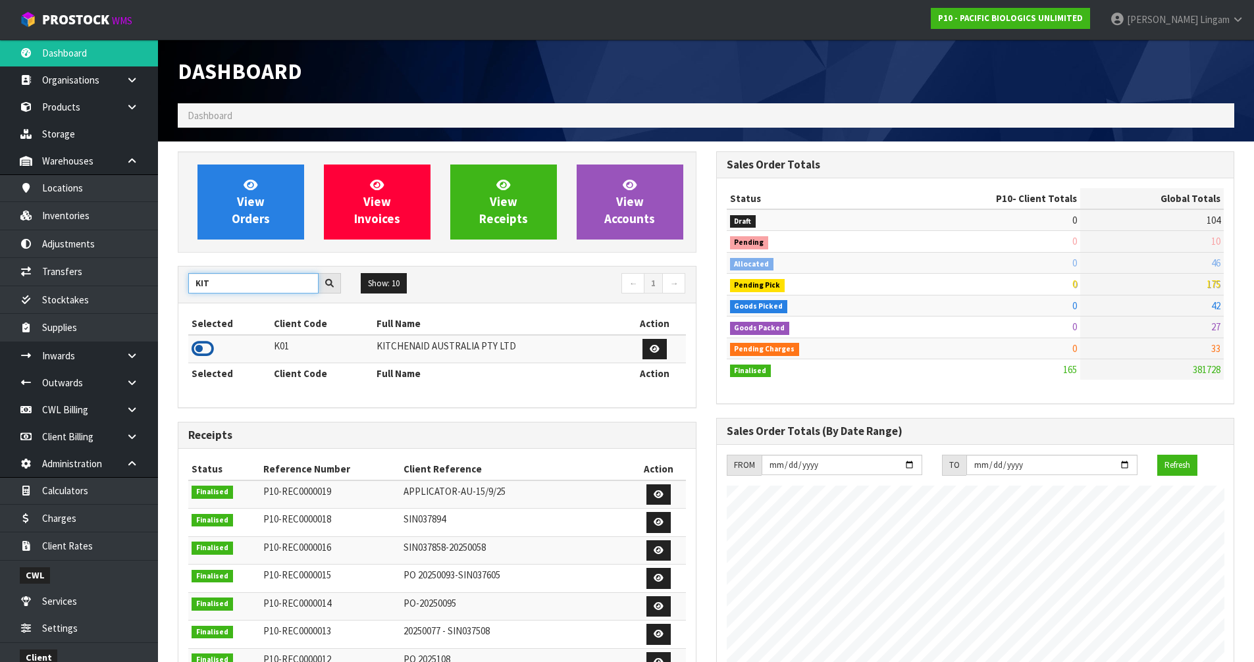
type input "KIT"
click at [202, 350] on icon at bounding box center [203, 349] width 22 height 20
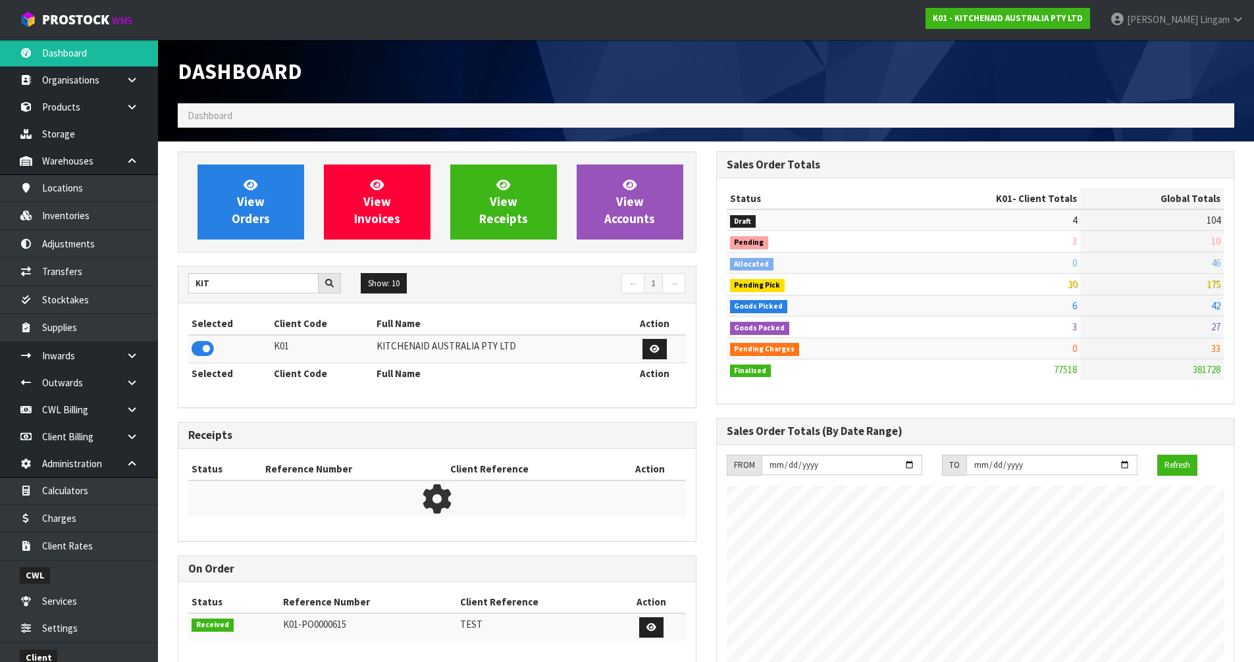
scroll to position [997, 538]
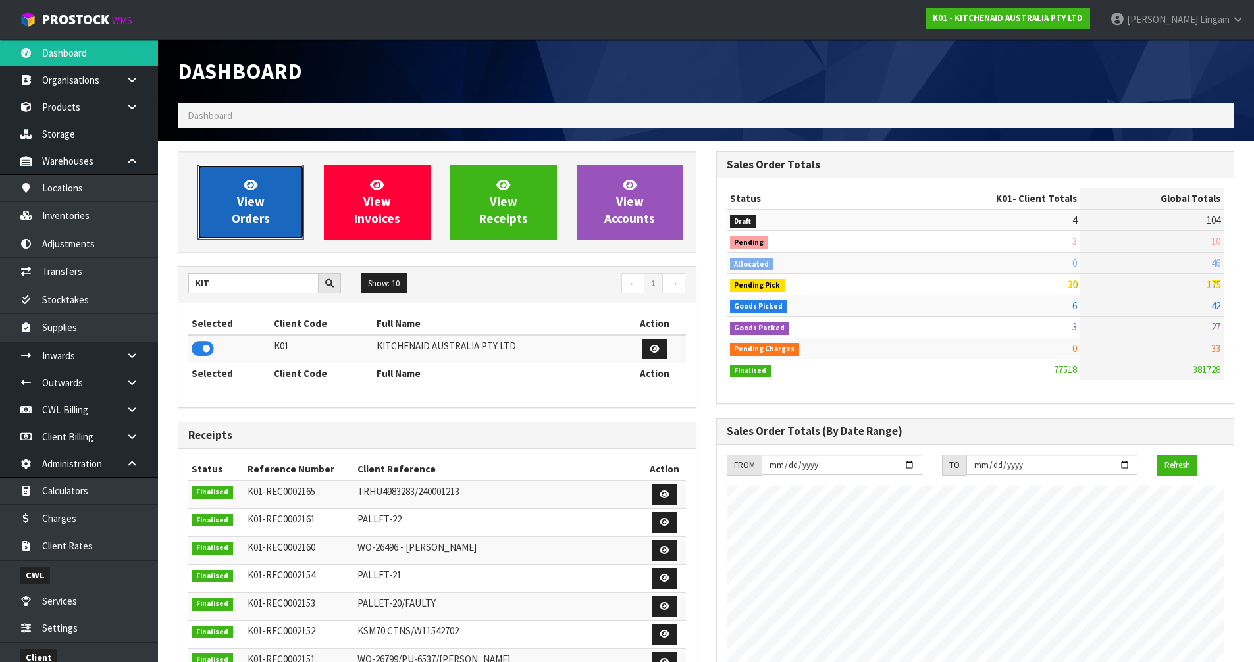
click at [272, 209] on link "View Orders" at bounding box center [250, 202] width 107 height 75
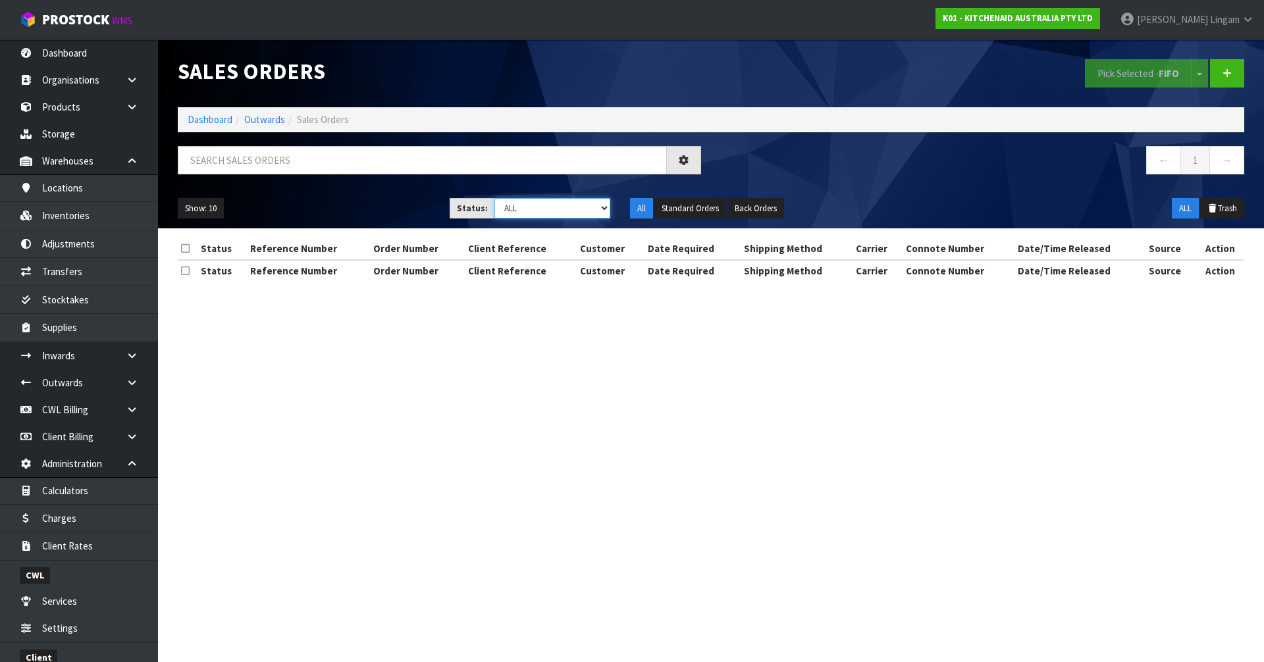
click at [576, 209] on select "Draft Pending Allocated Pending Pick Goods Picked Goods Packed Pending Charges …" at bounding box center [552, 208] width 116 height 20
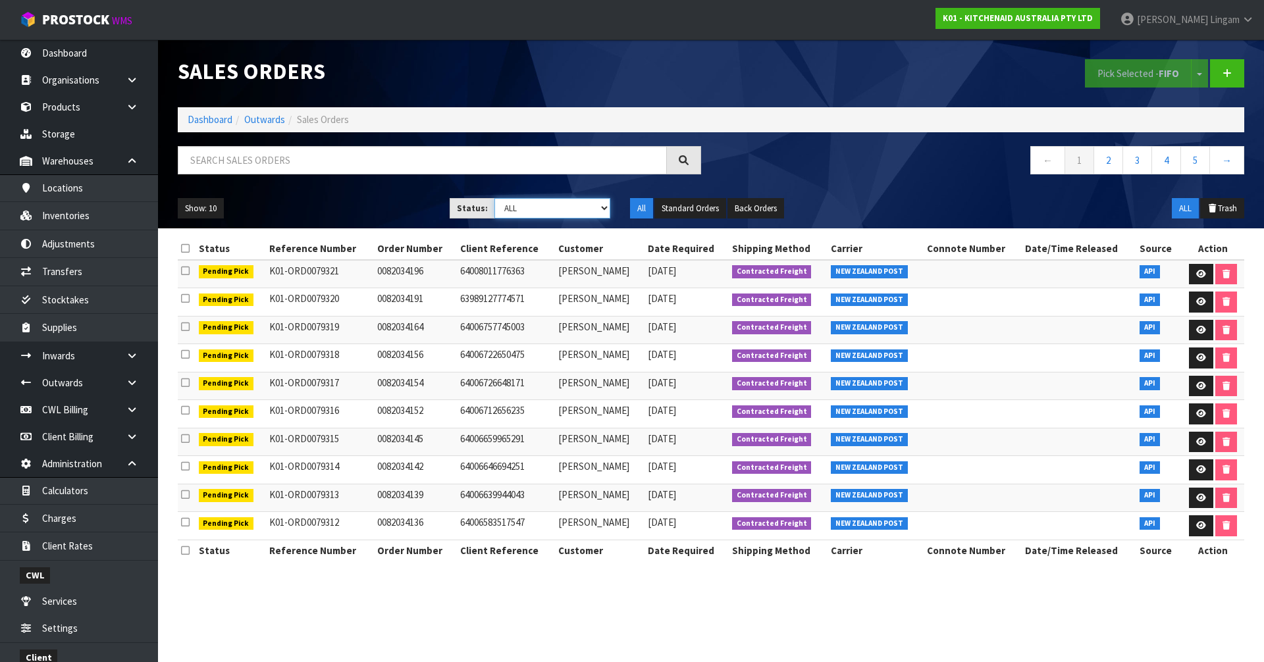
select select "string:1"
click at [494, 198] on select "Draft Pending Allocated Pending Pick Goods Picked Goods Packed Pending Charges …" at bounding box center [552, 208] width 116 height 20
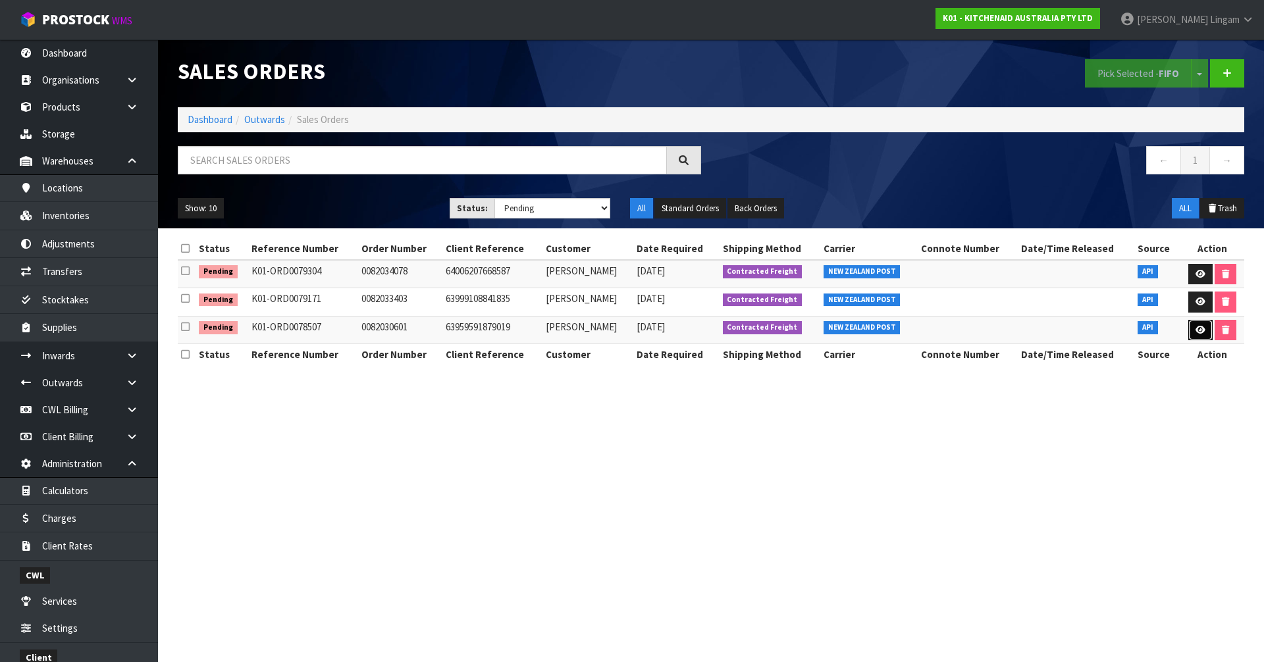
click at [1203, 332] on link at bounding box center [1200, 330] width 24 height 21
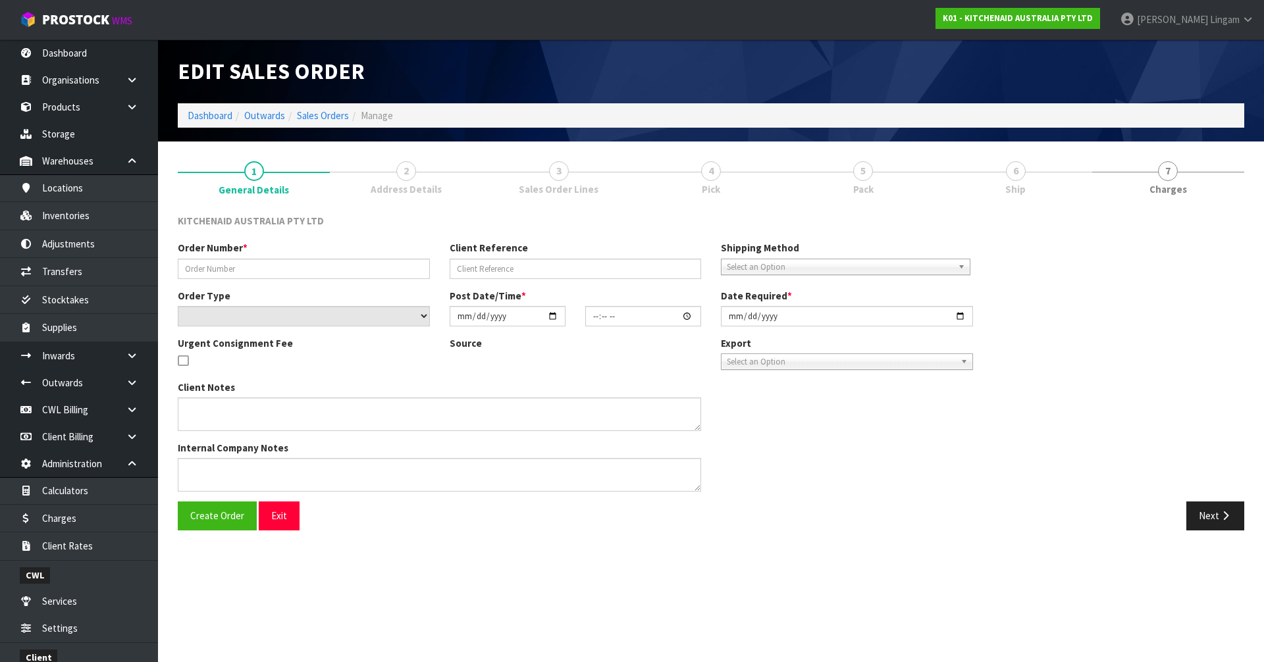
type input "0082030601"
type input "63959591879019"
select select "number:0"
type input "2025-08-30"
type input "11:34:21.000"
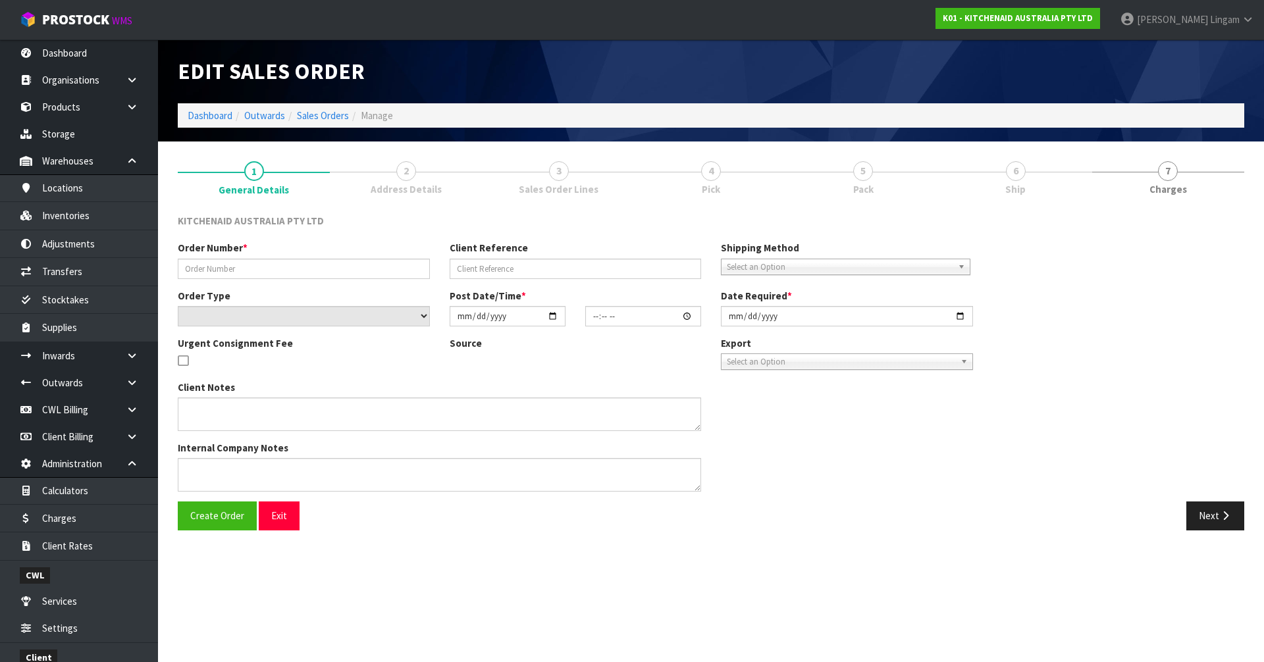
type input "2025-08-30"
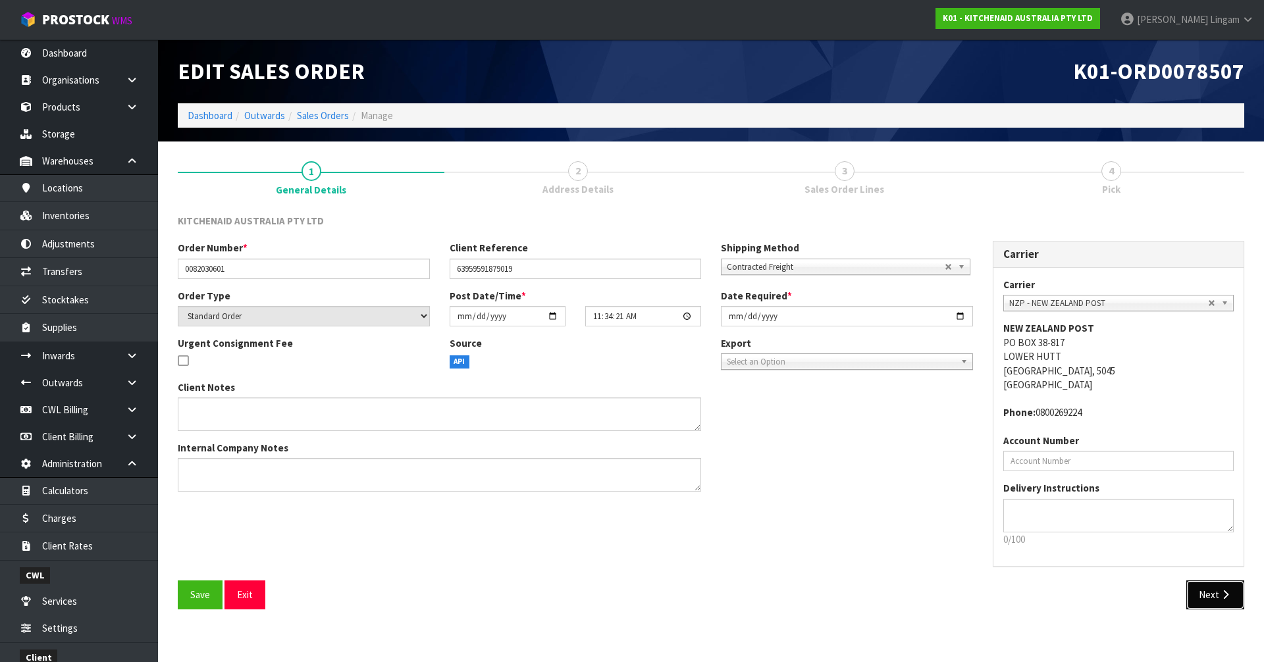
click at [1218, 603] on button "Next" at bounding box center [1215, 594] width 58 height 28
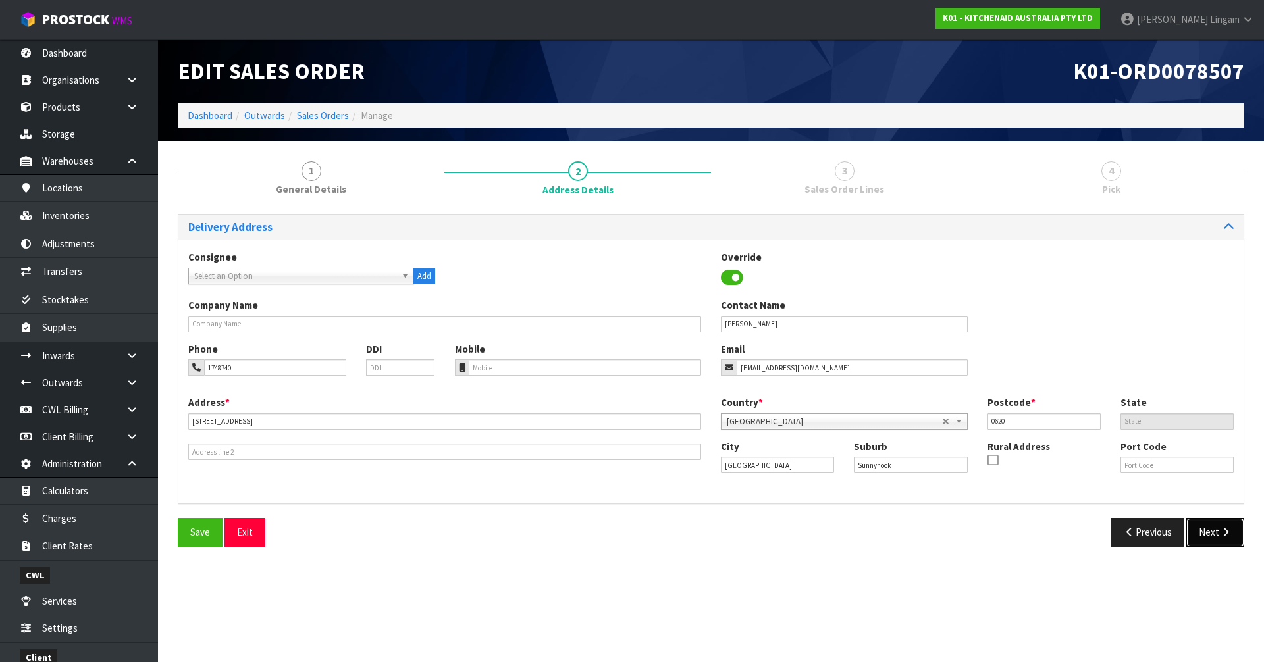
click at [1216, 538] on button "Next" at bounding box center [1215, 532] width 58 height 28
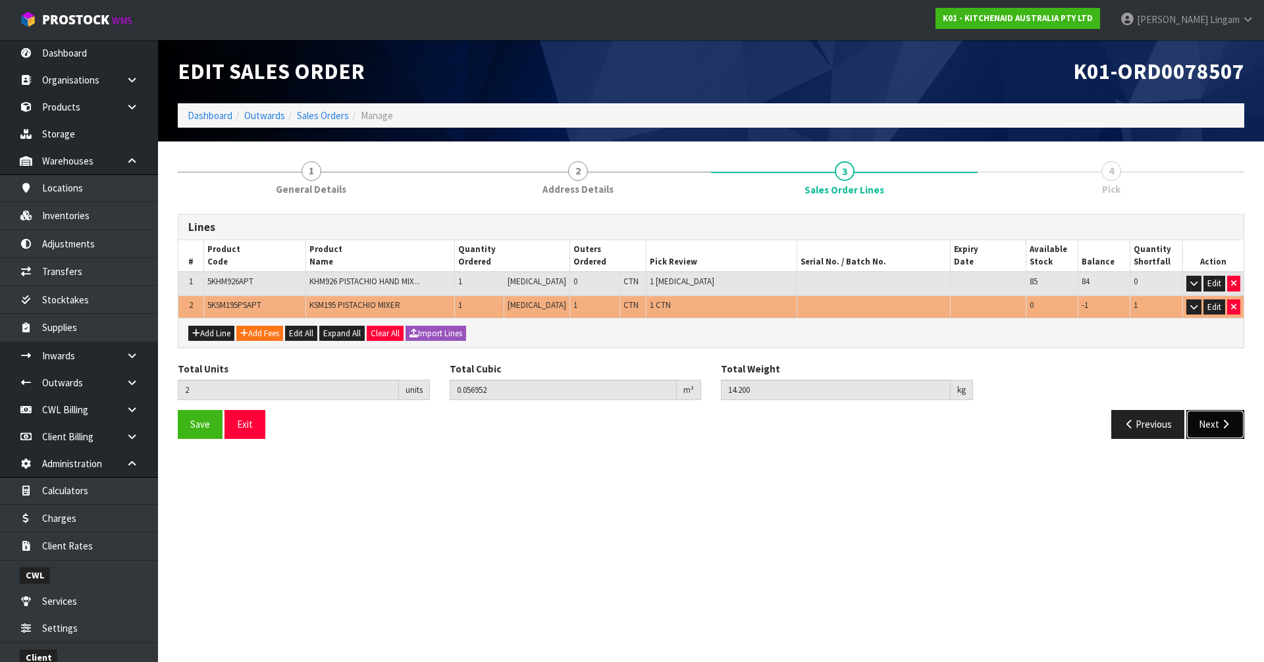
click at [1219, 434] on button "Next" at bounding box center [1215, 424] width 58 height 28
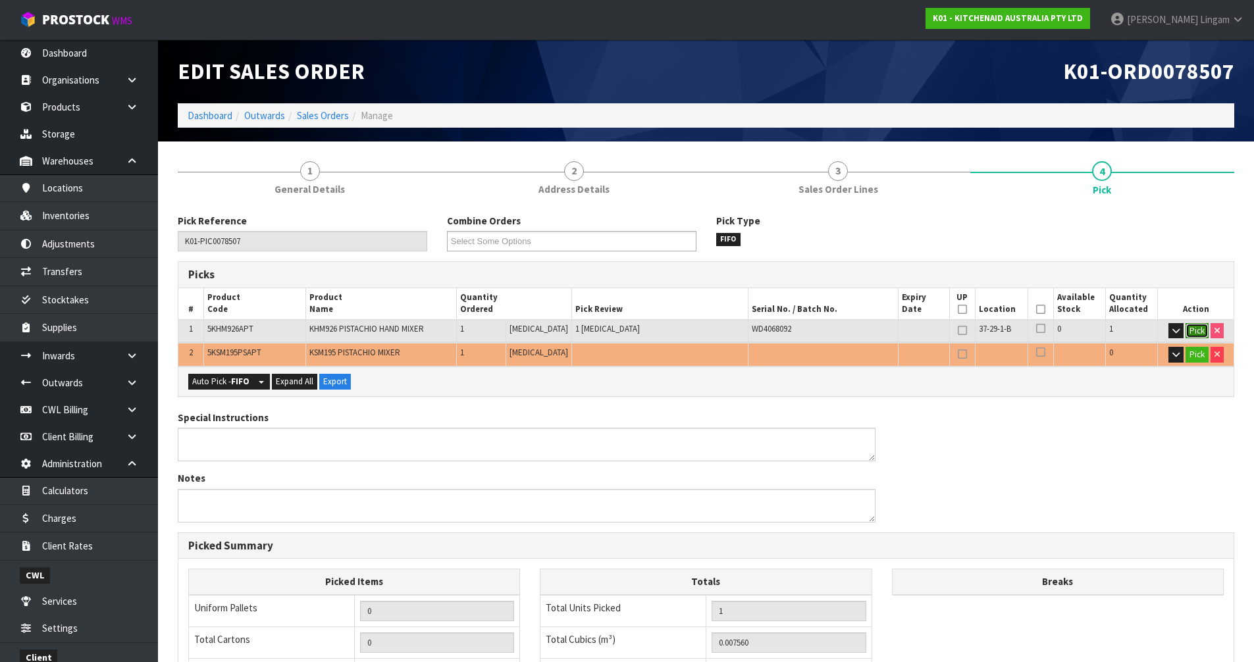
click at [1200, 332] on button "Pick" at bounding box center [1196, 331] width 23 height 16
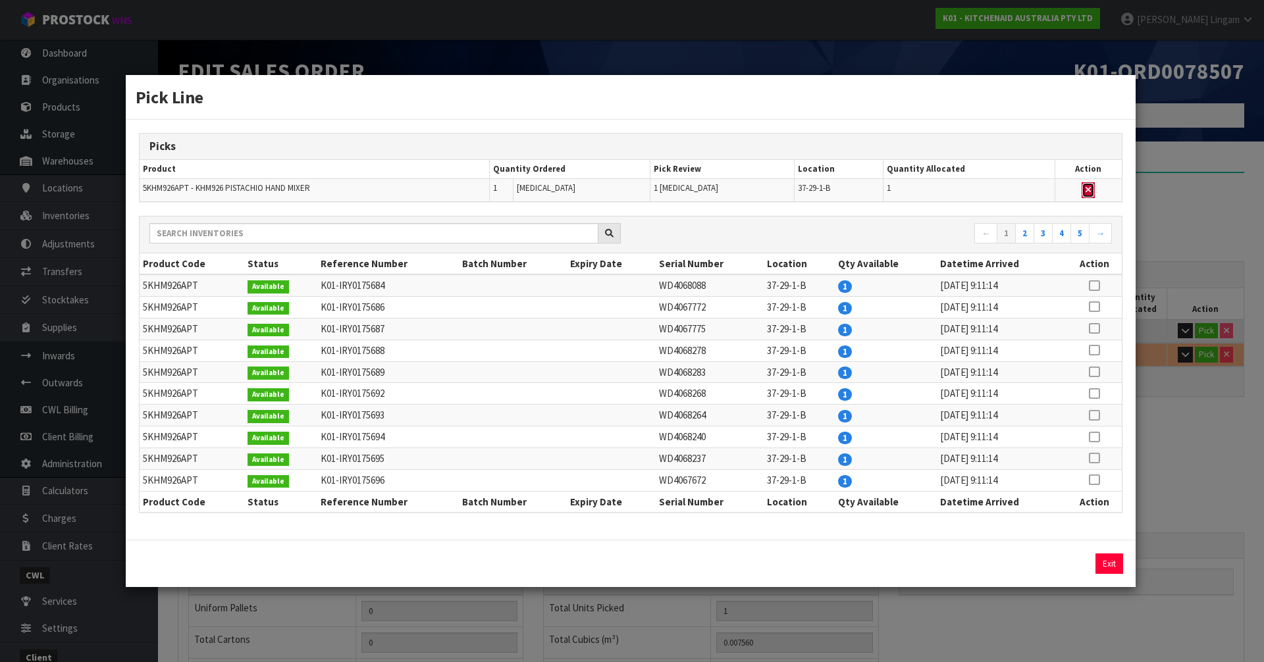
click at [1088, 189] on icon "button" at bounding box center [1087, 190] width 5 height 9
type input "0"
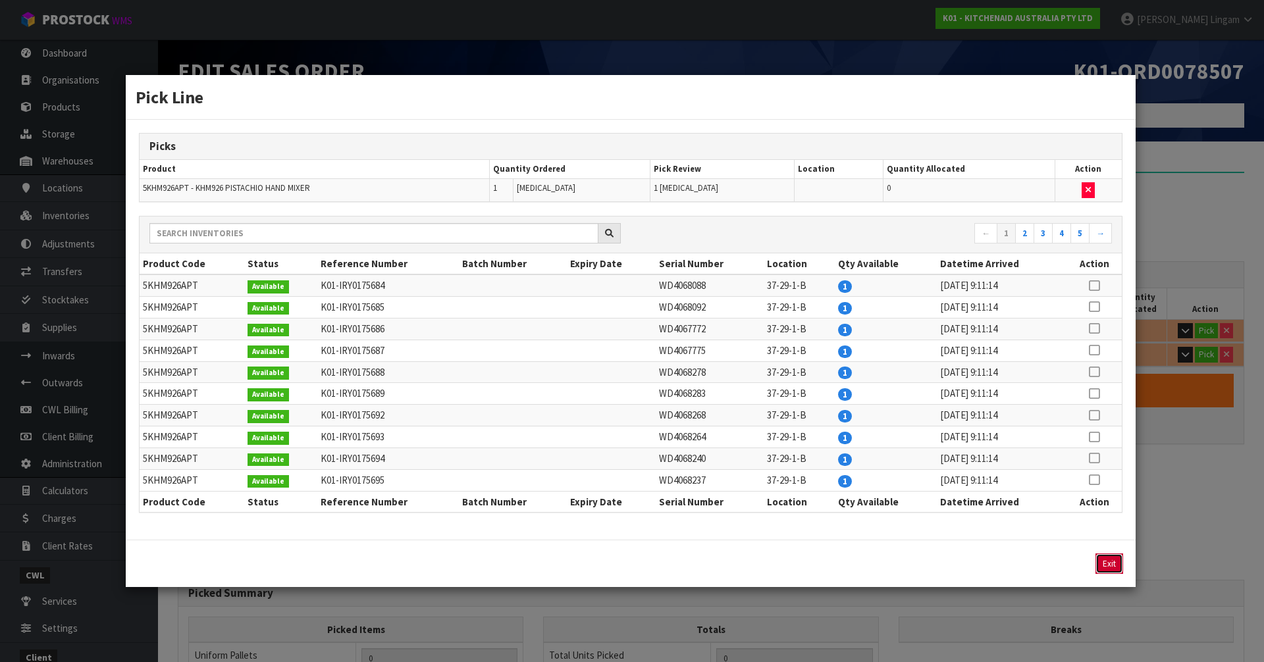
click at [1097, 561] on button "Exit" at bounding box center [1109, 563] width 28 height 20
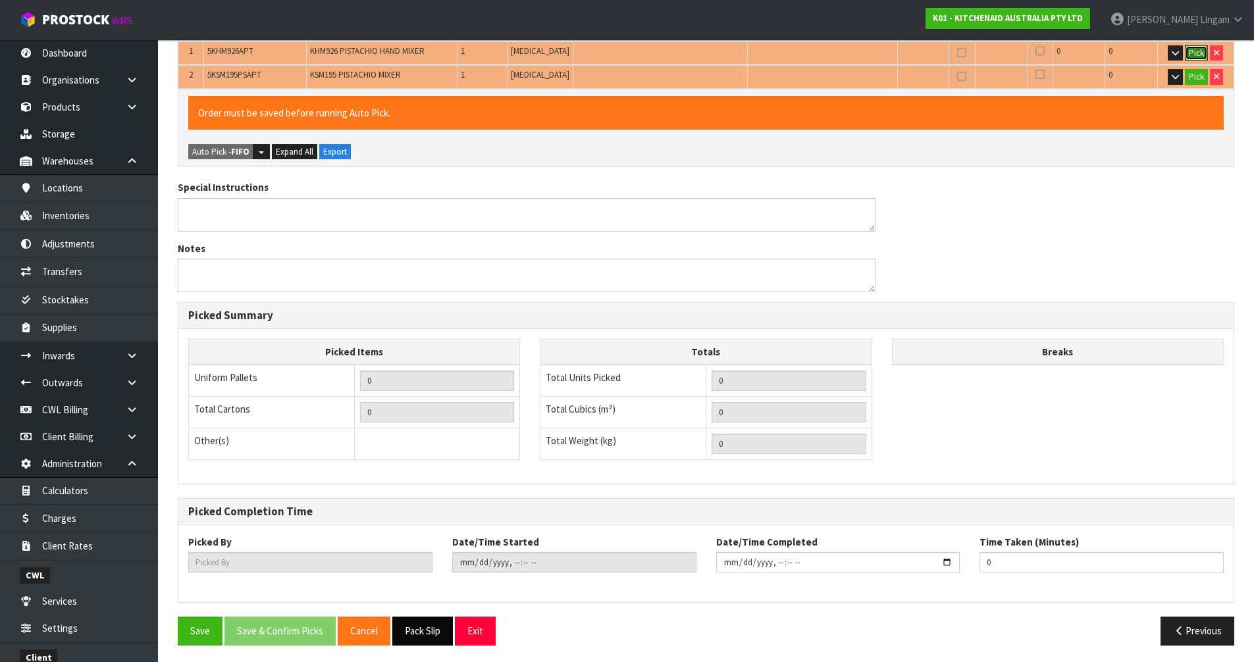
scroll to position [281, 0]
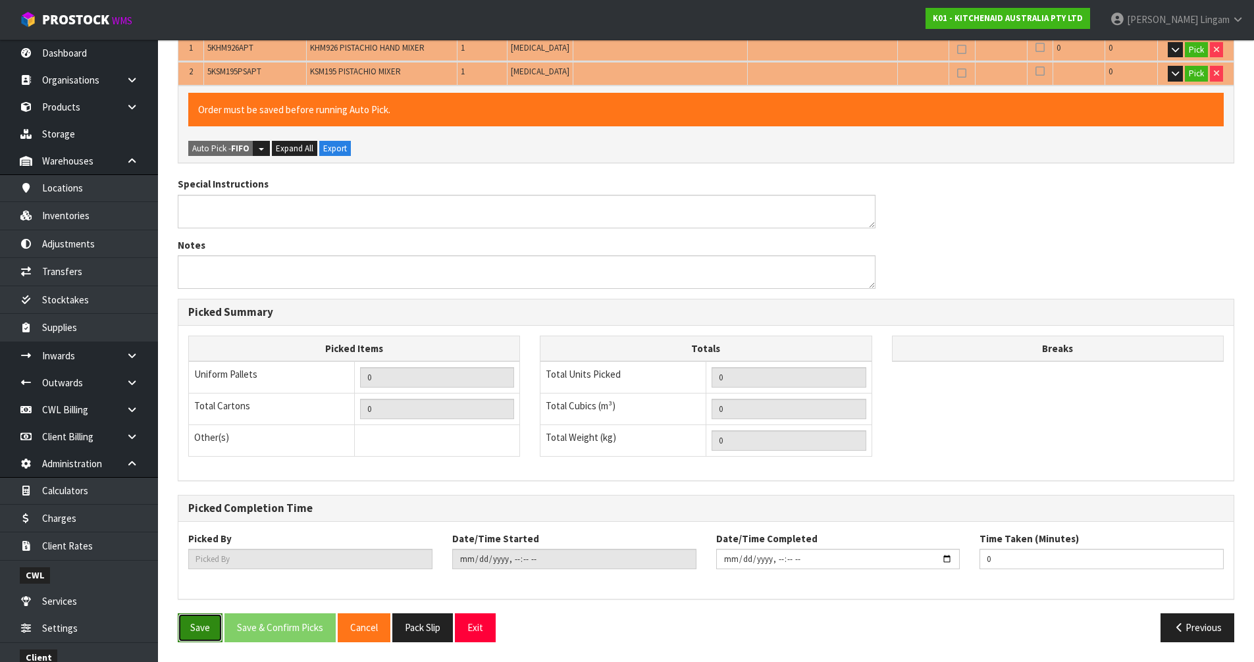
click at [196, 630] on button "Save" at bounding box center [200, 627] width 45 height 28
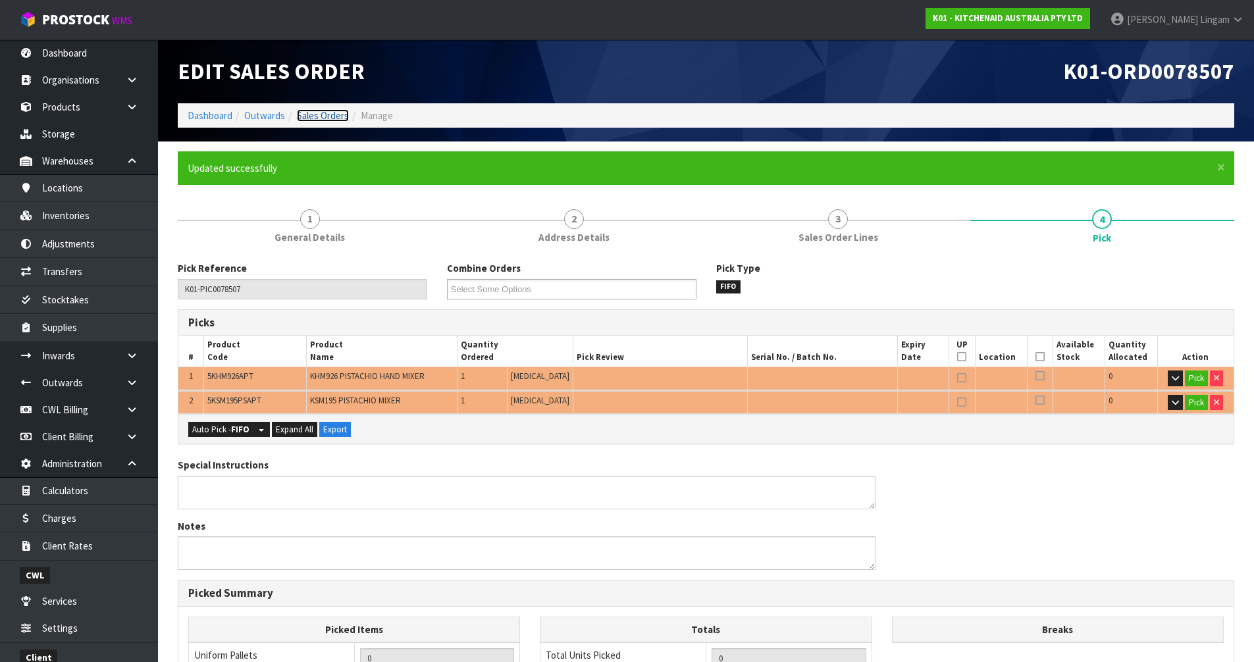
click at [320, 115] on link "Sales Orders" at bounding box center [323, 115] width 52 height 13
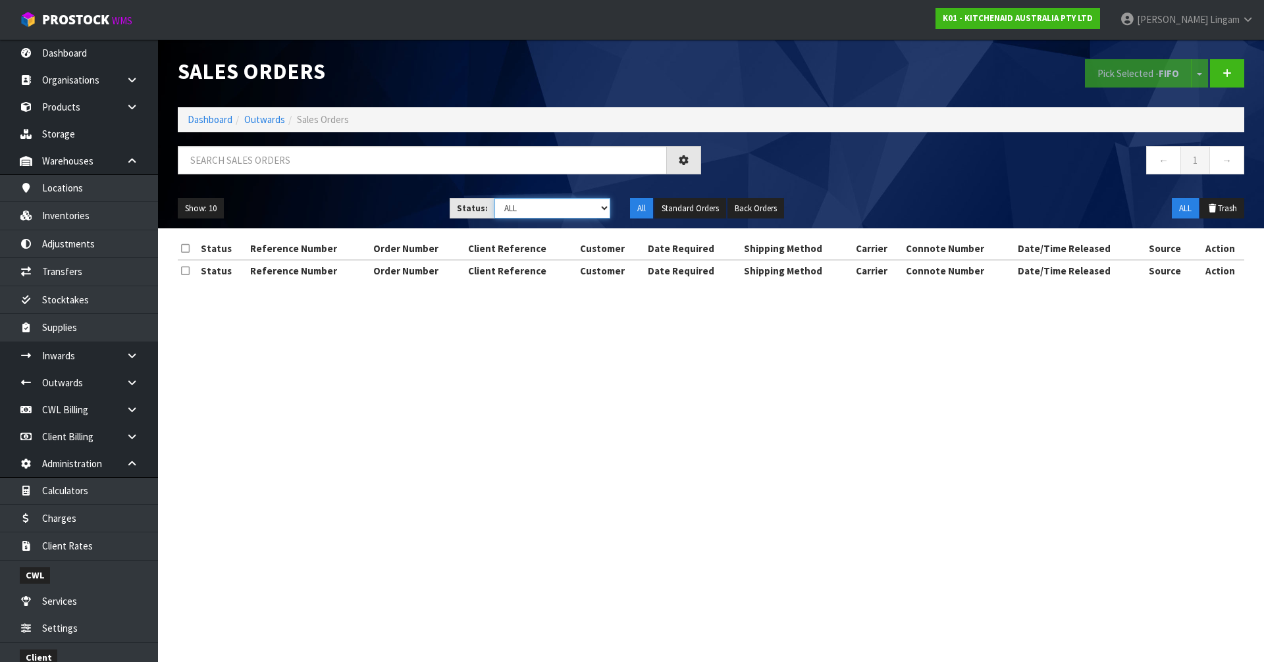
click at [586, 206] on select "Draft Pending Allocated Pending Pick Goods Picked Goods Packed Pending Charges …" at bounding box center [552, 208] width 116 height 20
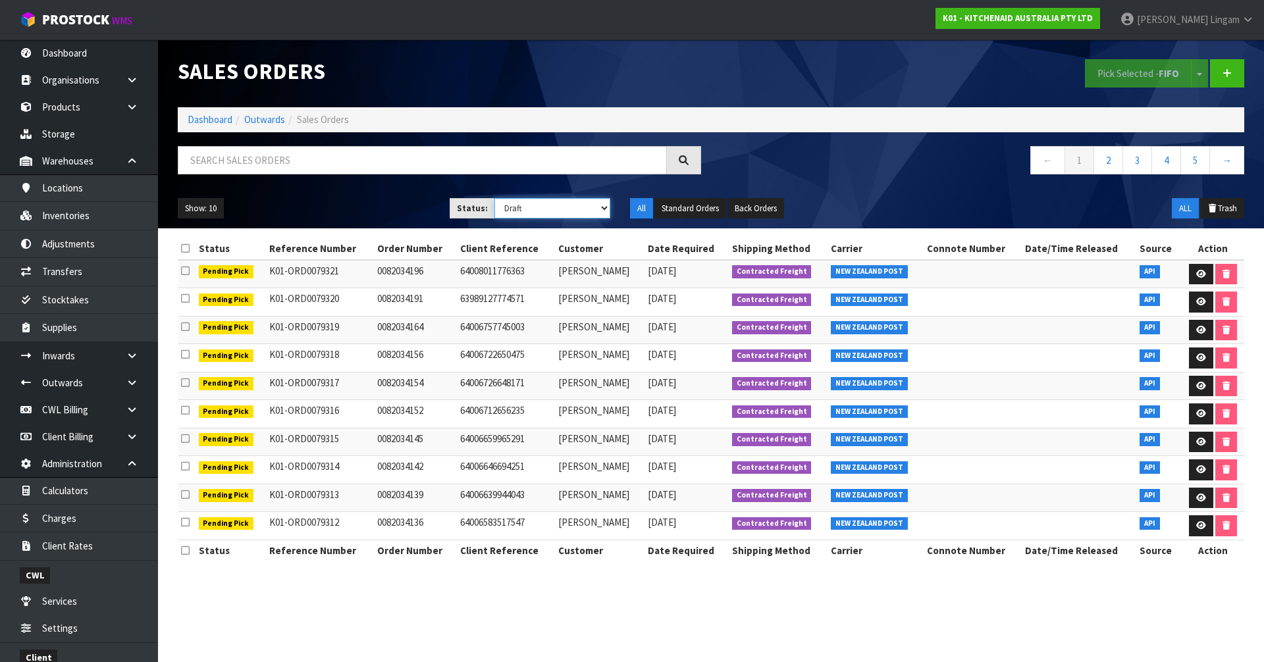
click at [494, 198] on select "Draft Pending Allocated Pending Pick Goods Picked Goods Packed Pending Charges …" at bounding box center [552, 208] width 116 height 20
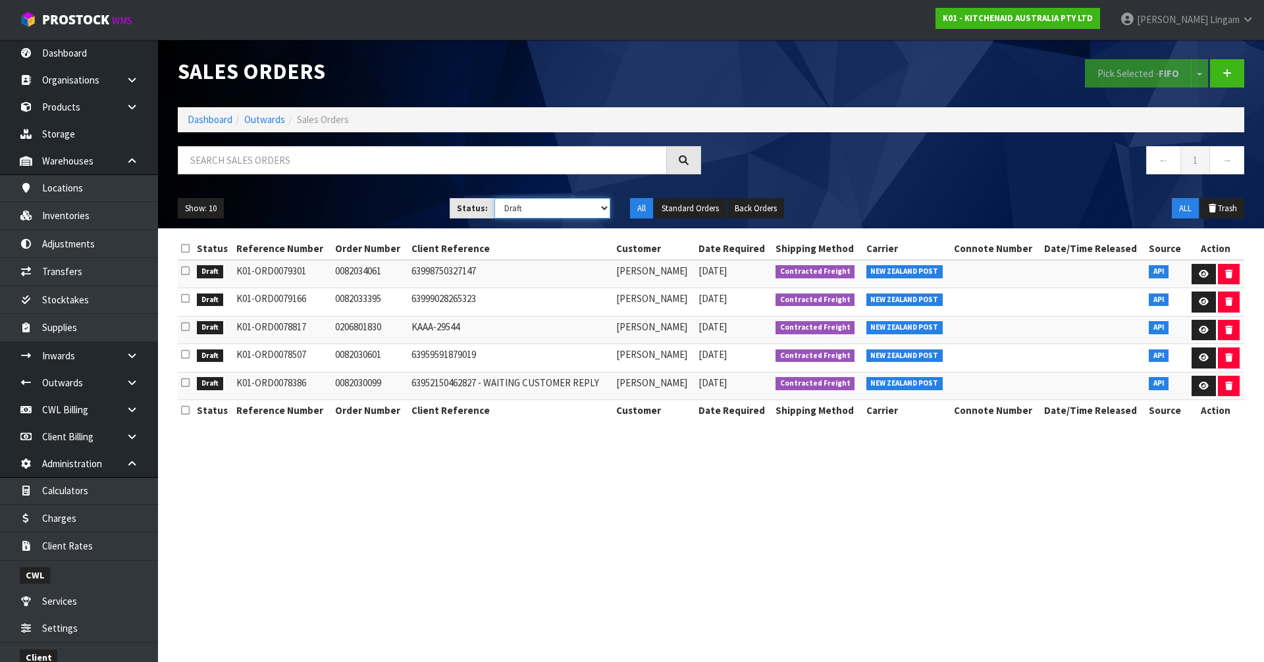
click at [552, 212] on select "Draft Pending Allocated Pending Pick Goods Picked Goods Packed Pending Charges …" at bounding box center [552, 208] width 116 height 20
select select "string:1"
click at [494, 198] on select "Draft Pending Allocated Pending Pick Goods Picked Goods Packed Pending Charges …" at bounding box center [552, 208] width 116 height 20
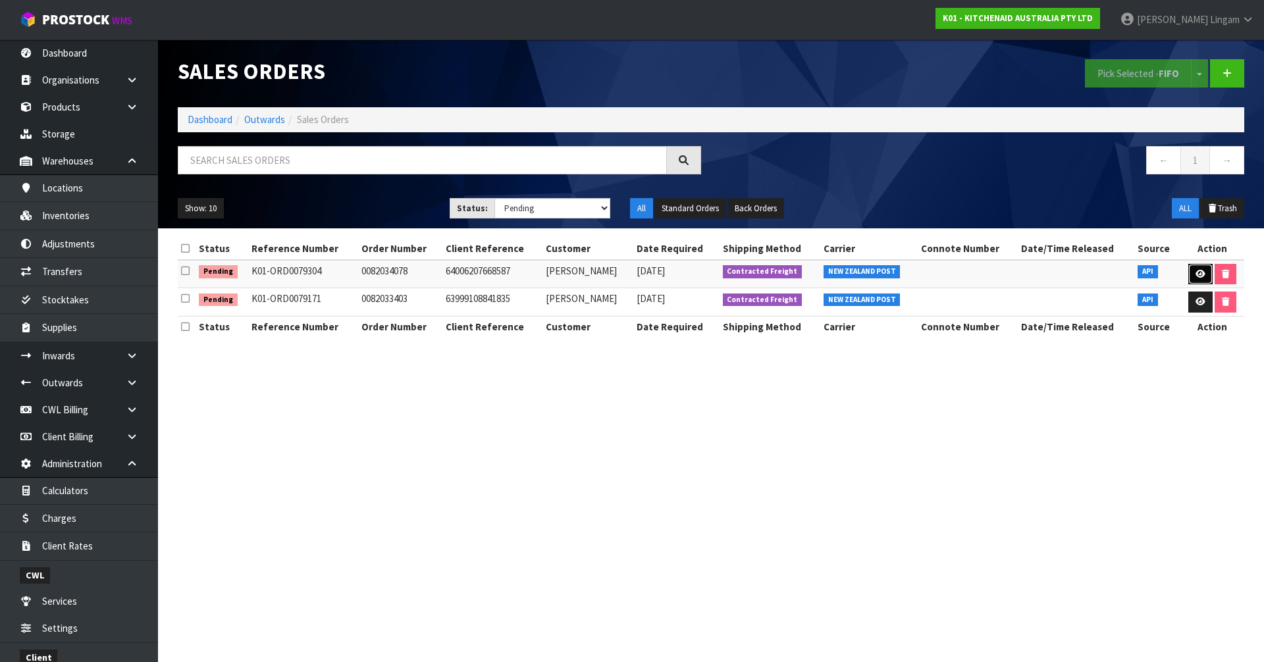
click at [1195, 273] on icon at bounding box center [1200, 274] width 10 height 9
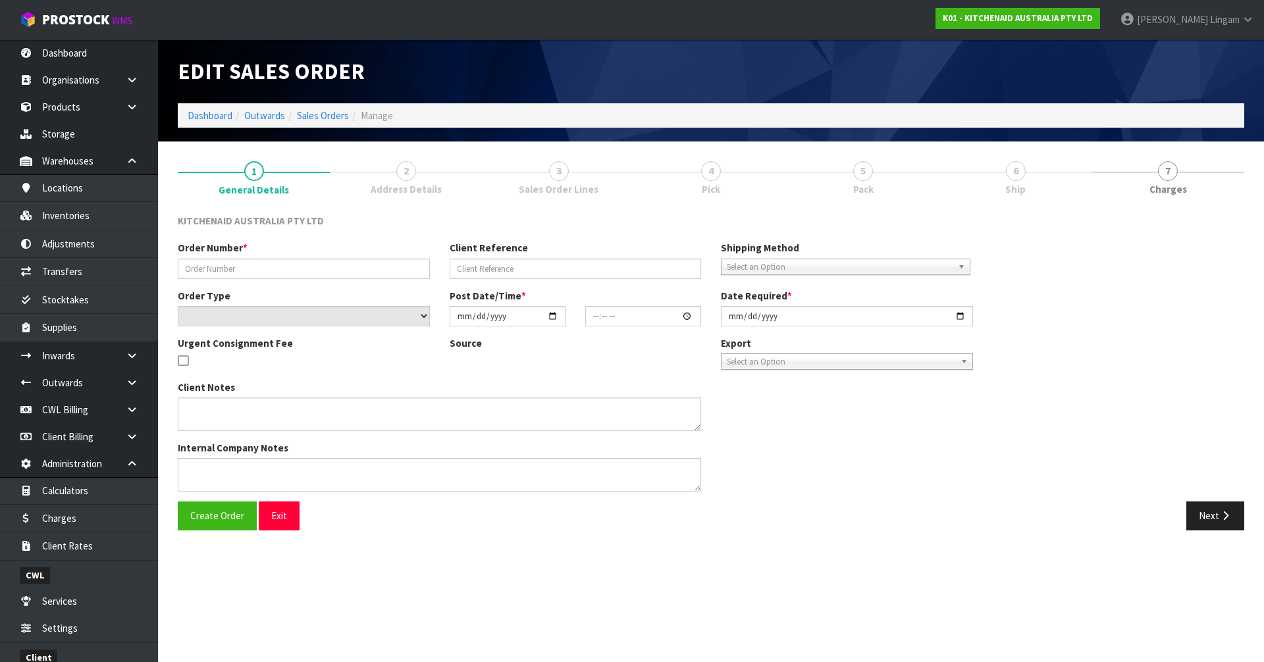
type input "0082034078"
type input "64006207668587"
select select "number:0"
type input "2025-09-17"
type input "17:40:52.000"
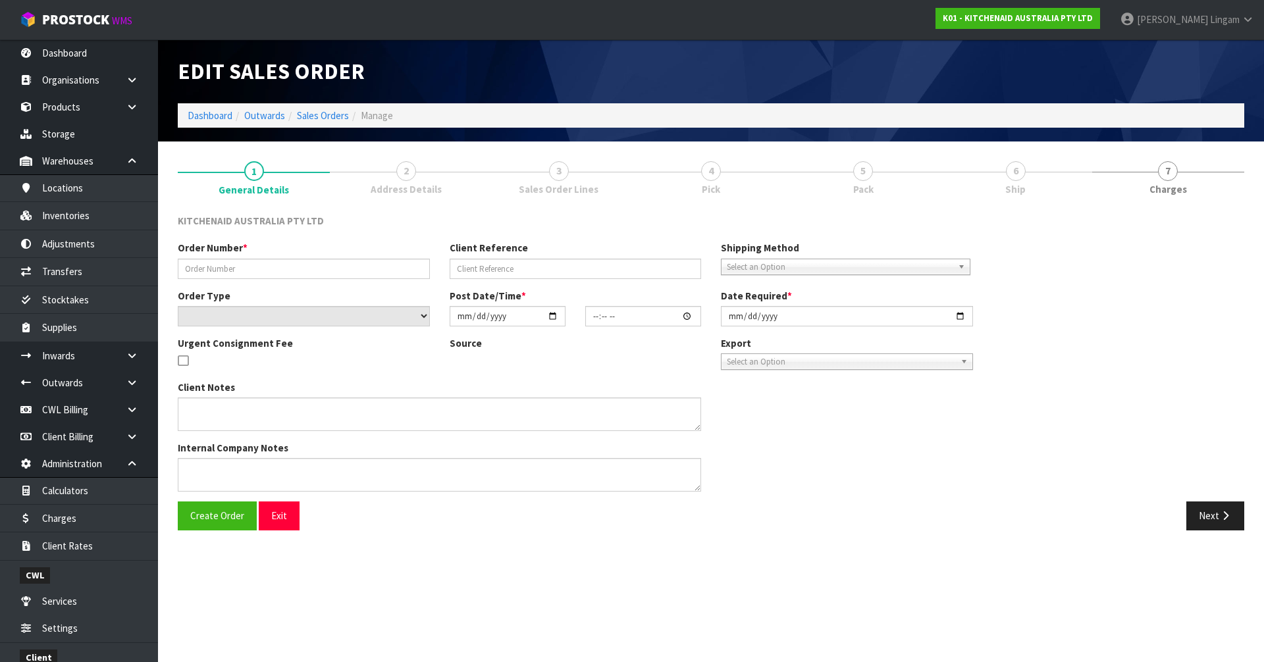
type input "2025-09-17"
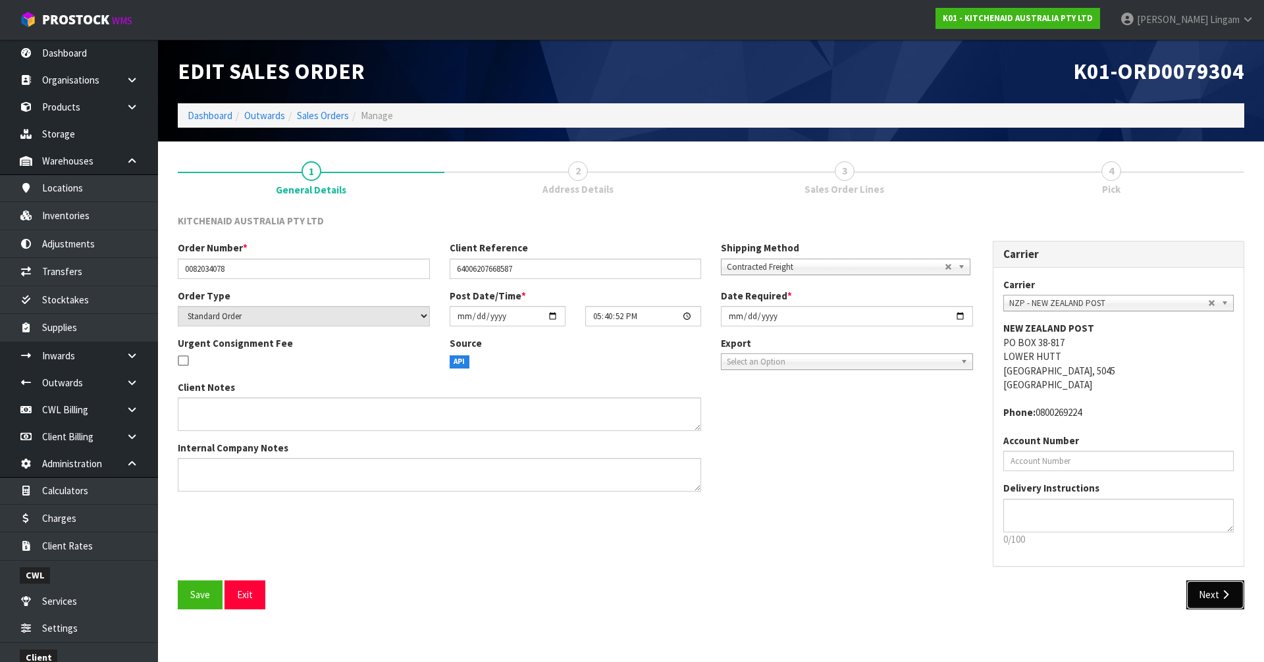
click at [1212, 592] on button "Next" at bounding box center [1215, 594] width 58 height 28
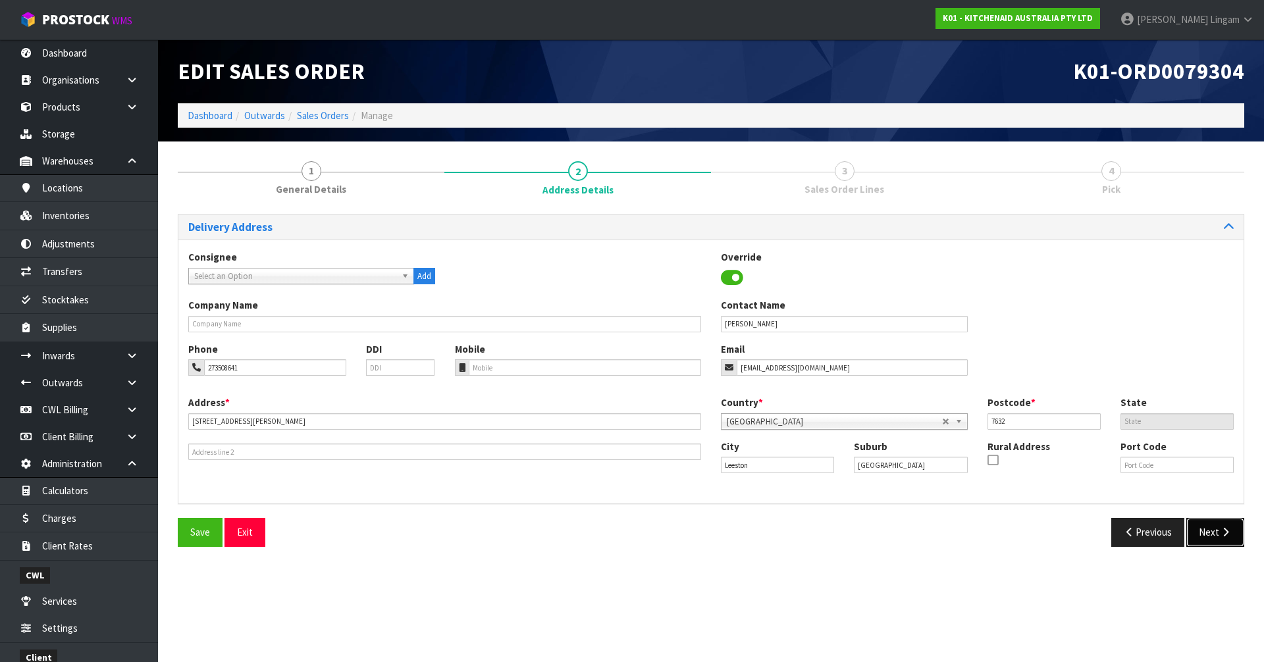
click at [1206, 537] on button "Next" at bounding box center [1215, 532] width 58 height 28
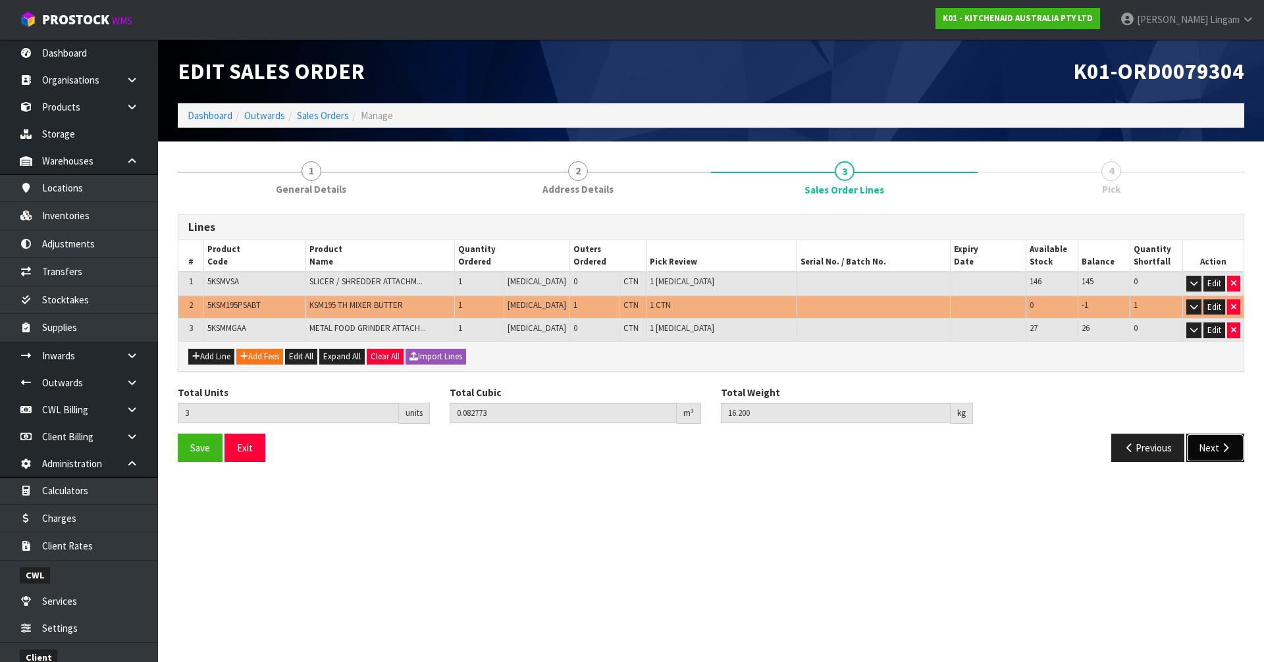
click at [1214, 456] on button "Next" at bounding box center [1215, 448] width 58 height 28
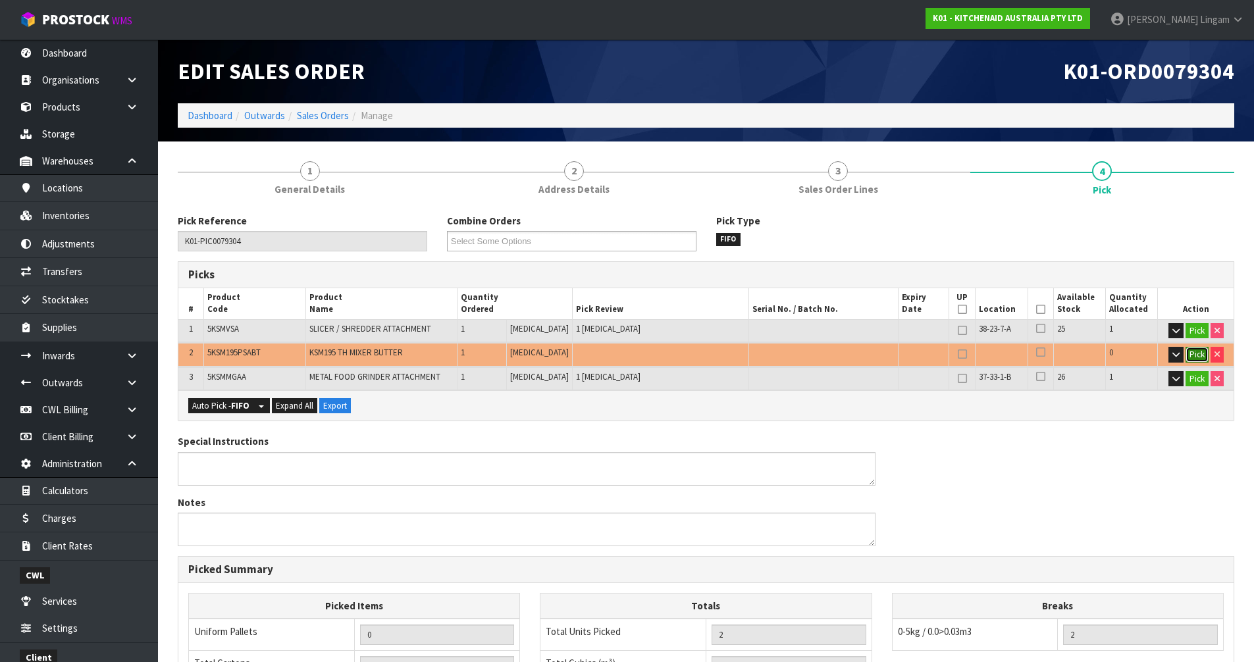
click at [1199, 356] on button "Pick" at bounding box center [1196, 355] width 23 height 16
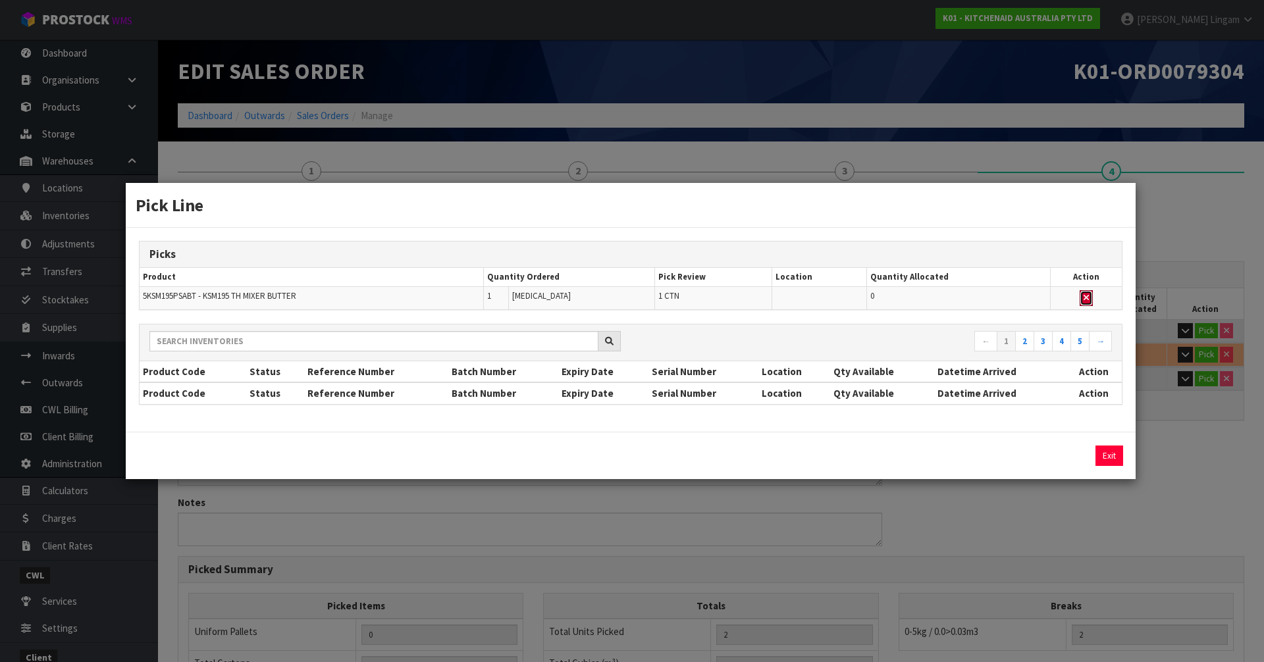
click at [1087, 290] on button "button" at bounding box center [1085, 298] width 13 height 16
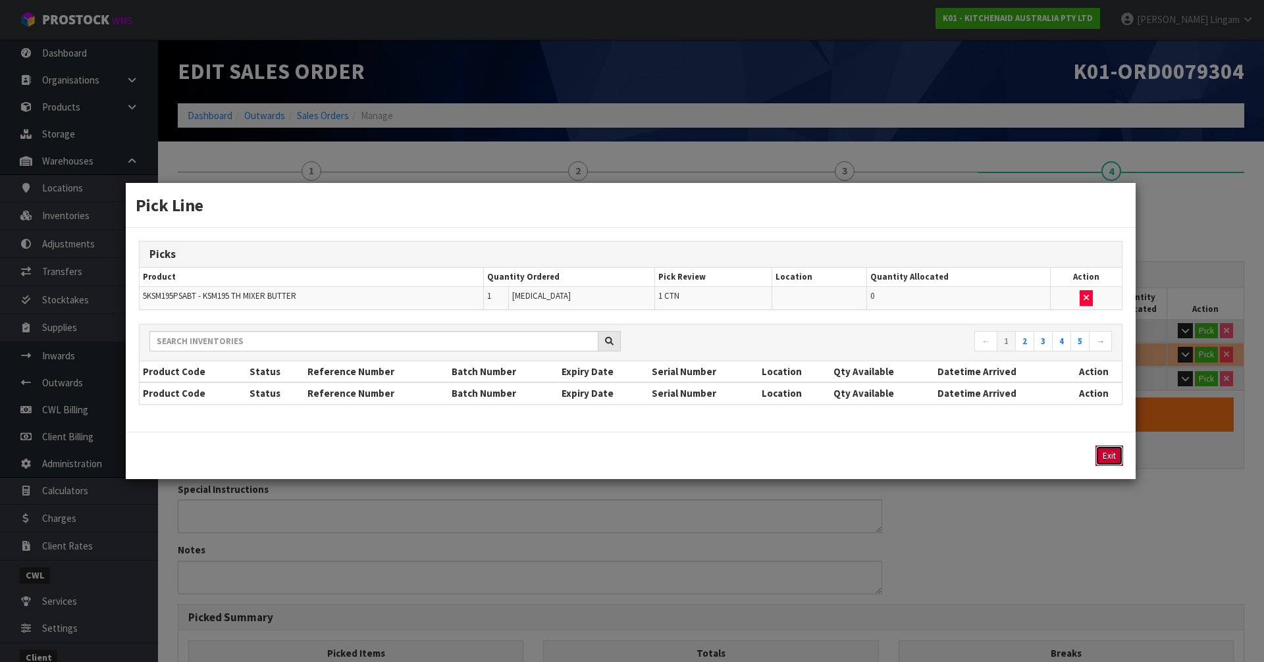
click at [1112, 459] on button "Exit" at bounding box center [1109, 456] width 28 height 20
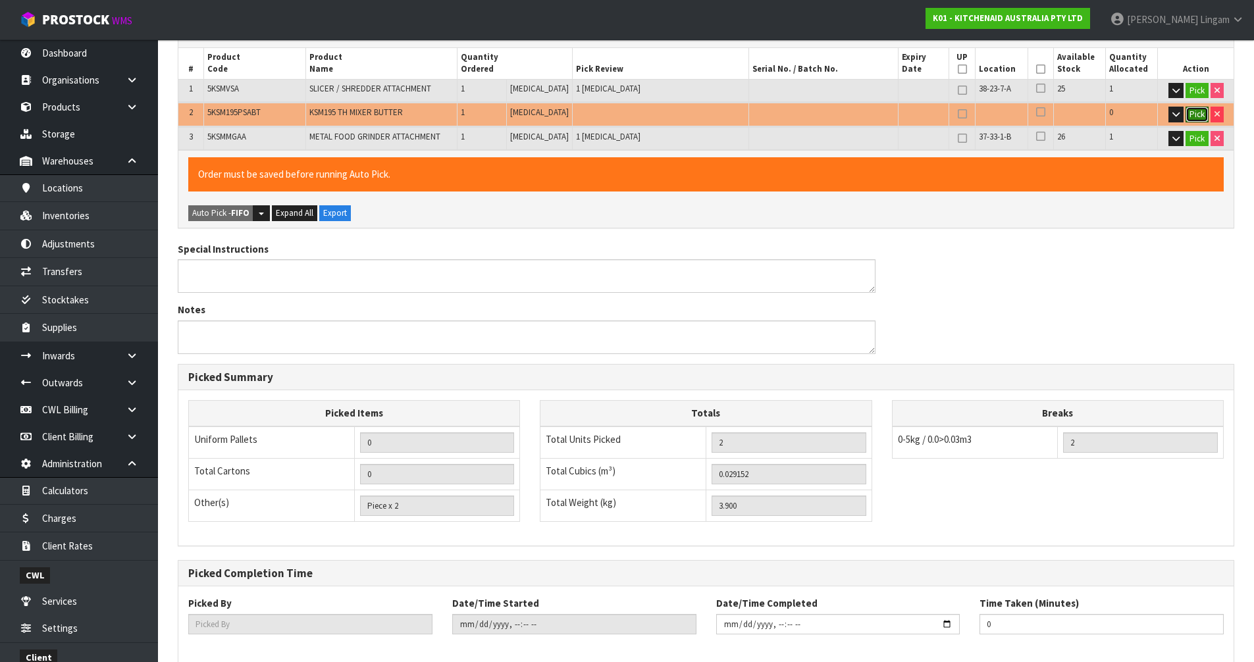
scroll to position [305, 0]
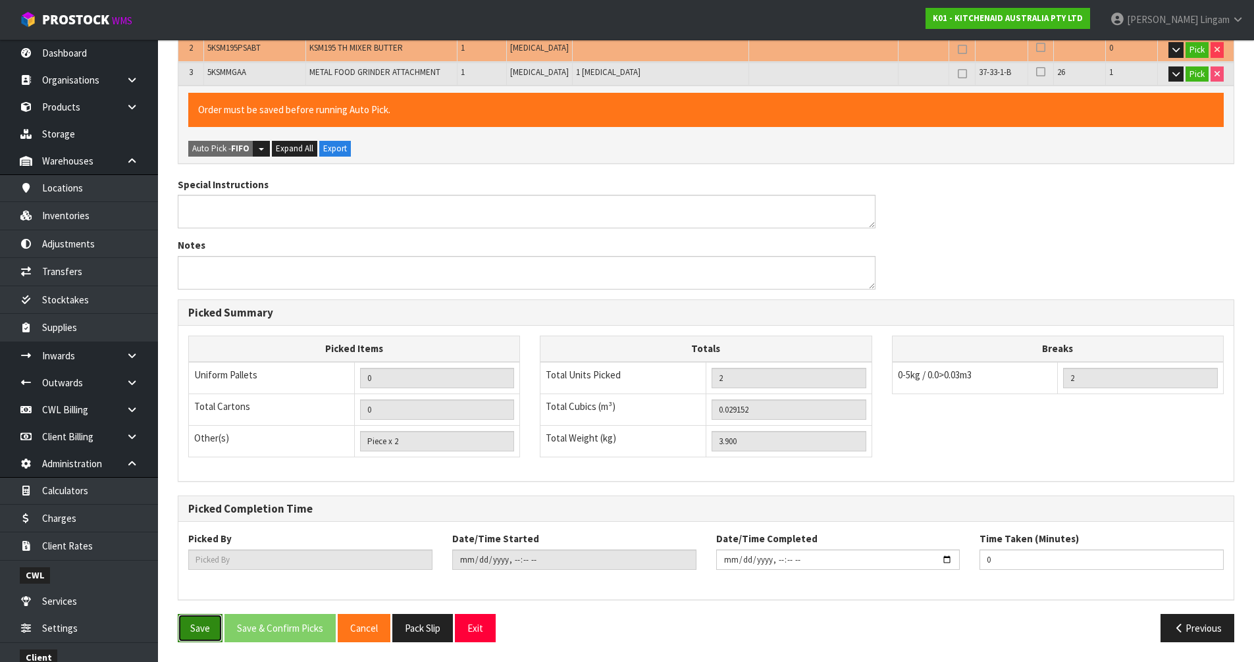
click at [207, 638] on button "Save" at bounding box center [200, 628] width 45 height 28
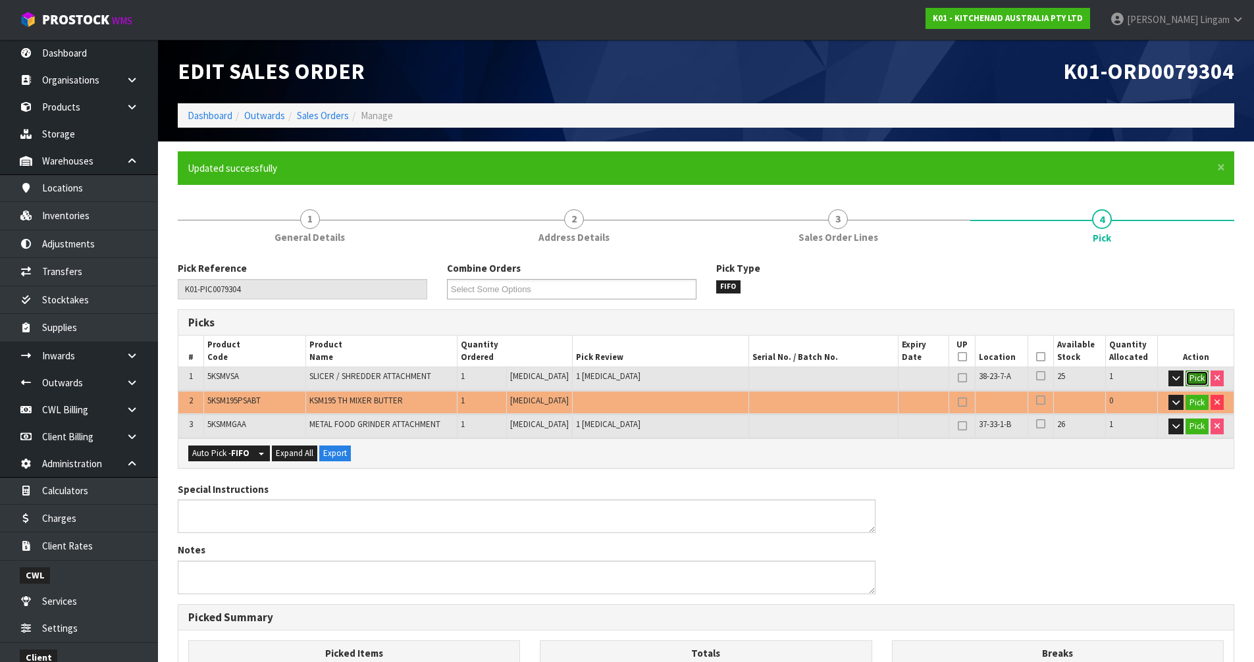
click at [1194, 382] on button "Pick" at bounding box center [1196, 379] width 23 height 16
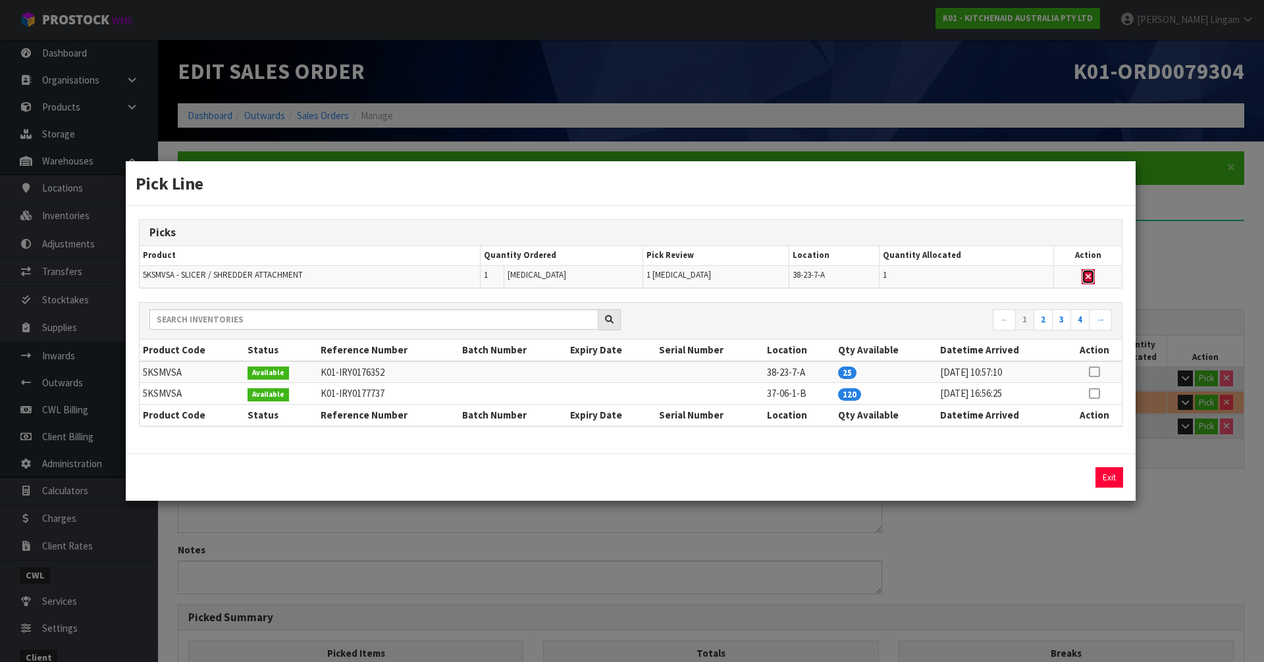
click at [1088, 275] on icon "button" at bounding box center [1087, 276] width 5 height 9
type input "Piece x 1"
type input "1"
type input "0.017056"
type input "2.3"
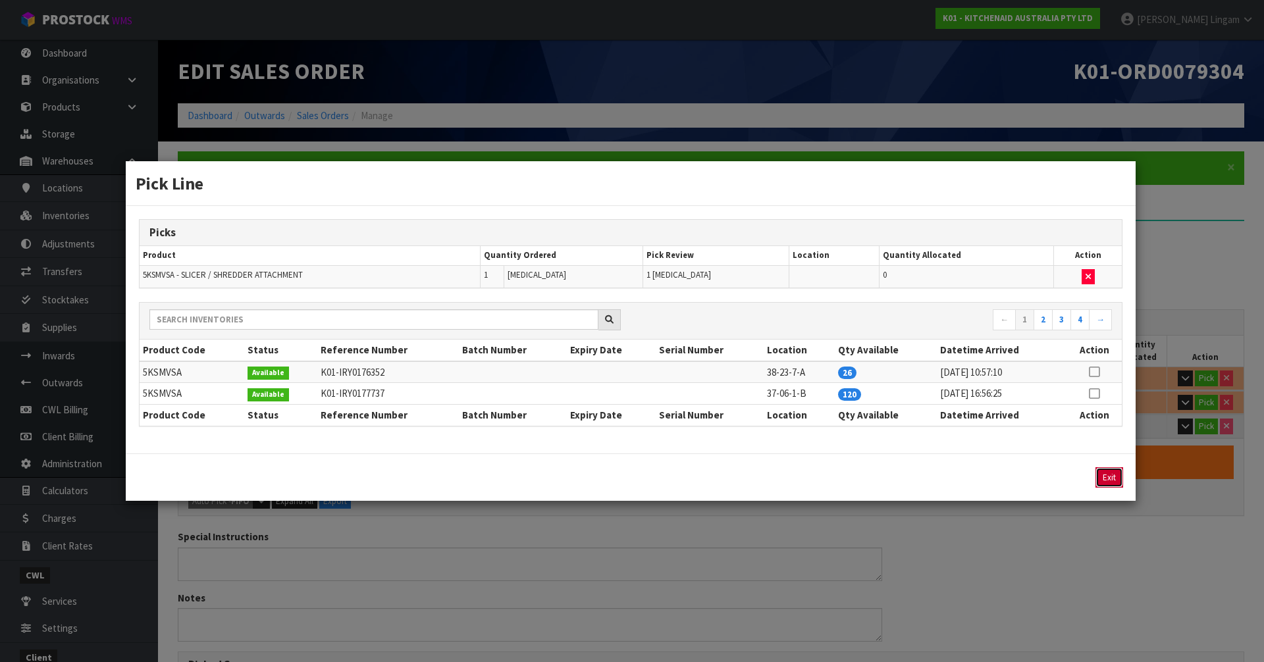
click at [1103, 478] on button "Exit" at bounding box center [1109, 477] width 28 height 20
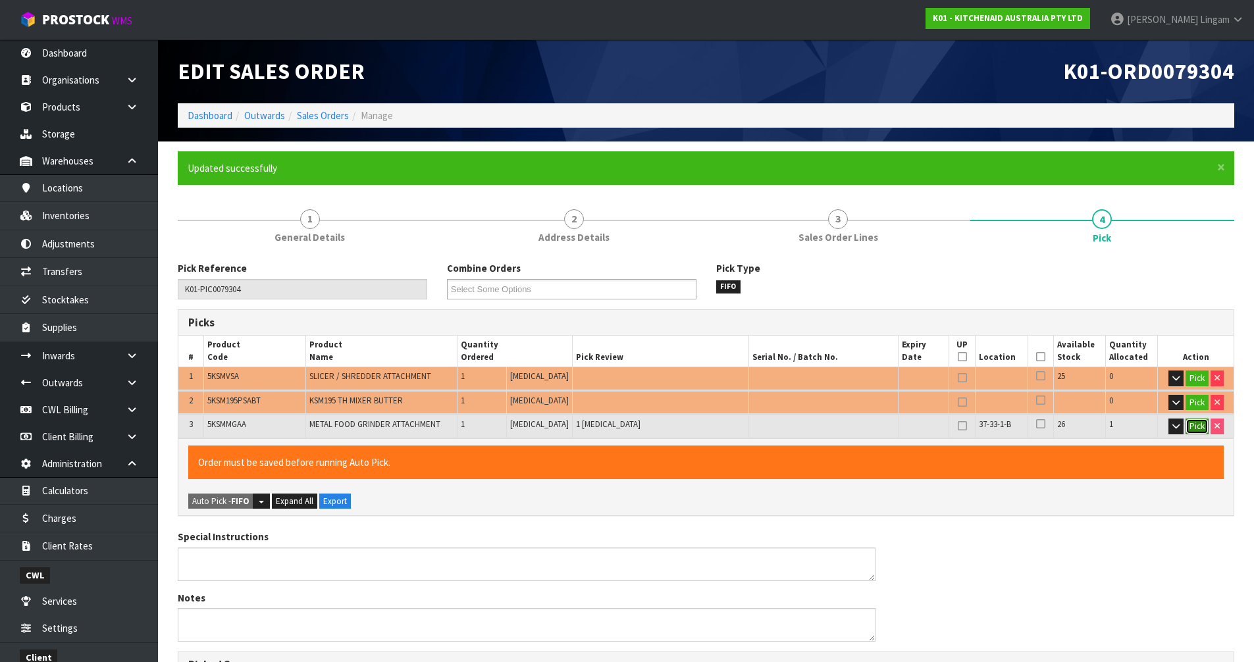
click at [1194, 430] on button "Pick" at bounding box center [1196, 427] width 23 height 16
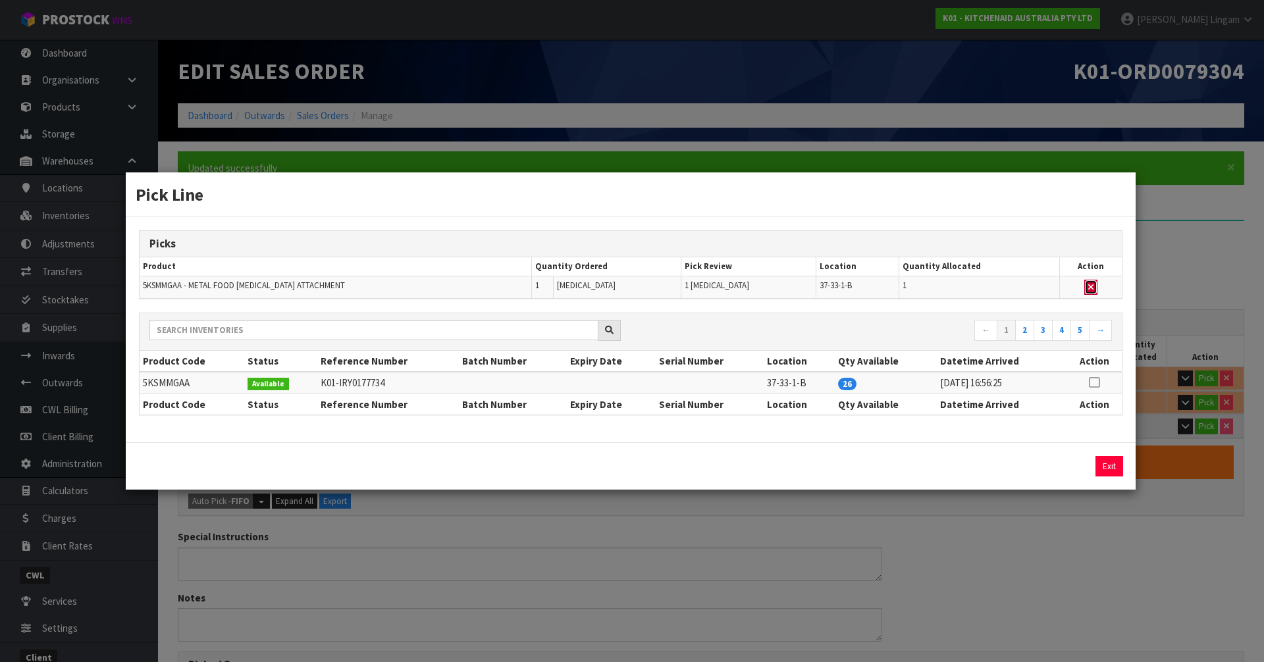
click at [1088, 285] on icon "button" at bounding box center [1090, 287] width 5 height 9
type input "Piece x 0"
type input "0"
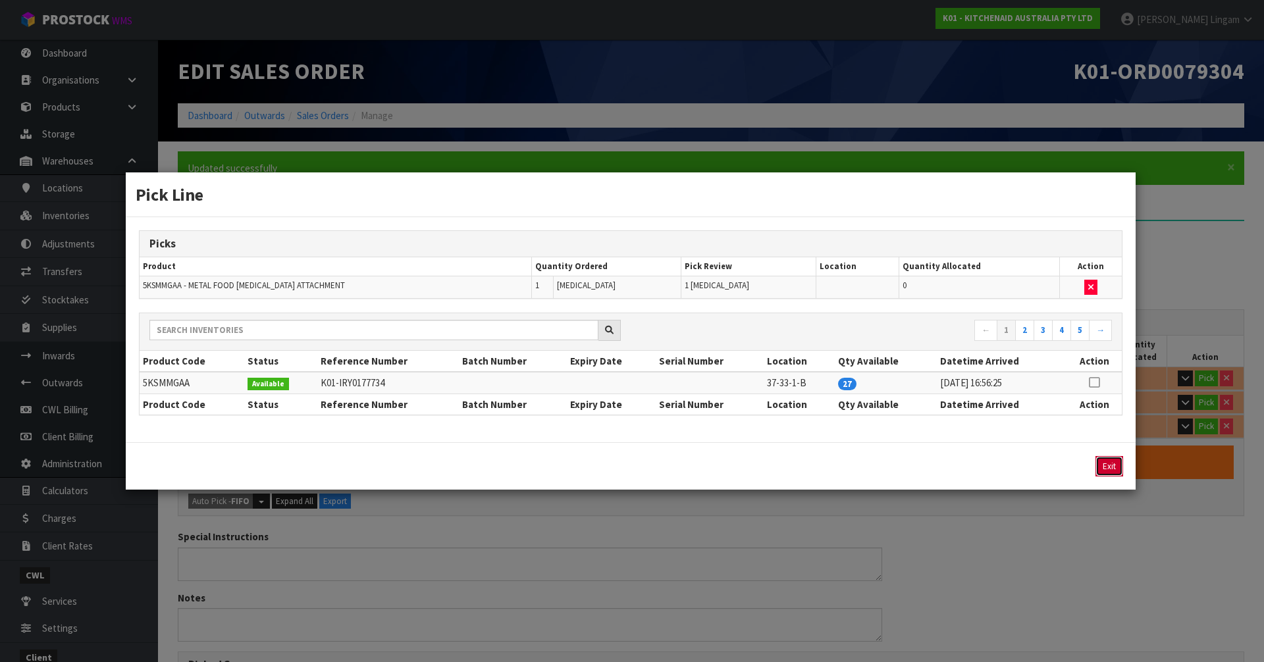
click at [1108, 465] on button "Exit" at bounding box center [1109, 466] width 28 height 20
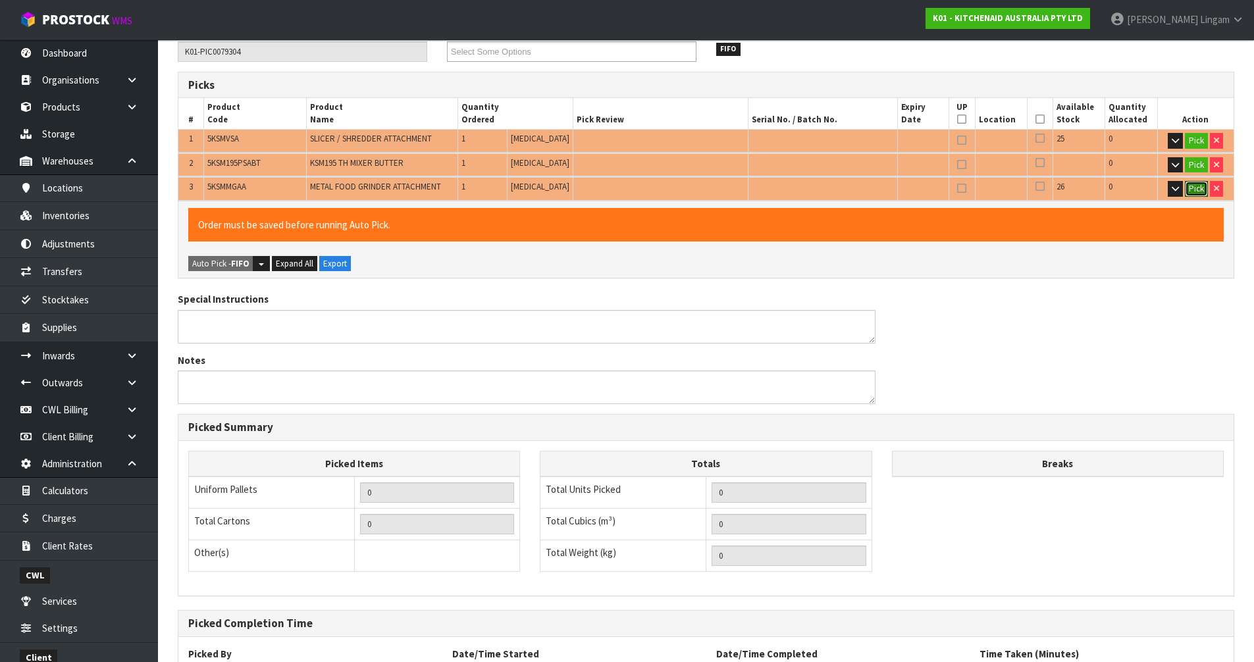
scroll to position [353, 0]
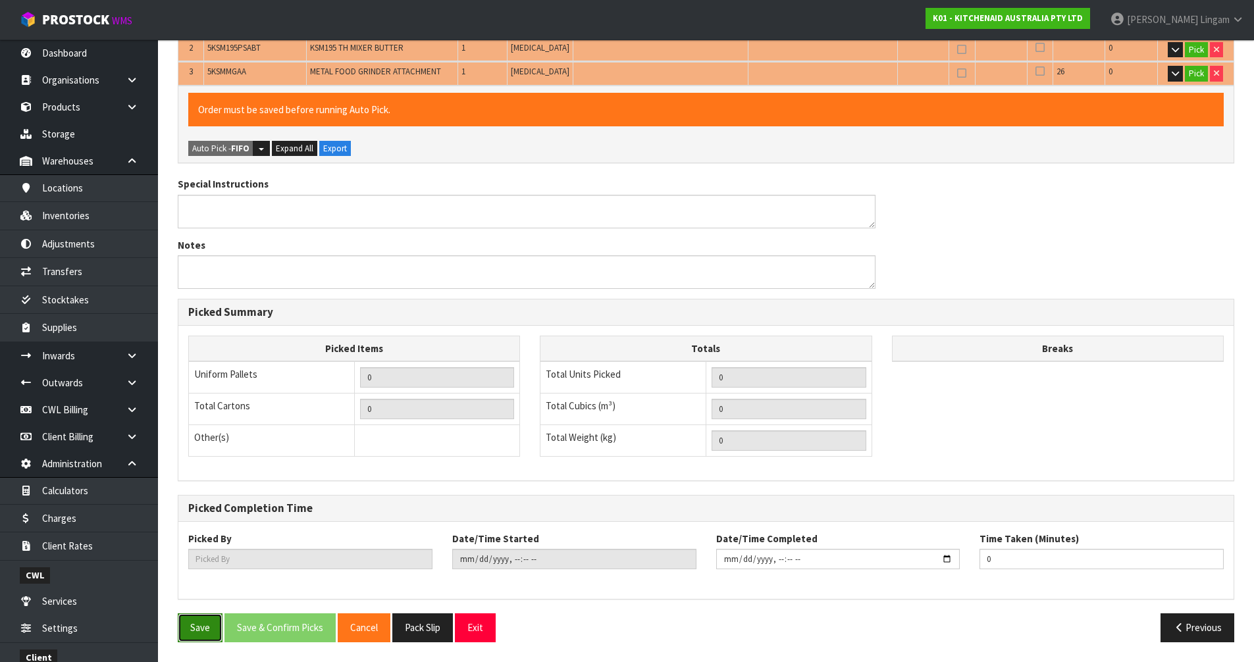
click at [209, 632] on button "Save" at bounding box center [200, 627] width 45 height 28
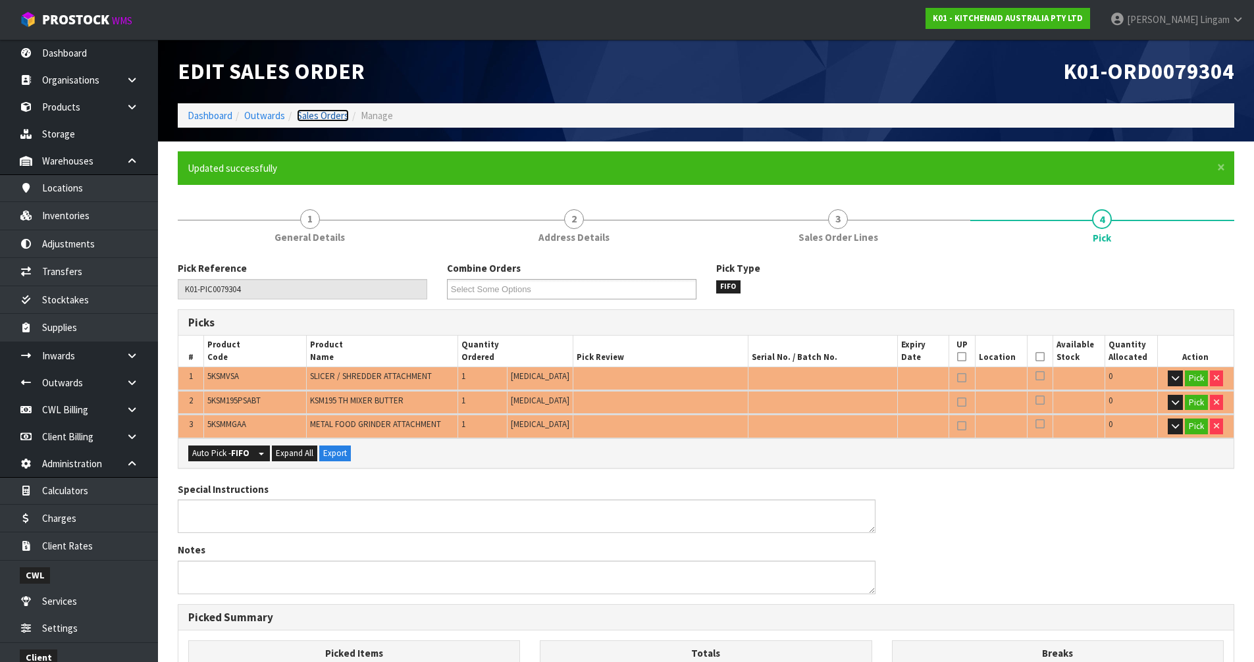
click at [324, 113] on link "Sales Orders" at bounding box center [323, 115] width 52 height 13
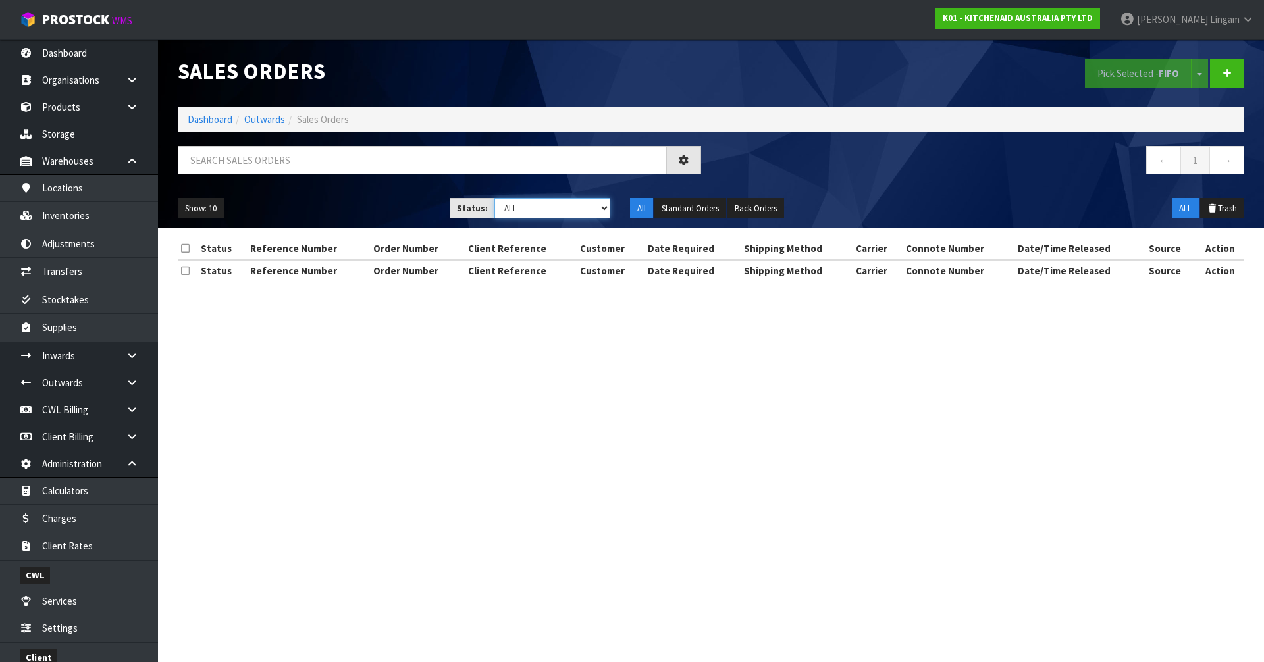
click at [583, 210] on select "Draft Pending Allocated Pending Pick Goods Picked Goods Packed Pending Charges …" at bounding box center [552, 208] width 116 height 20
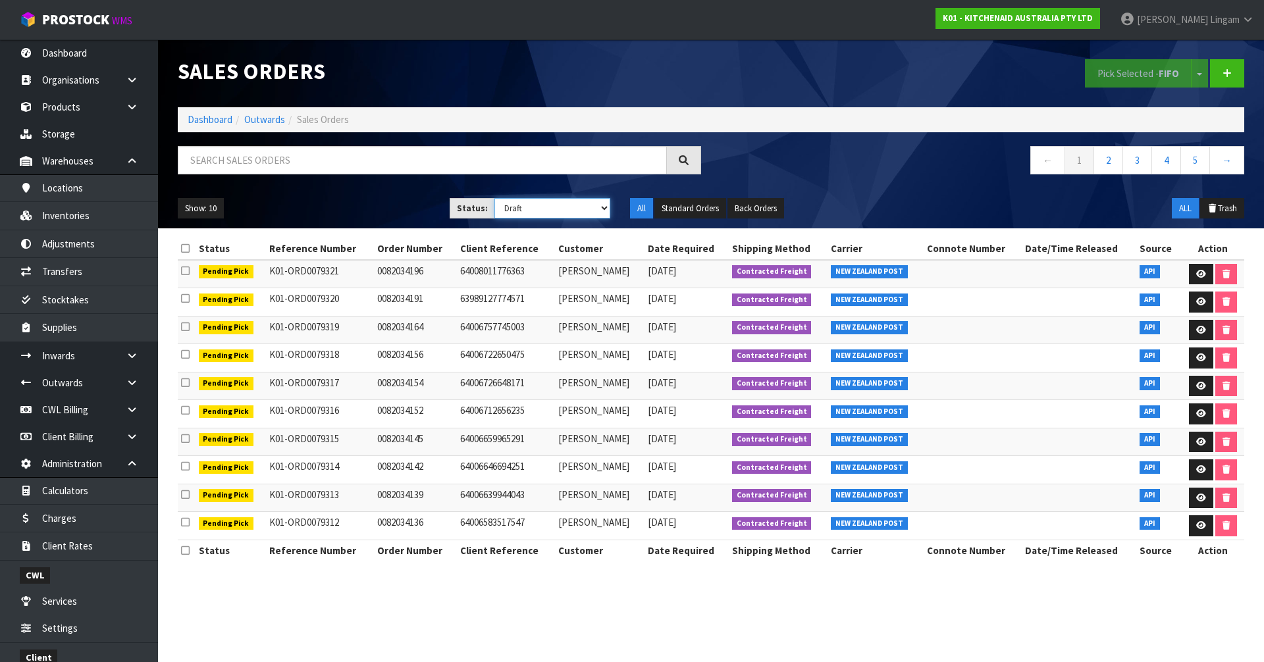
click at [494, 198] on select "Draft Pending Allocated Pending Pick Goods Picked Goods Packed Pending Charges …" at bounding box center [552, 208] width 116 height 20
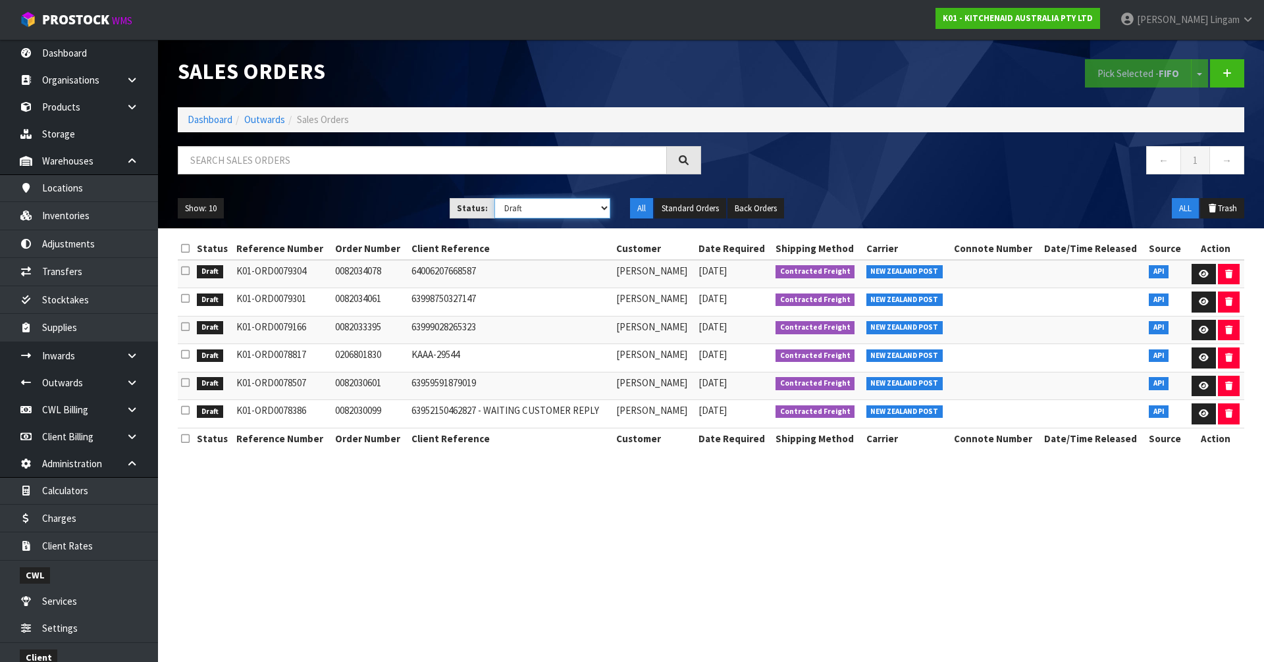
click at [524, 210] on select "Draft Pending Allocated Pending Pick Goods Picked Goods Packed Pending Charges …" at bounding box center [552, 208] width 116 height 20
select select "string:1"
click at [494, 198] on select "Draft Pending Allocated Pending Pick Goods Picked Goods Packed Pending Charges …" at bounding box center [552, 208] width 116 height 20
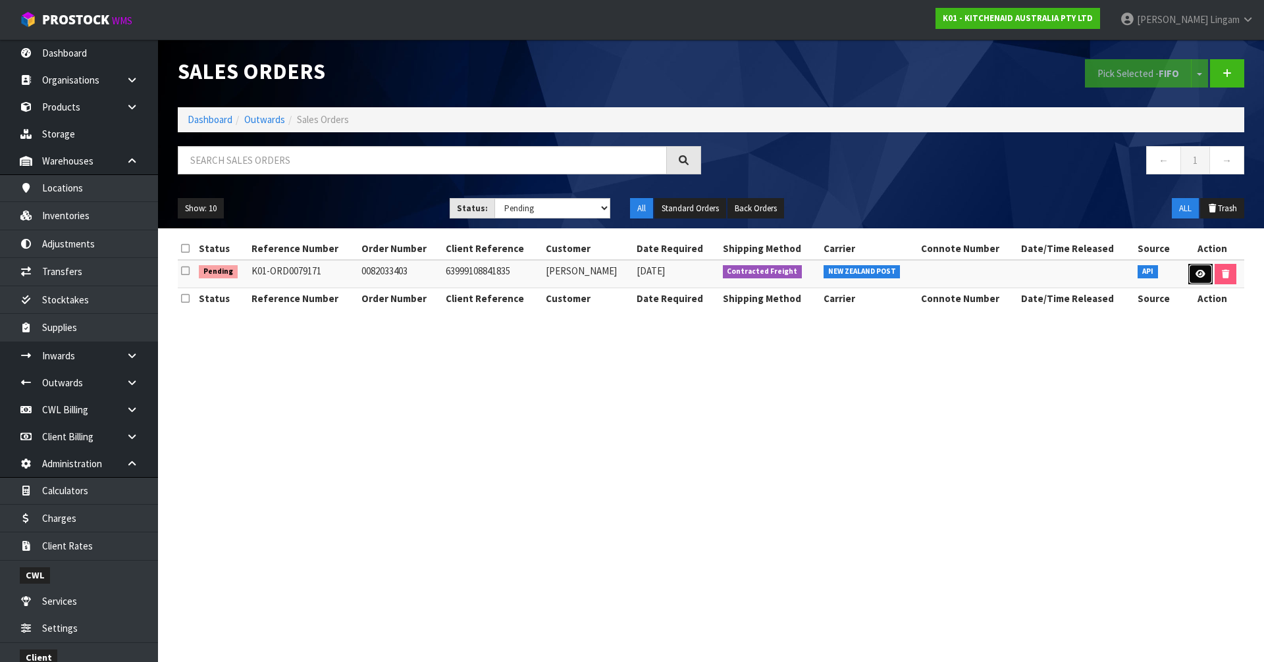
click at [1200, 274] on icon at bounding box center [1200, 274] width 10 height 9
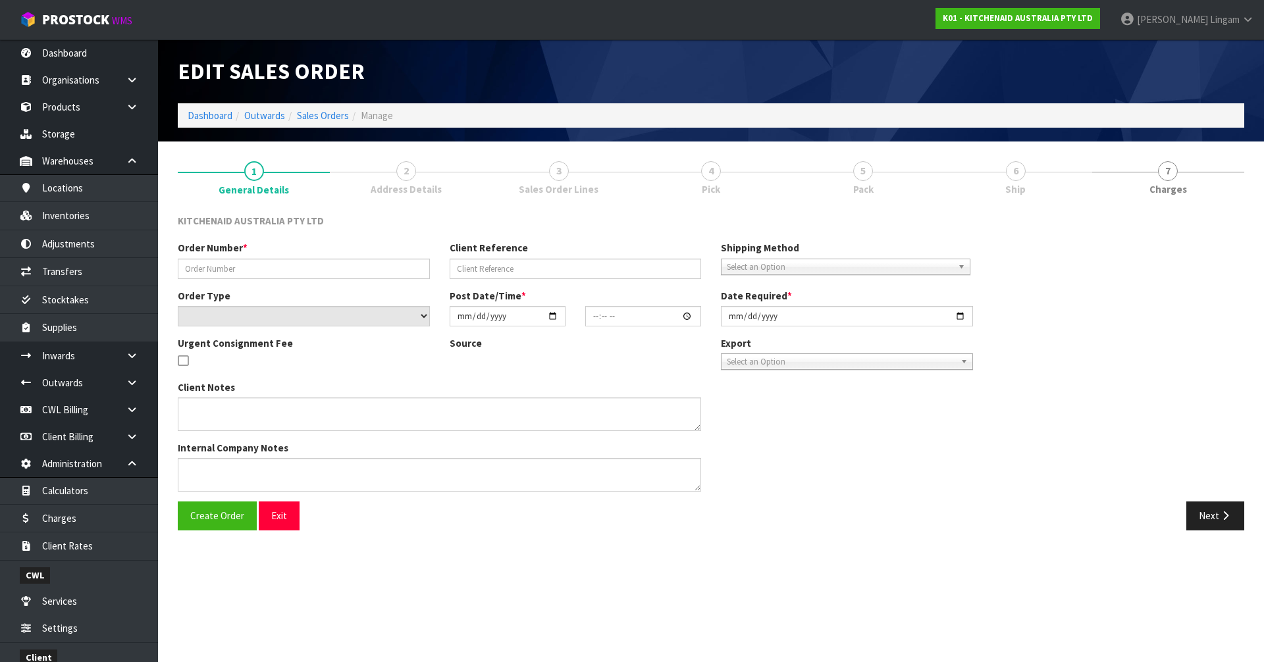
type input "0082033403"
type input "63999108841835"
select select "number:0"
type input "2025-09-14"
type input "23:38:03.000"
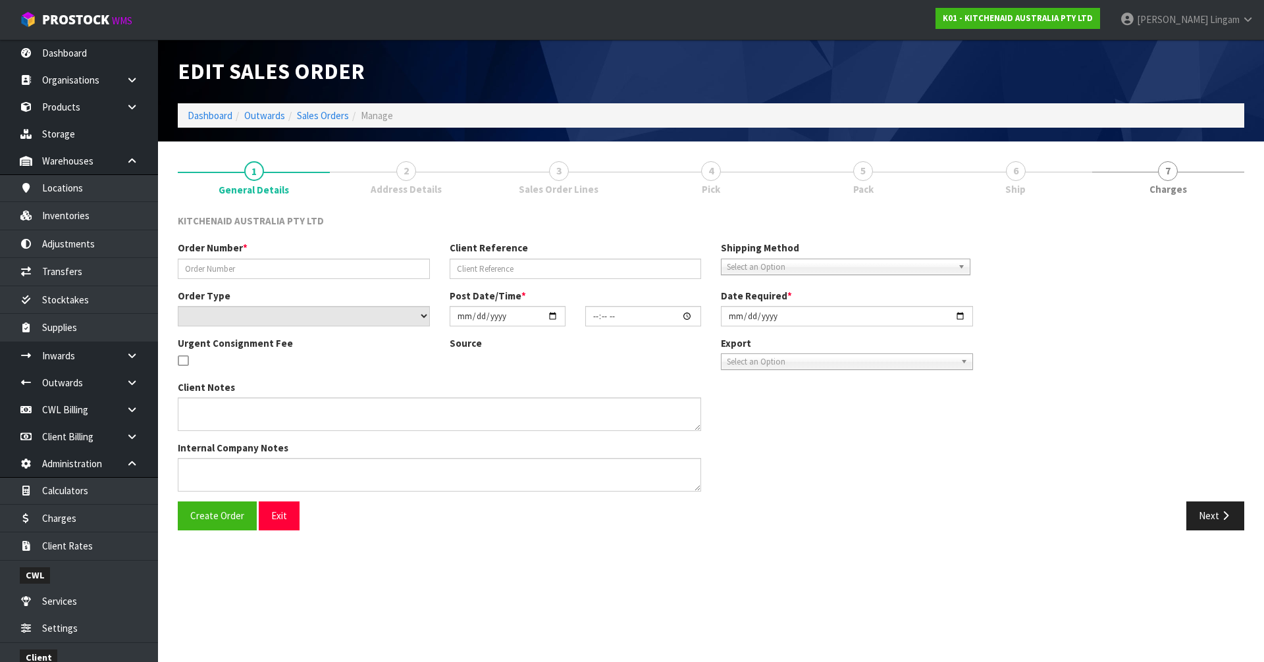
type input "2025-09-14"
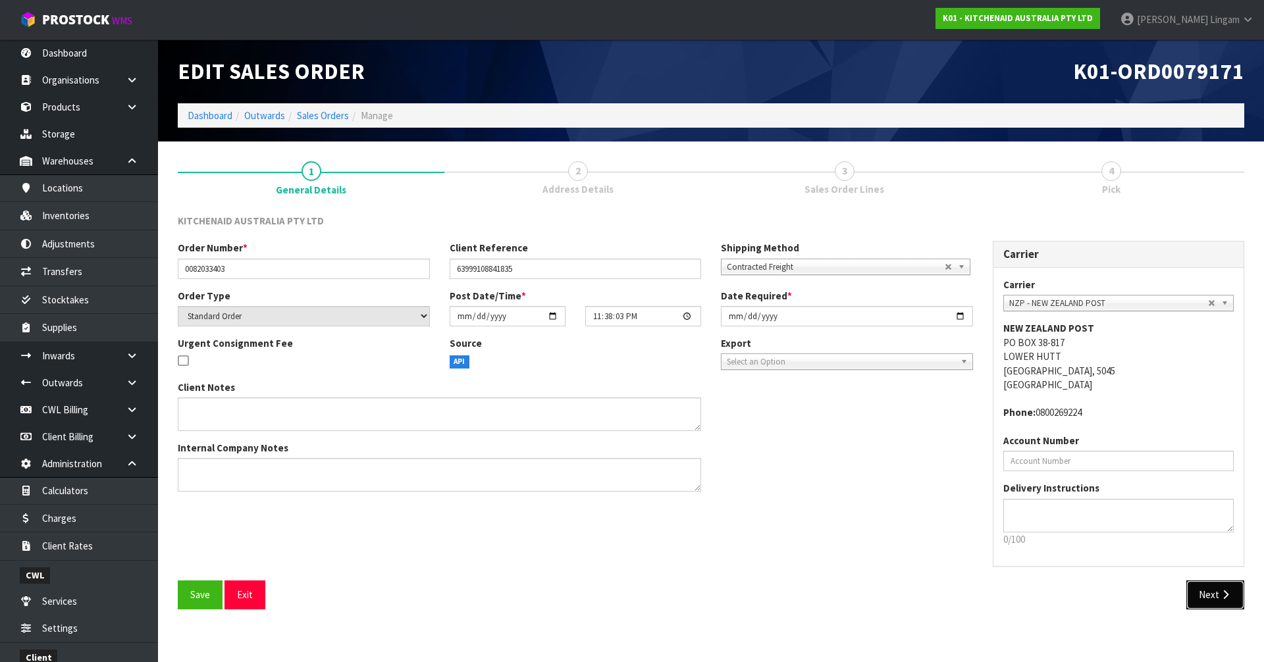
click at [1224, 596] on icon "button" at bounding box center [1225, 595] width 13 height 10
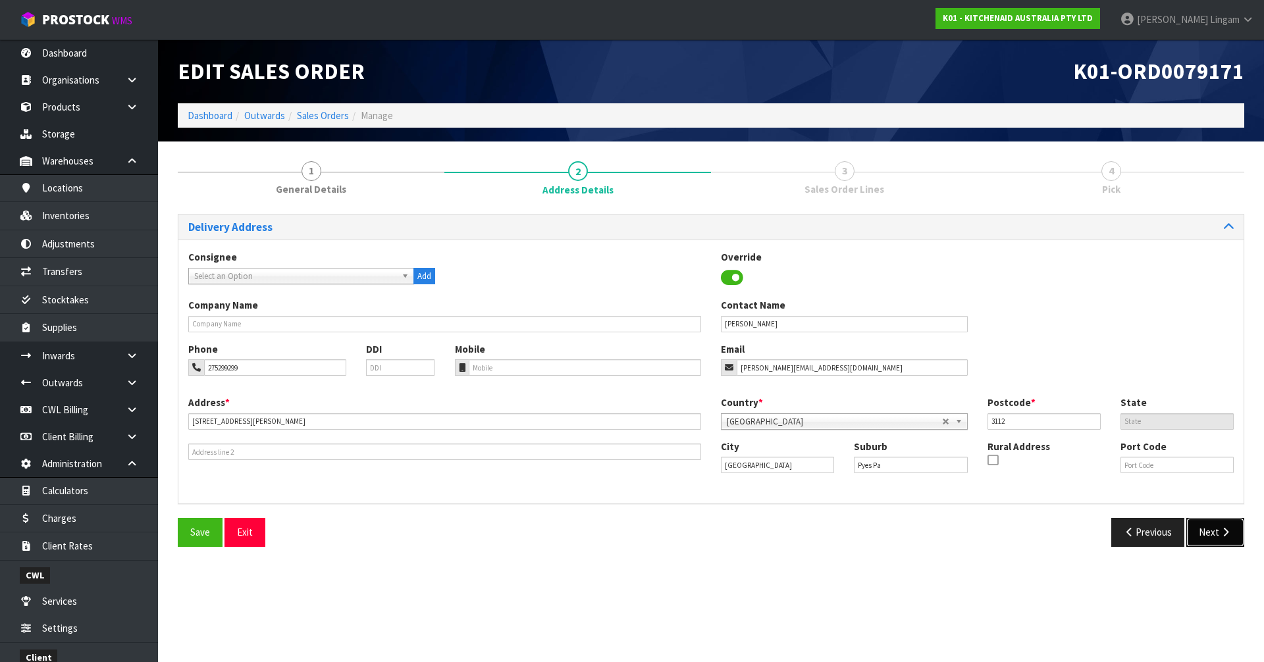
click at [1221, 536] on icon "button" at bounding box center [1225, 532] width 13 height 10
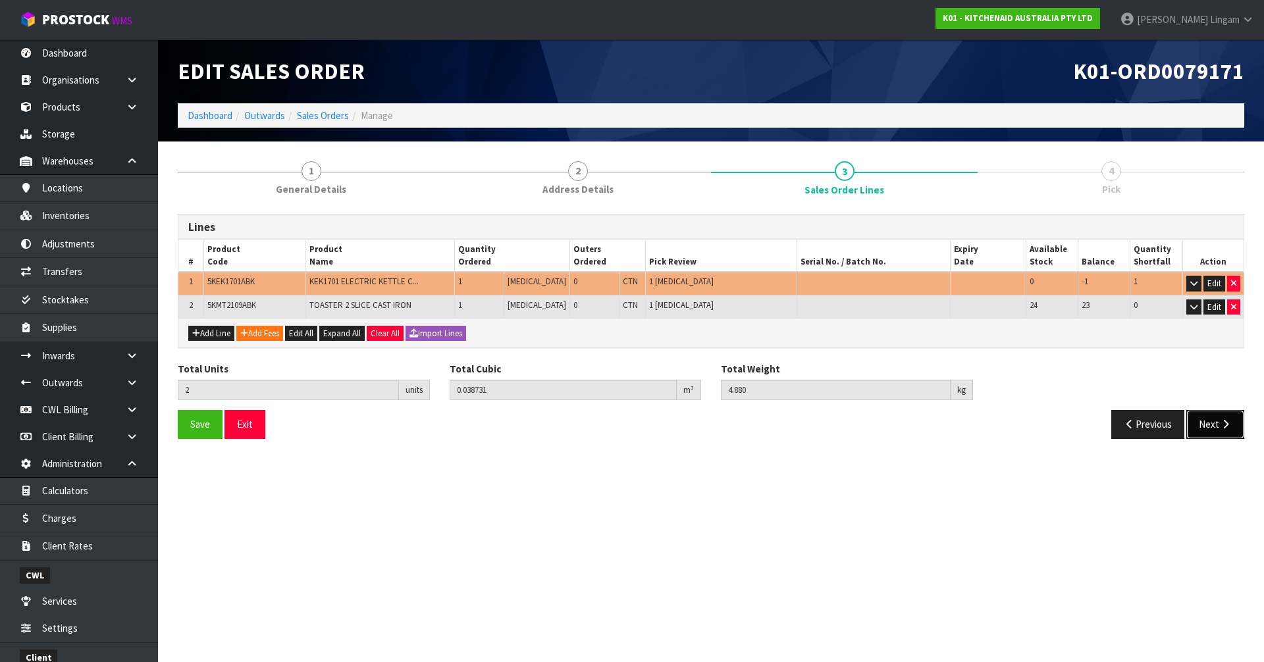
click at [1196, 424] on button "Next" at bounding box center [1215, 424] width 58 height 28
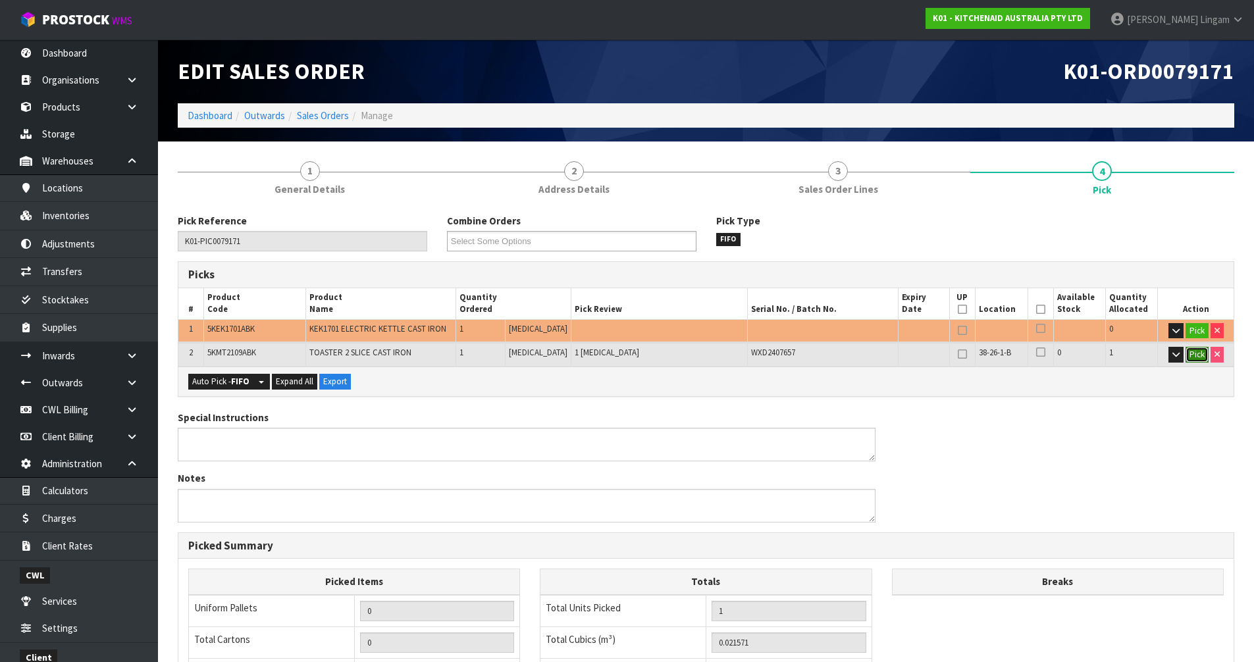
click at [1198, 359] on button "Pick" at bounding box center [1196, 355] width 23 height 16
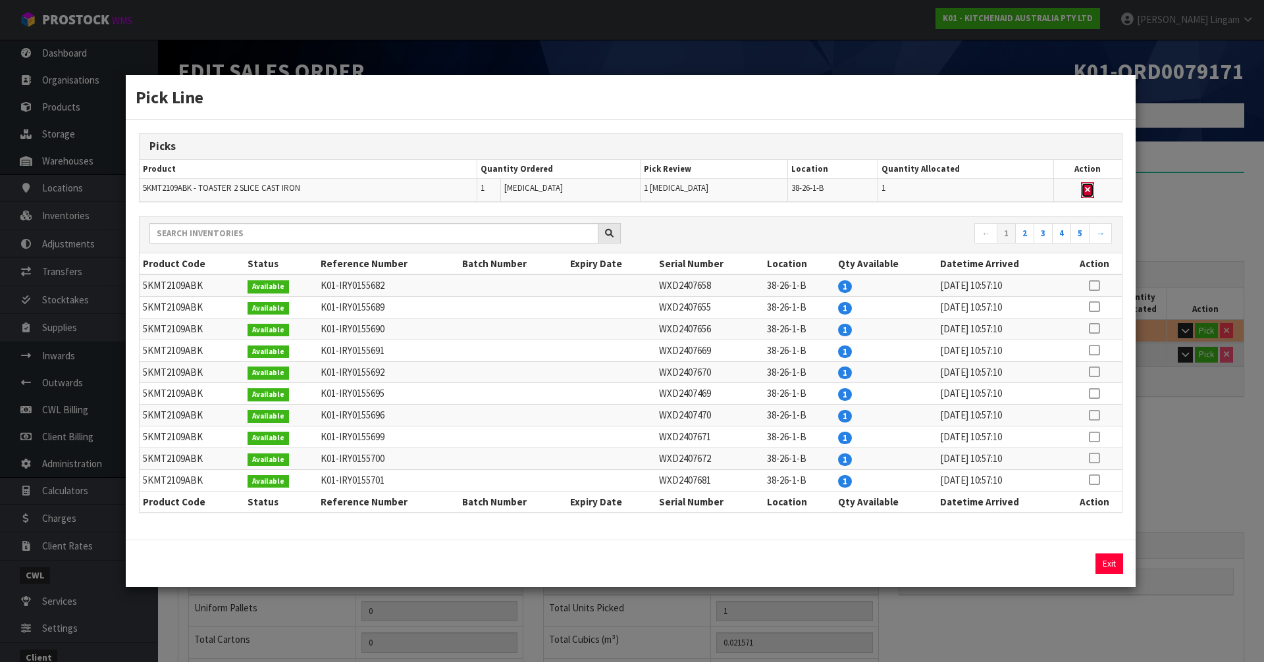
click at [1088, 188] on icon "button" at bounding box center [1087, 190] width 5 height 9
type input "0"
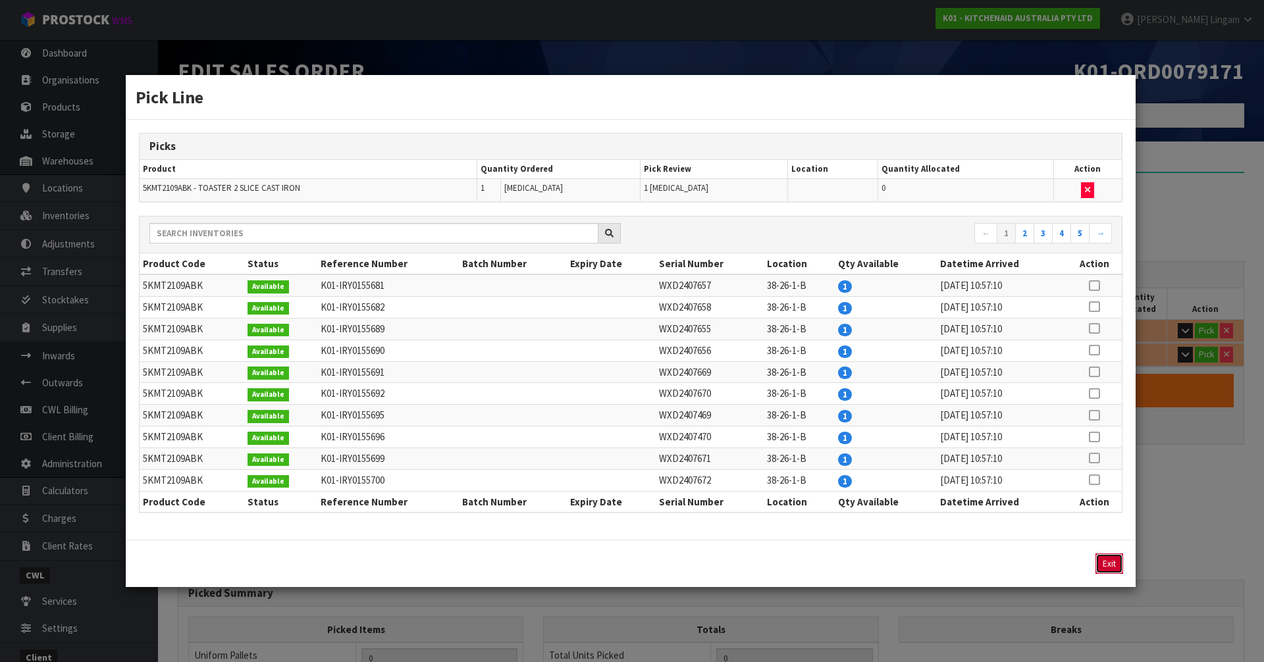
click at [1110, 559] on button "Exit" at bounding box center [1109, 563] width 28 height 20
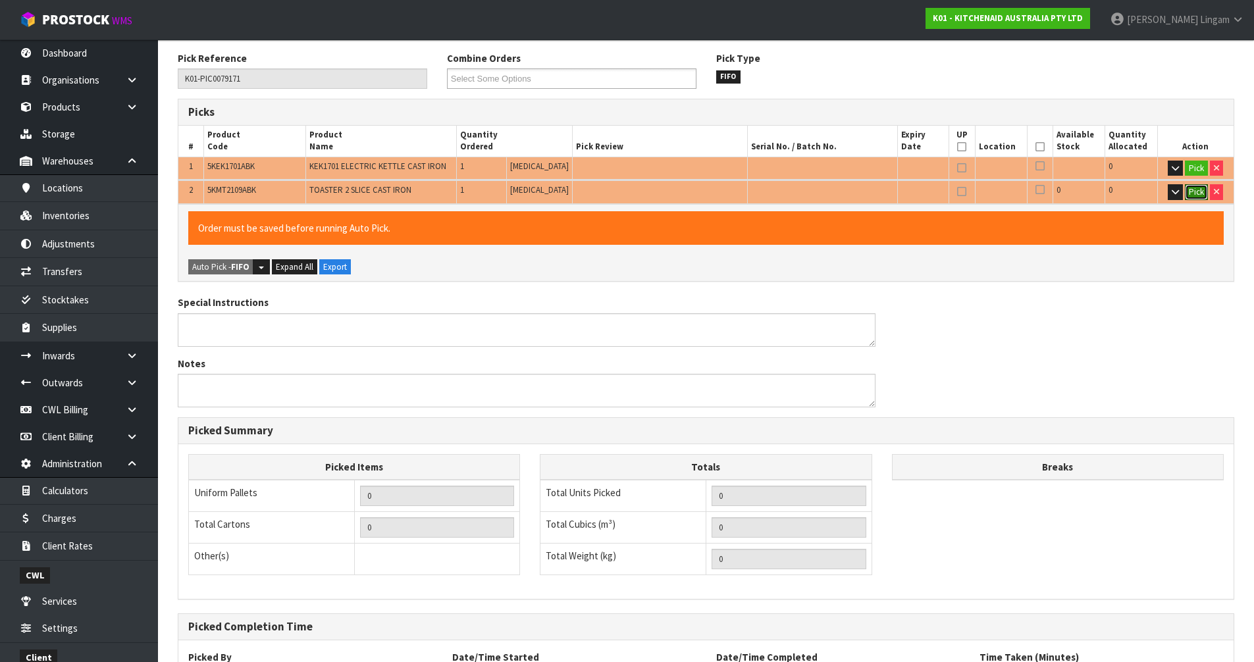
scroll to position [281, 0]
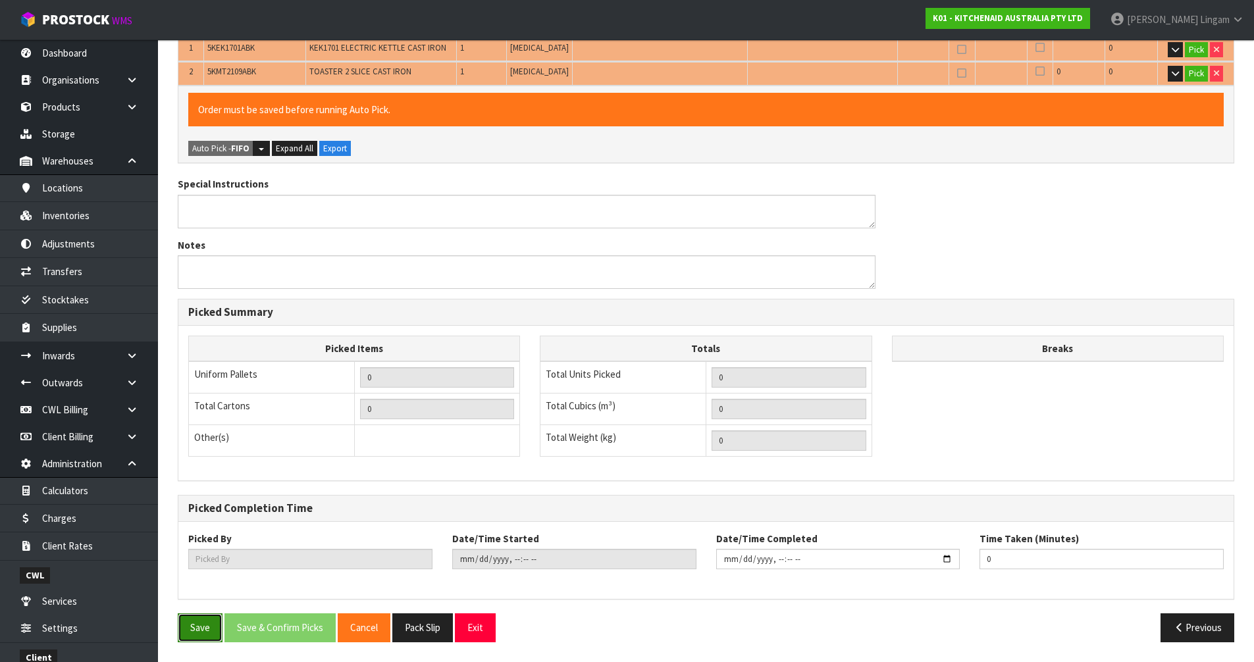
click at [188, 630] on button "Save" at bounding box center [200, 627] width 45 height 28
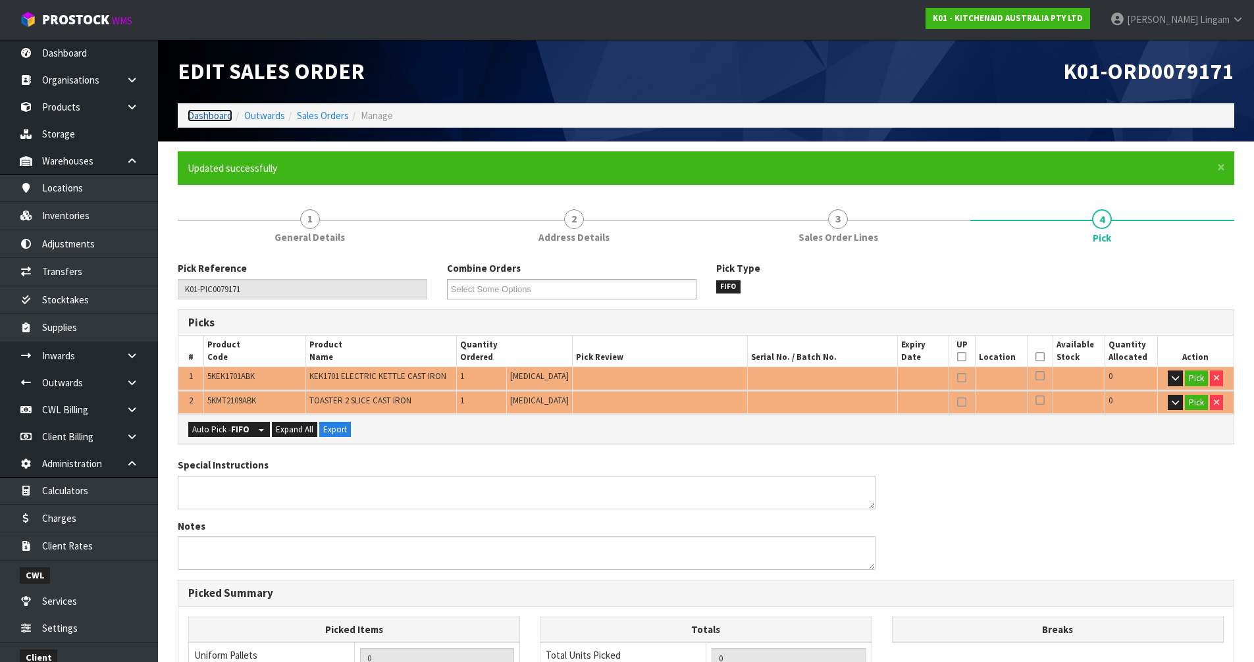
click at [207, 118] on link "Dashboard" at bounding box center [210, 115] width 45 height 13
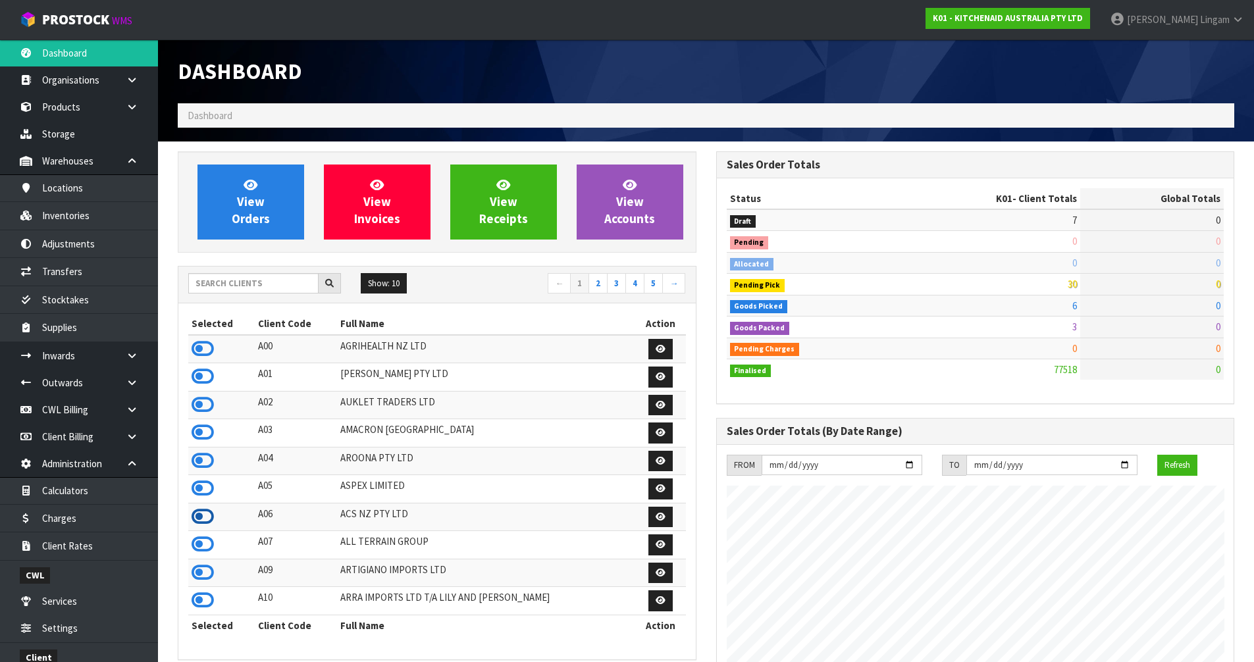
scroll to position [657097, 657555]
click at [203, 519] on icon at bounding box center [203, 517] width 22 height 20
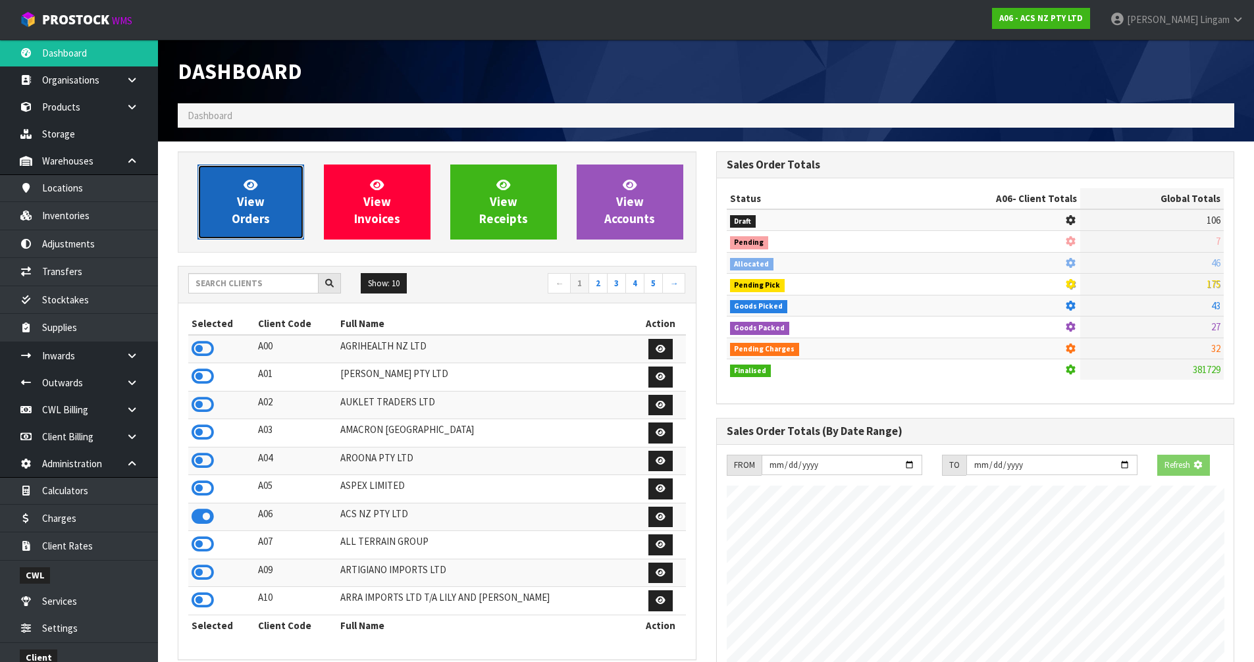
scroll to position [997, 538]
click at [248, 211] on span "View Orders" at bounding box center [251, 201] width 38 height 49
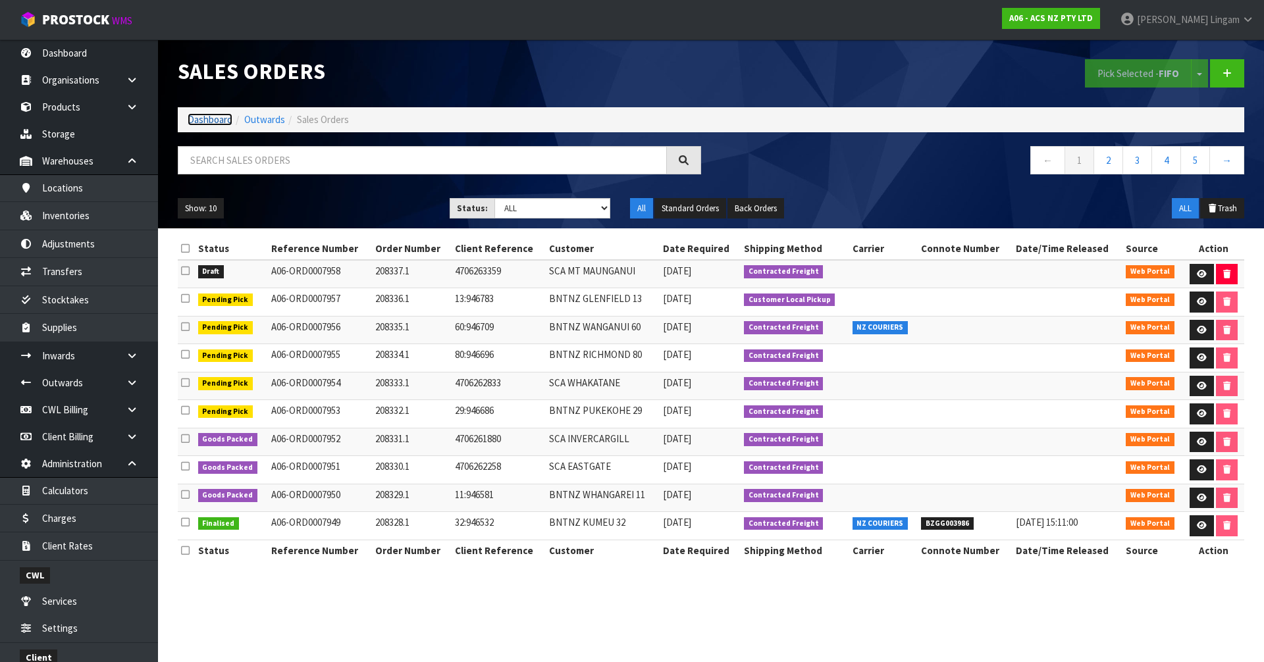
click at [213, 116] on link "Dashboard" at bounding box center [210, 119] width 45 height 13
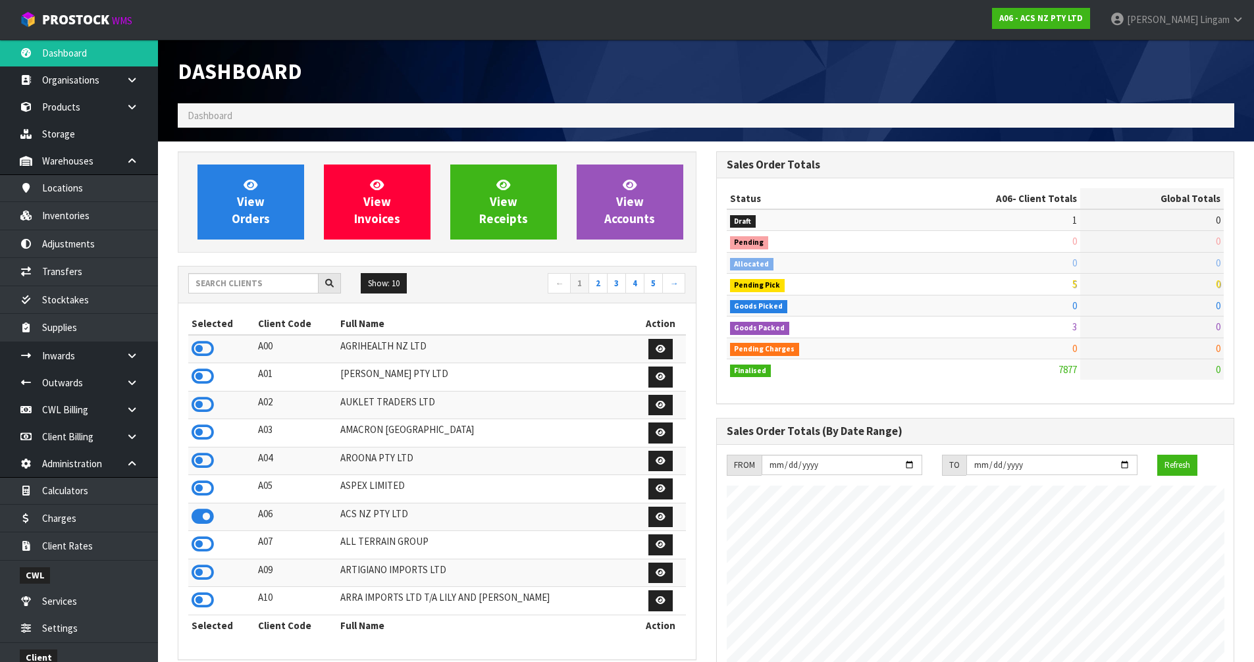
scroll to position [997, 538]
click at [218, 288] on input "text" at bounding box center [253, 283] width 130 height 20
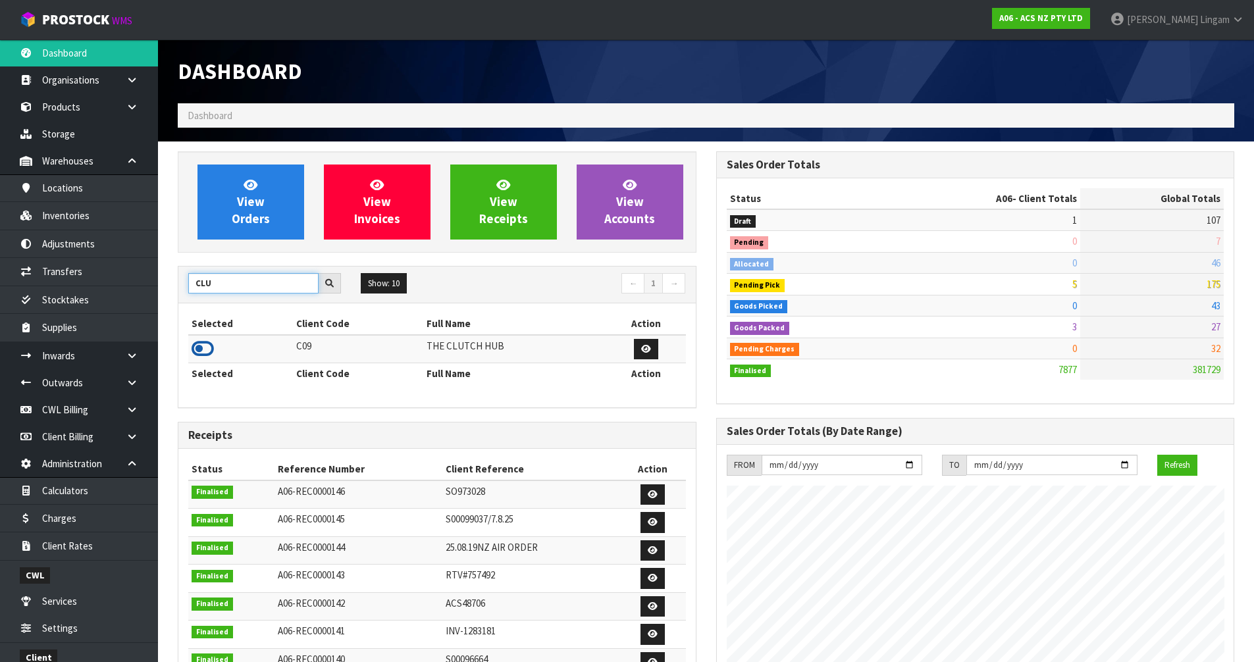
type input "CLU"
click at [203, 354] on icon at bounding box center [203, 349] width 22 height 20
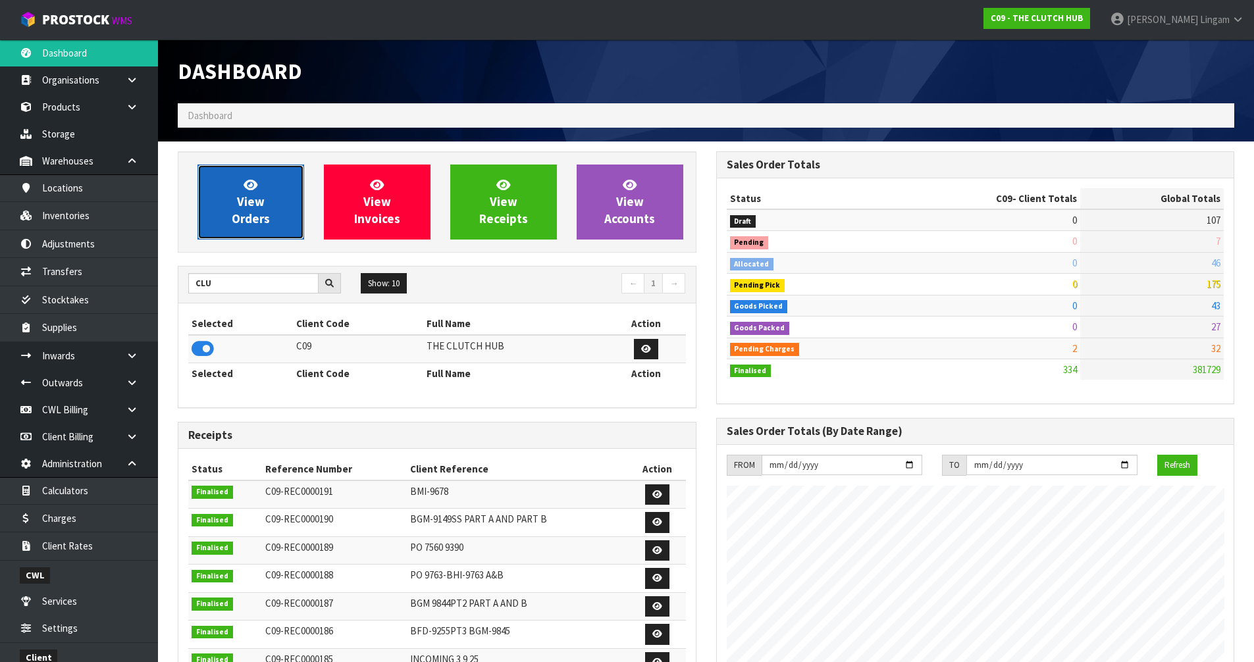
click at [241, 193] on link "View Orders" at bounding box center [250, 202] width 107 height 75
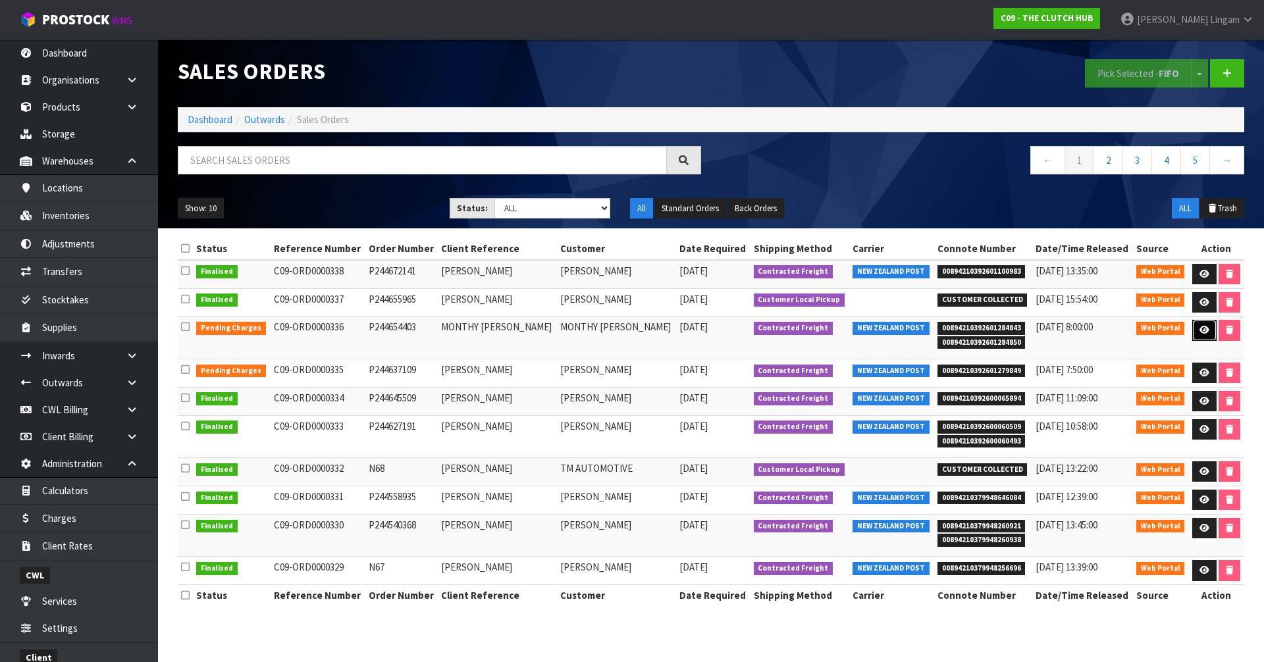
click at [1194, 332] on link at bounding box center [1204, 330] width 24 height 21
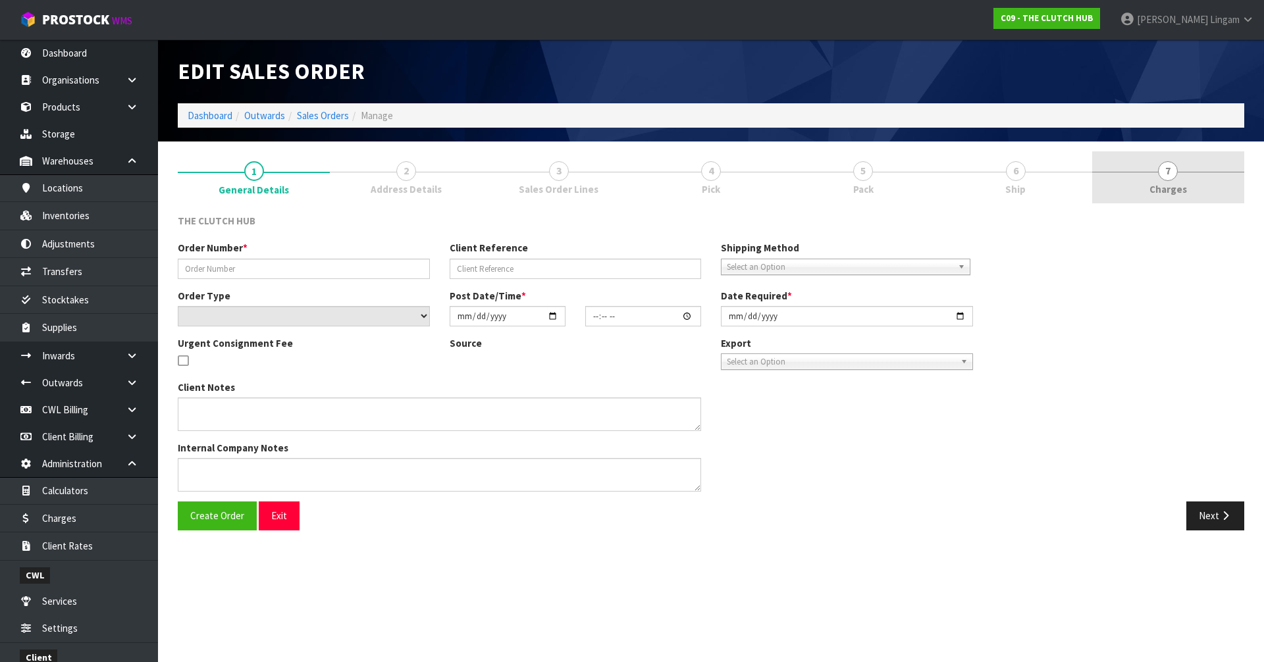
type input "P244654403"
type input "MONTHY NINO MACASPAC"
select select "number:0"
type input "2025-09-15"
type input "19:44:00.000"
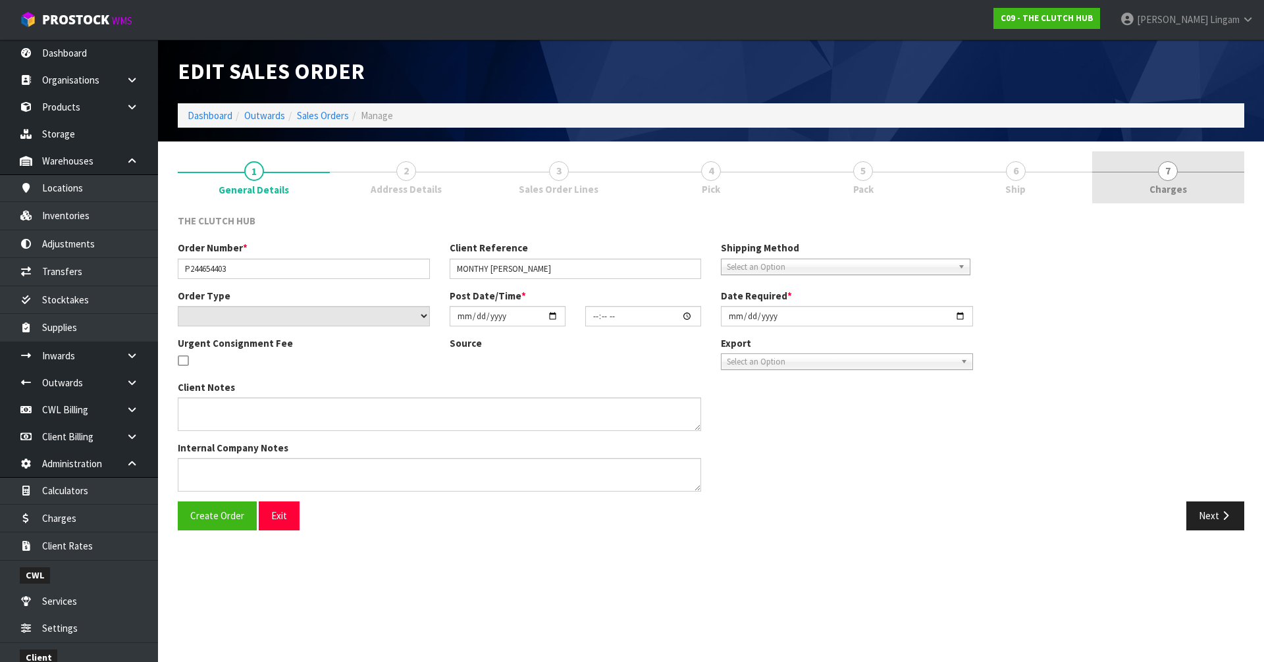
type input "2025-09-18"
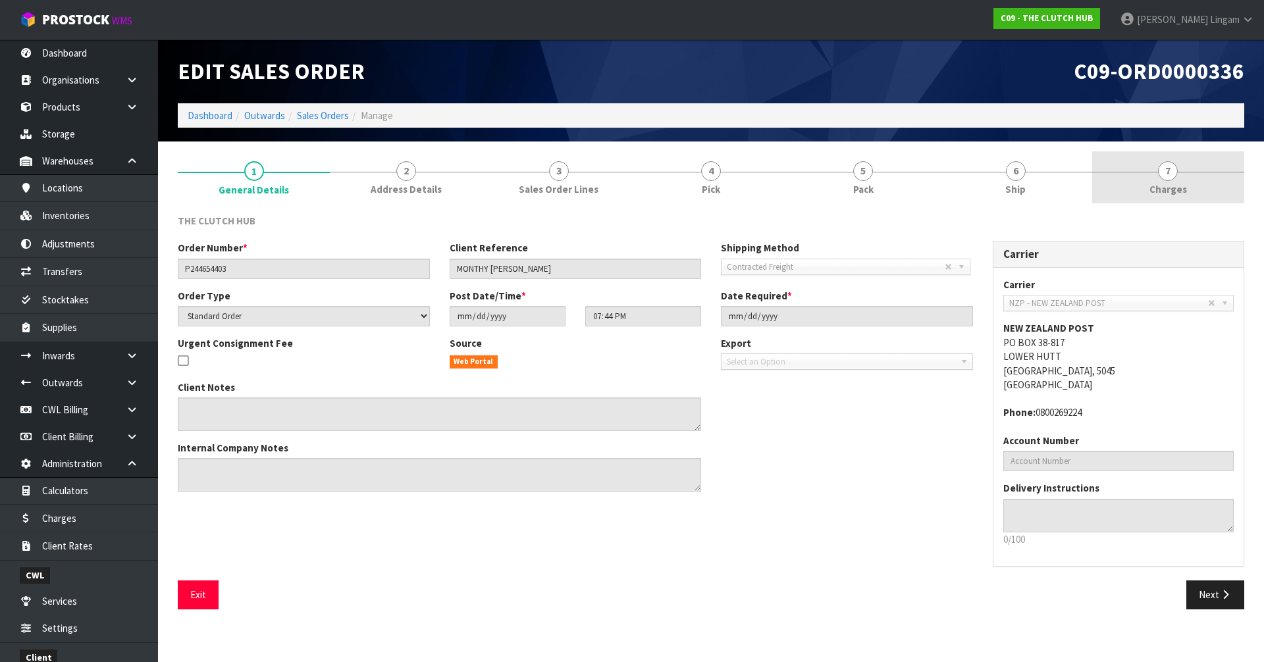
click at [1198, 189] on link "7 Charges" at bounding box center [1168, 177] width 152 height 52
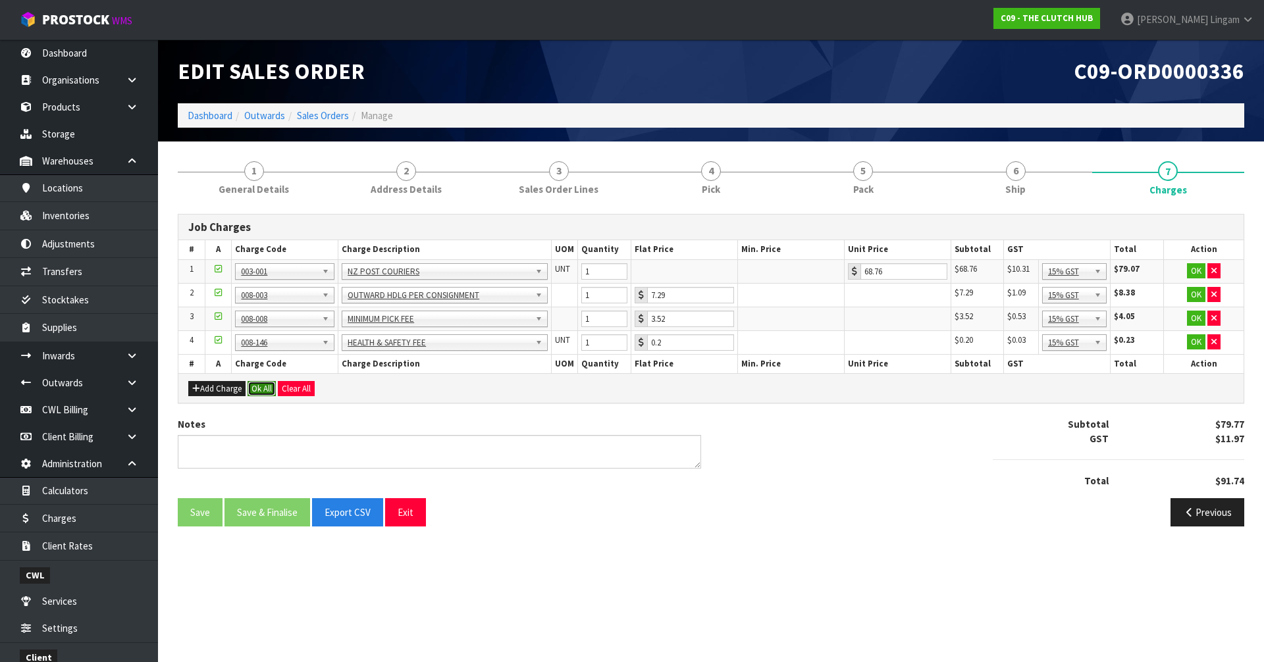
click at [251, 385] on button "Ok All" at bounding box center [261, 389] width 28 height 16
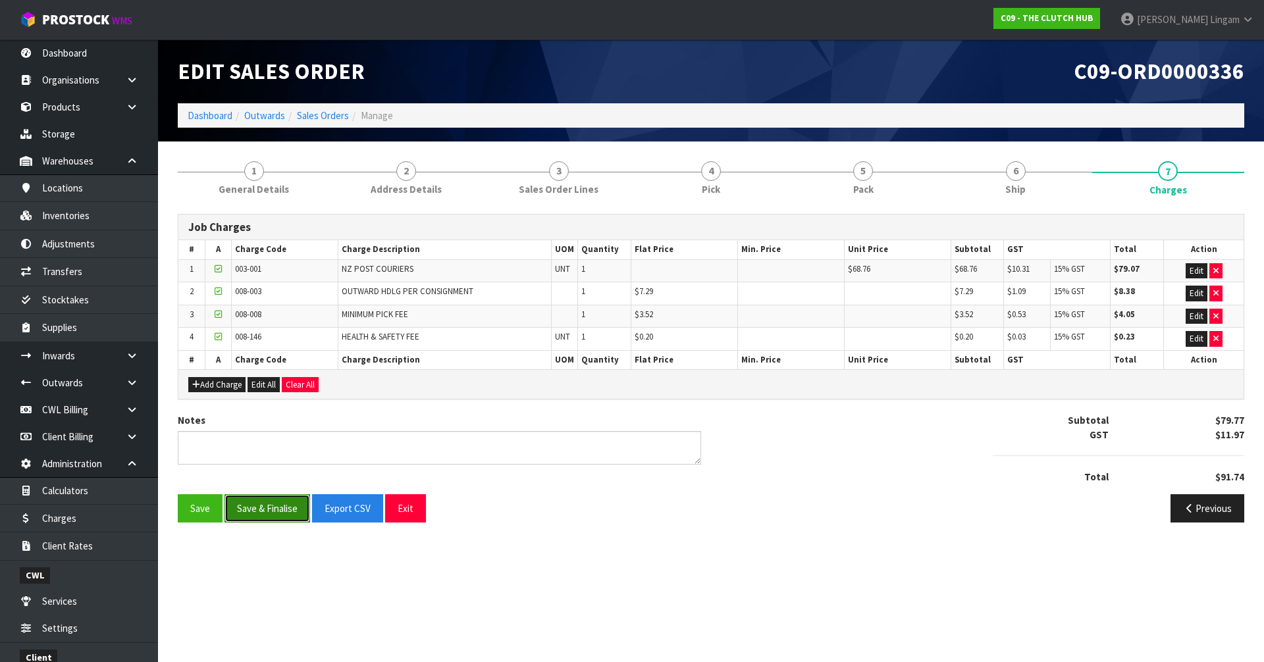
click at [247, 499] on button "Save & Finalise" at bounding box center [267, 508] width 86 height 28
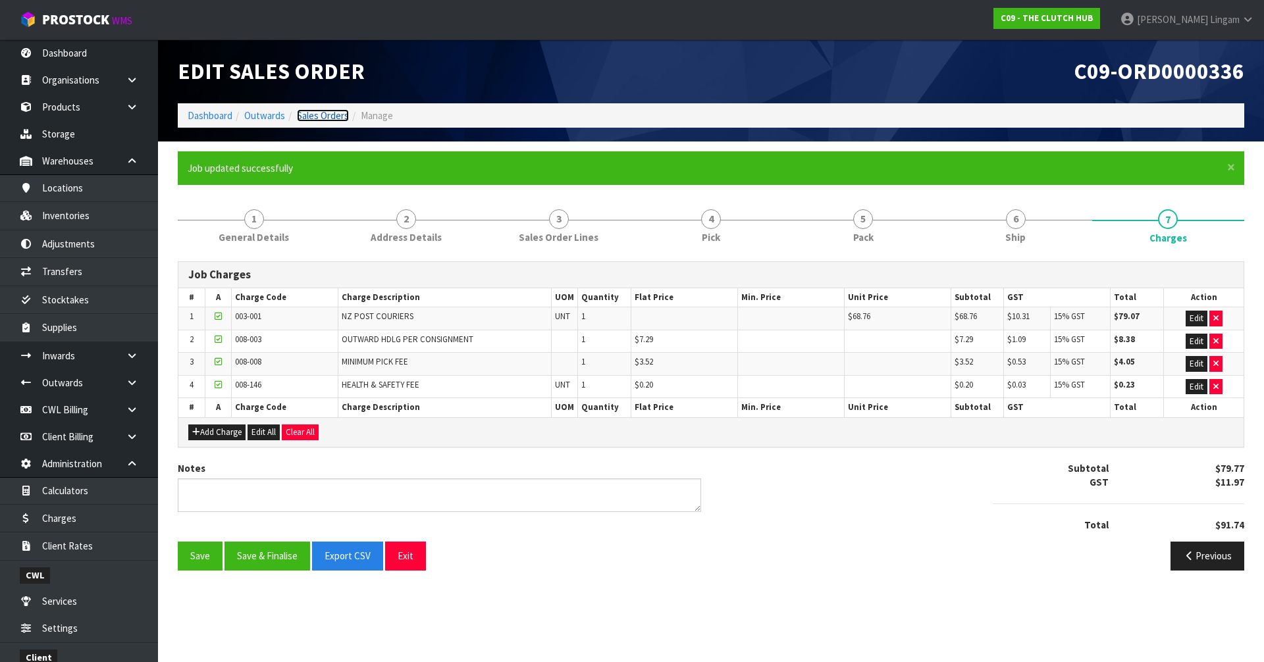
click at [330, 113] on link "Sales Orders" at bounding box center [323, 115] width 52 height 13
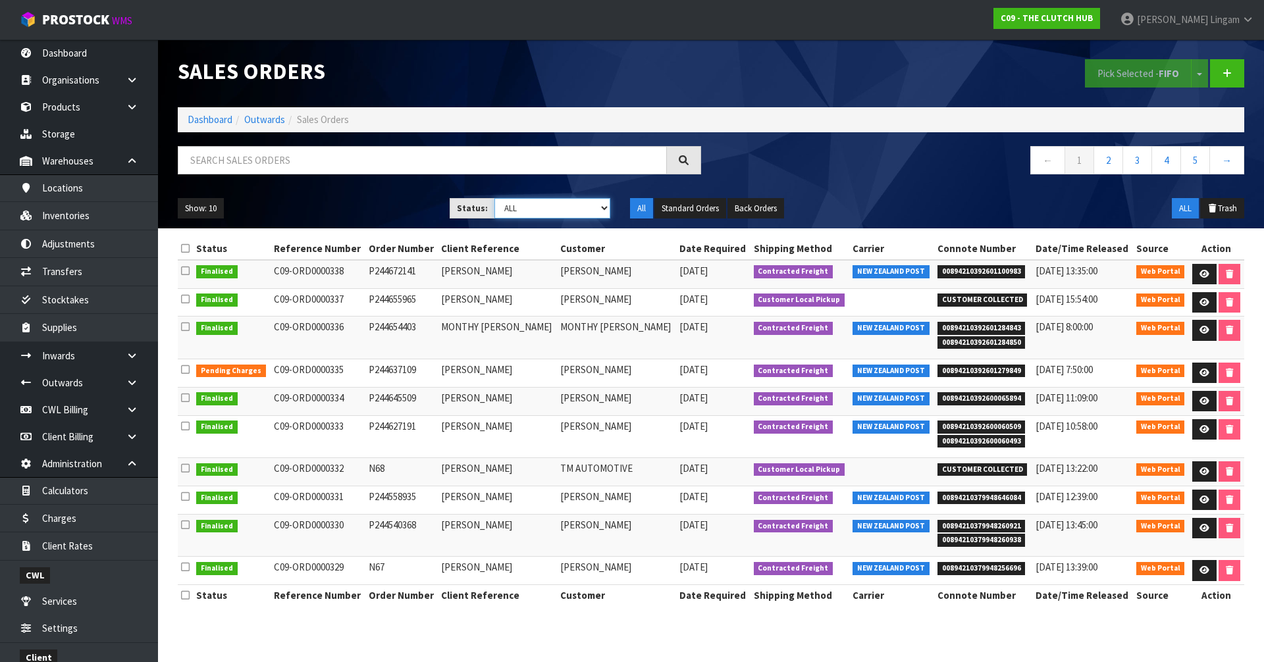
click at [570, 207] on select "Draft Pending Allocated Pending Pick Goods Picked Goods Packed Pending Charges …" at bounding box center [552, 208] width 116 height 20
select select "string:6"
click at [494, 198] on select "Draft Pending Allocated Pending Pick Goods Picked Goods Packed Pending Charges …" at bounding box center [552, 208] width 116 height 20
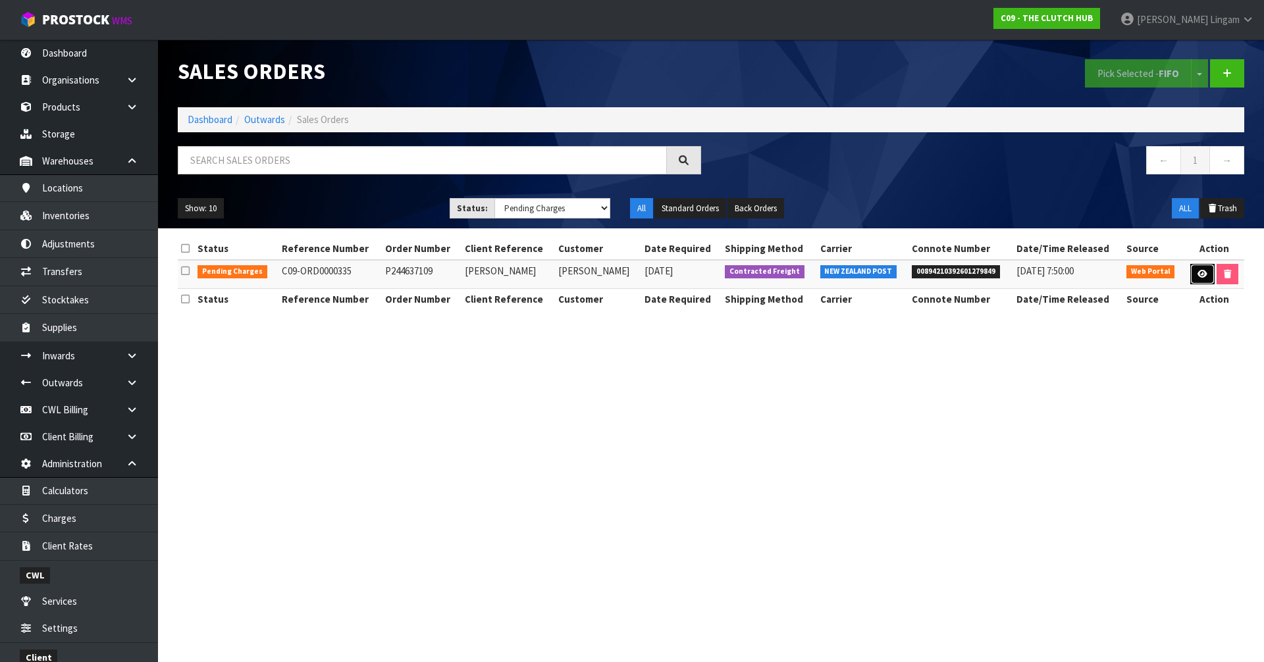
click at [1202, 276] on icon at bounding box center [1202, 274] width 10 height 9
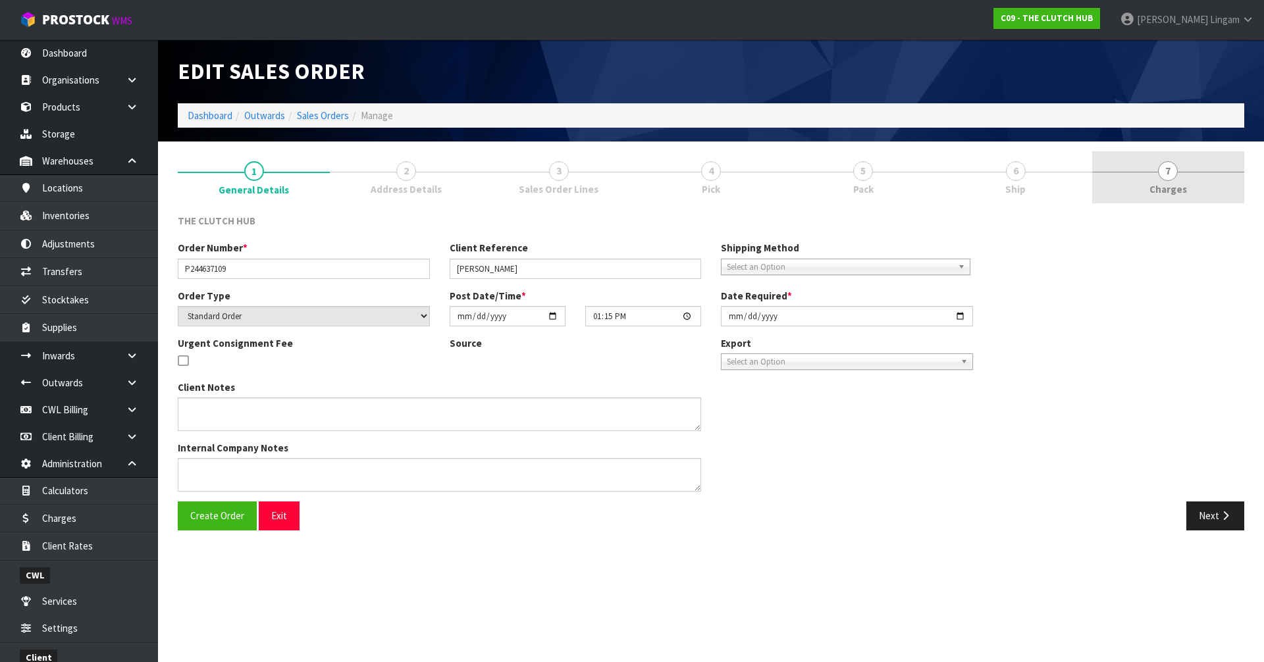
click at [1186, 188] on link "7 Charges" at bounding box center [1168, 177] width 152 height 52
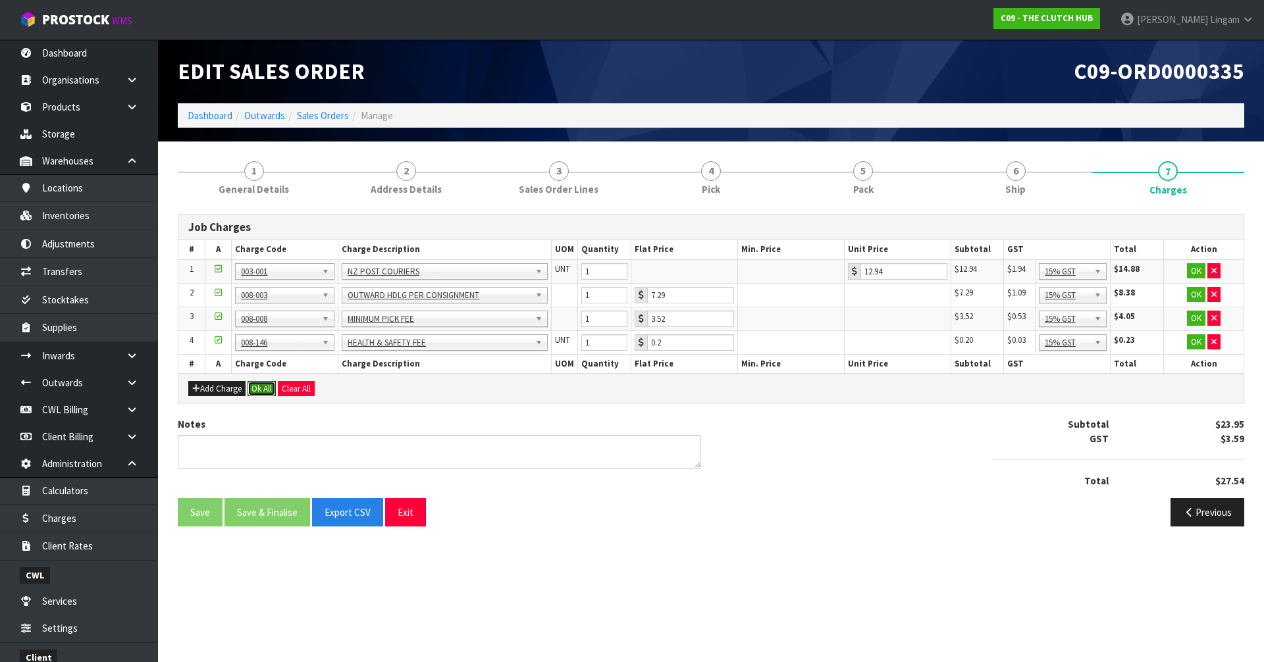
click at [264, 386] on button "Ok All" at bounding box center [261, 389] width 28 height 16
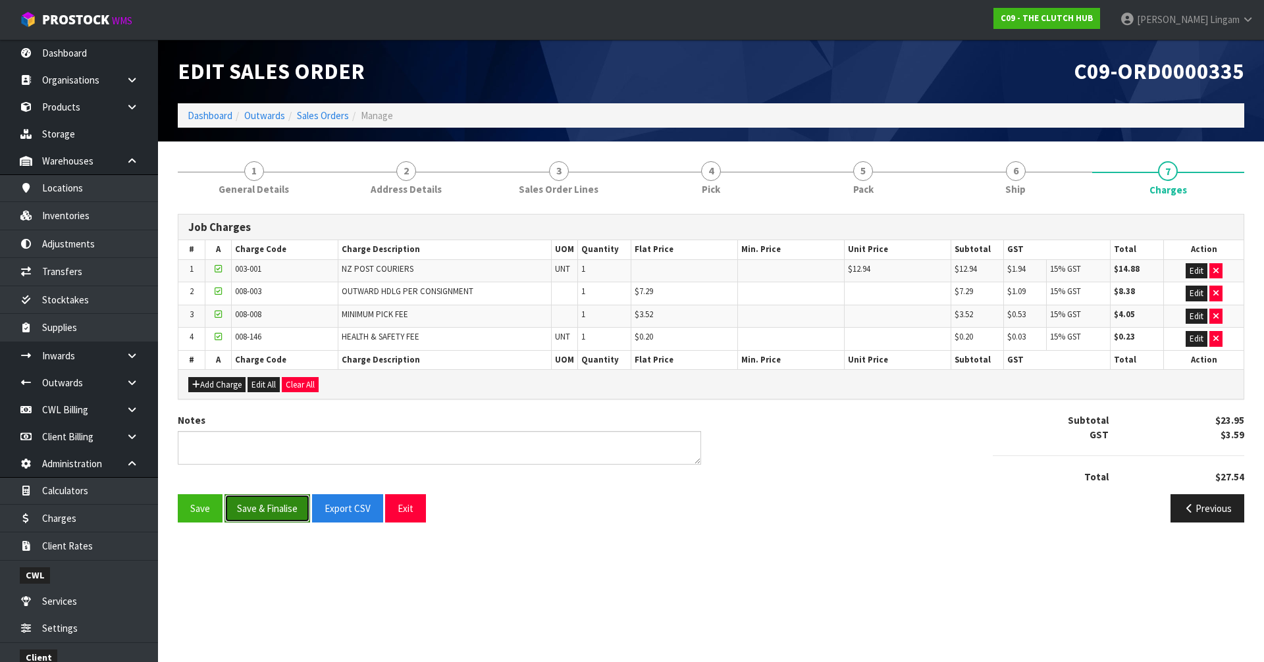
click at [278, 519] on button "Save & Finalise" at bounding box center [267, 508] width 86 height 28
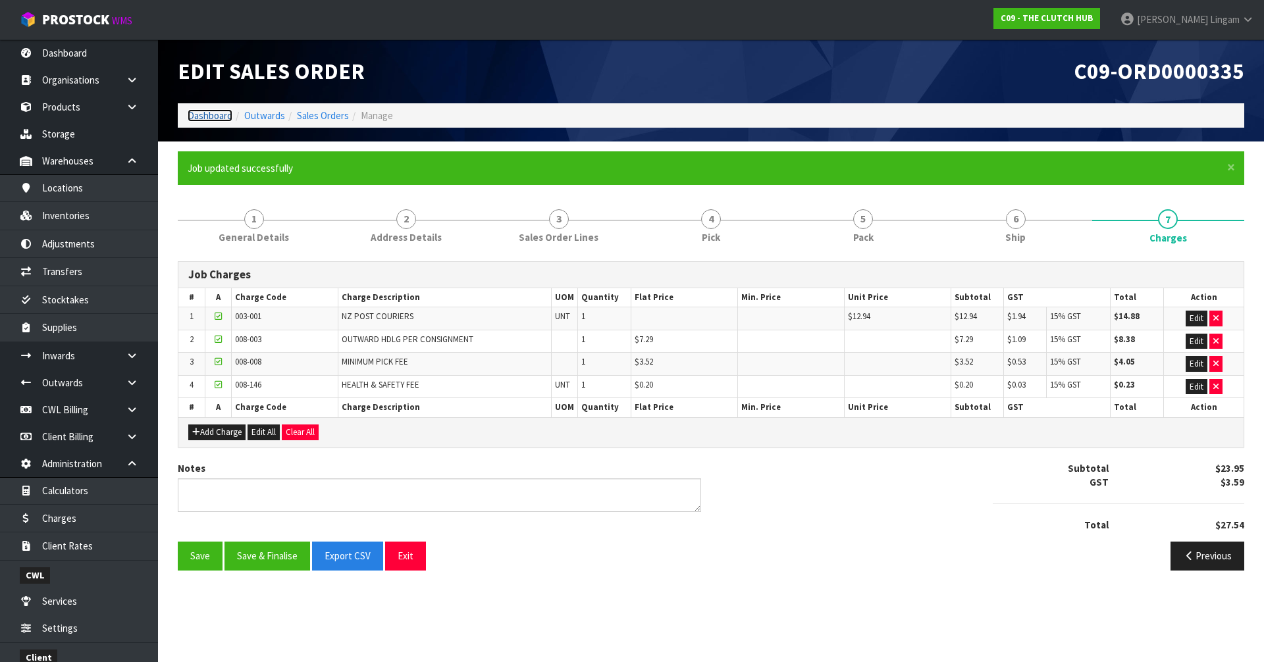
click at [196, 112] on link "Dashboard" at bounding box center [210, 115] width 45 height 13
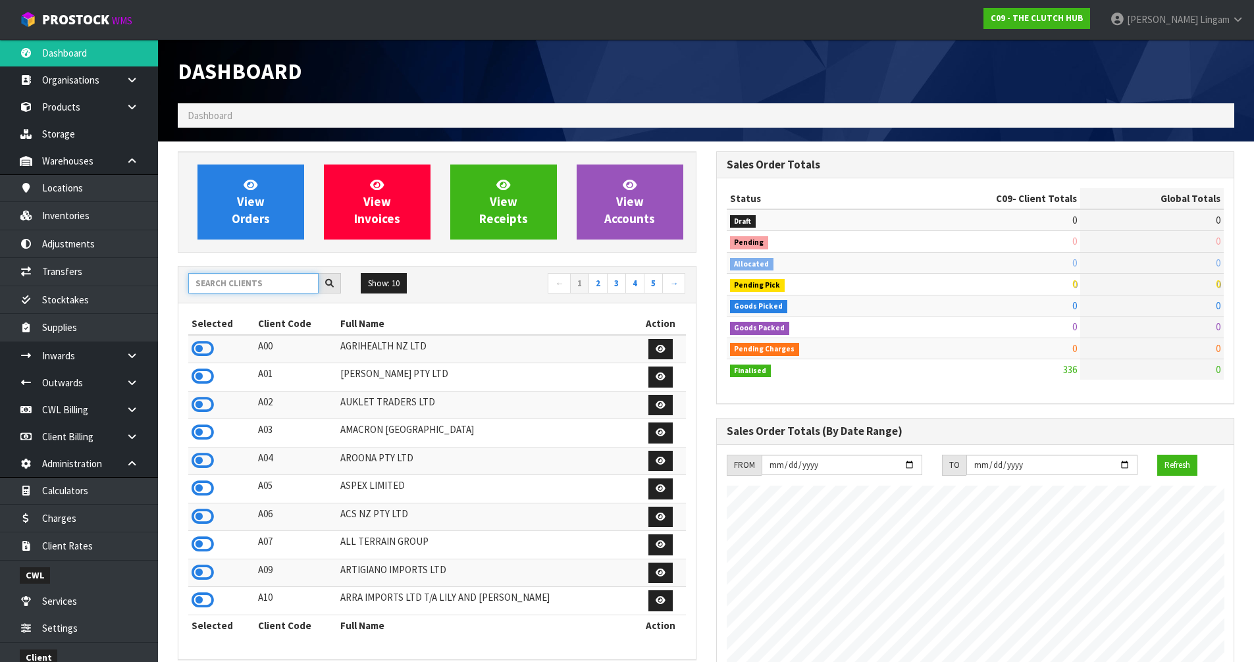
click at [241, 282] on input "text" at bounding box center [253, 283] width 130 height 20
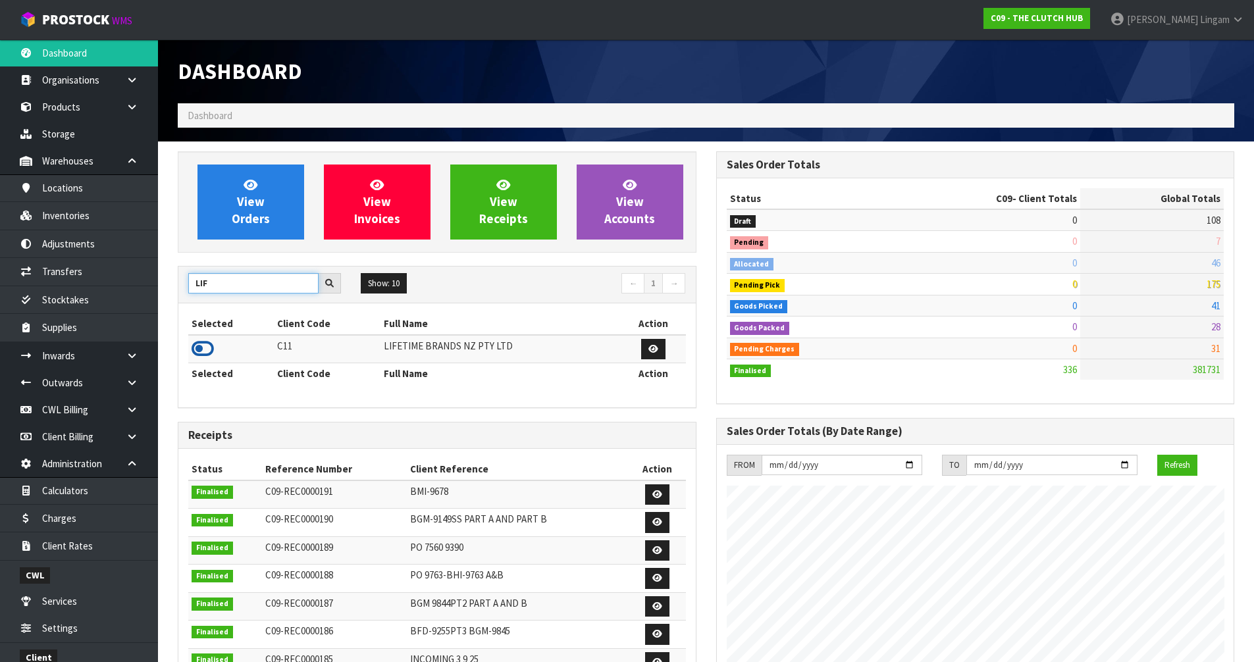
type input "LIF"
click at [202, 350] on icon at bounding box center [203, 349] width 22 height 20
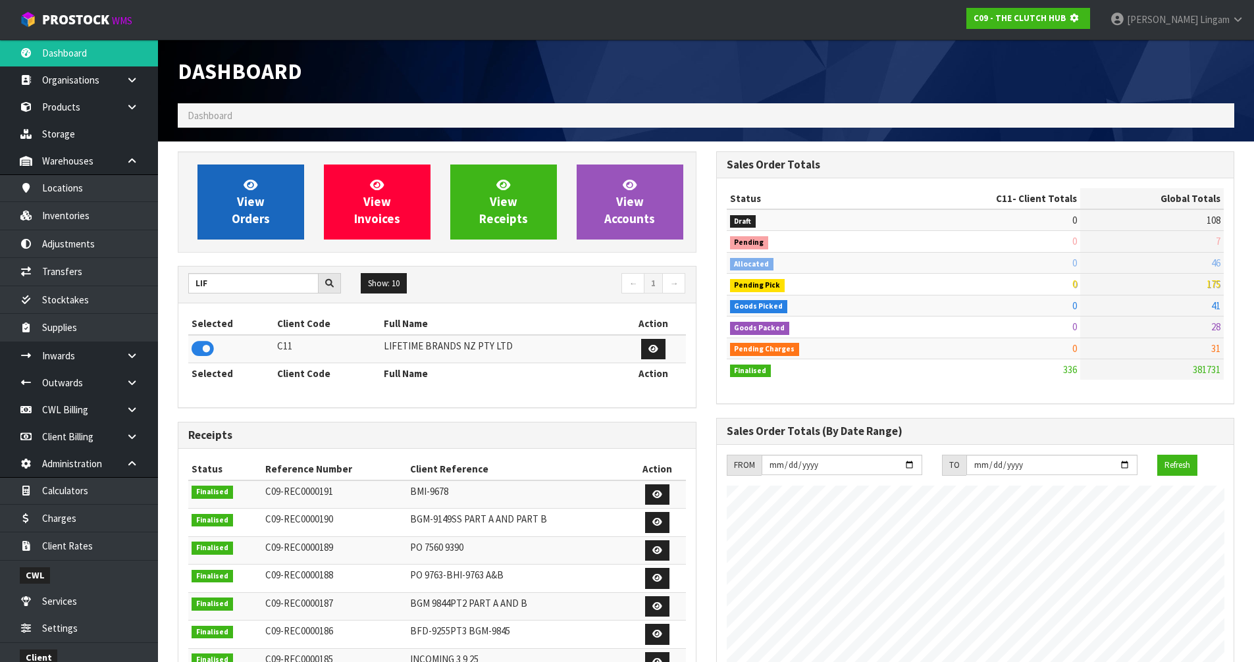
scroll to position [821, 538]
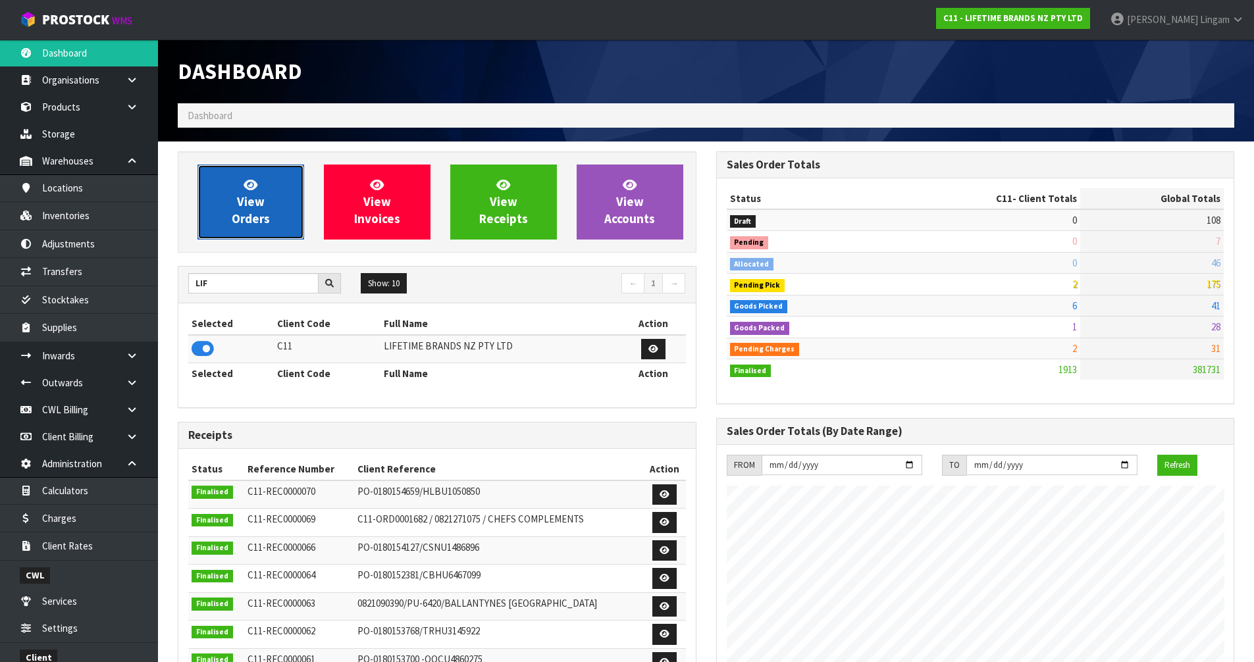
click at [259, 214] on span "View Orders" at bounding box center [251, 201] width 38 height 49
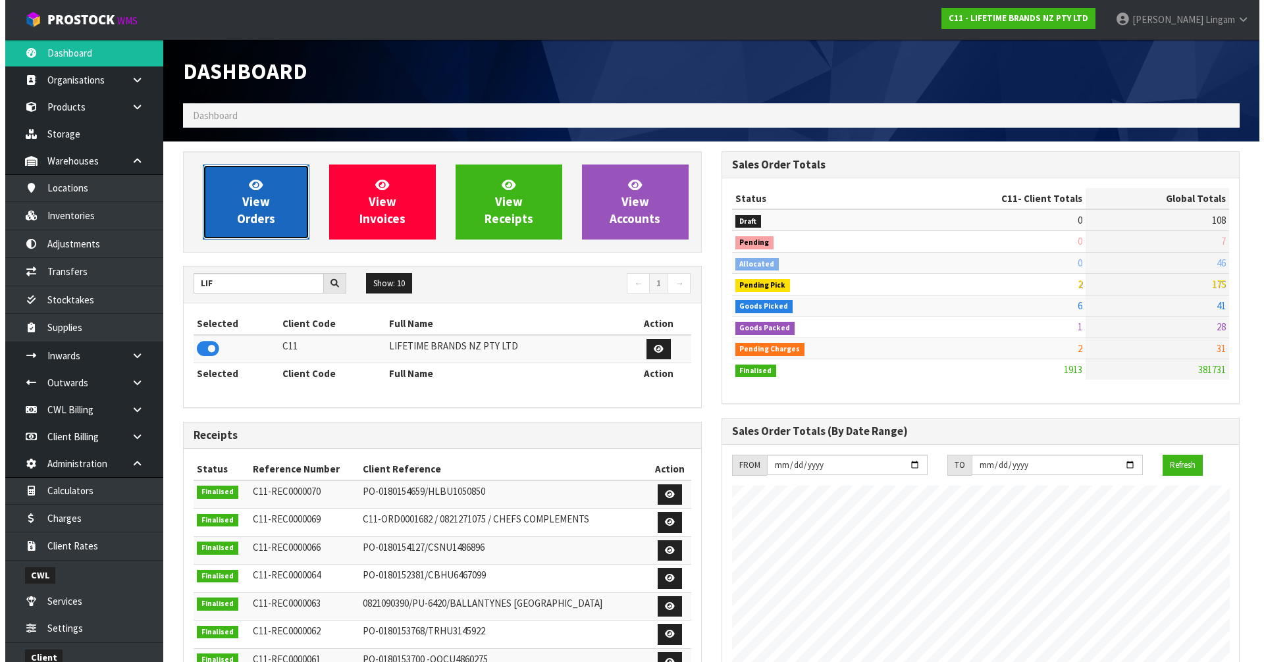
scroll to position [997, 538]
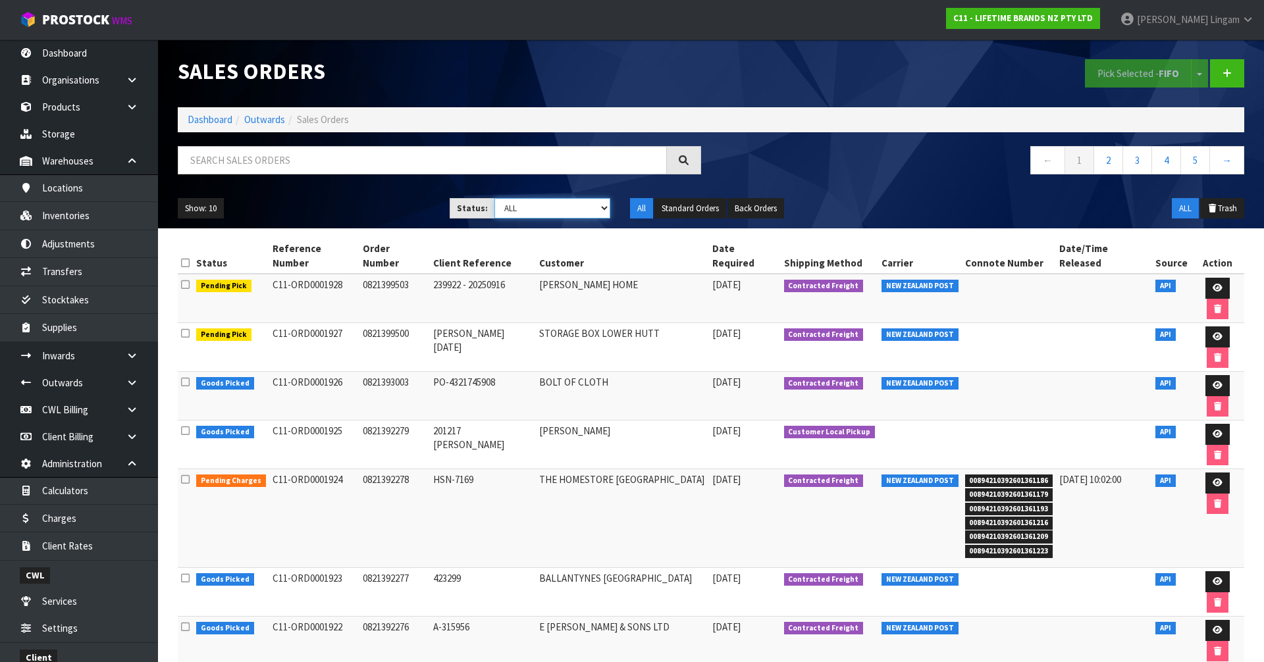
click at [595, 211] on select "Draft Pending Allocated Pending Pick Goods Picked Goods Packed Pending Charges …" at bounding box center [552, 208] width 116 height 20
select select "string:6"
click at [494, 198] on select "Draft Pending Allocated Pending Pick Goods Picked Goods Packed Pending Charges …" at bounding box center [552, 208] width 116 height 20
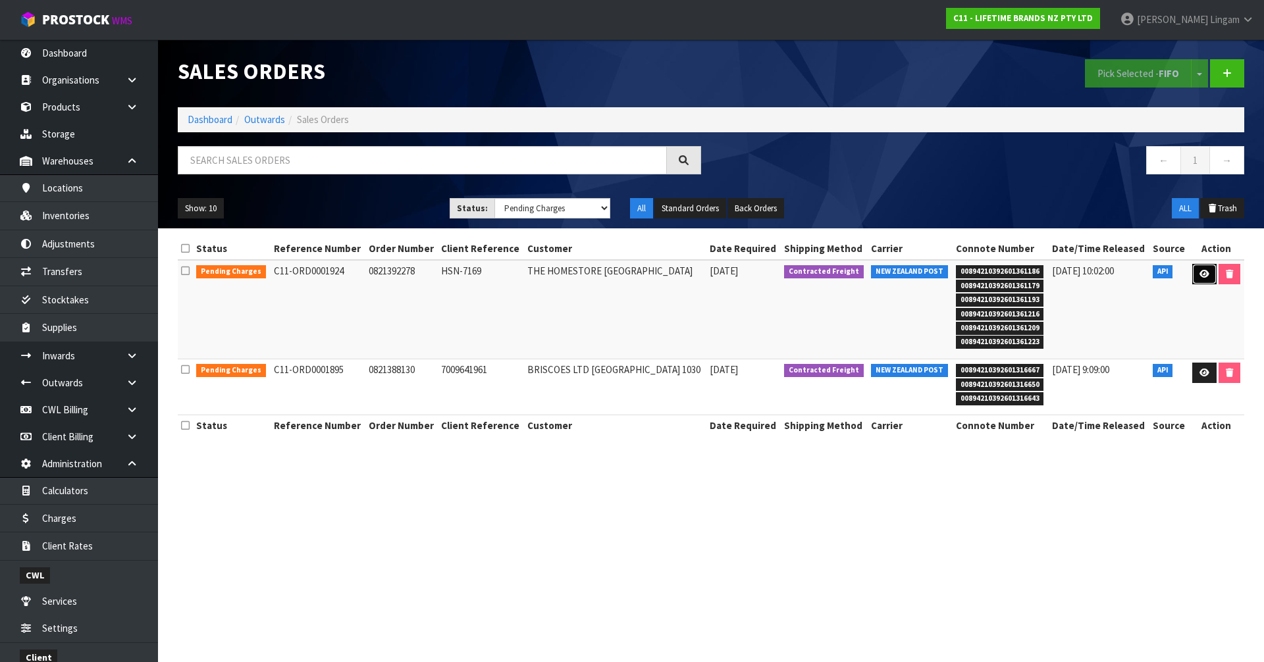
click at [1203, 273] on icon at bounding box center [1204, 274] width 10 height 9
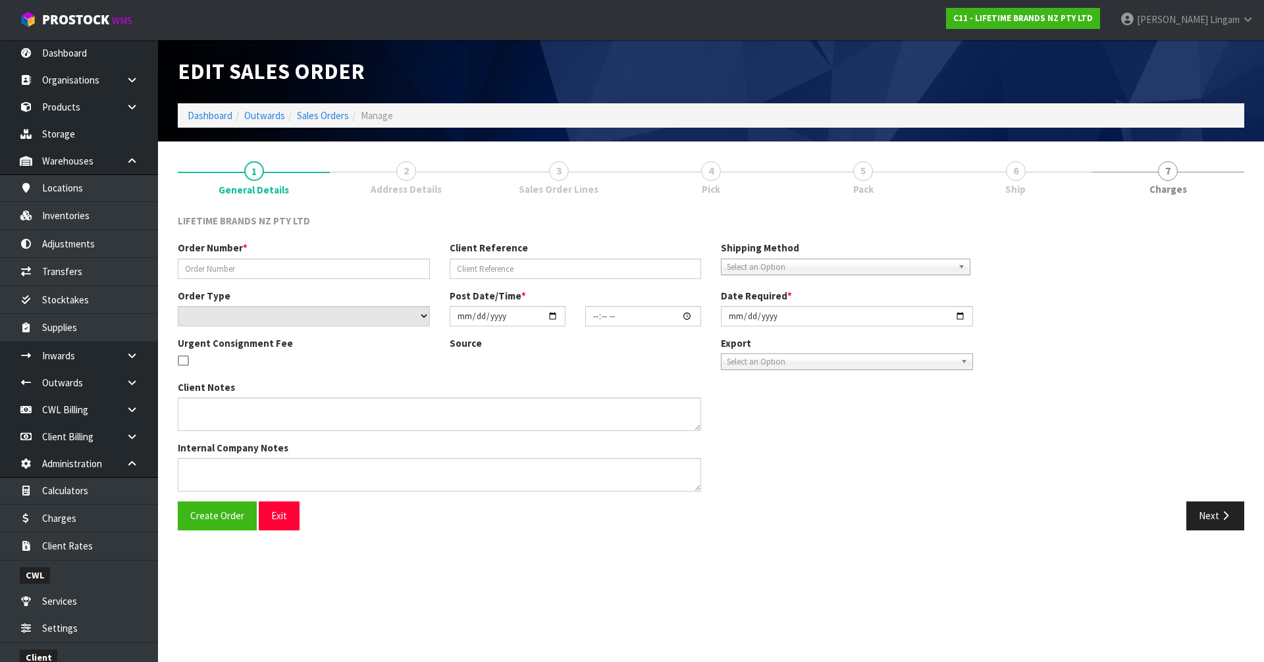
type input "0821392278"
type input "HSN-7169"
select select "number:0"
type input "2025-09-16"
type input "07:34:16.000"
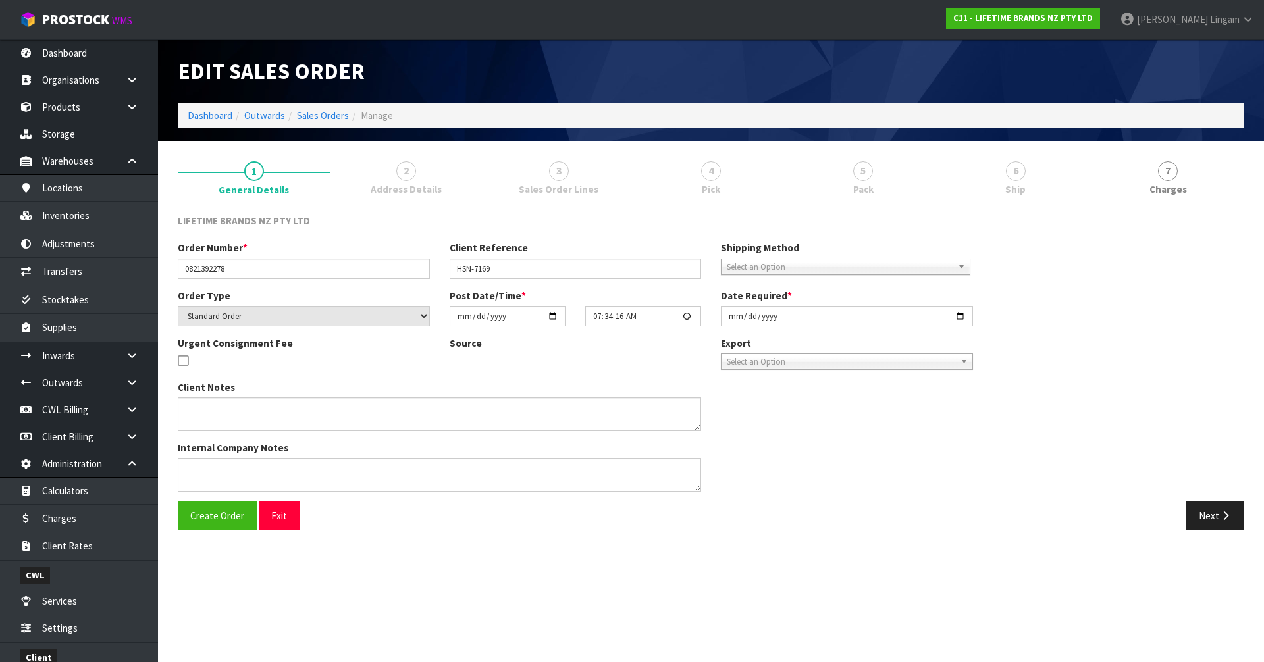
type input "2025-09-16"
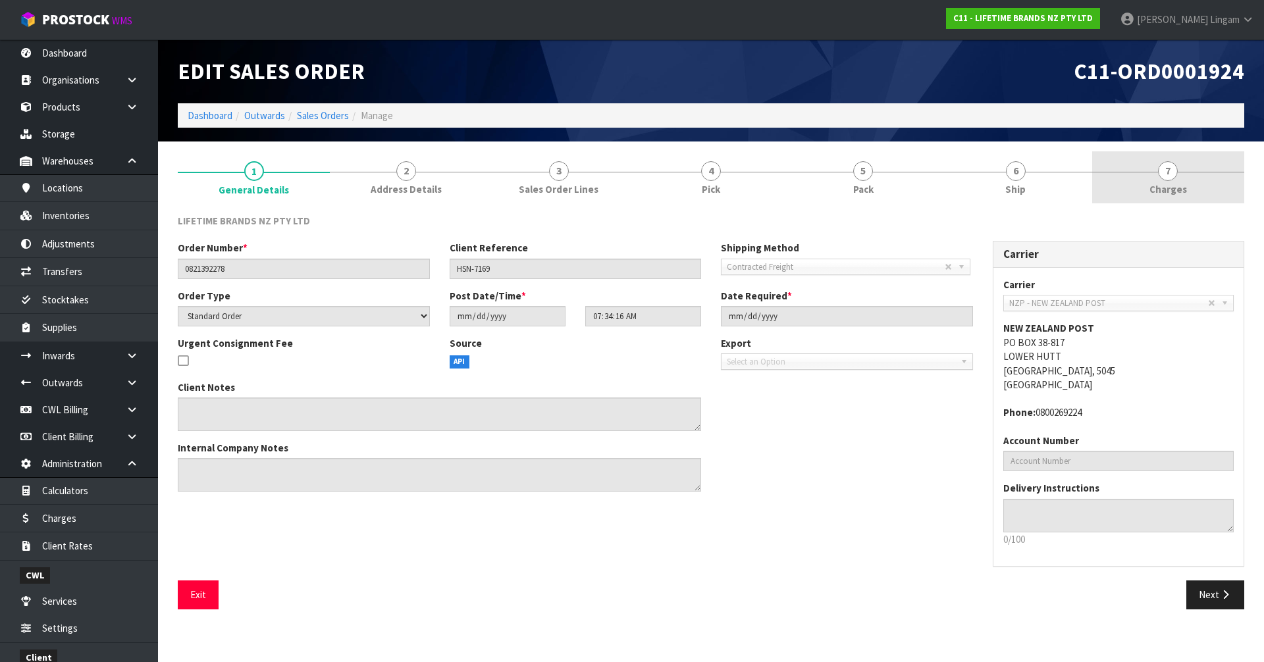
click at [1210, 180] on link "7 Charges" at bounding box center [1168, 177] width 152 height 52
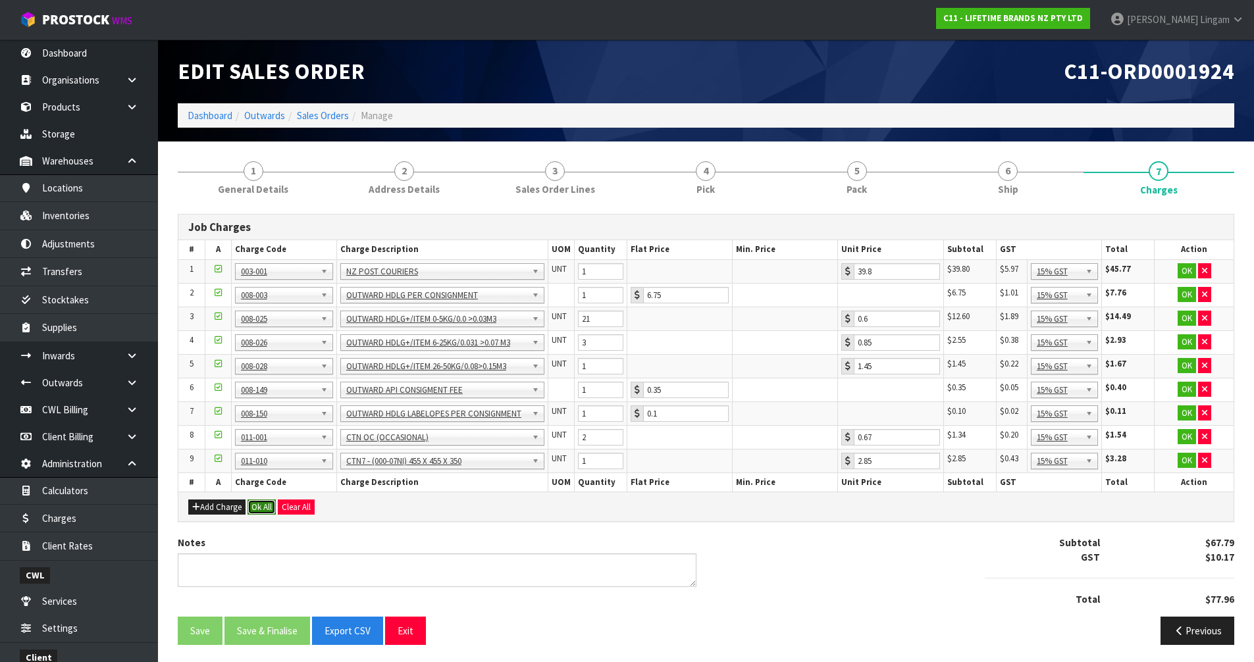
click at [262, 508] on button "Ok All" at bounding box center [261, 507] width 28 height 16
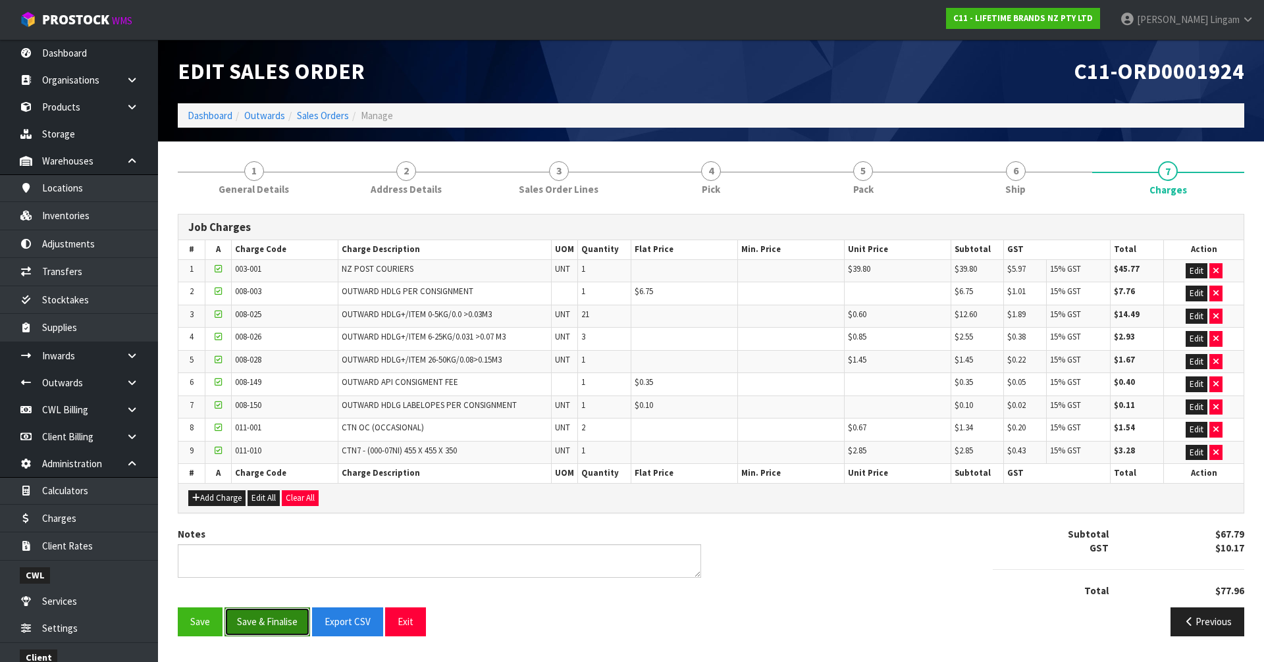
click at [259, 626] on button "Save & Finalise" at bounding box center [267, 621] width 86 height 28
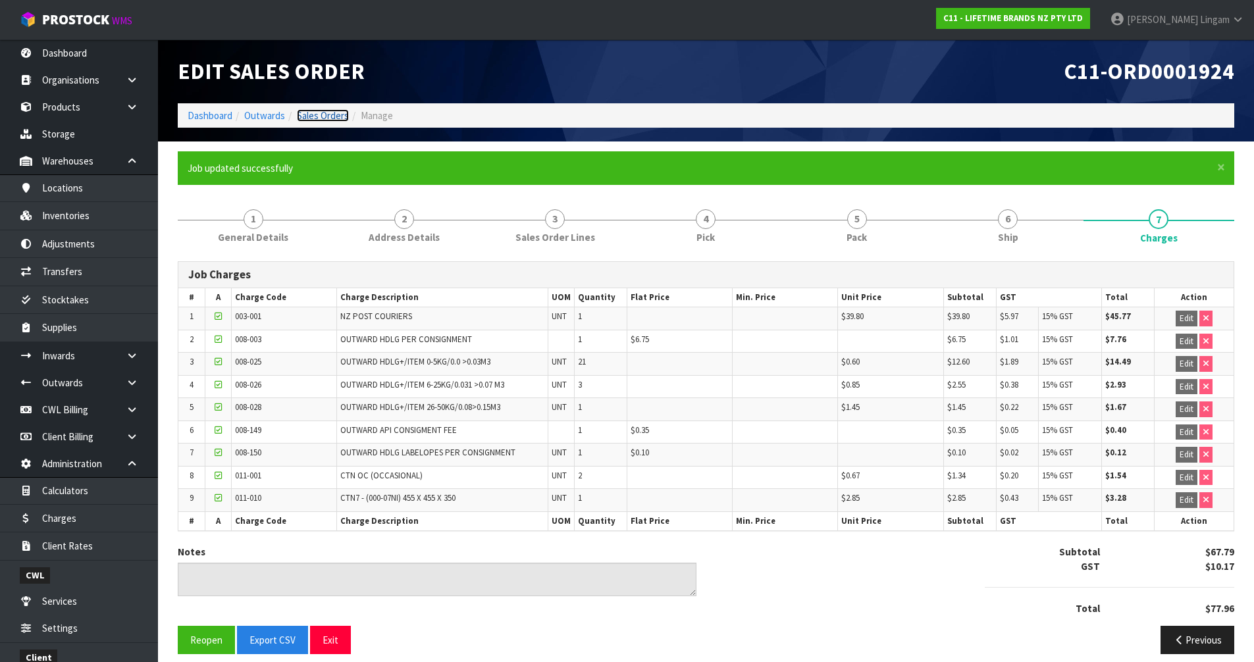
click at [334, 116] on link "Sales Orders" at bounding box center [323, 115] width 52 height 13
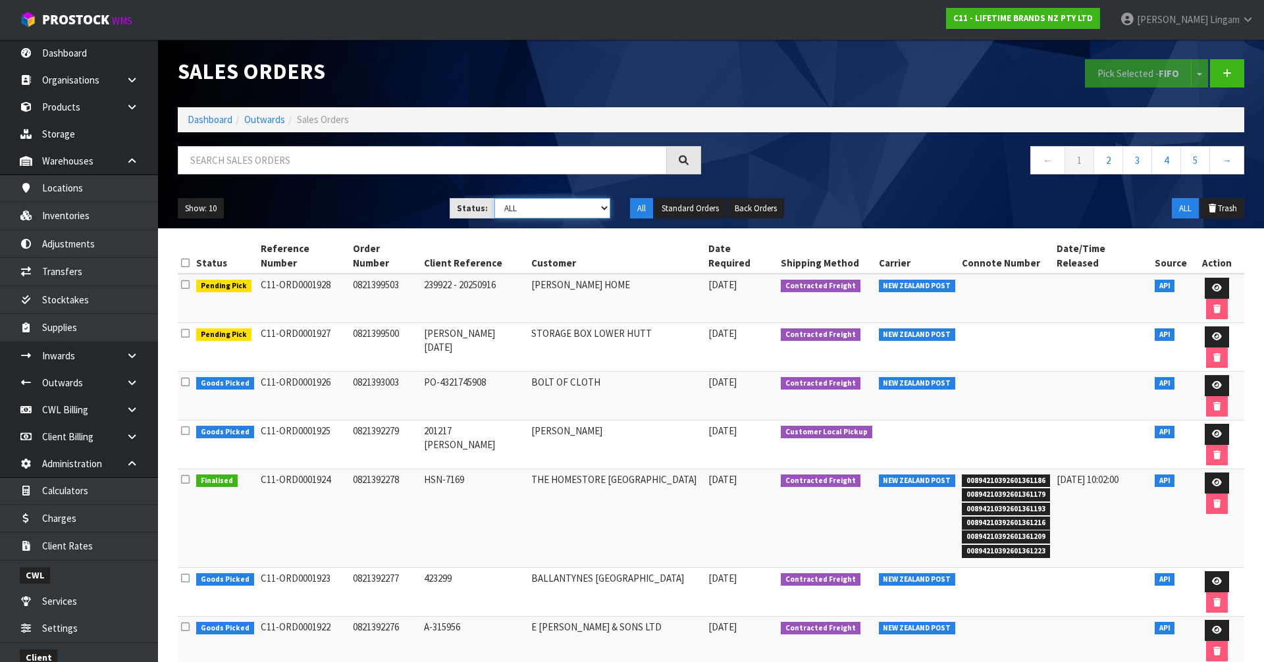
click at [574, 211] on select "Draft Pending Allocated Pending Pick Goods Picked Goods Packed Pending Charges …" at bounding box center [552, 208] width 116 height 20
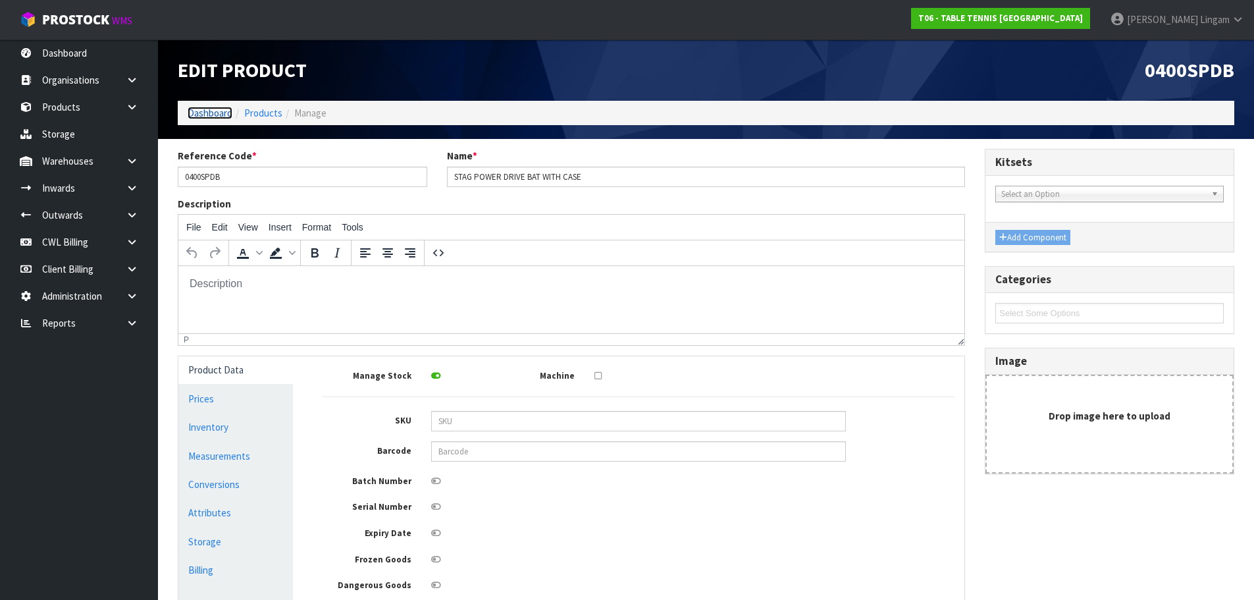
click at [211, 114] on link "Dashboard" at bounding box center [210, 113] width 45 height 13
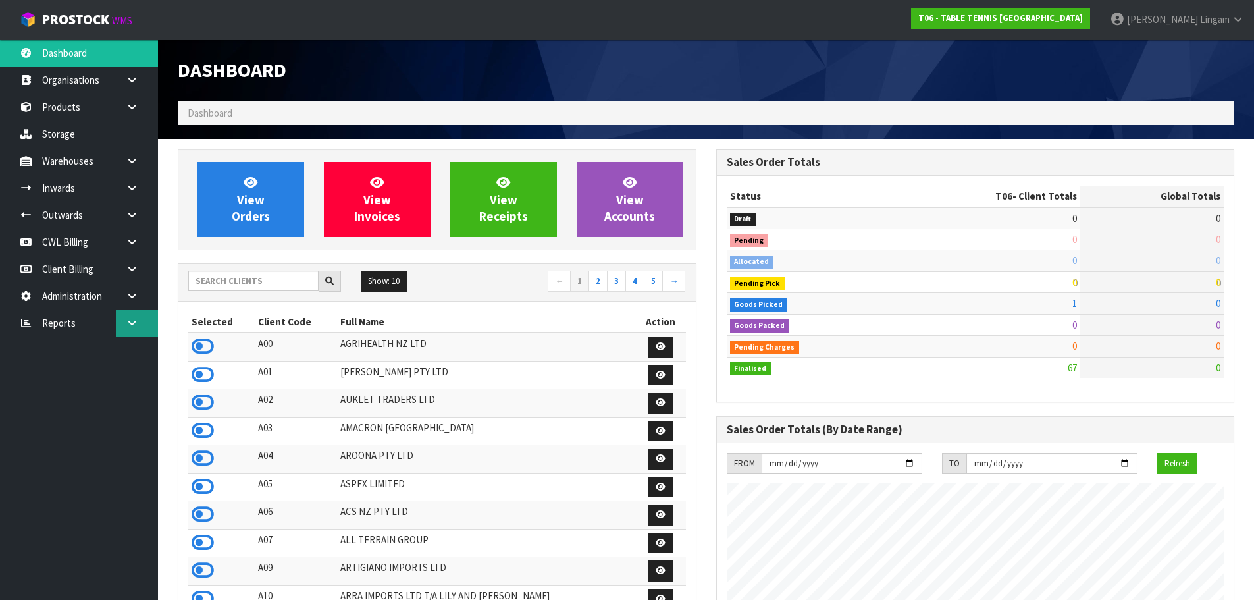
click at [129, 326] on icon at bounding box center [132, 323] width 13 height 10
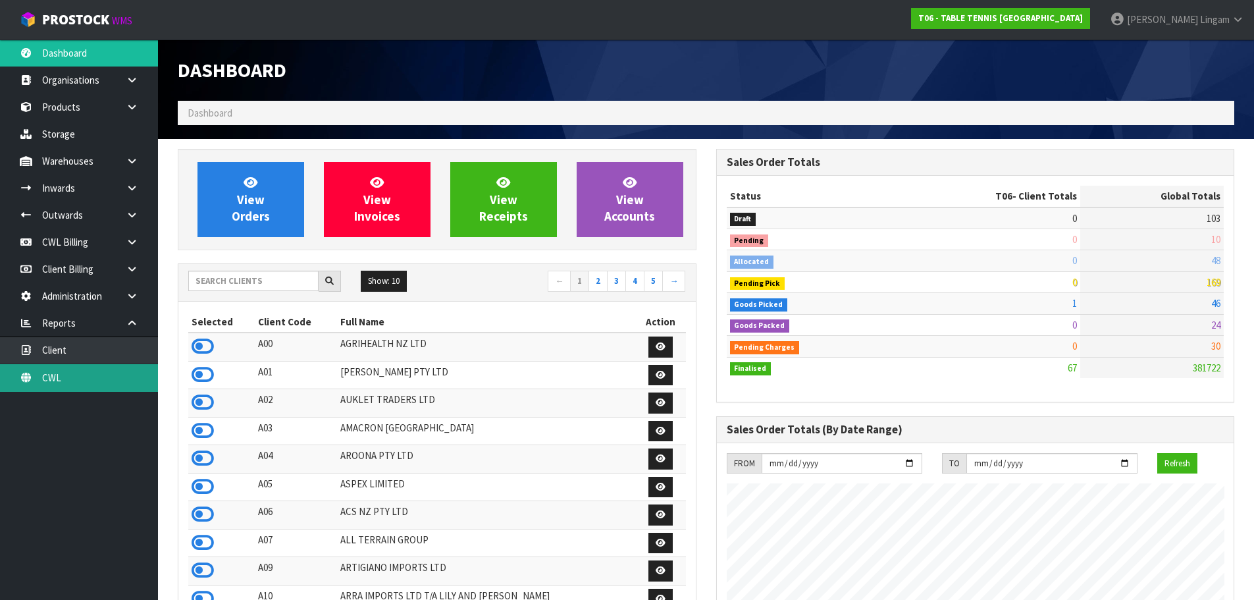
click at [108, 384] on link "CWL" at bounding box center [79, 377] width 158 height 27
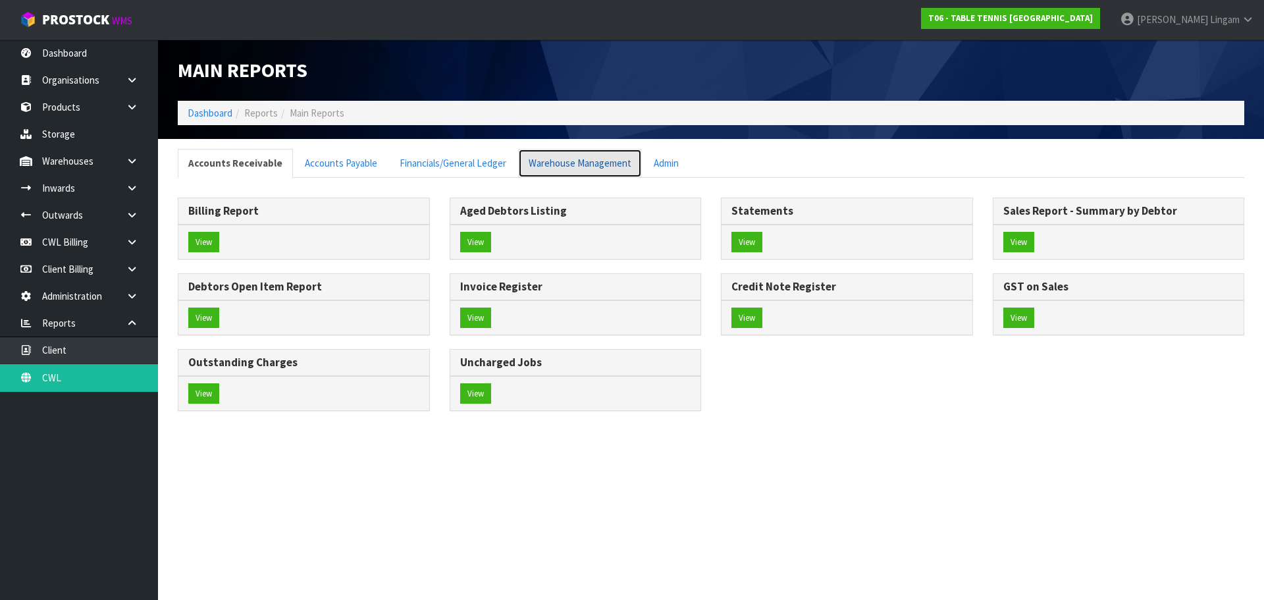
click at [553, 163] on link "Warehouse Management" at bounding box center [580, 163] width 124 height 28
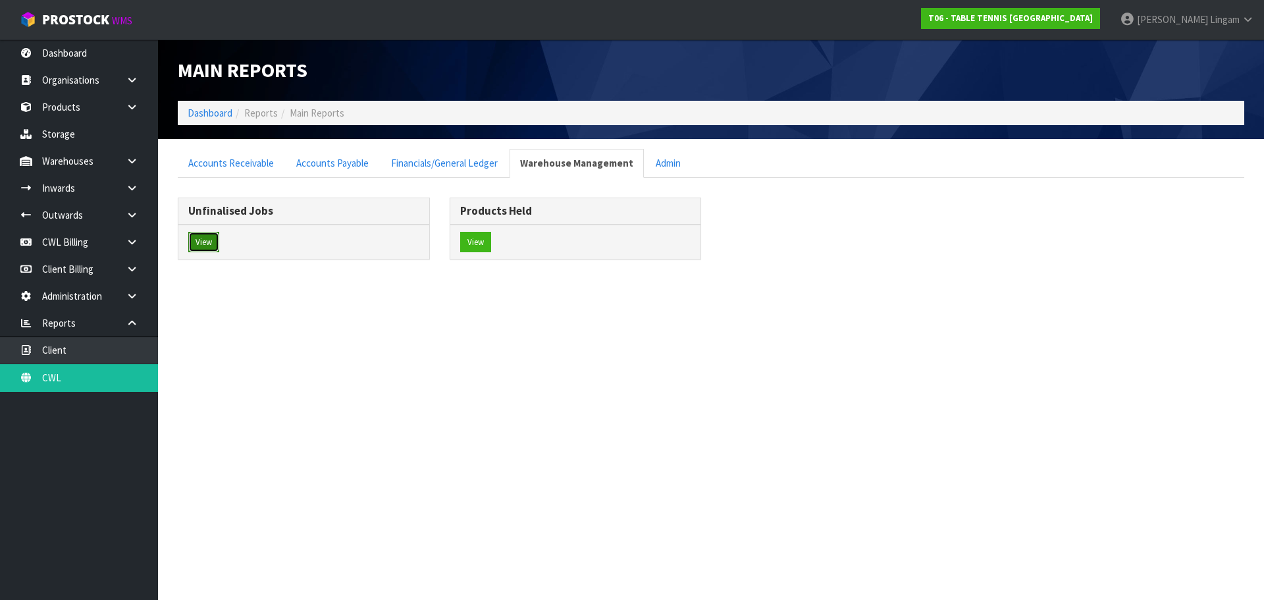
click at [192, 243] on button "View" at bounding box center [203, 242] width 31 height 21
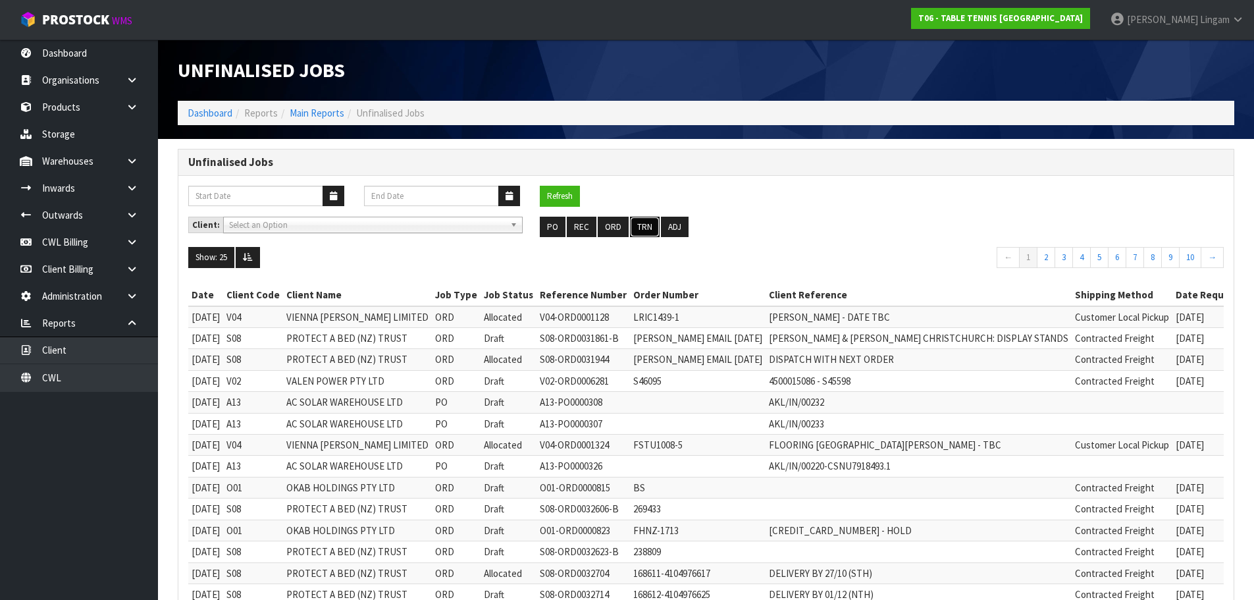
click at [646, 229] on button "TRN" at bounding box center [645, 227] width 30 height 21
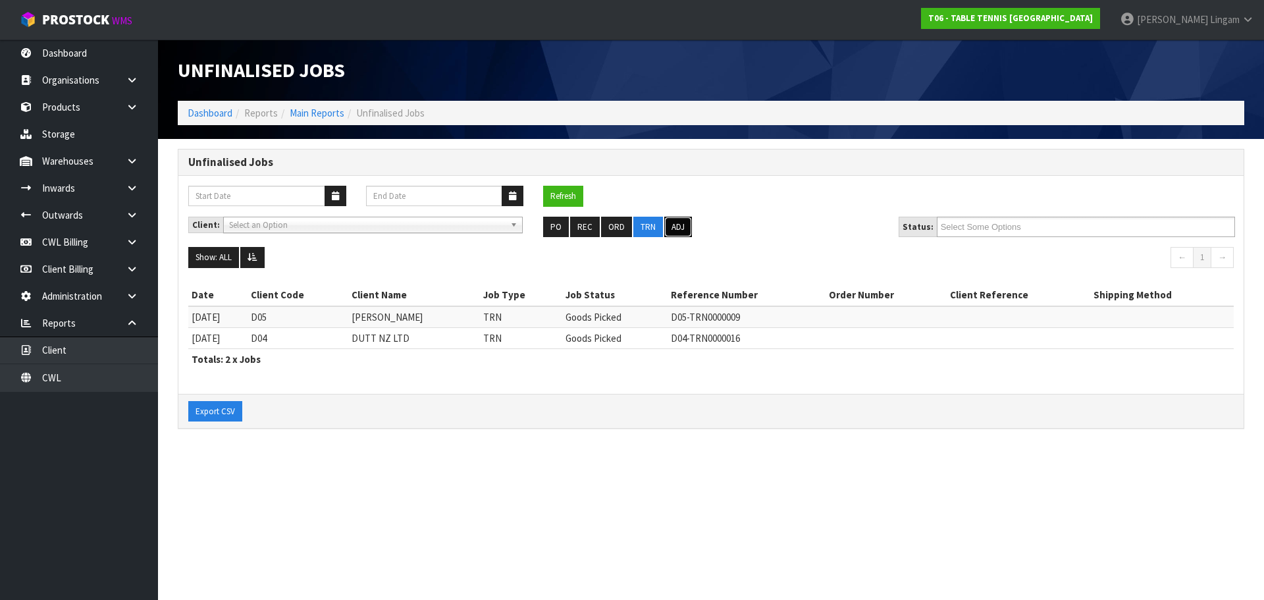
click at [686, 226] on button "ADJ" at bounding box center [678, 227] width 28 height 21
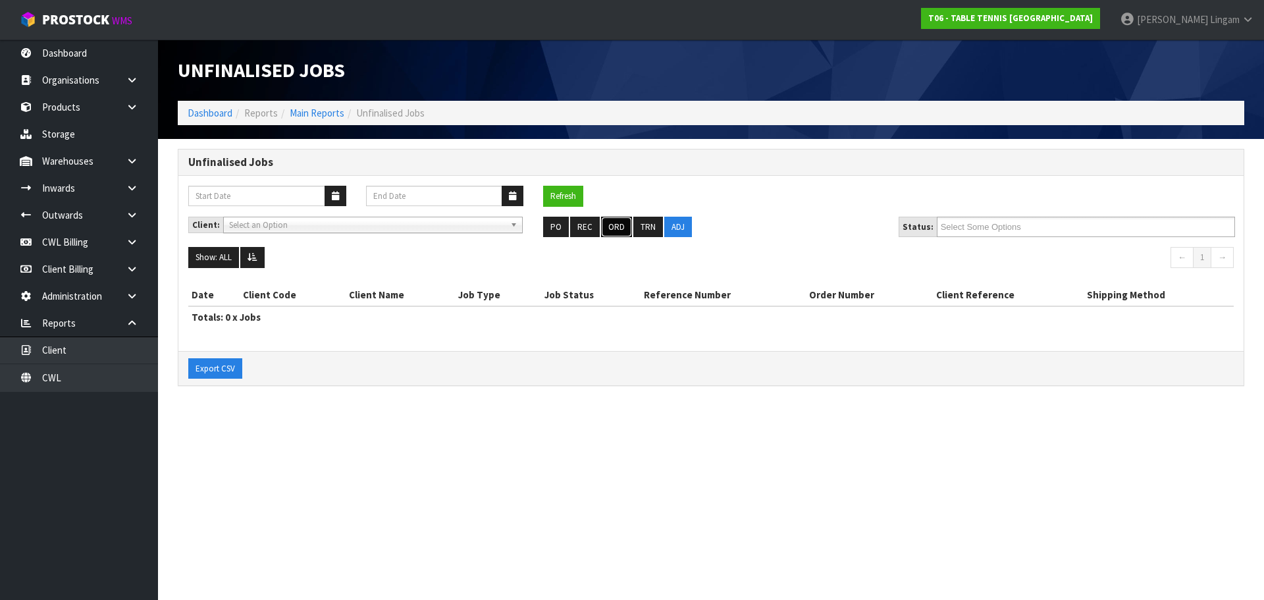
click at [612, 232] on button "ORD" at bounding box center [616, 227] width 31 height 21
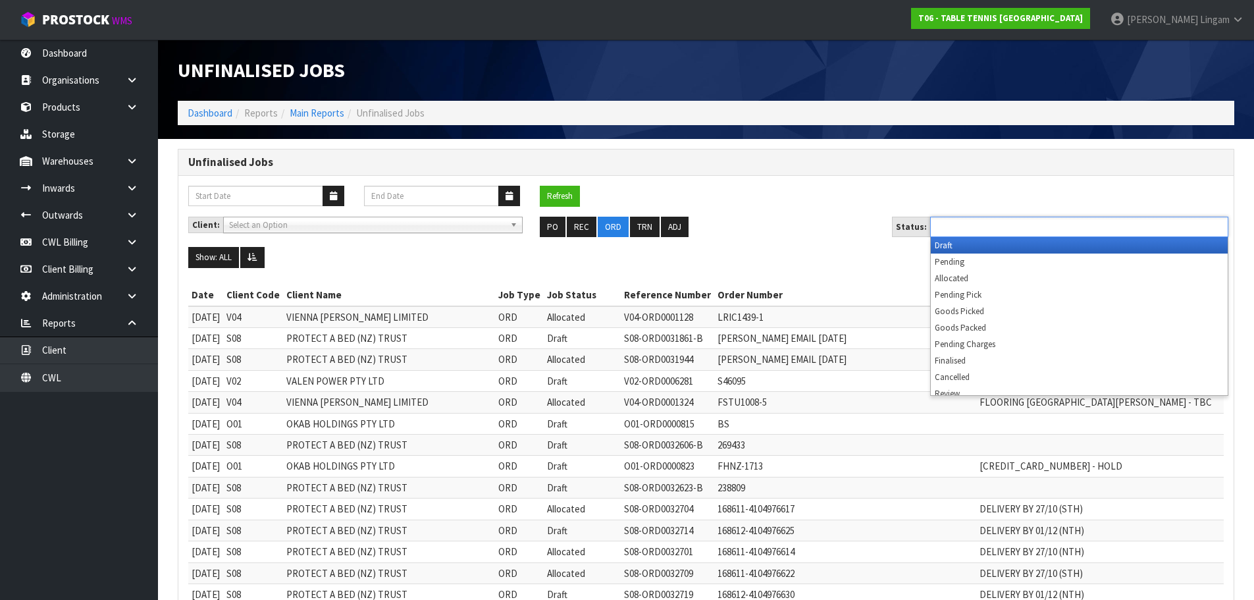
click at [1056, 229] on ul at bounding box center [1079, 227] width 298 height 20
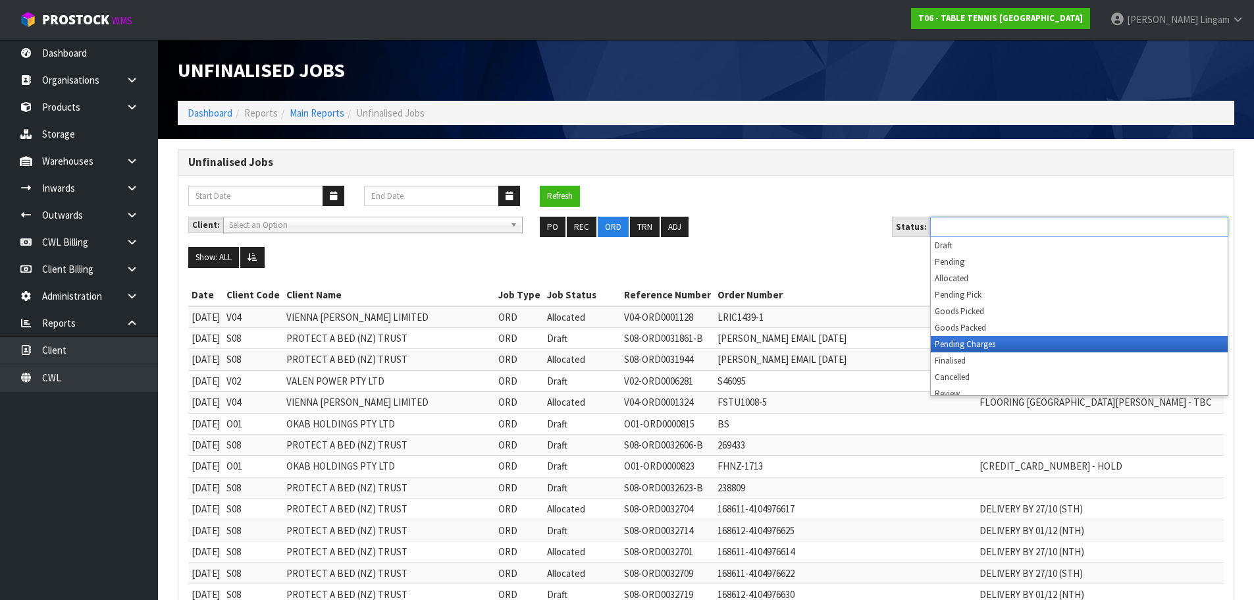
click at [1047, 344] on li "Pending Charges" at bounding box center [1079, 344] width 297 height 16
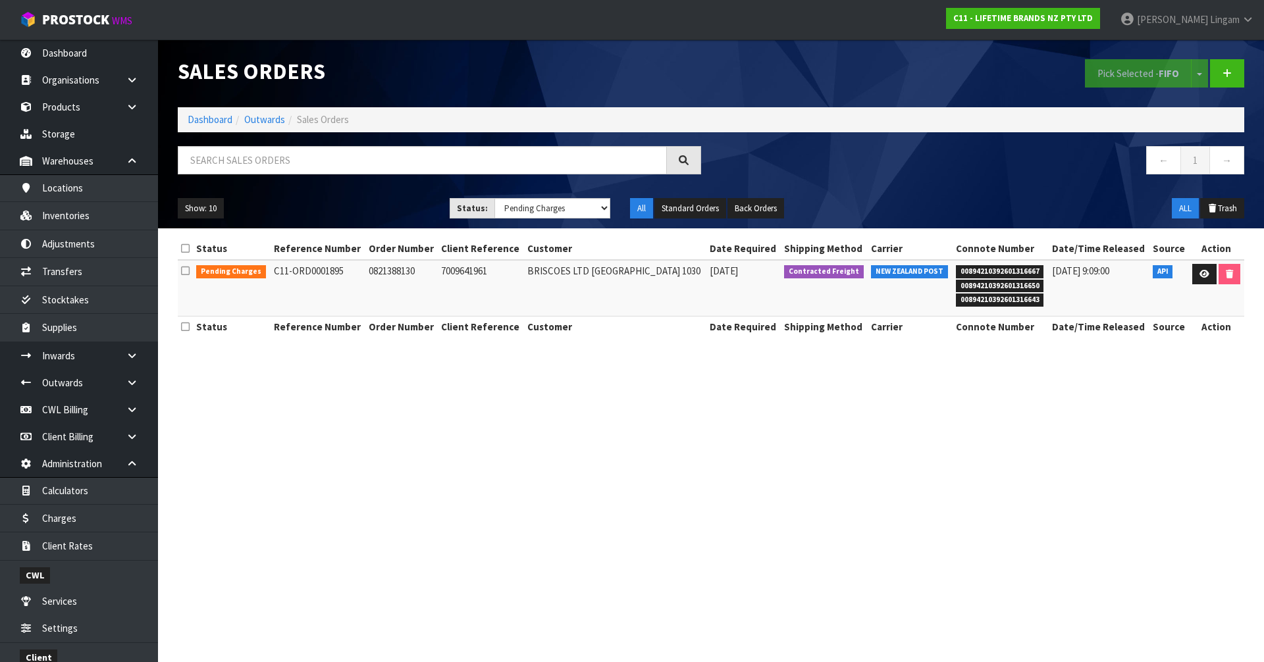
select select "string:6"
click at [1202, 274] on icon at bounding box center [1204, 274] width 10 height 9
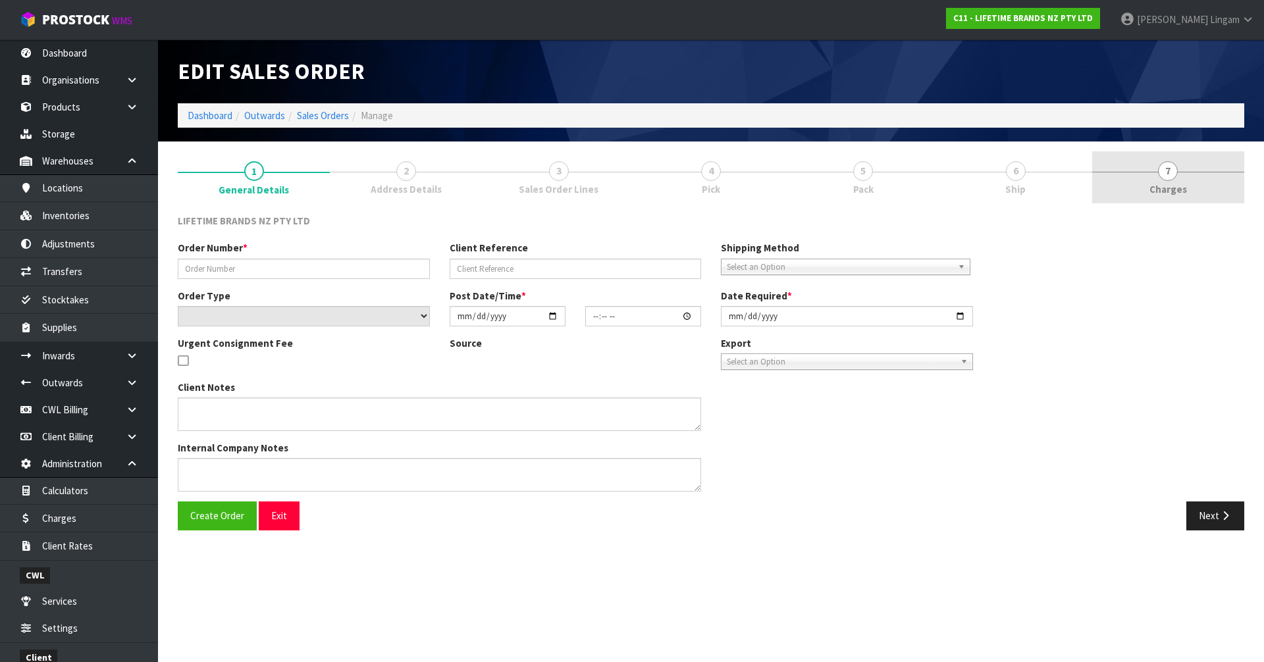
type input "0821388130"
type input "7009641961"
select select "number:0"
type input "[DATE]"
type input "09:39:05.000"
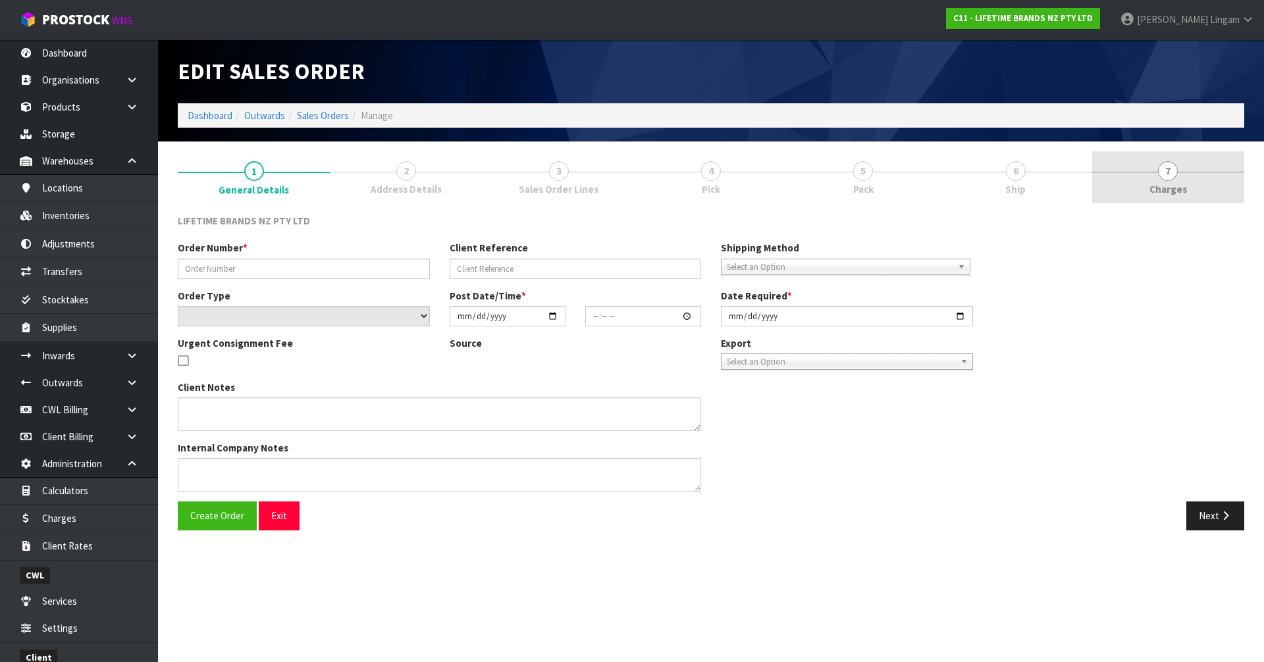
type input "[DATE]"
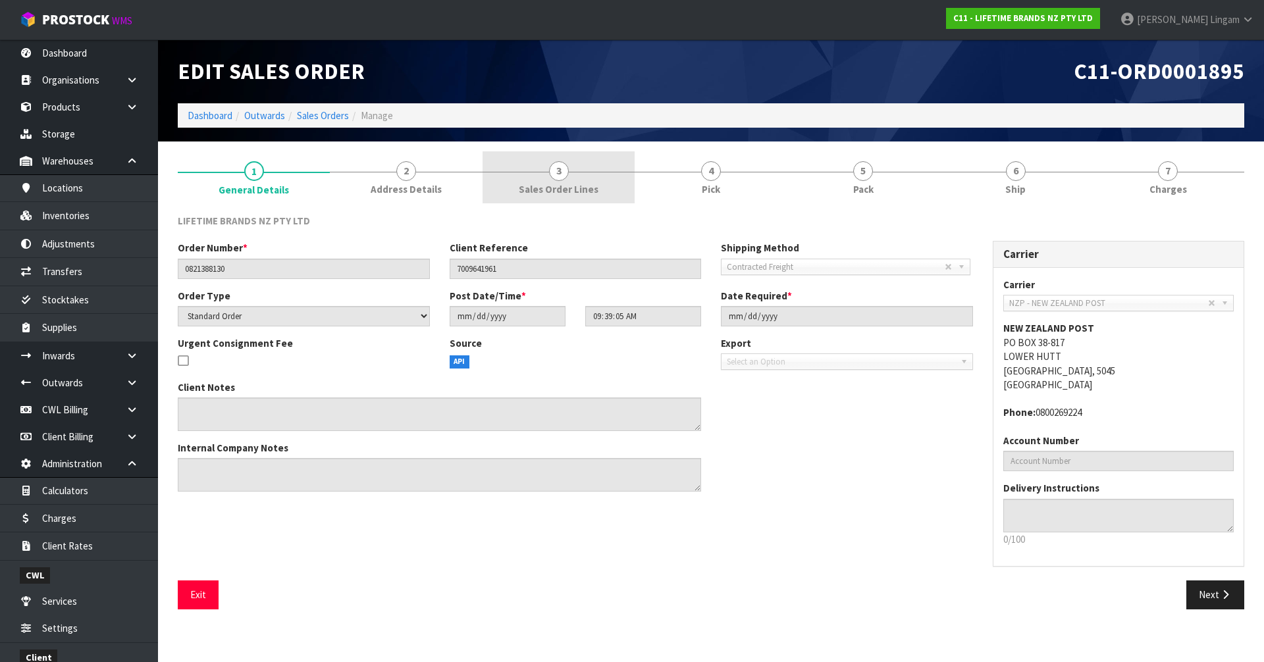
click at [570, 181] on link "3 Sales Order Lines" at bounding box center [558, 177] width 152 height 52
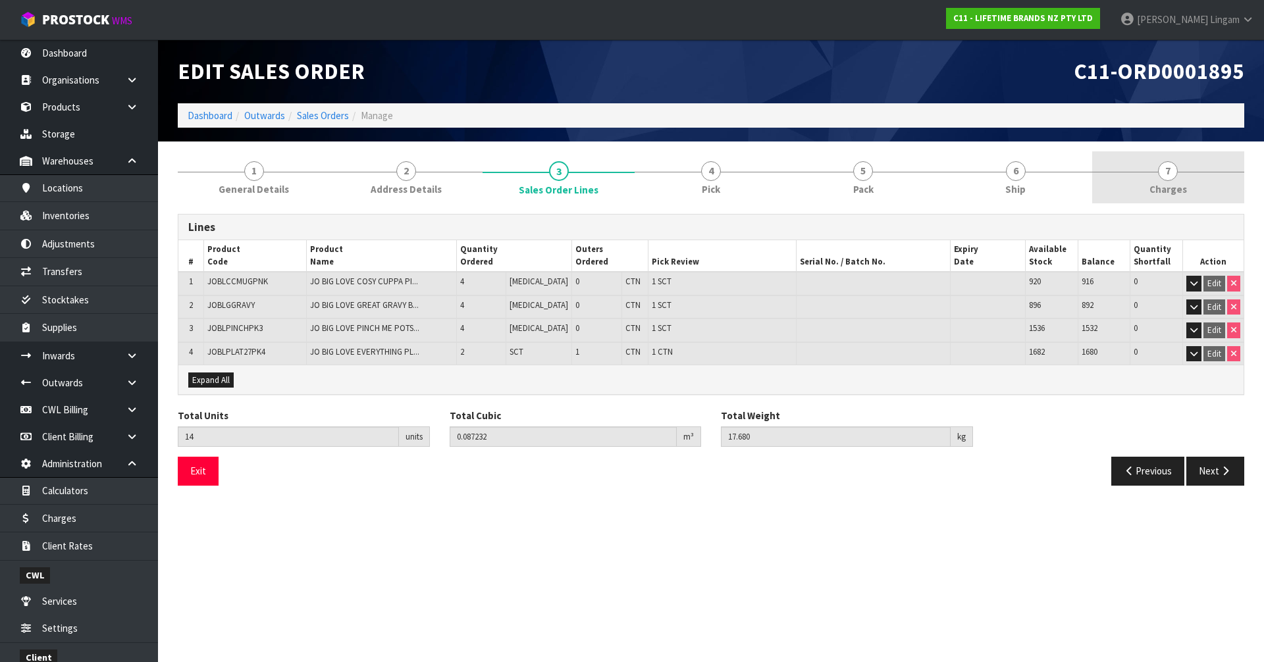
click at [1187, 181] on link "7 Charges" at bounding box center [1168, 177] width 152 height 52
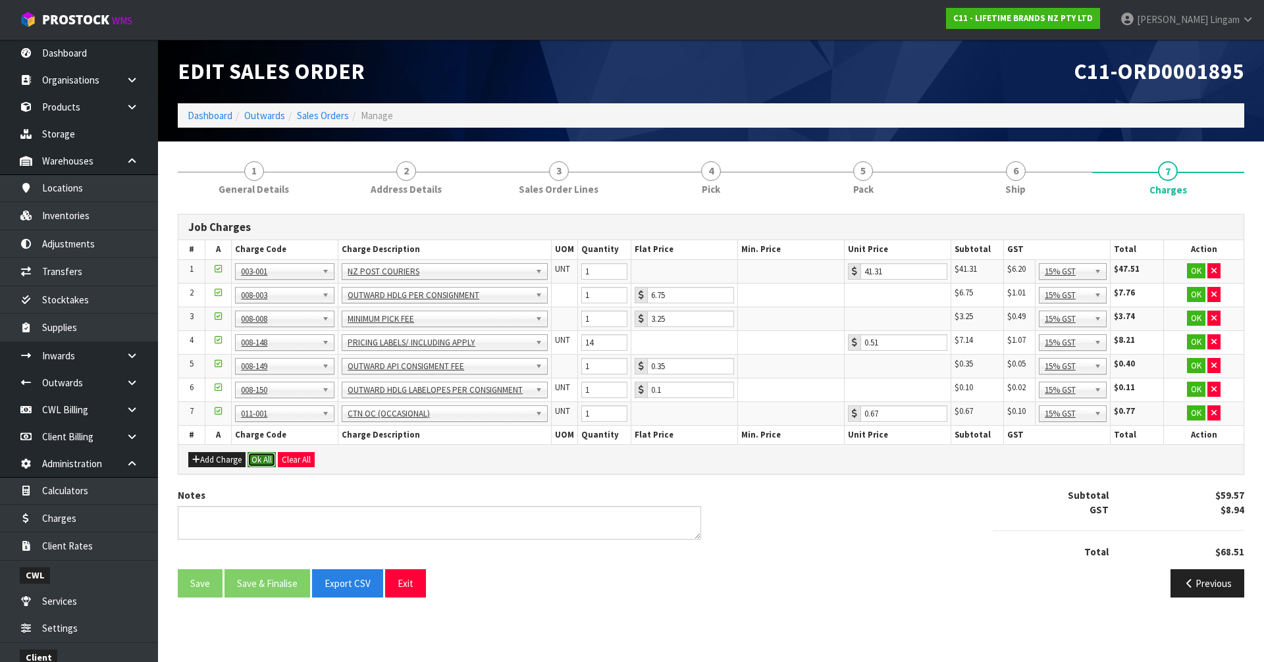
click at [259, 460] on button "Ok All" at bounding box center [261, 460] width 28 height 16
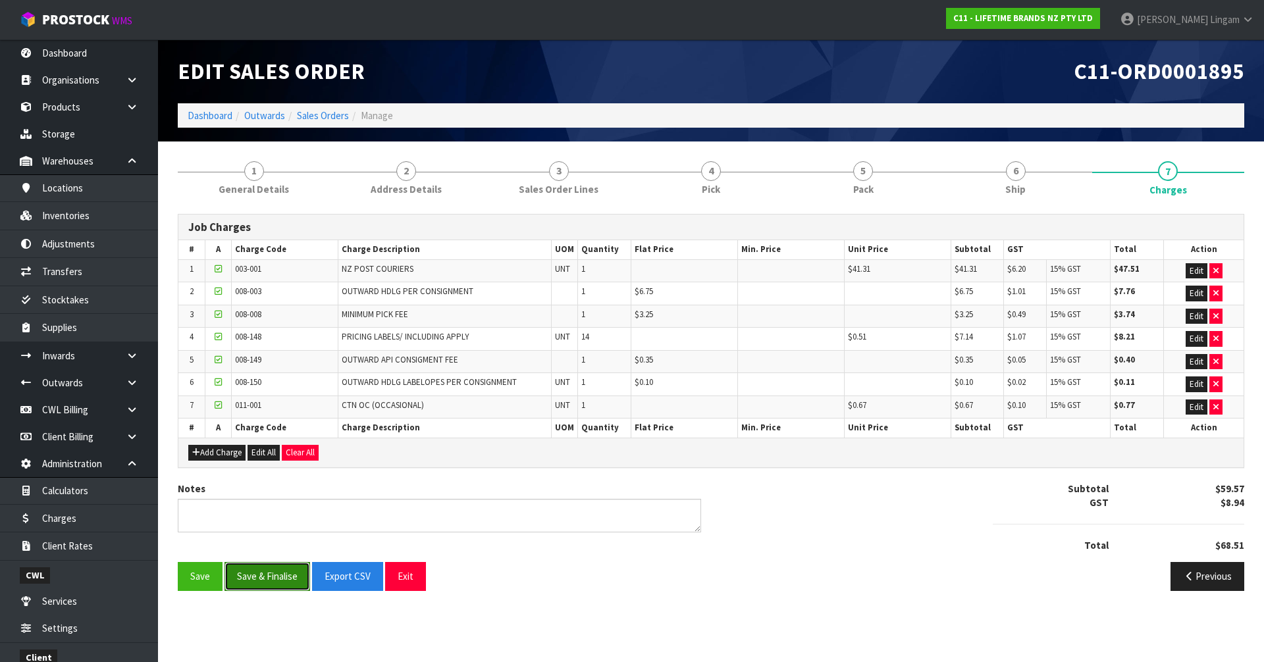
click at [272, 582] on button "Save & Finalise" at bounding box center [267, 576] width 86 height 28
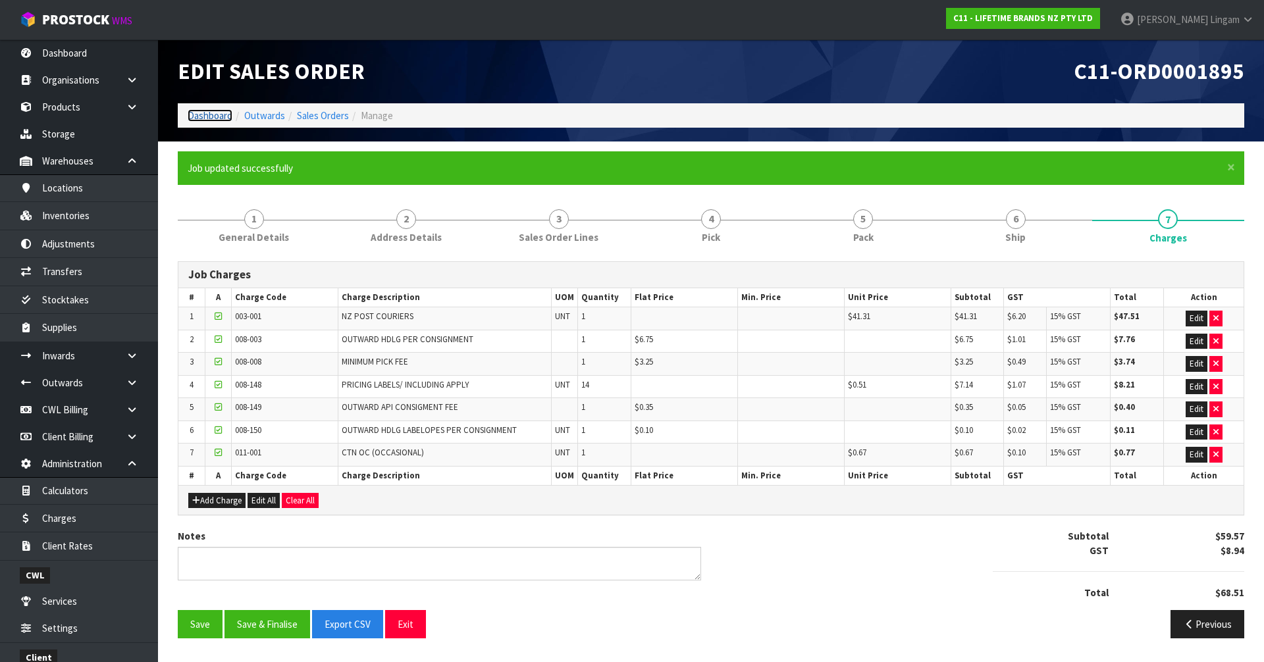
click at [207, 116] on link "Dashboard" at bounding box center [210, 115] width 45 height 13
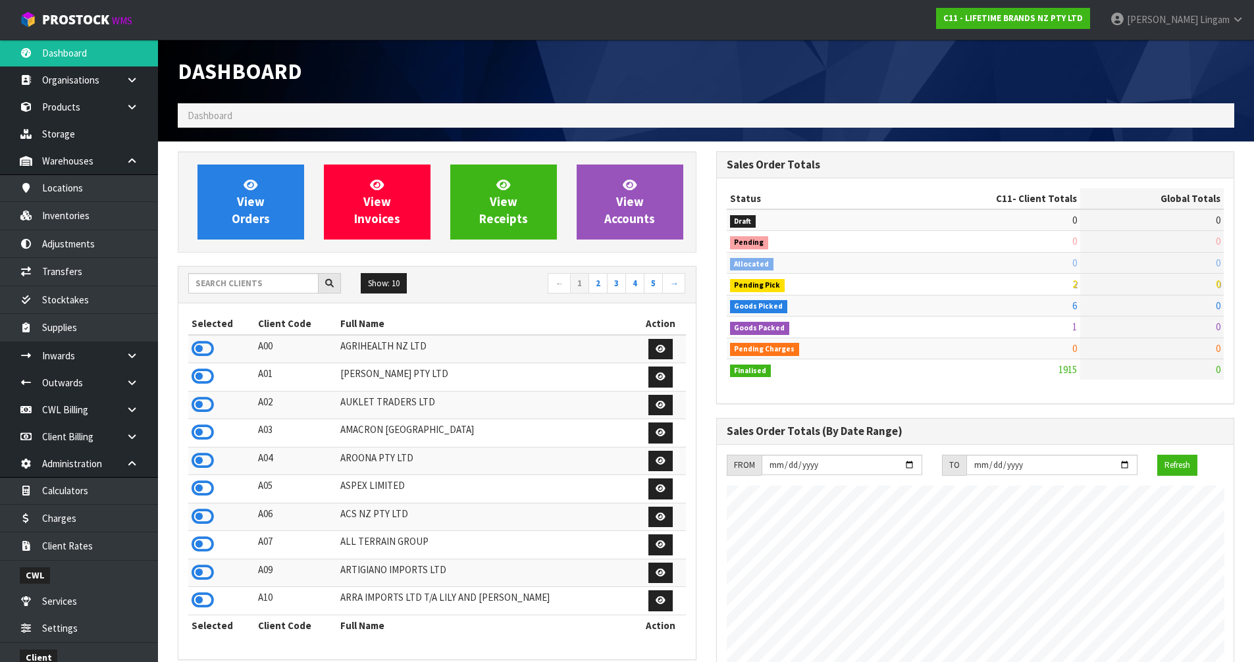
scroll to position [997, 538]
click at [276, 269] on div "Show: 10 5 10 25 50 ← 1 2 3 4 5 →" at bounding box center [436, 285] width 517 height 37
click at [265, 288] on input "text" at bounding box center [253, 283] width 130 height 20
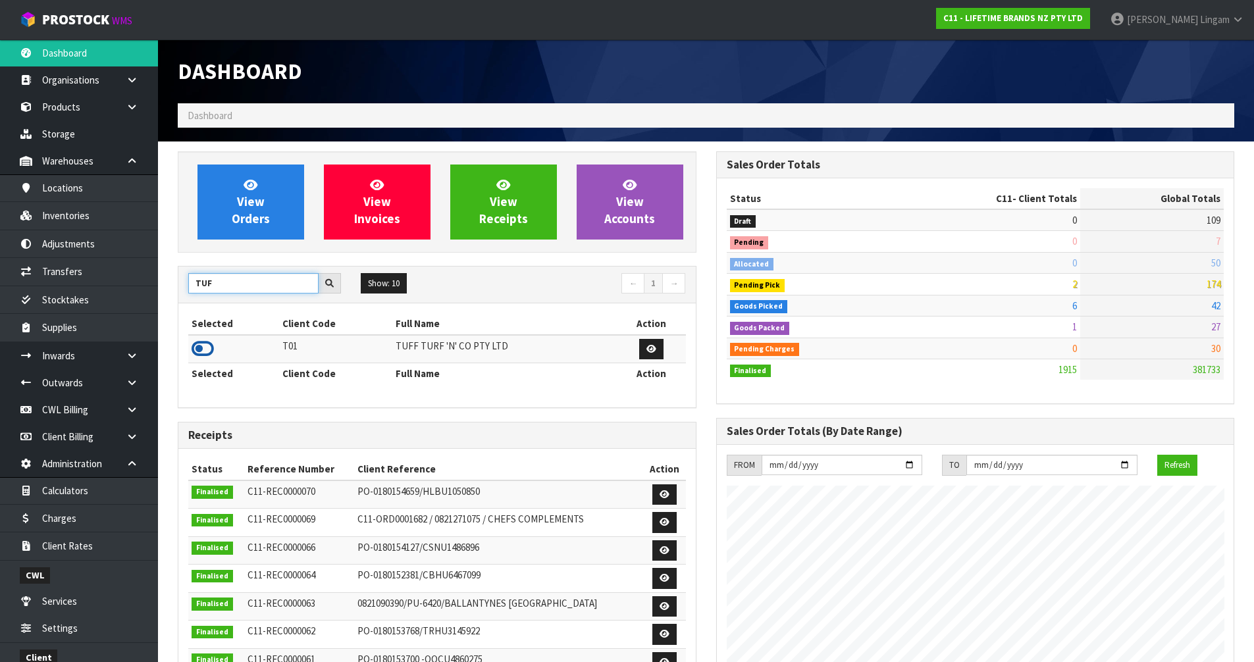
type input "TUF"
click at [204, 345] on icon at bounding box center [203, 349] width 22 height 20
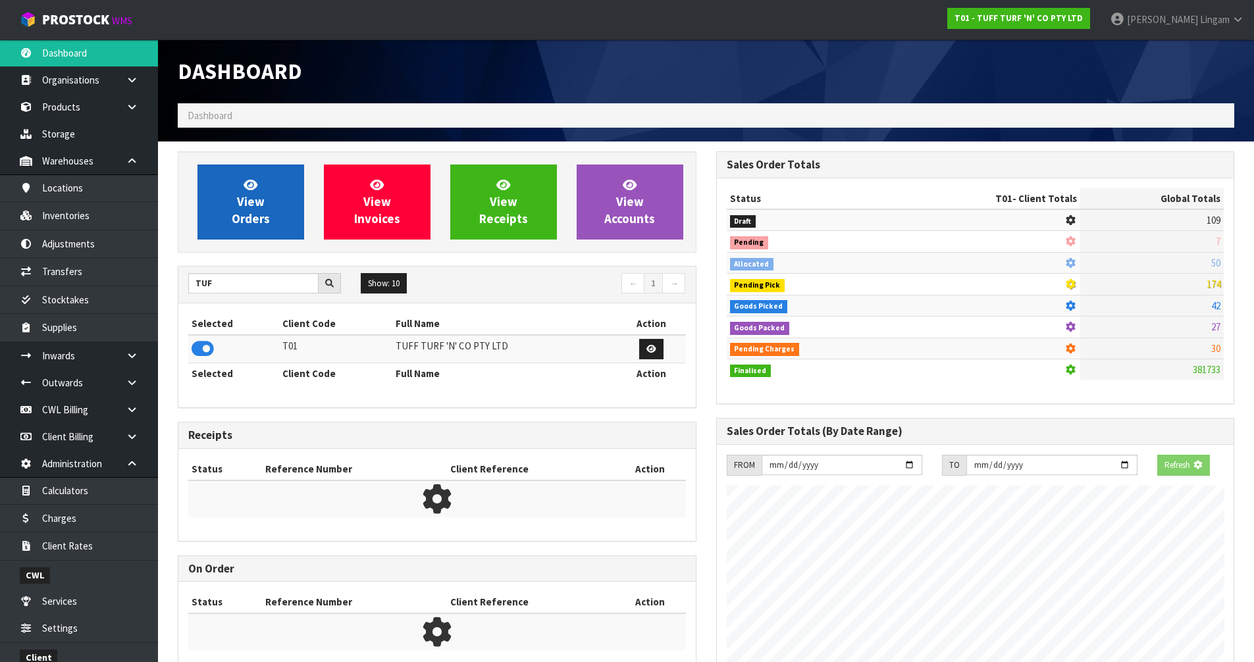
scroll to position [657273, 657555]
click at [247, 213] on span "View Orders" at bounding box center [251, 201] width 38 height 49
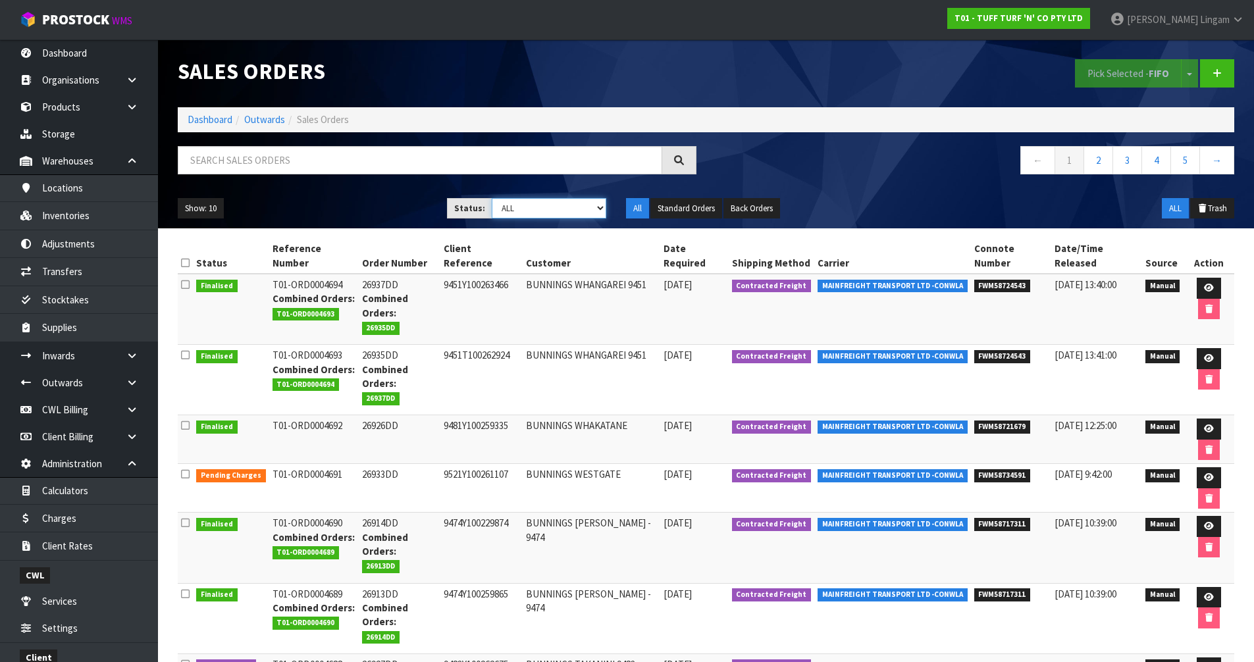
click at [574, 201] on select "Draft Pending Allocated Pending Pick Goods Picked Goods Packed Pending Charges …" at bounding box center [549, 208] width 115 height 20
select select "string:6"
click at [492, 198] on select "Draft Pending Allocated Pending Pick Goods Picked Goods Packed Pending Charges …" at bounding box center [549, 208] width 115 height 20
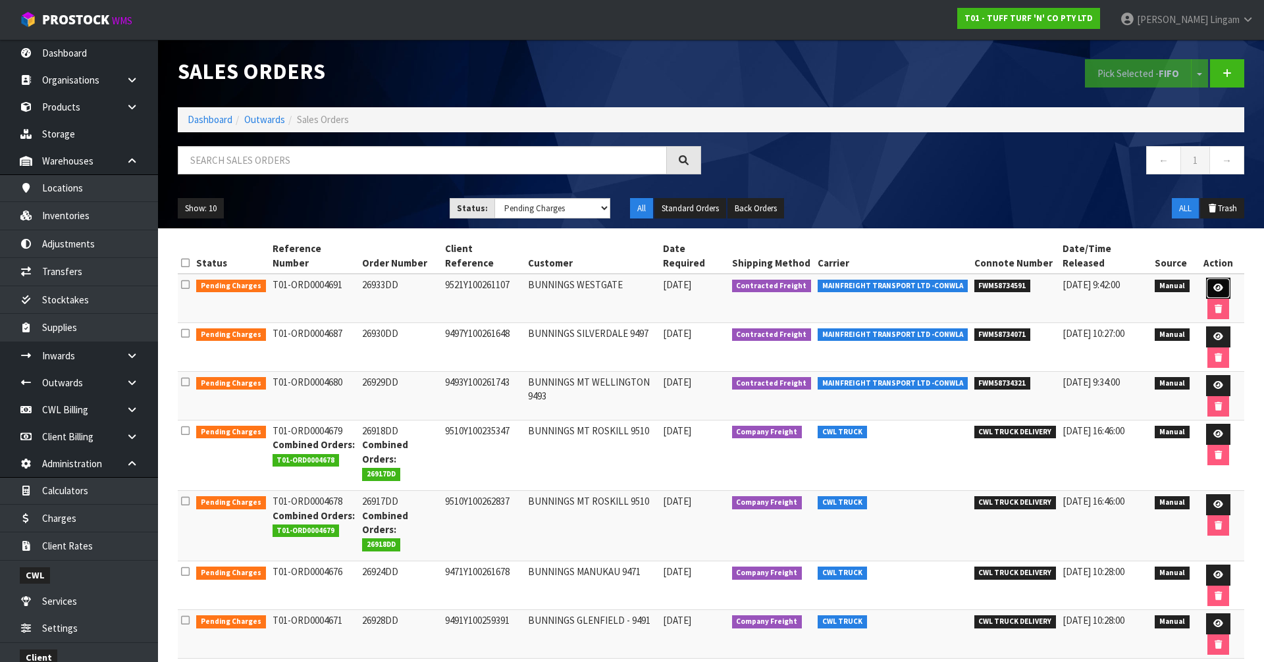
click at [1206, 278] on link at bounding box center [1218, 288] width 24 height 21
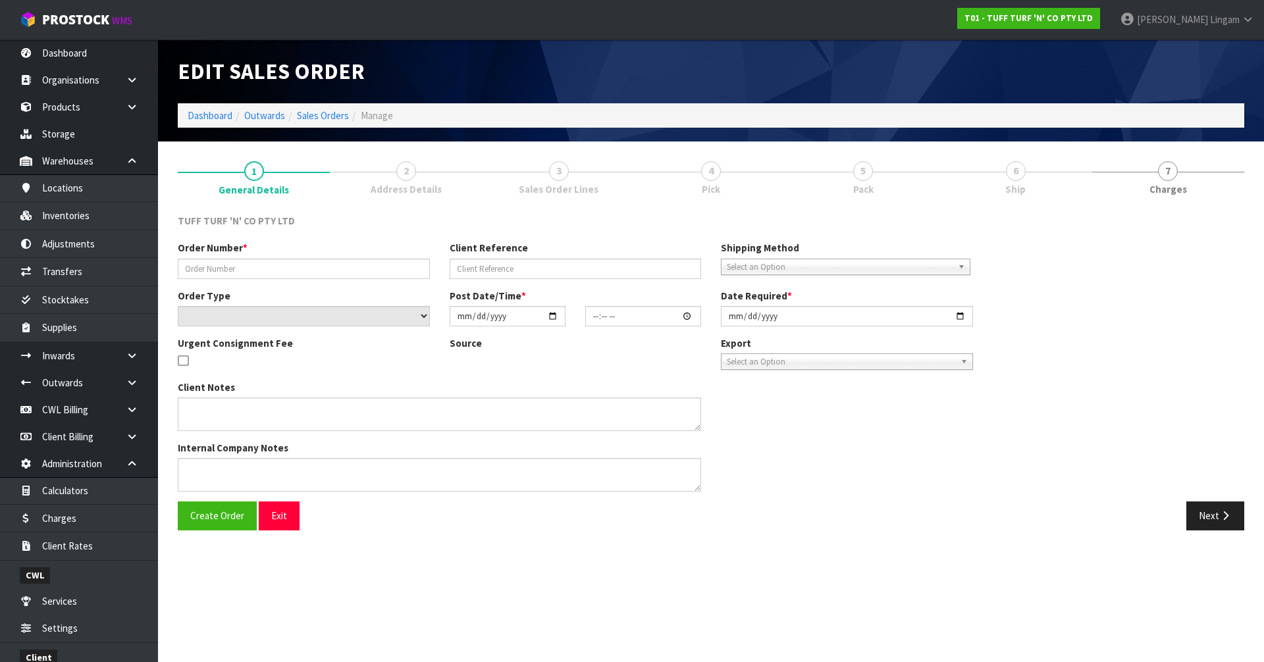
type input "26933DD"
type input "9521Y100261107"
select select "number:0"
type input "2025-09-15"
type input "13:25:00.000"
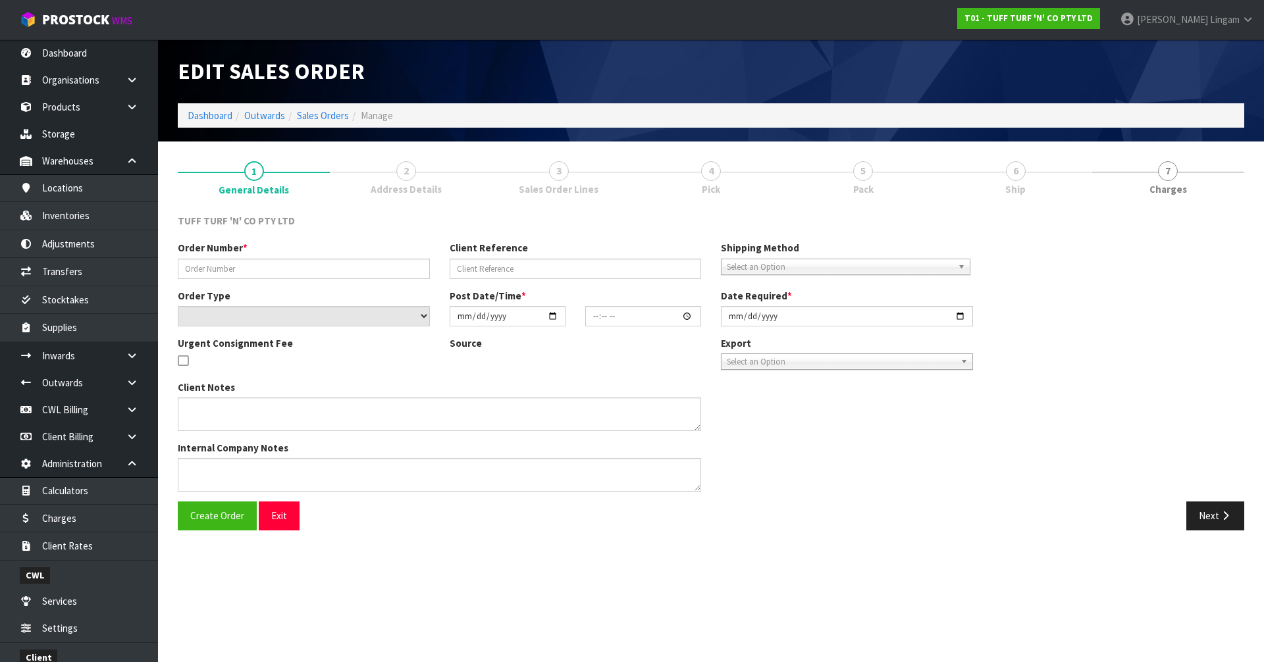
type input "2025-09-16"
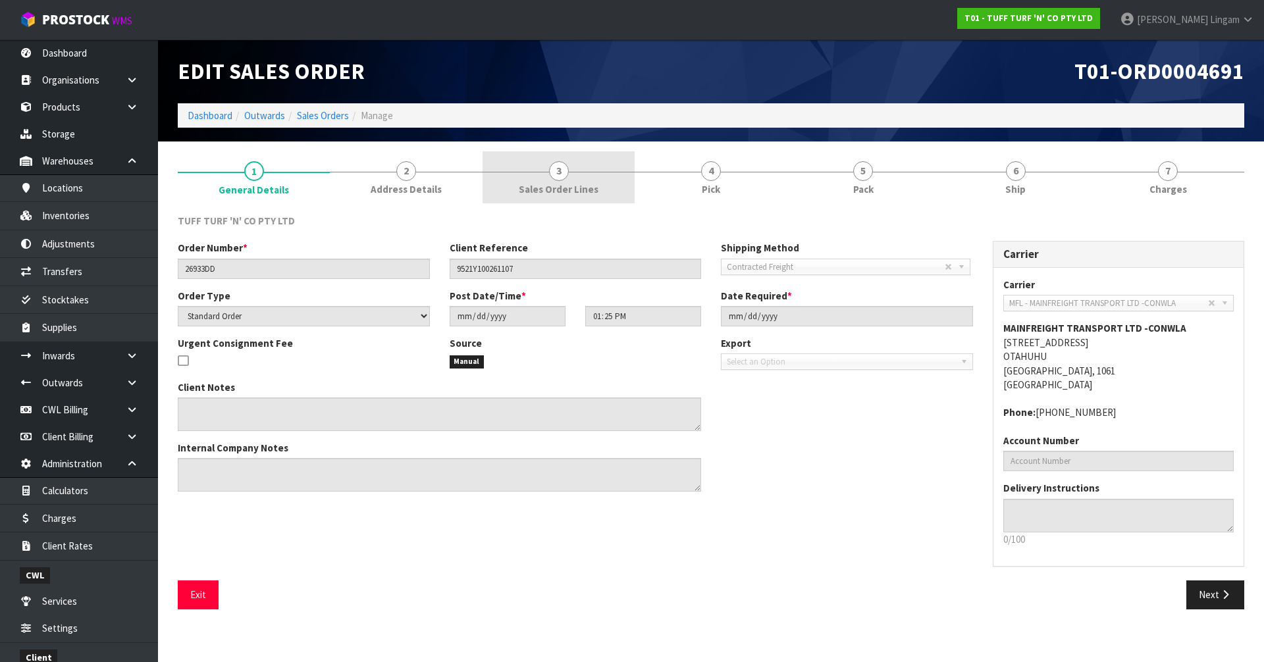
click at [580, 185] on span "Sales Order Lines" at bounding box center [559, 189] width 80 height 14
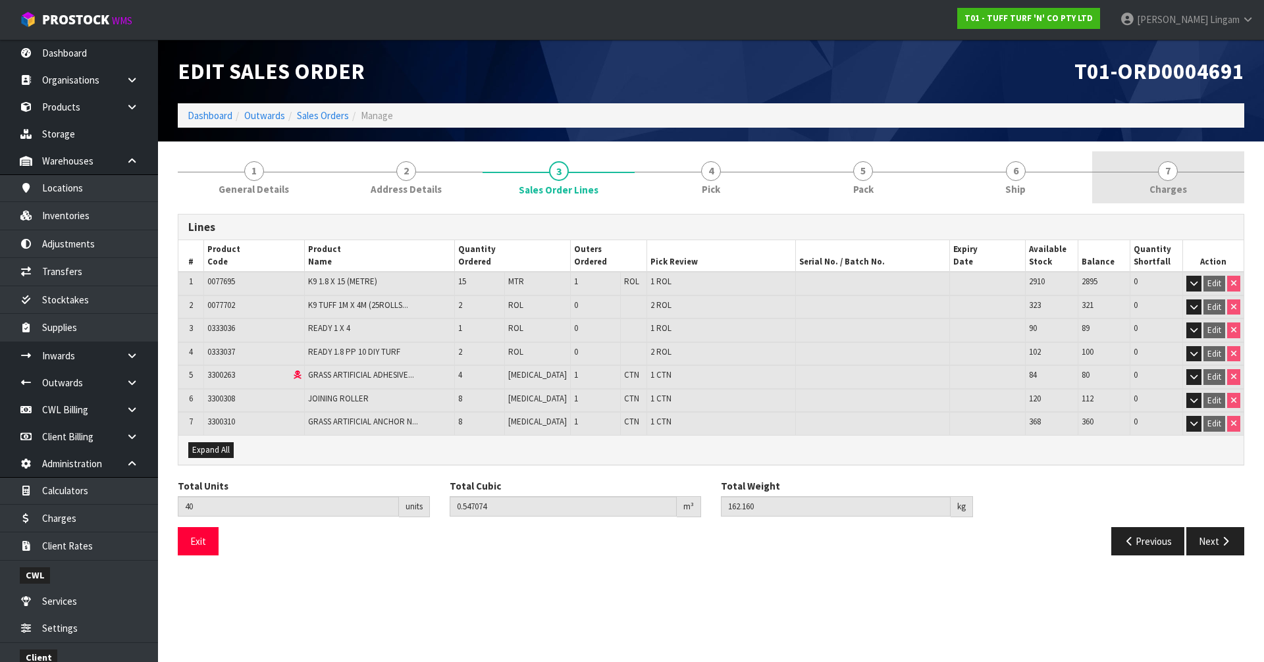
click at [1174, 186] on span "Charges" at bounding box center [1168, 189] width 38 height 14
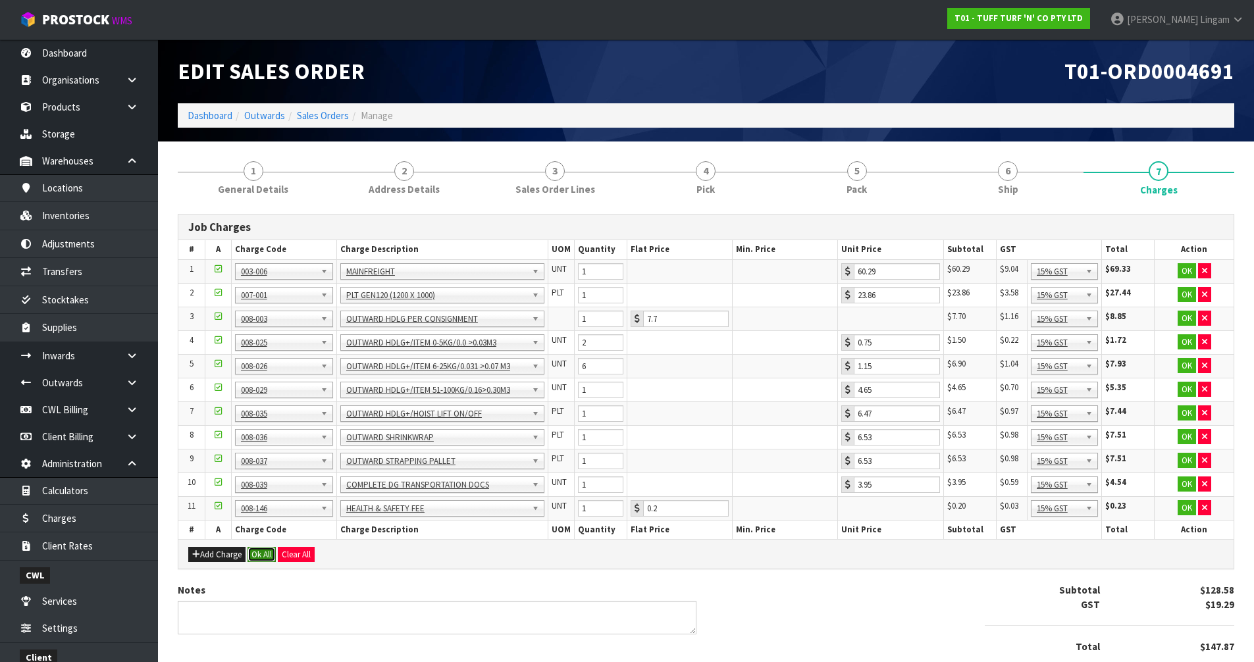
click at [266, 558] on button "Ok All" at bounding box center [261, 555] width 28 height 16
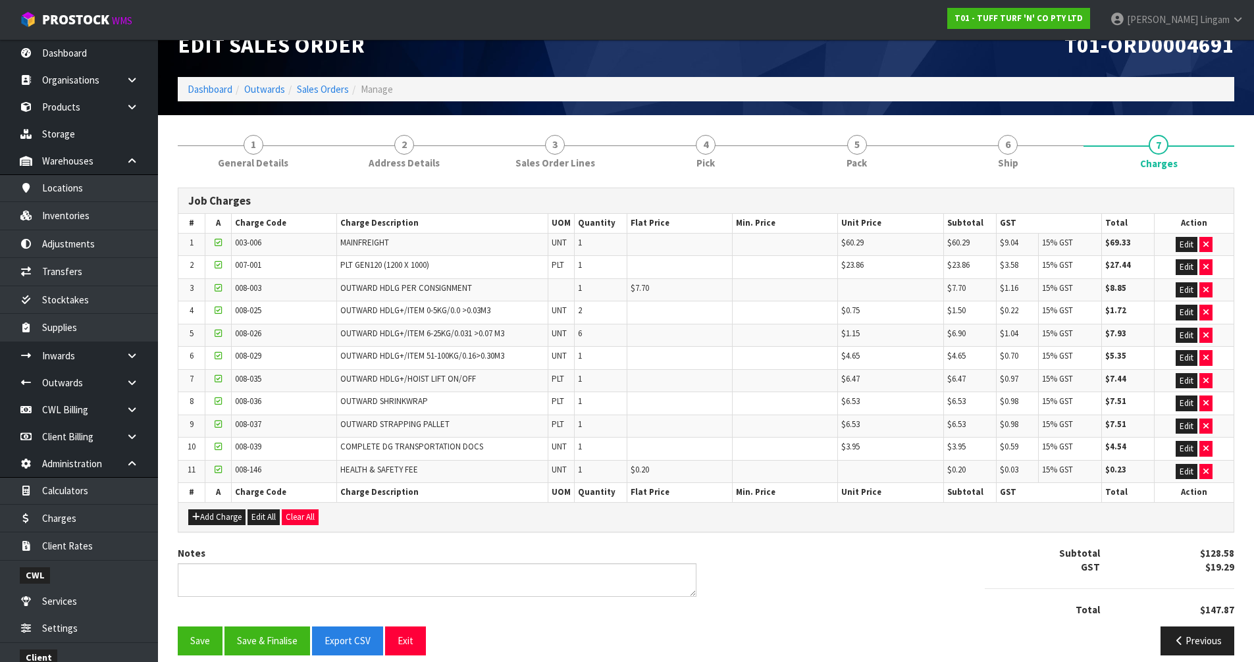
scroll to position [39, 0]
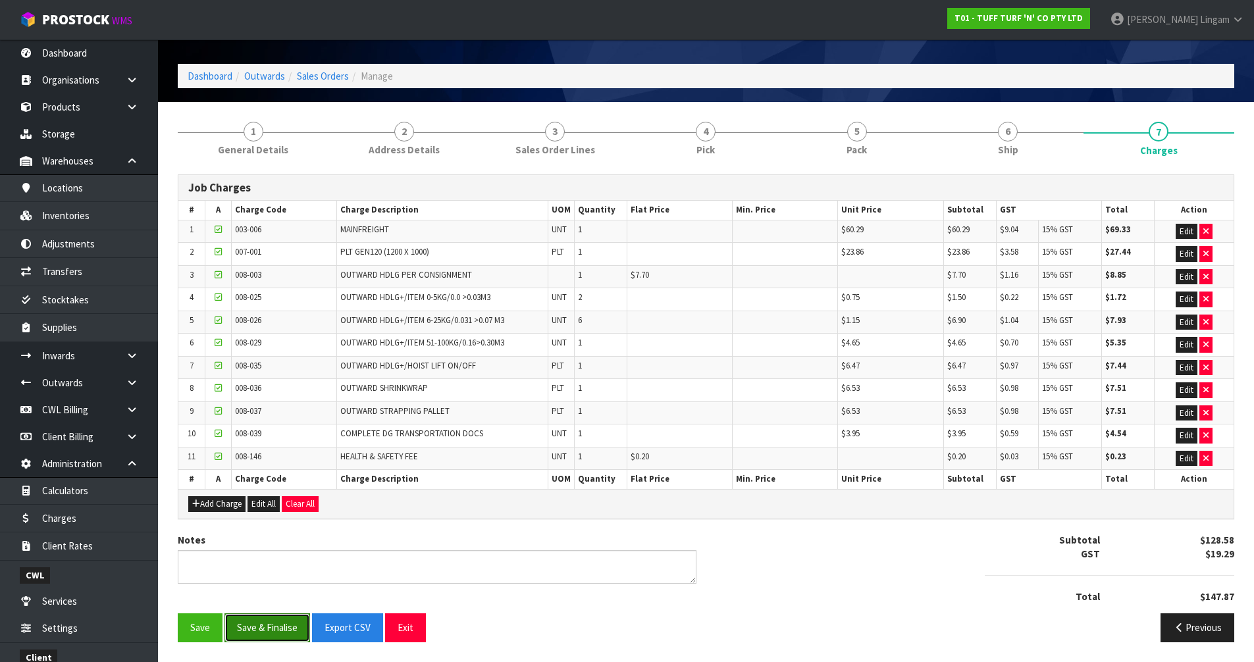
click at [274, 640] on button "Save & Finalise" at bounding box center [267, 627] width 86 height 28
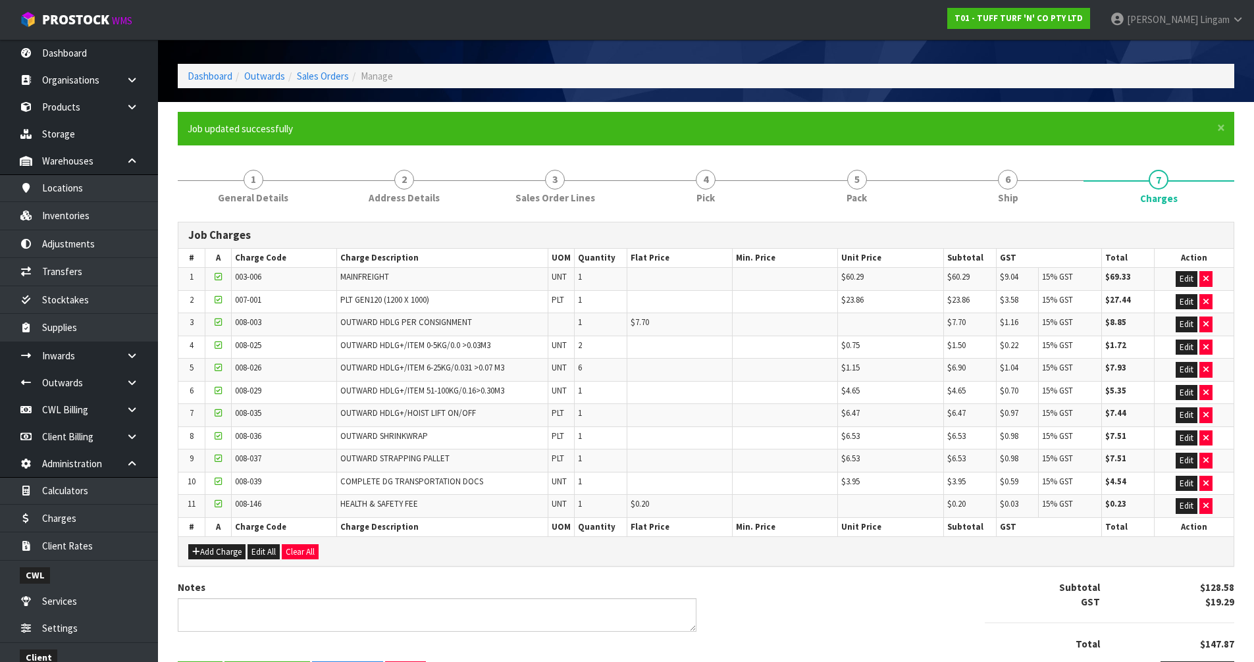
scroll to position [0, 0]
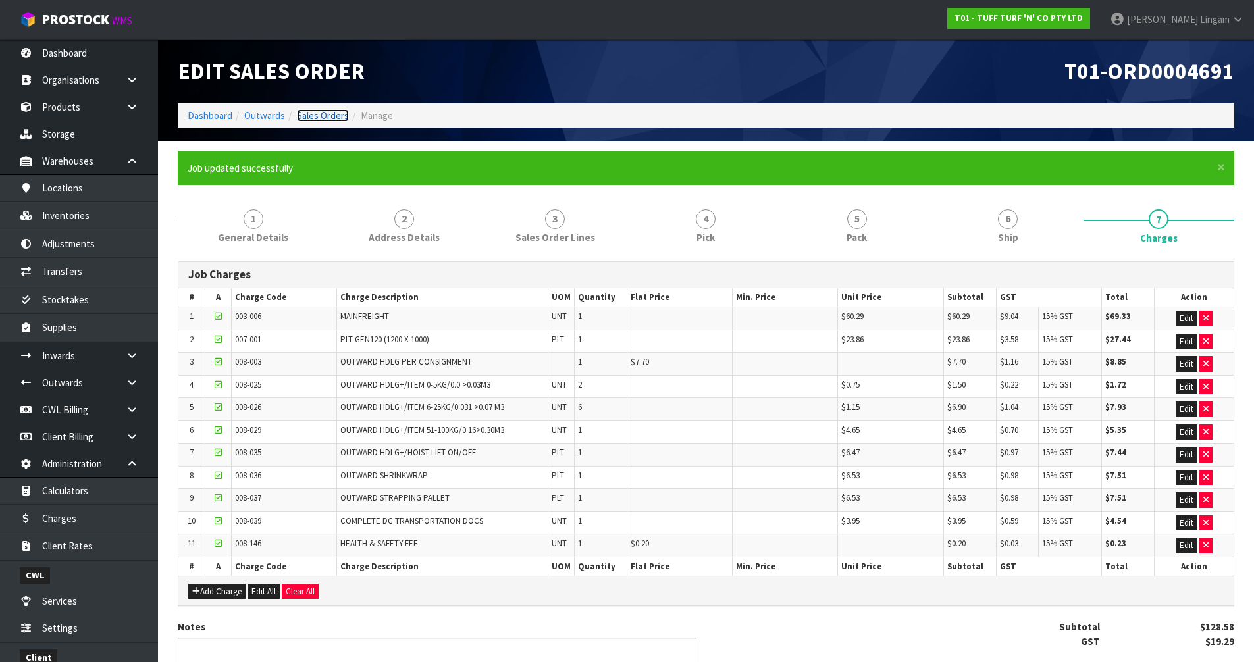
click at [324, 116] on link "Sales Orders" at bounding box center [323, 115] width 52 height 13
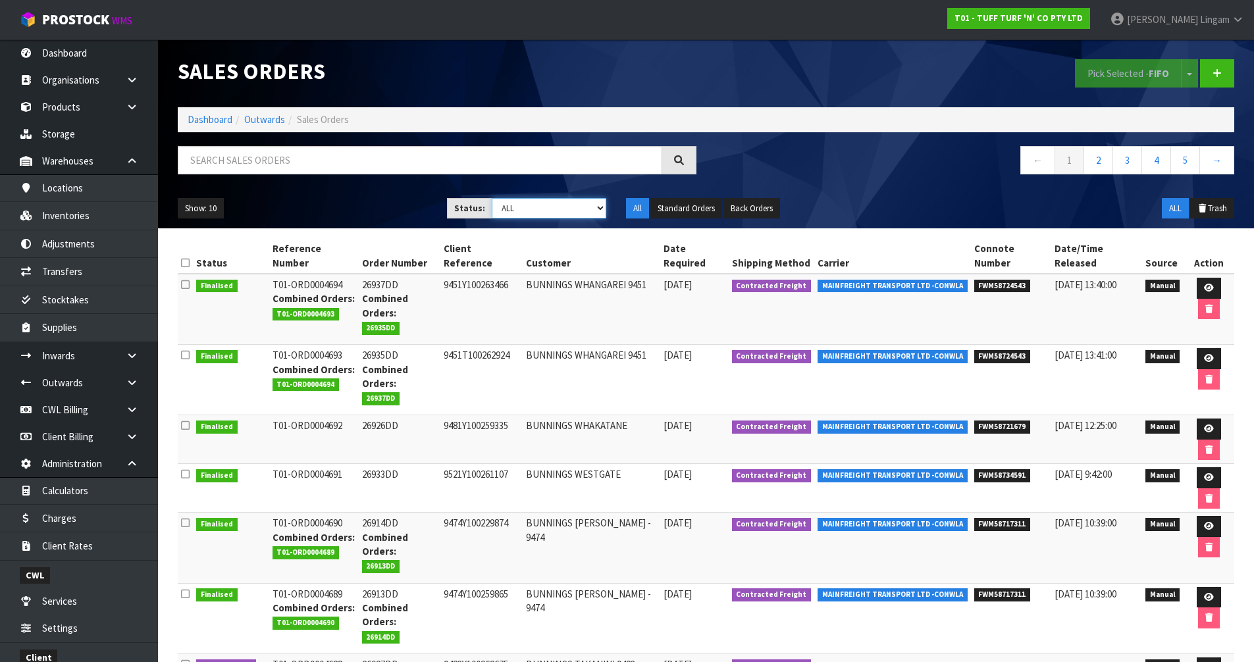
click at [585, 206] on select "Draft Pending Allocated Pending Pick Goods Picked Goods Packed Pending Charges …" at bounding box center [549, 208] width 115 height 20
select select "string:6"
click at [492, 198] on select "Draft Pending Allocated Pending Pick Goods Picked Goods Packed Pending Charges …" at bounding box center [549, 208] width 115 height 20
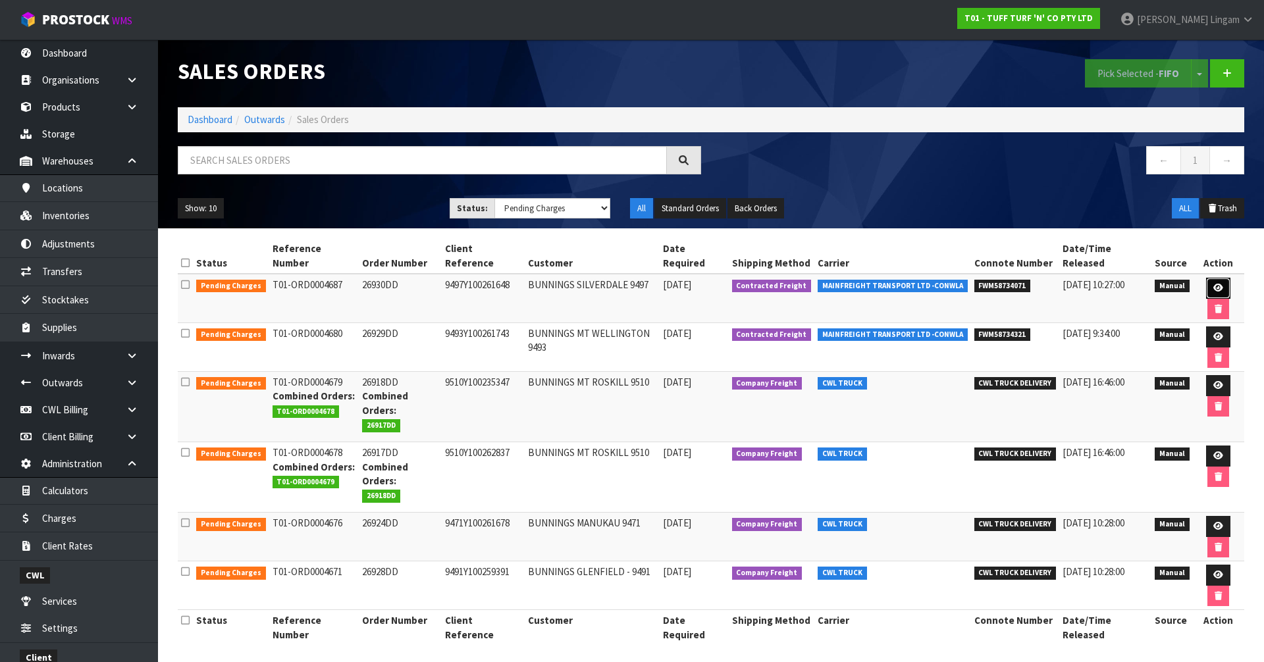
click at [1206, 278] on link at bounding box center [1218, 288] width 24 height 21
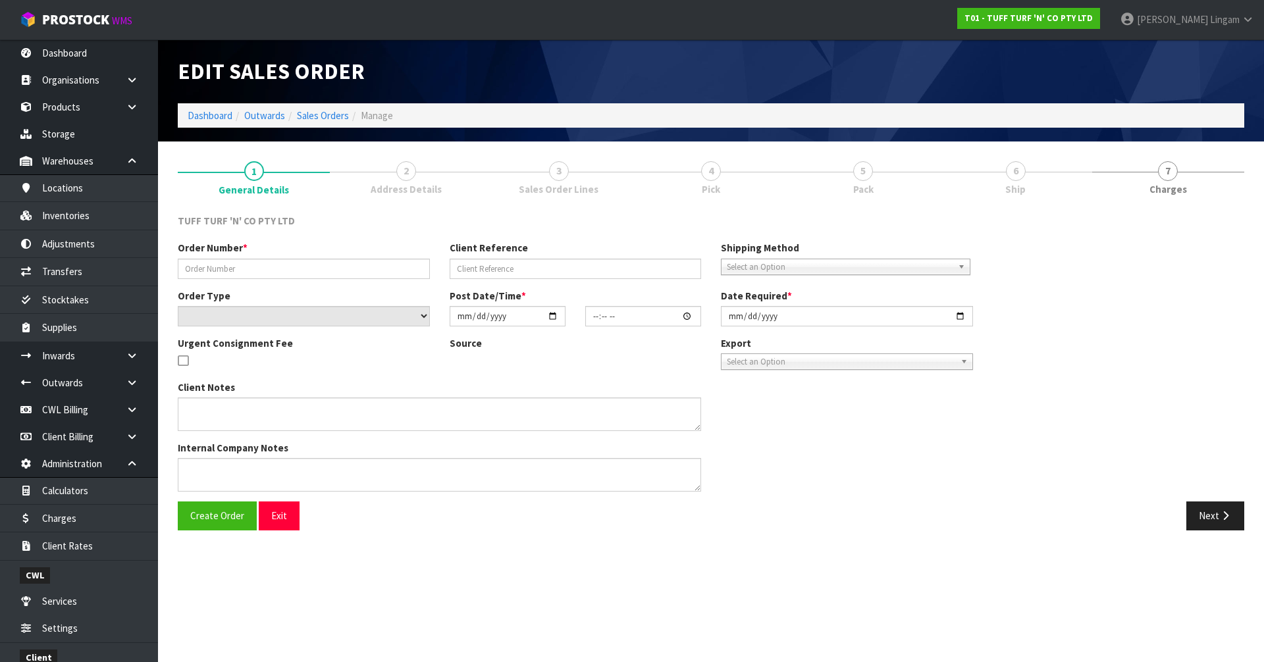
type input "26930DD"
type input "9497Y100261648"
select select "number:0"
type input "2025-09-15"
type input "13:16:00.000"
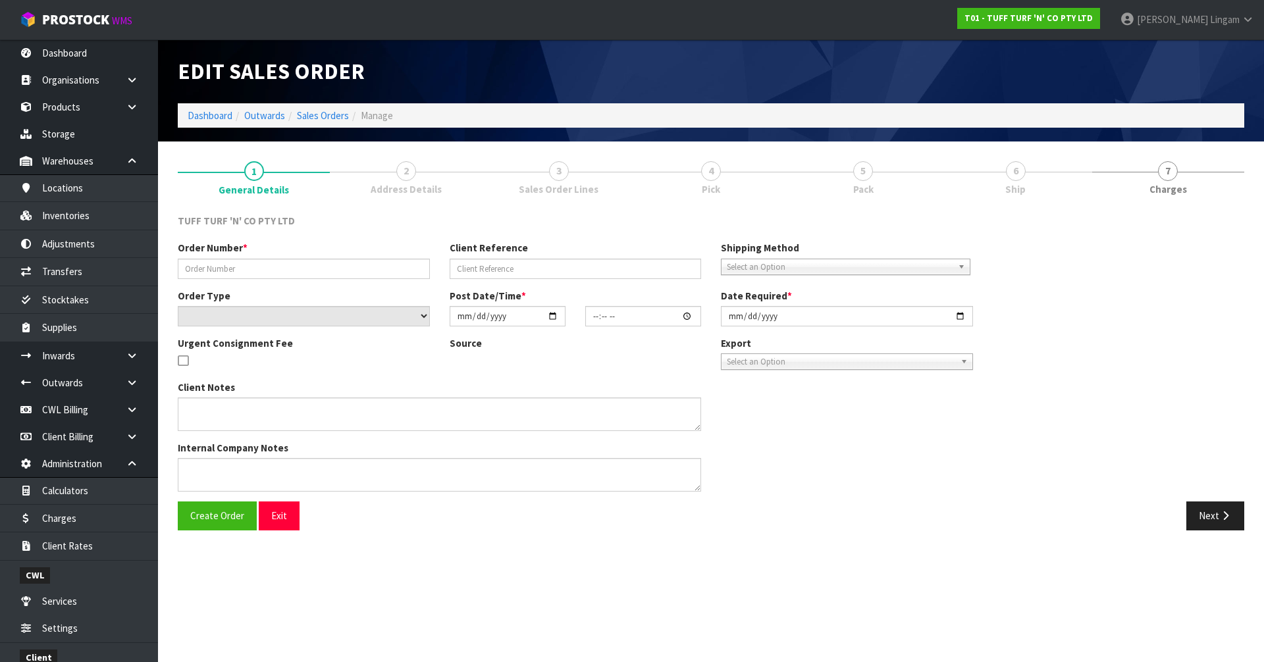
type input "2025-09-16"
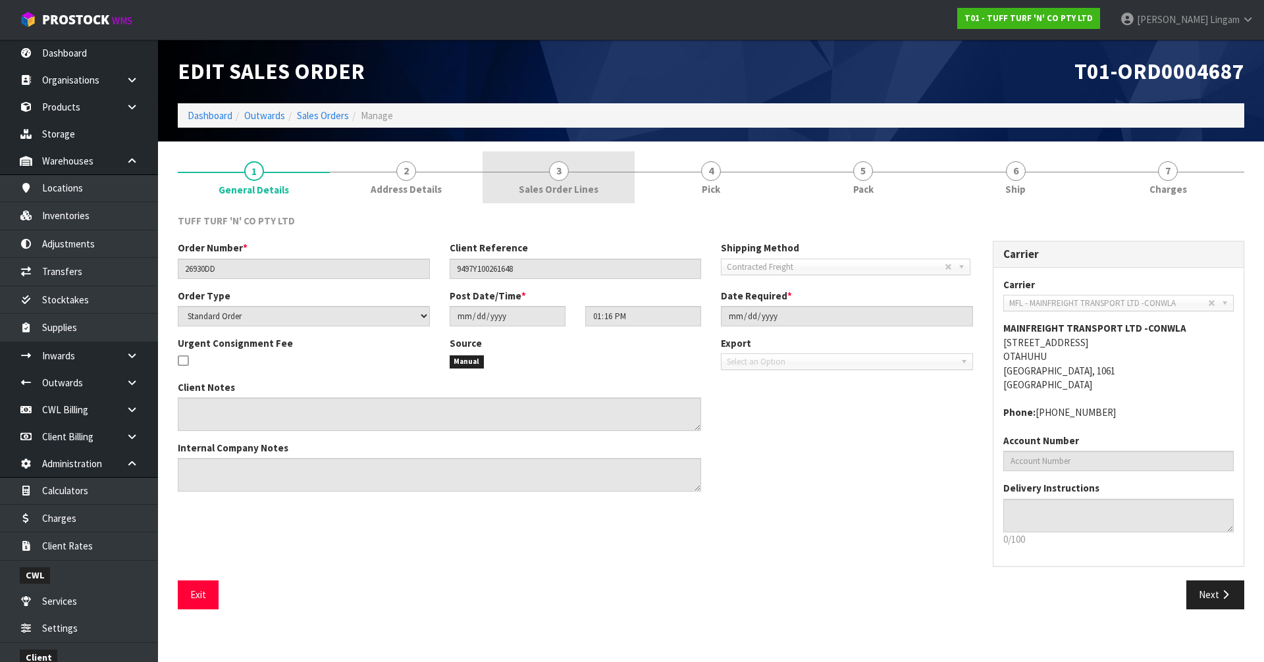
click at [596, 188] on span "Sales Order Lines" at bounding box center [559, 189] width 80 height 14
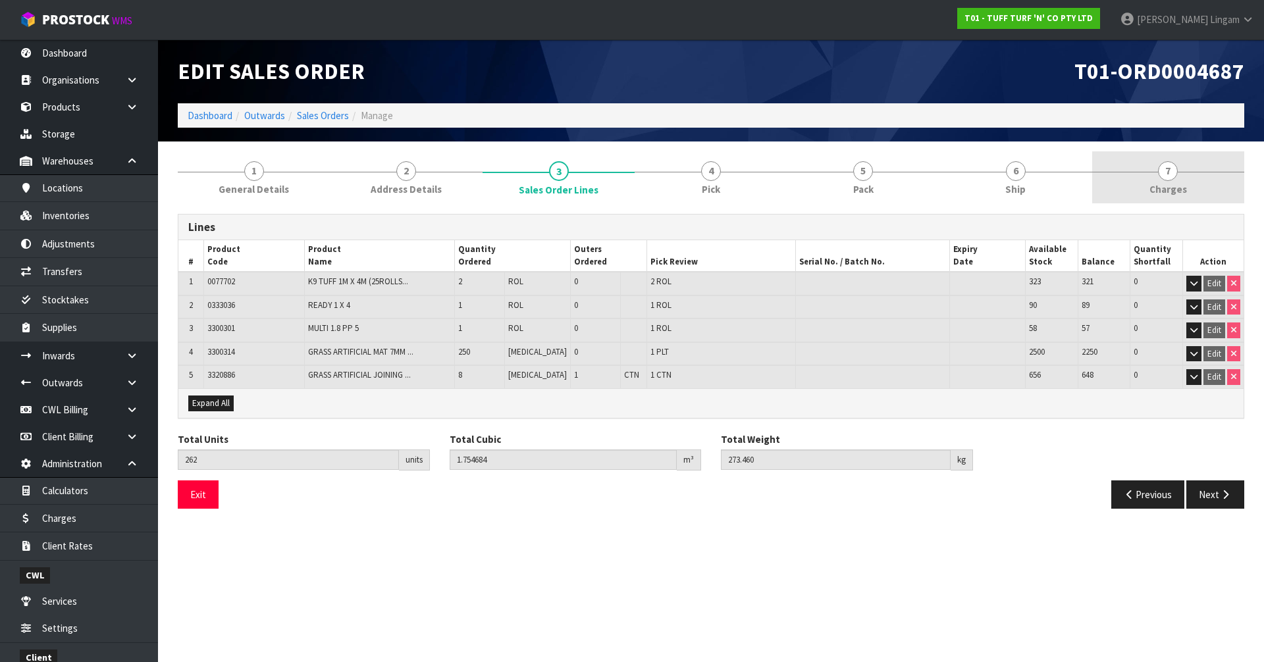
click at [1192, 175] on link "7 Charges" at bounding box center [1168, 177] width 152 height 52
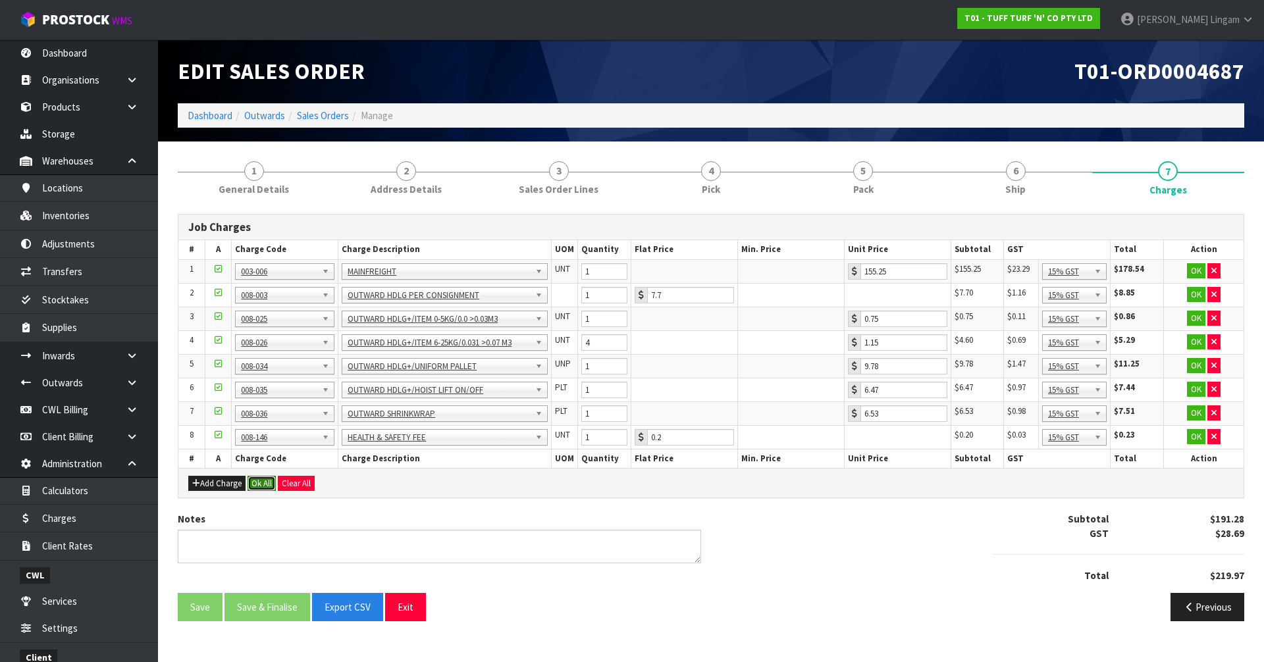
click at [257, 488] on button "Ok All" at bounding box center [261, 484] width 28 height 16
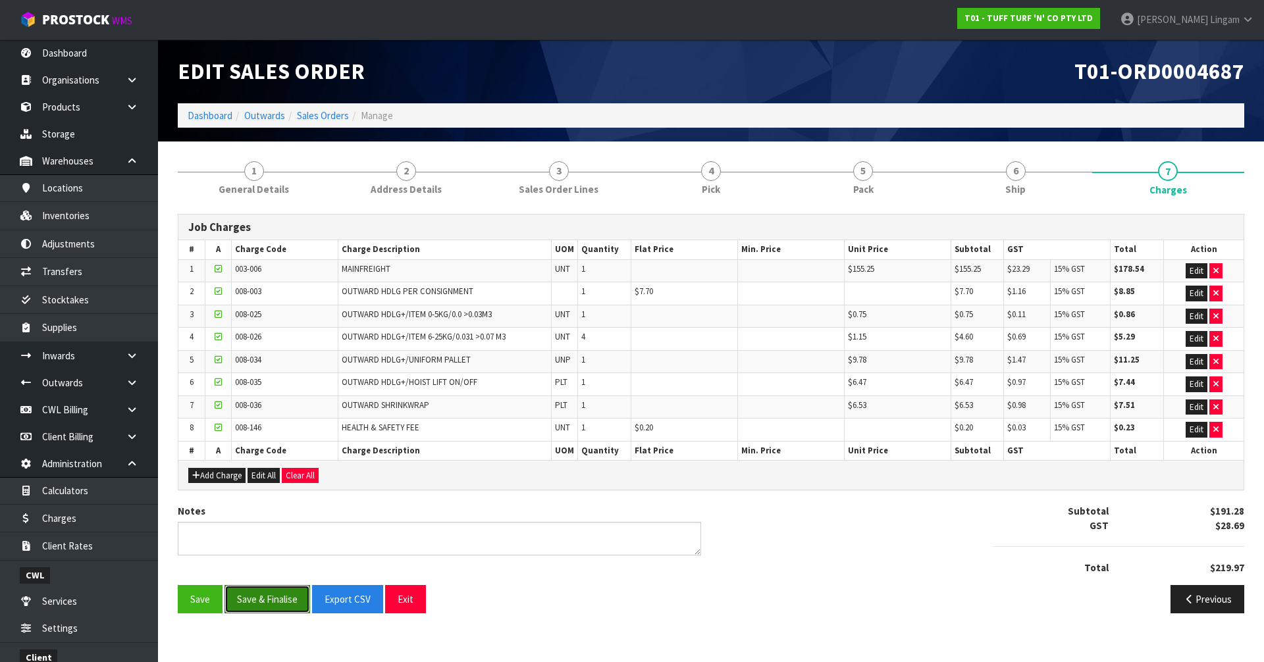
click at [267, 602] on button "Save & Finalise" at bounding box center [267, 599] width 86 height 28
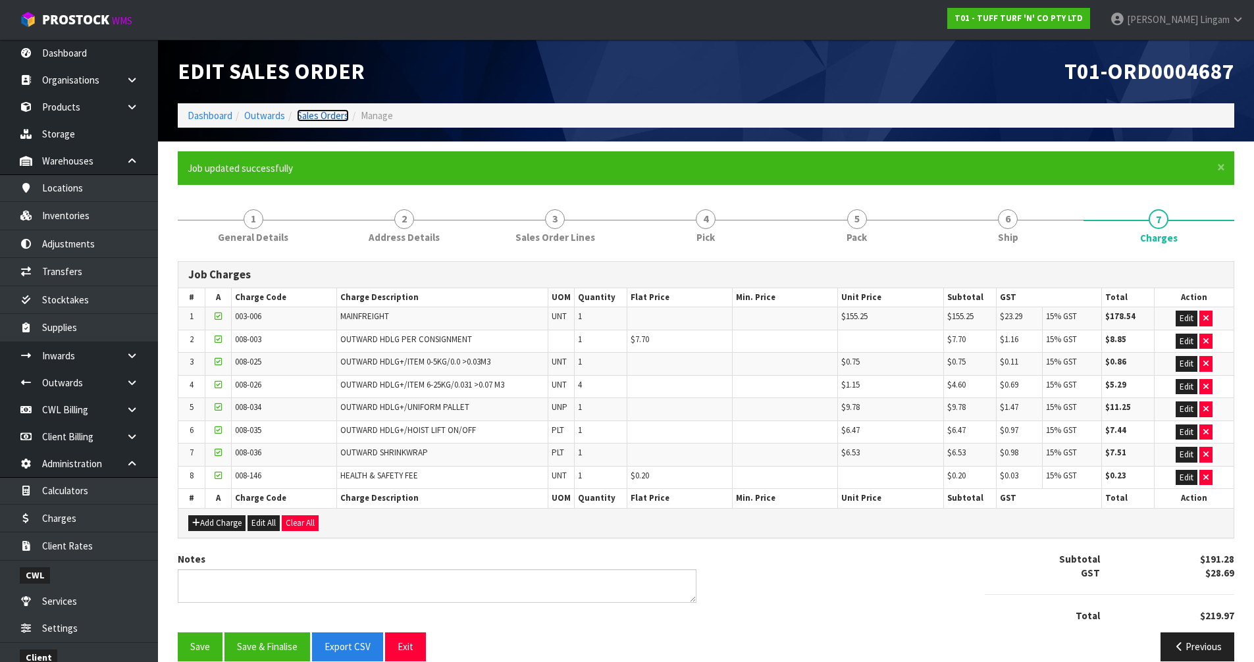
click at [322, 117] on link "Sales Orders" at bounding box center [323, 115] width 52 height 13
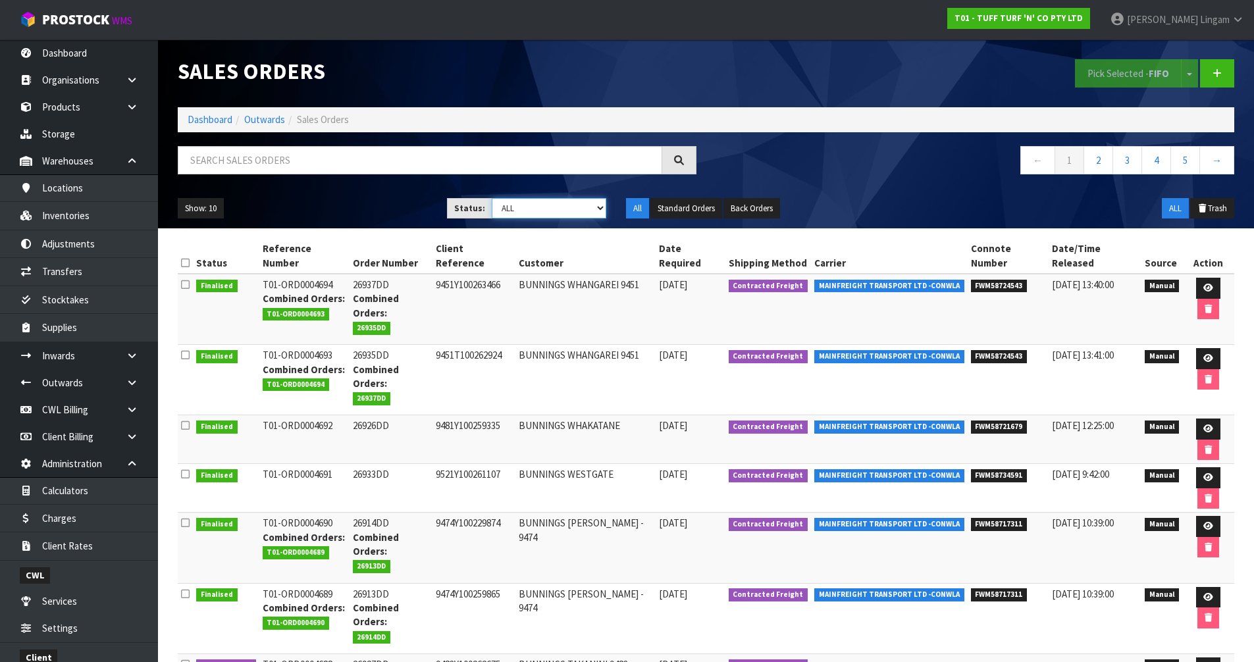
click at [584, 209] on select "Draft Pending Allocated Pending Pick Goods Picked Goods Packed Pending Charges …" at bounding box center [549, 208] width 115 height 20
select select "string:6"
click at [492, 198] on select "Draft Pending Allocated Pending Pick Goods Picked Goods Packed Pending Charges …" at bounding box center [549, 208] width 115 height 20
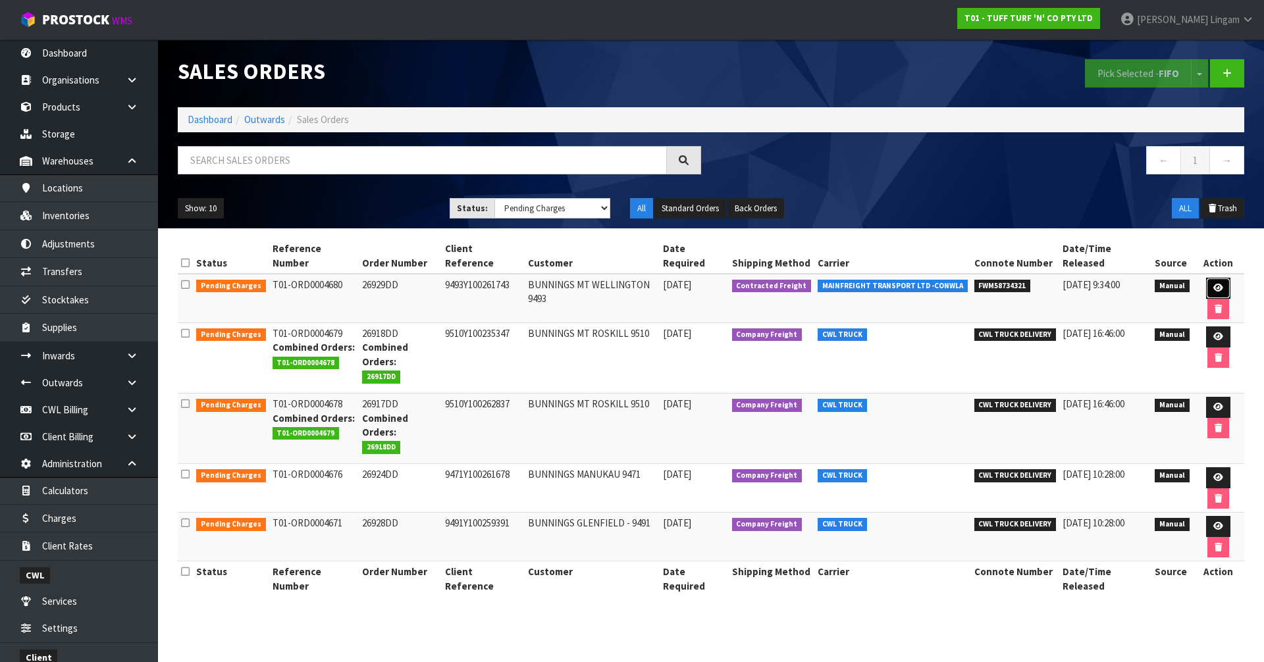
click at [1213, 284] on icon at bounding box center [1218, 288] width 10 height 9
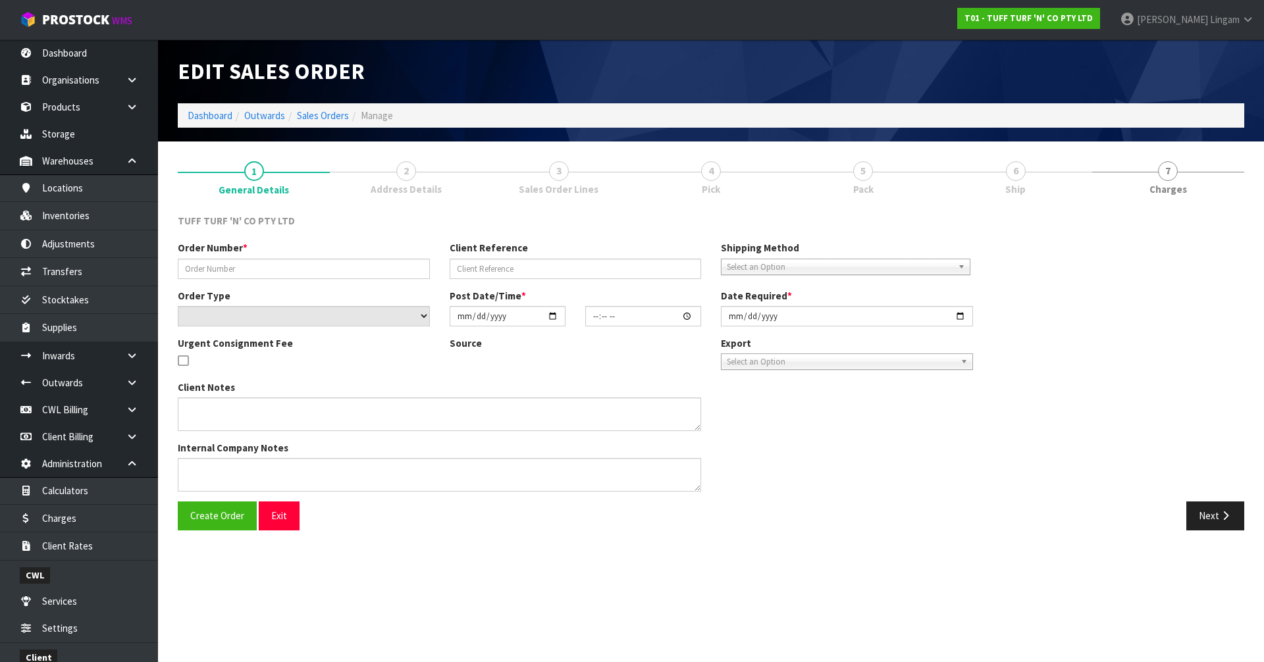
type input "26929DD"
type input "9493Y100261743"
select select "number:0"
type input "2025-09-15"
type input "12:59:00.000"
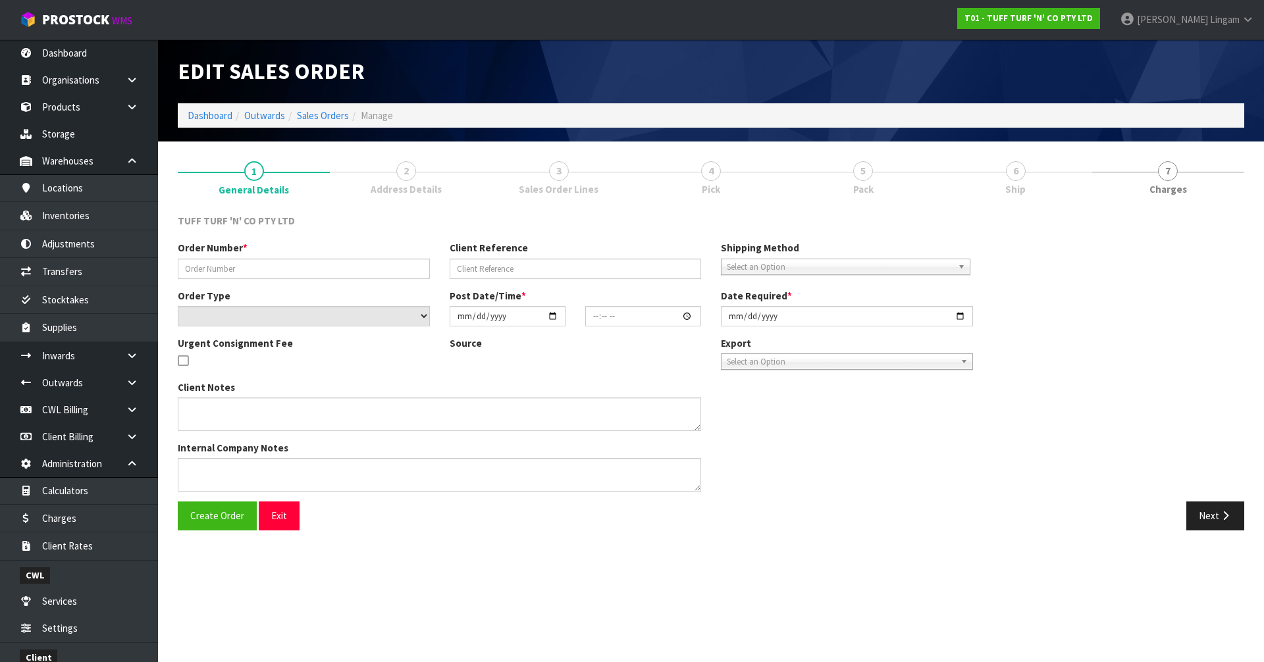
type input "2025-09-16"
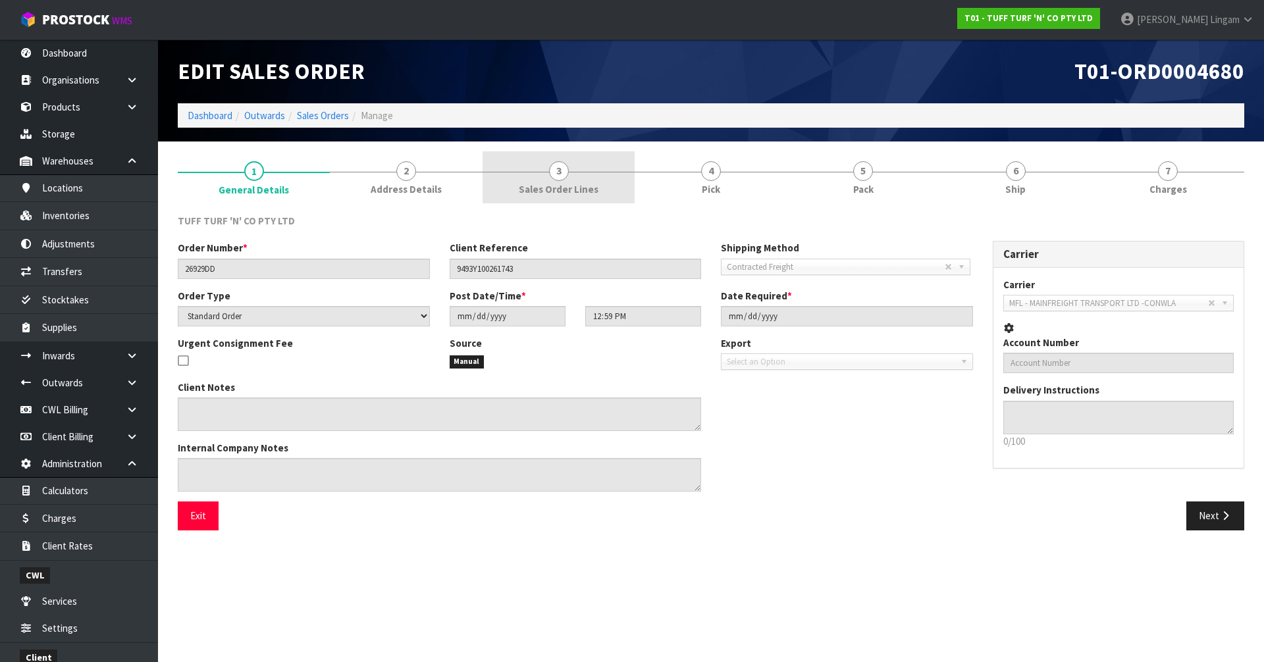
click at [599, 186] on link "3 Sales Order Lines" at bounding box center [558, 177] width 152 height 52
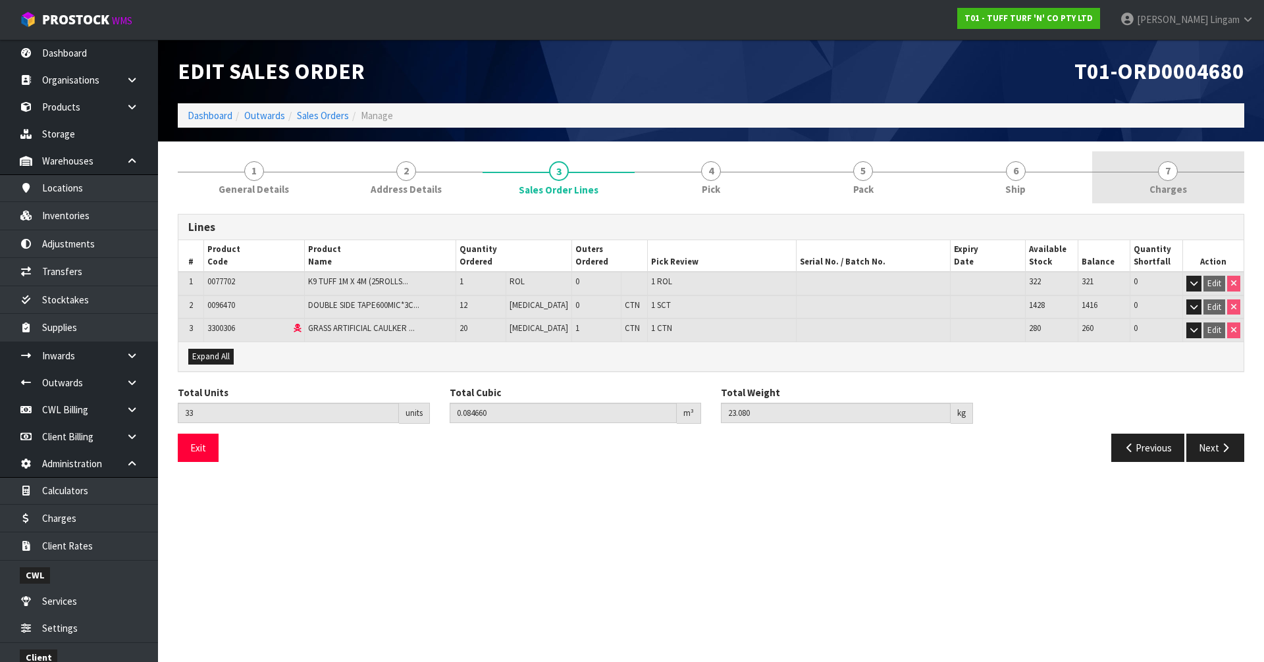
click at [1169, 174] on span "7" at bounding box center [1168, 171] width 20 height 20
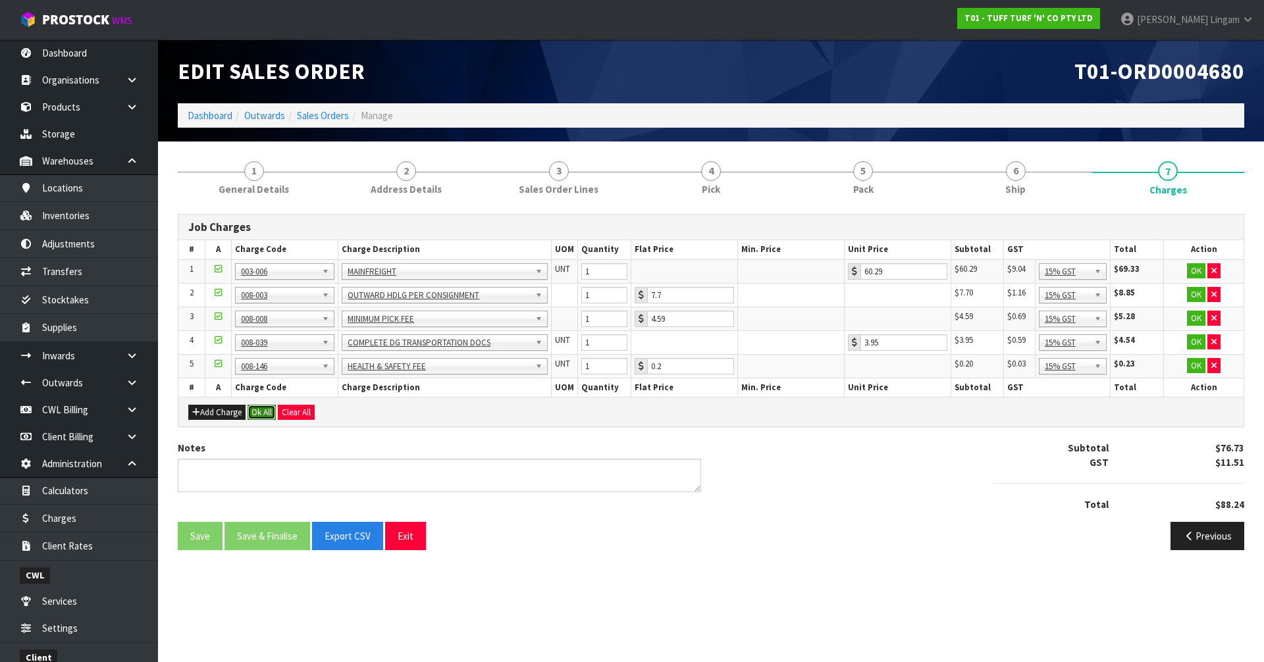
click at [263, 413] on button "Ok All" at bounding box center [261, 413] width 28 height 16
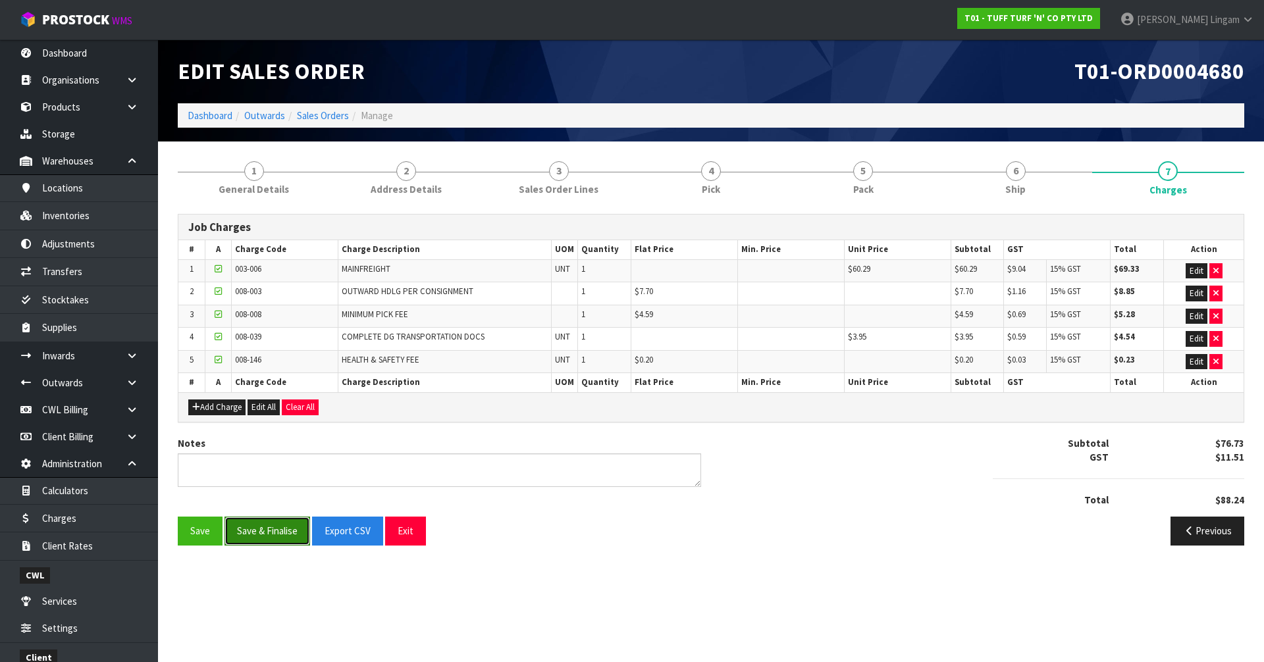
click at [277, 535] on button "Save & Finalise" at bounding box center [267, 531] width 86 height 28
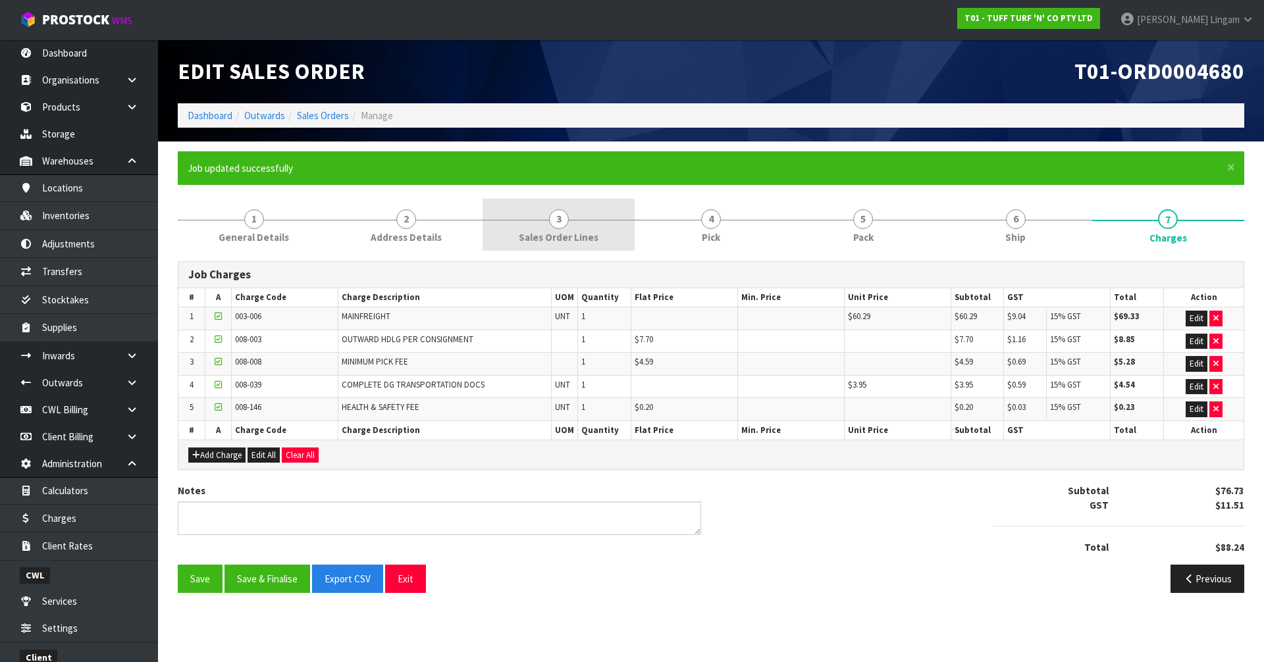
click at [589, 243] on span "Sales Order Lines" at bounding box center [559, 237] width 80 height 14
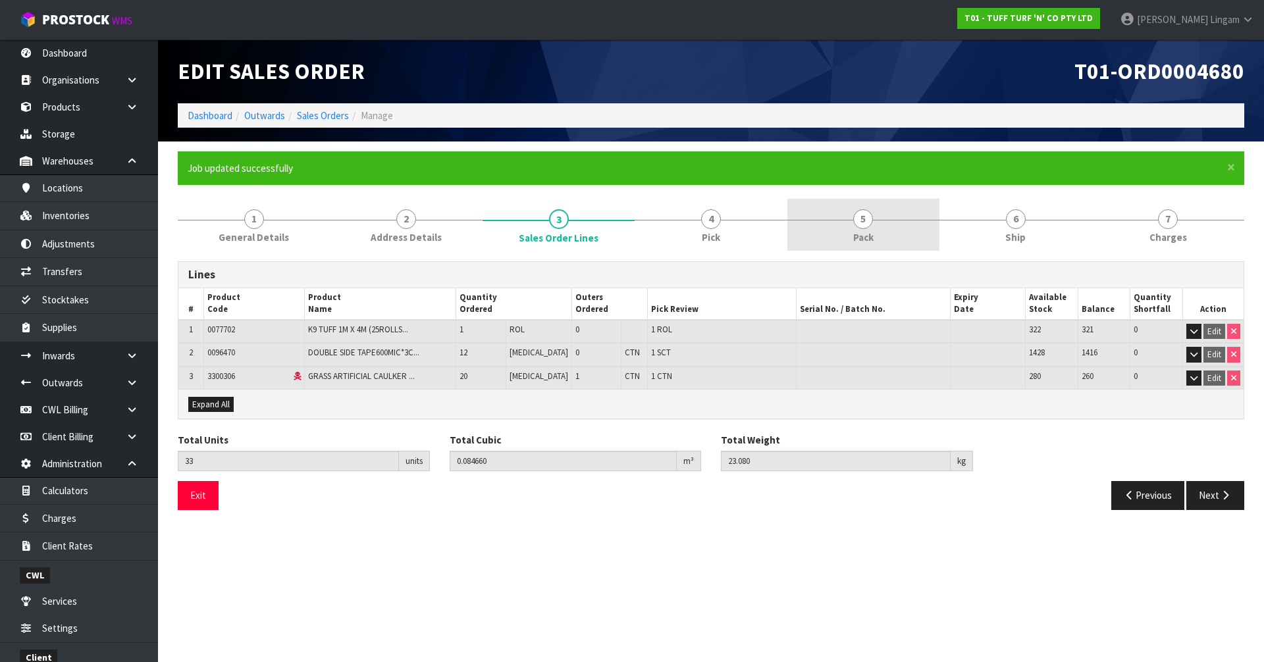
click at [882, 230] on link "5 Pack" at bounding box center [863, 225] width 152 height 52
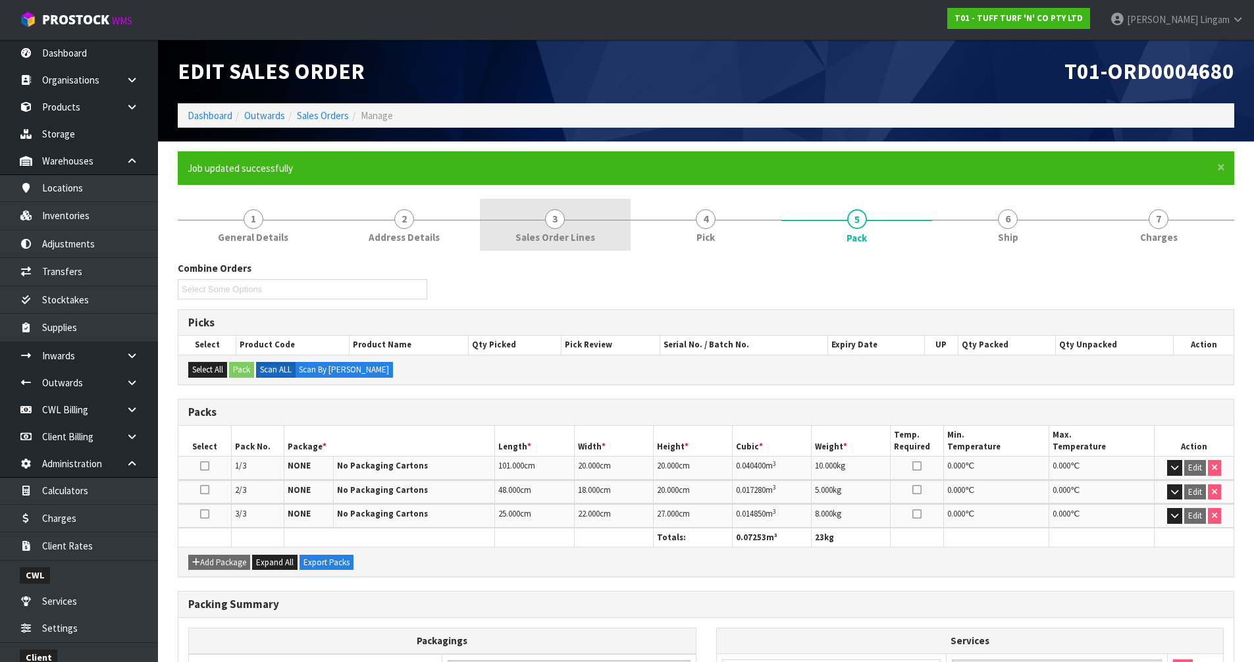
click at [596, 245] on link "3 Sales Order Lines" at bounding box center [555, 225] width 151 height 52
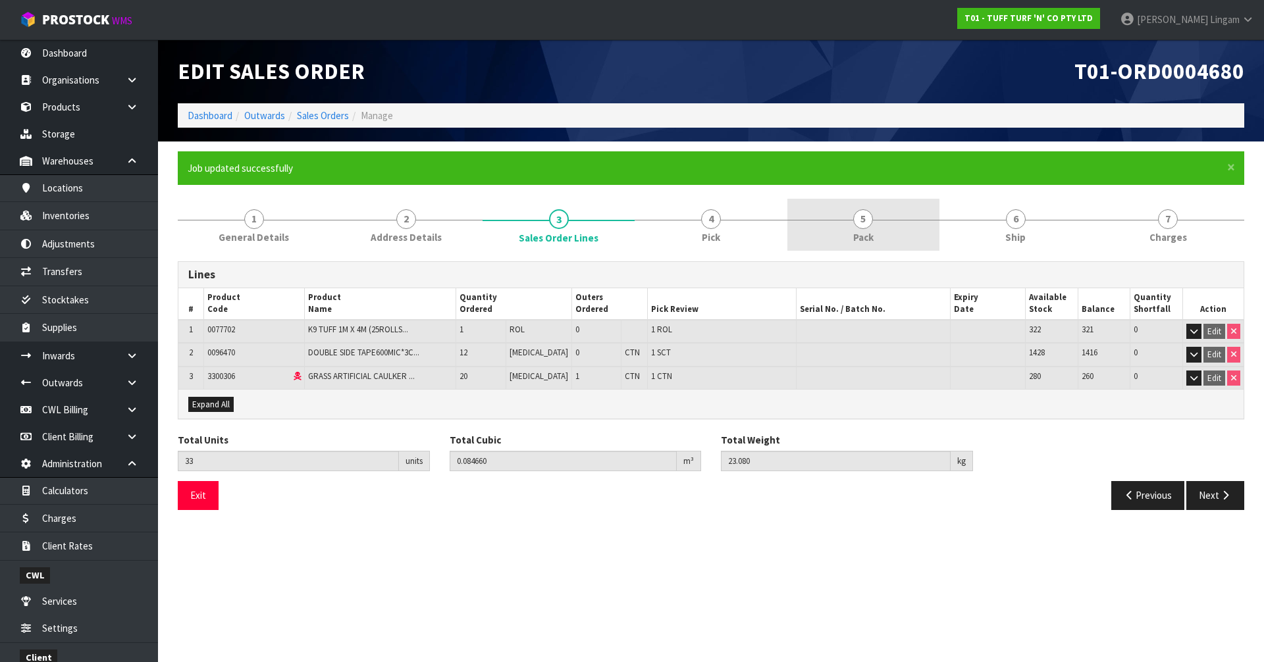
click at [888, 227] on link "5 Pack" at bounding box center [863, 225] width 152 height 52
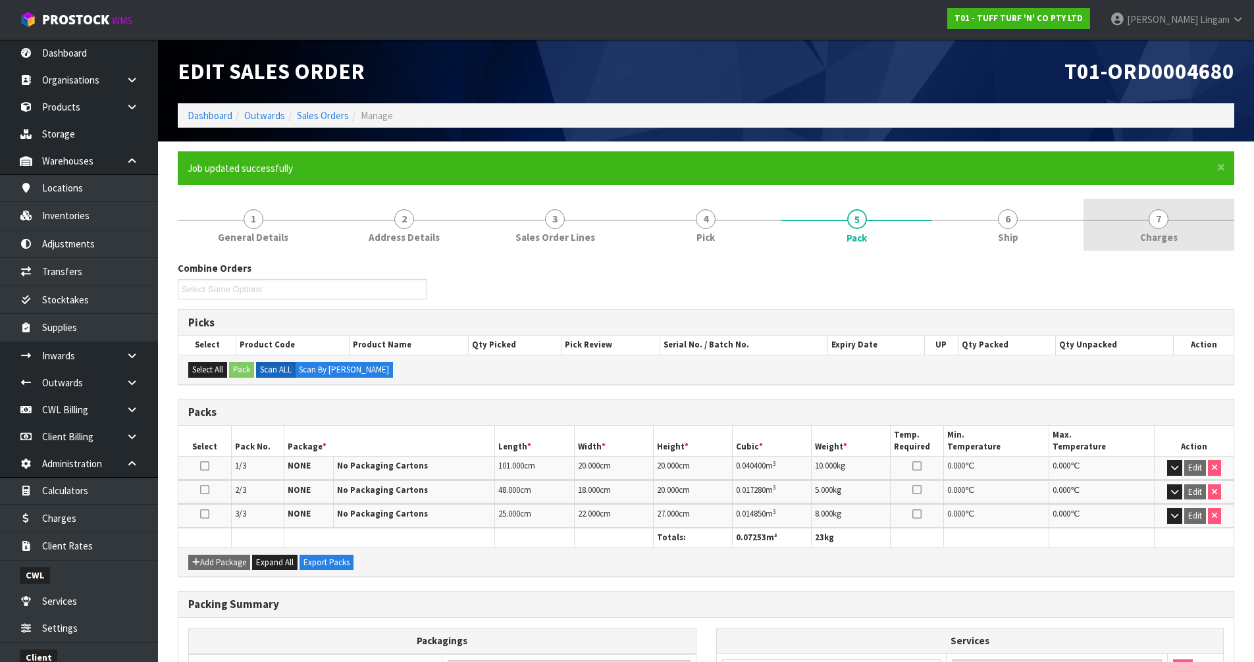
click at [1170, 228] on link "7 Charges" at bounding box center [1158, 225] width 151 height 52
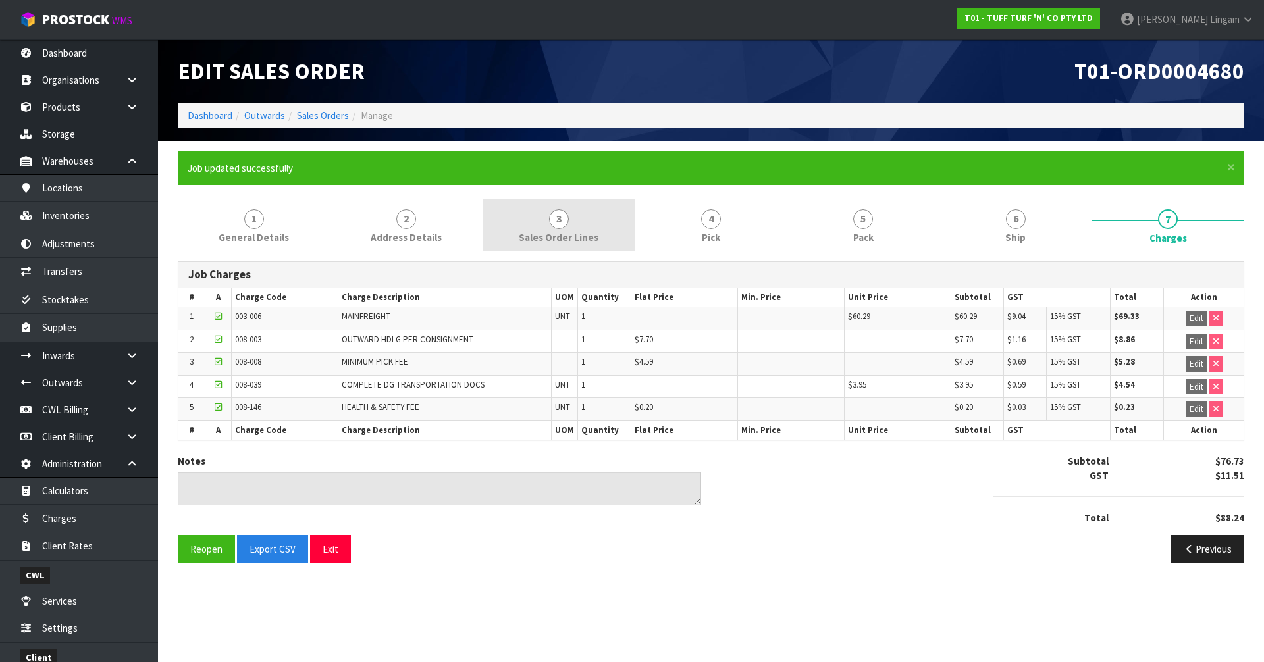
click at [600, 243] on link "3 Sales Order Lines" at bounding box center [558, 225] width 152 height 52
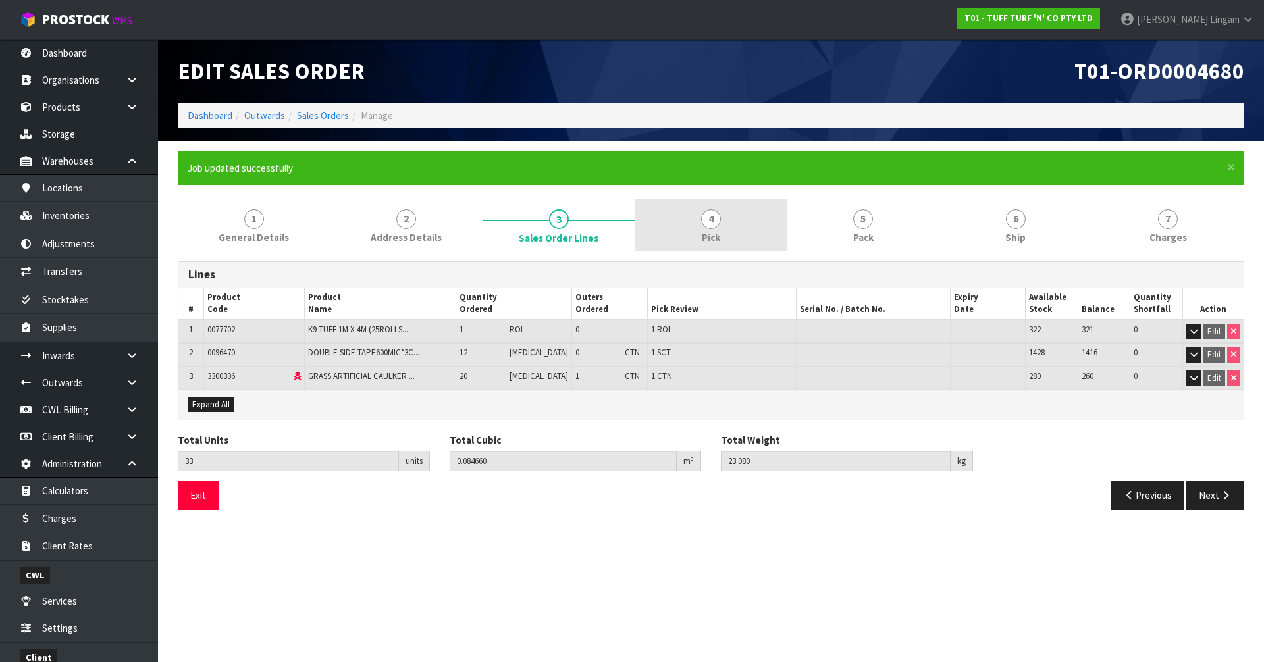
click at [739, 237] on link "4 Pick" at bounding box center [710, 225] width 152 height 52
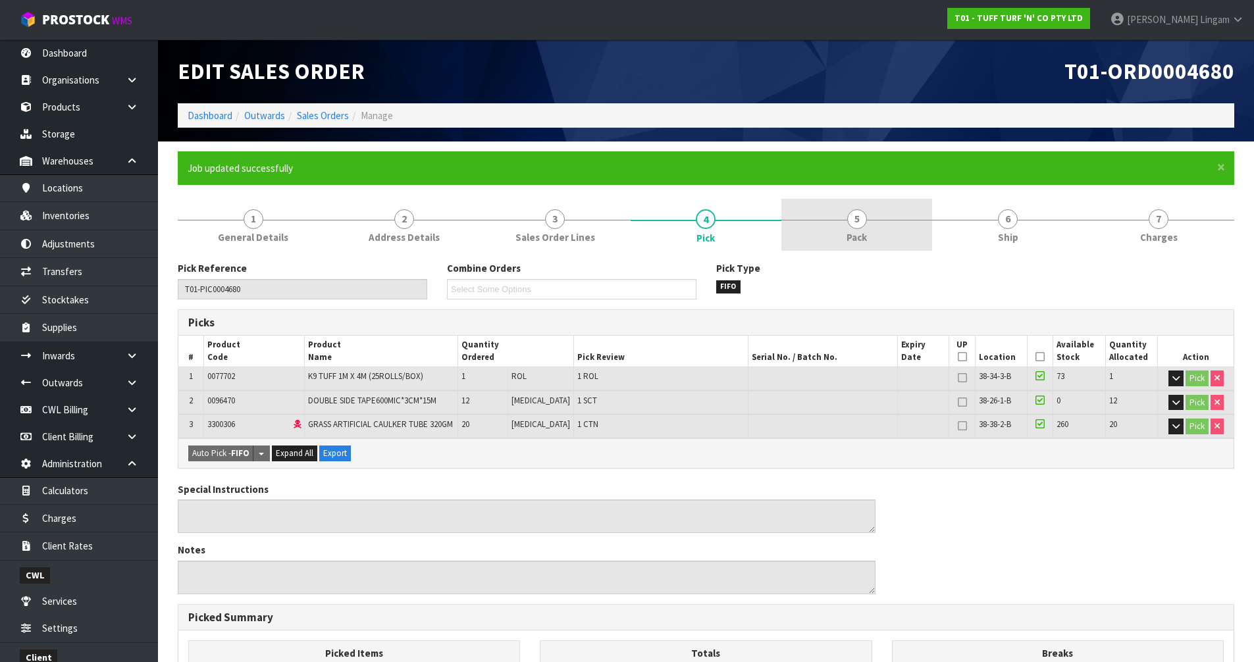
click at [860, 238] on span "Pack" at bounding box center [856, 237] width 20 height 14
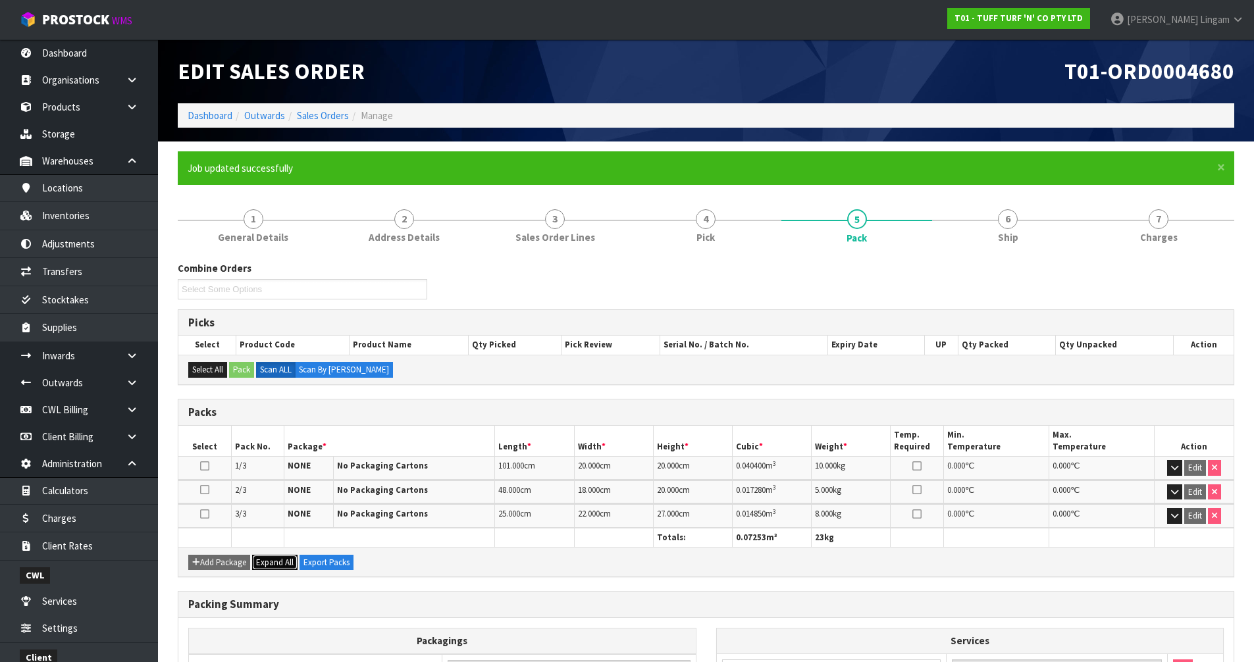
click at [284, 563] on span "Expand All" at bounding box center [275, 562] width 38 height 11
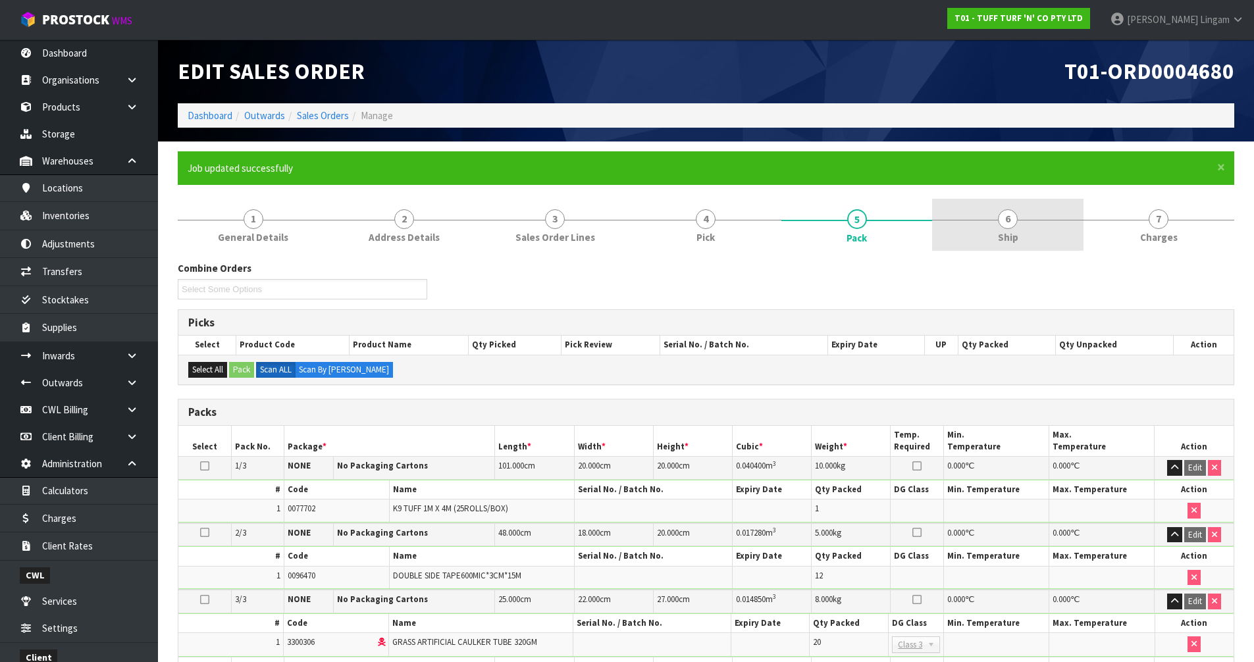
click at [1005, 238] on span "Ship" at bounding box center [1008, 237] width 20 height 14
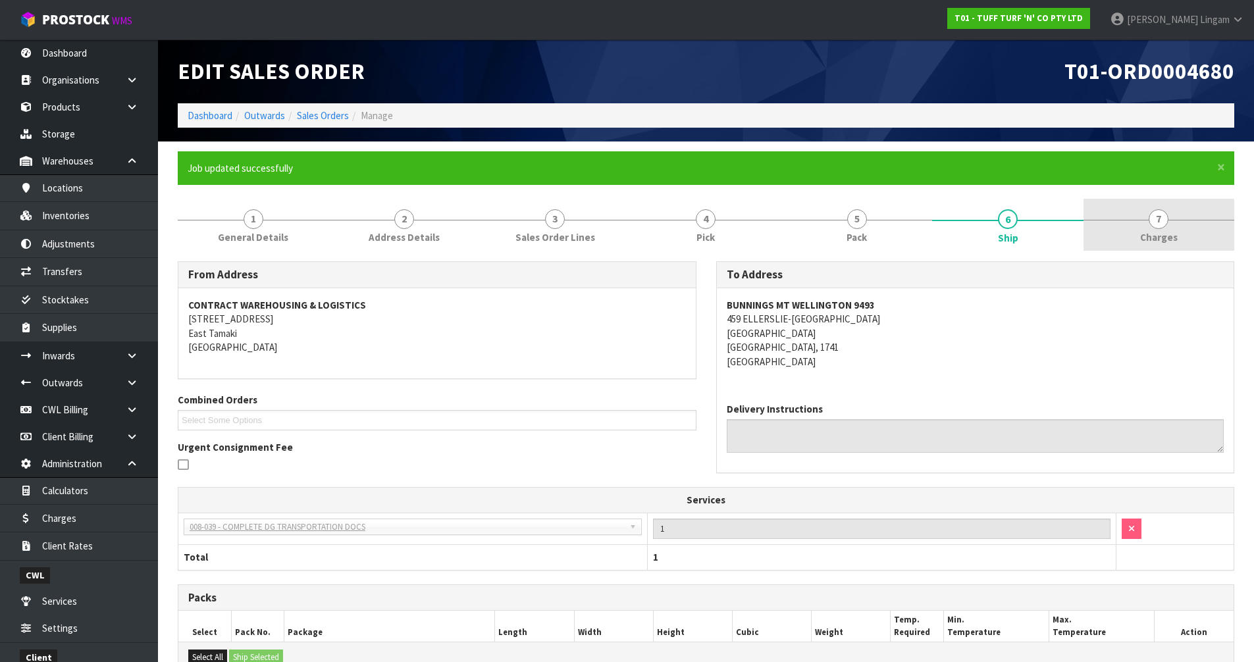
click at [1218, 221] on link "7 Charges" at bounding box center [1158, 225] width 151 height 52
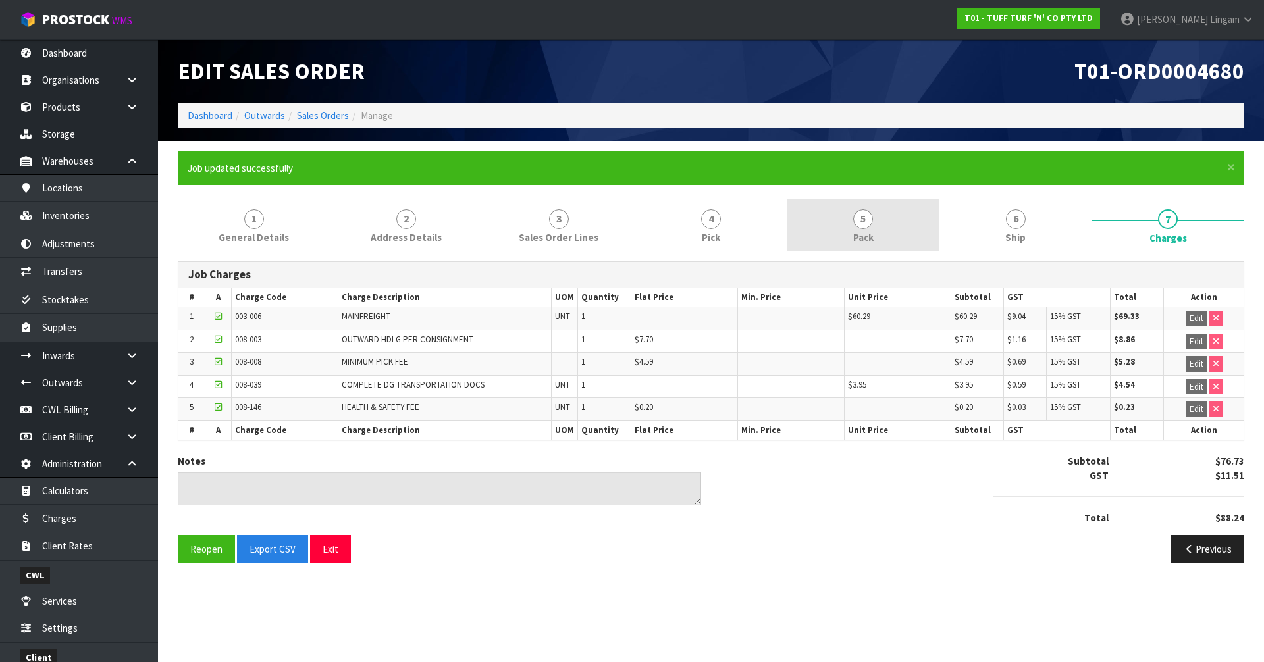
click at [888, 225] on link "5 Pack" at bounding box center [863, 225] width 152 height 52
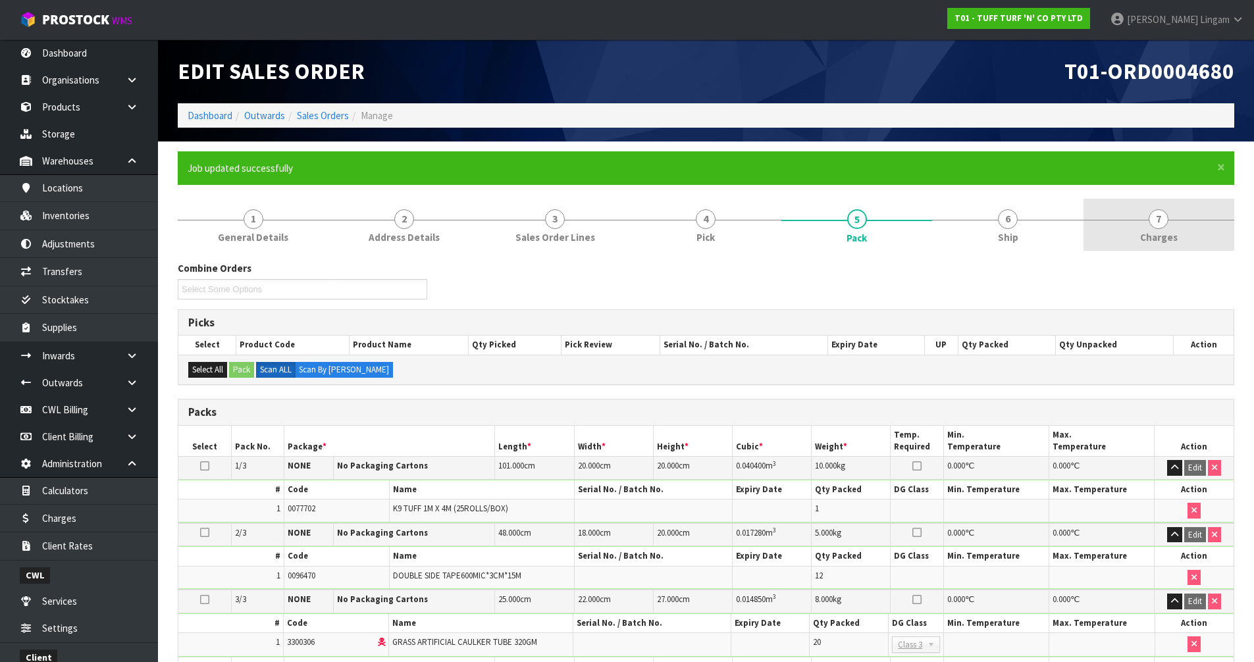
click at [1148, 242] on span "Charges" at bounding box center [1159, 237] width 38 height 14
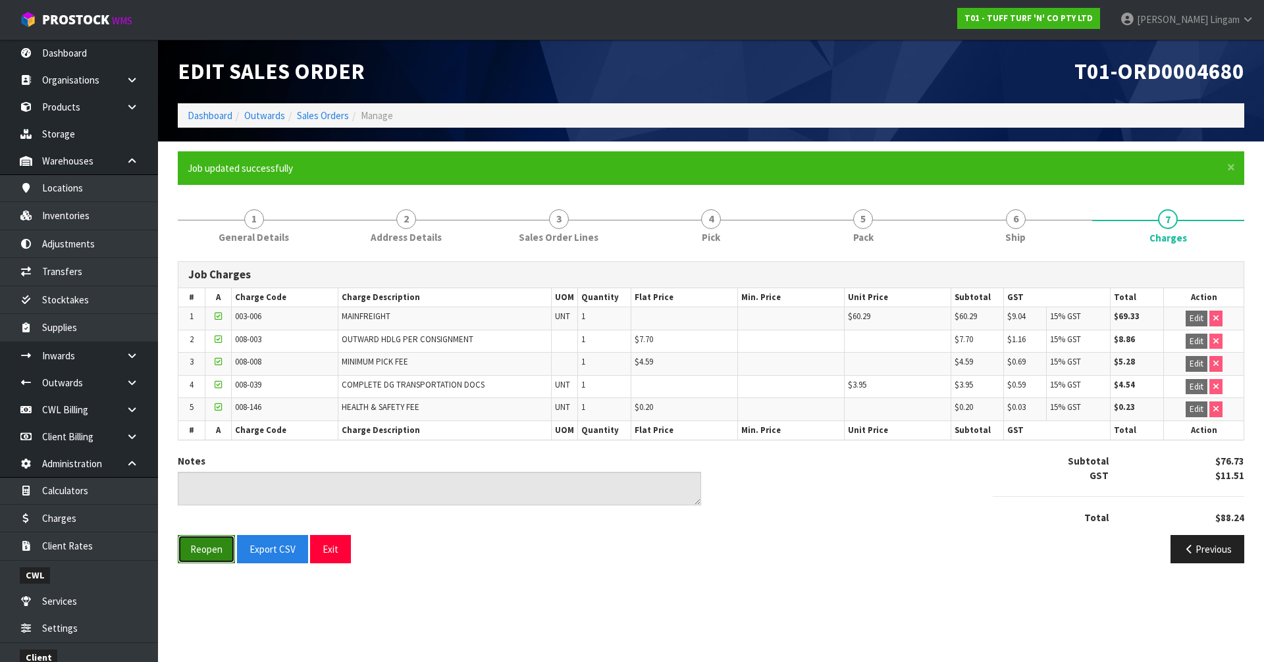
click at [203, 545] on button "Reopen" at bounding box center [206, 549] width 57 height 28
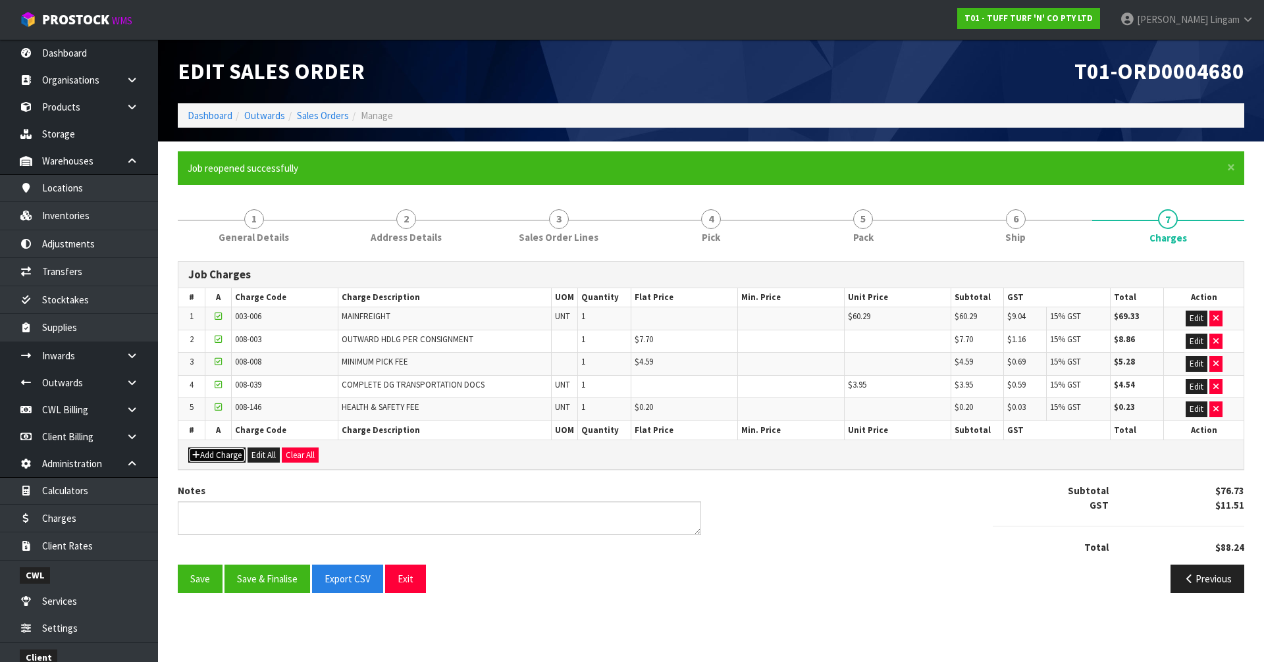
drag, startPoint x: 221, startPoint y: 459, endPoint x: 312, endPoint y: 450, distance: 91.2
click at [222, 458] on button "Add Charge" at bounding box center [216, 456] width 57 height 16
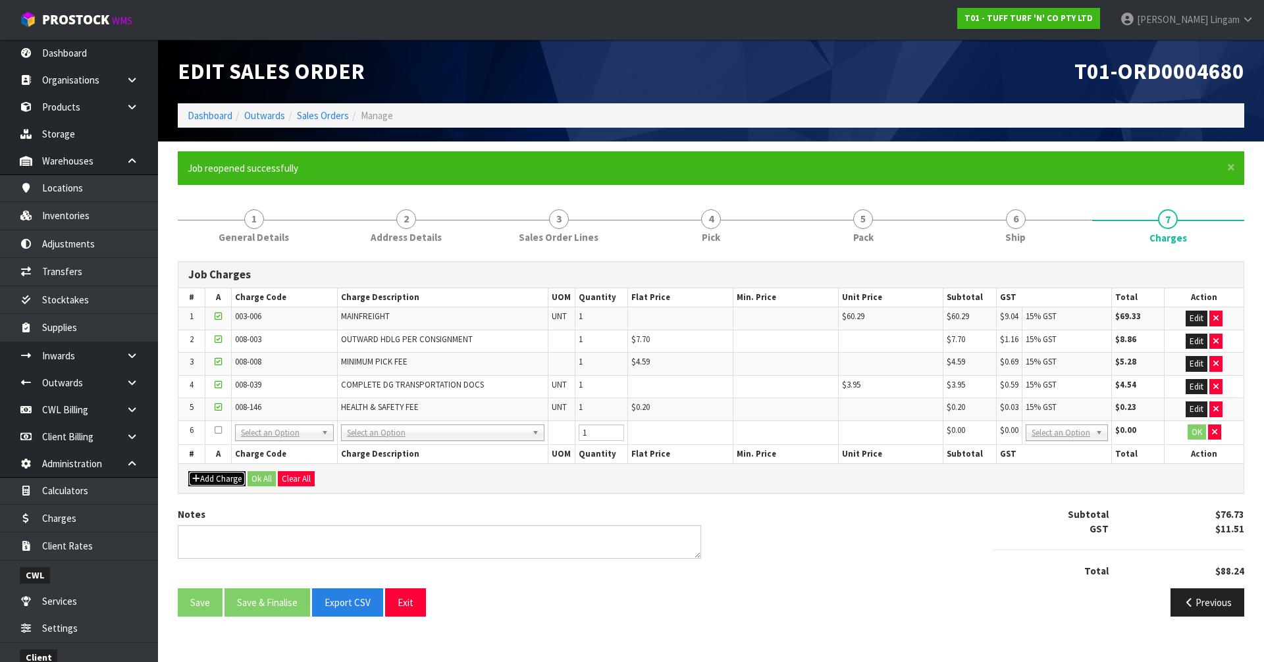
drag, startPoint x: 375, startPoint y: 434, endPoint x: 369, endPoint y: 449, distance: 16.3
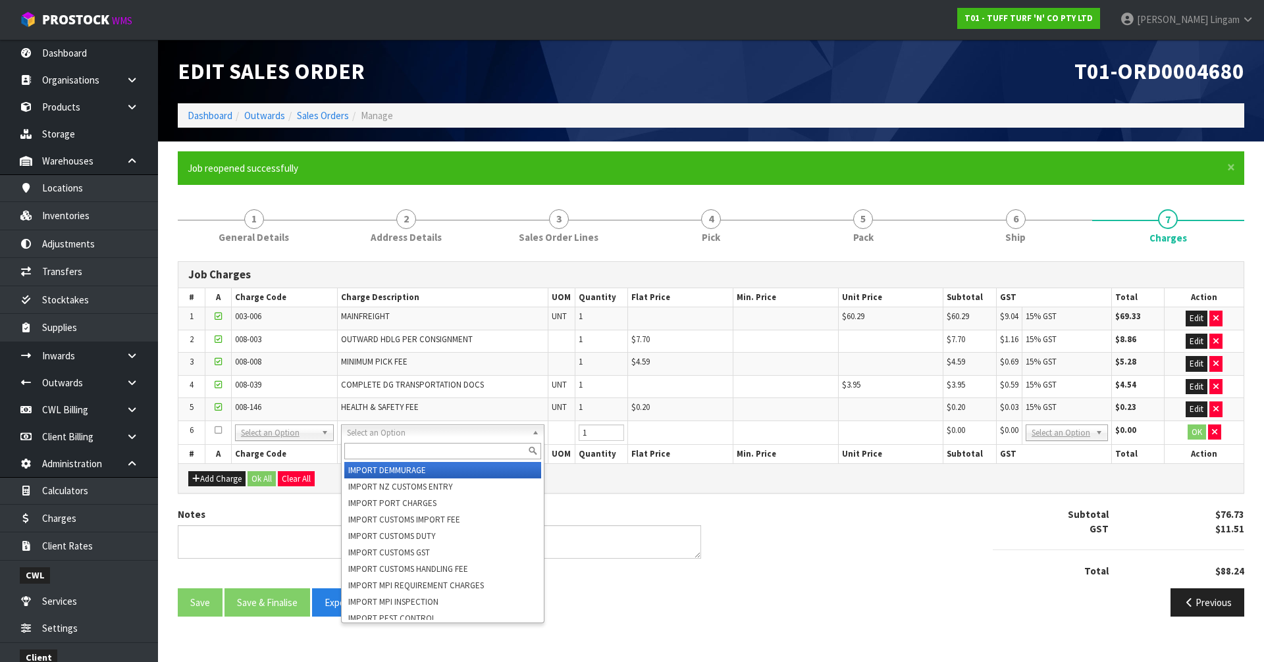
click at [368, 452] on input "text" at bounding box center [442, 451] width 197 height 16
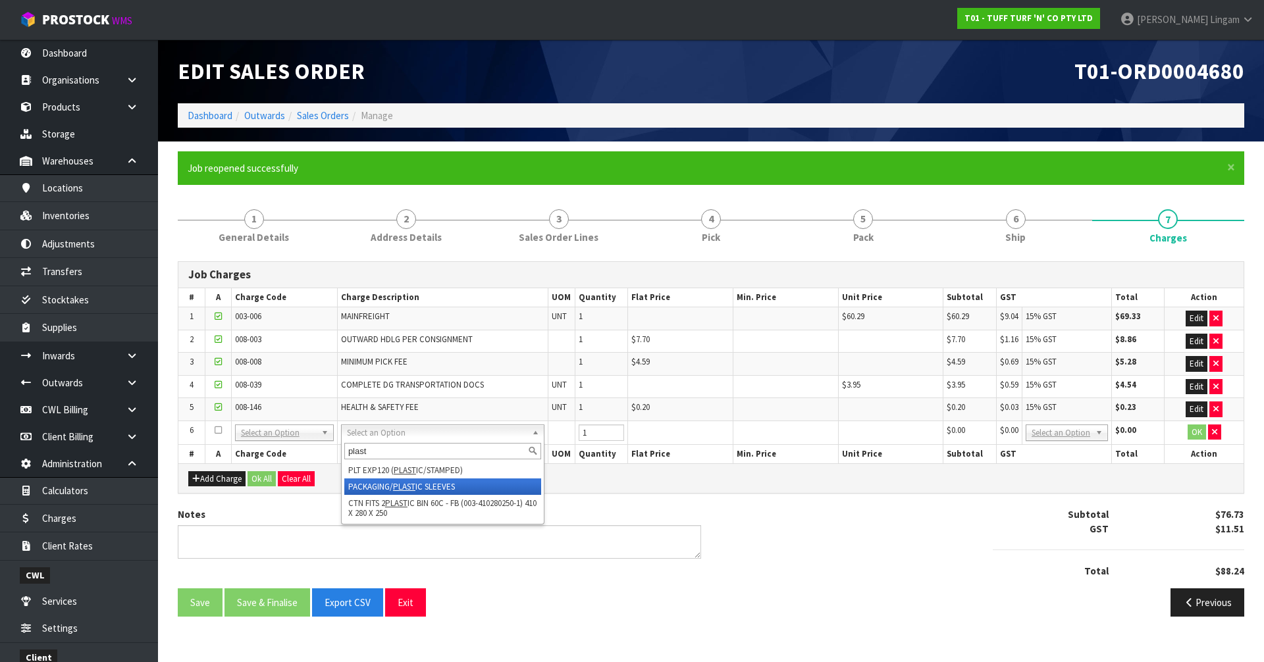
type input "plast"
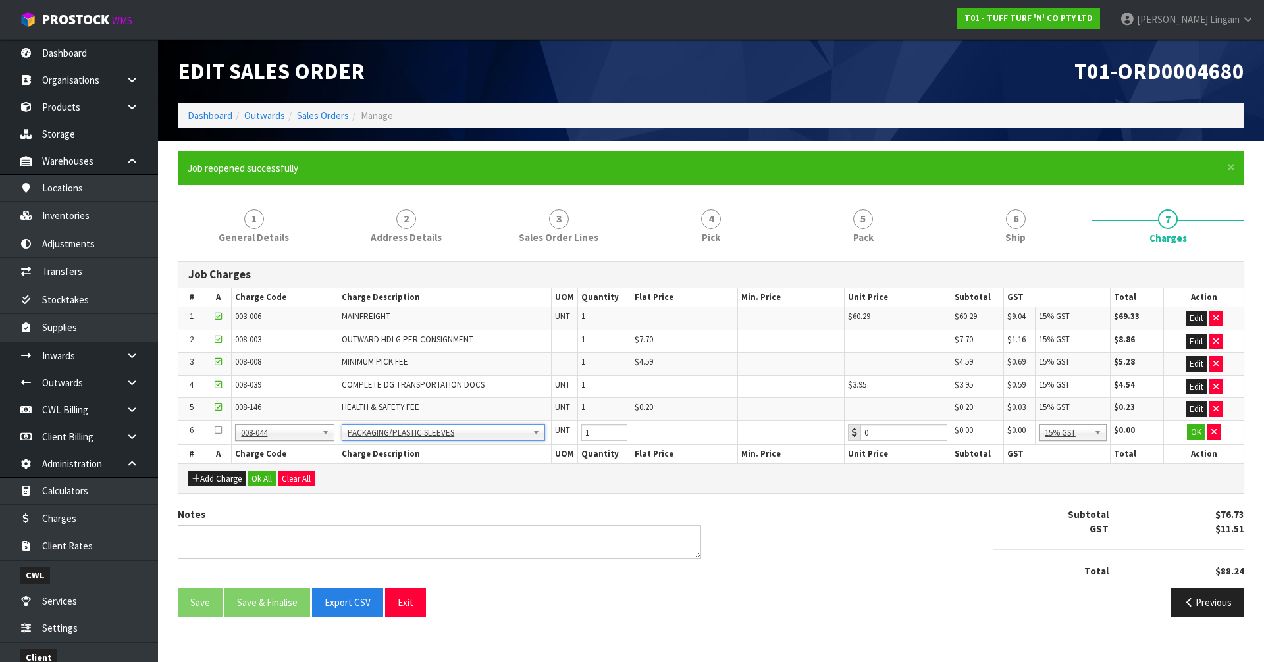
type input "2.58"
click at [261, 477] on button "Ok All" at bounding box center [261, 479] width 28 height 16
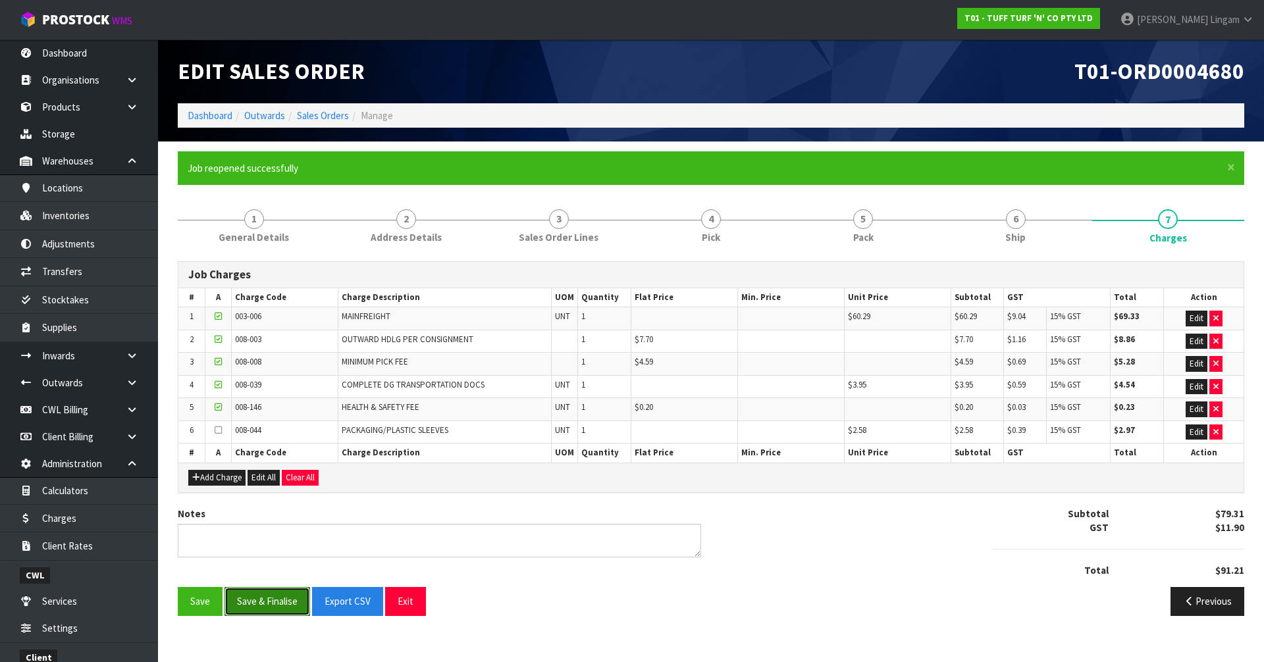
click at [283, 603] on button "Save & Finalise" at bounding box center [267, 601] width 86 height 28
click at [1046, 240] on link "6 Ship" at bounding box center [1015, 225] width 152 height 52
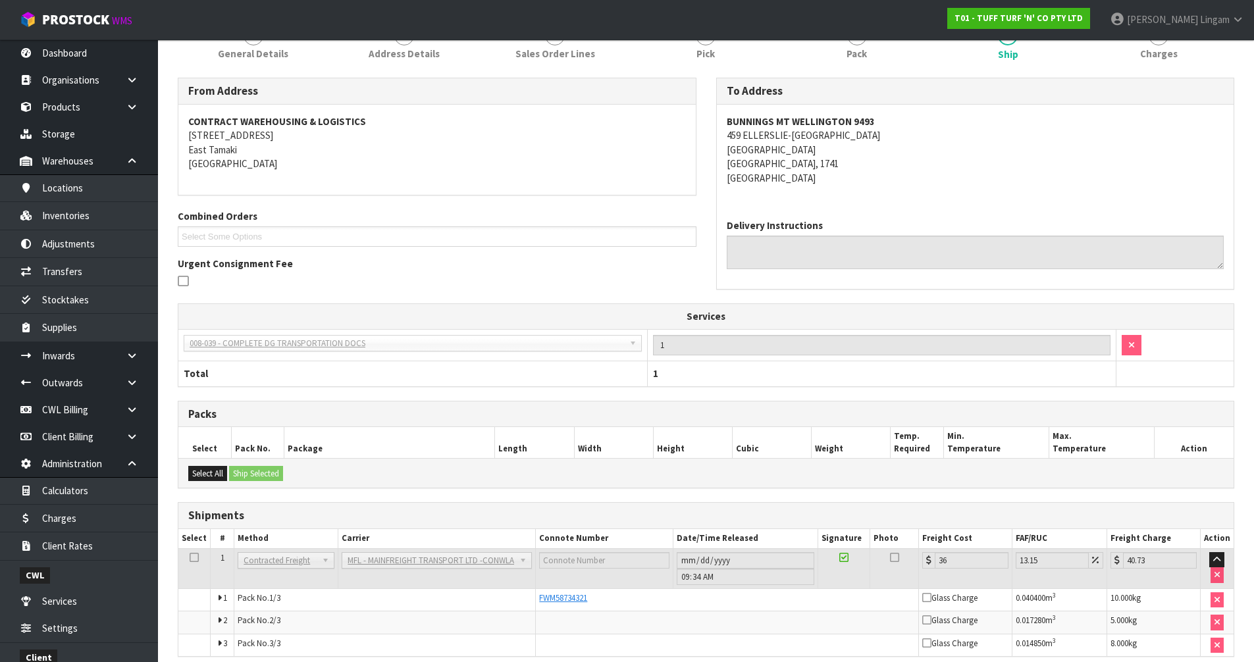
scroll to position [240, 0]
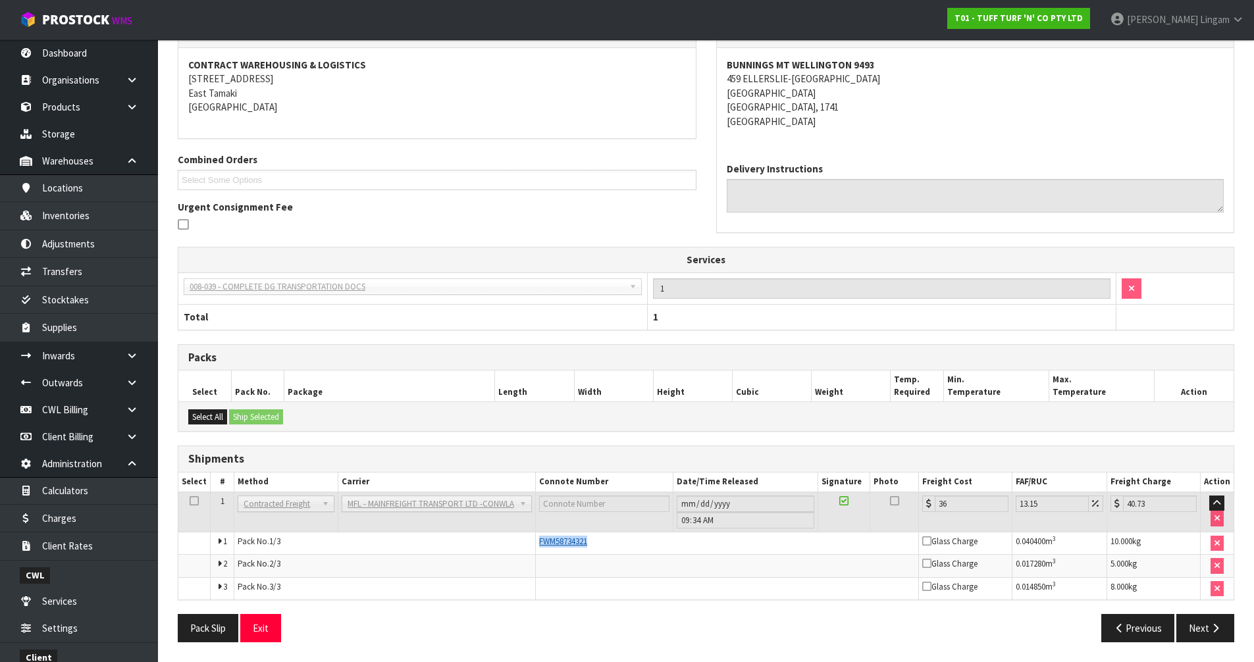
drag, startPoint x: 609, startPoint y: 538, endPoint x: 539, endPoint y: 544, distance: 70.0
click at [539, 544] on div "FWM58734321" at bounding box center [727, 542] width 376 height 12
copy span "FWM58734321"
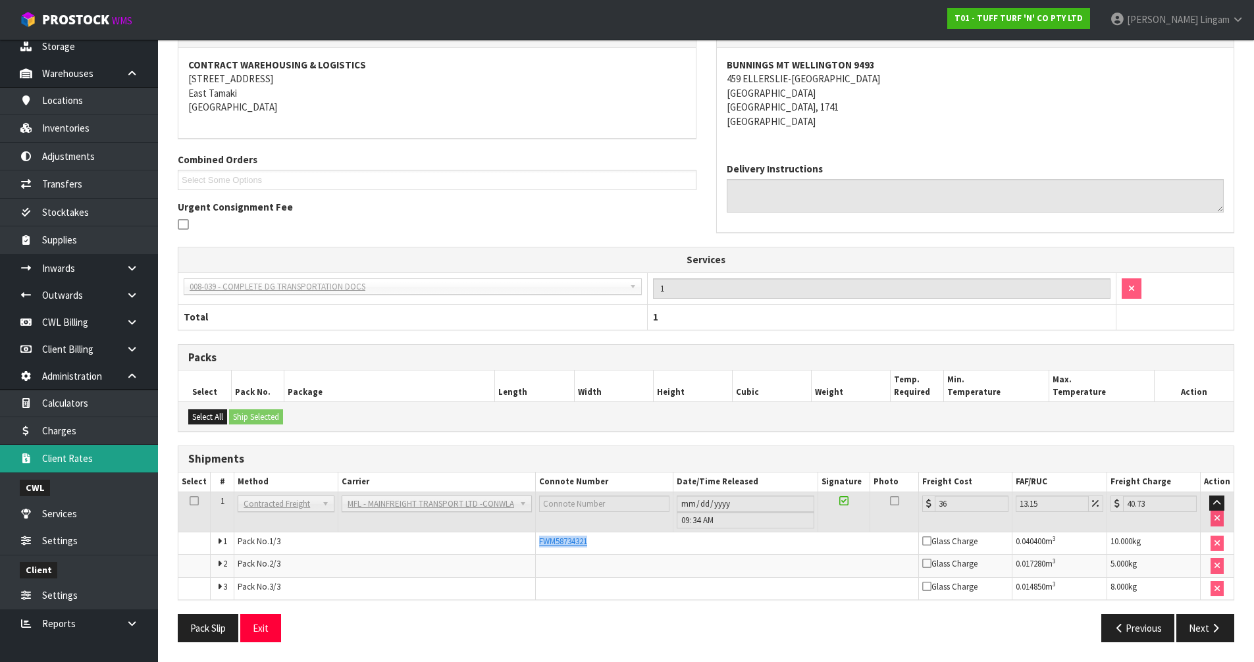
scroll to position [89, 0]
click at [132, 297] on icon at bounding box center [132, 294] width 13 height 10
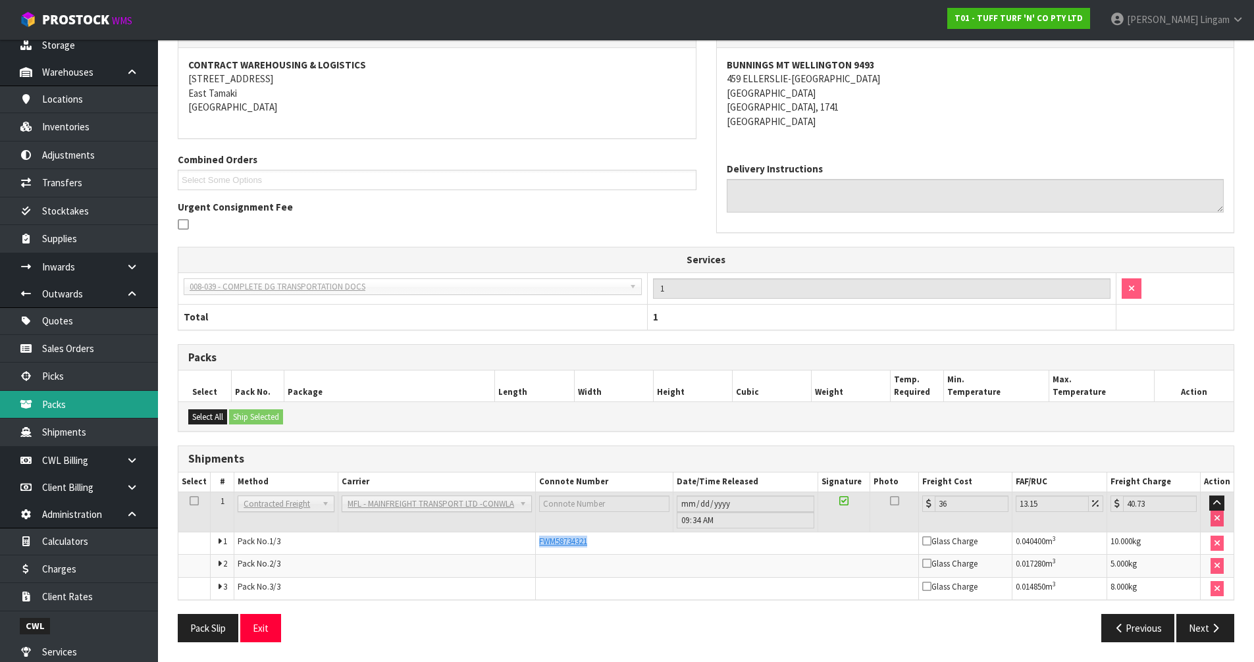
click at [70, 409] on link "Packs" at bounding box center [79, 404] width 158 height 27
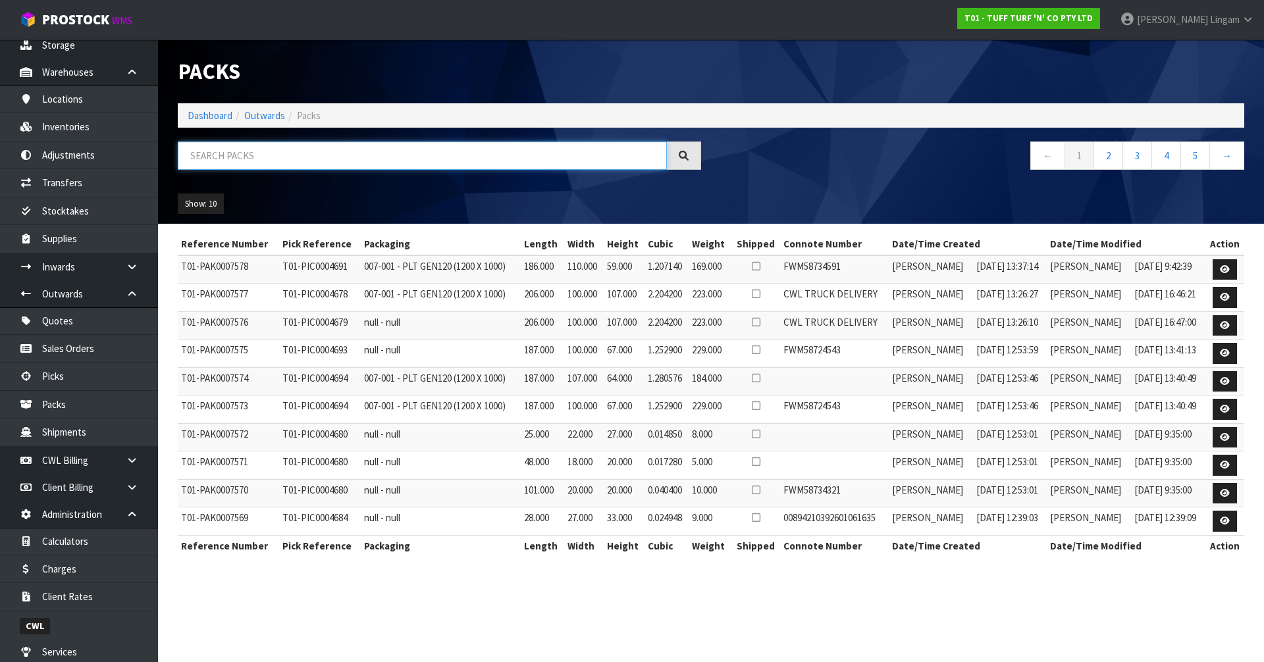
click at [407, 165] on input "text" at bounding box center [422, 155] width 489 height 28
paste input "FWM58734321"
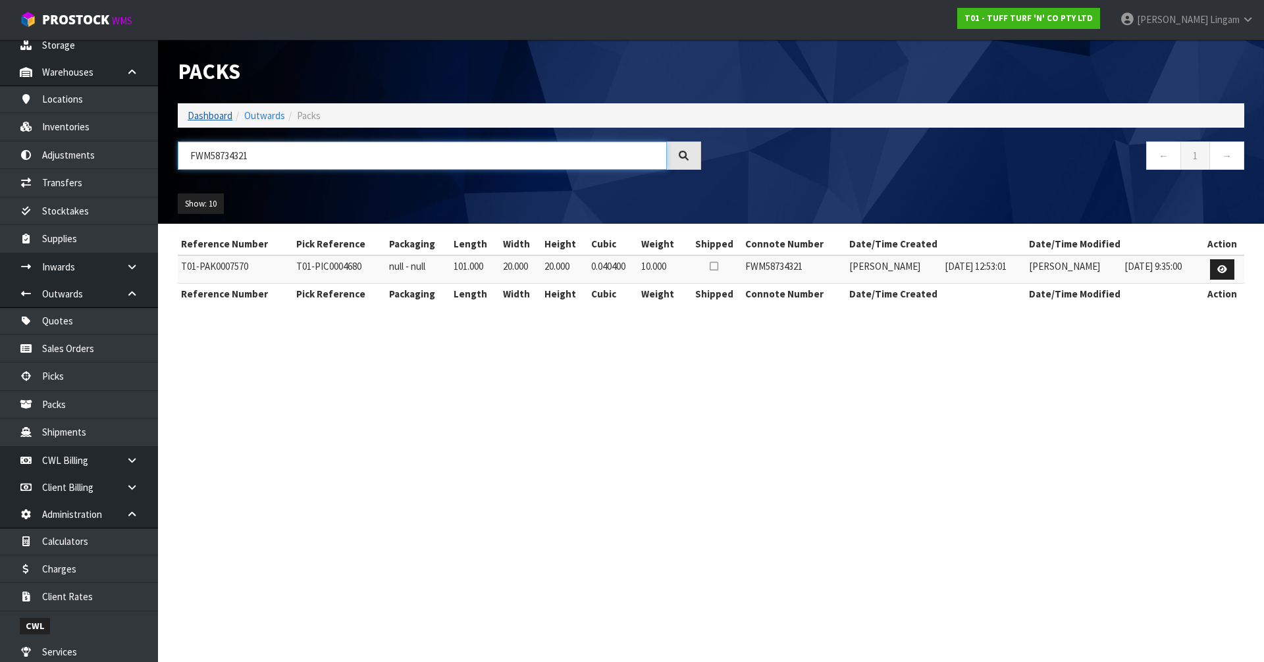
type input "FWM58734321"
click at [204, 120] on link "Dashboard" at bounding box center [210, 115] width 45 height 13
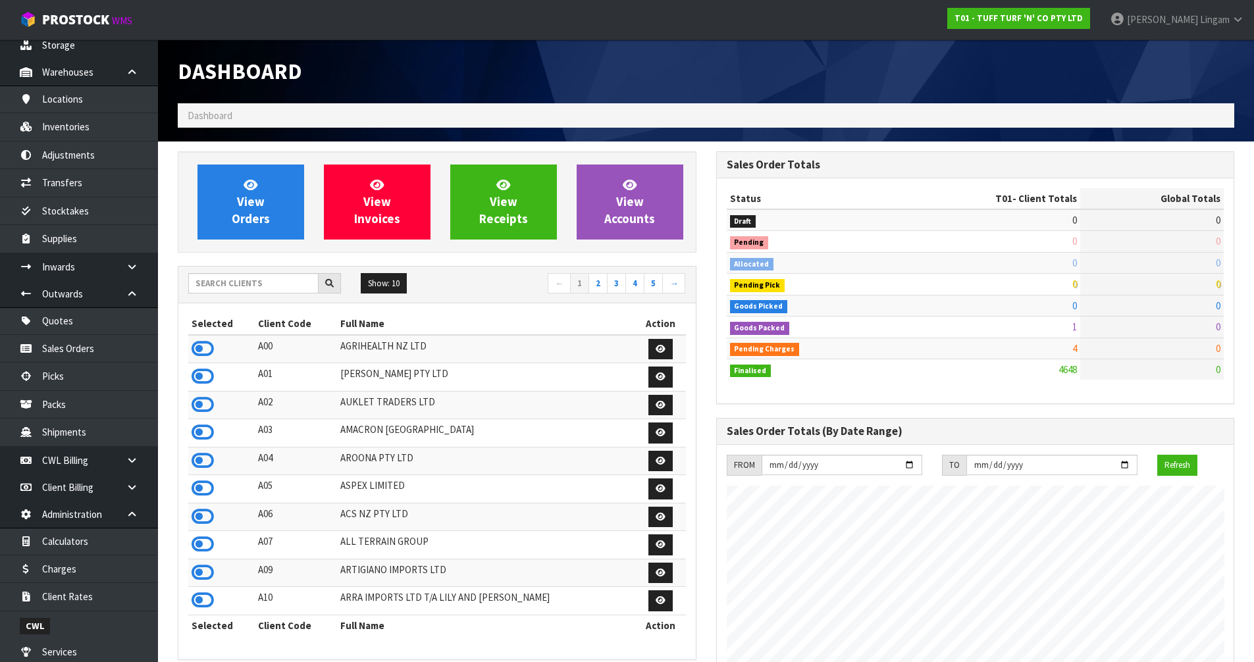
scroll to position [997, 538]
click at [288, 284] on input "text" at bounding box center [253, 283] width 130 height 20
click at [245, 216] on span "View Orders" at bounding box center [251, 201] width 38 height 49
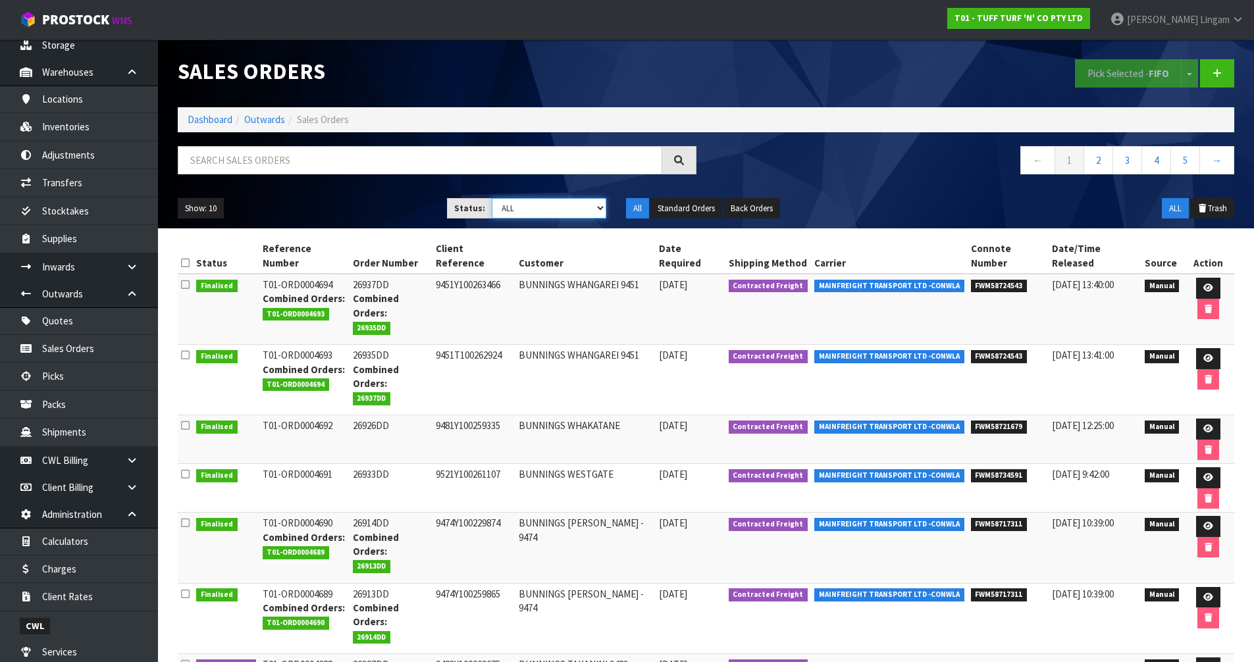
click at [586, 210] on select "Draft Pending Allocated Pending Pick Goods Picked Goods Packed Pending Charges …" at bounding box center [549, 208] width 115 height 20
select select "string:6"
click at [492, 198] on select "Draft Pending Allocated Pending Pick Goods Picked Goods Packed Pending Charges …" at bounding box center [549, 208] width 115 height 20
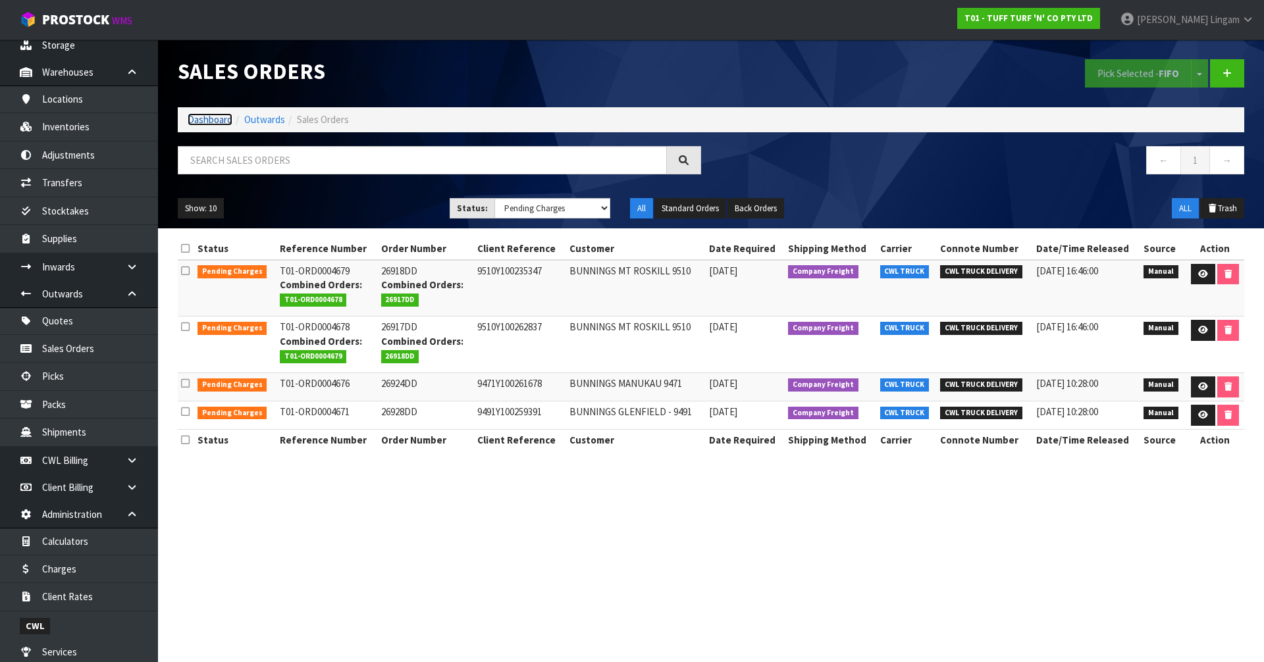
click at [219, 116] on link "Dashboard" at bounding box center [210, 119] width 45 height 13
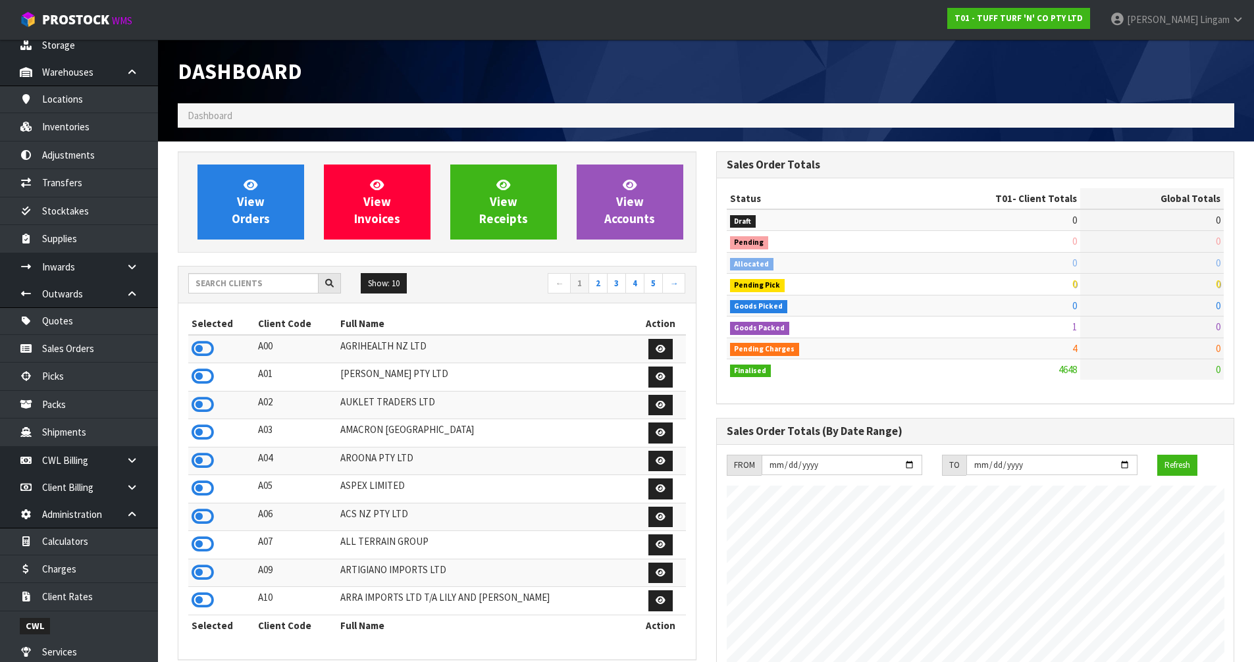
scroll to position [997, 538]
click at [228, 284] on input "text" at bounding box center [253, 283] width 130 height 20
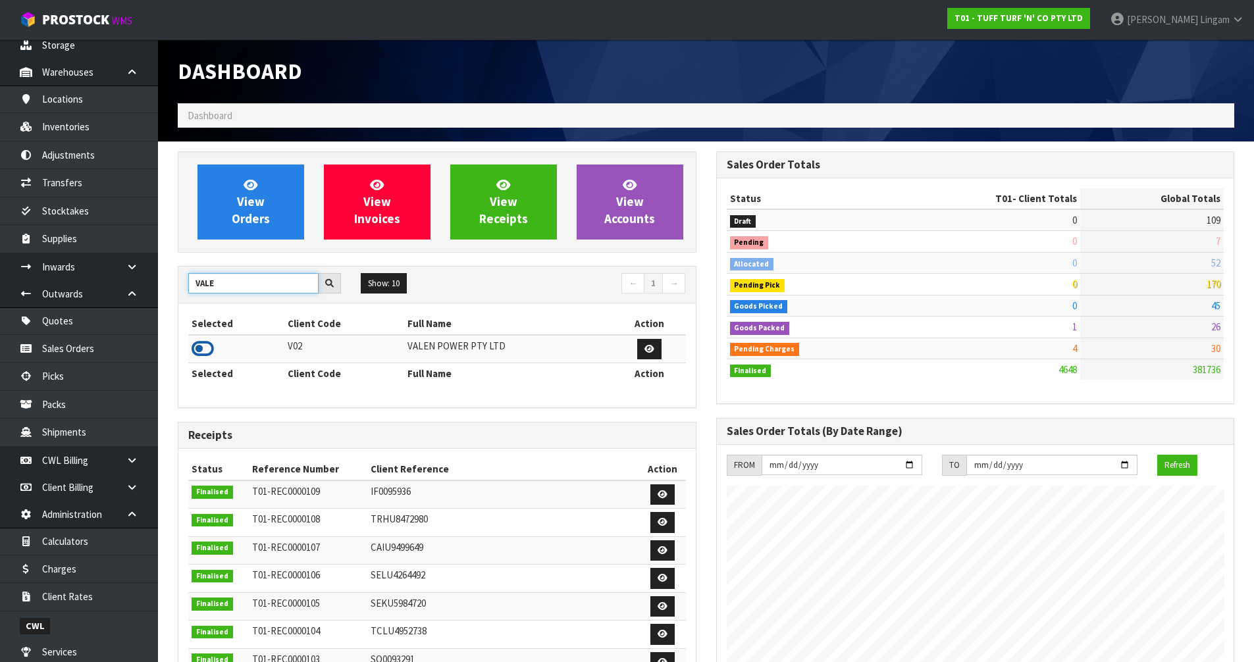
type input "VALE"
click at [207, 346] on icon at bounding box center [203, 349] width 22 height 20
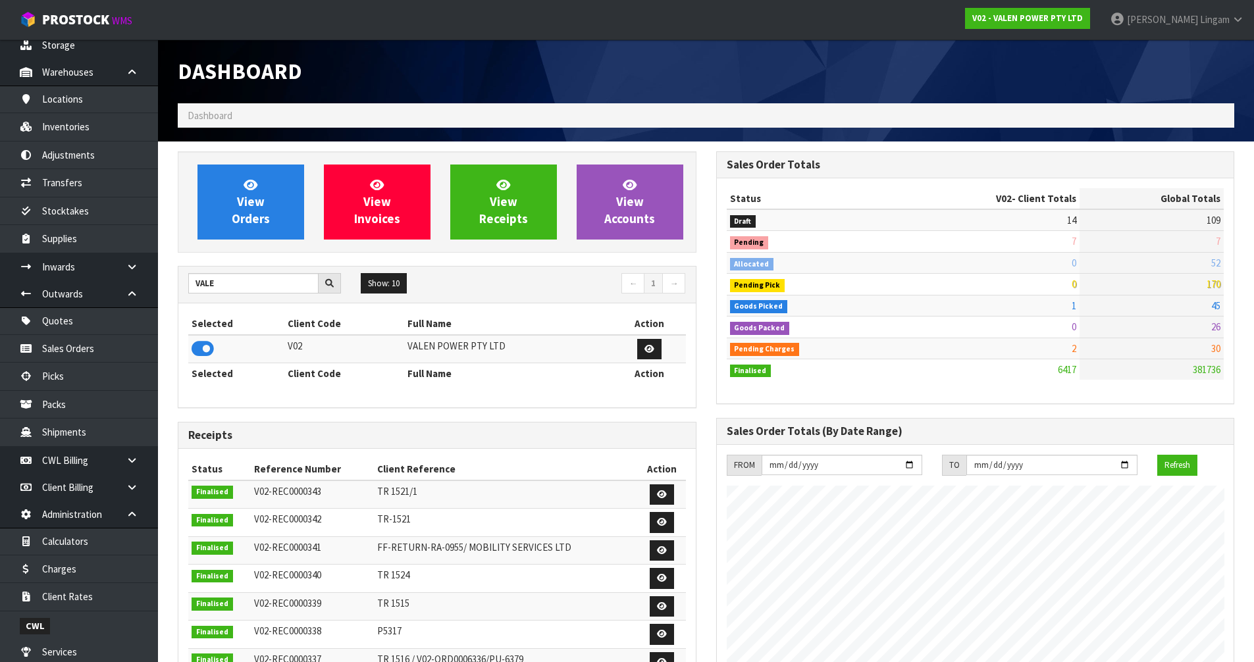
scroll to position [1025, 538]
click at [280, 210] on link "View Orders" at bounding box center [250, 202] width 107 height 75
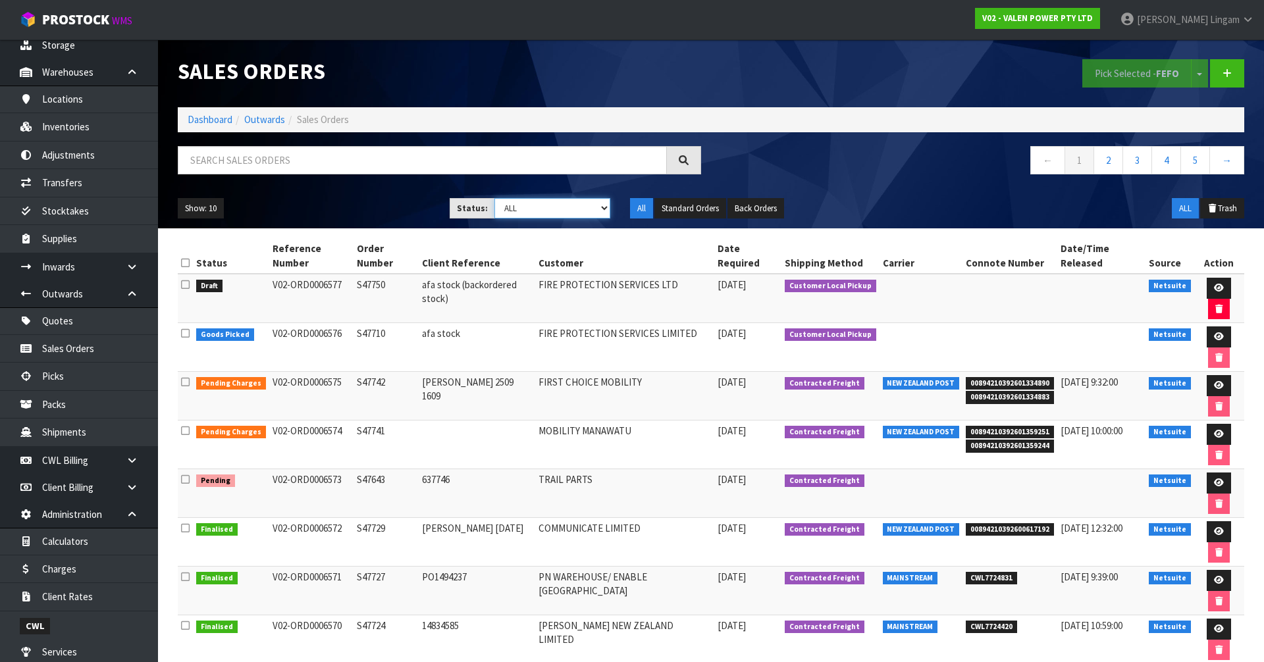
click at [592, 208] on select "Draft Pending Allocated Pending Pick Goods Picked Goods Packed Pending Charges …" at bounding box center [552, 208] width 116 height 20
click at [202, 124] on link "Dashboard" at bounding box center [210, 119] width 45 height 13
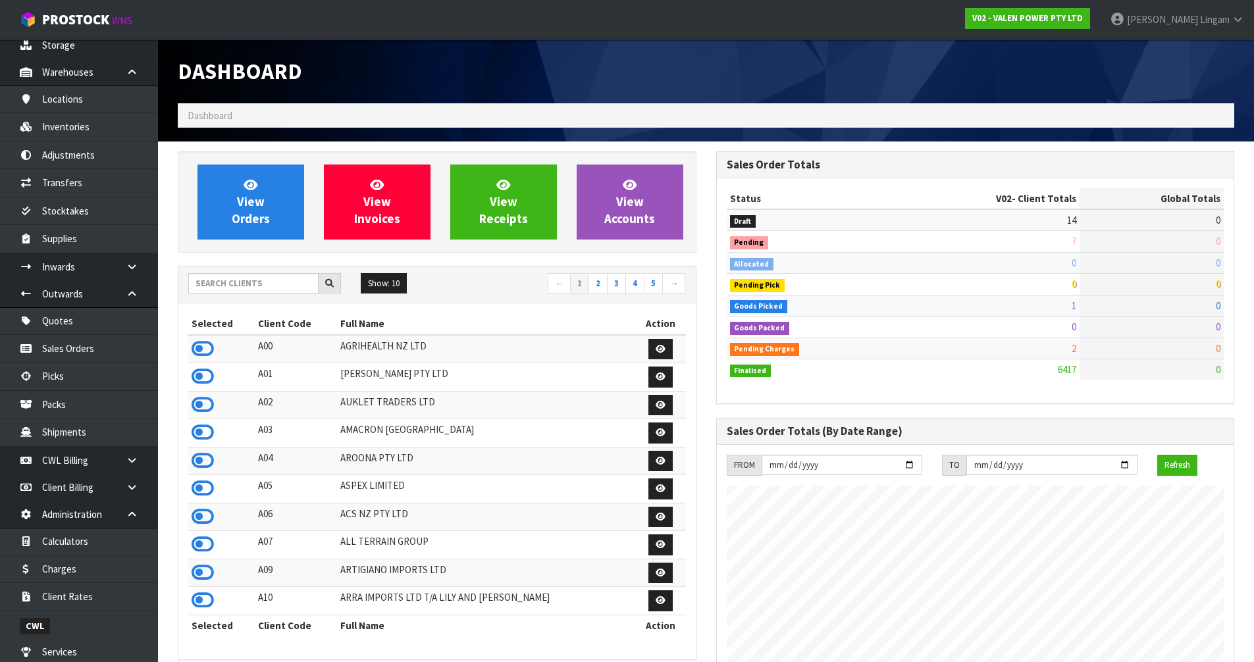
scroll to position [997, 538]
click at [245, 288] on input "text" at bounding box center [253, 283] width 130 height 20
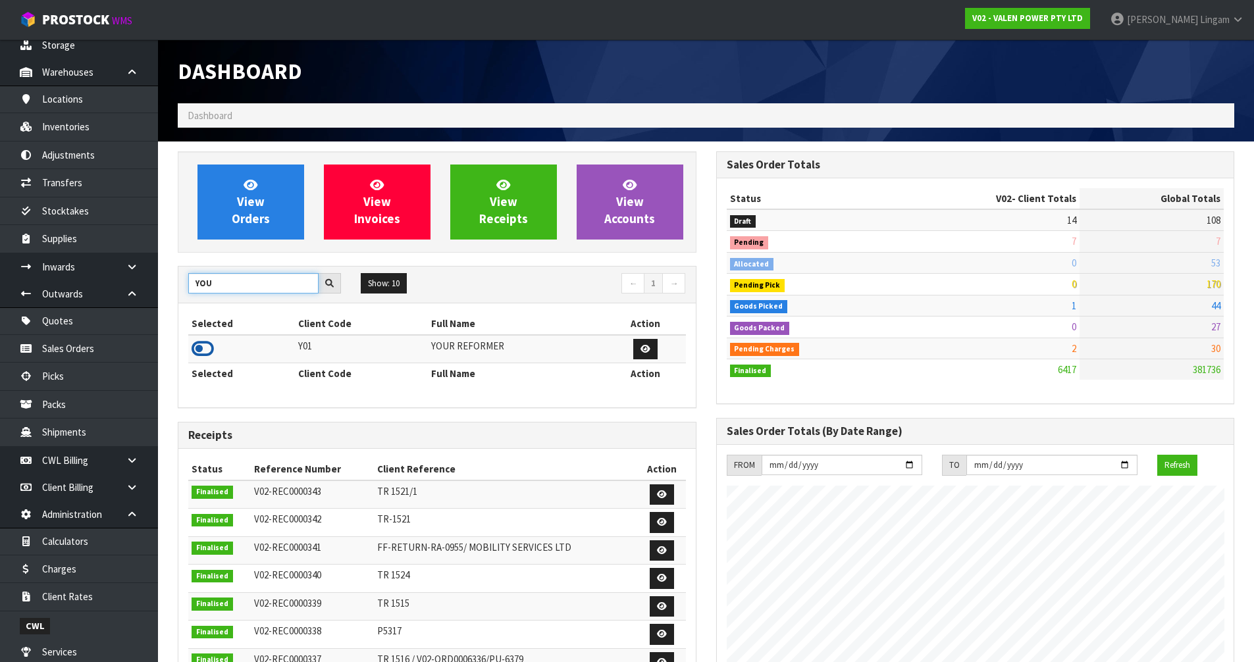
type input "YOU"
click at [204, 347] on icon at bounding box center [203, 349] width 22 height 20
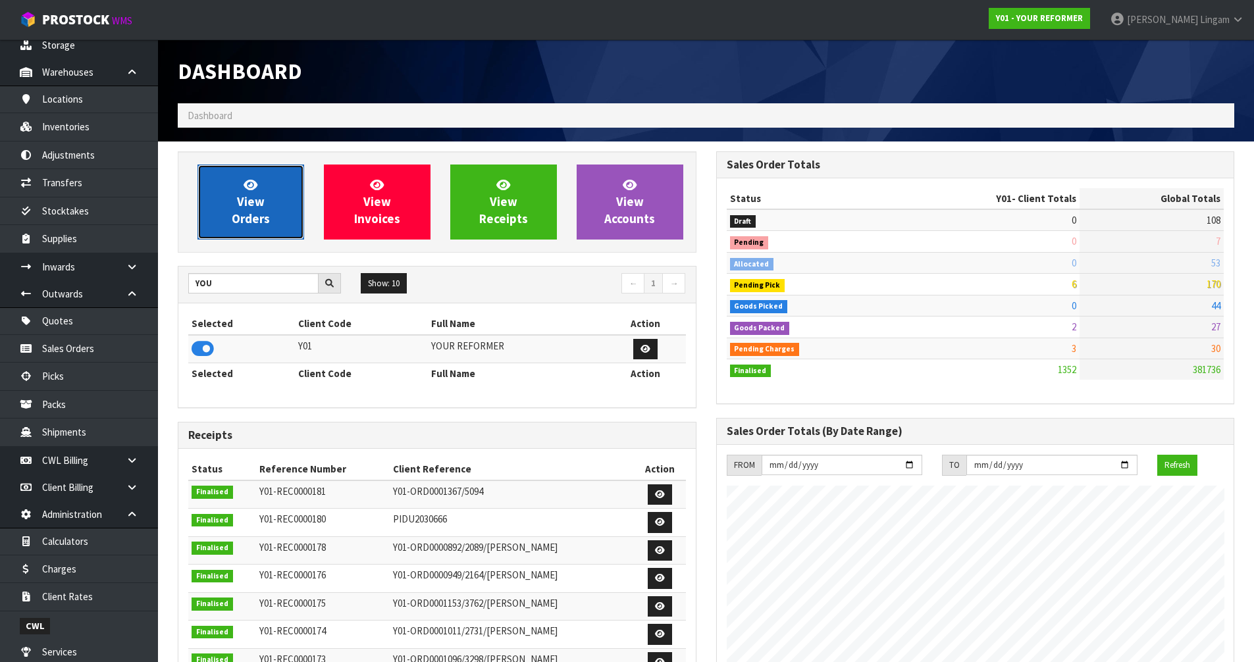
click at [280, 213] on link "View Orders" at bounding box center [250, 202] width 107 height 75
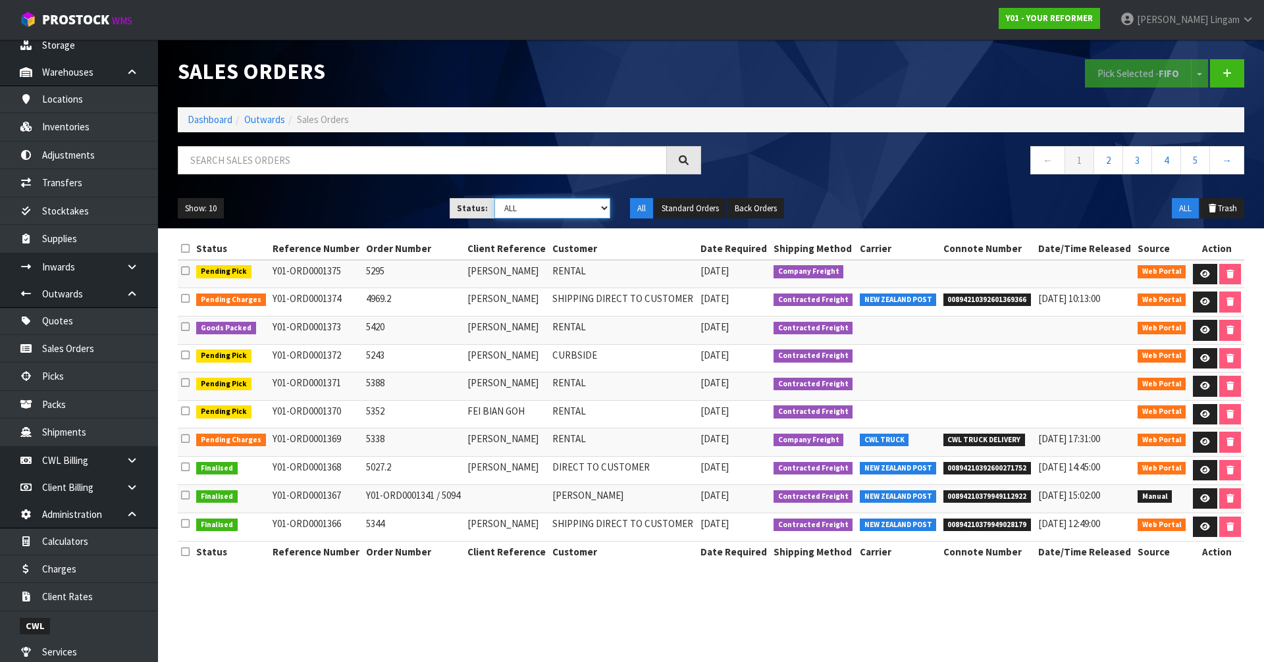
drag, startPoint x: 567, startPoint y: 211, endPoint x: 565, endPoint y: 217, distance: 6.9
click at [567, 211] on select "Draft Pending Allocated Pending Pick Goods Picked Goods Packed Pending Charges …" at bounding box center [552, 208] width 116 height 20
select select "string:3"
click at [494, 198] on select "Draft Pending Allocated Pending Pick Goods Picked Goods Packed Pending Charges …" at bounding box center [552, 208] width 116 height 20
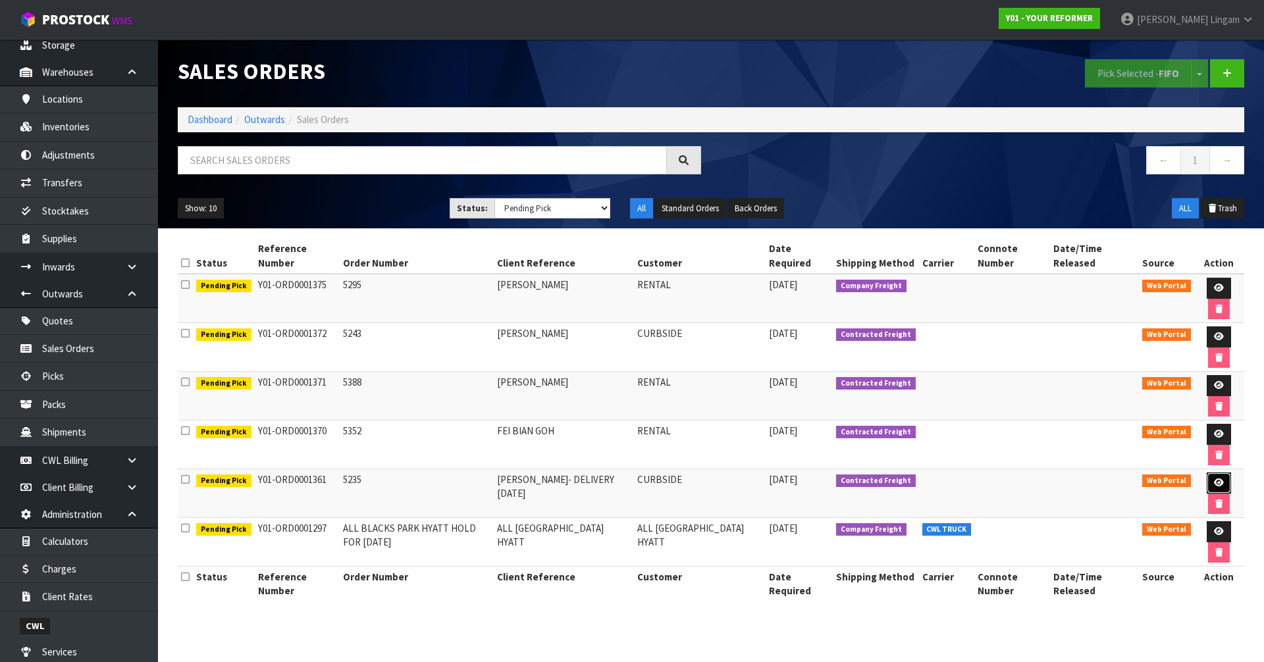
click at [1218, 486] on icon at bounding box center [1219, 482] width 10 height 9
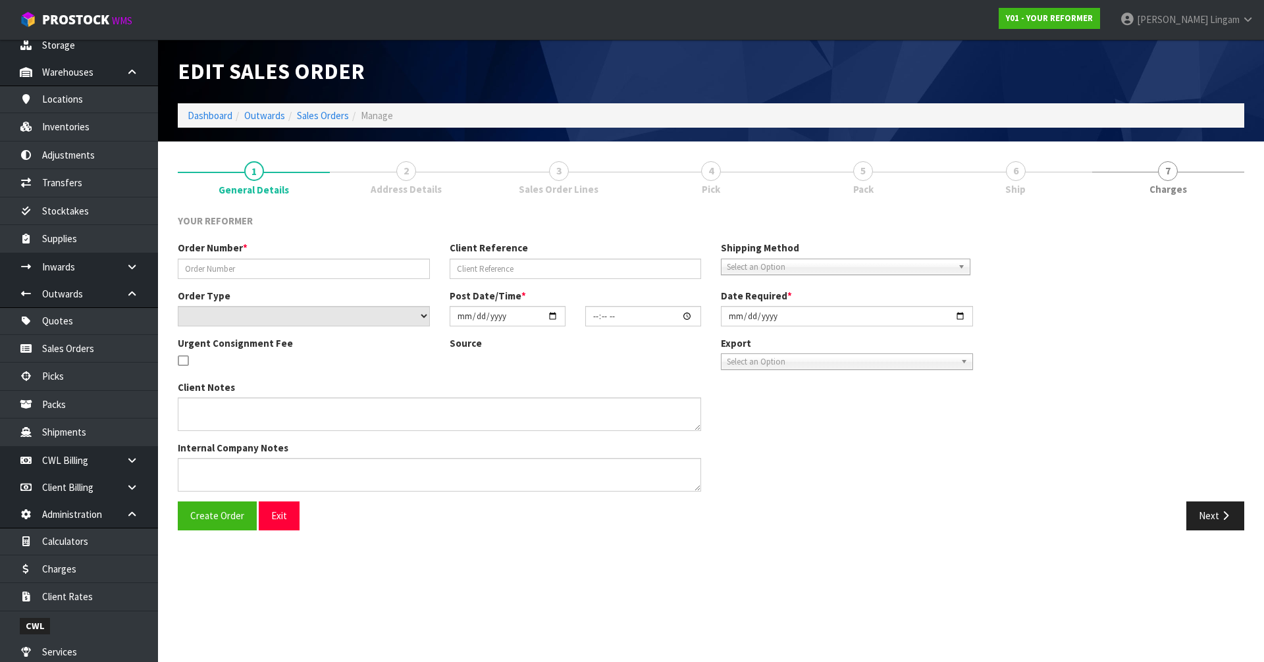
type input "5235"
type input "[PERSON_NAME]- DELIVERY [DATE]"
select select "number:0"
type input "2025-09-08"
type input "09:35:00.000"
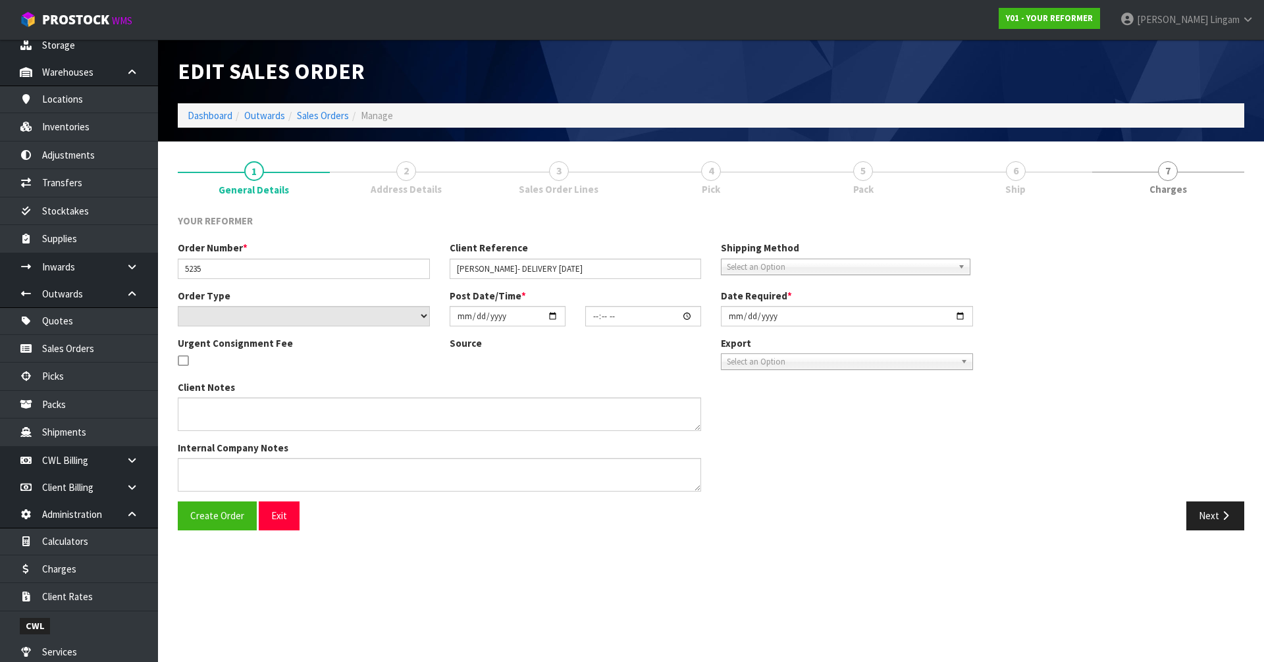
type input "2025-09-19"
type textarea "PETRINA COUPER 236 SUNNYSIDE ROAD AUK COATESVILLE 0793 NEW ZEALAND +64 27 296 4…"
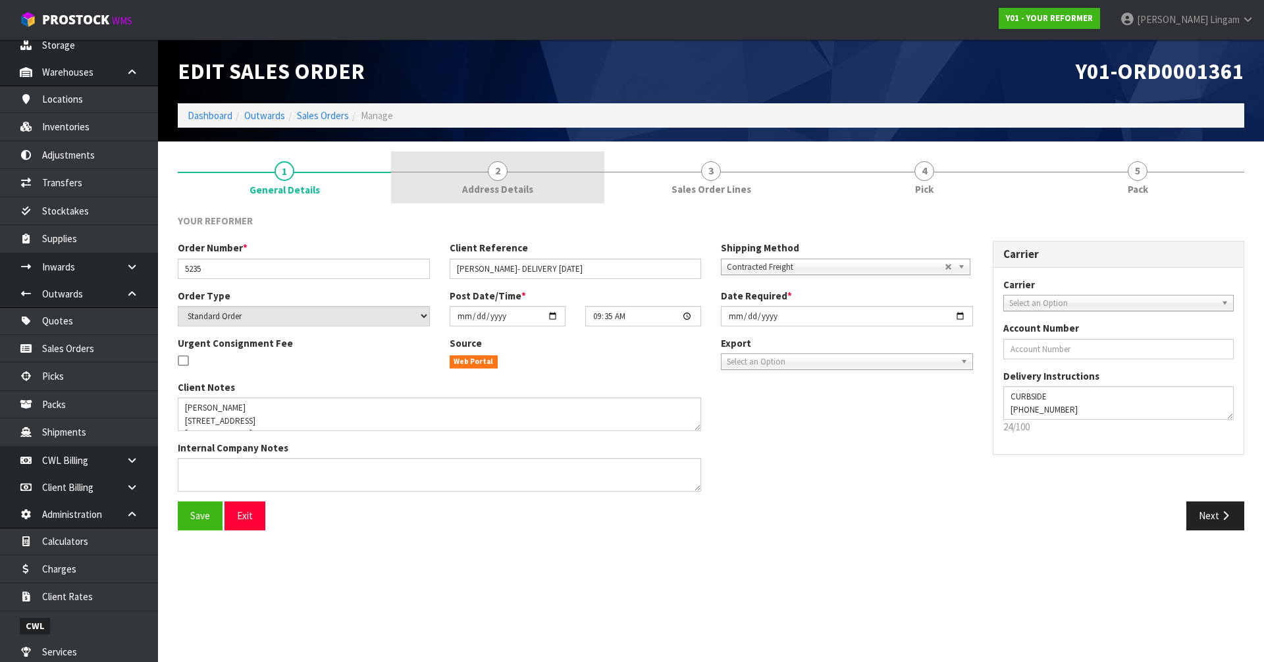
click at [486, 184] on span "Address Details" at bounding box center [497, 189] width 71 height 14
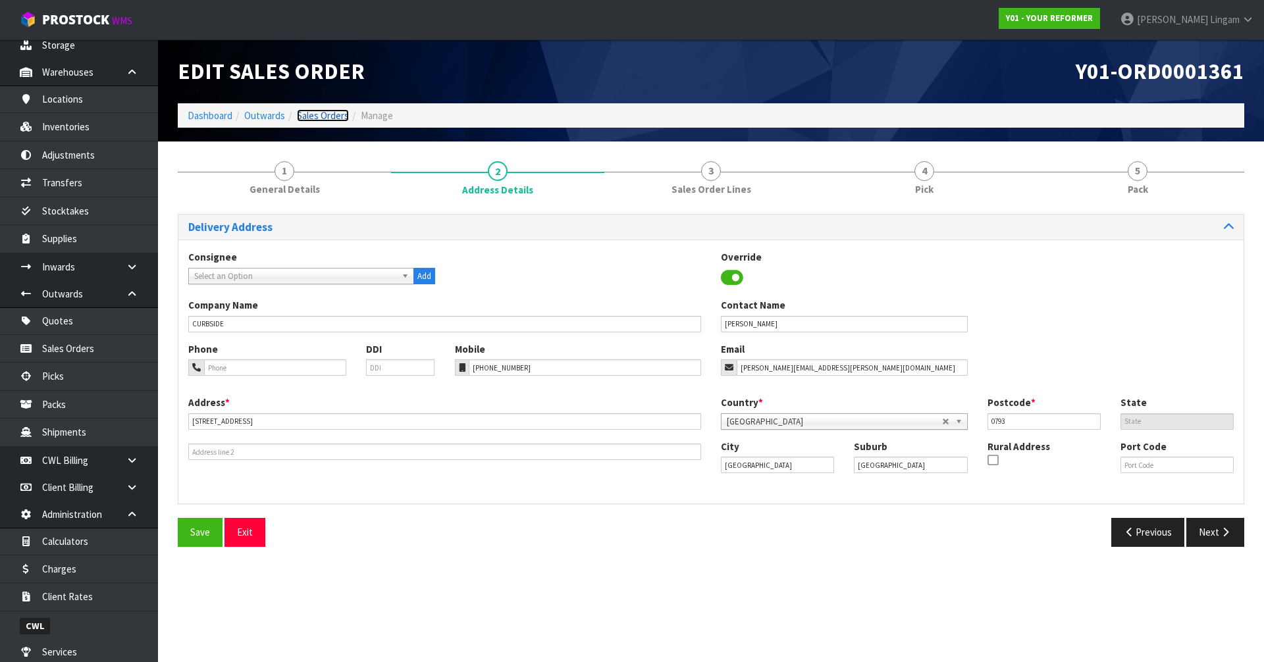
click at [331, 110] on link "Sales Orders" at bounding box center [323, 115] width 52 height 13
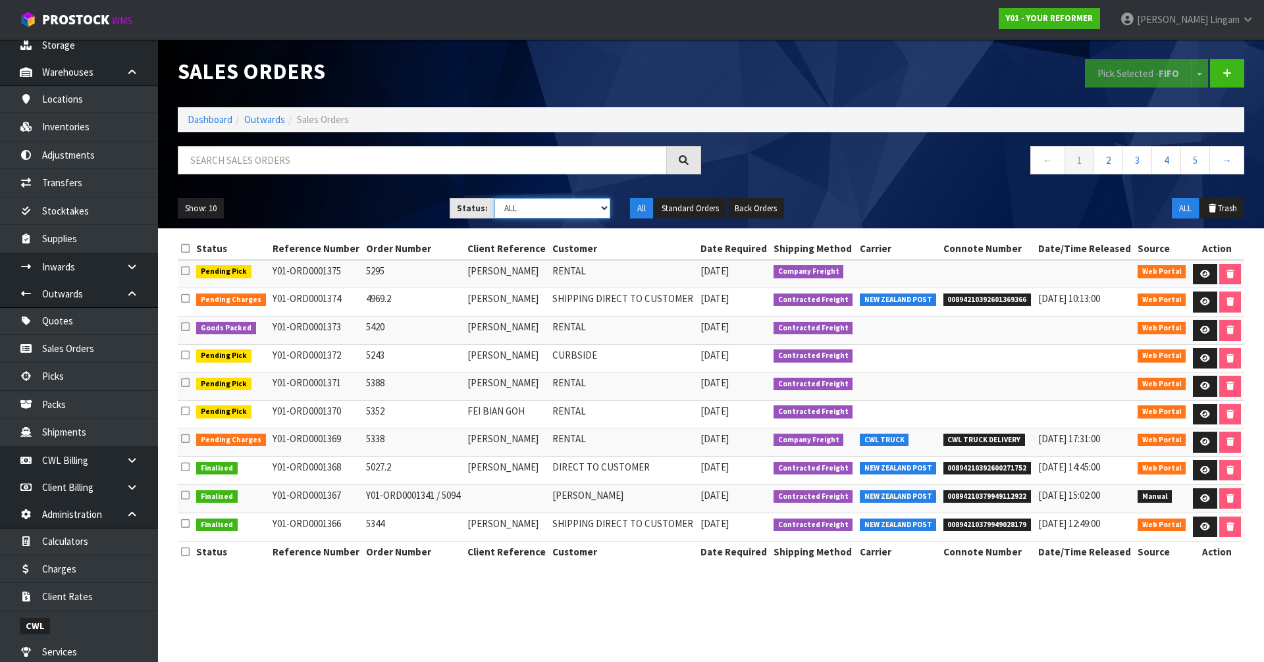
click at [561, 214] on select "Draft Pending Allocated Pending Pick Goods Picked Goods Packed Pending Charges …" at bounding box center [552, 208] width 116 height 20
select select "string:3"
click at [494, 198] on select "Draft Pending Allocated Pending Pick Goods Picked Goods Packed Pending Charges …" at bounding box center [552, 208] width 116 height 20
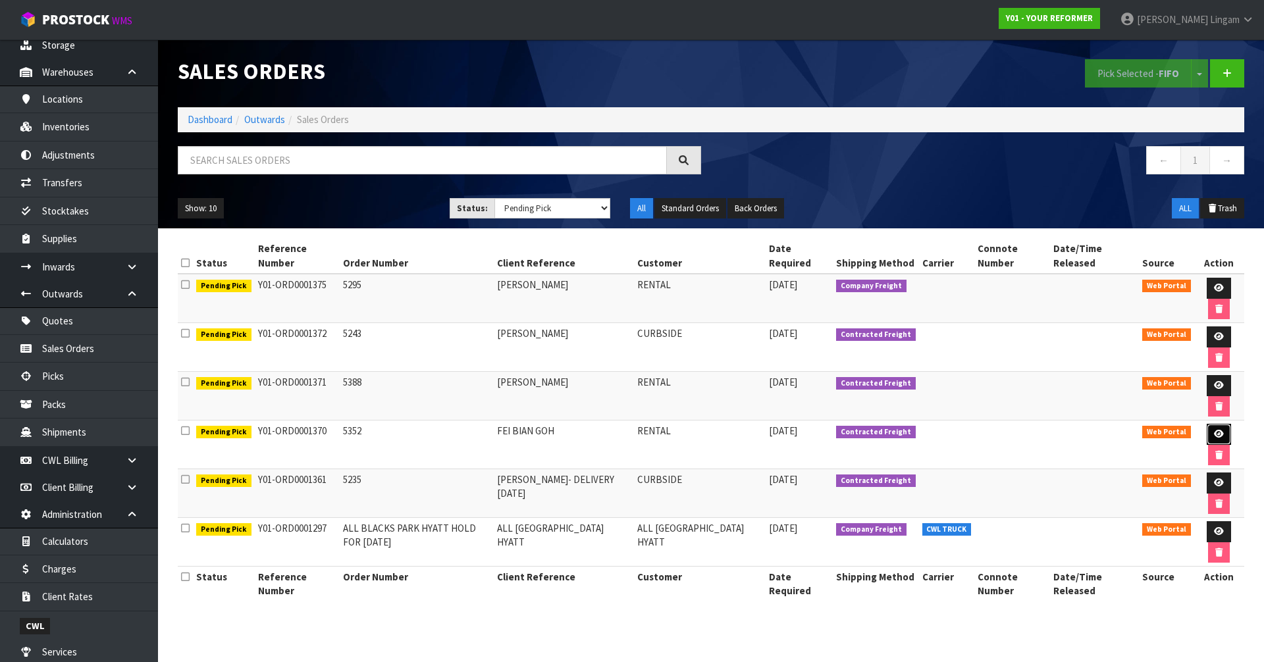
click at [1214, 435] on icon at bounding box center [1219, 434] width 10 height 9
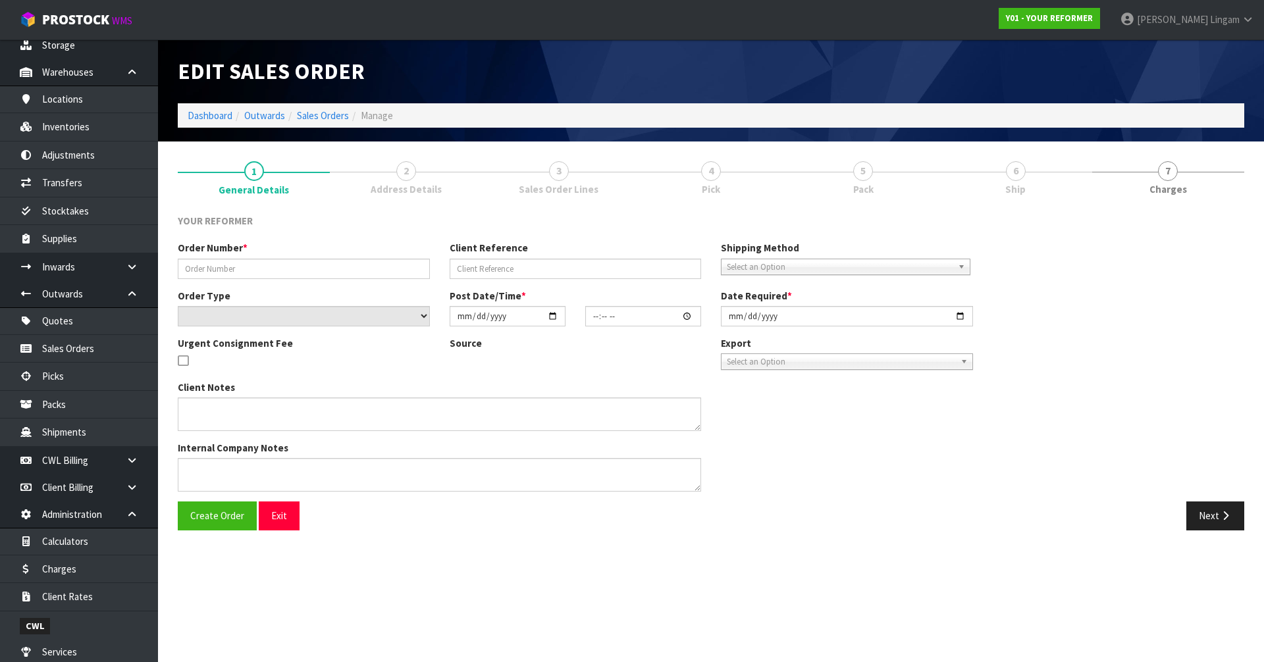
type input "5352"
type input "FEI BIAN GOH"
select select "number:0"
type input "2025-09-15"
type input "12:53:00.000"
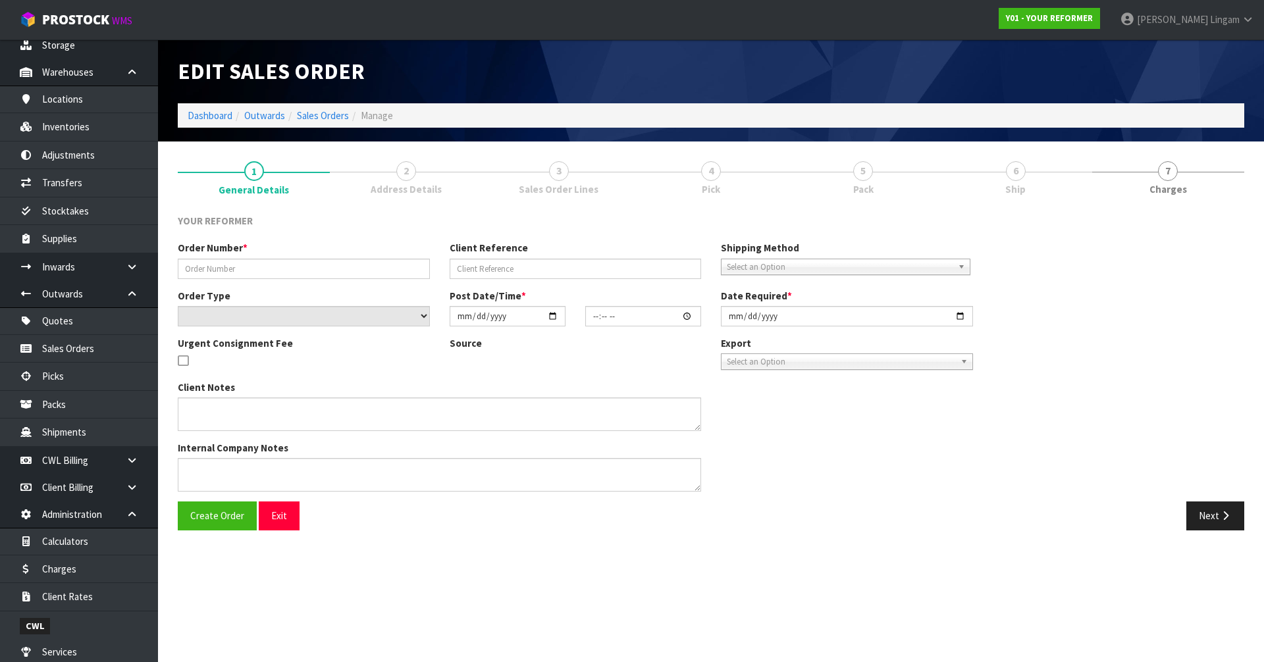
type input "2025-09-16"
type textarea "SU ANN LEW 18 PENEHARETI RISE STONEFIELDS AUK AUCKLAND 1072 NEW ZEALAND +64 21 …"
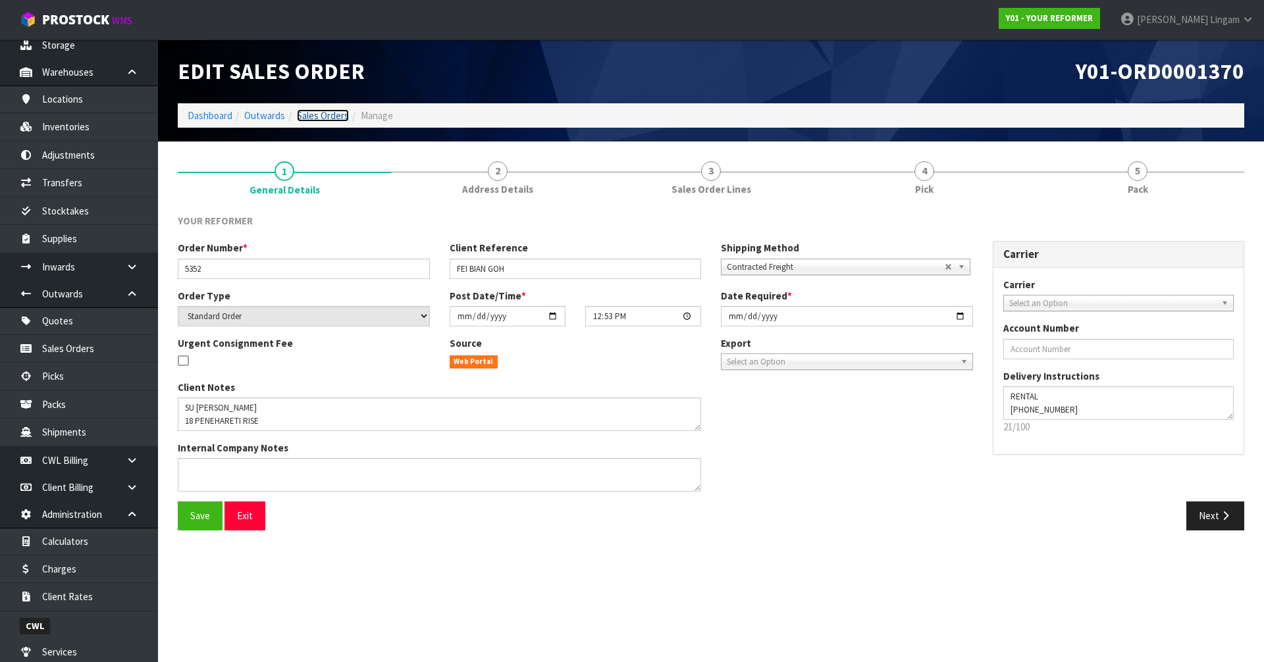
click at [330, 119] on link "Sales Orders" at bounding box center [323, 115] width 52 height 13
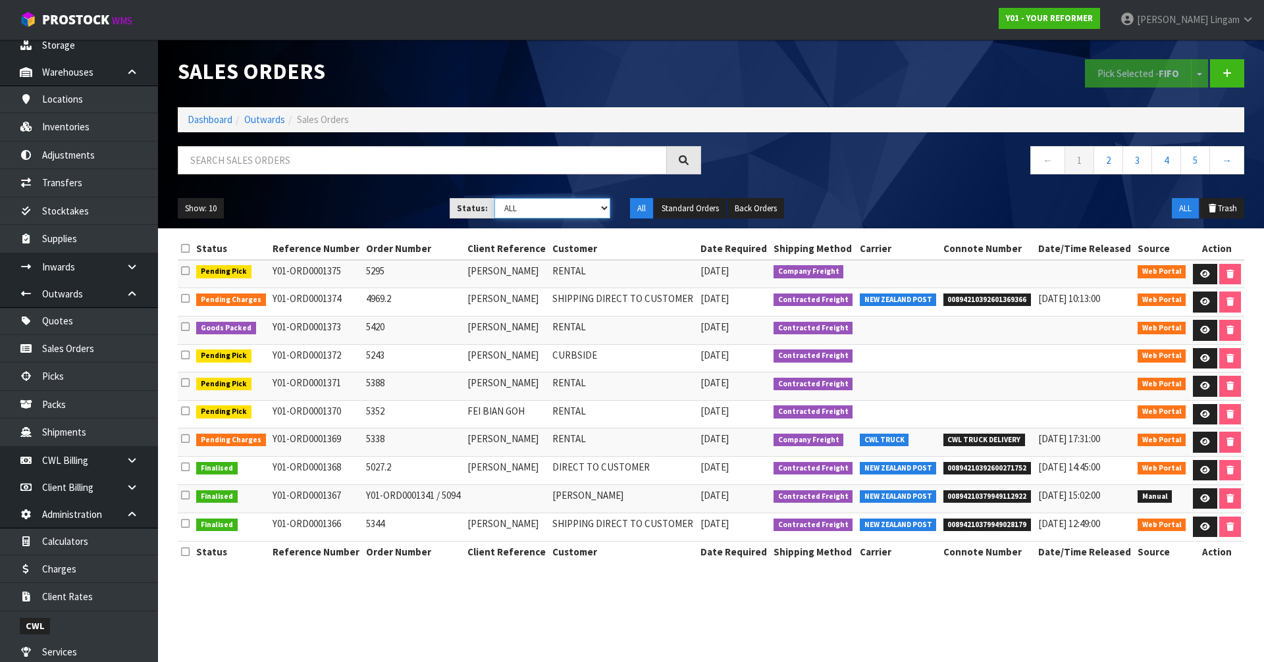
click at [548, 205] on select "Draft Pending Allocated Pending Pick Goods Picked Goods Packed Pending Charges …" at bounding box center [552, 208] width 116 height 20
select select "string:3"
click at [494, 198] on select "Draft Pending Allocated Pending Pick Goods Picked Goods Packed Pending Charges …" at bounding box center [552, 208] width 116 height 20
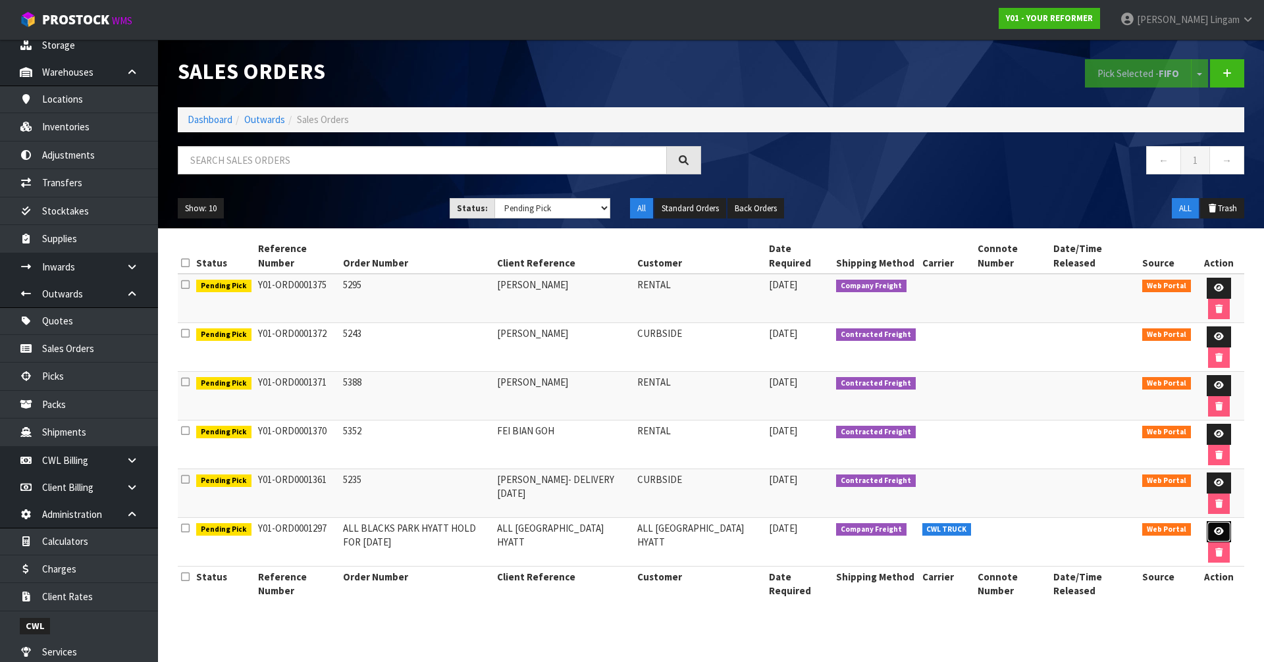
click at [1216, 530] on icon at bounding box center [1219, 531] width 10 height 9
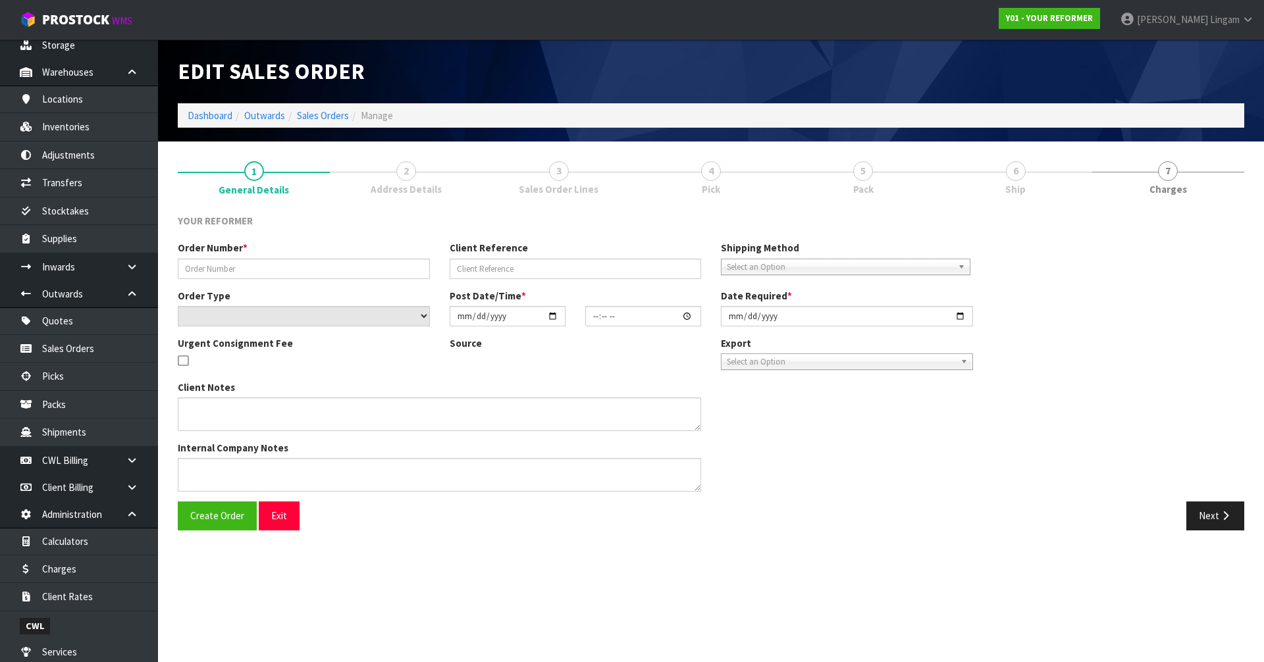
type input "ALL BLACKS PARK HYATT HOLD FOR [DATE]"
type input "ALL [GEOGRAPHIC_DATA] HYATT"
select select "number:0"
type input "2025-08-13"
type input "16:28:00.000"
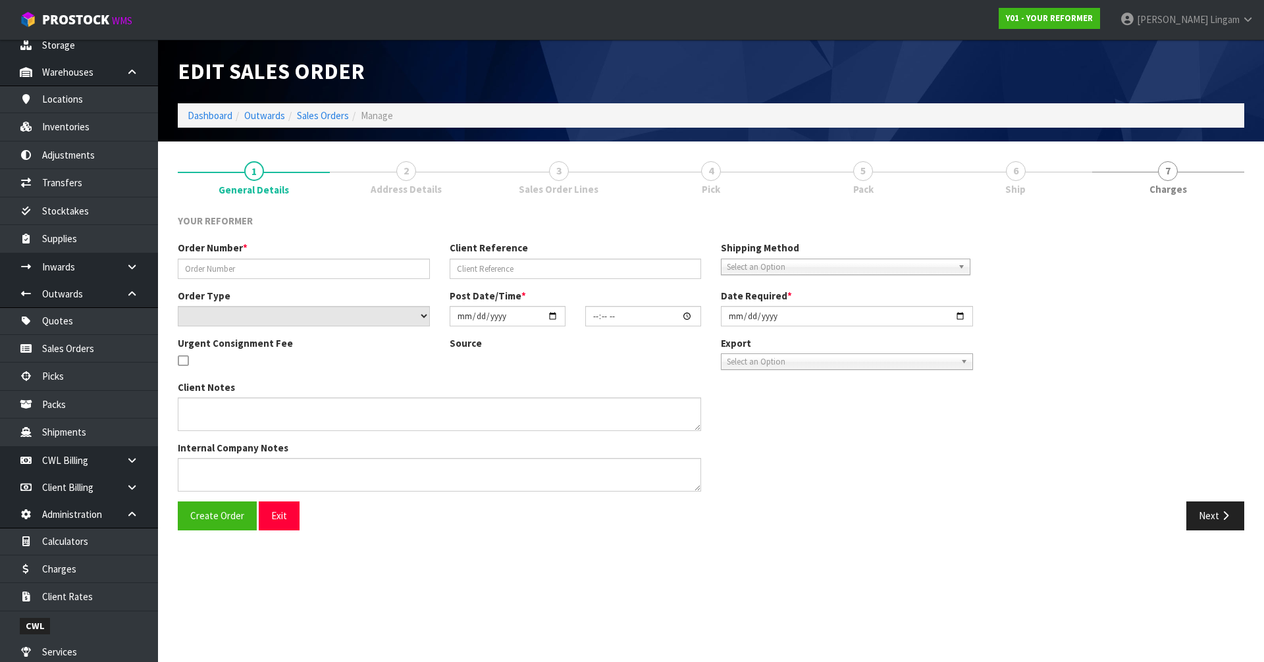
type input "2025-09-20"
type textarea "EVERYTHING SET UP FOR THEM 7 ALMA STREET, HAMILTON CENTRAL, HAMILTON 3244"
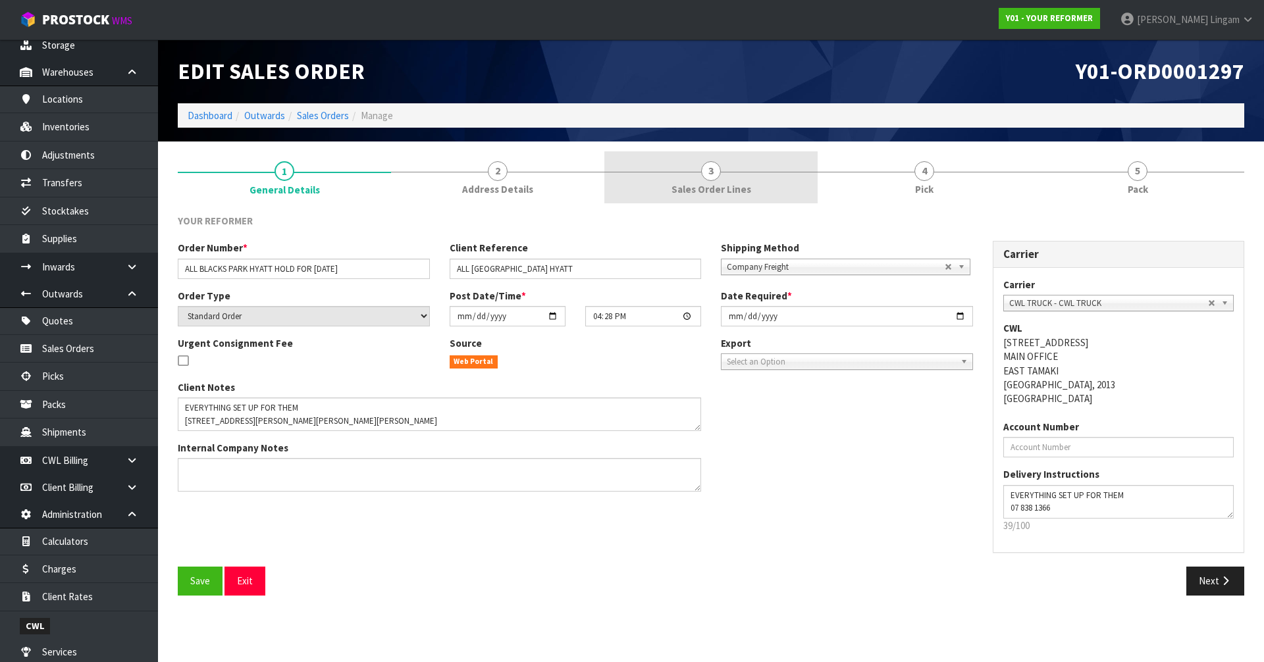
click at [715, 191] on span "Sales Order Lines" at bounding box center [711, 189] width 80 height 14
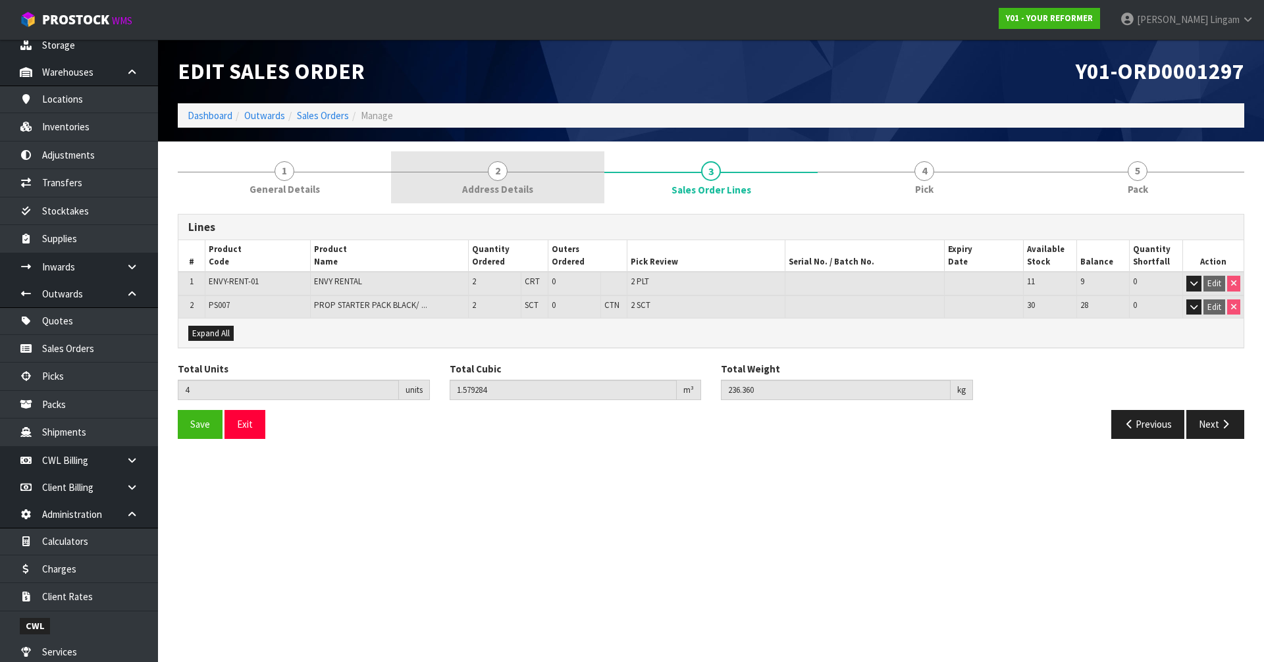
click at [528, 172] on div at bounding box center [497, 172] width 213 height 1
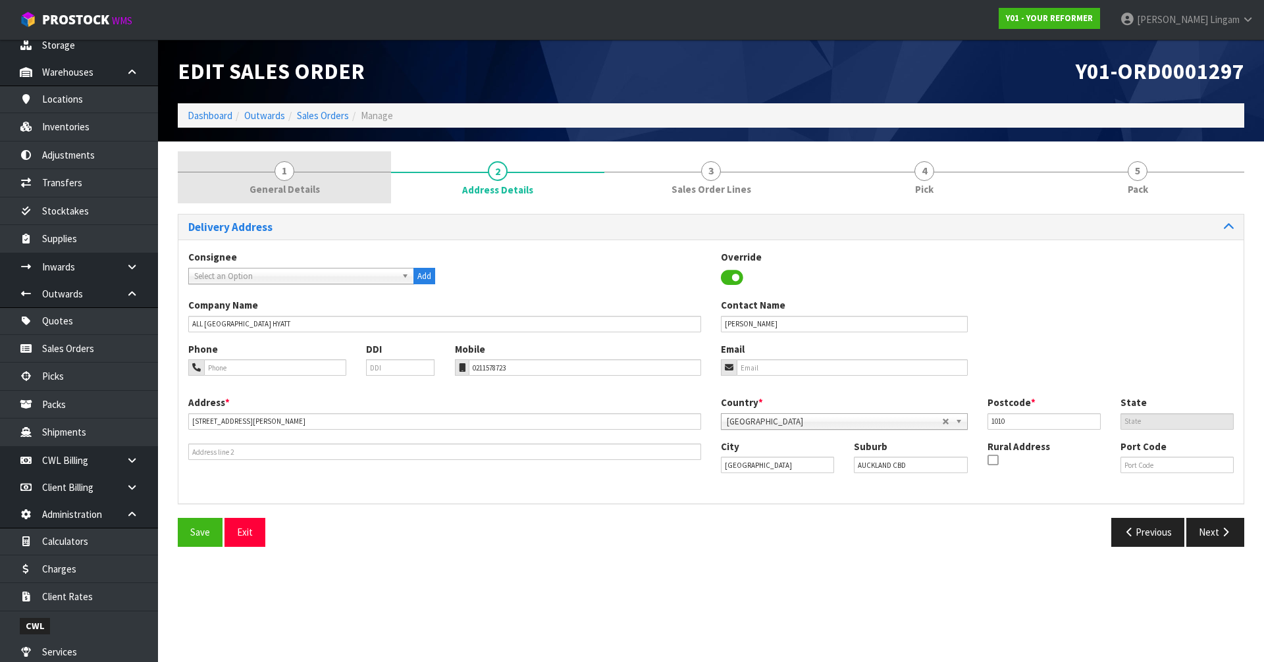
click at [317, 178] on link "1 General Details" at bounding box center [284, 177] width 213 height 52
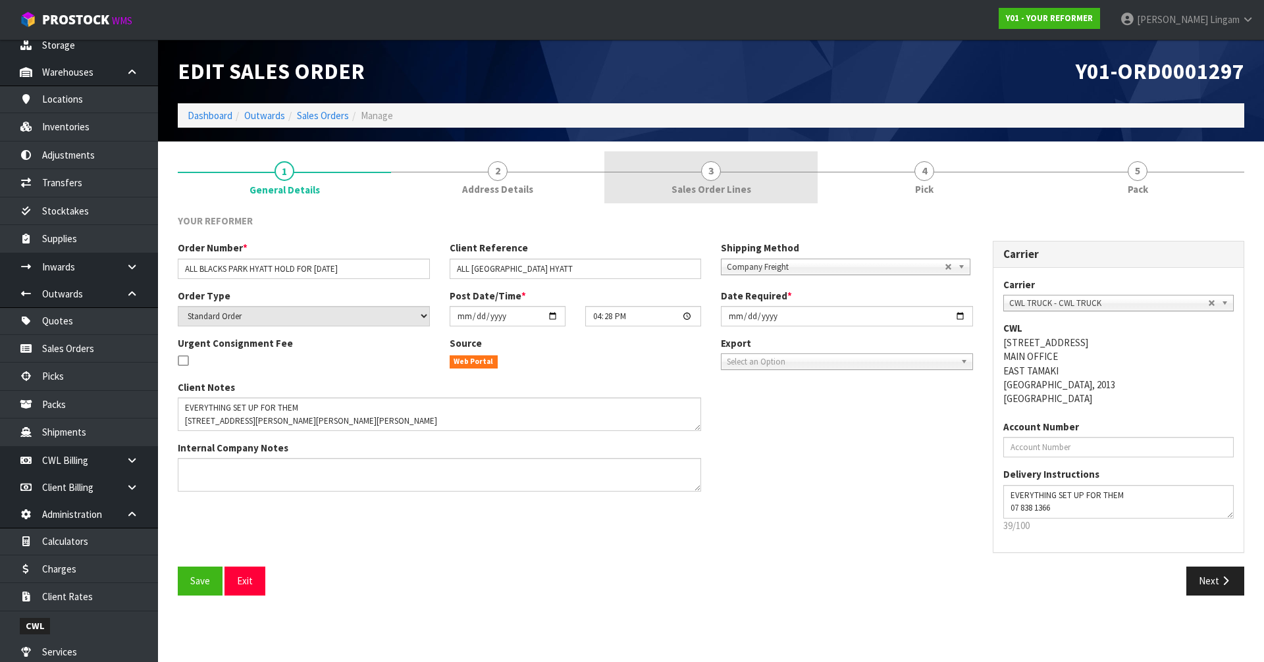
click at [727, 192] on span "Sales Order Lines" at bounding box center [711, 189] width 80 height 14
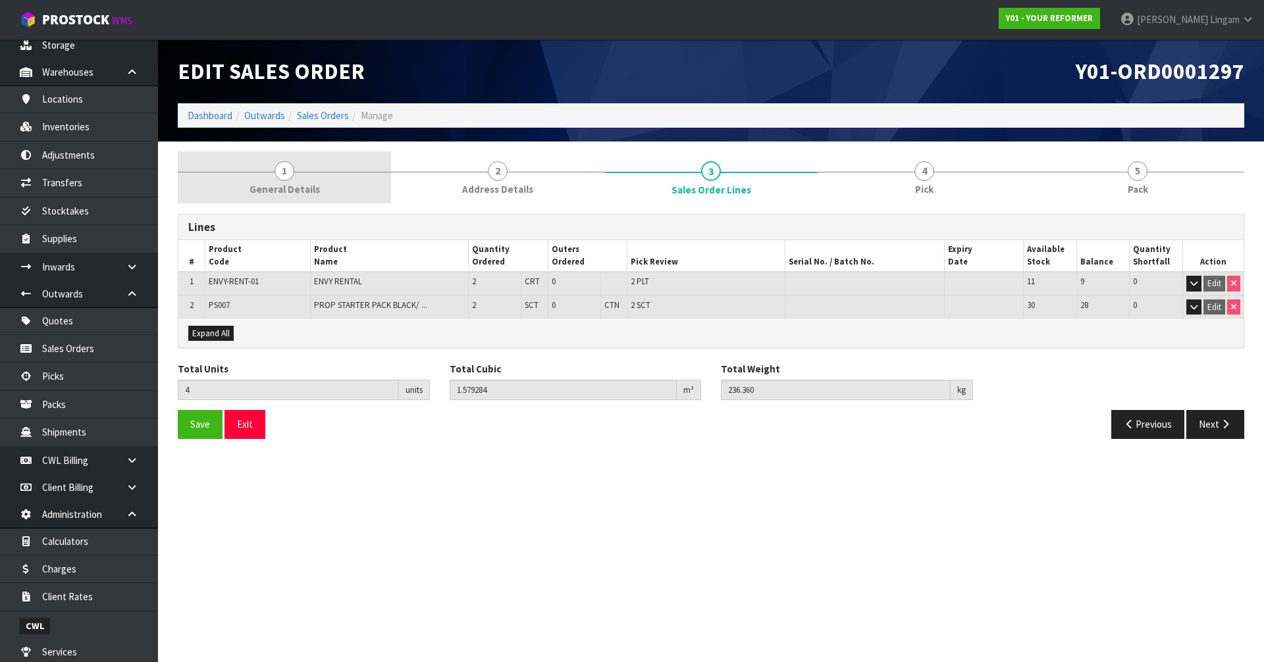
click at [327, 174] on link "1 General Details" at bounding box center [284, 177] width 213 height 52
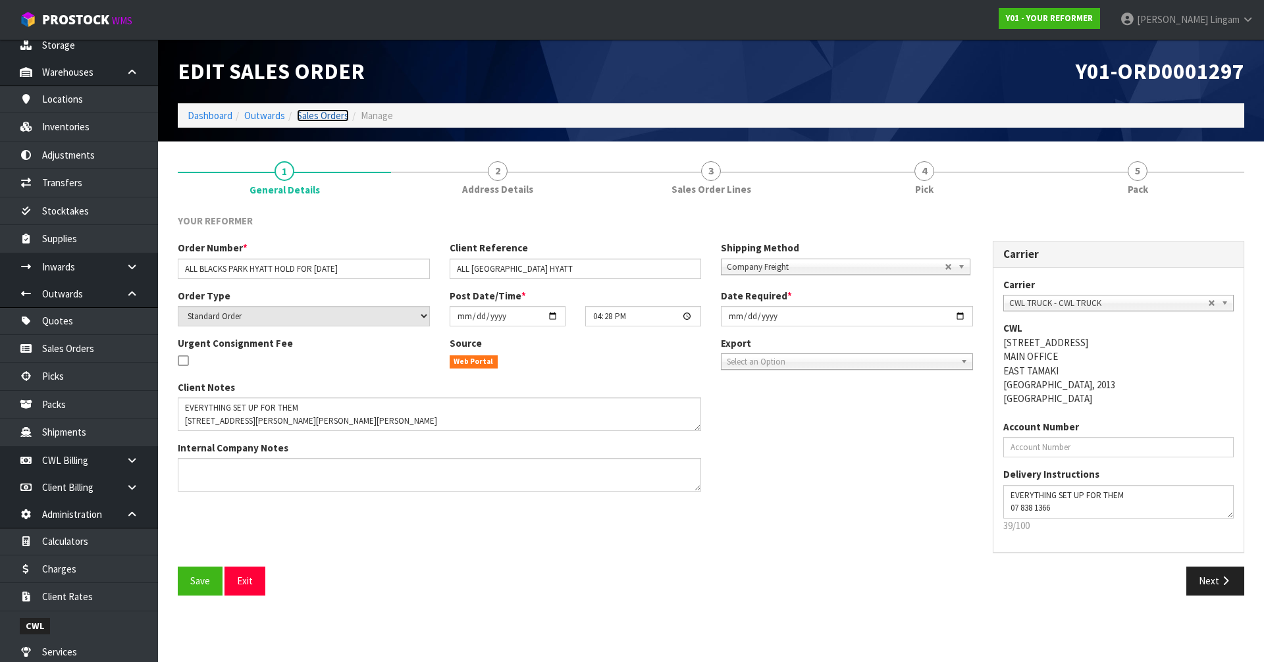
click at [310, 115] on link "Sales Orders" at bounding box center [323, 115] width 52 height 13
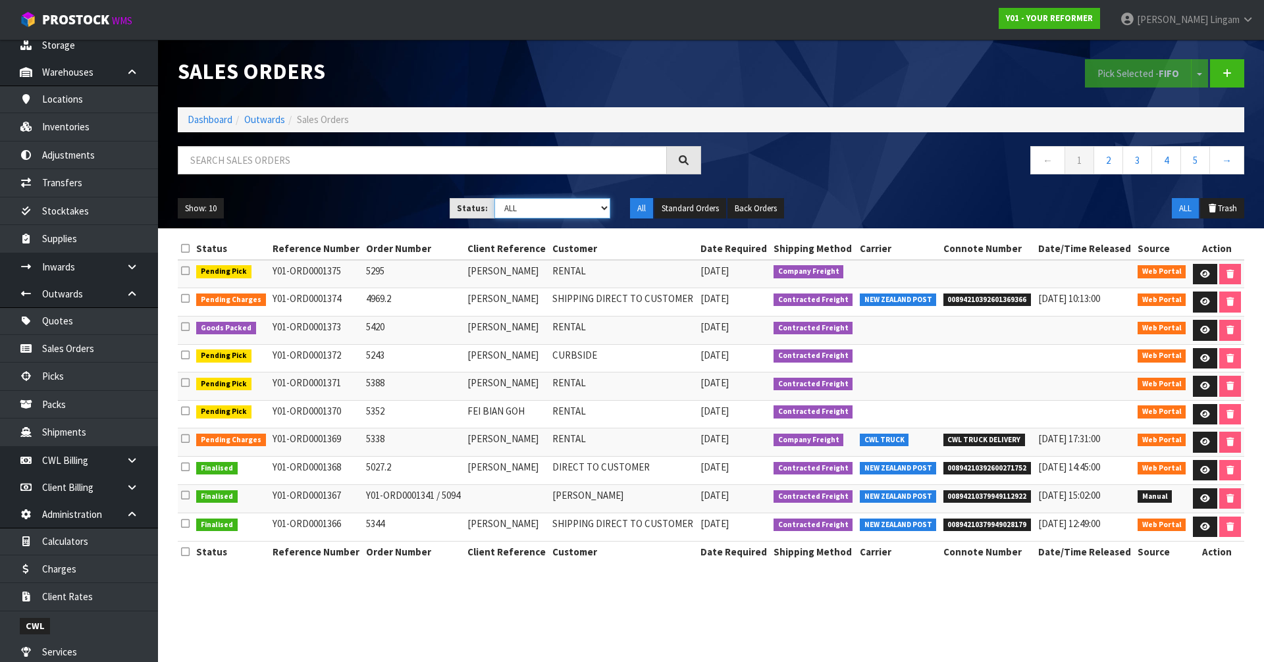
click at [553, 211] on select "Draft Pending Allocated Pending Pick Goods Picked Goods Packed Pending Charges …" at bounding box center [552, 208] width 116 height 20
select select "string:3"
click at [494, 198] on select "Draft Pending Allocated Pending Pick Goods Picked Goods Packed Pending Charges …" at bounding box center [552, 208] width 116 height 20
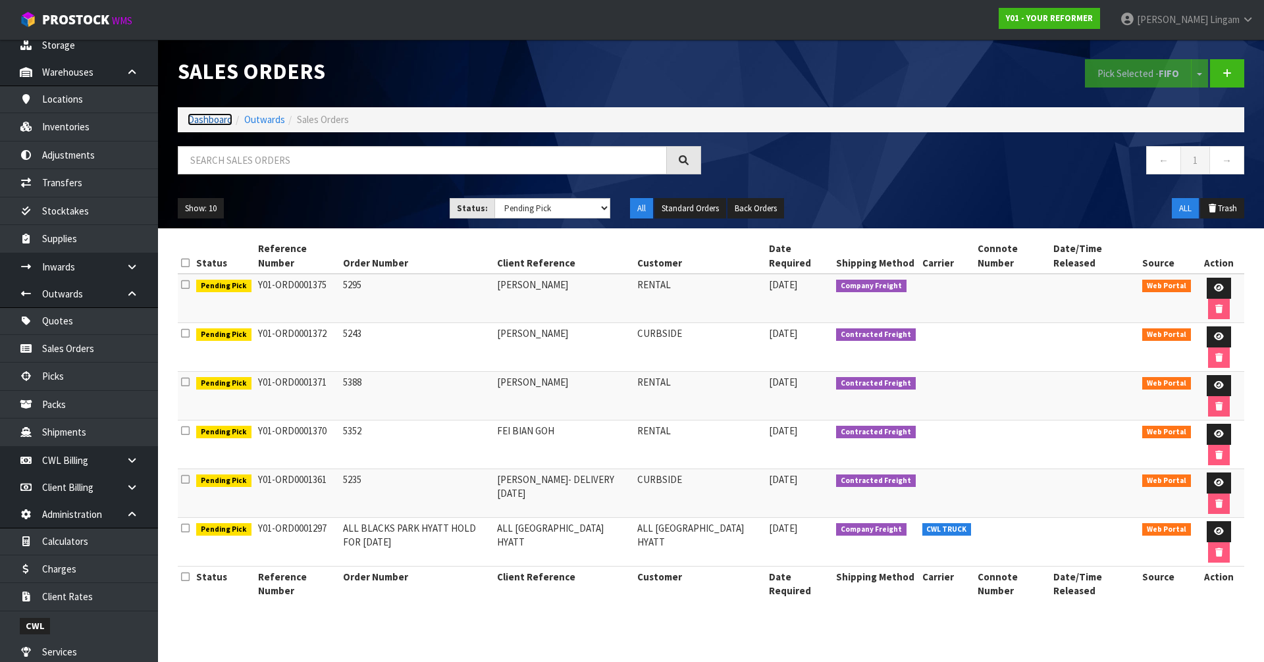
click at [220, 124] on link "Dashboard" at bounding box center [210, 119] width 45 height 13
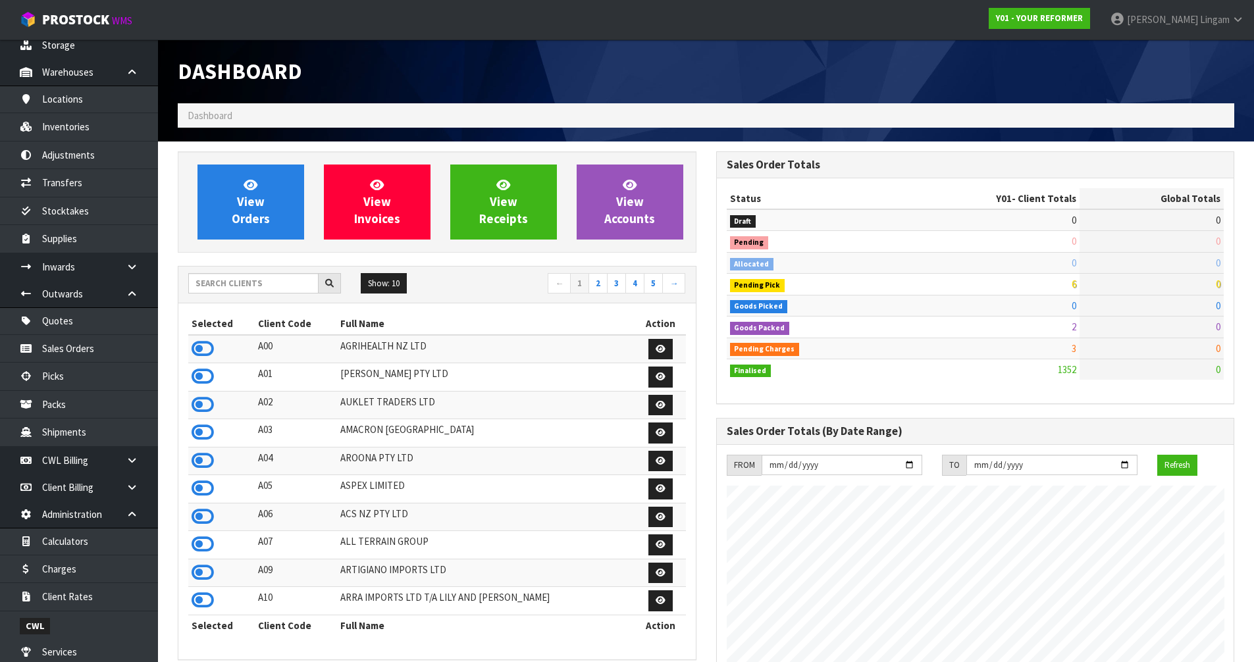
scroll to position [997, 538]
click at [224, 284] on input "text" at bounding box center [253, 283] width 130 height 20
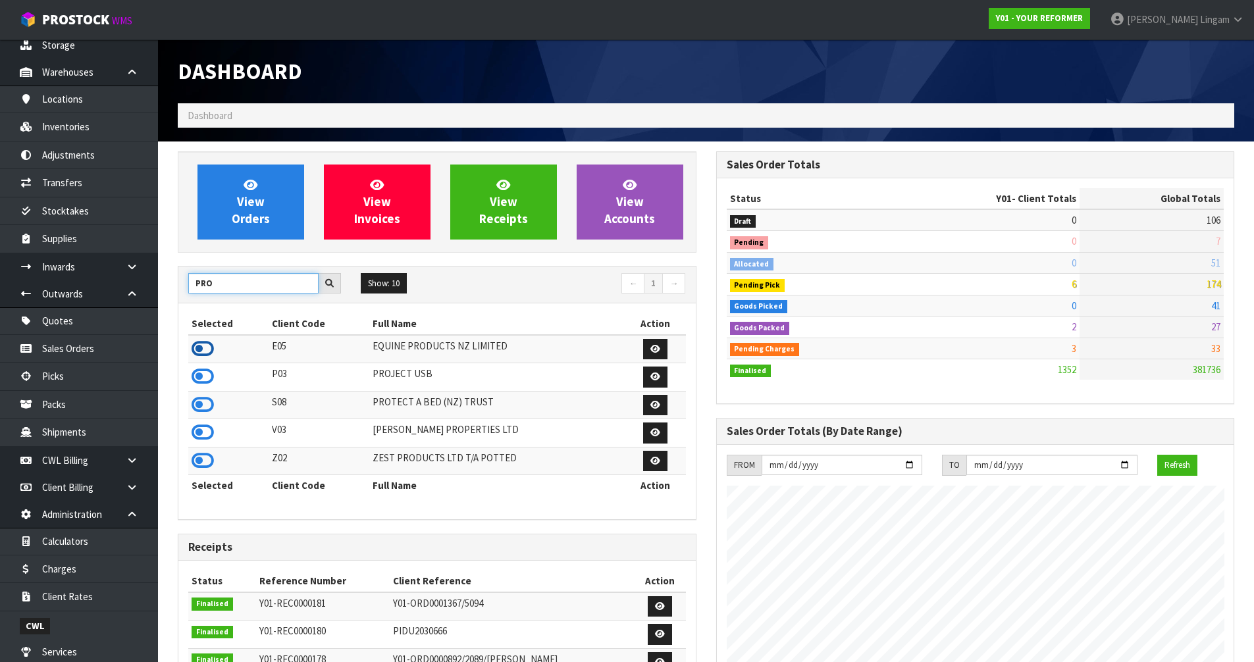
type input "PRO"
click at [199, 350] on icon at bounding box center [203, 349] width 22 height 20
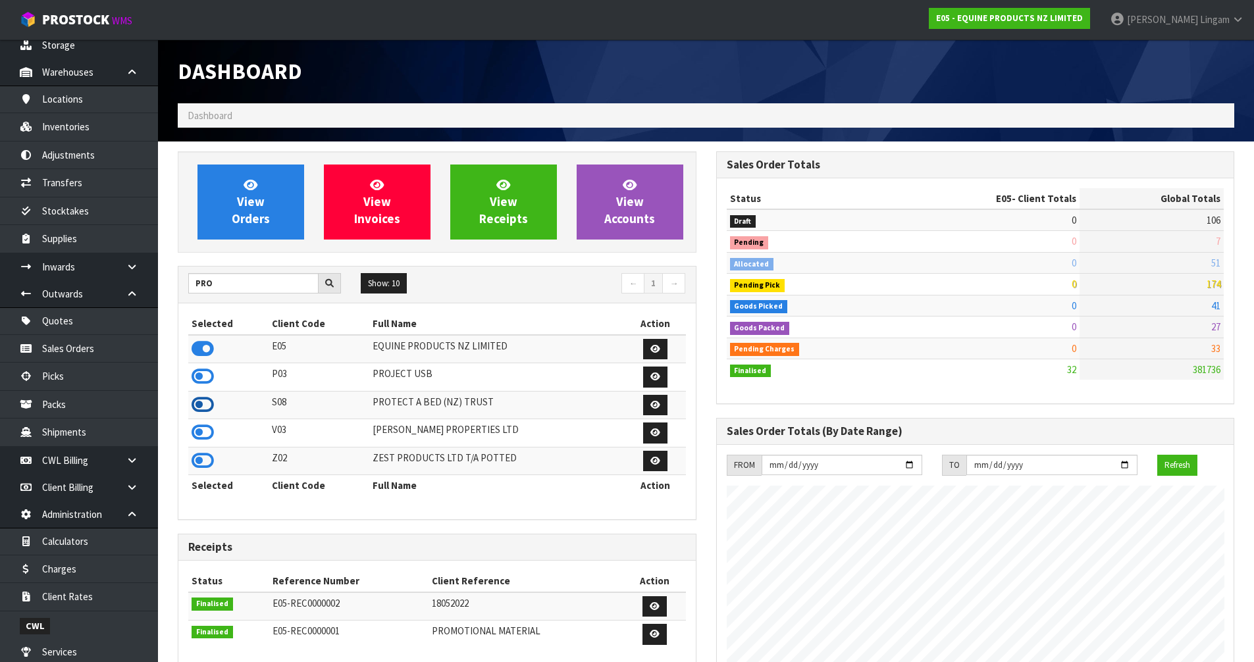
scroll to position [805, 538]
click at [197, 403] on icon at bounding box center [203, 405] width 22 height 20
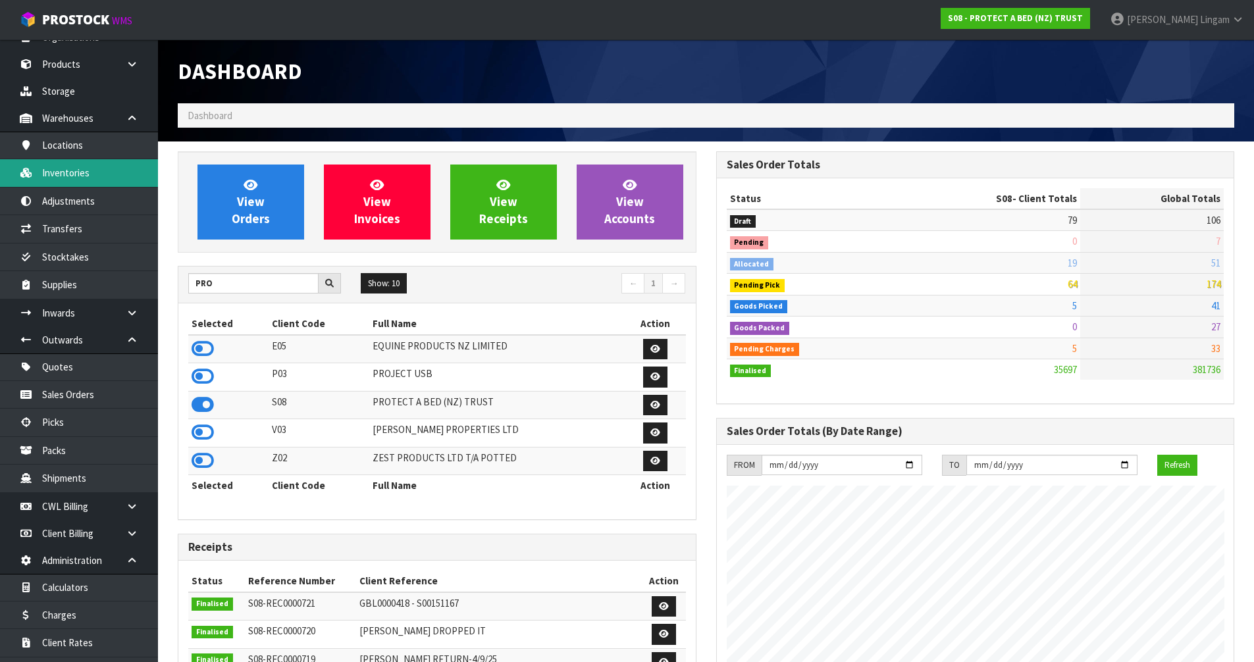
scroll to position [0, 0]
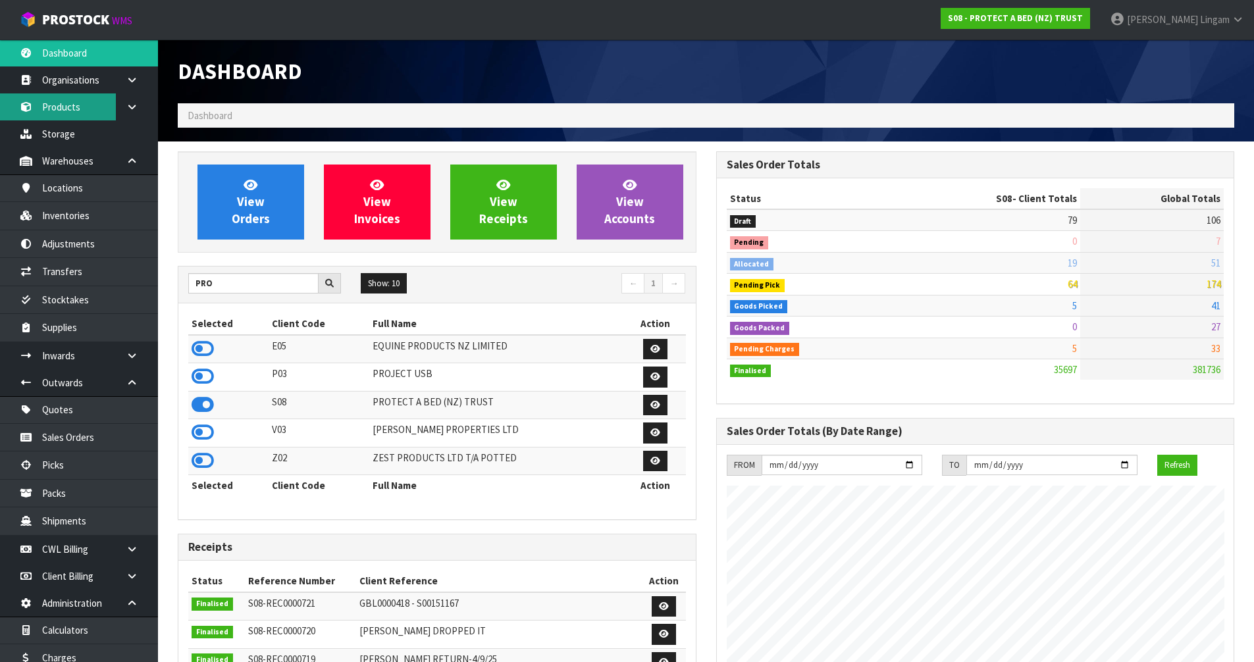
click at [62, 109] on link "Products" at bounding box center [79, 106] width 158 height 27
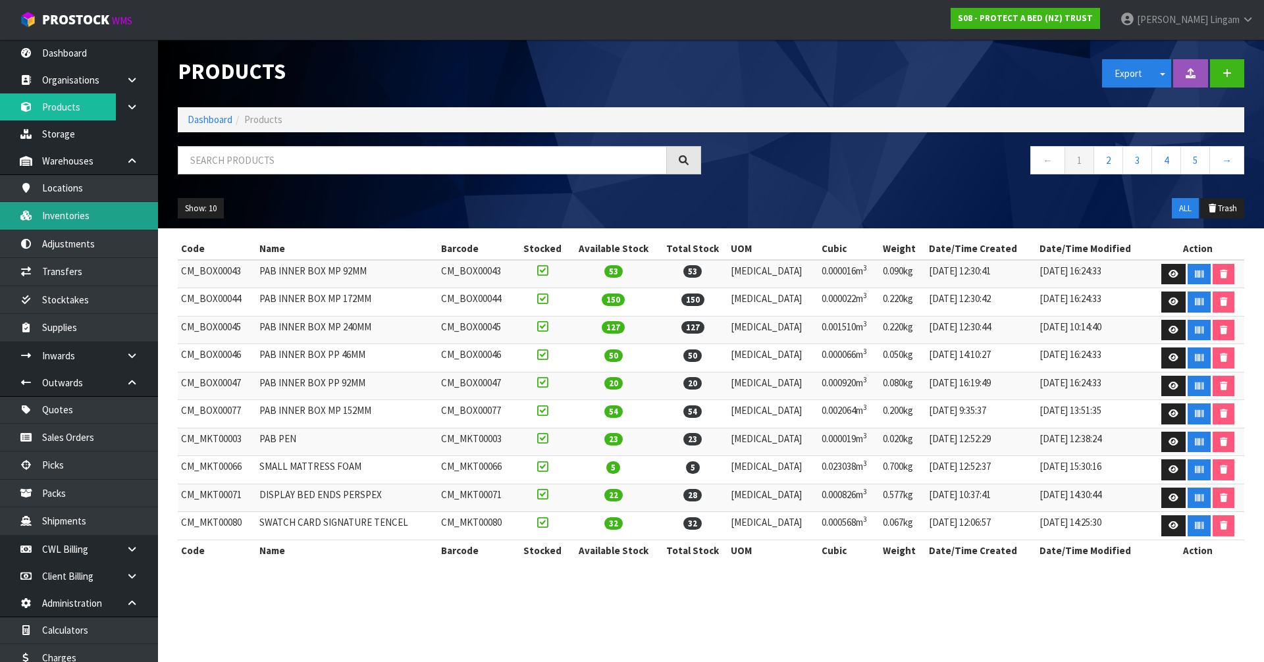
click at [89, 219] on link "Inventories" at bounding box center [79, 215] width 158 height 27
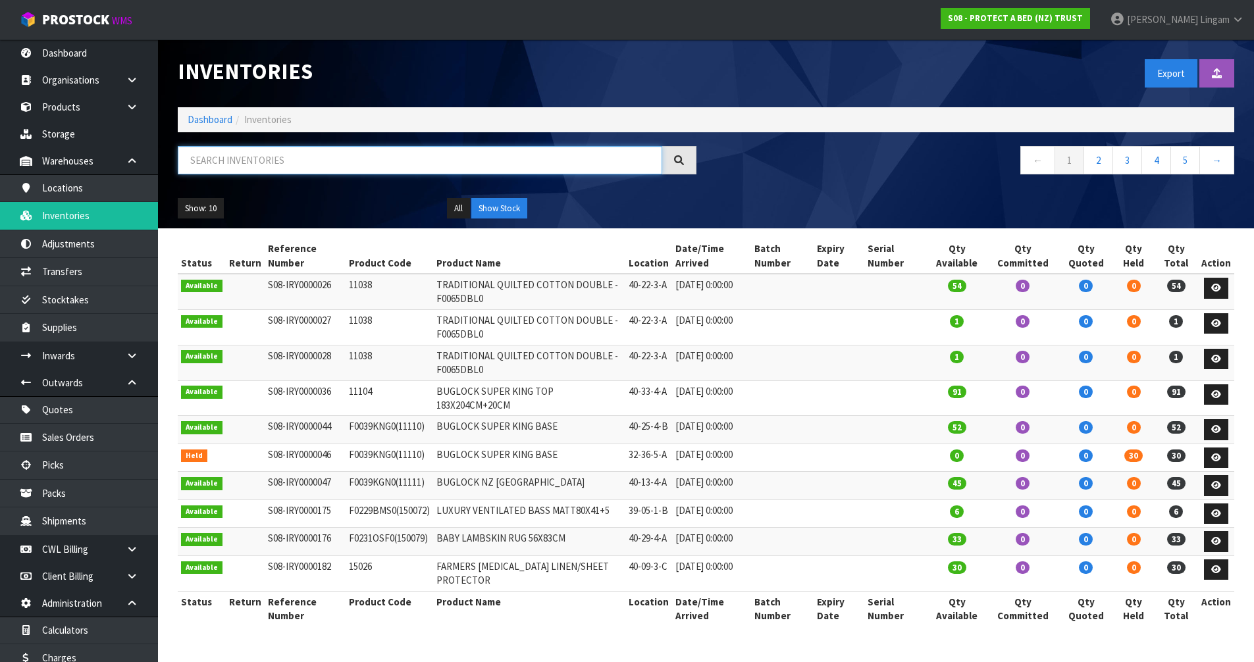
click at [254, 163] on input "text" at bounding box center [420, 160] width 484 height 28
paste input "41102"
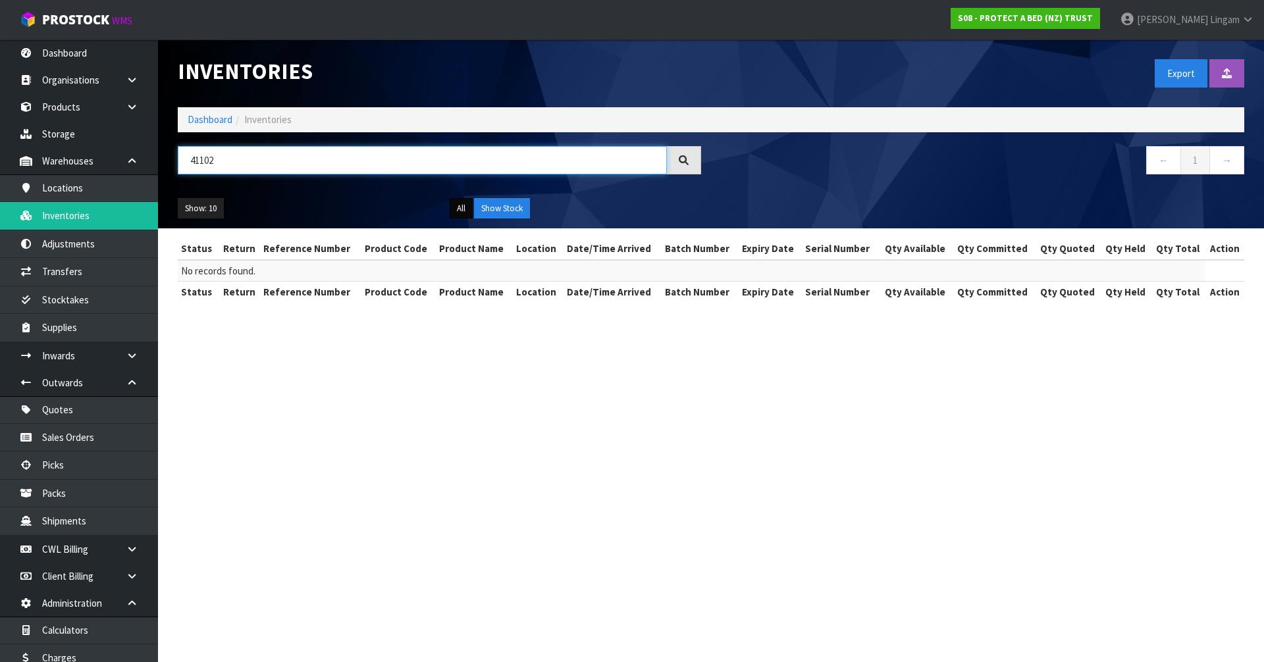
type input "41102"
click at [459, 207] on button "All" at bounding box center [460, 208] width 23 height 21
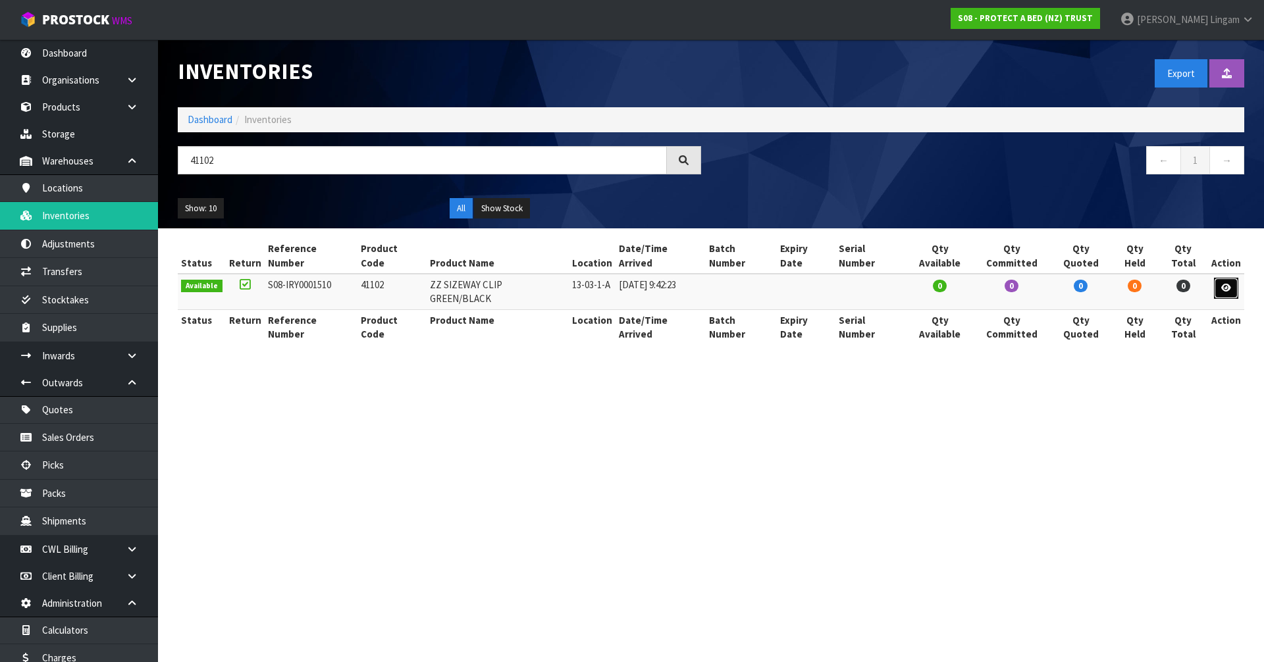
click at [1231, 278] on link at bounding box center [1226, 288] width 24 height 21
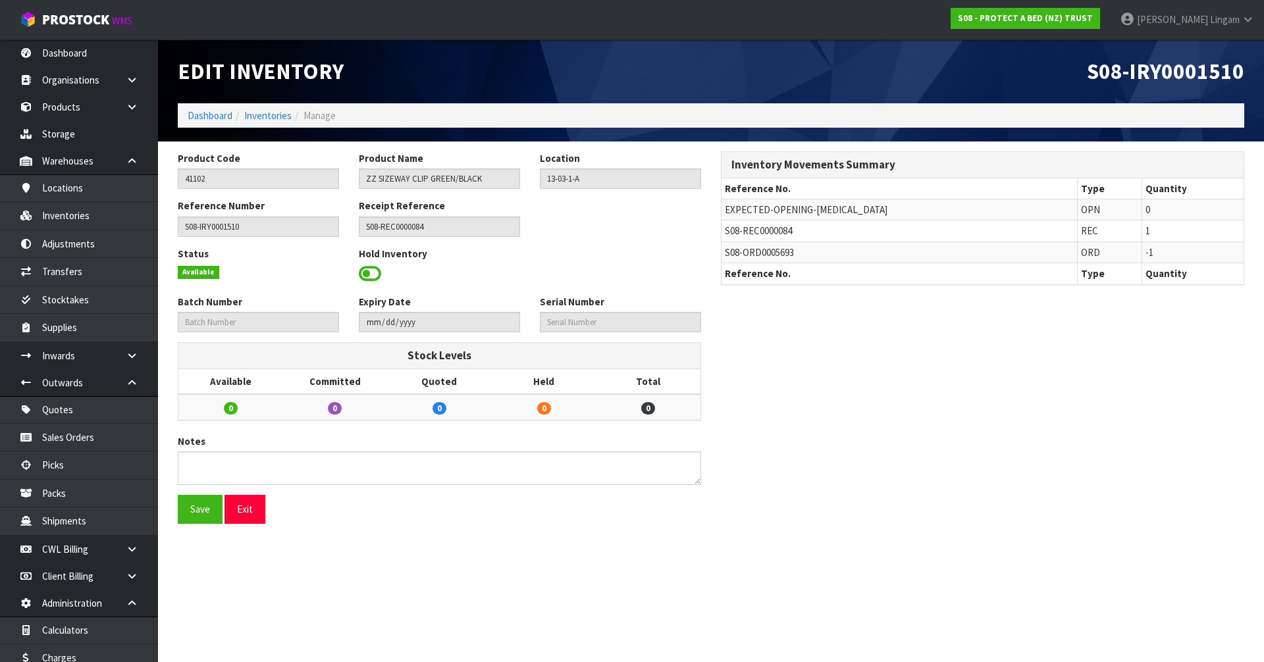
click at [782, 251] on span "S08-ORD0005693" at bounding box center [759, 252] width 69 height 13
copy span "ORD0005693"
click at [196, 120] on link "Dashboard" at bounding box center [210, 115] width 45 height 13
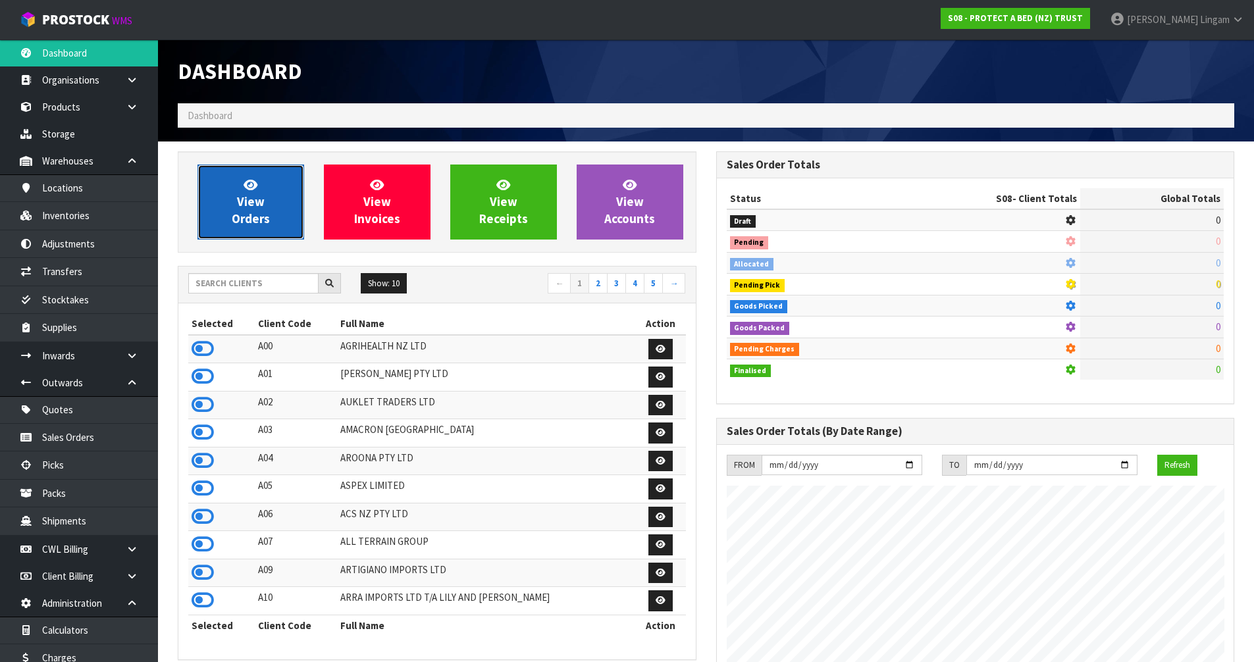
click at [274, 206] on link "View Orders" at bounding box center [250, 202] width 107 height 75
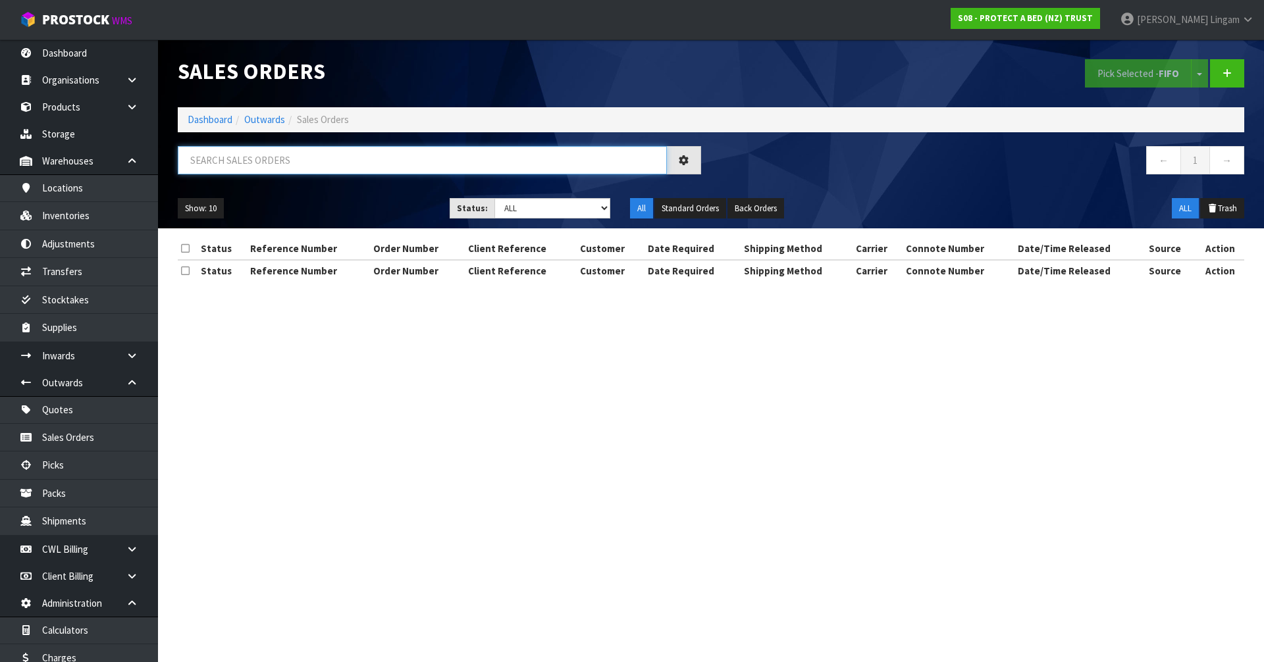
click at [355, 151] on input "text" at bounding box center [422, 160] width 489 height 28
paste input "ORD0005693"
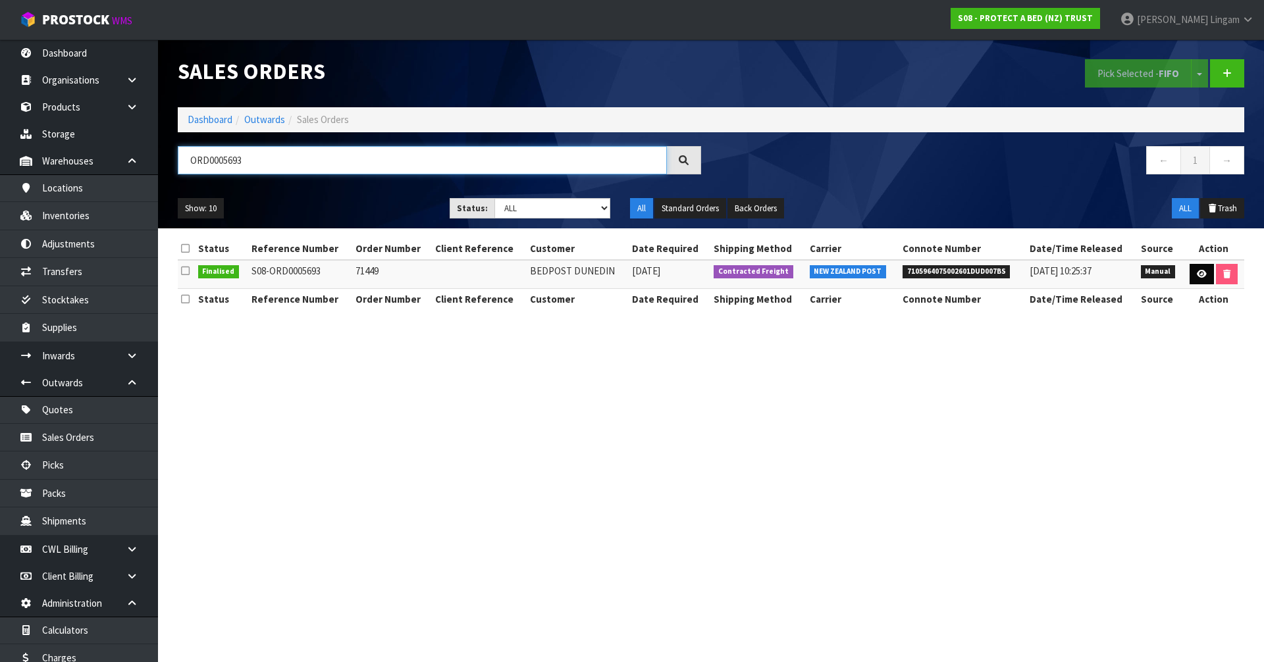
type input "ORD0005693"
click at [1204, 272] on icon at bounding box center [1201, 274] width 10 height 9
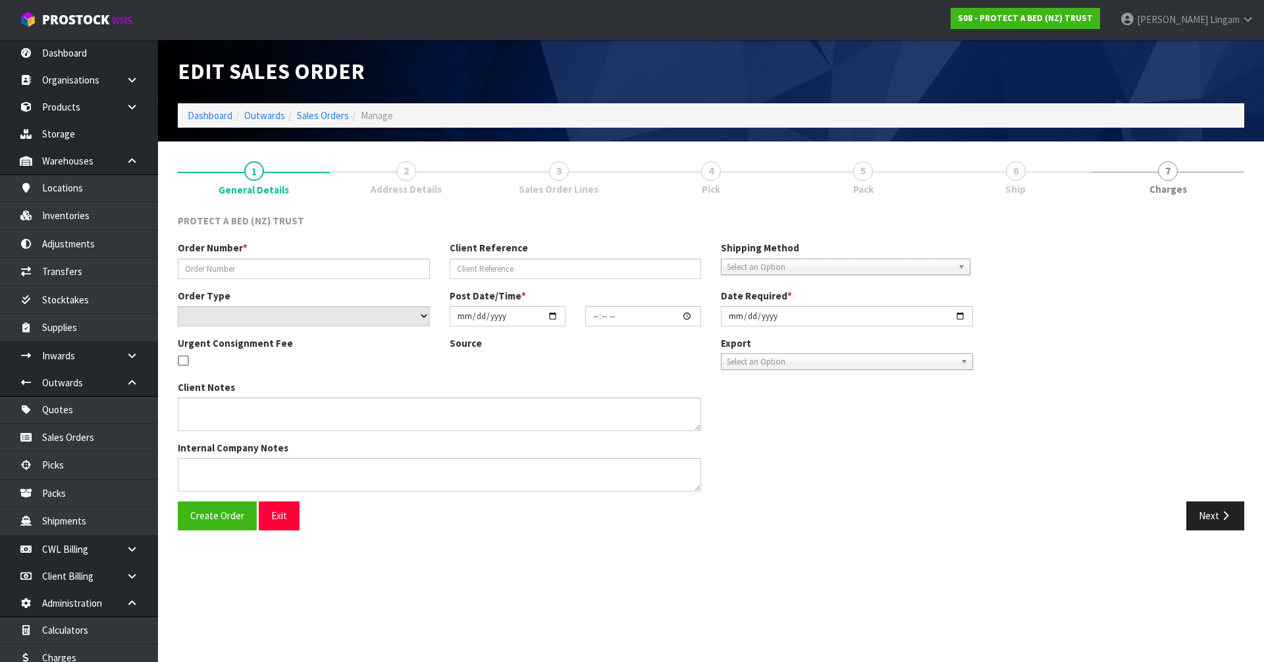
type input "71449"
select select "number:0"
type input "2020-08-28"
type input "00:00:00.000"
type input "2020-08-28"
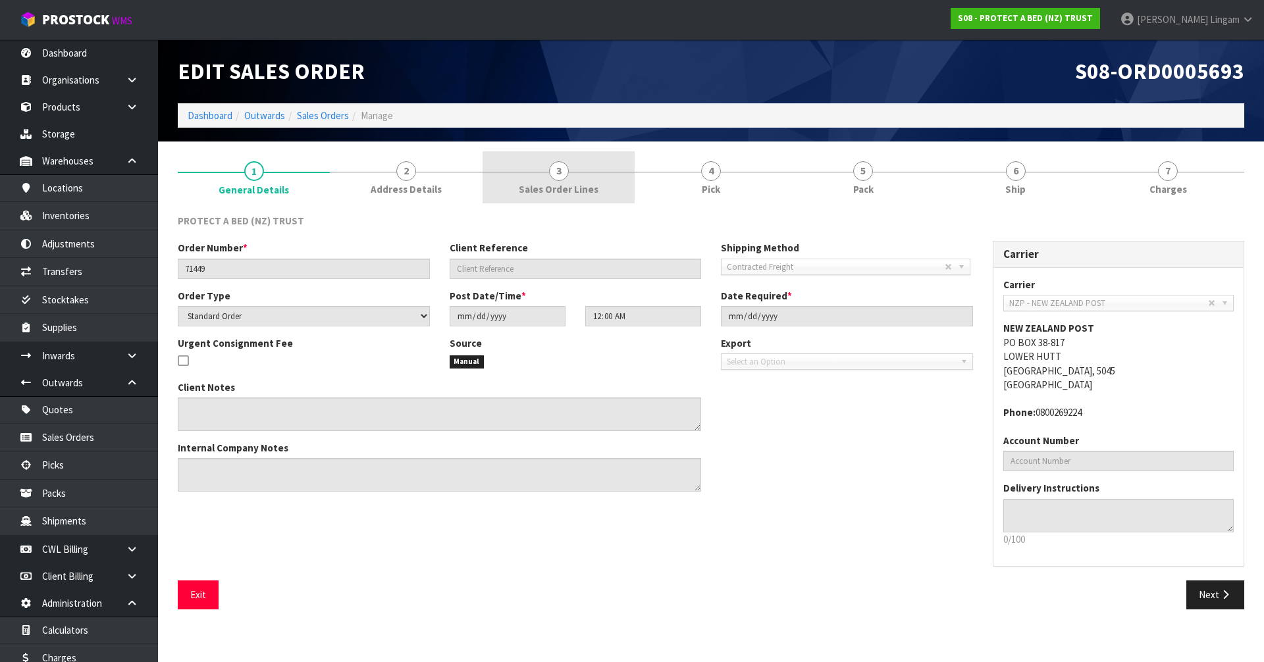
click at [593, 199] on link "3 Sales Order Lines" at bounding box center [558, 177] width 152 height 52
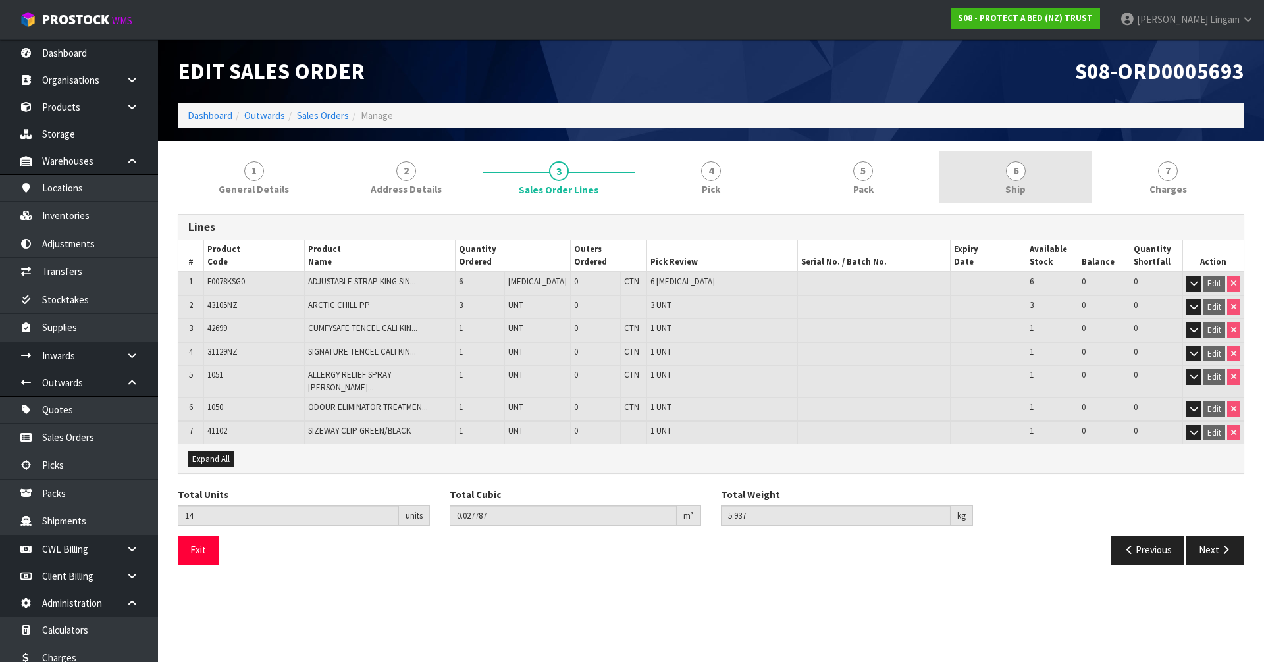
click at [1015, 189] on span "Ship" at bounding box center [1015, 189] width 20 height 14
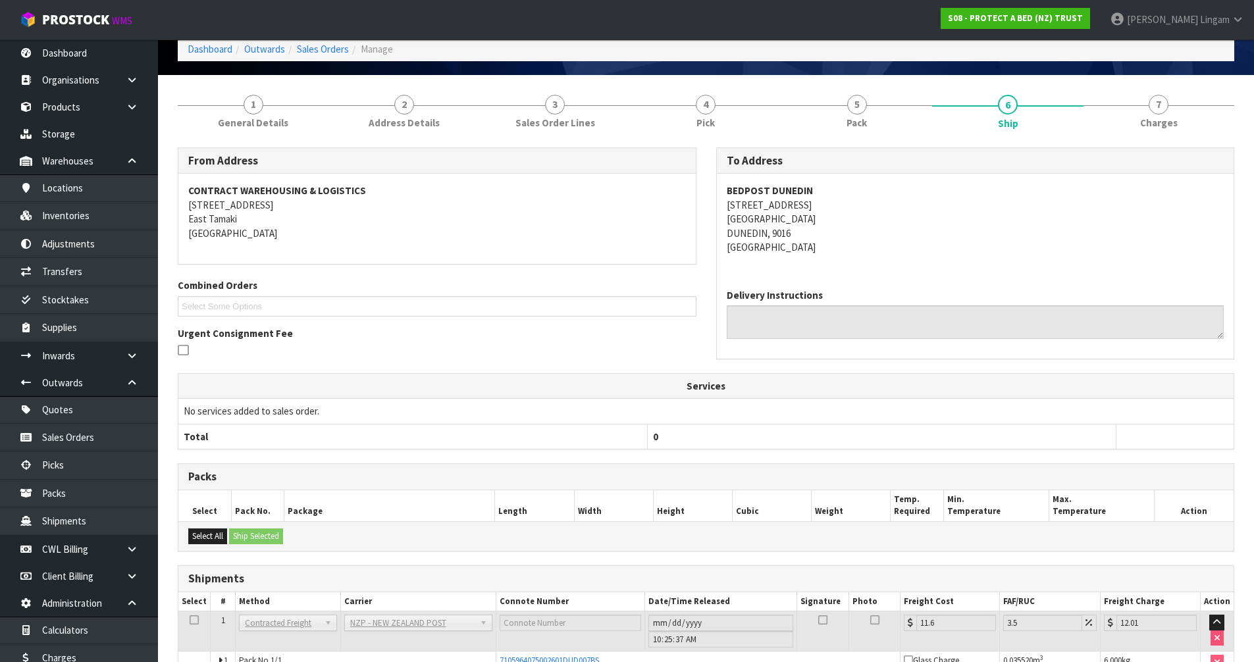
scroll to position [149, 0]
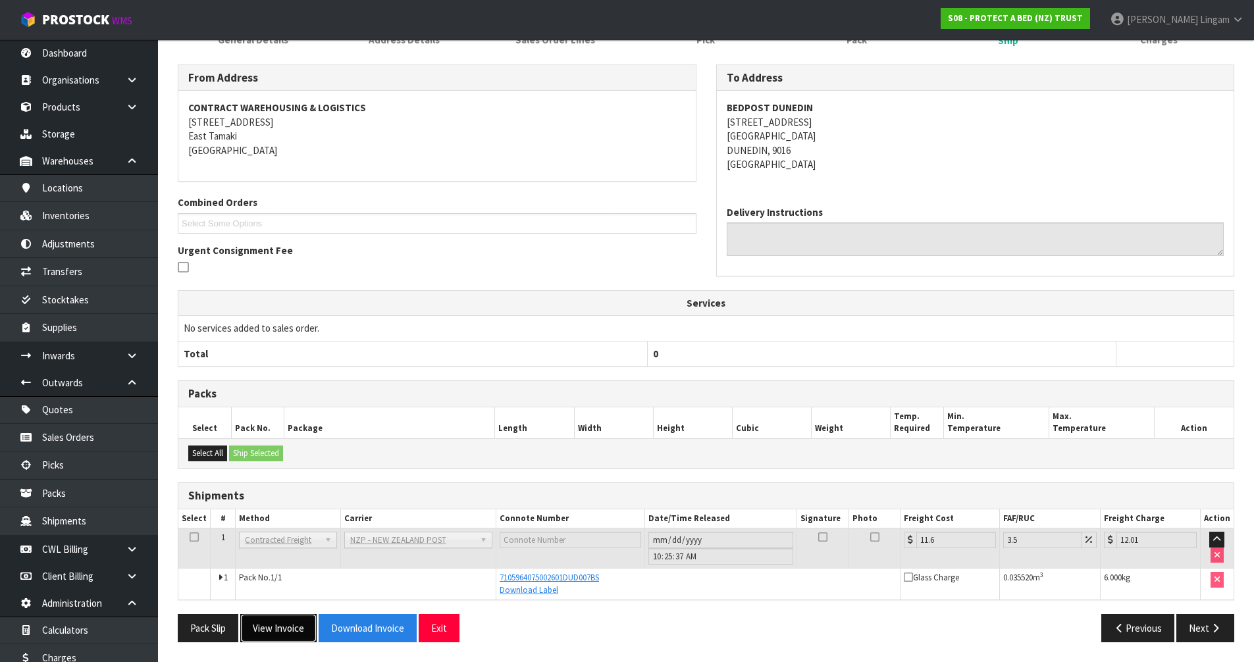
click at [282, 634] on button "View Invoice" at bounding box center [278, 628] width 76 height 28
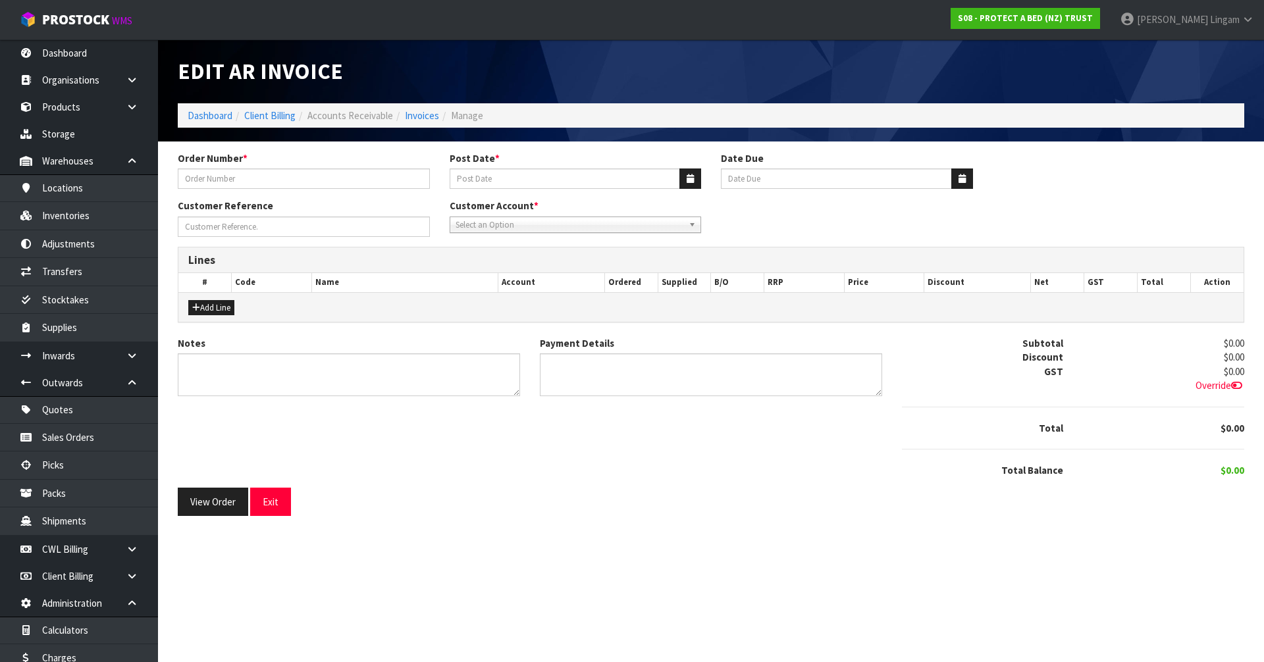
type input "71449"
type input "31/08/2020"
type input "20/09/2020"
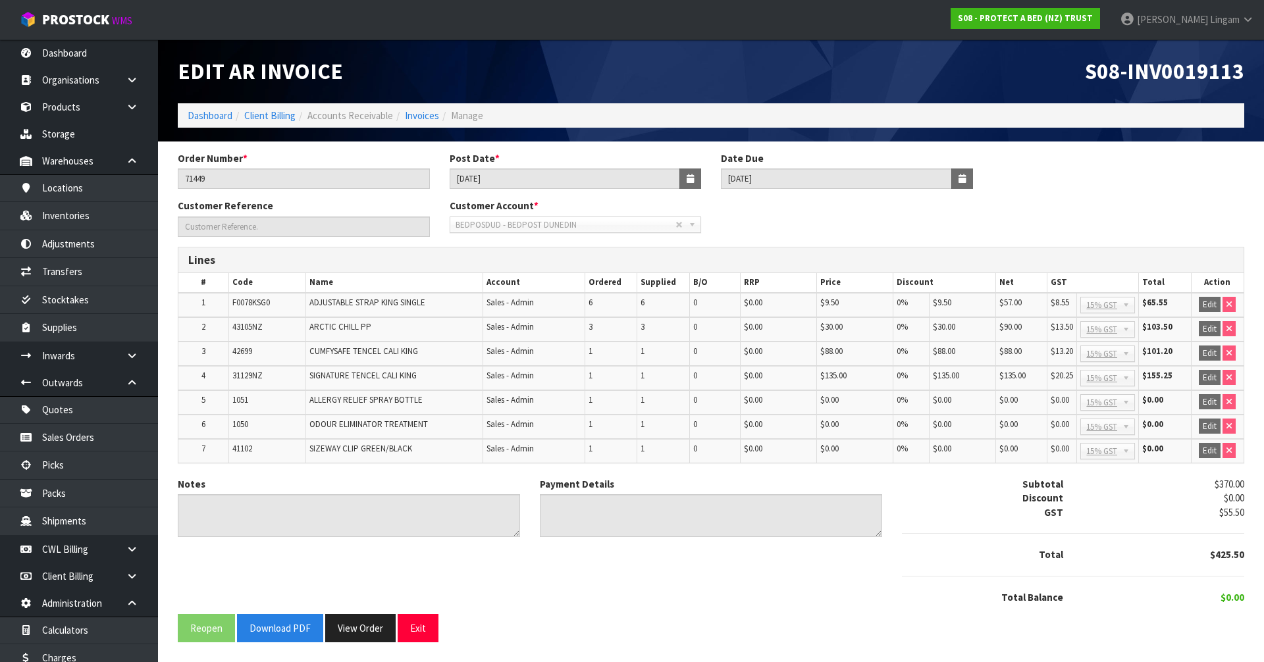
click at [237, 449] on span "41102" at bounding box center [242, 448] width 20 height 11
copy span "41102"
click at [205, 112] on link "Dashboard" at bounding box center [210, 115] width 45 height 13
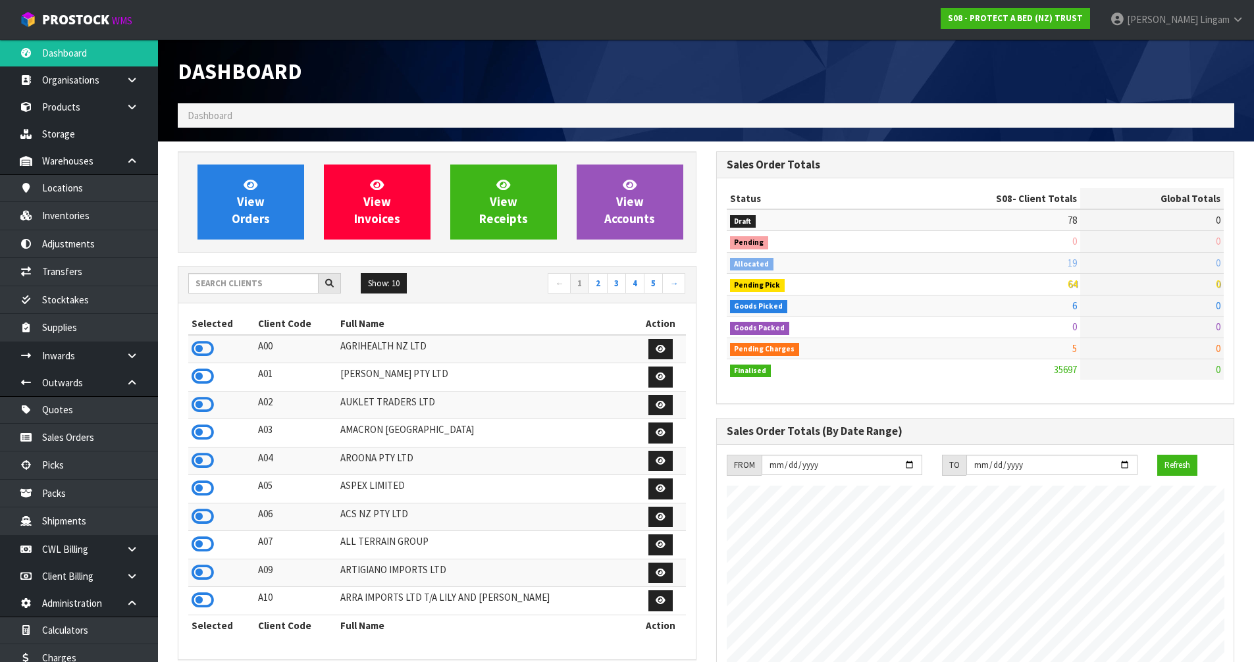
scroll to position [997, 538]
click at [250, 288] on input "text" at bounding box center [253, 283] width 130 height 20
click at [215, 286] on input "text" at bounding box center [253, 283] width 130 height 20
click at [246, 281] on input "text" at bounding box center [253, 283] width 130 height 20
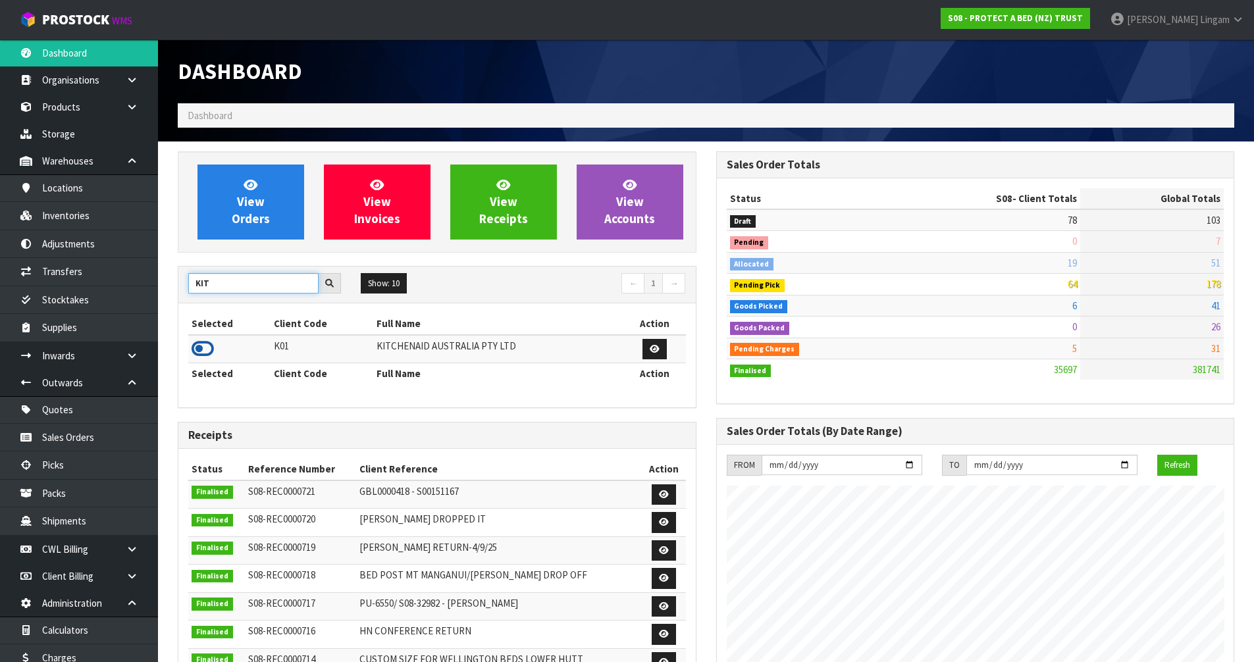
type input "KIT"
click at [197, 349] on icon at bounding box center [203, 349] width 22 height 20
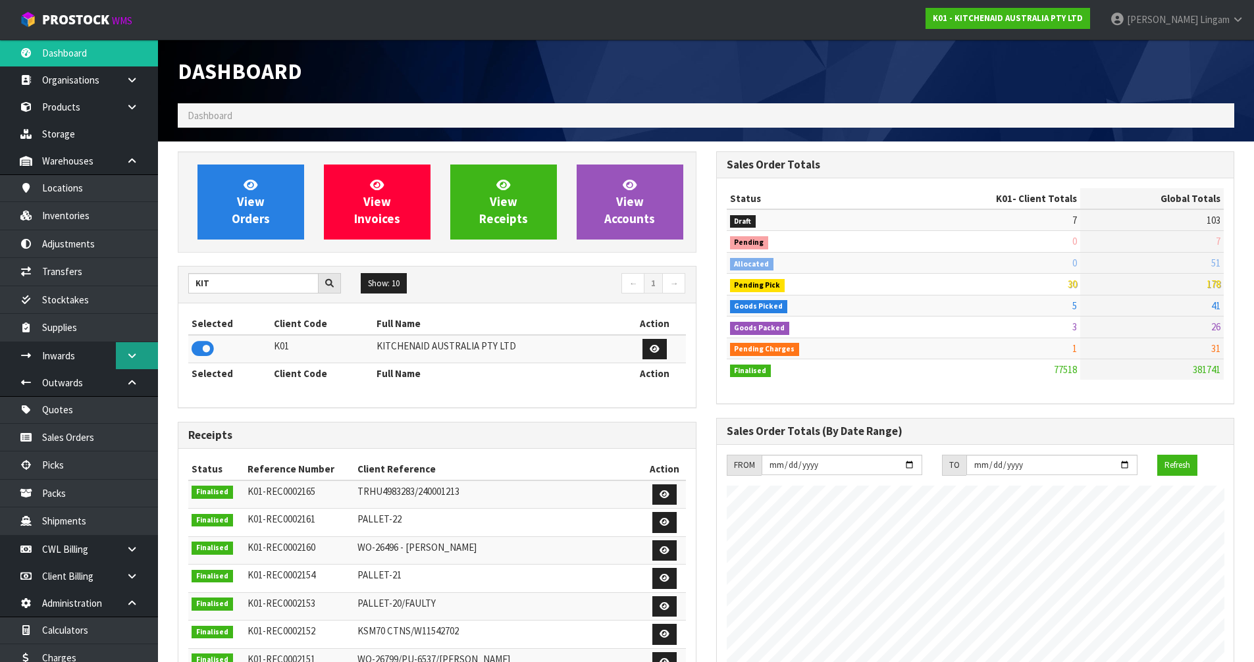
click at [126, 349] on link at bounding box center [137, 355] width 42 height 27
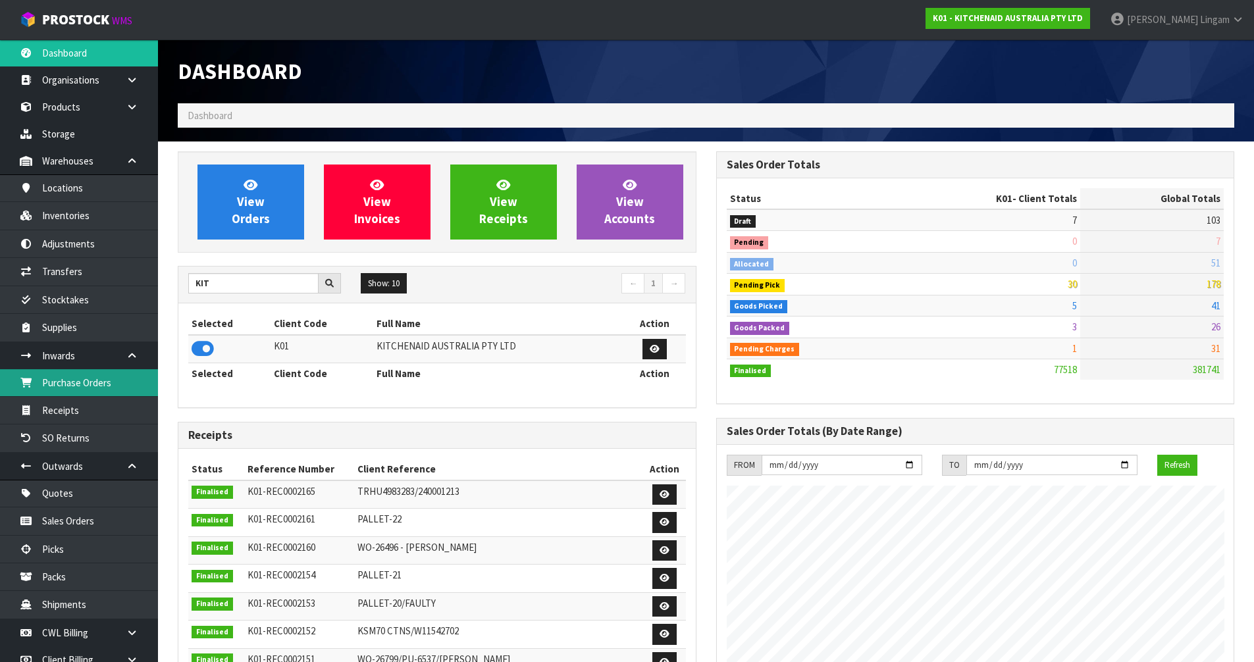
click at [82, 384] on link "Purchase Orders" at bounding box center [79, 382] width 158 height 27
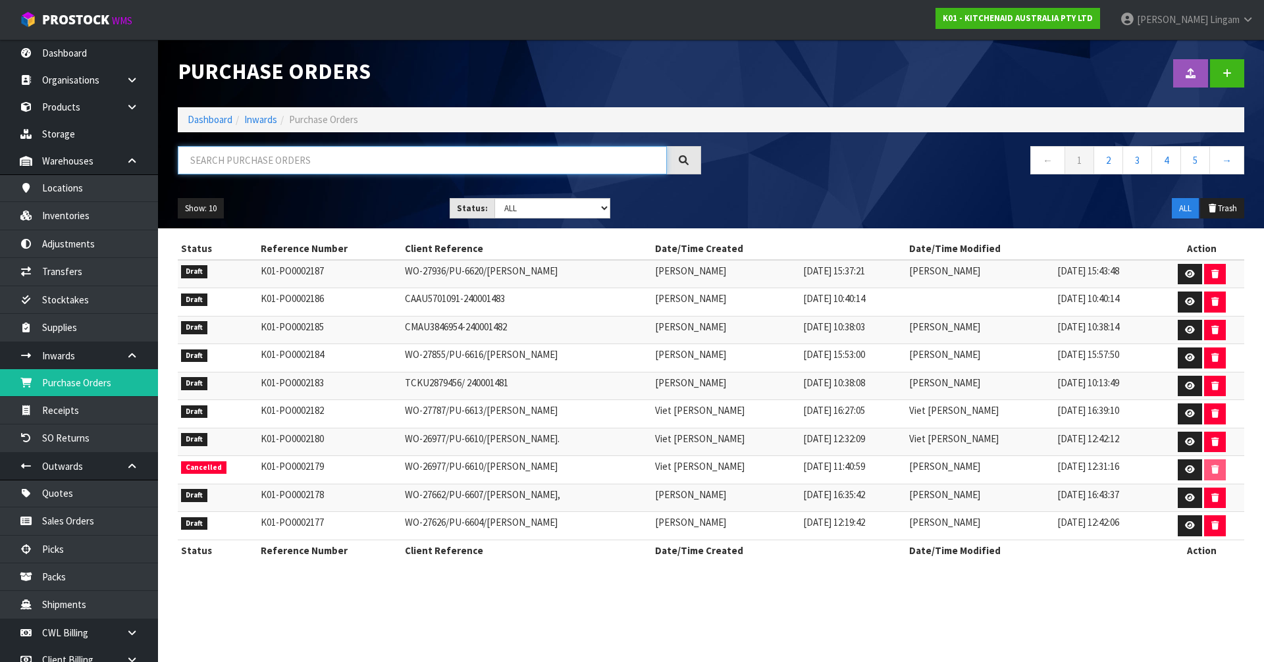
click at [274, 165] on input "text" at bounding box center [422, 160] width 489 height 28
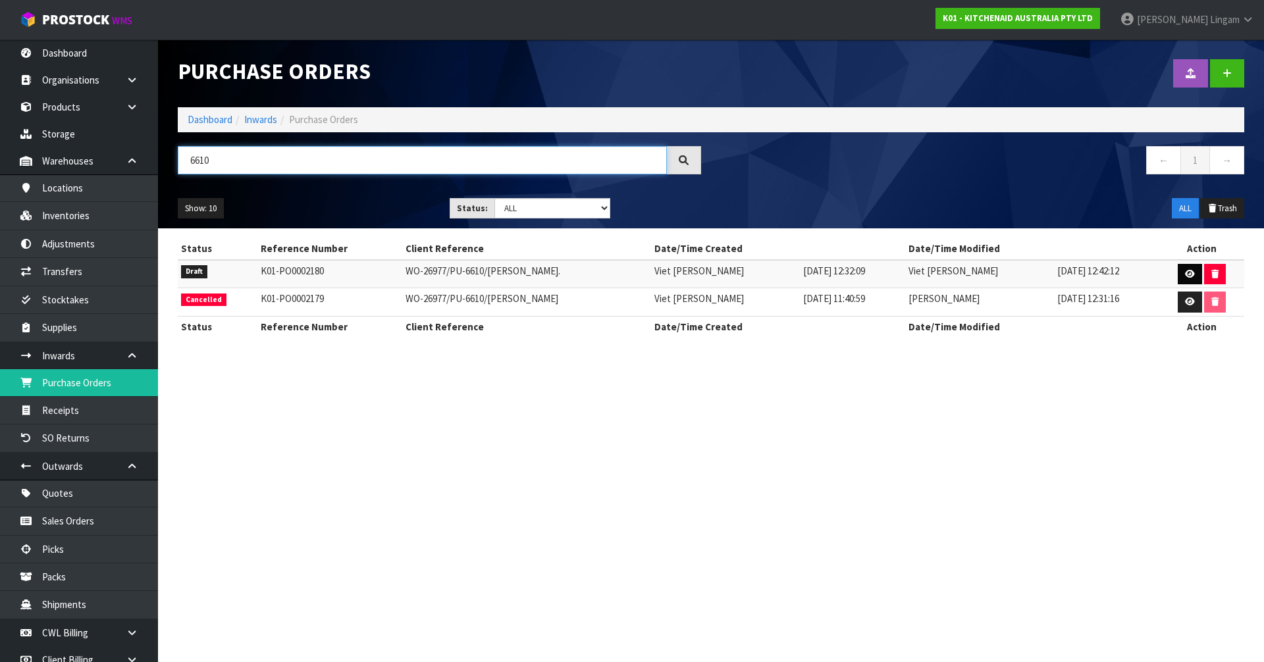
type input "6610"
click at [1189, 278] on icon at bounding box center [1190, 274] width 10 height 9
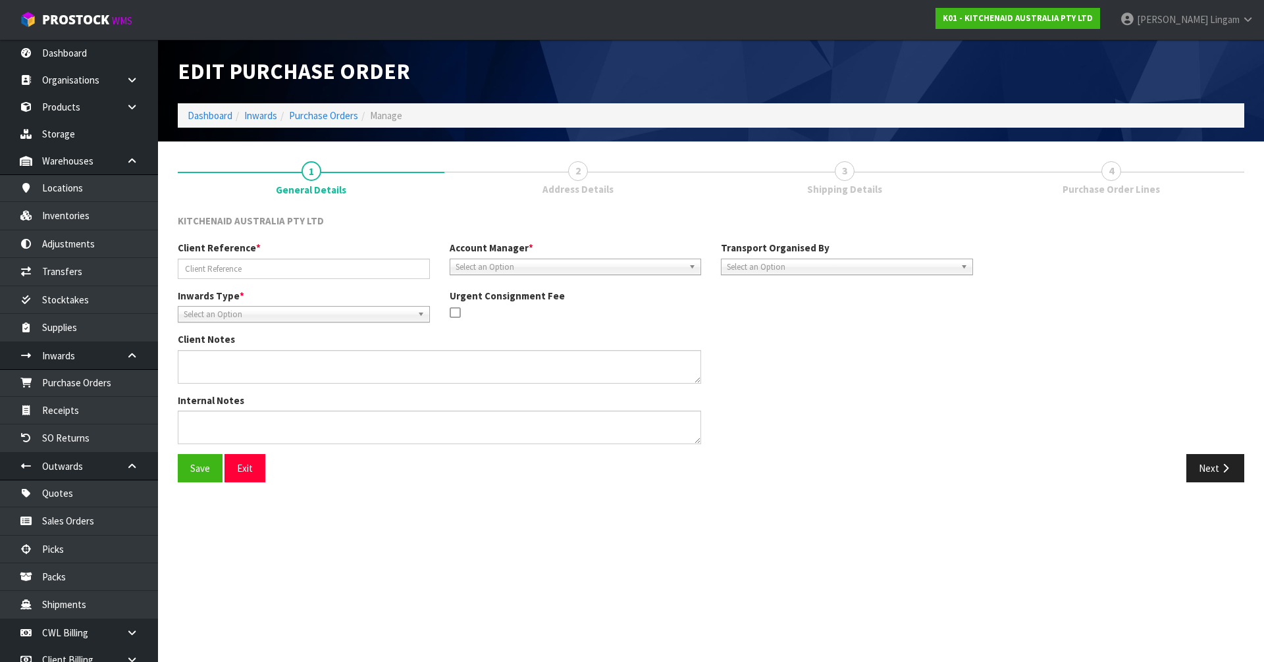
type input "WO-26977/PU-6610/[PERSON_NAME]."
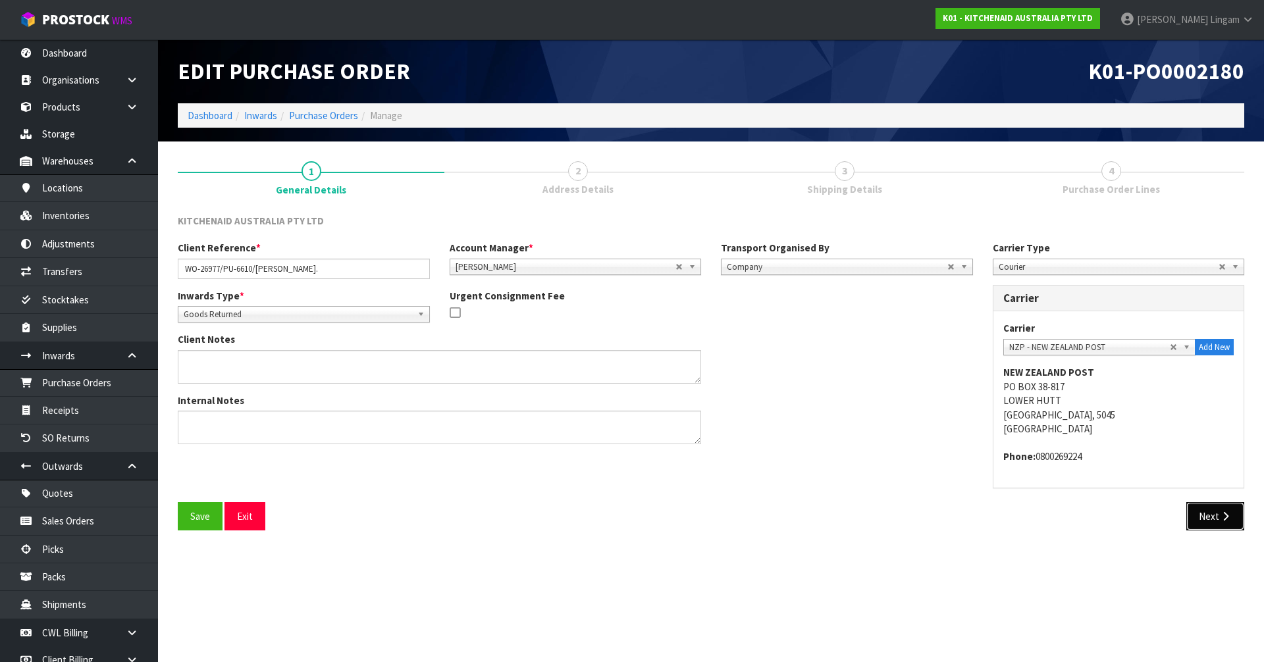
click at [1209, 523] on button "Next" at bounding box center [1215, 516] width 58 height 28
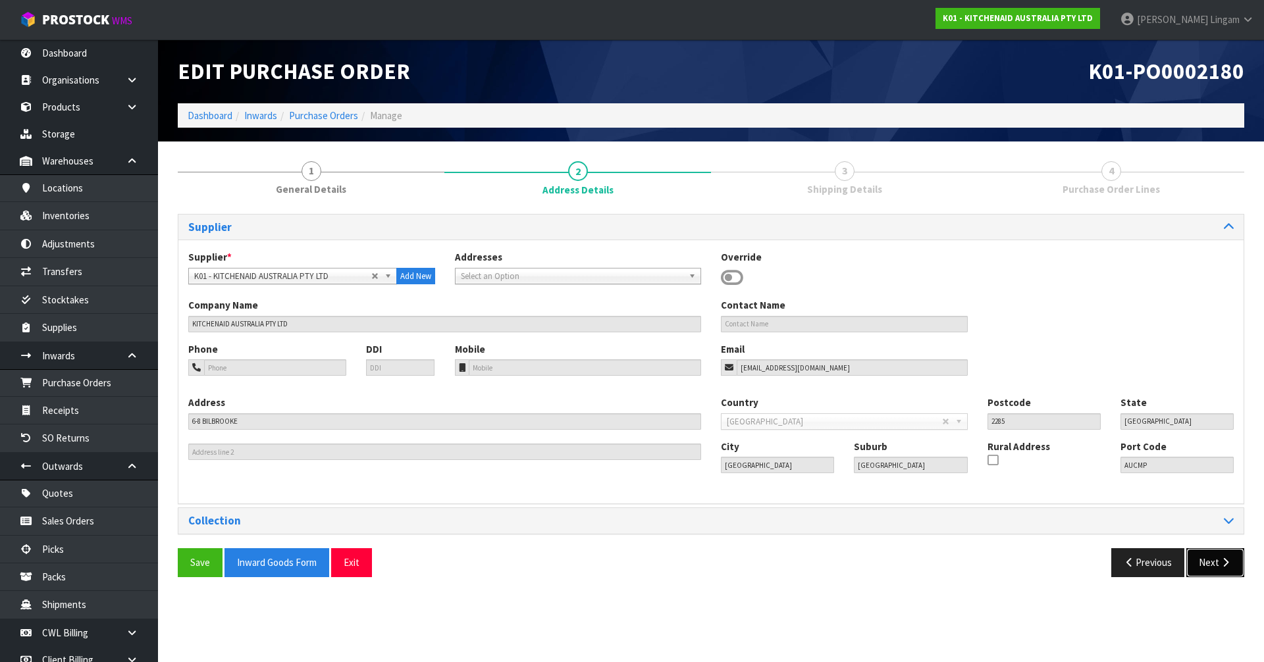
click at [1210, 563] on button "Next" at bounding box center [1215, 562] width 58 height 28
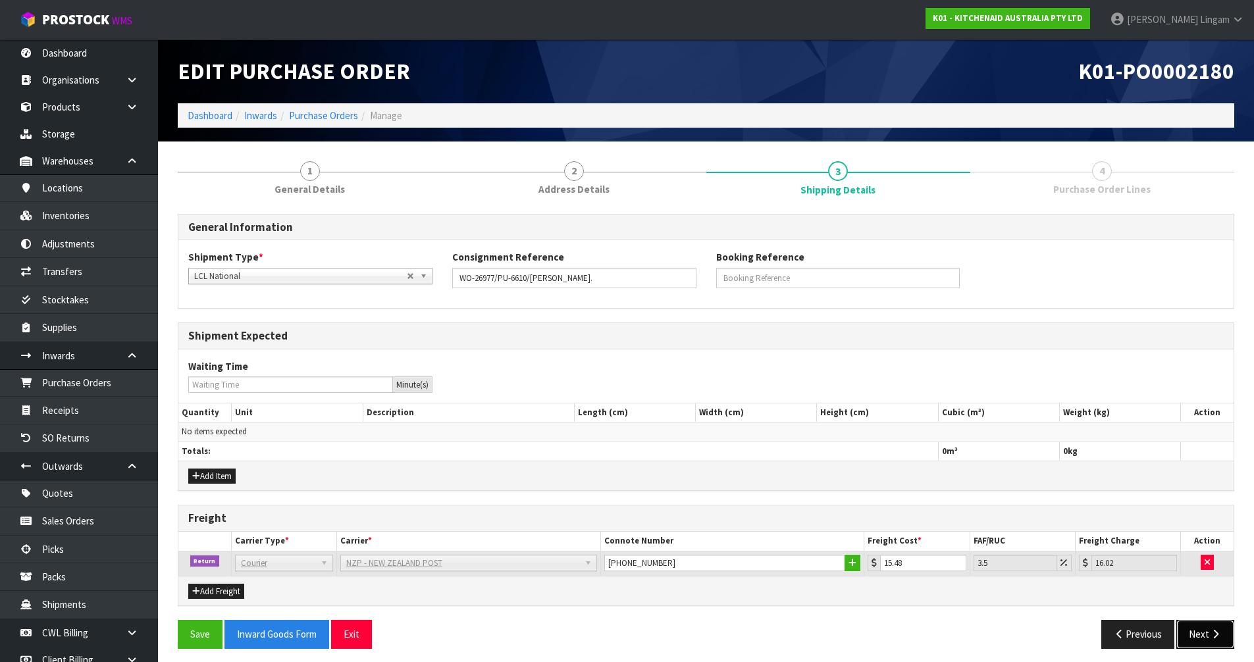
click at [1204, 636] on button "Next" at bounding box center [1205, 634] width 58 height 28
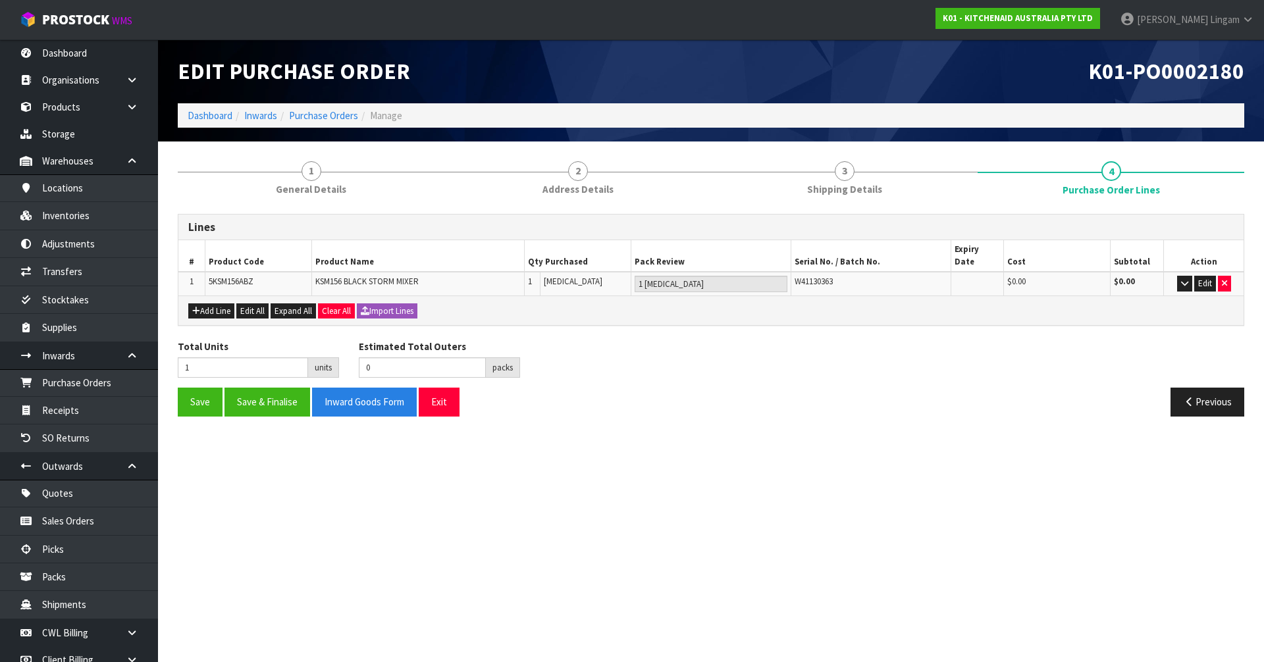
click at [821, 276] on span "W41130363" at bounding box center [813, 281] width 38 height 11
copy span "W41130363"
click at [76, 222] on link "Inventories" at bounding box center [79, 215] width 158 height 27
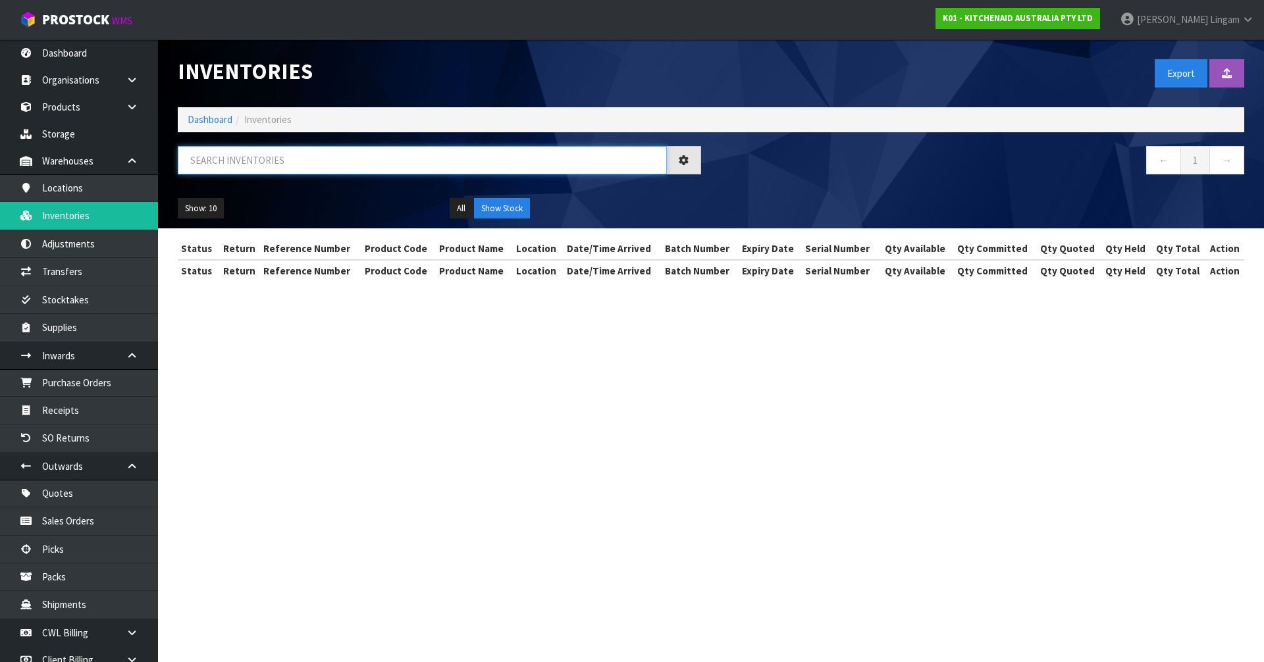
click at [376, 163] on input "text" at bounding box center [422, 160] width 489 height 28
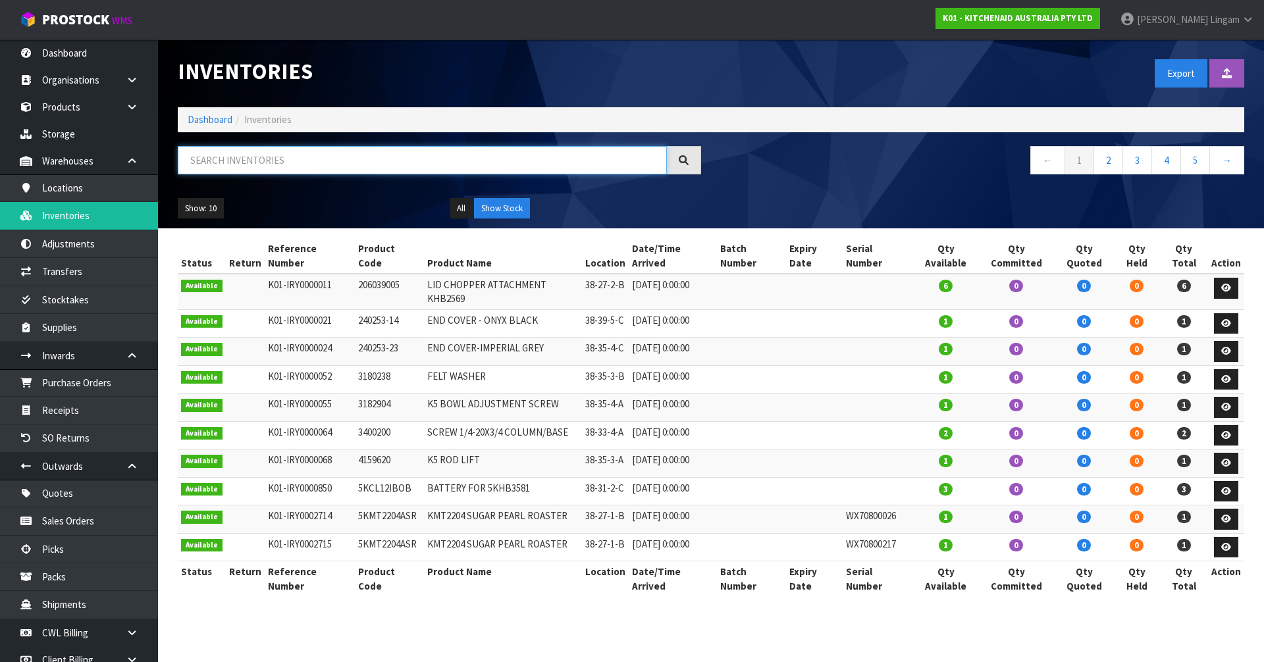
paste input "W41130363"
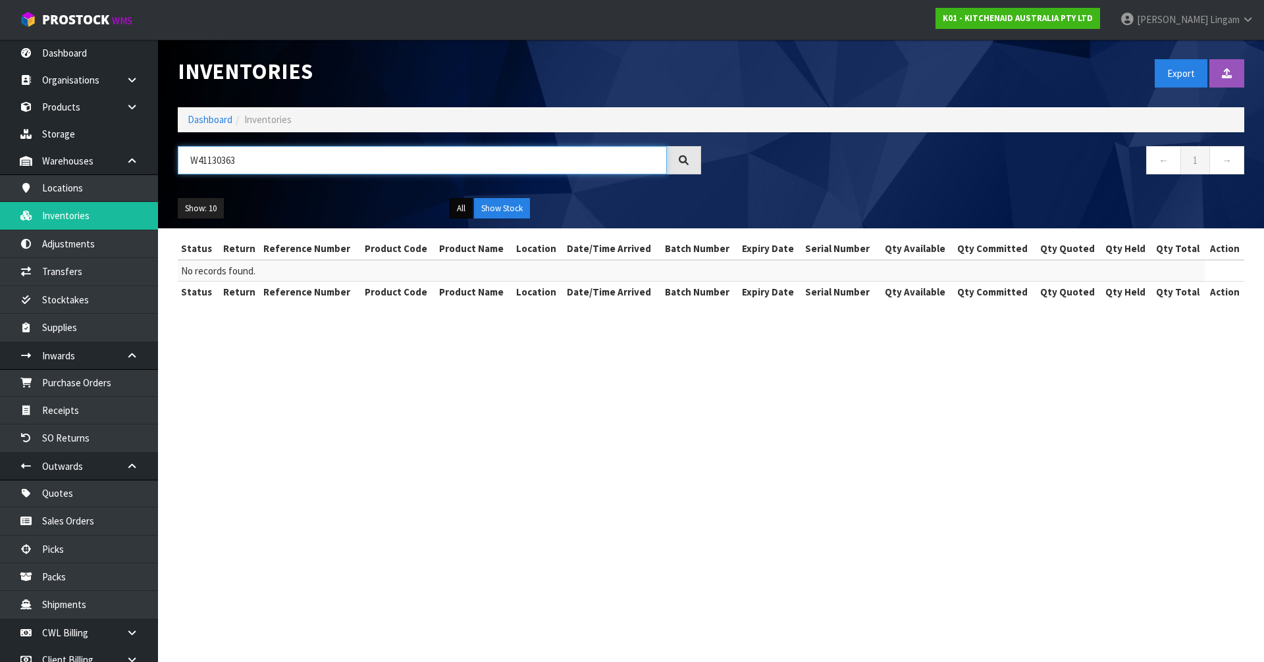
type input "W41130363"
click at [461, 204] on button "All" at bounding box center [460, 208] width 23 height 21
click at [459, 208] on button "All" at bounding box center [460, 208] width 23 height 21
click at [454, 206] on button "All" at bounding box center [460, 208] width 23 height 21
click at [455, 213] on button "All" at bounding box center [460, 208] width 23 height 21
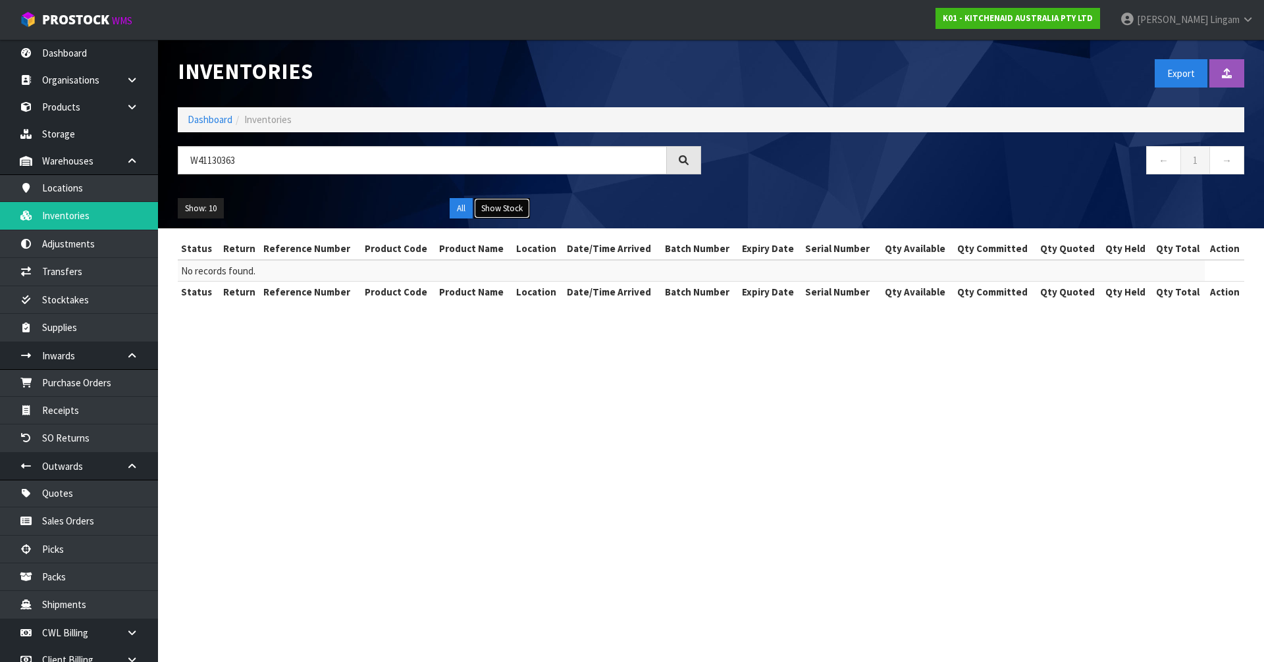
click at [507, 211] on button "Show Stock" at bounding box center [502, 208] width 56 height 21
click at [461, 209] on button "All" at bounding box center [460, 208] width 23 height 21
click at [511, 211] on button "Show Stock" at bounding box center [502, 208] width 56 height 21
click at [463, 207] on button "All" at bounding box center [460, 208] width 23 height 21
click at [509, 213] on button "Show Stock" at bounding box center [502, 208] width 56 height 21
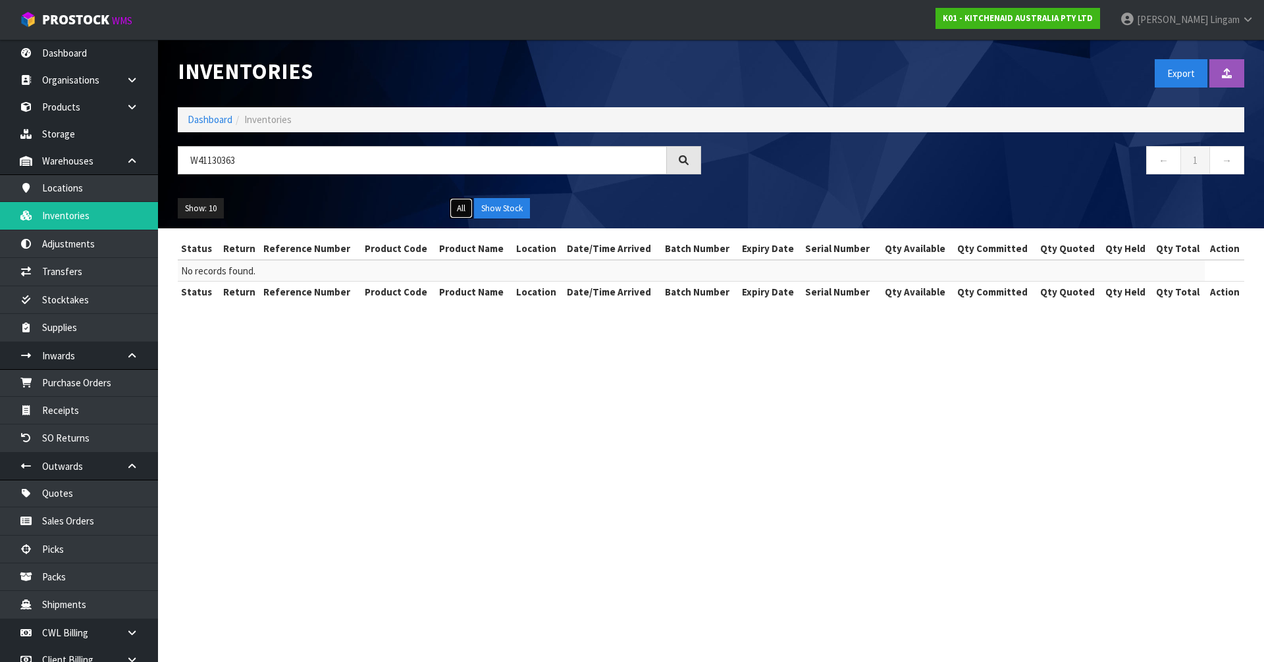
click at [458, 210] on button "All" at bounding box center [460, 208] width 23 height 21
click at [509, 215] on button "Show Stock" at bounding box center [502, 208] width 56 height 21
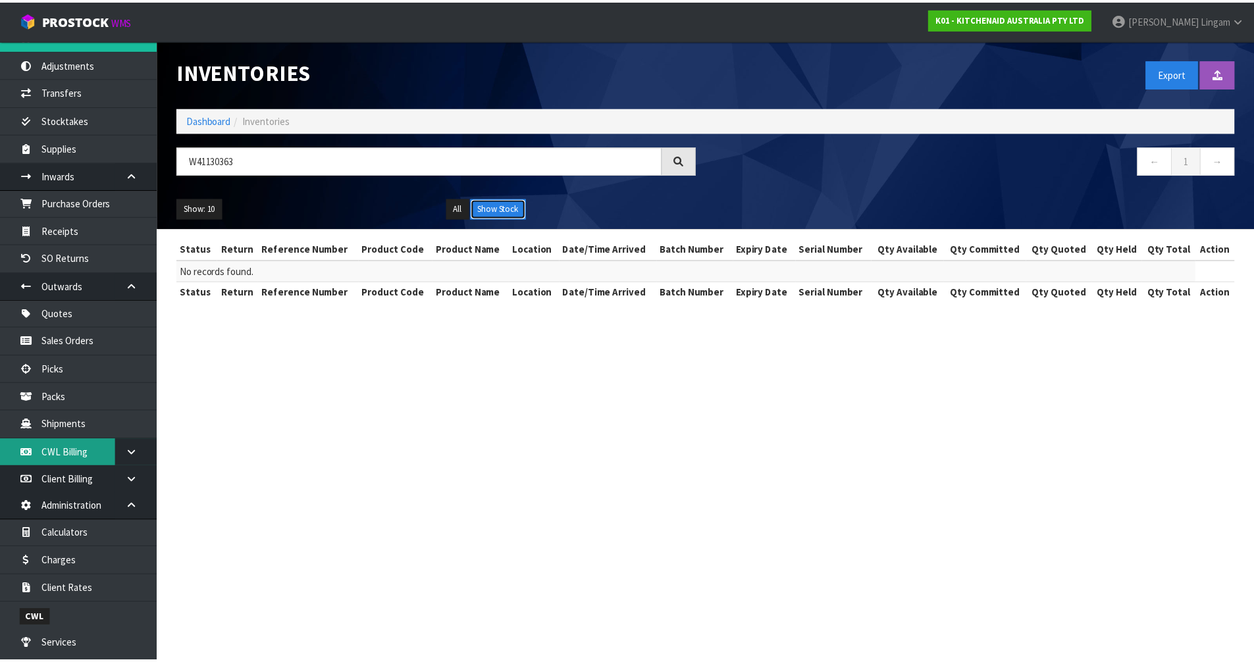
scroll to position [66, 0]
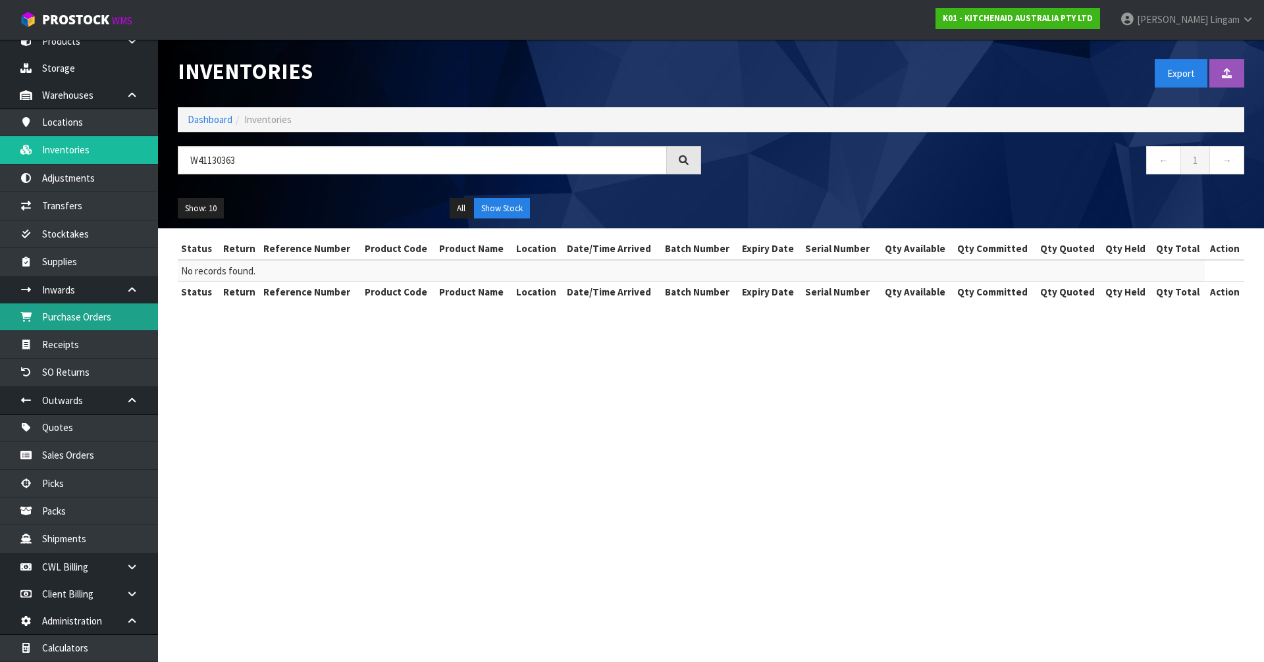
click at [81, 322] on link "Purchase Orders" at bounding box center [79, 316] width 158 height 27
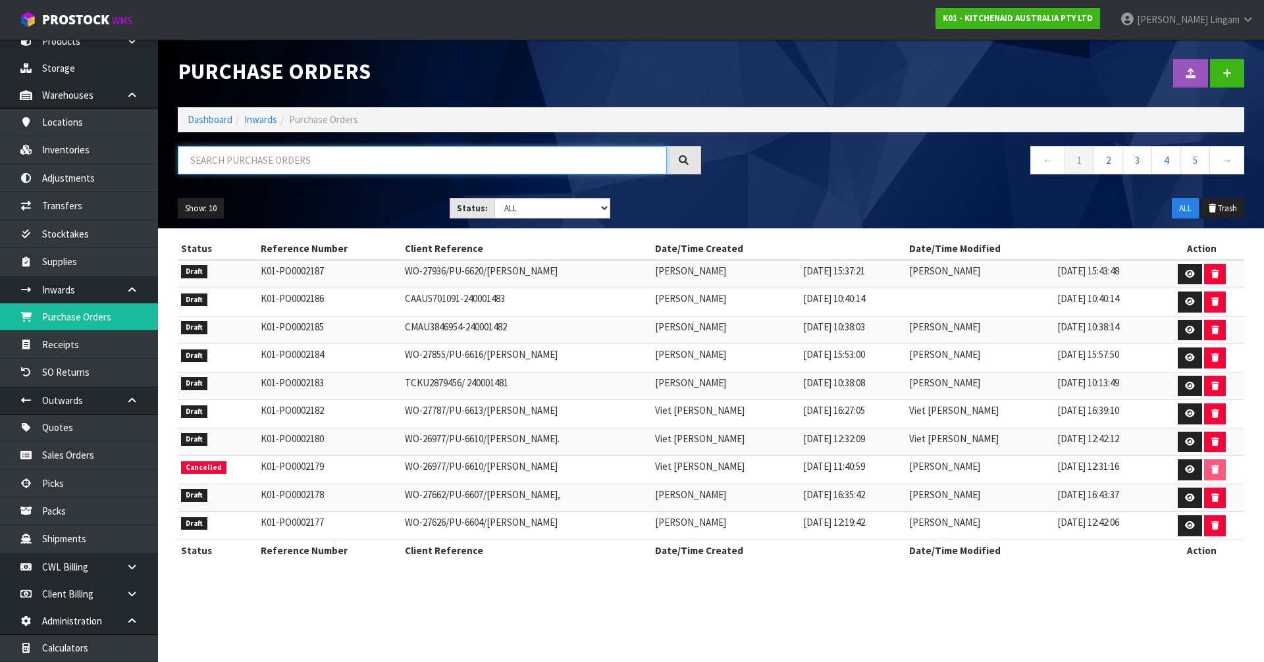
click at [472, 168] on input "text" at bounding box center [422, 160] width 489 height 28
paste input "6610"
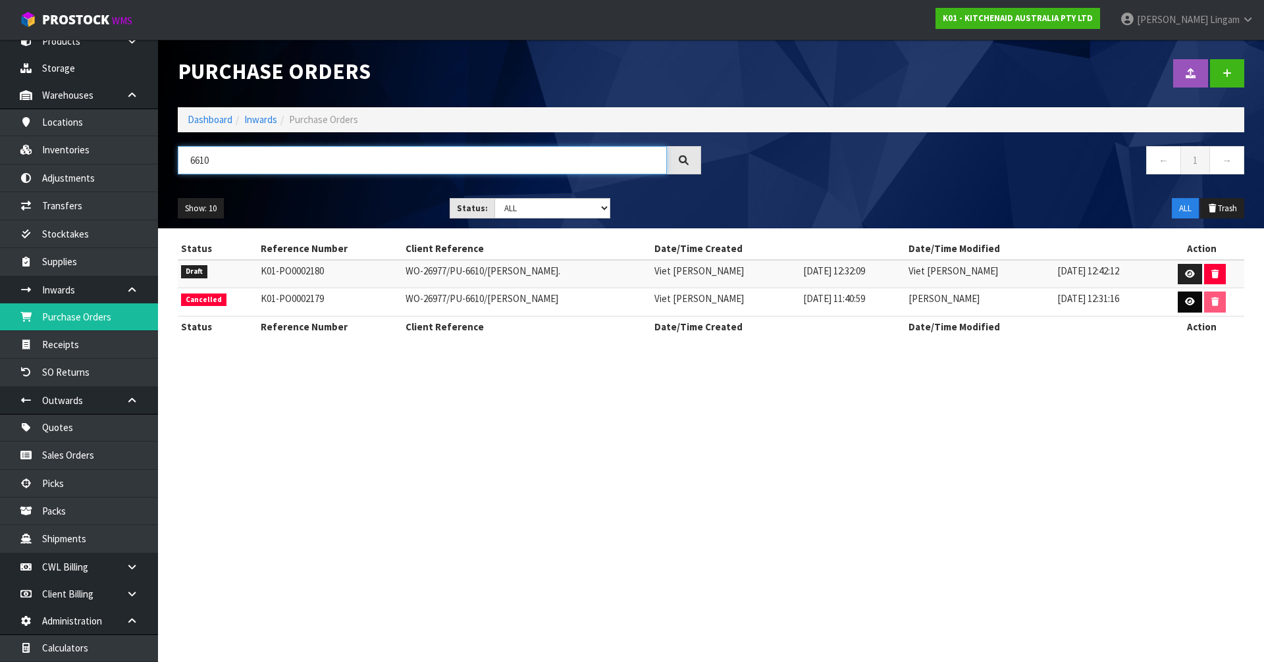
type input "6610"
click at [1189, 307] on link at bounding box center [1189, 302] width 24 height 21
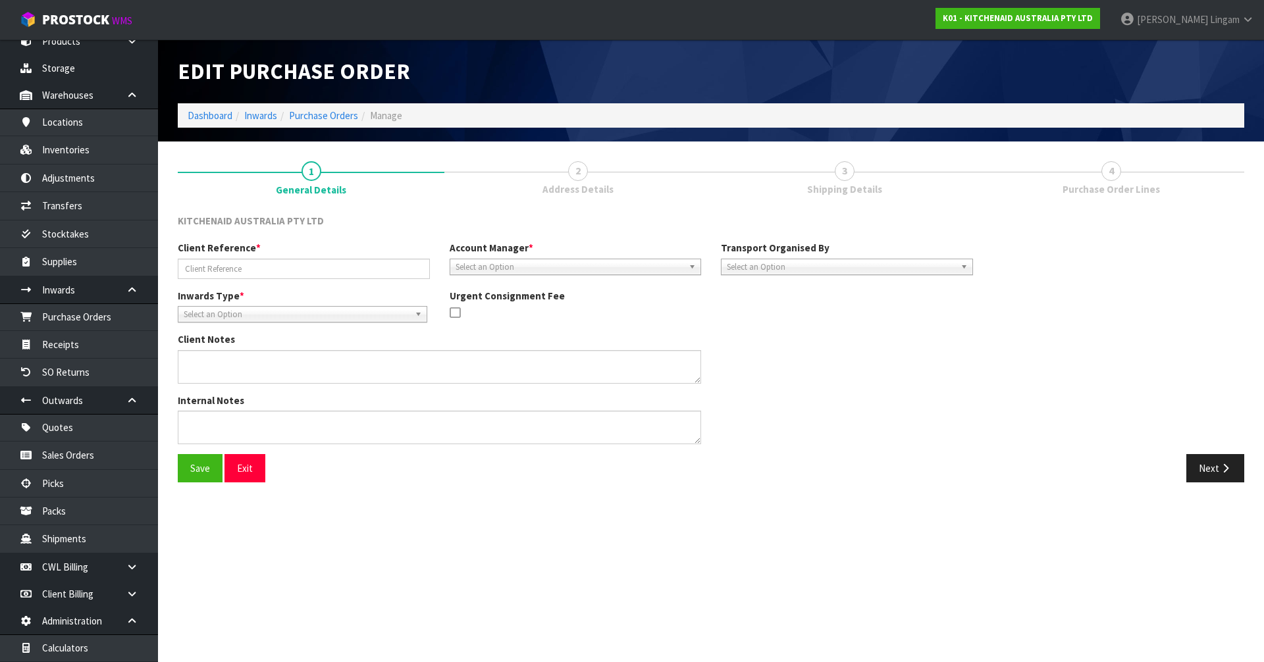
type input "WO-26977/PU-6610/LEANNE FERGUS"
type textarea "CANCELLATION REASON:"
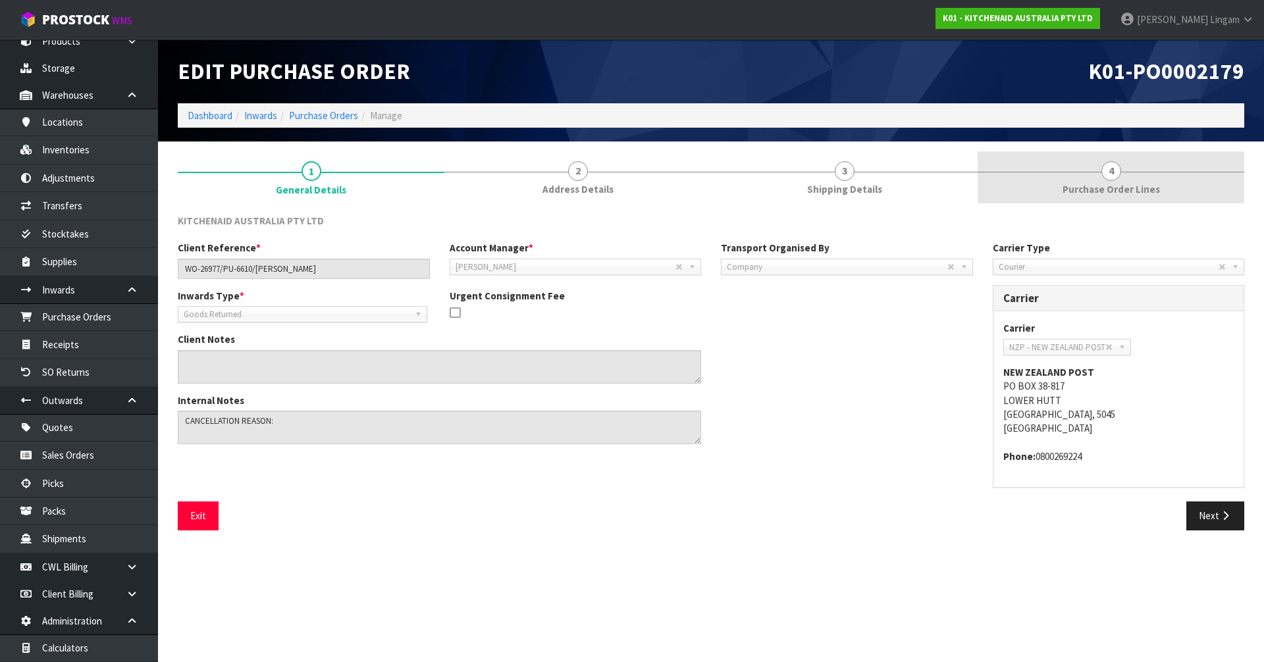
click at [1127, 190] on span "Purchase Order Lines" at bounding box center [1110, 189] width 97 height 14
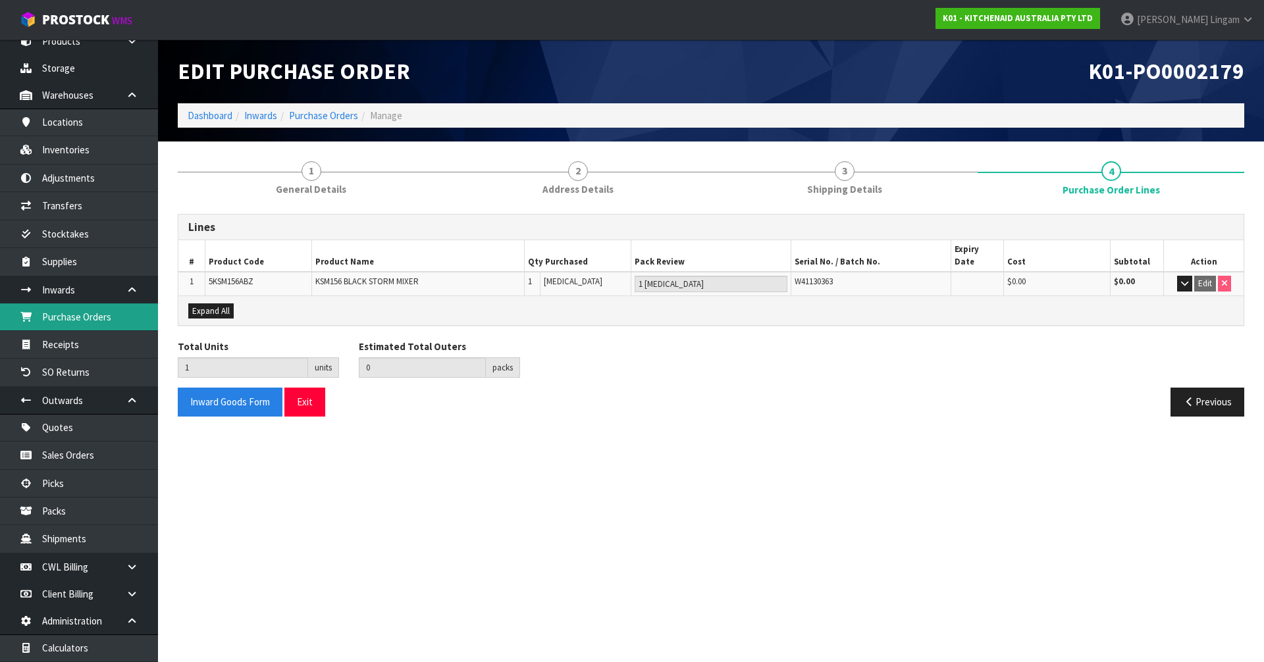
click at [64, 324] on link "Purchase Orders" at bounding box center [79, 316] width 158 height 27
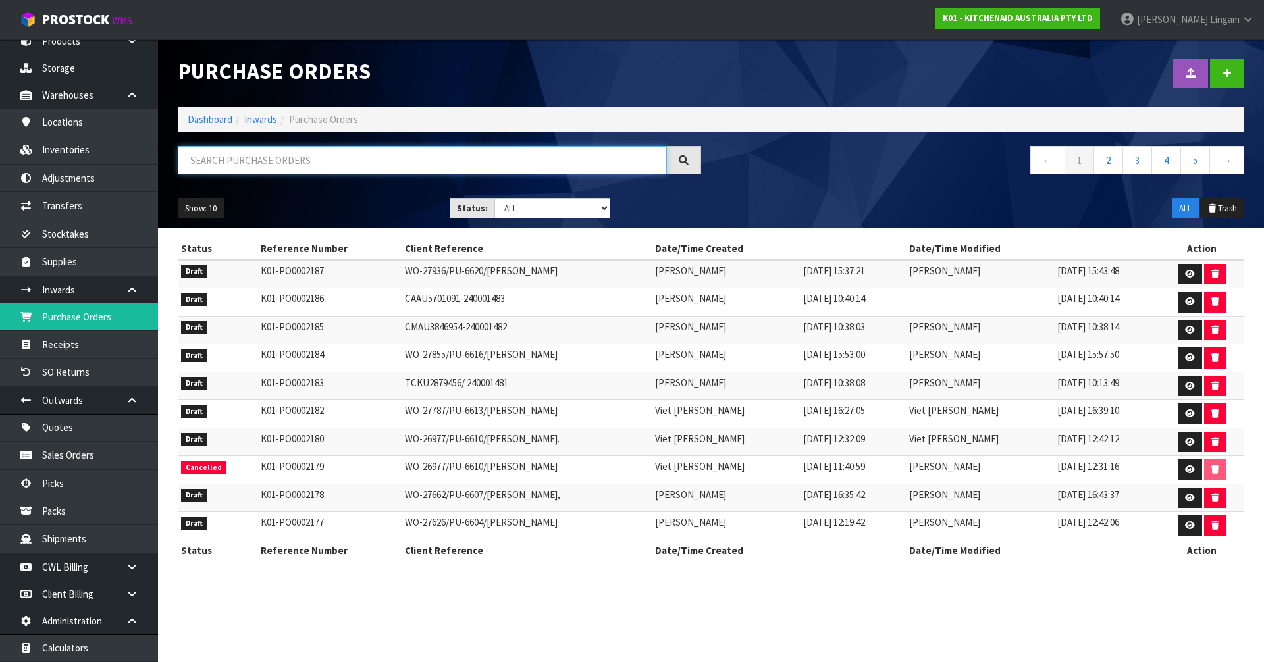
click at [341, 157] on input "text" at bounding box center [422, 160] width 489 height 28
paste input "6610"
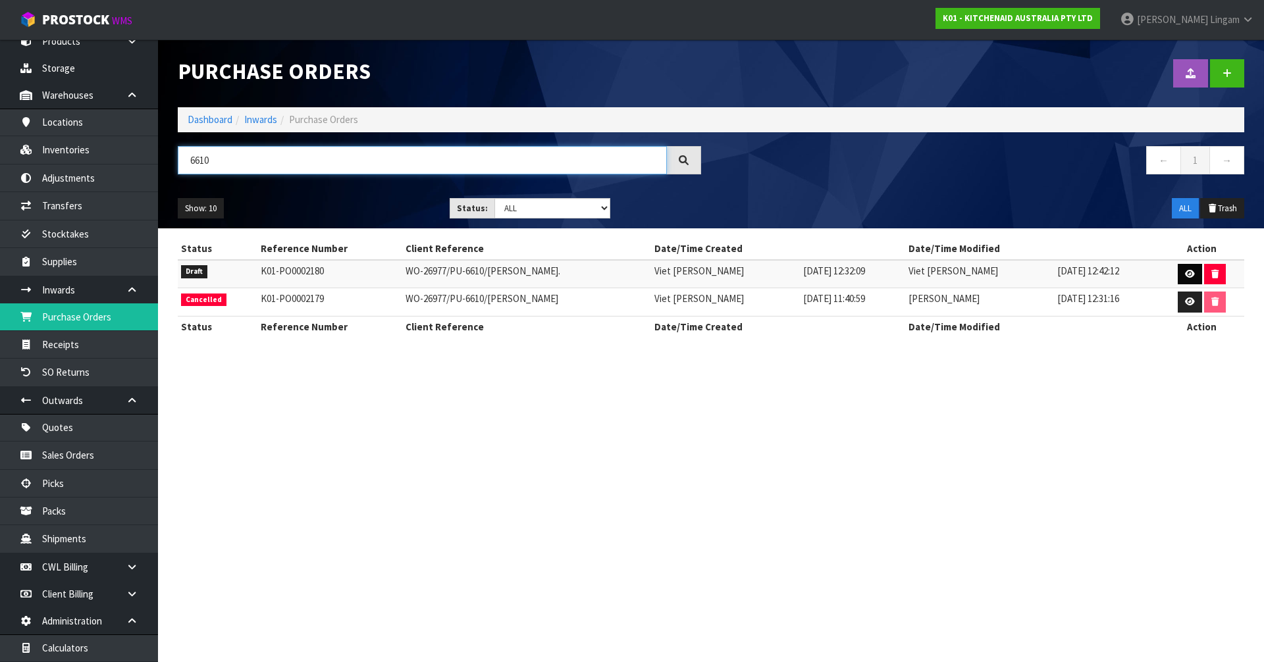
type input "6610"
click at [1182, 271] on link at bounding box center [1189, 274] width 24 height 21
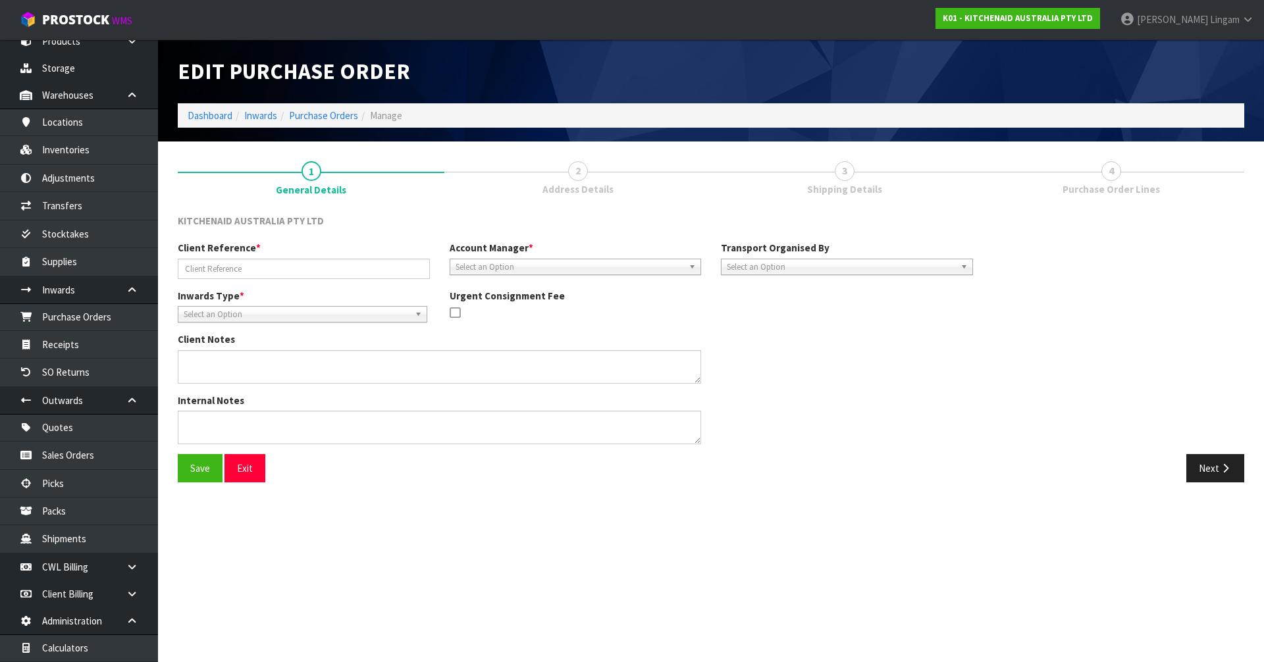
type input "WO-26977/PU-6610/[PERSON_NAME]."
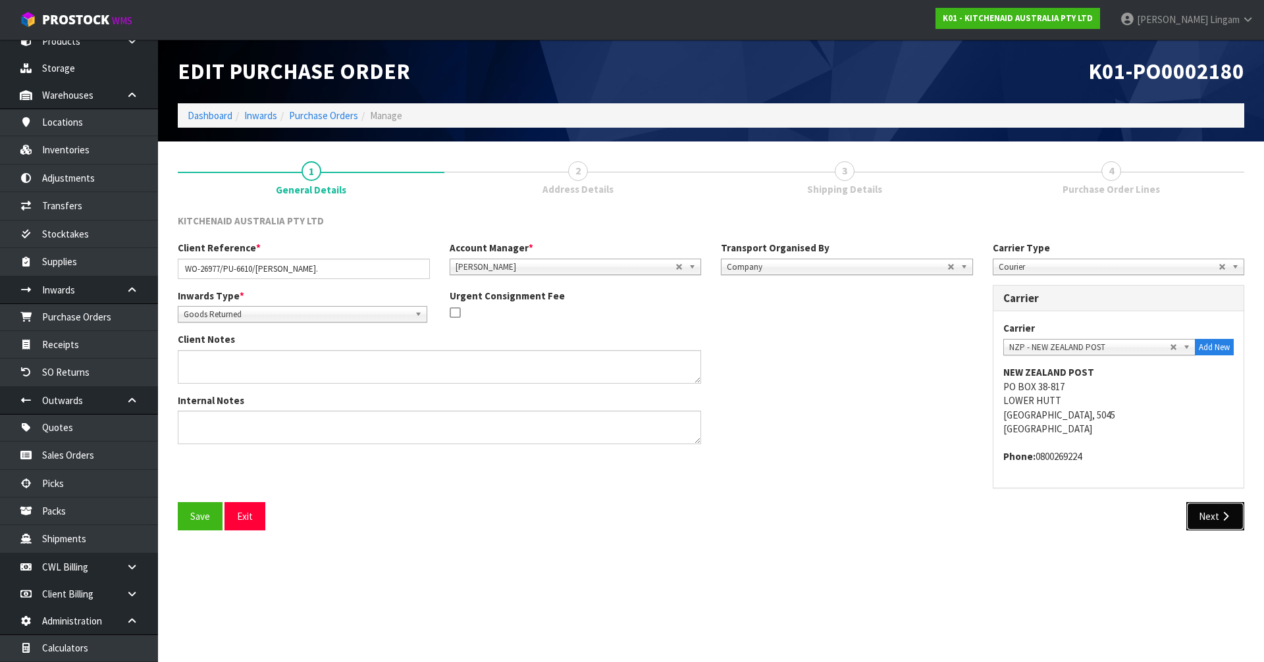
click at [1198, 513] on button "Next" at bounding box center [1215, 516] width 58 height 28
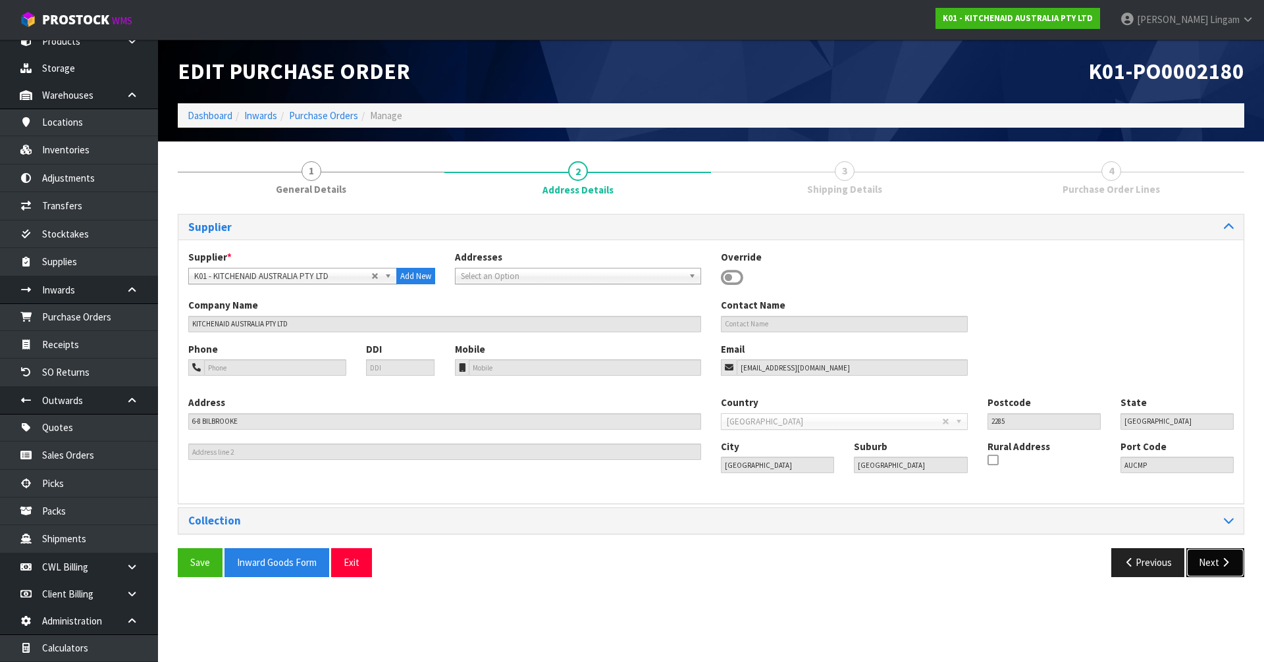
click at [1214, 563] on button "Next" at bounding box center [1215, 562] width 58 height 28
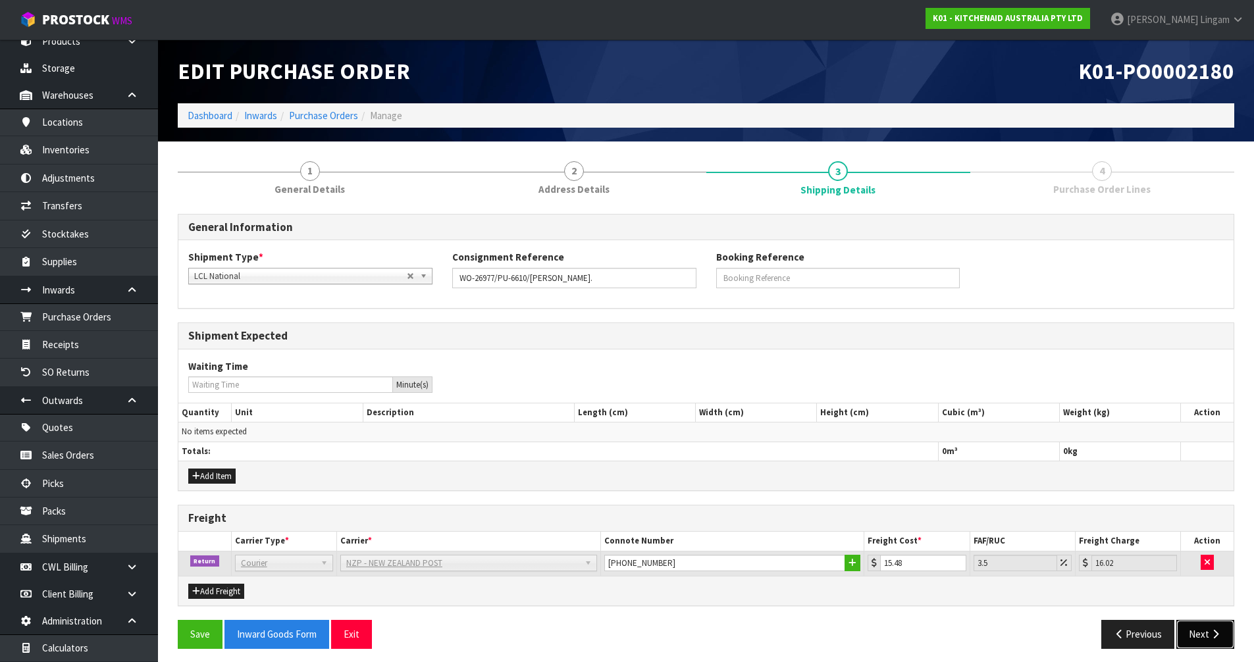
click at [1192, 630] on button "Next" at bounding box center [1205, 634] width 58 height 28
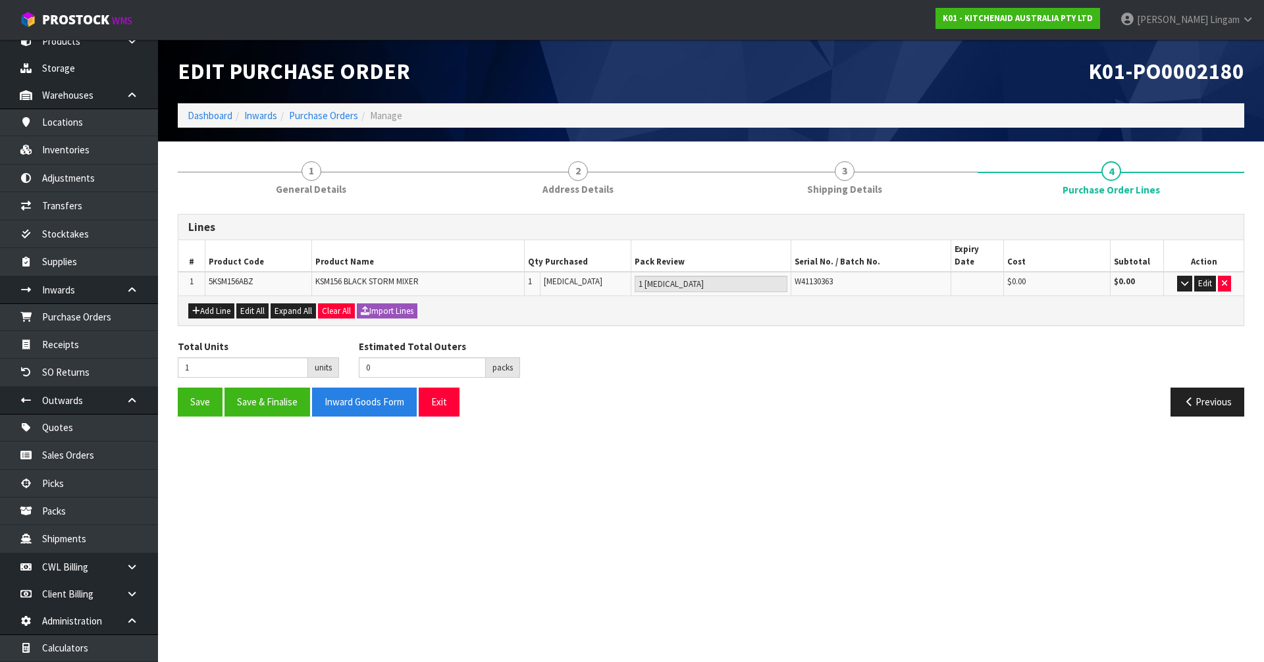
click at [688, 417] on section "1 General Details 2 Address Details 3 Shipping Details 4 Purchase Order Lines L…" at bounding box center [711, 288] width 1106 height 295
click at [204, 115] on link "Dashboard" at bounding box center [210, 115] width 45 height 13
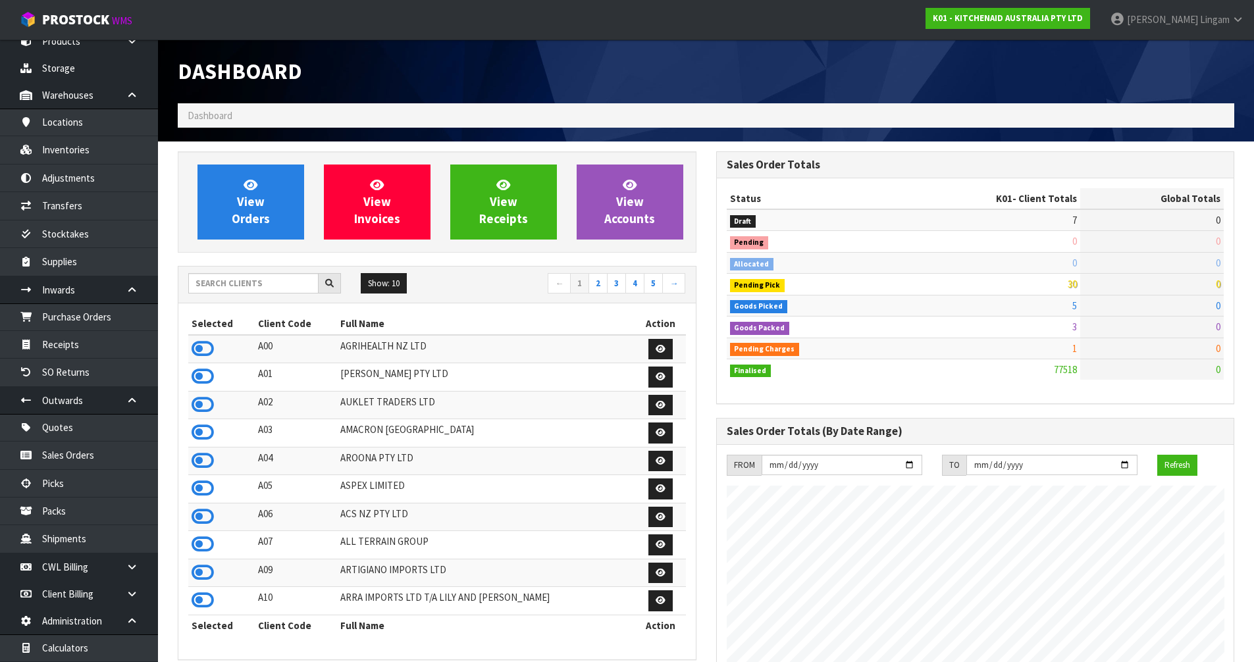
scroll to position [997, 538]
click at [265, 282] on input "text" at bounding box center [253, 283] width 130 height 20
click at [261, 288] on input "text" at bounding box center [253, 283] width 130 height 20
click at [113, 318] on link "Purchase Orders" at bounding box center [79, 316] width 158 height 27
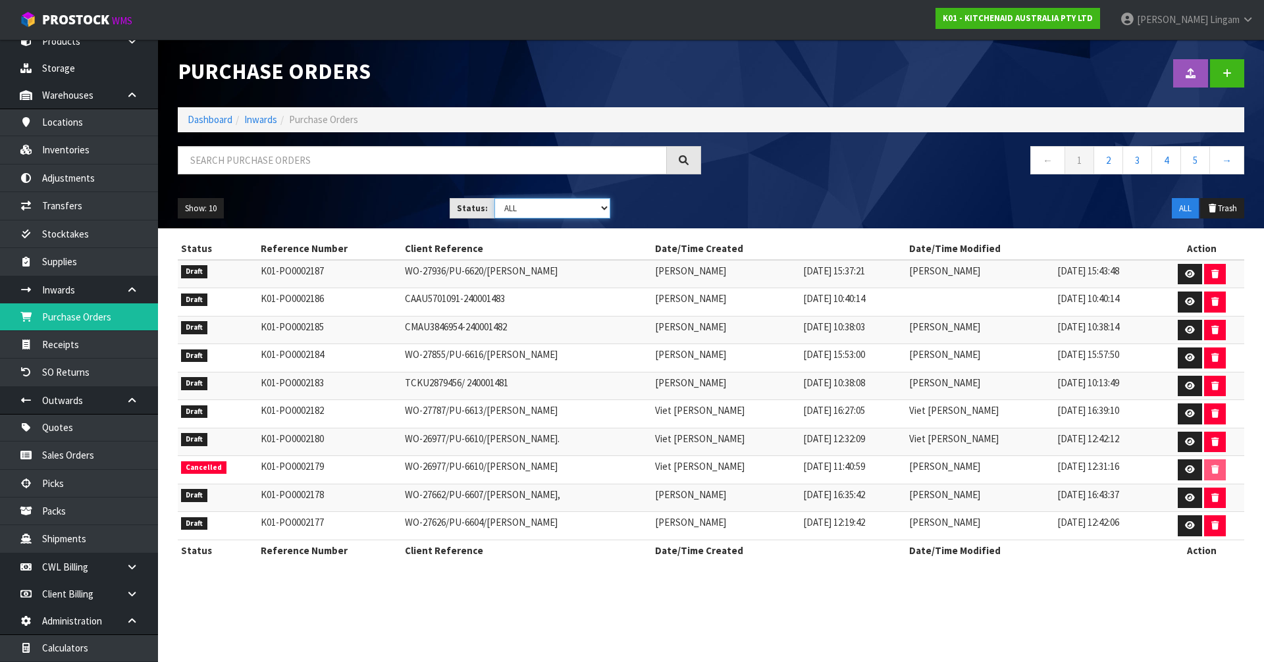
click at [538, 209] on select "Draft Pending Received Cancelled ALL" at bounding box center [552, 208] width 116 height 20
select select "string:0"
click at [494, 198] on select "Draft Pending Received Cancelled ALL" at bounding box center [552, 208] width 116 height 20
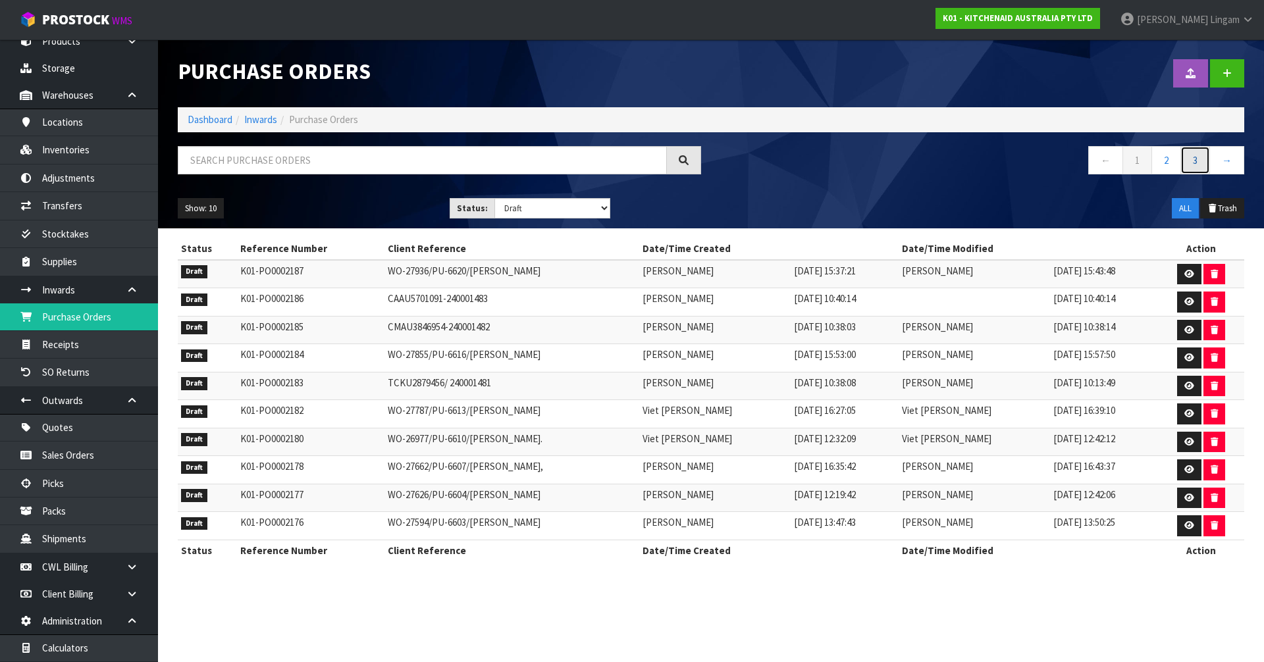
click at [1194, 162] on link "3" at bounding box center [1195, 160] width 30 height 28
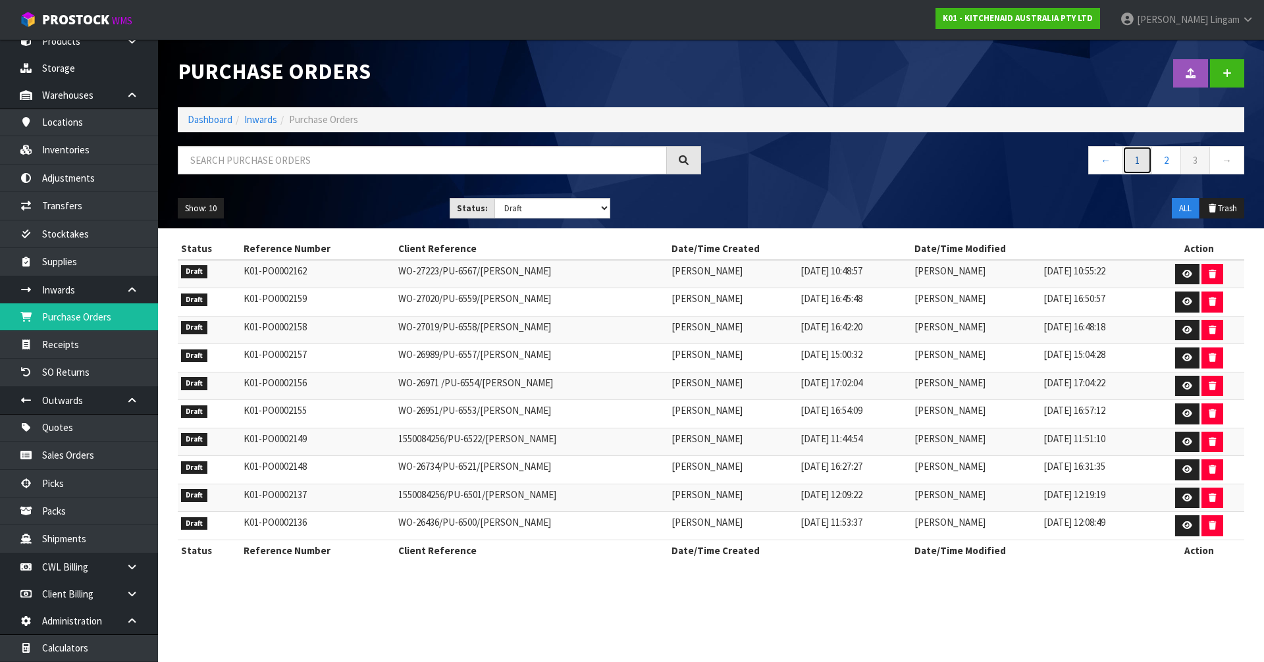
click at [1133, 166] on link "1" at bounding box center [1137, 160] width 30 height 28
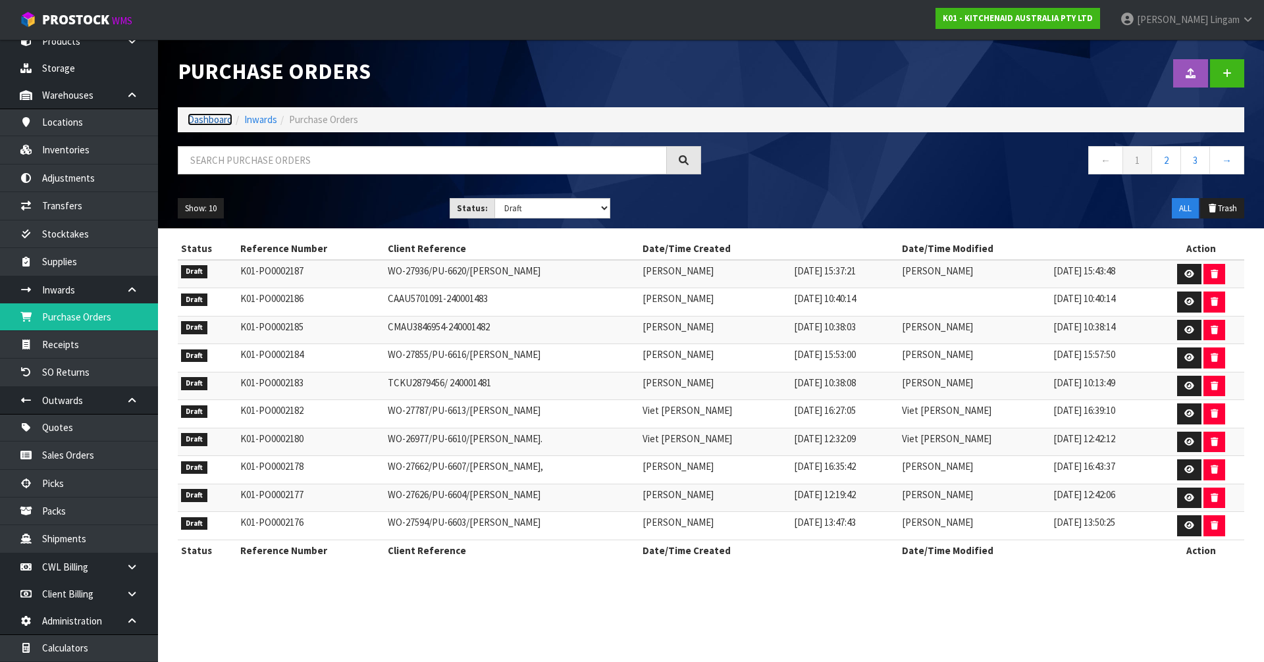
click at [203, 120] on link "Dashboard" at bounding box center [210, 119] width 45 height 13
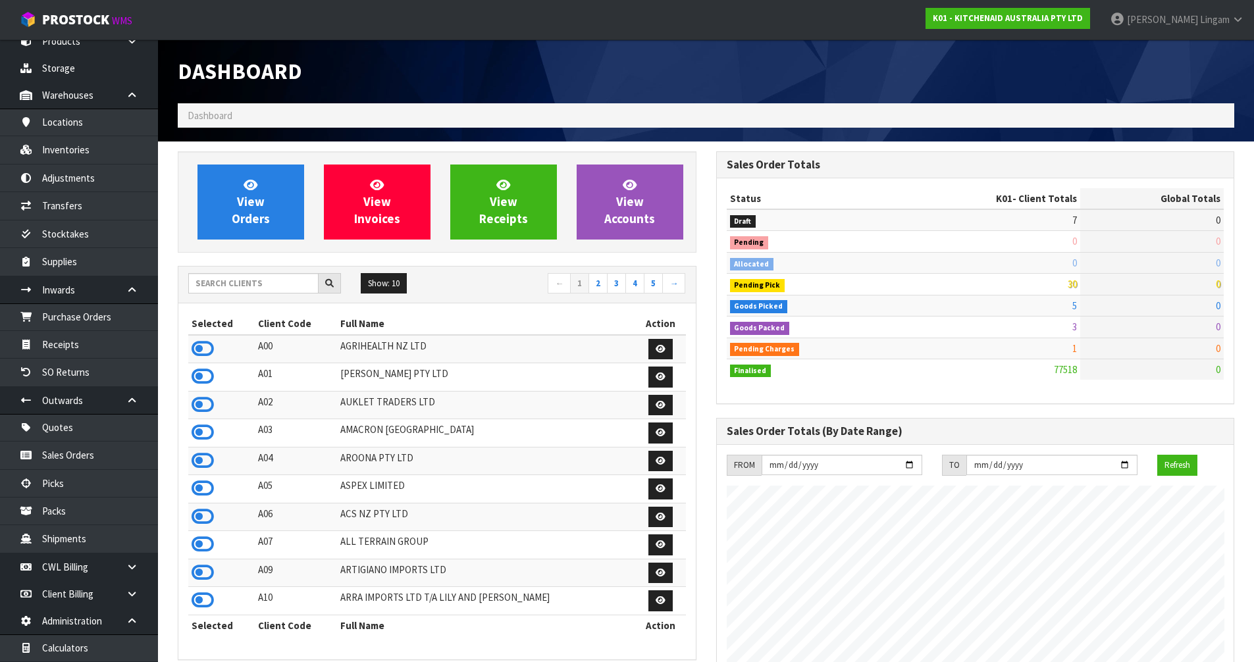
scroll to position [997, 538]
click at [604, 285] on link "2" at bounding box center [597, 283] width 19 height 21
click at [211, 409] on icon at bounding box center [203, 405] width 22 height 20
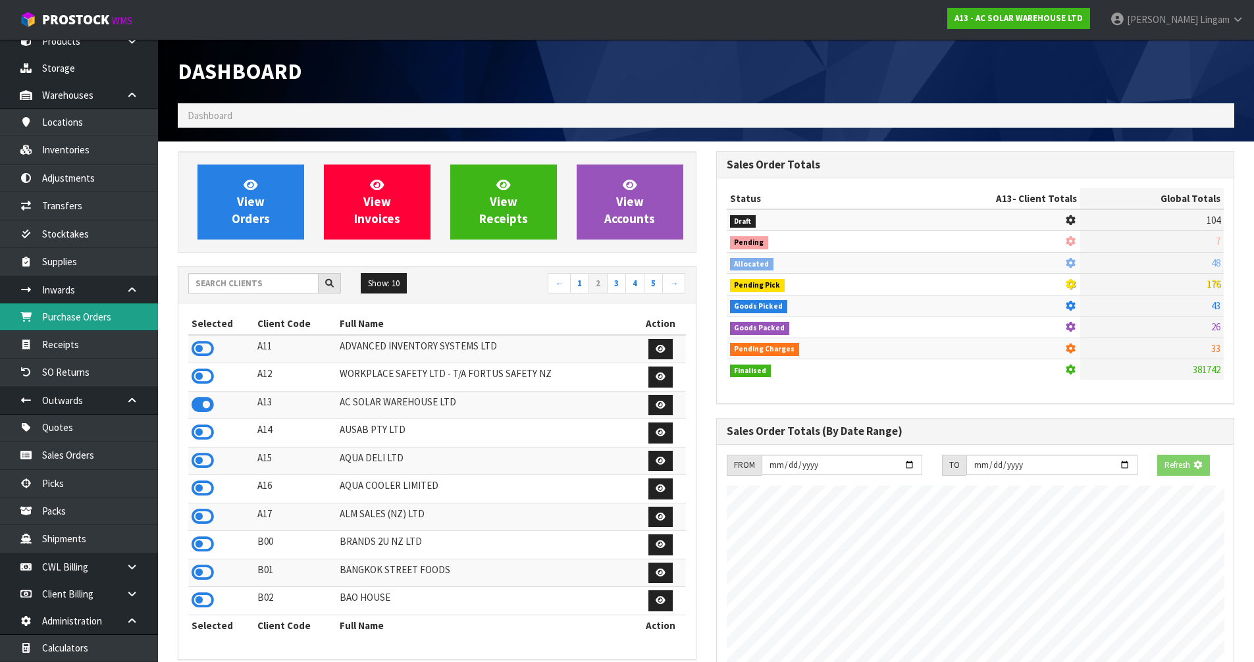
scroll to position [1040, 538]
click at [90, 311] on link "Purchase Orders" at bounding box center [79, 316] width 158 height 27
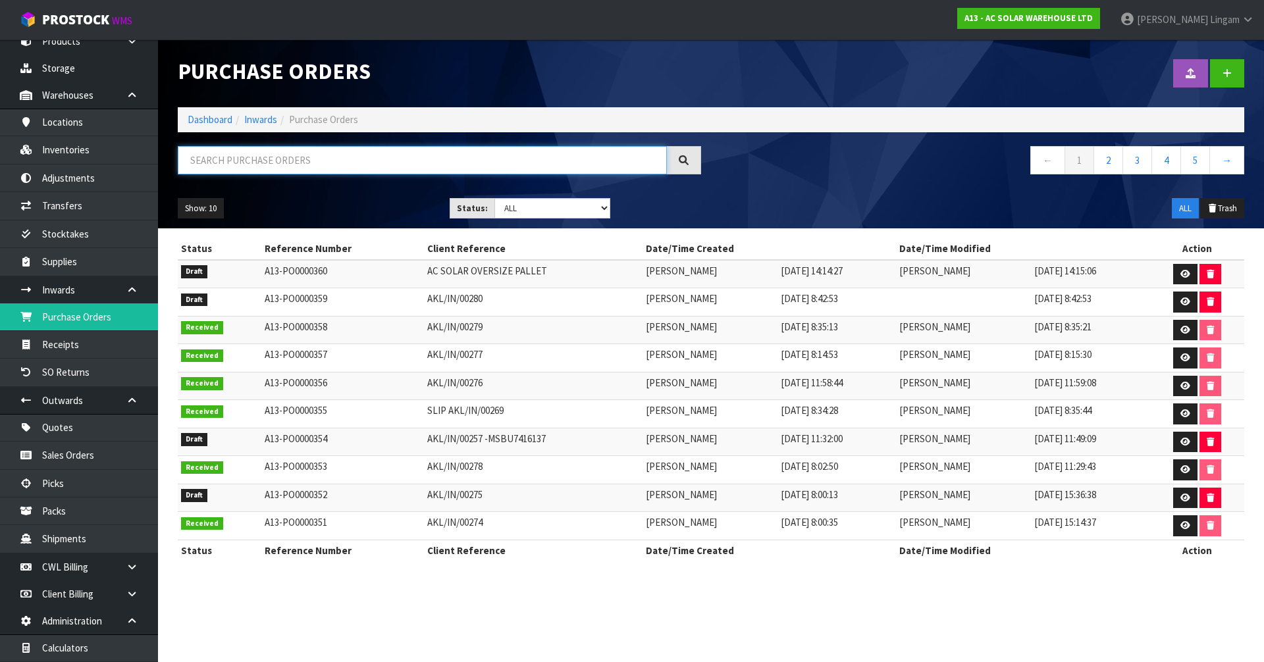
click at [393, 159] on input "text" at bounding box center [422, 160] width 489 height 28
paste input "00232"
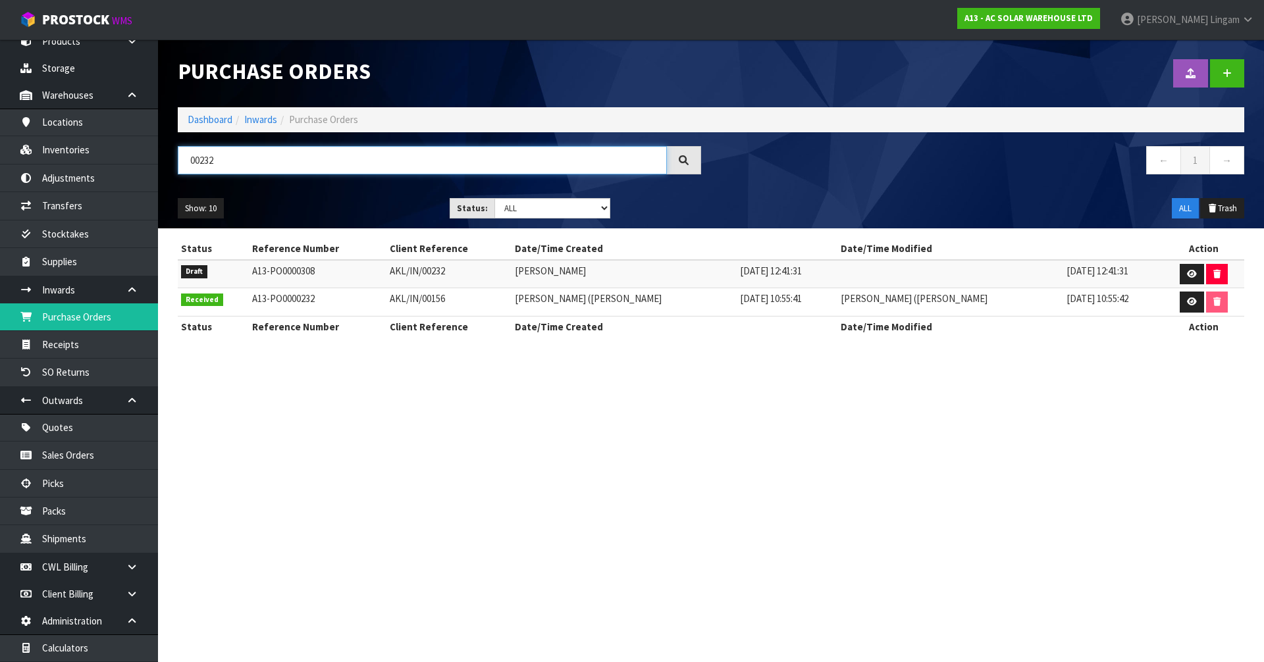
type input "00232"
click at [392, 488] on section "Purchase Orders Import Purchase Orders Drop file here to import csv template Da…" at bounding box center [632, 331] width 1264 height 662
click at [206, 120] on link "Dashboard" at bounding box center [210, 119] width 45 height 13
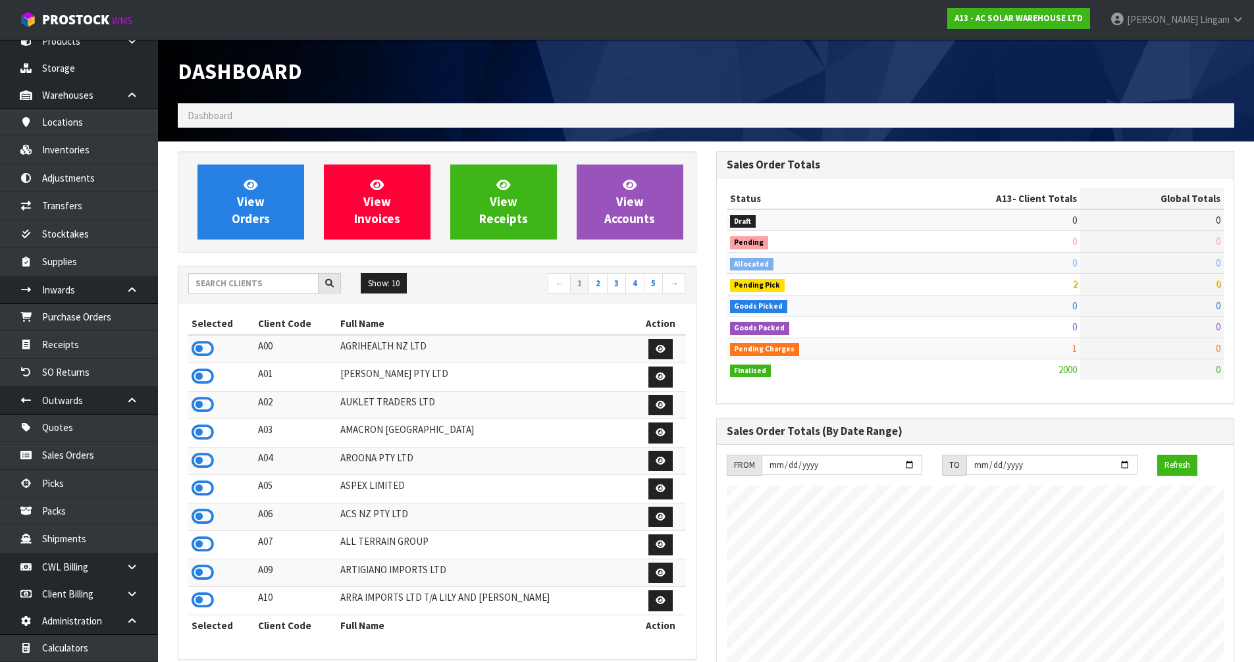
scroll to position [1025, 538]
click at [245, 274] on input "text" at bounding box center [253, 283] width 130 height 20
click at [255, 280] on input "text" at bounding box center [253, 283] width 130 height 20
click at [280, 284] on input "text" at bounding box center [253, 283] width 130 height 20
click at [249, 220] on span "View Orders" at bounding box center [251, 201] width 38 height 49
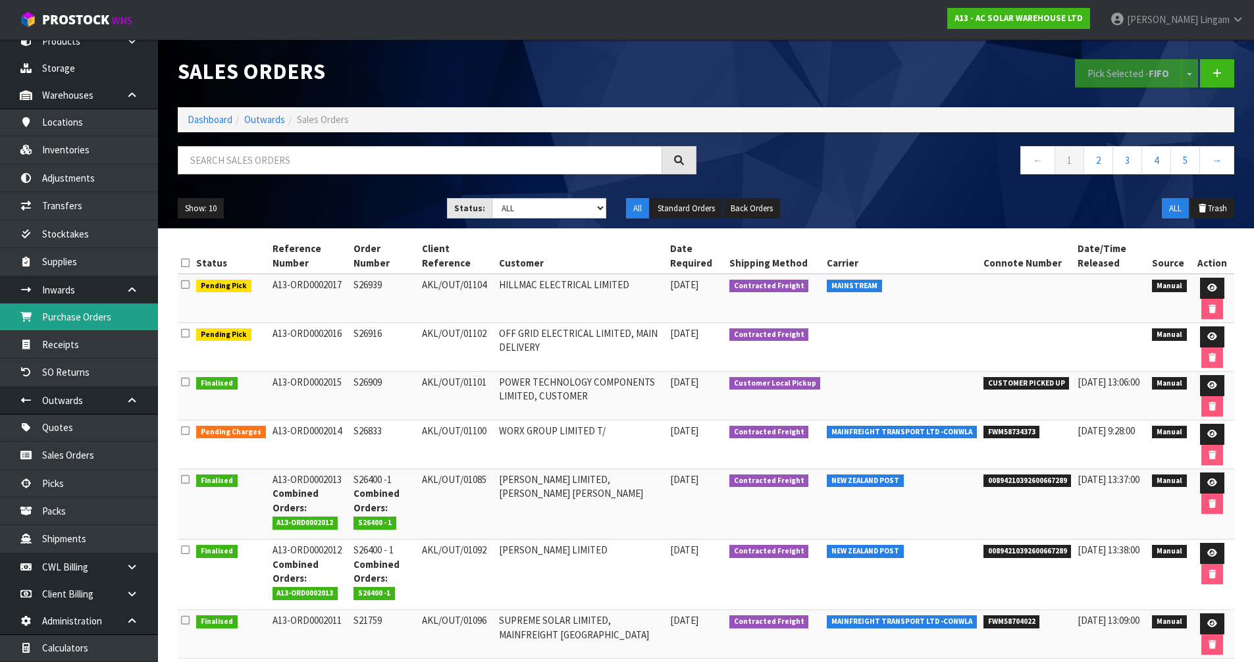
click at [110, 328] on link "Purchase Orders" at bounding box center [79, 316] width 158 height 27
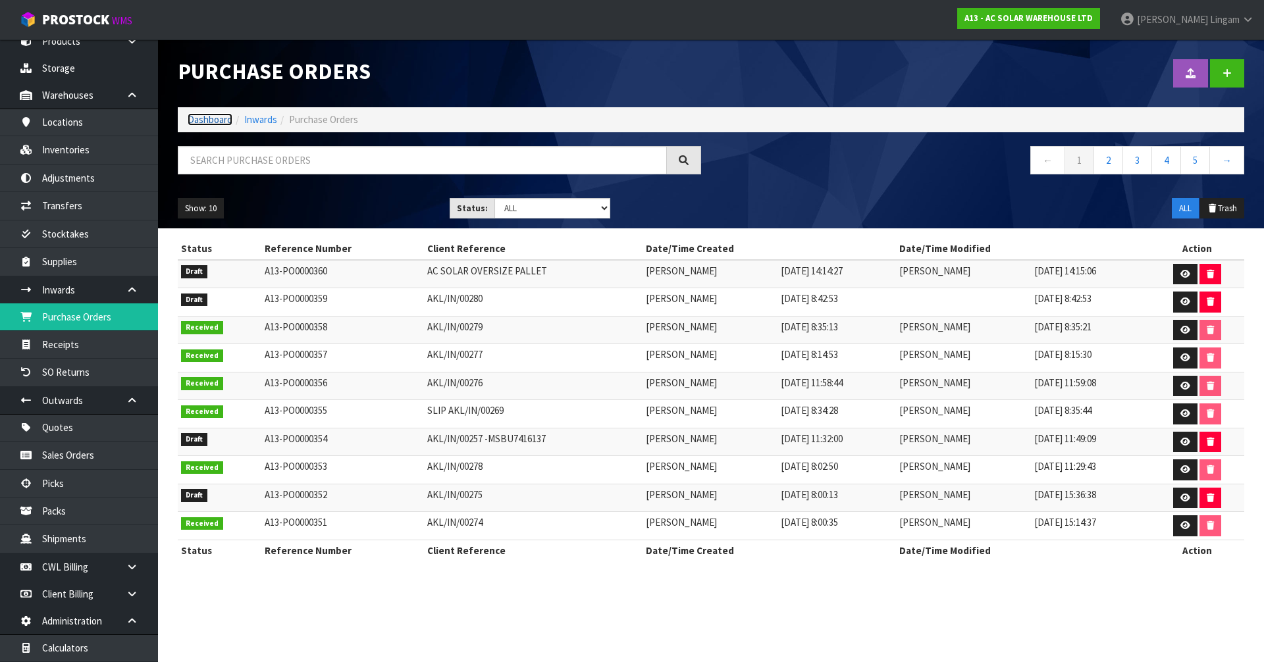
click at [212, 116] on link "Dashboard" at bounding box center [210, 119] width 45 height 13
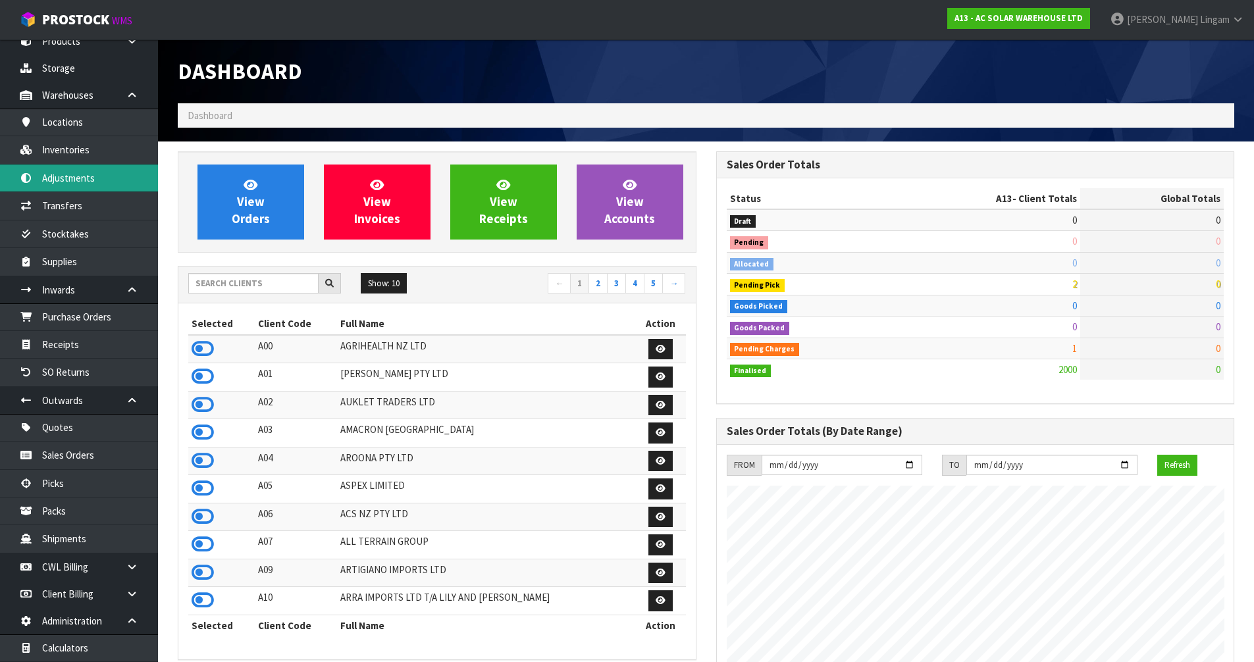
scroll to position [997, 538]
click at [273, 283] on input "text" at bounding box center [253, 283] width 130 height 20
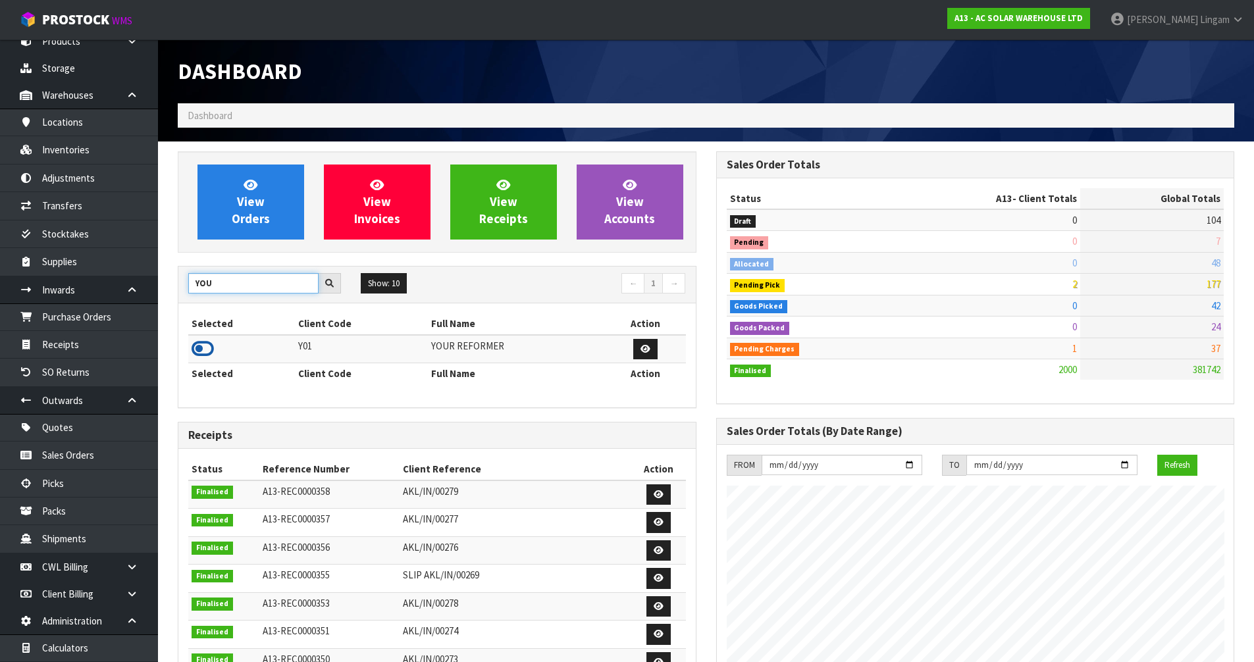
type input "YOU"
drag, startPoint x: 204, startPoint y: 352, endPoint x: 230, endPoint y: 306, distance: 52.7
click at [204, 351] on icon at bounding box center [203, 349] width 22 height 20
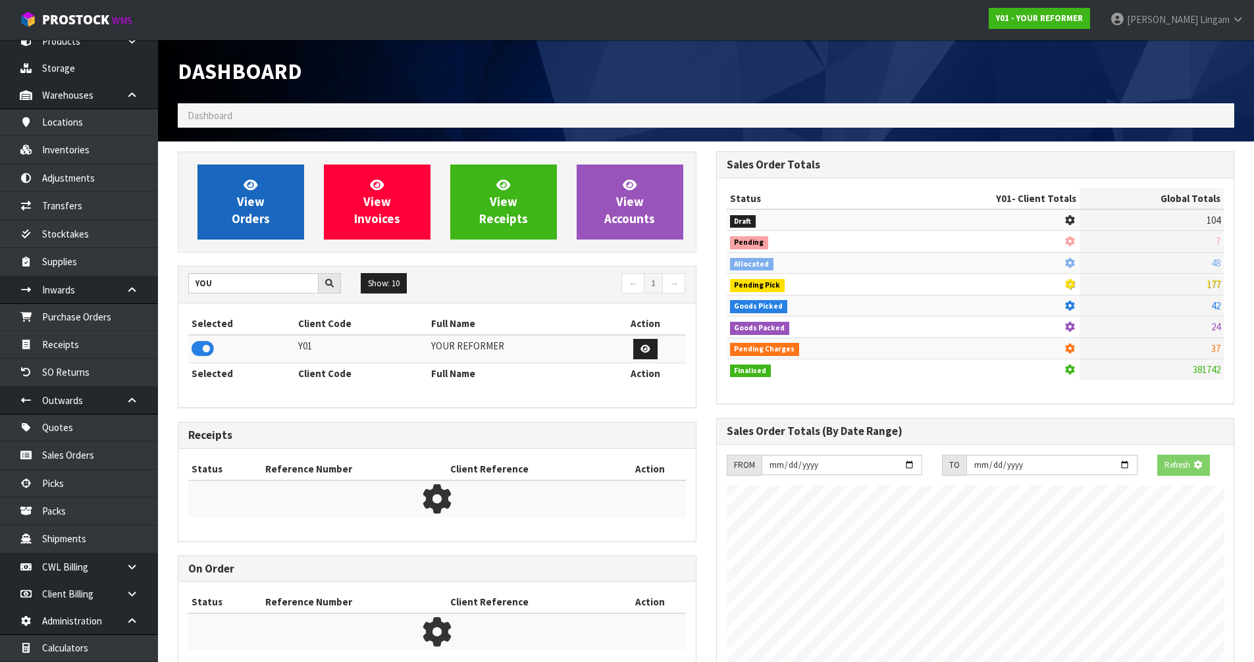
scroll to position [657273, 657555]
click at [254, 212] on span "View Orders" at bounding box center [251, 201] width 38 height 49
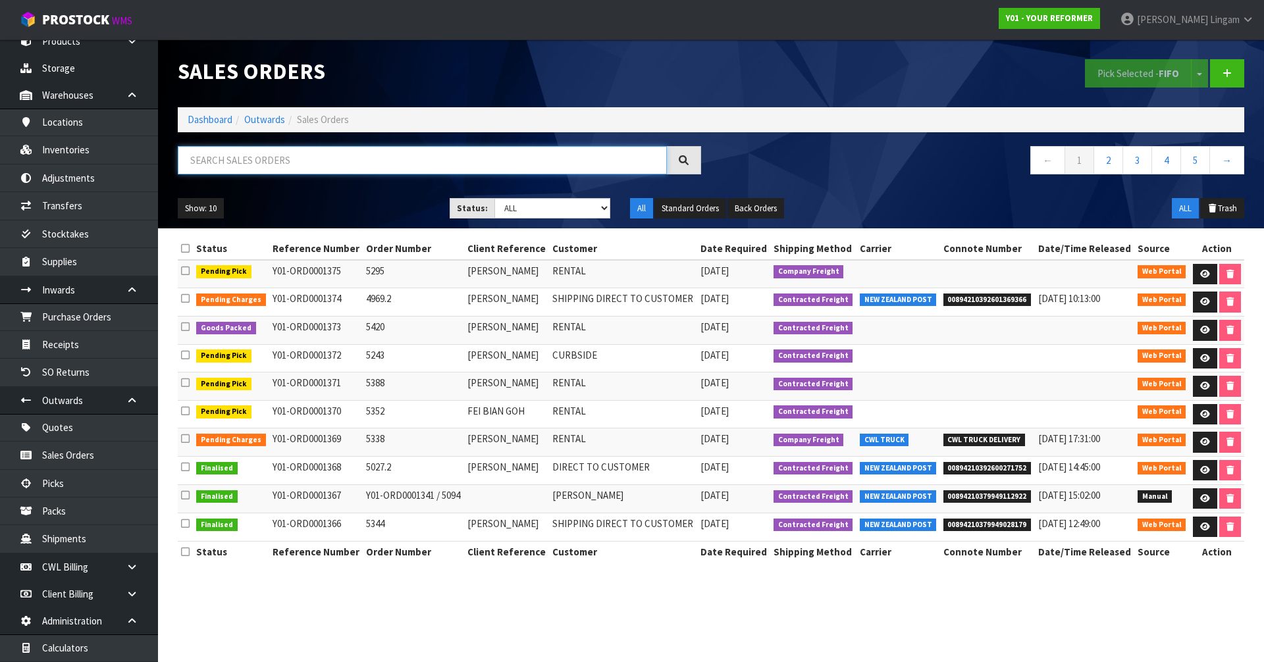
click at [368, 163] on input "text" at bounding box center [422, 160] width 489 height 28
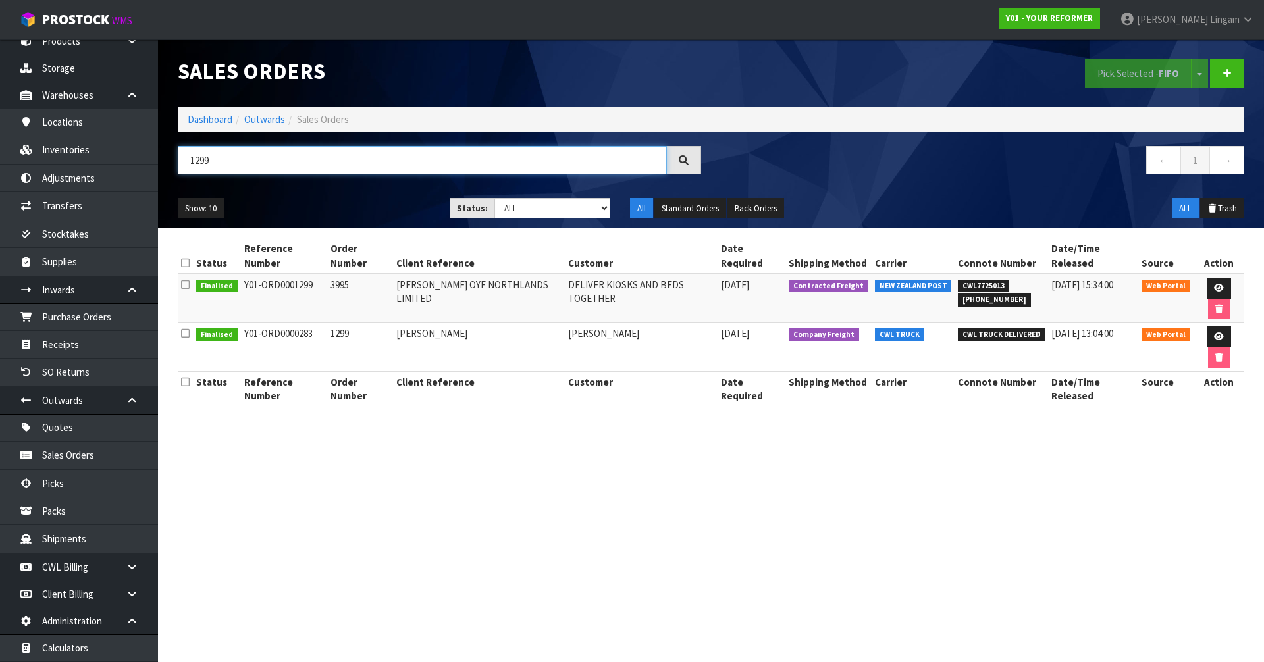
type input "1299"
click at [979, 284] on span "CWL7725013" at bounding box center [983, 286] width 51 height 13
copy span "CWL7725013"
click at [872, 590] on section "Sales Orders Pick Selected - FIFO Split button! FIFO - First In First Out FEFO …" at bounding box center [632, 331] width 1264 height 662
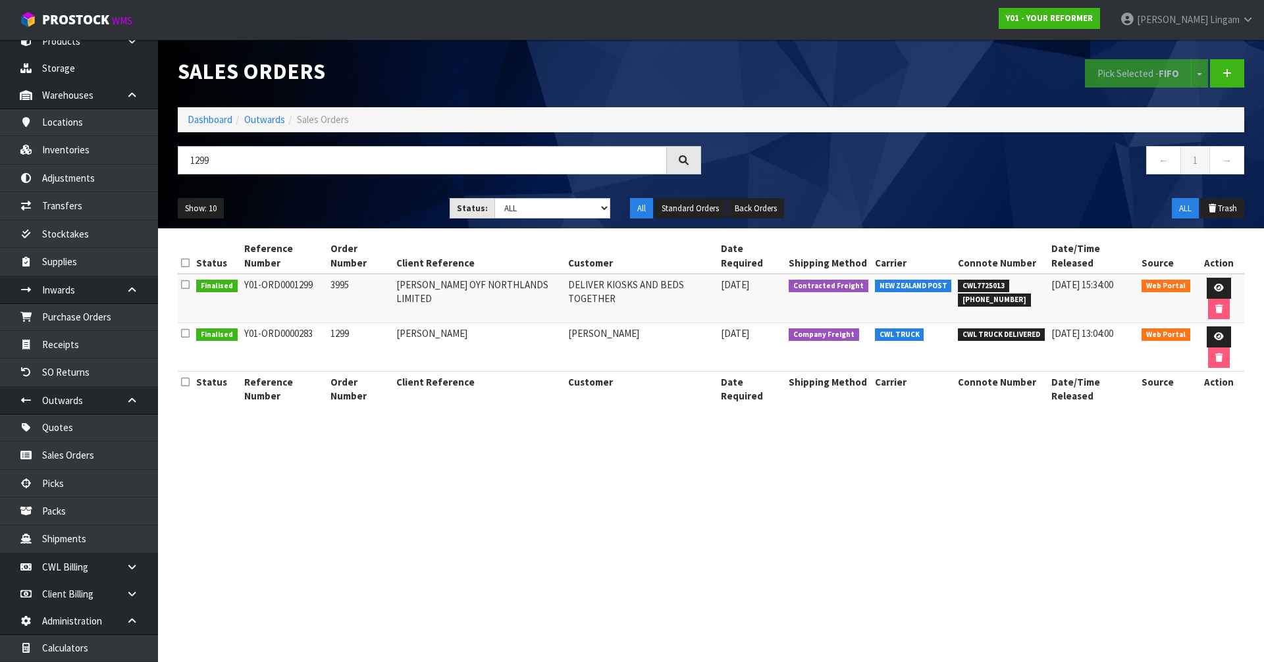
click at [759, 469] on section "Sales Orders Pick Selected - FIFO Split button! FIFO - First In First Out FEFO …" at bounding box center [632, 331] width 1264 height 662
drag, startPoint x: 742, startPoint y: 486, endPoint x: 1184, endPoint y: 282, distance: 486.4
click at [742, 486] on section "Sales Orders Pick Selected - FIFO Split button! FIFO - First In First Out FEFO …" at bounding box center [632, 331] width 1264 height 662
click at [1214, 289] on icon at bounding box center [1219, 288] width 10 height 9
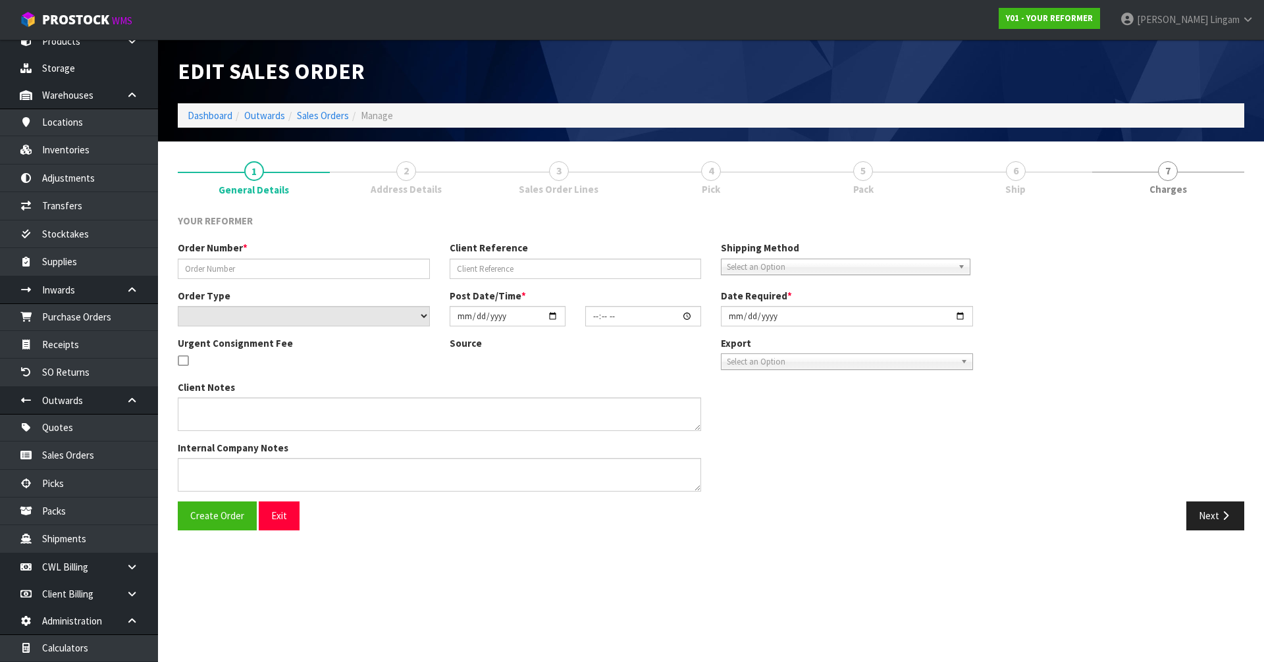
type input "3995"
type input "WILLIAM COLE OYF NORTHLANDS LIMITED"
select select "number:0"
type input "2025-08-13"
type input "21:36:00.000"
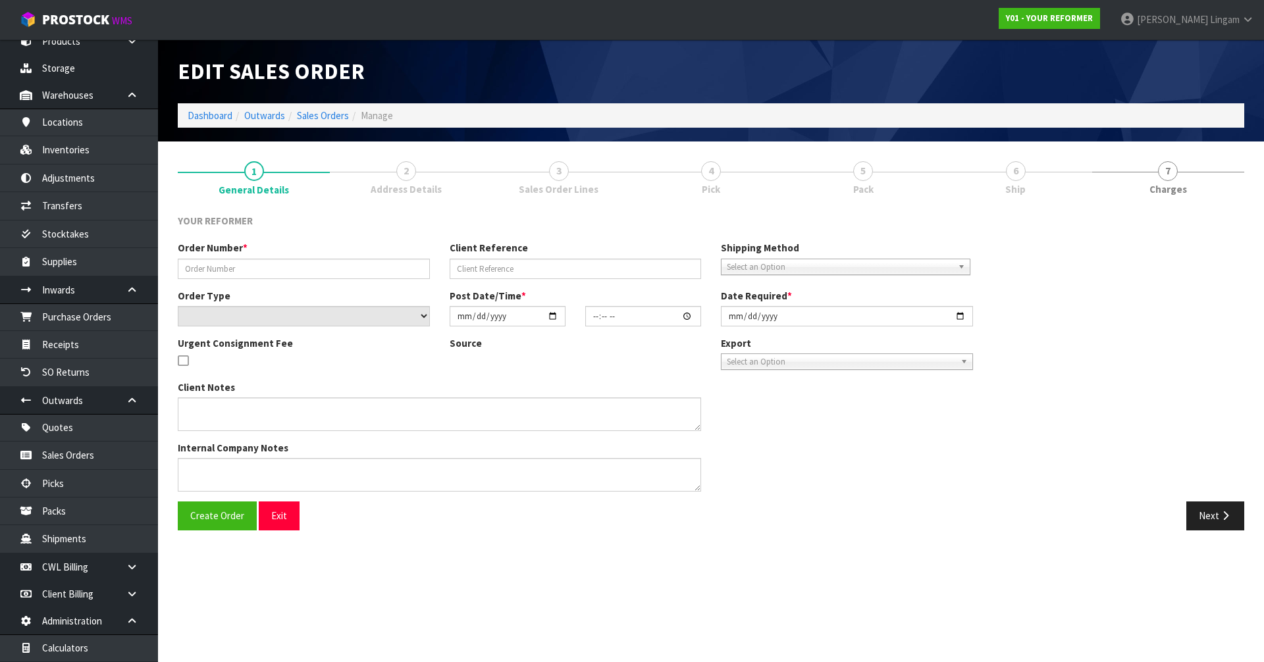
type input "2025-09-17"
type textarea "REFORMERS TO ARRIVE TO NZ 7/SEP BEFORE 8AM OR AFTER 6PM (THURS, FRI AND SAT IS …"
type textarea "FREIGHT QUOTE WILL BE AS FOLLOWS. AKL / CHH FREIGHT CHARGE: $1083.72 + HIAB CHA…"
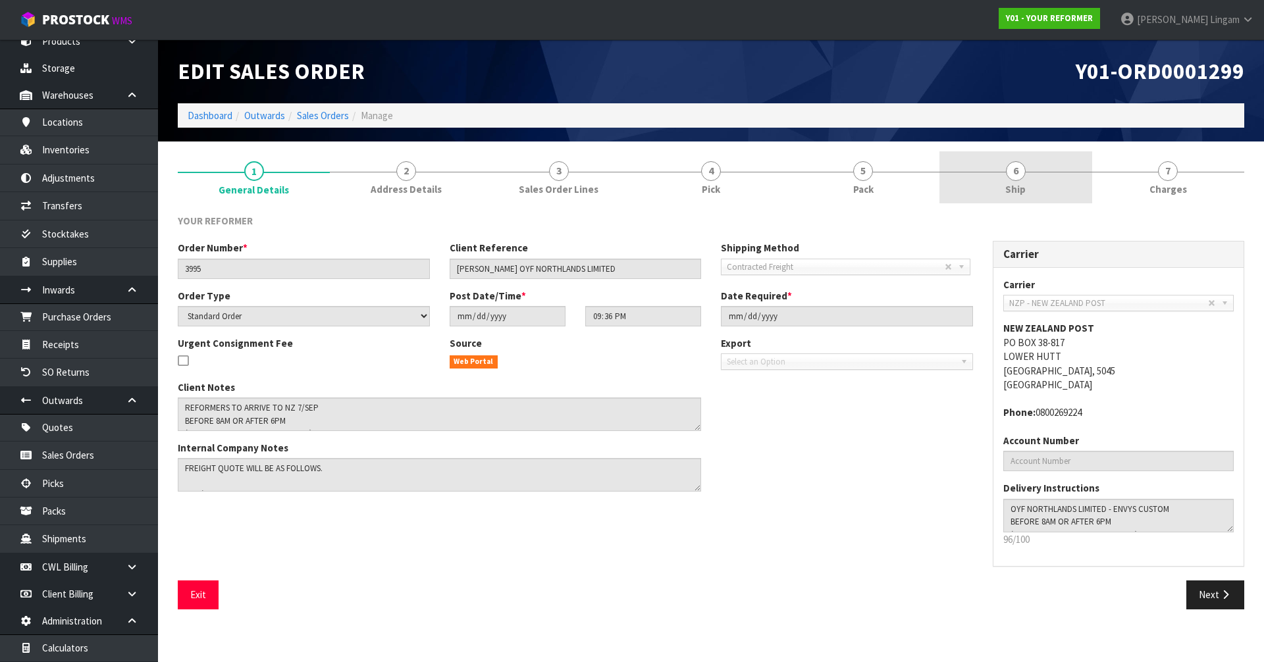
click at [1028, 188] on link "6 Ship" at bounding box center [1015, 177] width 152 height 52
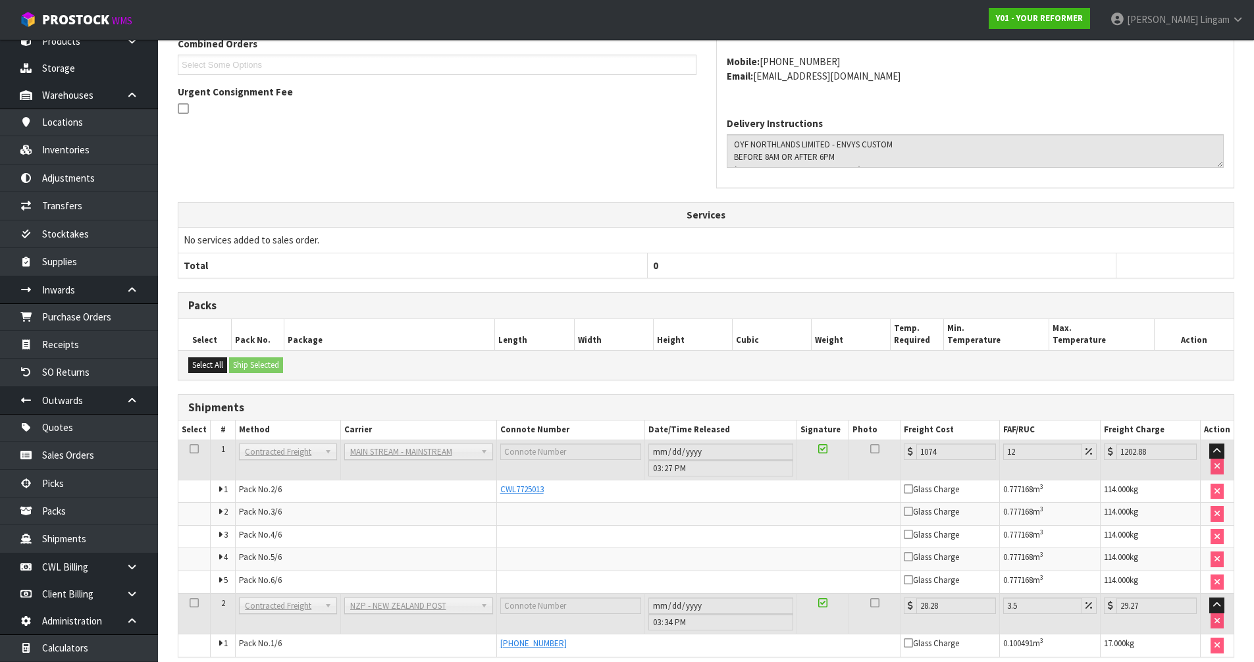
scroll to position [365, 0]
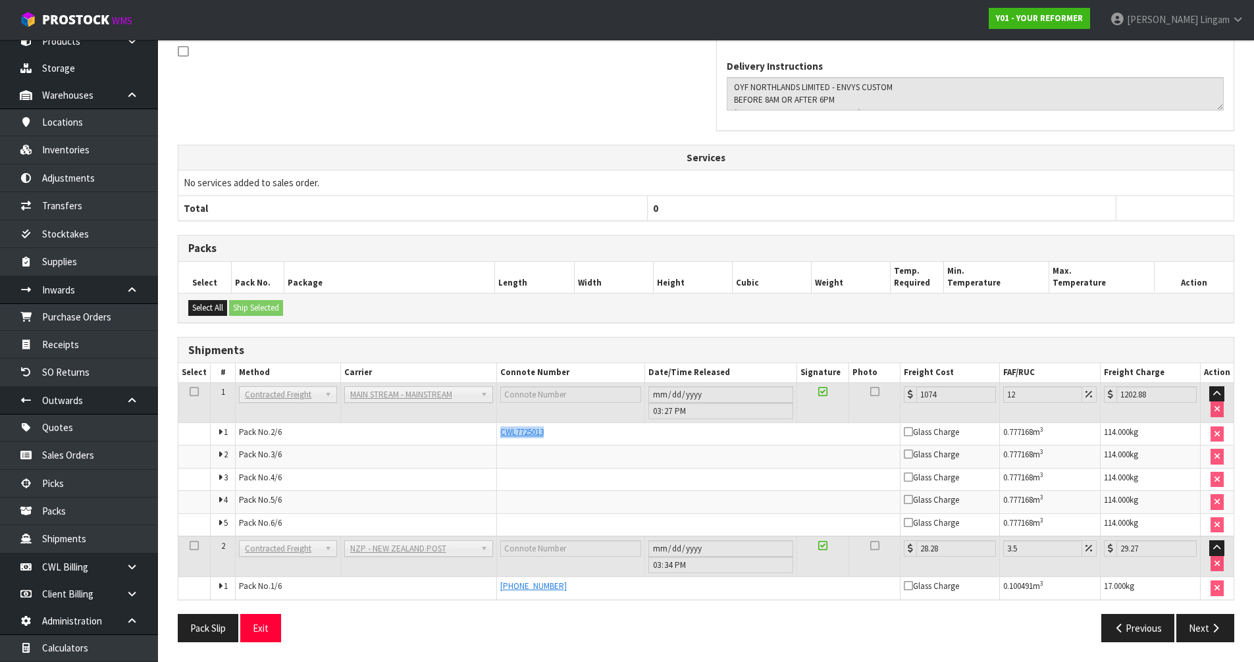
drag, startPoint x: 557, startPoint y: 434, endPoint x: 497, endPoint y: 437, distance: 59.9
click at [497, 437] on td "CWL7725013" at bounding box center [697, 433] width 403 height 23
copy span "CWL7725013"
drag, startPoint x: 821, startPoint y: 463, endPoint x: 629, endPoint y: 555, distance: 212.5
click at [821, 463] on td at bounding box center [697, 457] width 403 height 23
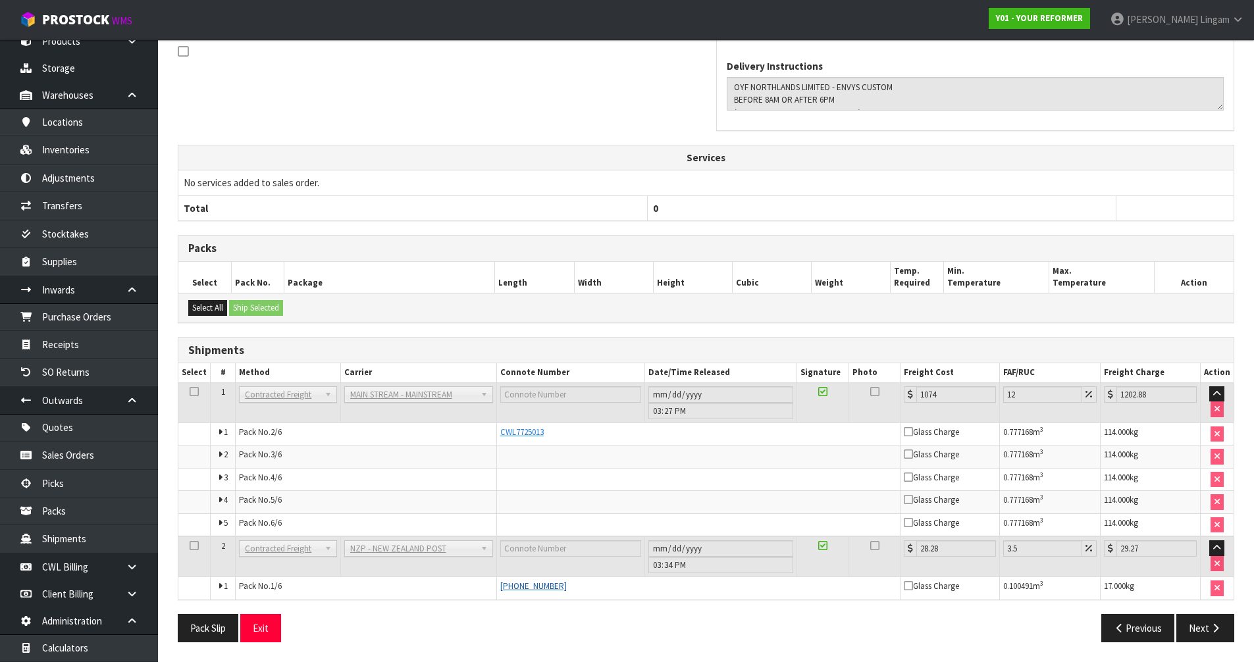
drag, startPoint x: 593, startPoint y: 587, endPoint x: 498, endPoint y: 591, distance: 94.8
click at [500, 591] on div "(00)894210392601190854" at bounding box center [698, 586] width 396 height 12
copy span "(00)894210392601190854"
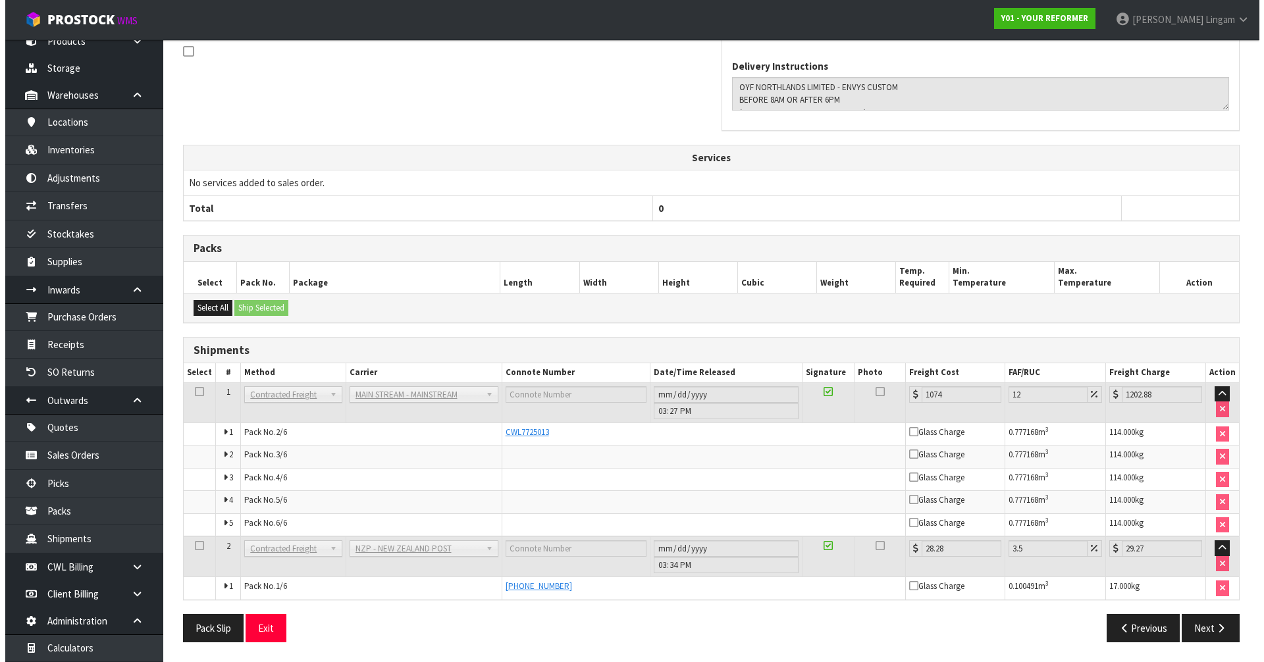
scroll to position [0, 0]
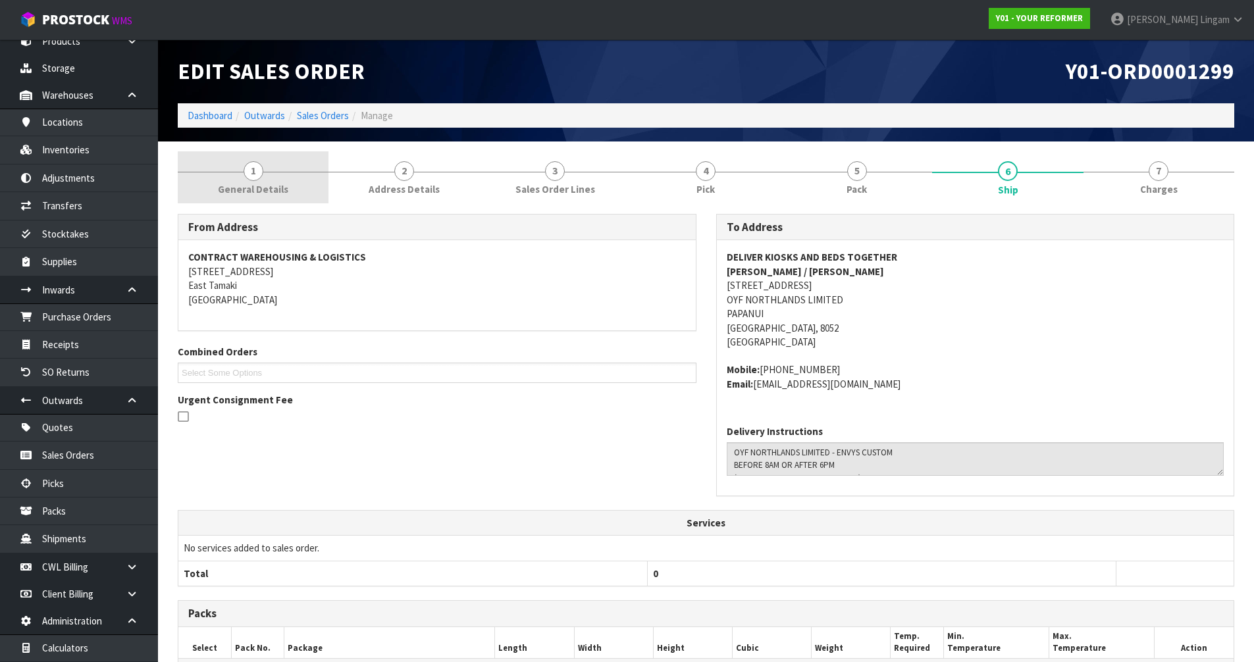
click at [293, 193] on link "1 General Details" at bounding box center [253, 177] width 151 height 52
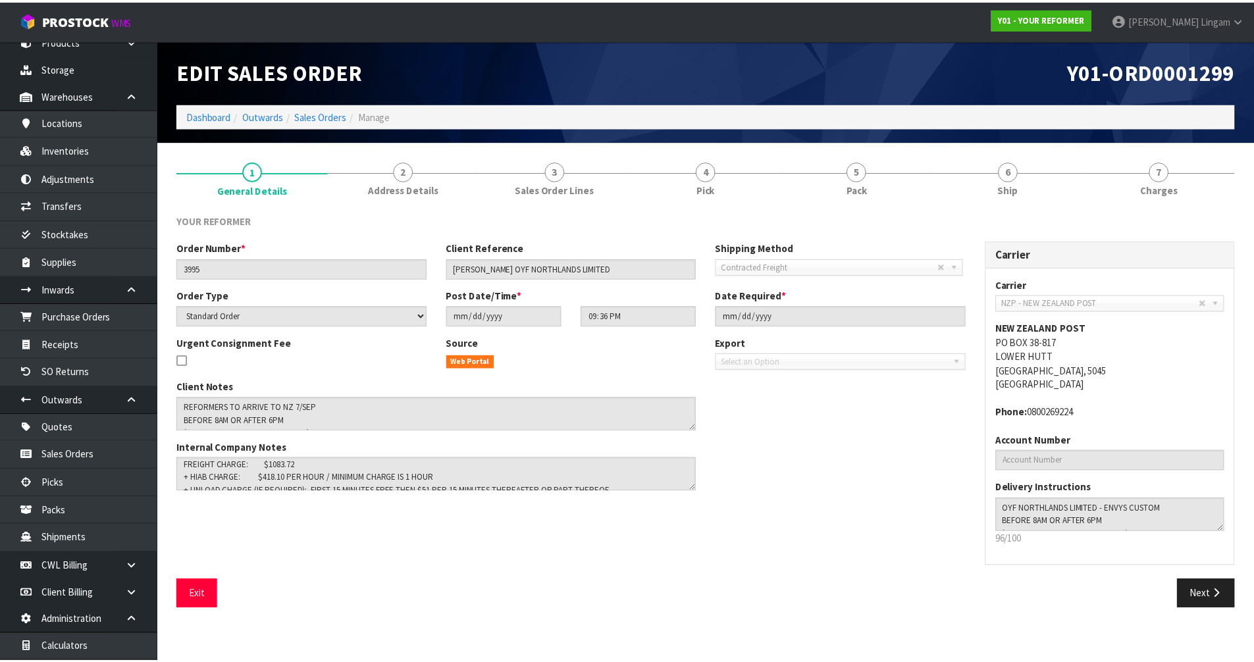
scroll to position [64, 0]
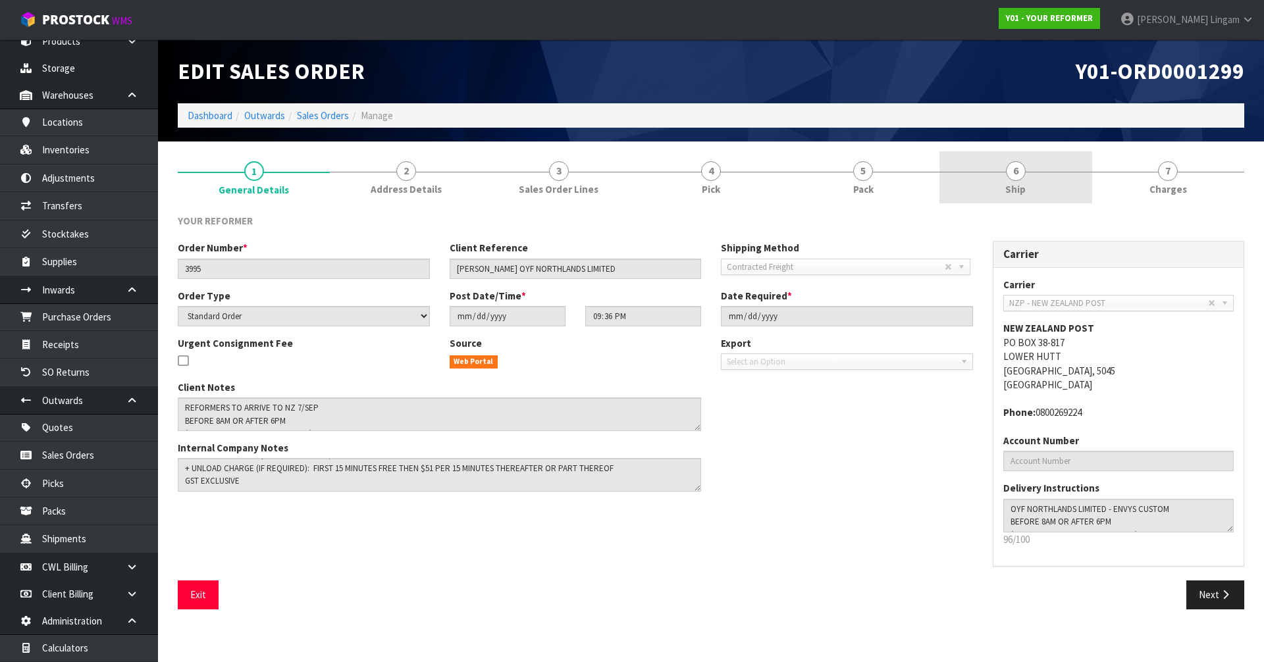
click at [994, 182] on link "6 Ship" at bounding box center [1015, 177] width 152 height 52
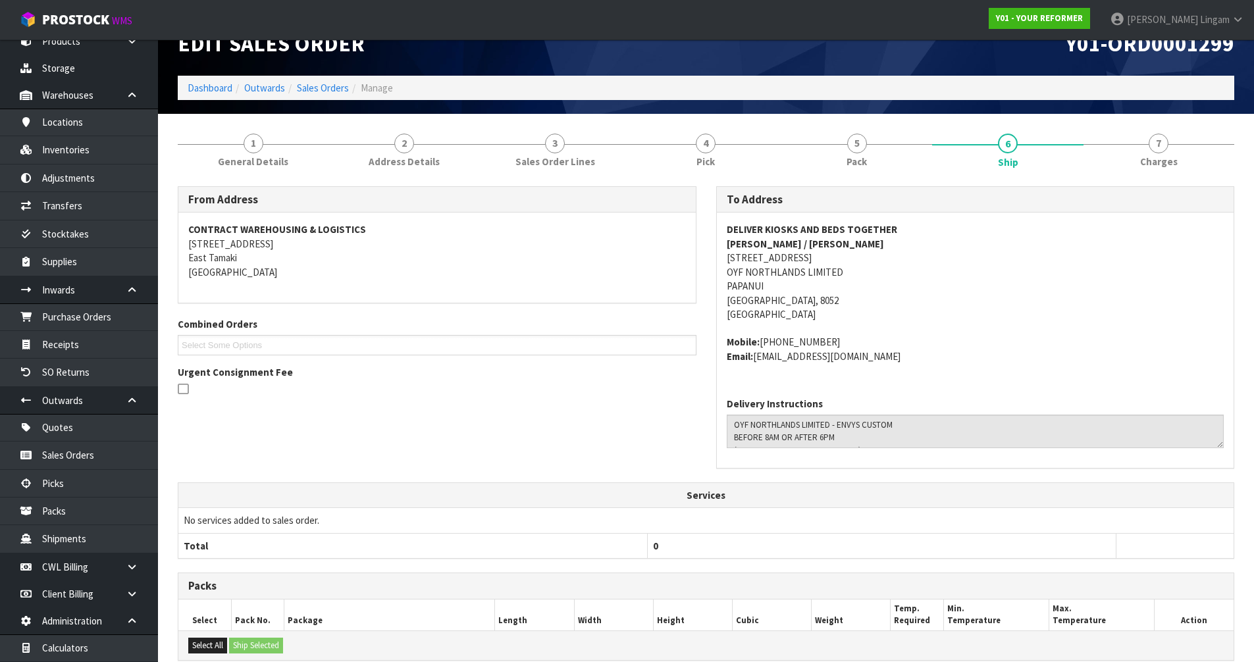
scroll to position [0, 0]
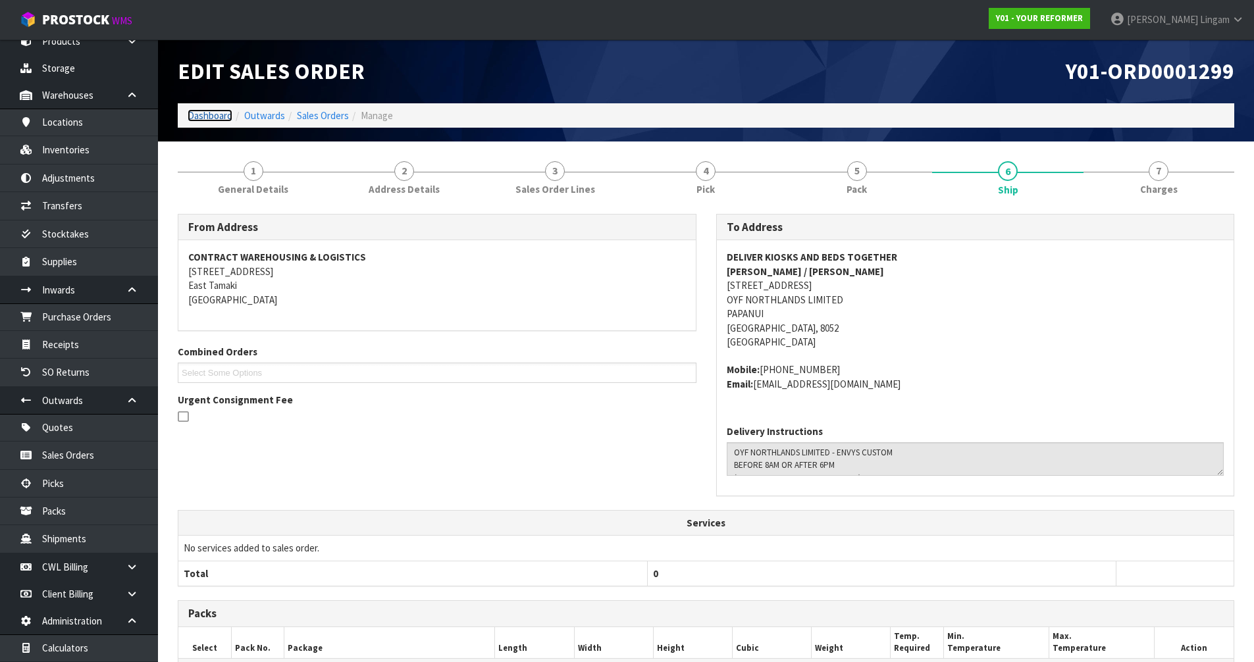
click at [208, 116] on link "Dashboard" at bounding box center [210, 115] width 45 height 13
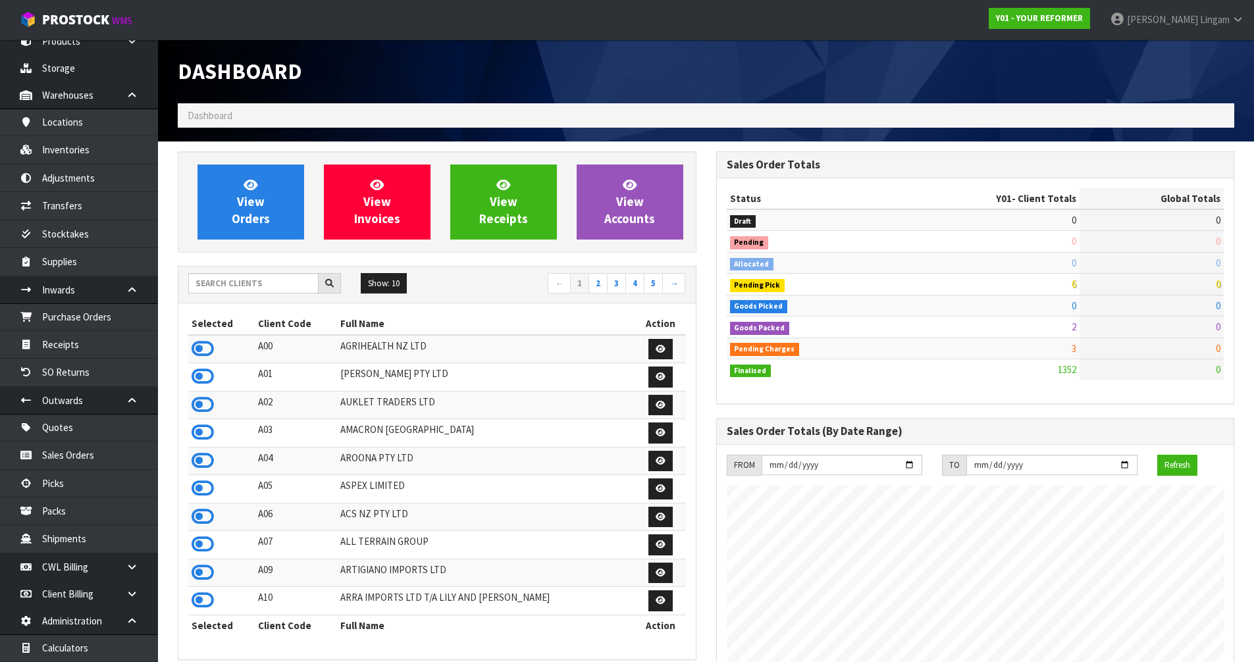
scroll to position [997, 538]
click at [291, 292] on input "text" at bounding box center [253, 283] width 130 height 20
click at [271, 280] on input "text" at bounding box center [253, 283] width 130 height 20
click at [199, 375] on icon at bounding box center [203, 377] width 22 height 20
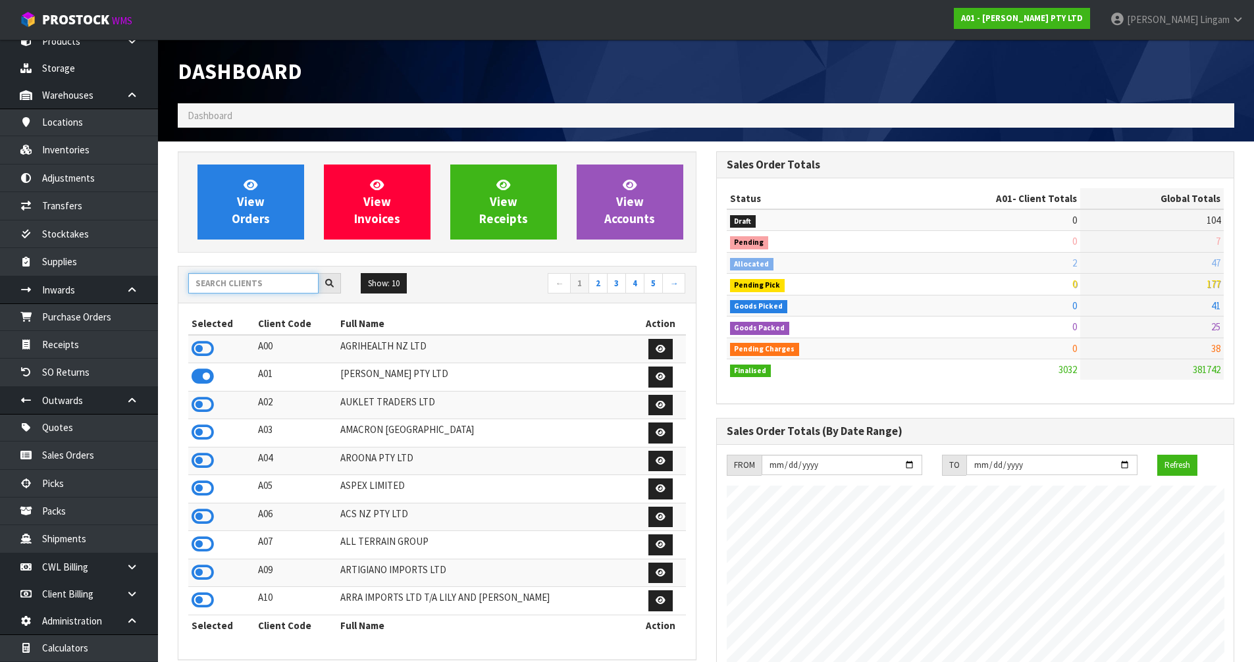
click at [235, 282] on input "text" at bounding box center [253, 283] width 130 height 20
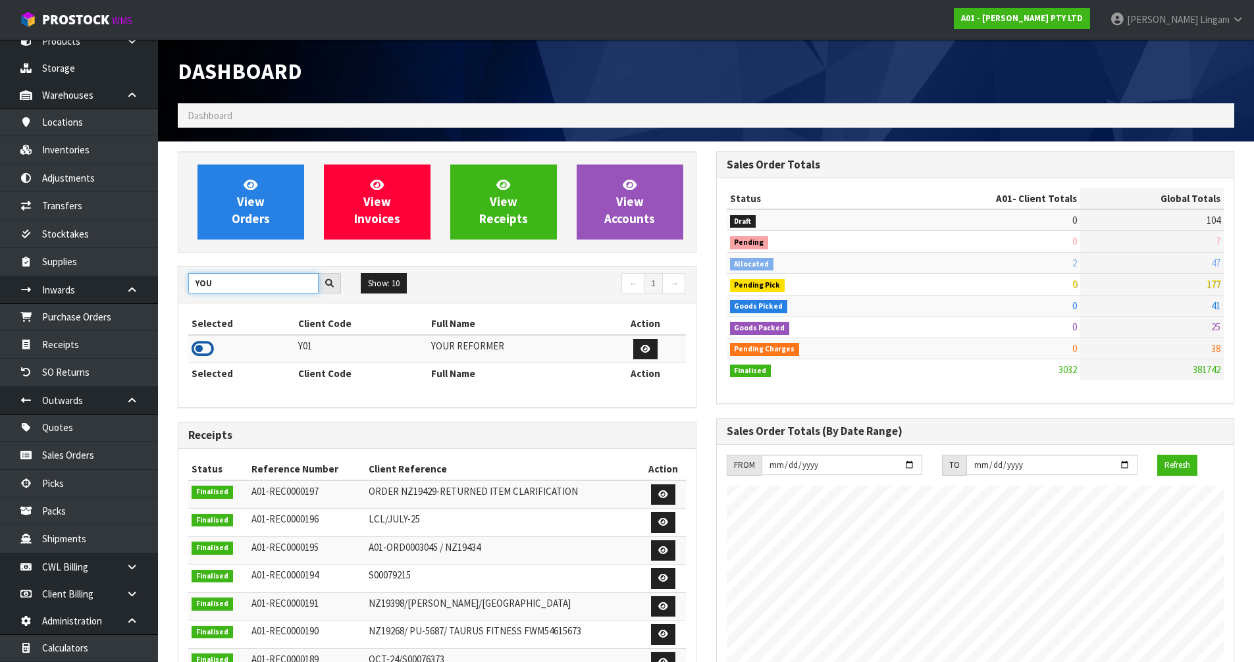
type input "YOU"
click at [205, 350] on icon at bounding box center [203, 349] width 22 height 20
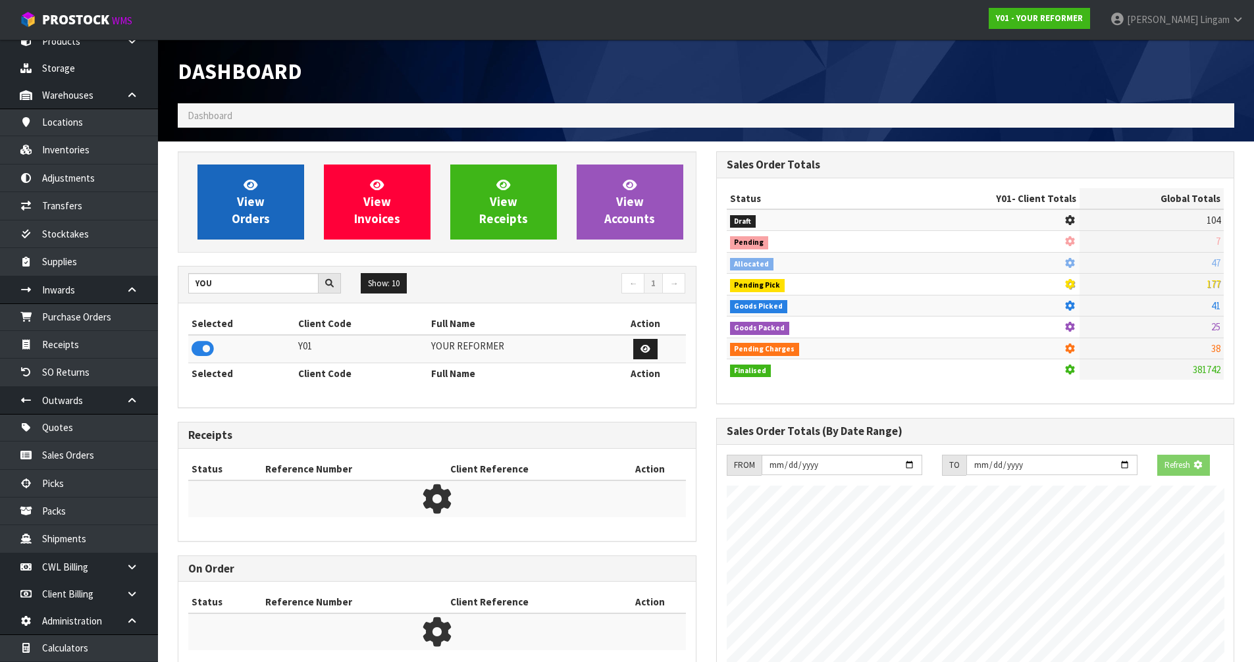
scroll to position [997, 538]
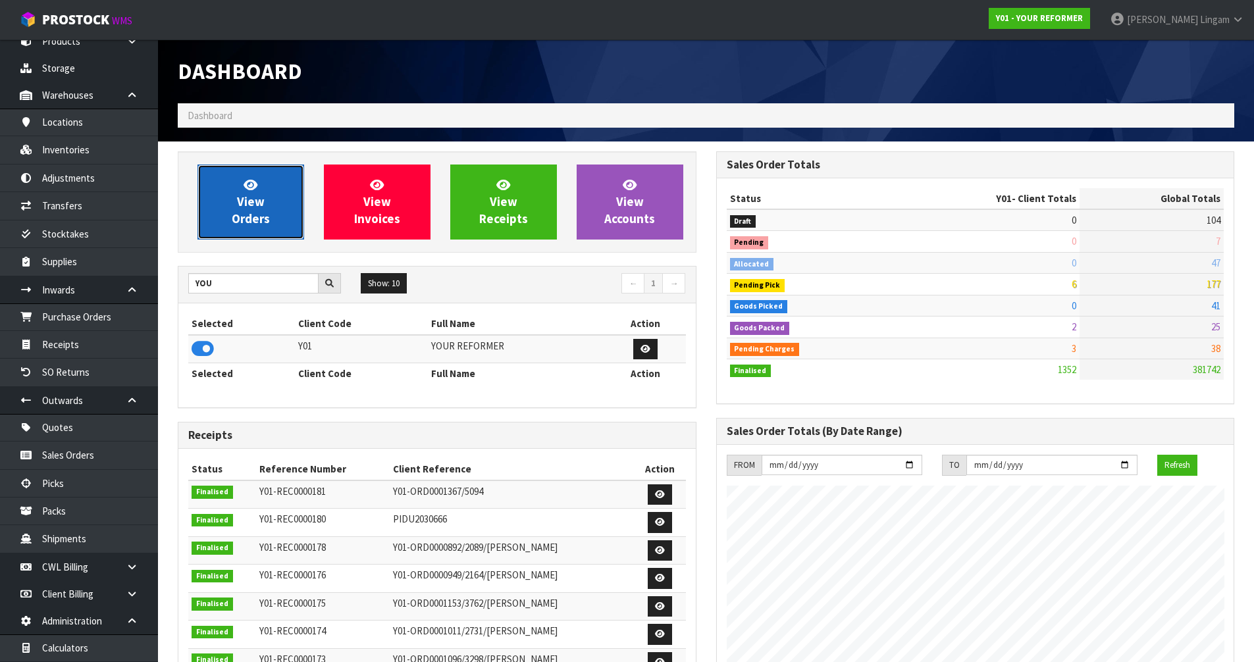
click at [230, 206] on link "View Orders" at bounding box center [250, 202] width 107 height 75
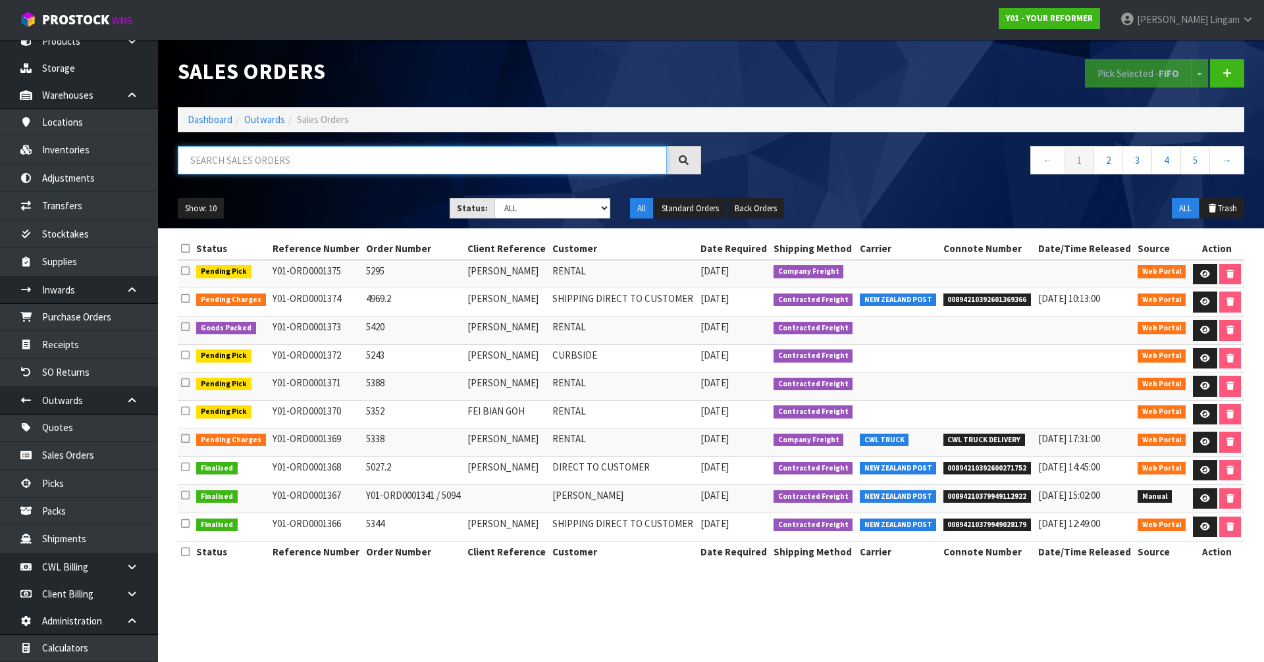
click at [399, 168] on input "text" at bounding box center [422, 160] width 489 height 28
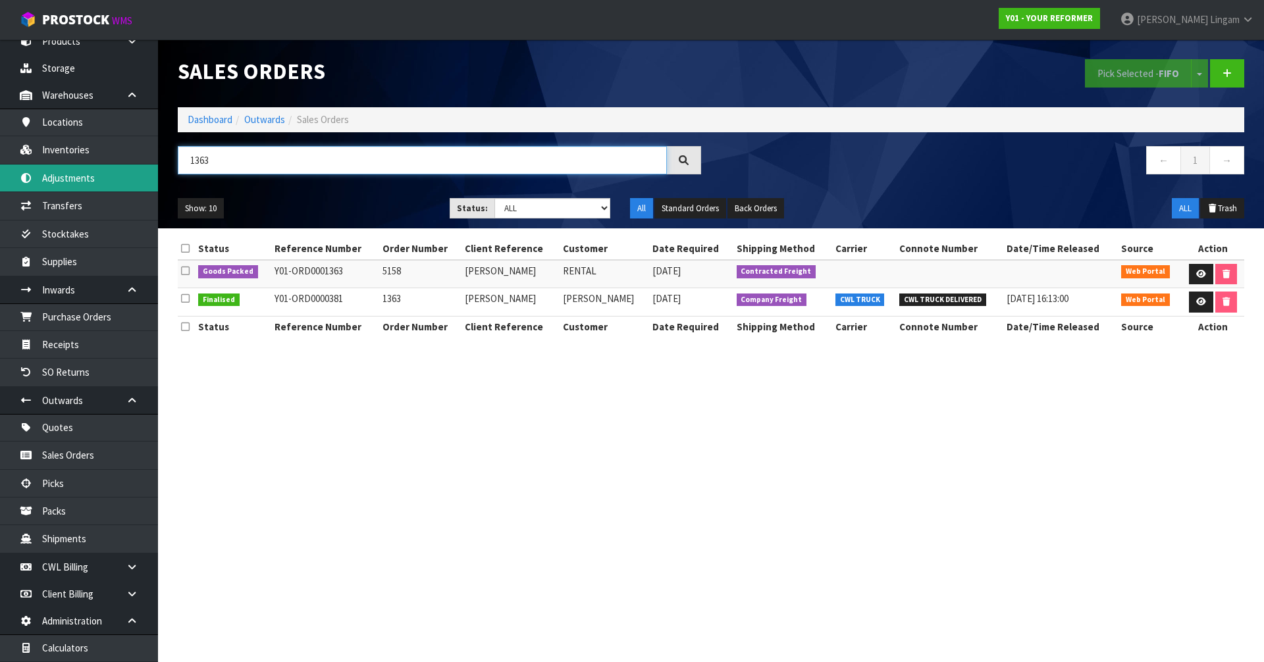
type input "1363"
click at [477, 268] on td "[PERSON_NAME]" at bounding box center [510, 274] width 98 height 28
click at [476, 268] on td "[PERSON_NAME]" at bounding box center [510, 274] width 98 height 28
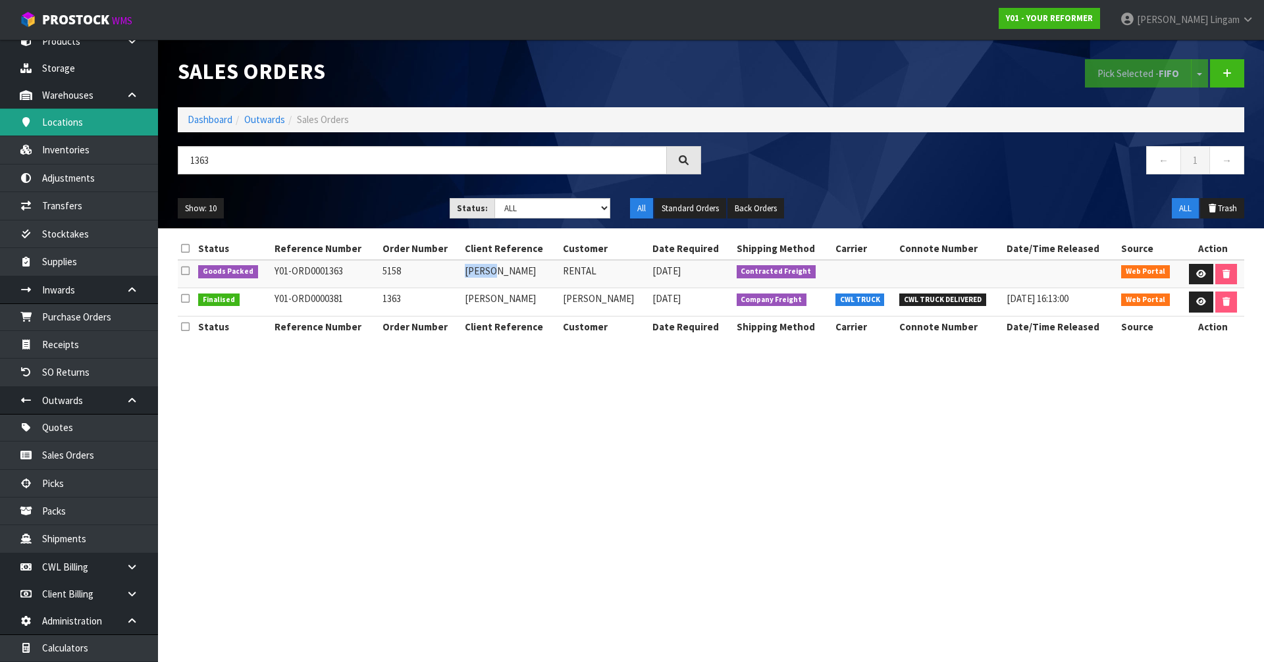
copy td "ARANI"
click at [217, 121] on link "Dashboard" at bounding box center [210, 119] width 45 height 13
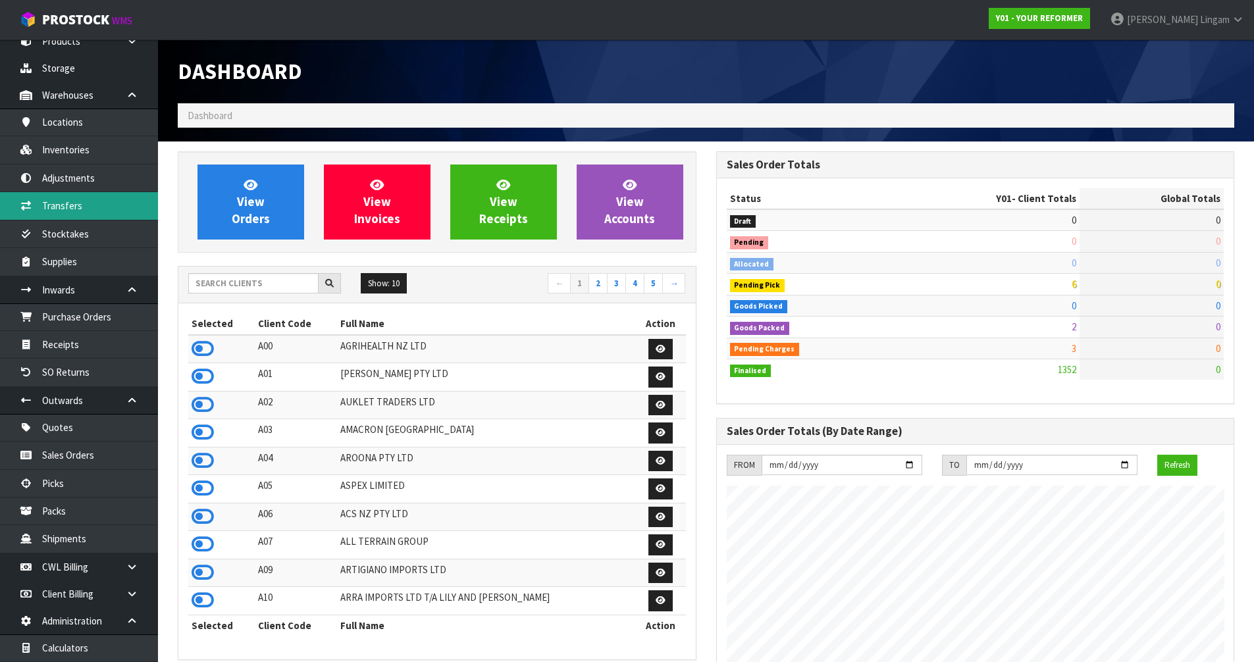
scroll to position [997, 538]
click at [229, 283] on input "text" at bounding box center [253, 283] width 130 height 20
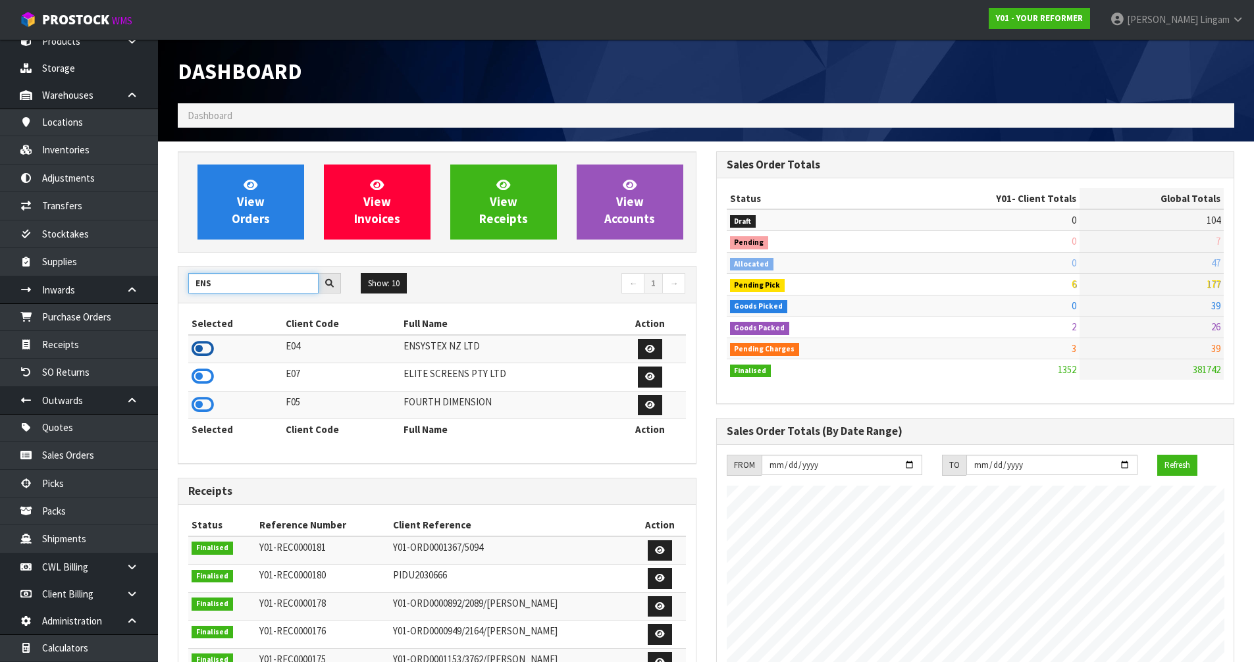
type input "ENS"
click at [206, 348] on icon at bounding box center [203, 349] width 22 height 20
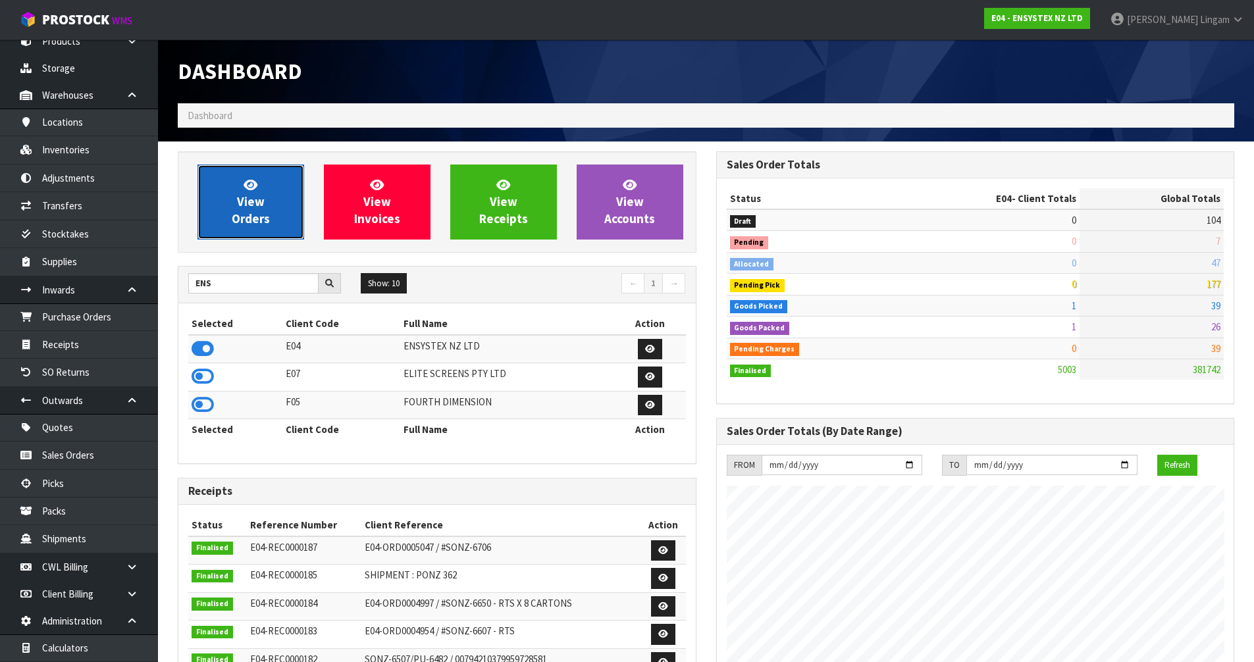
click at [263, 216] on span "View Orders" at bounding box center [251, 201] width 38 height 49
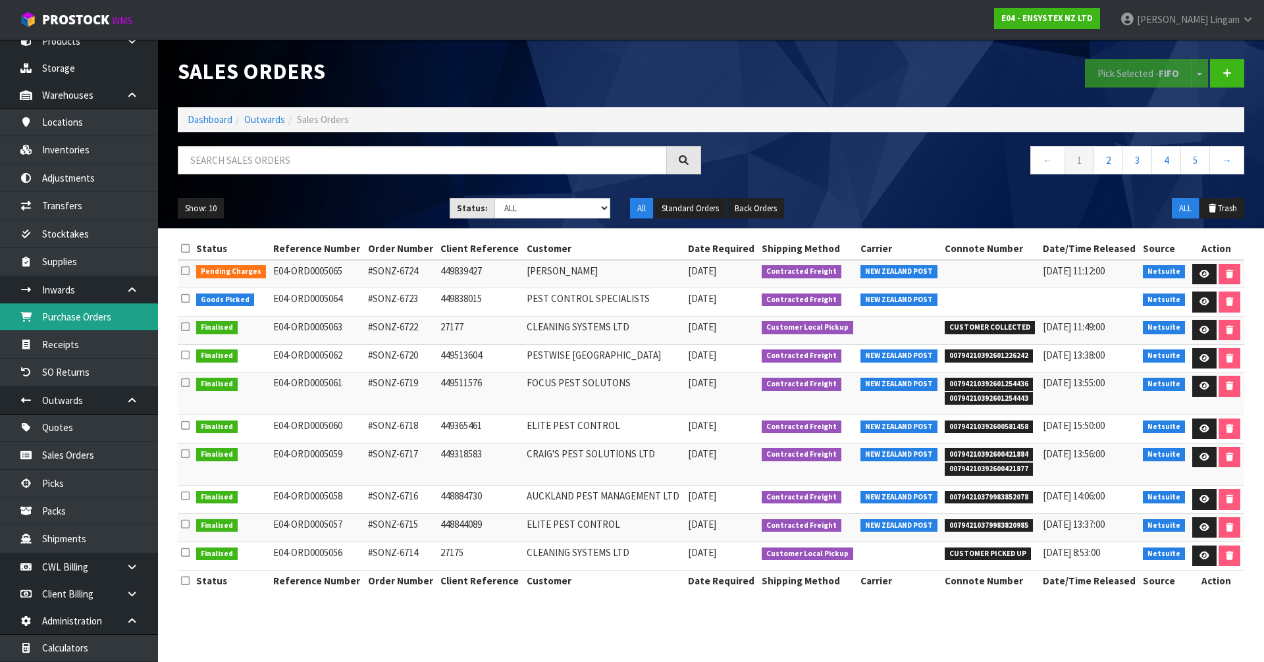
click at [88, 318] on link "Purchase Orders" at bounding box center [79, 316] width 158 height 27
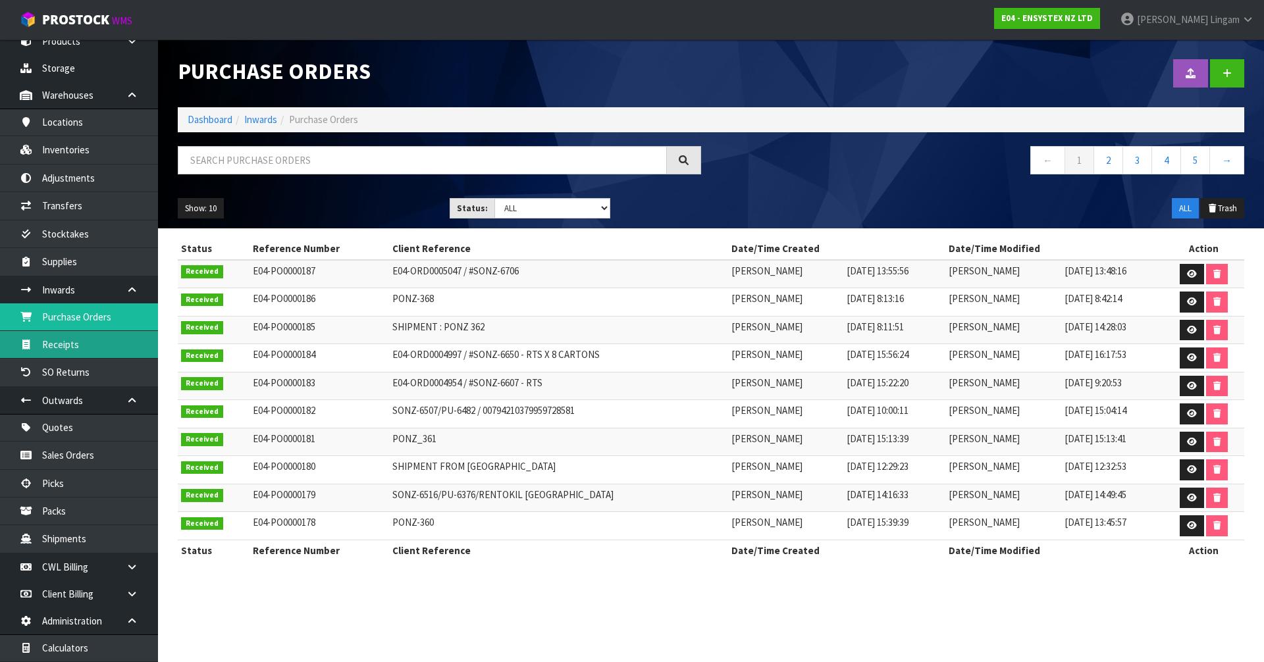
click at [62, 346] on link "Receipts" at bounding box center [79, 344] width 158 height 27
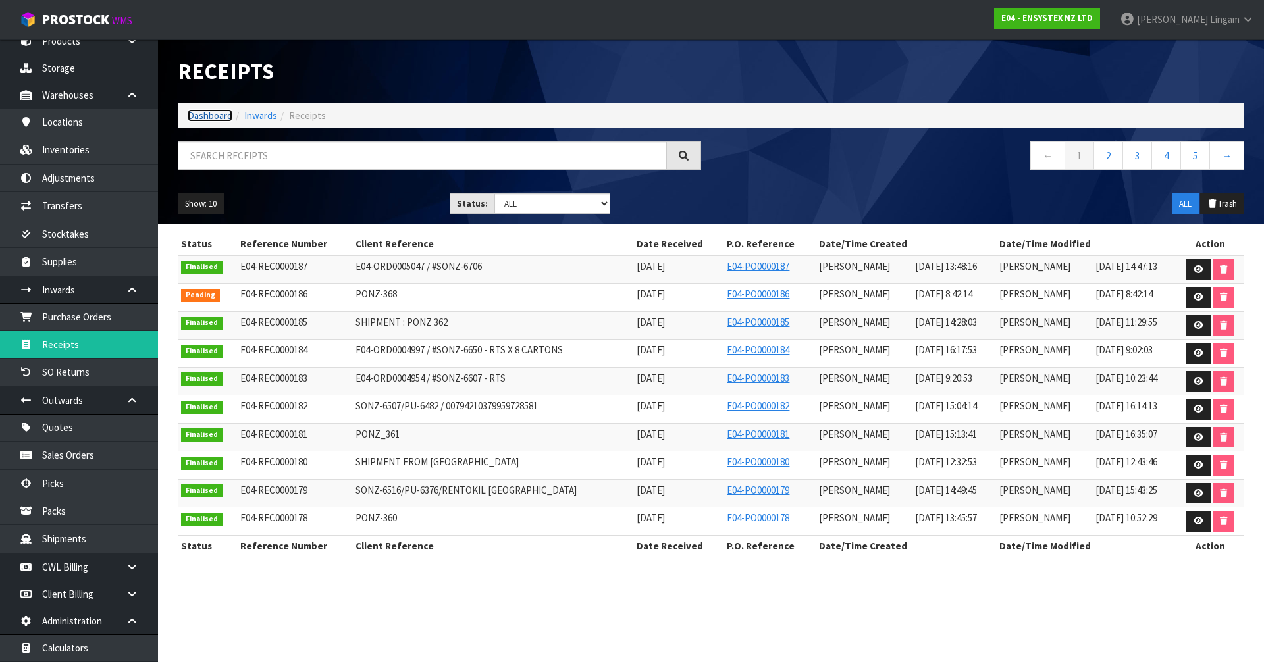
click at [212, 118] on link "Dashboard" at bounding box center [210, 115] width 45 height 13
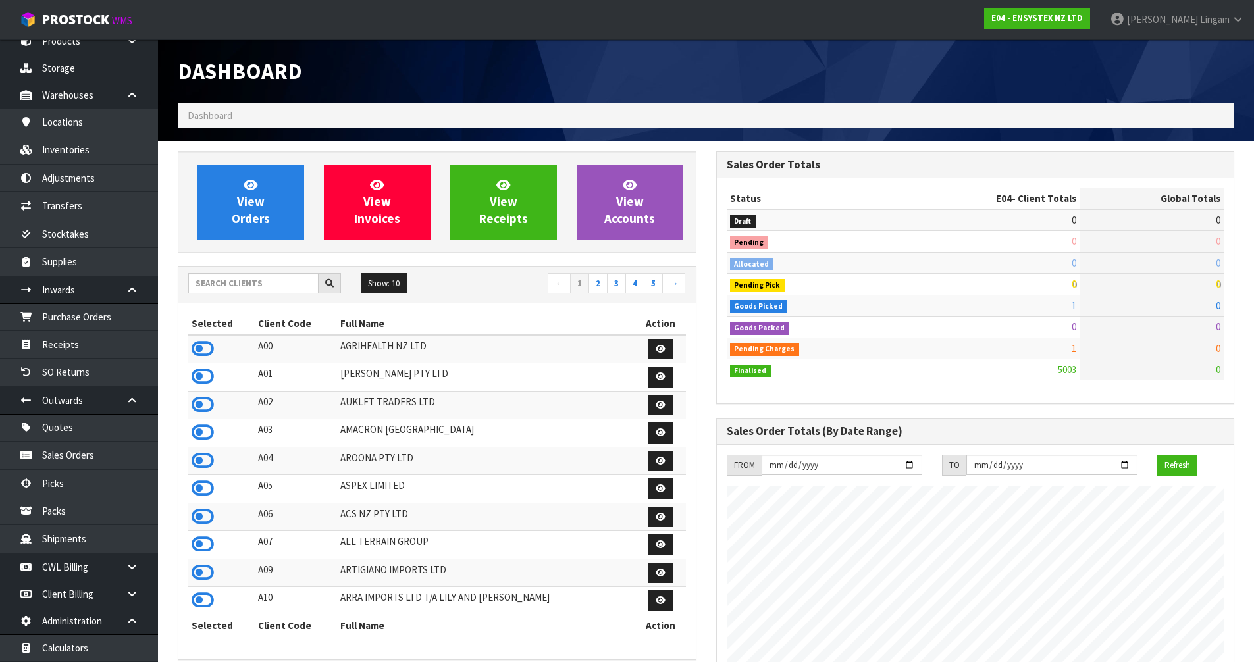
scroll to position [997, 538]
click at [256, 286] on input "text" at bounding box center [253, 283] width 130 height 20
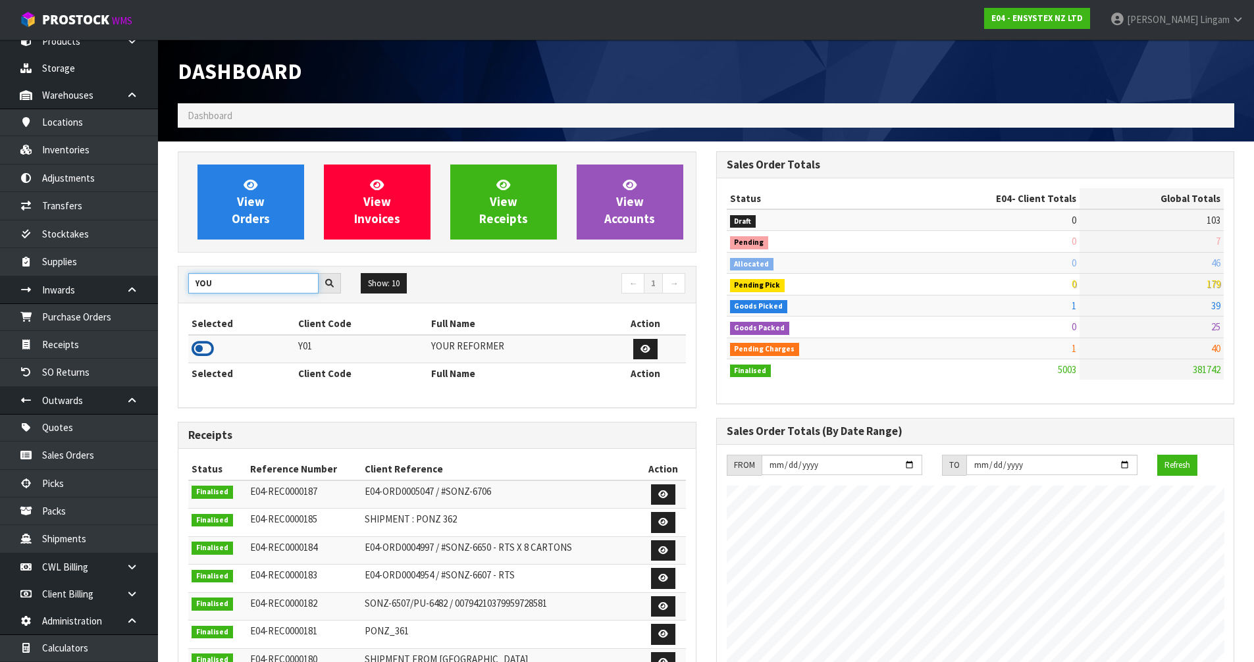
type input "YOU"
click at [207, 349] on icon at bounding box center [203, 349] width 22 height 20
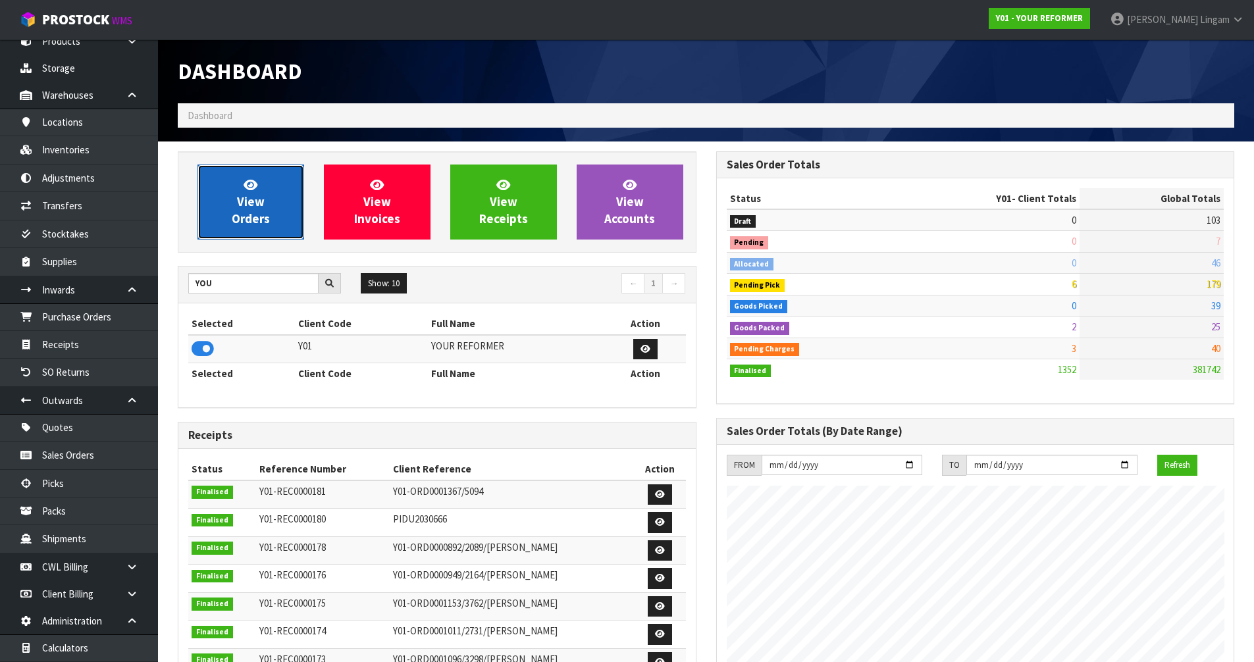
click at [263, 203] on span "View Orders" at bounding box center [251, 201] width 38 height 49
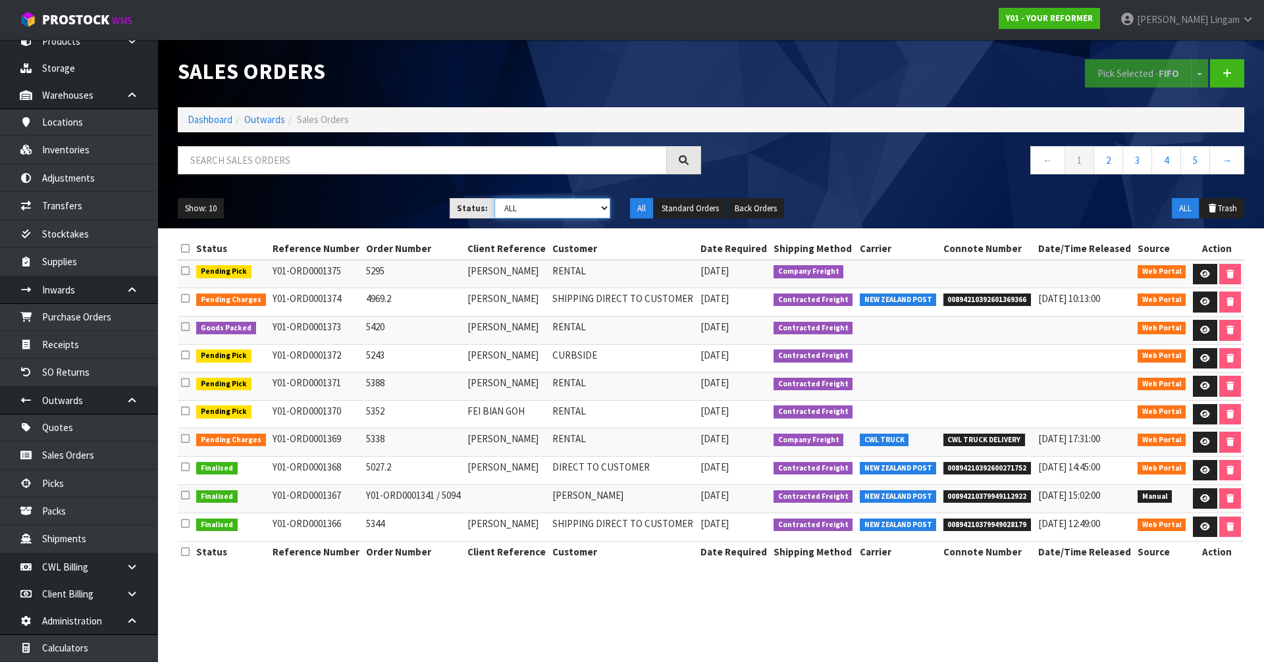
click at [564, 211] on select "Draft Pending Allocated Pending Pick Goods Picked Goods Packed Pending Charges …" at bounding box center [552, 208] width 116 height 20
select select "string:5"
click at [494, 198] on select "Draft Pending Allocated Pending Pick Goods Picked Goods Packed Pending Charges …" at bounding box center [552, 208] width 116 height 20
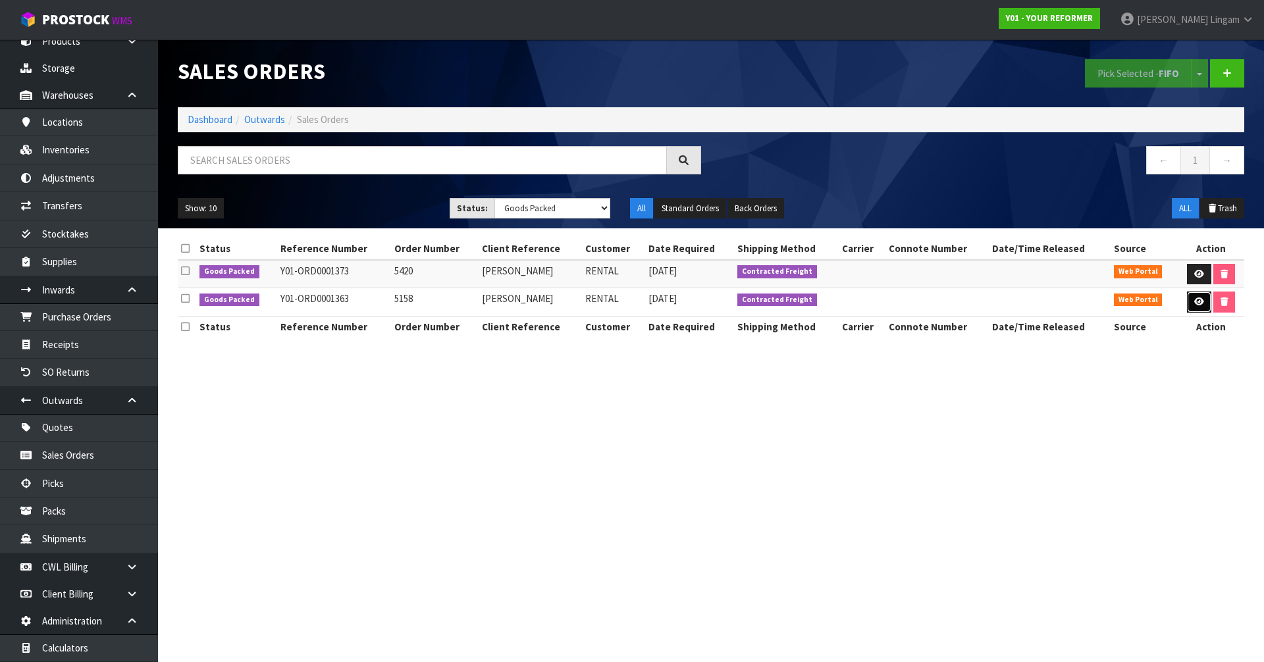
click at [1190, 298] on link at bounding box center [1199, 302] width 24 height 21
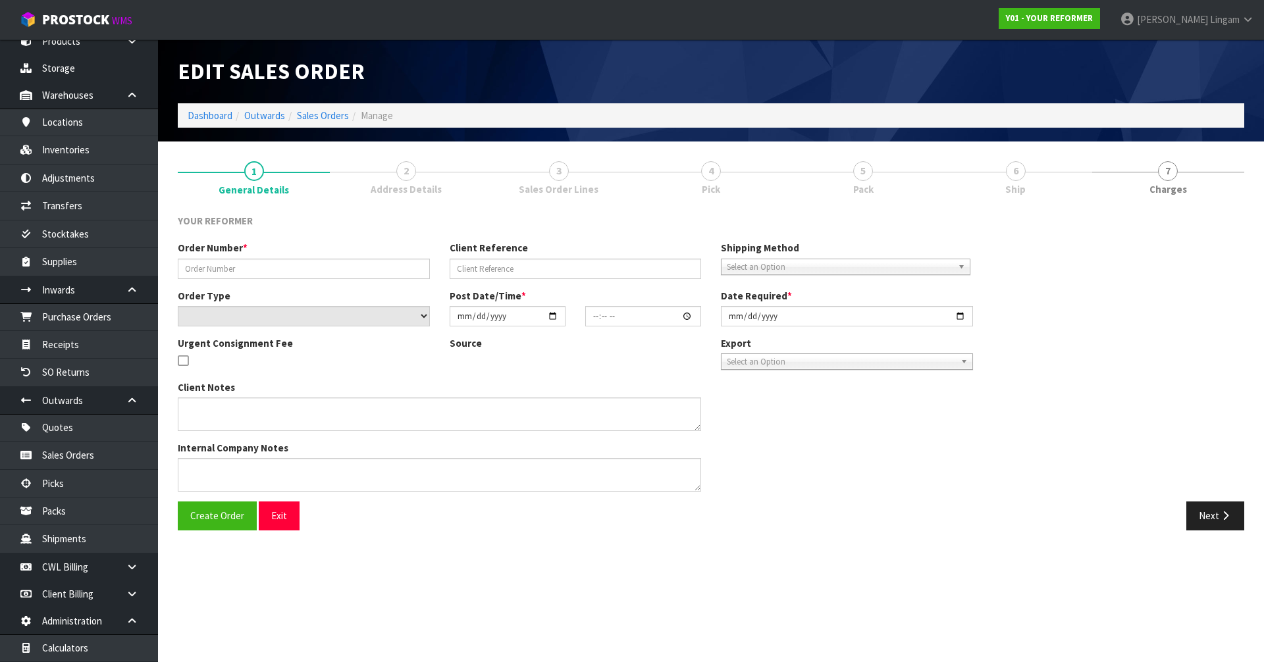
type input "5158"
type input "[PERSON_NAME]"
select select "number:0"
type input "2025-09-11"
type input "11:45:00.000"
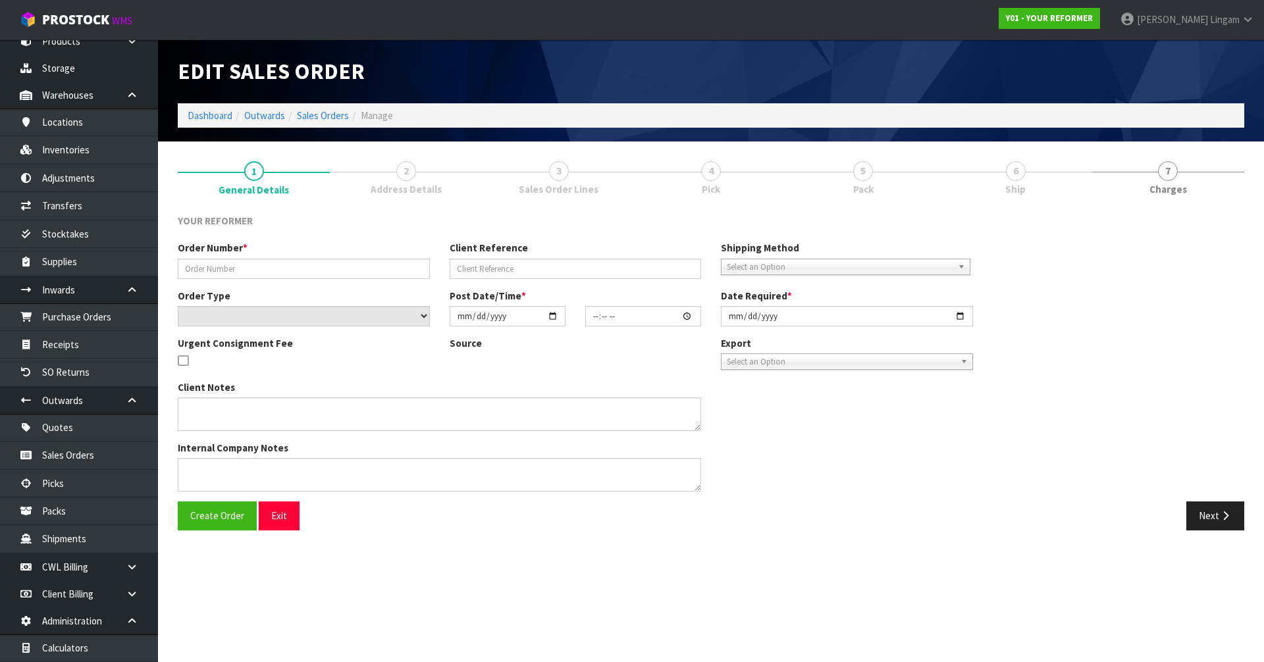
type input "2025-09-11"
type textarea "ARANI CUTHBERT 166A RIMMER ROAD AUK HELENSVILLE 0875 NEW ZEALAND +64 274 586 780"
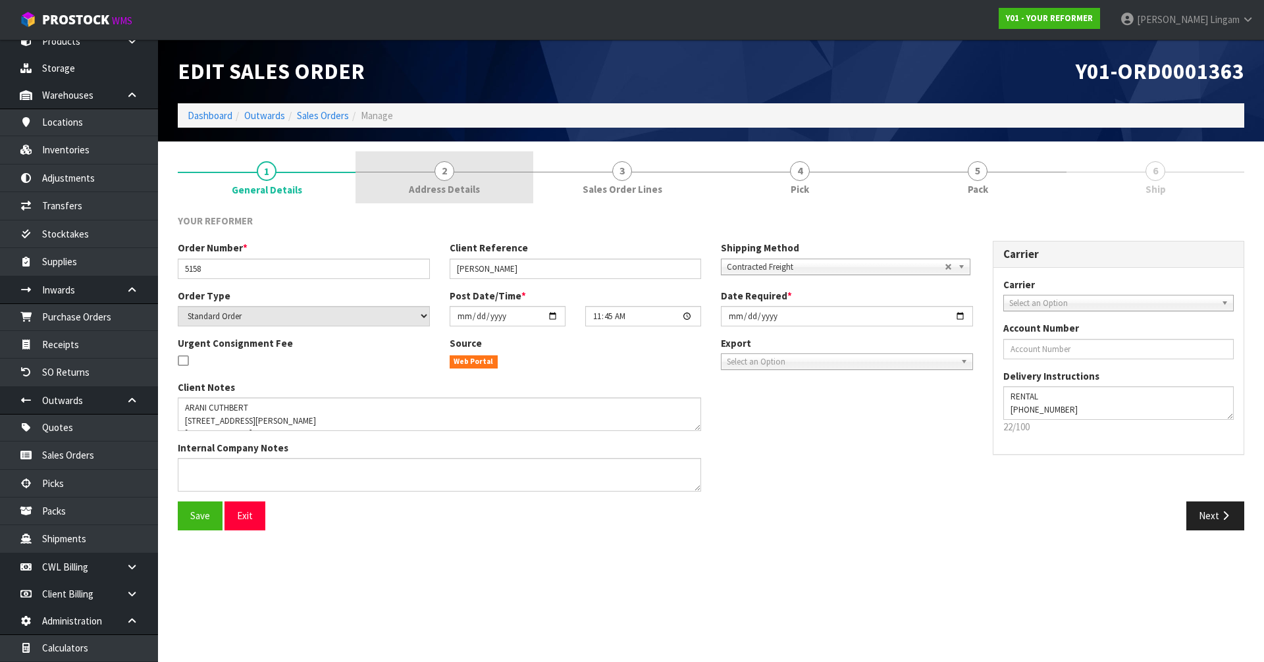
click at [490, 201] on link "2 Address Details" at bounding box center [444, 177] width 178 height 52
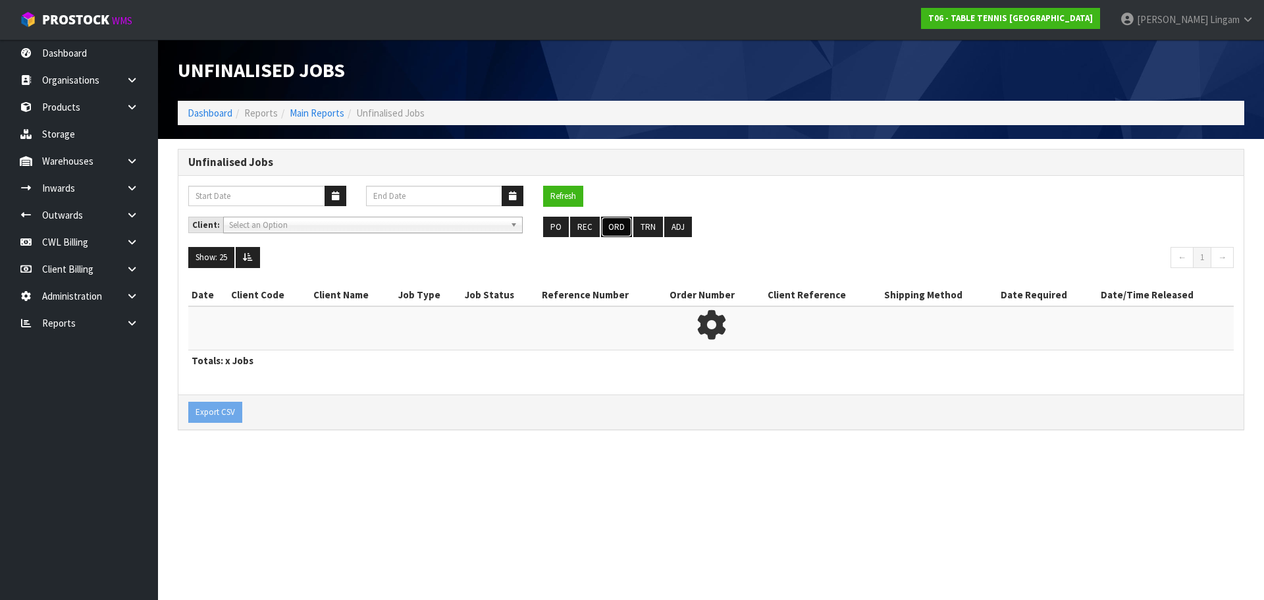
click at [611, 225] on button "ORD" at bounding box center [616, 227] width 31 height 21
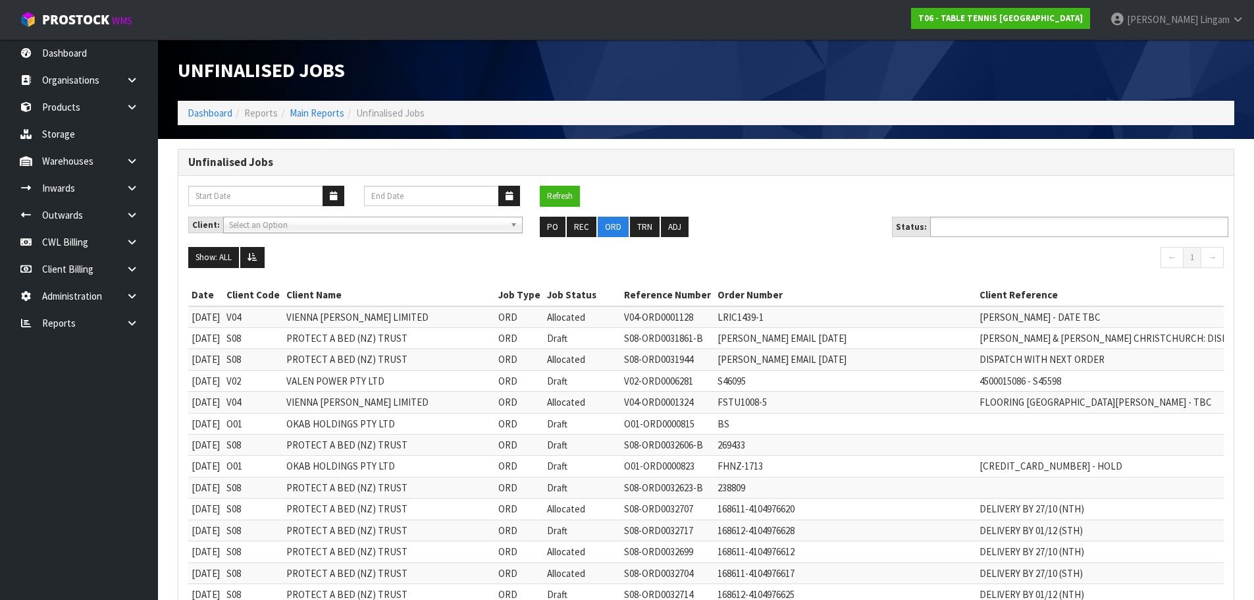
click at [1022, 226] on input "text" at bounding box center [982, 226] width 97 height 16
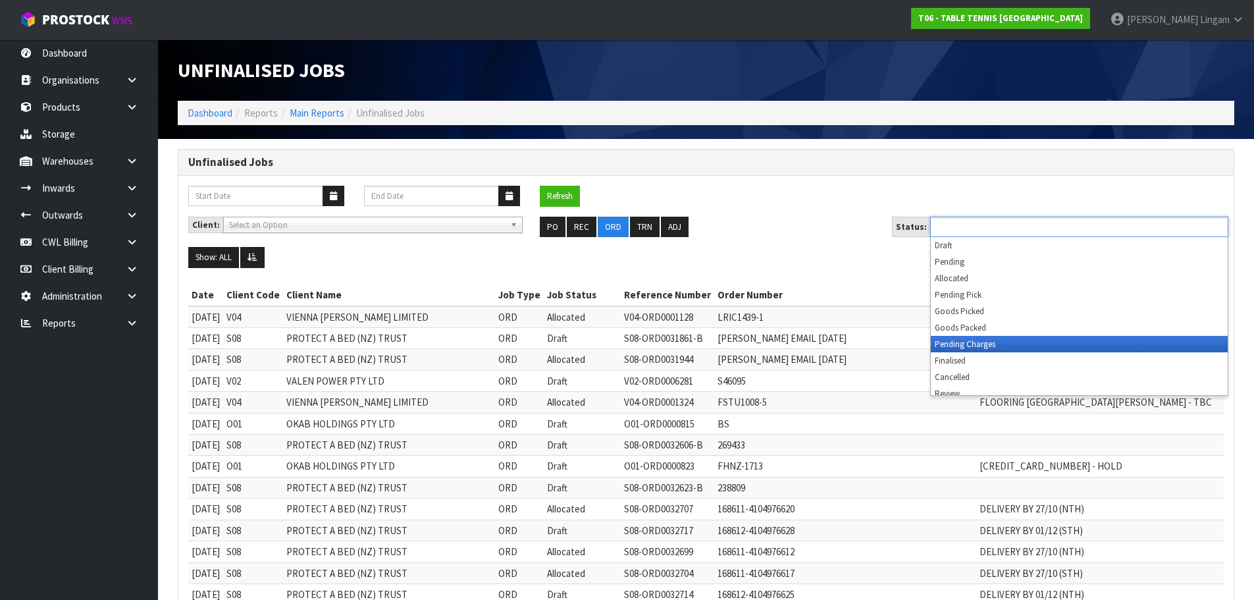
click at [1011, 340] on li "Pending Charges" at bounding box center [1079, 344] width 297 height 16
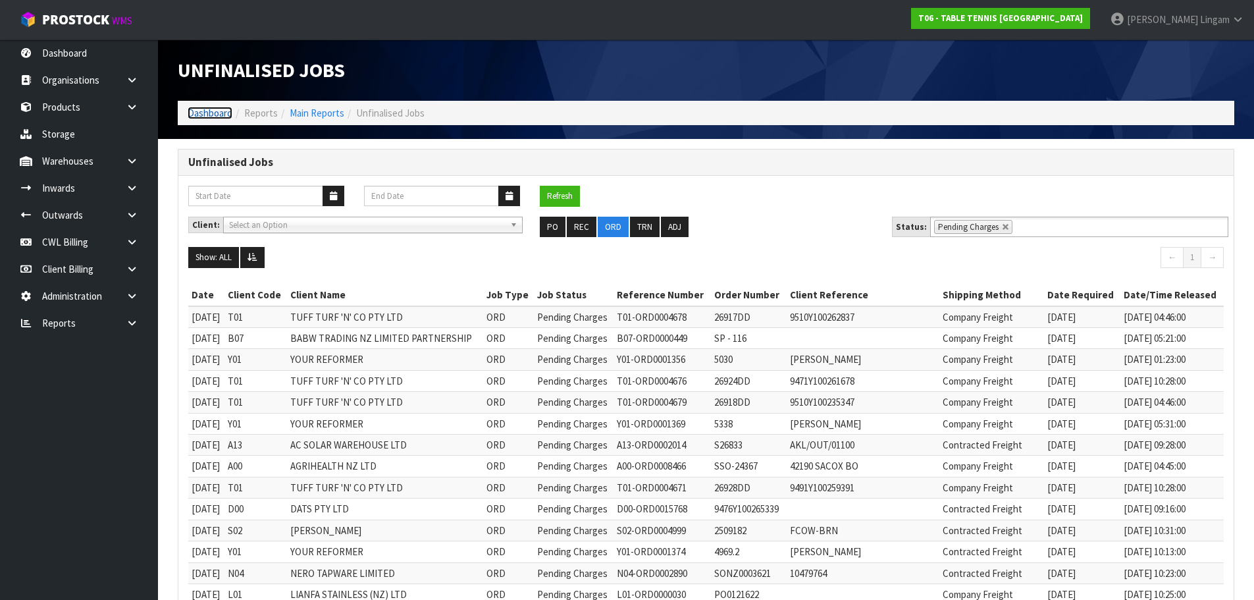
click at [197, 111] on link "Dashboard" at bounding box center [210, 113] width 45 height 13
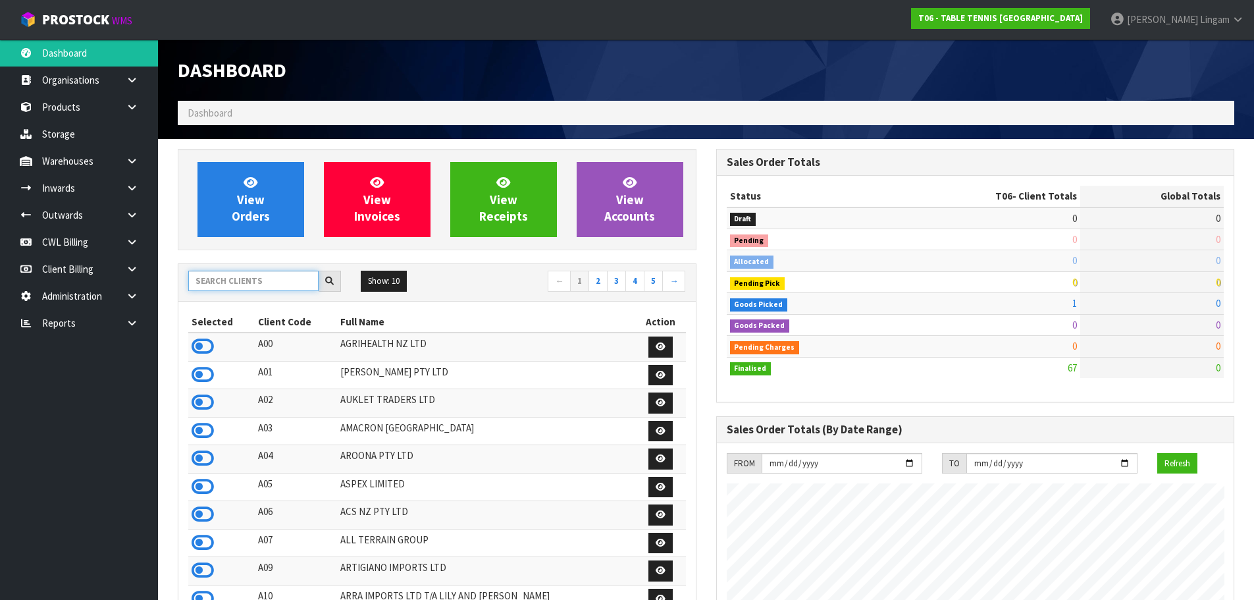
scroll to position [848, 538]
click at [215, 278] on input "text" at bounding box center [253, 280] width 130 height 20
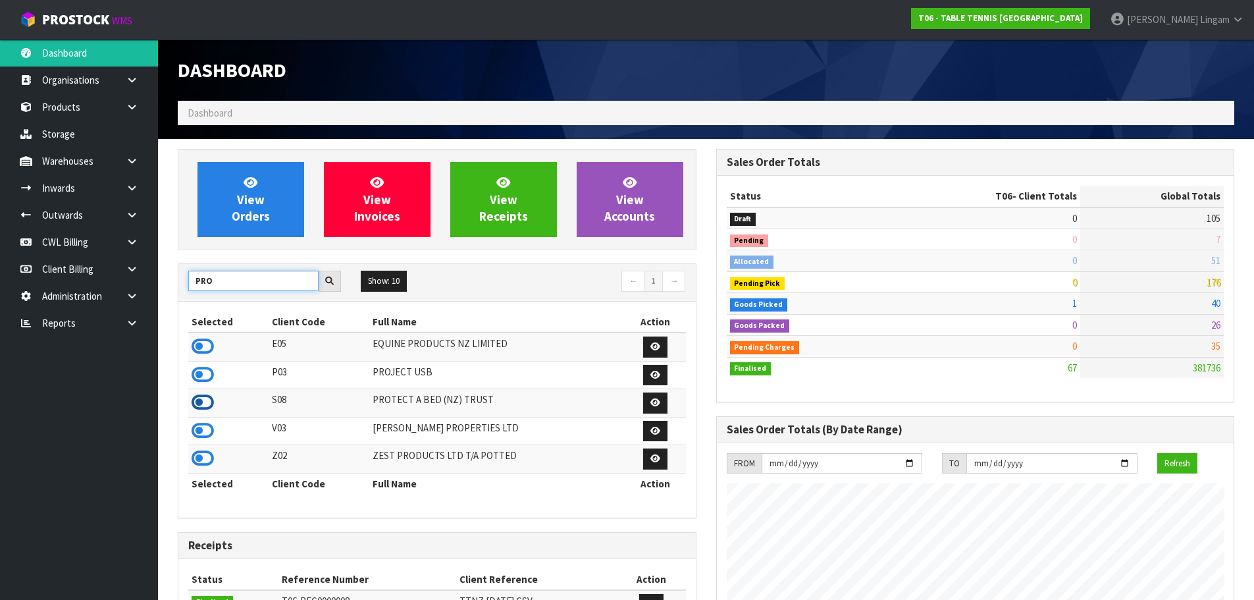
type input "PRO"
click at [205, 400] on icon at bounding box center [203, 402] width 22 height 20
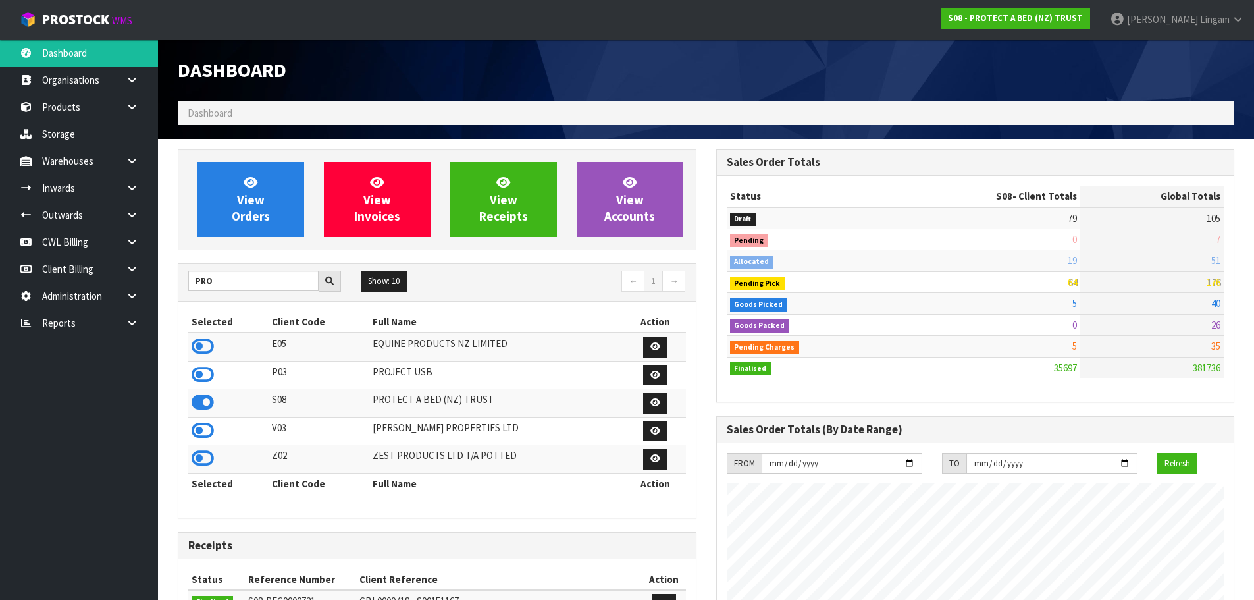
scroll to position [997, 538]
click at [68, 109] on link "Products" at bounding box center [79, 106] width 158 height 27
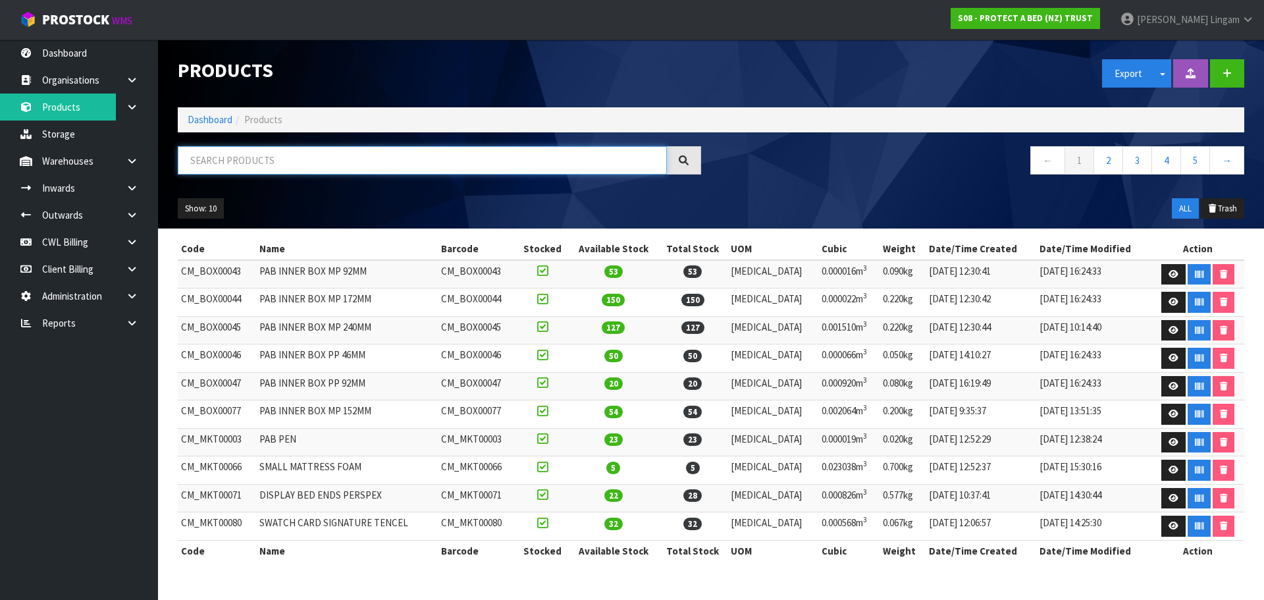
click at [269, 166] on input "text" at bounding box center [422, 160] width 489 height 28
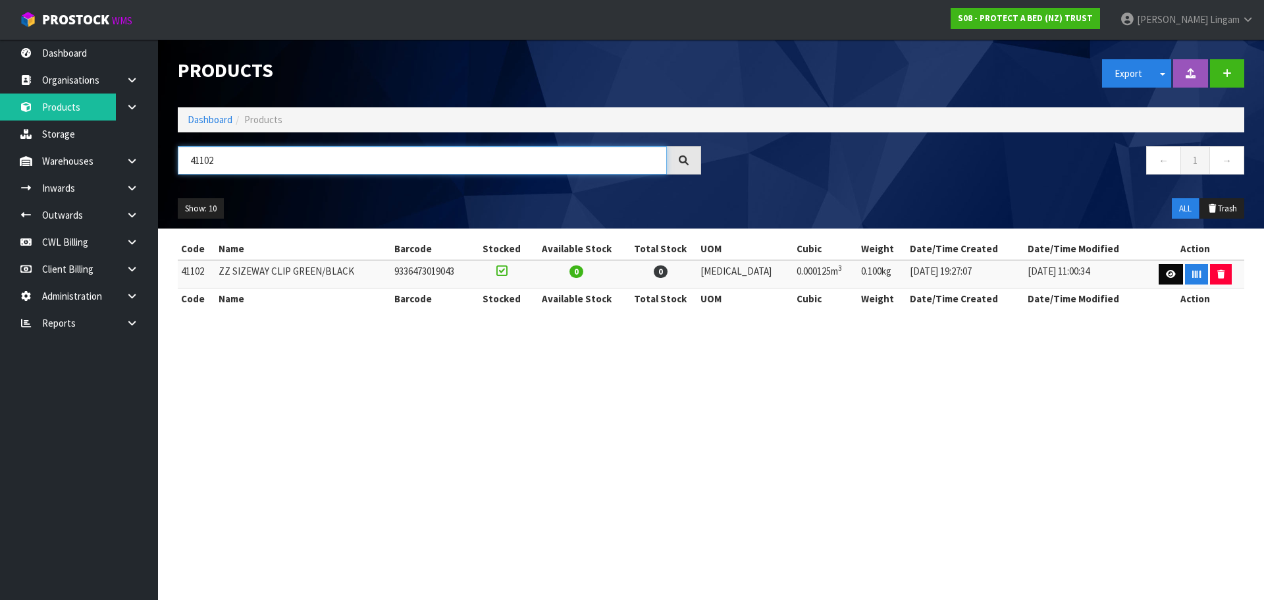
type input "41102"
click at [1165, 271] on icon at bounding box center [1170, 274] width 10 height 9
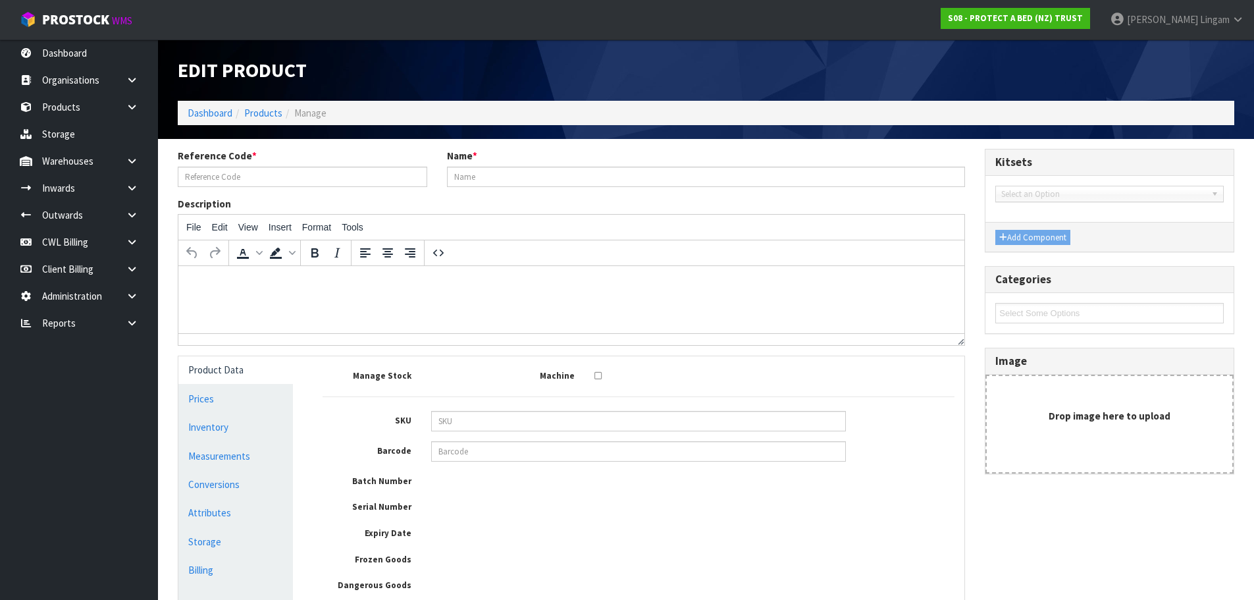
type input "41102"
type input "ZZ SIZEWAY CLIP GREEN/BLACK"
type input "9336473019043"
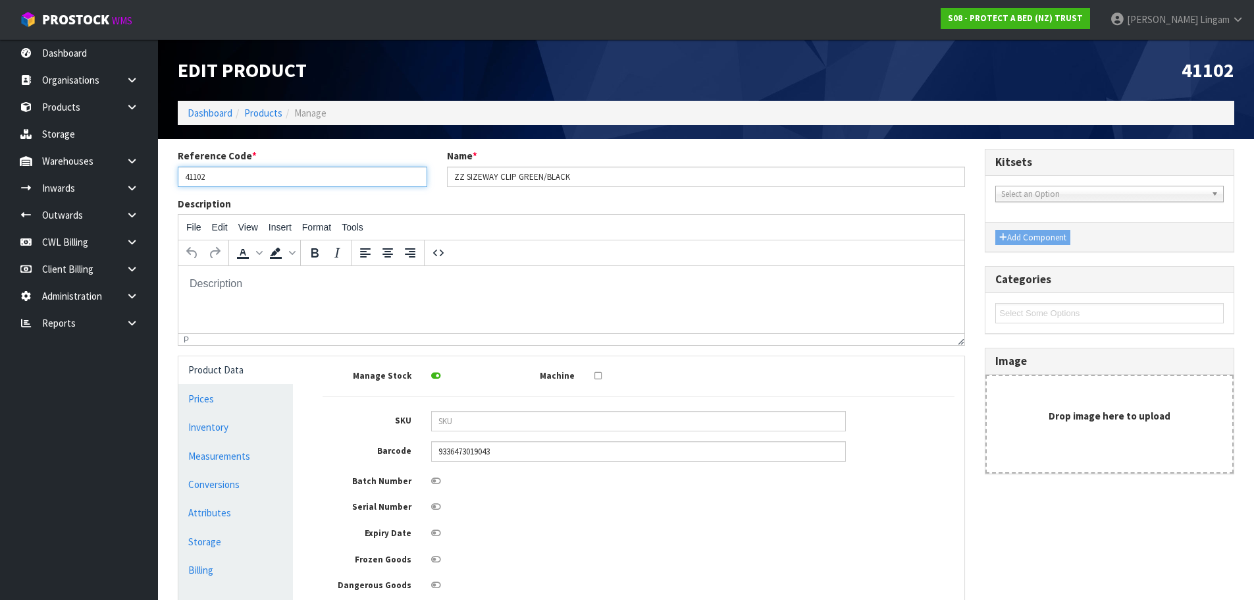
click at [199, 175] on input "41102" at bounding box center [302, 176] width 249 height 20
click at [220, 176] on input "41102" at bounding box center [302, 176] width 249 height 20
drag, startPoint x: 218, startPoint y: 175, endPoint x: 161, endPoint y: 181, distance: 56.9
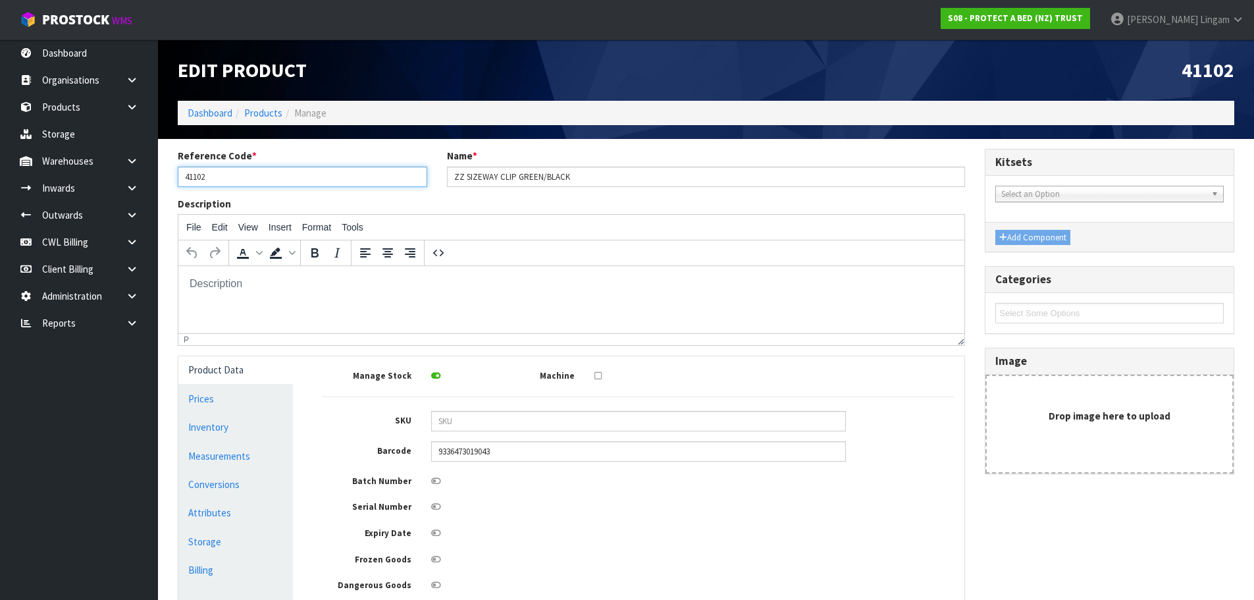
click at [161, 181] on section "Reference Code * 41102 Name * ZZ SIZEWAY CLIP GREEN/BLACK Description File Edit…" at bounding box center [706, 477] width 1096 height 676
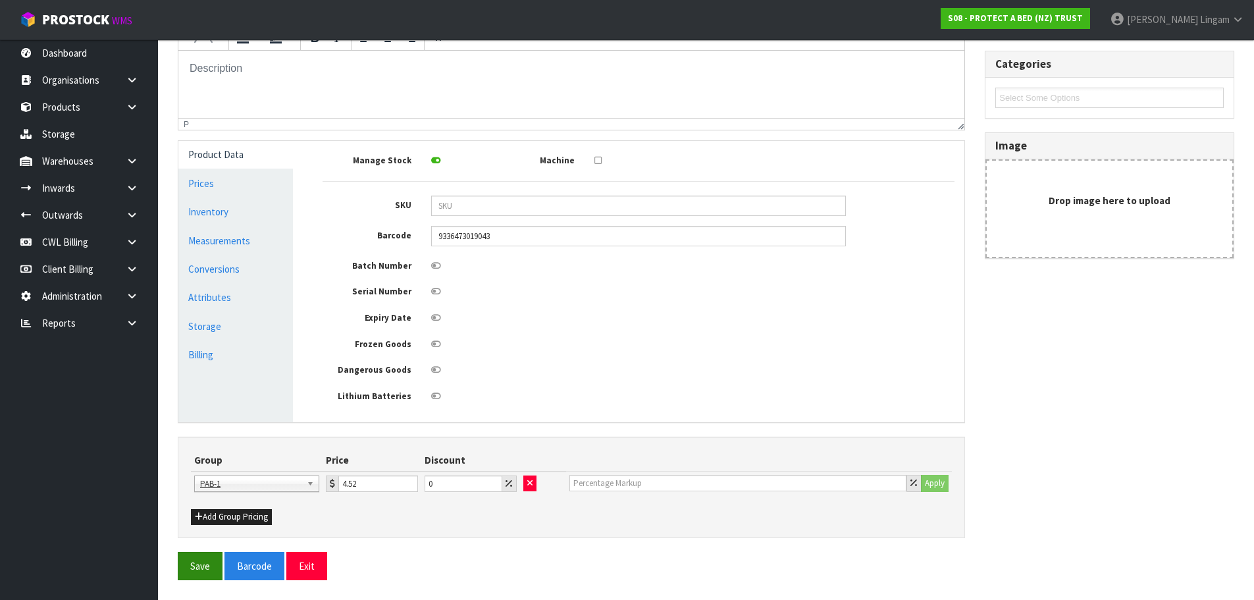
type input "F0206OSF0"
click at [190, 571] on button "Save" at bounding box center [200, 565] width 45 height 28
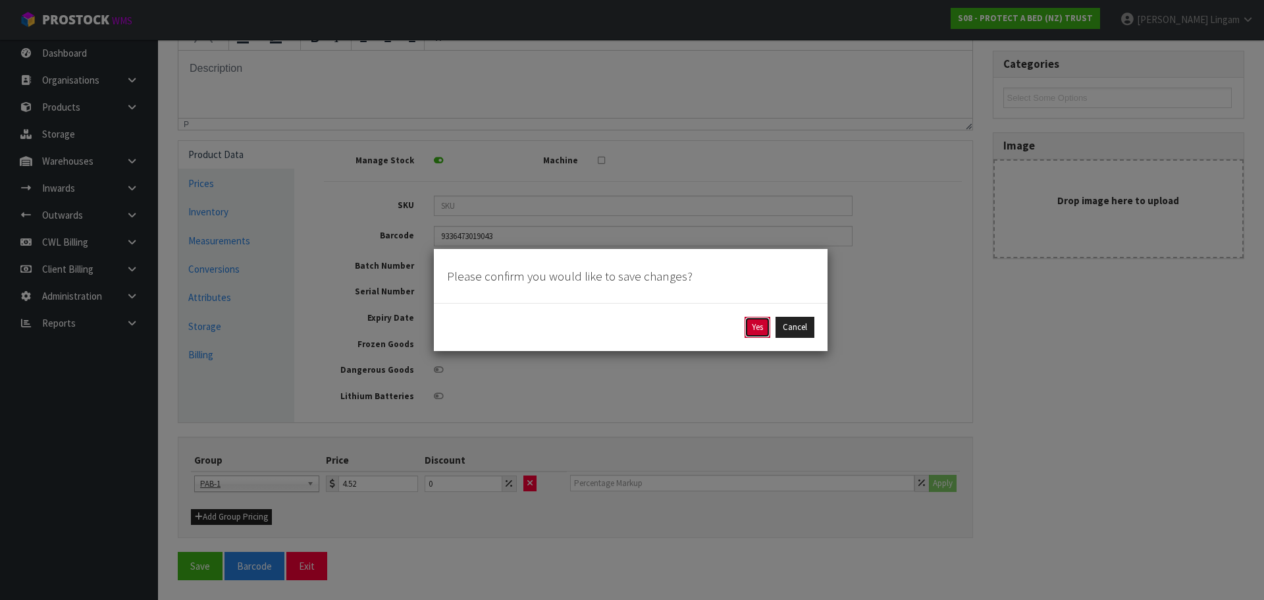
click at [754, 329] on button "Yes" at bounding box center [757, 327] width 26 height 21
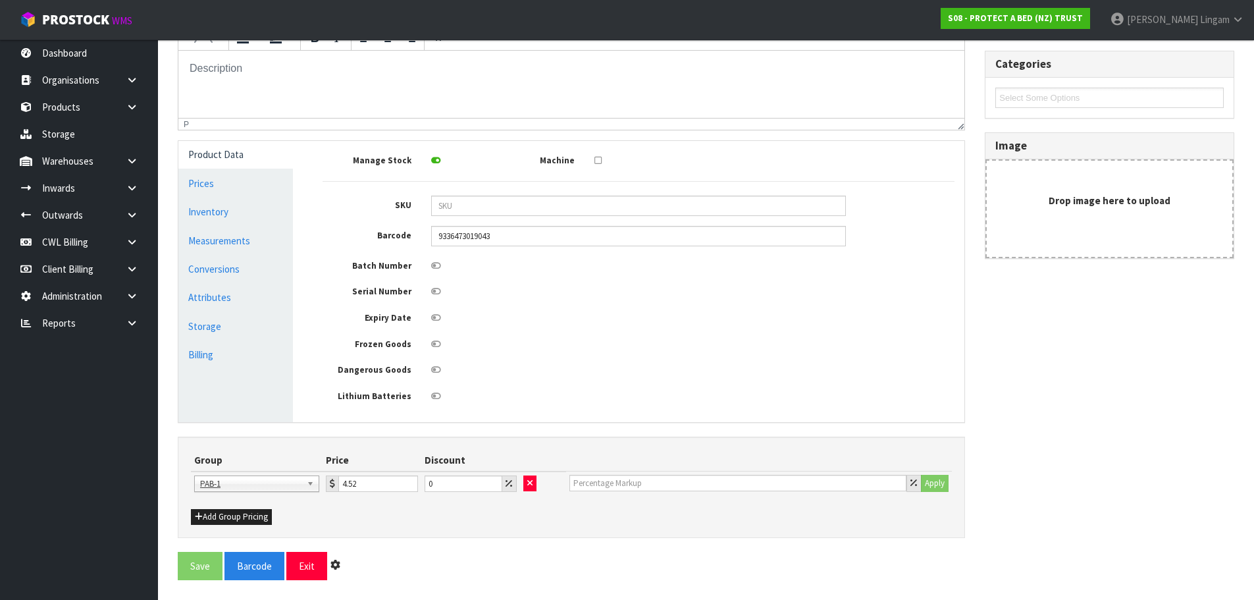
scroll to position [0, 0]
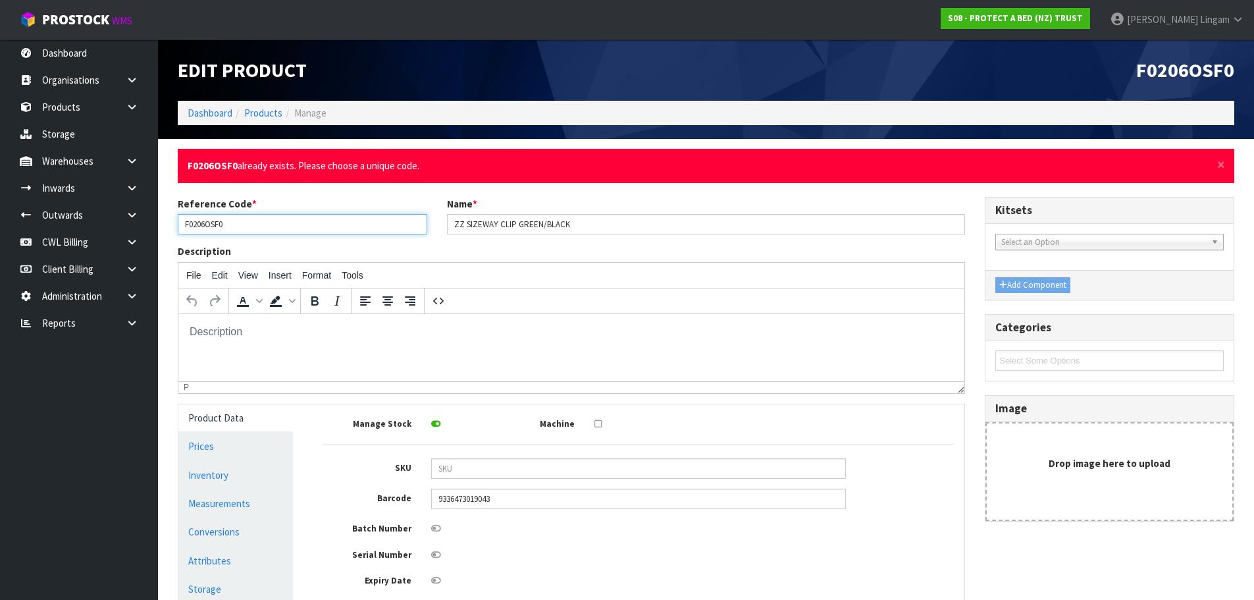
drag, startPoint x: 246, startPoint y: 226, endPoint x: 173, endPoint y: 232, distance: 73.3
click at [173, 232] on div "Reference Code * F0206OSF0" at bounding box center [302, 216] width 269 height 38
click at [273, 116] on link "Products" at bounding box center [263, 113] width 38 height 13
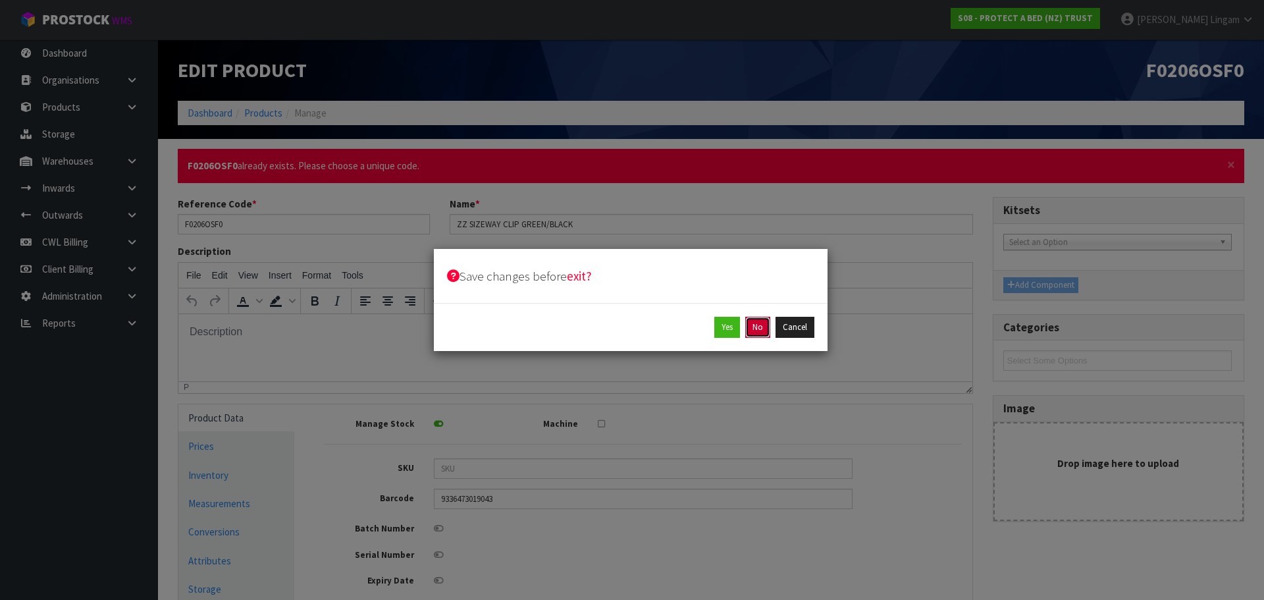
click at [759, 326] on button "No" at bounding box center [757, 327] width 25 height 21
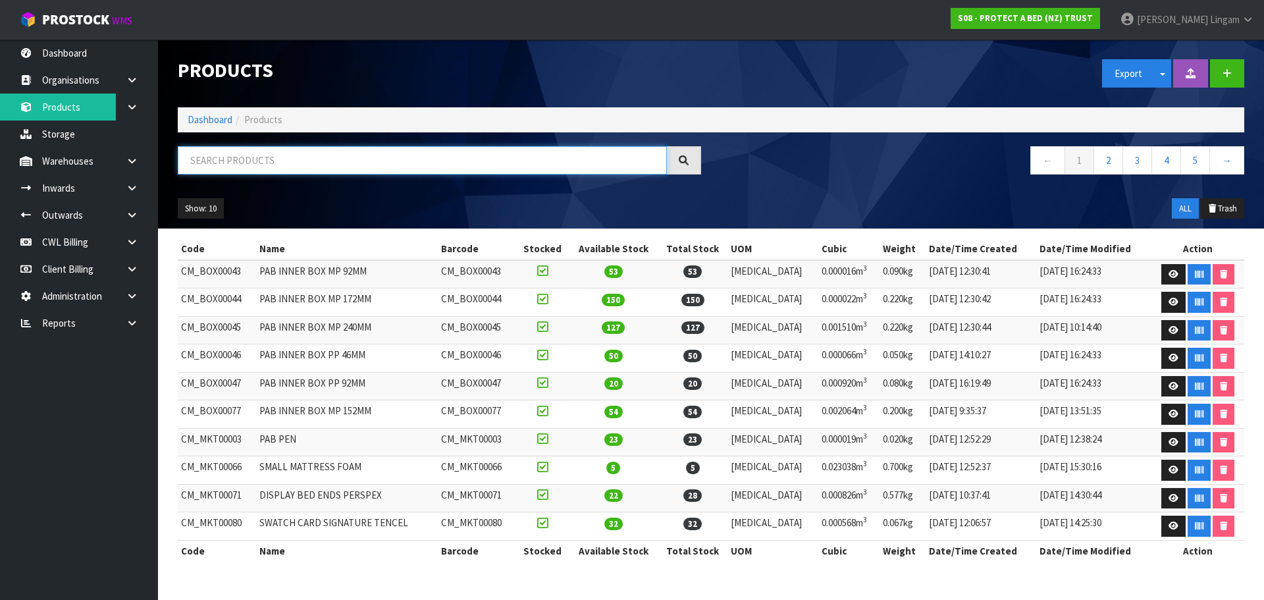
click at [306, 166] on input "text" at bounding box center [422, 160] width 489 height 28
paste input "F0206OSF0"
type input "F0206OSF0"
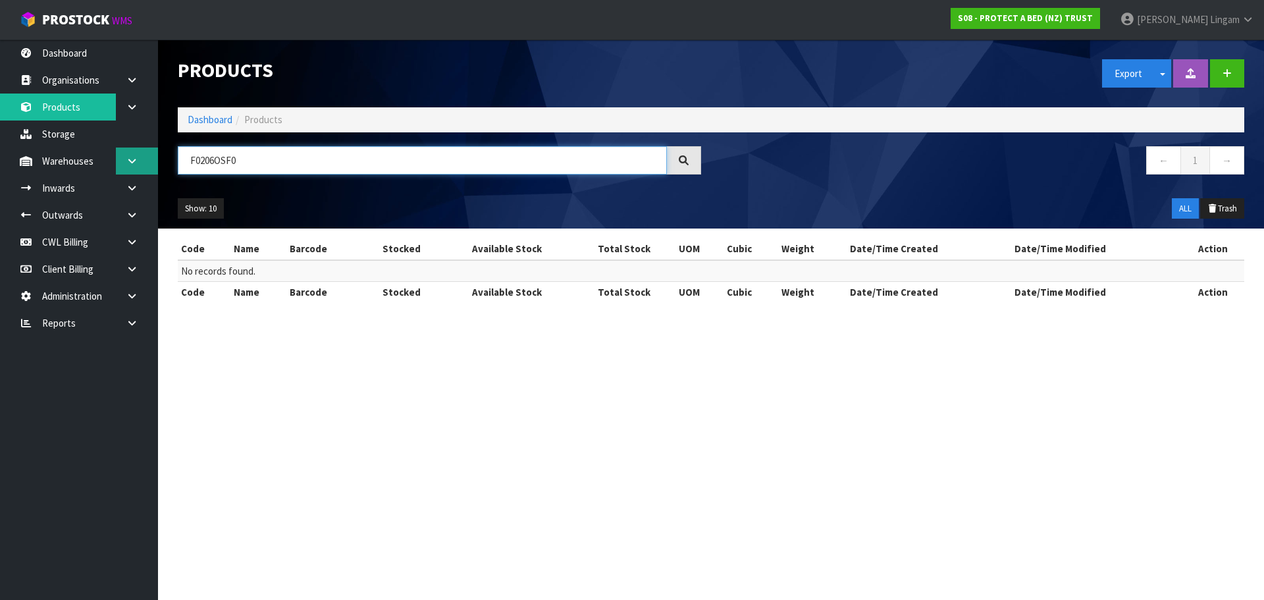
drag, startPoint x: 267, startPoint y: 155, endPoint x: 155, endPoint y: 165, distance: 112.3
click at [155, 165] on body "Toggle navigation ProStock WMS S08 - PROTECT A BED (NZ) TRUST [PERSON_NAME] Log…" at bounding box center [632, 300] width 1264 height 600
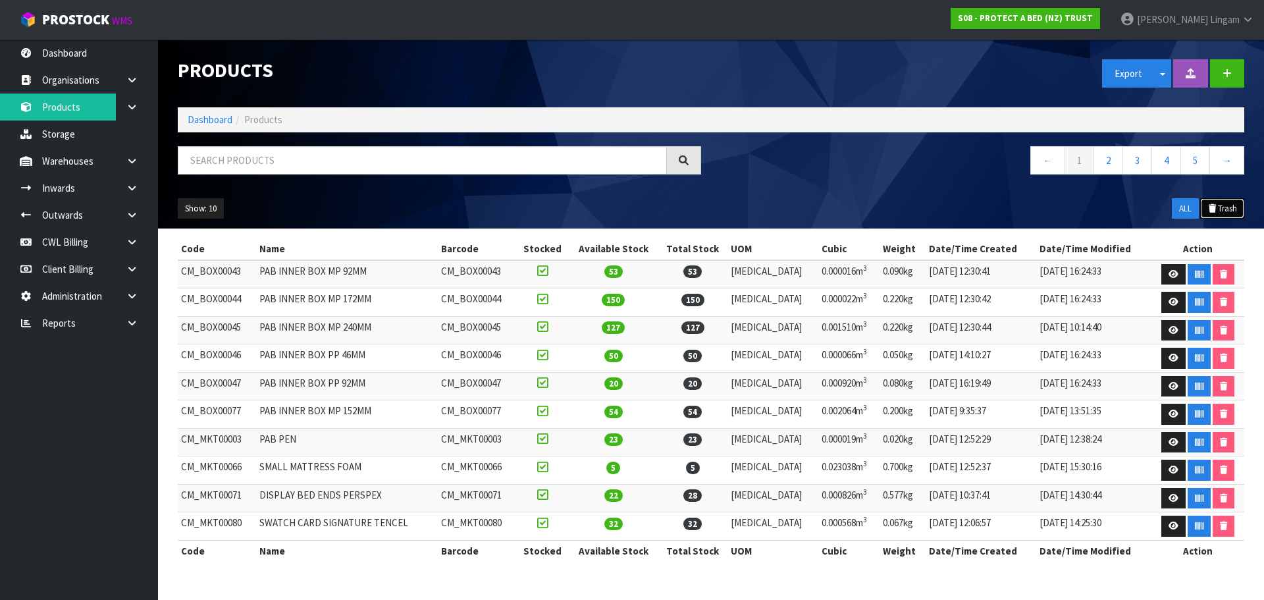
click at [1225, 213] on button "Trash" at bounding box center [1222, 208] width 44 height 21
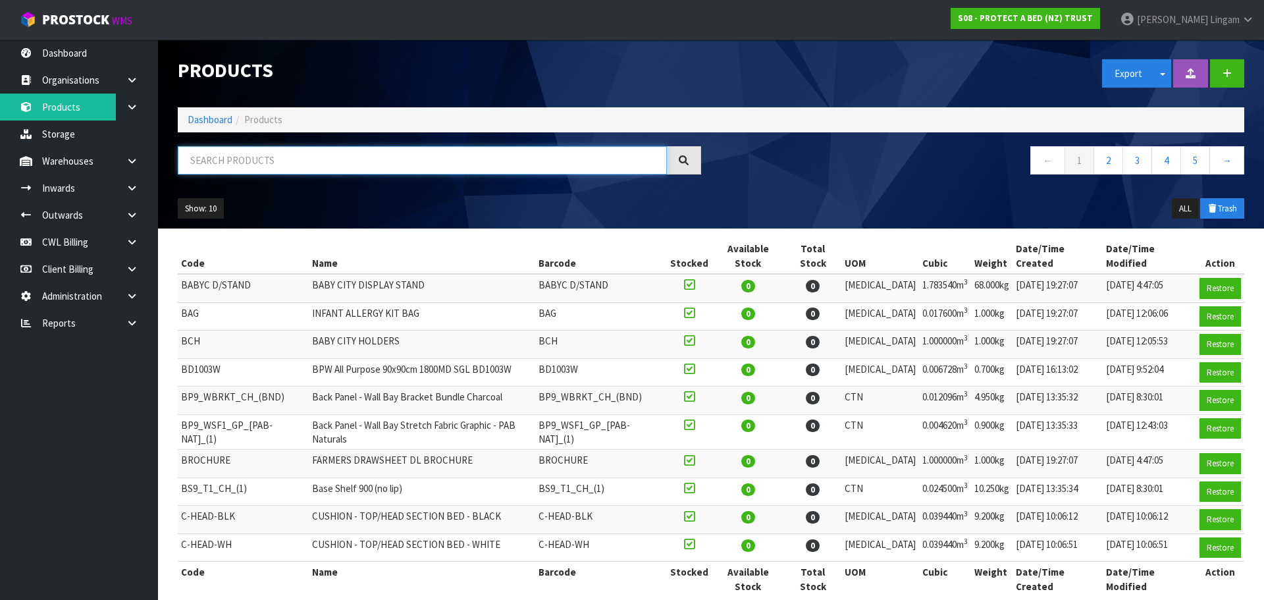
click at [265, 168] on input "text" at bounding box center [422, 160] width 489 height 28
paste input "F0206OSF0"
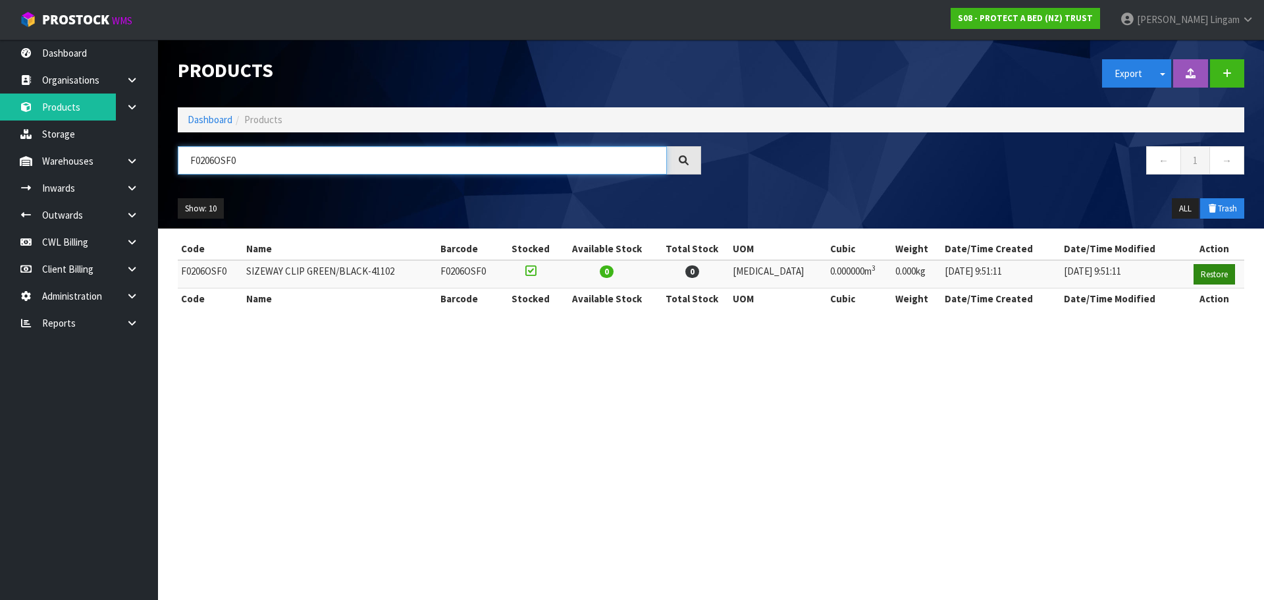
type input "F0206OSF0"
click at [1214, 270] on button "Restore" at bounding box center [1213, 274] width 41 height 21
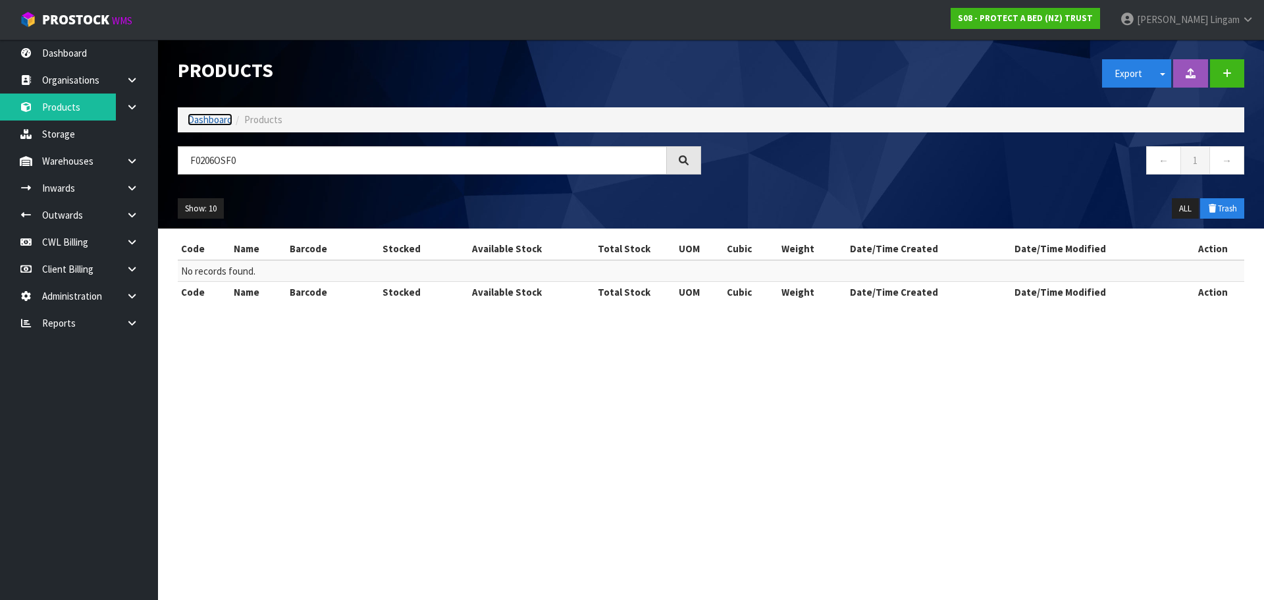
click at [205, 119] on link "Dashboard" at bounding box center [210, 119] width 45 height 13
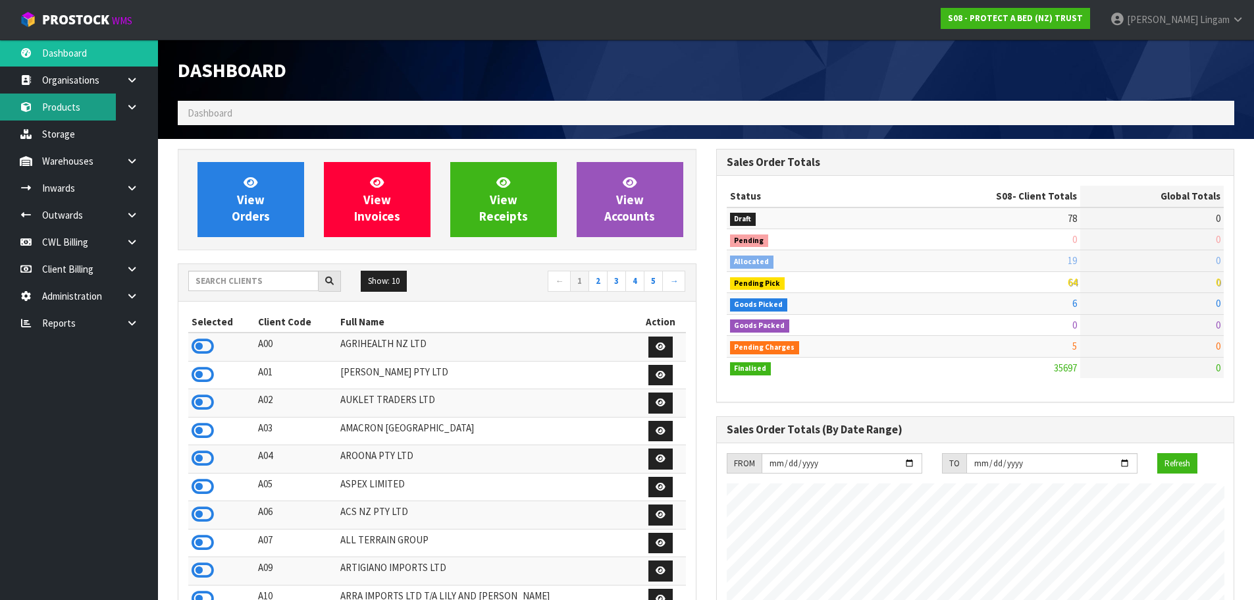
scroll to position [997, 538]
click at [66, 110] on link "Products" at bounding box center [79, 106] width 158 height 27
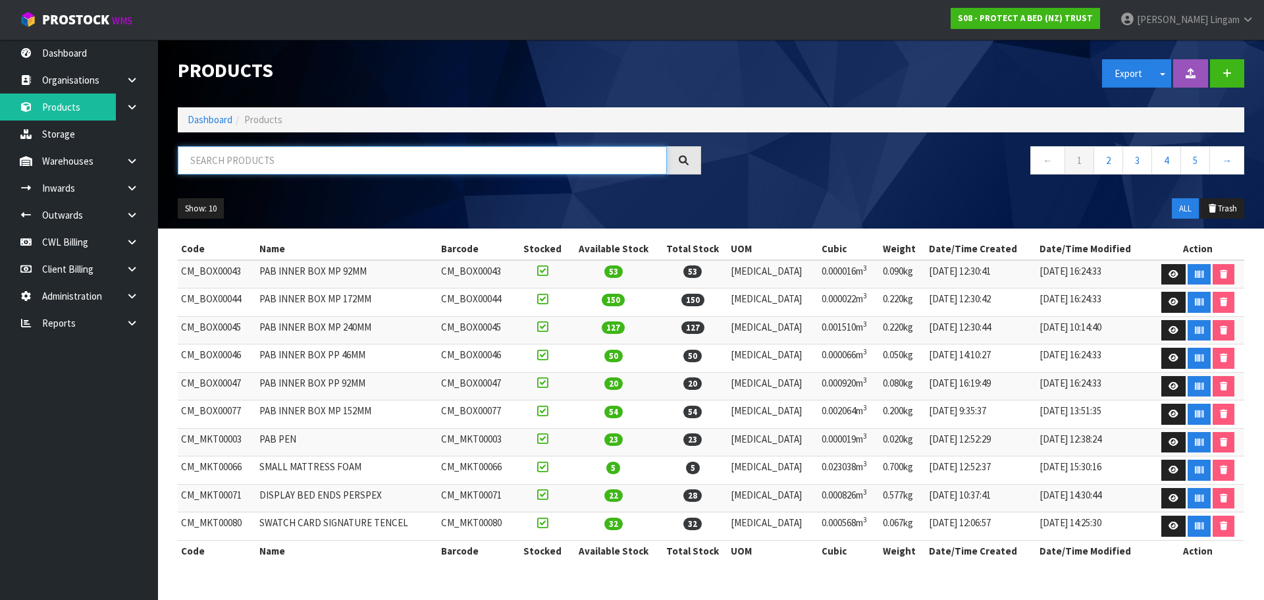
click at [364, 165] on input "text" at bounding box center [422, 160] width 489 height 28
paste input "F0206OSF0"
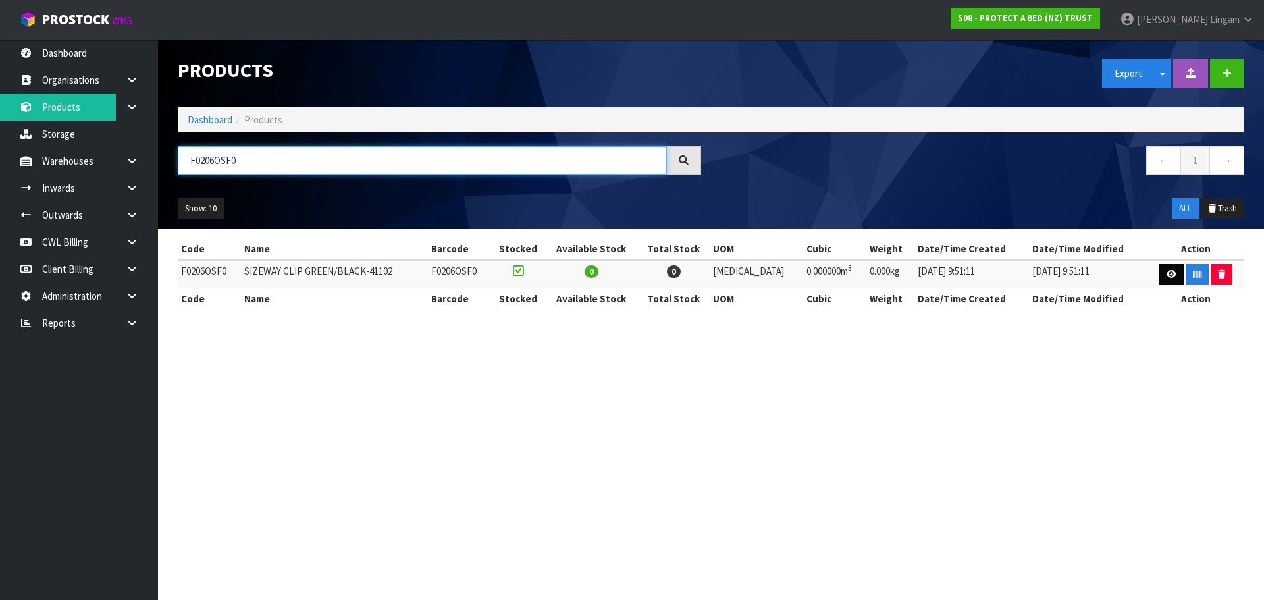
type input "F0206OSF0"
click at [1167, 272] on icon at bounding box center [1171, 274] width 10 height 9
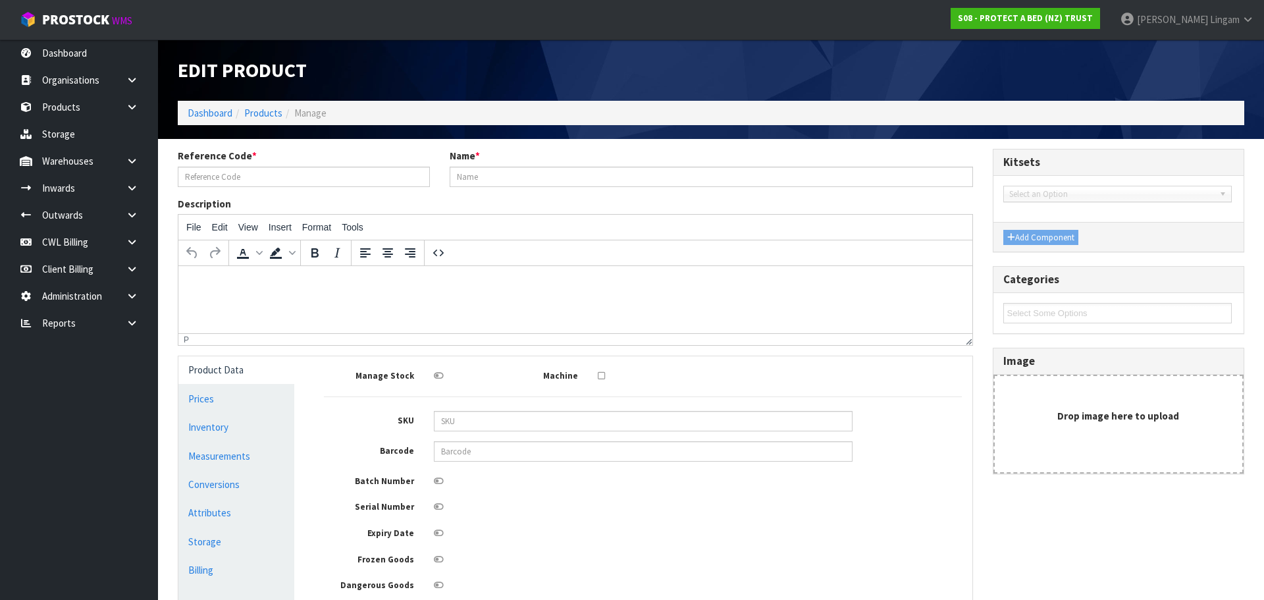
type input "F0206OSF0"
type input "SIZEWAY CLIP GREEN/BLACK-41102"
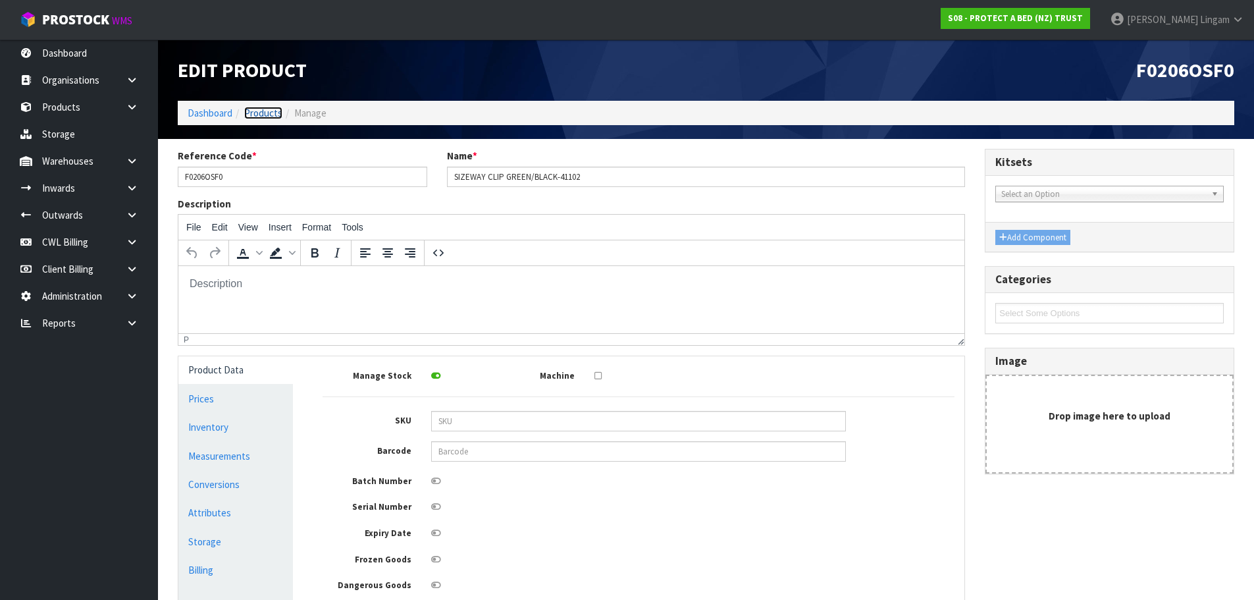
click at [266, 112] on link "Products" at bounding box center [263, 113] width 38 height 13
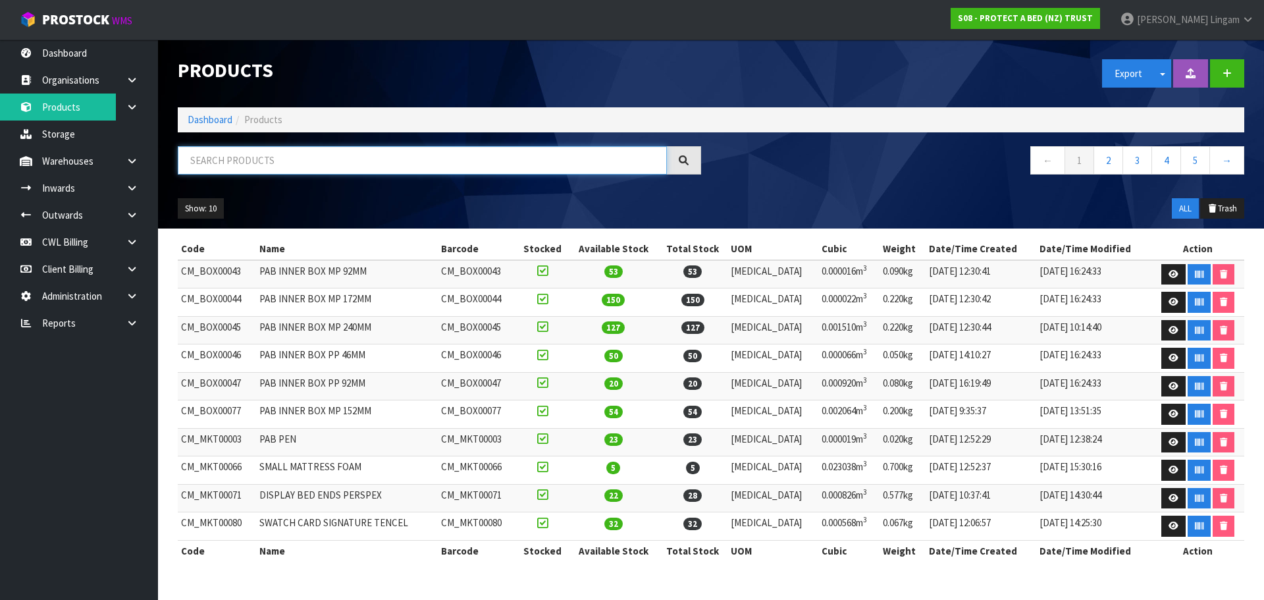
click at [251, 161] on input "text" at bounding box center [422, 160] width 489 height 28
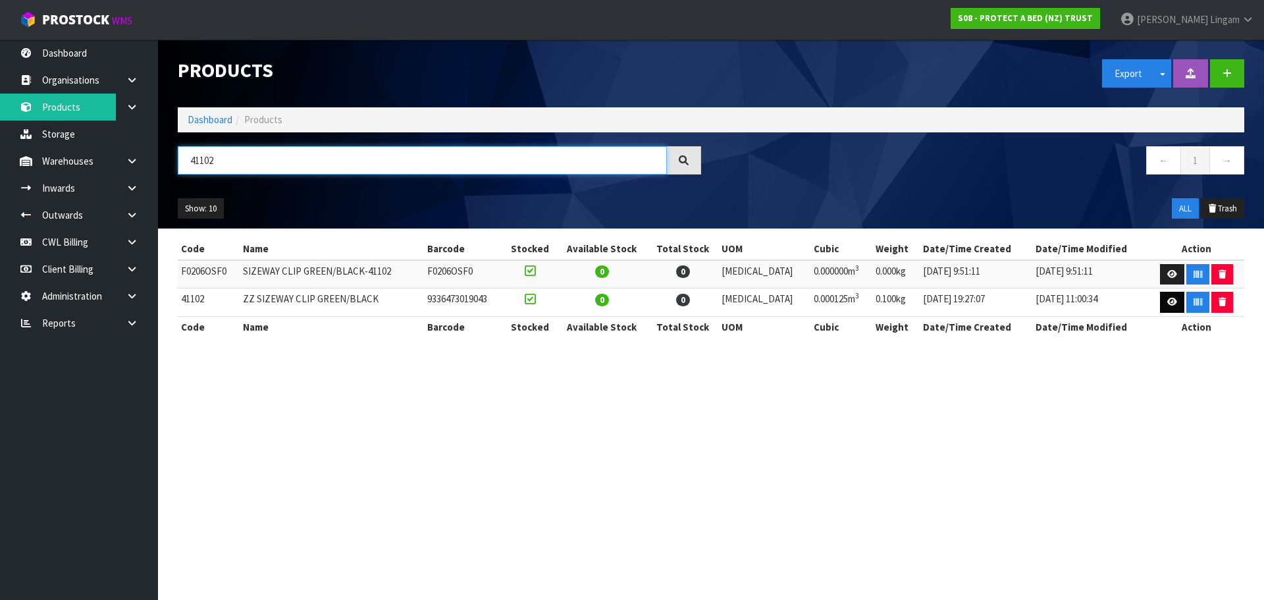
type input "41102"
click at [1162, 304] on link at bounding box center [1172, 302] width 24 height 21
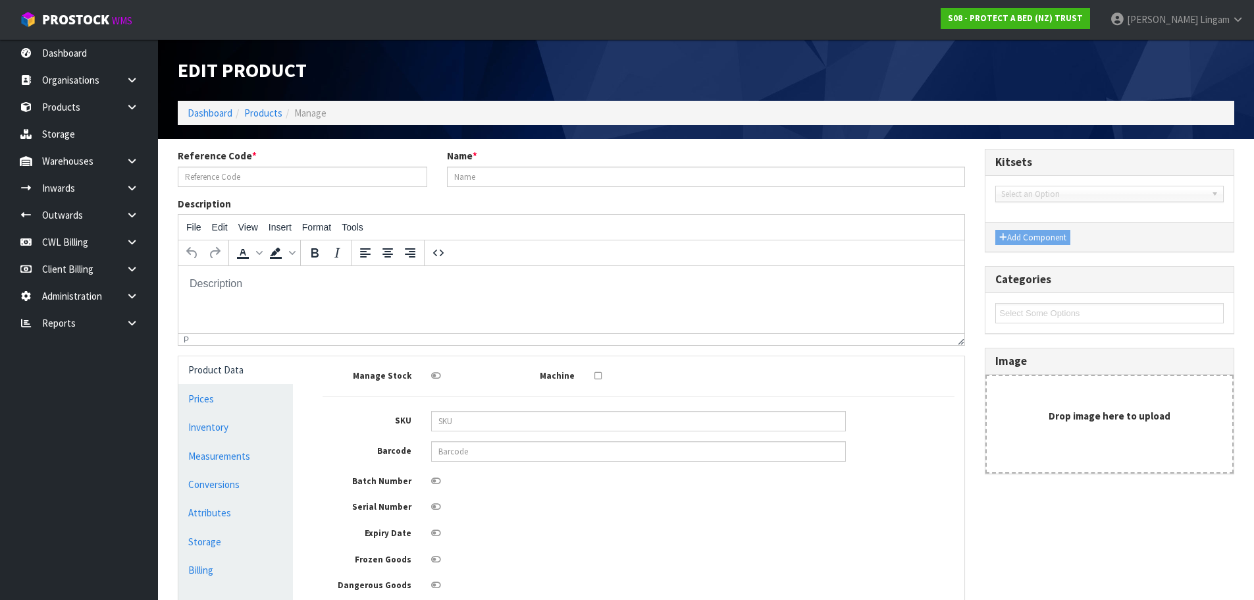
type input "41102"
type input "ZZ SIZEWAY CLIP GREEN/BLACK"
type input "9336473019043"
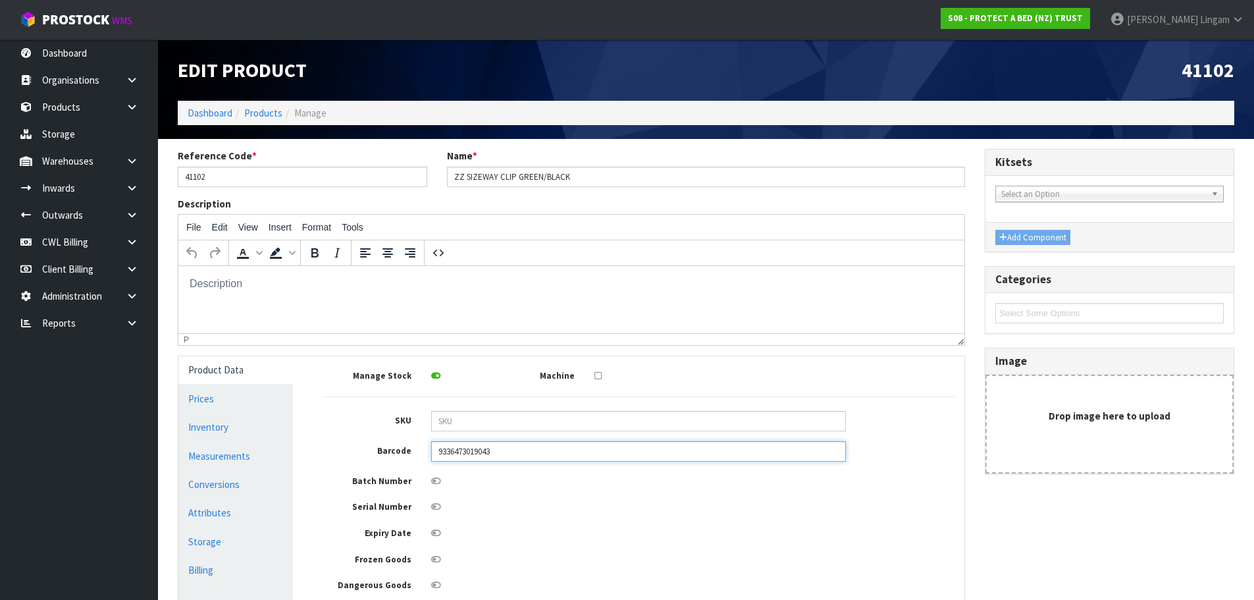
drag, startPoint x: 513, startPoint y: 452, endPoint x: 411, endPoint y: 463, distance: 102.5
click at [411, 463] on div "Manage Stock Machine SKU Barcode 9336473019043 Batch Number Serial Number Expir…" at bounding box center [638, 491] width 632 height 251
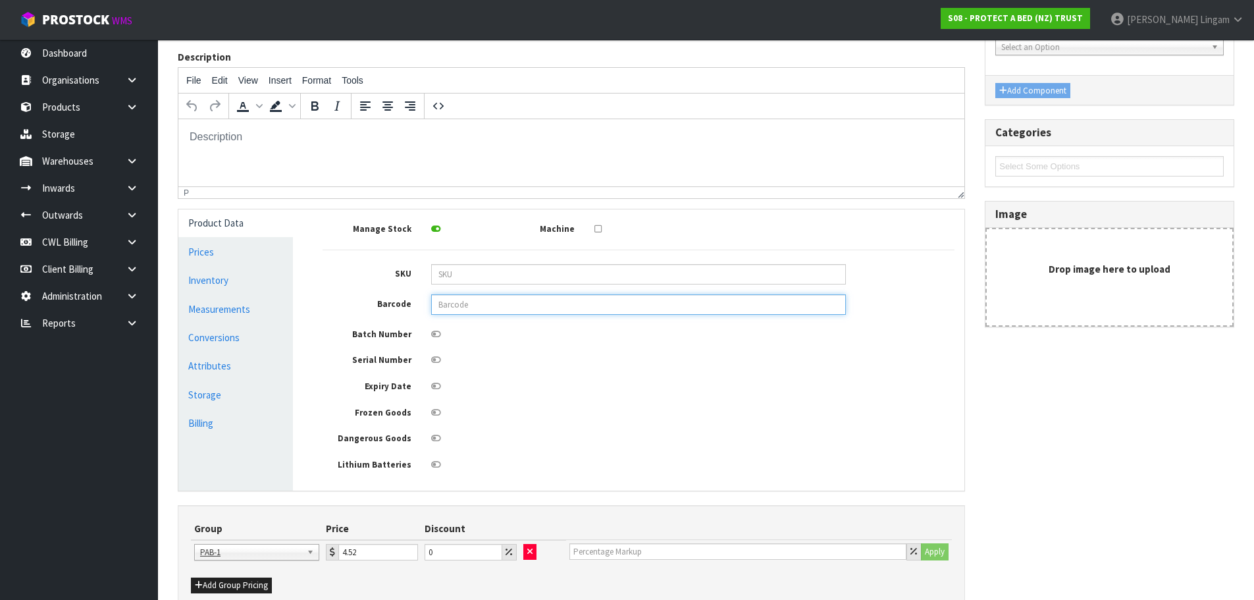
scroll to position [215, 0]
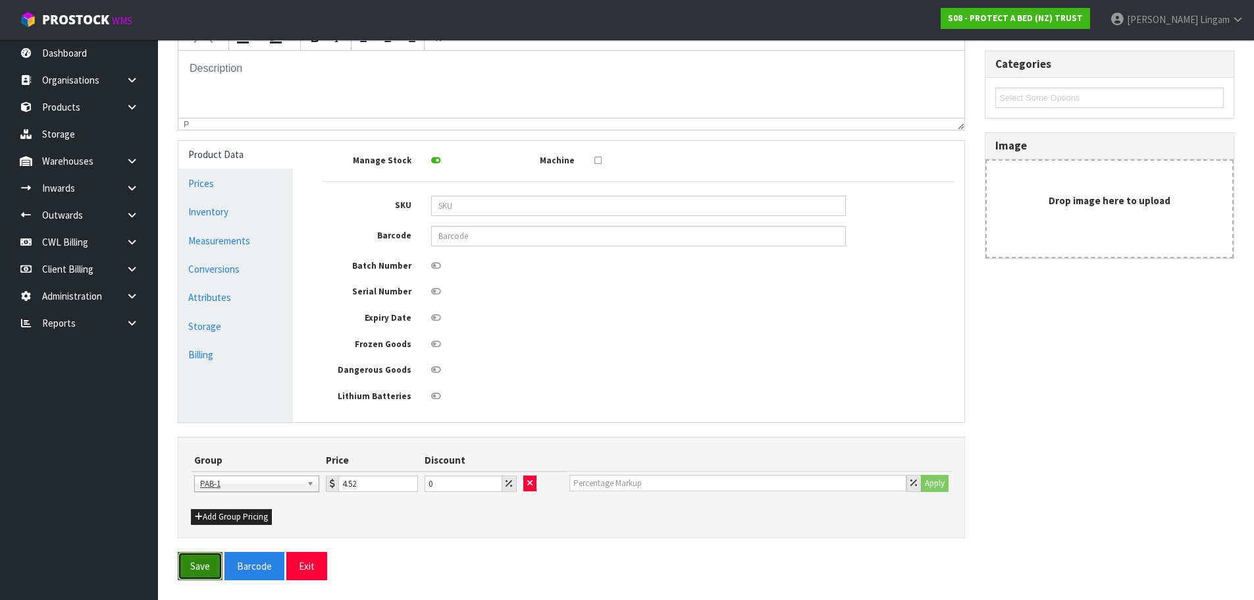
click at [195, 573] on button "Save" at bounding box center [200, 565] width 45 height 28
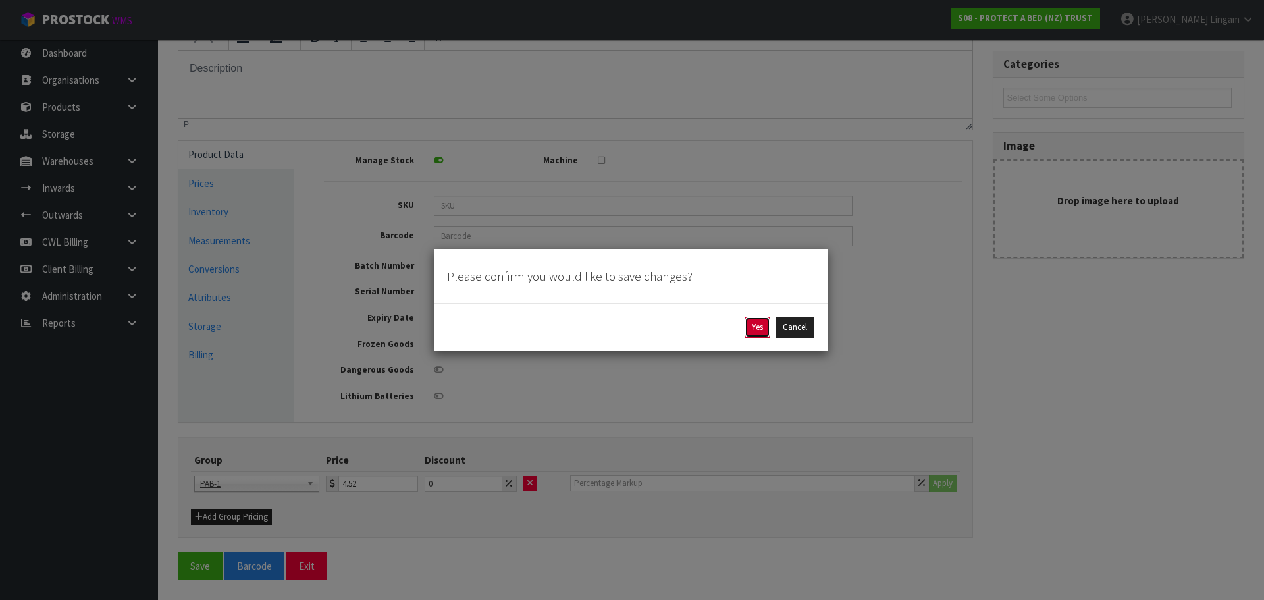
click at [757, 327] on button "Yes" at bounding box center [757, 327] width 26 height 21
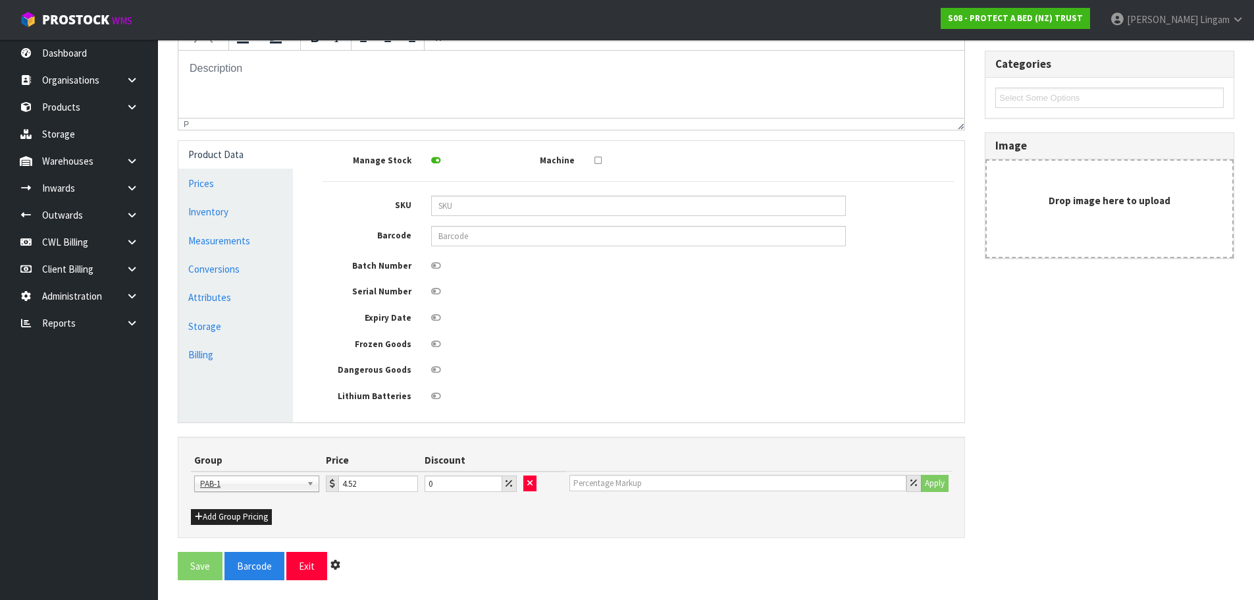
scroll to position [0, 0]
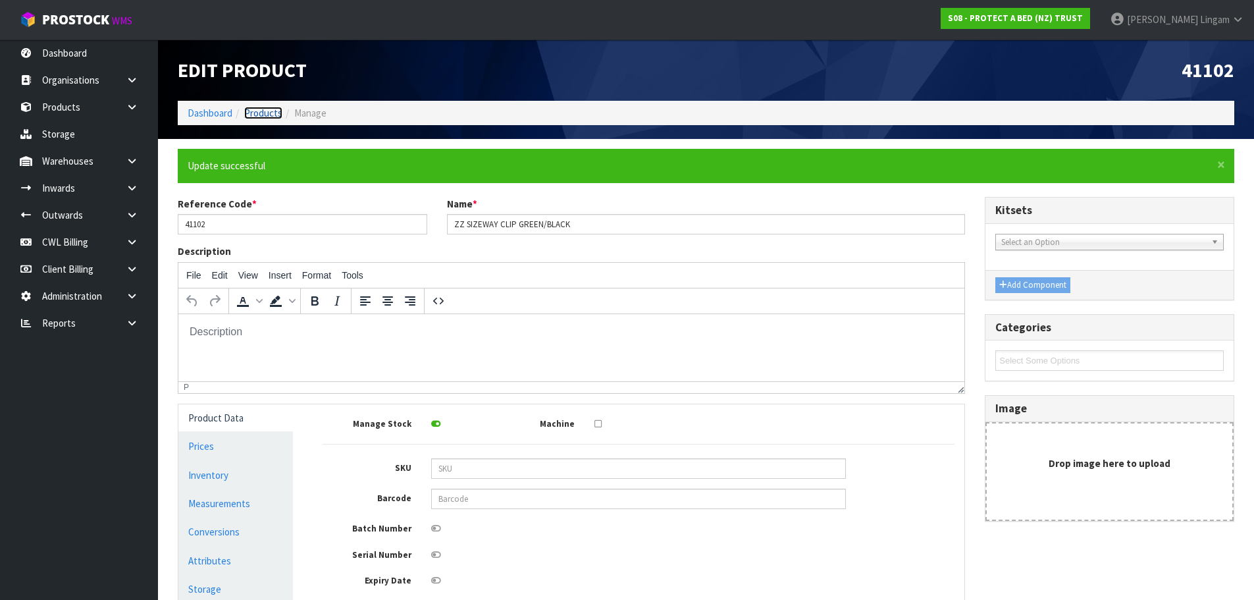
click at [259, 114] on link "Products" at bounding box center [263, 113] width 38 height 13
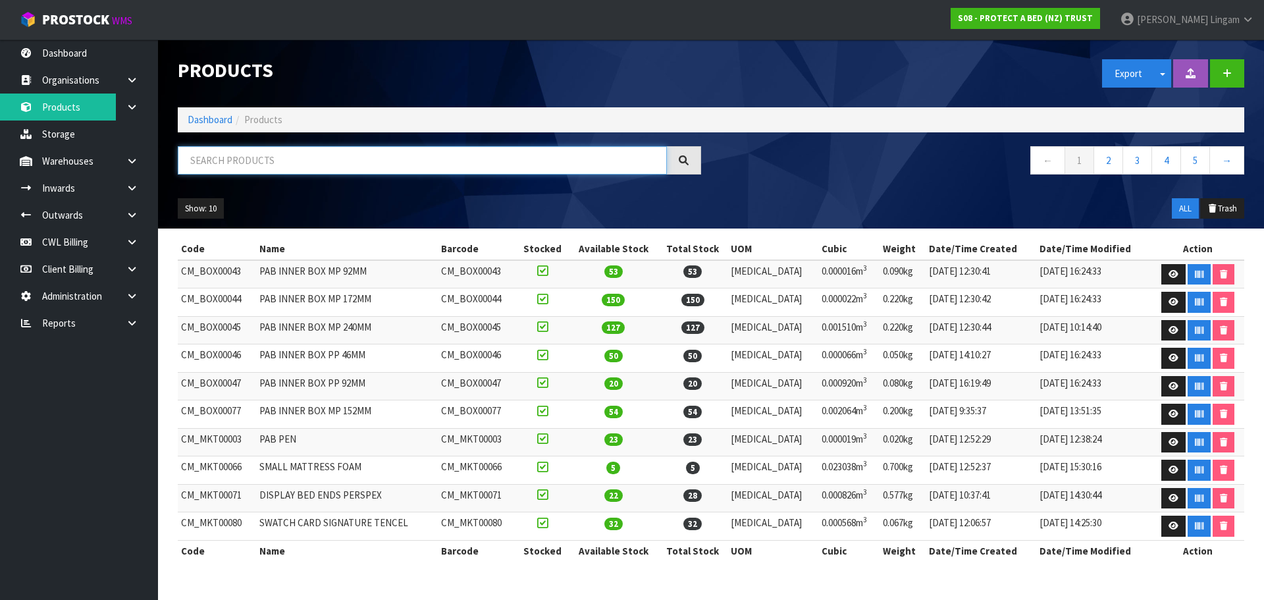
click at [338, 163] on input "text" at bounding box center [422, 160] width 489 height 28
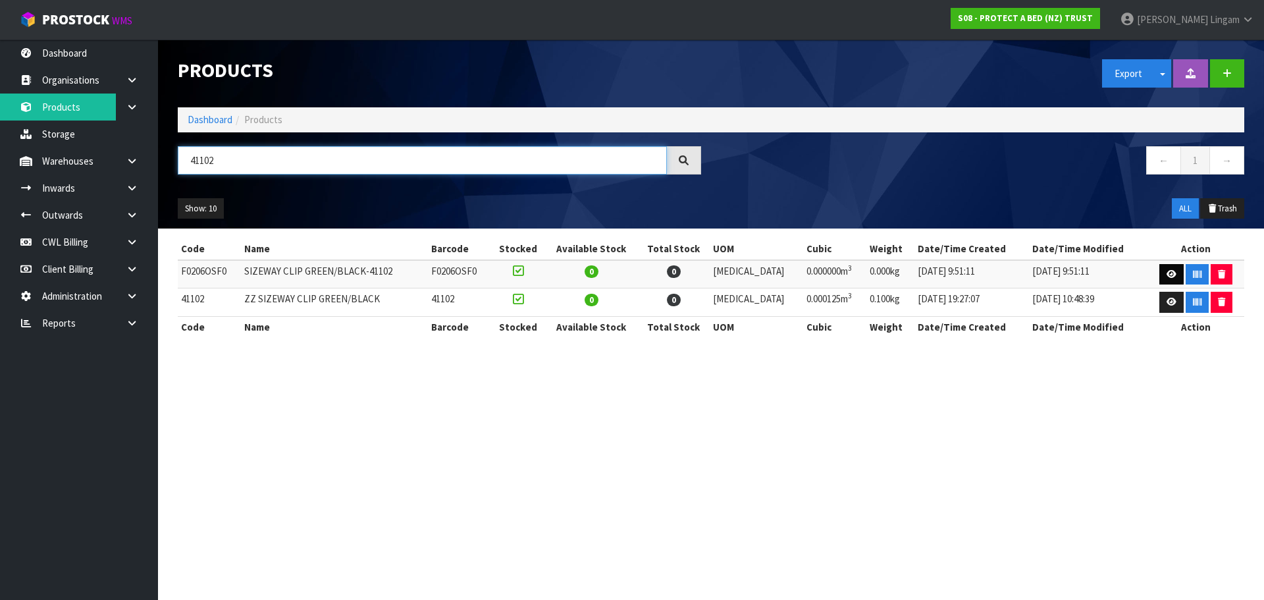
type input "41102"
click at [1163, 268] on link at bounding box center [1171, 274] width 24 height 21
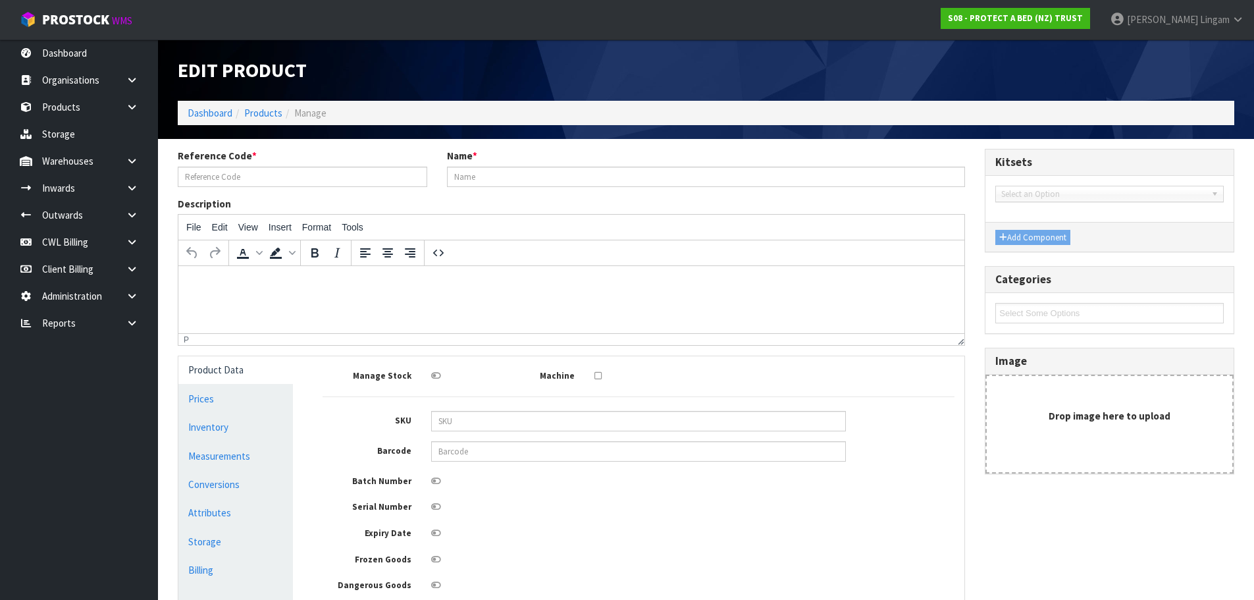
type input "F0206OSF0"
type input "SIZEWAY CLIP GREEN/BLACK-41102"
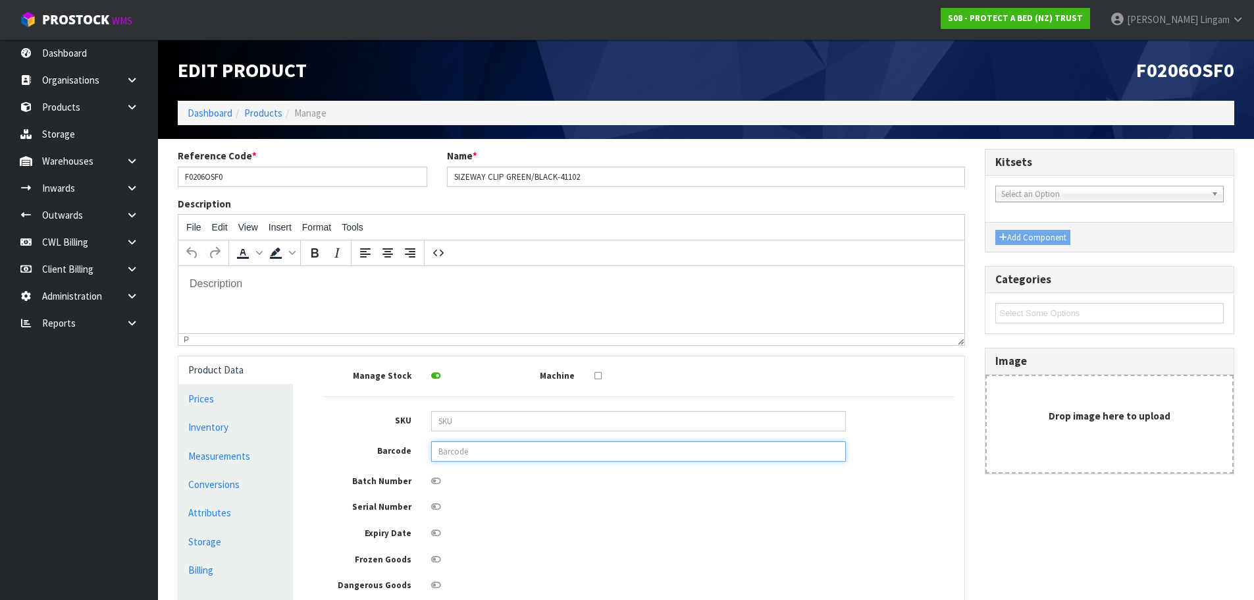
click at [447, 453] on input "text" at bounding box center [638, 451] width 415 height 20
paste input "9336473019043"
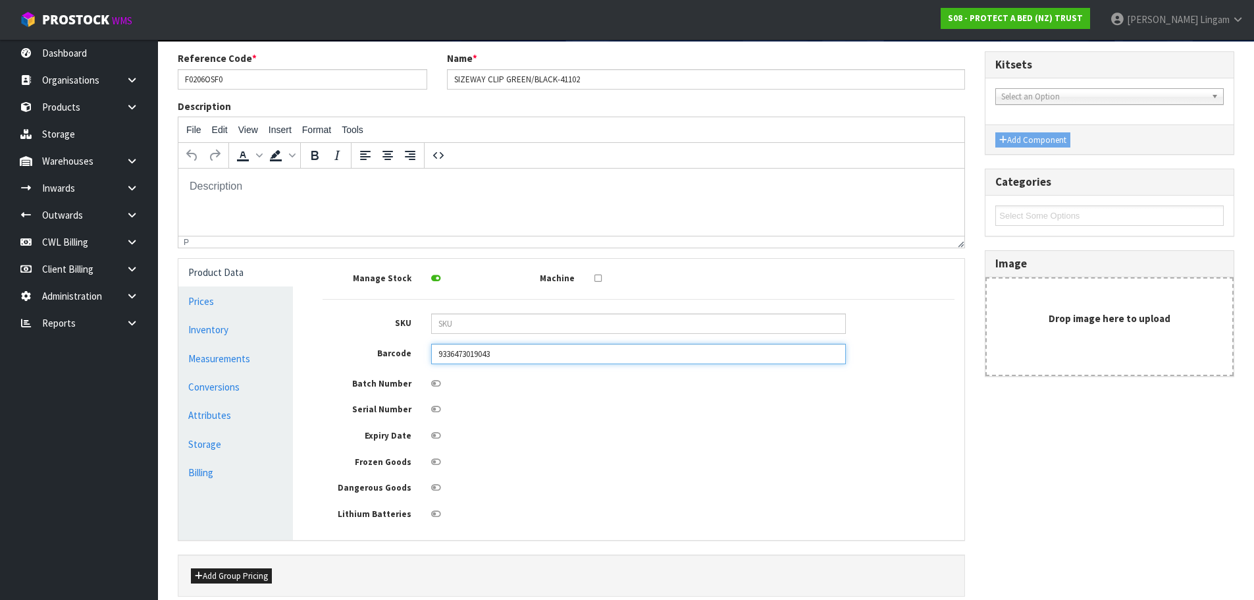
scroll to position [157, 0]
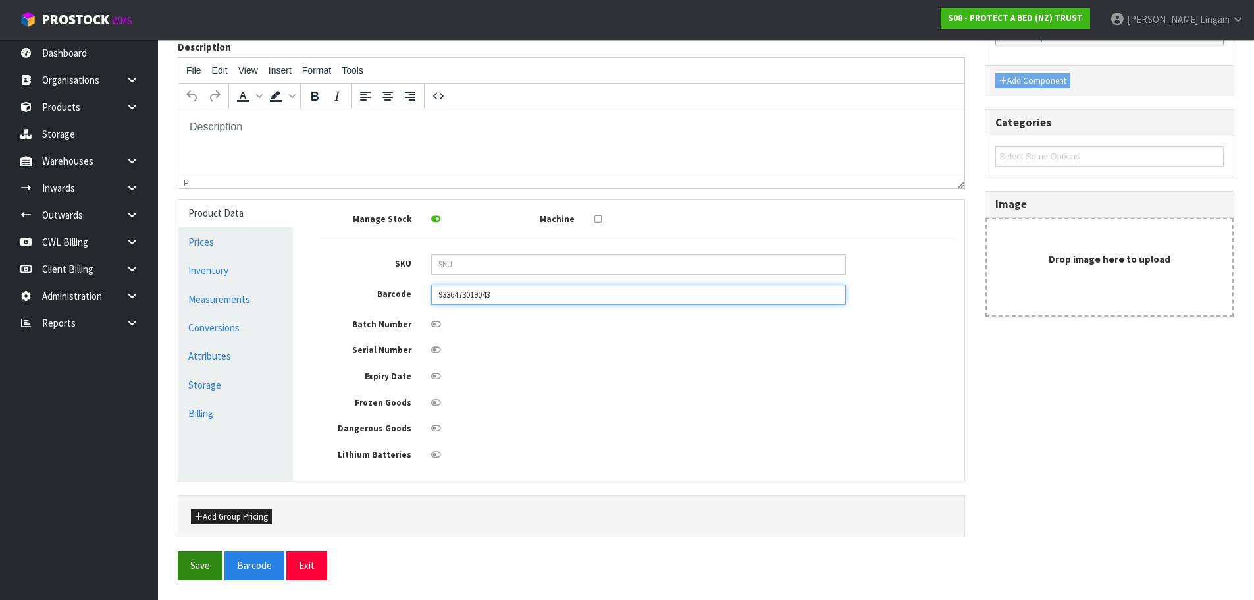
type input "9336473019043"
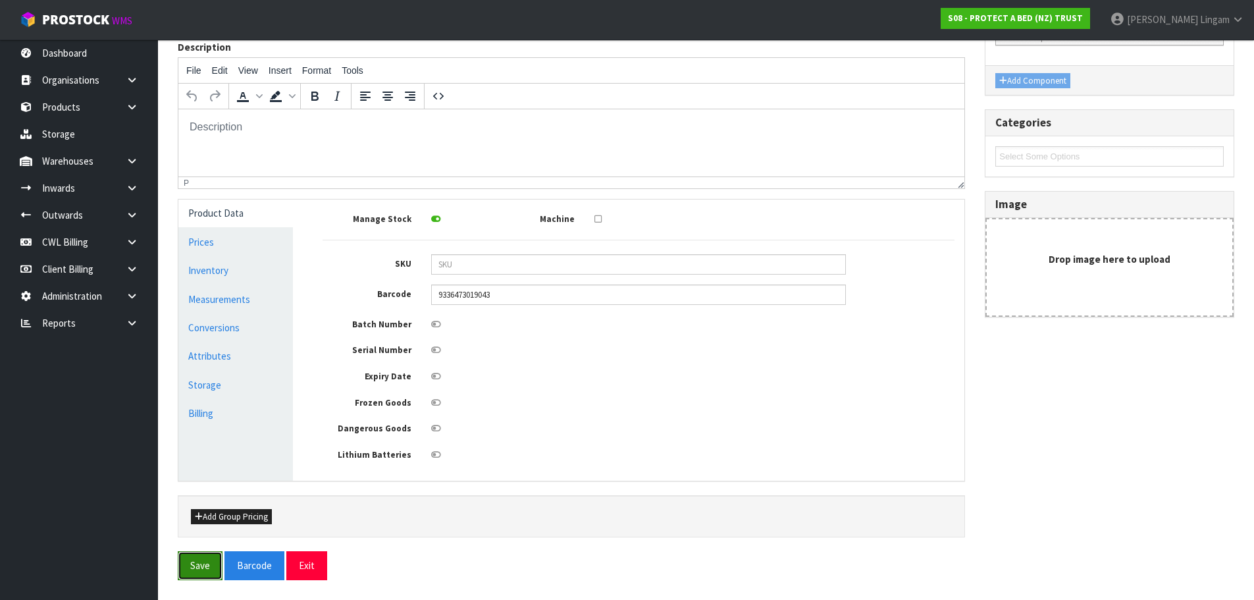
click at [209, 569] on button "Save" at bounding box center [200, 565] width 45 height 28
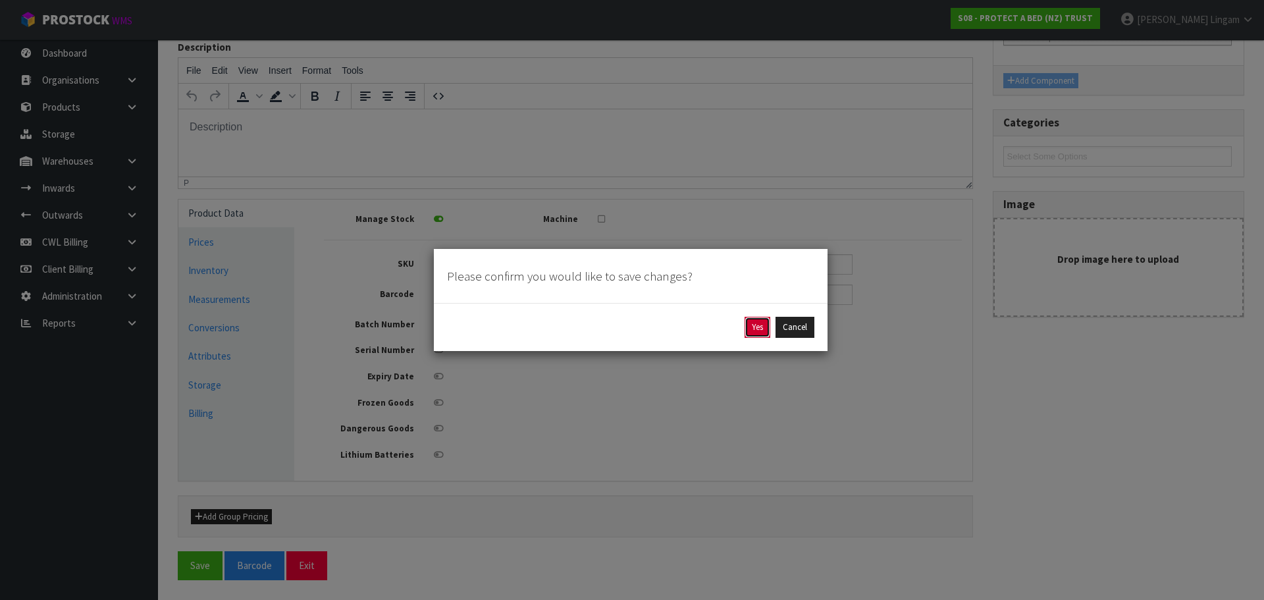
click at [763, 331] on button "Yes" at bounding box center [757, 327] width 26 height 21
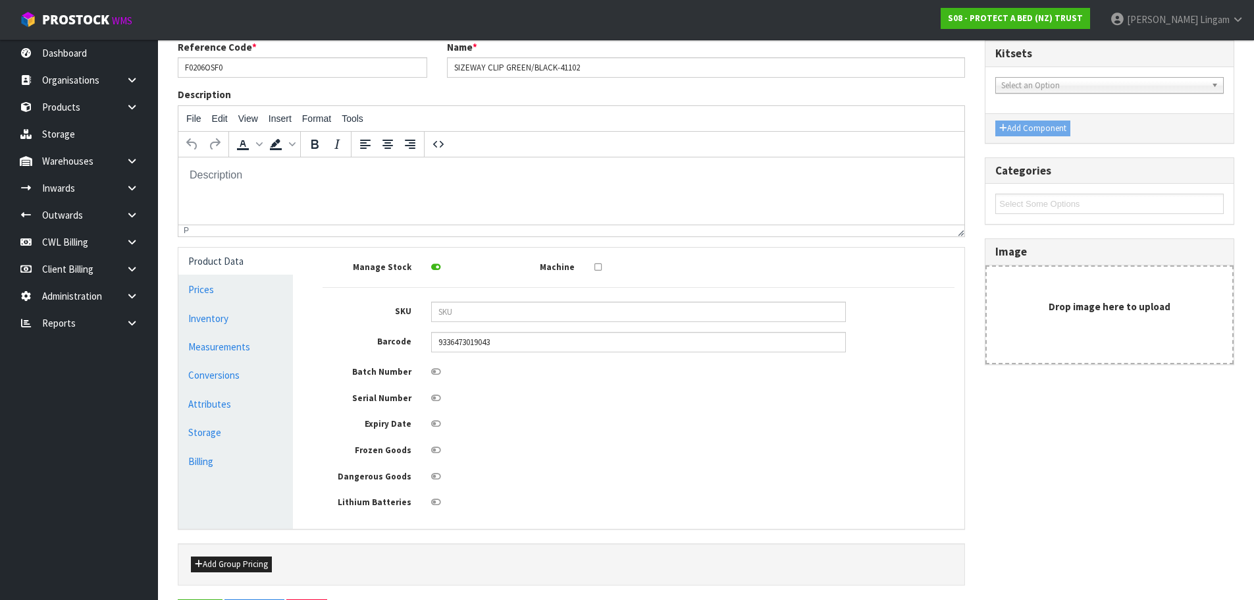
scroll to position [0, 0]
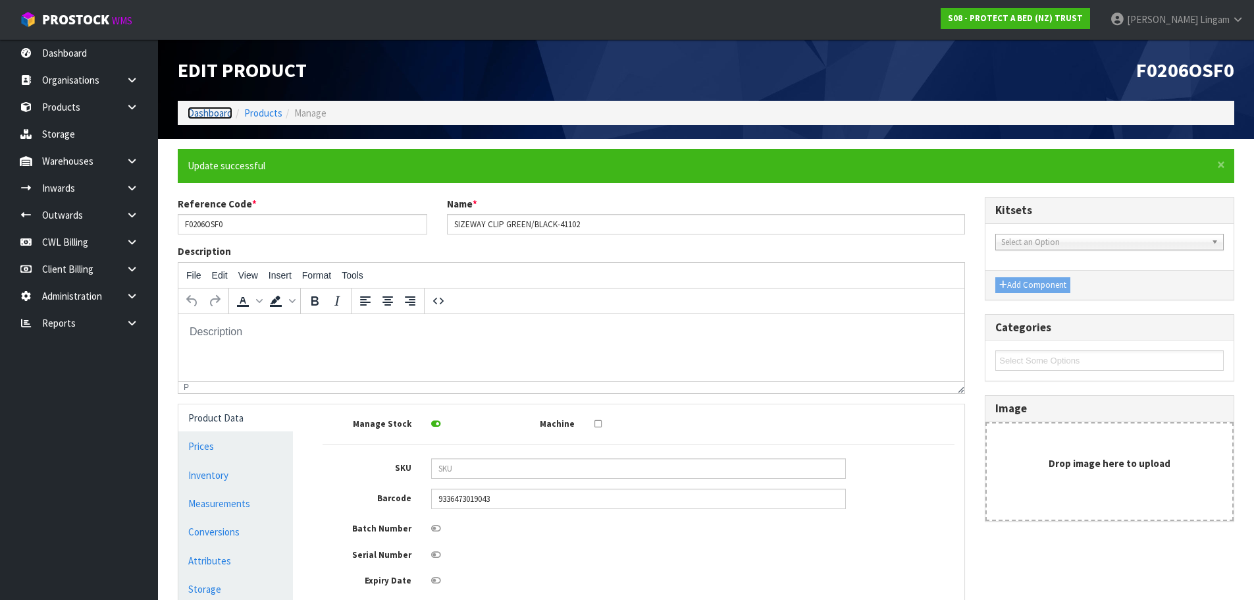
click at [202, 114] on link "Dashboard" at bounding box center [210, 113] width 45 height 13
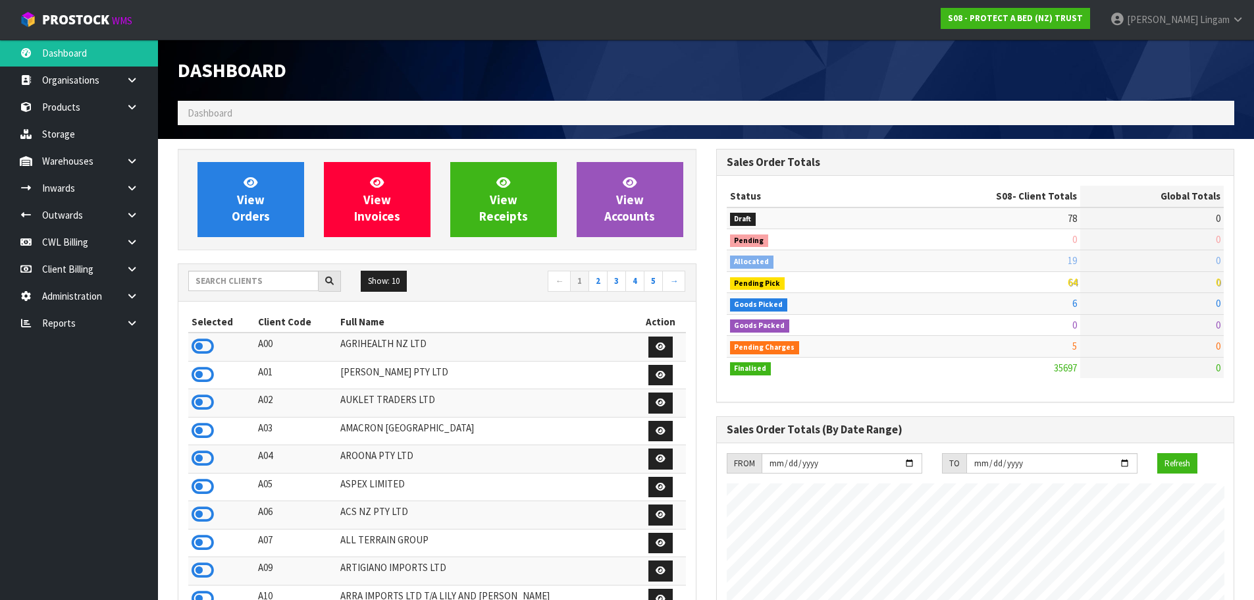
scroll to position [997, 538]
click at [282, 282] on input "text" at bounding box center [253, 280] width 130 height 20
click at [745, 82] on div "Dashboard" at bounding box center [706, 69] width 1076 height 61
click at [281, 287] on input "text" at bounding box center [253, 280] width 130 height 20
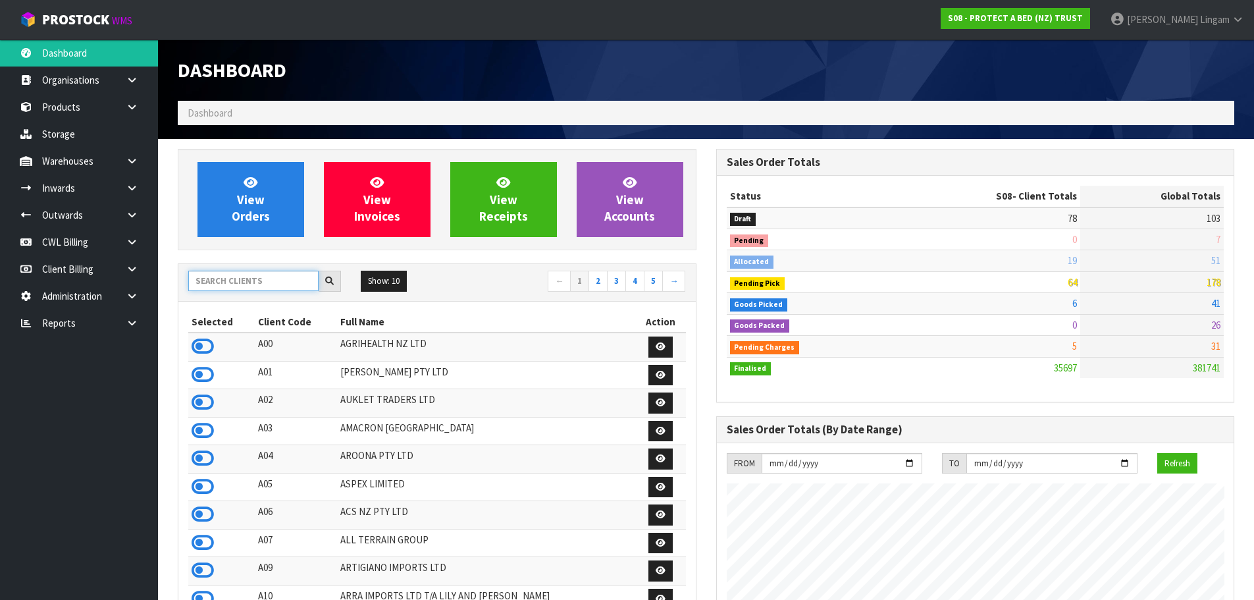
click at [250, 282] on input "text" at bounding box center [253, 280] width 130 height 20
click at [135, 324] on icon at bounding box center [132, 323] width 13 height 10
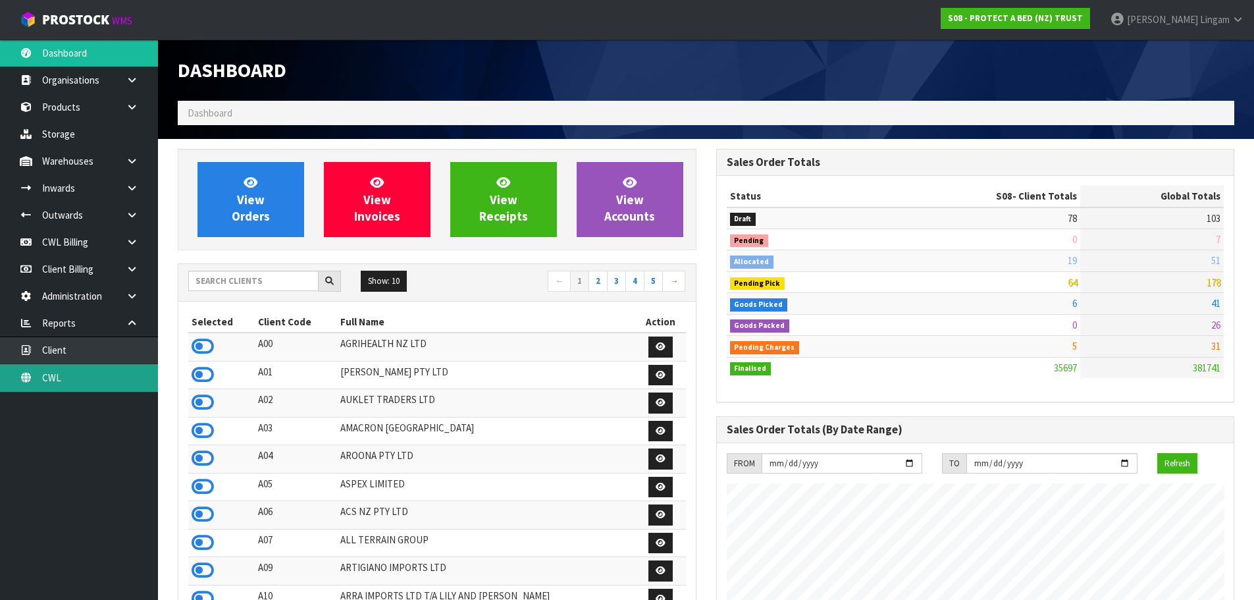
click at [121, 385] on link "CWL" at bounding box center [79, 377] width 158 height 27
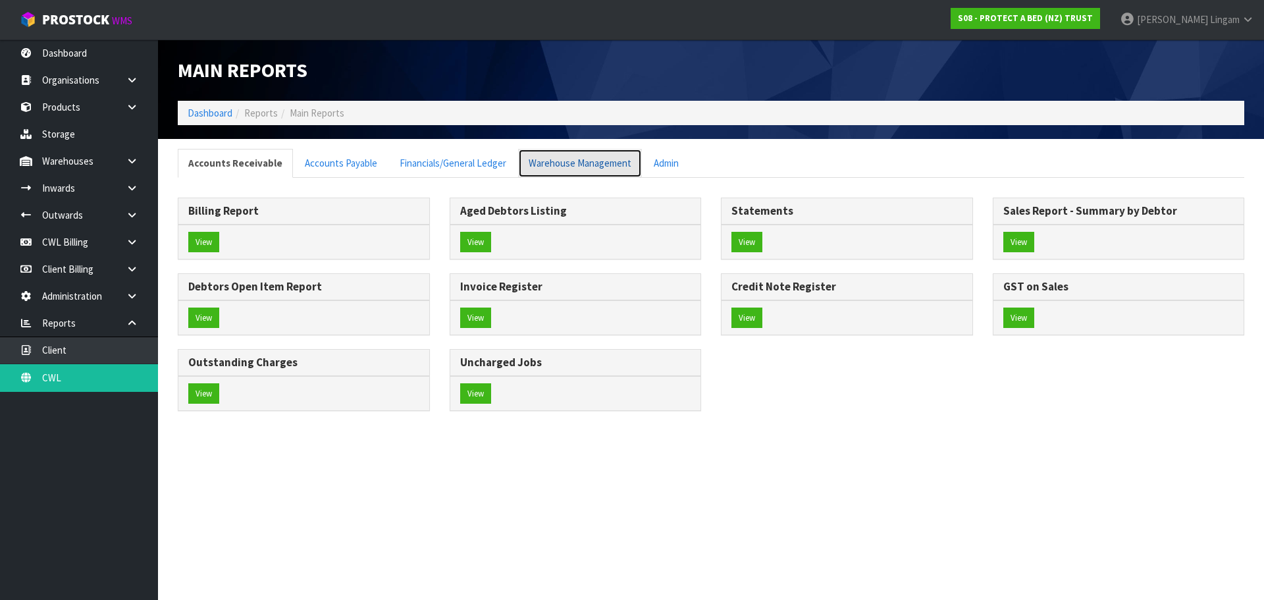
click at [579, 165] on link "Warehouse Management" at bounding box center [580, 163] width 124 height 28
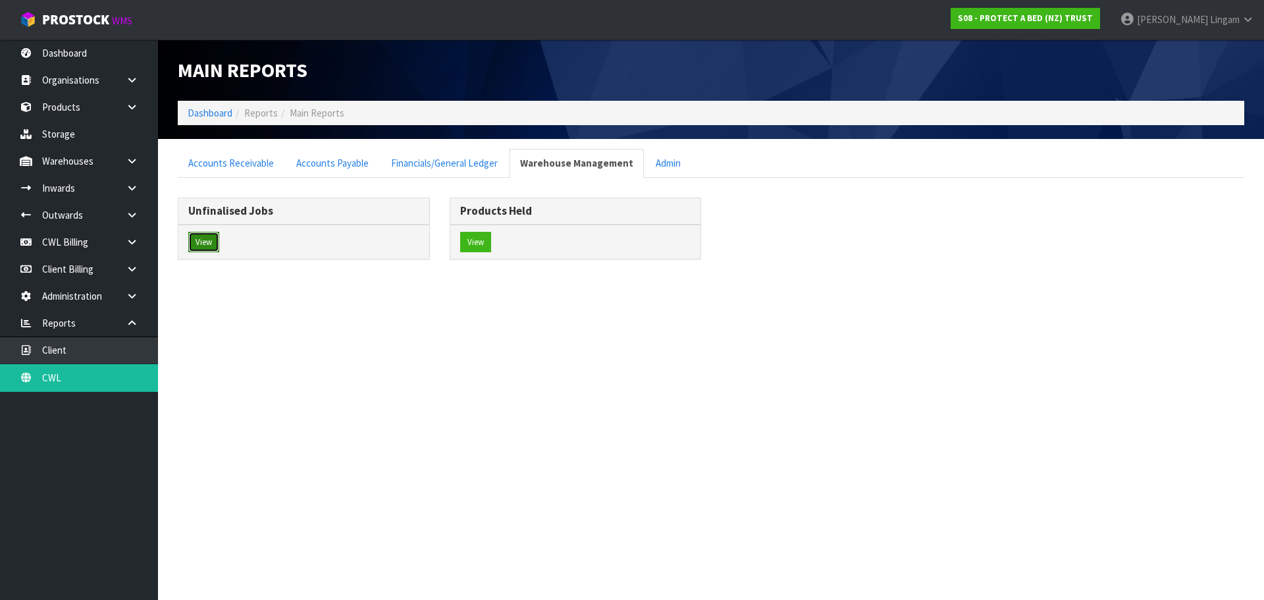
click at [202, 243] on button "View" at bounding box center [203, 242] width 31 height 21
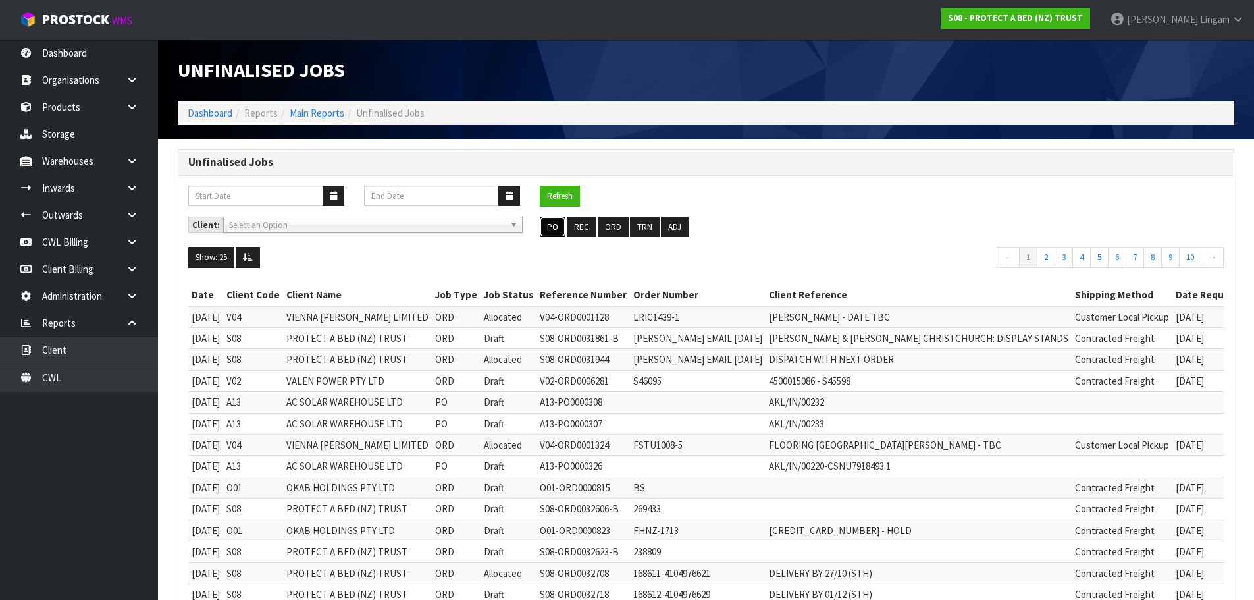
click at [550, 230] on button "PO" at bounding box center [553, 227] width 26 height 21
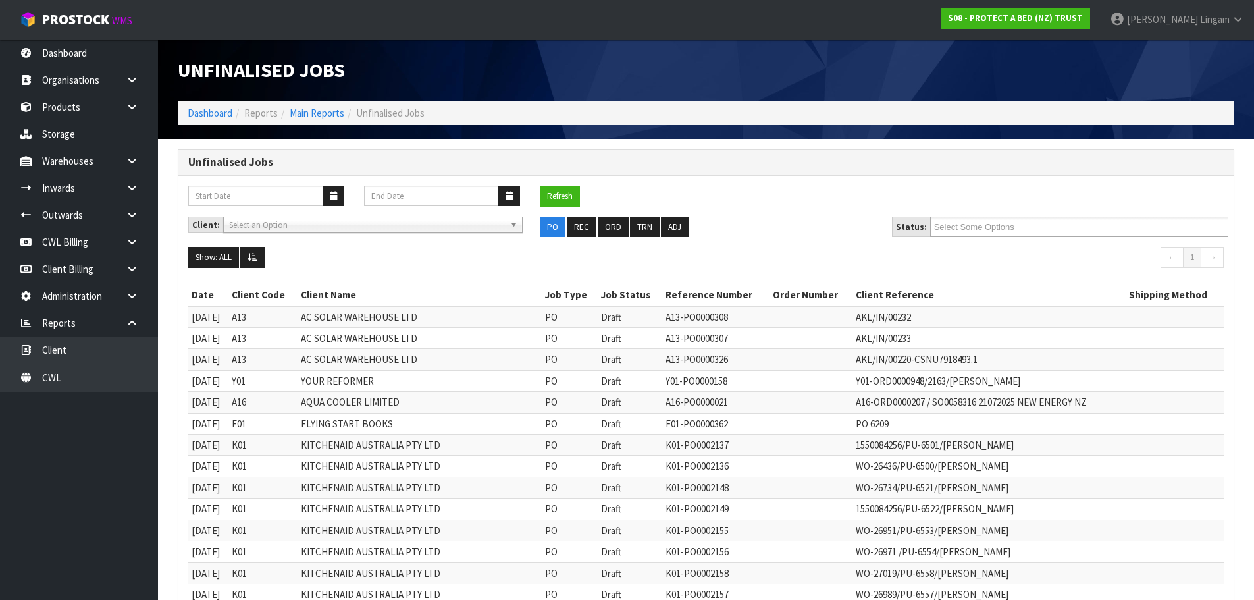
click at [901, 317] on td "AKL/IN/00232" at bounding box center [989, 317] width 274 height 22
copy td "00232"
click at [397, 224] on span "Select an Option" at bounding box center [367, 225] width 276 height 16
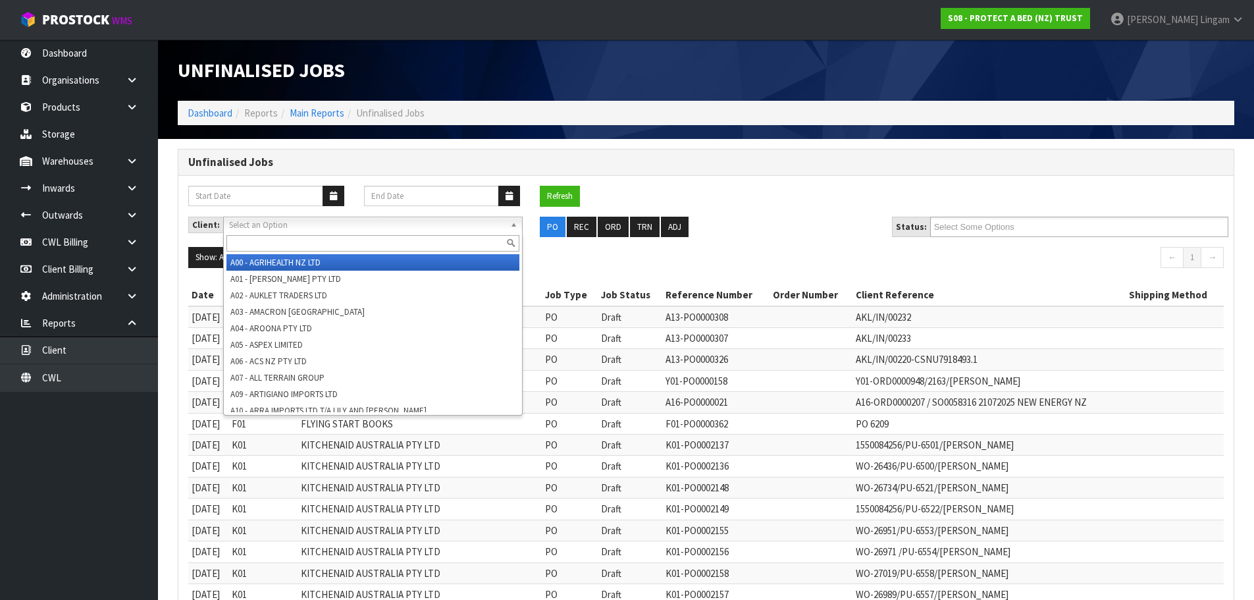
click at [388, 246] on input "text" at bounding box center [372, 243] width 293 height 16
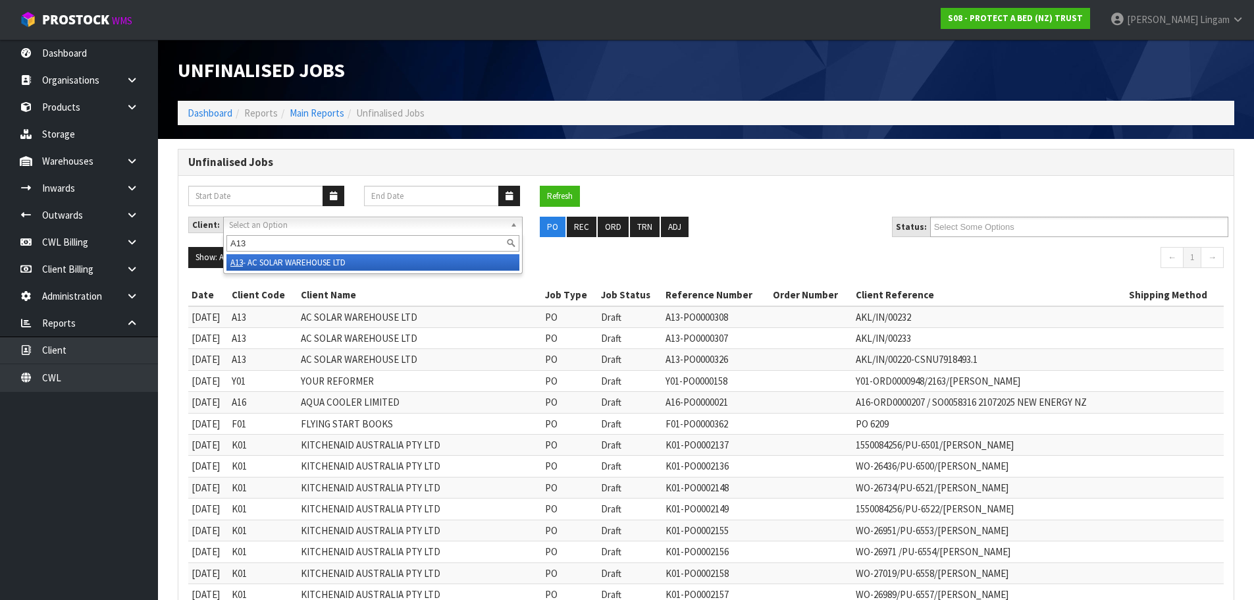
type input "A13"
click at [412, 265] on li "A13 - AC SOLAR WAREHOUSE LTD" at bounding box center [372, 262] width 293 height 16
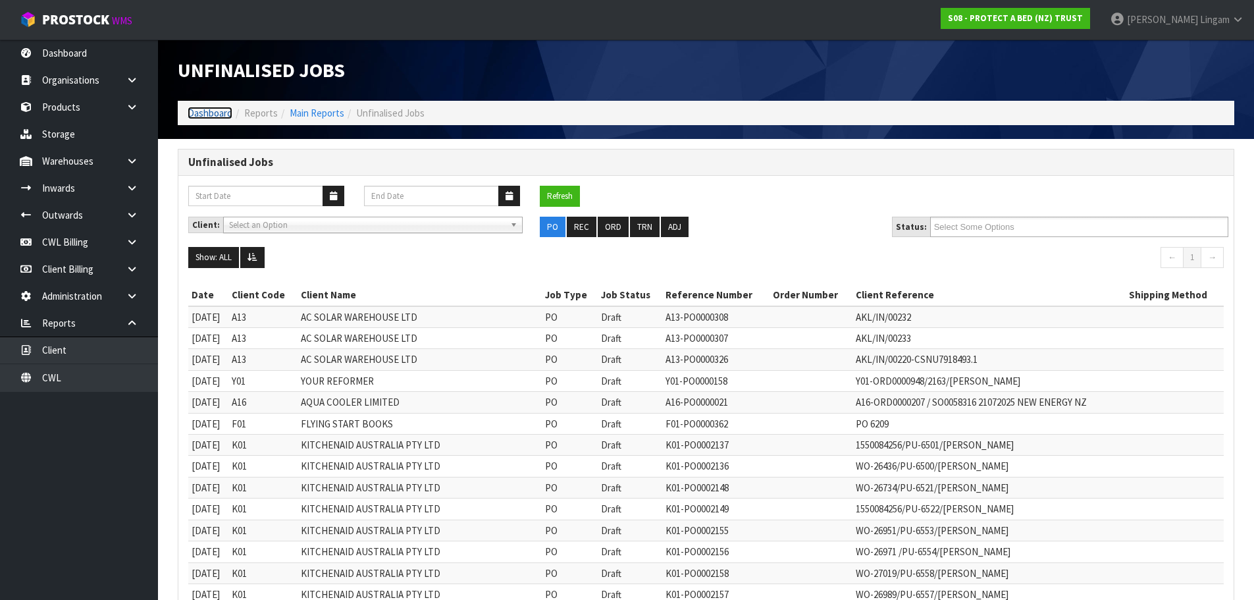
click at [199, 113] on link "Dashboard" at bounding box center [210, 113] width 45 height 13
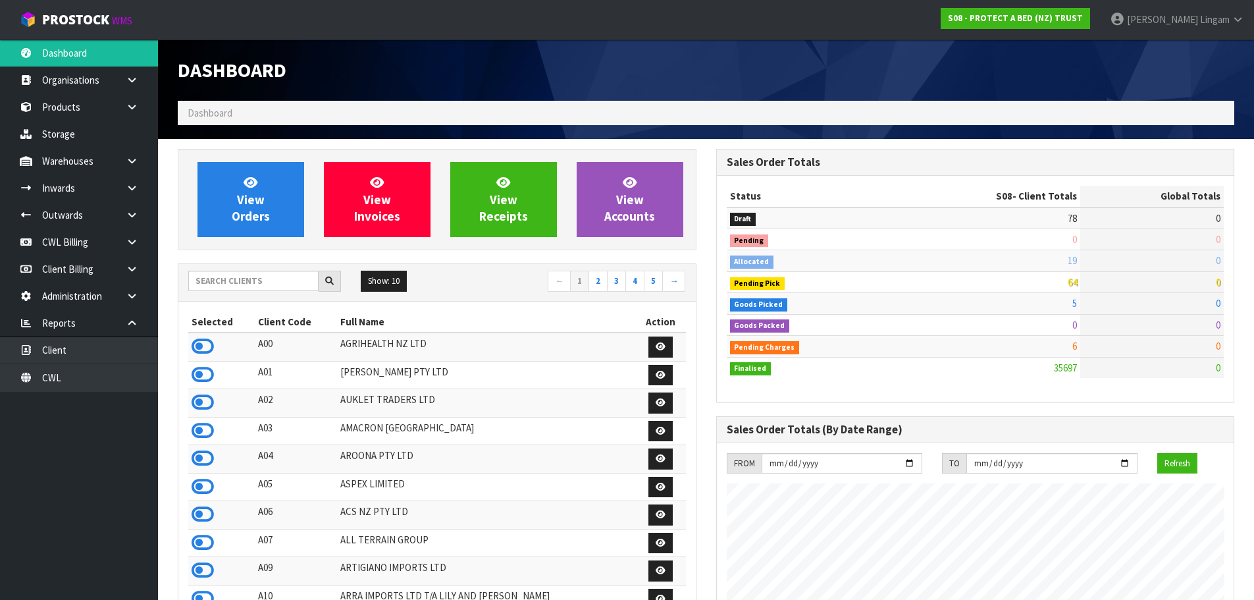
scroll to position [997, 538]
